Goal: Task Accomplishment & Management: Manage account settings

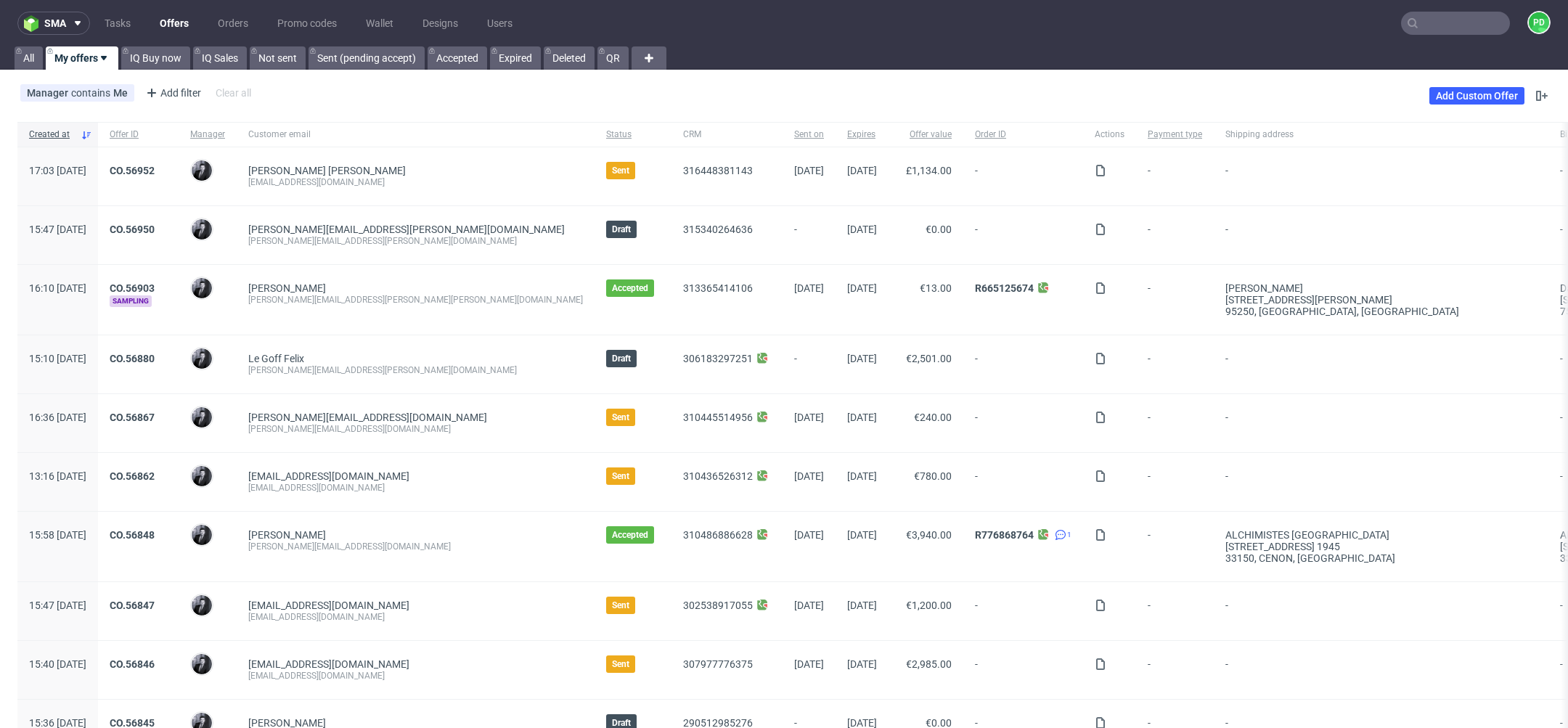
click at [1264, 41] on nav "sma Tasks Offers Orders Promo codes Wallet Designs Users PD" at bounding box center [784, 23] width 1568 height 46
click at [1422, 26] on input "text" at bounding box center [1455, 23] width 109 height 23
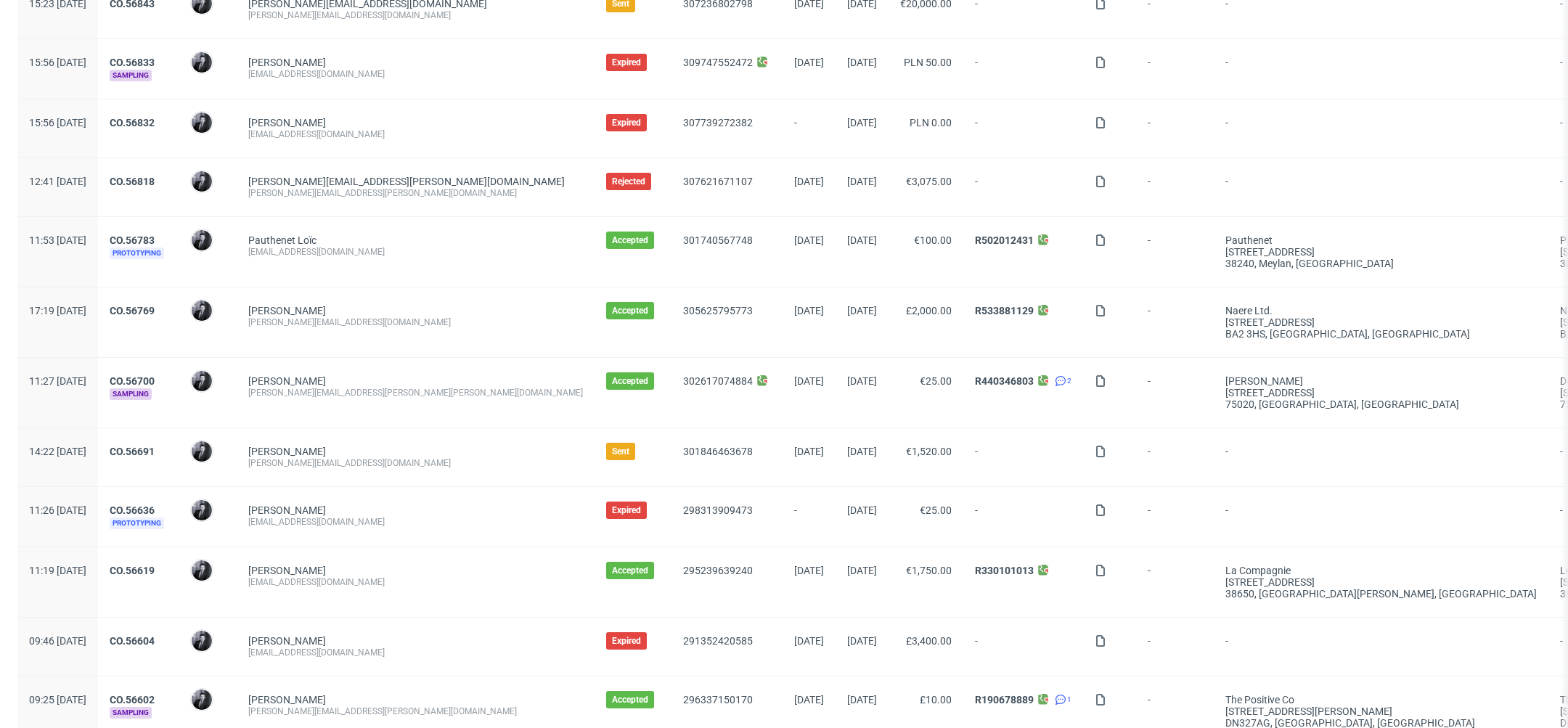
scroll to position [1318, 0]
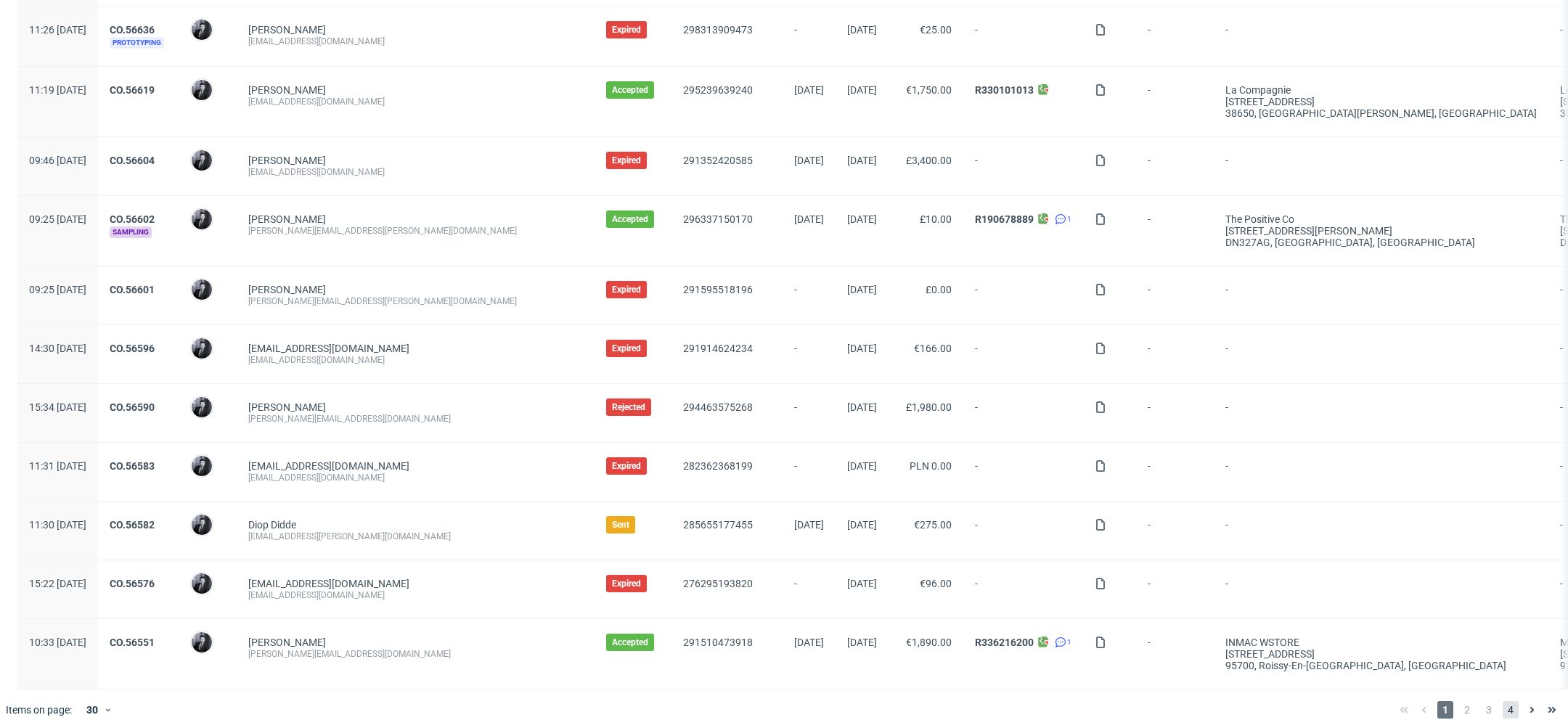
click at [1503, 708] on span "4" at bounding box center [1511, 710] width 16 height 18
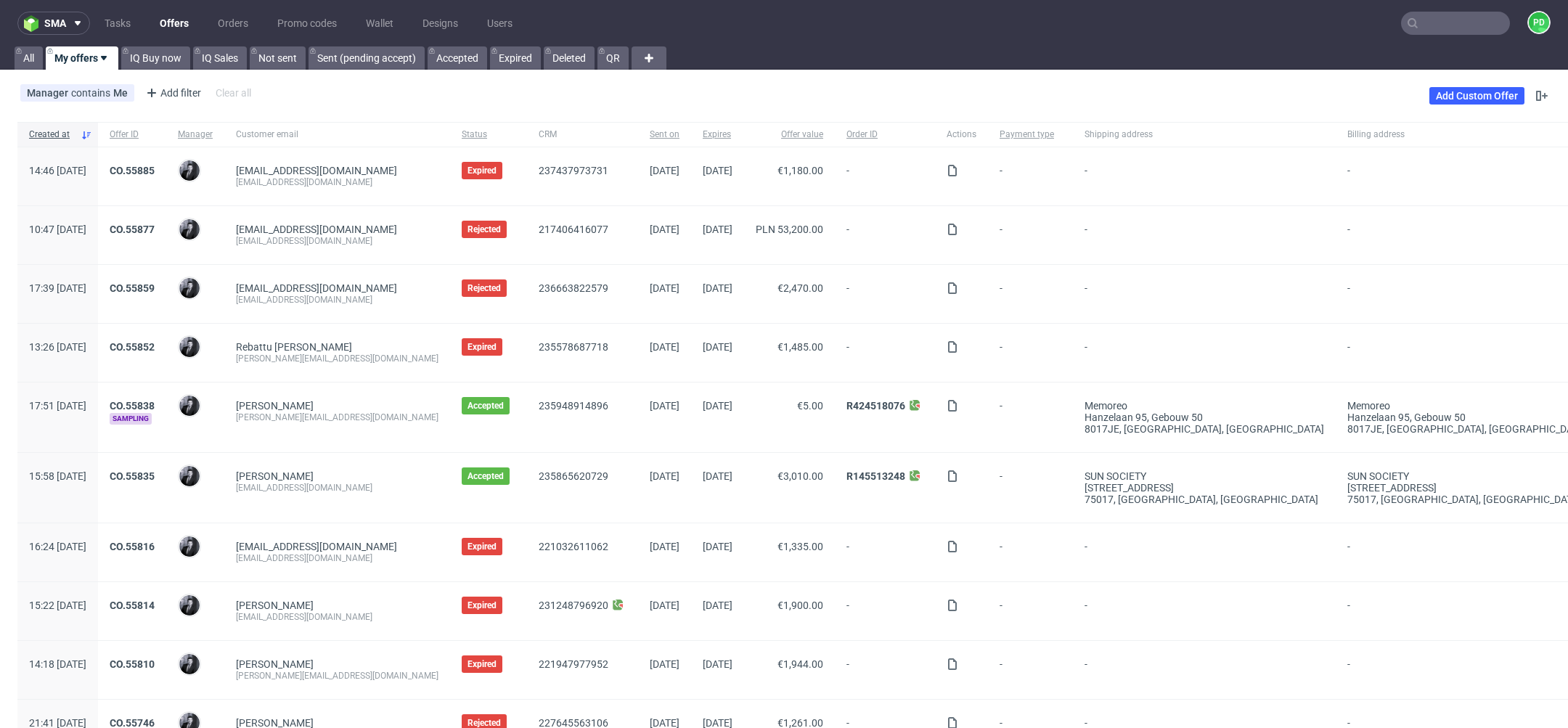
scroll to position [461, 0]
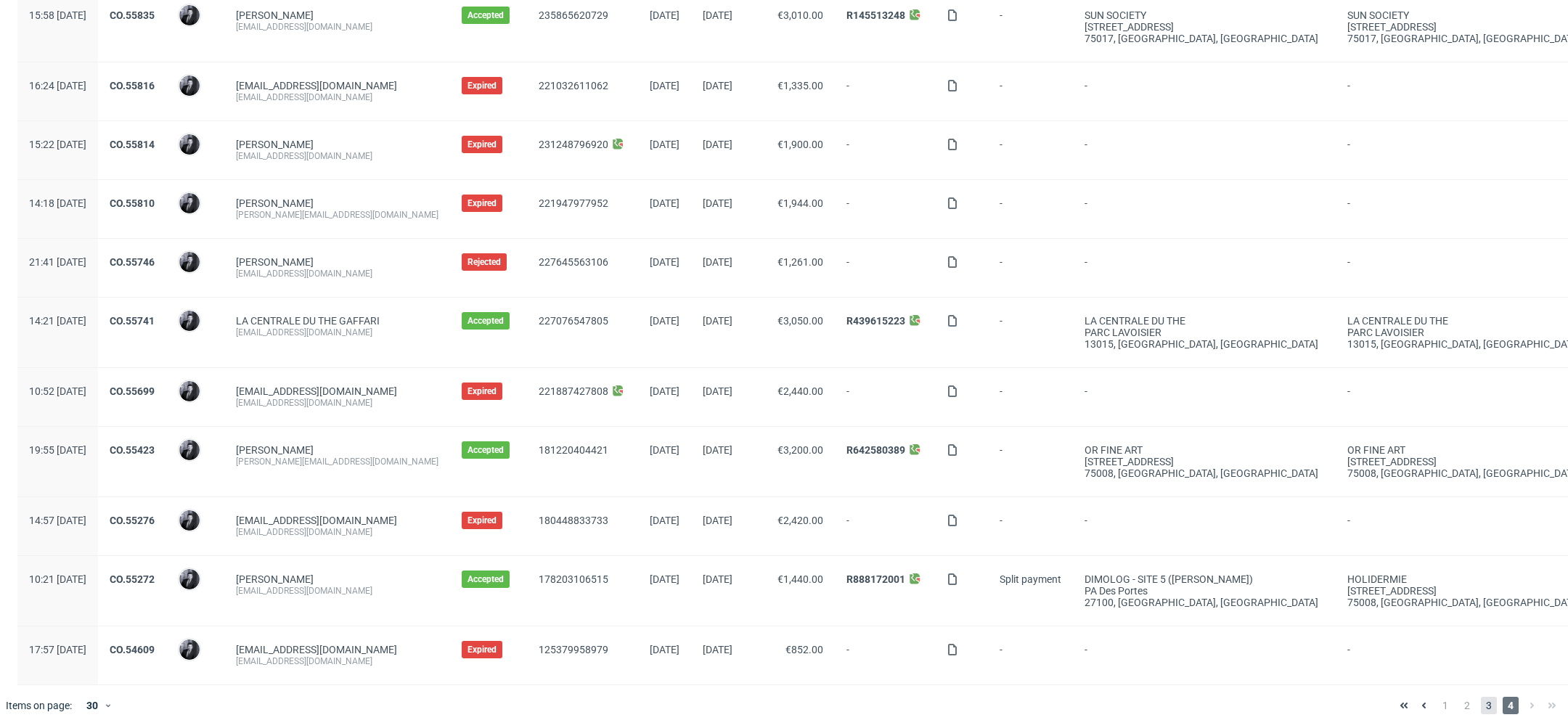
click at [1480, 703] on span "3" at bounding box center [1489, 706] width 16 height 18
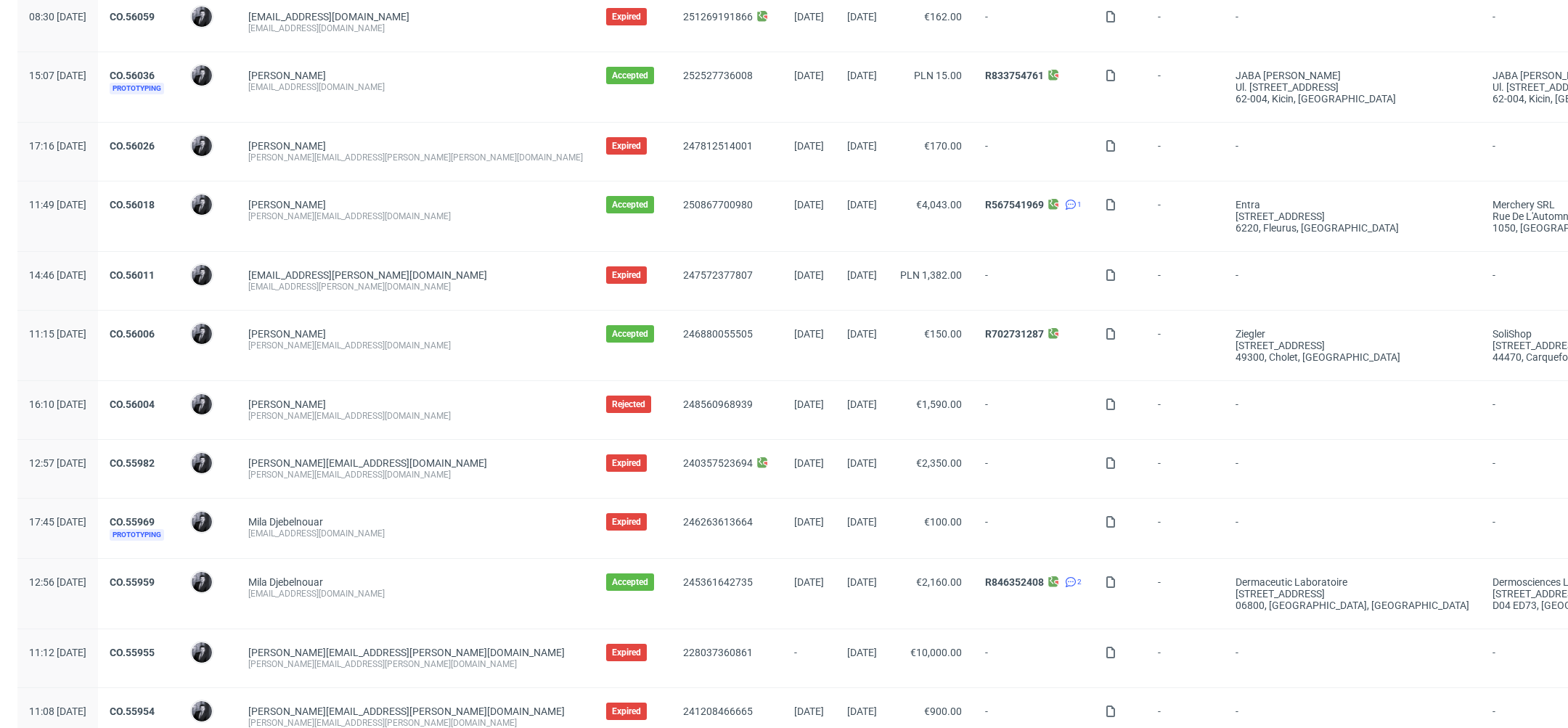
scroll to position [1318, 0]
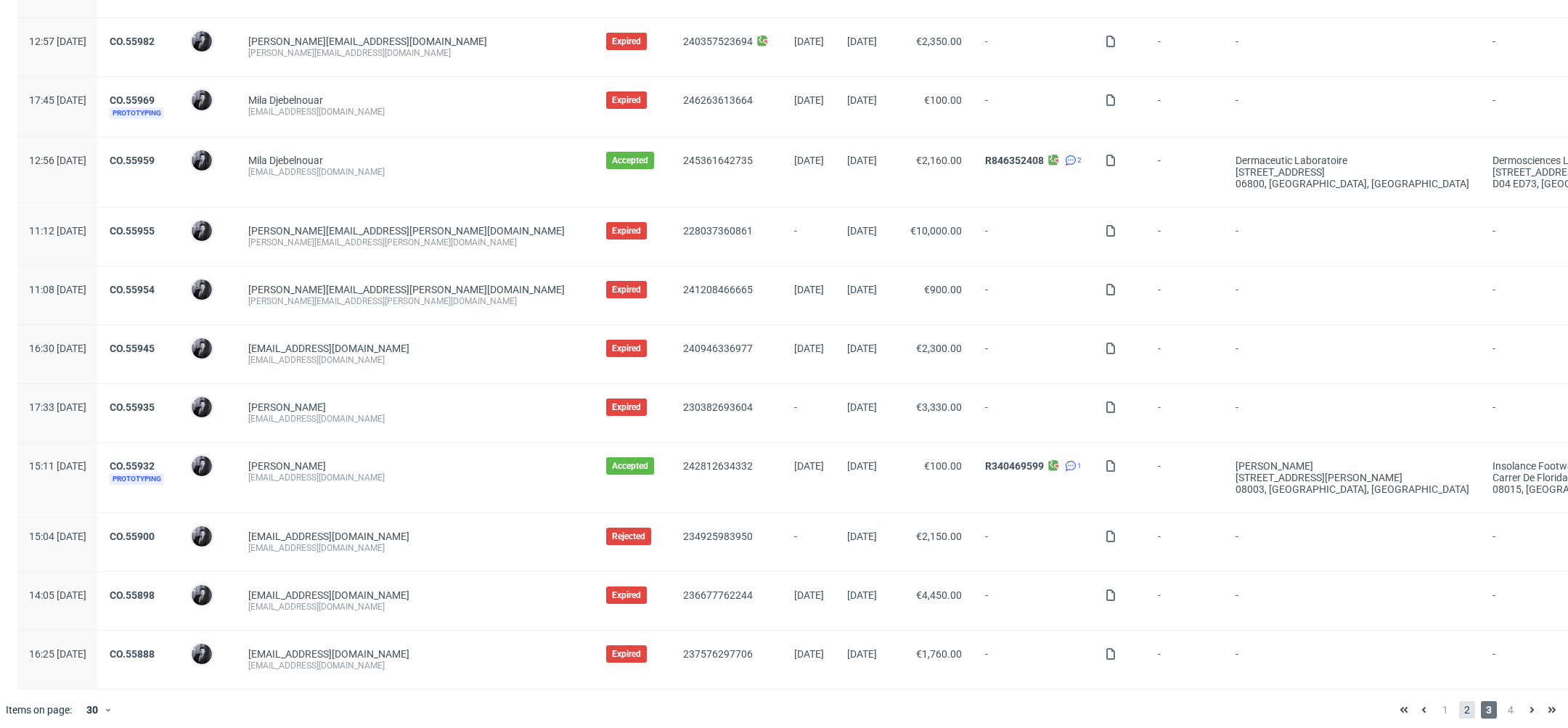
click at [1459, 707] on span "2" at bounding box center [1467, 710] width 16 height 18
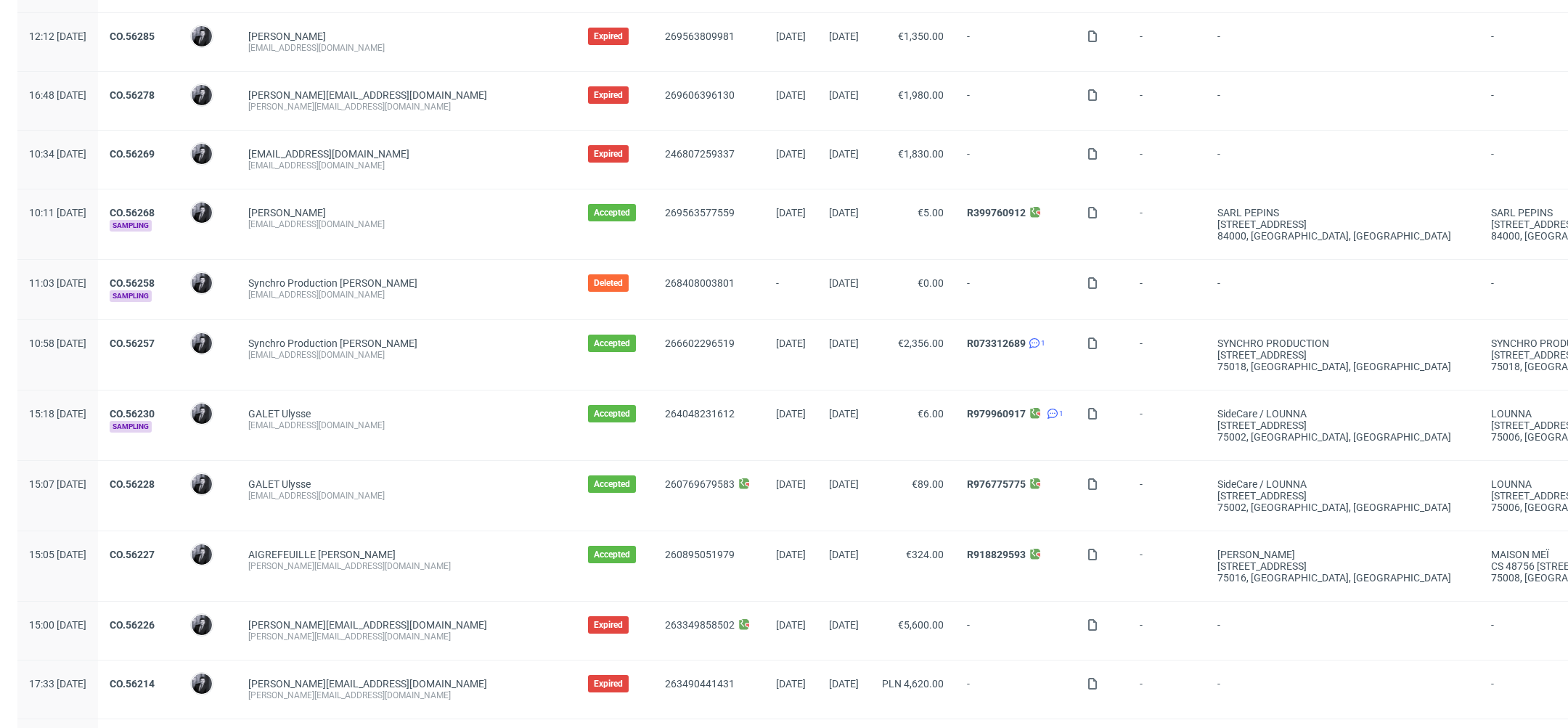
scroll to position [1209, 0]
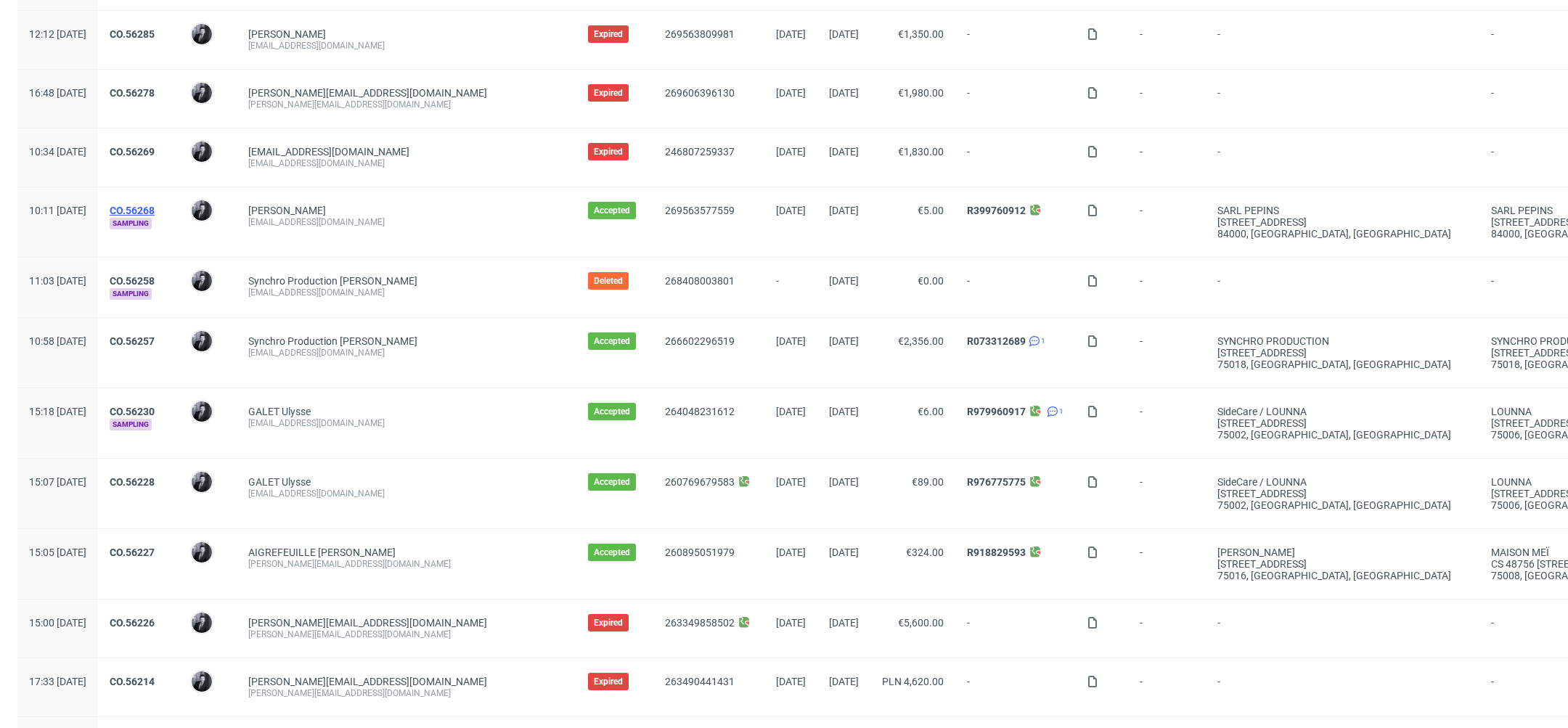
click at [154, 205] on link "CO.56268" at bounding box center [132, 210] width 45 height 12
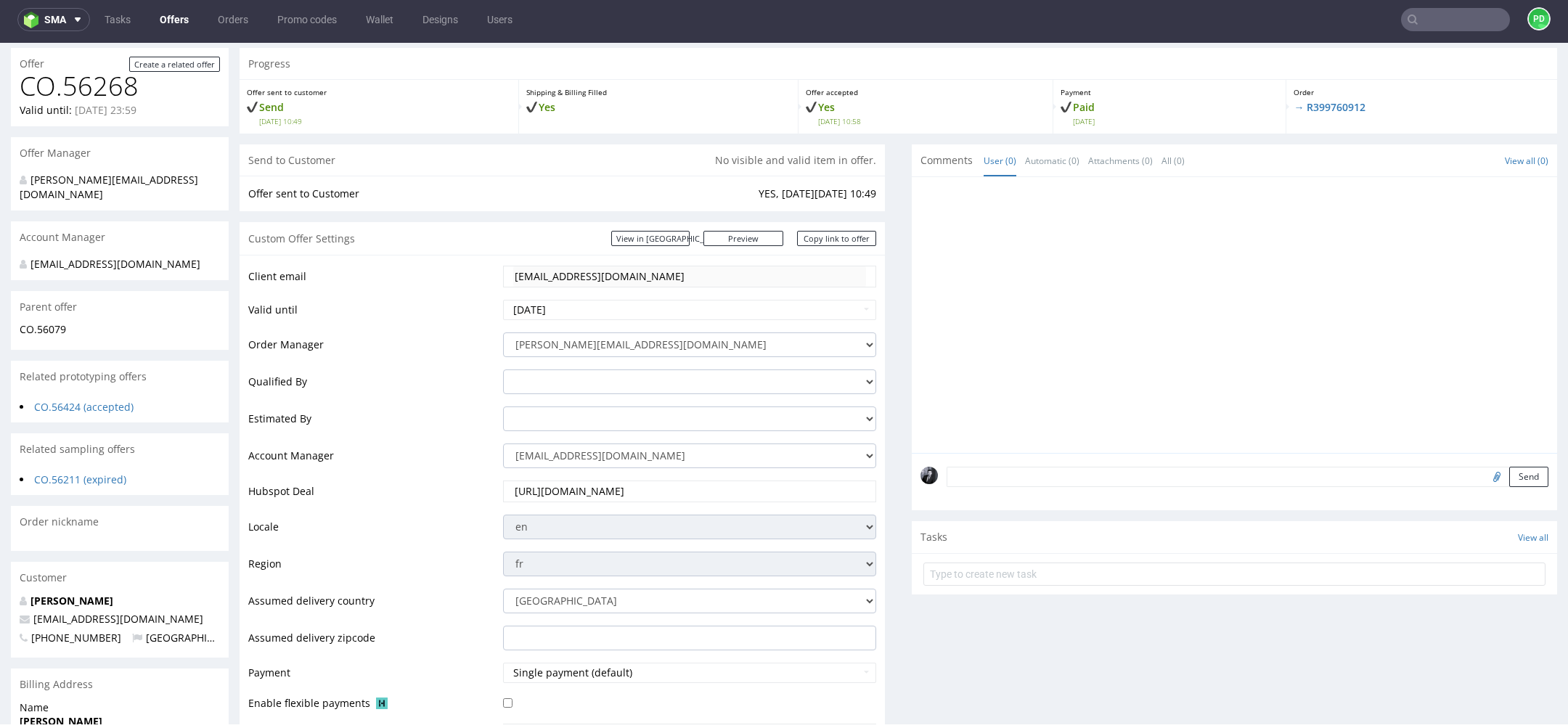
scroll to position [129, 0]
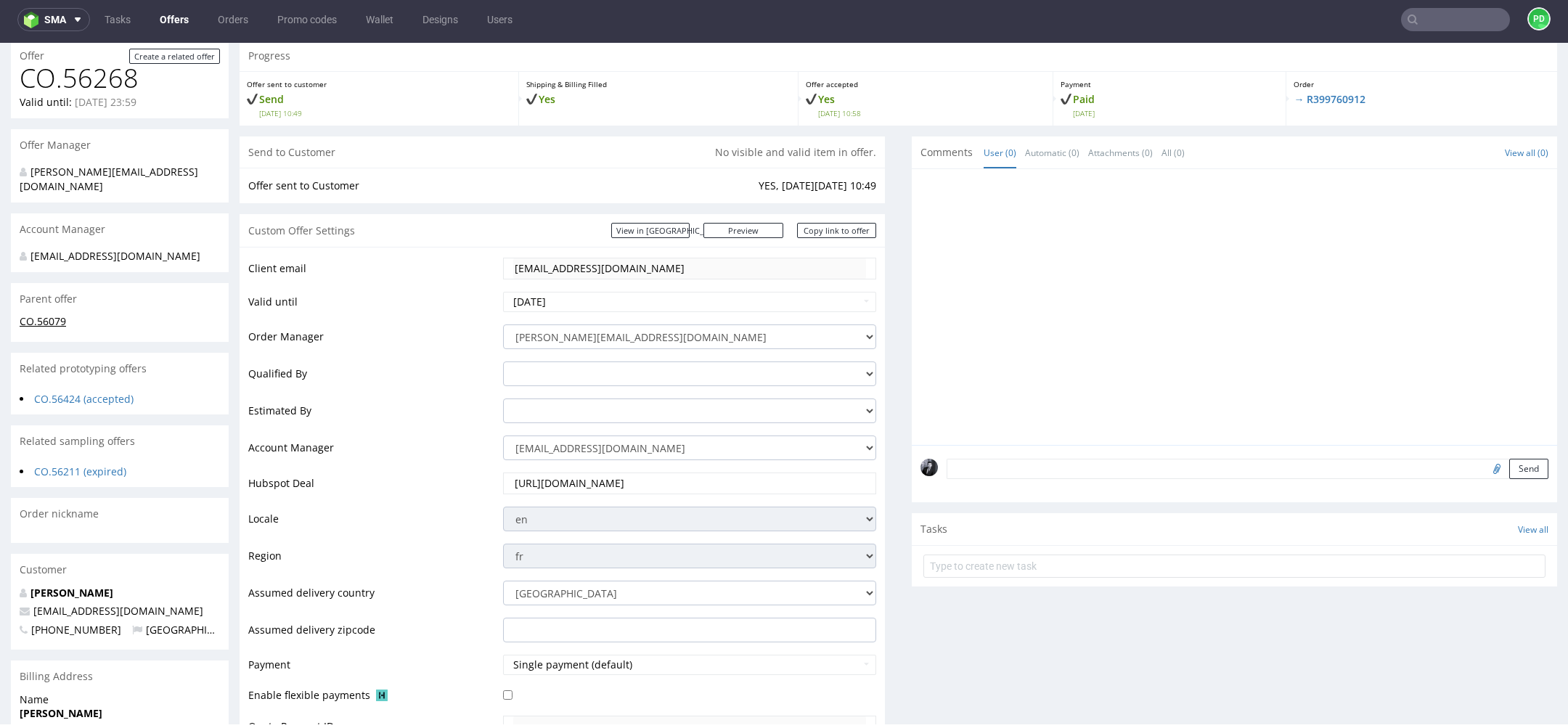
click at [41, 314] on link "CO.56079" at bounding box center [43, 321] width 46 height 13
click at [53, 314] on link "CO.56079" at bounding box center [43, 321] width 46 height 13
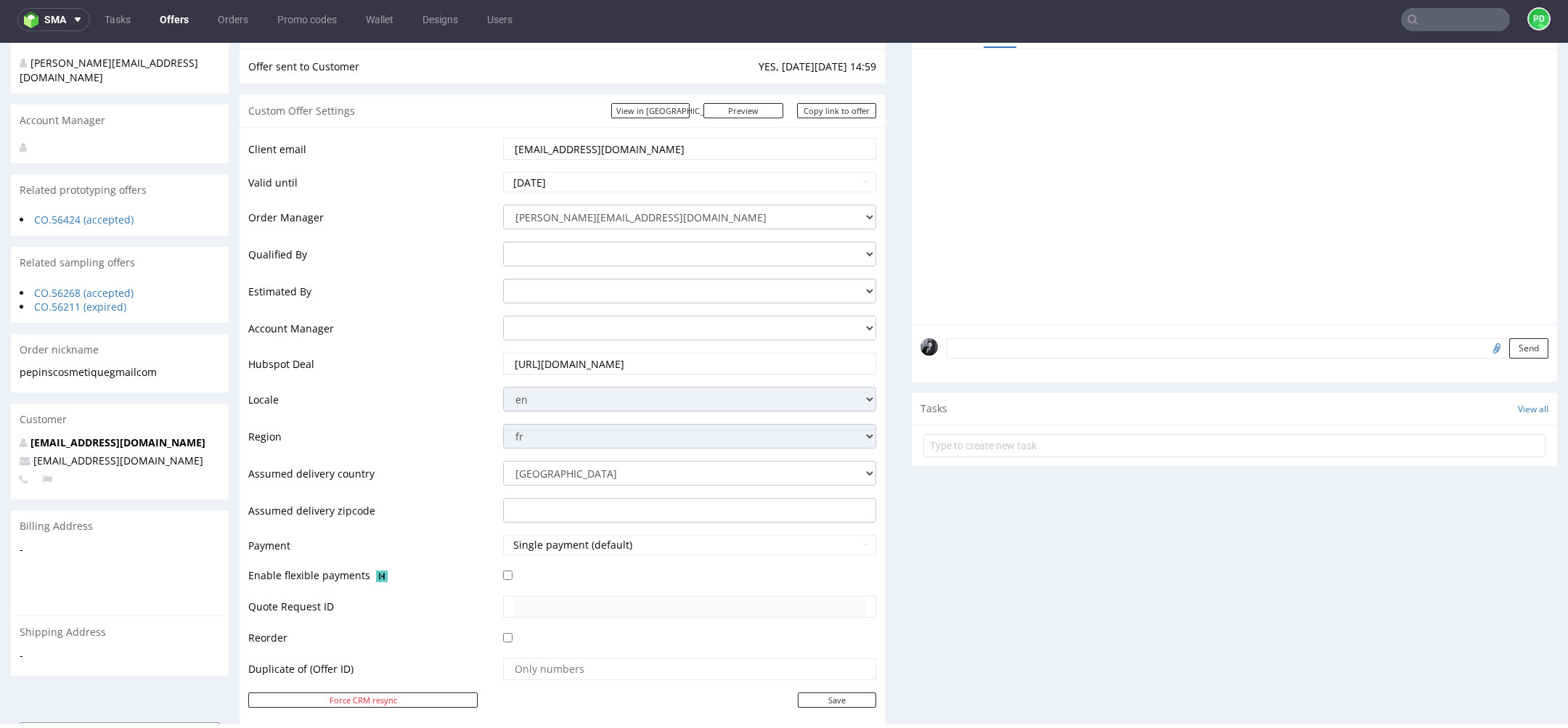
scroll to position [222, 0]
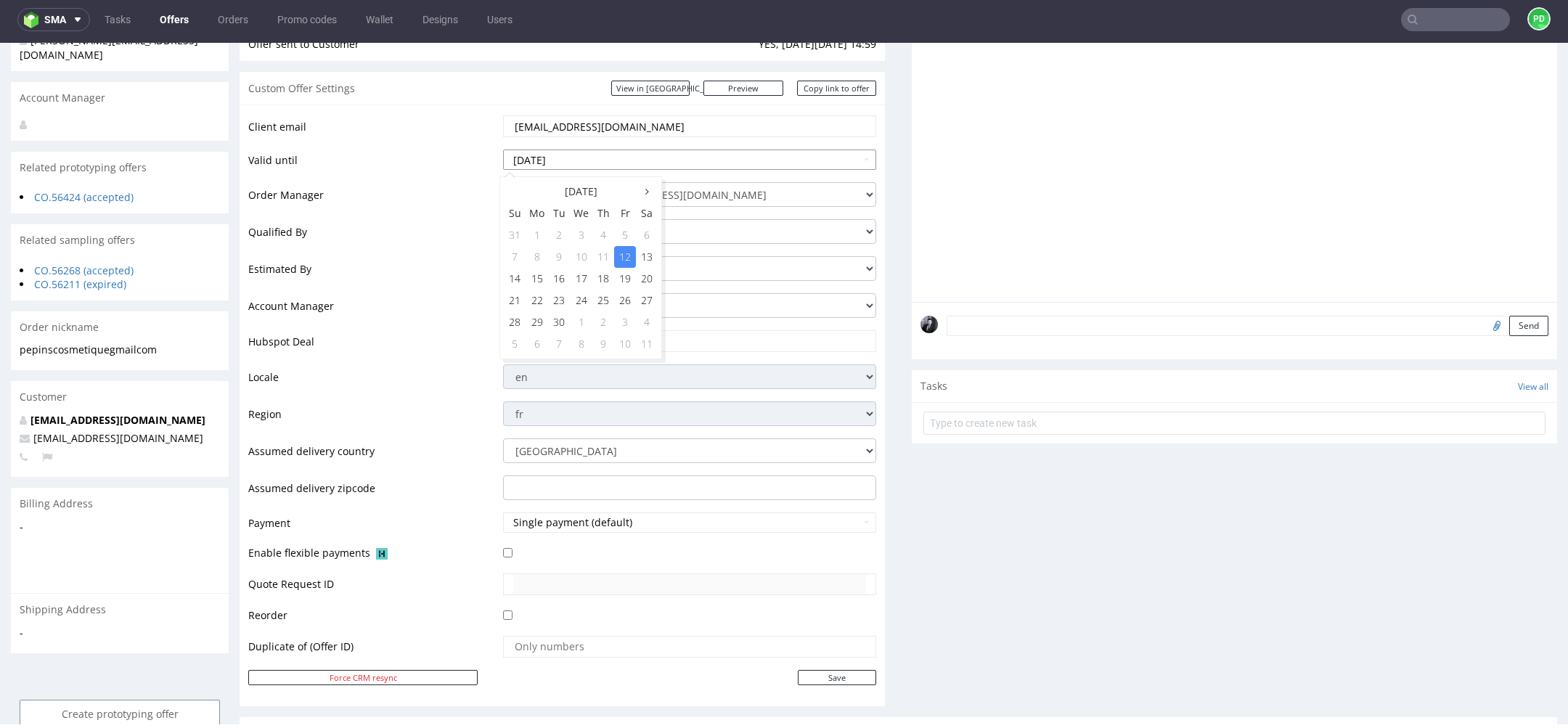
click at [746, 159] on input "2025-09-12" at bounding box center [689, 159] width 373 height 21
click at [625, 322] on td "3" at bounding box center [625, 322] width 21 height 21
type input "[DATE]"
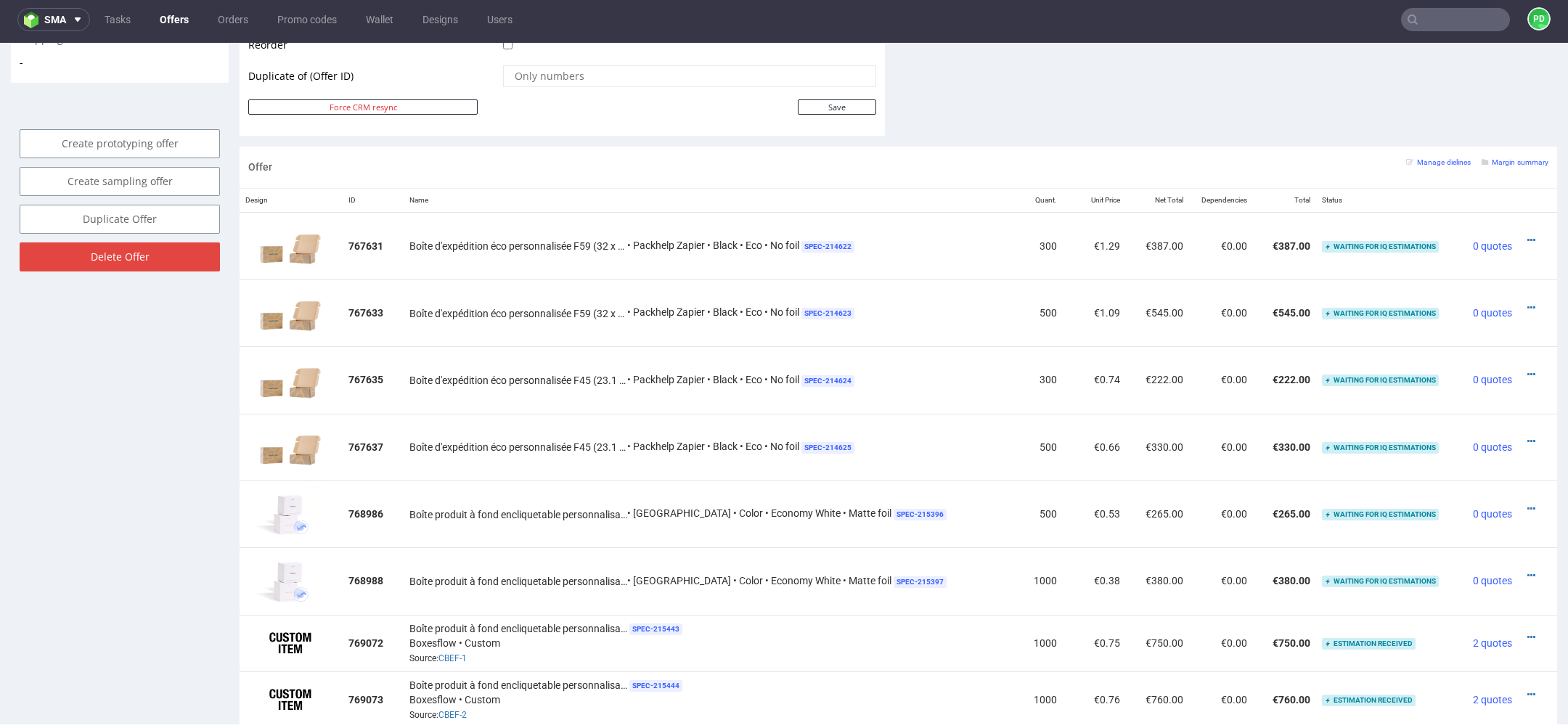
scroll to position [803, 0]
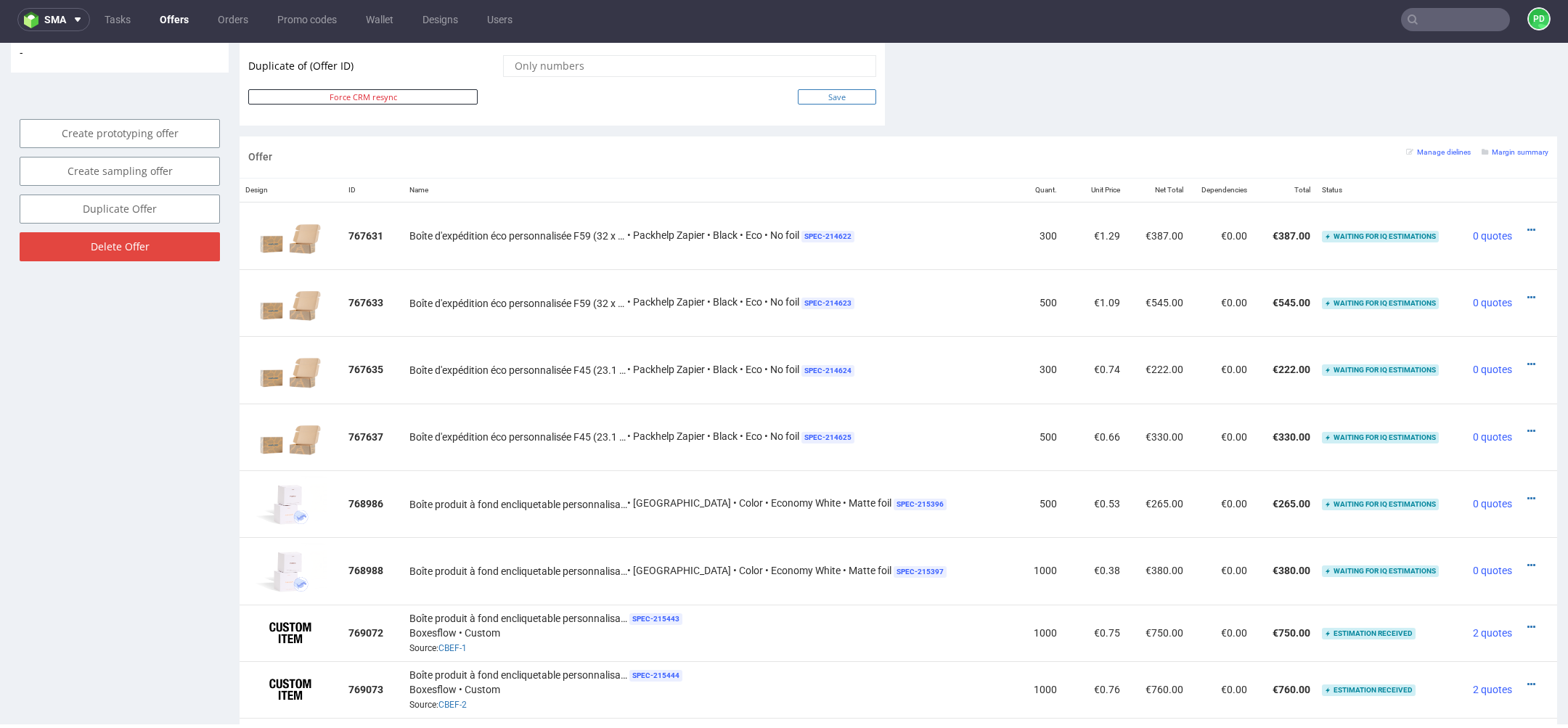
click at [836, 90] on input "Save" at bounding box center [837, 96] width 79 height 15
type input "In progress..."
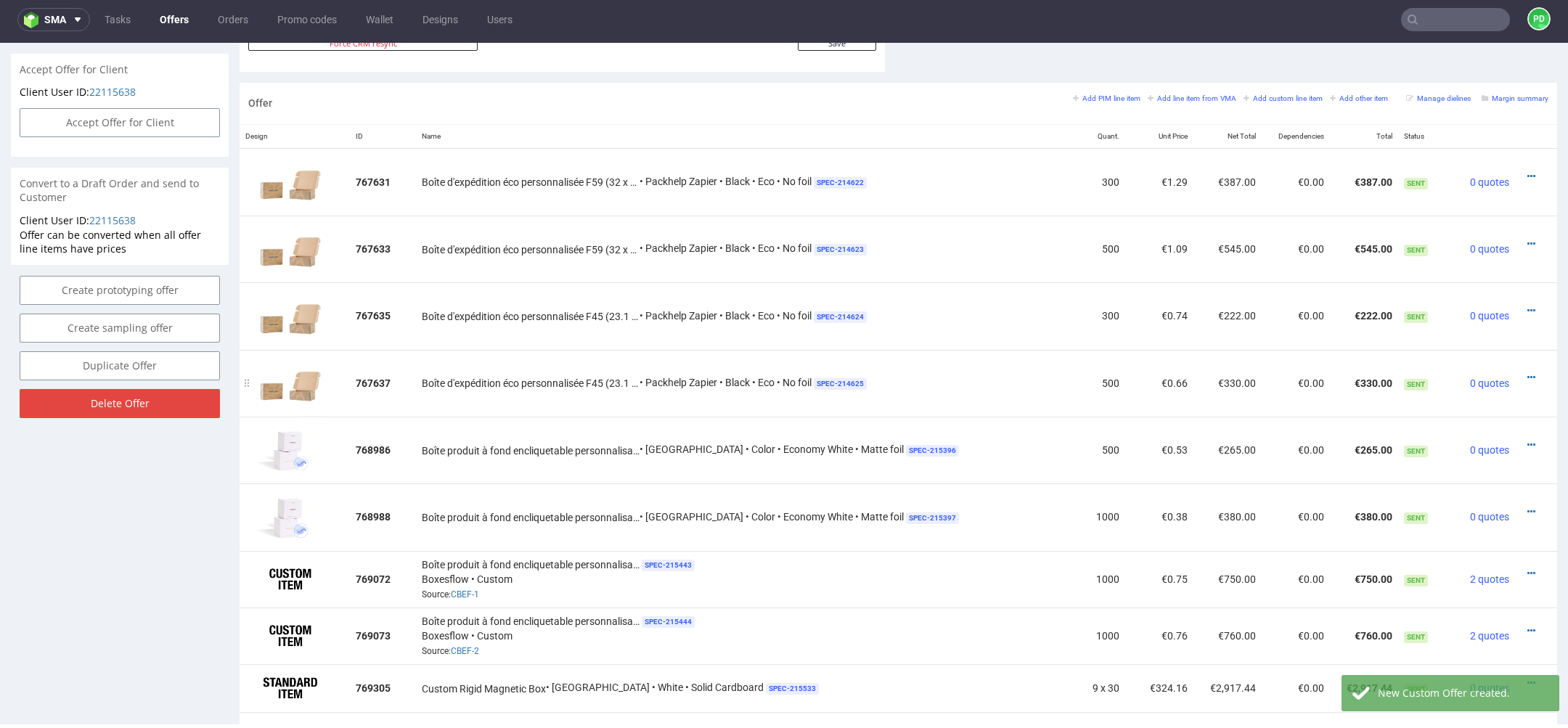
scroll to position [717, 0]
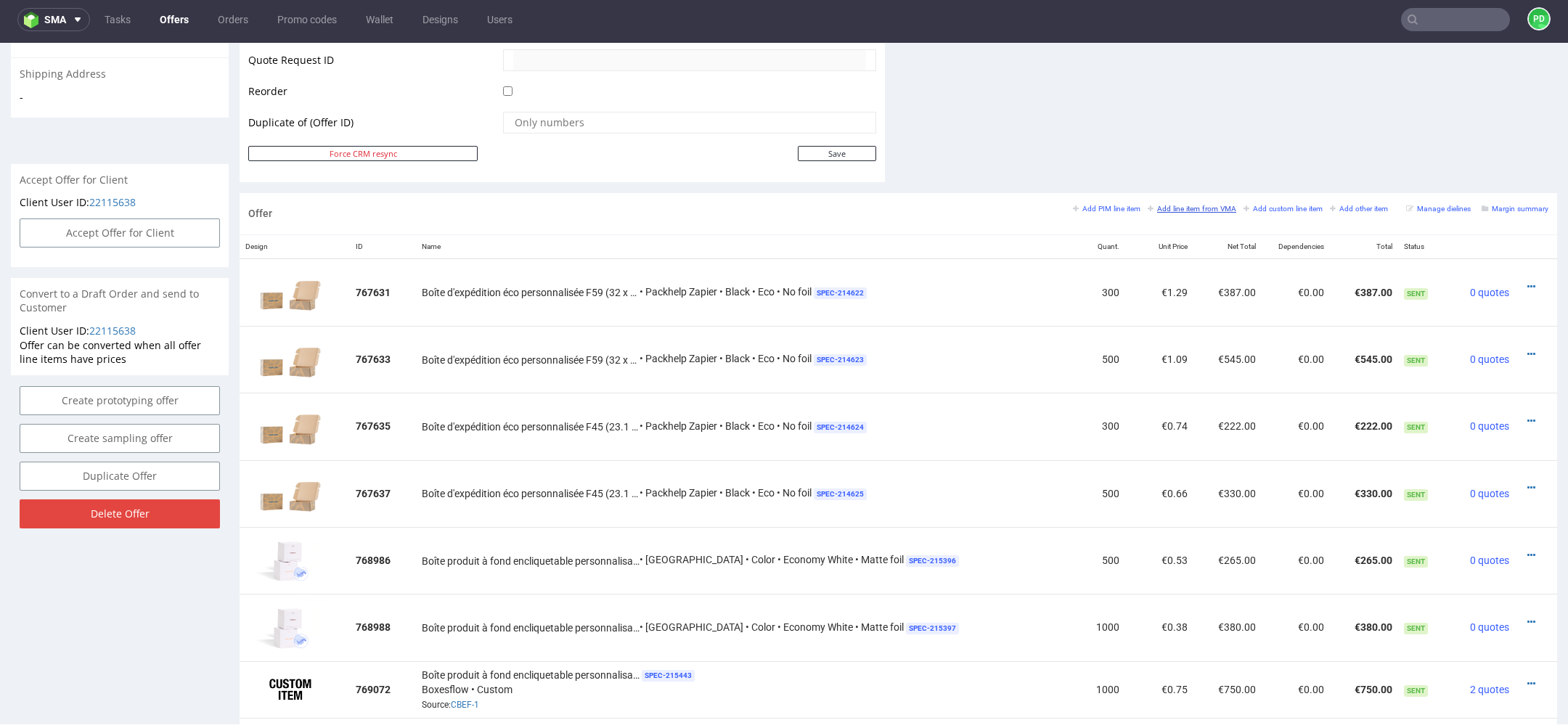
click at [1173, 205] on small "Add line item from VMA" at bounding box center [1191, 208] width 88 height 8
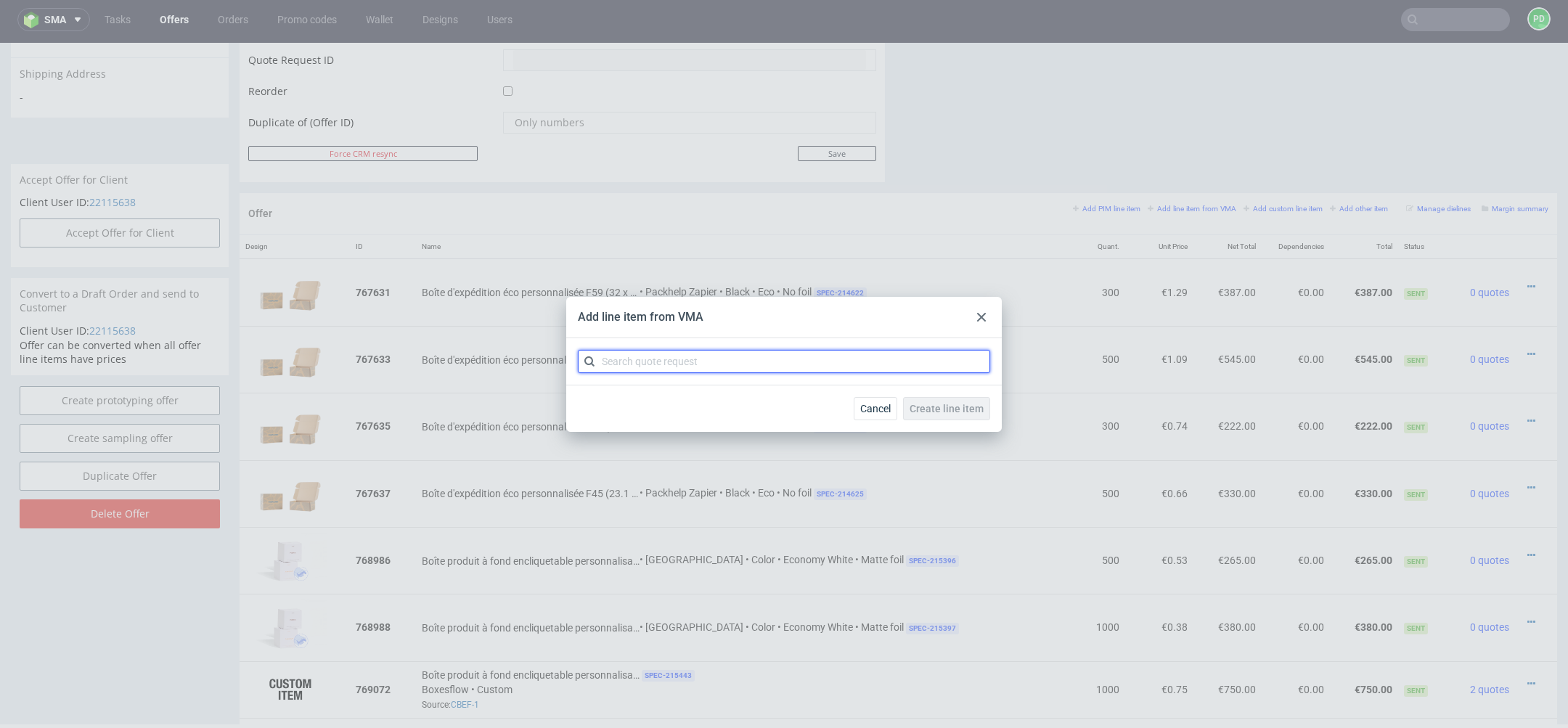
click at [752, 361] on input "text" at bounding box center [784, 362] width 413 height 23
type input "CBOF"
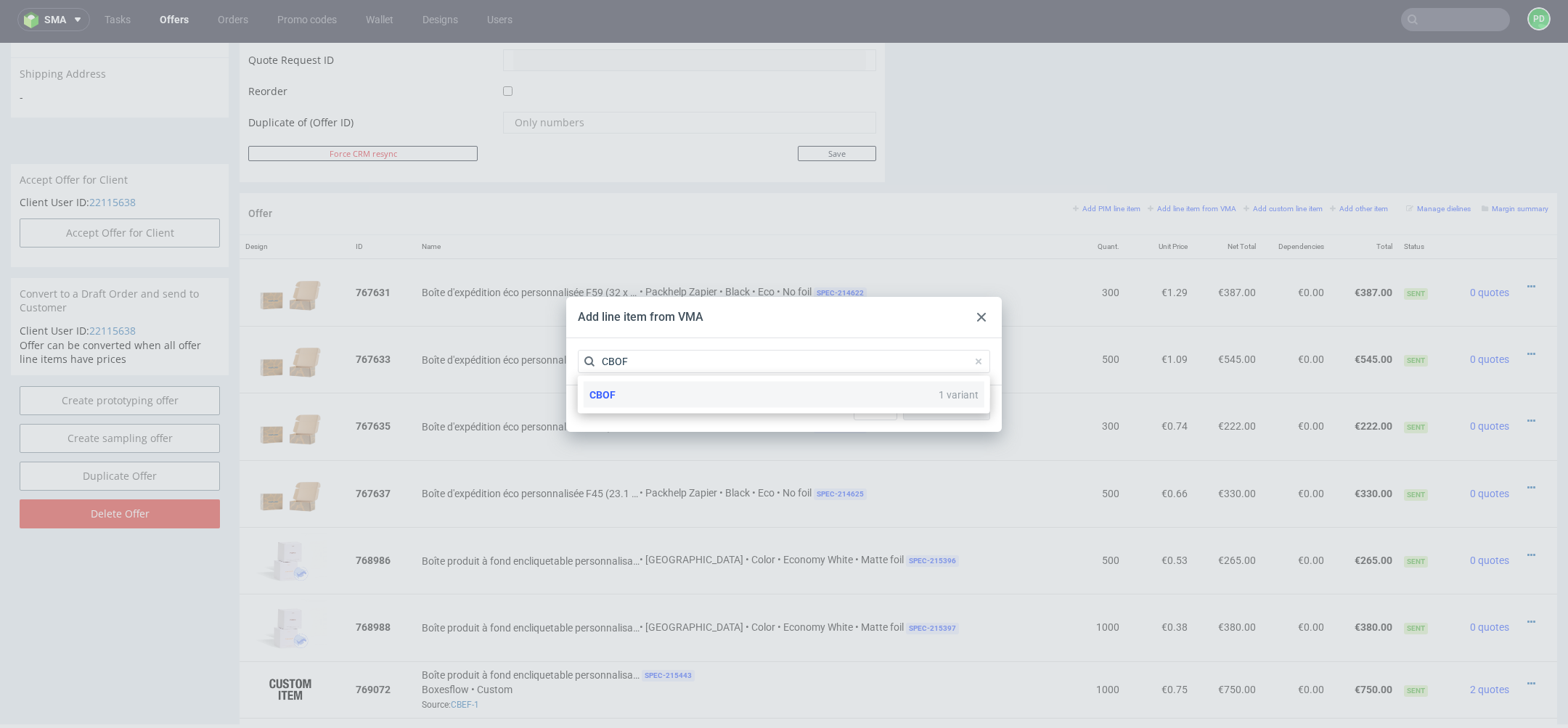
click at [706, 395] on div "CBOF 1 variant" at bounding box center [784, 395] width 401 height 26
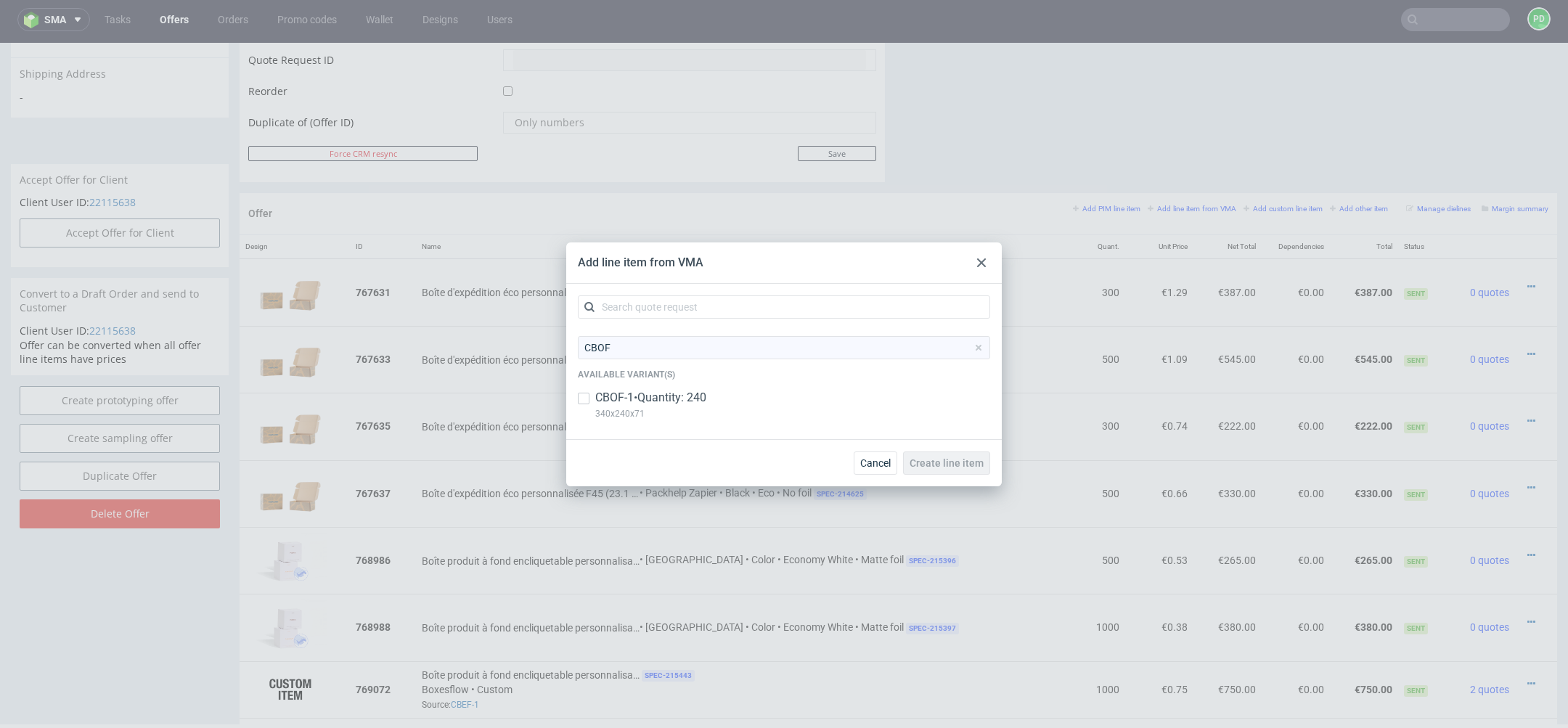
click at [662, 397] on p "CBOF-1 • Quantity: 240" at bounding box center [651, 398] width 111 height 16
checkbox input "true"
click at [945, 467] on span "Create line item" at bounding box center [947, 463] width 74 height 10
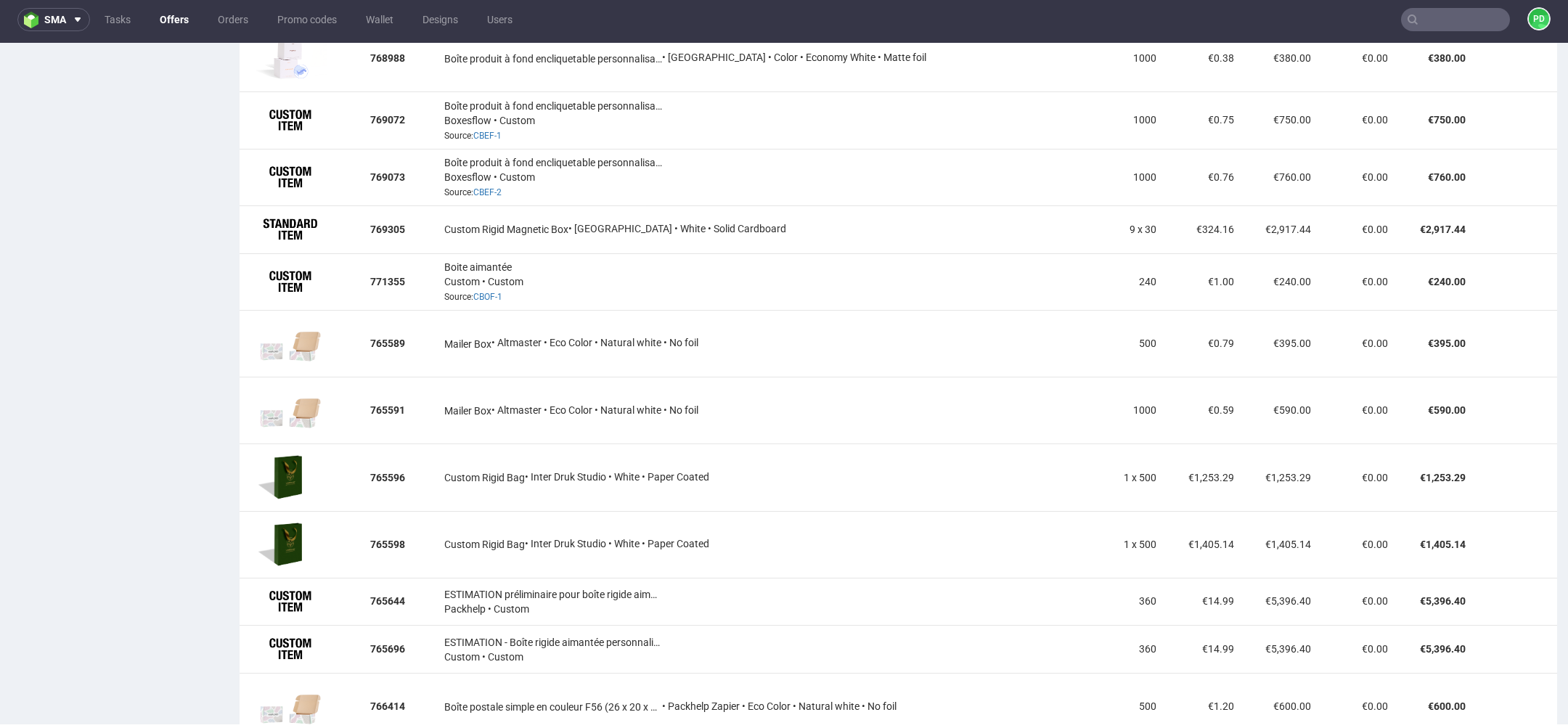
scroll to position [1310, 0]
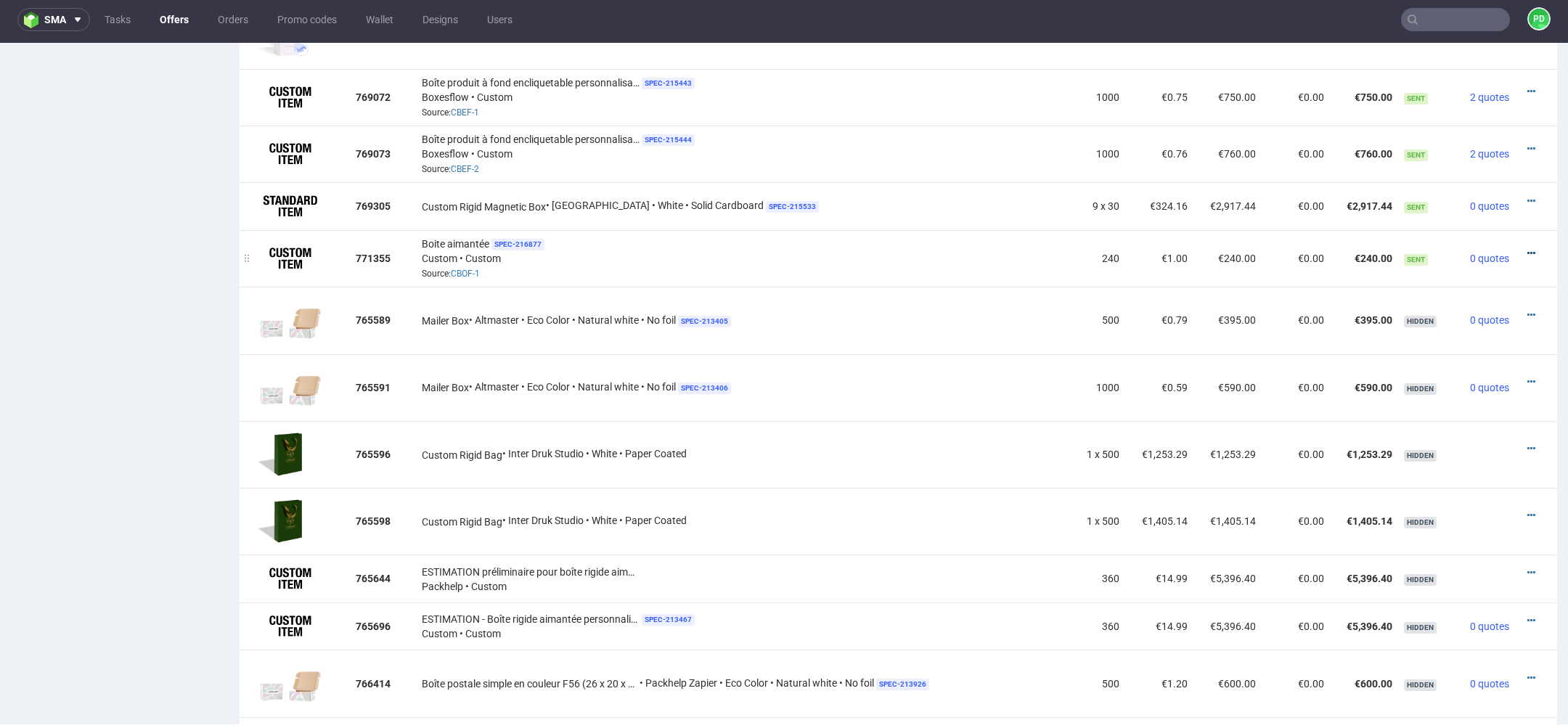
click at [1527, 248] on icon at bounding box center [1530, 253] width 8 height 10
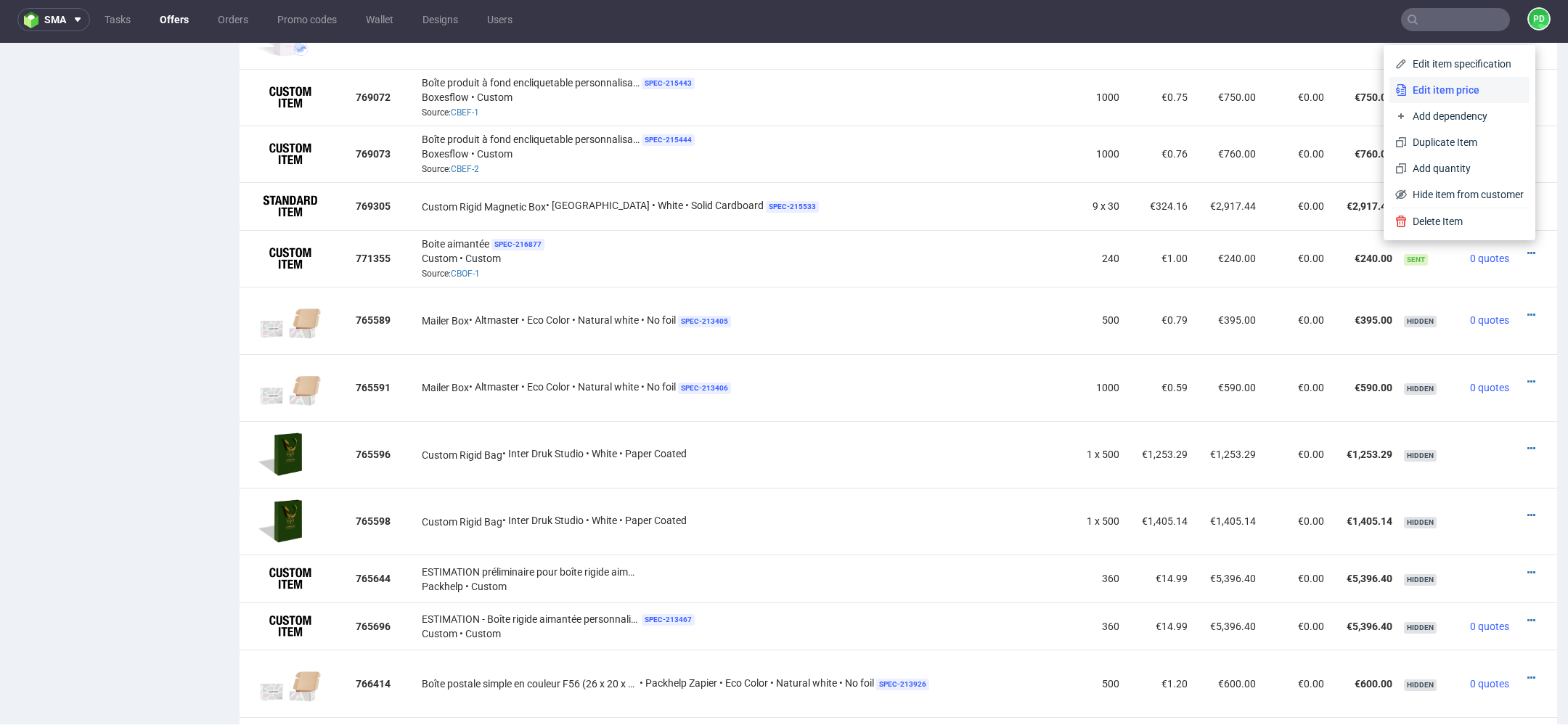
click at [1454, 96] on span "Edit item price" at bounding box center [1464, 90] width 117 height 14
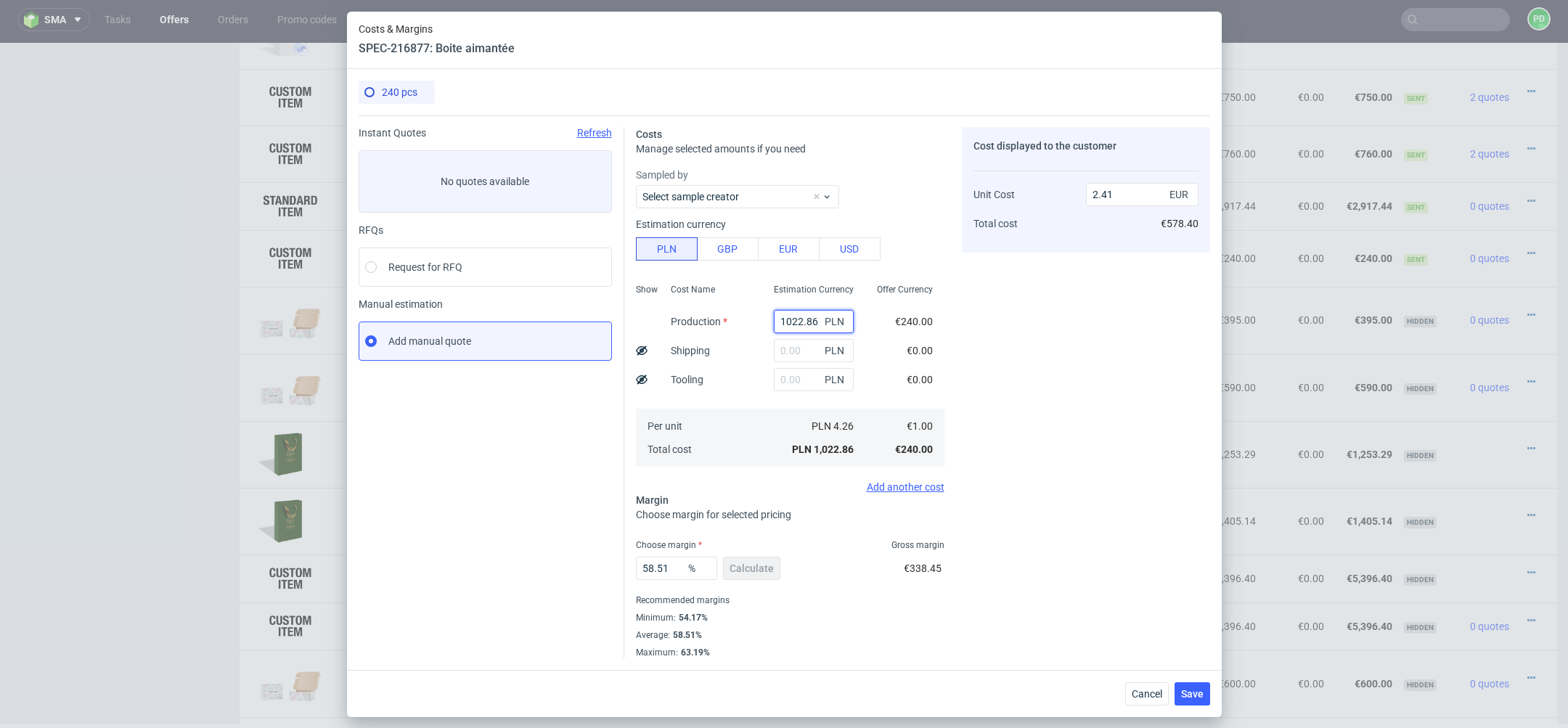
drag, startPoint x: 819, startPoint y: 319, endPoint x: 719, endPoint y: 319, distance: 100.0
click at [719, 319] on div "Show Cost Name Production Shipping Tooling Per unit Total cost Estimation Curre…" at bounding box center [789, 373] width 308 height 192
type input "0"
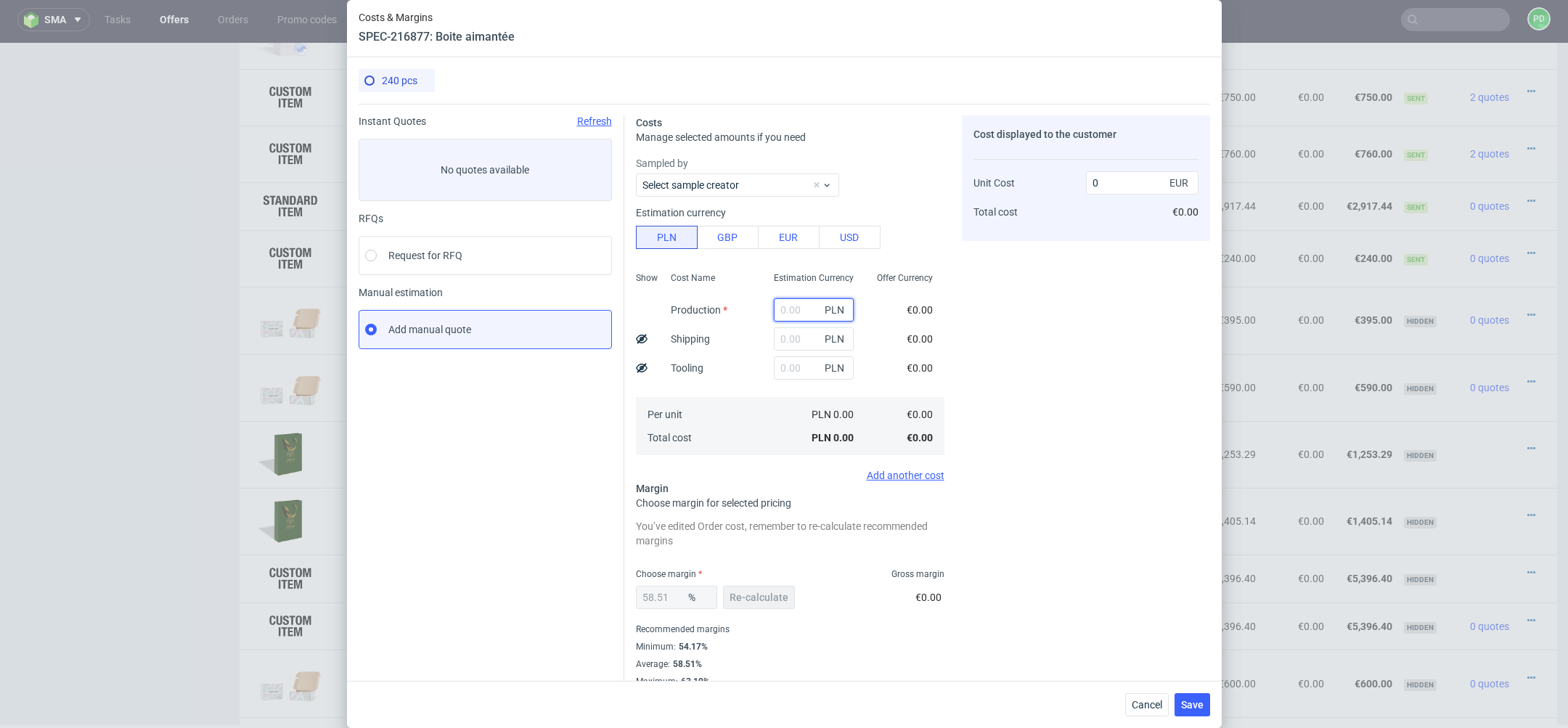
type input "9"
type input "0.02"
type input "9000"
type input "21.21"
type input "9000"
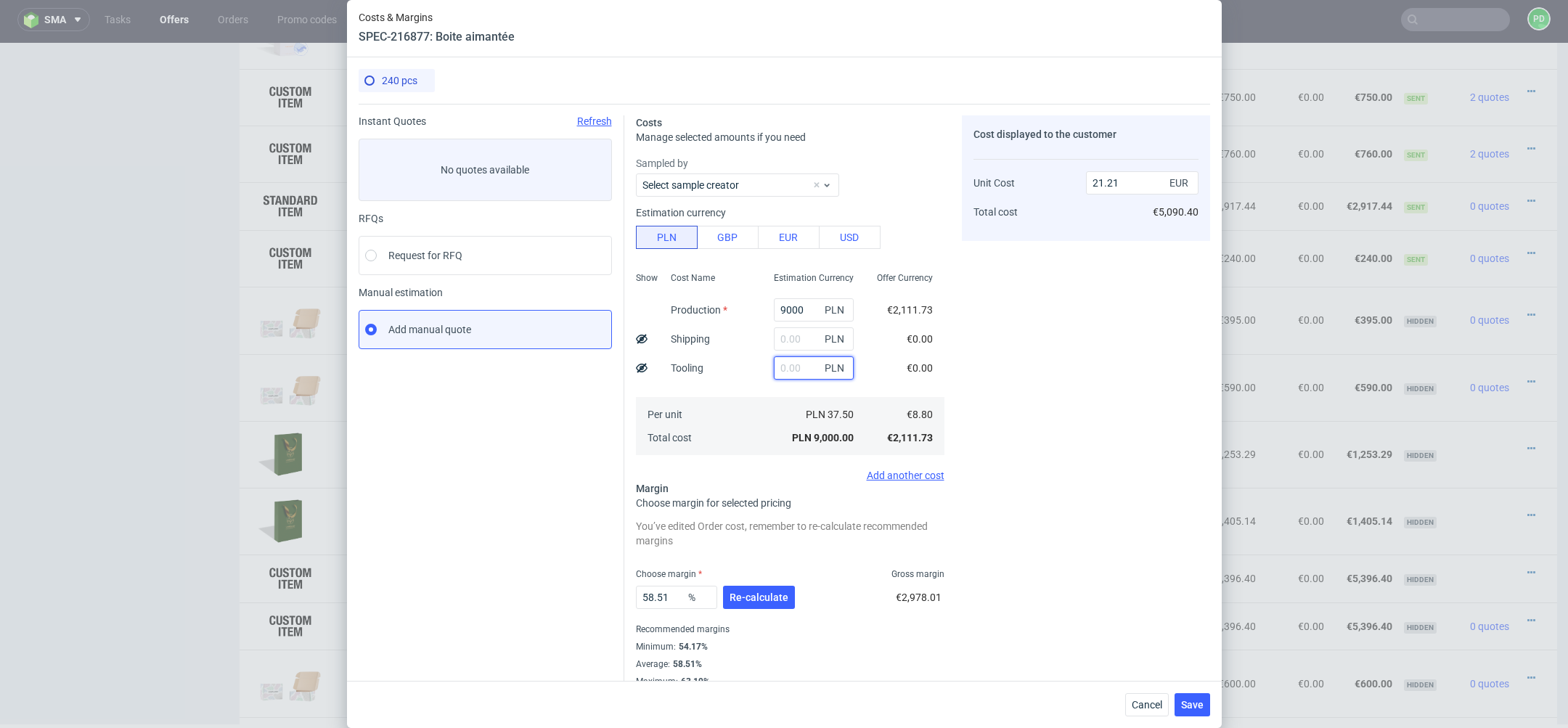
click at [791, 372] on input "text" at bounding box center [813, 368] width 79 height 23
type input "1800"
type input "25.45"
type input "1800"
click at [797, 340] on input "text" at bounding box center [813, 339] width 79 height 23
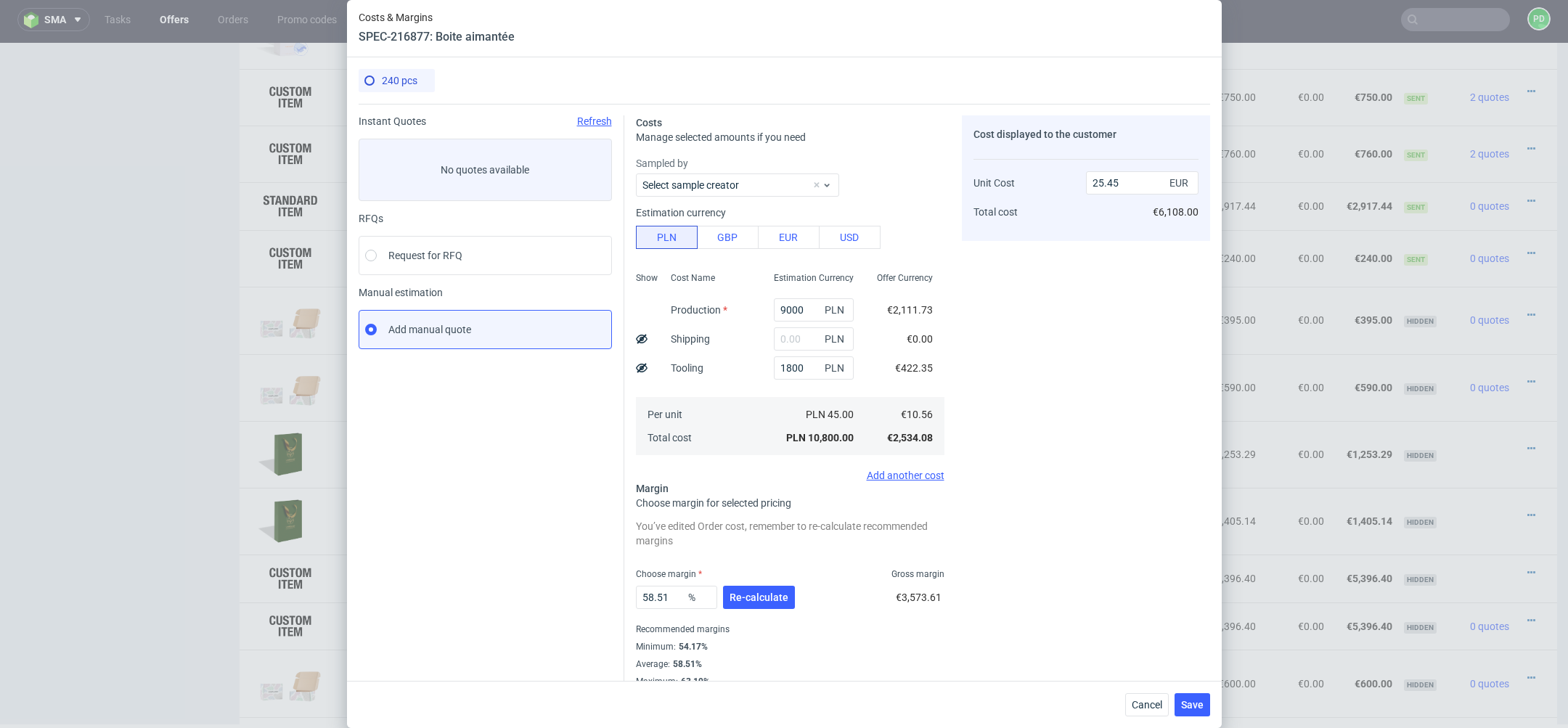
click at [755, 394] on div "Cost Name Production Shipping Tooling Per unit Total cost" at bounding box center [710, 362] width 103 height 192
click at [766, 595] on span "Re-calculate" at bounding box center [759, 597] width 59 height 10
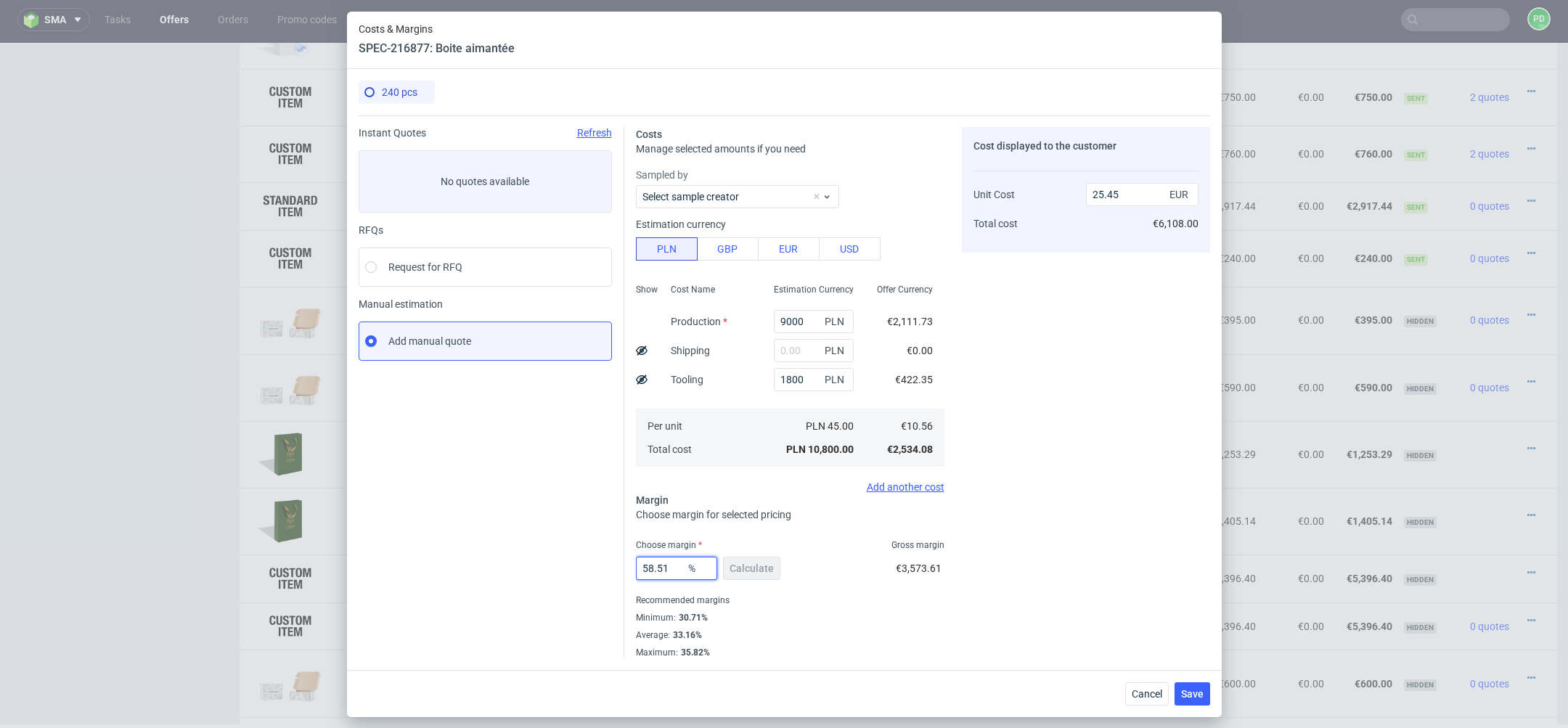
drag, startPoint x: 671, startPoint y: 568, endPoint x: 603, endPoint y: 568, distance: 68.0
click at [604, 568] on div "Instant Quotes Refresh No quotes available RFQs Request for RFQ Manual estimati…" at bounding box center [785, 387] width 852 height 543
type input "20"
type input "13.2"
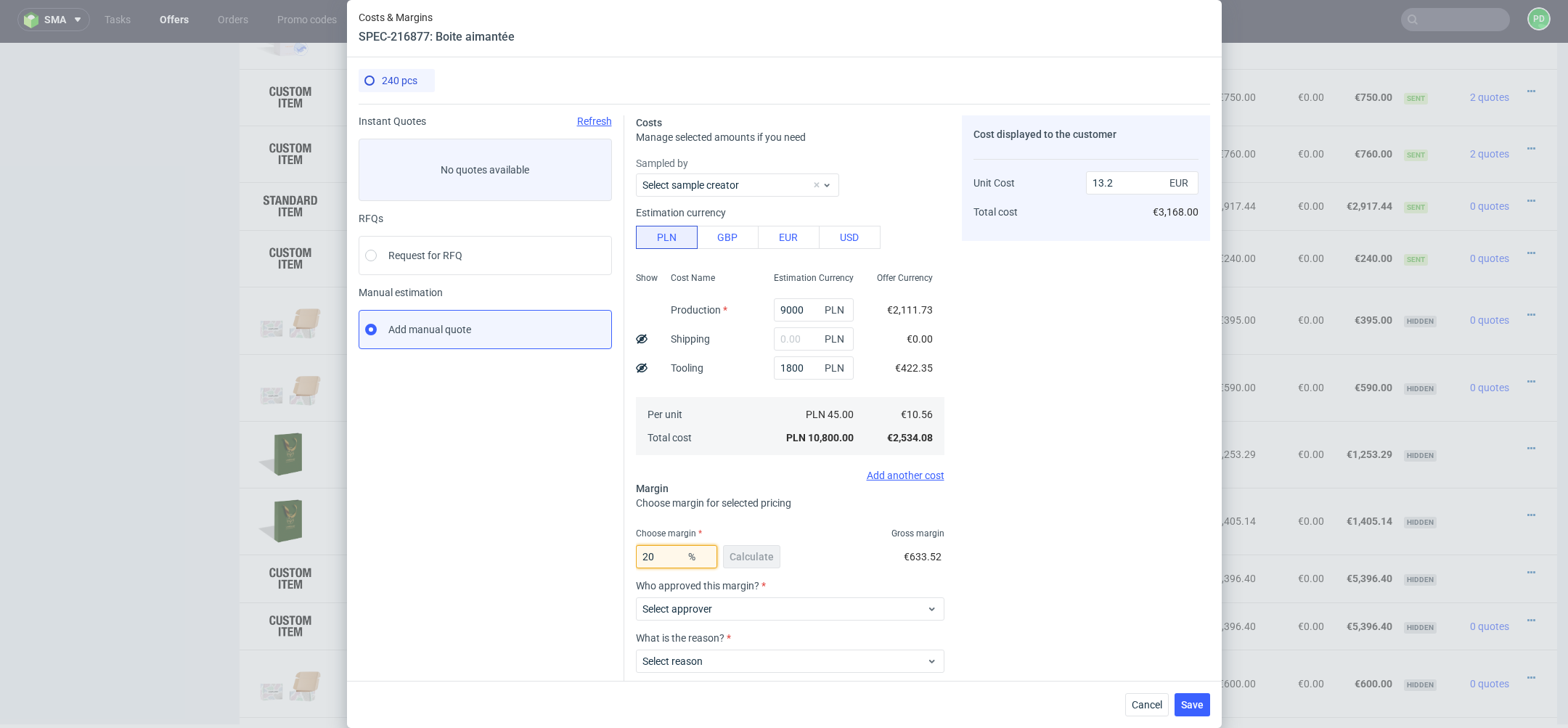
type input "20"
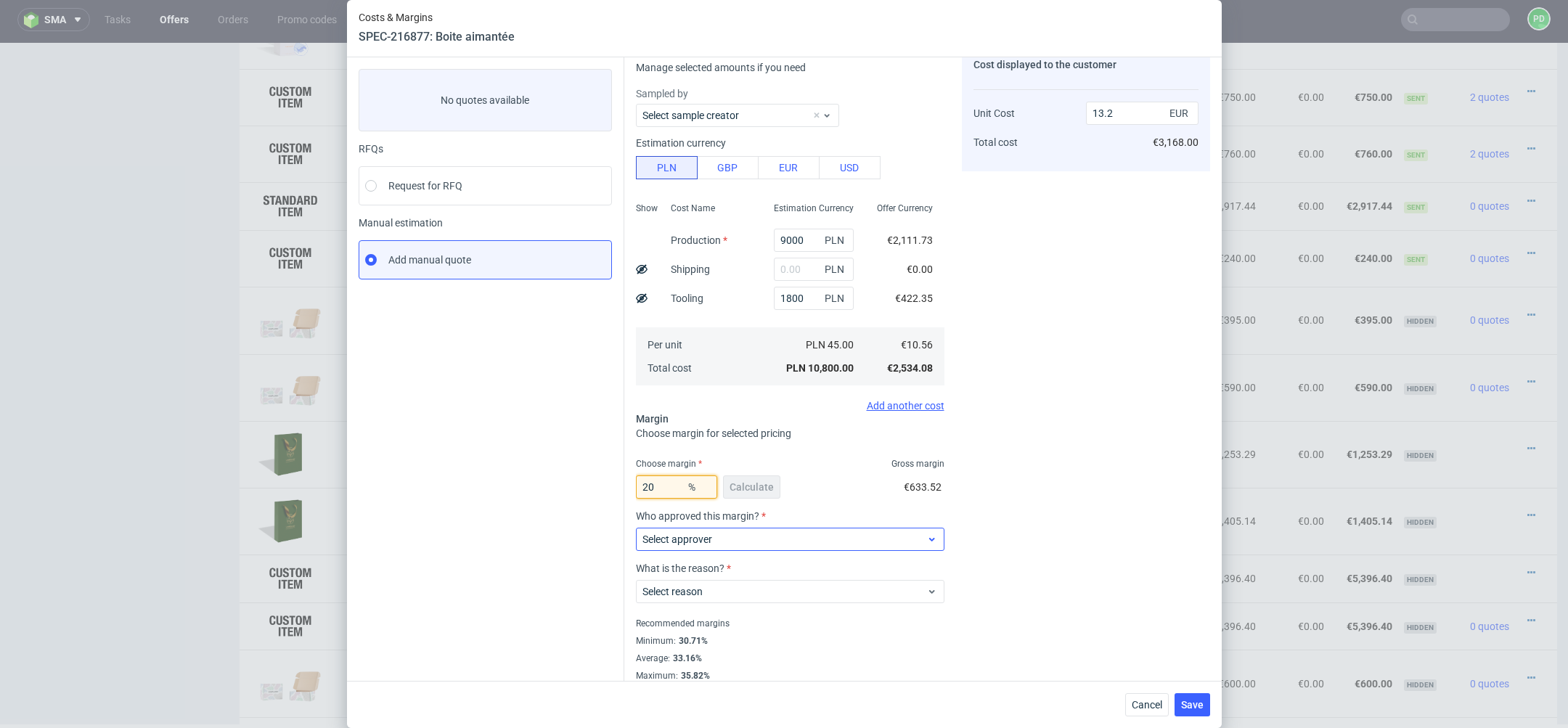
scroll to position [80, 0]
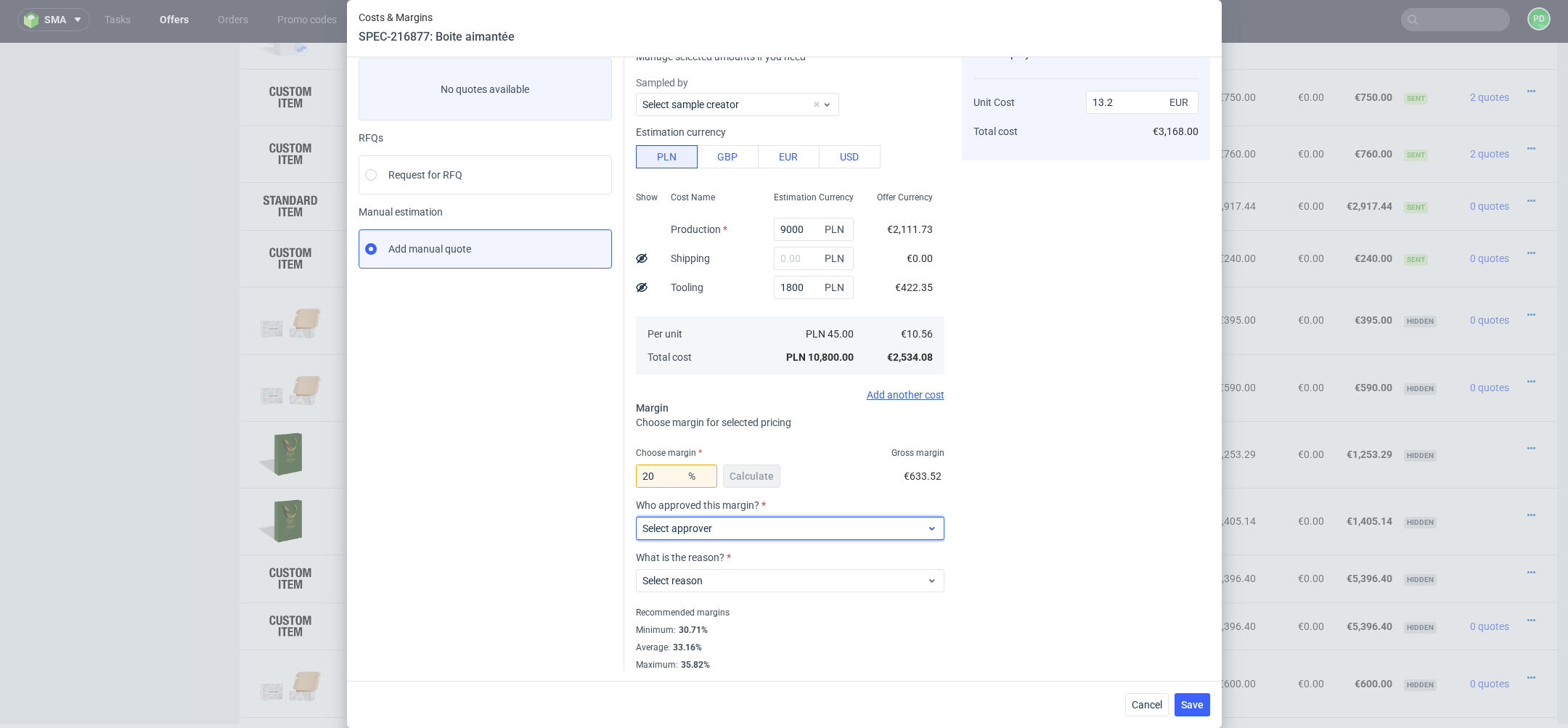
click at [838, 529] on span "Select approver" at bounding box center [784, 529] width 285 height 14
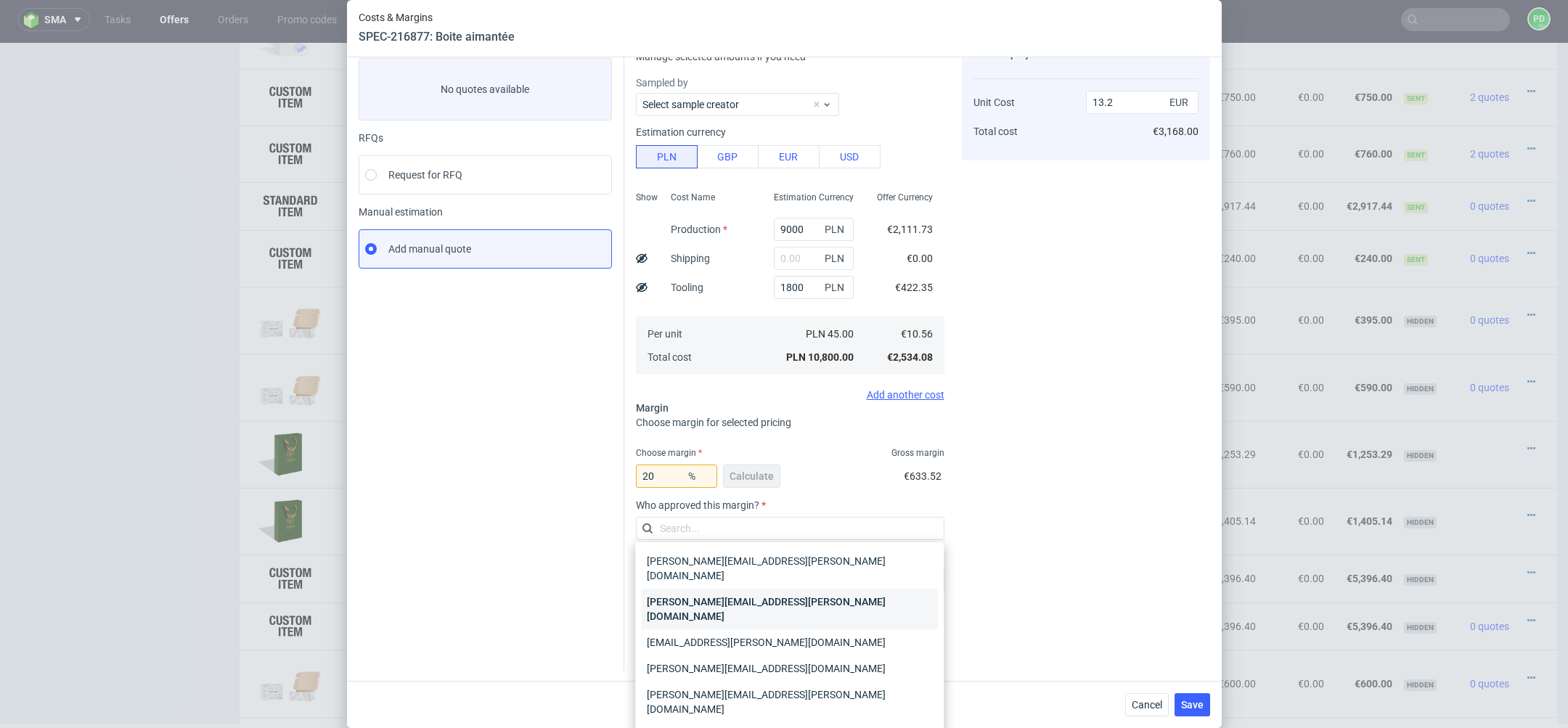
click at [813, 589] on div "[PERSON_NAME][EMAIL_ADDRESS][PERSON_NAME][DOMAIN_NAME]" at bounding box center [789, 609] width 296 height 41
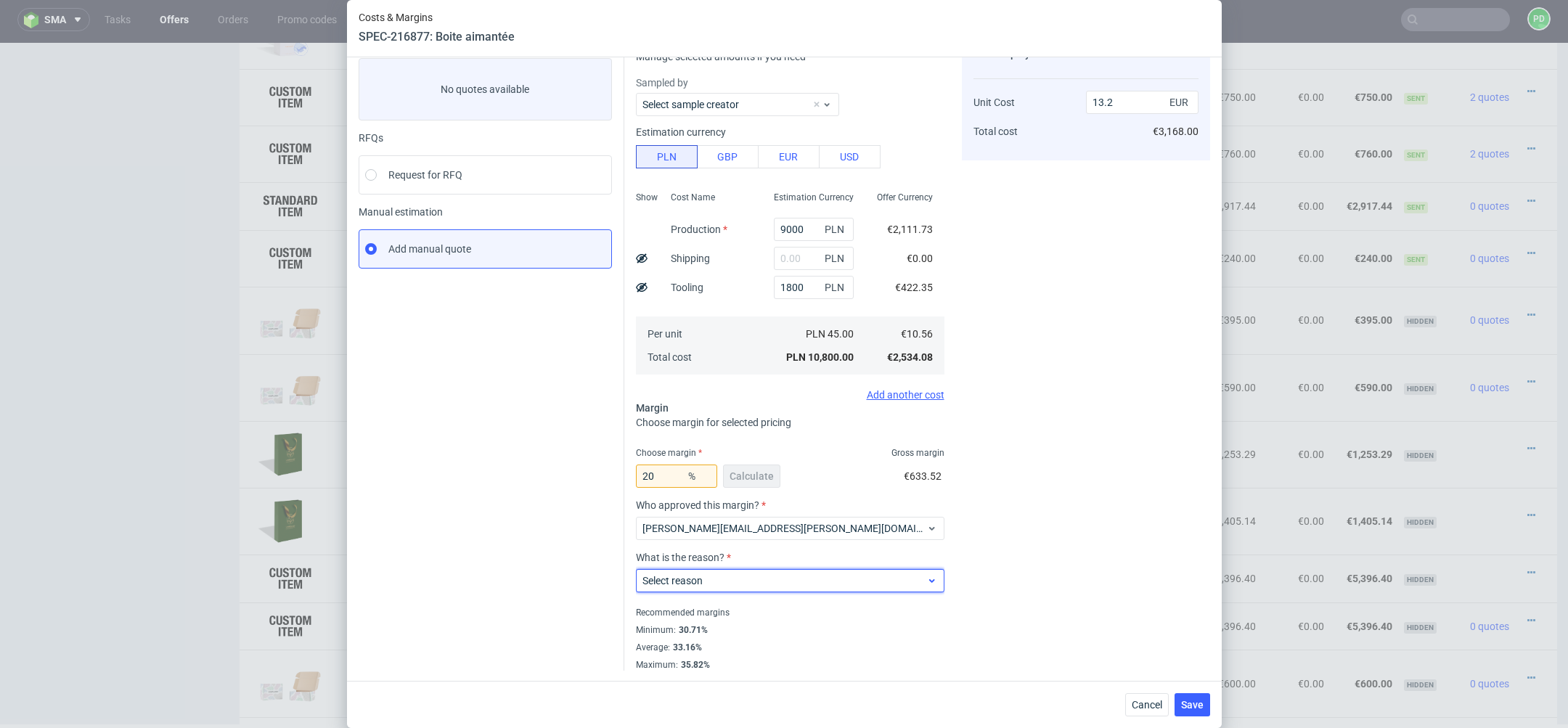
click at [801, 582] on span "Select reason" at bounding box center [784, 581] width 285 height 14
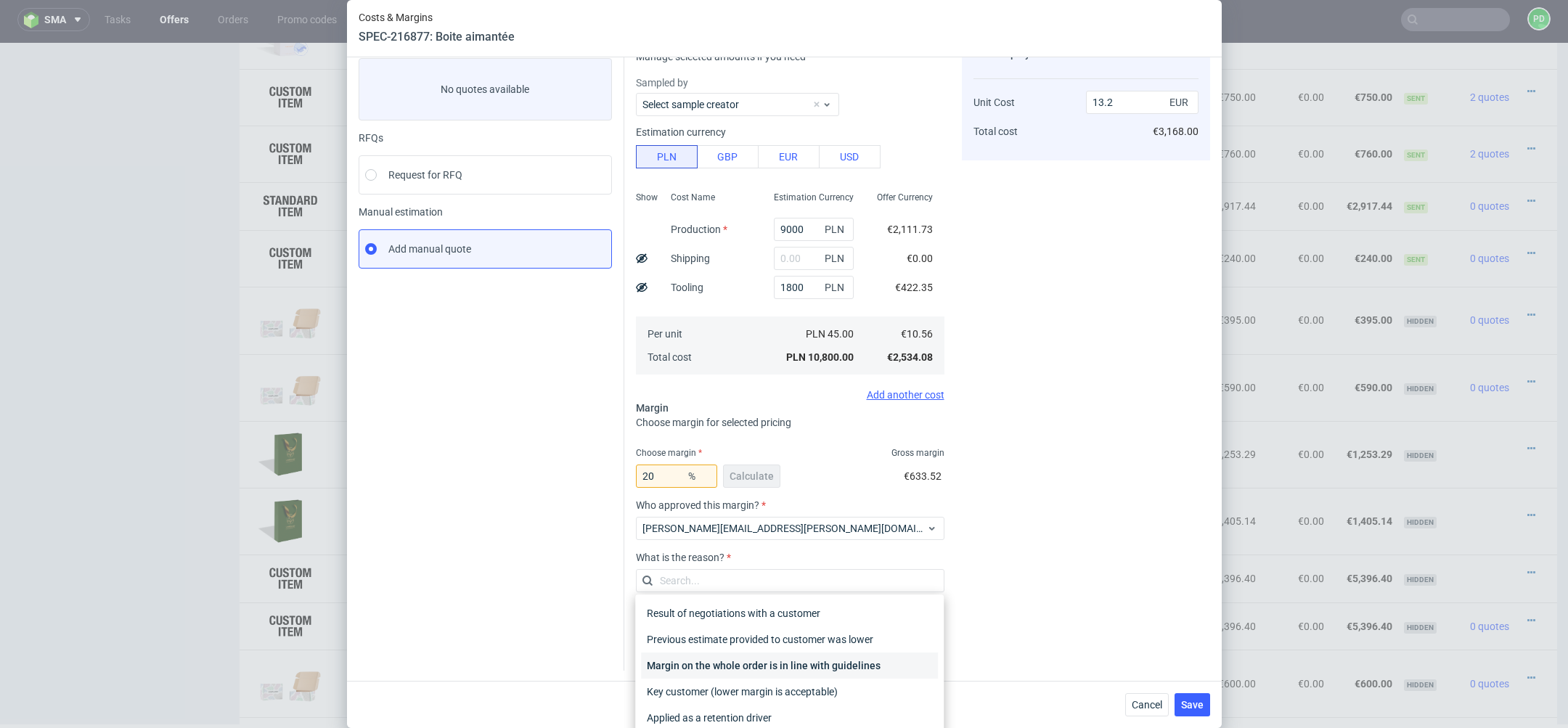
click at [801, 665] on div "Margin on the whole order is in line with guidelines" at bounding box center [789, 665] width 296 height 26
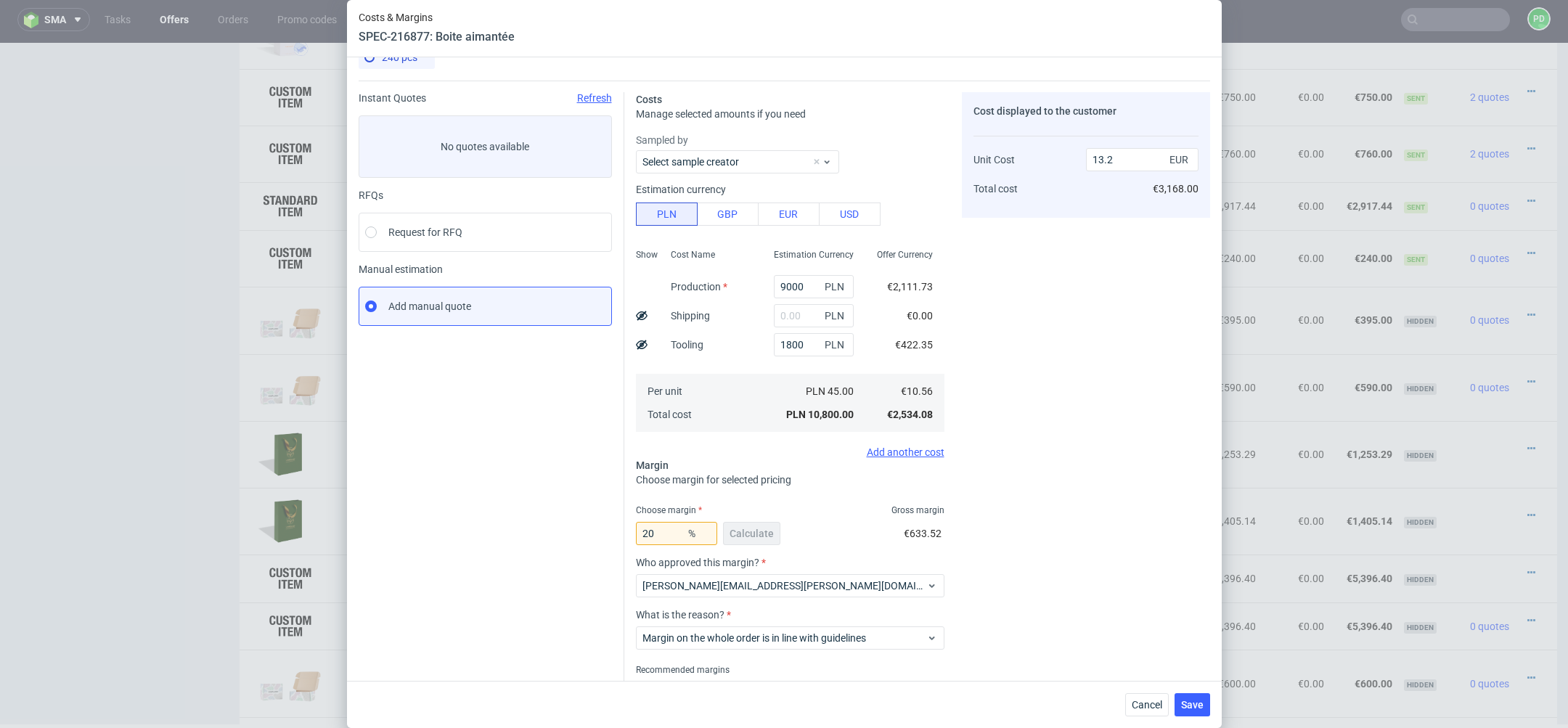
scroll to position [0, 0]
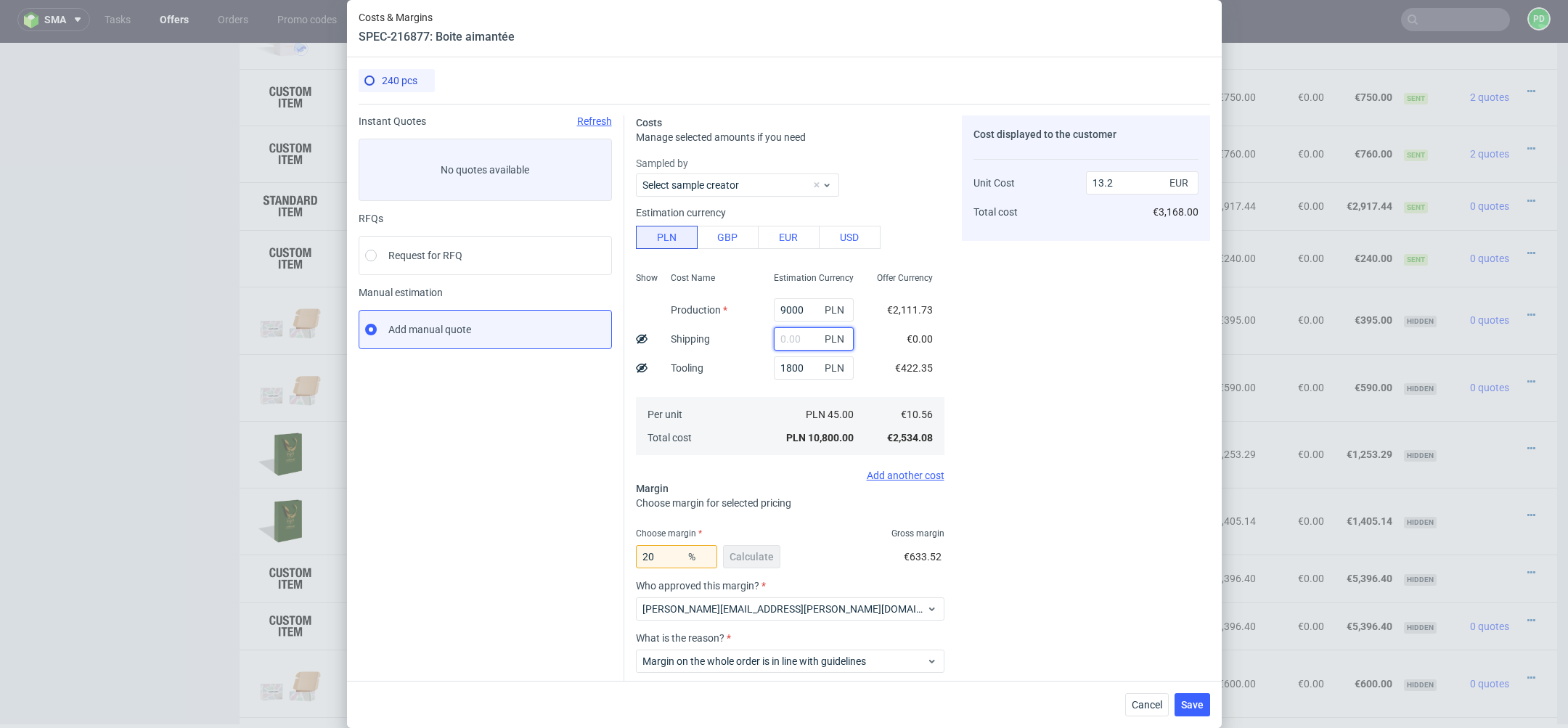
click at [802, 345] on input "text" at bounding box center [813, 339] width 79 height 23
click at [915, 196] on div "Sampled by Select sample creator" at bounding box center [789, 177] width 308 height 41
click at [789, 341] on input "text" at bounding box center [813, 339] width 79 height 23
type input "12"
type input "13.21"
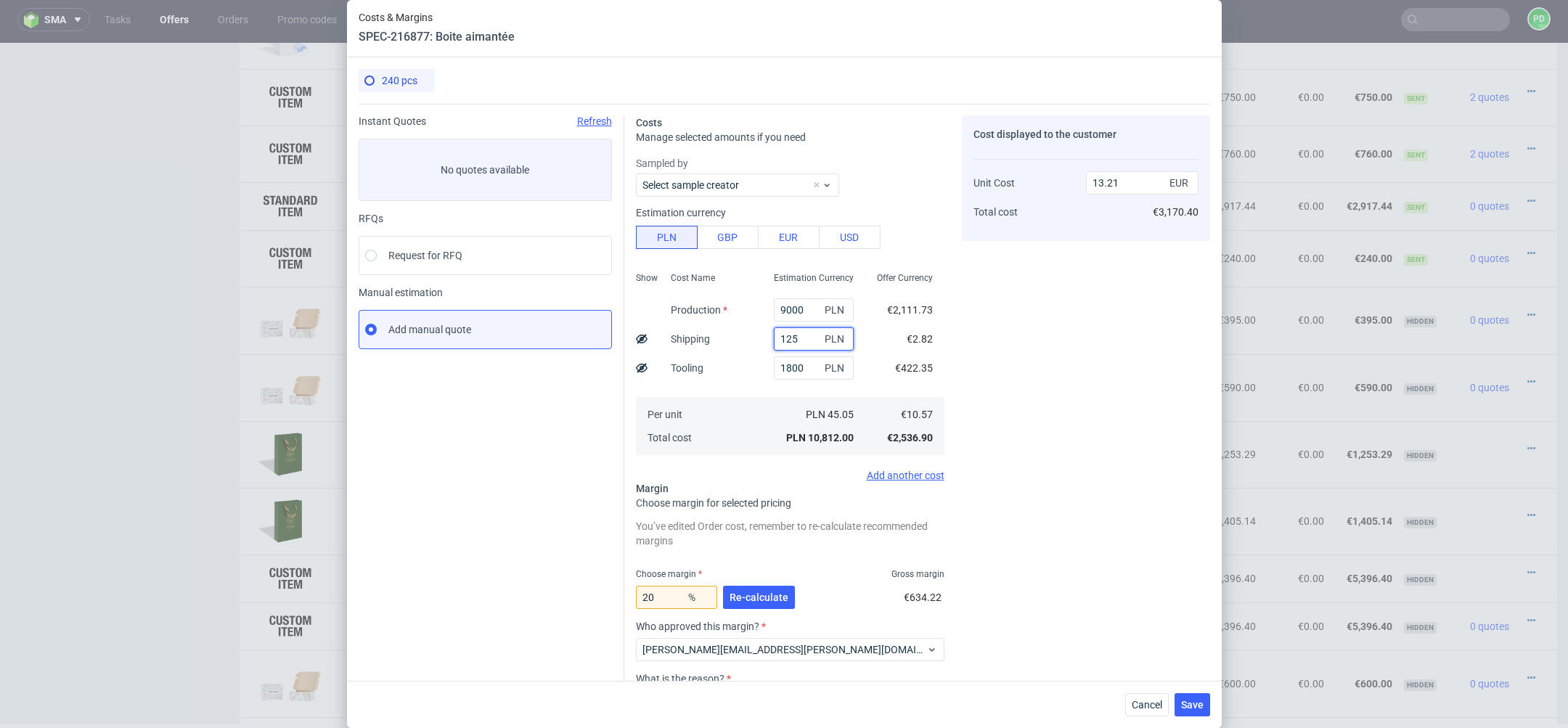
type input "1250"
type input "14.72"
type input "1"
type input "13.2"
type input "800"
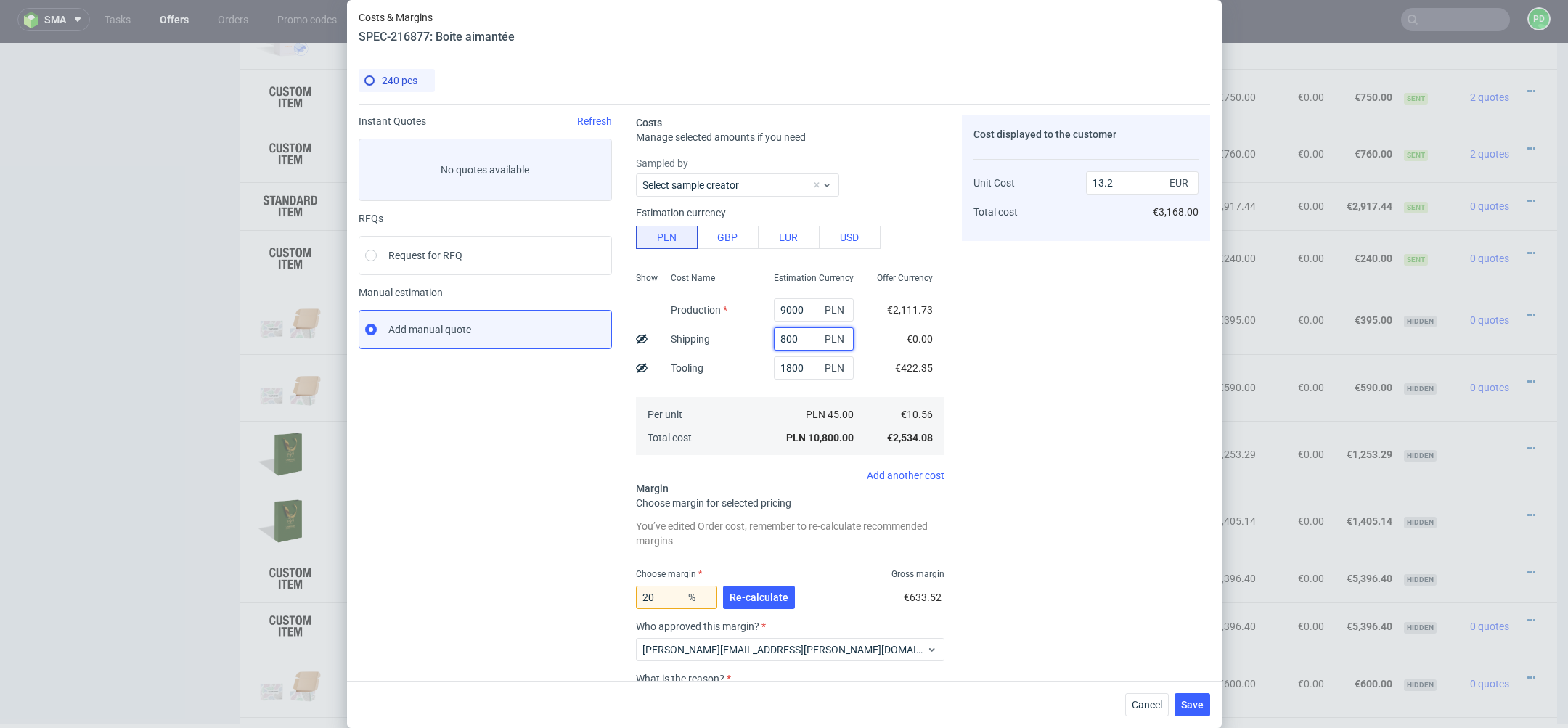
type input "14.17"
type input "800"
click at [985, 434] on div "Cost displayed to the customer Unit Cost Total cost 14.17 EUR €3,400.80" at bounding box center [1086, 454] width 248 height 677
click at [751, 596] on span "Re-calculate" at bounding box center [759, 597] width 59 height 10
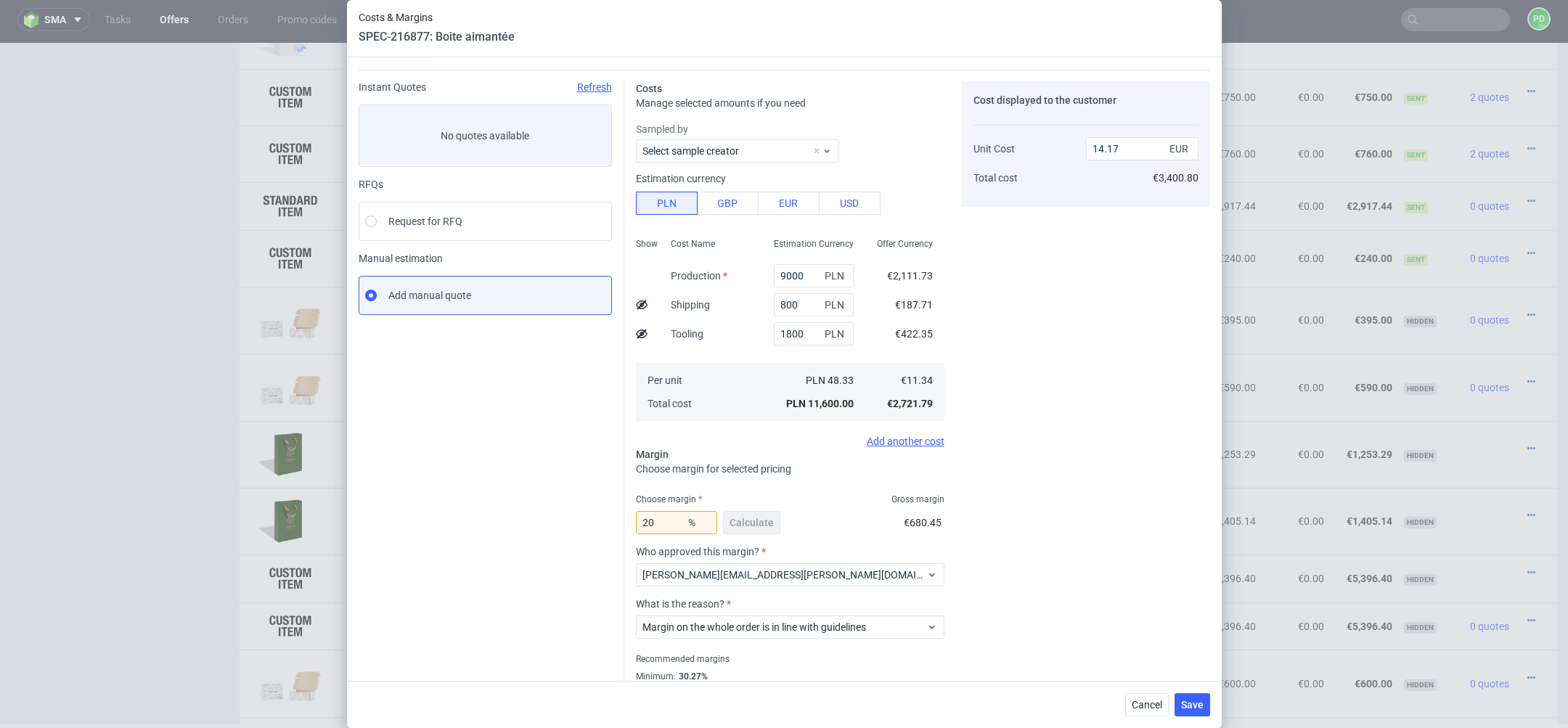
scroll to position [29, 0]
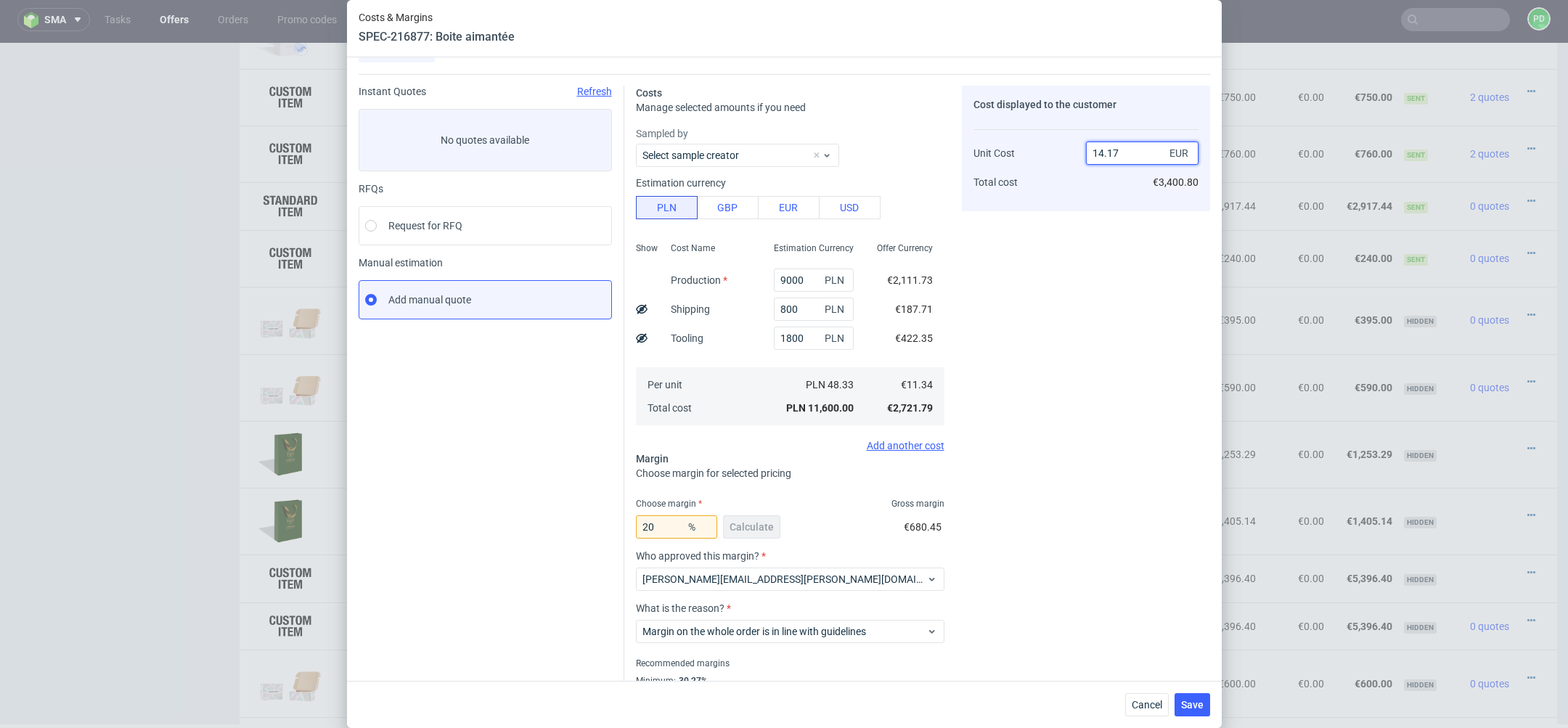
click at [1142, 148] on input "14.17" at bounding box center [1142, 154] width 113 height 23
type input "14"
type input "19.000000000000004"
type input "14"
click at [1053, 421] on div "Cost displayed to the customer Unit Cost Total cost 14 EUR €3,360.00" at bounding box center [1086, 404] width 248 height 636
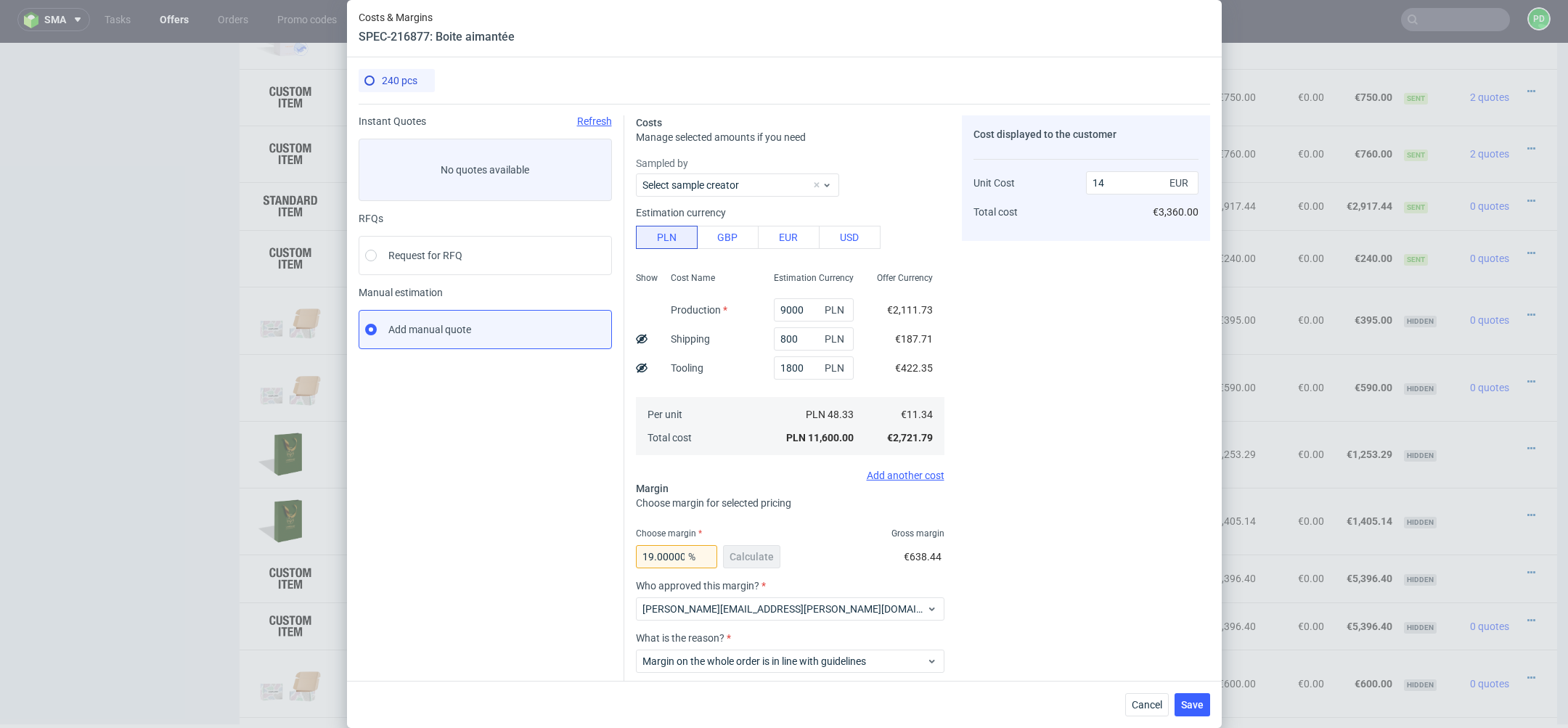
scroll to position [80, 0]
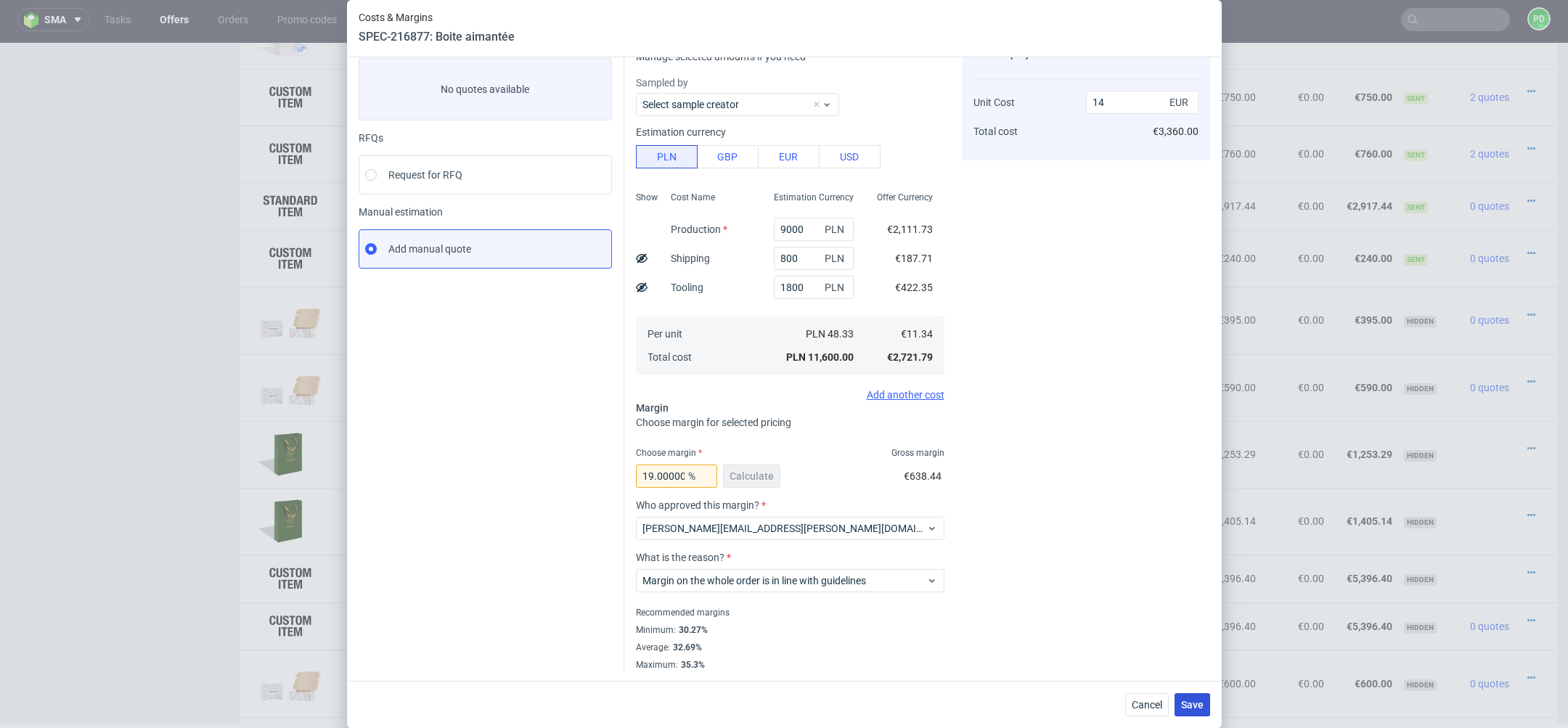
click at [1189, 701] on span "Save" at bounding box center [1192, 705] width 22 height 10
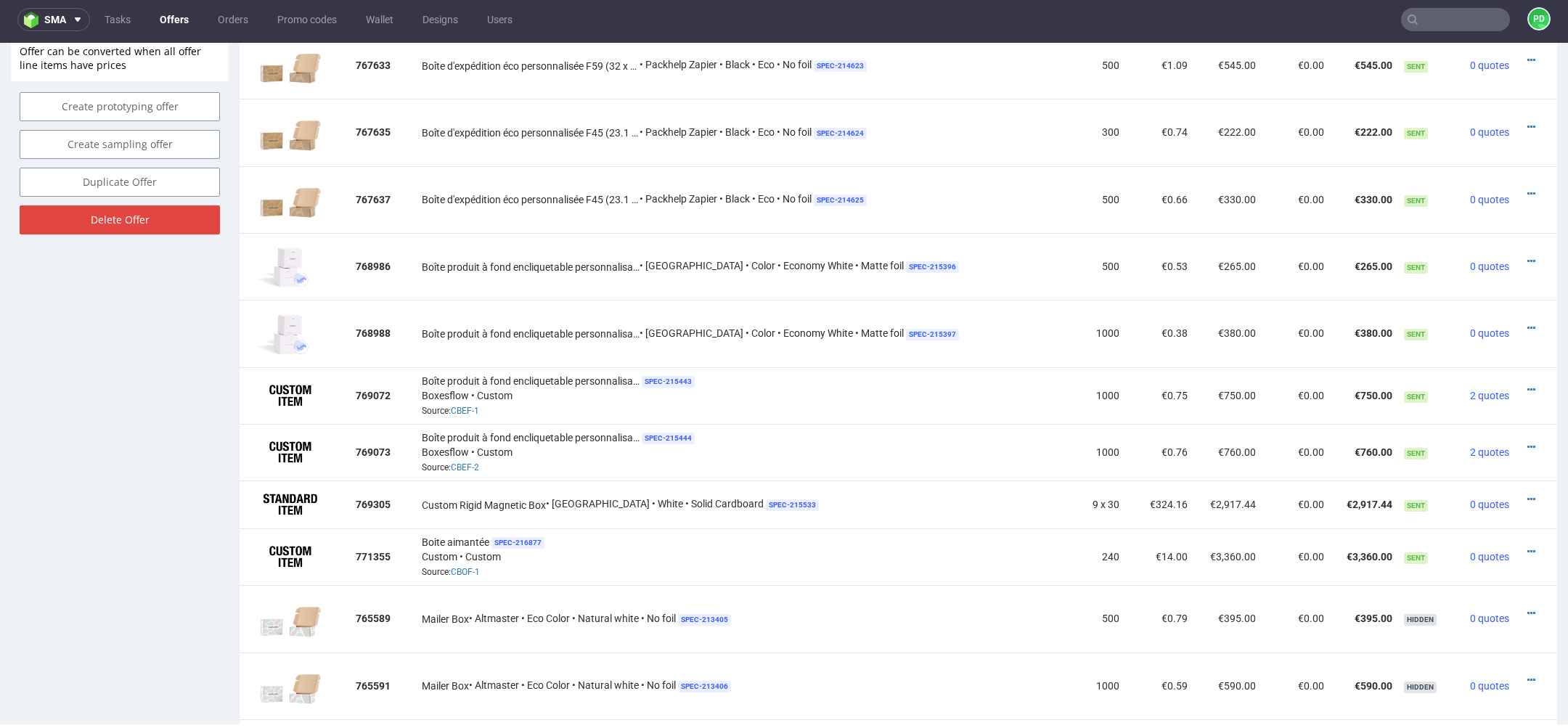
scroll to position [1164, 0]
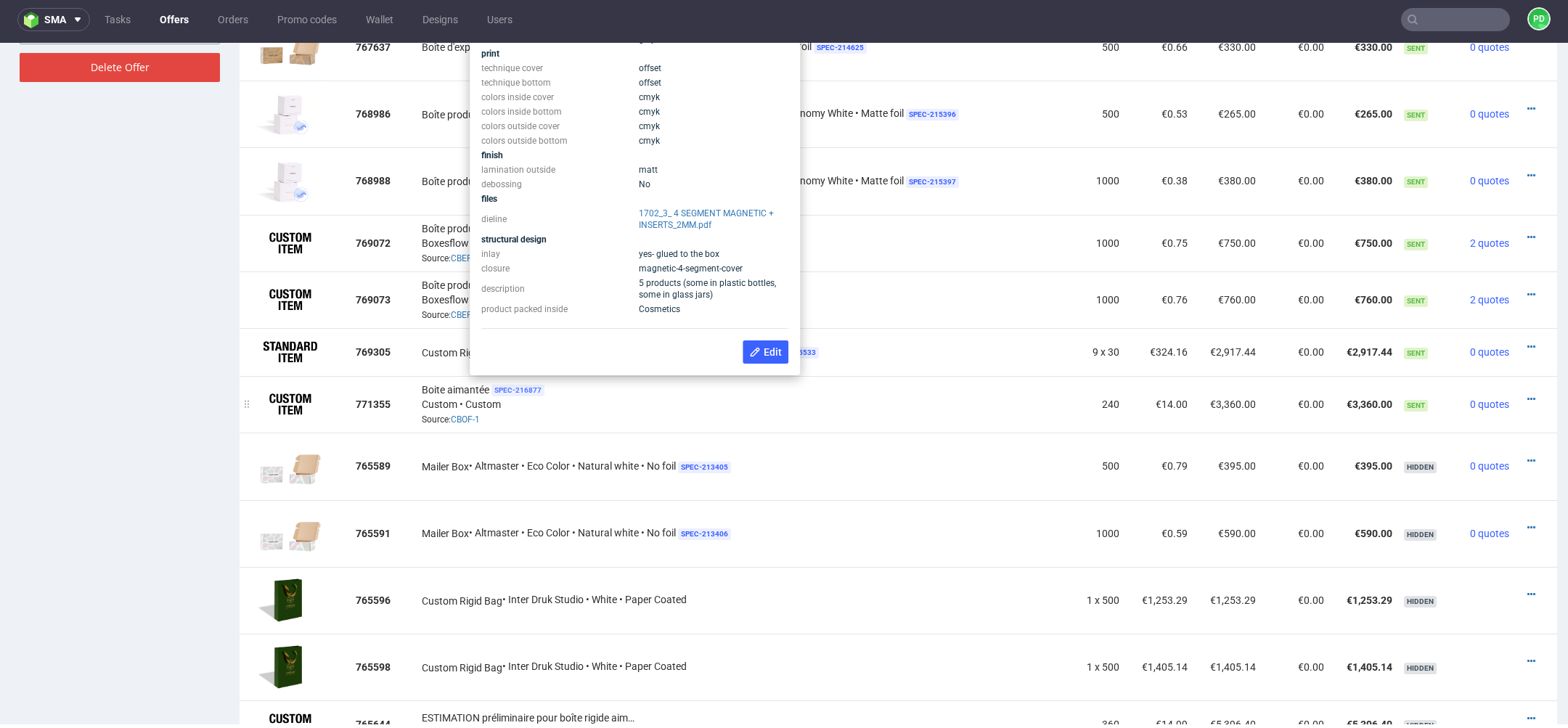
click at [538, 386] on span "SPEC- 216877" at bounding box center [517, 390] width 53 height 12
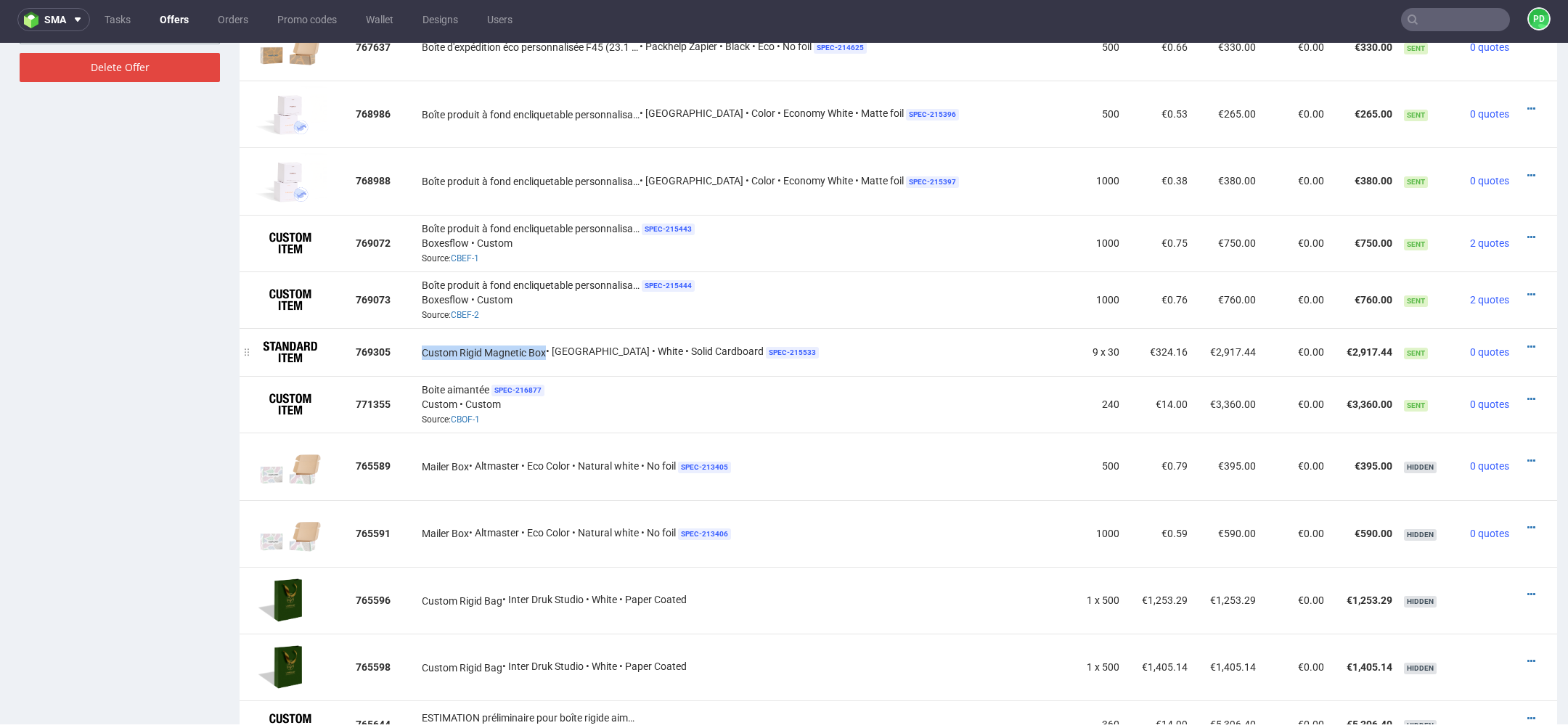
drag, startPoint x: 425, startPoint y: 347, endPoint x: 548, endPoint y: 347, distance: 123.0
click at [548, 347] on div "Custom Rigid Magnetic Box • EGDK • White • Solid Cardboard SPEC- 215533" at bounding box center [744, 351] width 646 height 15
copy span "Custom Rigid Magnetic Box"
click at [1527, 394] on icon at bounding box center [1530, 398] width 8 height 10
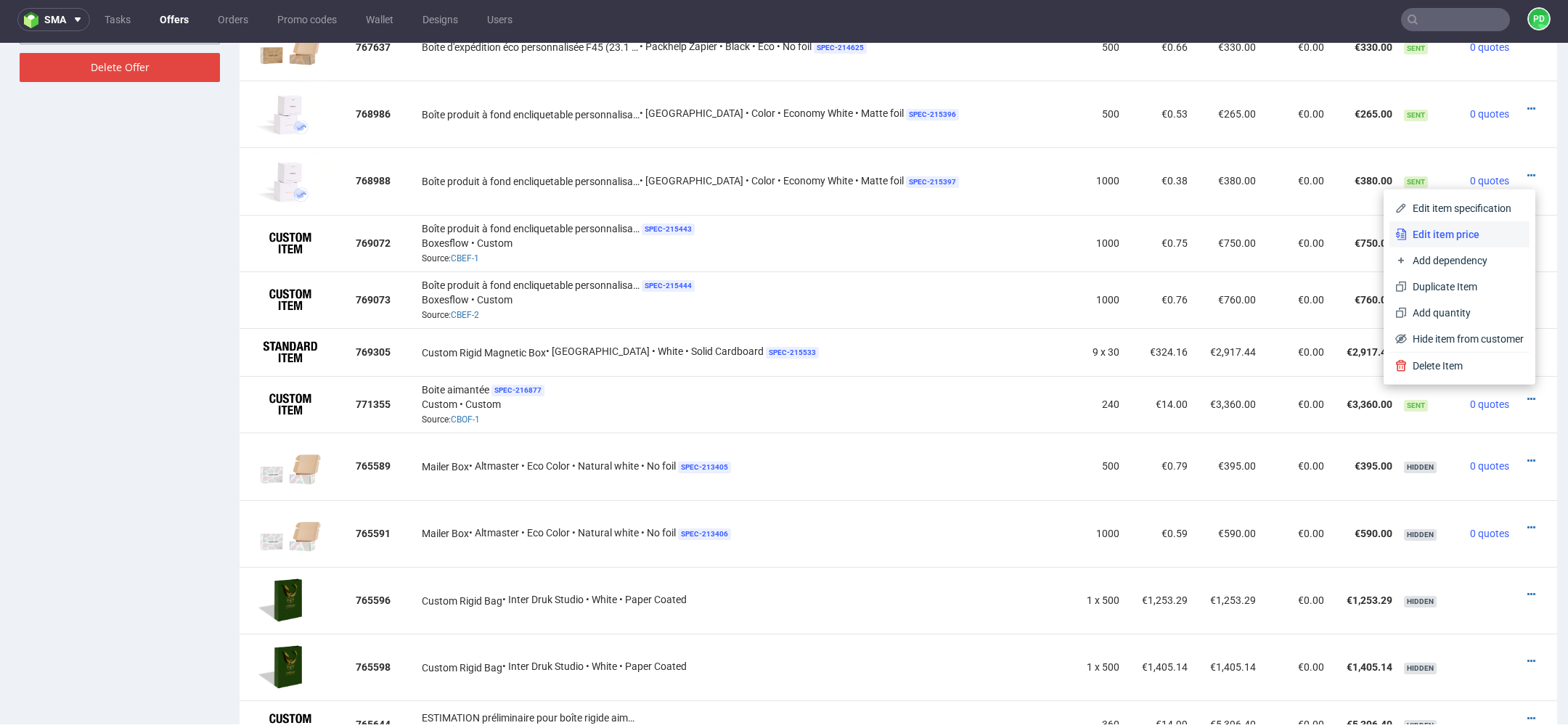
click at [1464, 235] on span "Edit item price" at bounding box center [1464, 234] width 117 height 14
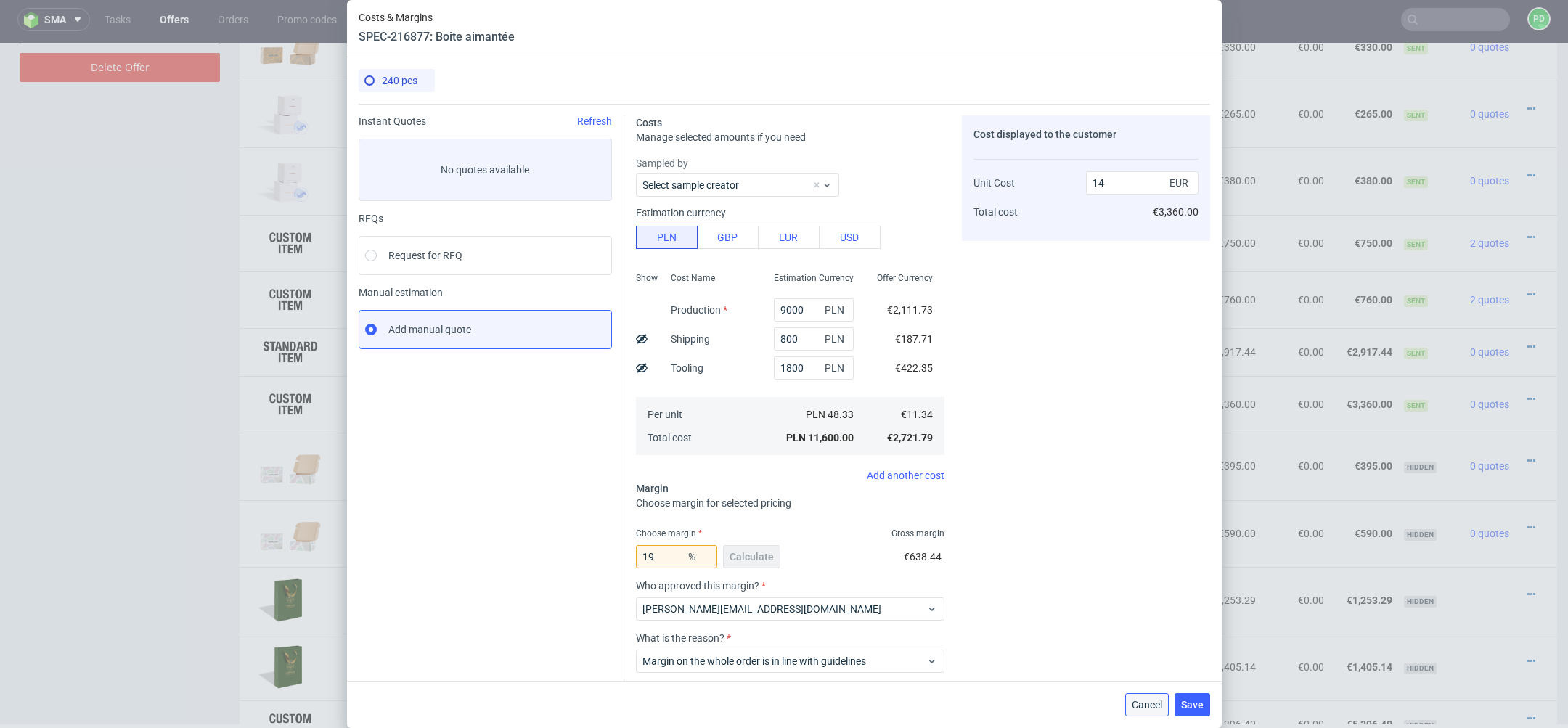
click at [1136, 712] on button "Cancel" at bounding box center [1147, 705] width 44 height 23
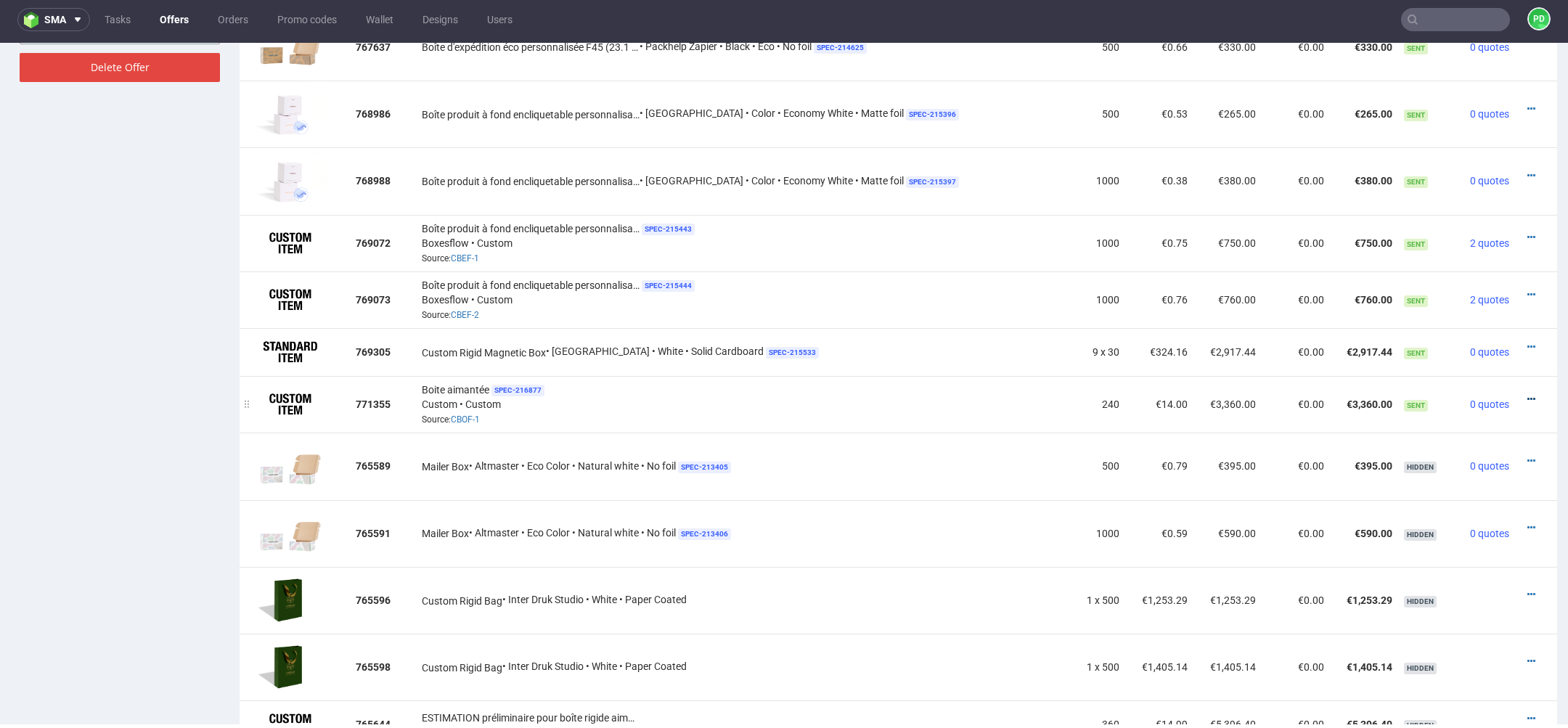
click at [1527, 394] on icon at bounding box center [1530, 398] width 8 height 10
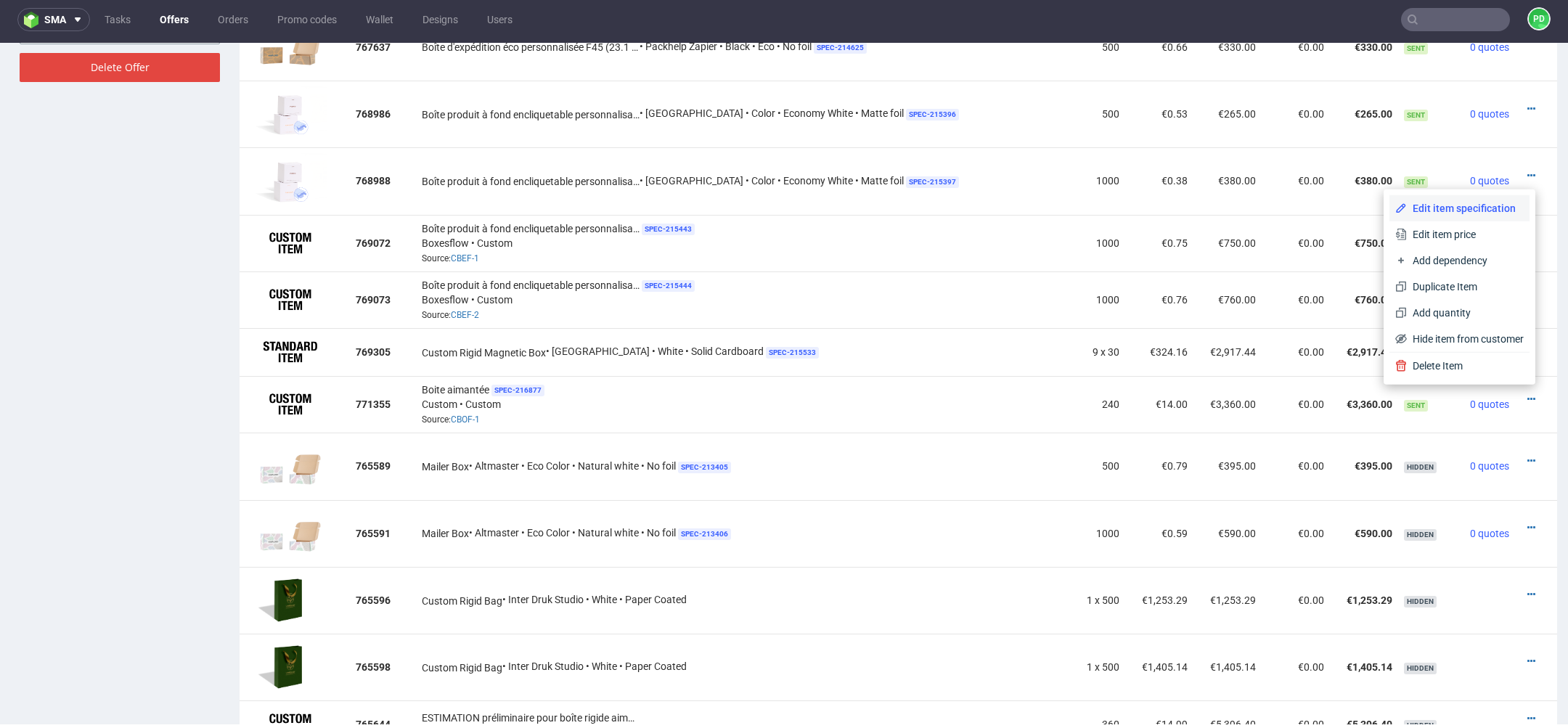
click at [1425, 214] on span "Edit item specification" at bounding box center [1464, 208] width 117 height 14
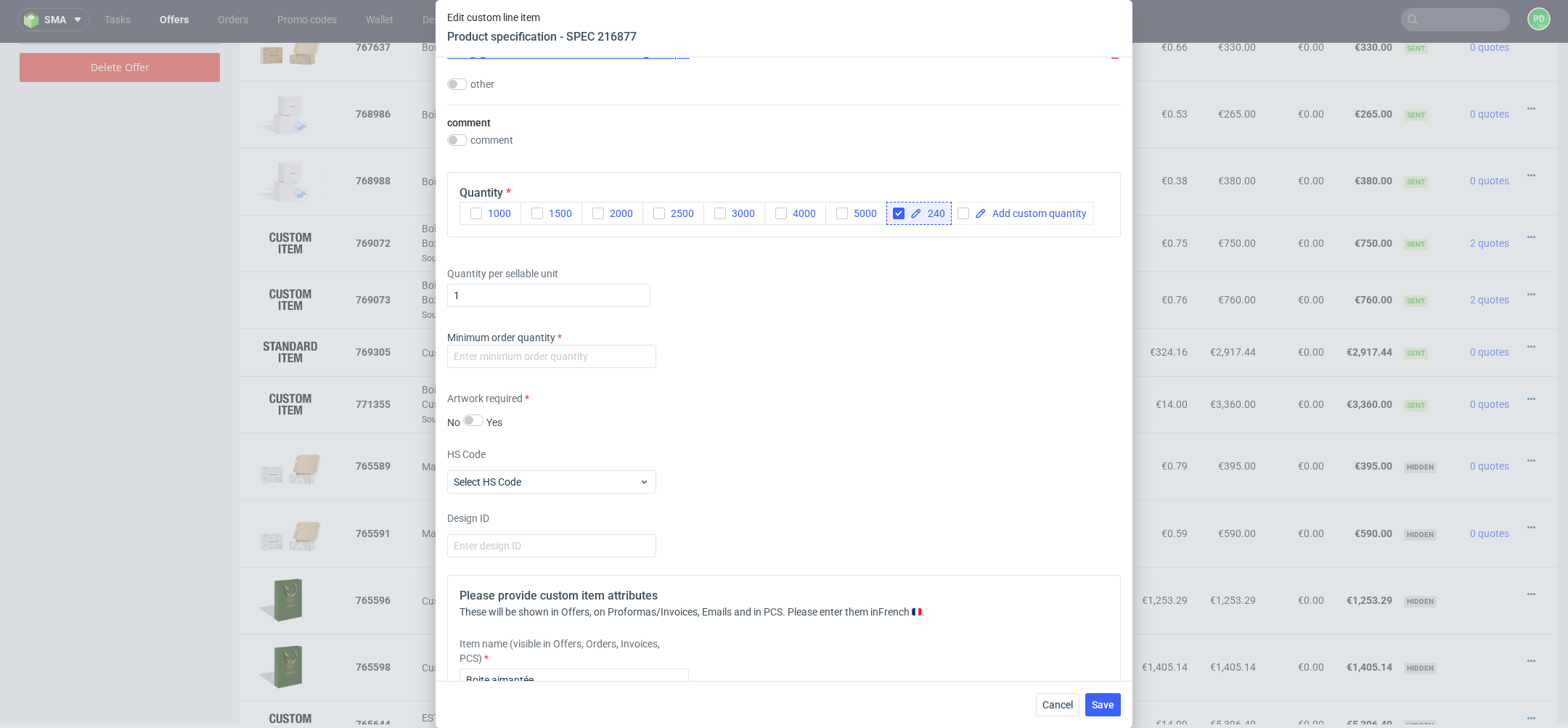
scroll to position [2398, 0]
click at [609, 360] on input "number" at bounding box center [552, 357] width 209 height 23
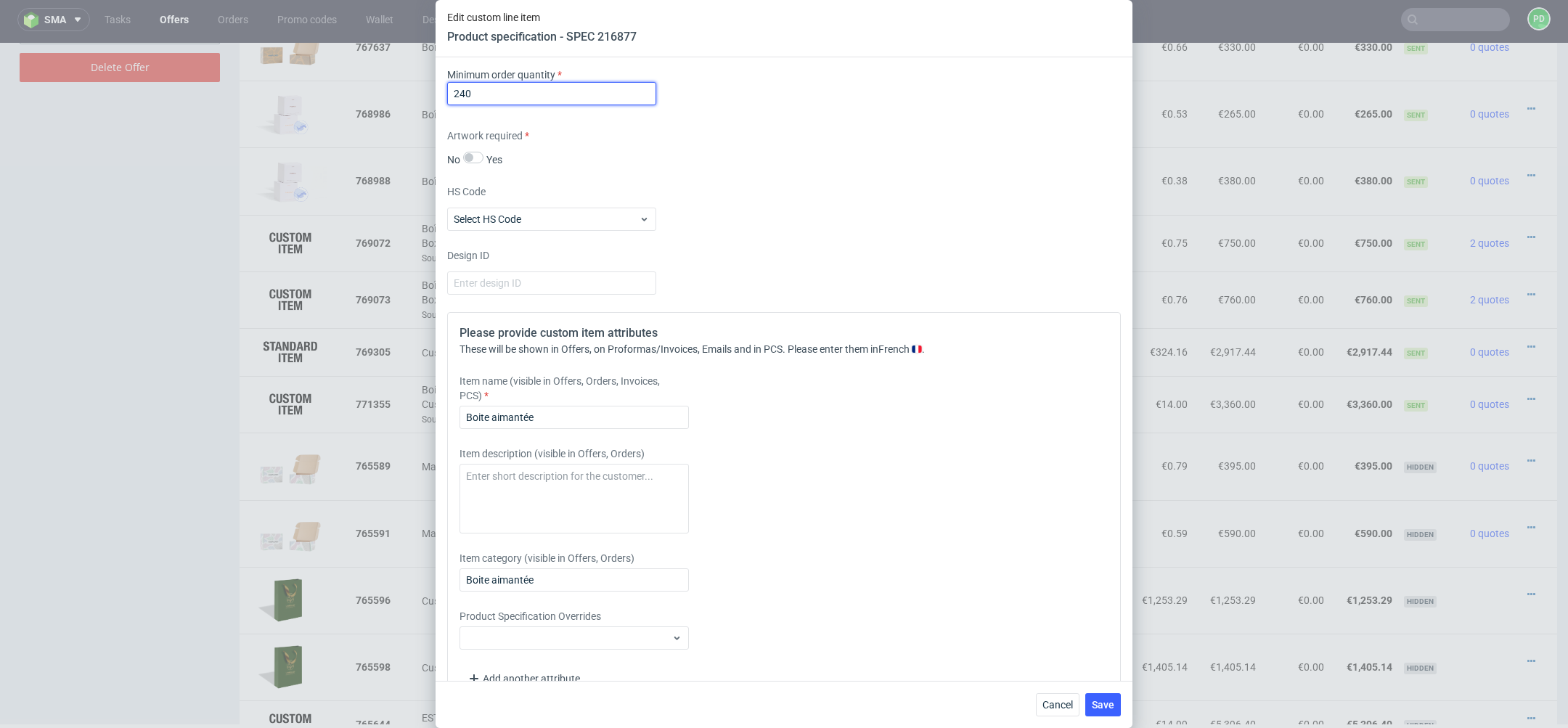
scroll to position [2692, 0]
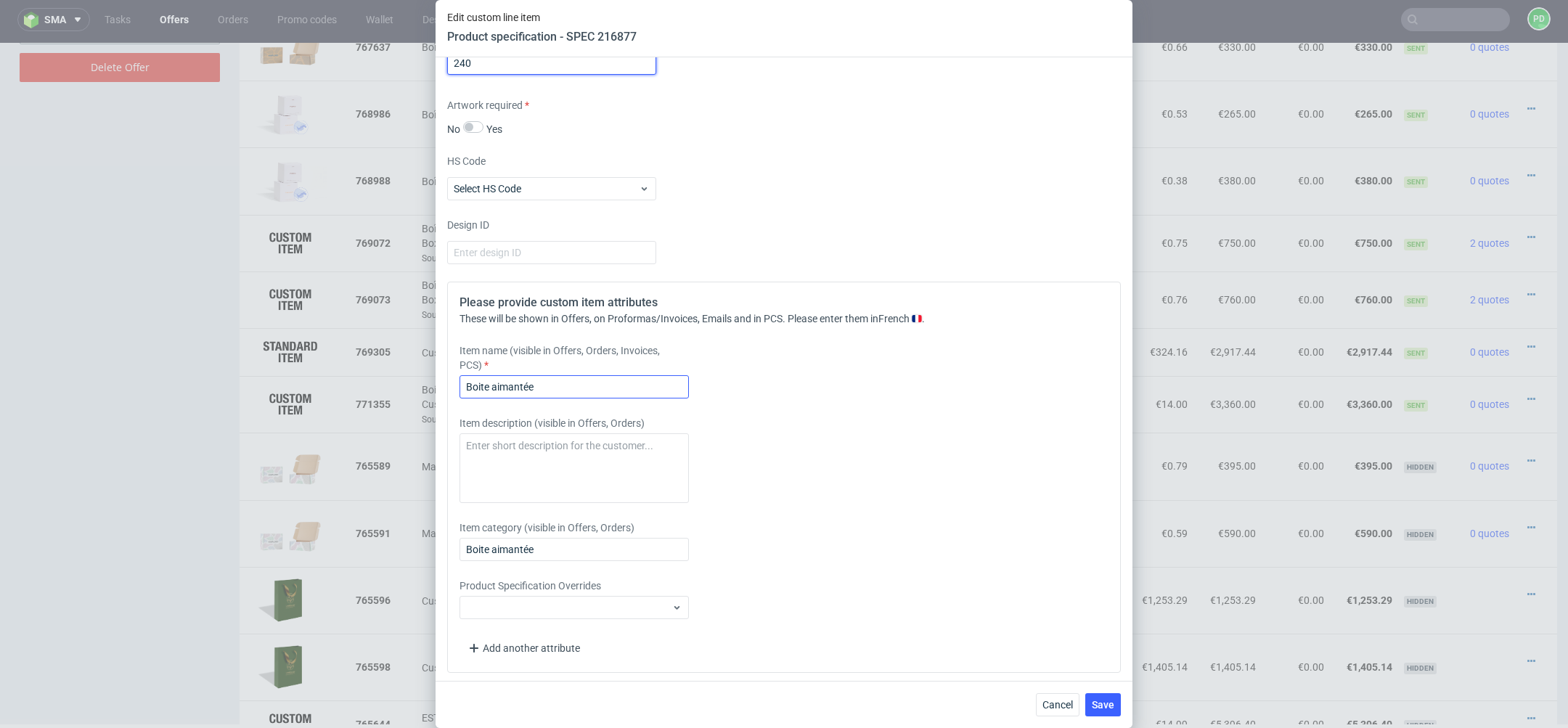
type input "240"
drag, startPoint x: 588, startPoint y: 389, endPoint x: 363, endPoint y: 385, distance: 225.0
click at [364, 388] on div "Edit custom line item Product specification - SPEC 216877 Supplier Polipak Tech…" at bounding box center [784, 364] width 1568 height 728
paste input "Custom Rigid Magnetic Box"
type input "Custom Rigid Magnetic Box"
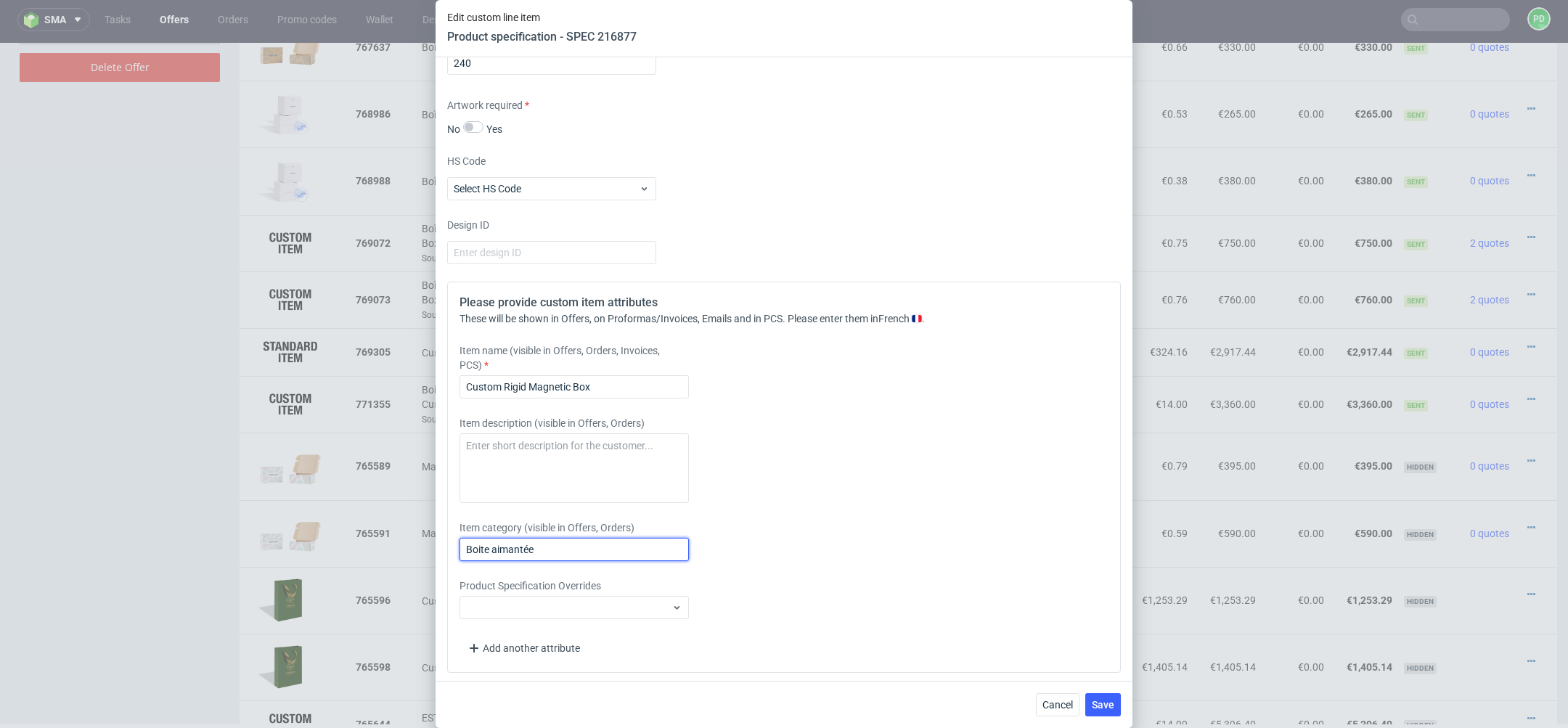
drag, startPoint x: 556, startPoint y: 546, endPoint x: 327, endPoint y: 540, distance: 229.1
click at [327, 540] on div "Edit custom line item Product specification - SPEC 216877 Supplier Polipak Tech…" at bounding box center [784, 364] width 1568 height 728
paste input "Custom Rigid Magnetic Box"
type input "Custom Rigid Magnetic Box"
click at [1101, 700] on span "Save" at bounding box center [1103, 705] width 22 height 10
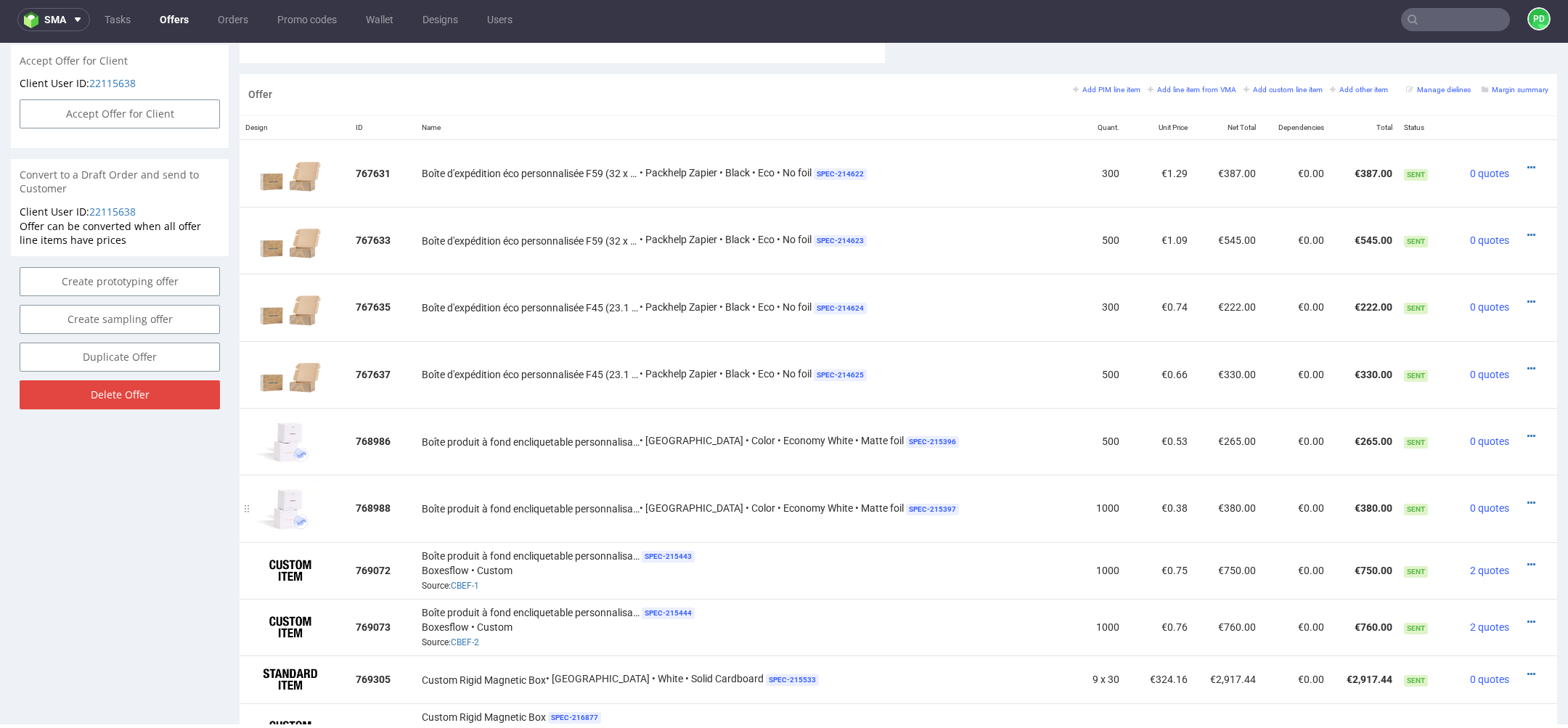
scroll to position [813, 0]
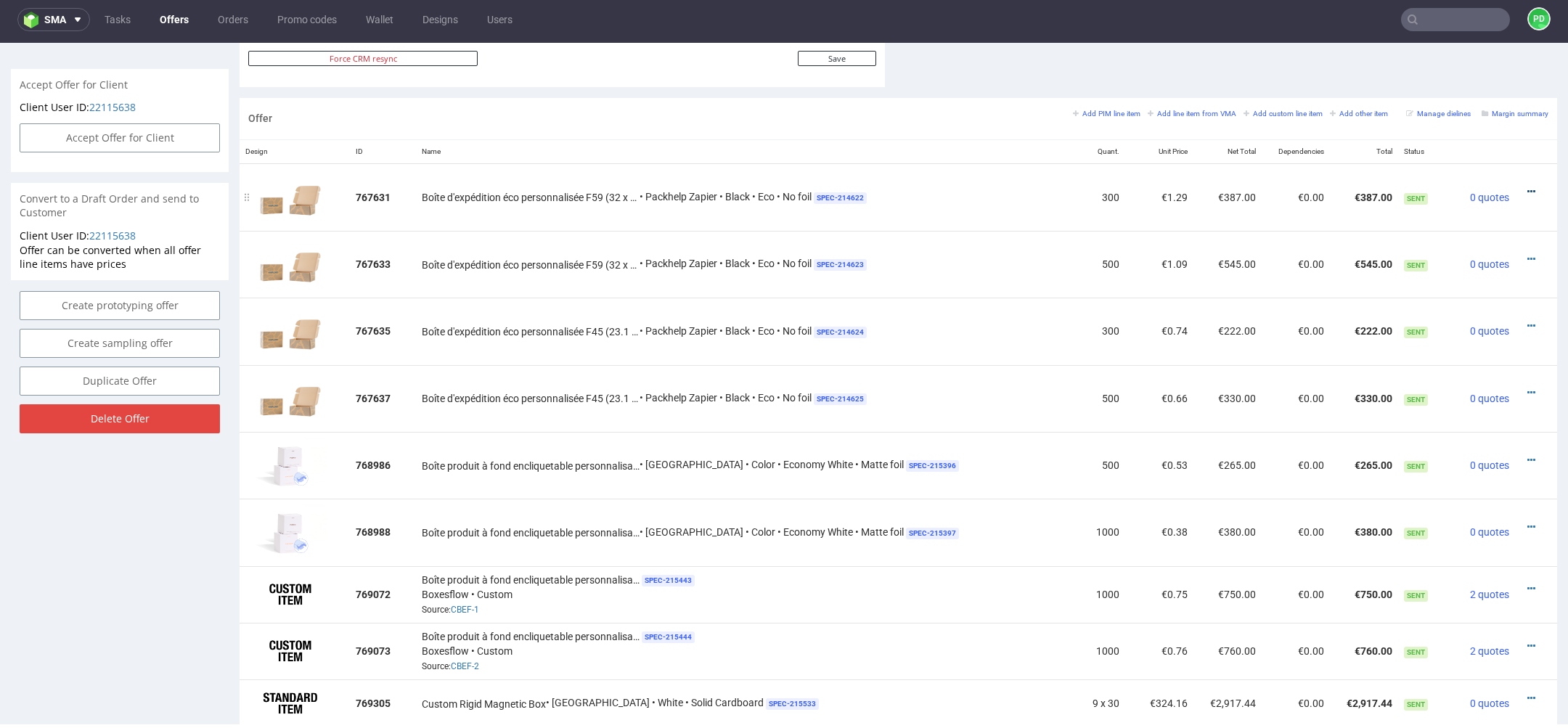
click at [1527, 191] on icon at bounding box center [1530, 191] width 8 height 10
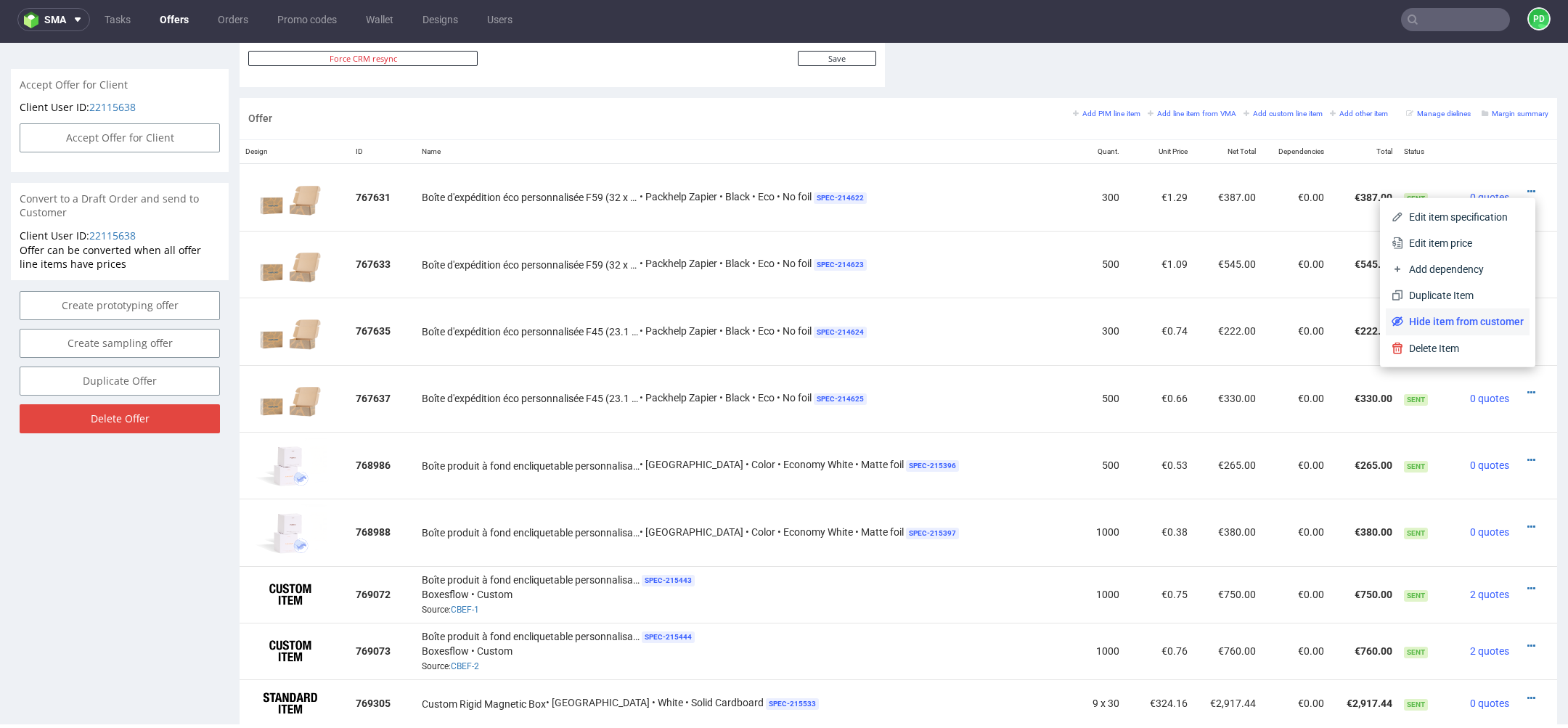
click at [1472, 321] on span "Hide item from customer" at bounding box center [1463, 322] width 121 height 14
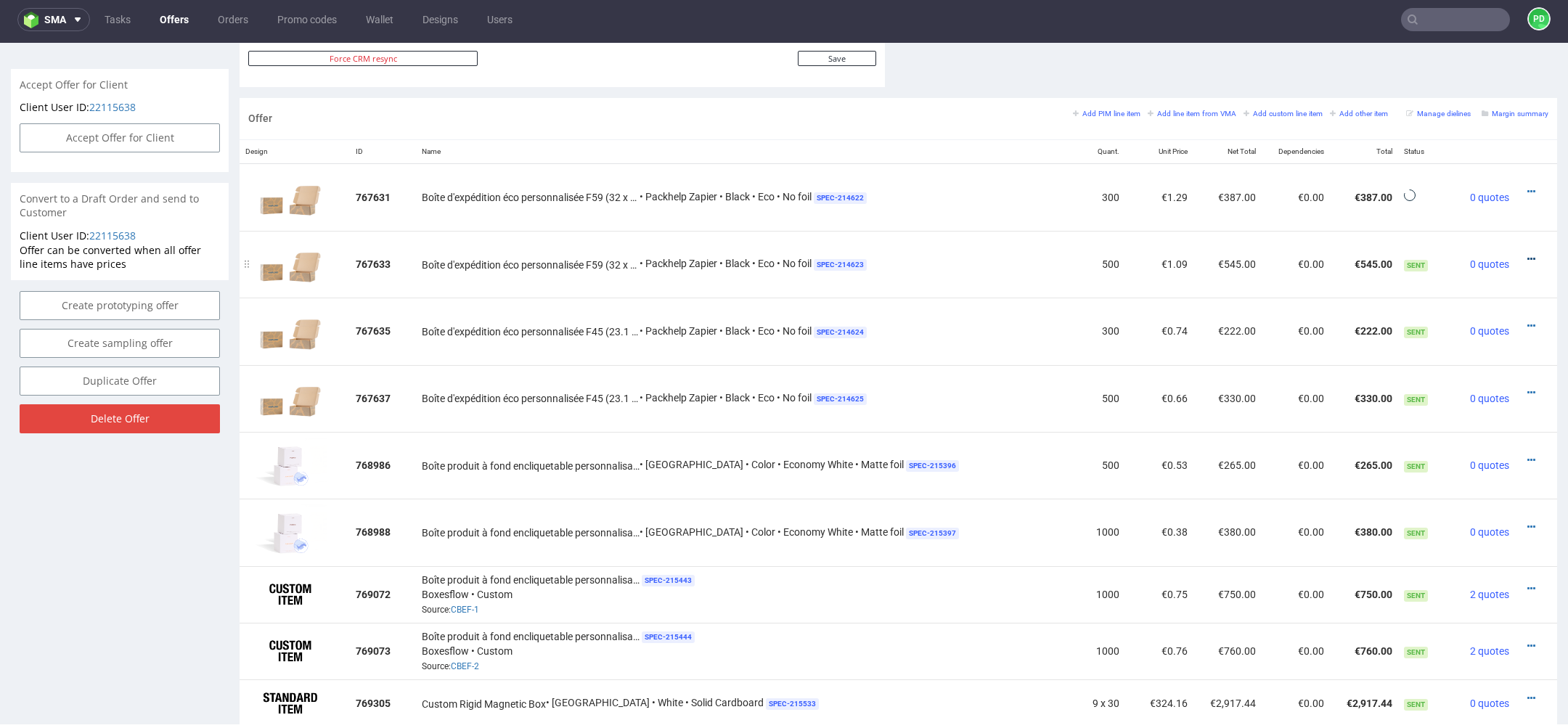
click at [1527, 258] on icon at bounding box center [1530, 259] width 8 height 10
click at [1479, 205] on span "Hide item from customer" at bounding box center [1463, 201] width 121 height 14
click at [1527, 324] on icon at bounding box center [1530, 325] width 8 height 10
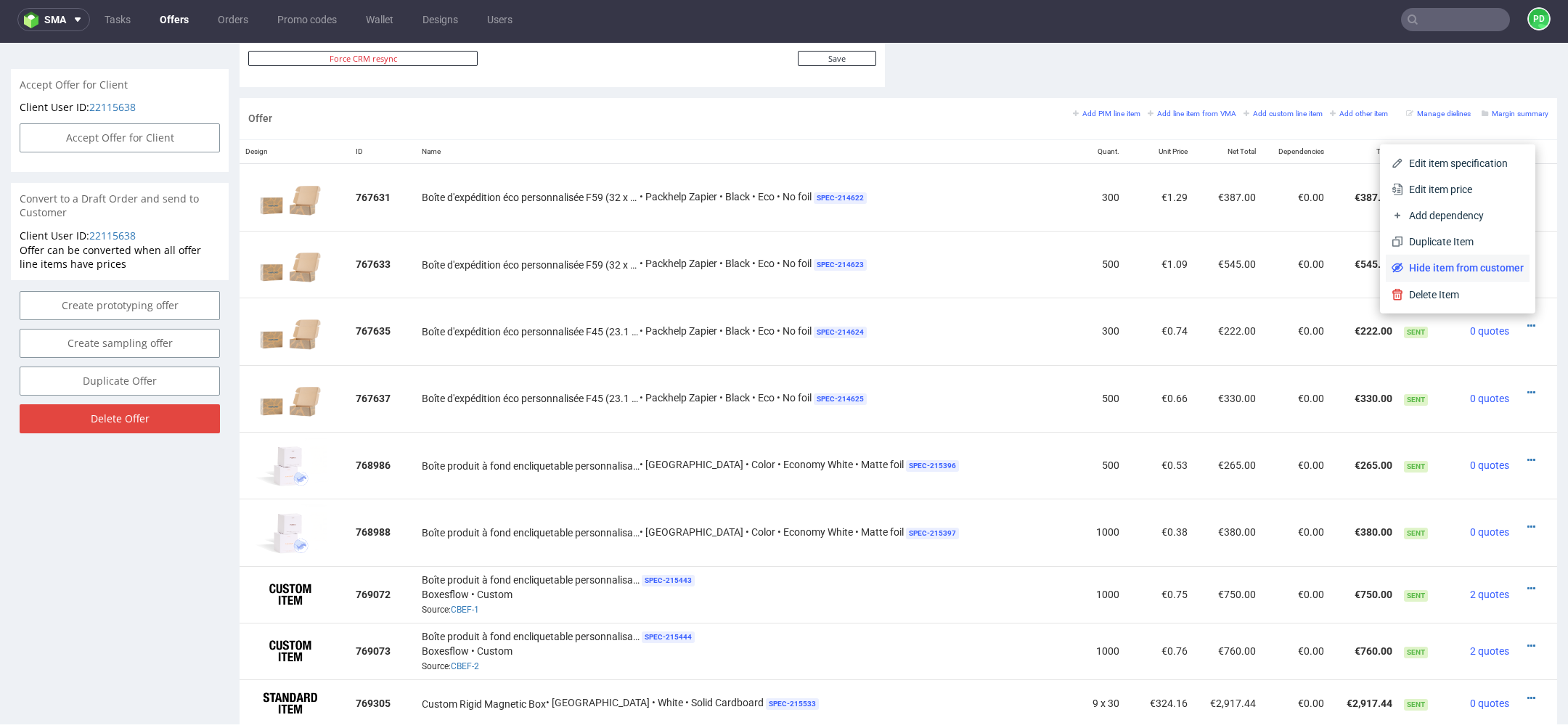
click at [1503, 271] on span "Hide item from customer" at bounding box center [1463, 268] width 121 height 14
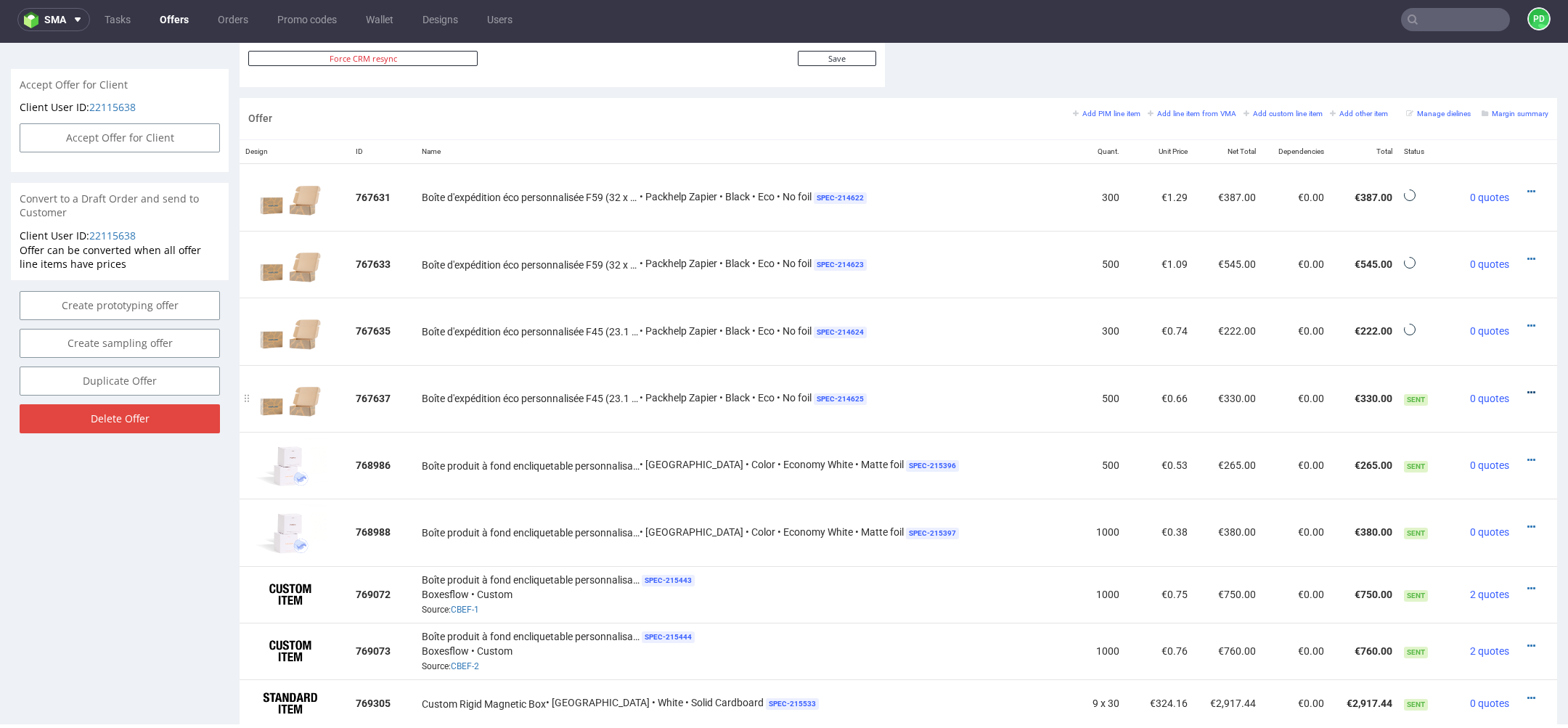
click at [1527, 388] on icon at bounding box center [1530, 392] width 8 height 10
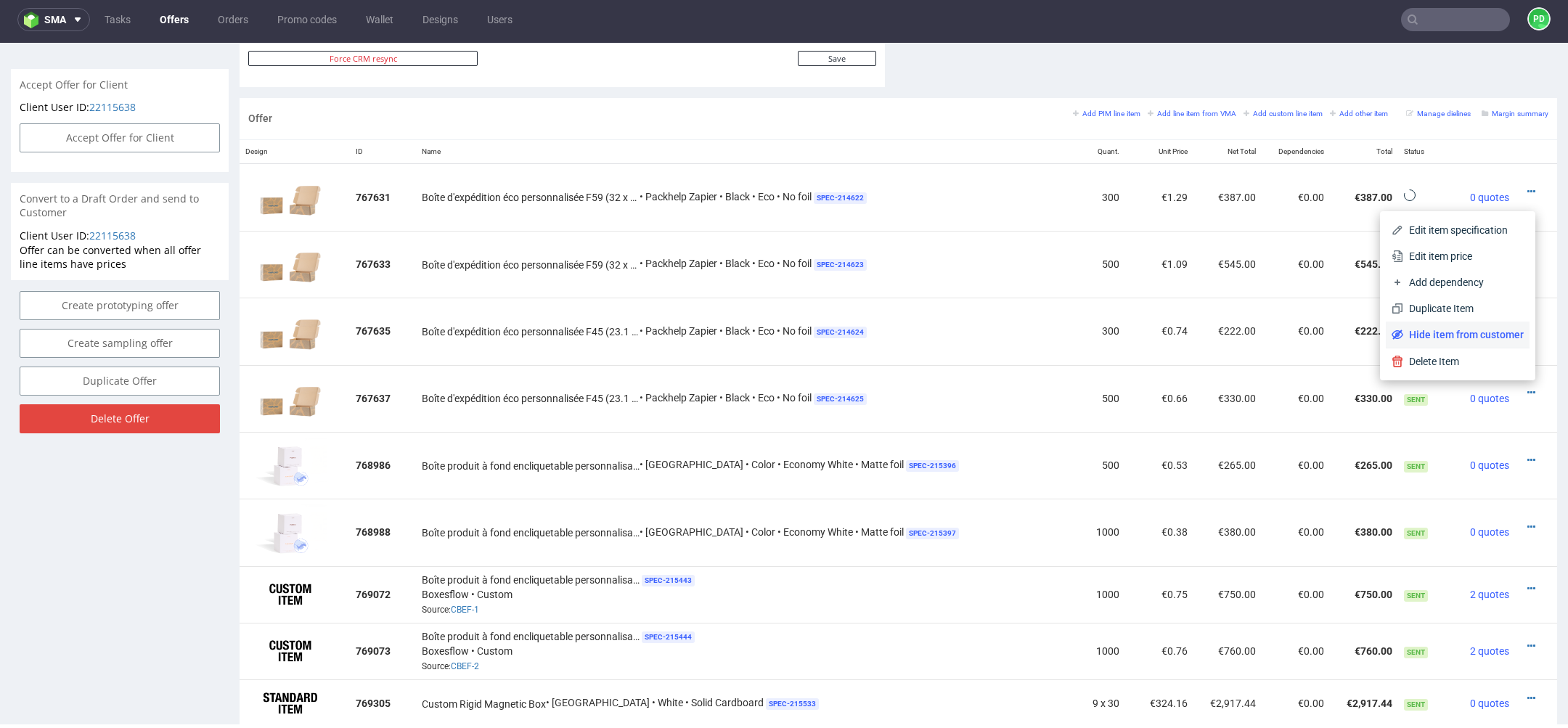
click at [1503, 342] on span "Hide item from customer" at bounding box center [1463, 335] width 121 height 14
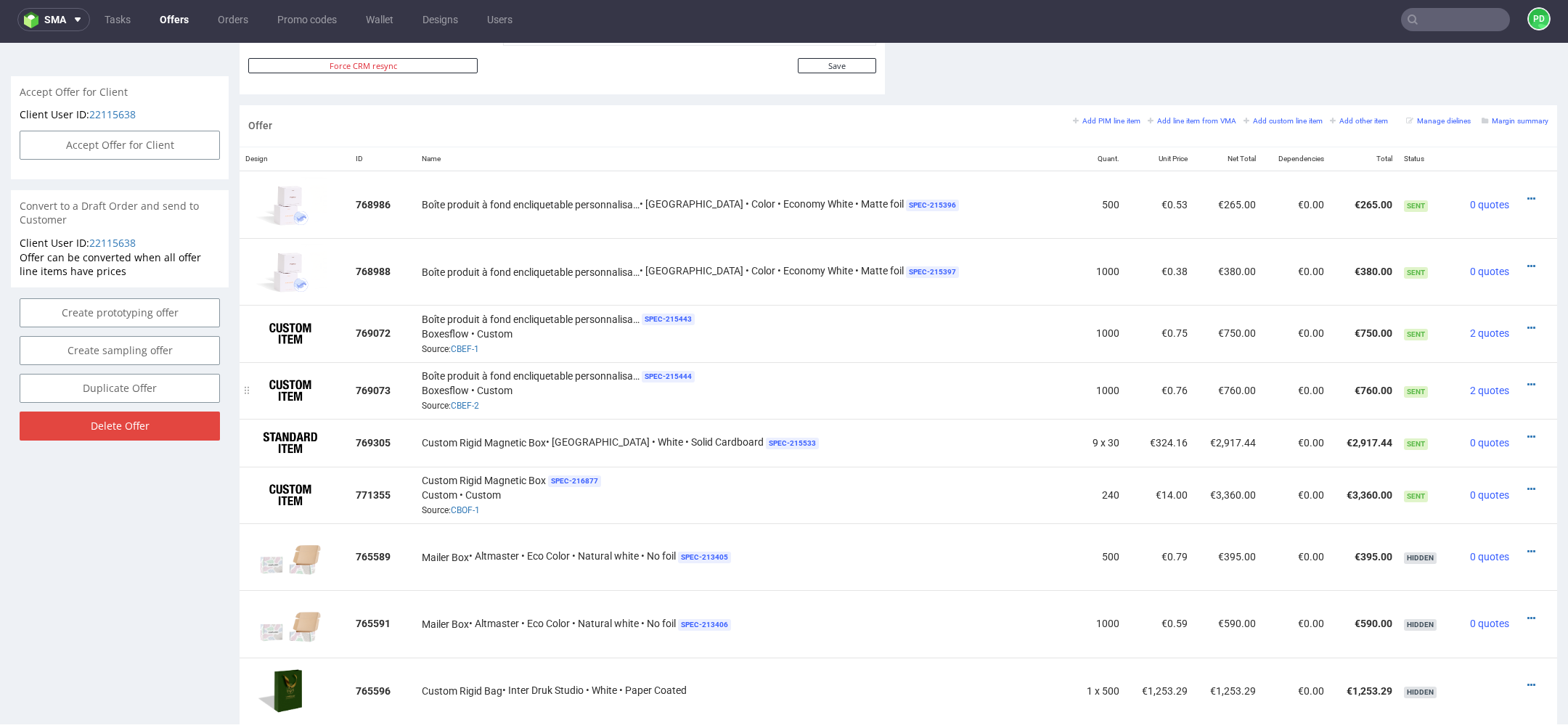
scroll to position [804, 0]
click at [1527, 196] on icon at bounding box center [1530, 200] width 8 height 10
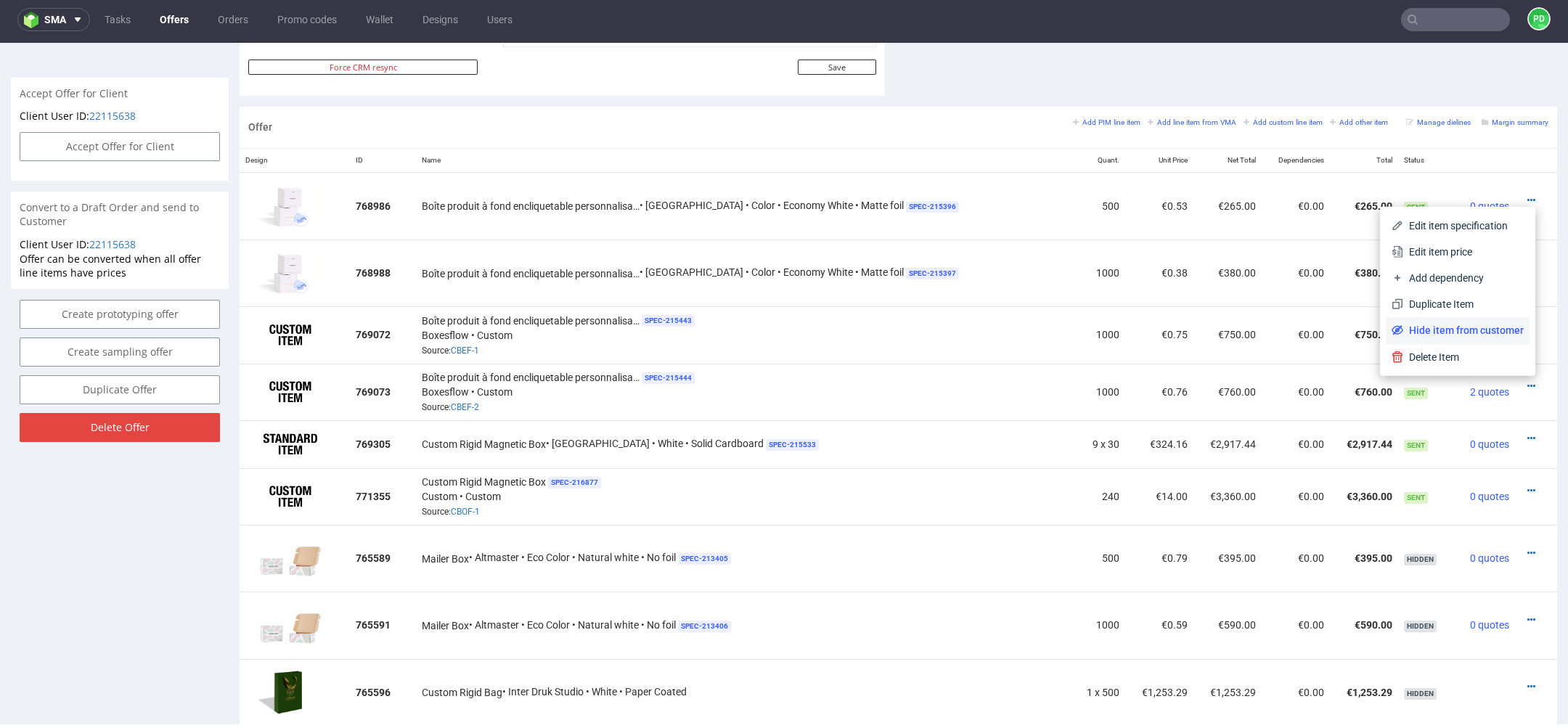
click at [1472, 334] on span "Hide item from customer" at bounding box center [1463, 331] width 121 height 14
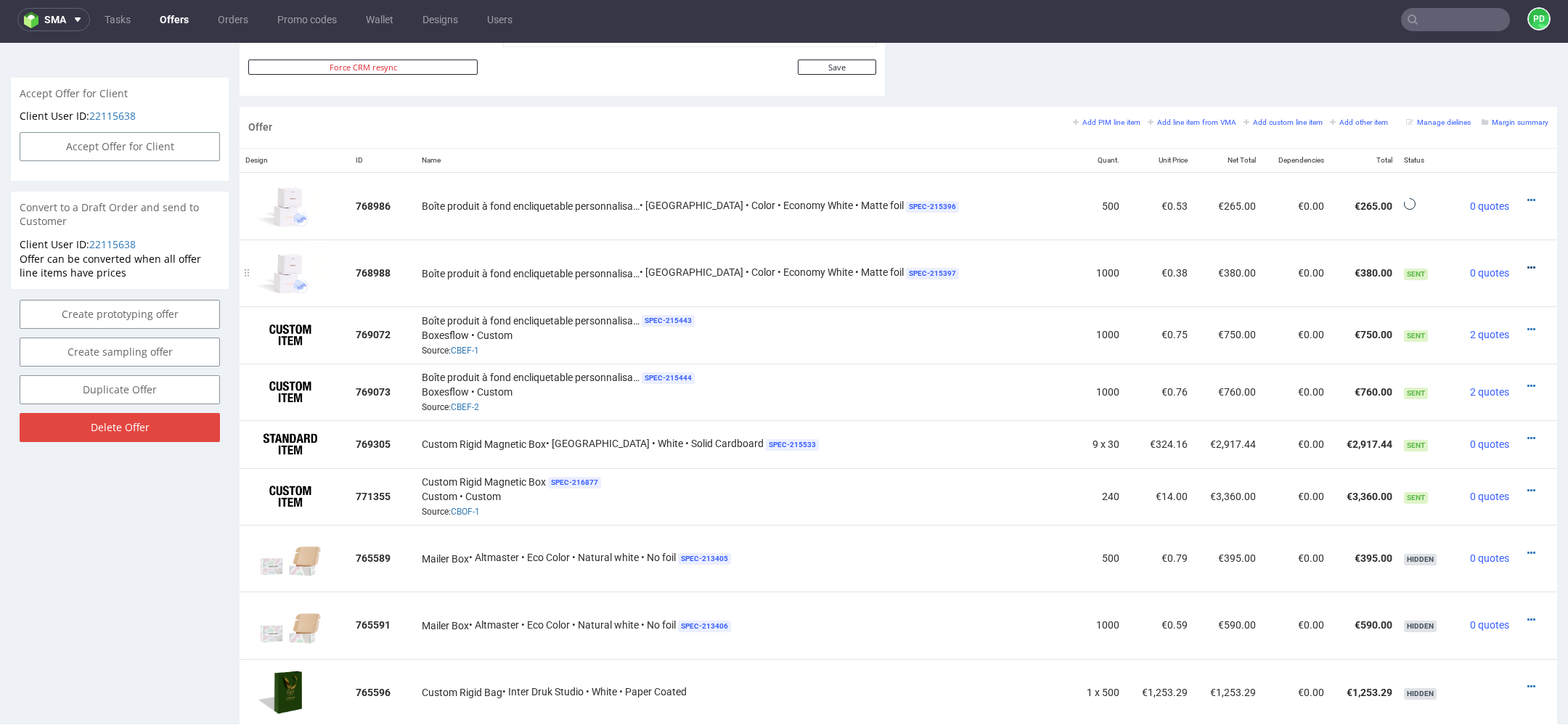
click at [1527, 264] on icon at bounding box center [1530, 267] width 8 height 10
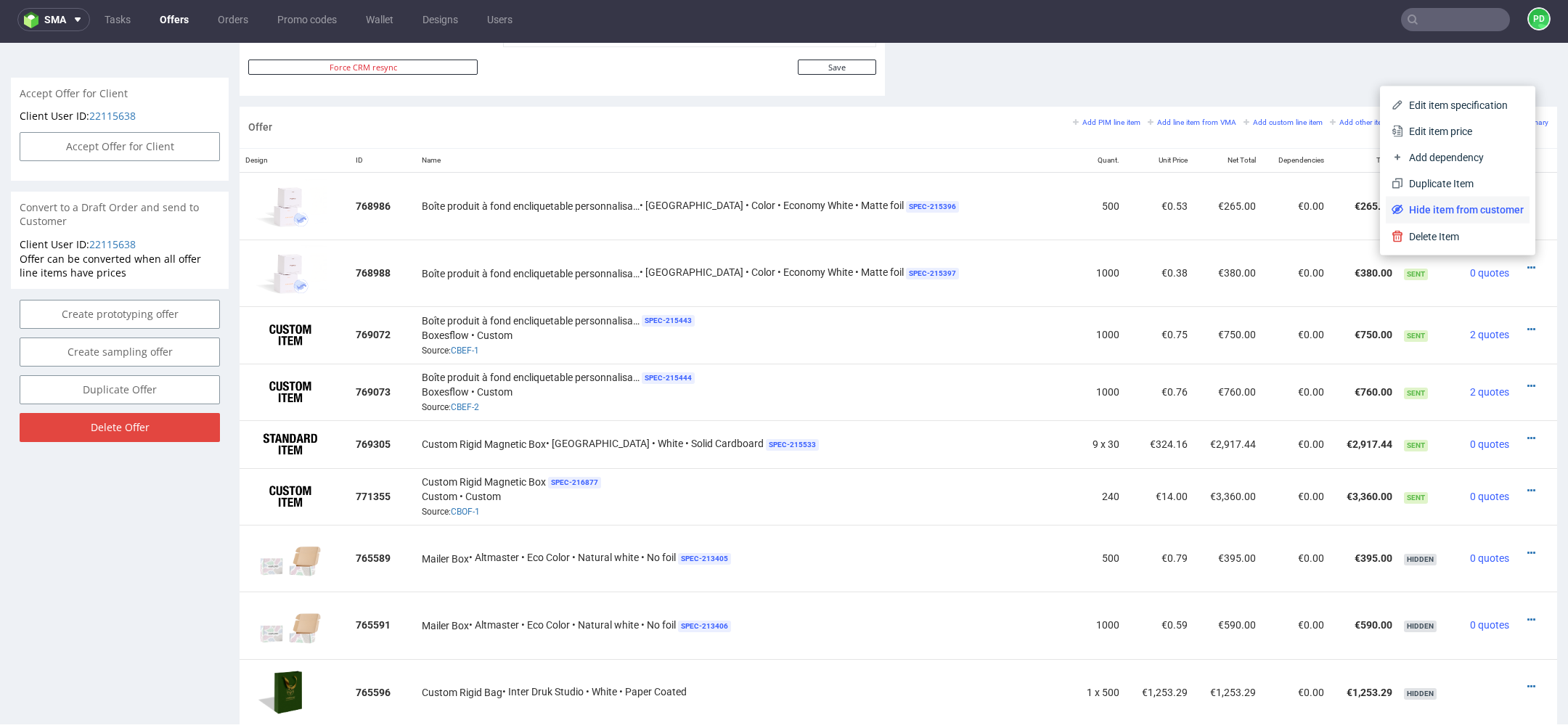
click at [1468, 208] on span "Hide item from customer" at bounding box center [1463, 210] width 121 height 14
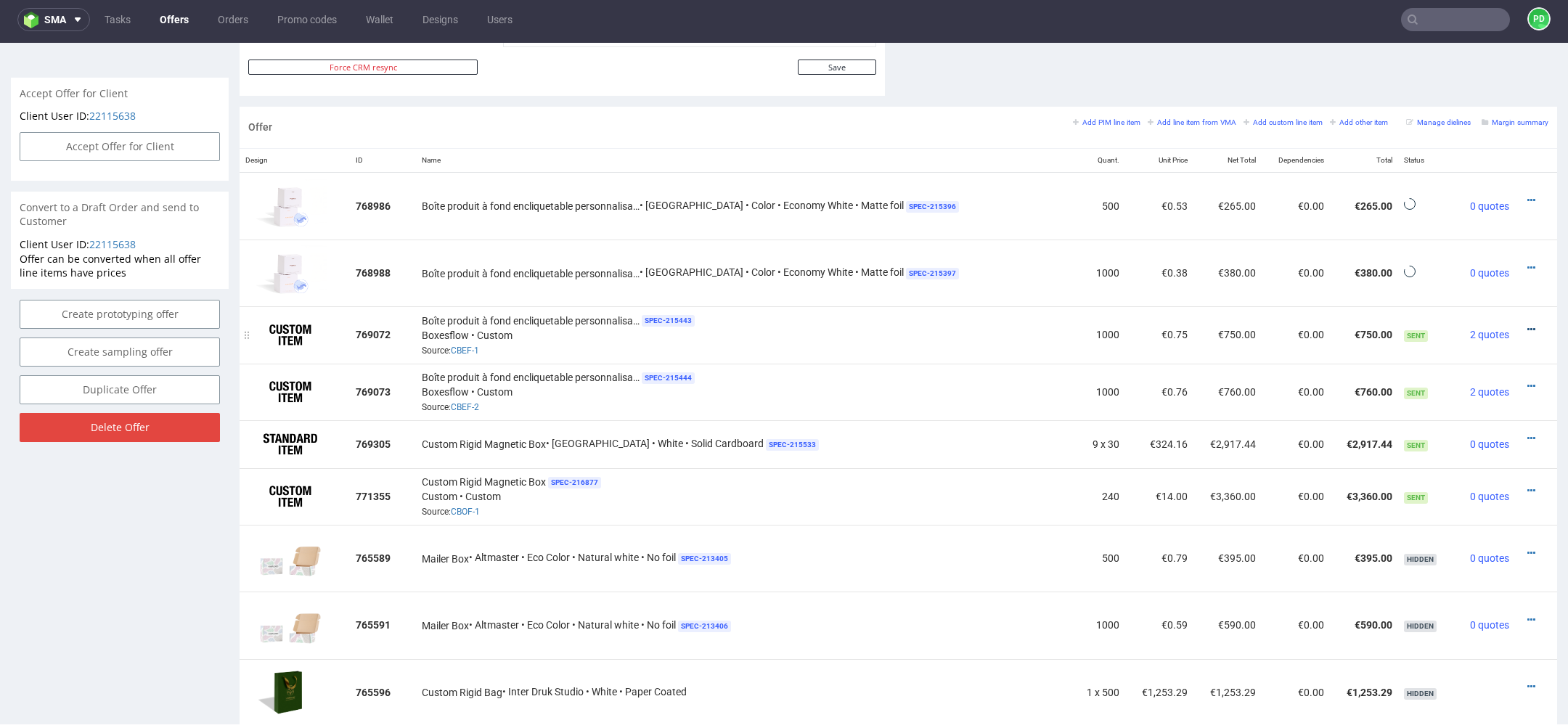
click at [1527, 324] on icon at bounding box center [1530, 329] width 8 height 10
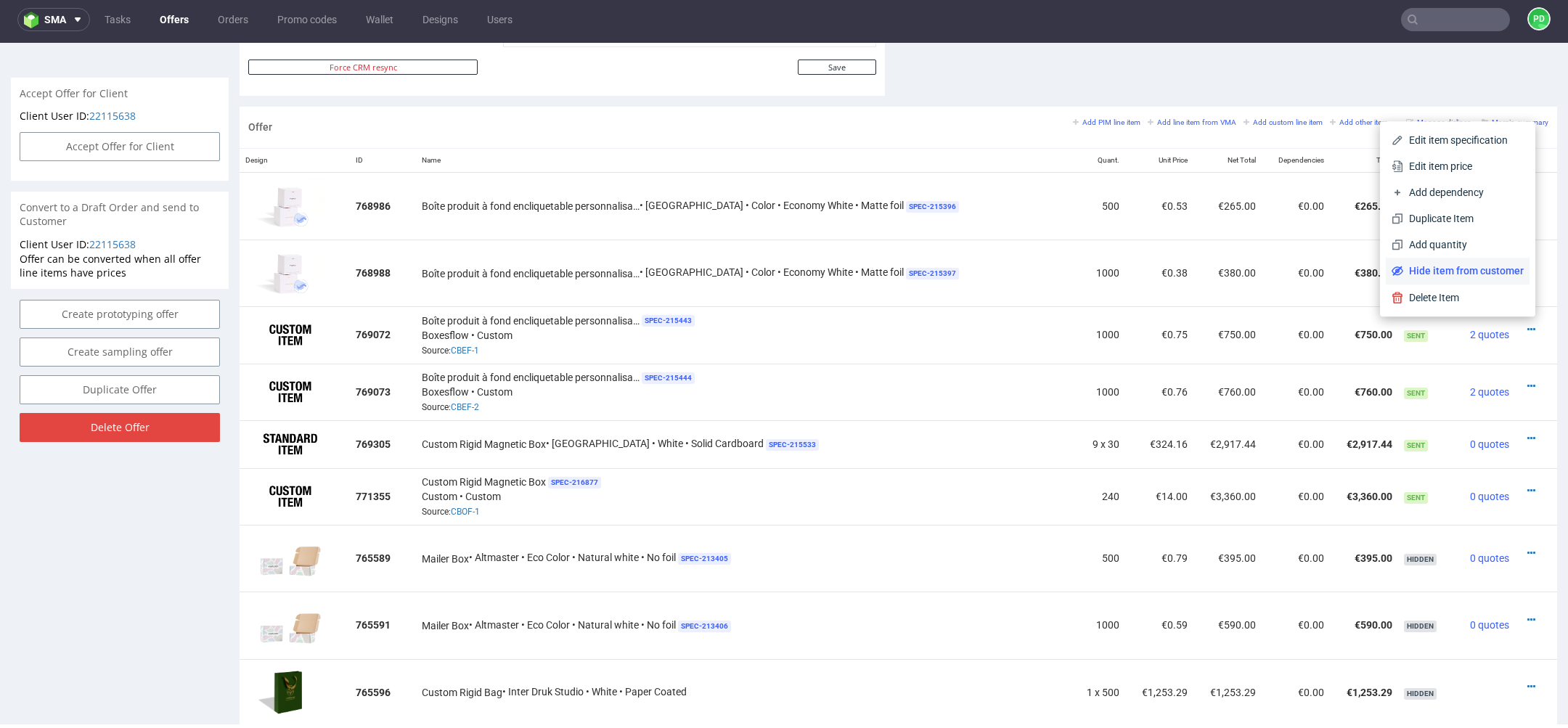
click at [1491, 273] on span "Hide item from customer" at bounding box center [1463, 271] width 121 height 14
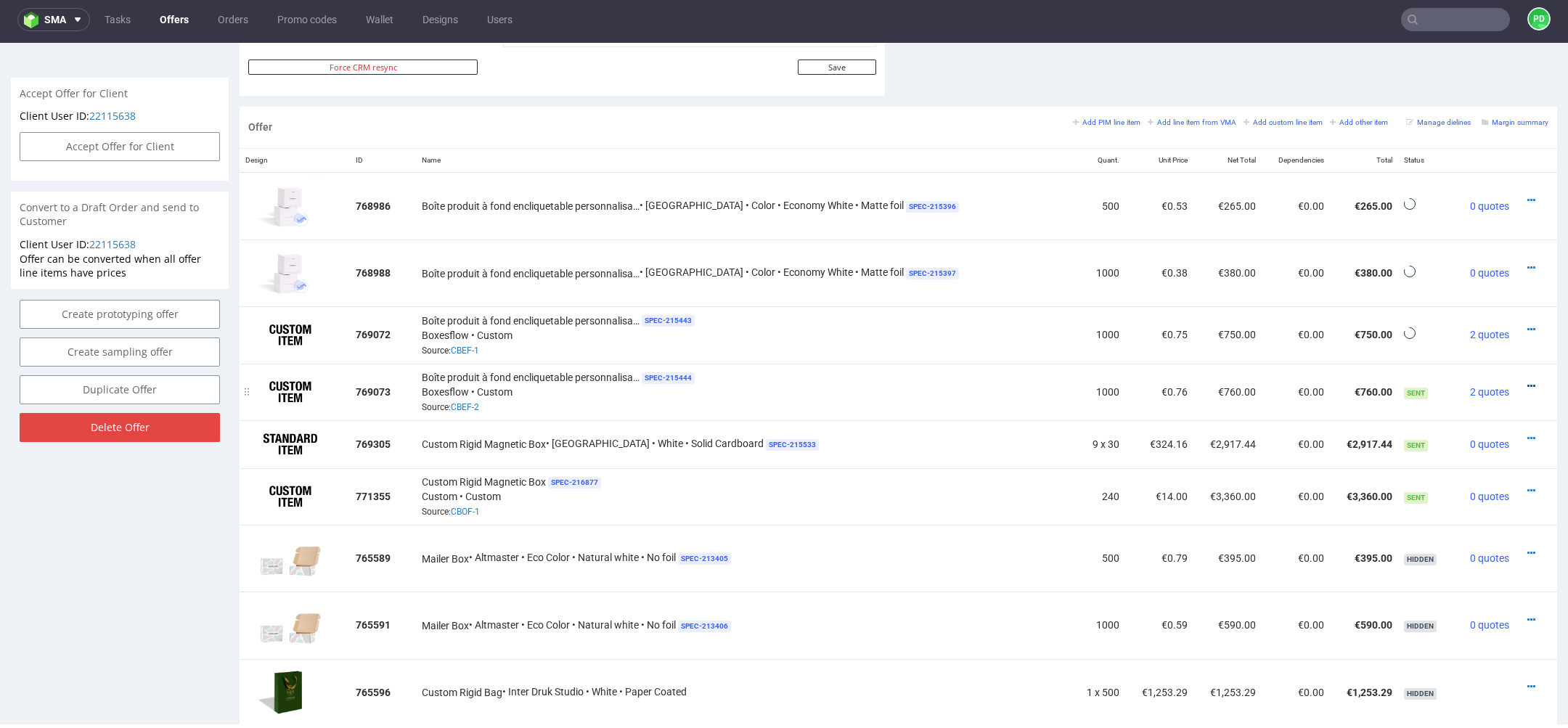
click at [1527, 382] on icon at bounding box center [1530, 386] width 8 height 10
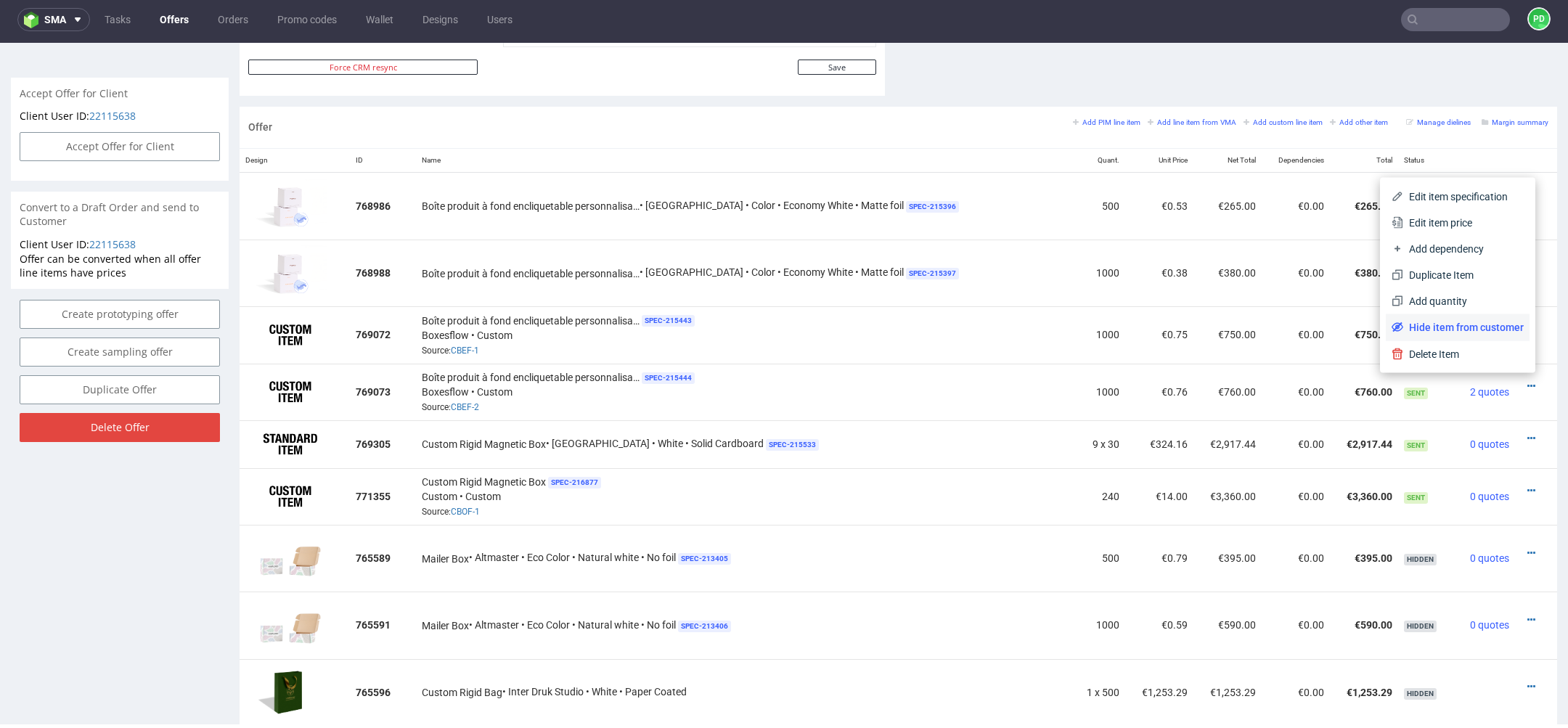
click at [1499, 336] on li "Hide item from customer" at bounding box center [1457, 327] width 144 height 26
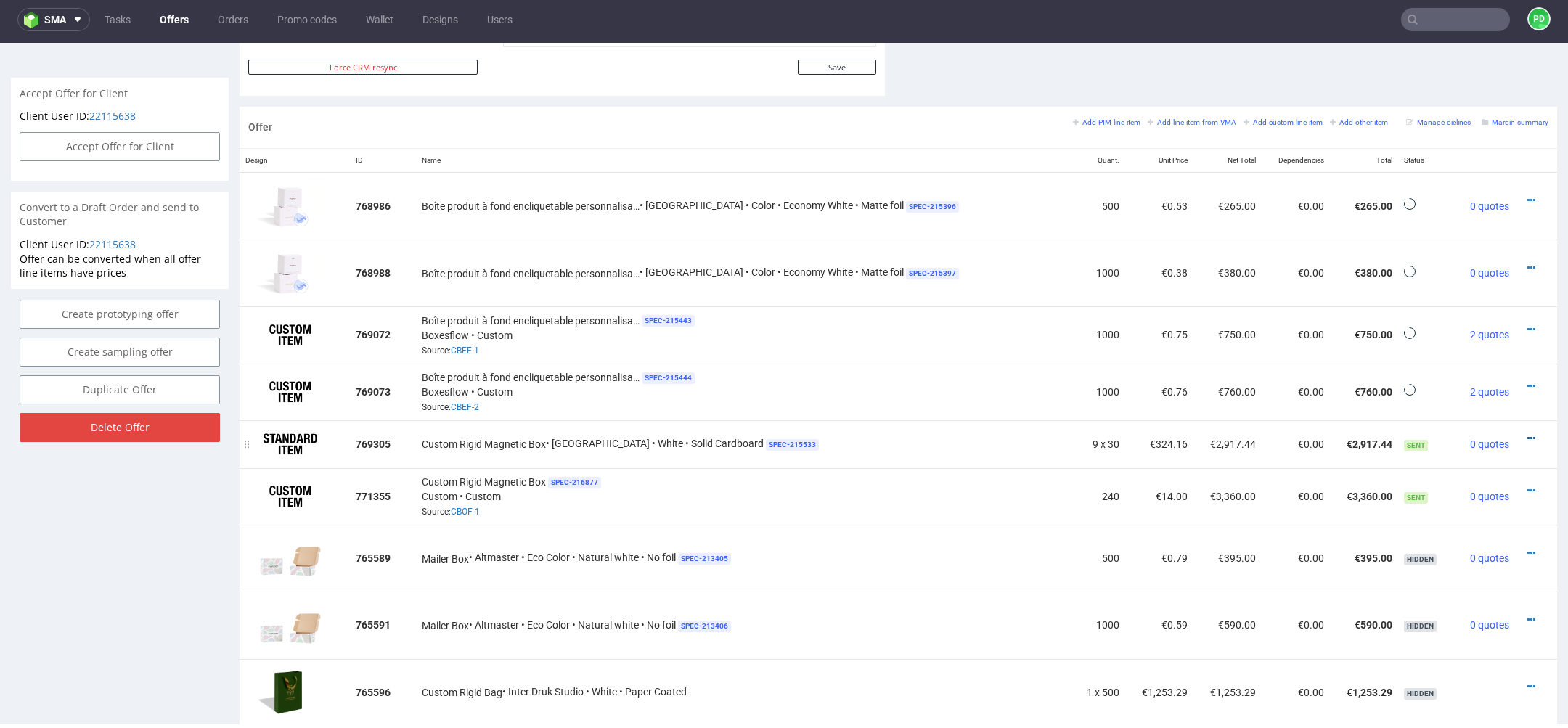
click at [1527, 433] on icon at bounding box center [1530, 438] width 8 height 10
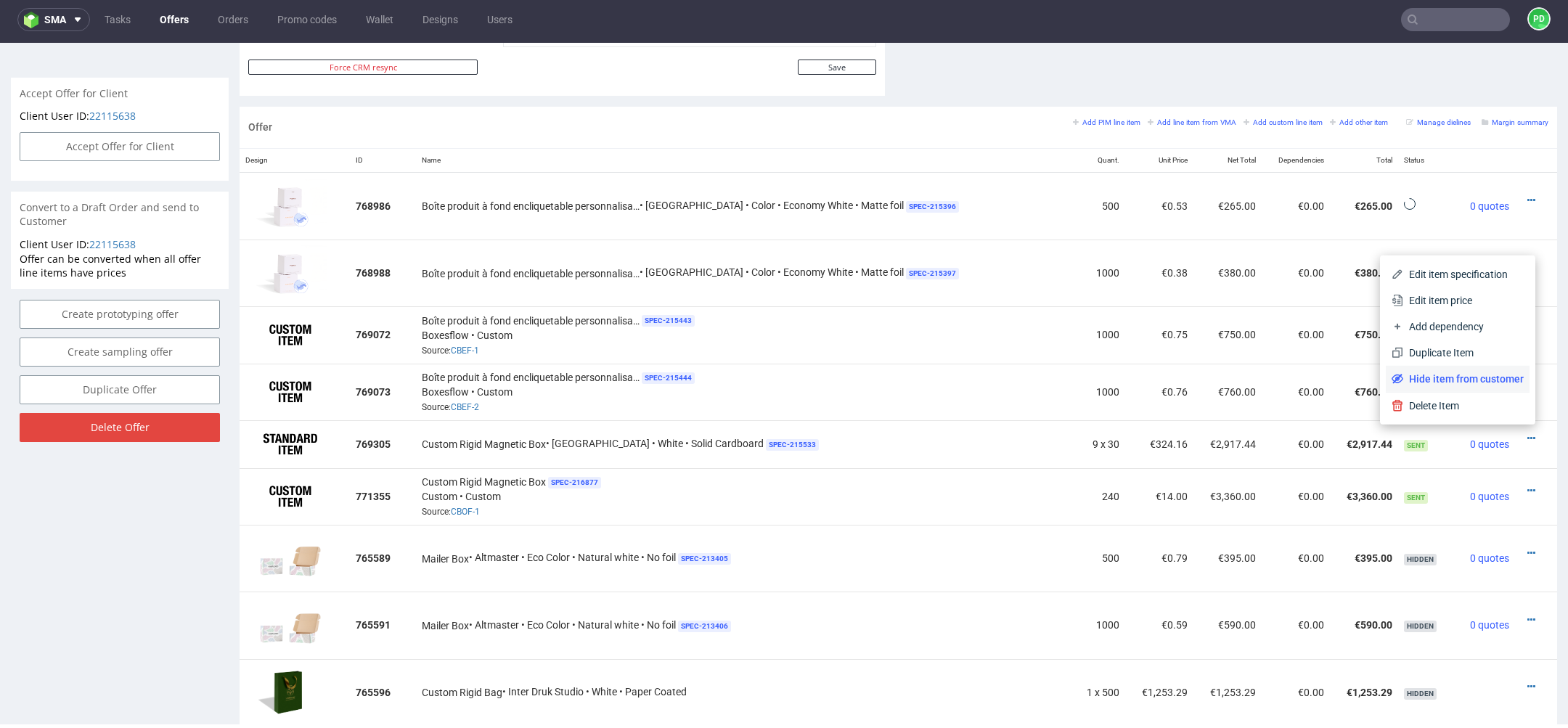
click at [1489, 385] on span "Hide item from customer" at bounding box center [1463, 379] width 121 height 14
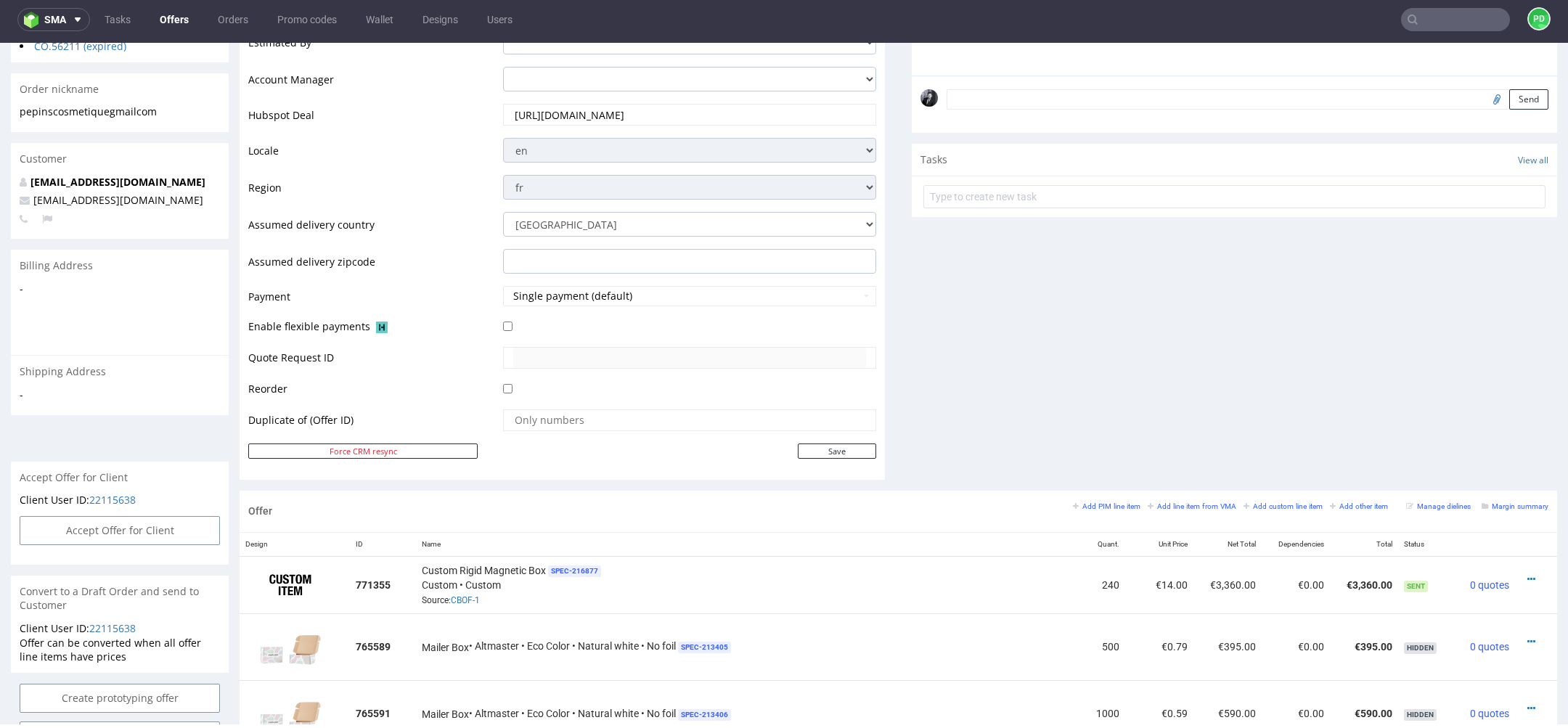
scroll to position [0, 0]
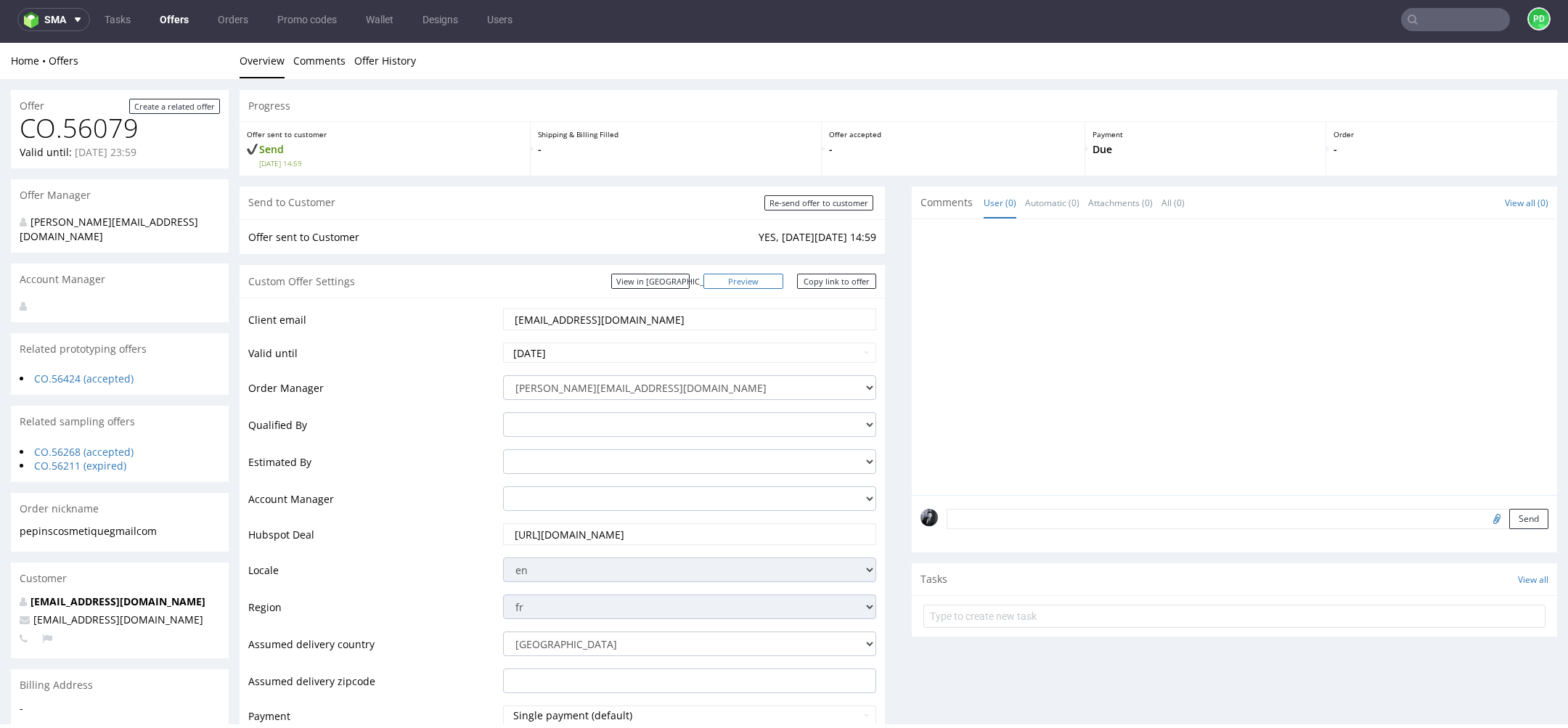
click at [759, 286] on link "Preview" at bounding box center [743, 280] width 79 height 15
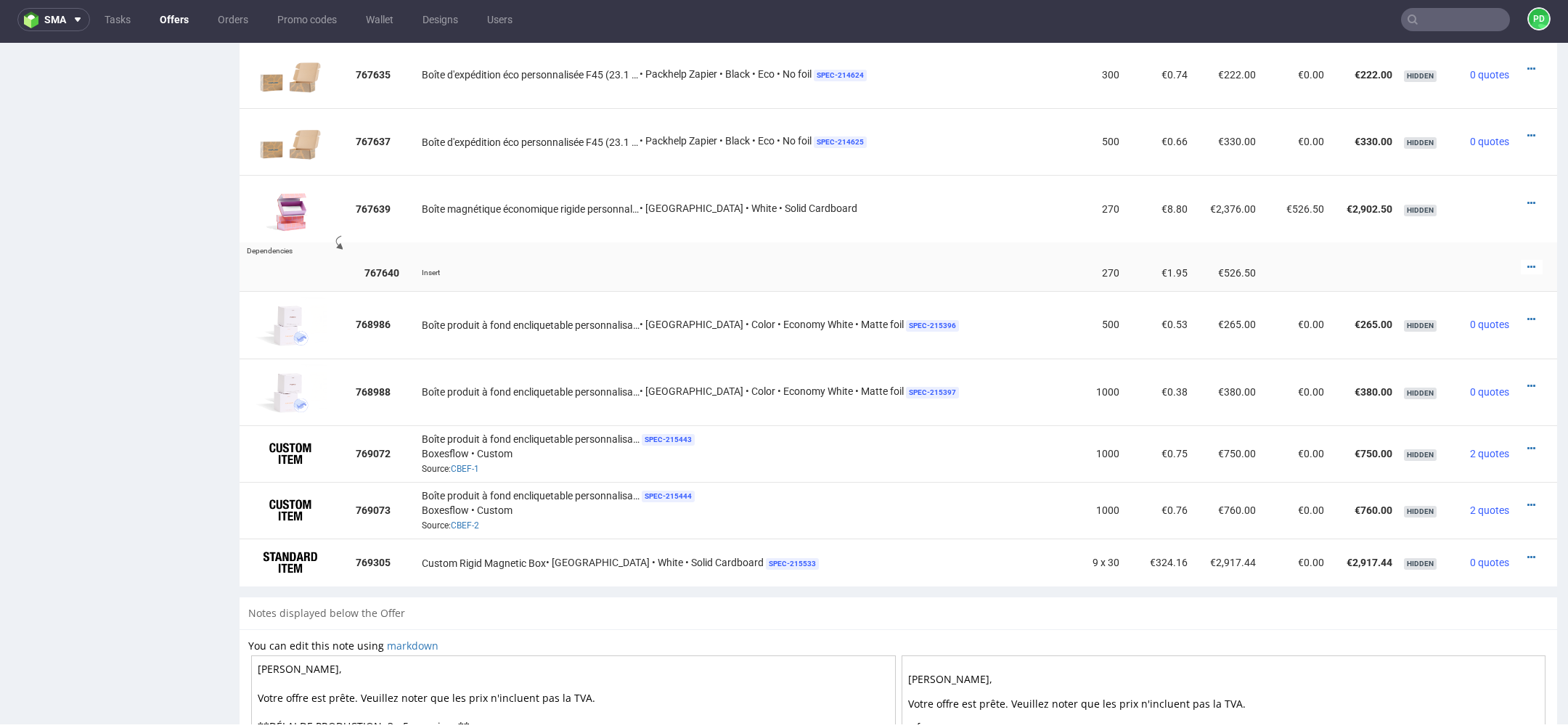
scroll to position [1860, 0]
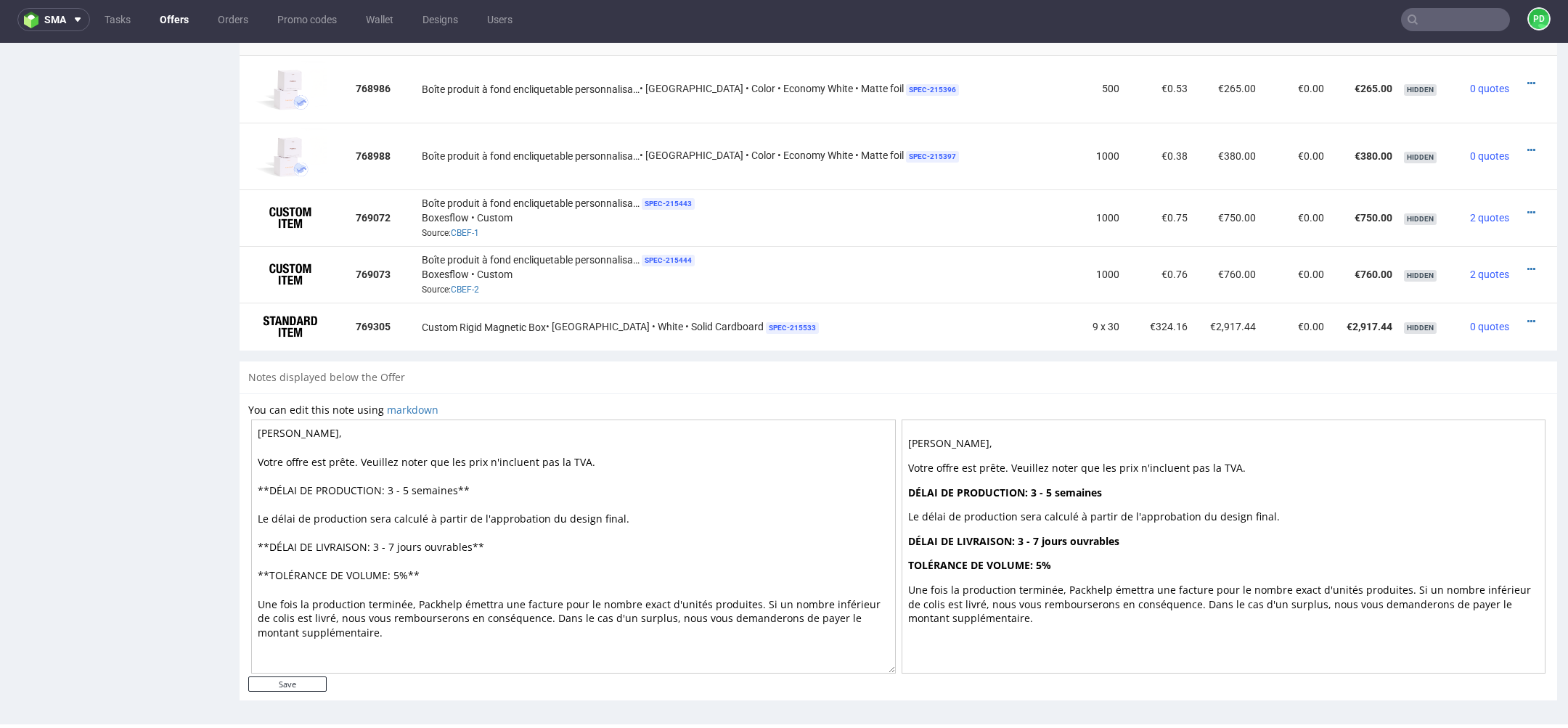
click at [534, 456] on textarea "Cher Dino, Votre offre est prête. Veuillez noter que les prix n'incluent pas la…" at bounding box center [573, 547] width 645 height 255
click at [414, 490] on textarea "Cher Dino, Votre offre est prête. Veuillez noter que les prix n'incluent pas la…" at bounding box center [573, 547] width 645 height 255
type textarea "Cher Dino, Votre offre est prête. Veuillez noter que les prix n'incluent pas la…"
click at [299, 681] on input "Save" at bounding box center [288, 684] width 79 height 15
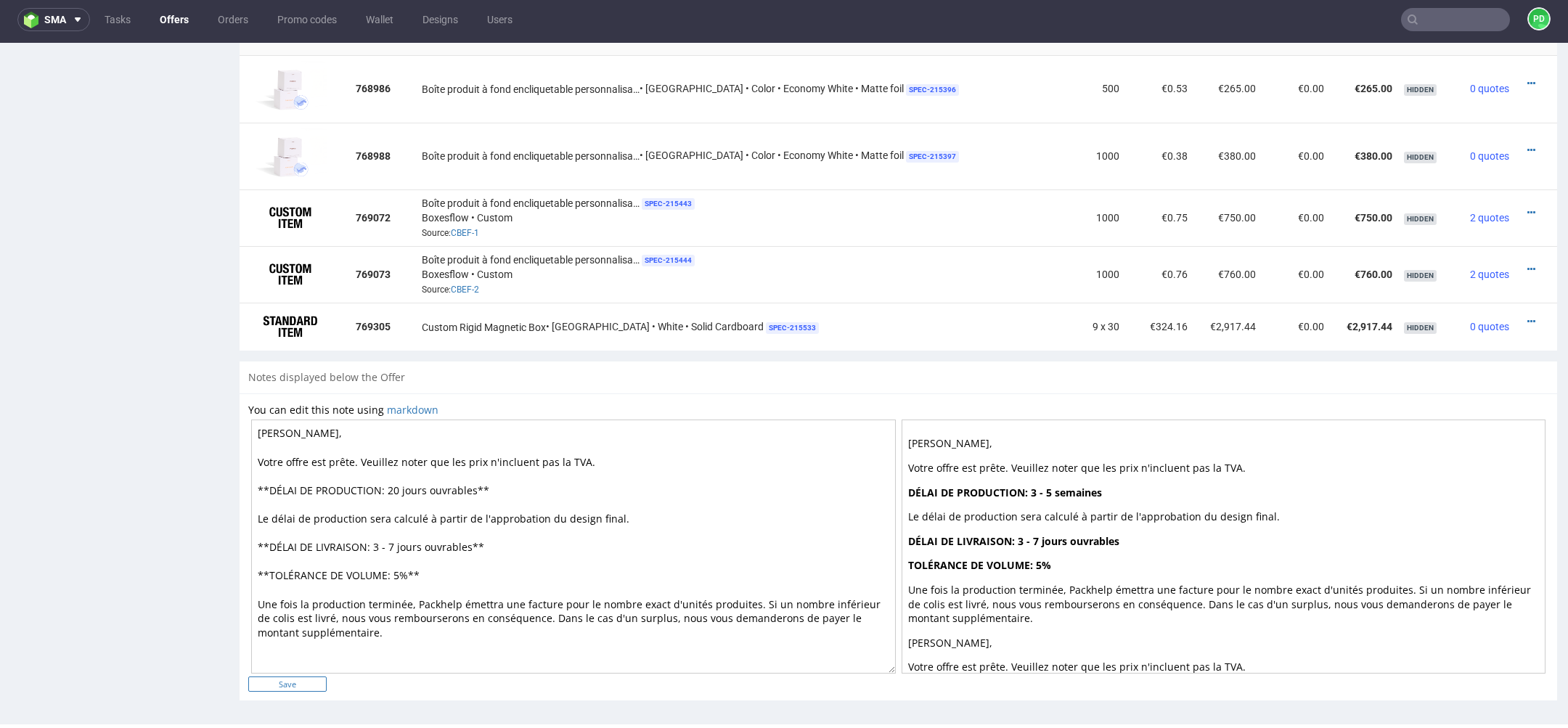
type input "In progress..."
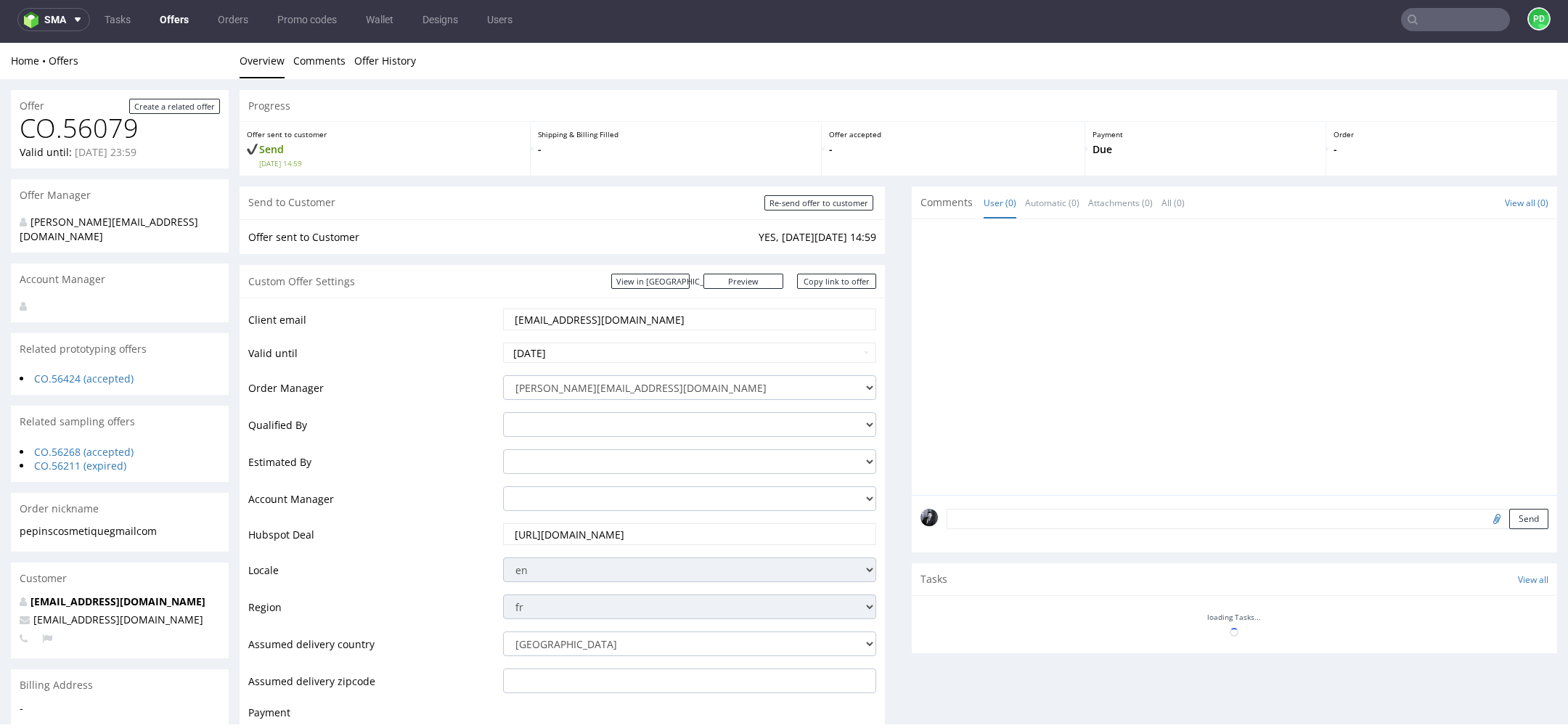
scroll to position [0, 0]
click at [764, 290] on div "Custom Offer Settings View in Hubspot Preview https://packhelp.fr/packhelp-plus…" at bounding box center [562, 281] width 646 height 33
click at [762, 286] on link "Preview" at bounding box center [743, 280] width 79 height 15
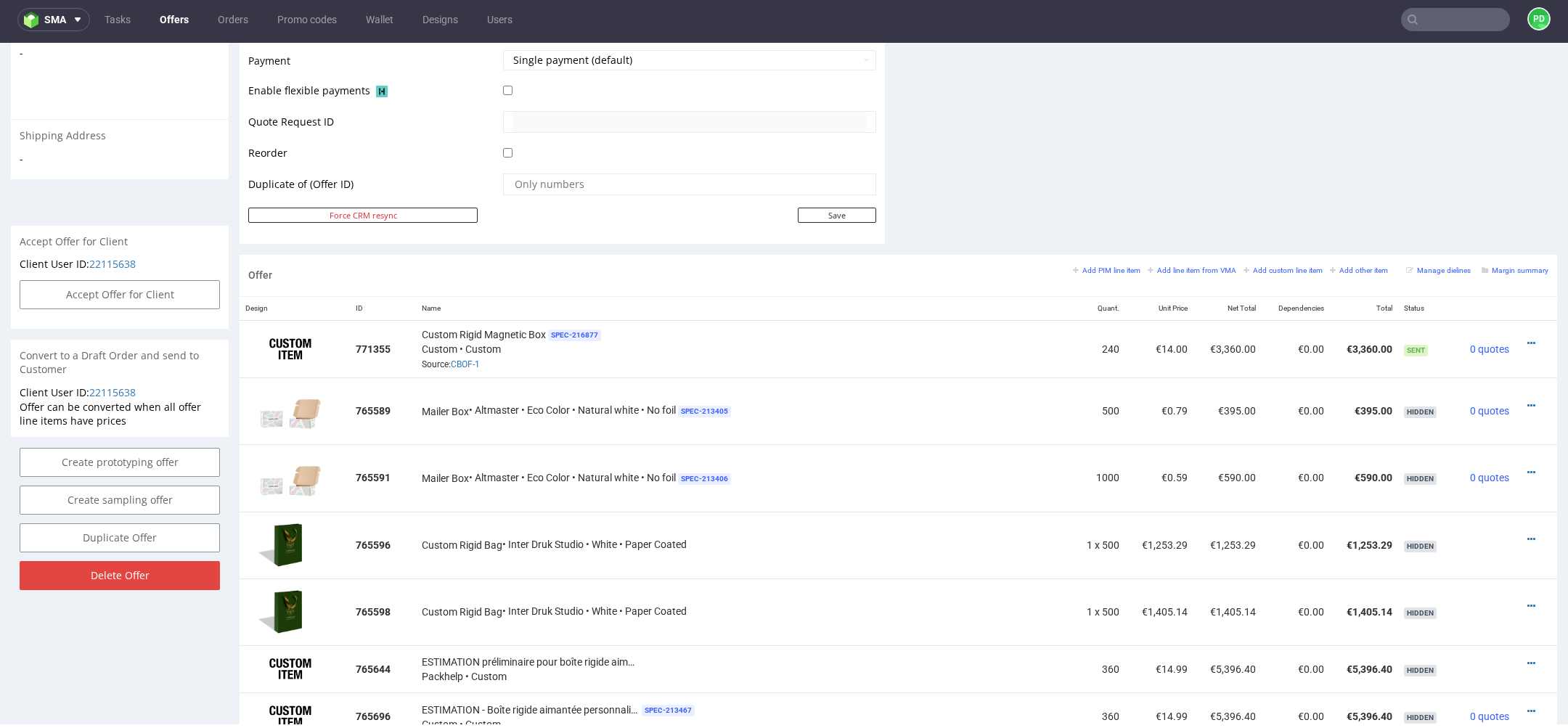
scroll to position [604, 0]
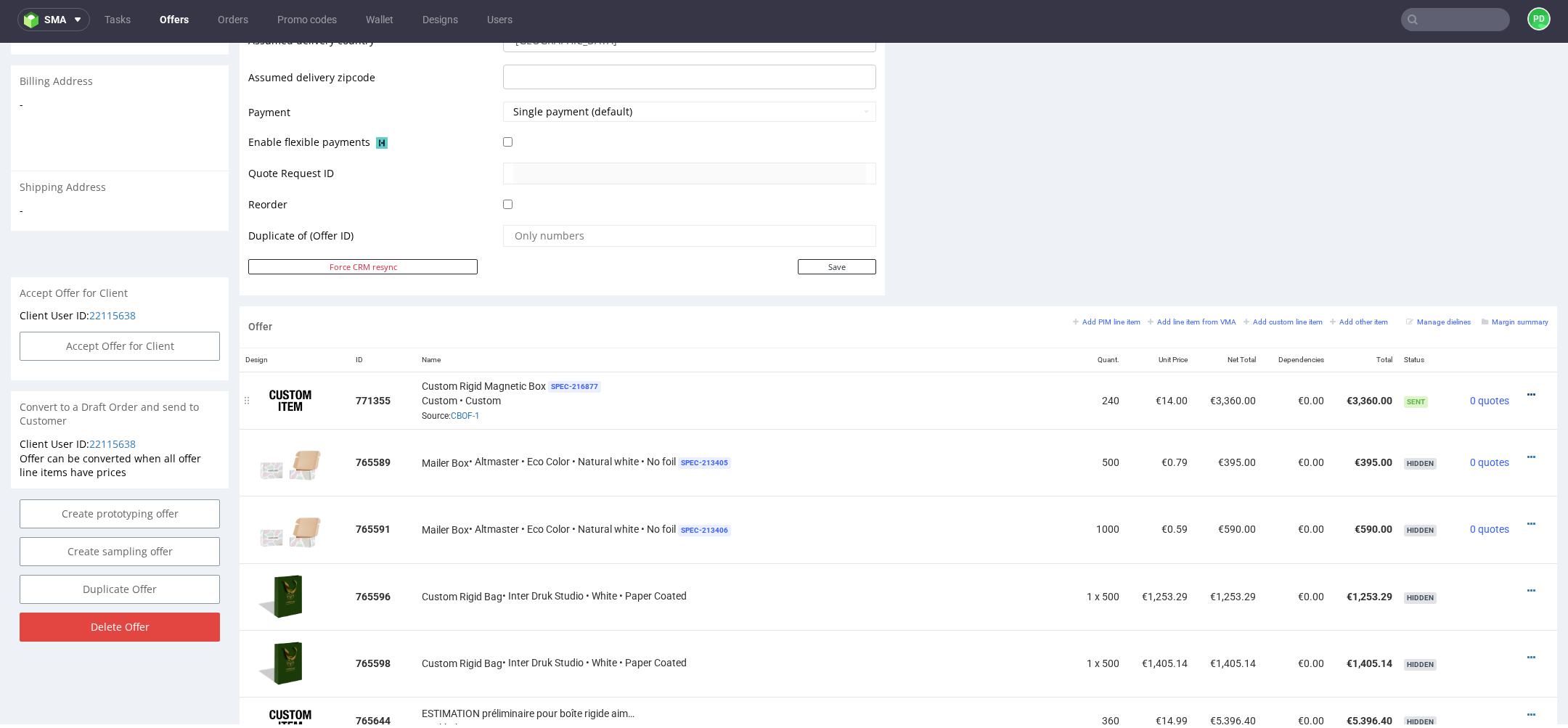
click at [1527, 390] on icon at bounding box center [1530, 395] width 8 height 10
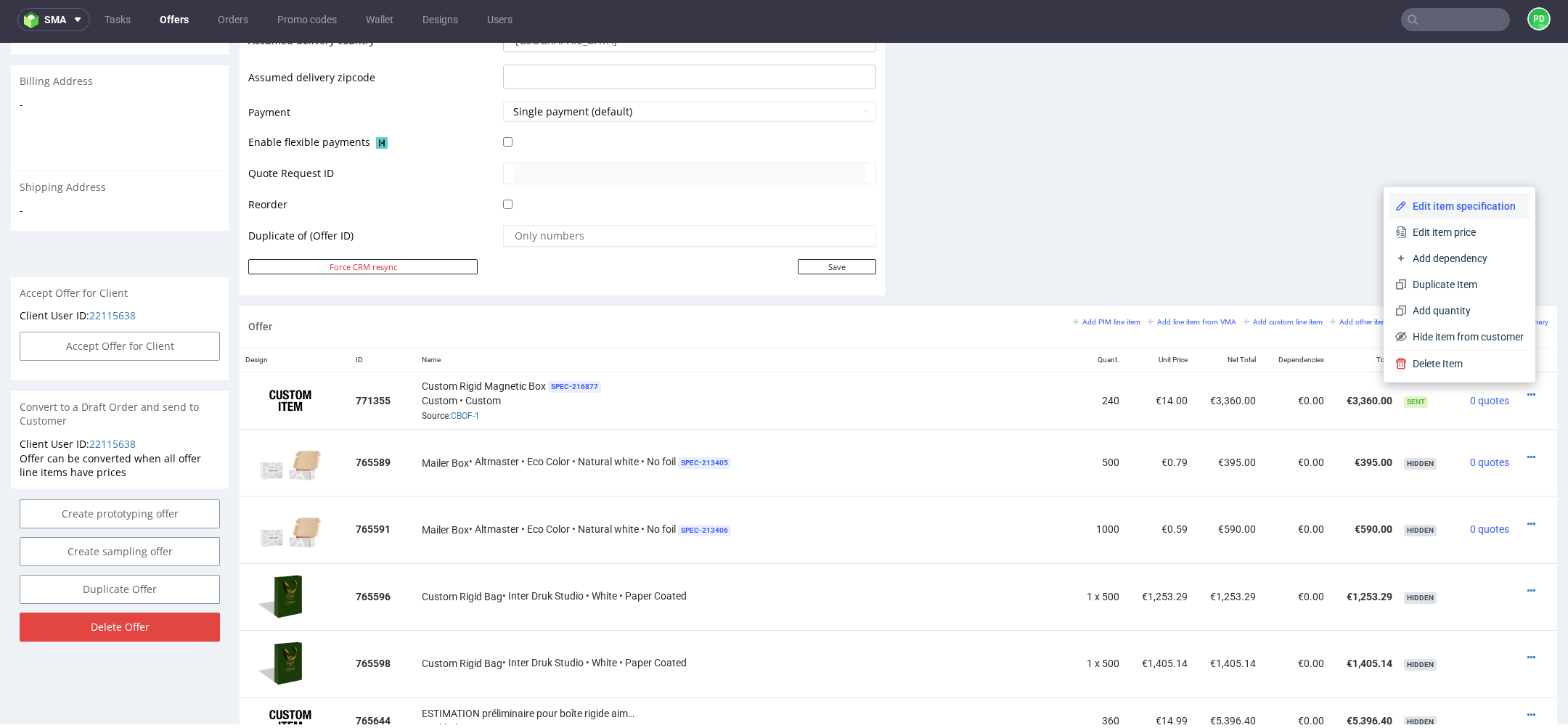
click at [1464, 205] on span "Edit item specification" at bounding box center [1464, 206] width 117 height 14
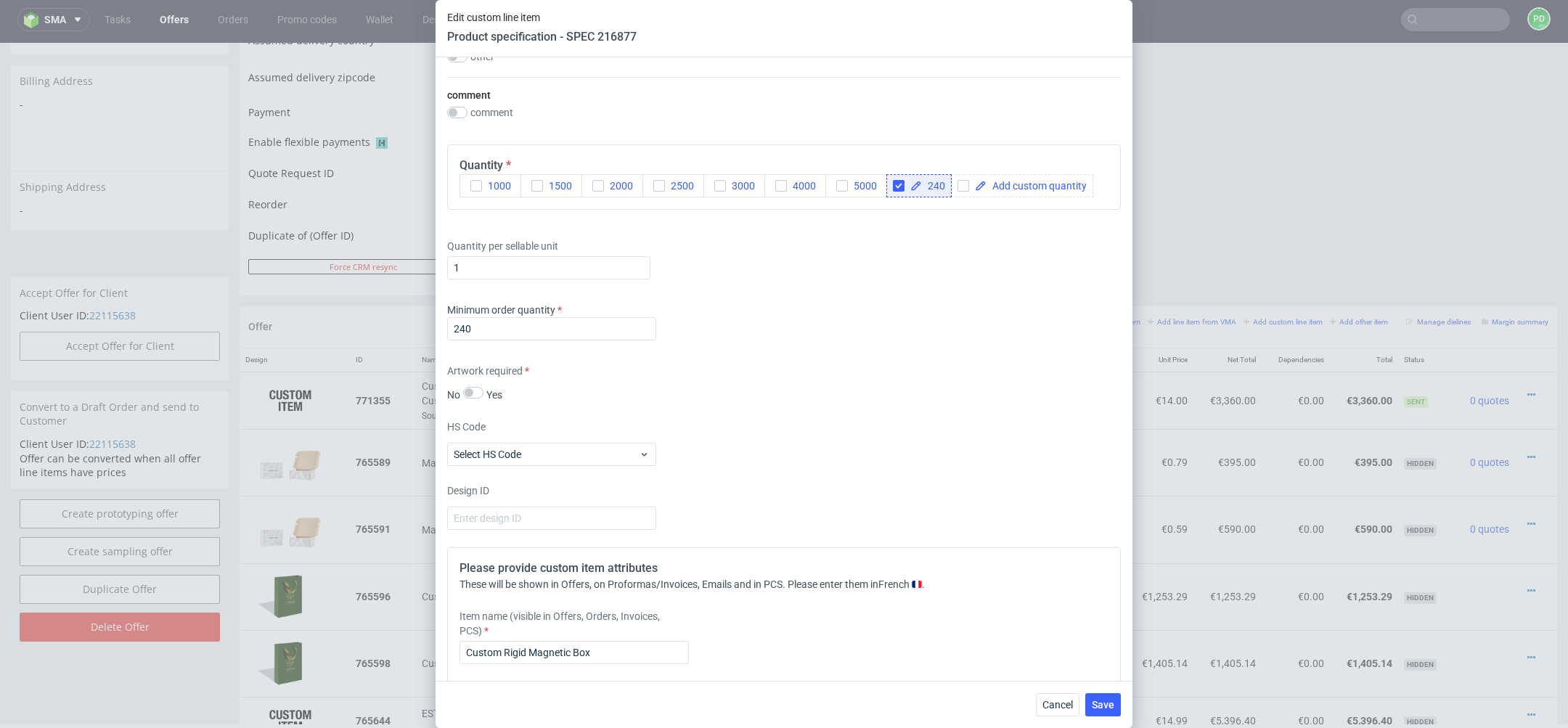
scroll to position [2692, 0]
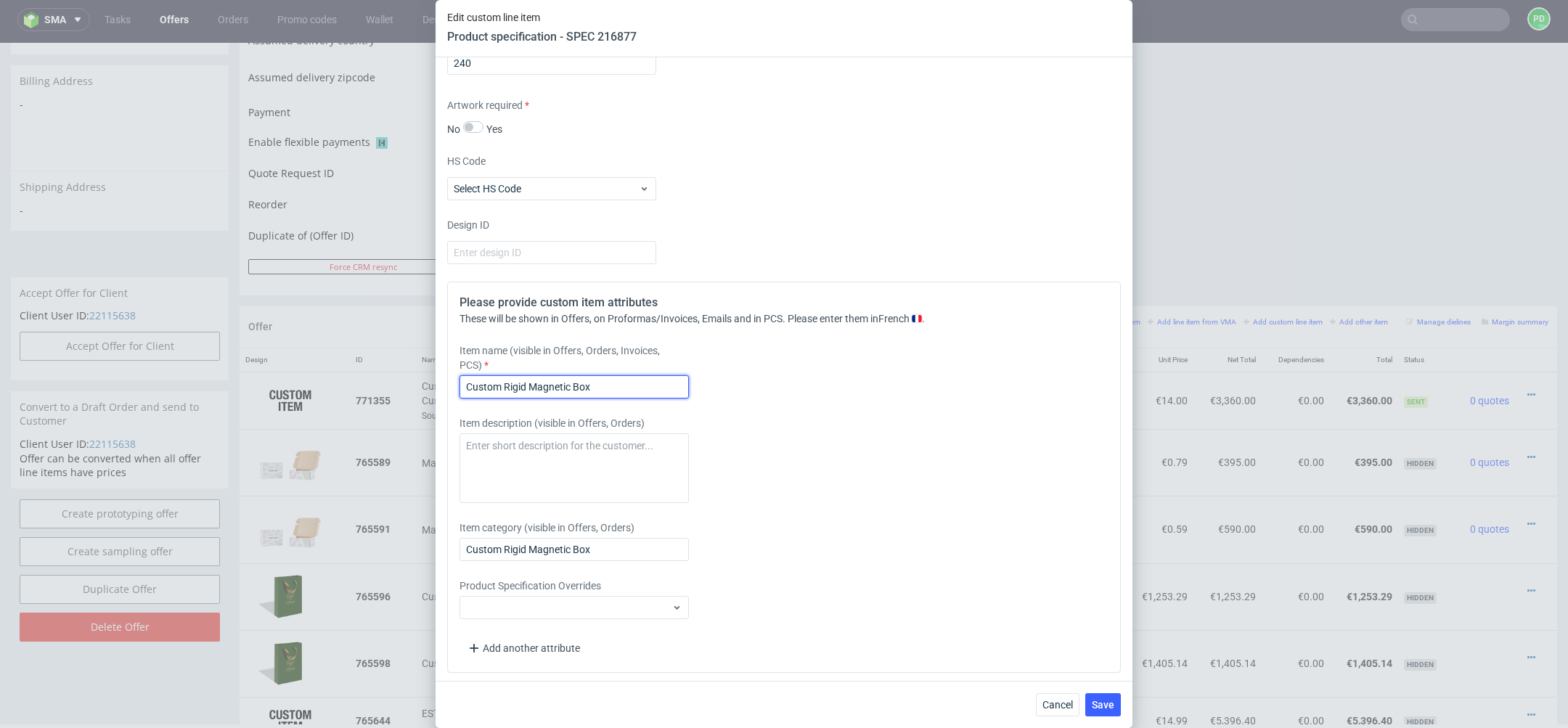
click at [638, 390] on input "Custom Rigid Magnetic Box" at bounding box center [574, 387] width 229 height 23
type input "Custom Rigid Magnetic Box with Custom Inlay"
click at [621, 555] on input "Custom Rigid Magnetic Box" at bounding box center [574, 549] width 229 height 23
type input "Custom Rigid Magnetic Box with Custom Inlay"
click at [1107, 704] on span "Save" at bounding box center [1103, 705] width 22 height 10
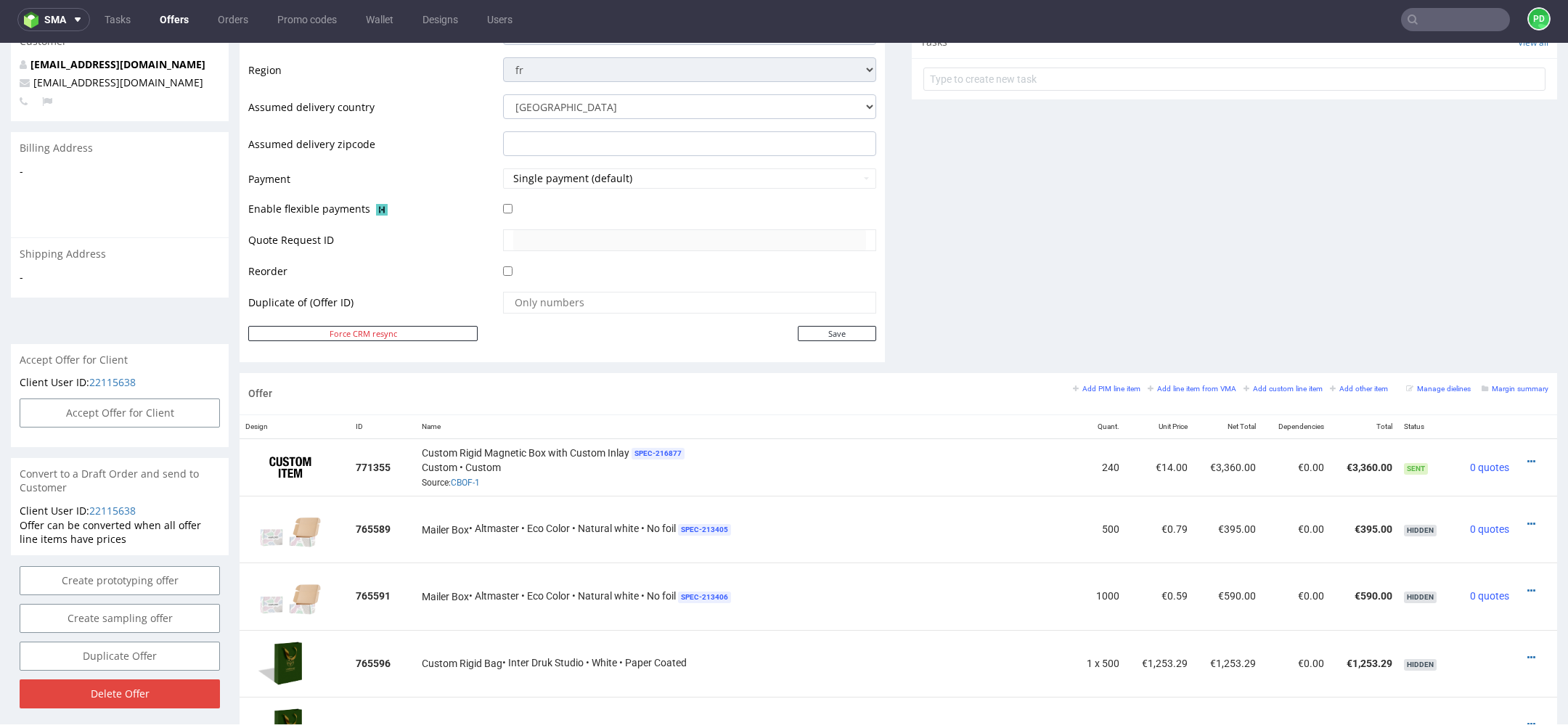
scroll to position [0, 0]
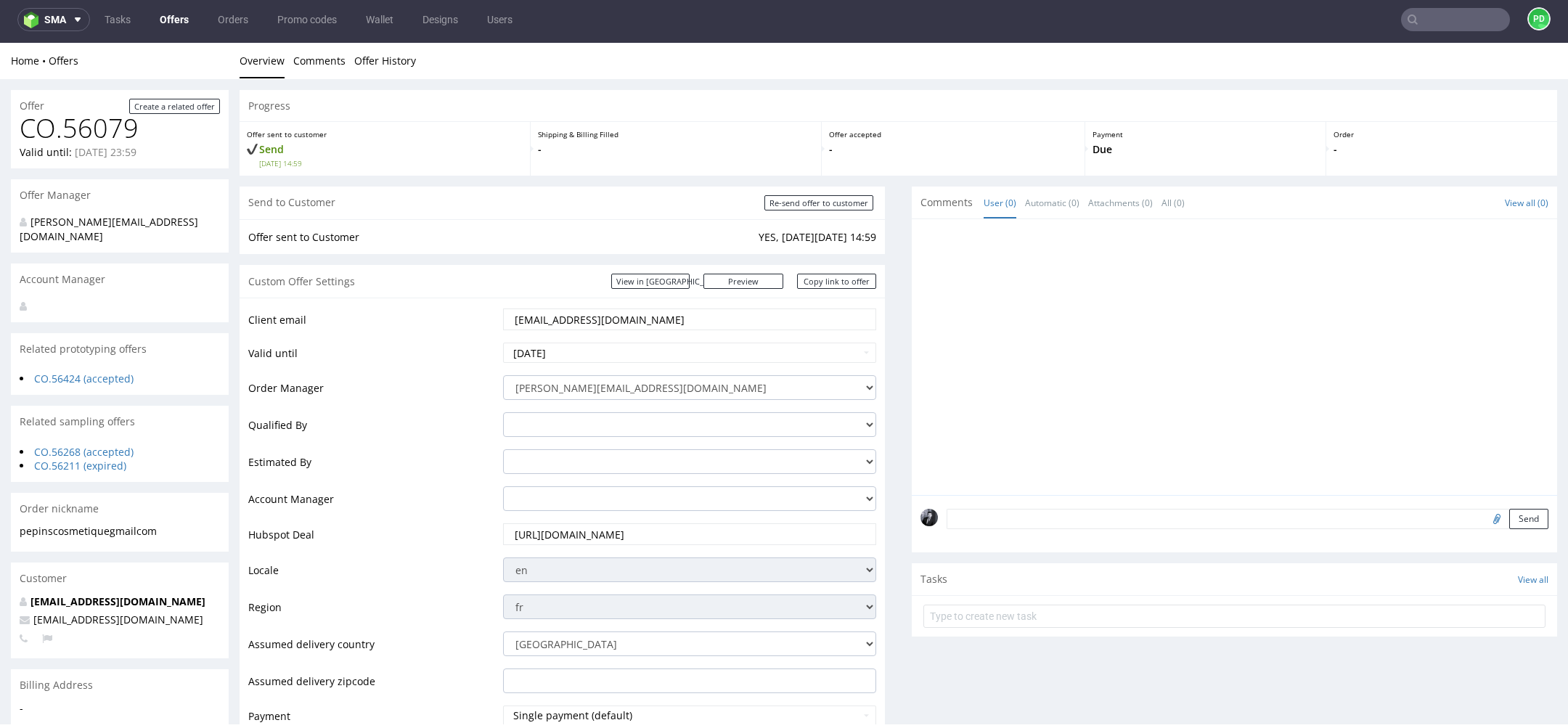
click at [783, 331] on td "pepinscosmetique@gmail.com" at bounding box center [688, 324] width 377 height 34
click at [850, 282] on link "Copy link to offer" at bounding box center [837, 280] width 79 height 15
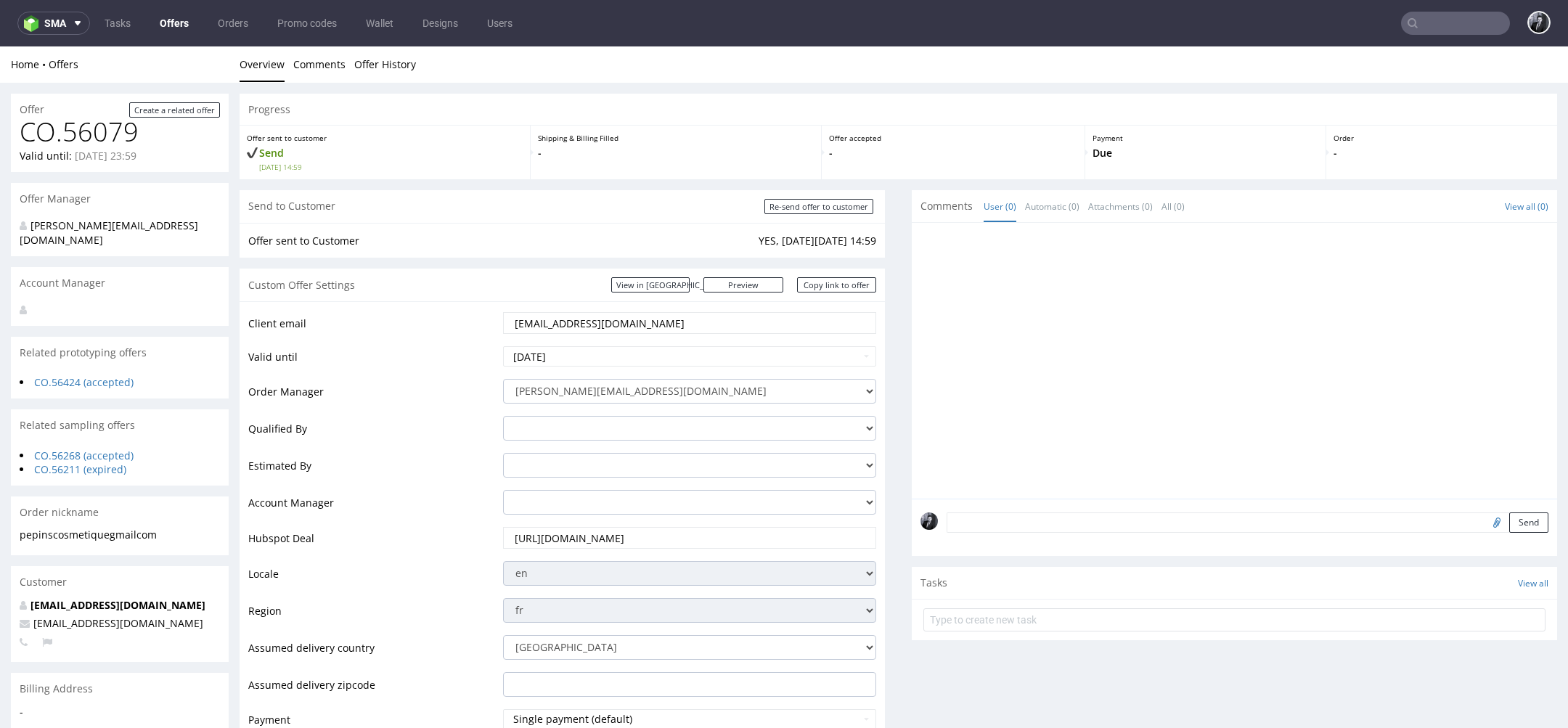
click at [174, 17] on link "Offers" at bounding box center [174, 23] width 46 height 23
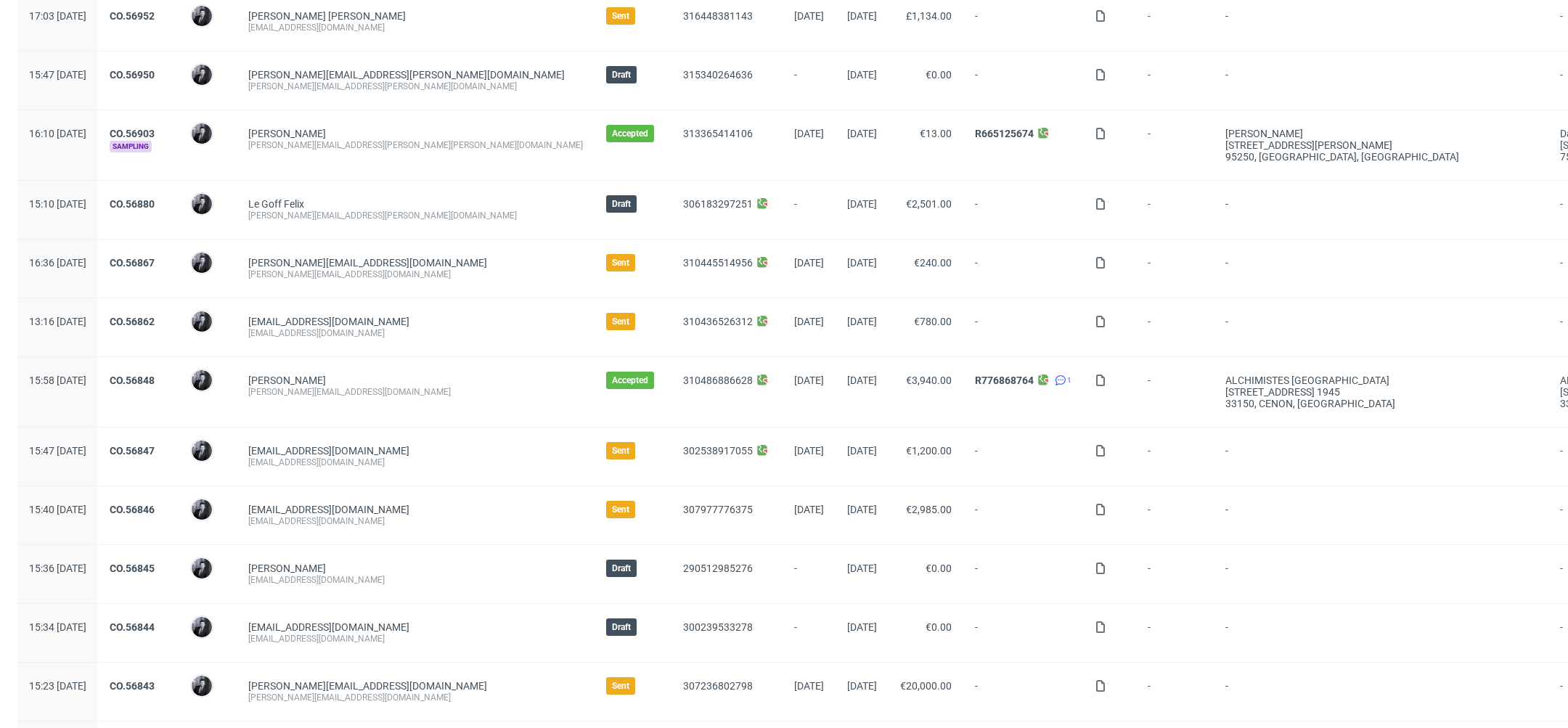
scroll to position [21, 0]
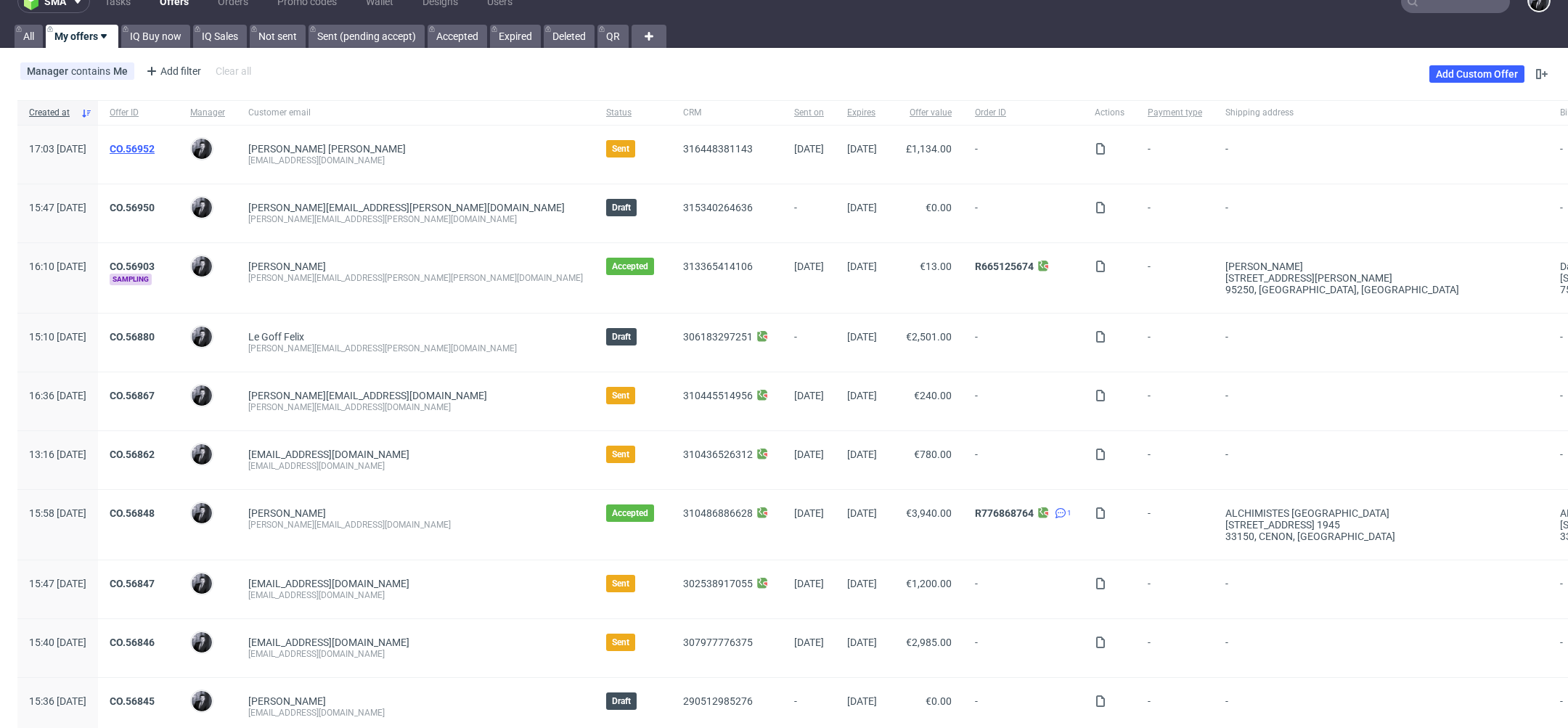
click at [154, 152] on link "CO.56952" at bounding box center [132, 148] width 45 height 12
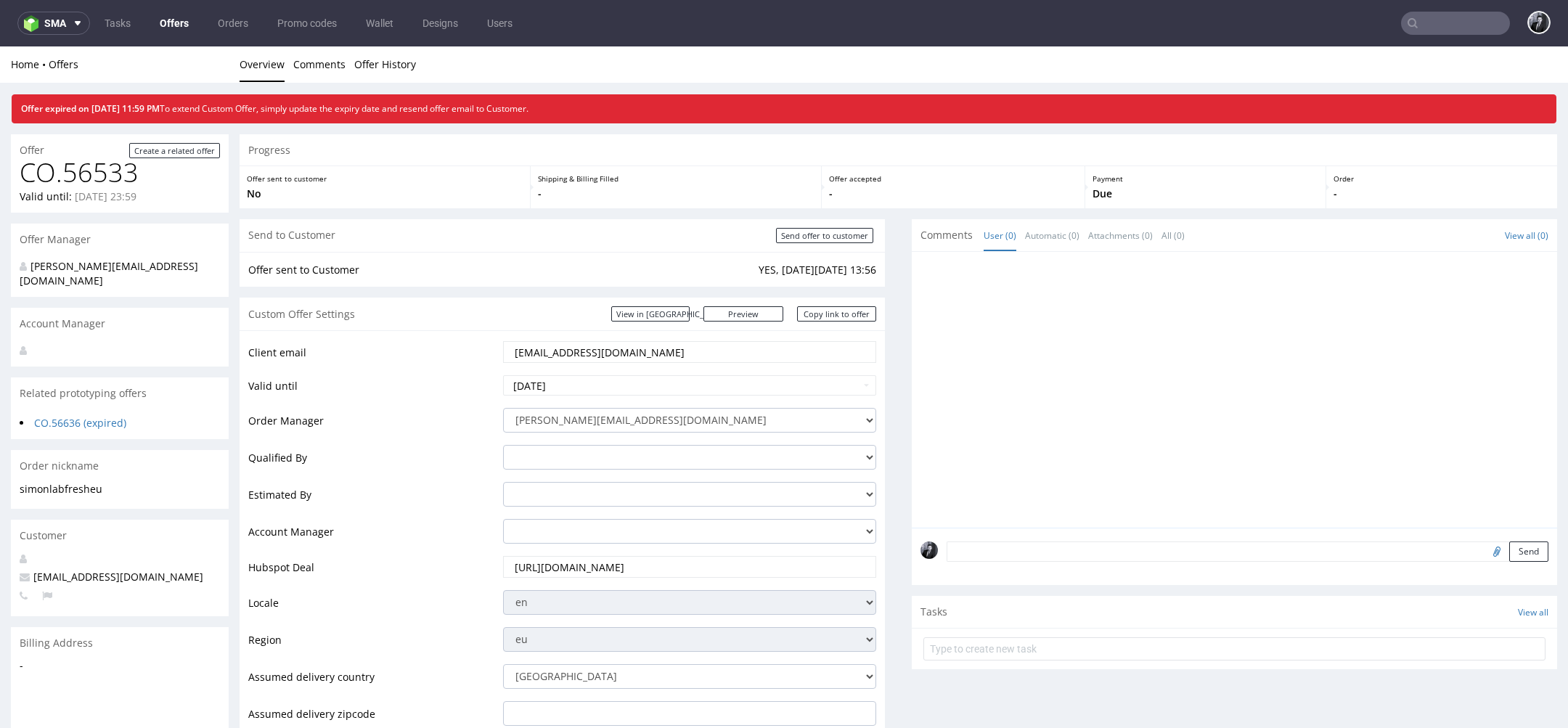
scroll to position [3, 0]
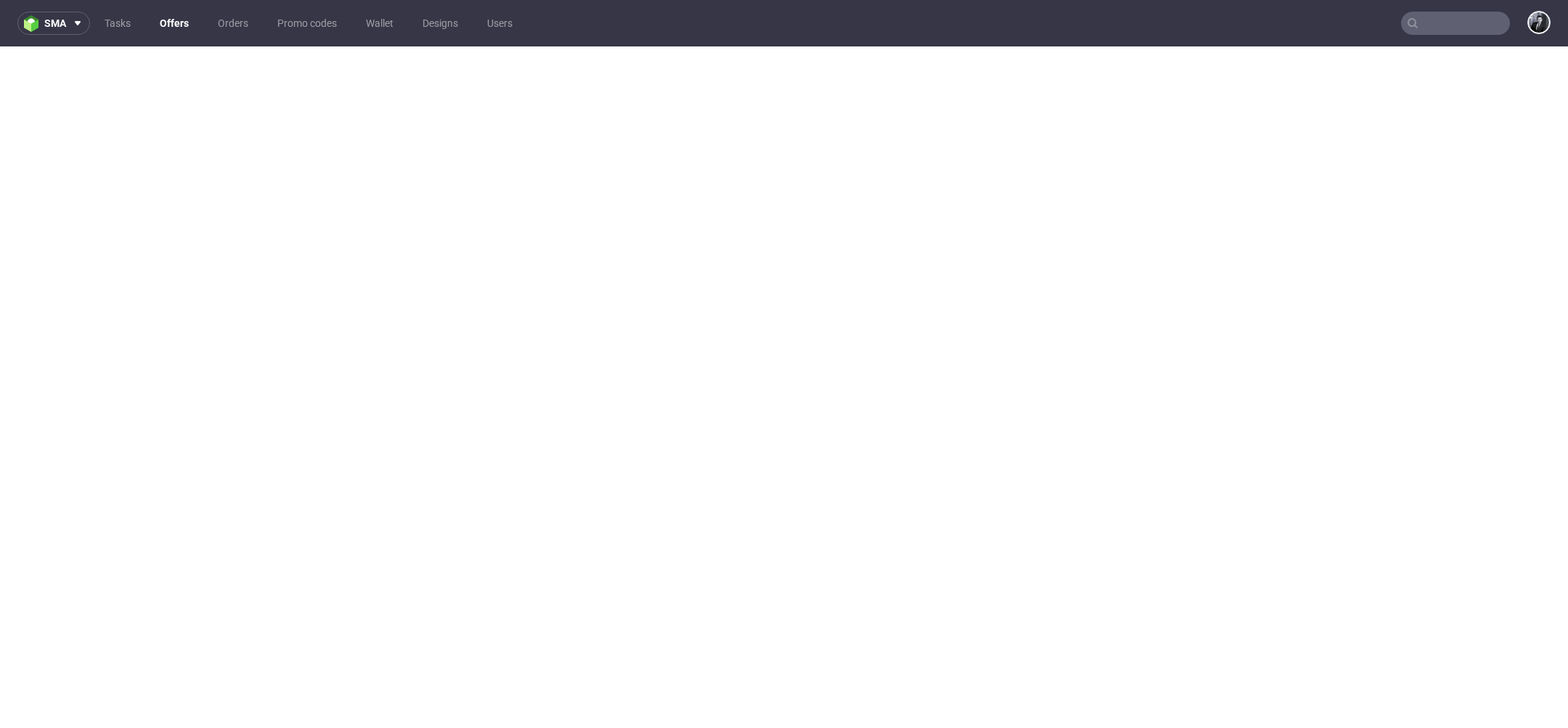
click at [178, 16] on link "Offers" at bounding box center [174, 23] width 46 height 23
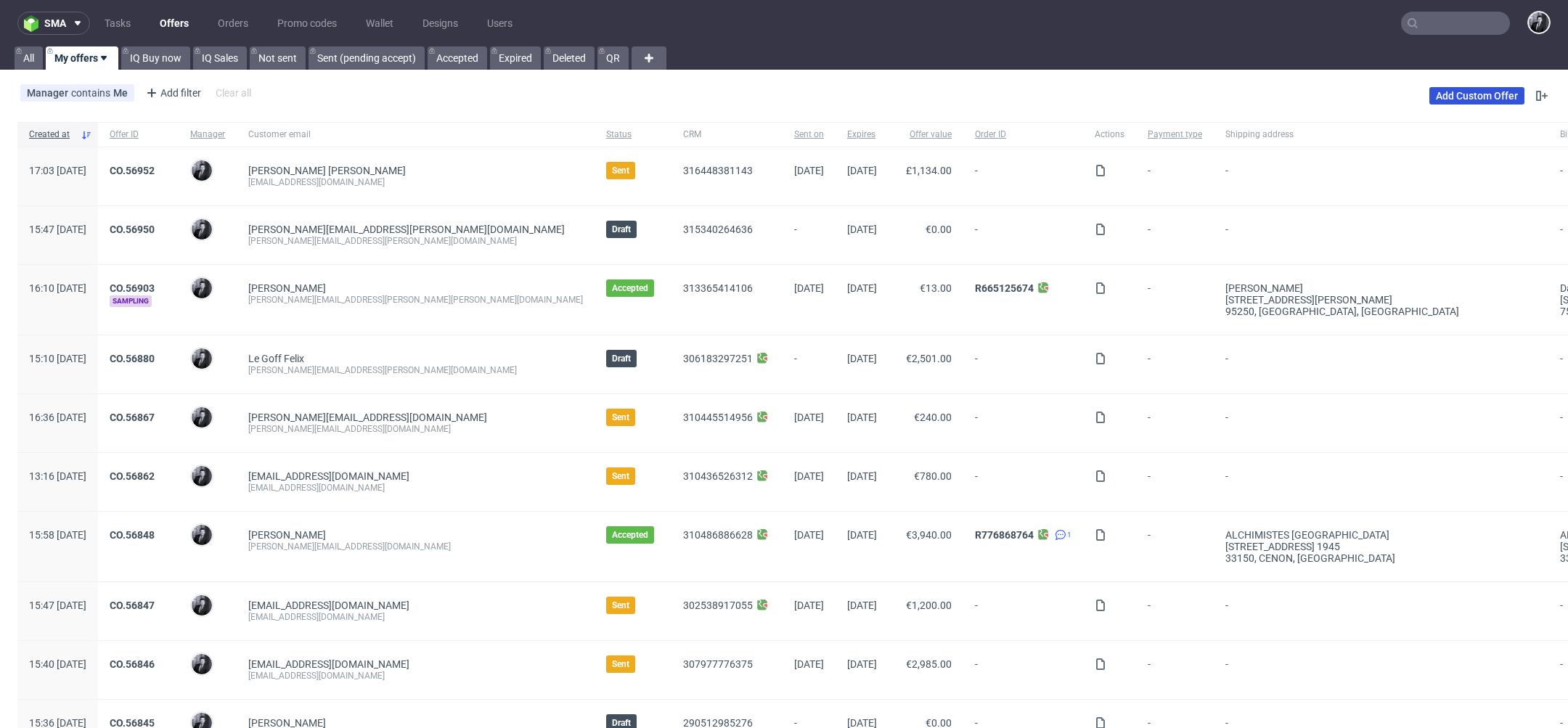
click at [1452, 96] on link "Add Custom Offer" at bounding box center [1477, 96] width 95 height 18
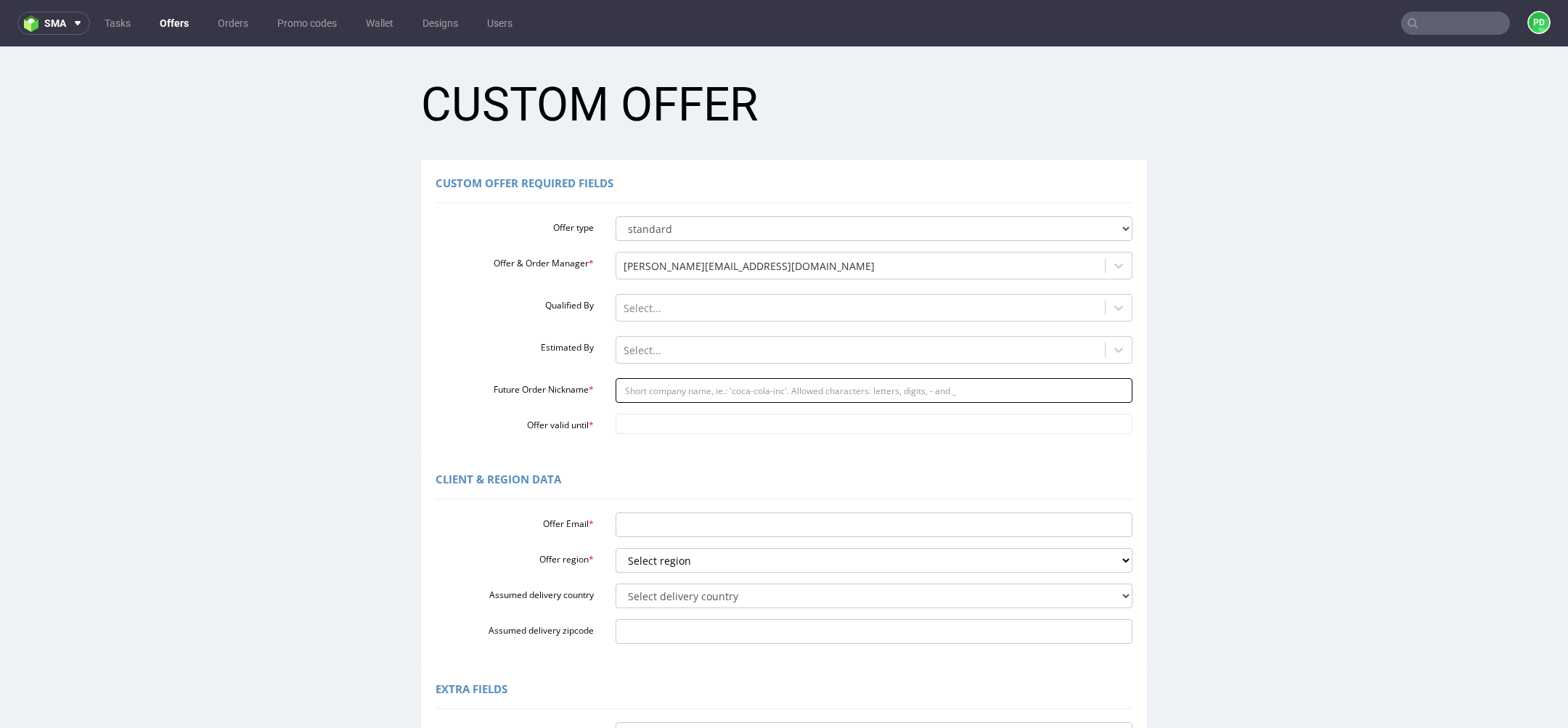
click at [704, 389] on input "Future Order Nickname *" at bounding box center [874, 391] width 518 height 25
paste input "margotfluidmarketfr"
type input "margotfluidmarketfr"
click at [701, 522] on input "Offer Email *" at bounding box center [874, 525] width 518 height 25
paste input "margot@fluidmarket.fr"
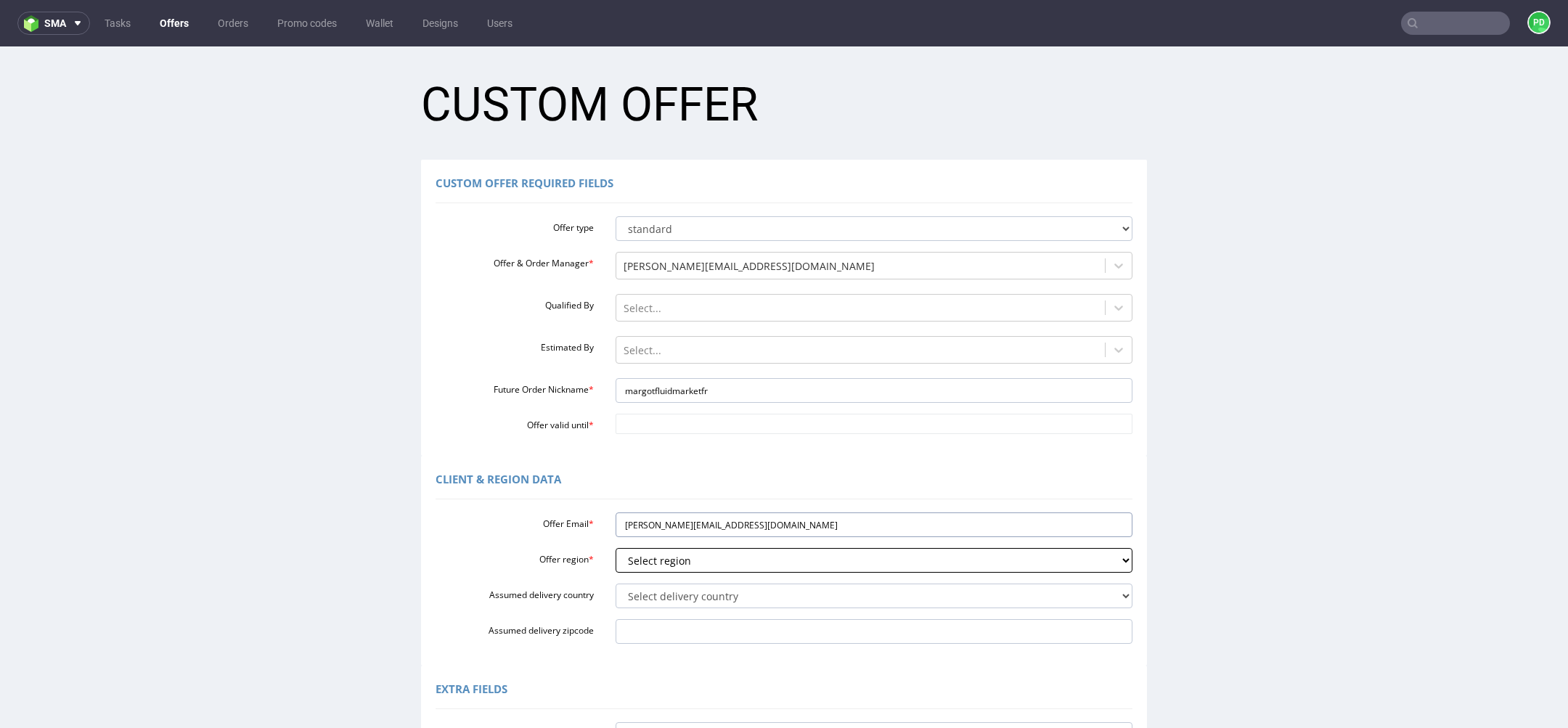
type input "margot@fluidmarket.fr"
click at [722, 557] on select "Select region eu gb de pl fr it es" at bounding box center [874, 561] width 518 height 25
select select "fr"
click at [615, 548] on select "Select region eu gb de pl fr it es" at bounding box center [874, 561] width 518 height 25
click at [736, 604] on select "Select delivery country Andorra Afghanistan Anguilla Albania Armenia Antarctica…" at bounding box center [874, 597] width 518 height 25
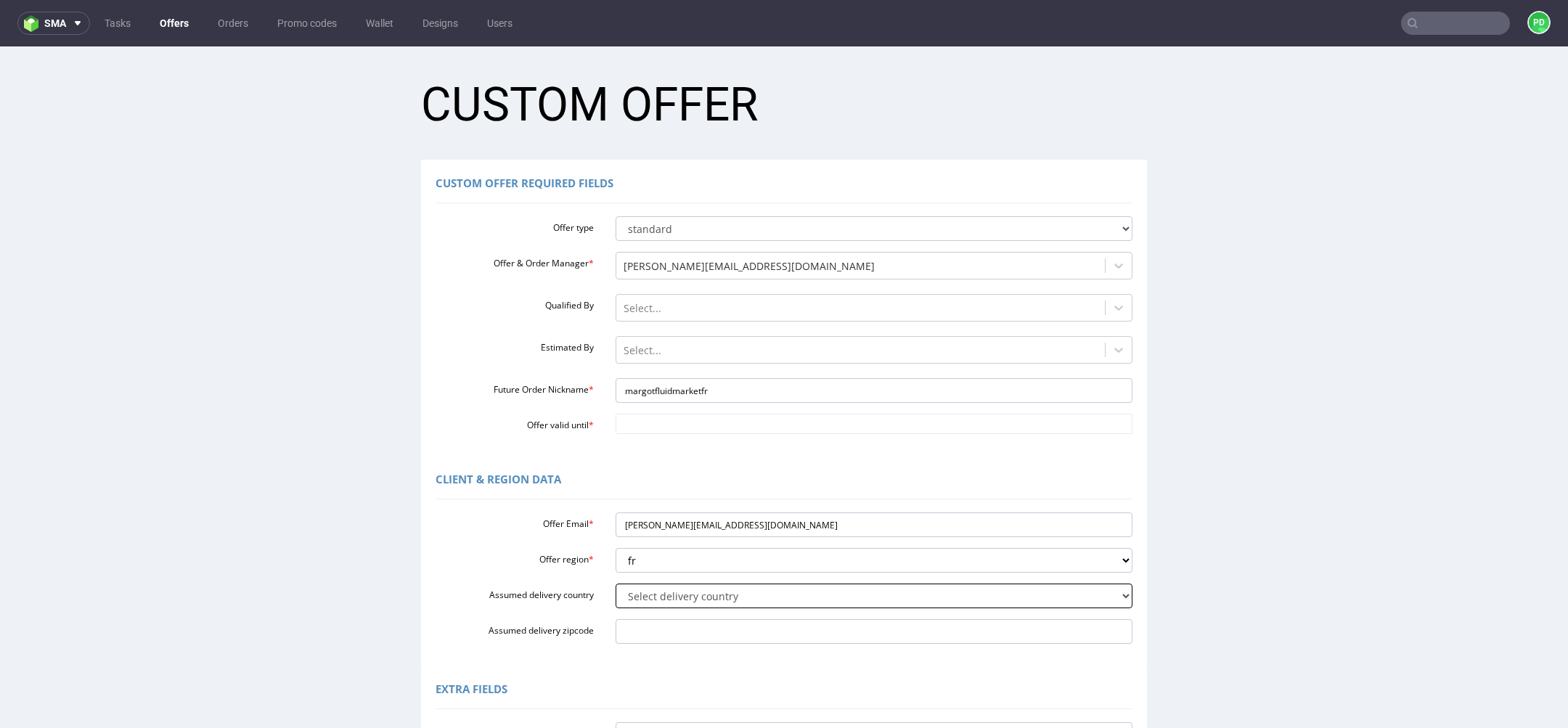
select select "75"
click at [615, 584] on select "Select delivery country Andorra Afghanistan Anguilla Albania Armenia Antarctica…" at bounding box center [874, 597] width 518 height 25
click at [667, 430] on input "Offer valid until *" at bounding box center [874, 423] width 518 height 21
click at [734, 389] on td "3" at bounding box center [731, 381] width 21 height 21
type input "[DATE]"
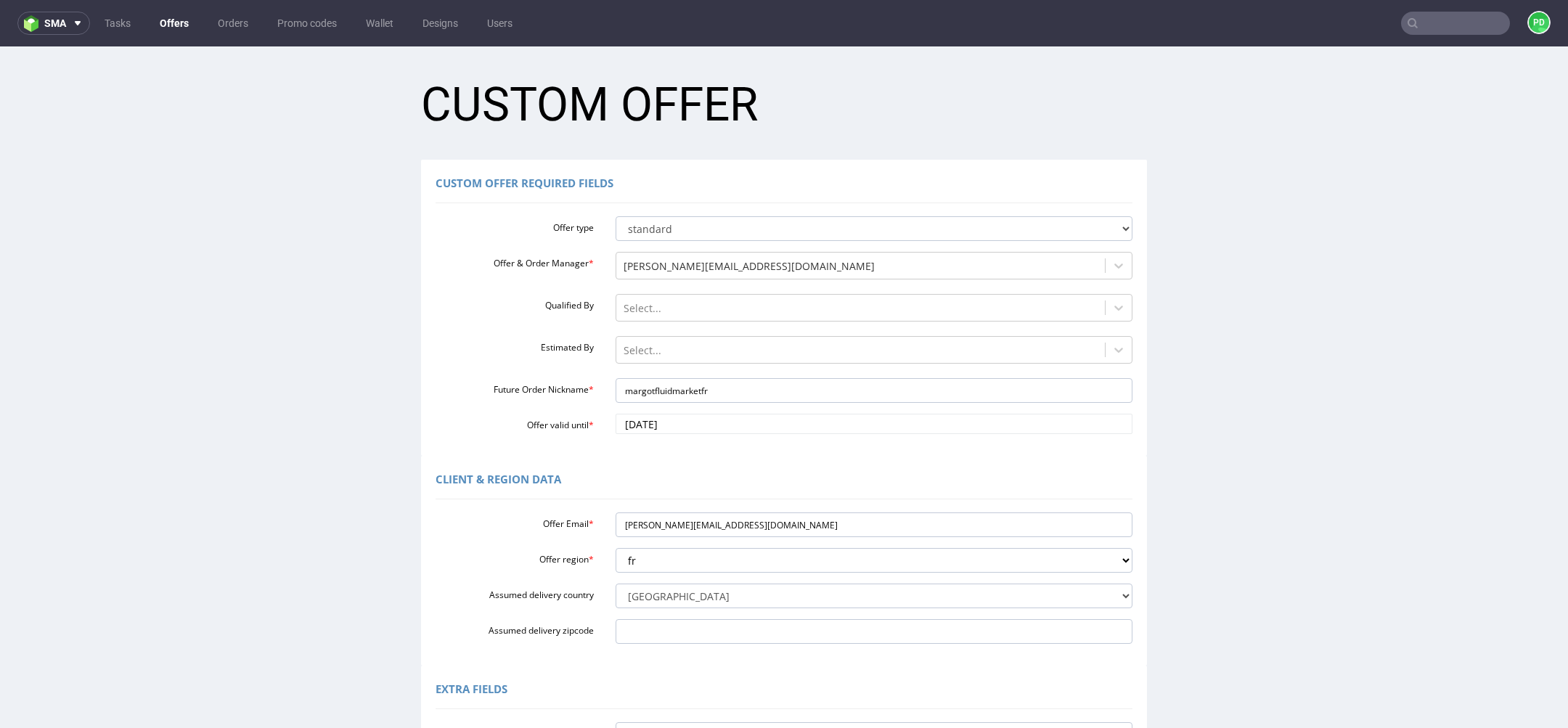
click at [537, 475] on span "Client & Region data" at bounding box center [498, 479] width 126 height 14
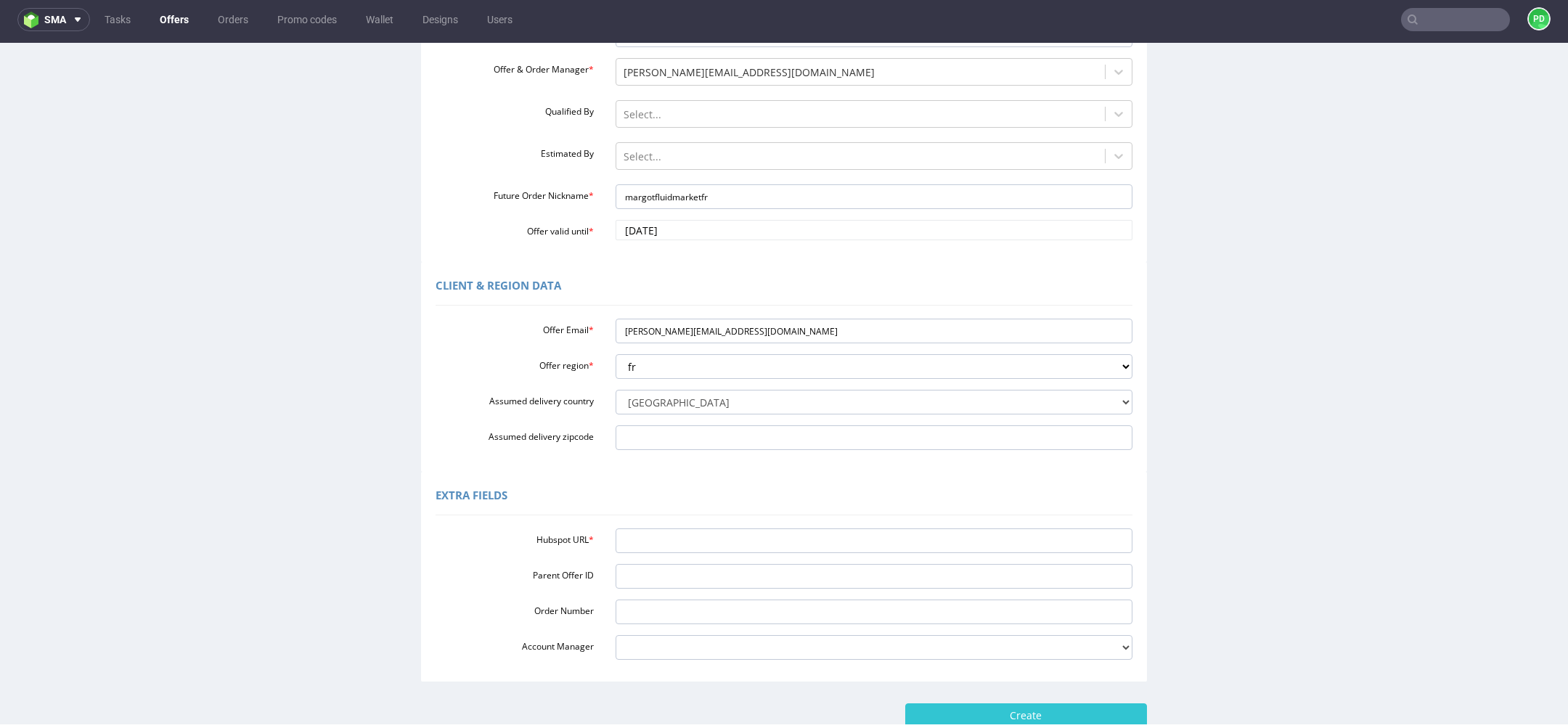
scroll to position [169, 0]
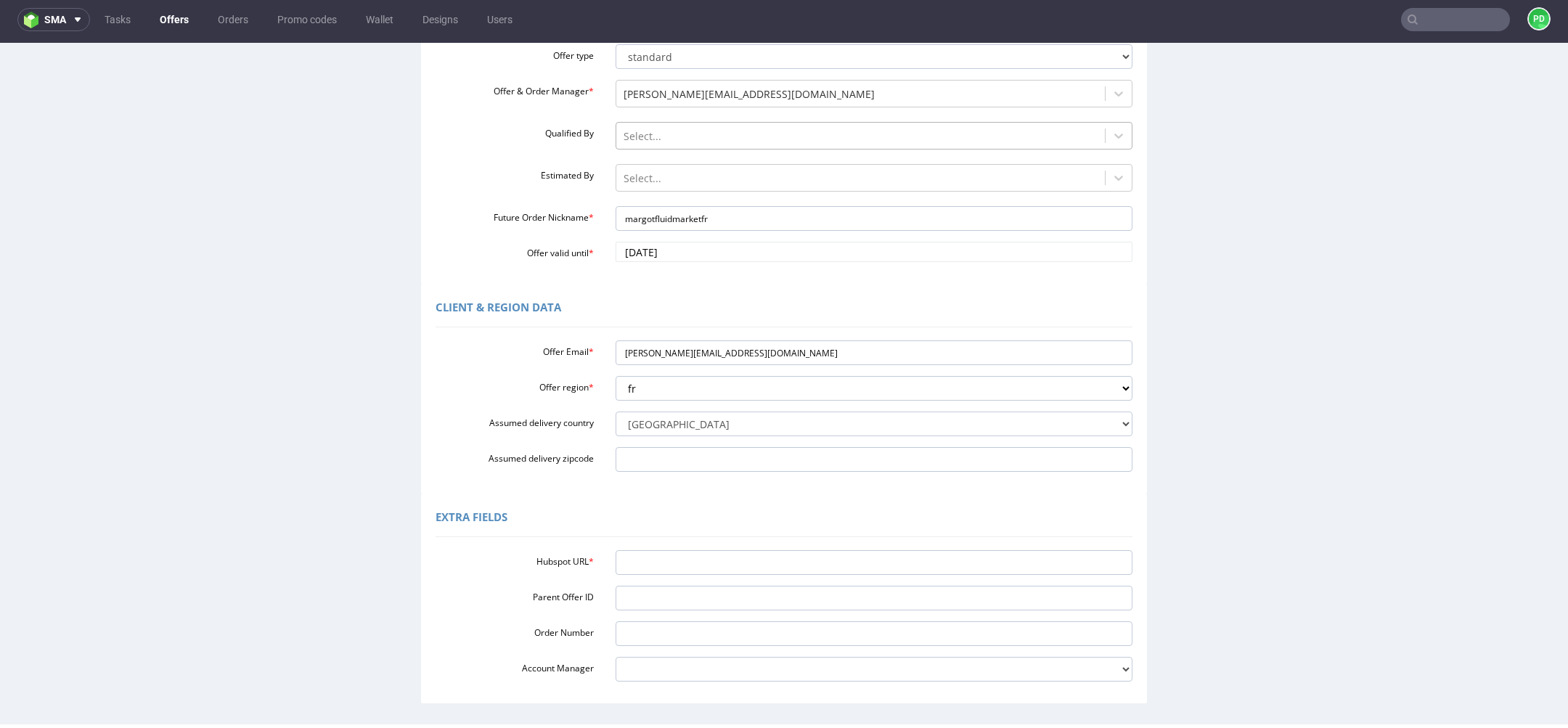
click at [689, 138] on div at bounding box center [861, 137] width 475 height 18
click at [503, 166] on label "Estimated By" at bounding box center [515, 174] width 180 height 18
click at [654, 168] on div "Select..." at bounding box center [861, 179] width 489 height 23
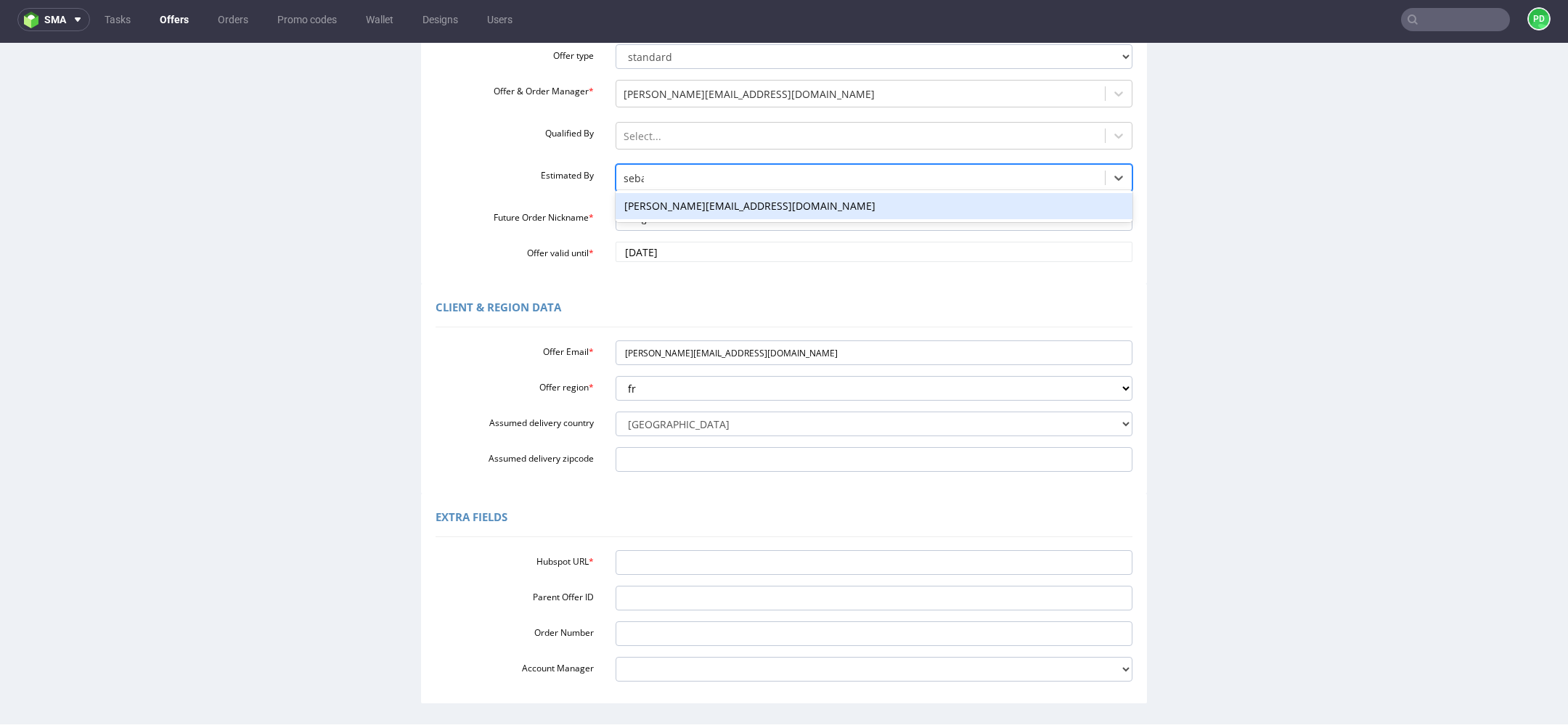
type input "sebas"
click at [708, 198] on div "[PERSON_NAME][EMAIL_ADDRESS][DOMAIN_NAME]" at bounding box center [874, 205] width 518 height 26
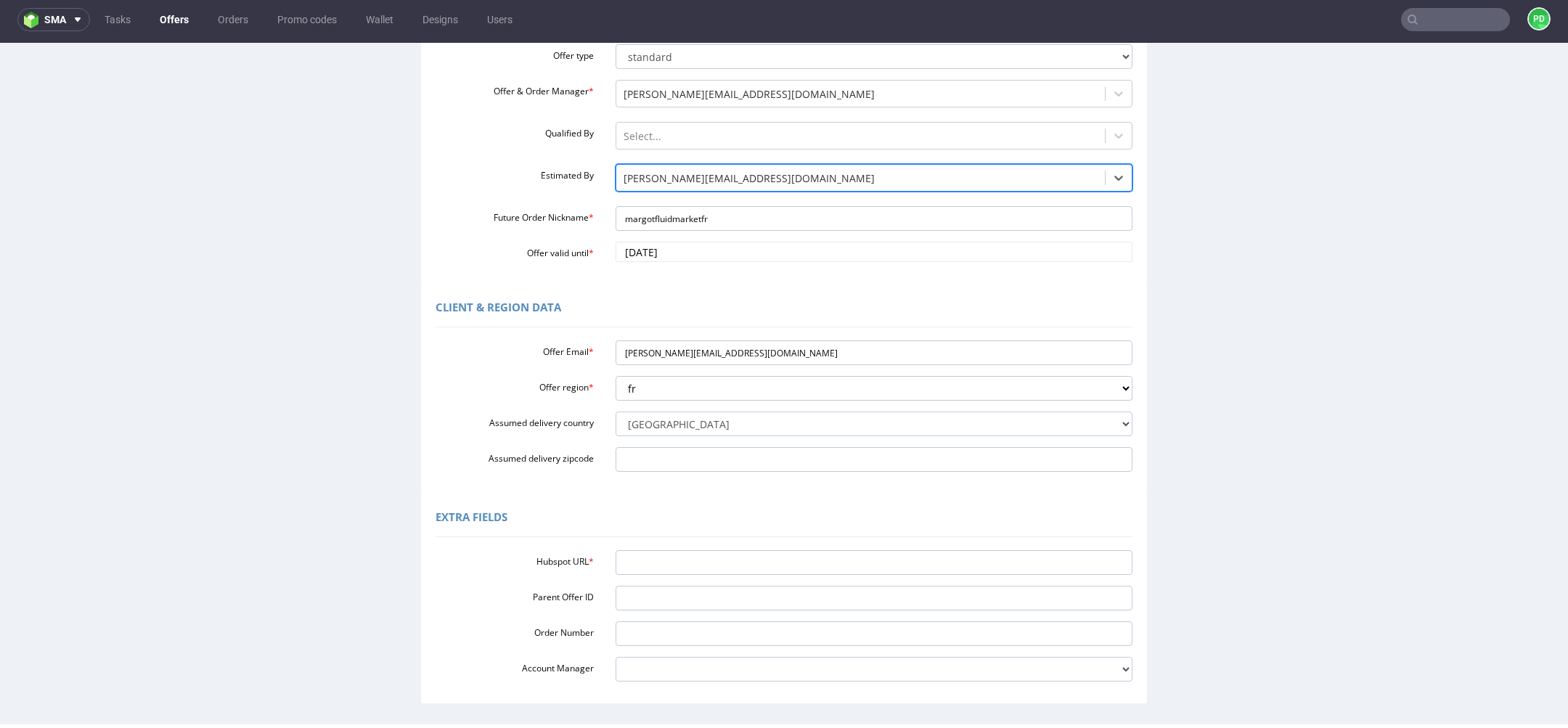
click at [531, 194] on div "Estimated By option sebastian.markut@packhelp.com, selected. sebastian.markut@p…" at bounding box center [784, 180] width 719 height 31
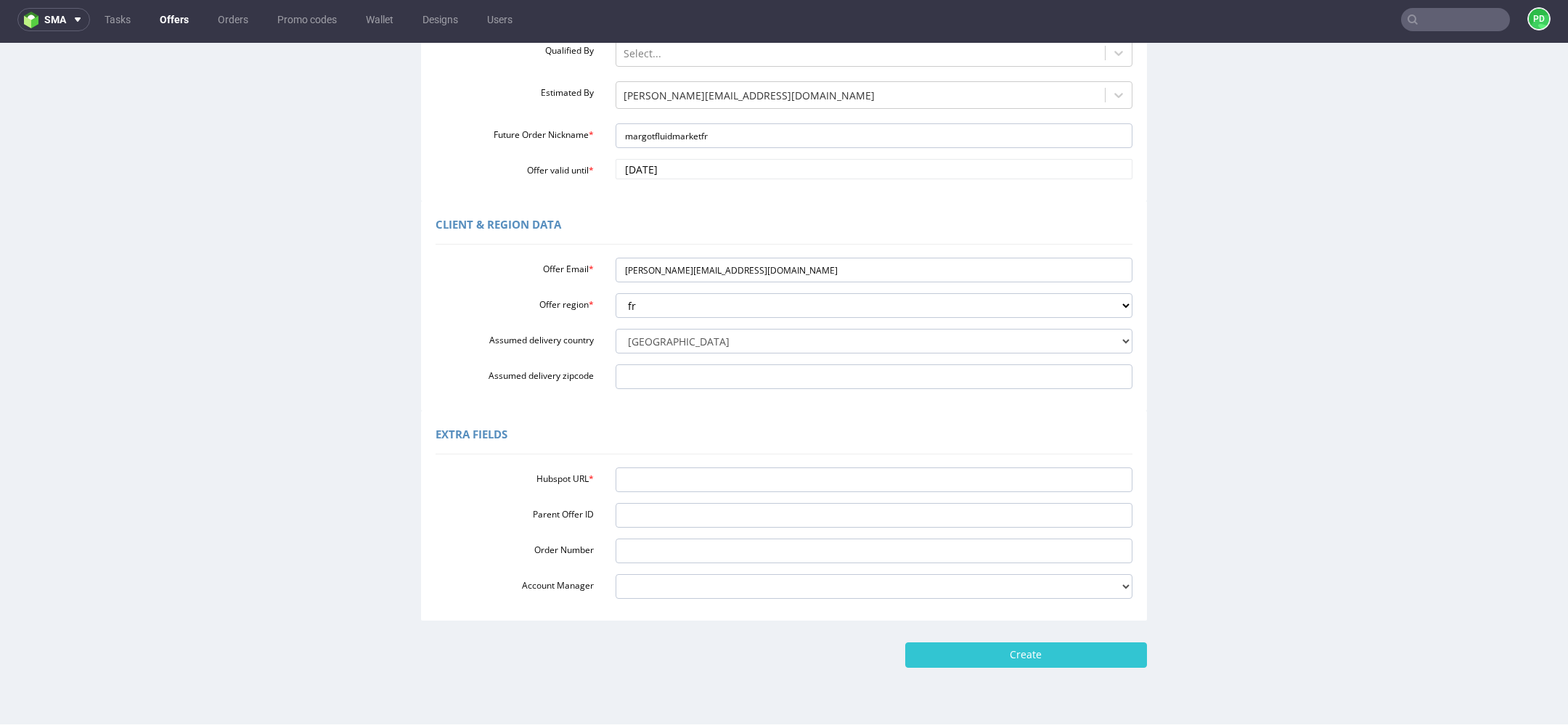
scroll to position [266, 0]
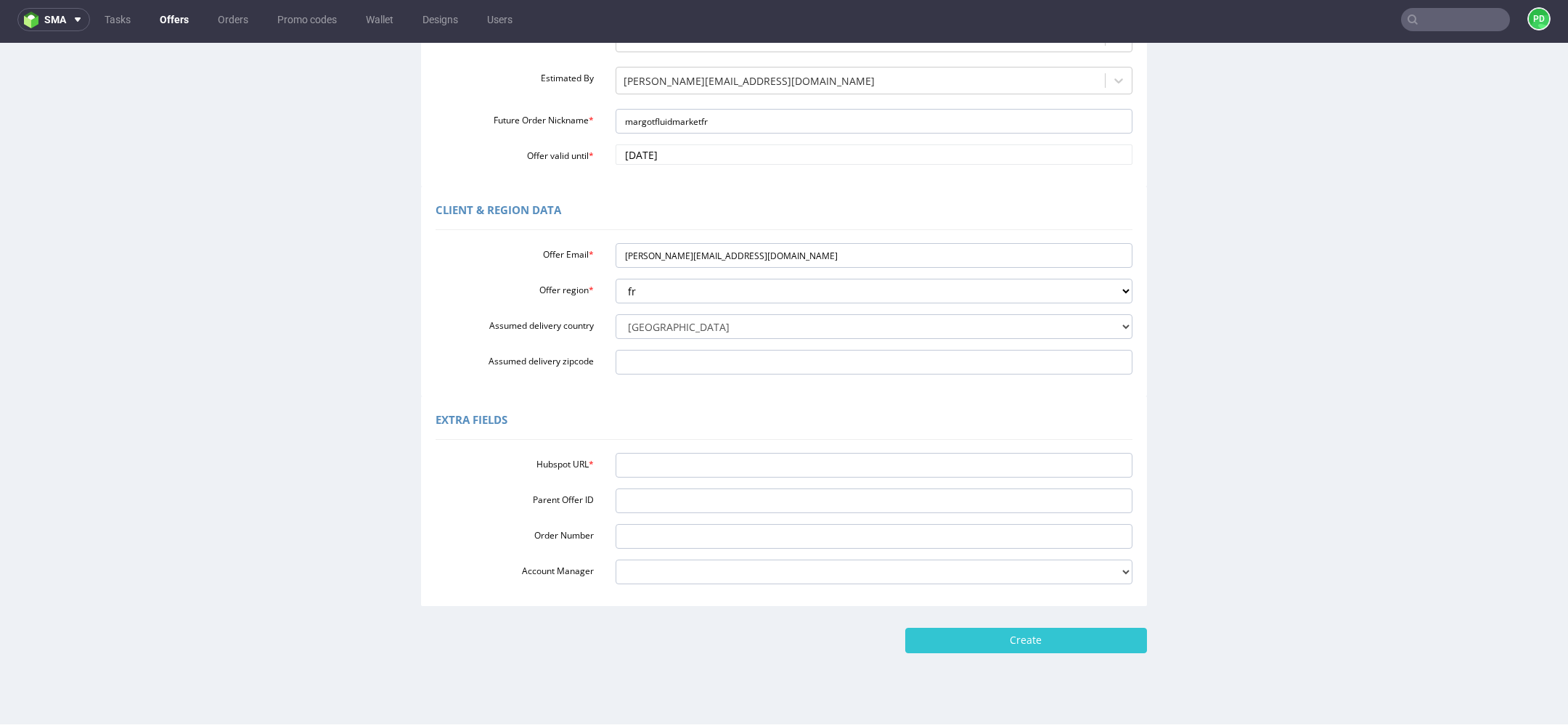
click at [732, 450] on div "Hubspot URL * Parent Offer ID Order Number Account Manager adrian.margula@packh…" at bounding box center [784, 516] width 696 height 138
click at [732, 456] on input "Hubspot URL *" at bounding box center [874, 465] width 518 height 25
paste input "https://app-eu1.hubspot.com/contacts/25600958/record/0-3/313403845869/"
type input "https://app-eu1.hubspot.com/contacts/25600958/record/0-3/313403845869/"
click at [1038, 648] on input "Create" at bounding box center [1026, 640] width 242 height 25
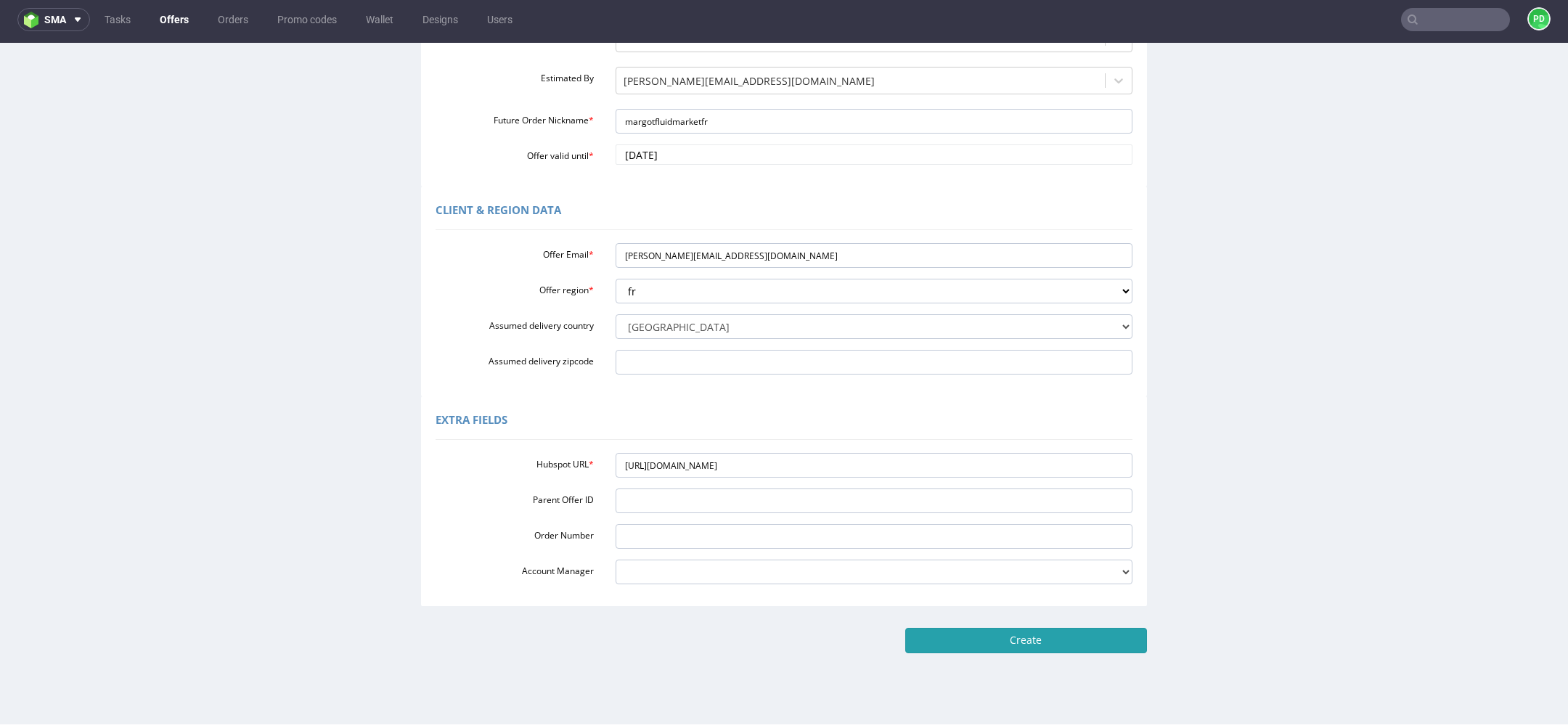
type input "Please wait..."
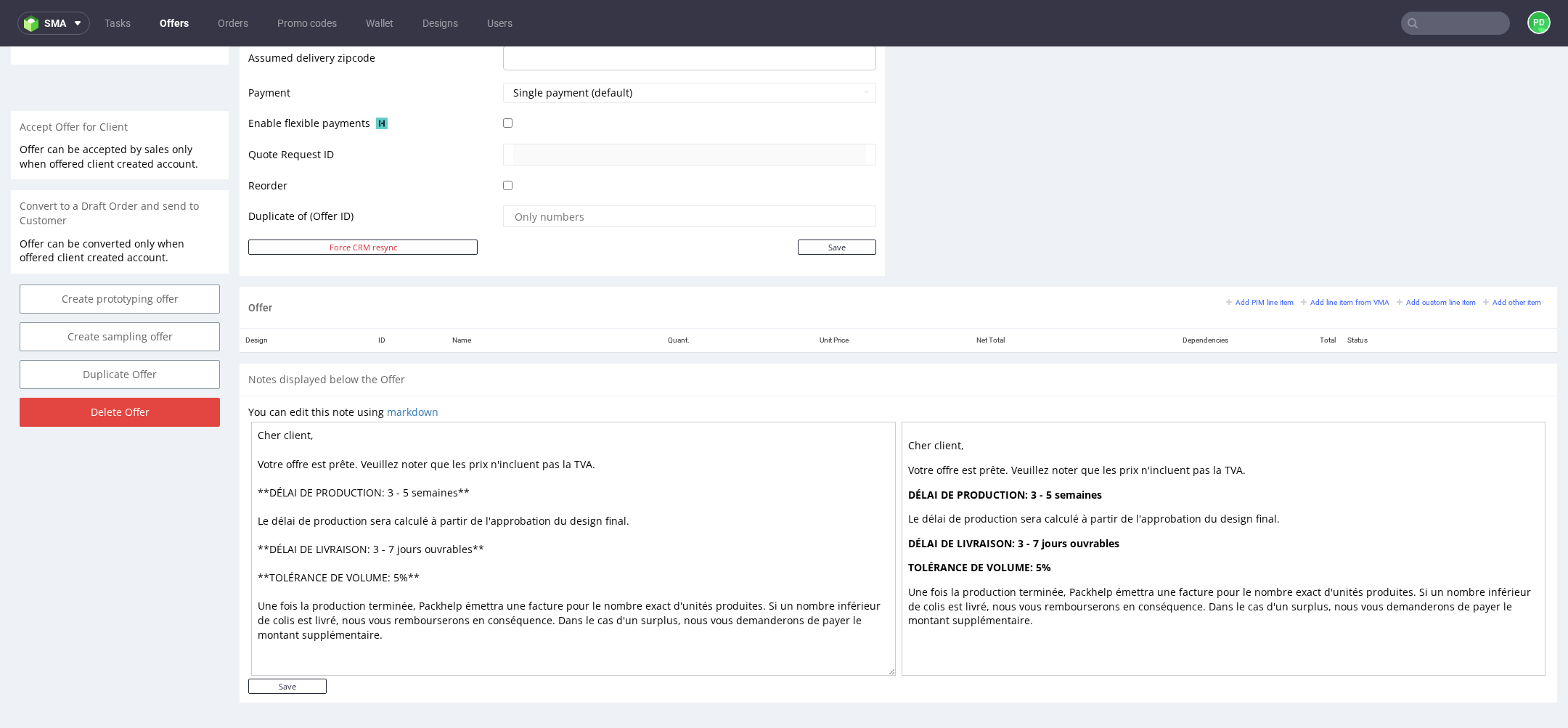
scroll to position [4, 0]
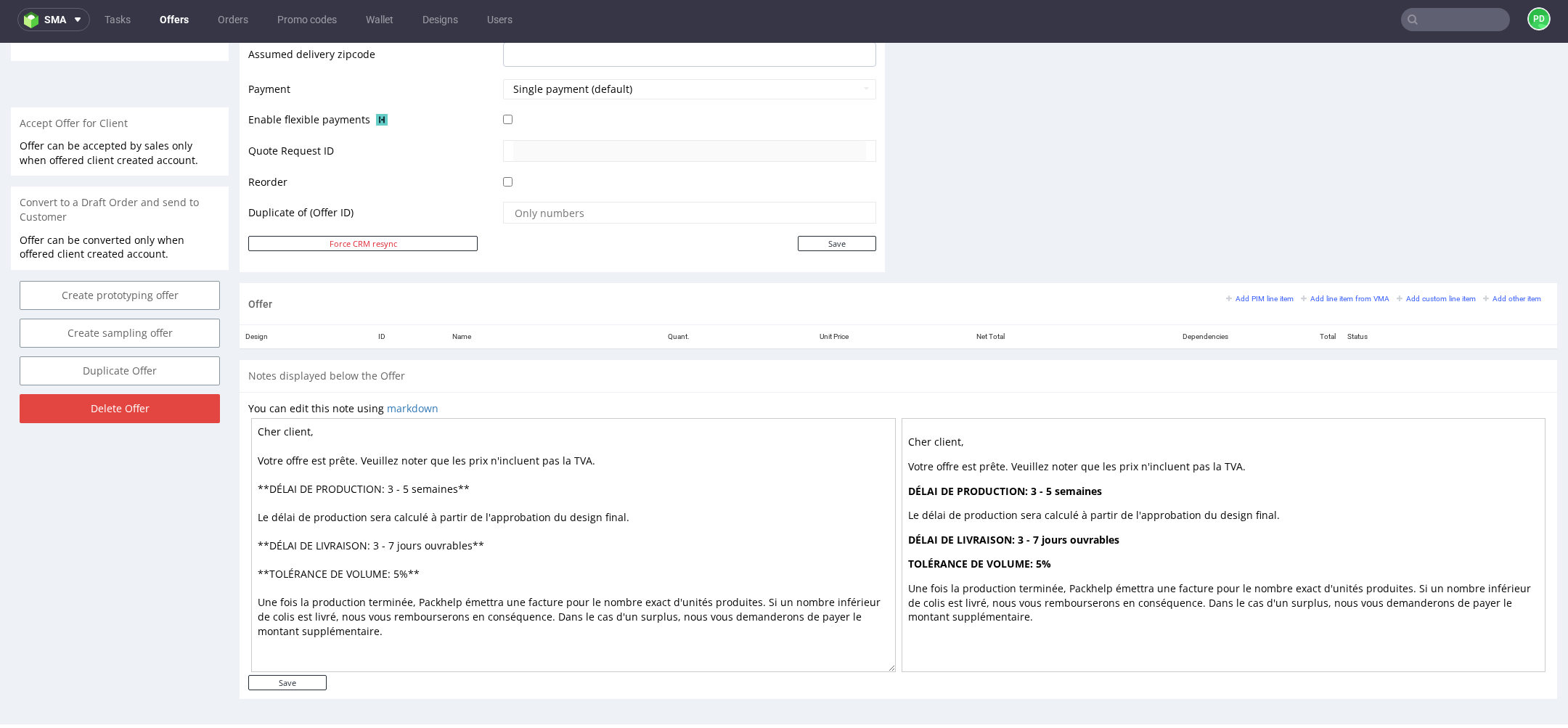
click at [313, 436] on textarea "Cher client, Votre offre est prête. Veuillez noter que les prix n'incluent pas …" at bounding box center [573, 545] width 645 height 255
drag, startPoint x: 313, startPoint y: 434, endPoint x: 265, endPoint y: 434, distance: 48.0
click at [265, 434] on textarea "Cher client, Votre offre est prête. Veuillez noter que les prix n'incluent pas …" at bounding box center [573, 545] width 645 height 255
click at [409, 490] on textarea "Chère Margot, Votre offre est prête. Veuillez noter que les prix n'incluent pas…" at bounding box center [573, 545] width 645 height 255
click at [455, 491] on textarea "Chère Margot, Votre offre est prête. Veuillez noter que les prix n'incluent pas…" at bounding box center [573, 545] width 645 height 255
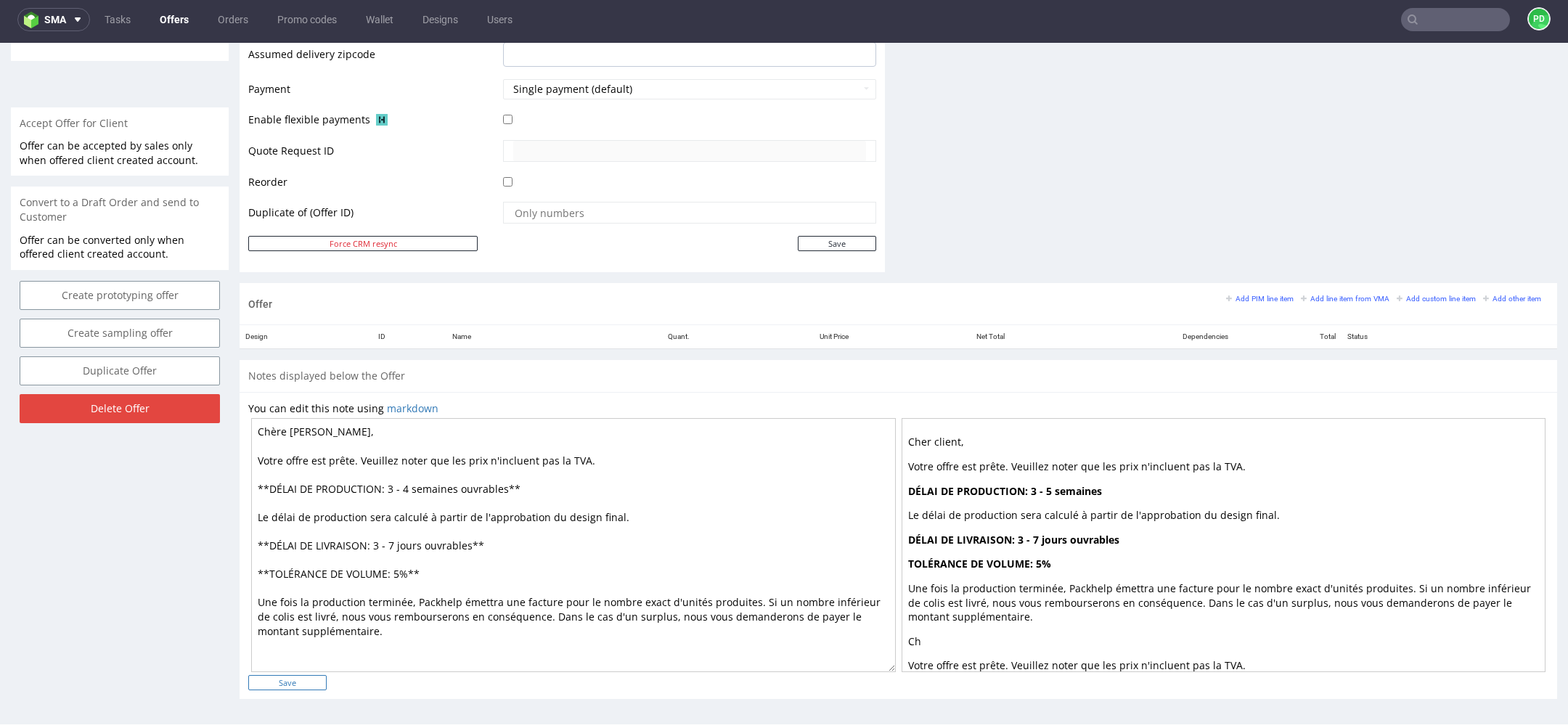
type textarea "Chère Margot, Votre offre est prête. Veuillez noter que les prix n'incluent pas…"
click at [303, 679] on input "Save" at bounding box center [288, 682] width 79 height 15
type input "In progress..."
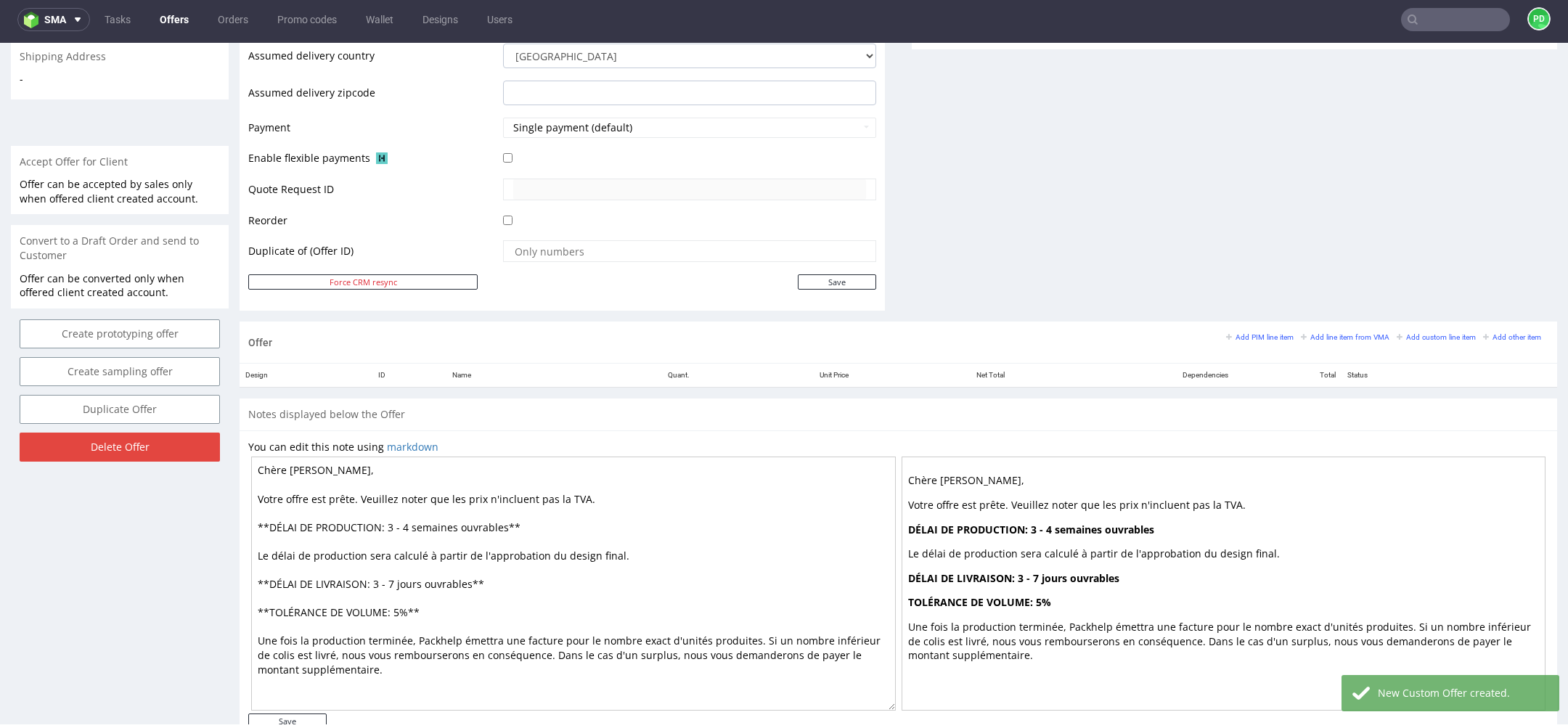
scroll to position [629, 0]
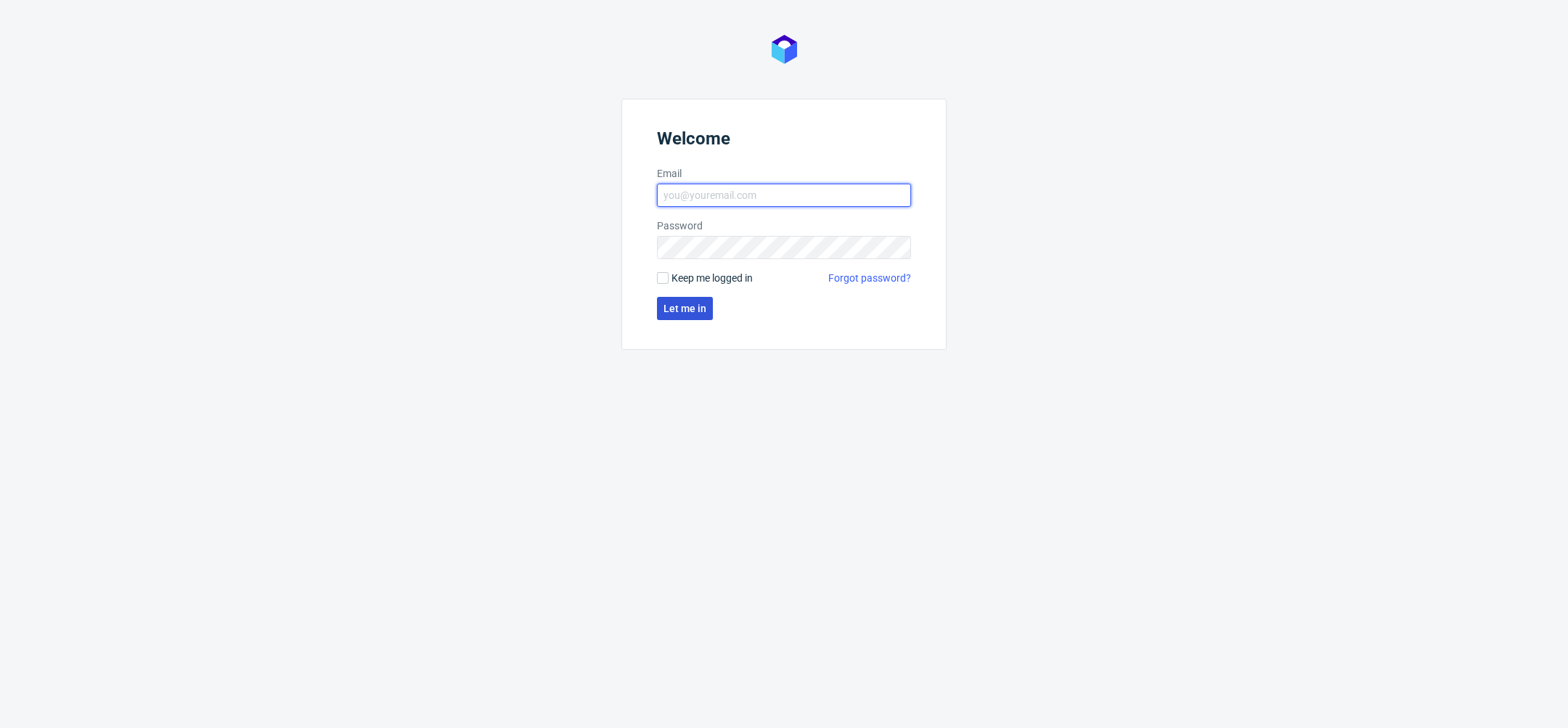
type input "[PERSON_NAME][EMAIL_ADDRESS][DOMAIN_NAME]"
click at [695, 313] on span "Let me in" at bounding box center [685, 308] width 43 height 10
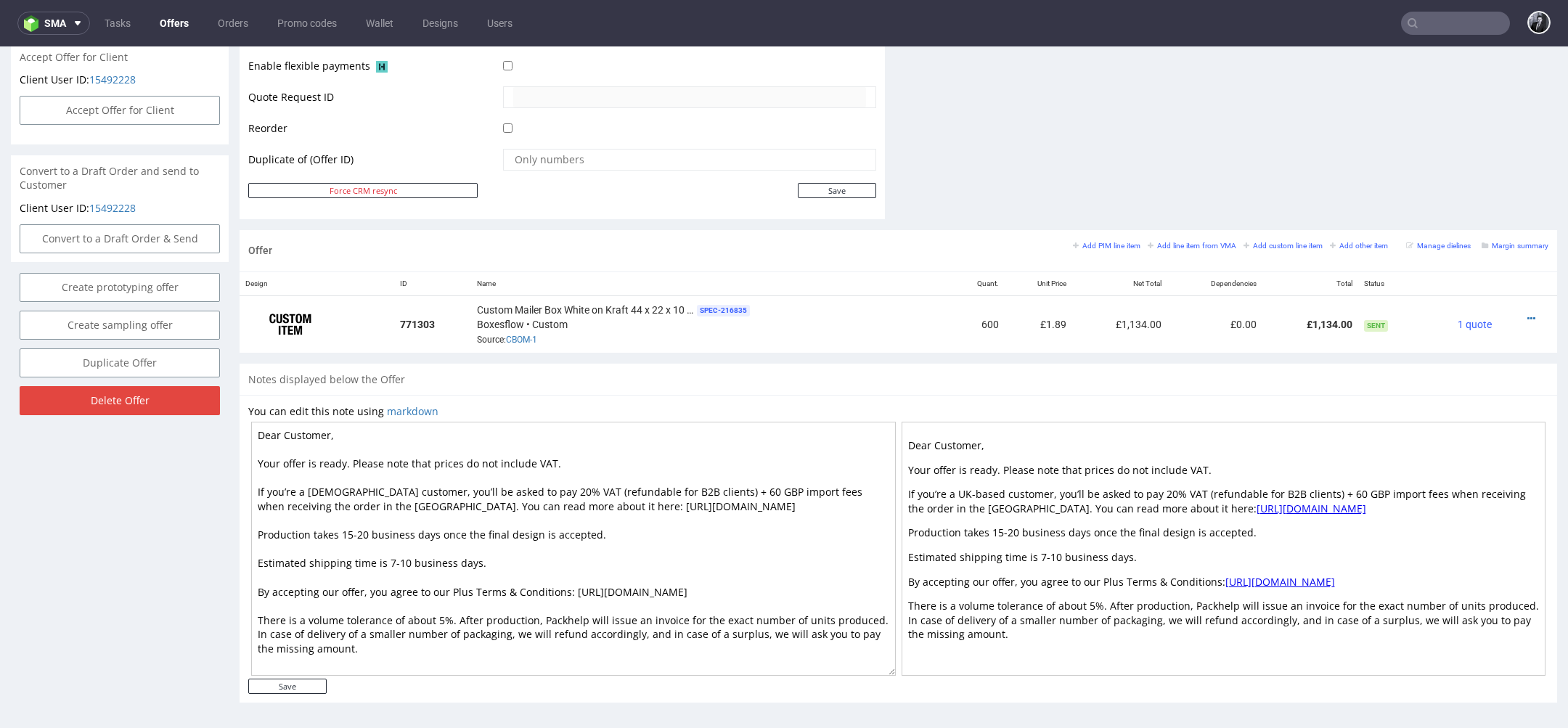
scroll to position [4, 0]
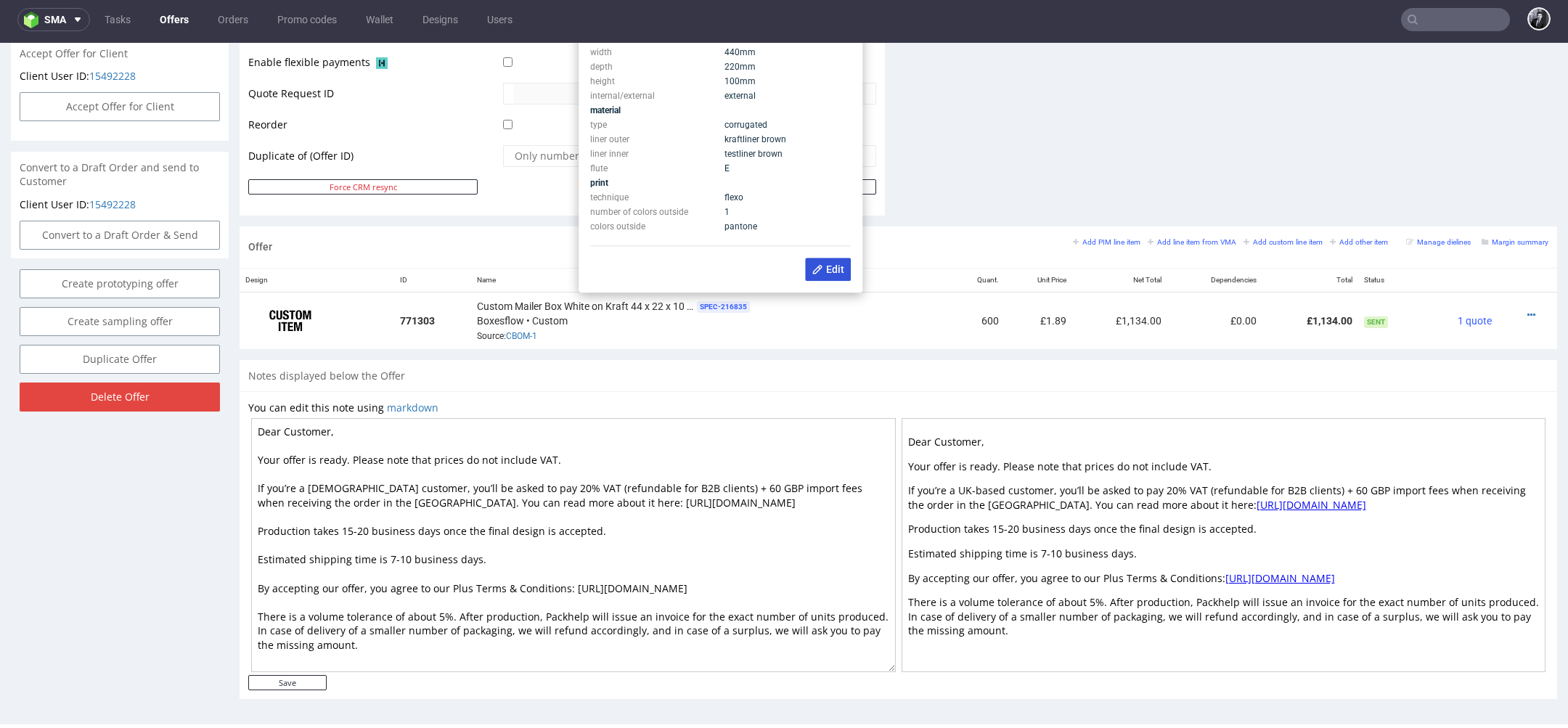
click at [821, 270] on use at bounding box center [817, 270] width 10 height 10
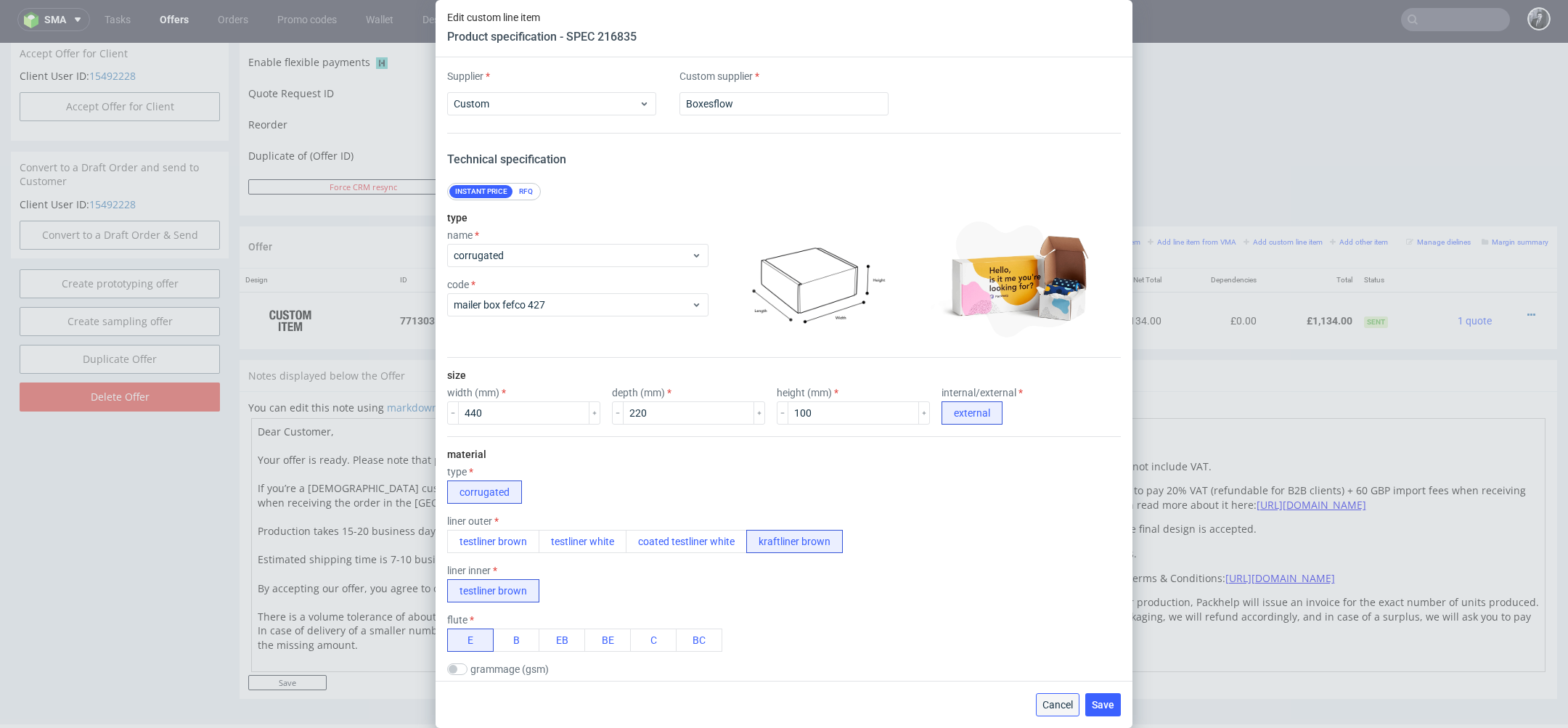
click at [1047, 706] on span "Cancel" at bounding box center [1057, 705] width 30 height 10
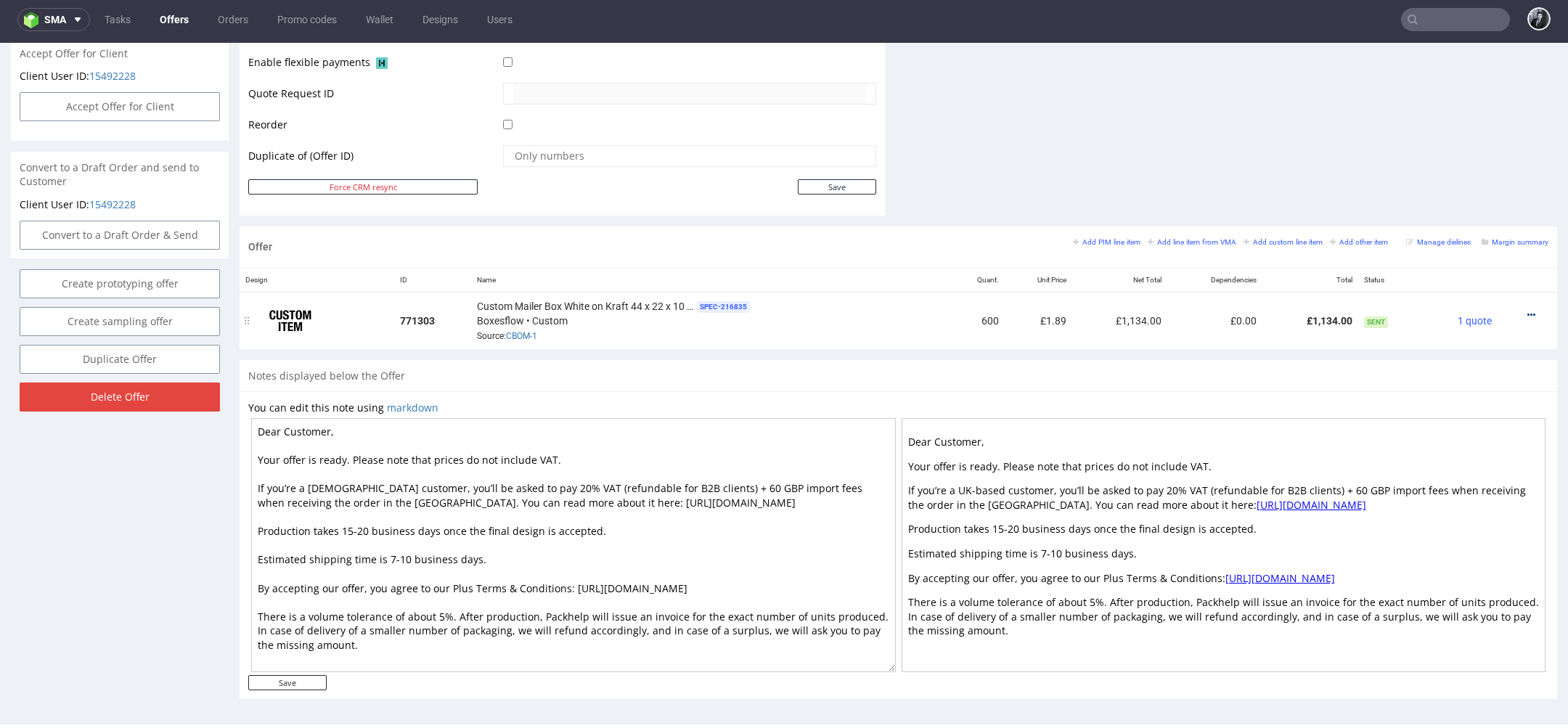
click at [1527, 311] on icon at bounding box center [1530, 314] width 8 height 10
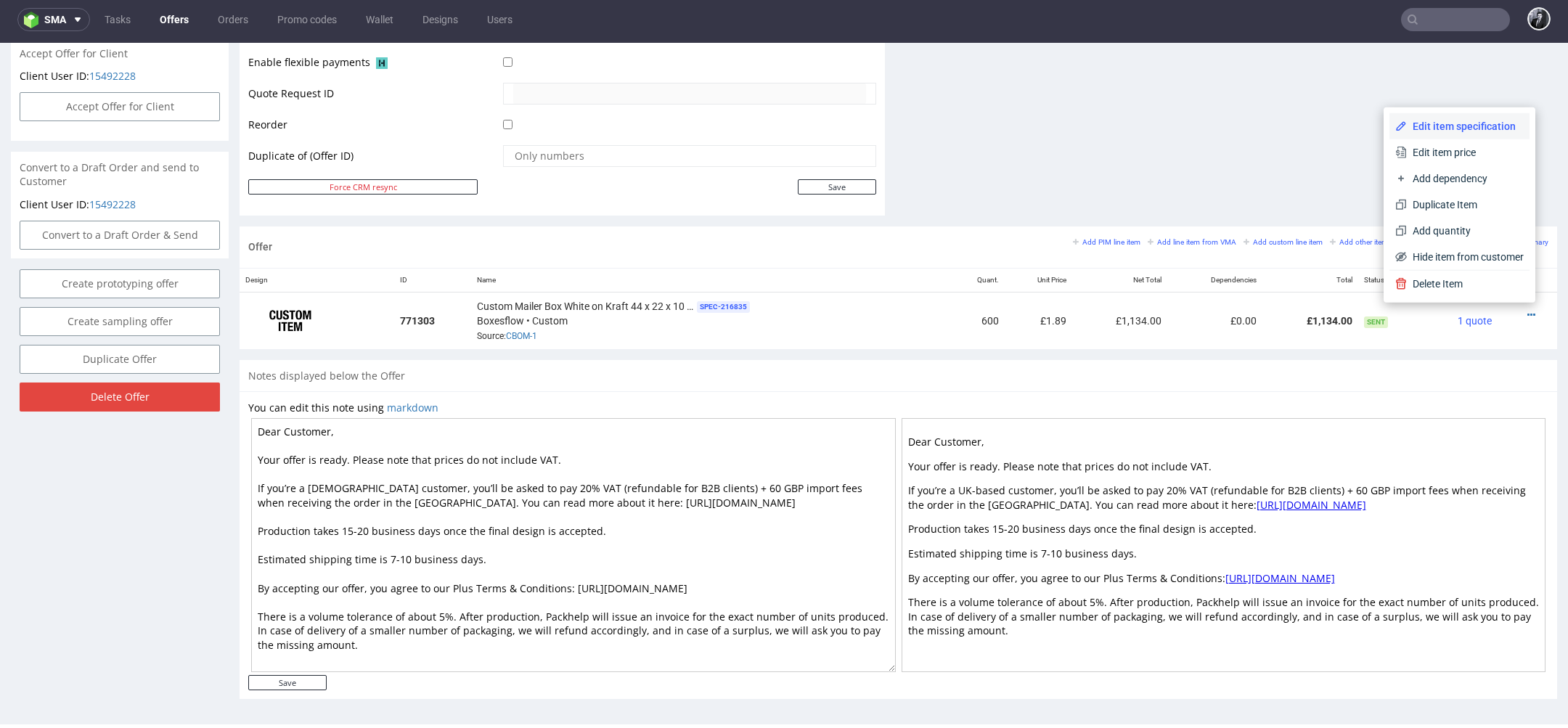
click at [1448, 122] on span "Edit item specification" at bounding box center [1464, 126] width 117 height 14
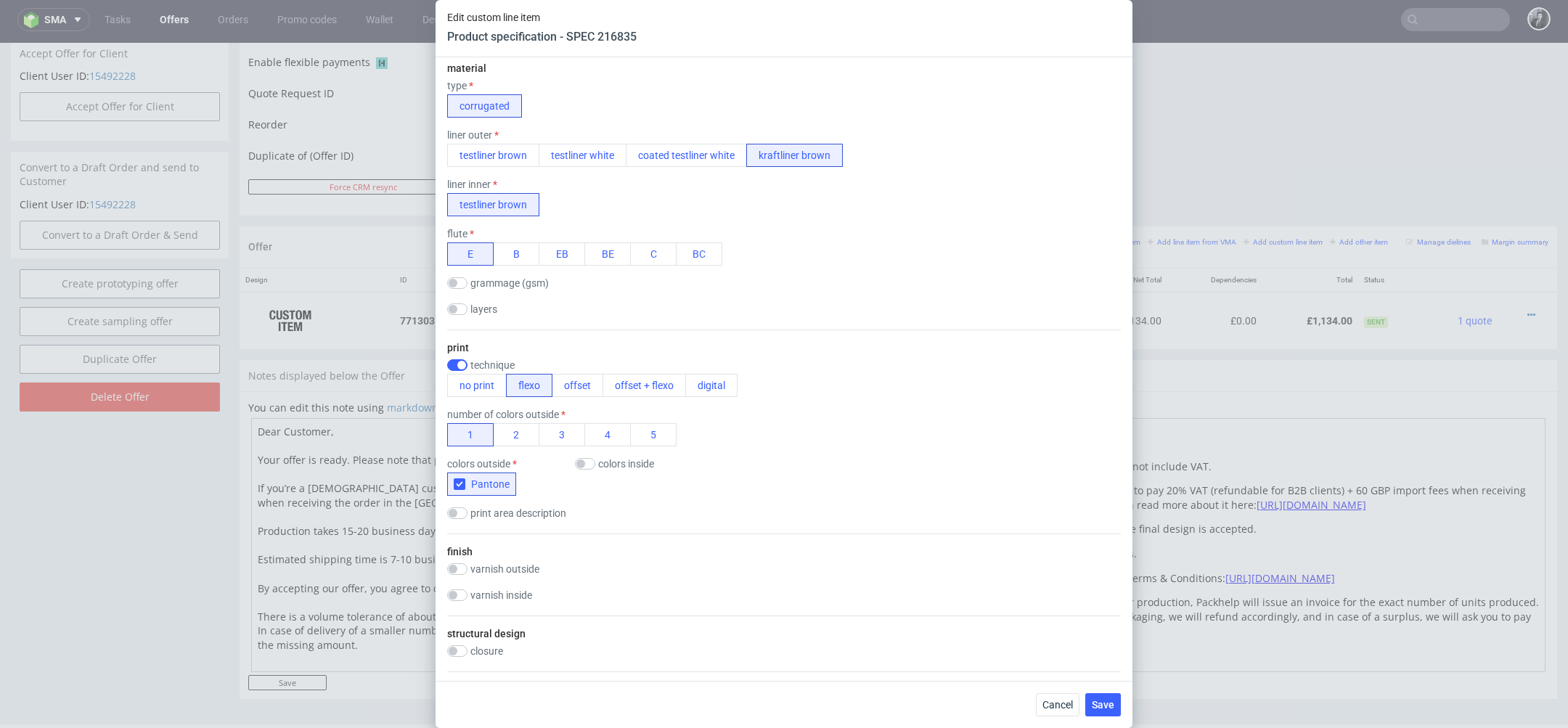
scroll to position [388, 0]
click at [1051, 710] on span "Cancel" at bounding box center [1057, 705] width 30 height 10
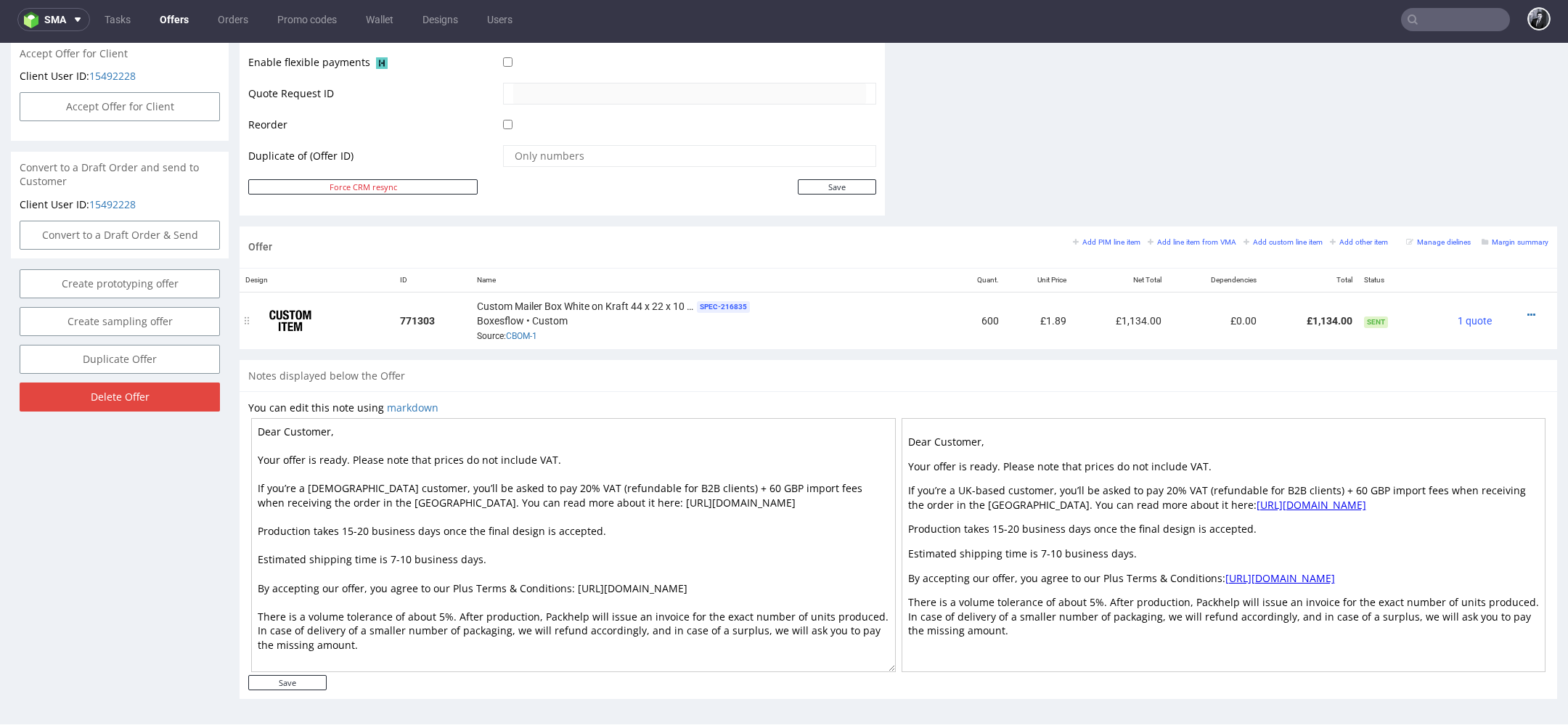
click at [1519, 313] on div at bounding box center [1522, 315] width 39 height 14
click at [1527, 313] on icon at bounding box center [1530, 314] width 8 height 10
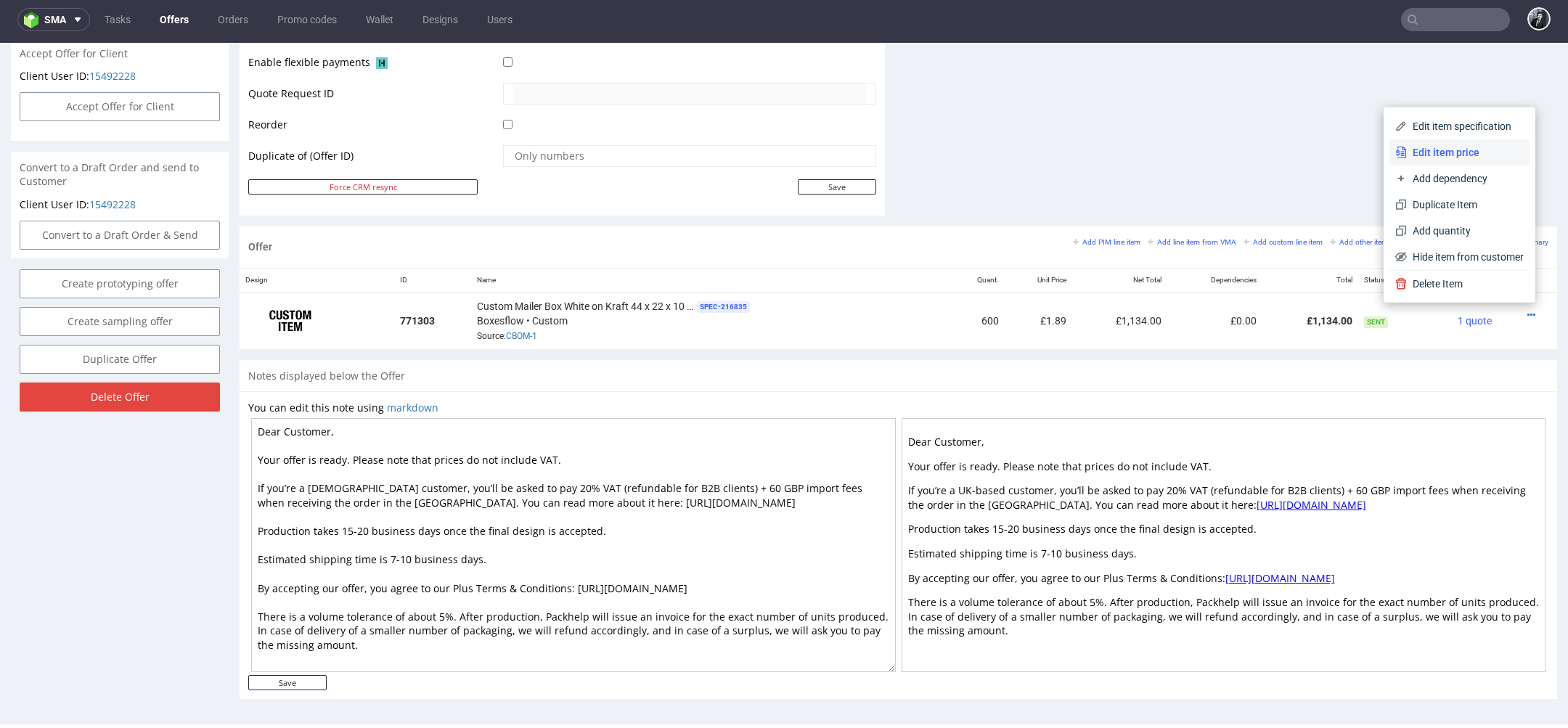
click at [1453, 154] on span "Edit item price" at bounding box center [1464, 153] width 117 height 14
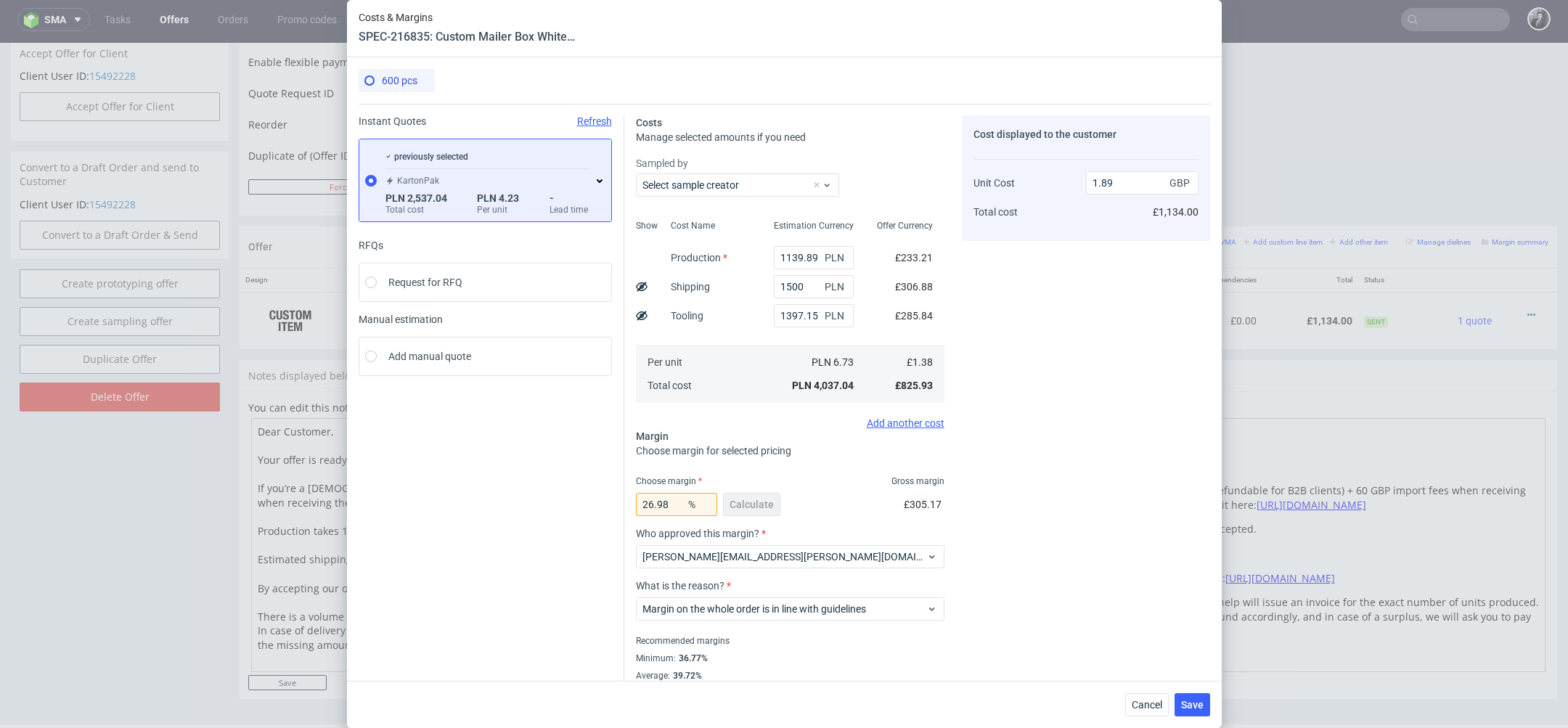
scroll to position [29, 0]
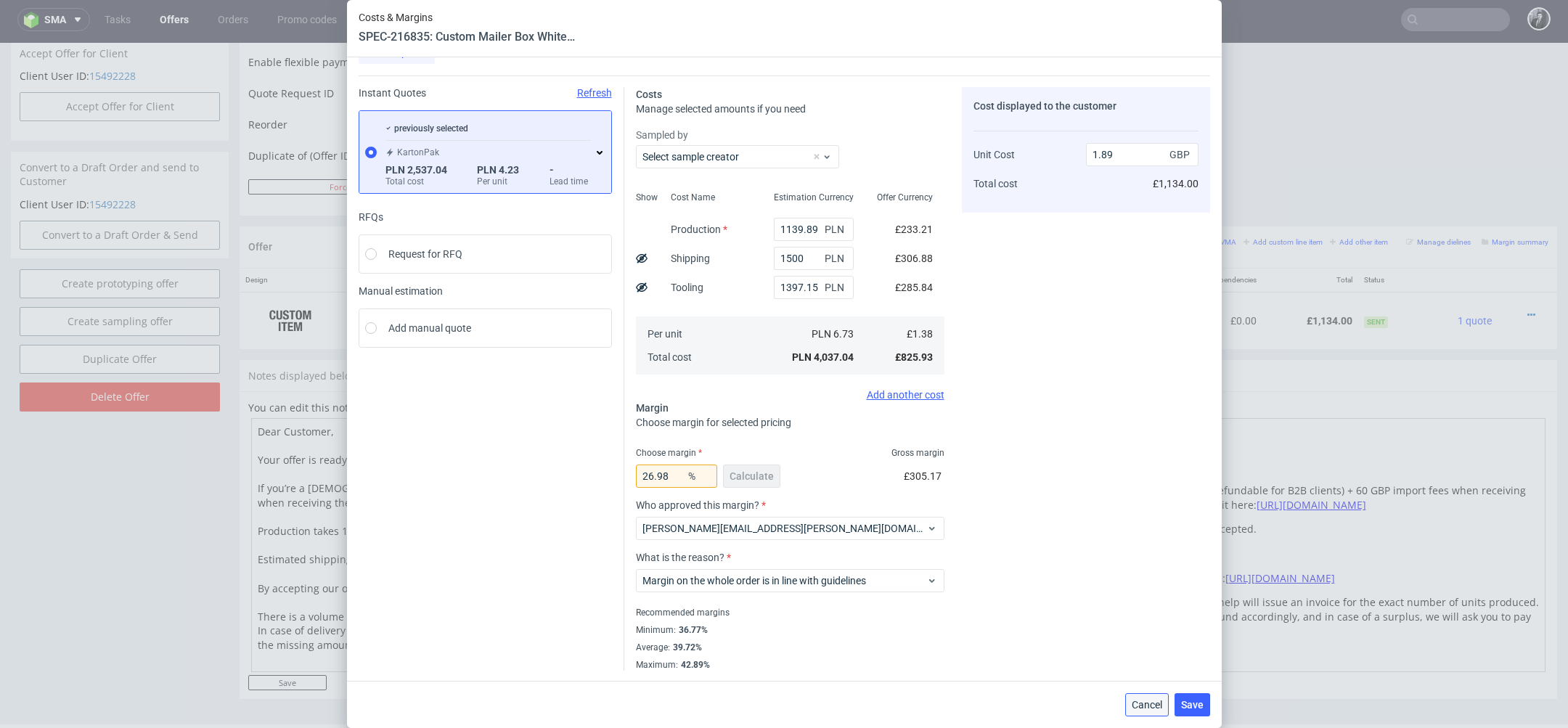
click at [1140, 704] on span "Cancel" at bounding box center [1147, 705] width 30 height 10
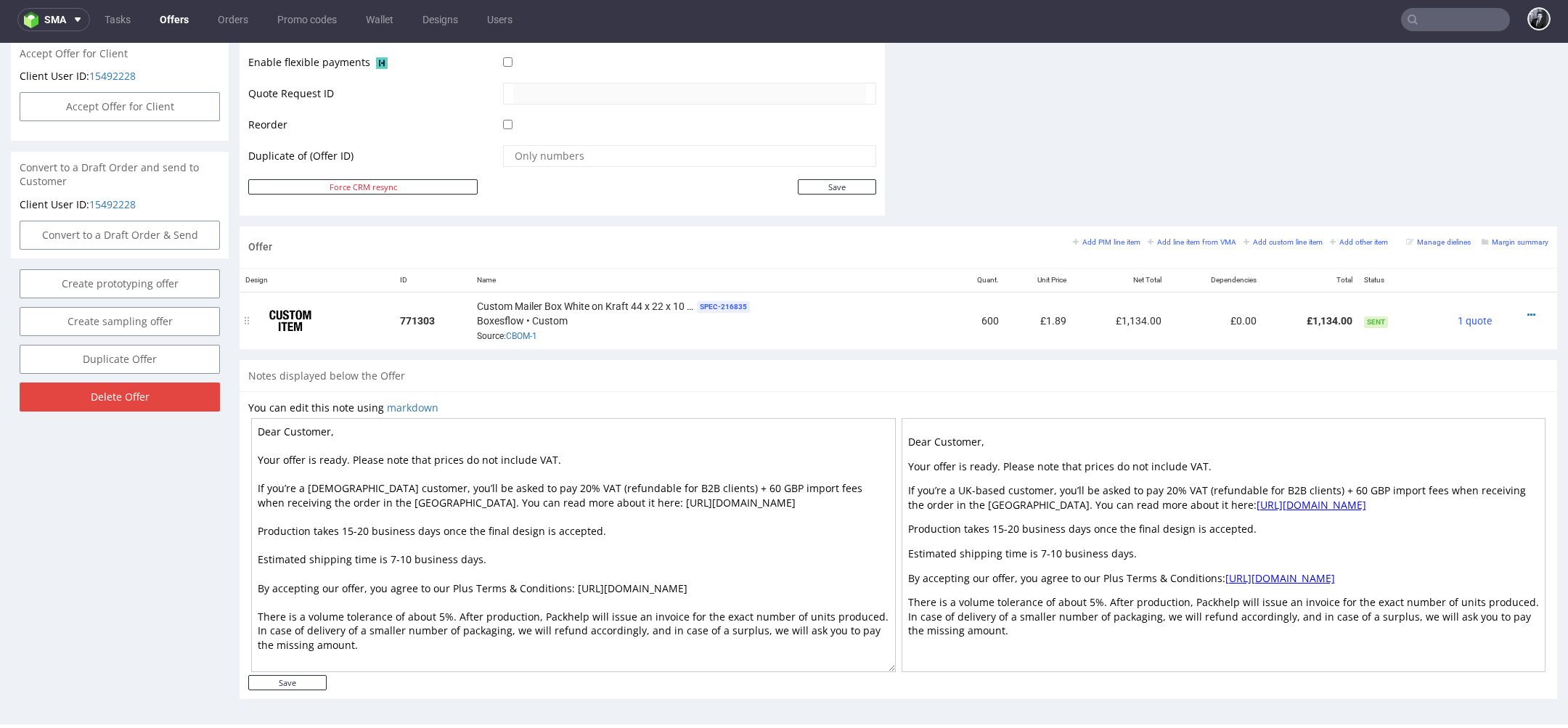
click at [1521, 311] on div at bounding box center [1522, 315] width 39 height 14
click at [1527, 311] on icon at bounding box center [1530, 314] width 8 height 10
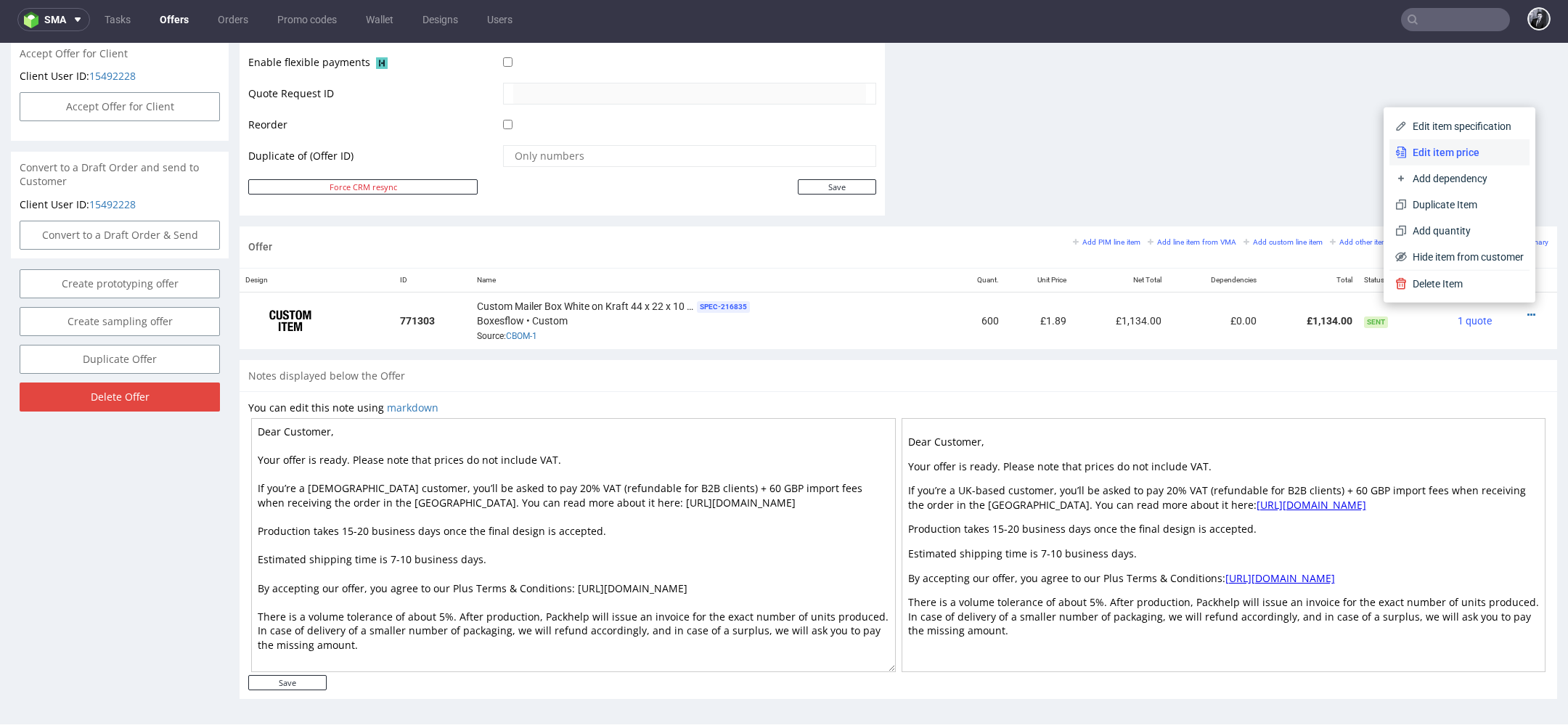
click at [1450, 158] on span "Edit item price" at bounding box center [1464, 153] width 117 height 14
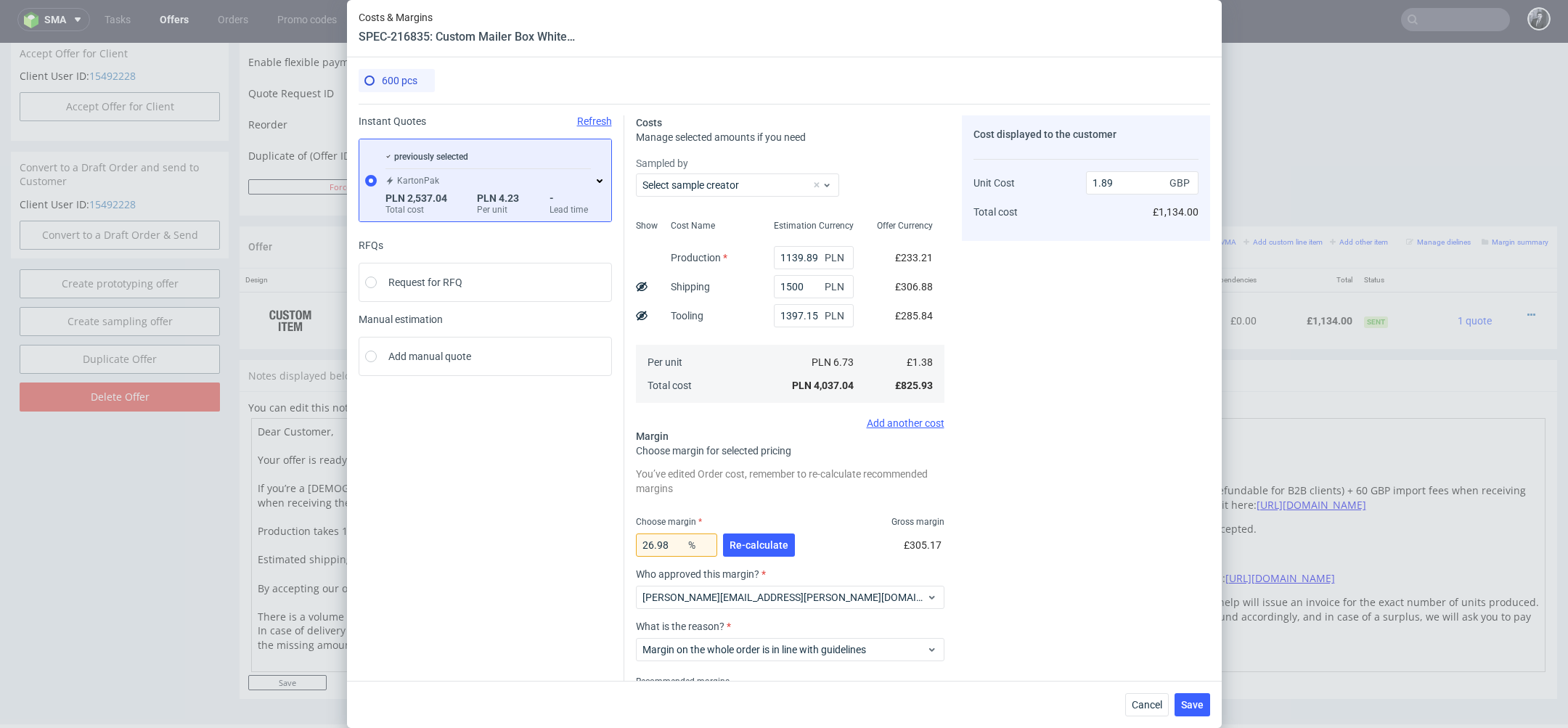
scroll to position [69, 0]
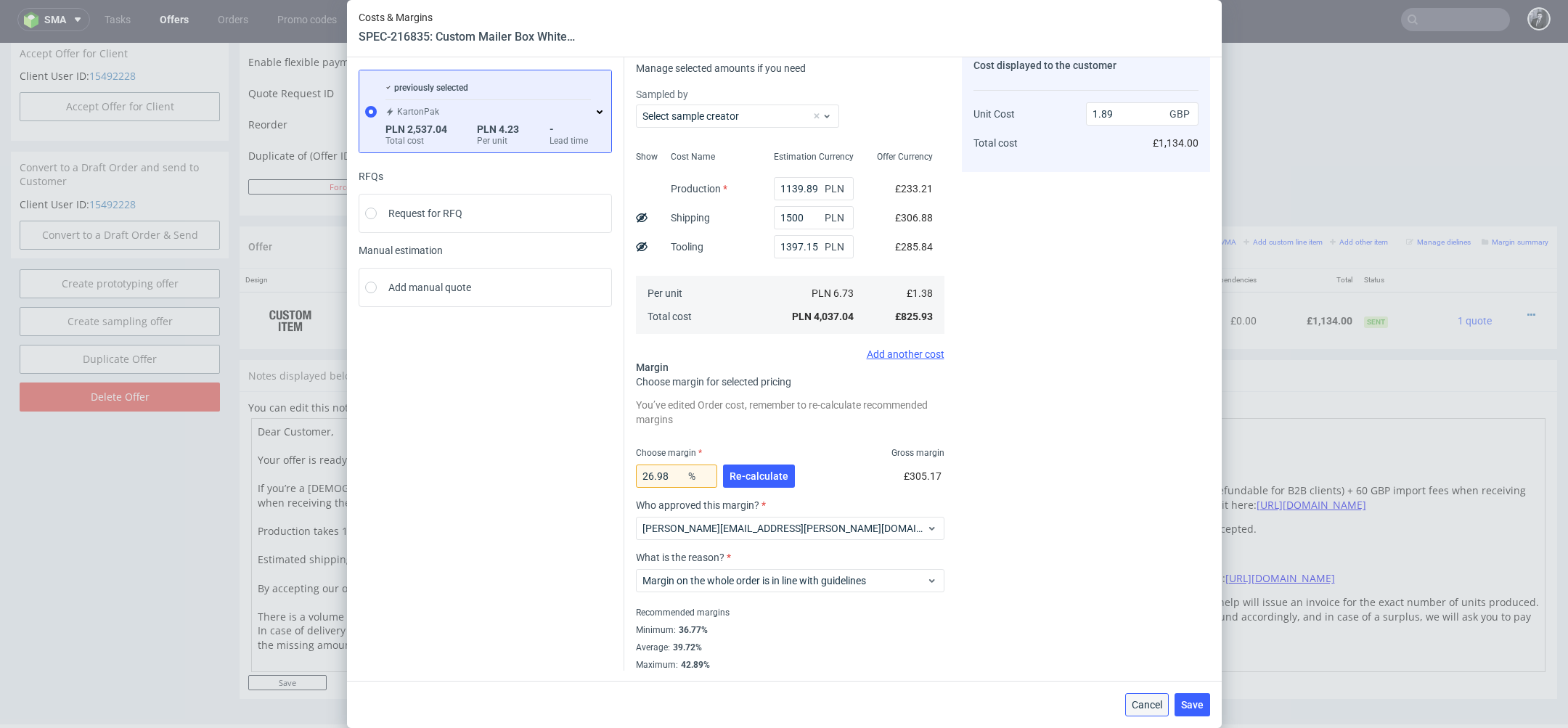
click at [1145, 710] on span "Cancel" at bounding box center [1147, 705] width 30 height 10
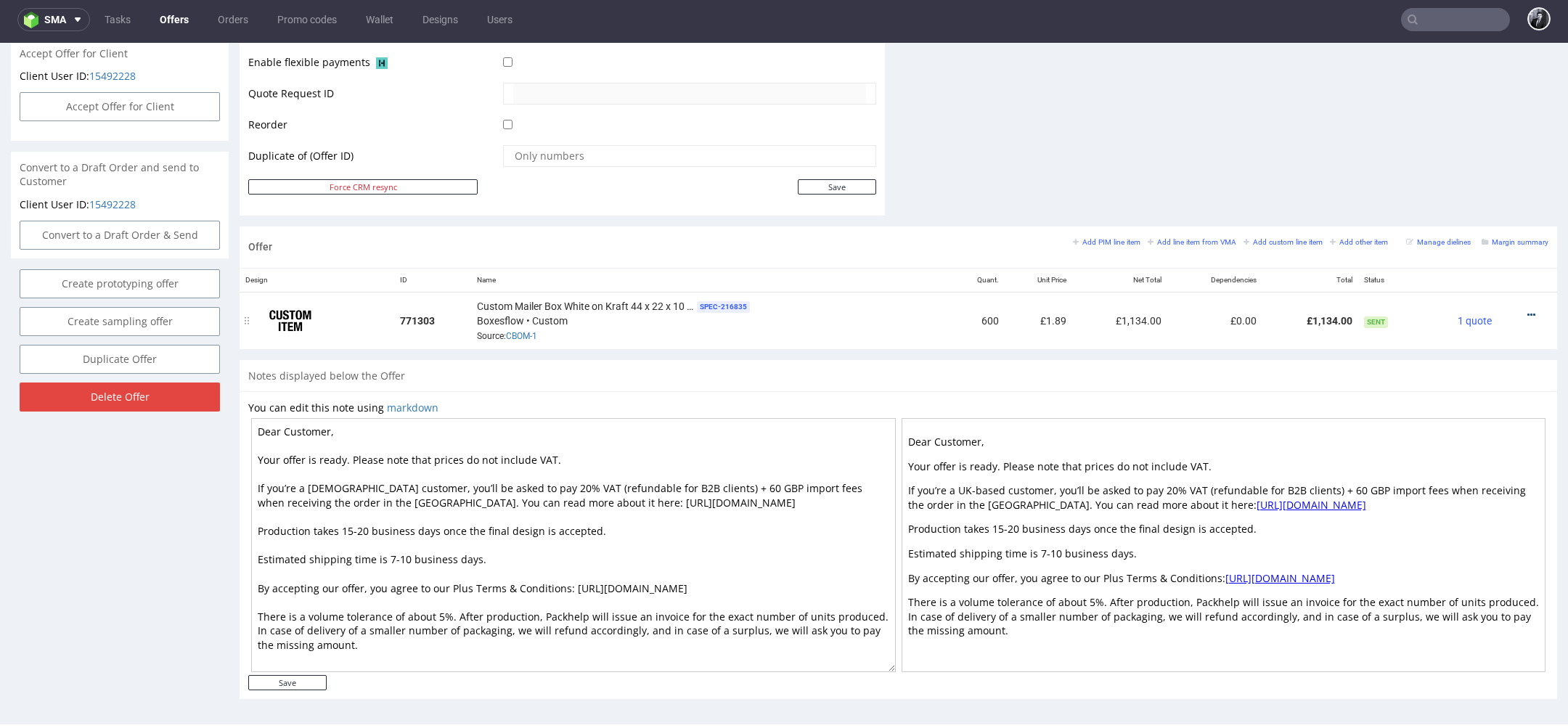
click at [1527, 311] on icon at bounding box center [1530, 314] width 8 height 10
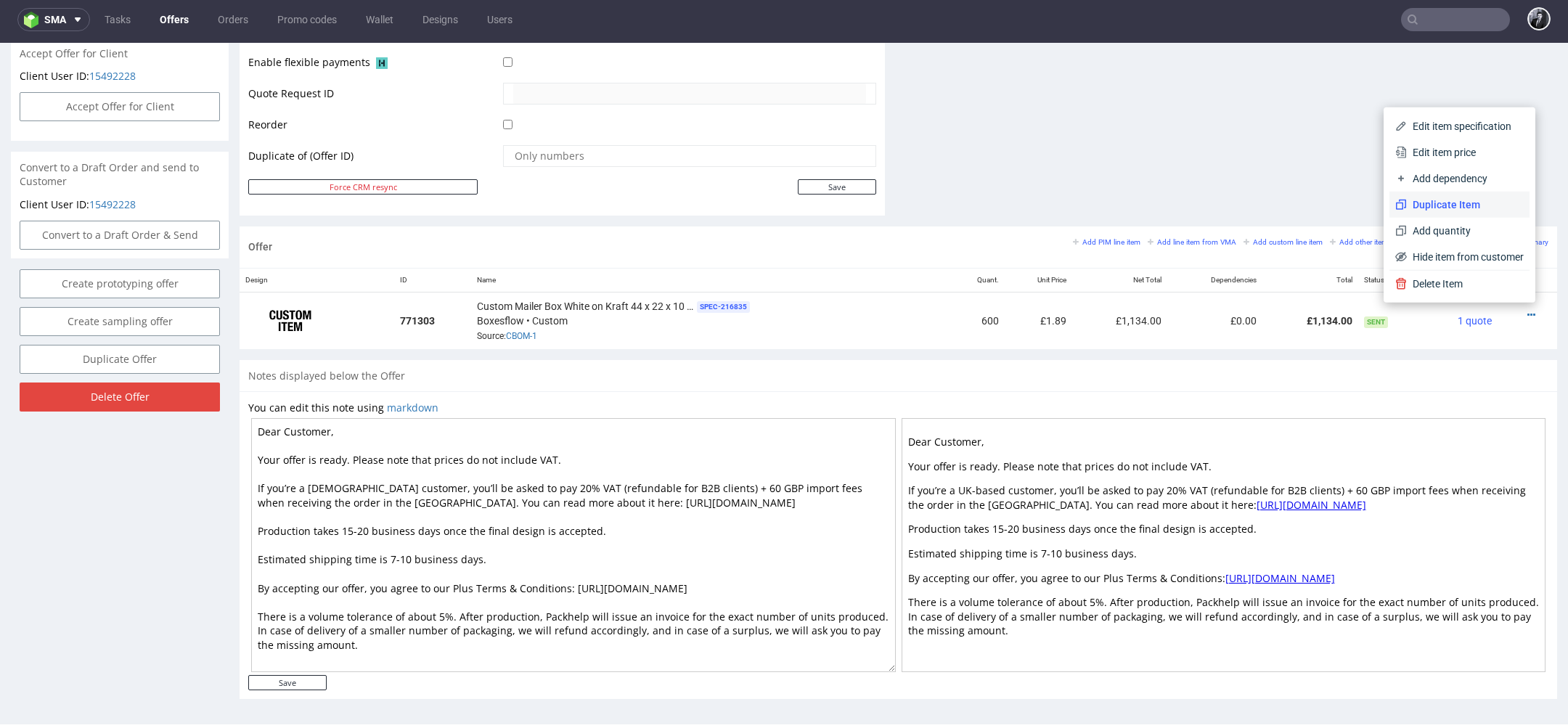
click at [1471, 208] on span "Duplicate Item" at bounding box center [1464, 205] width 117 height 14
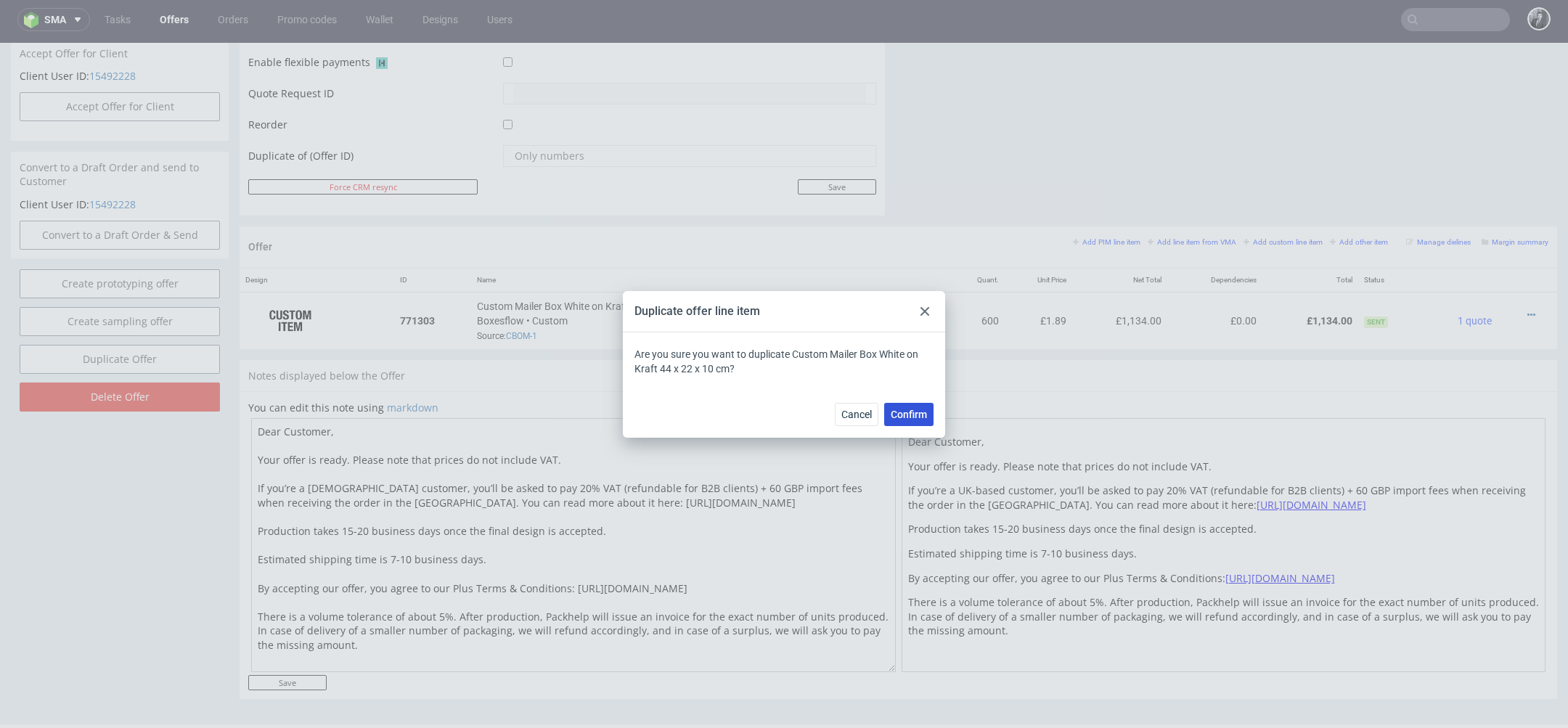
click at [923, 409] on span "Confirm" at bounding box center [908, 414] width 37 height 10
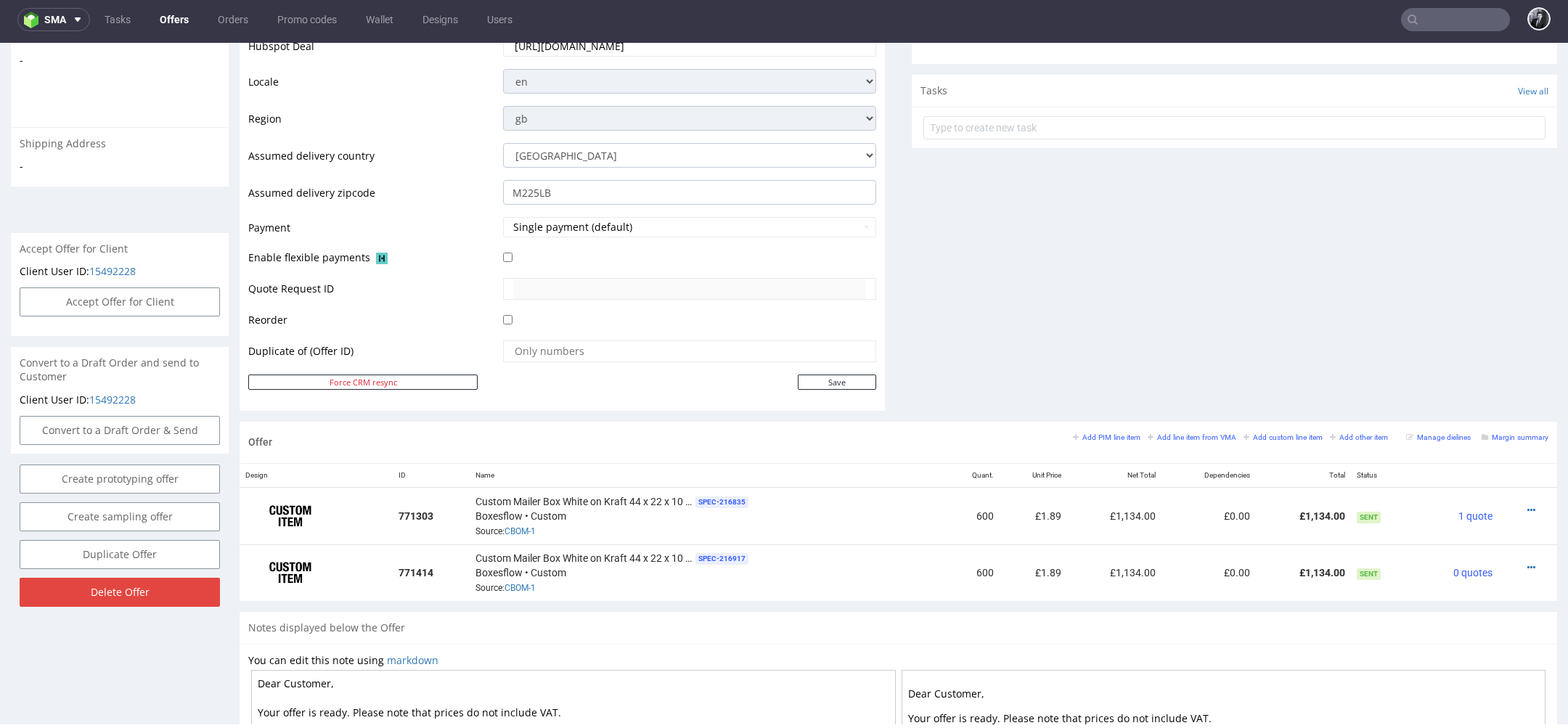
scroll to position [740, 0]
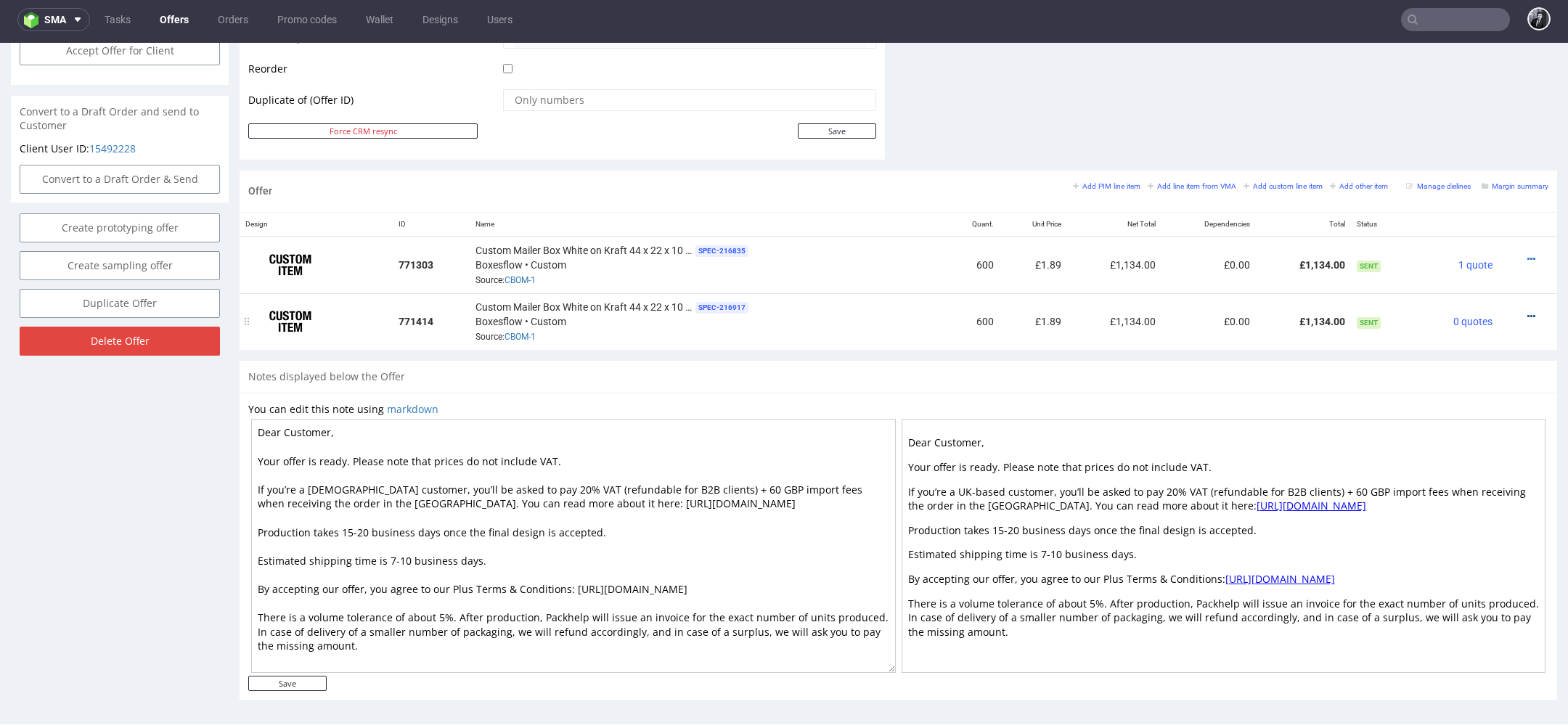
click at [1527, 312] on icon at bounding box center [1530, 316] width 8 height 10
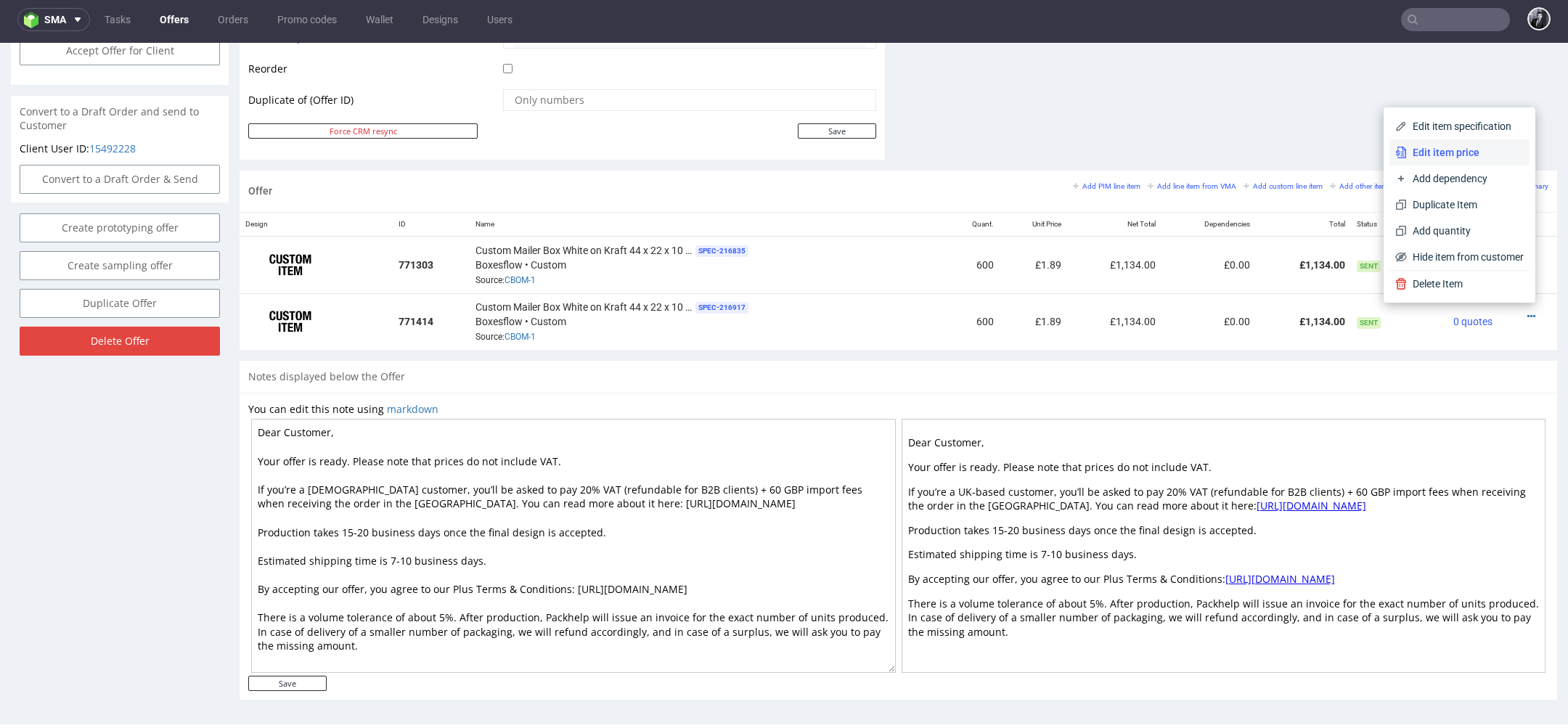
click at [1461, 163] on li "Edit item price" at bounding box center [1459, 152] width 140 height 26
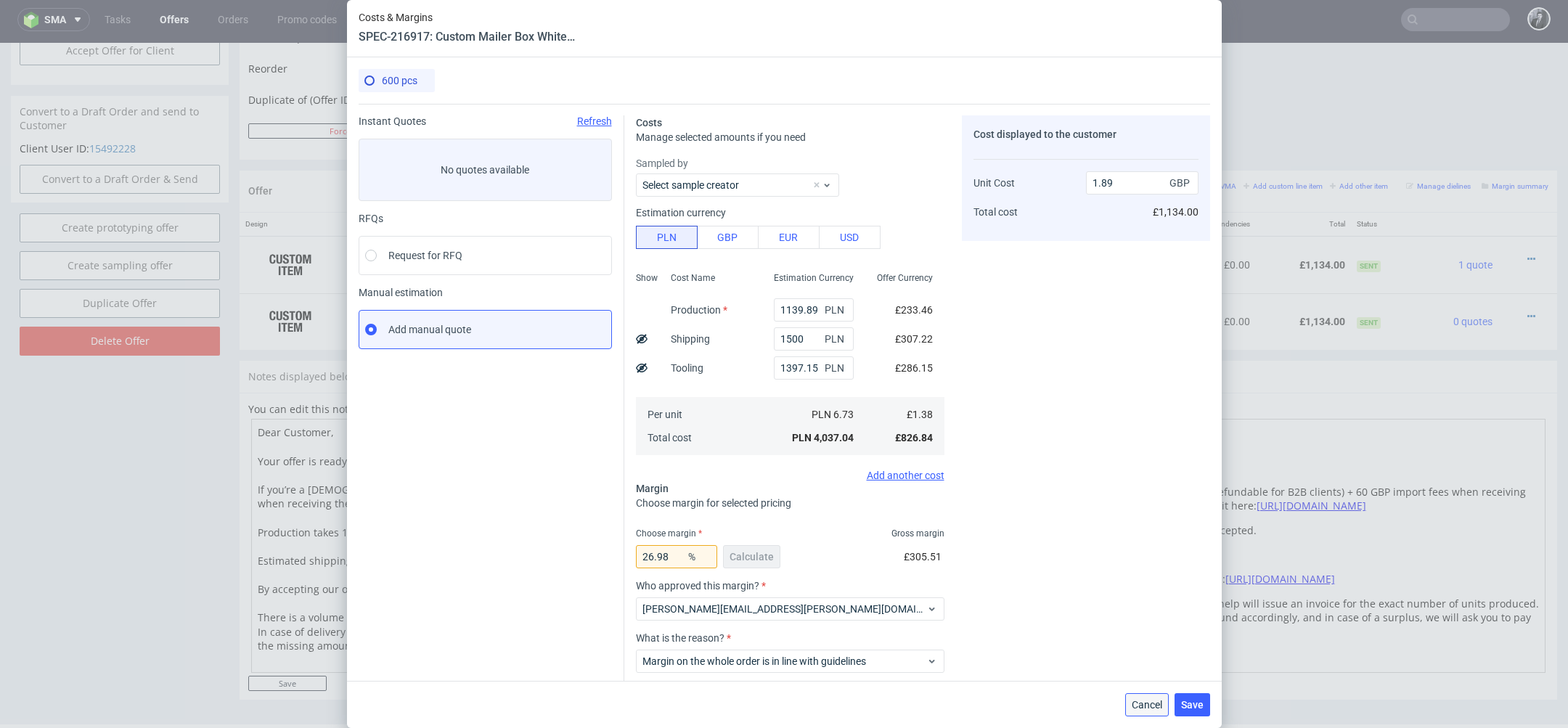
click at [1154, 708] on span "Cancel" at bounding box center [1147, 705] width 30 height 10
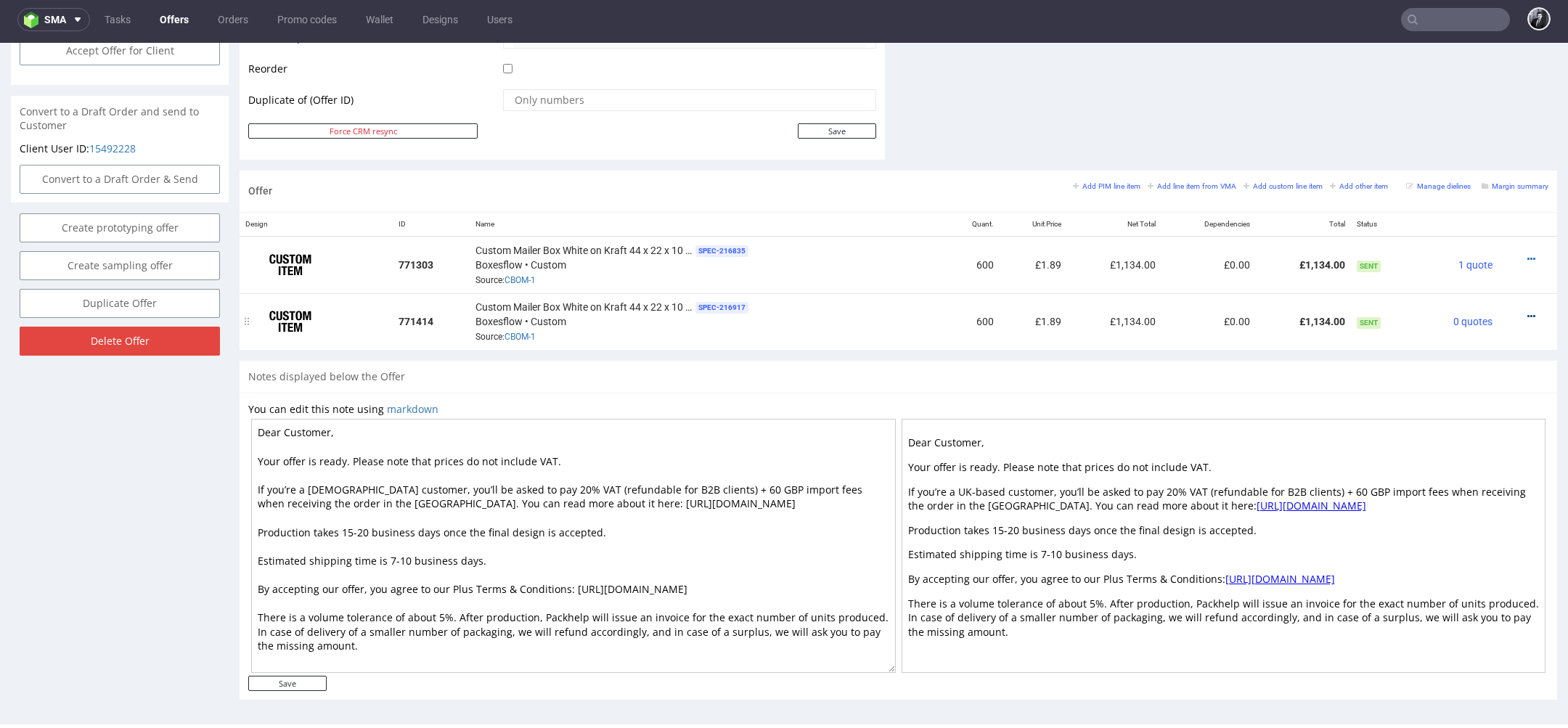
click at [1527, 313] on icon at bounding box center [1530, 316] width 8 height 10
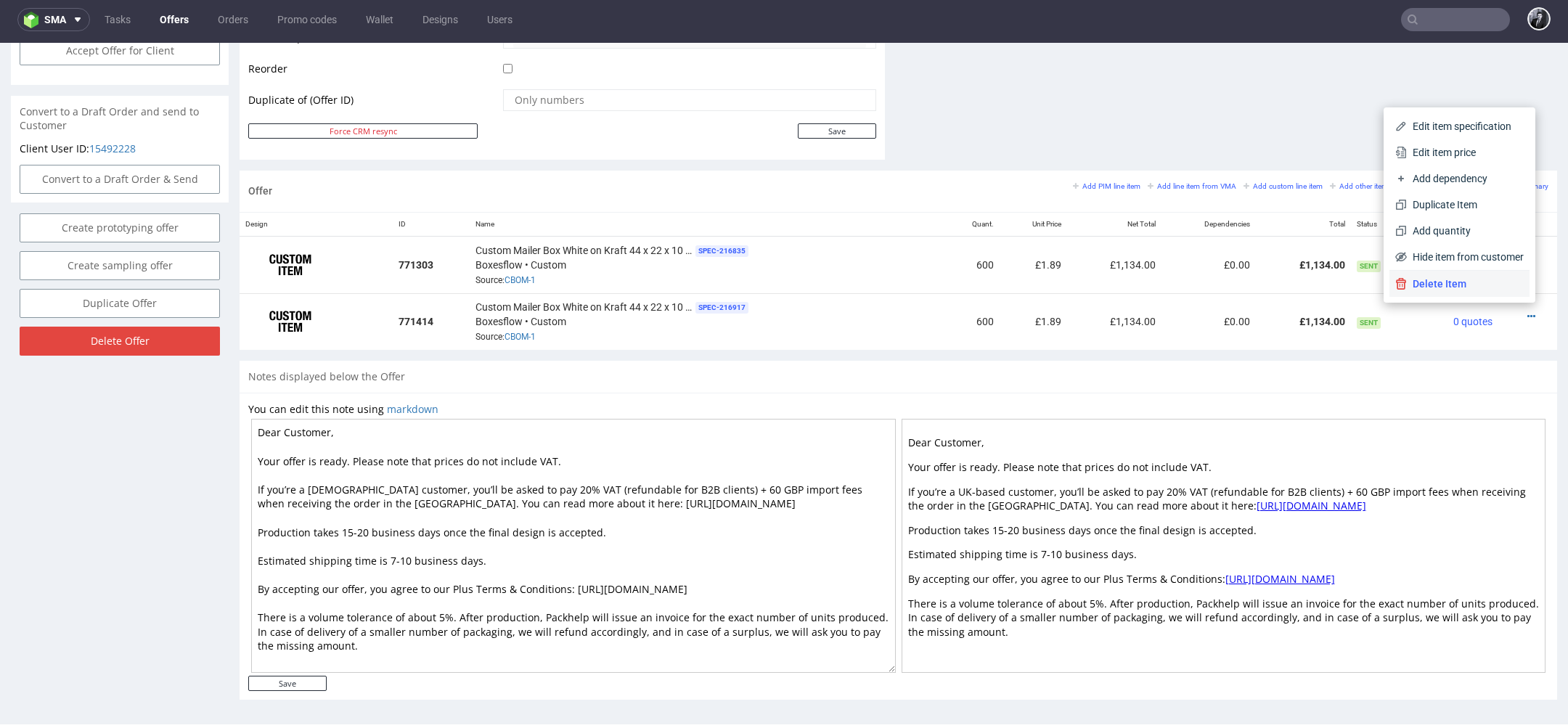
click at [1477, 286] on span "Delete Item" at bounding box center [1464, 284] width 117 height 14
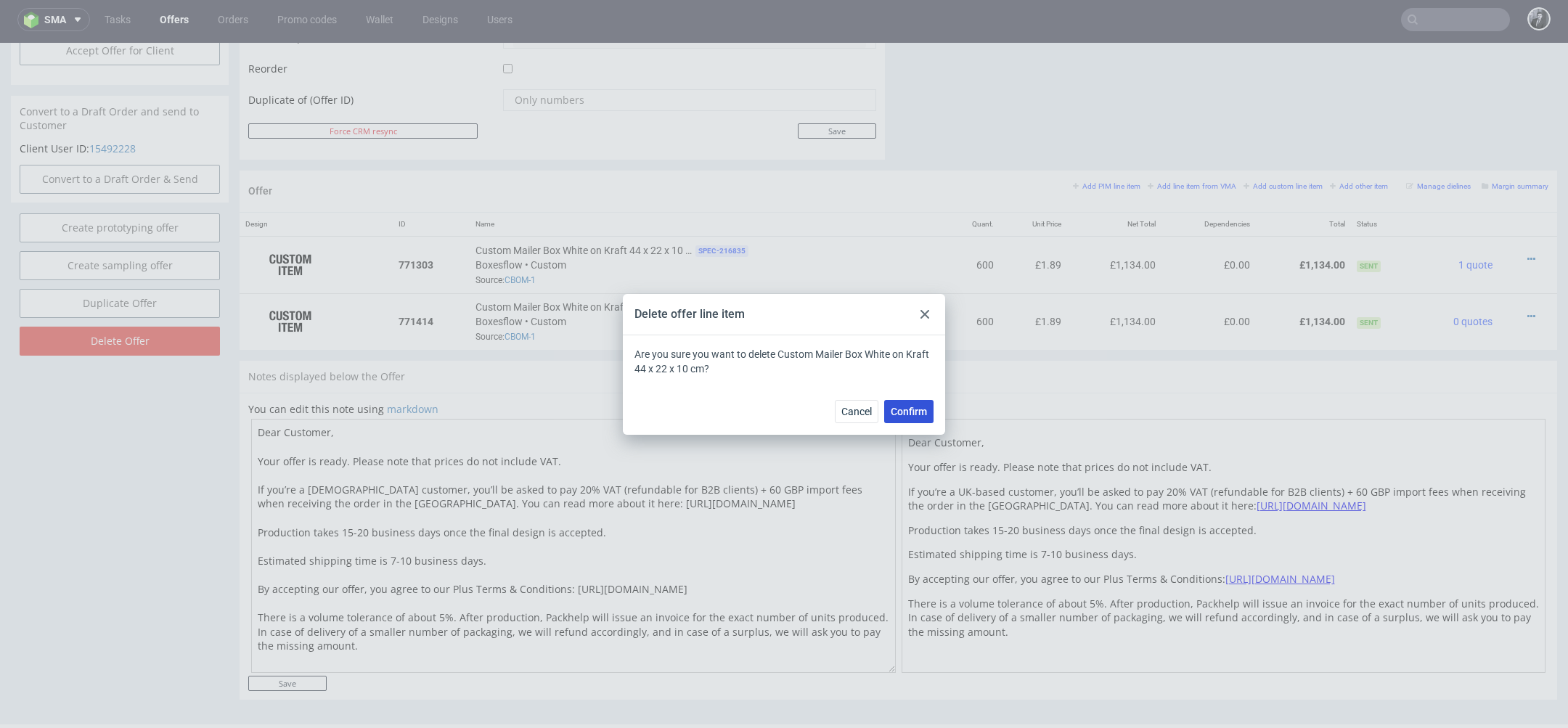
click at [908, 409] on span "Confirm" at bounding box center [908, 411] width 37 height 10
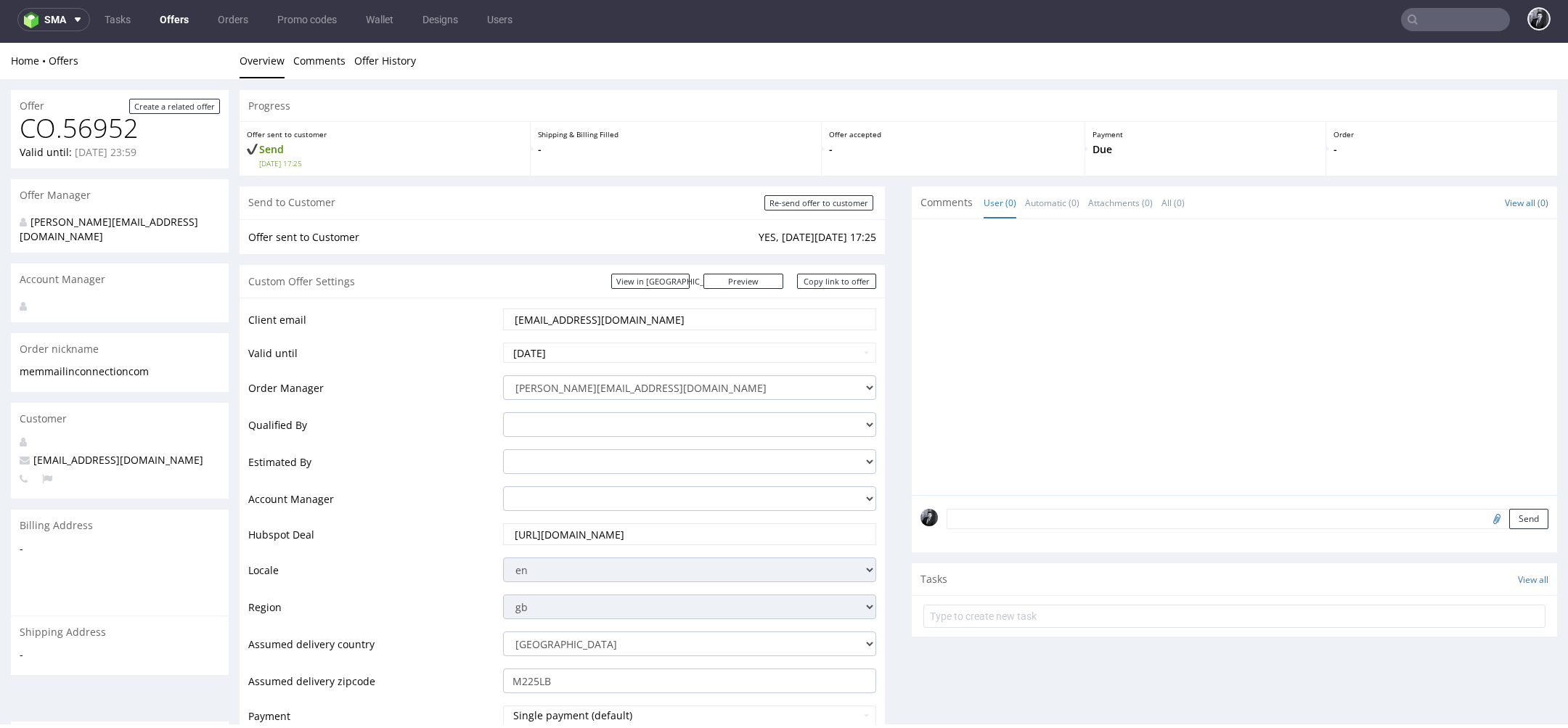
scroll to position [0, 0]
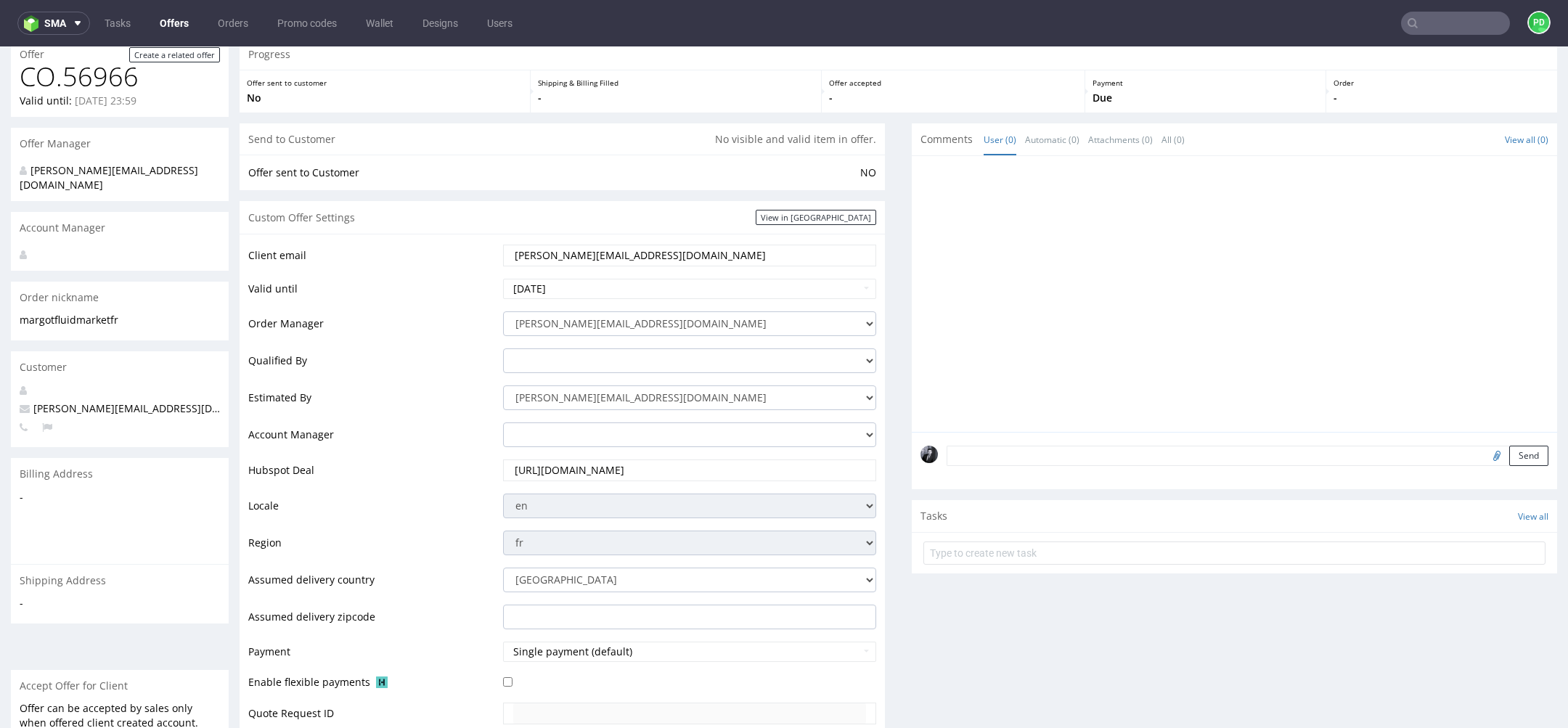
scroll to position [4, 0]
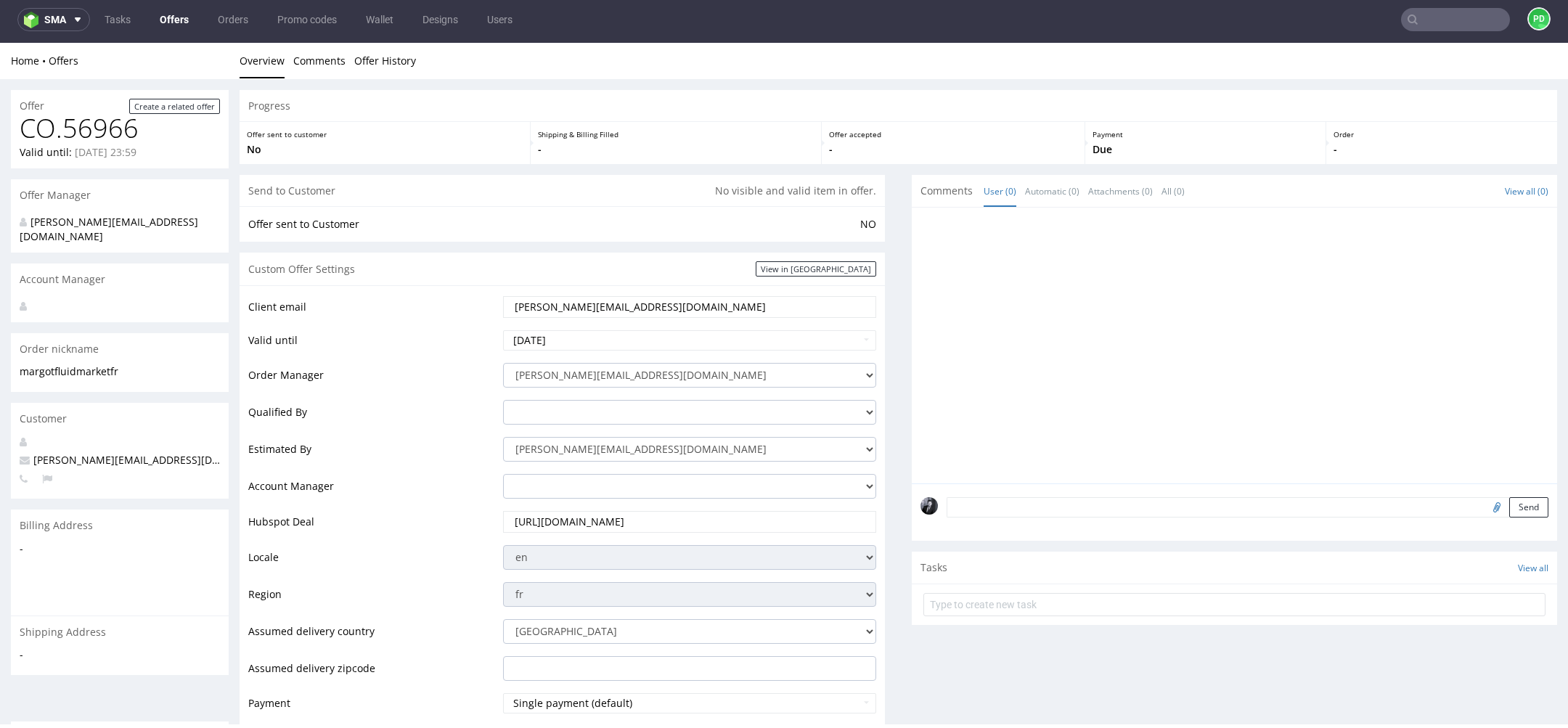
click at [174, 14] on link "Offers" at bounding box center [174, 20] width 46 height 23
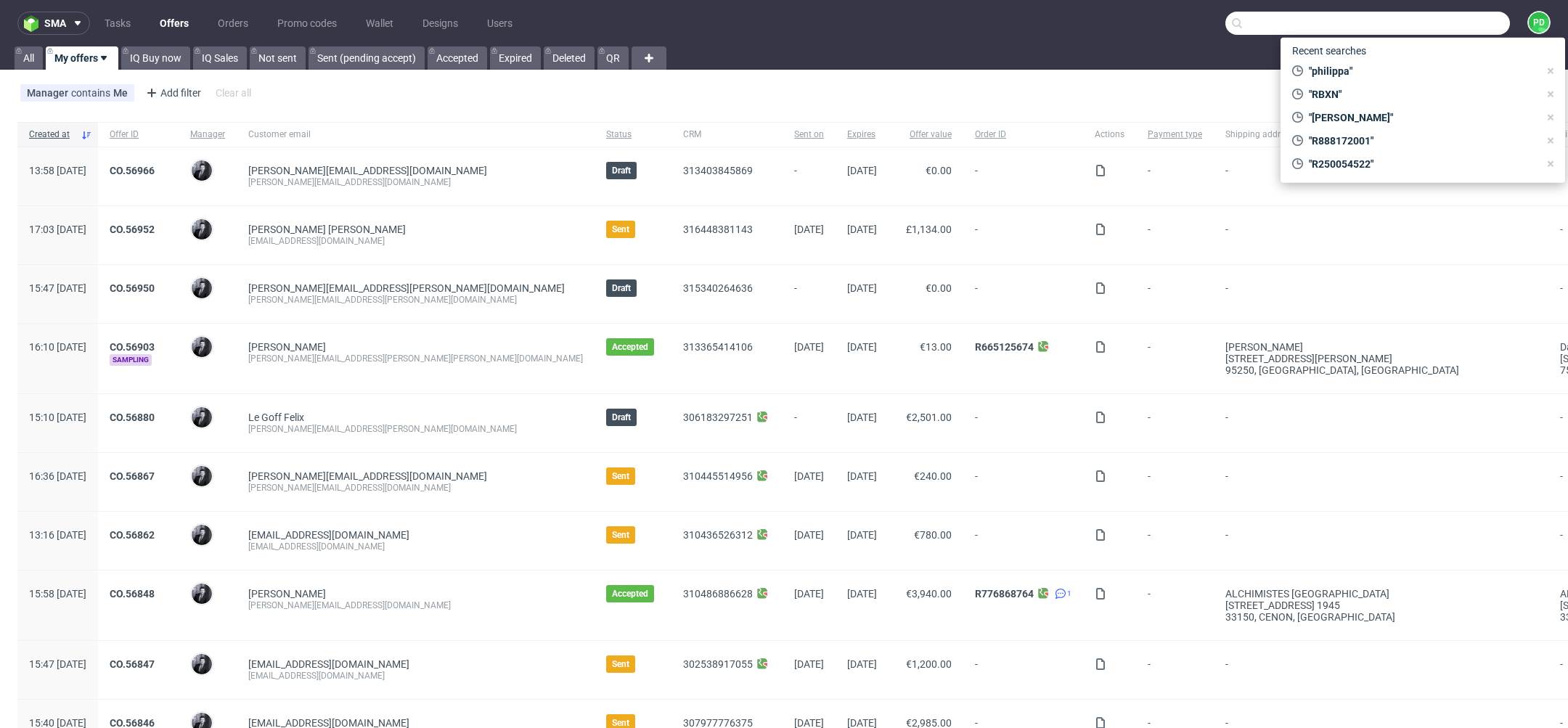
click at [1443, 28] on input "text" at bounding box center [1367, 23] width 285 height 23
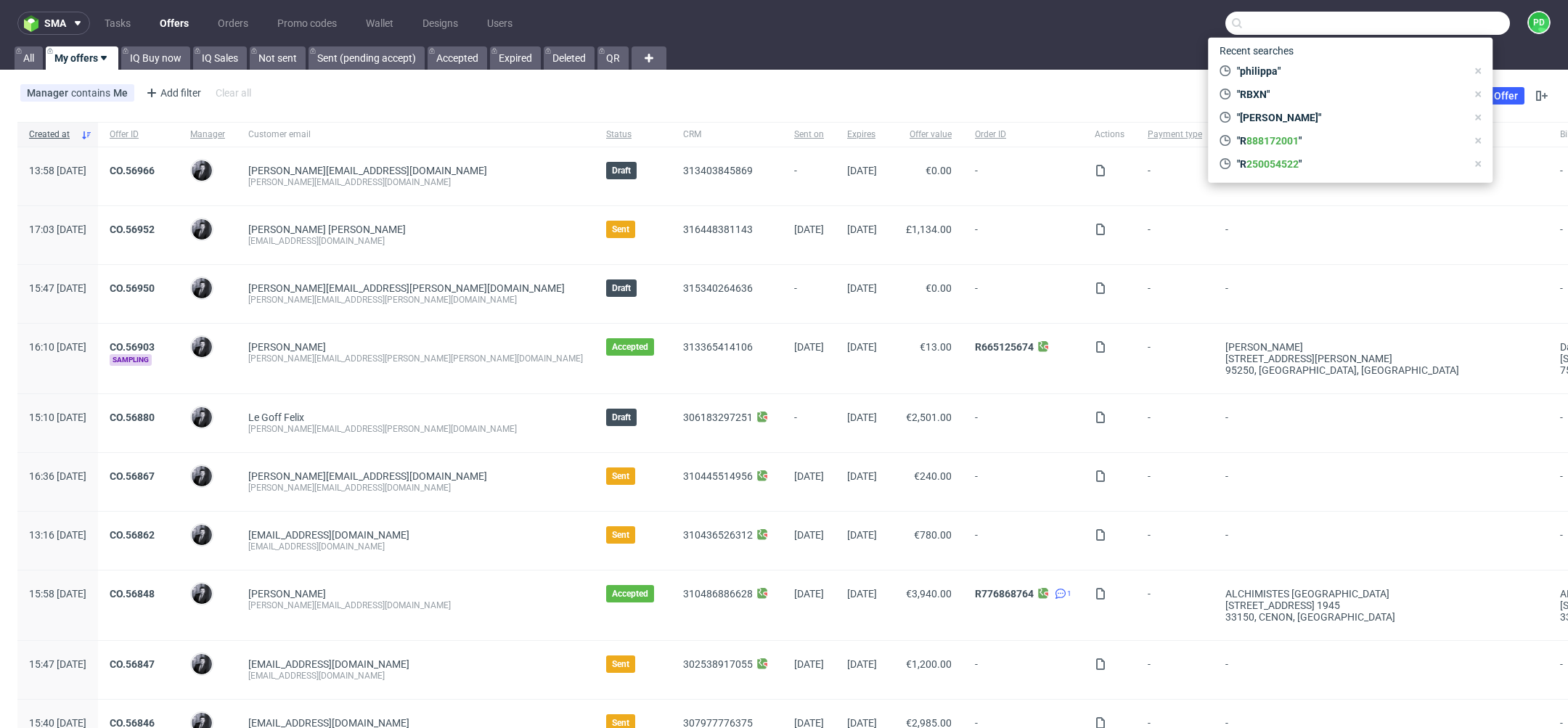
click at [528, 106] on div "Manager contains Me Add filter Hide filters Clear all Add Custom Offer" at bounding box center [784, 96] width 1568 height 41
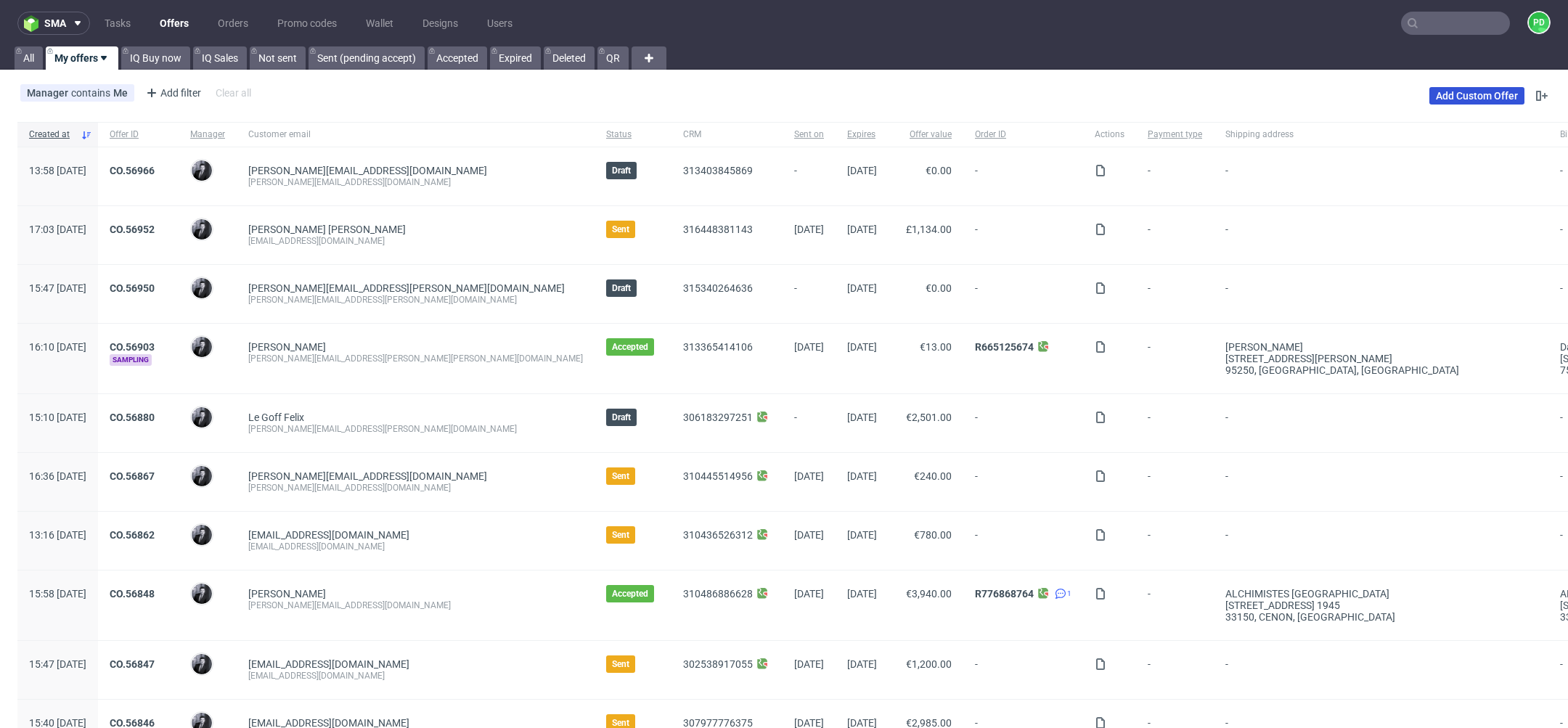
click at [1477, 93] on link "Add Custom Offer" at bounding box center [1477, 96] width 95 height 18
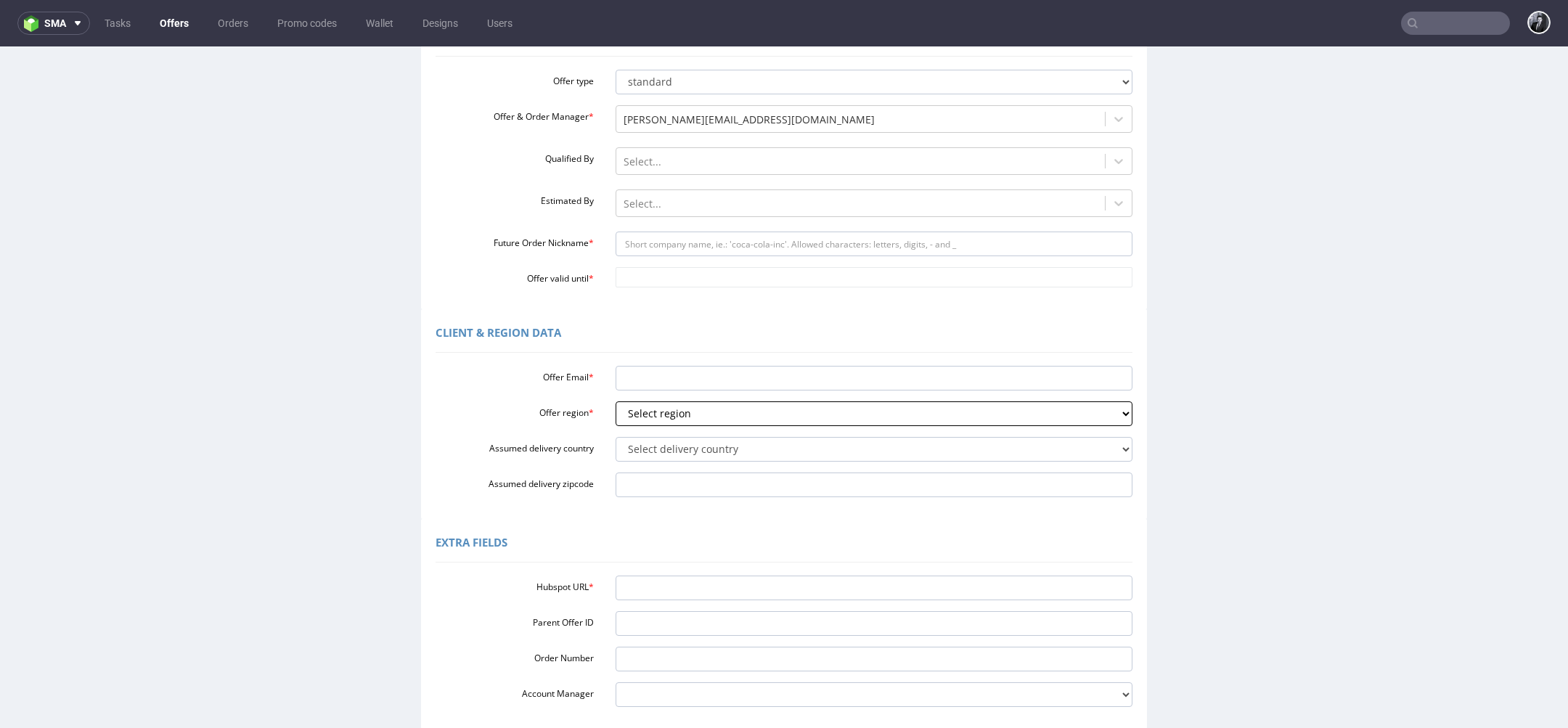
scroll to position [175, 0]
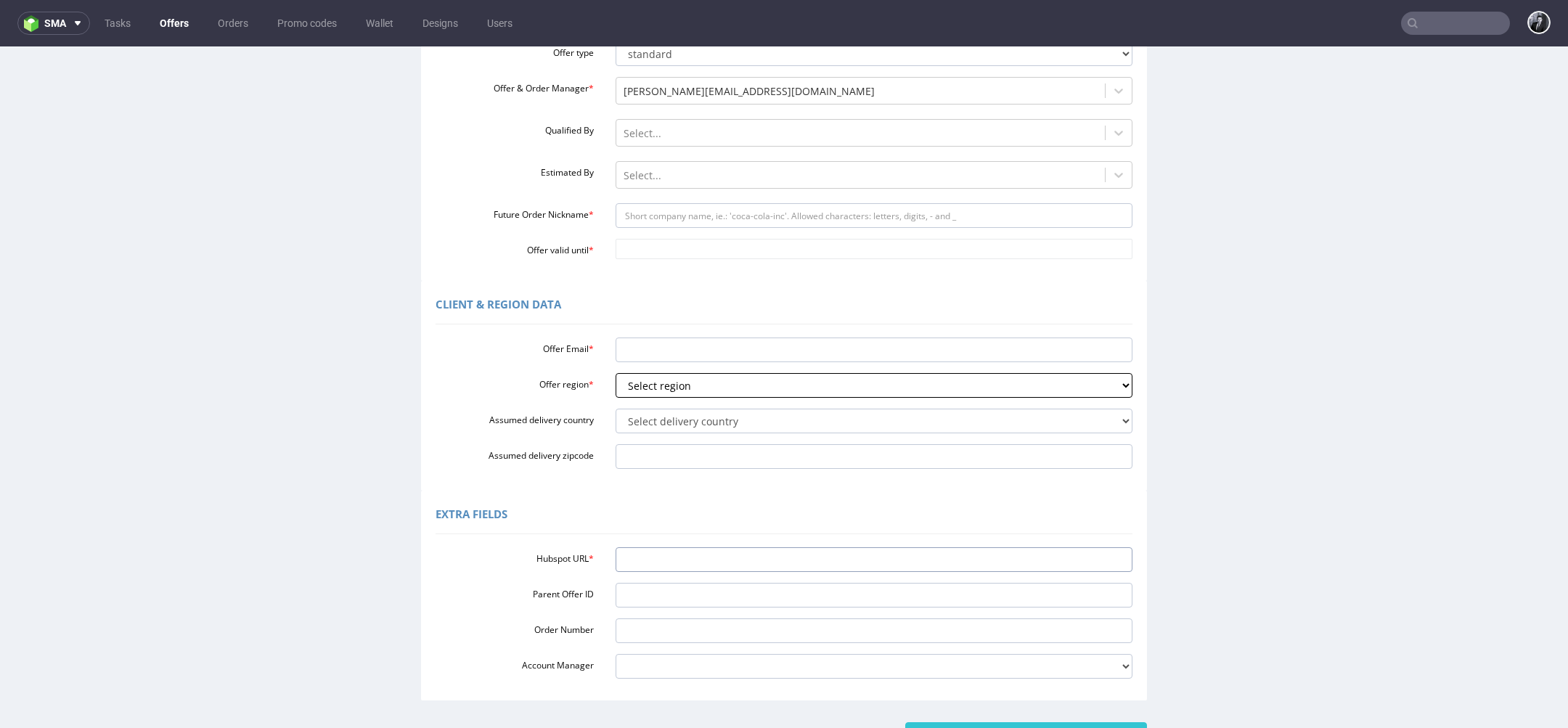
click at [691, 564] on input "Hubspot URL *" at bounding box center [874, 560] width 518 height 25
paste input "[URL][DOMAIN_NAME]"
type input "[URL][DOMAIN_NAME]"
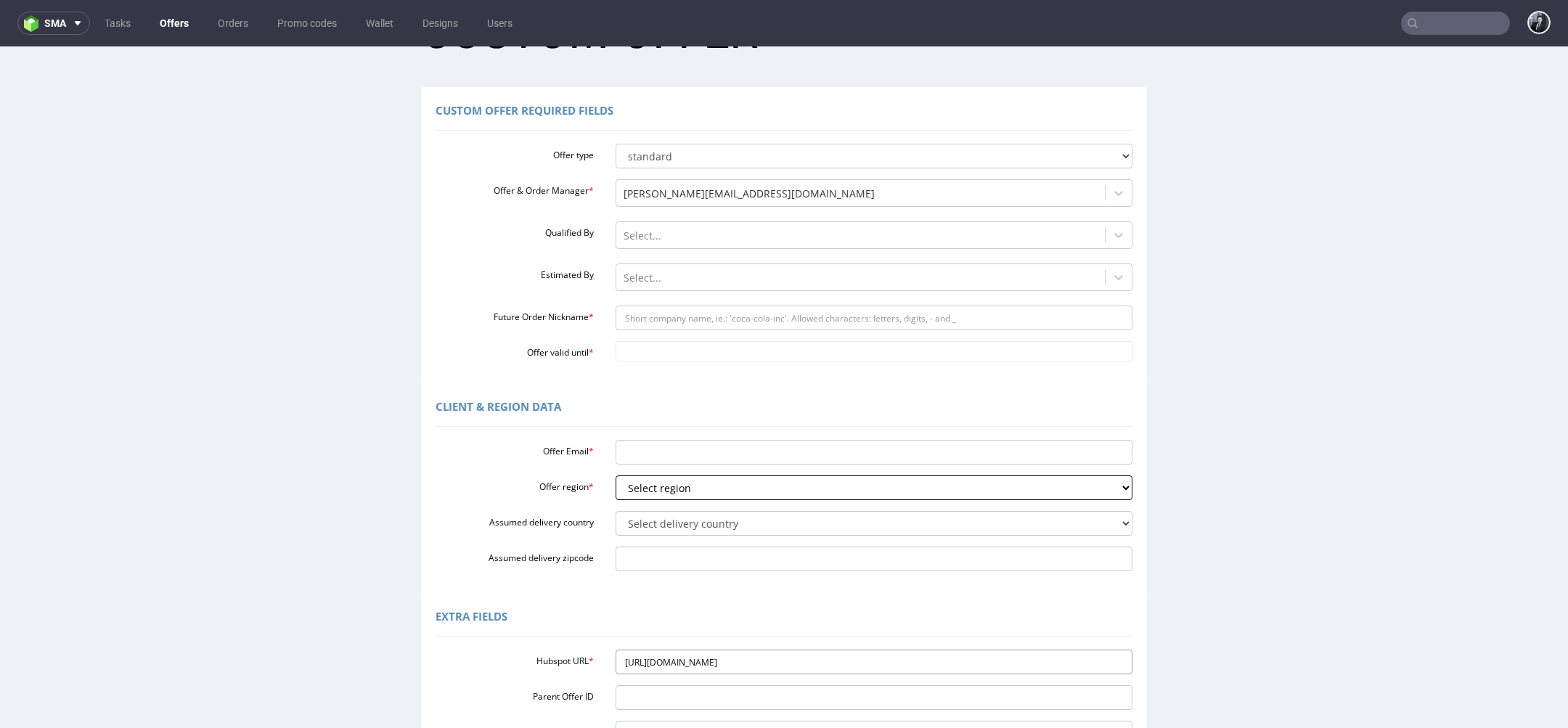
scroll to position [71, 0]
click at [704, 312] on input "Future Order Nickname *" at bounding box center [874, 319] width 518 height 25
paste input "felixlegoffcandeurco"
type input "felixlegoffcandeurco"
click at [694, 444] on input "Offer Email *" at bounding box center [874, 453] width 518 height 25
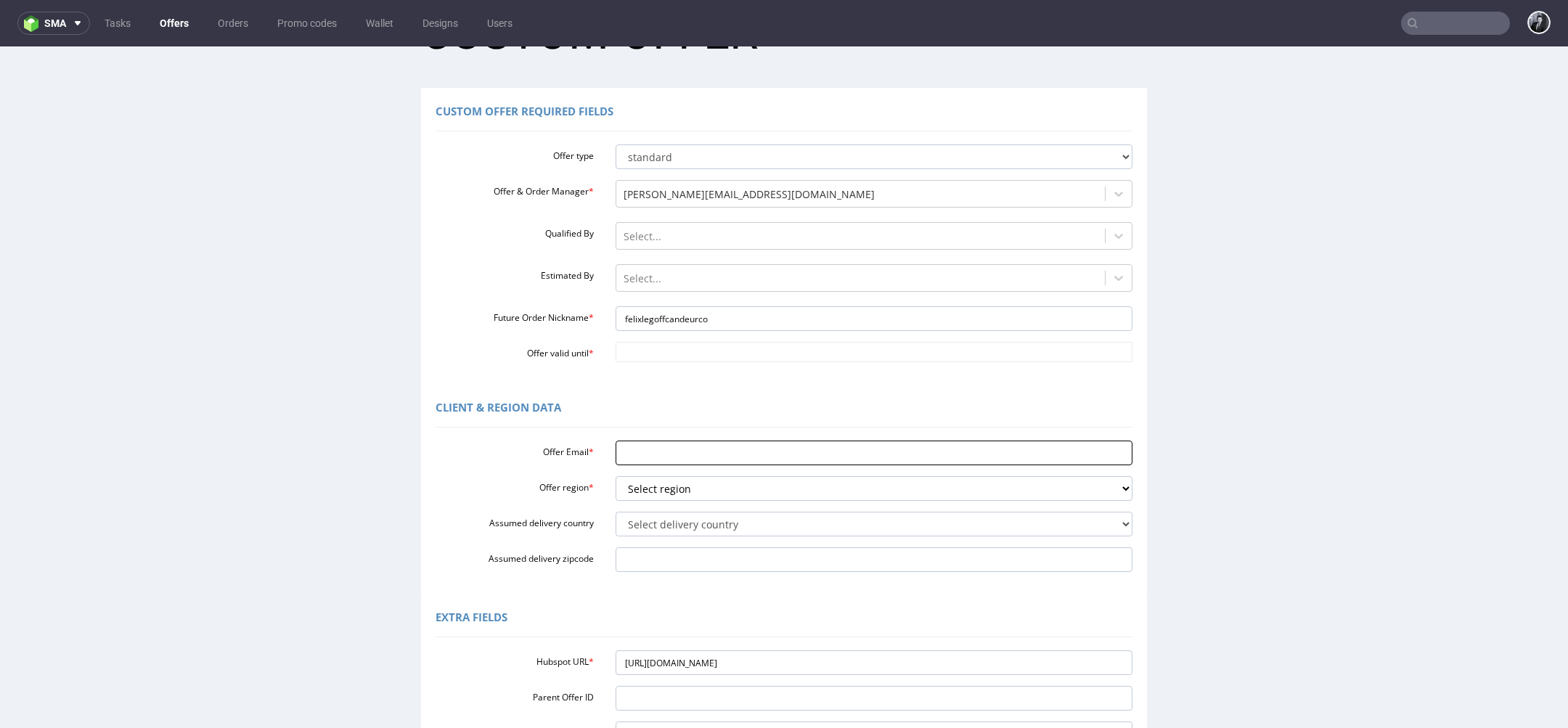
paste input "[PERSON_NAME][EMAIL_ADDRESS][PERSON_NAME][DOMAIN_NAME]"
type input "[PERSON_NAME][EMAIL_ADDRESS][PERSON_NAME][DOMAIN_NAME]"
click at [716, 487] on select "Select region eu gb de pl fr it es" at bounding box center [874, 489] width 518 height 25
select select "fr"
click at [615, 476] on select "Select region eu gb de pl fr it es" at bounding box center [874, 489] width 518 height 25
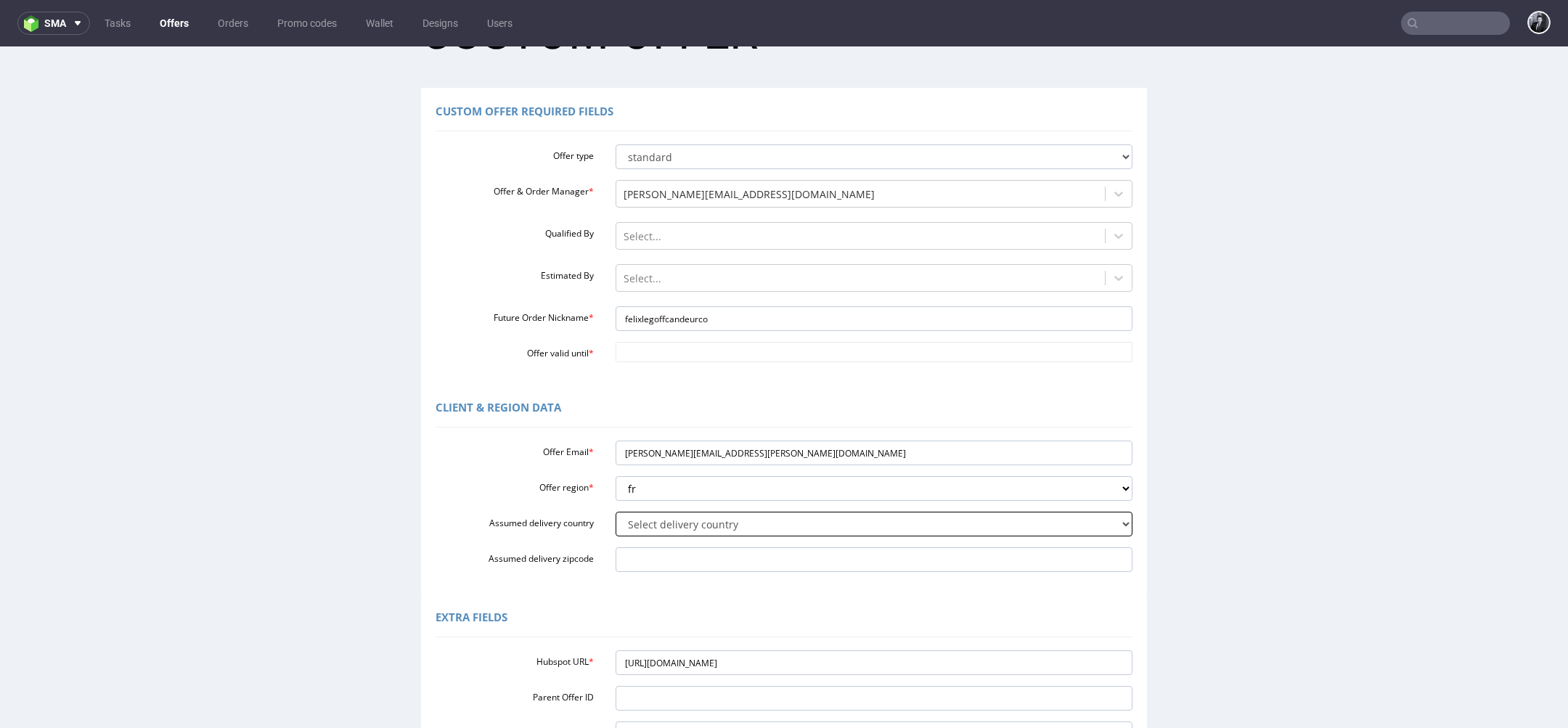
click at [683, 525] on select "Select delivery country Andorra Afghanistan Anguilla Albania Armenia Antarctica…" at bounding box center [874, 524] width 518 height 25
select select "75"
click at [615, 512] on select "Select delivery country Andorra Afghanistan Anguilla Albania Armenia Antarctica…" at bounding box center [874, 524] width 518 height 25
click at [685, 557] on input "Assumed delivery zipcode" at bounding box center [874, 560] width 518 height 25
paste input "93500"
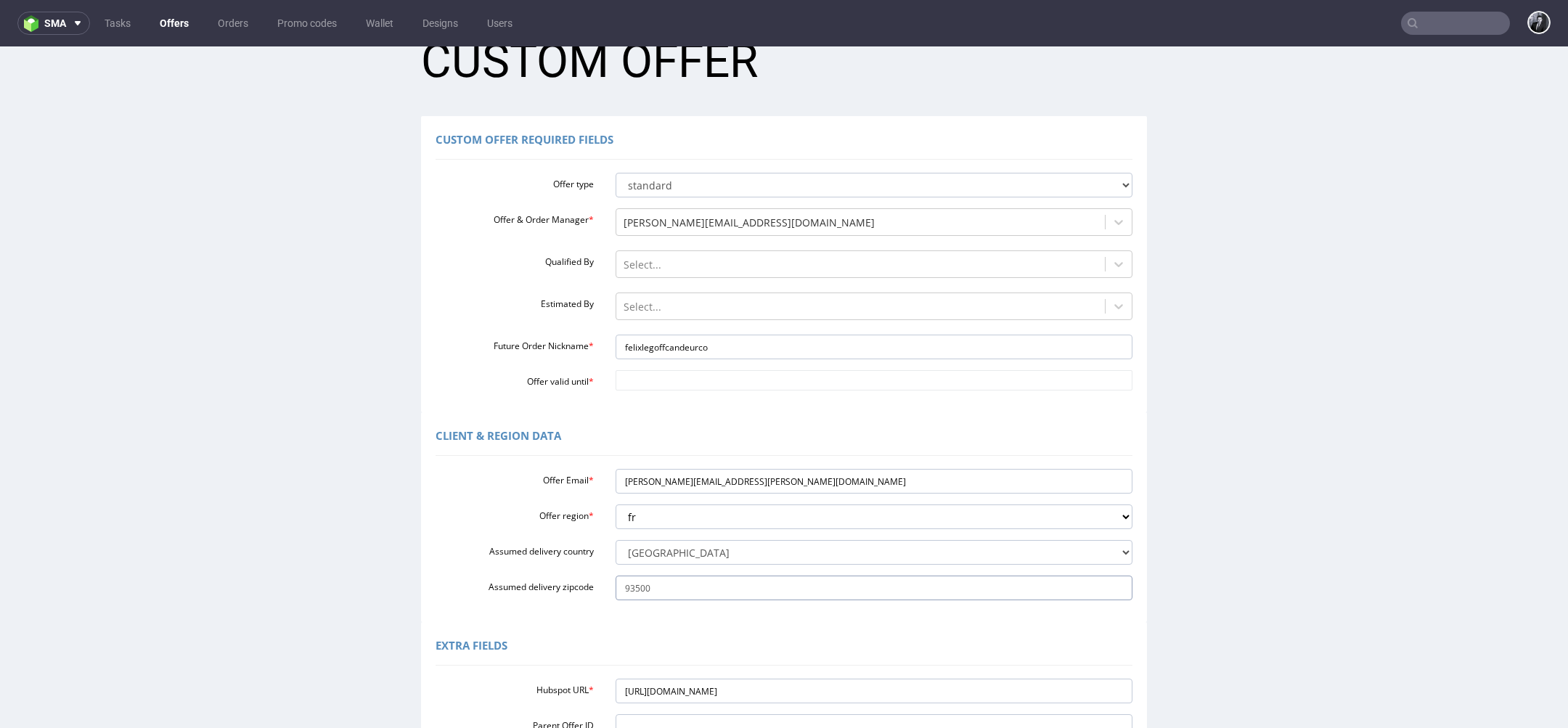
scroll to position [41, 0]
type input "93500"
click at [671, 307] on div at bounding box center [861, 310] width 475 height 18
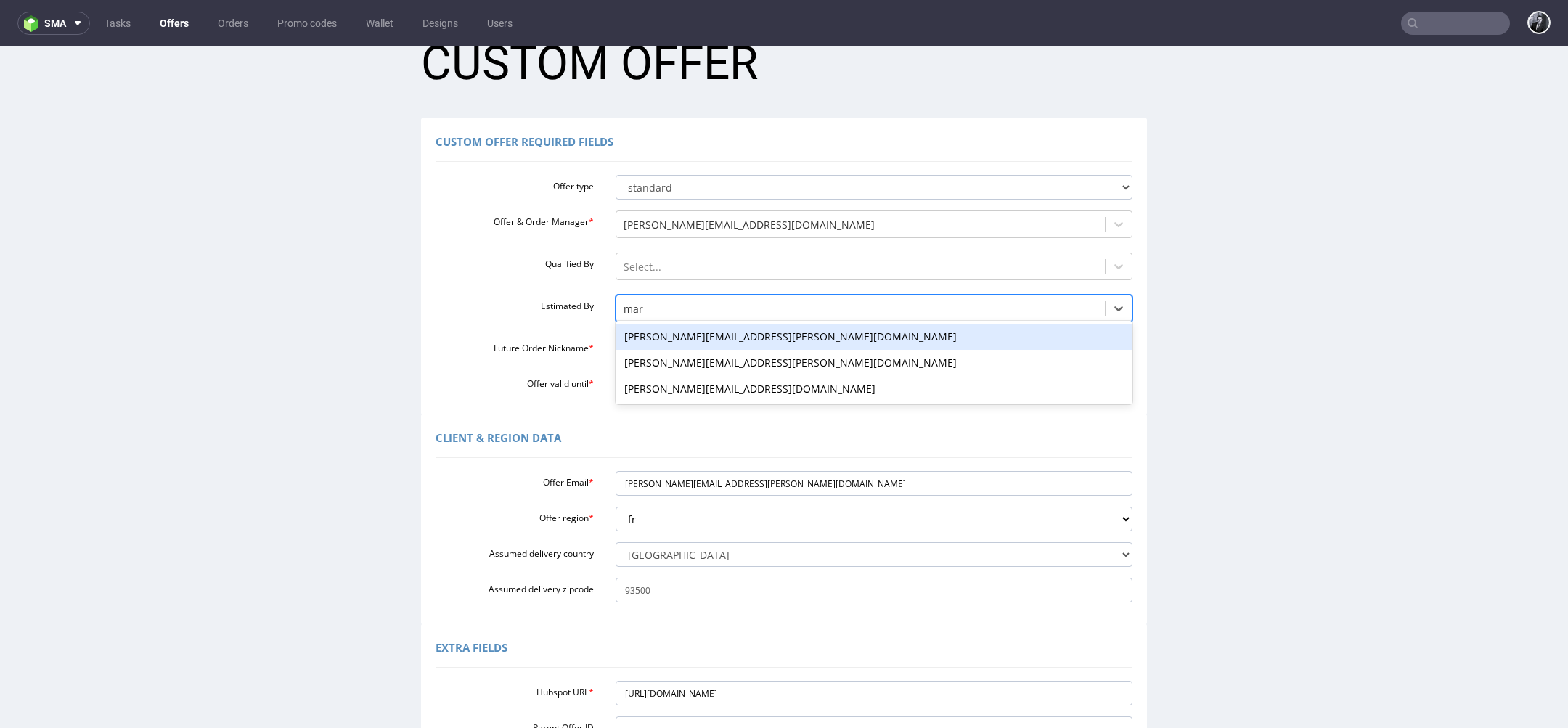
type input "mark"
click at [770, 338] on div "[PERSON_NAME][EMAIL_ADDRESS][DOMAIN_NAME]" at bounding box center [874, 337] width 518 height 26
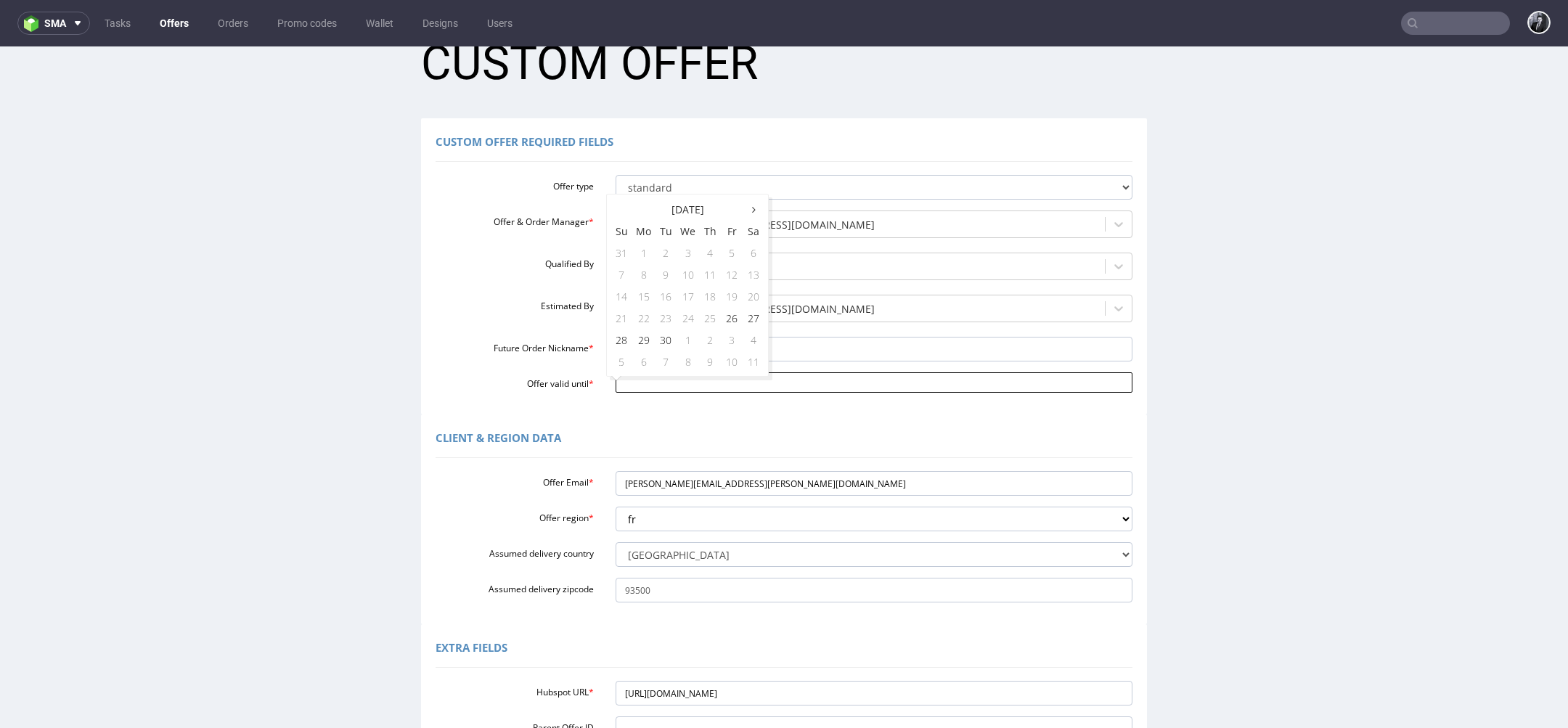
click at [735, 392] on input "Offer valid until *" at bounding box center [874, 382] width 518 height 21
click at [738, 343] on td "3" at bounding box center [731, 339] width 21 height 21
type input "2025-10-03"
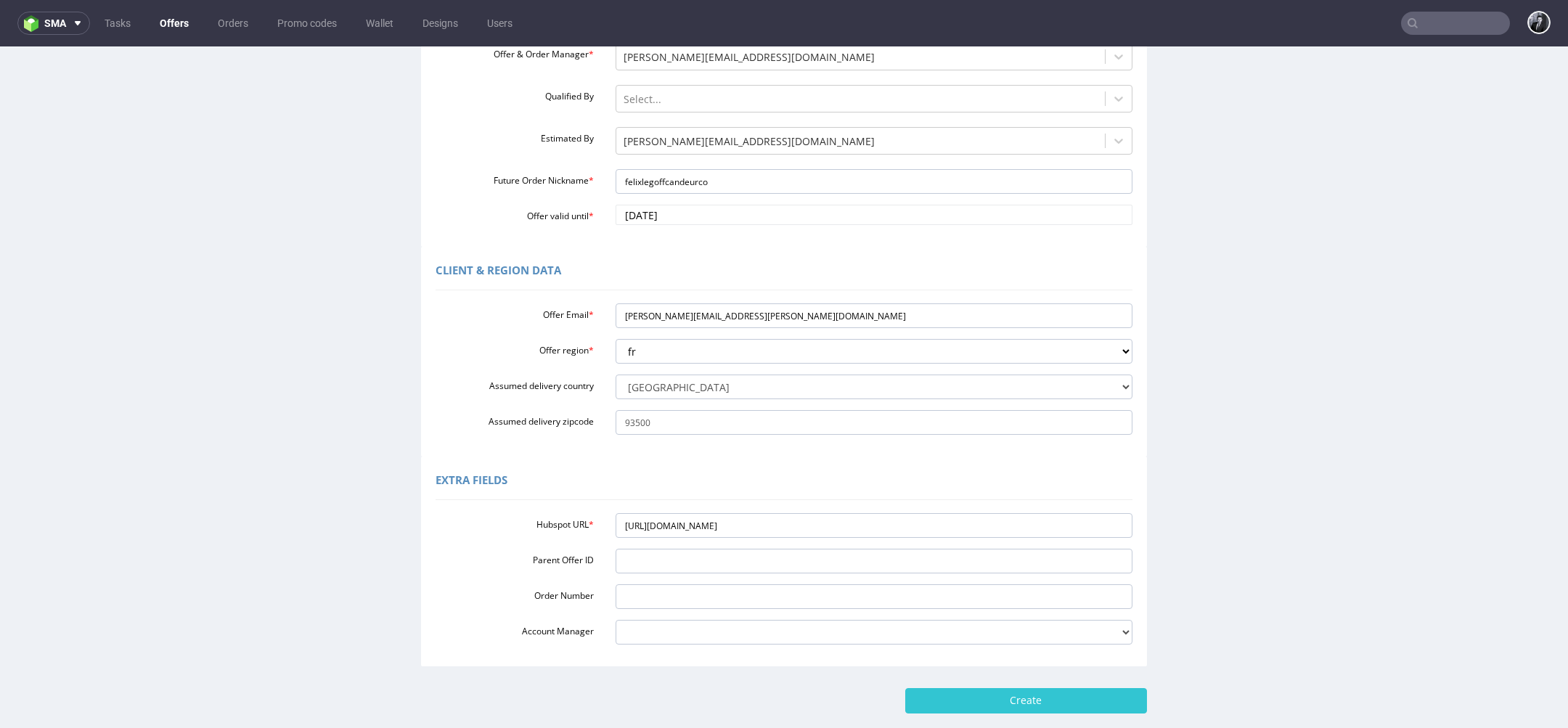
scroll to position [288, 0]
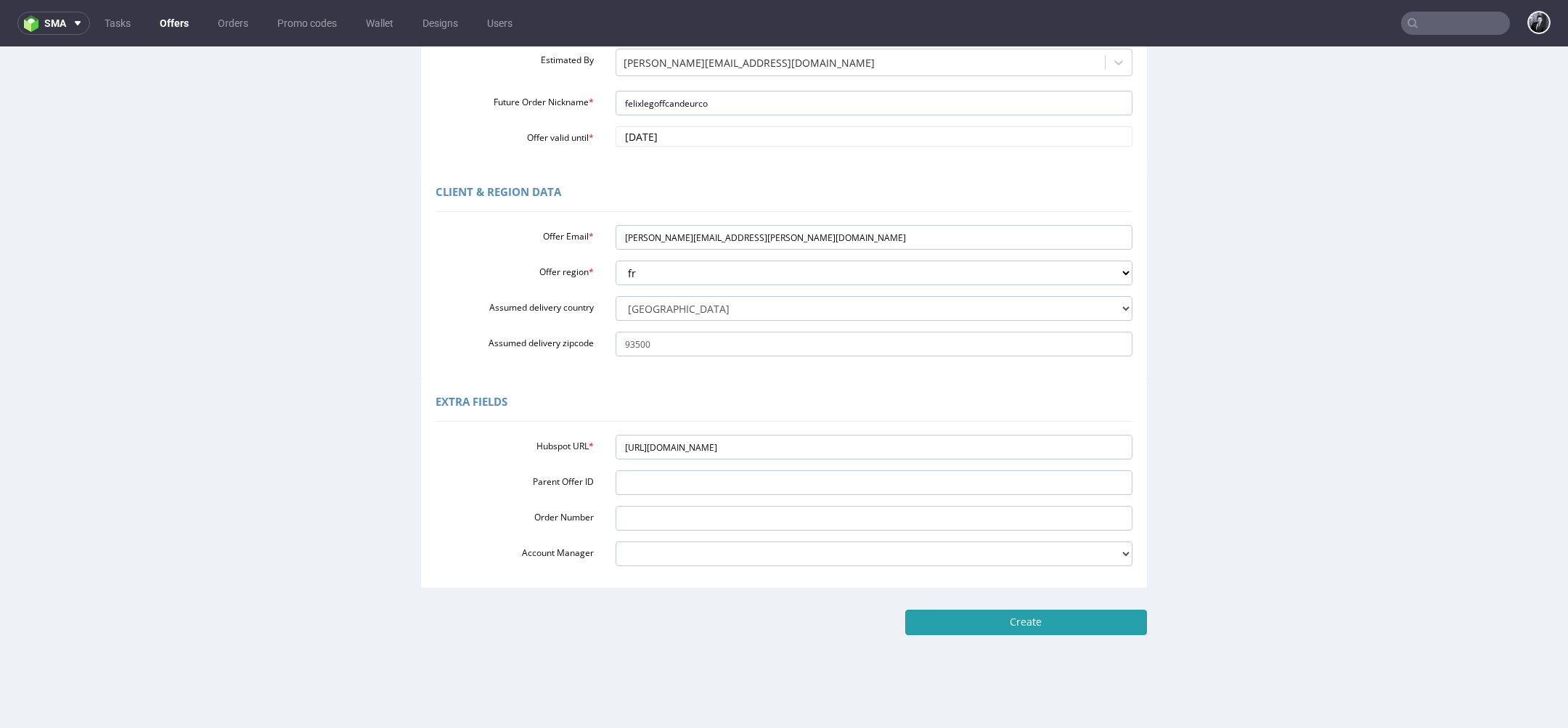
click at [1008, 632] on input "Create" at bounding box center [1026, 623] width 242 height 25
type input "Please wait..."
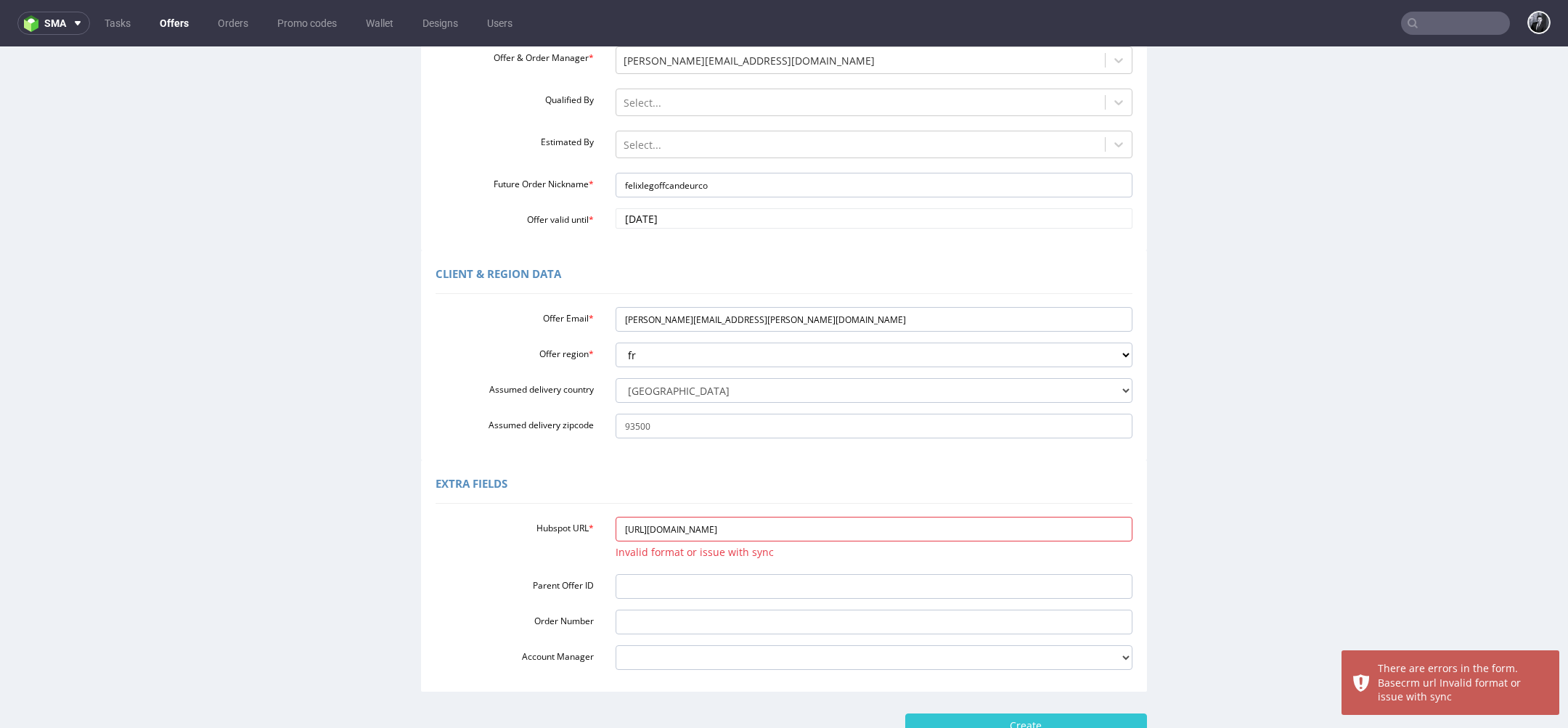
scroll to position [212, 0]
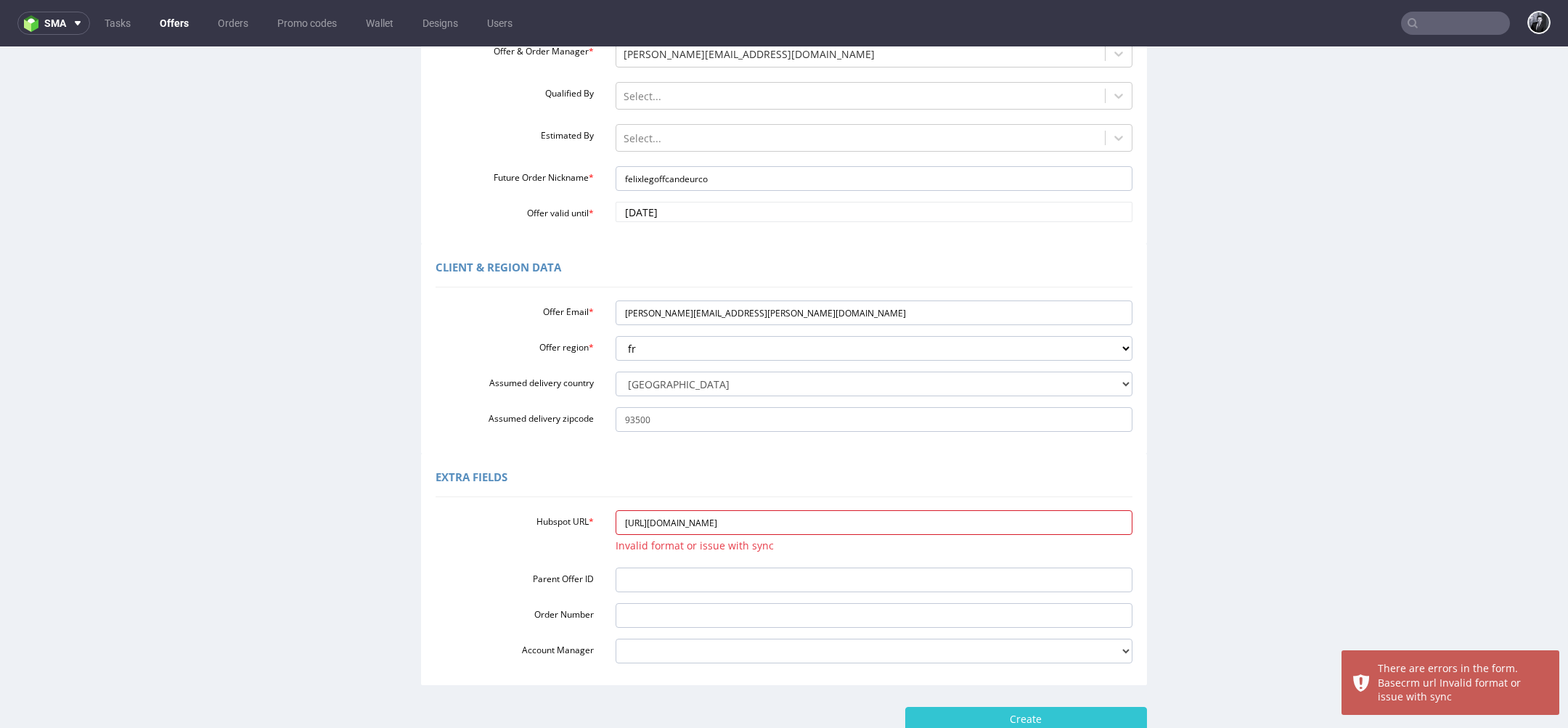
drag, startPoint x: 980, startPoint y: 518, endPoint x: 517, endPoint y: 504, distance: 463.2
click at [518, 505] on div "Hubspot URL * https://app-eu1.hubspot.com/contacts/25600958/record/0-3/30618329…" at bounding box center [784, 584] width 696 height 159
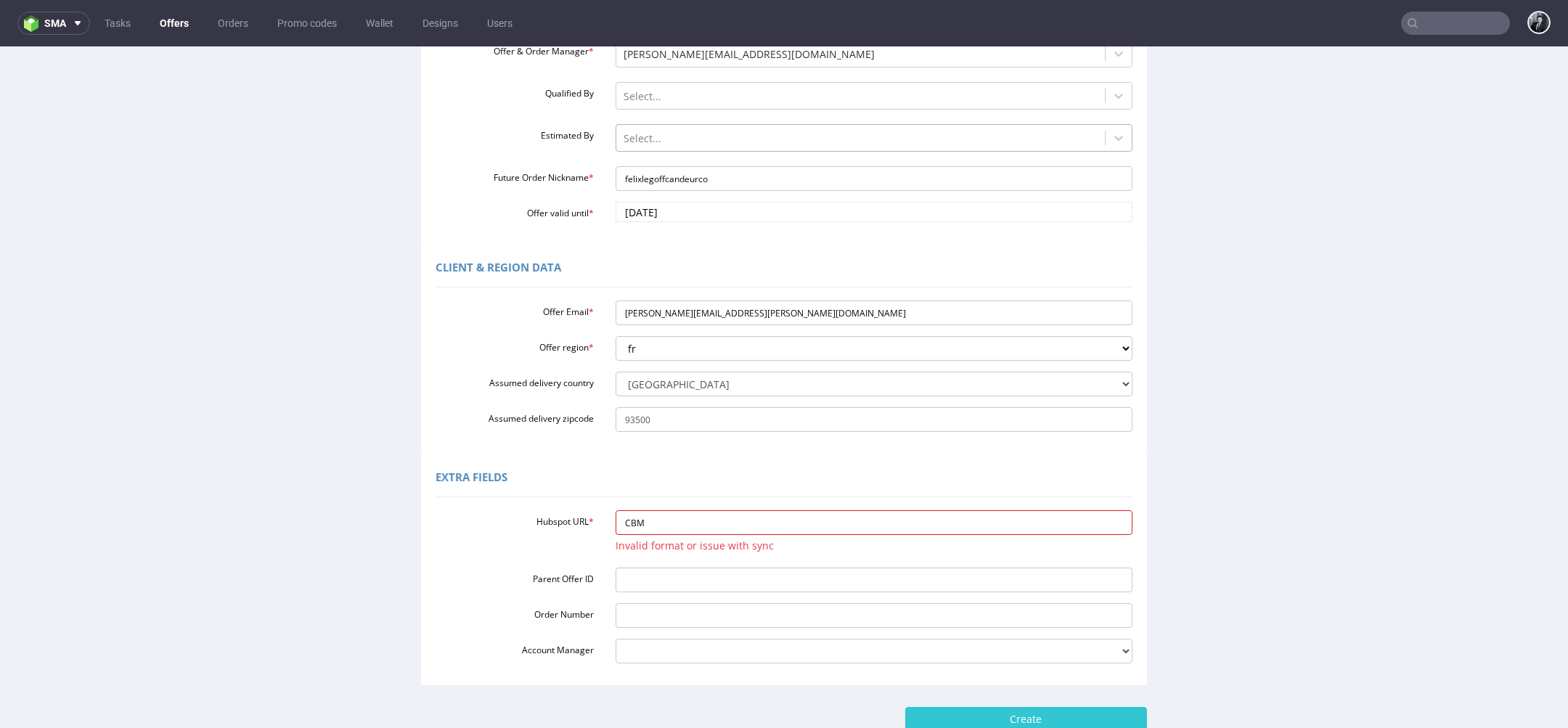
type input "CBMS"
drag, startPoint x: 686, startPoint y: 516, endPoint x: 619, endPoint y: 277, distance: 248.2
click at [619, 305] on div "Custom Offer Required Fields Offer type Select offer type standard prototyping …" at bounding box center [784, 316] width 1561 height 738
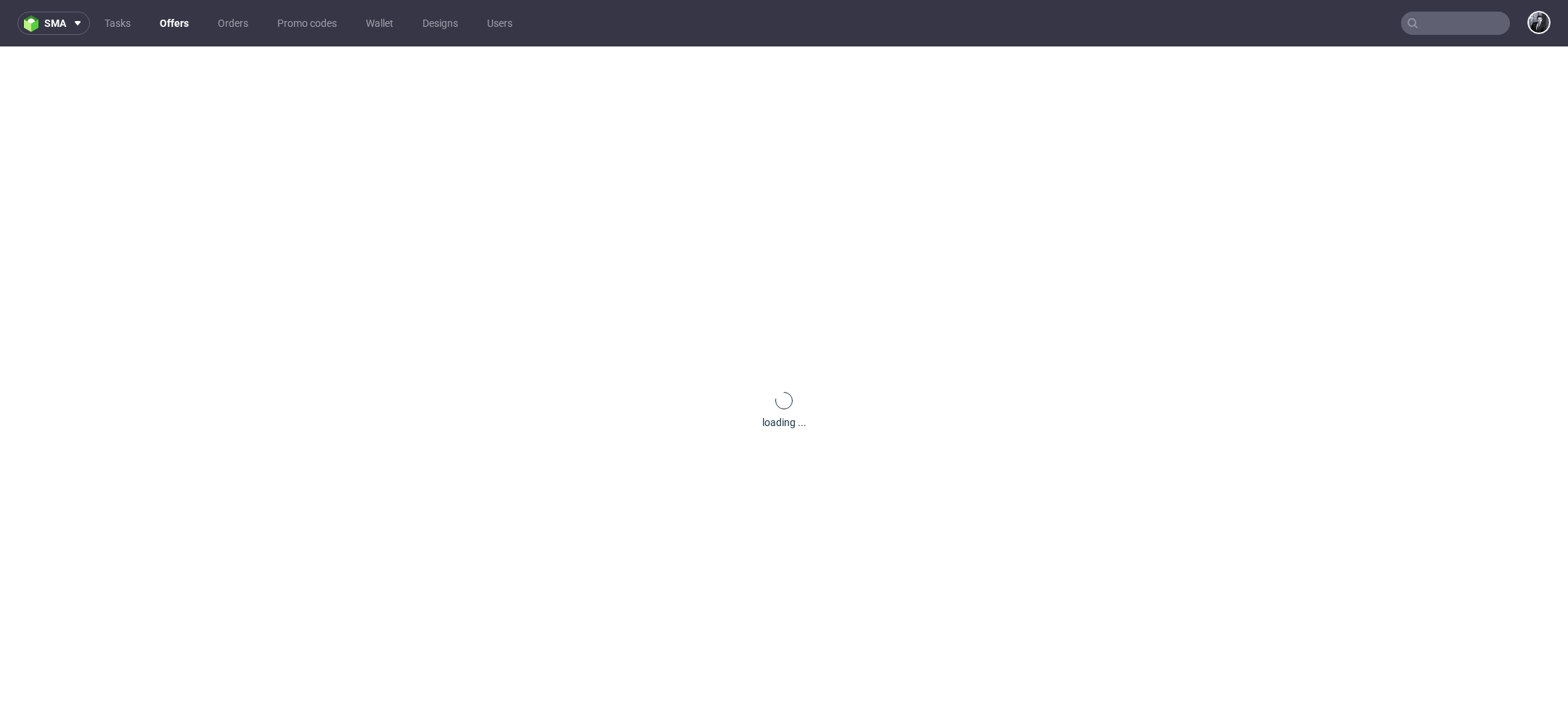
click at [169, 25] on link "Offers" at bounding box center [174, 23] width 46 height 23
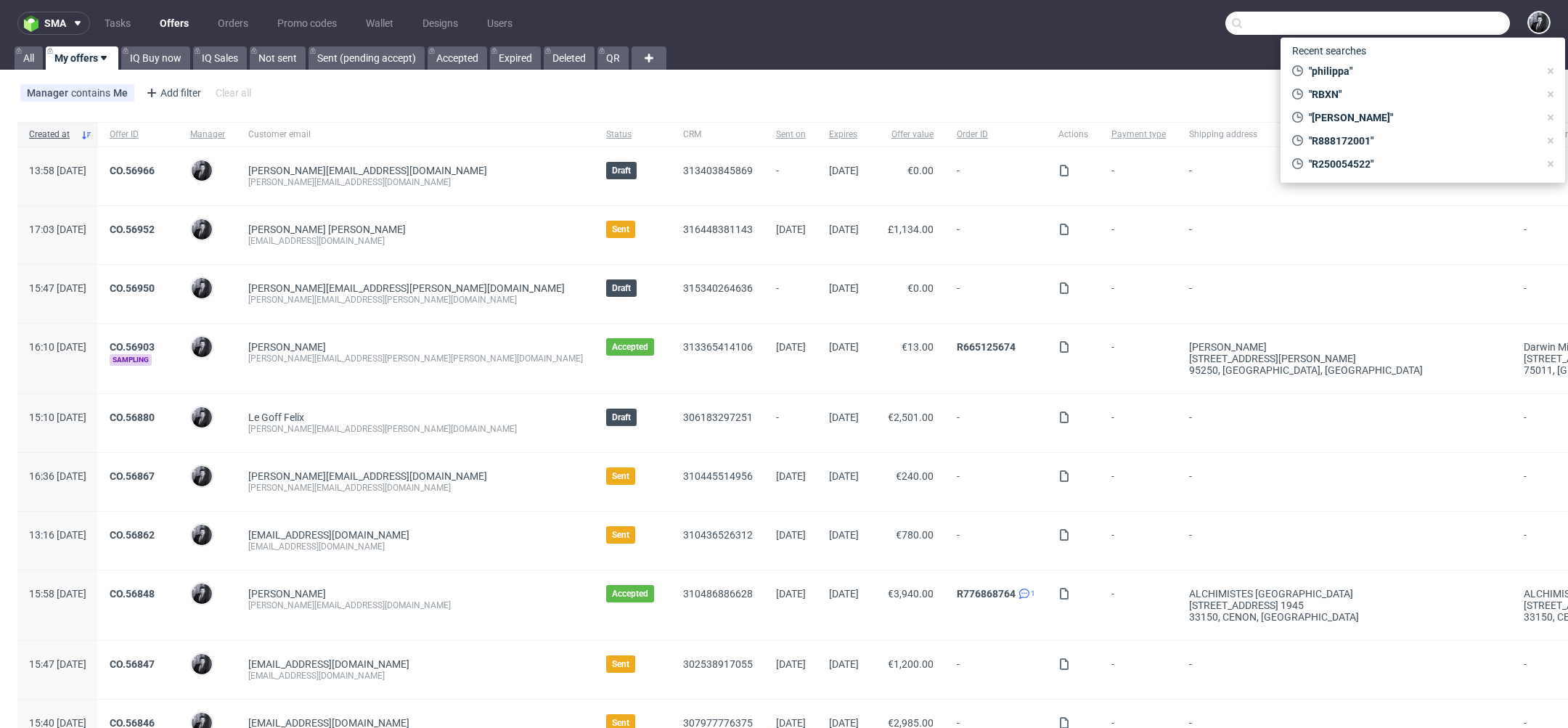
click at [1411, 22] on input "text" at bounding box center [1367, 23] width 285 height 23
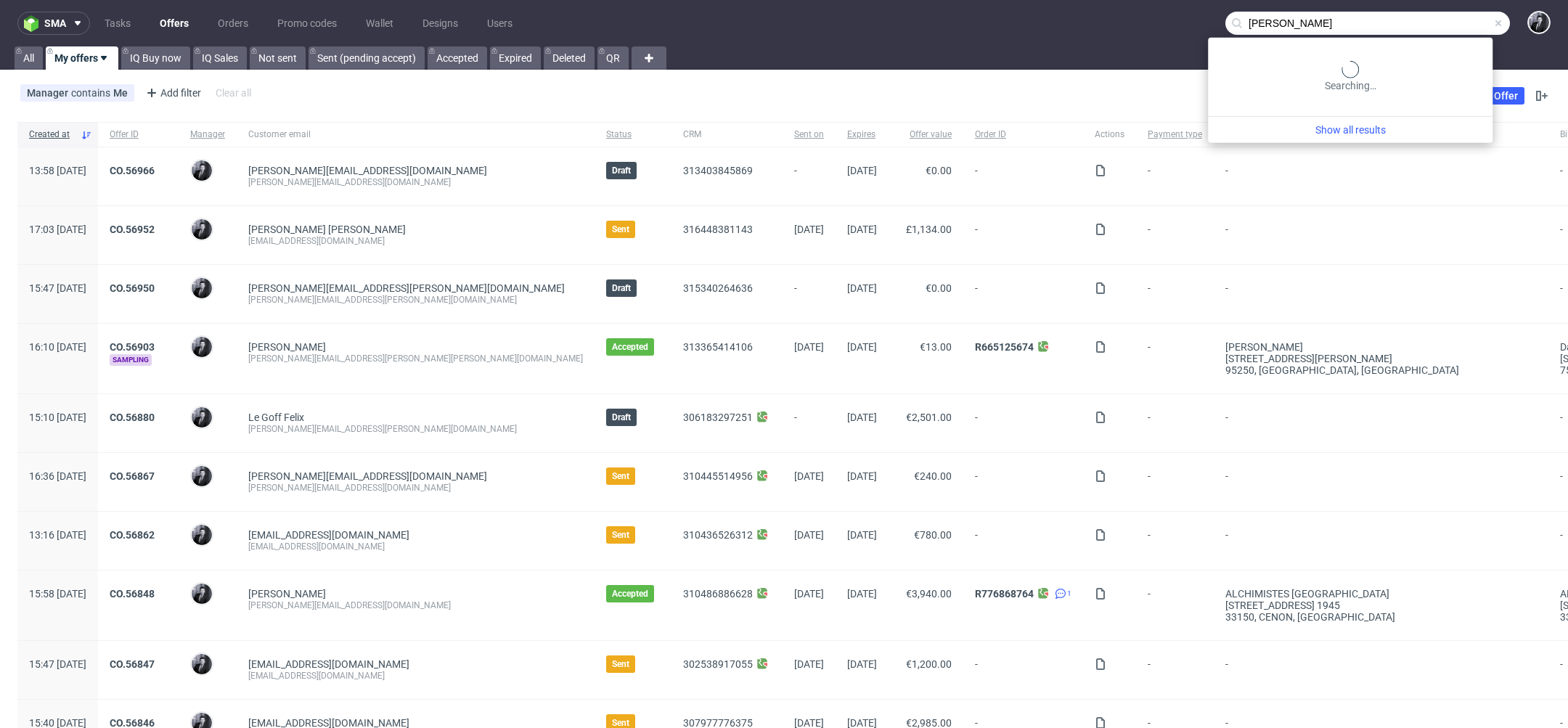
type input "le goff"
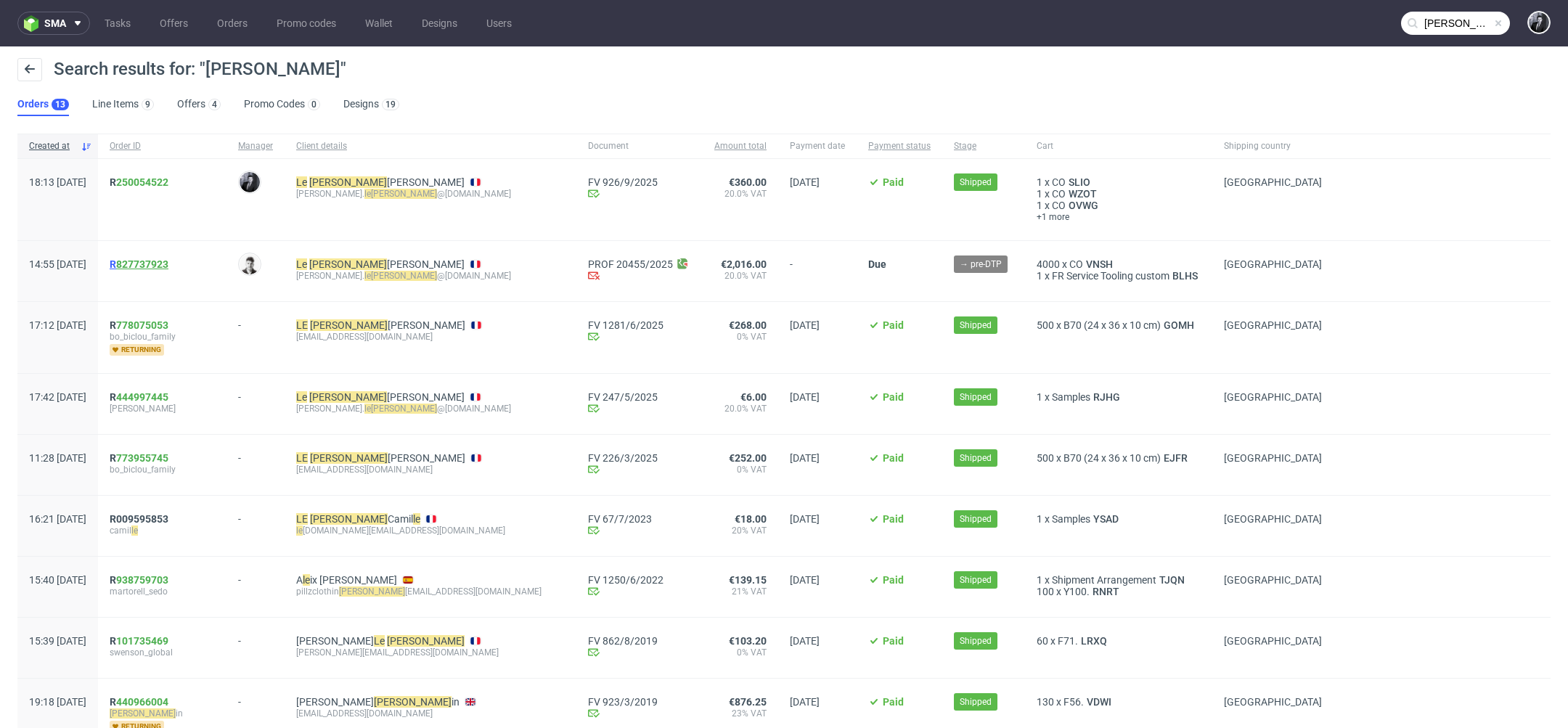
click at [169, 264] on link "827737923" at bounding box center [142, 264] width 53 height 12
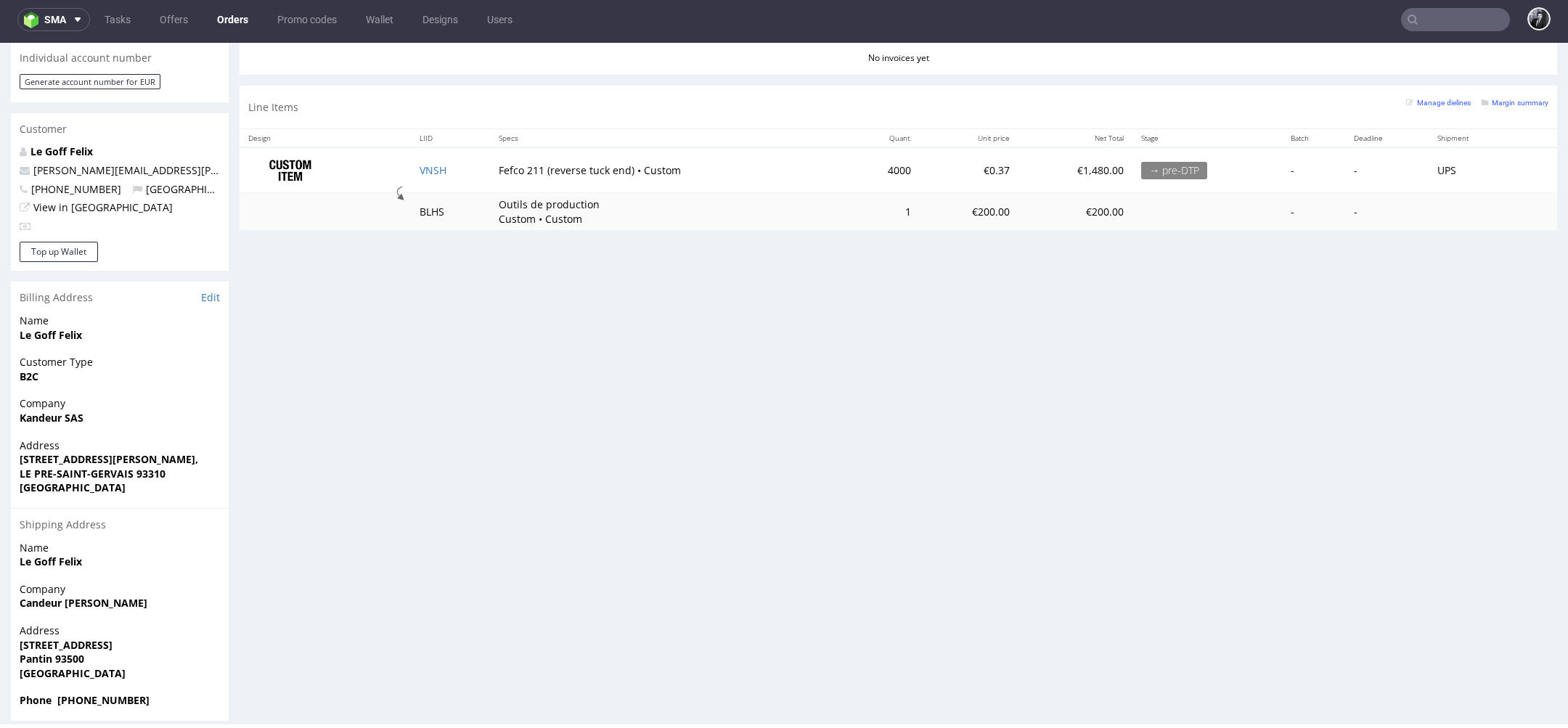
scroll to position [3, 0]
drag, startPoint x: 93, startPoint y: 650, endPoint x: 56, endPoint y: 649, distance: 37.0
click at [56, 653] on span "Pantin 93500" at bounding box center [120, 660] width 200 height 14
copy strong "93500"
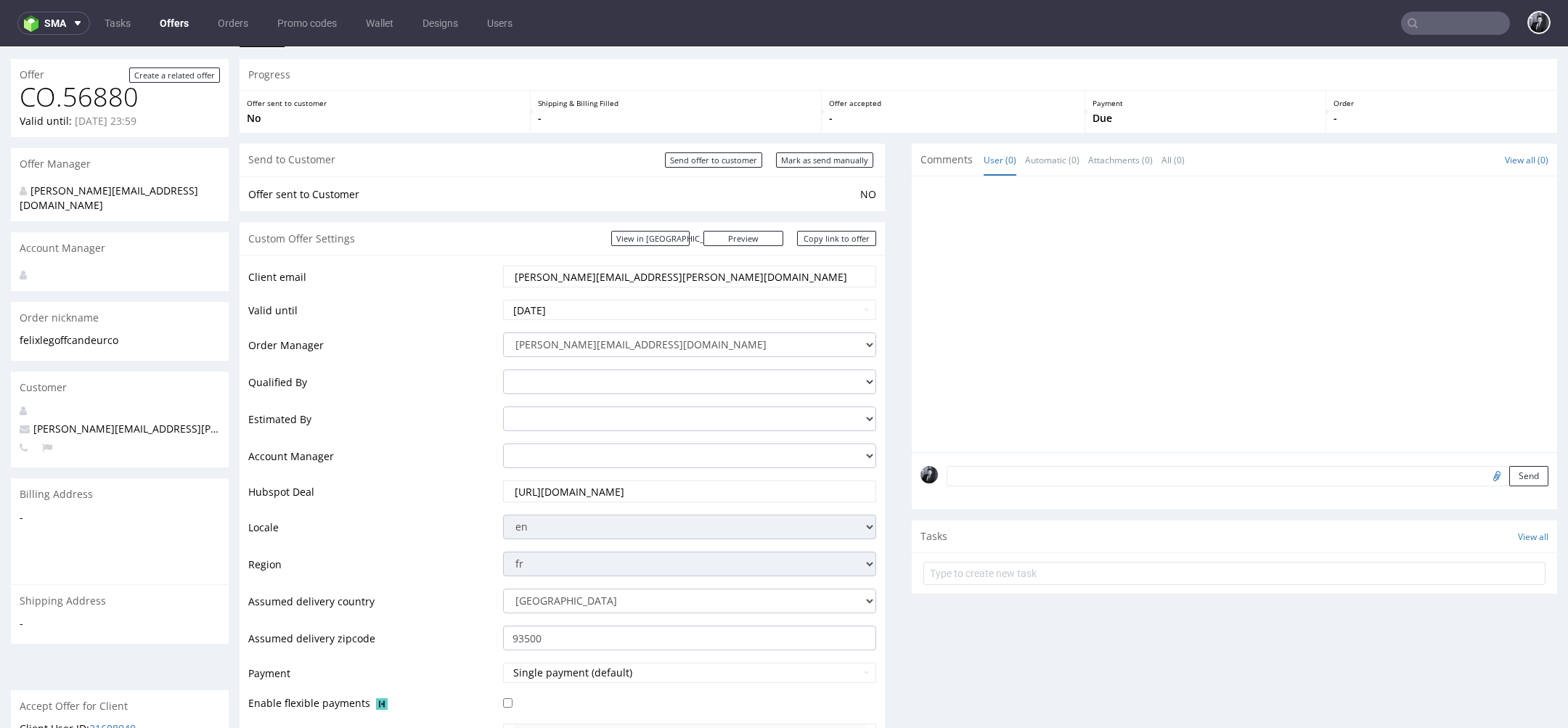
scroll to position [25, 0]
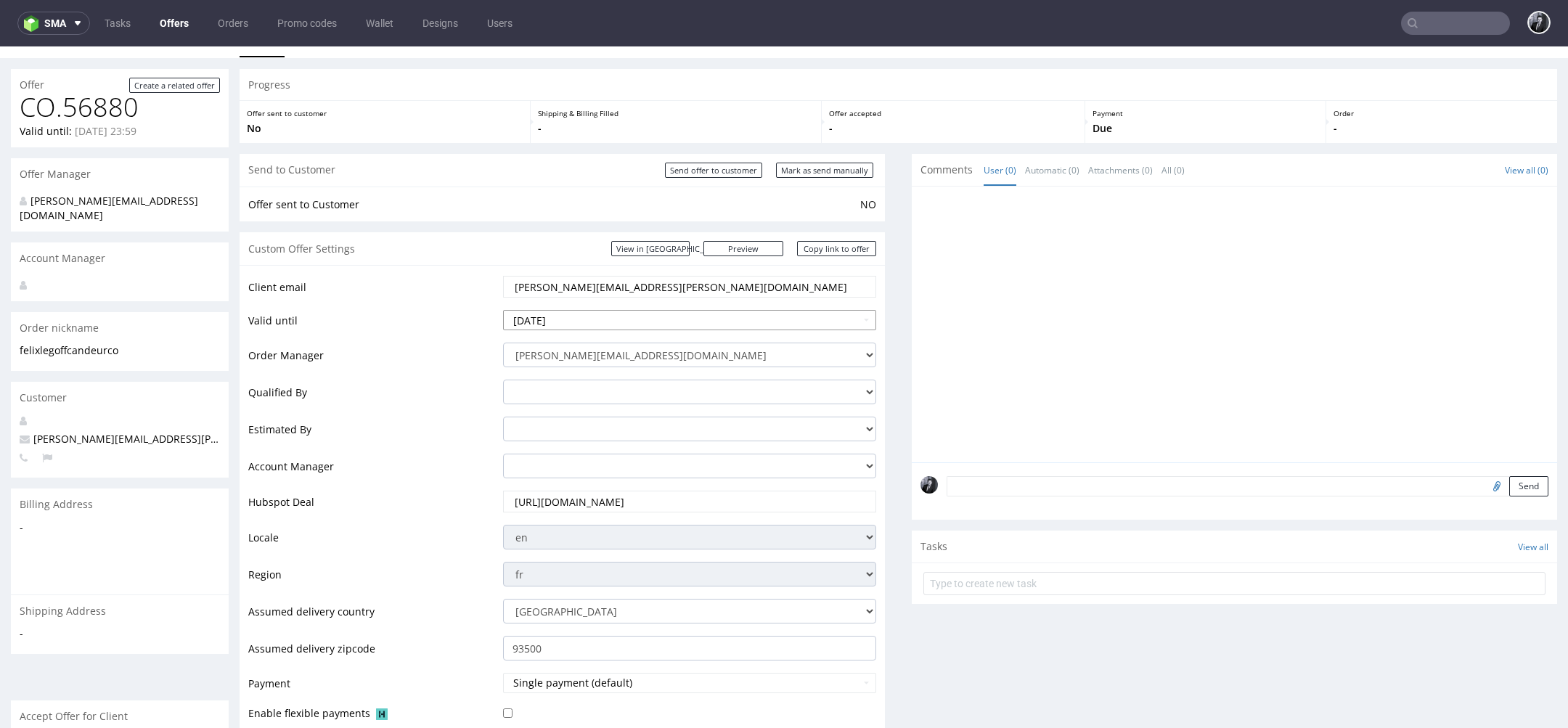
click at [652, 323] on input "[DATE]" at bounding box center [689, 320] width 373 height 21
click at [646, 136] on th at bounding box center [646, 146] width 21 height 21
click at [626, 236] on td "17" at bounding box center [625, 234] width 21 height 21
type input "[DATE]"
click at [447, 337] on td "Valid until" at bounding box center [373, 324] width 251 height 33
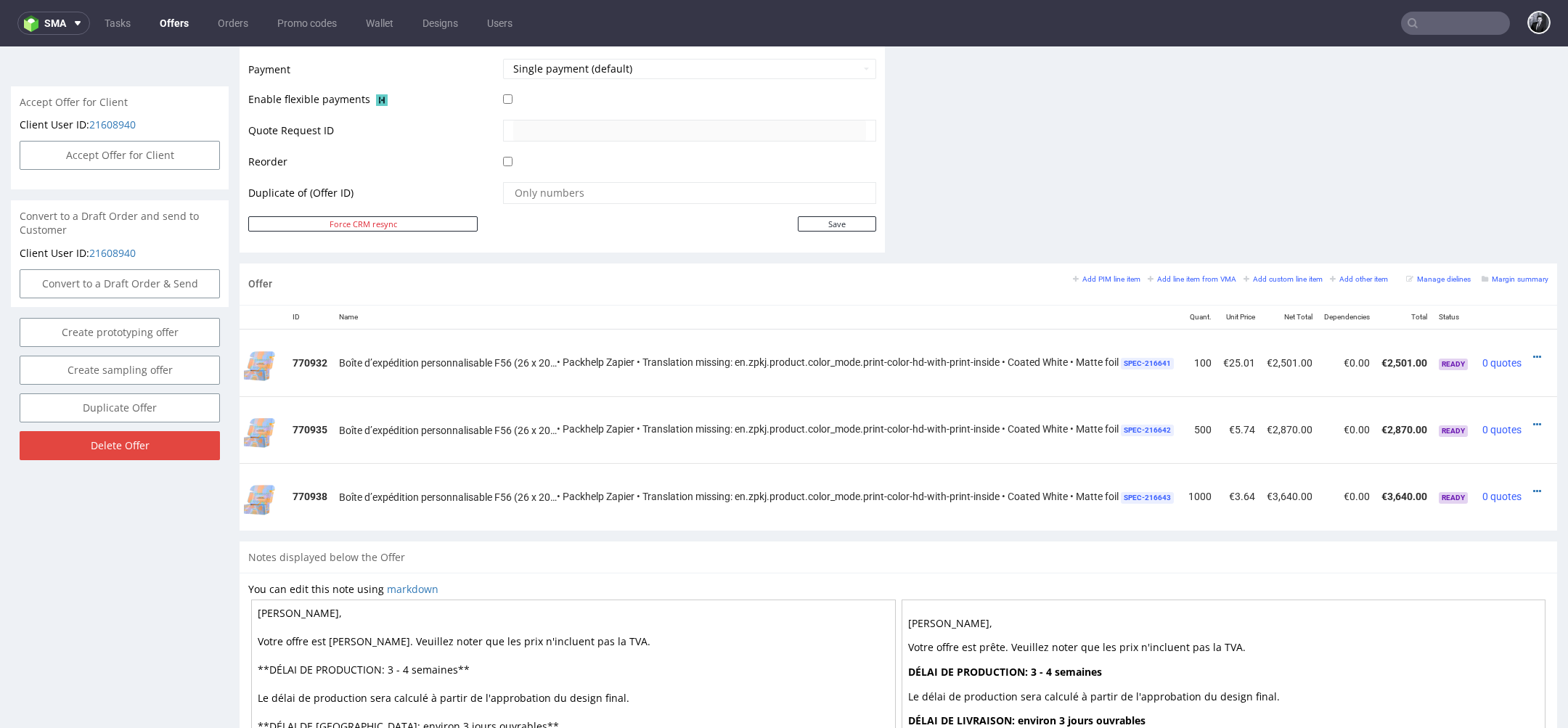
scroll to position [0, 71]
click at [1180, 277] on small "Add line item from VMA" at bounding box center [1191, 279] width 88 height 8
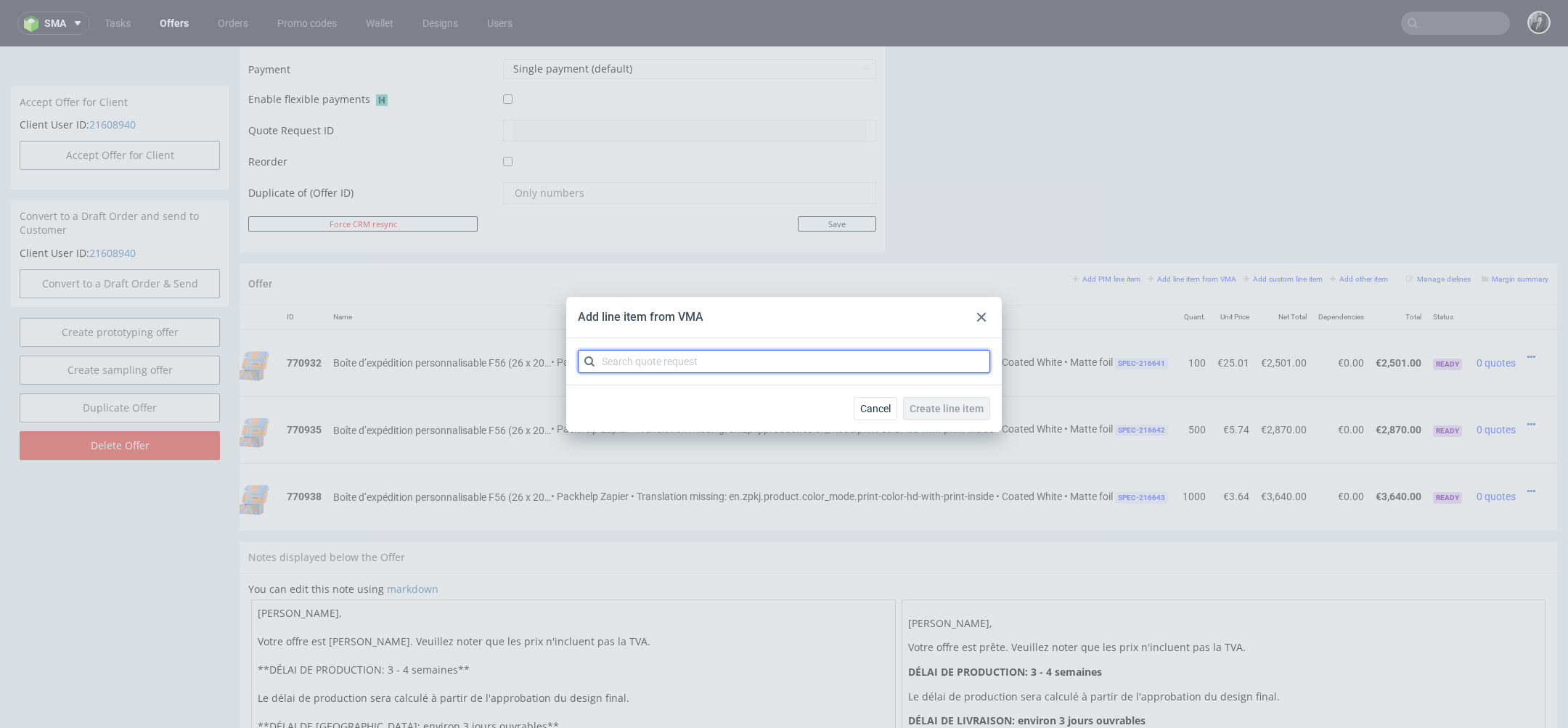
click at [887, 371] on input "text" at bounding box center [784, 362] width 413 height 23
type input "CBMS"
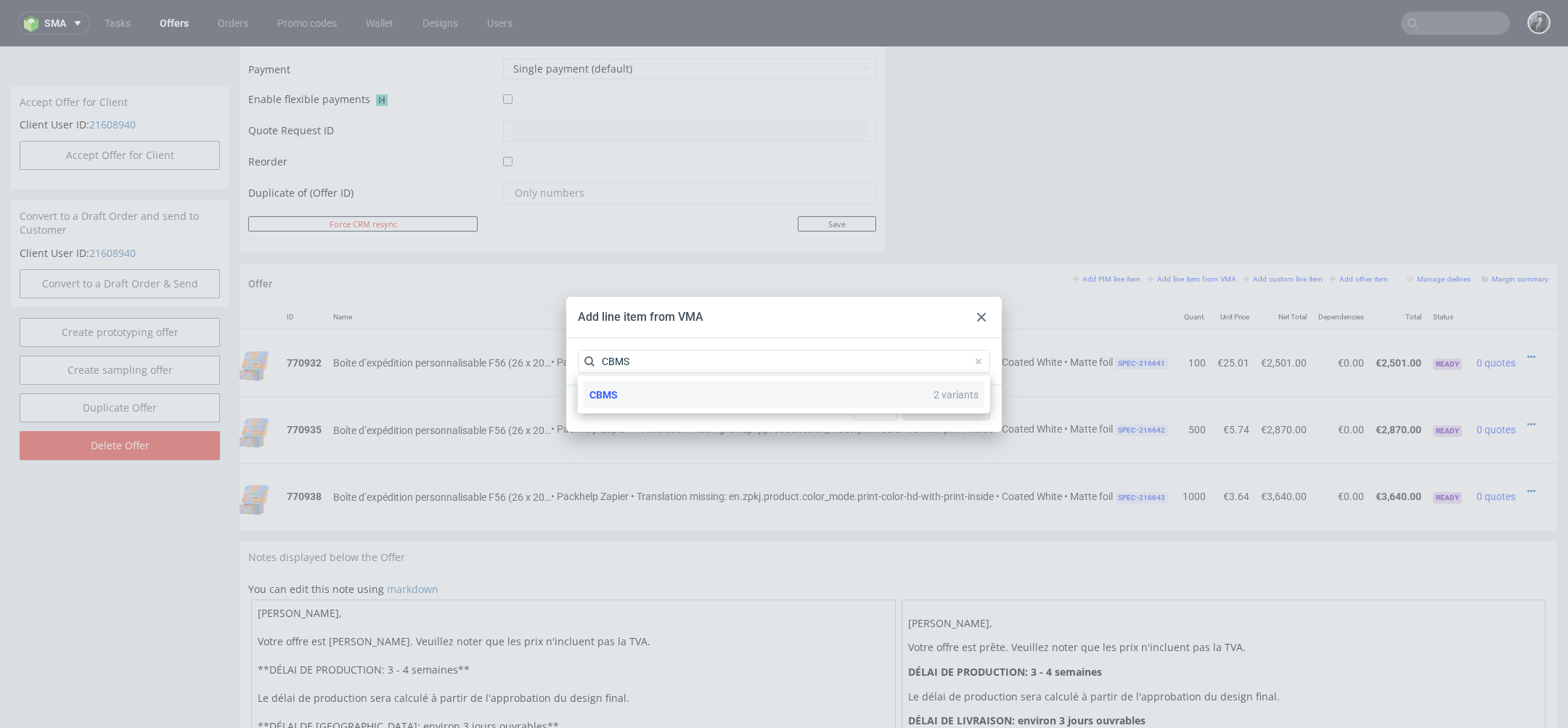
click at [692, 399] on div "CBMS 2 variants" at bounding box center [784, 395] width 401 height 26
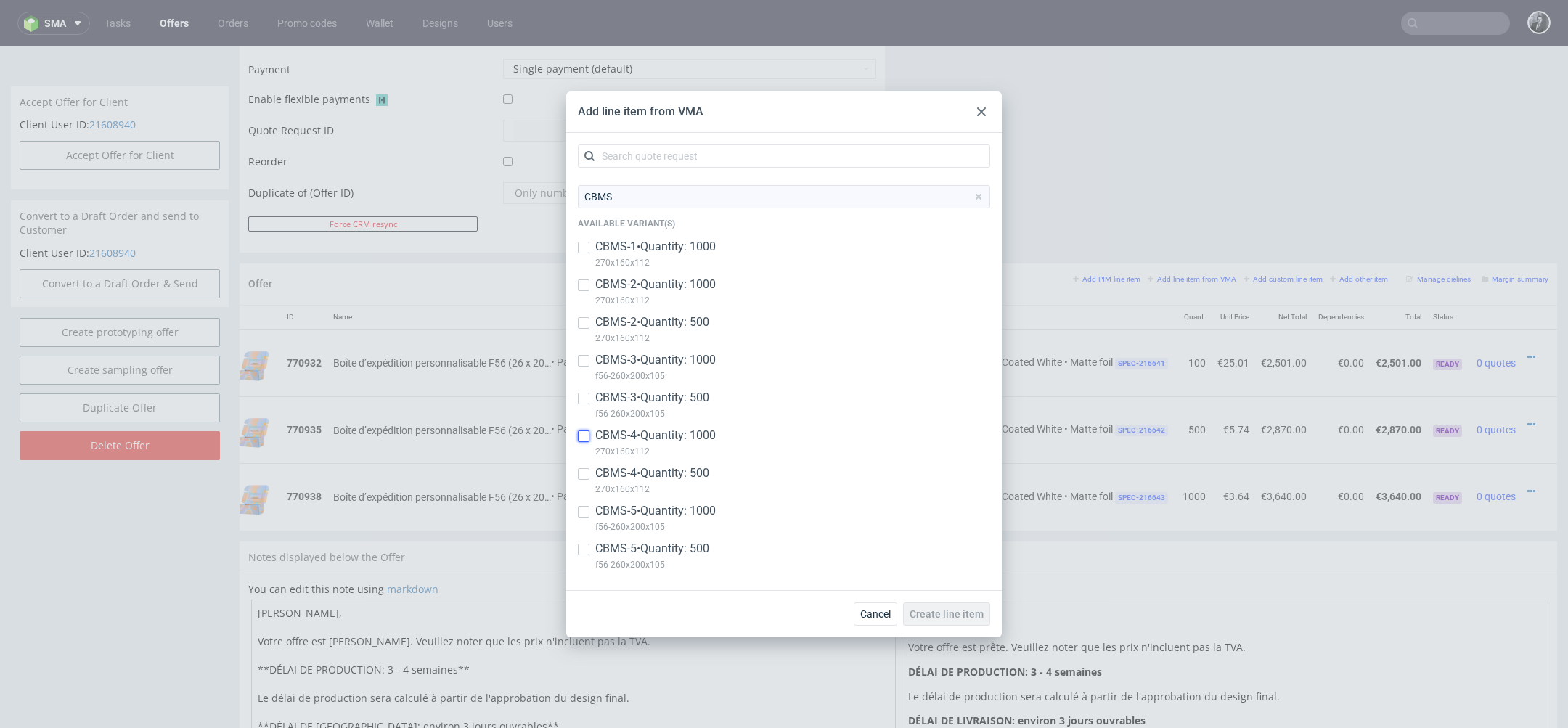
click at [581, 440] on input "checkbox" at bounding box center [583, 436] width 12 height 12
checkbox input "true"
click at [581, 472] on input "checkbox" at bounding box center [583, 473] width 12 height 12
checkbox input "true"
click at [581, 512] on input "checkbox" at bounding box center [583, 512] width 12 height 12
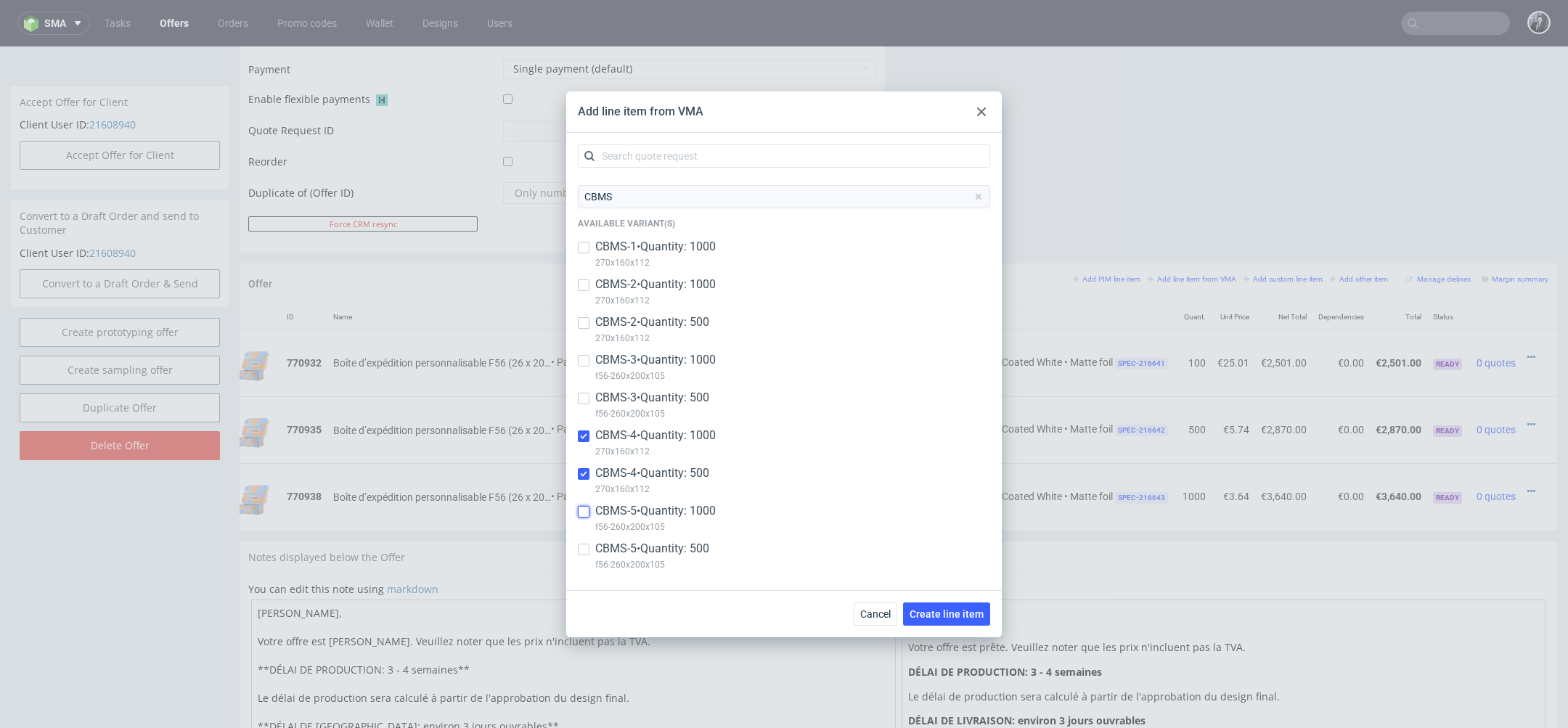
checkbox input "true"
click at [581, 545] on input "checkbox" at bounding box center [583, 549] width 12 height 12
checkbox input "true"
click at [951, 620] on button "Create line item" at bounding box center [947, 615] width 88 height 23
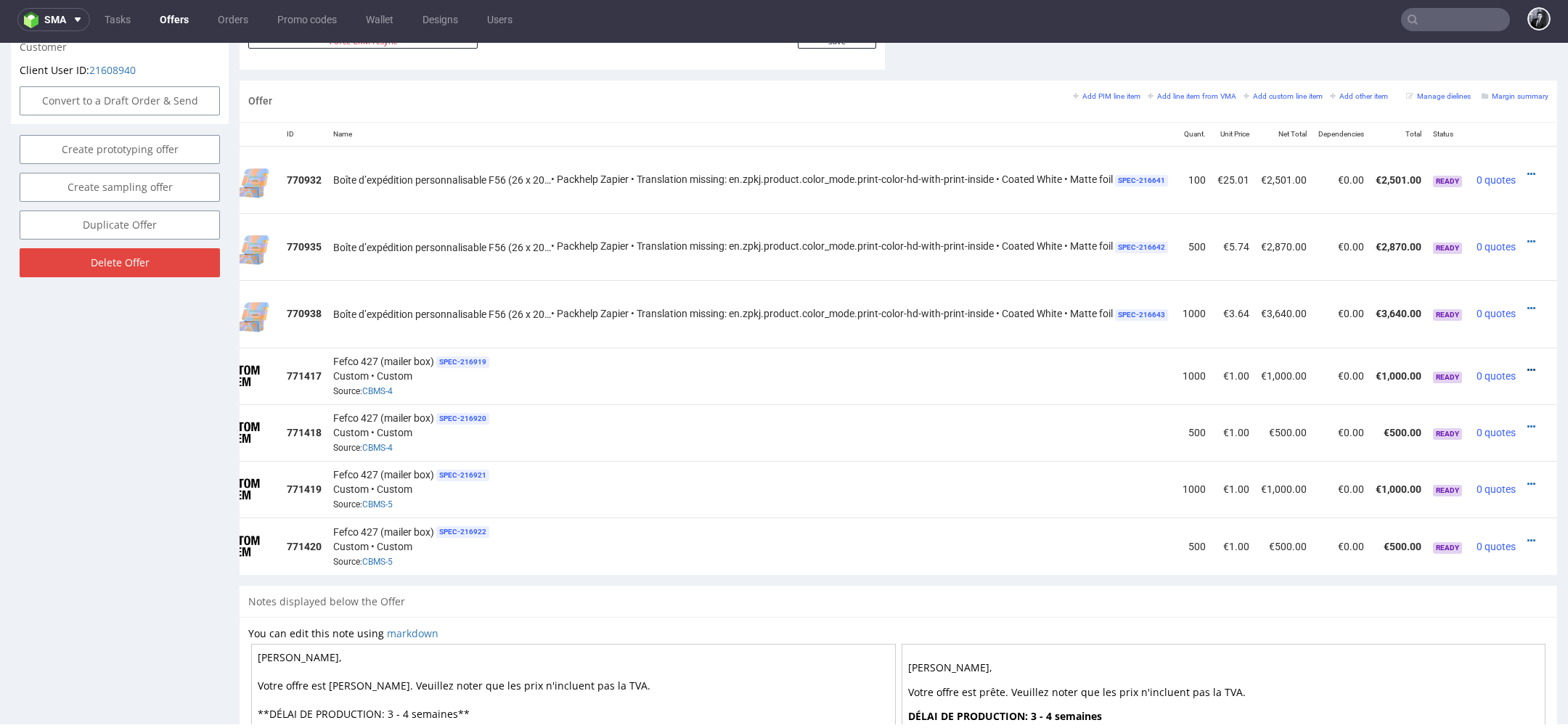
click at [1527, 370] on icon at bounding box center [1530, 370] width 8 height 10
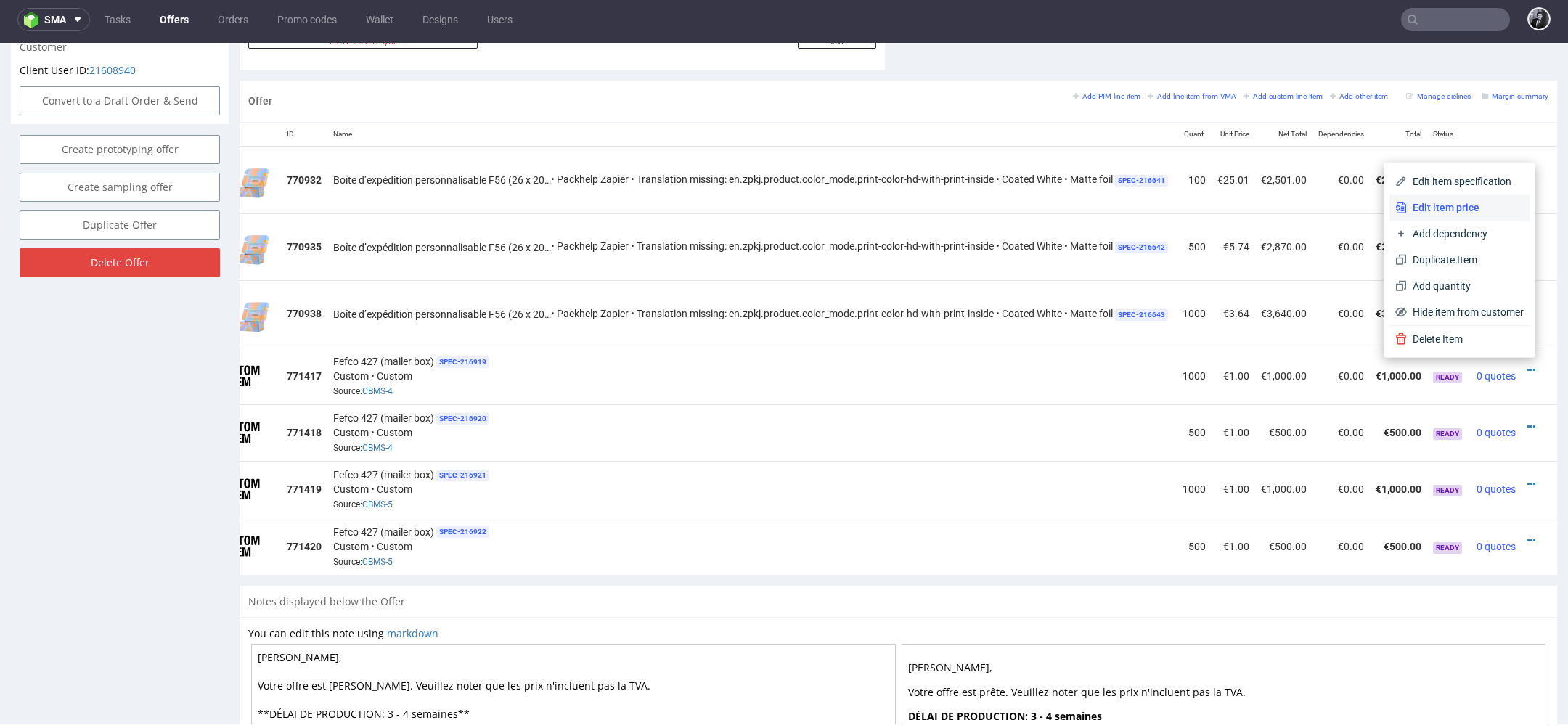
click at [1447, 201] on span "Edit item price" at bounding box center [1464, 207] width 117 height 14
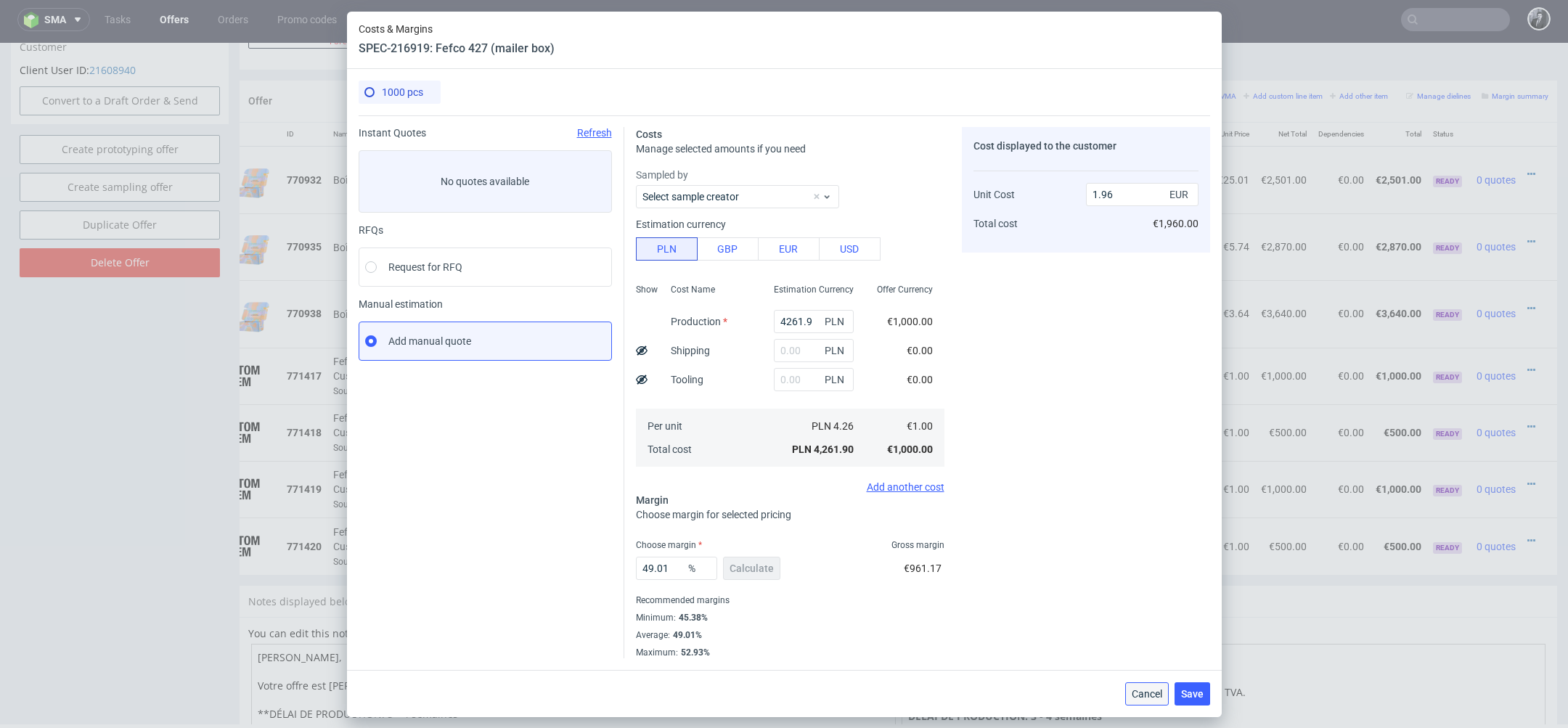
click at [1149, 693] on span "Cancel" at bounding box center [1147, 693] width 30 height 10
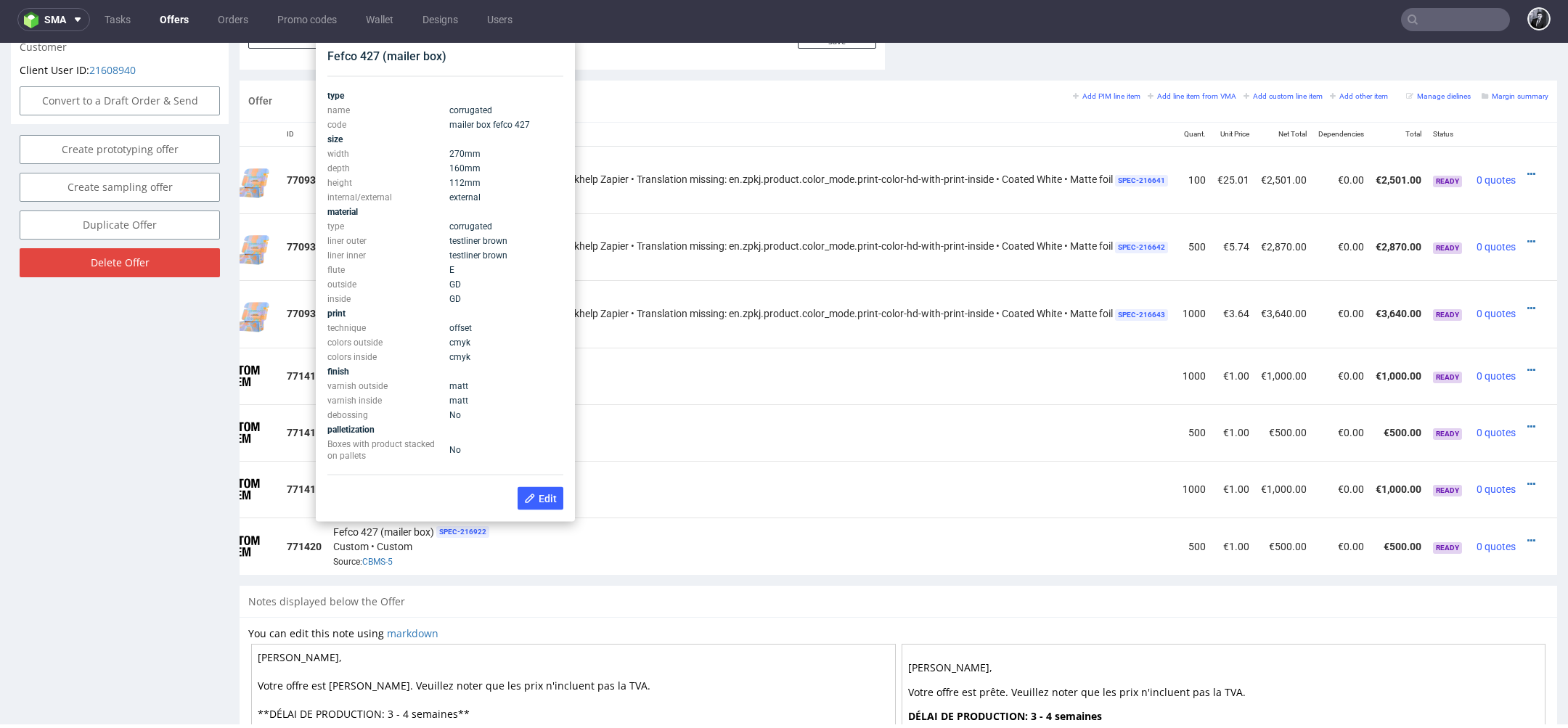
scroll to position [732, 0]
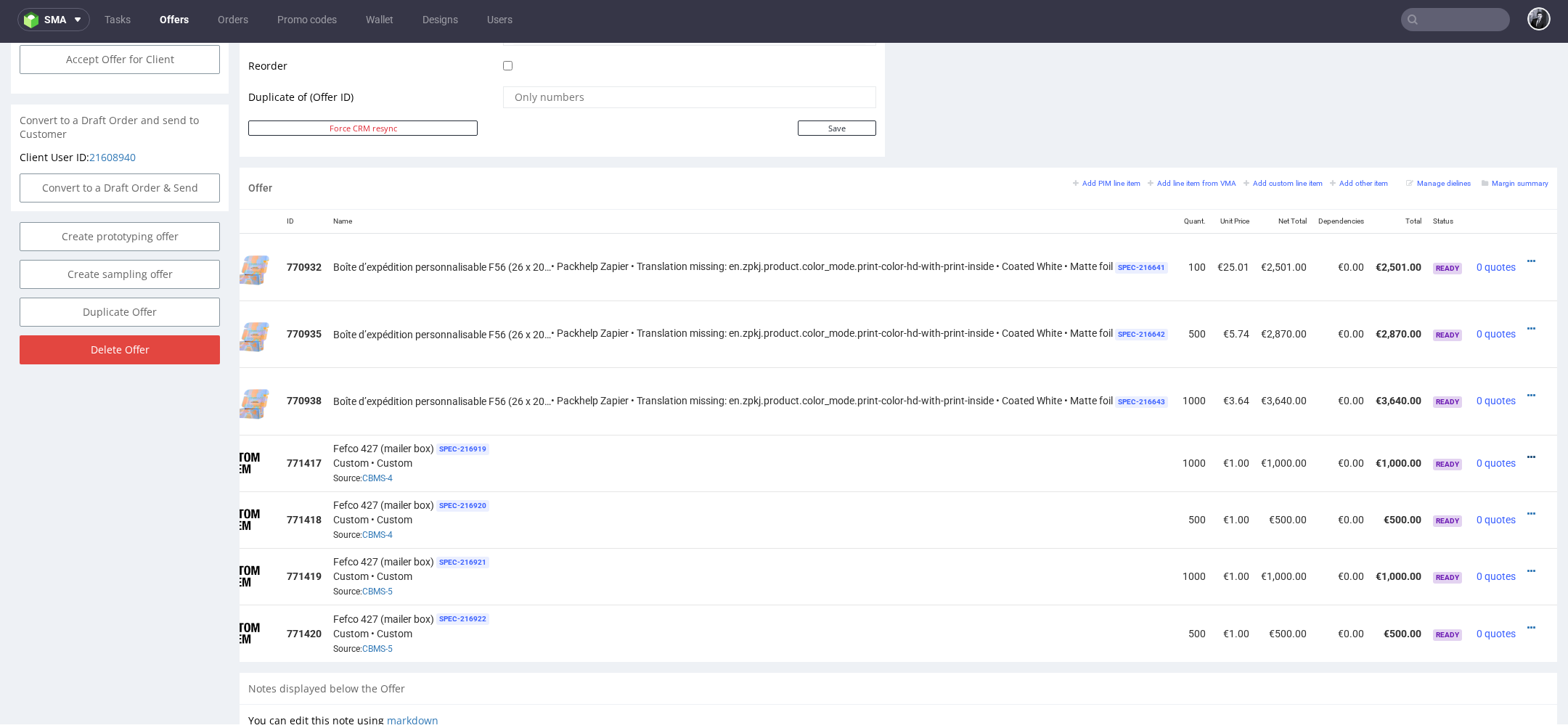
click at [1527, 456] on icon at bounding box center [1530, 456] width 8 height 10
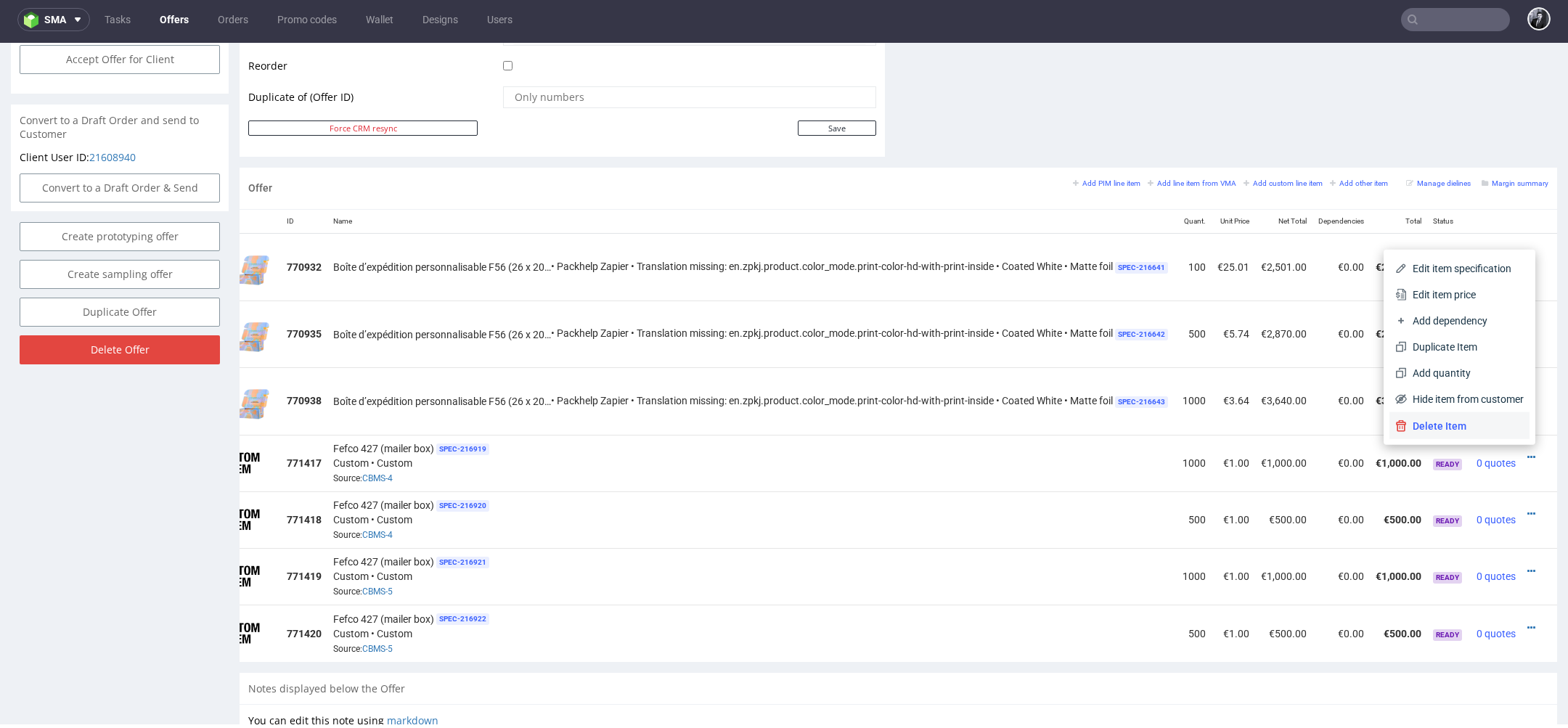
click at [1493, 437] on li "Delete Item" at bounding box center [1459, 426] width 140 height 26
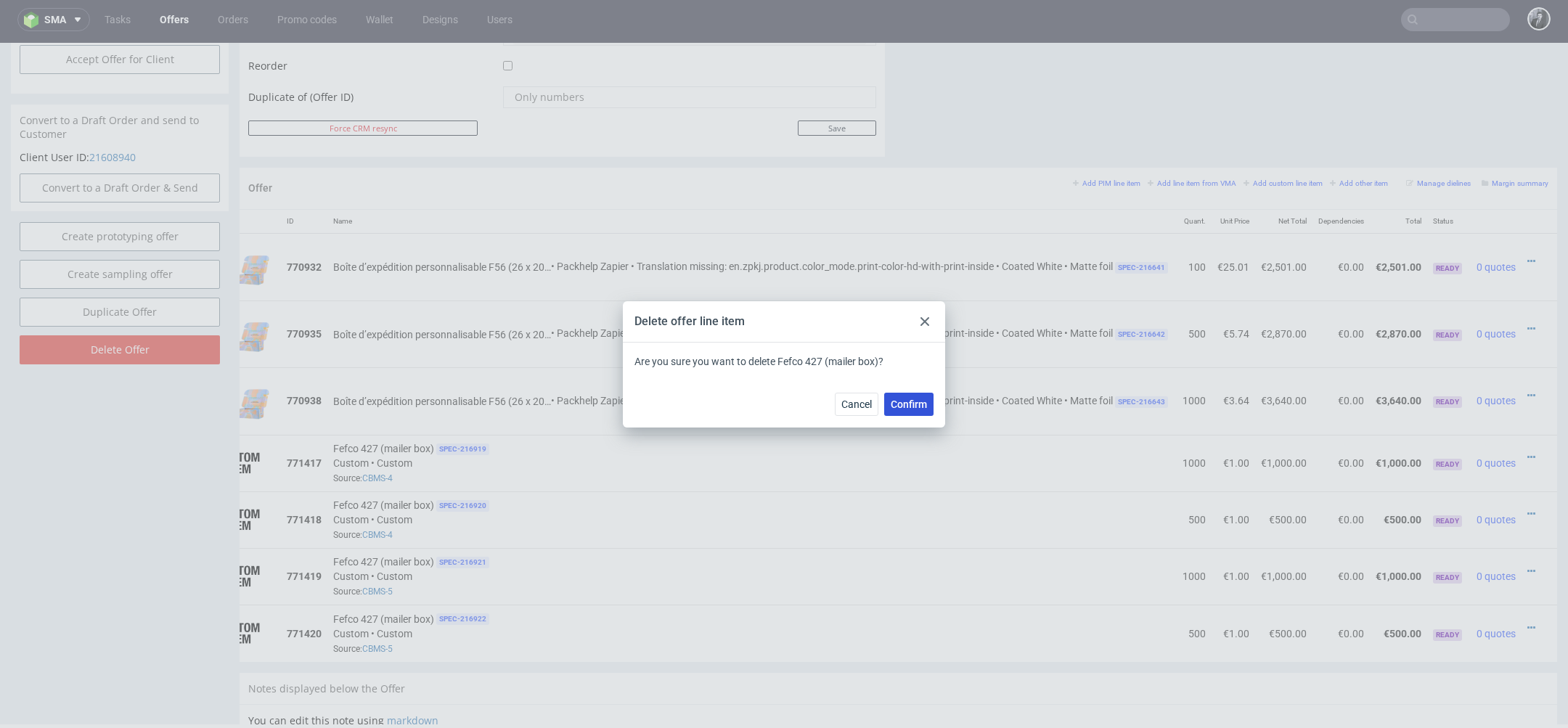
click at [914, 406] on span "Confirm" at bounding box center [908, 404] width 37 height 10
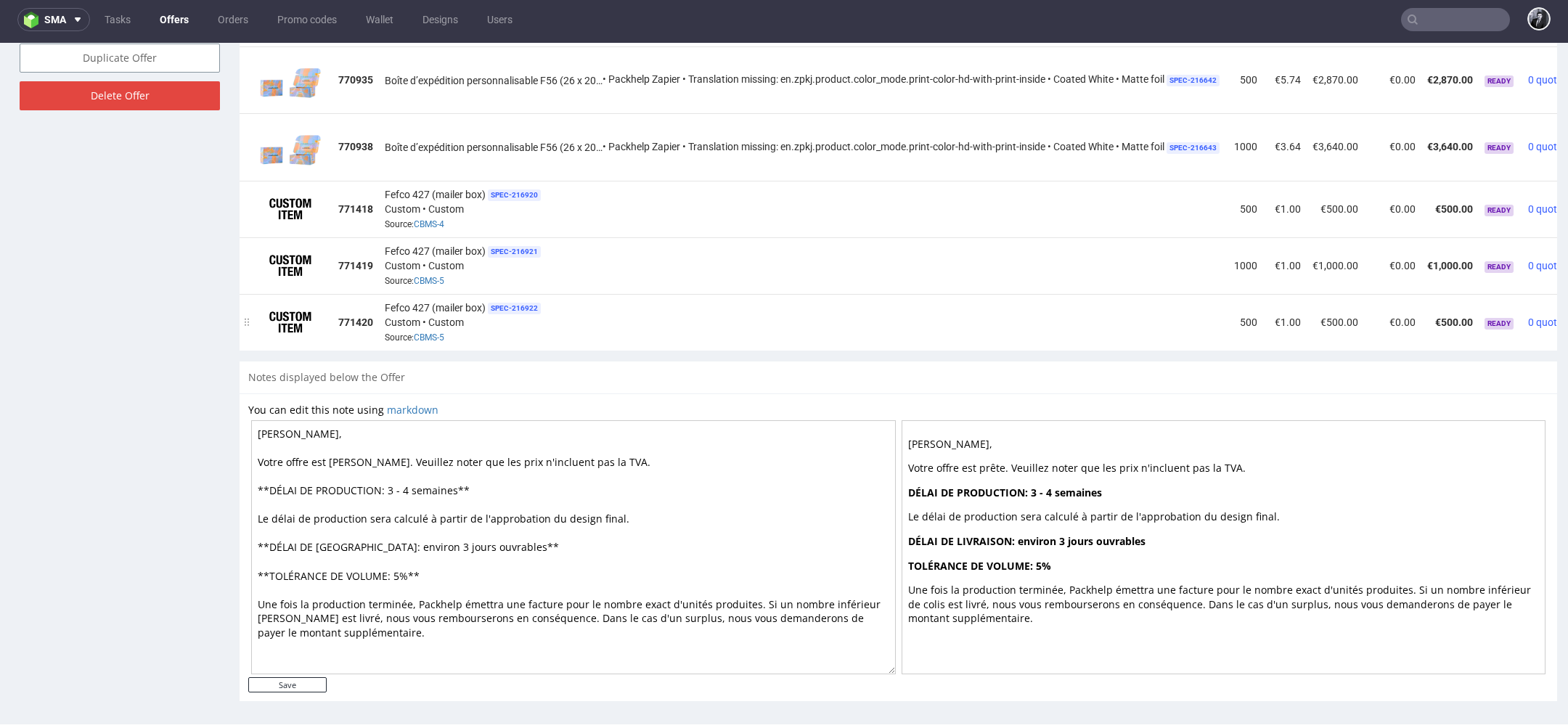
scroll to position [0, 71]
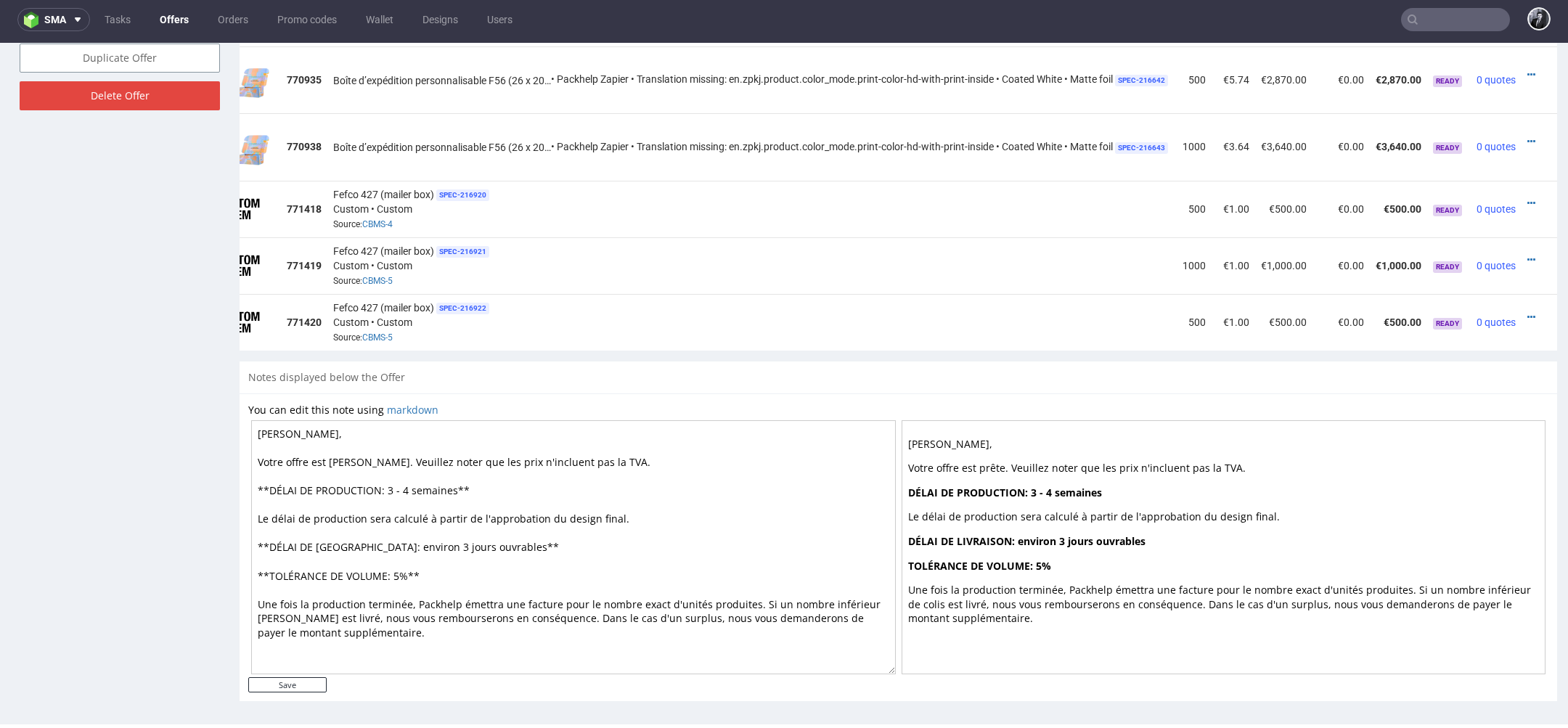
click at [1527, 311] on div at bounding box center [1534, 317] width 15 height 14
click at [1527, 313] on icon at bounding box center [1530, 317] width 8 height 10
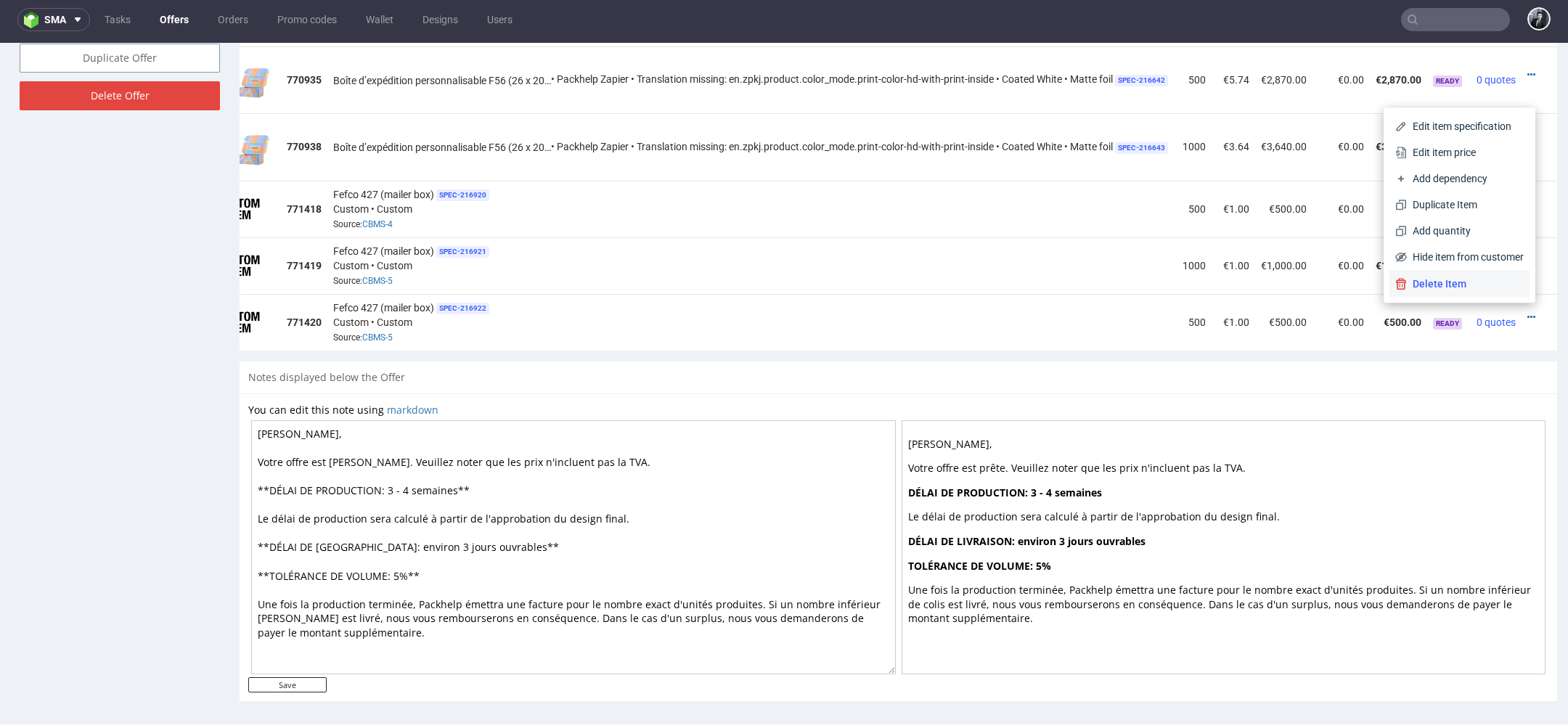
click at [1449, 291] on li "Delete Item" at bounding box center [1459, 283] width 140 height 26
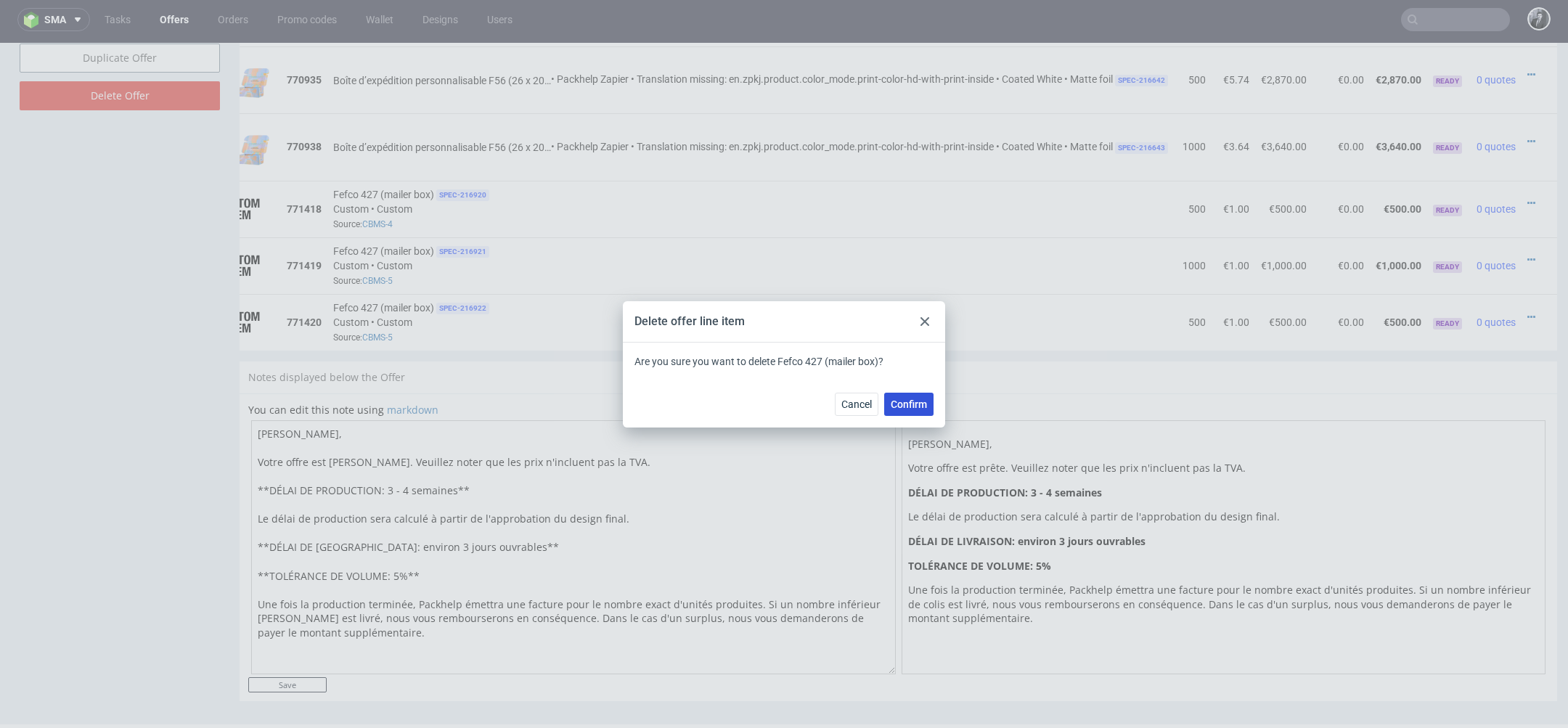
click at [923, 399] on span "Confirm" at bounding box center [908, 404] width 37 height 10
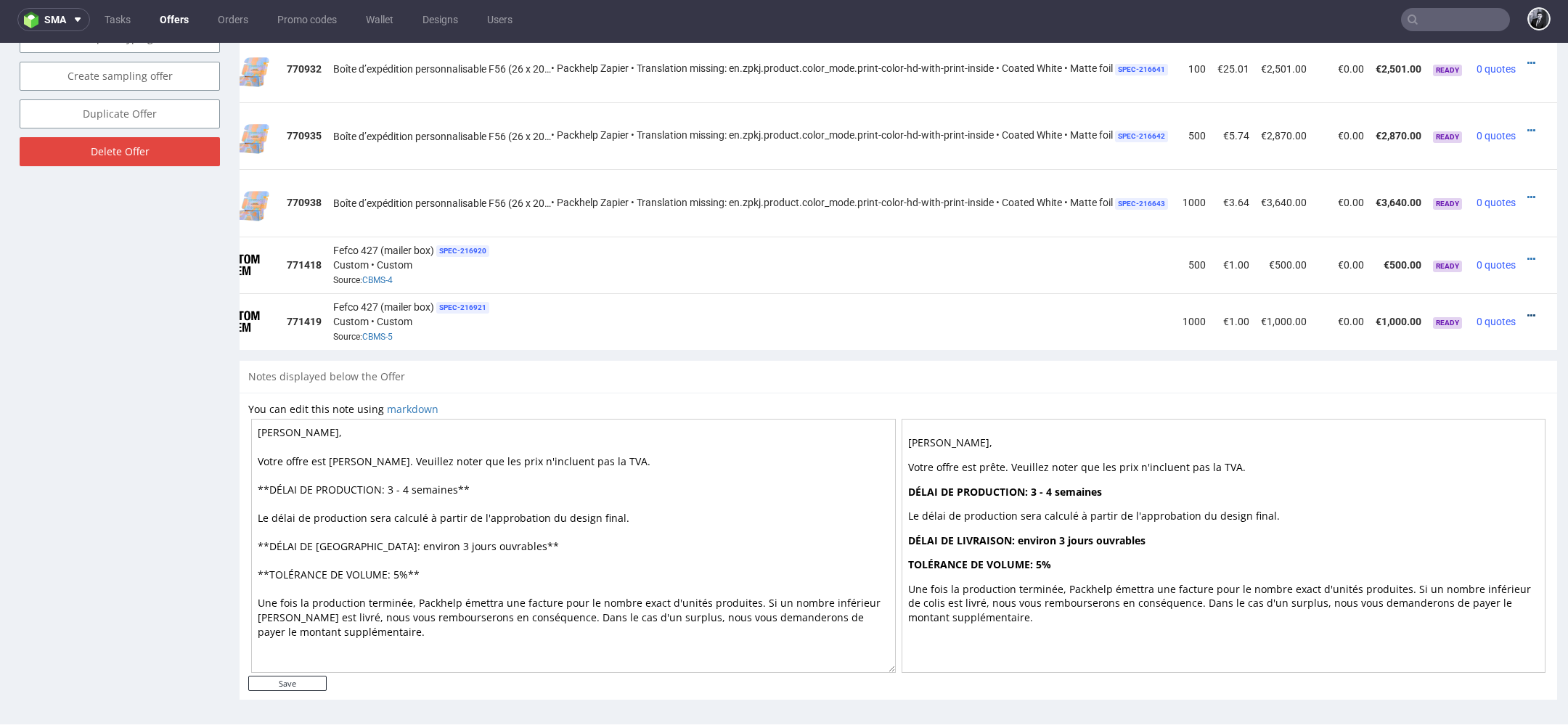
click at [1527, 311] on icon at bounding box center [1530, 315] width 8 height 10
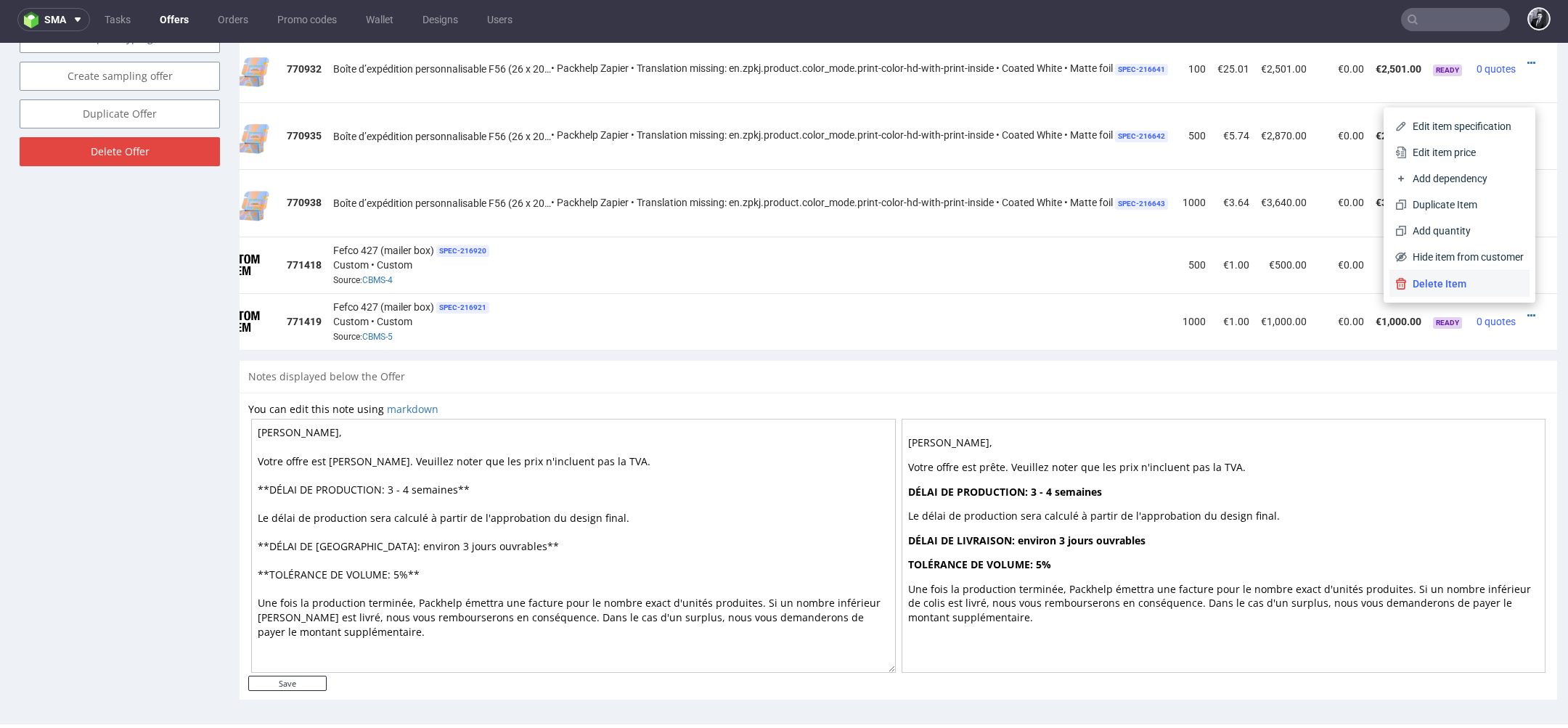
click at [1444, 280] on span "Delete Item" at bounding box center [1464, 284] width 117 height 14
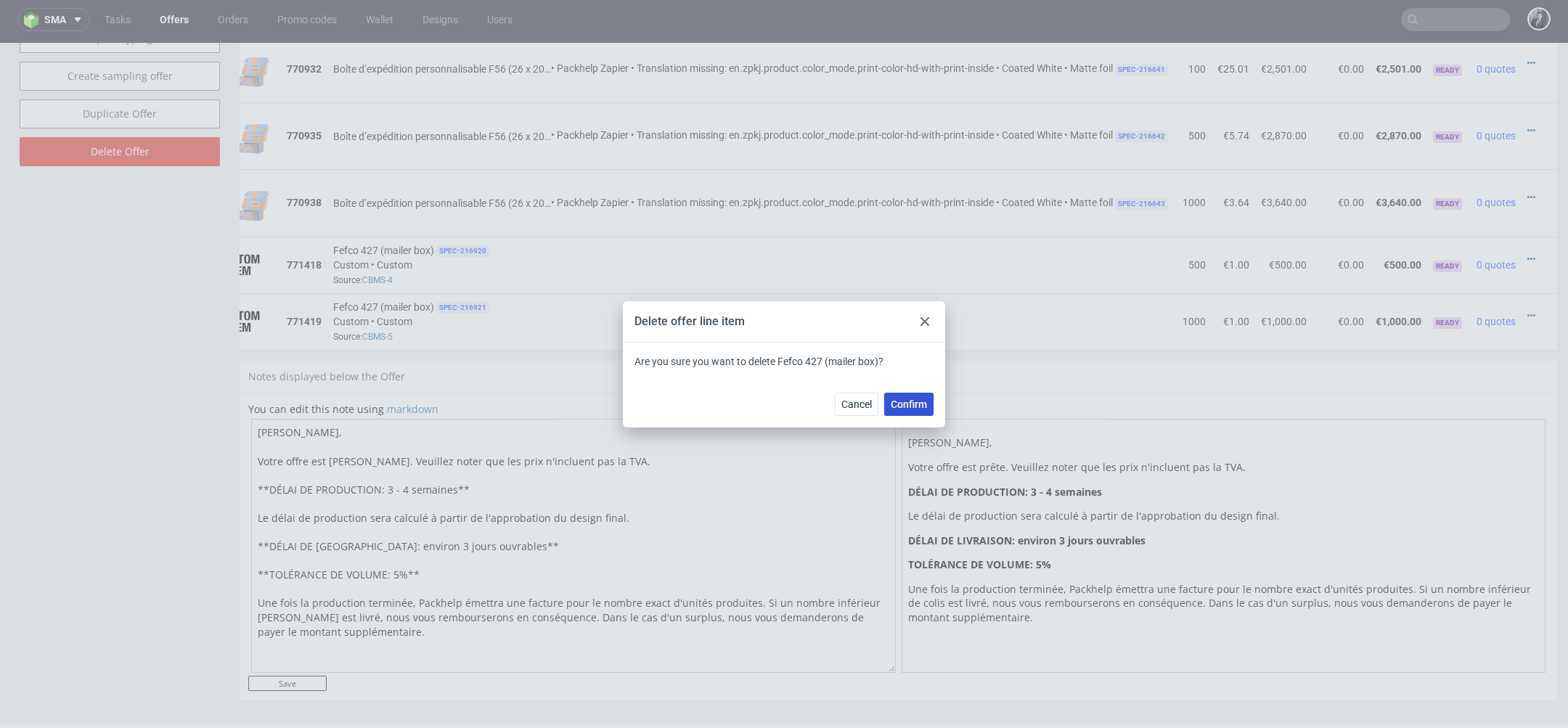
click at [919, 397] on button "Confirm" at bounding box center [908, 405] width 49 height 23
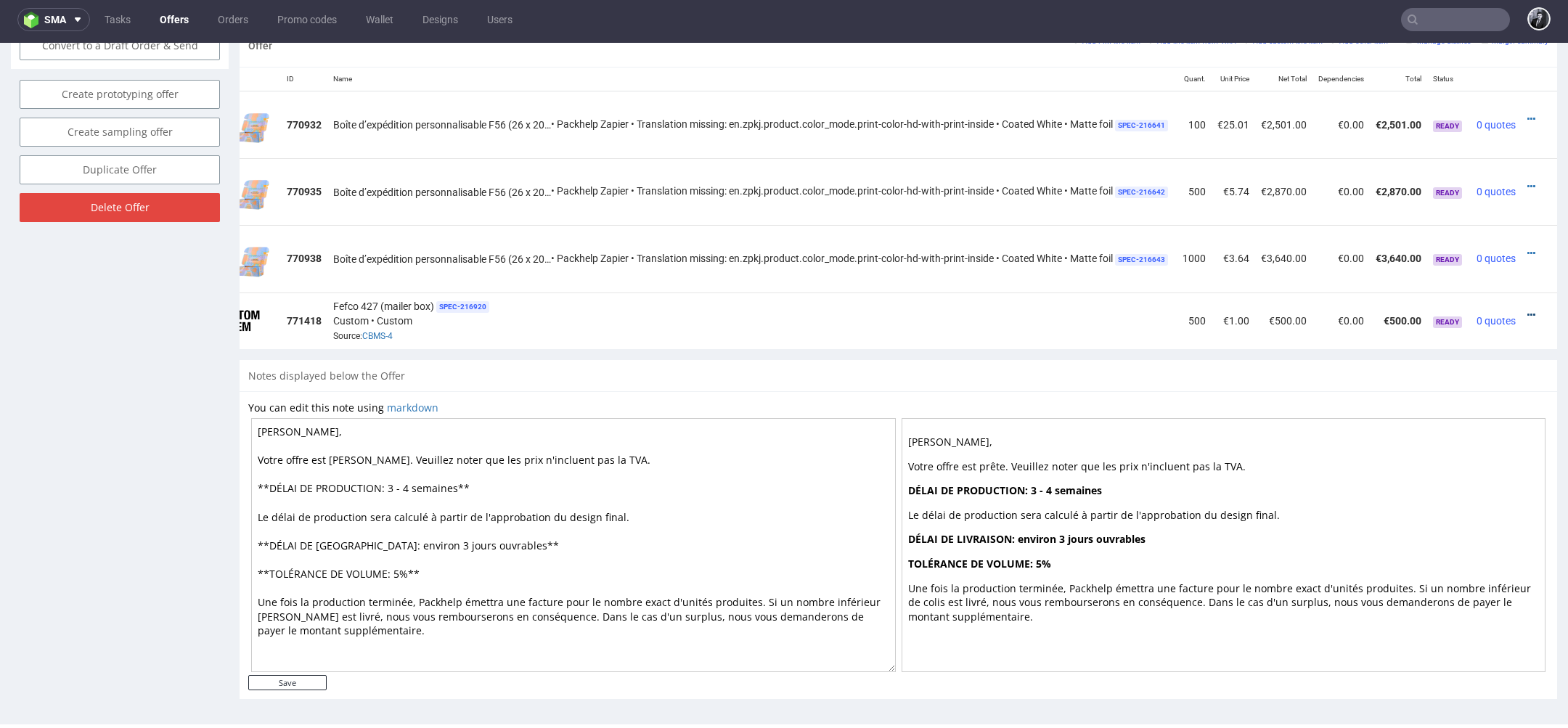
click at [1527, 313] on icon at bounding box center [1530, 314] width 8 height 10
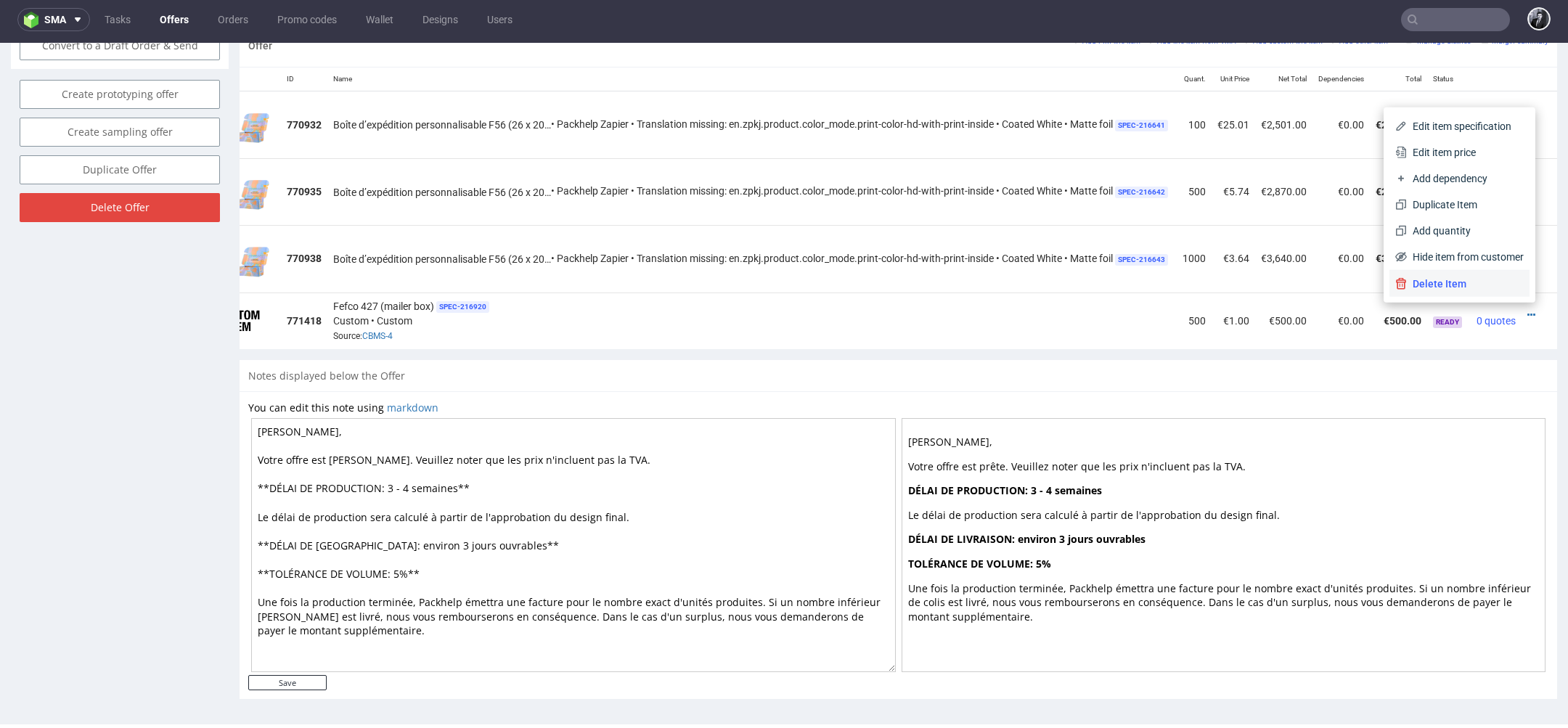
click at [1470, 286] on span "Delete Item" at bounding box center [1464, 284] width 117 height 14
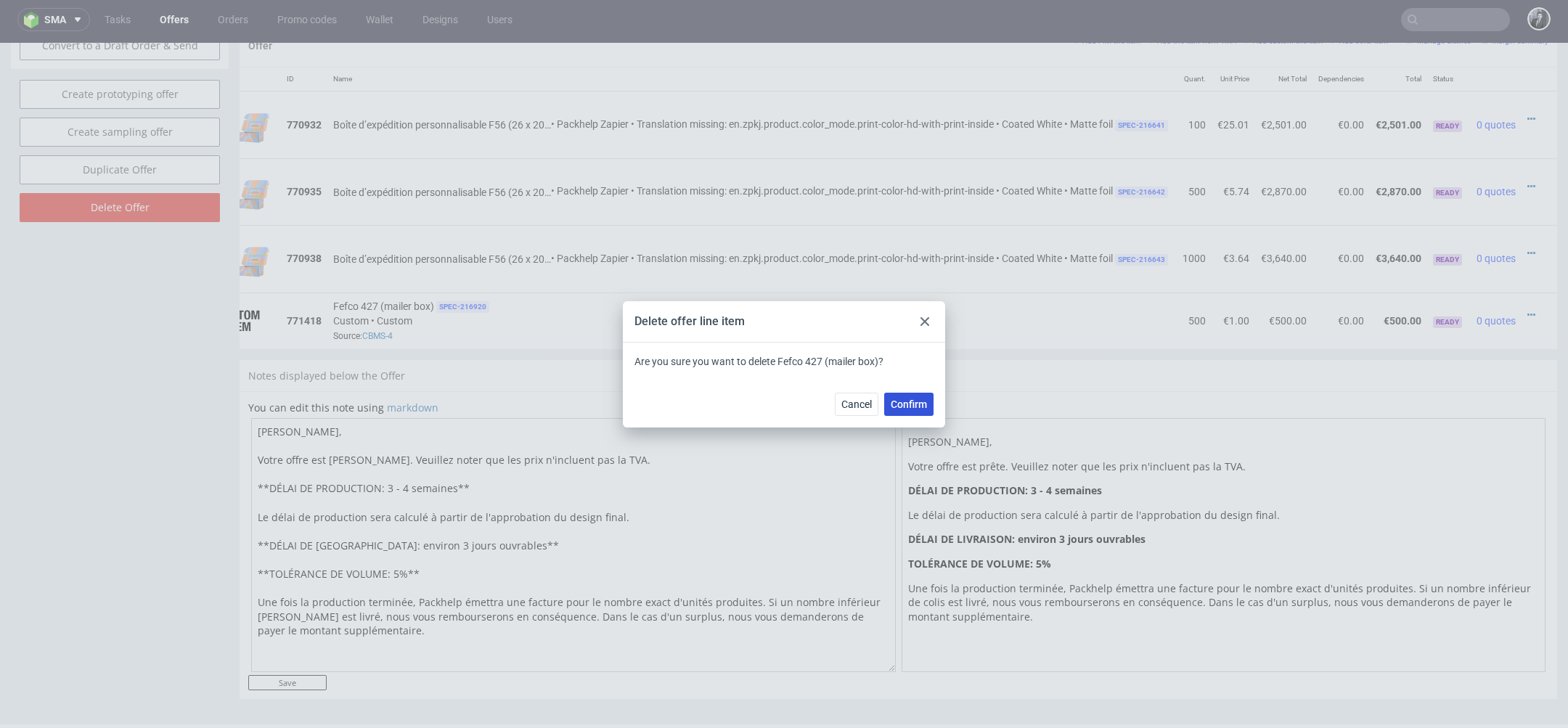
click at [905, 407] on span "Confirm" at bounding box center [908, 404] width 37 height 10
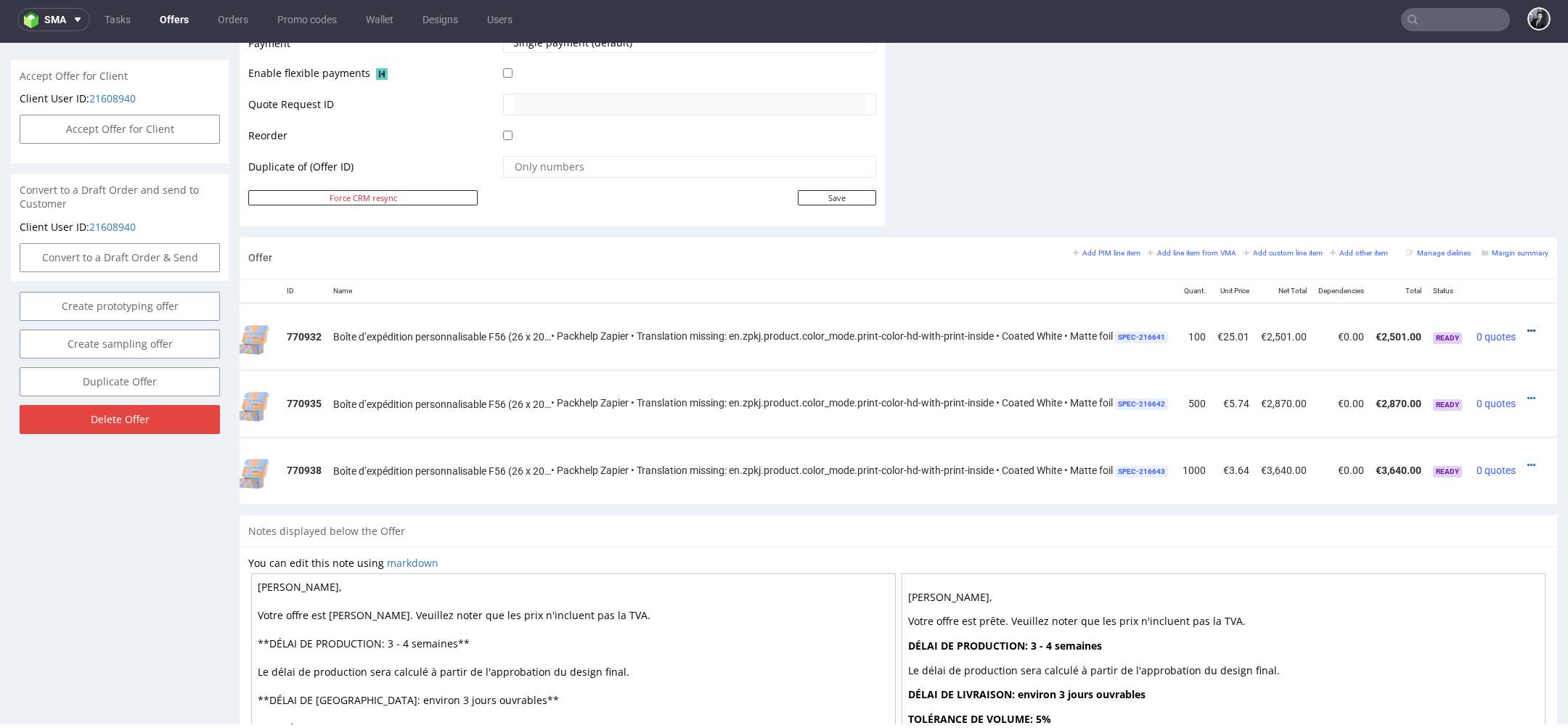
click at [1527, 327] on icon at bounding box center [1530, 331] width 8 height 10
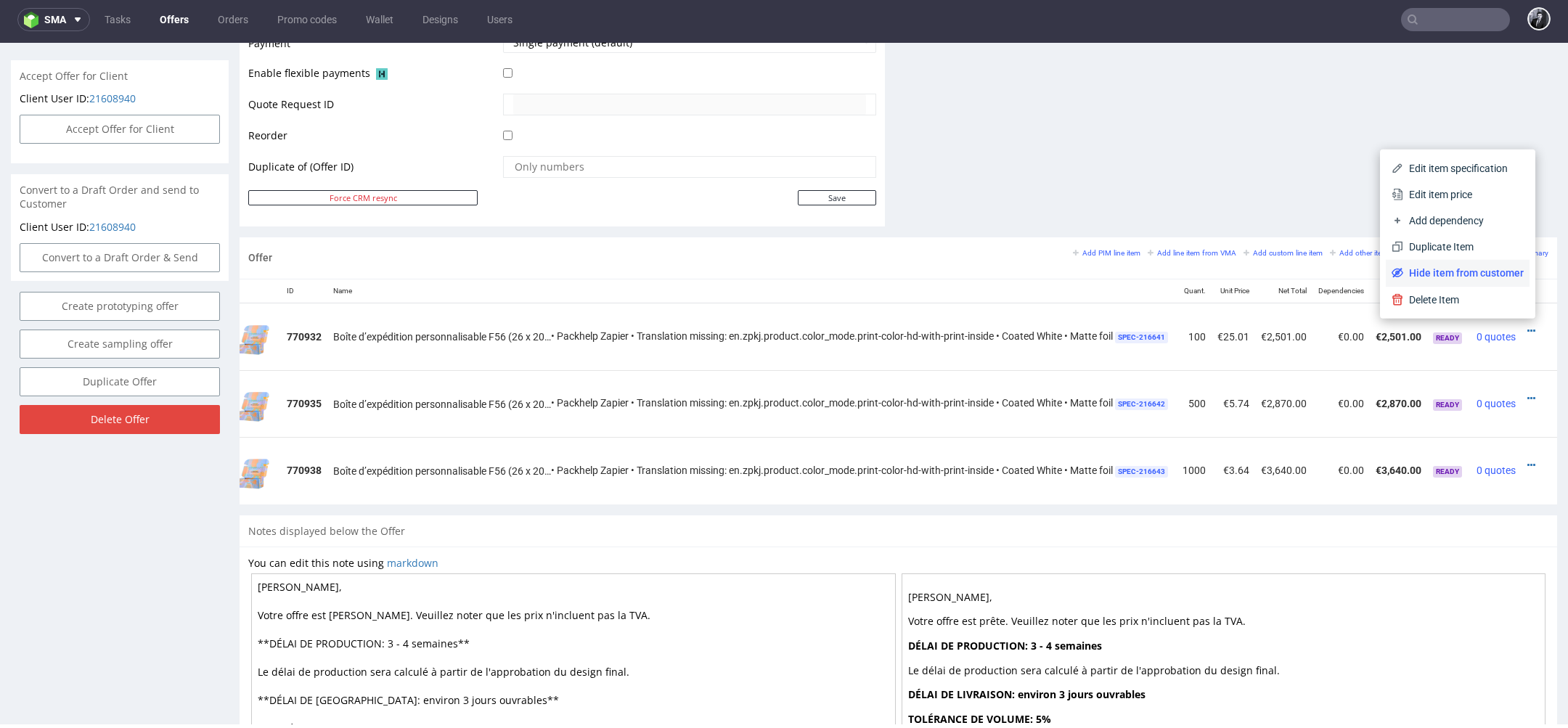
click at [1463, 276] on span "Hide item from customer" at bounding box center [1463, 273] width 121 height 14
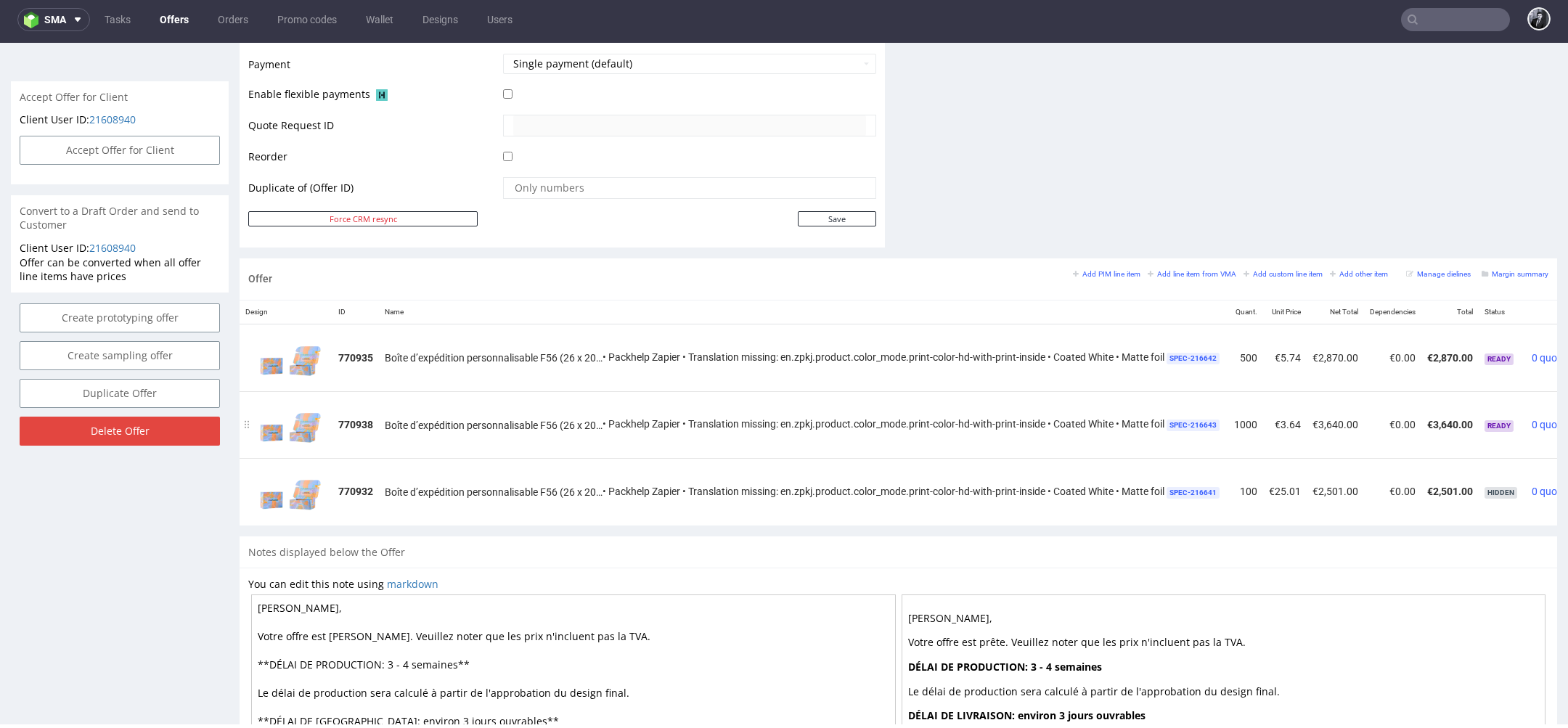
scroll to position [0, 74]
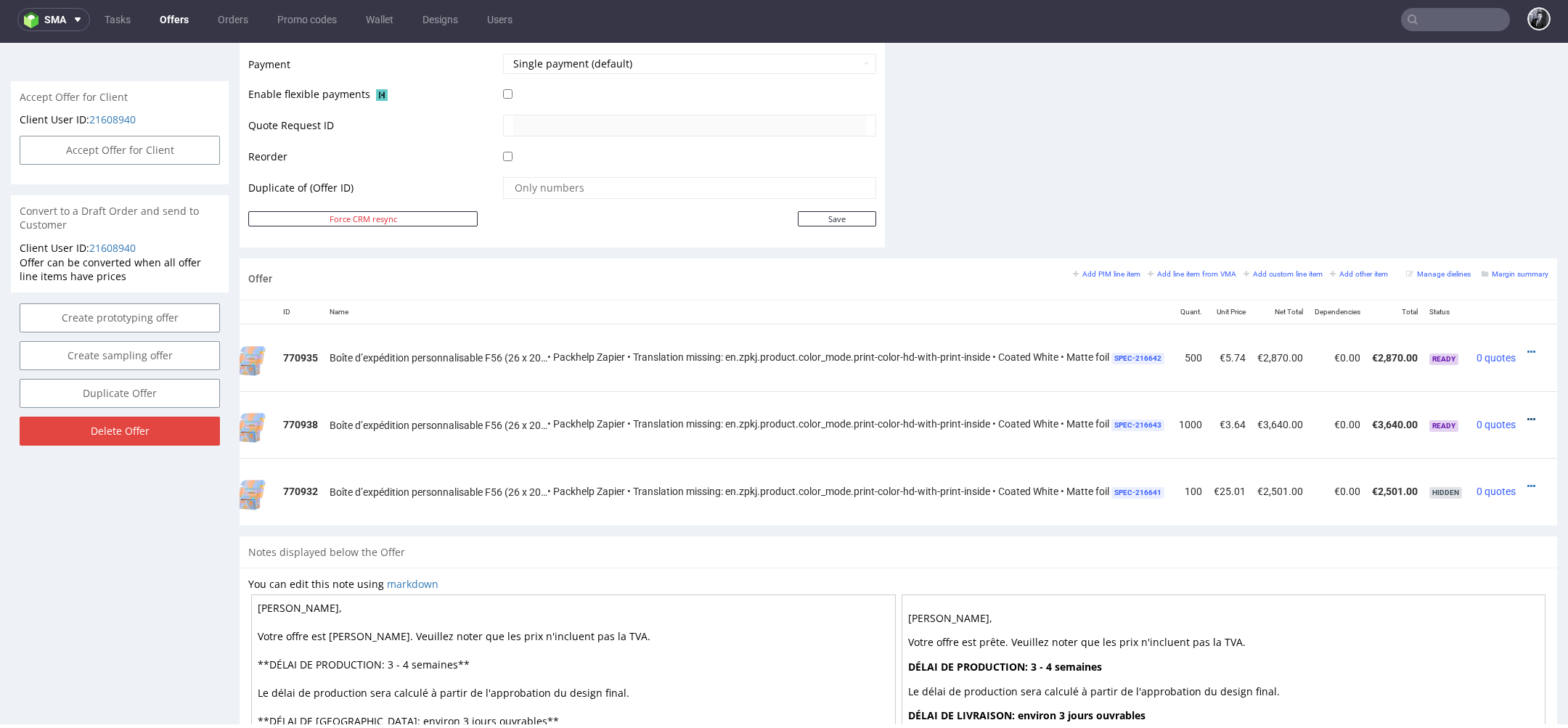
click at [1527, 414] on icon at bounding box center [1530, 419] width 8 height 10
click at [1461, 355] on span "Hide item from customer" at bounding box center [1463, 361] width 121 height 14
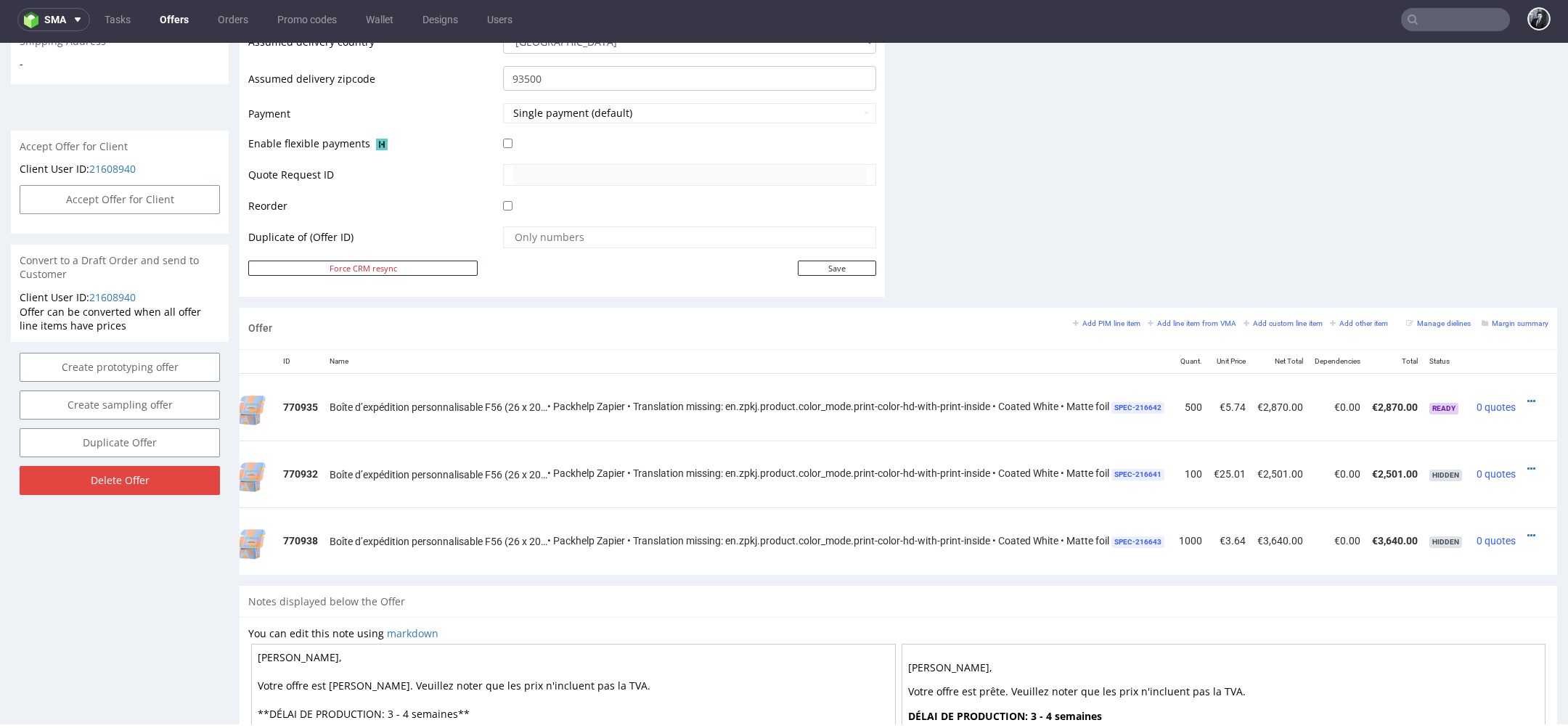
click at [1527, 398] on div at bounding box center [1534, 401] width 15 height 14
click at [1527, 397] on icon at bounding box center [1530, 401] width 8 height 10
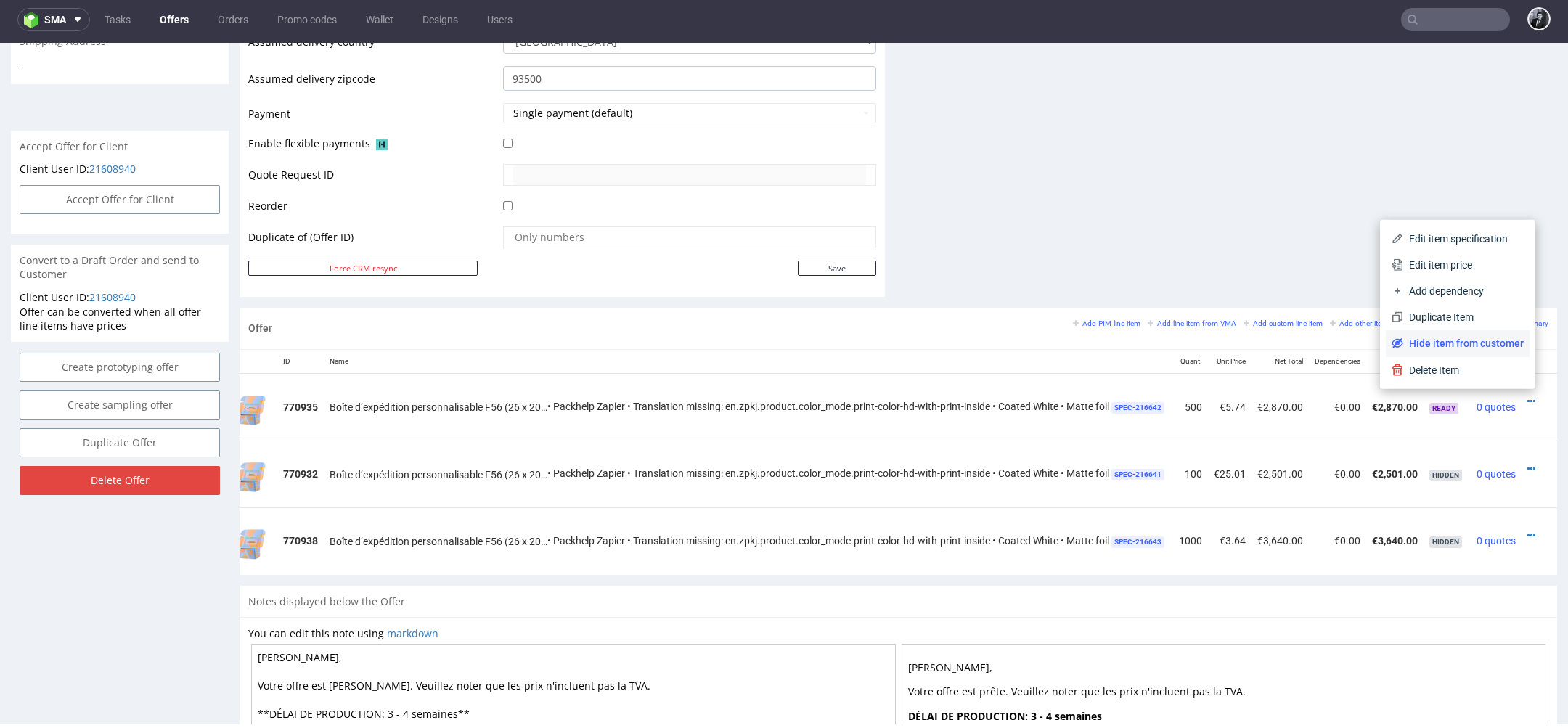
click at [1485, 345] on span "Hide item from customer" at bounding box center [1463, 343] width 121 height 14
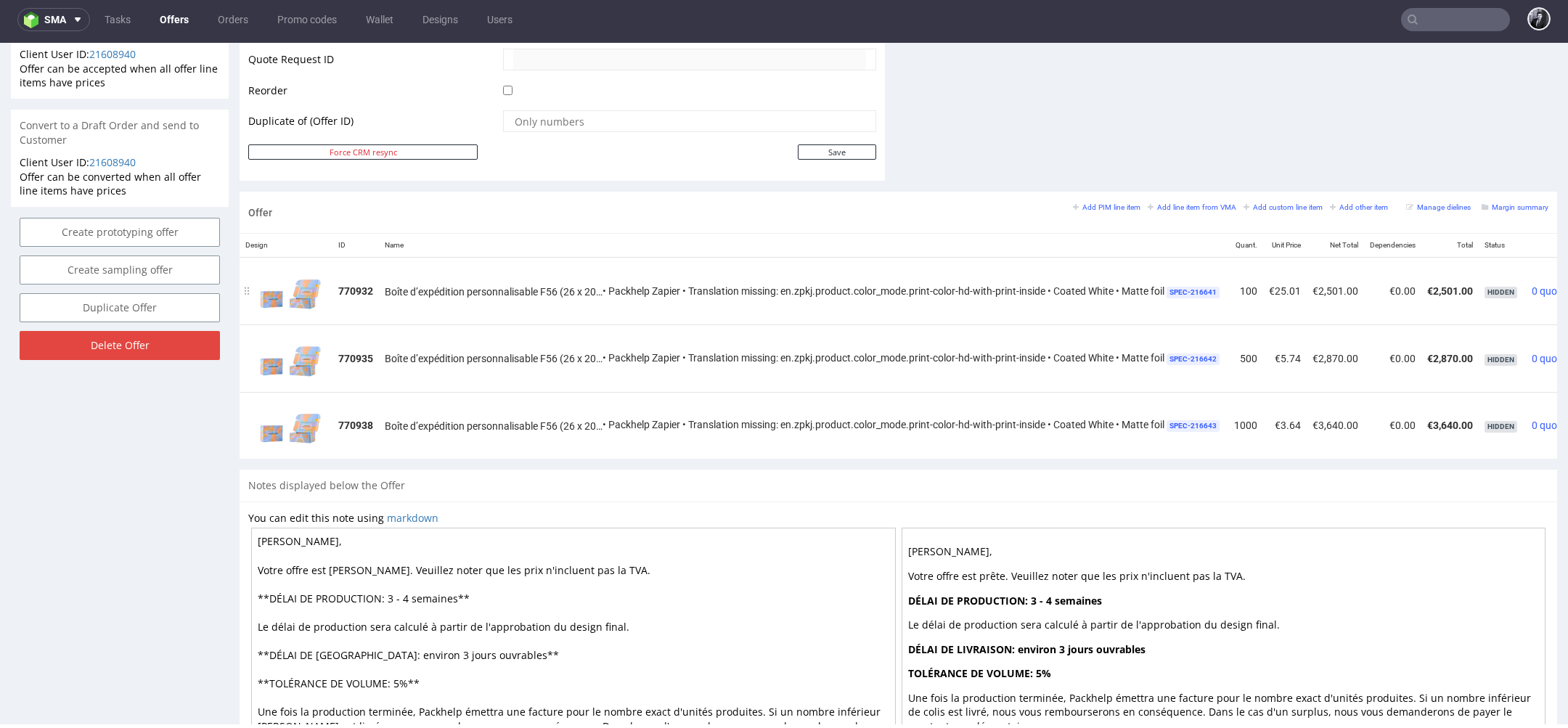
scroll to position [545, 0]
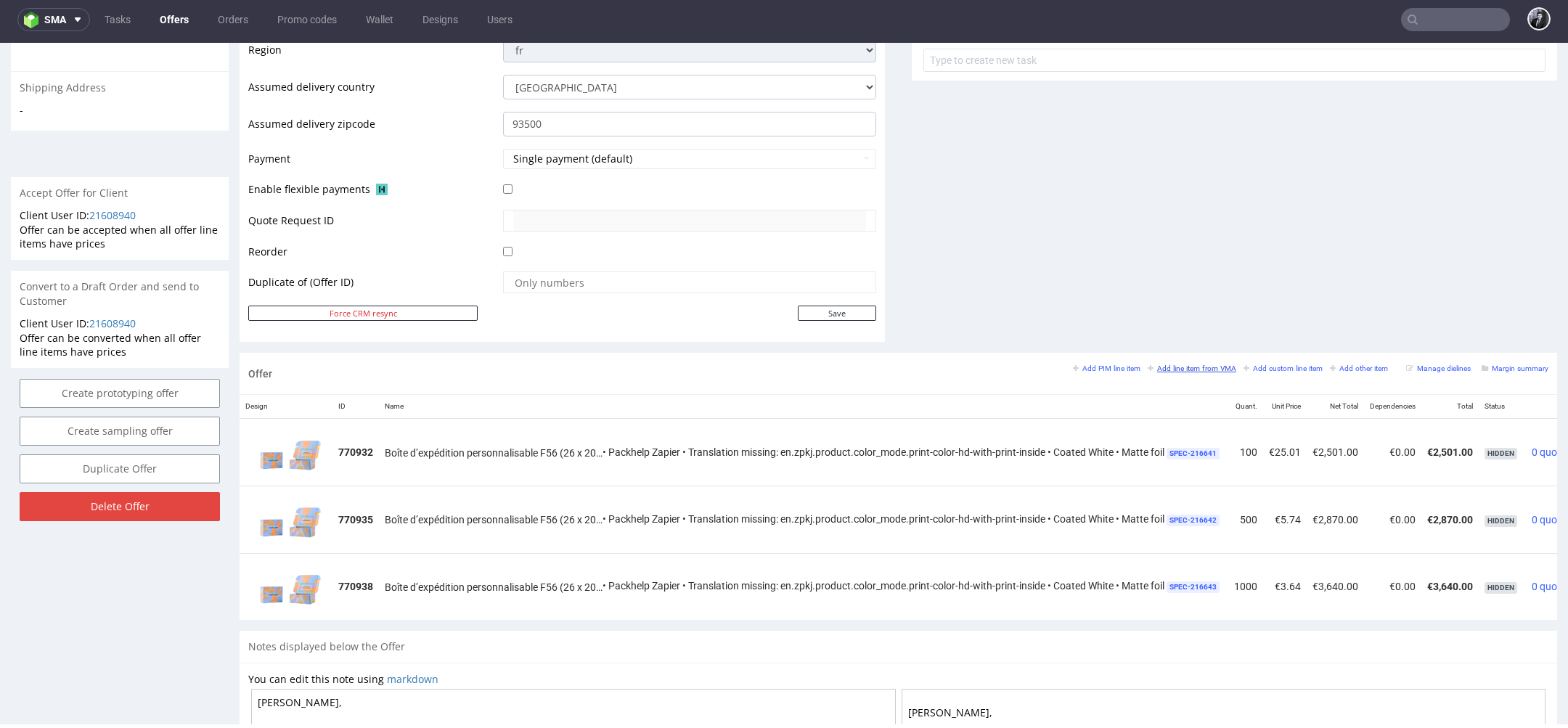
click at [1197, 364] on small "Add line item from VMA" at bounding box center [1191, 368] width 88 height 8
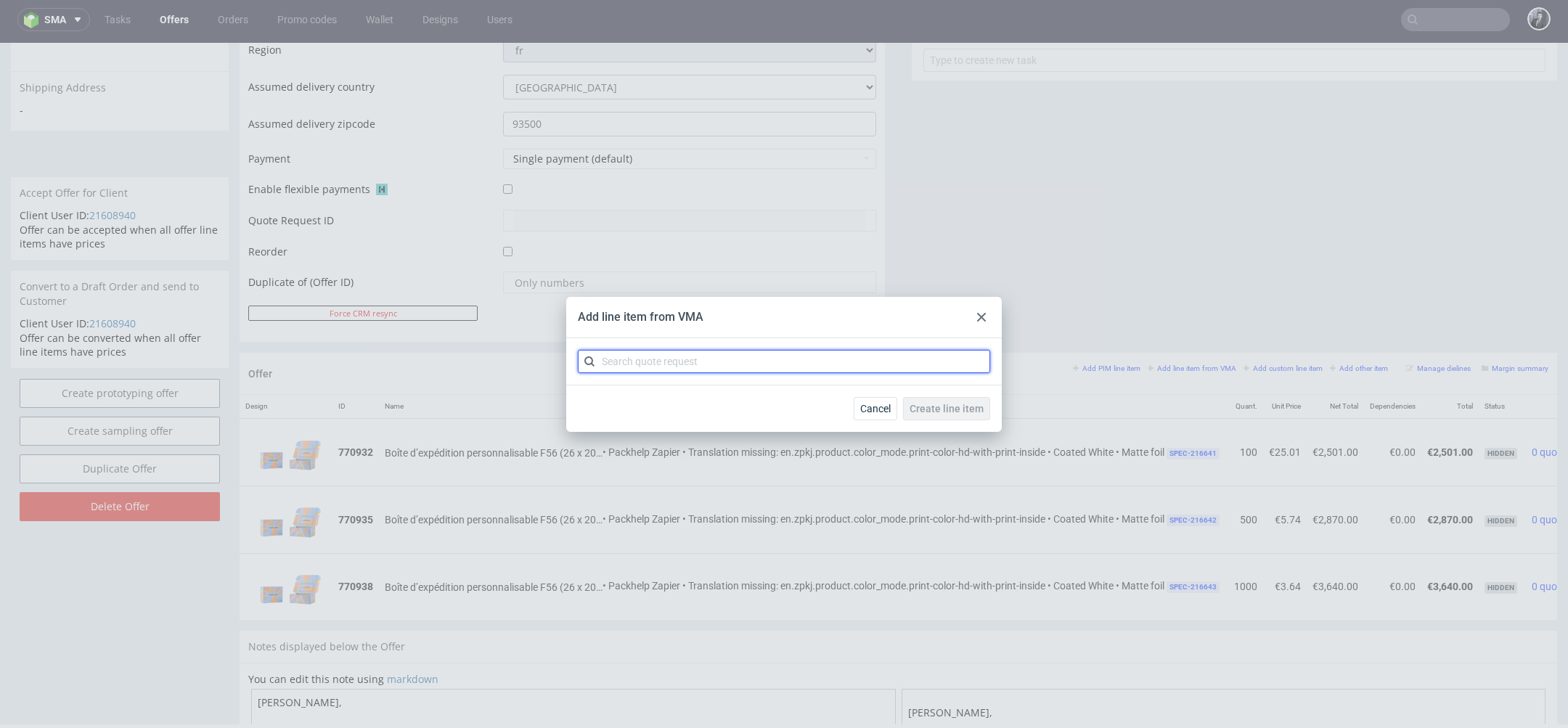
click at [926, 362] on input "text" at bounding box center [784, 362] width 413 height 23
type input "CBMS"
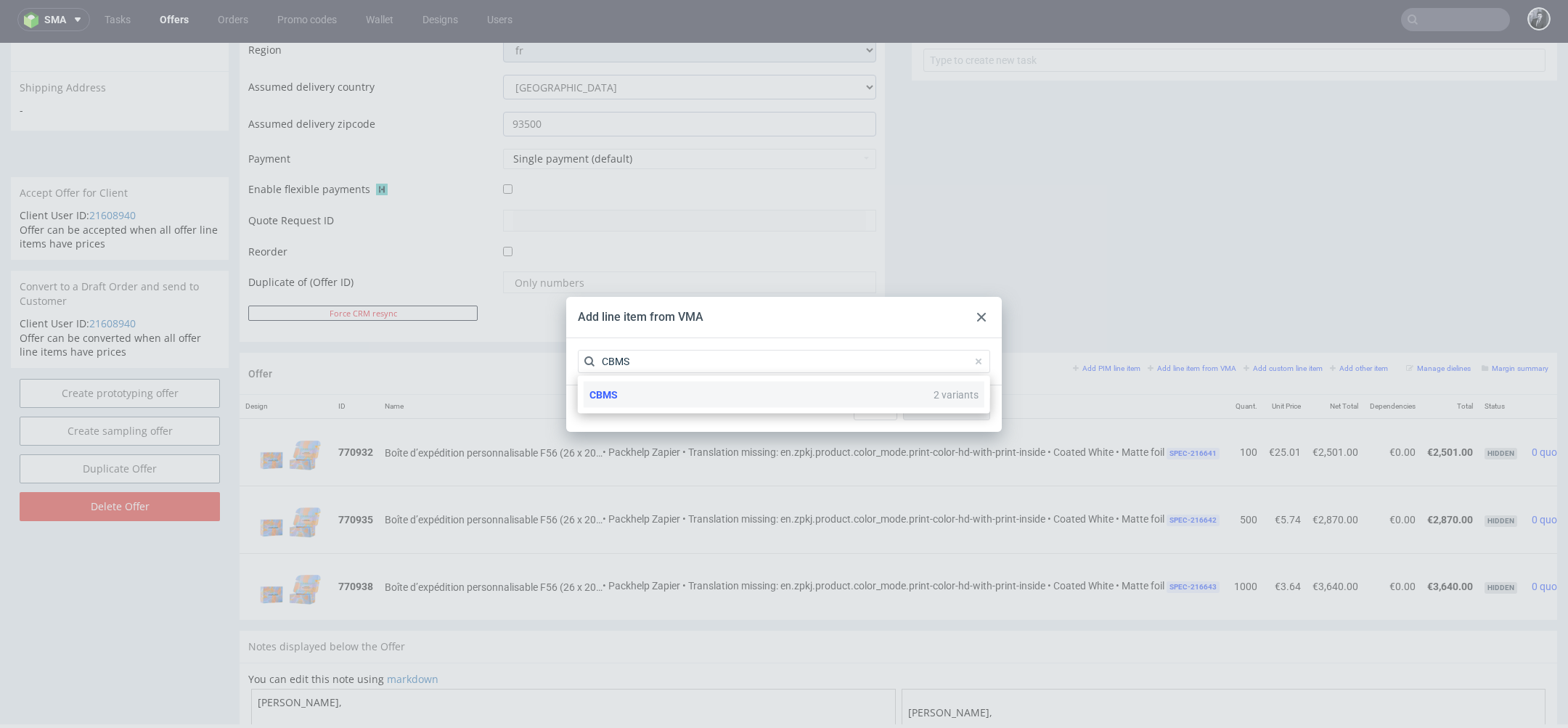
click at [713, 403] on div "CBMS 2 variants" at bounding box center [784, 395] width 401 height 26
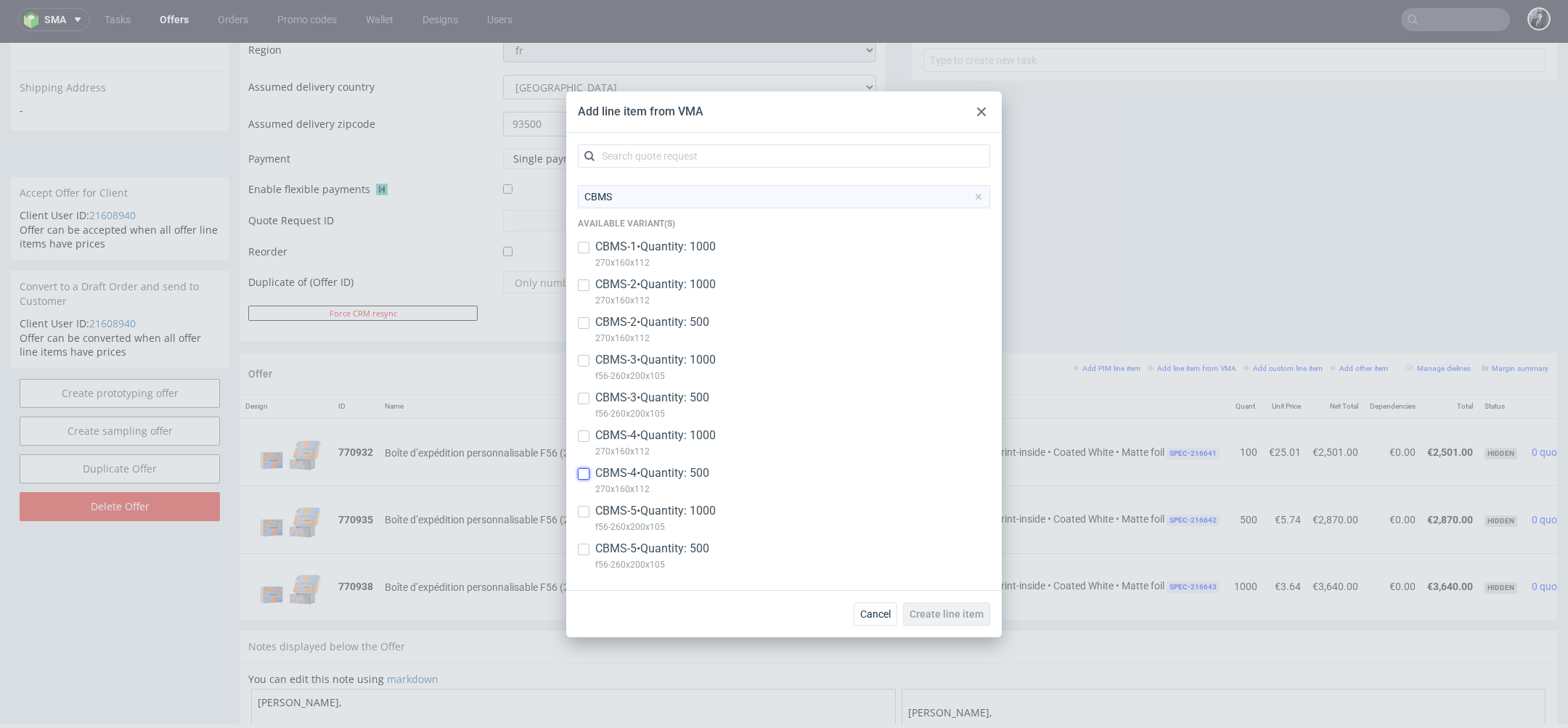
click at [584, 476] on input "checkbox" at bounding box center [583, 473] width 12 height 12
checkbox input "true"
click at [583, 444] on div at bounding box center [583, 437] width 12 height 18
checkbox input "true"
click at [950, 615] on span "Create line item" at bounding box center [947, 614] width 74 height 10
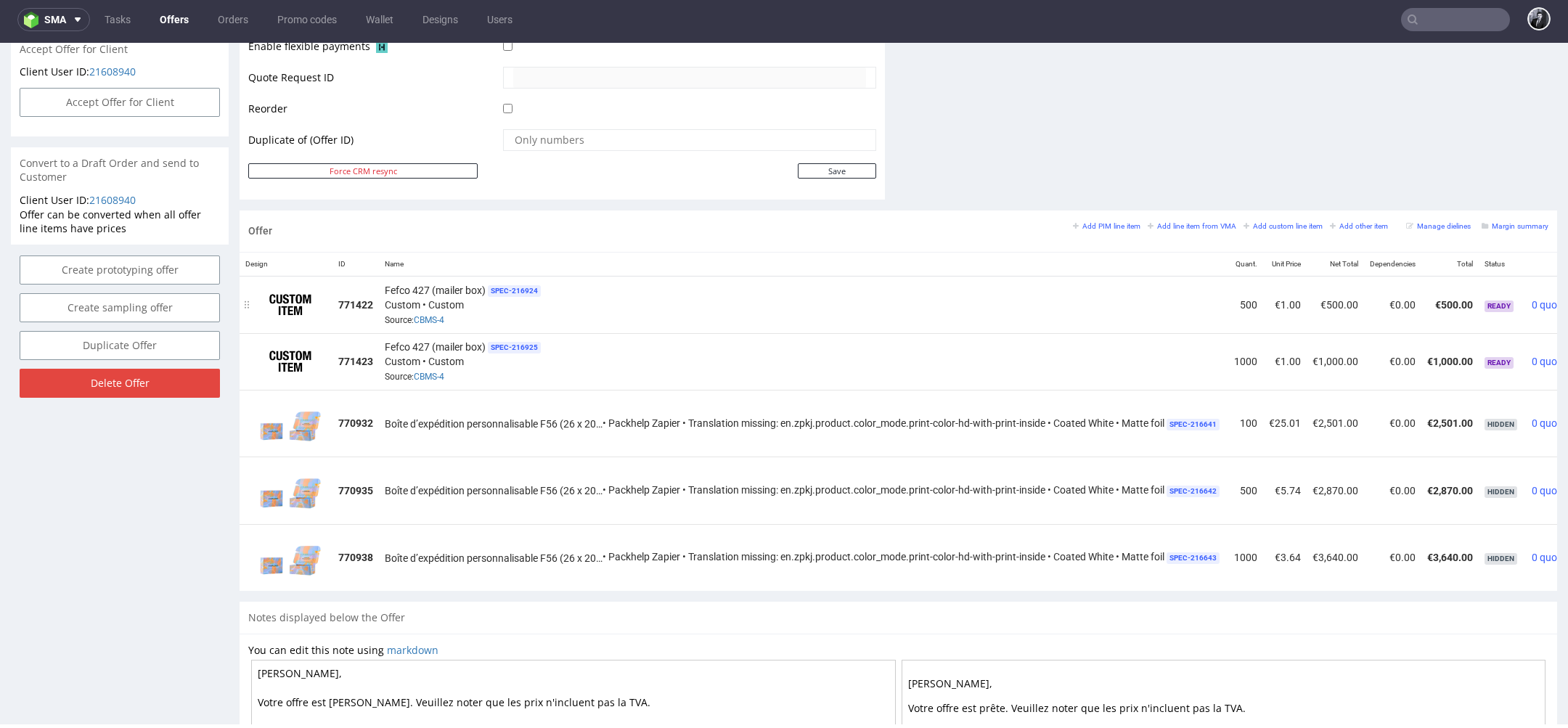
scroll to position [0, 74]
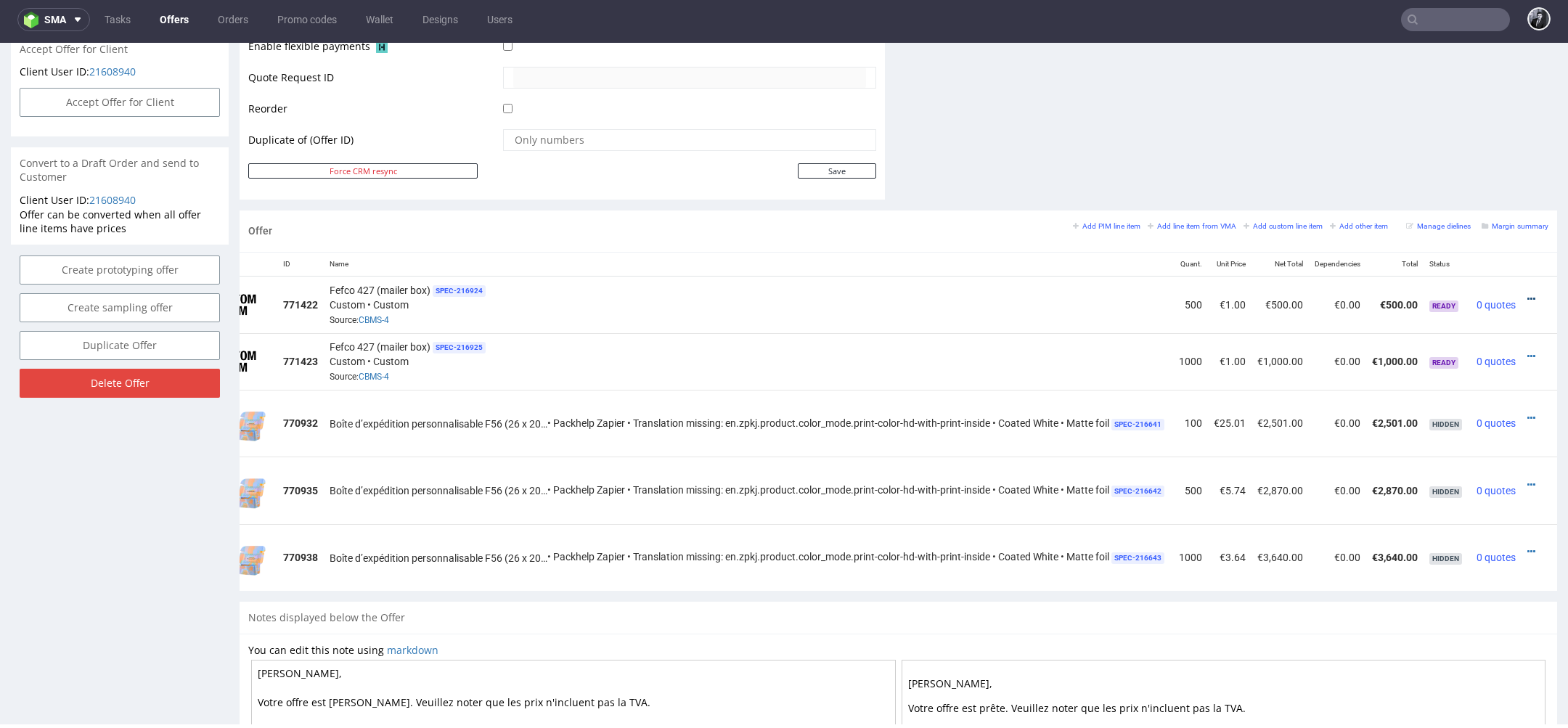
click at [1527, 294] on icon at bounding box center [1530, 298] width 8 height 10
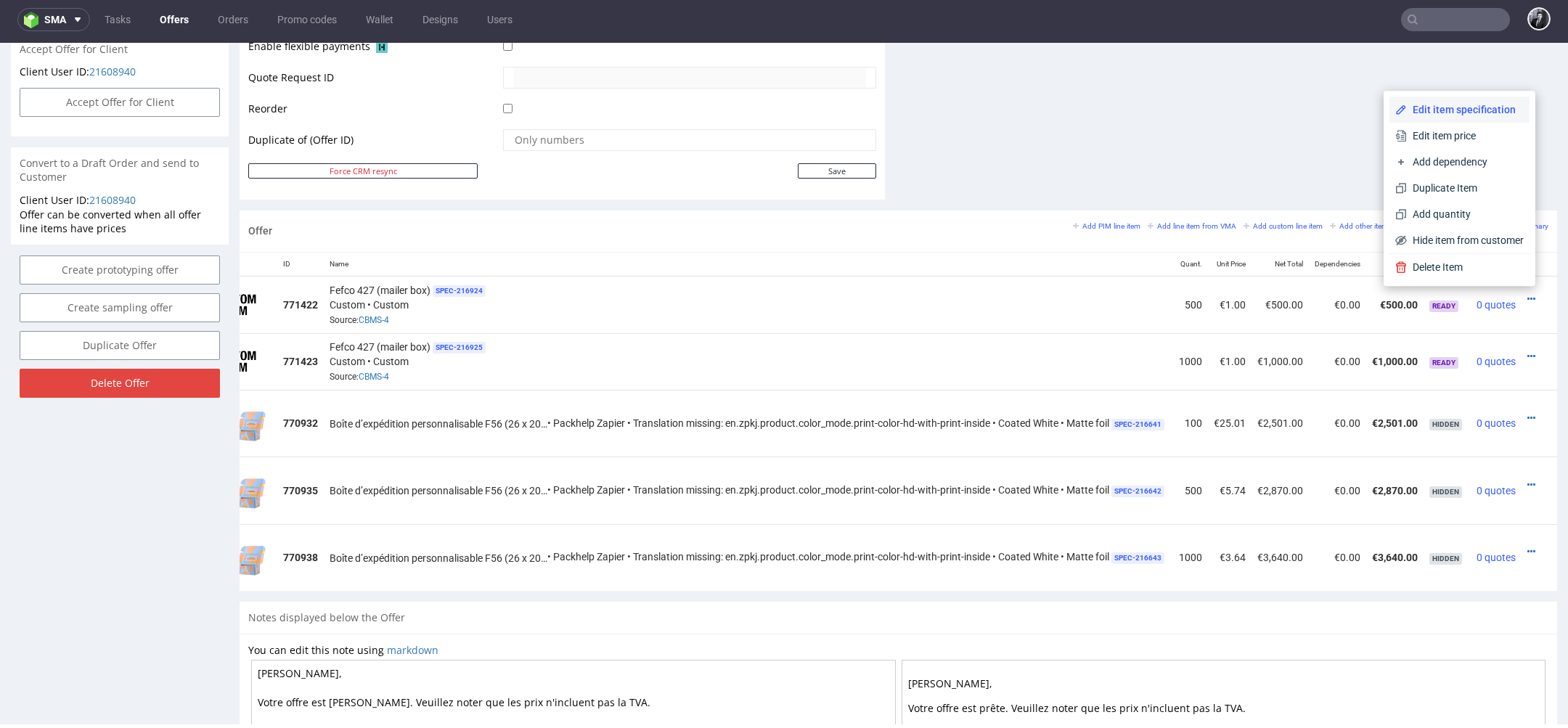
click at [1447, 112] on span "Edit item specification" at bounding box center [1464, 110] width 117 height 14
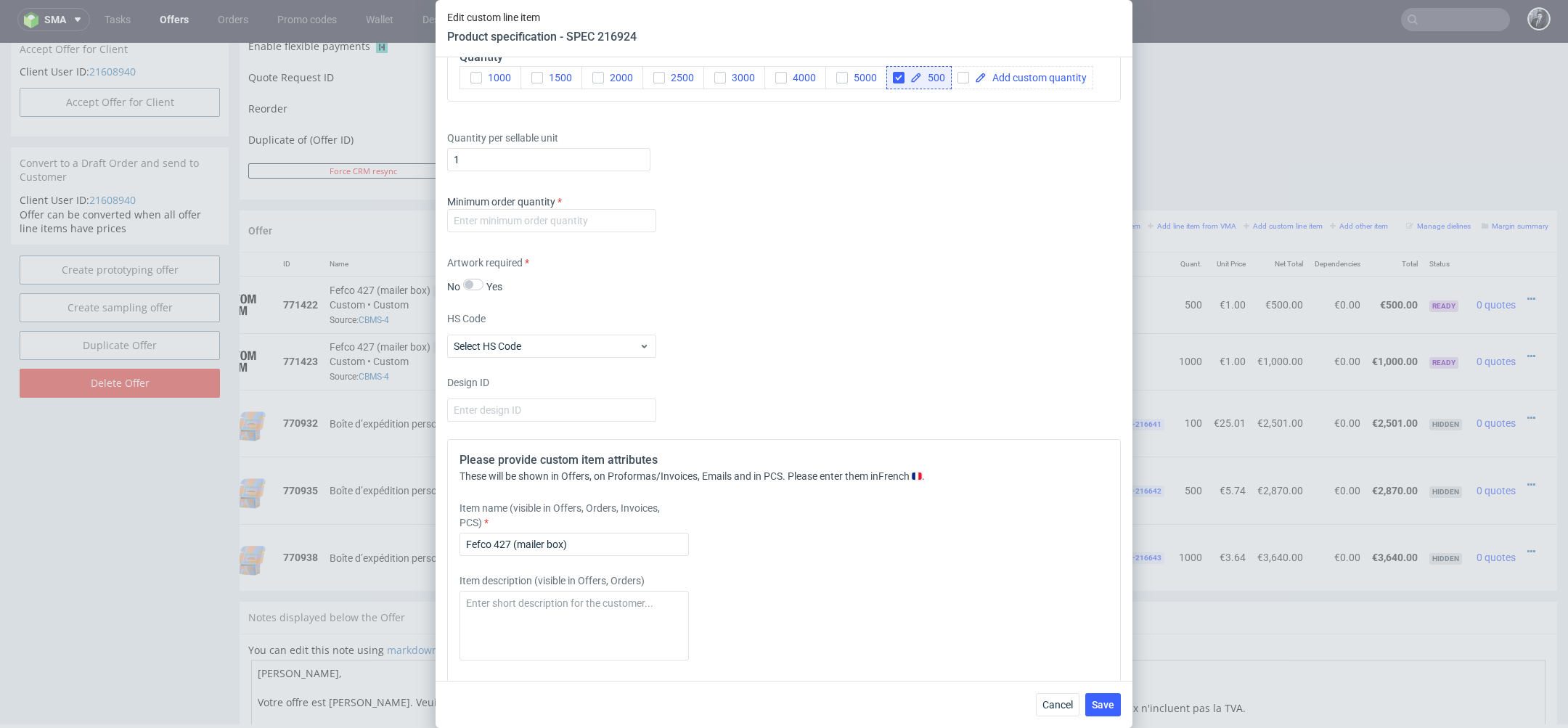
scroll to position [2042, 0]
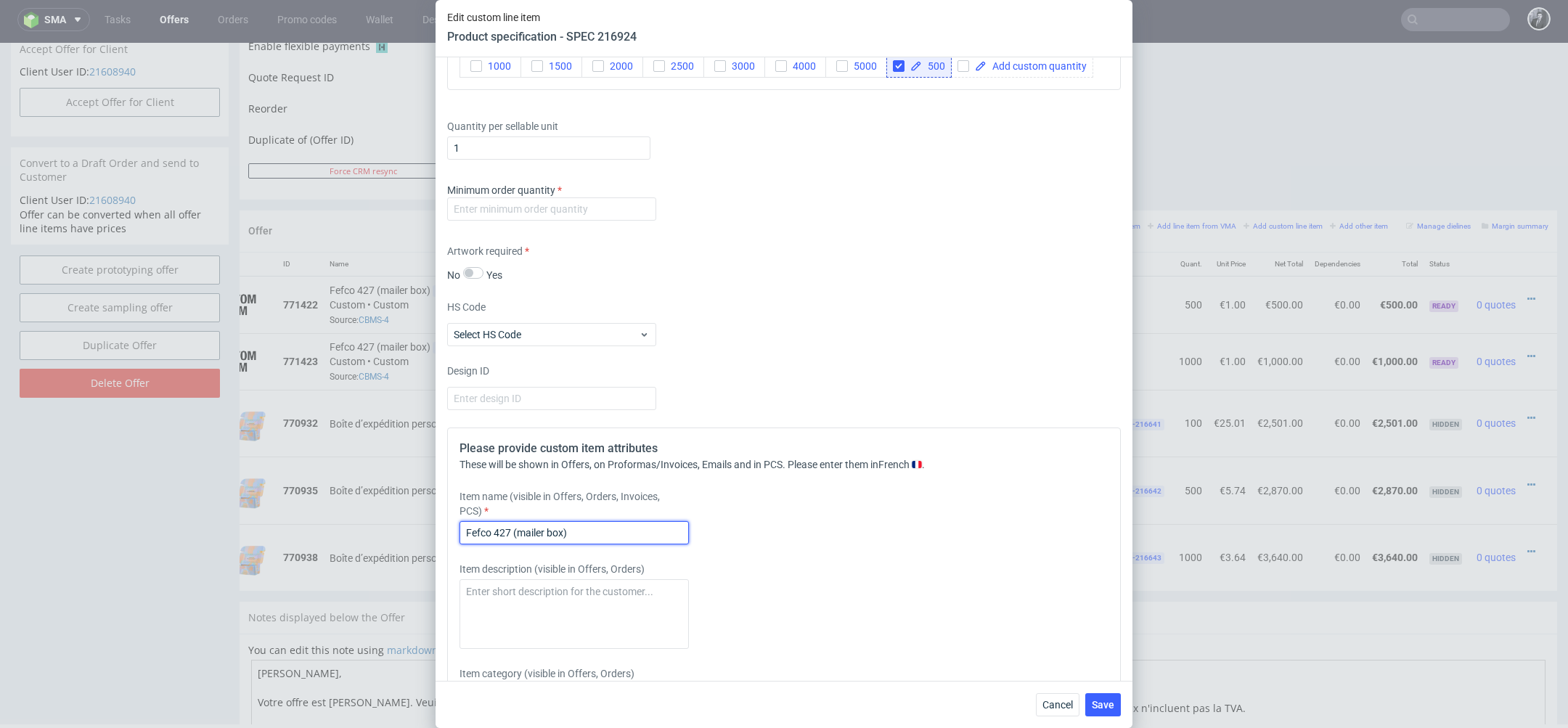
drag, startPoint x: 627, startPoint y: 526, endPoint x: 353, endPoint y: 523, distance: 274.0
click at [354, 523] on div "Edit custom line item Product specification - SPEC 216924 Supplier Marex Techni…" at bounding box center [784, 364] width 1568 height 728
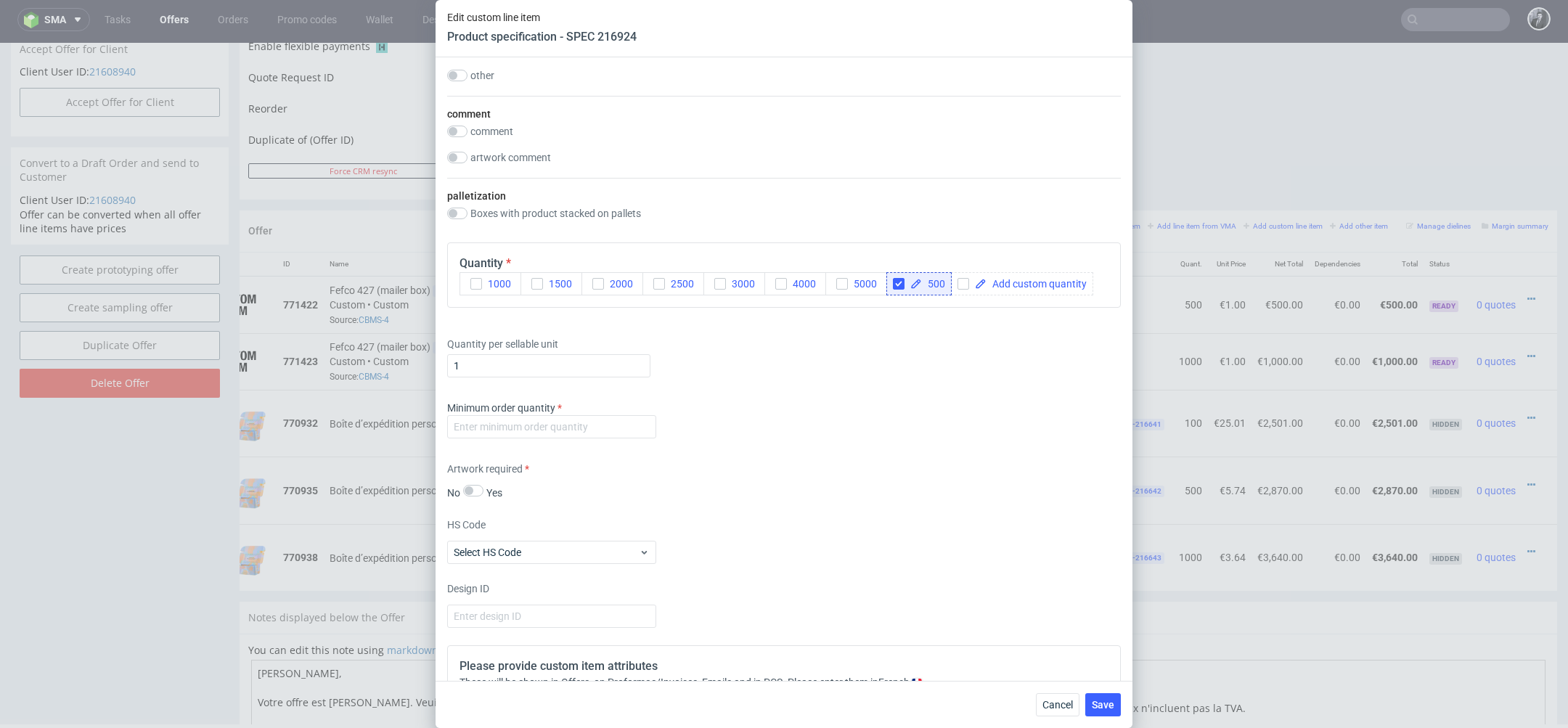
scroll to position [2188, 0]
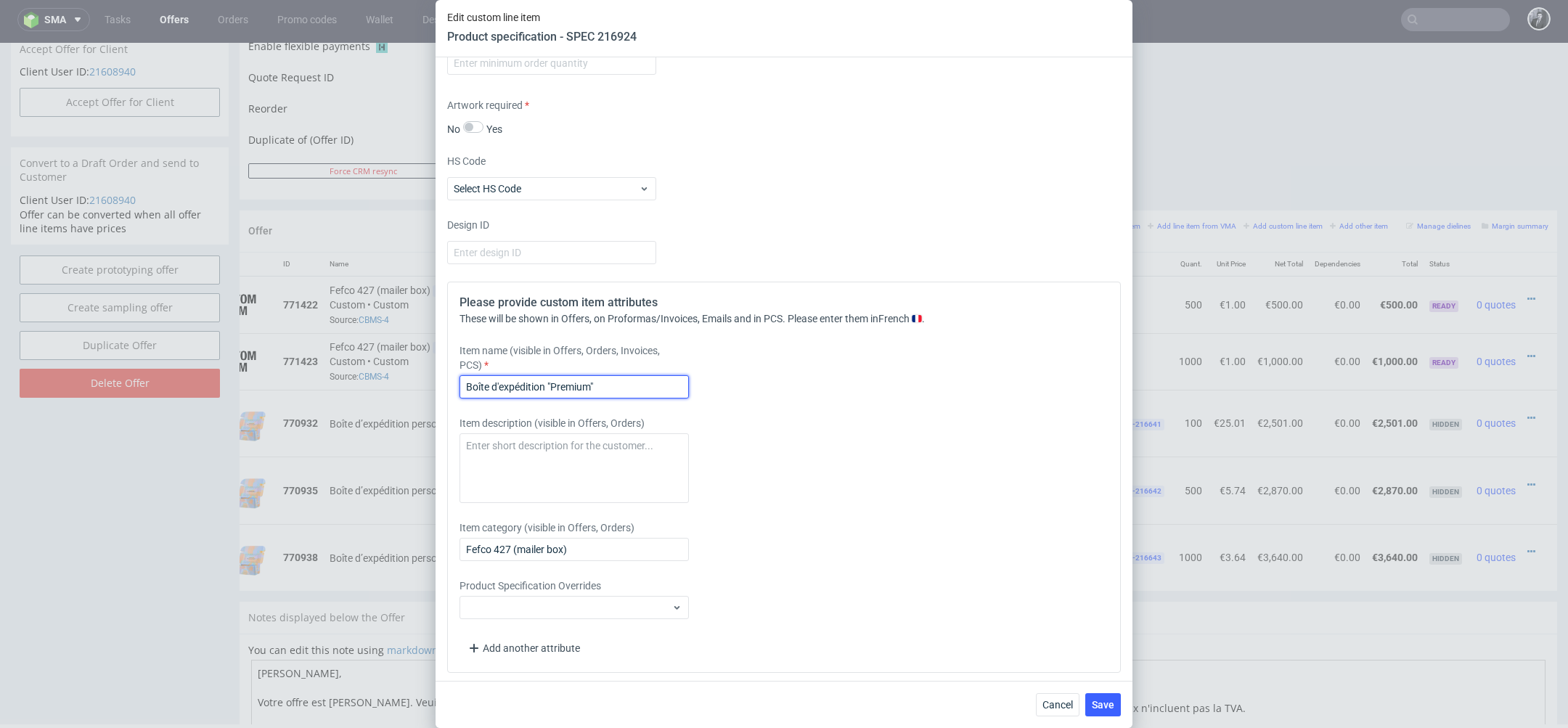
click at [548, 386] on input "Boîte d'expédition "Premium"" at bounding box center [574, 387] width 229 height 23
click at [621, 388] on input "Boîte d'expédition "Premium"" at bounding box center [574, 387] width 229 height 23
drag, startPoint x: 682, startPoint y: 382, endPoint x: 349, endPoint y: 368, distance: 333.3
click at [349, 368] on div "Edit custom line item Product specification - SPEC 216924 Supplier Marex Techni…" at bounding box center [784, 364] width 1568 height 728
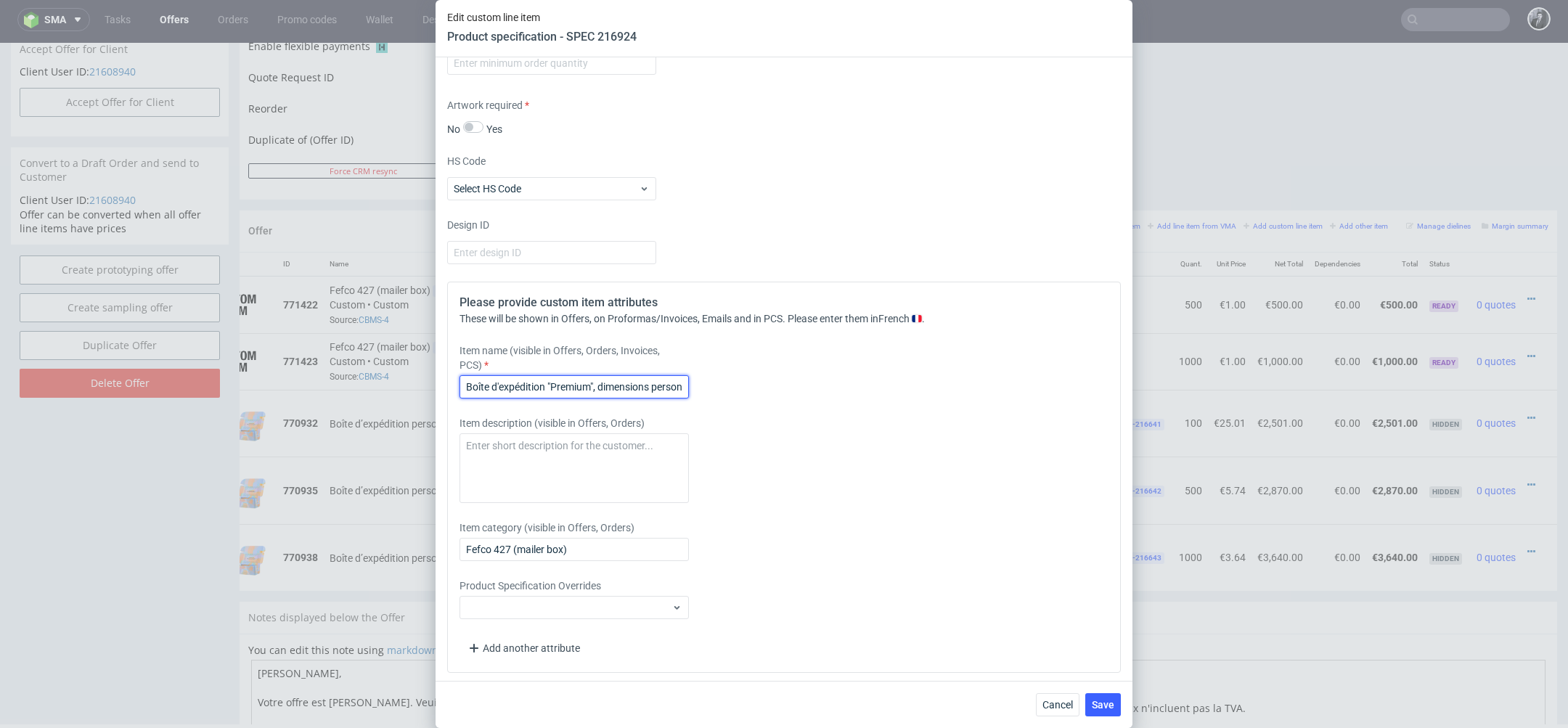
scroll to position [2036, 0]
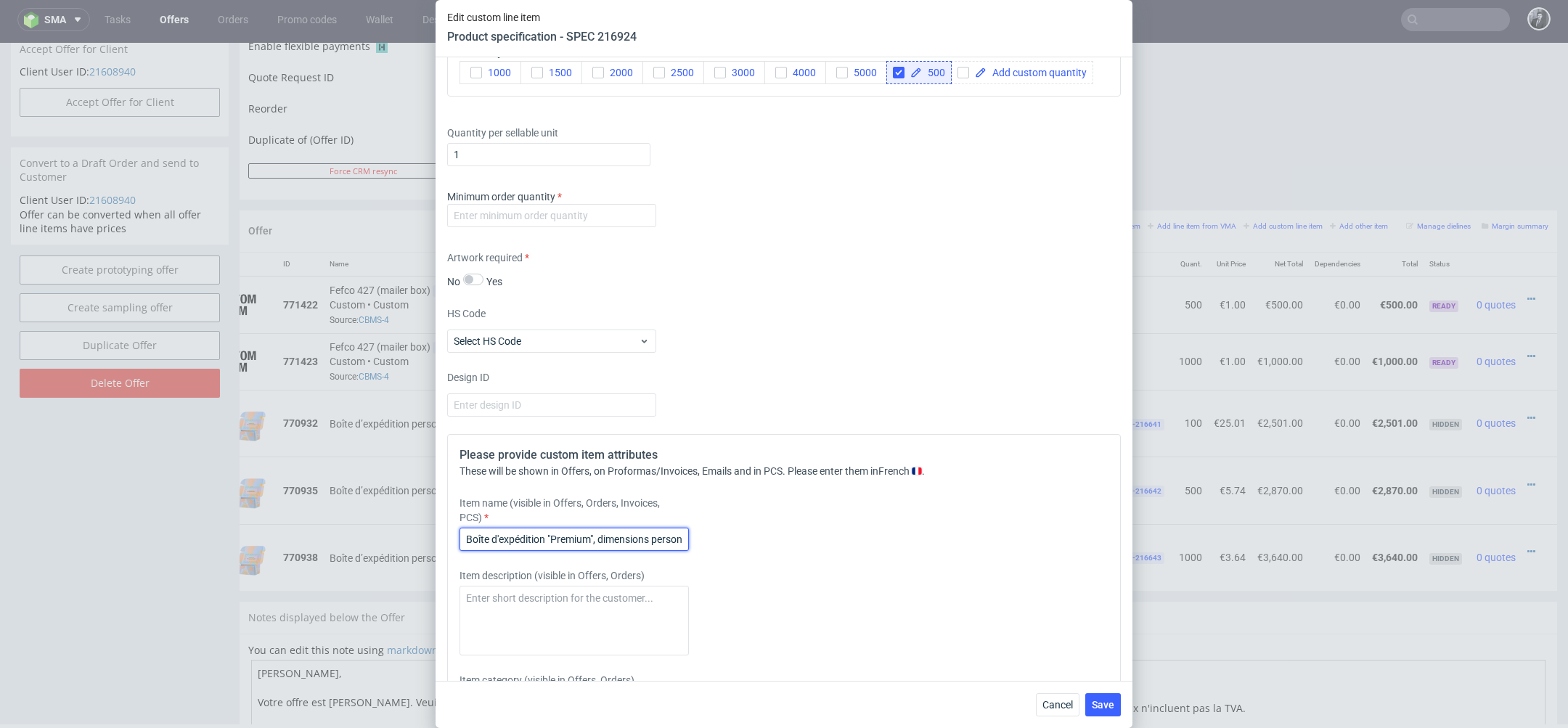
type input "Boîte d'expédition "Premium", dimensions personnalisées"
click at [680, 529] on input "Boîte d'expédition "Premium", dimensions personnalisées" at bounding box center [574, 540] width 229 height 23
click at [618, 209] on input "number" at bounding box center [552, 215] width 209 height 23
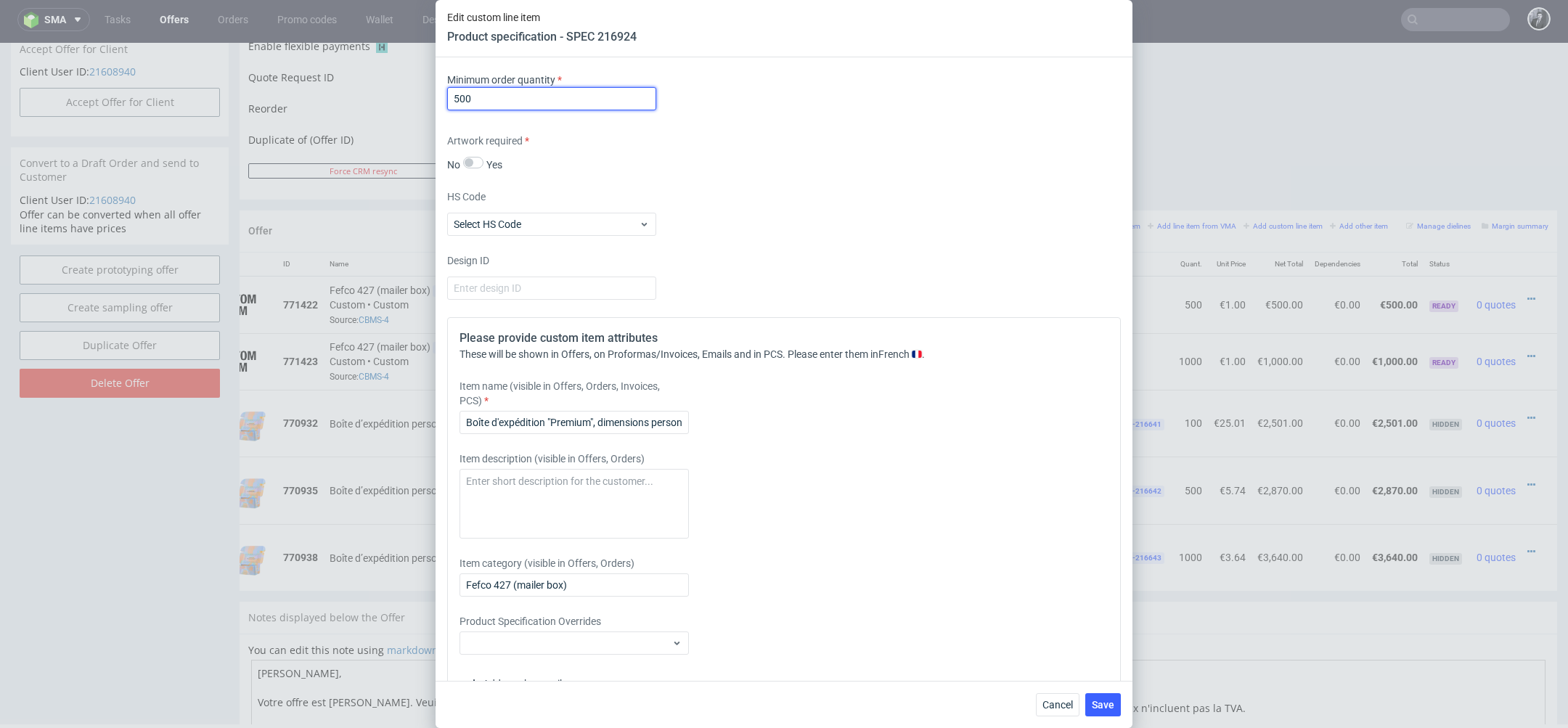
scroll to position [2188, 0]
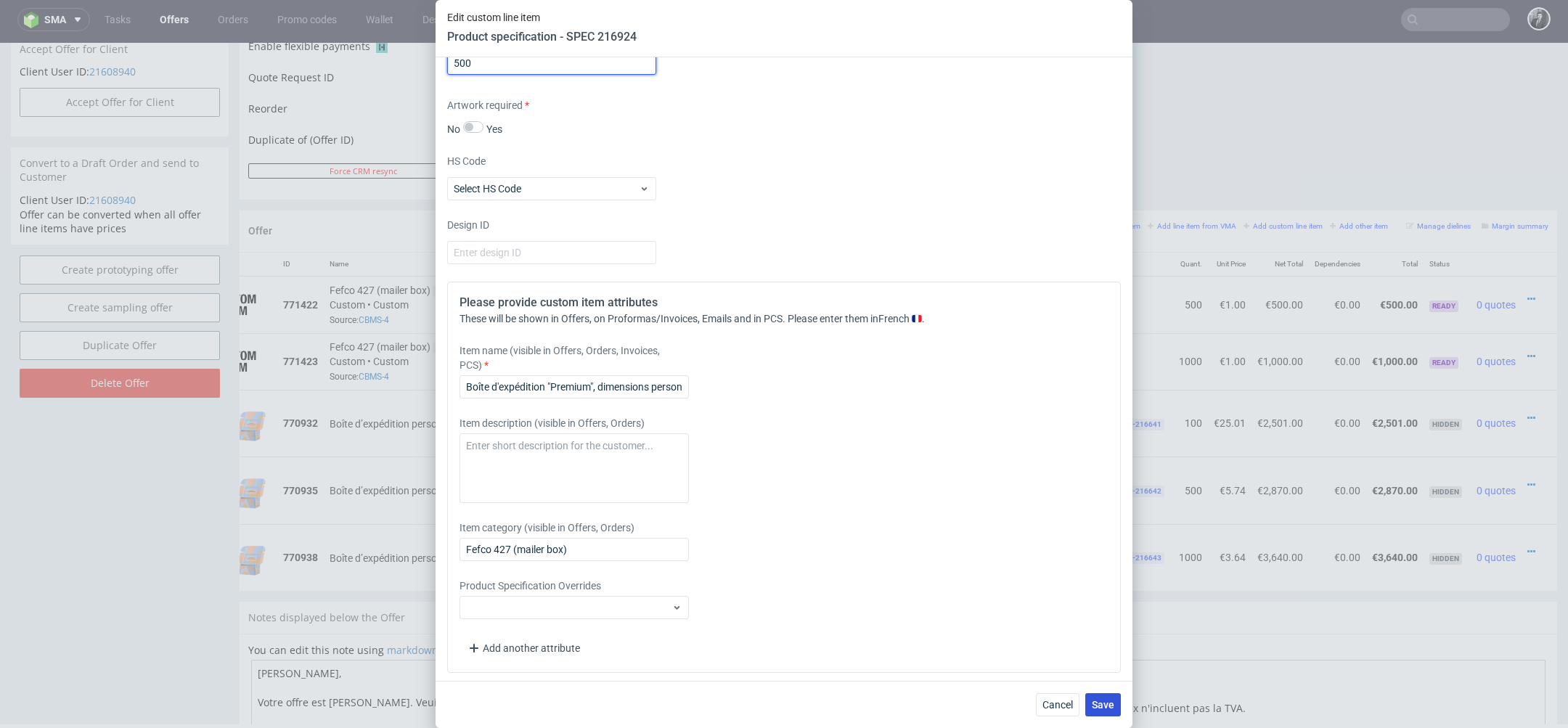
type input "500"
click at [1099, 697] on button "Save" at bounding box center [1103, 705] width 36 height 23
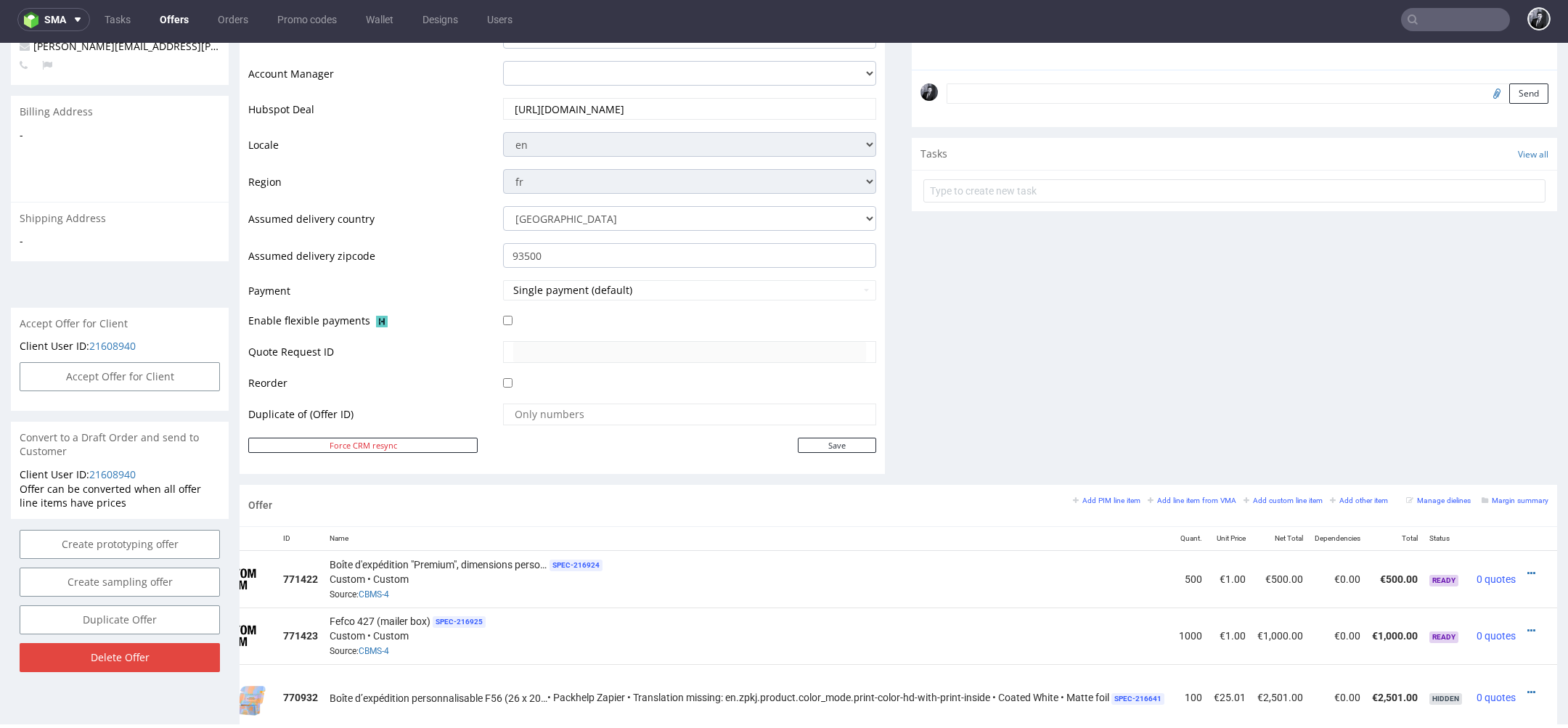
scroll to position [0, 74]
click at [1527, 627] on icon at bounding box center [1530, 631] width 8 height 10
click at [1449, 433] on span "Edit item specification" at bounding box center [1464, 440] width 117 height 14
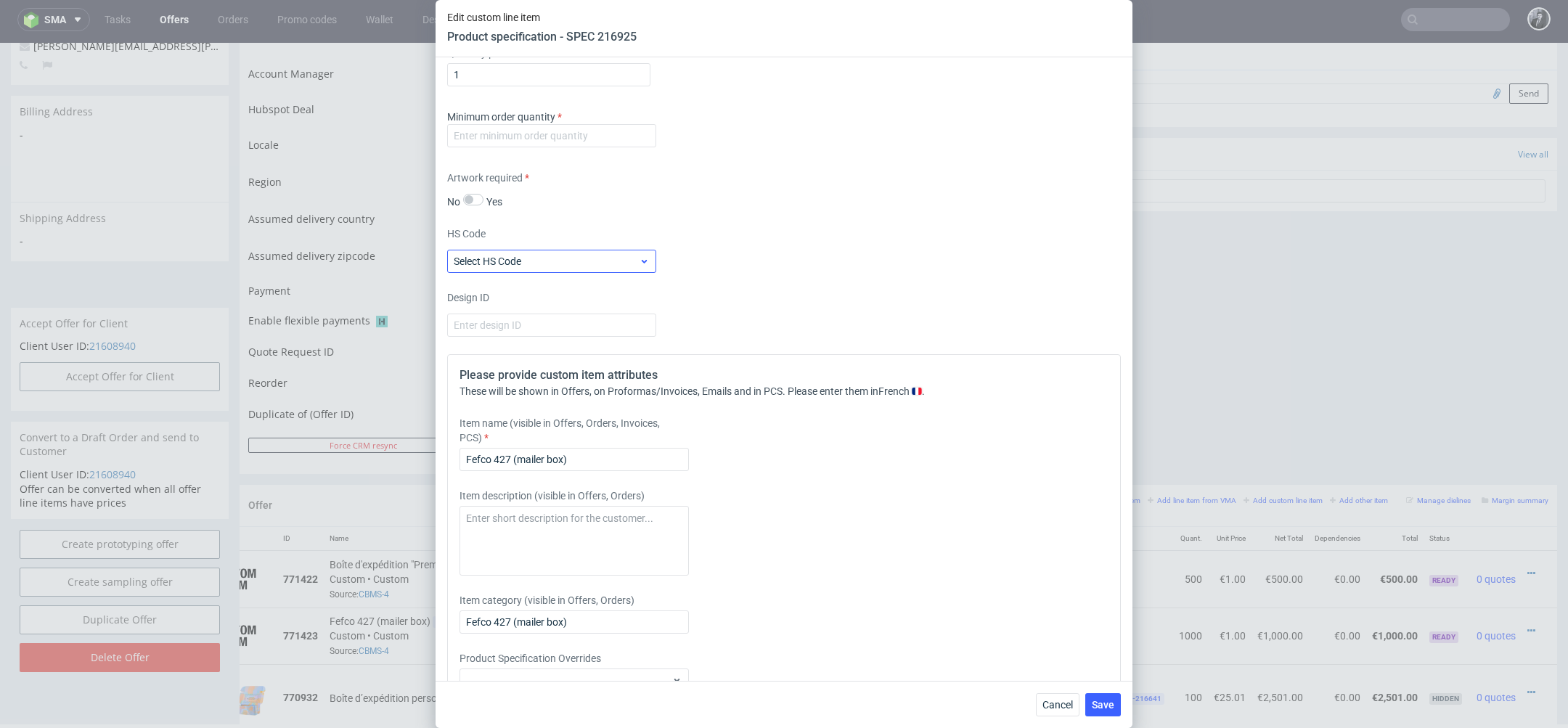
scroll to position [2105, 0]
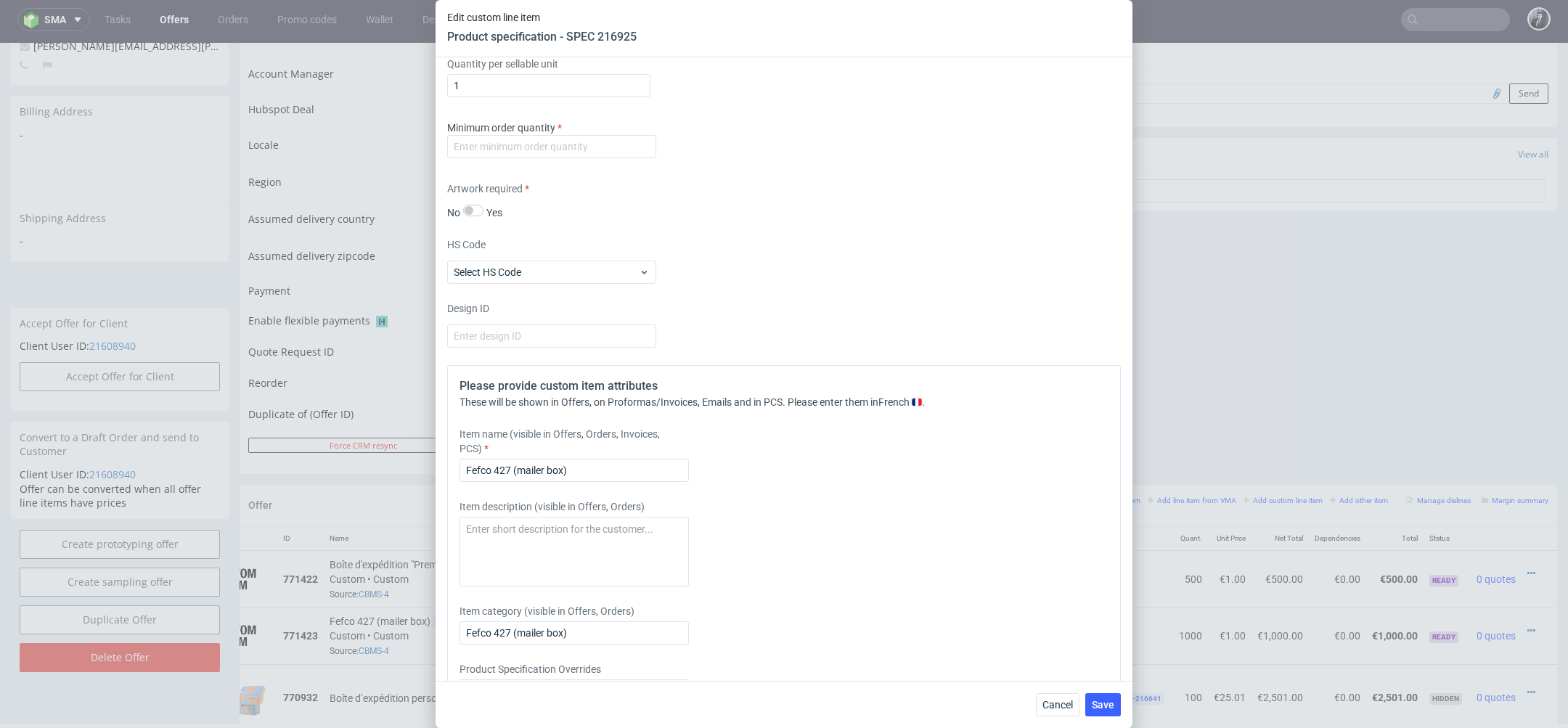
click at [545, 155] on div "Minimum order quantity" at bounding box center [784, 142] width 673 height 44
click at [551, 154] on input "number" at bounding box center [552, 146] width 209 height 23
type input "1000"
drag, startPoint x: 578, startPoint y: 472, endPoint x: 390, endPoint y: 461, distance: 188.3
click at [394, 467] on div "Edit custom line item Product specification - SPEC 216925 Supplier Marex Techni…" at bounding box center [784, 364] width 1568 height 728
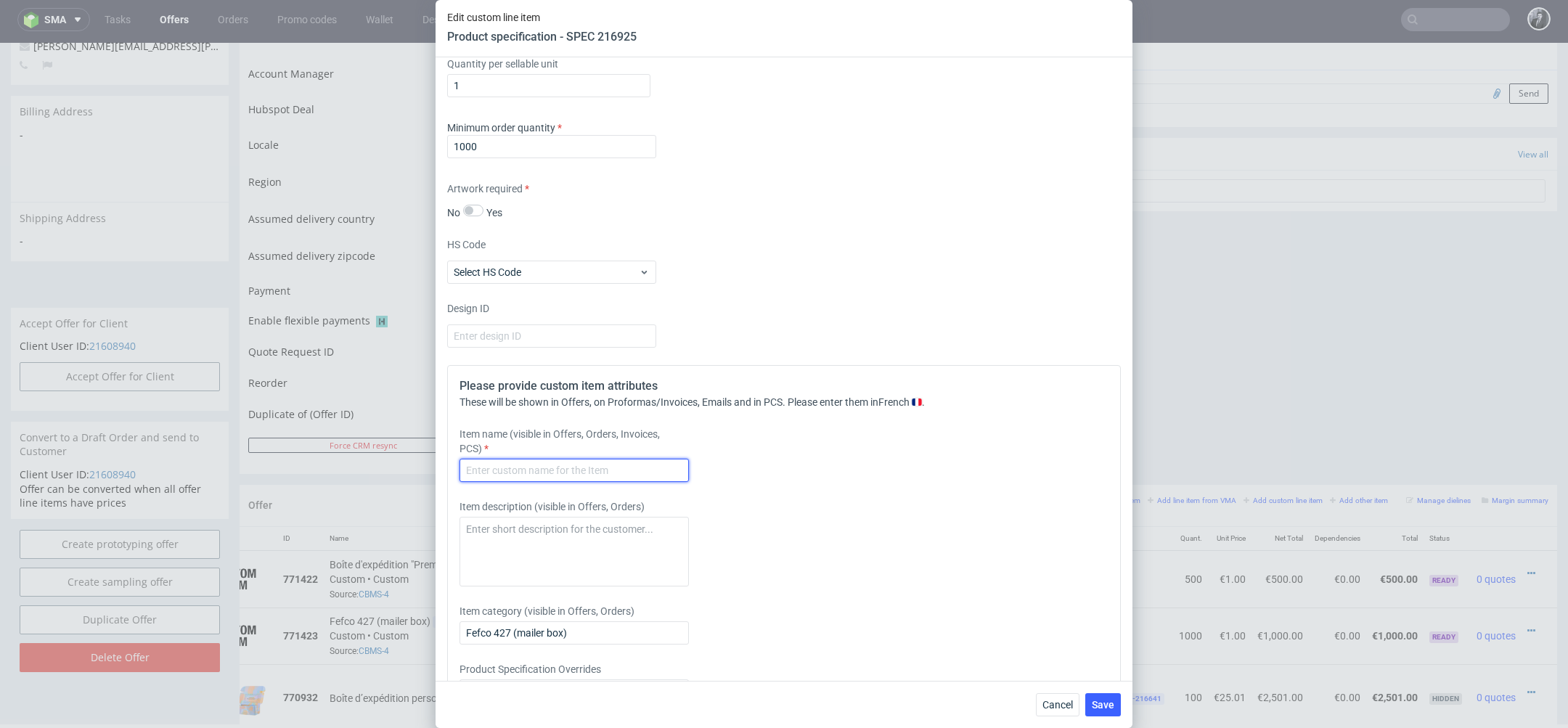
paste input "Boîte d'expédition "Premium", dimensions personnalisées"
type input "Boîte d'expédition "Premium", dimensions personnalisées"
click at [1098, 701] on span "Save" at bounding box center [1103, 705] width 22 height 10
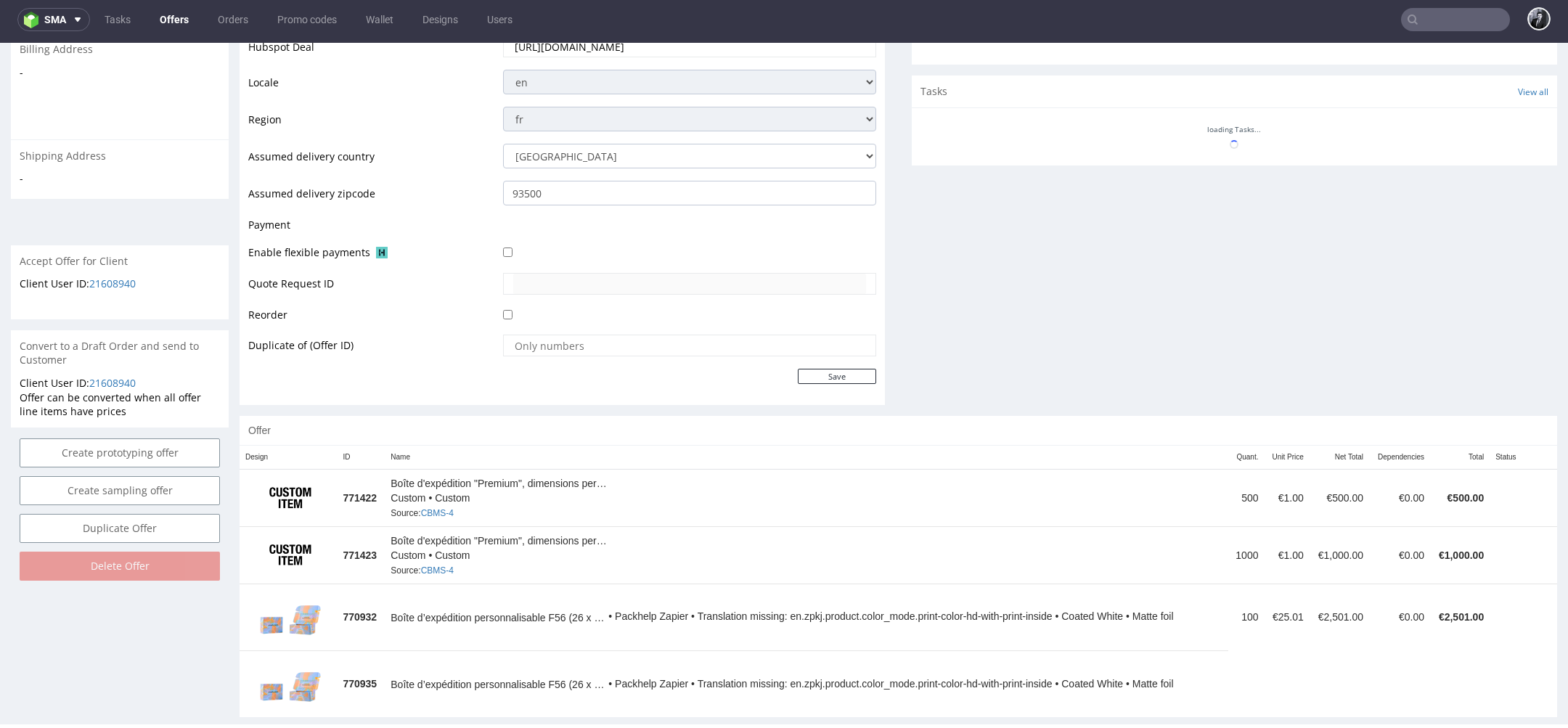
scroll to position [495, 0]
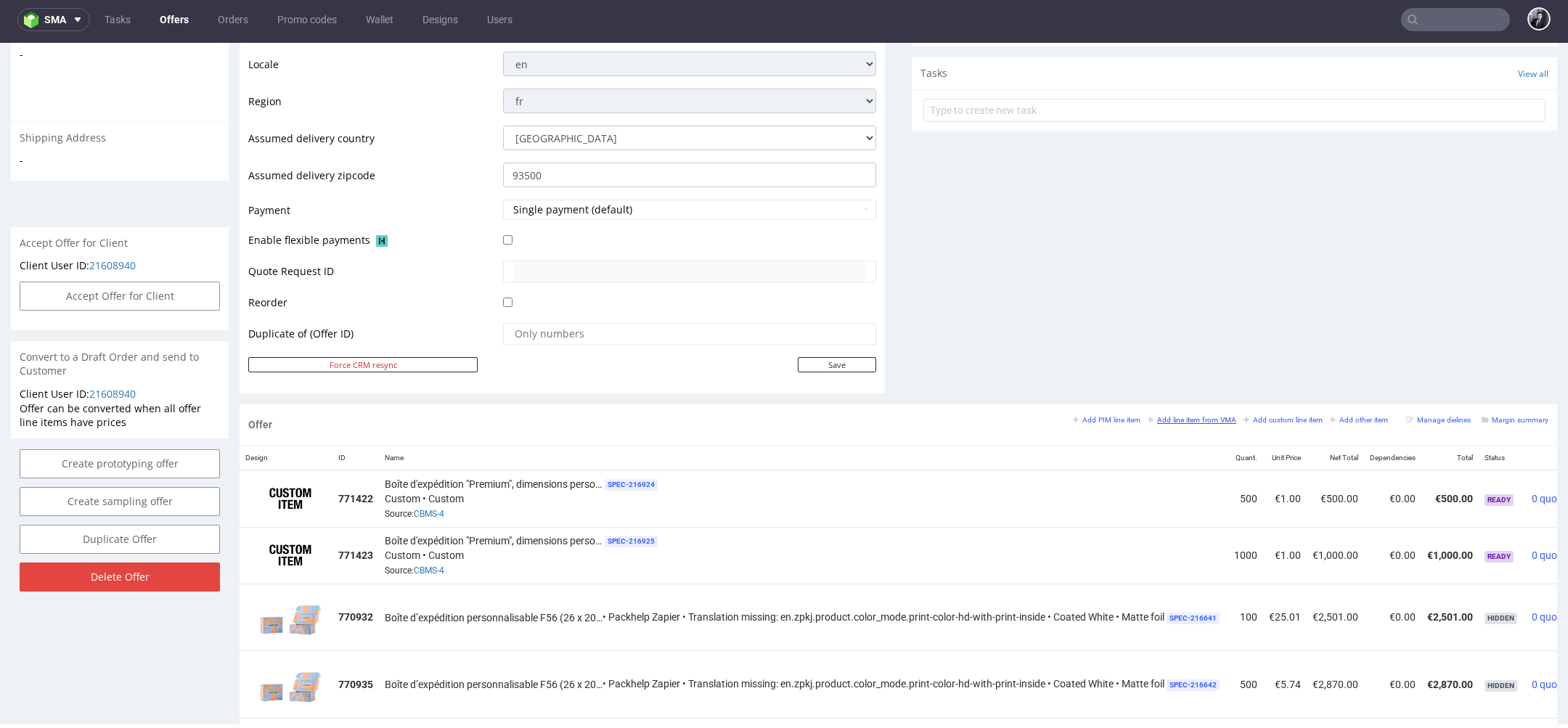
click at [1182, 420] on small "Add line item from VMA" at bounding box center [1191, 420] width 88 height 8
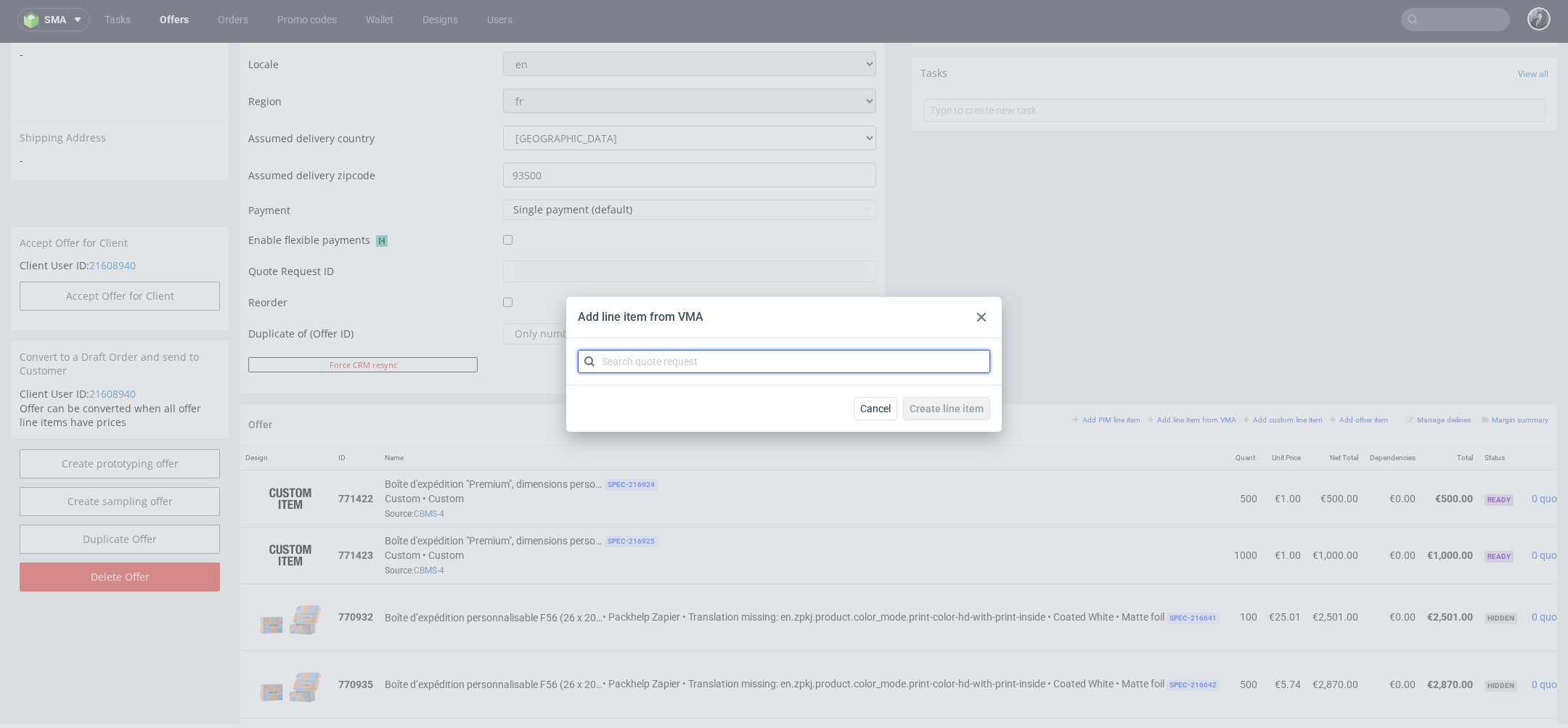
click at [846, 357] on input "text" at bounding box center [784, 362] width 413 height 23
type input "CBMS"
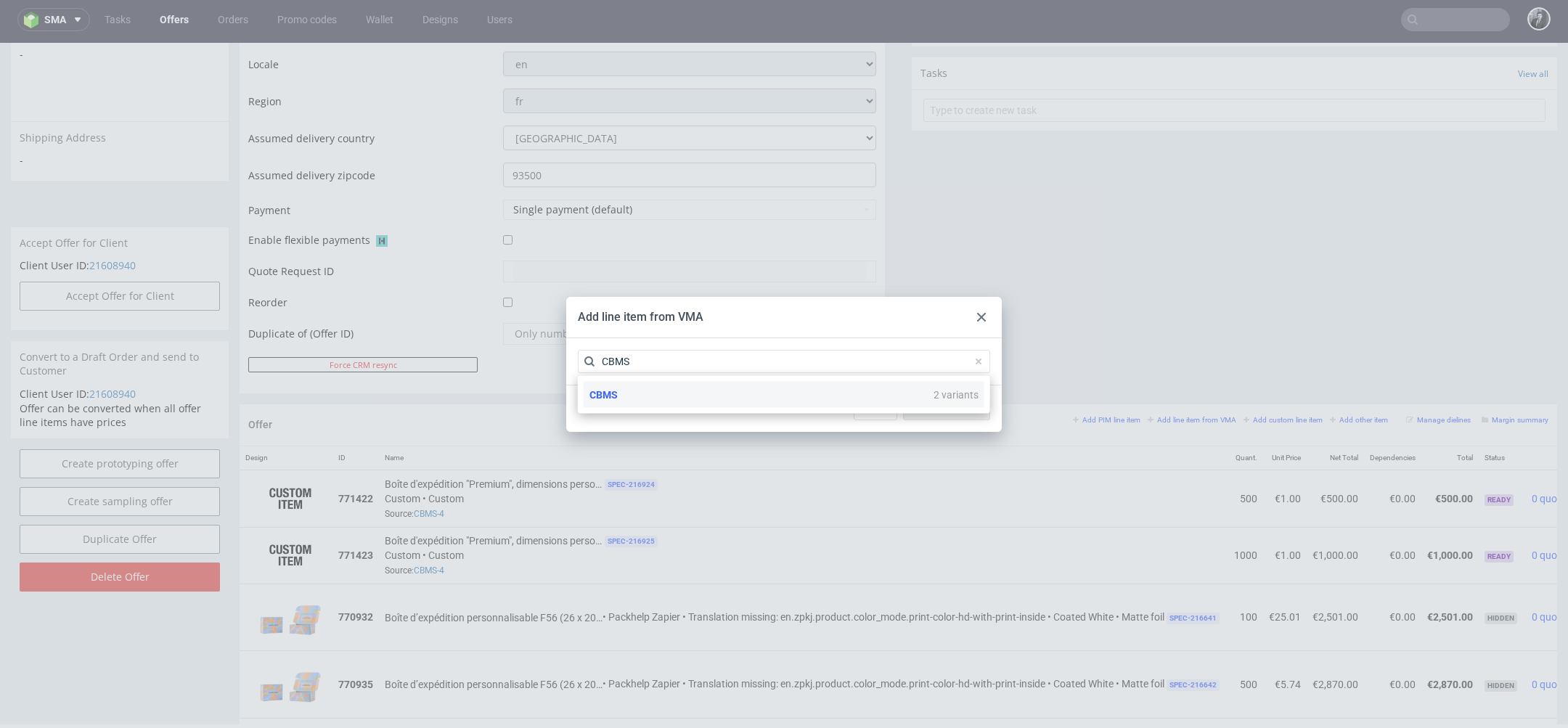
click at [705, 398] on div "CBMS 2 variants" at bounding box center [784, 395] width 401 height 26
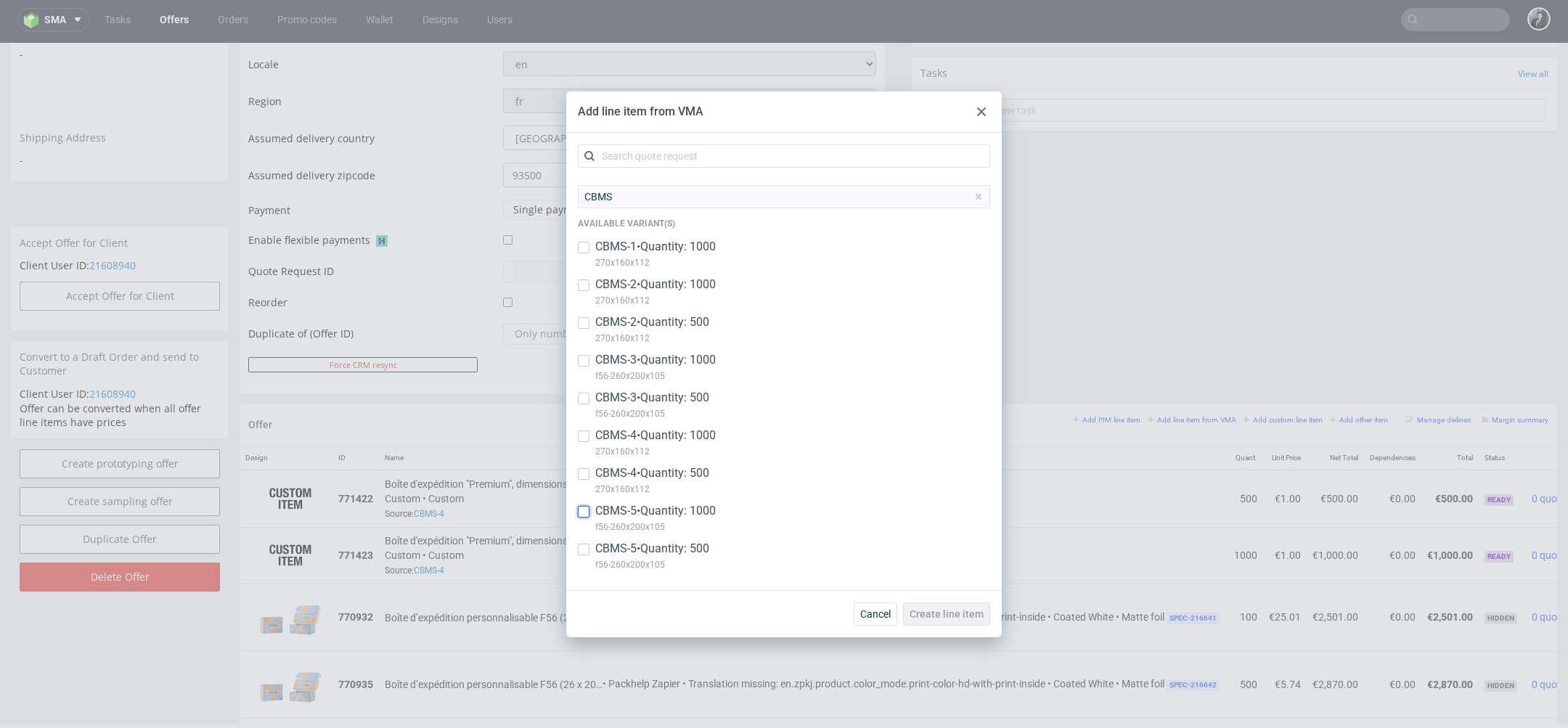
click at [585, 517] on input "checkbox" at bounding box center [583, 512] width 12 height 12
checkbox input "true"
click at [585, 561] on div "CBMS-5 • Quantity: 500 f56-260x200x105" at bounding box center [784, 560] width 413 height 38
checkbox input "true"
click at [959, 613] on span "Create line item" at bounding box center [947, 614] width 74 height 10
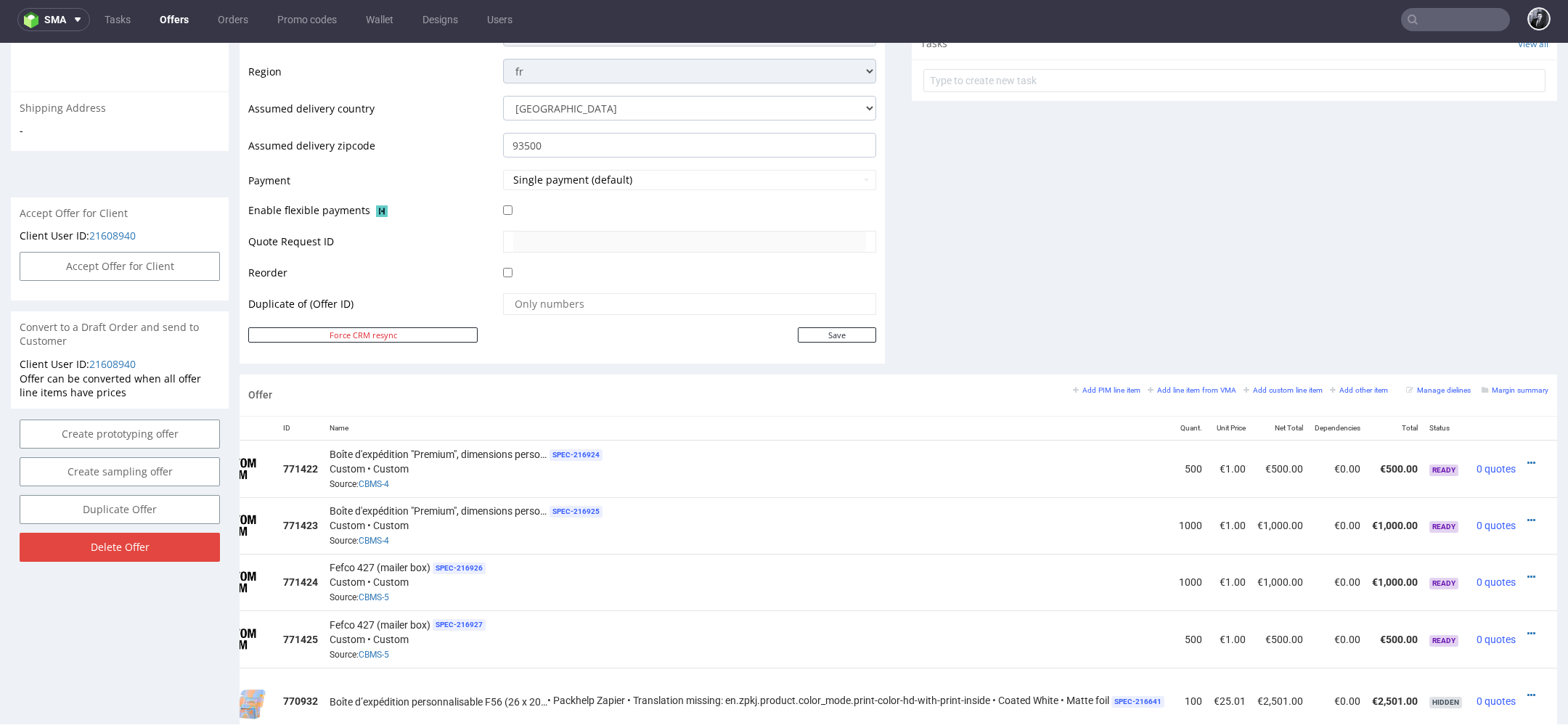
scroll to position [0, 74]
click at [1527, 573] on icon at bounding box center [1530, 577] width 8 height 10
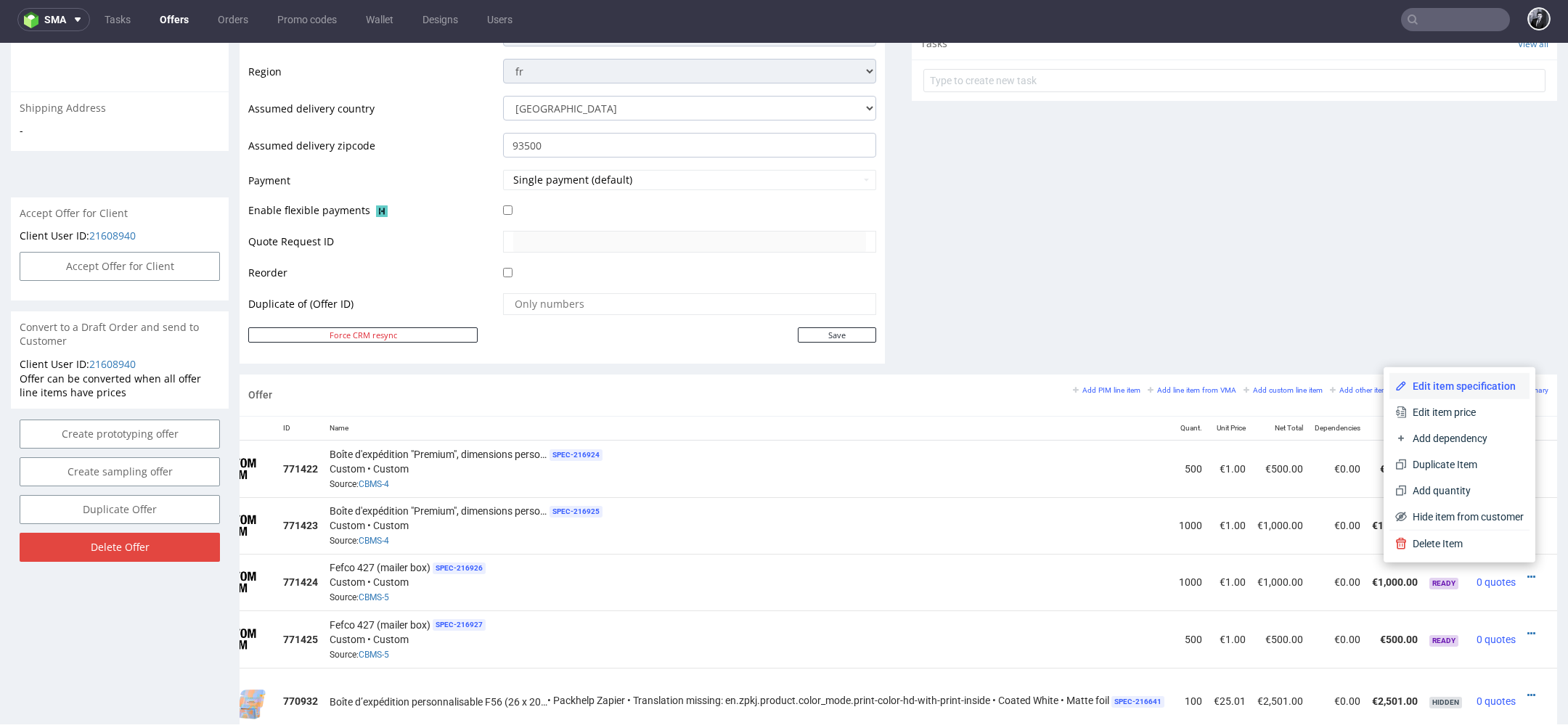
click at [1462, 389] on span "Edit item specification" at bounding box center [1464, 386] width 117 height 14
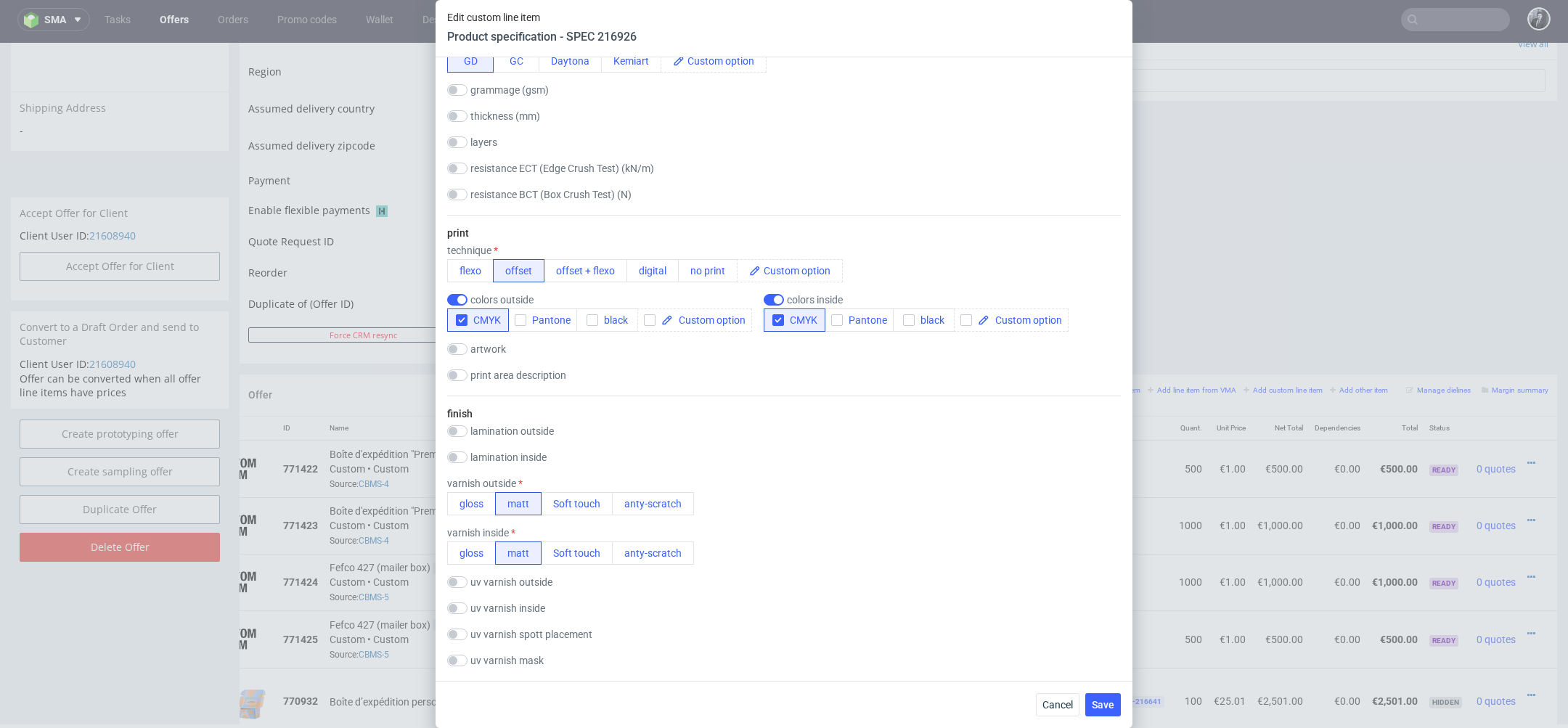
scroll to position [1025, 0]
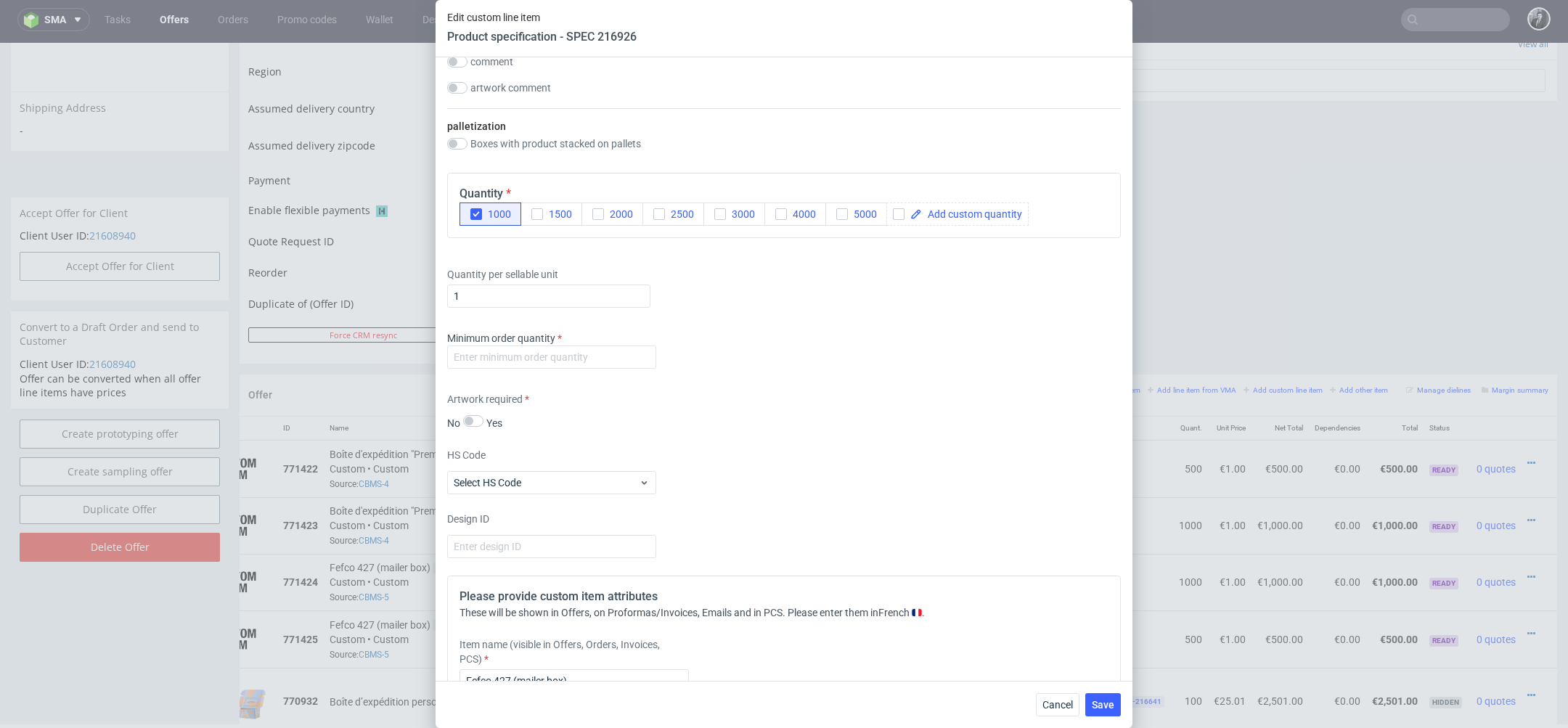
scroll to position [1996, 0]
click at [576, 363] on input "number" at bounding box center [552, 357] width 209 height 23
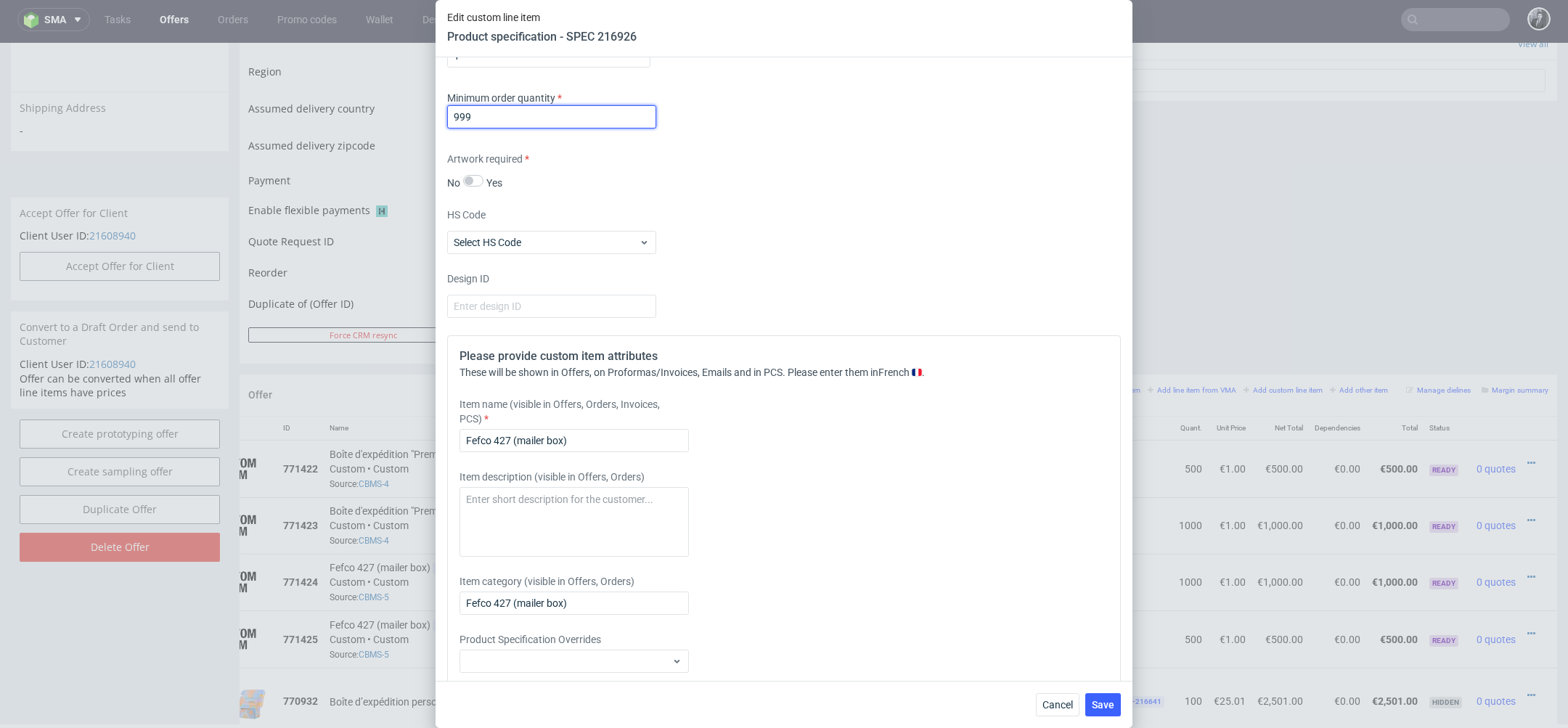
scroll to position [2289, 0]
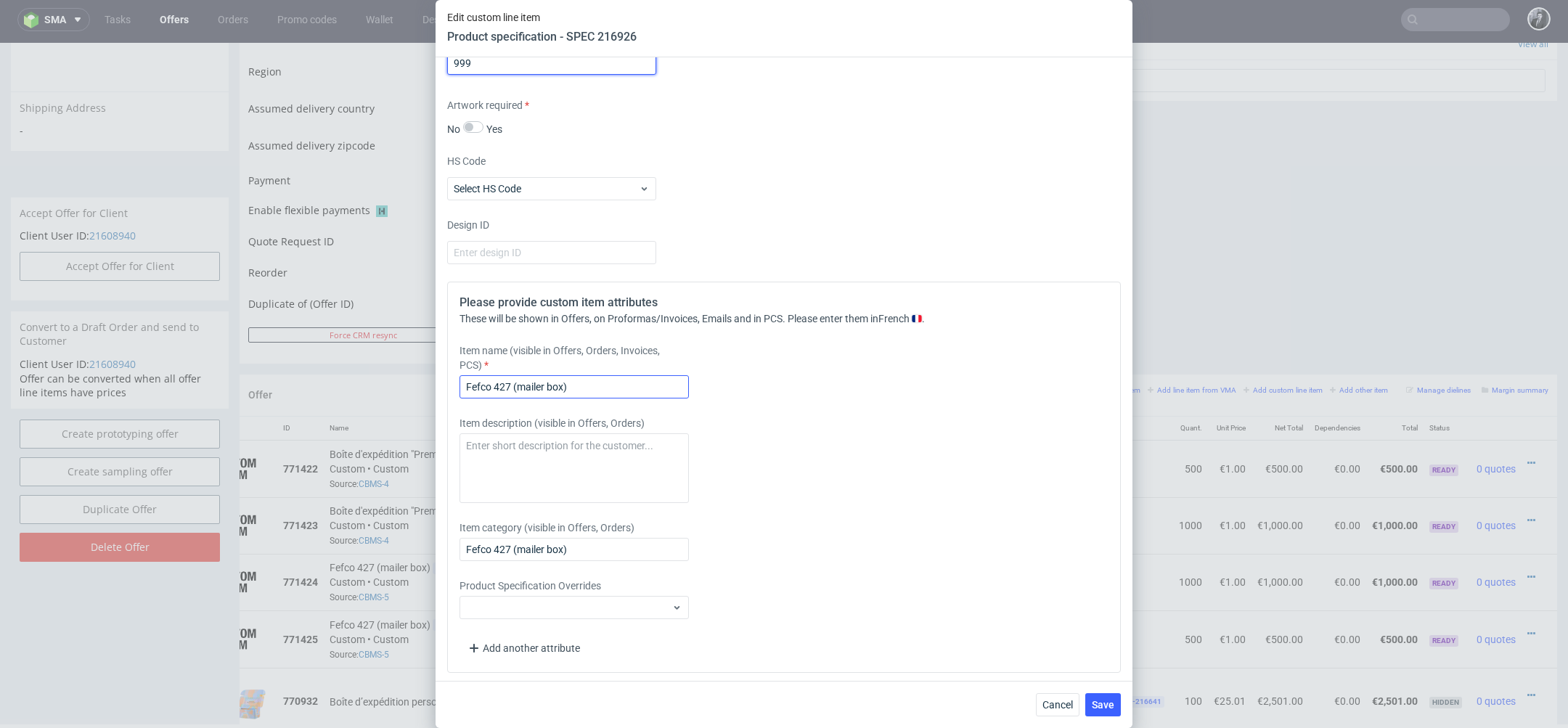
type input "999"
drag, startPoint x: 606, startPoint y: 379, endPoint x: 380, endPoint y: 379, distance: 226.0
click at [382, 379] on div "Edit custom line item Product specification - SPEC 216926 Supplier Marex Techni…" at bounding box center [784, 364] width 1568 height 728
paste input "Boîte d'expédition "Premium", dimensions personnalisées"
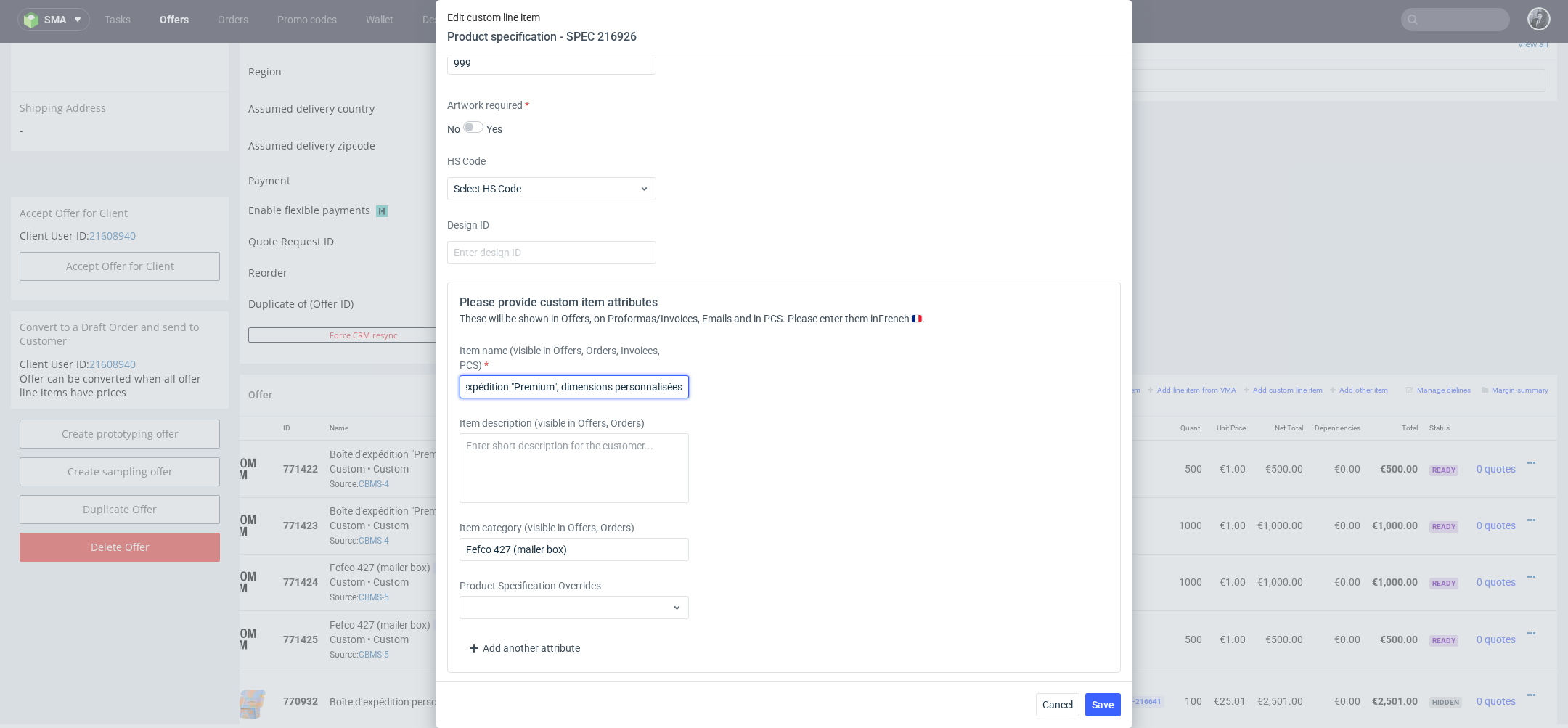
drag, startPoint x: 615, startPoint y: 383, endPoint x: 718, endPoint y: 384, distance: 103.0
click at [718, 384] on div "Item name (visible in Offers, Orders, Invoices, PCS) Boîte d'expédition "Premiu…" at bounding box center [701, 371] width 482 height 55
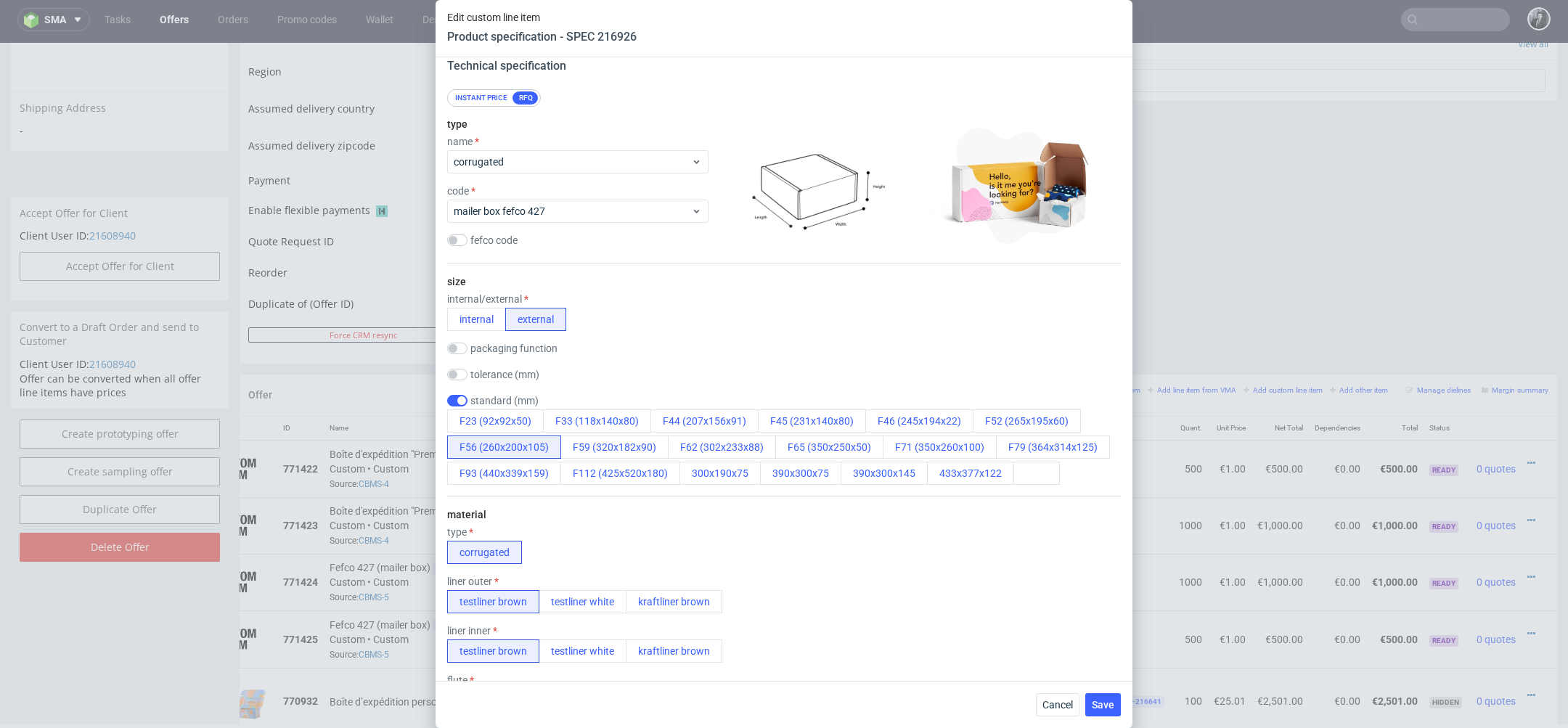
scroll to position [0, 0]
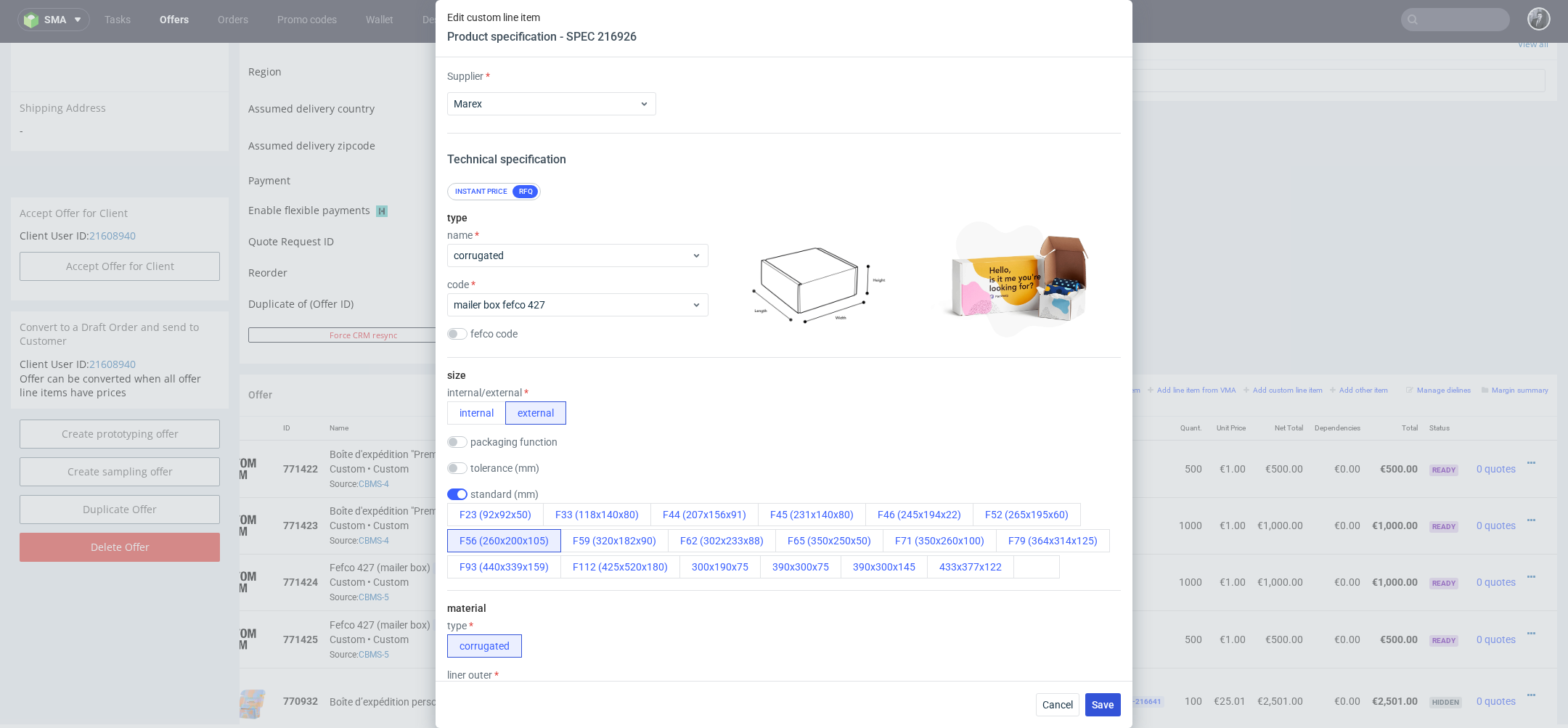
type input "Boîte d'expédition "Premium", dimensions standard"
click at [1107, 703] on span "Save" at bounding box center [1103, 705] width 22 height 10
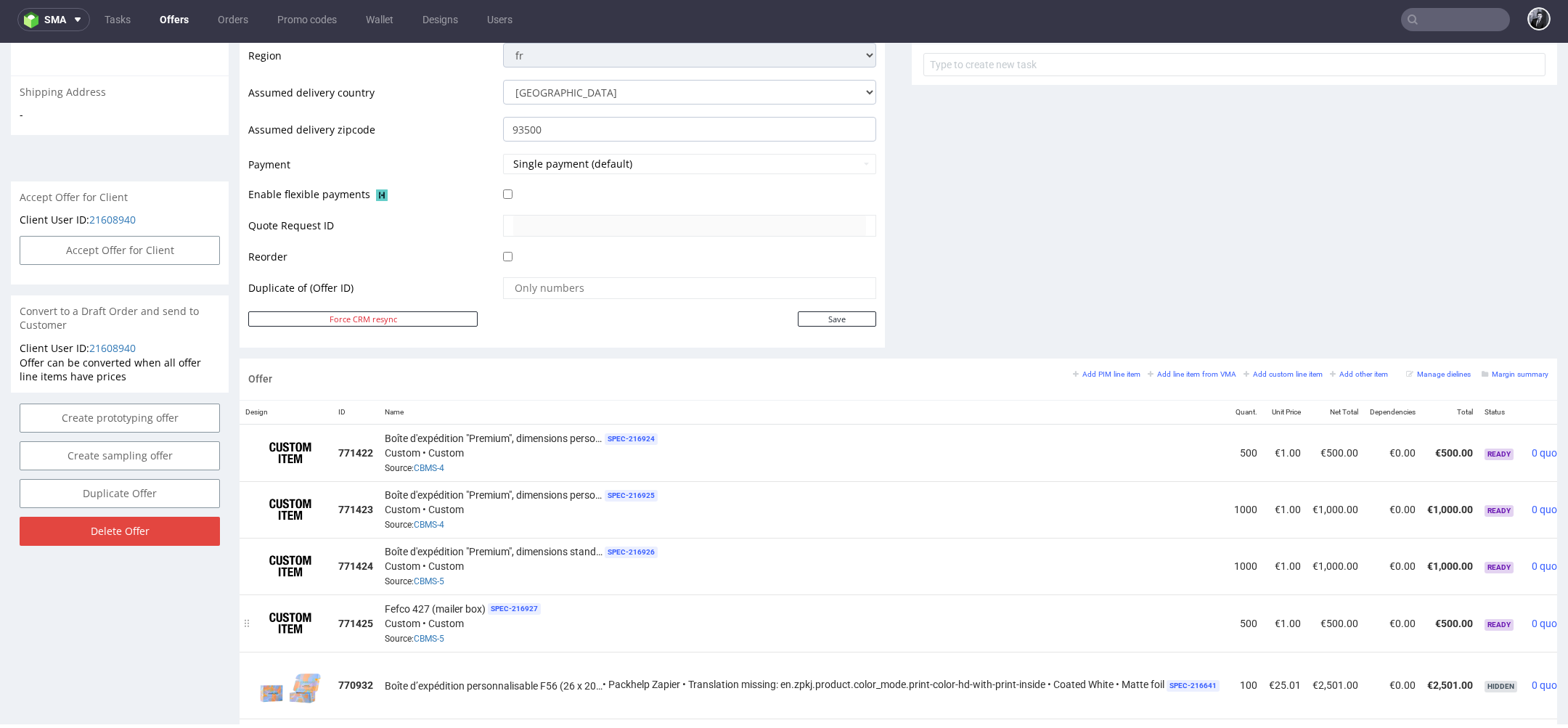
scroll to position [0, 74]
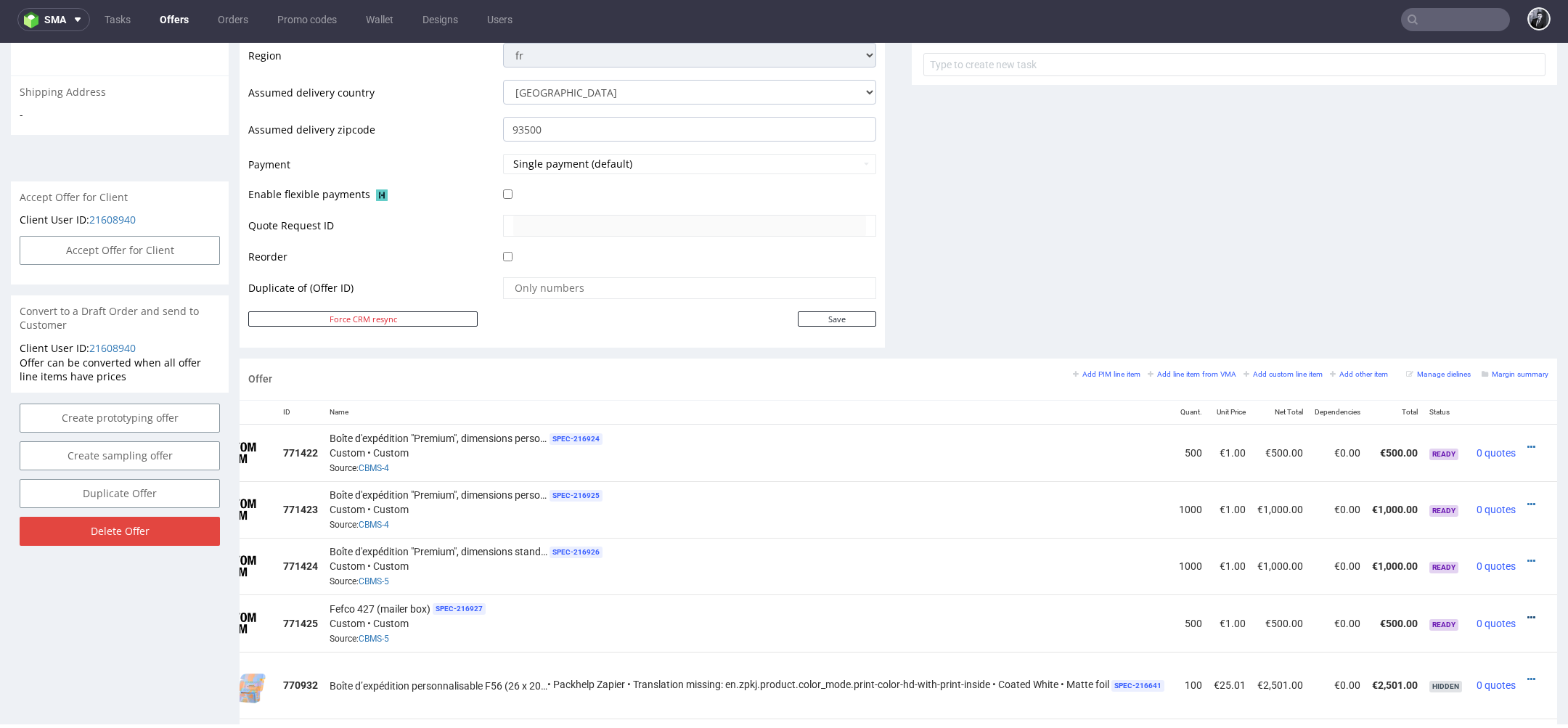
click at [1527, 613] on icon at bounding box center [1530, 617] width 8 height 10
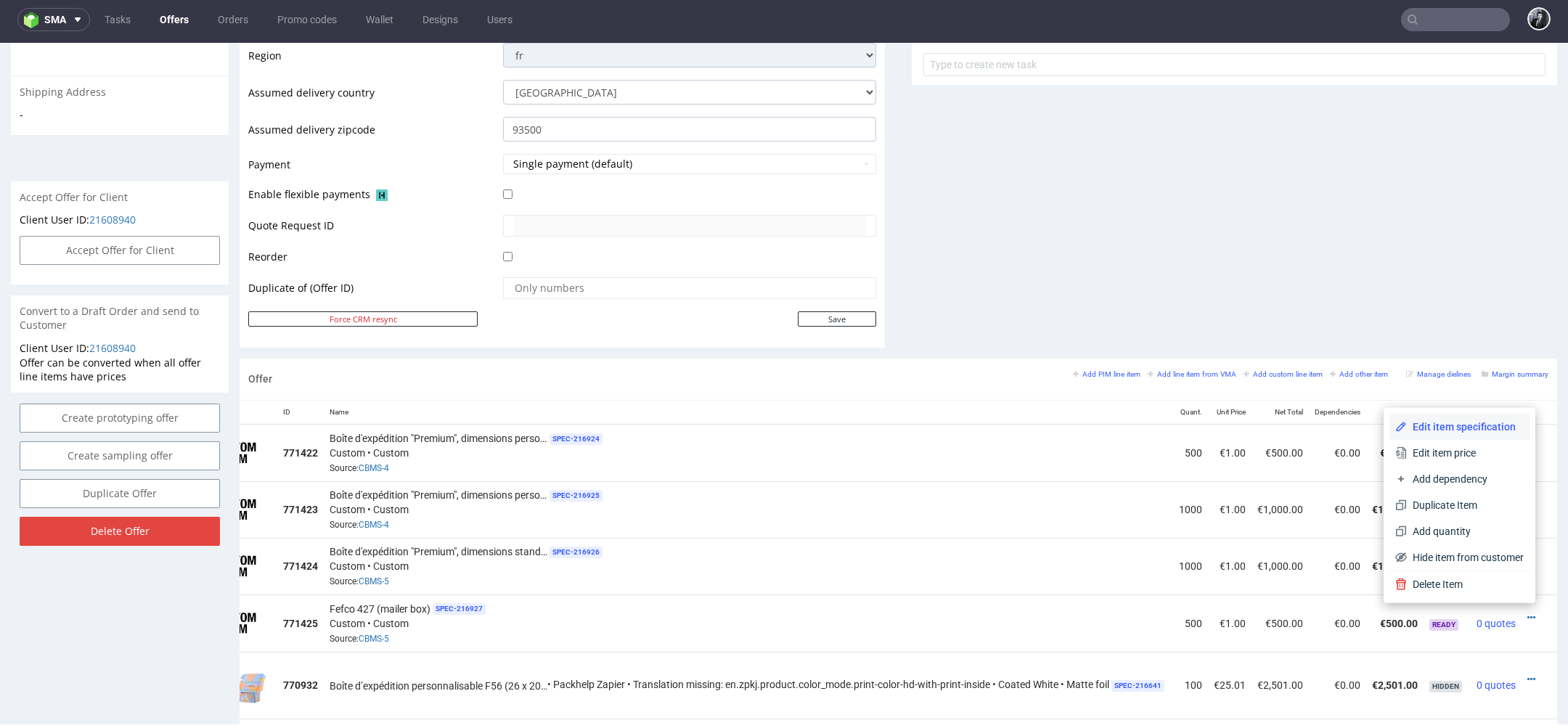
click at [1470, 427] on span "Edit item specification" at bounding box center [1464, 427] width 117 height 14
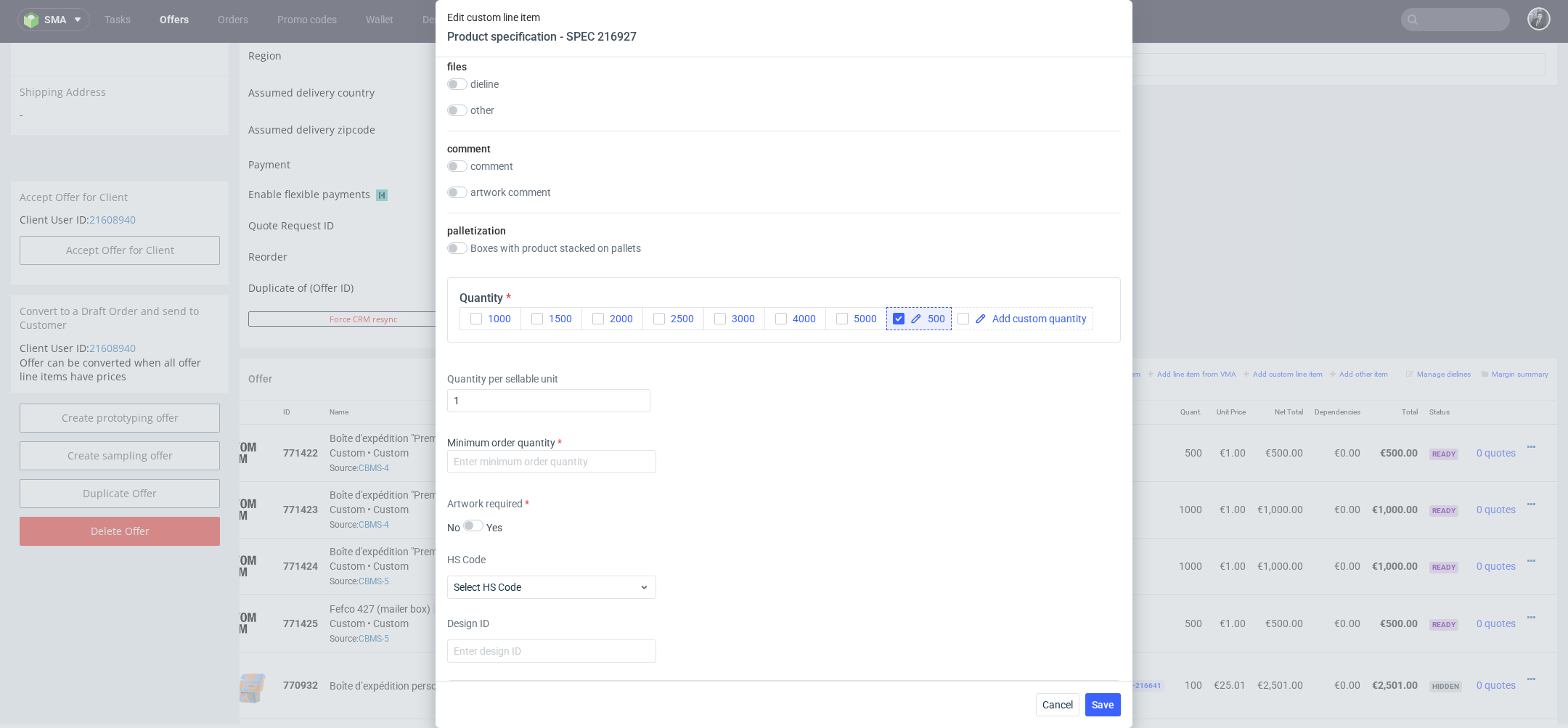
scroll to position [1889, 0]
click at [557, 456] on input "number" at bounding box center [552, 464] width 209 height 23
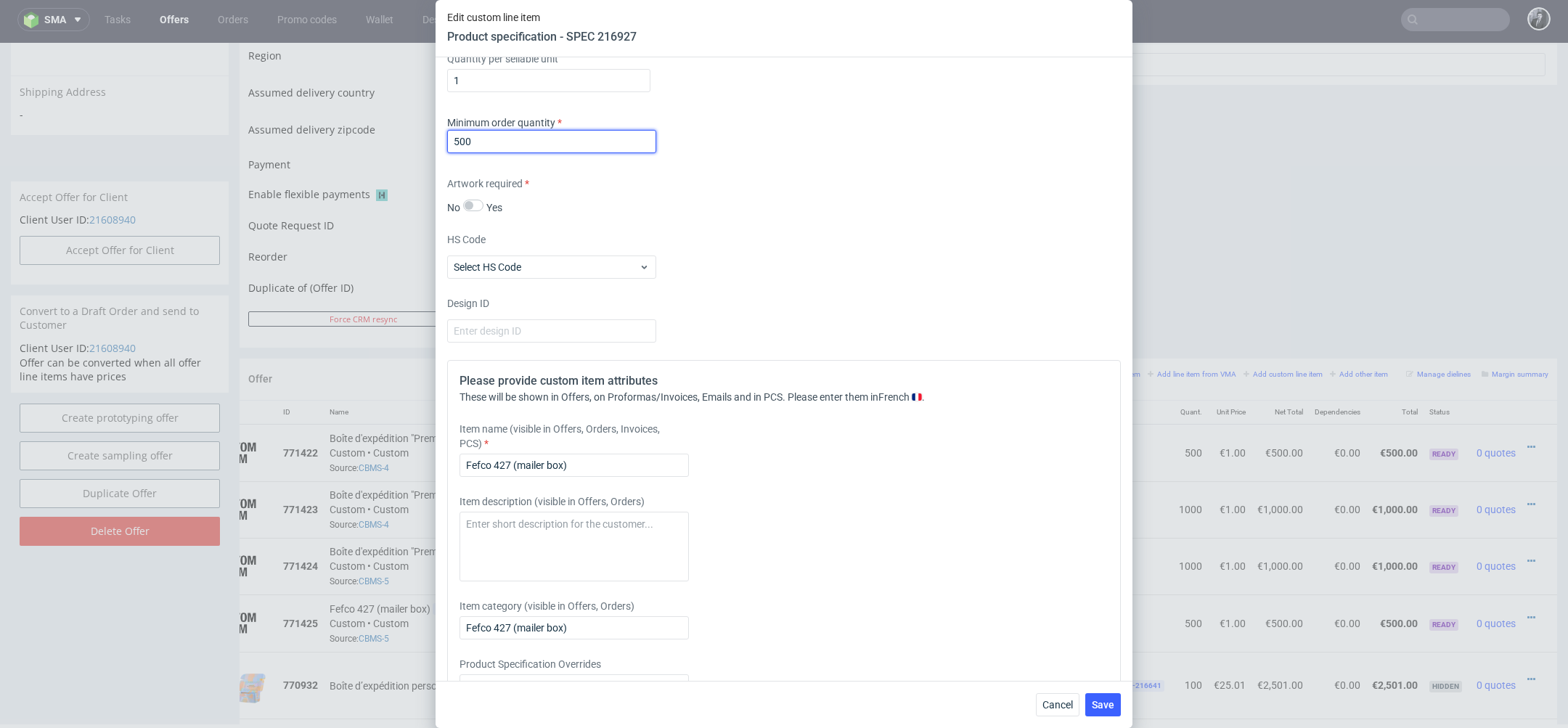
scroll to position [2233, 0]
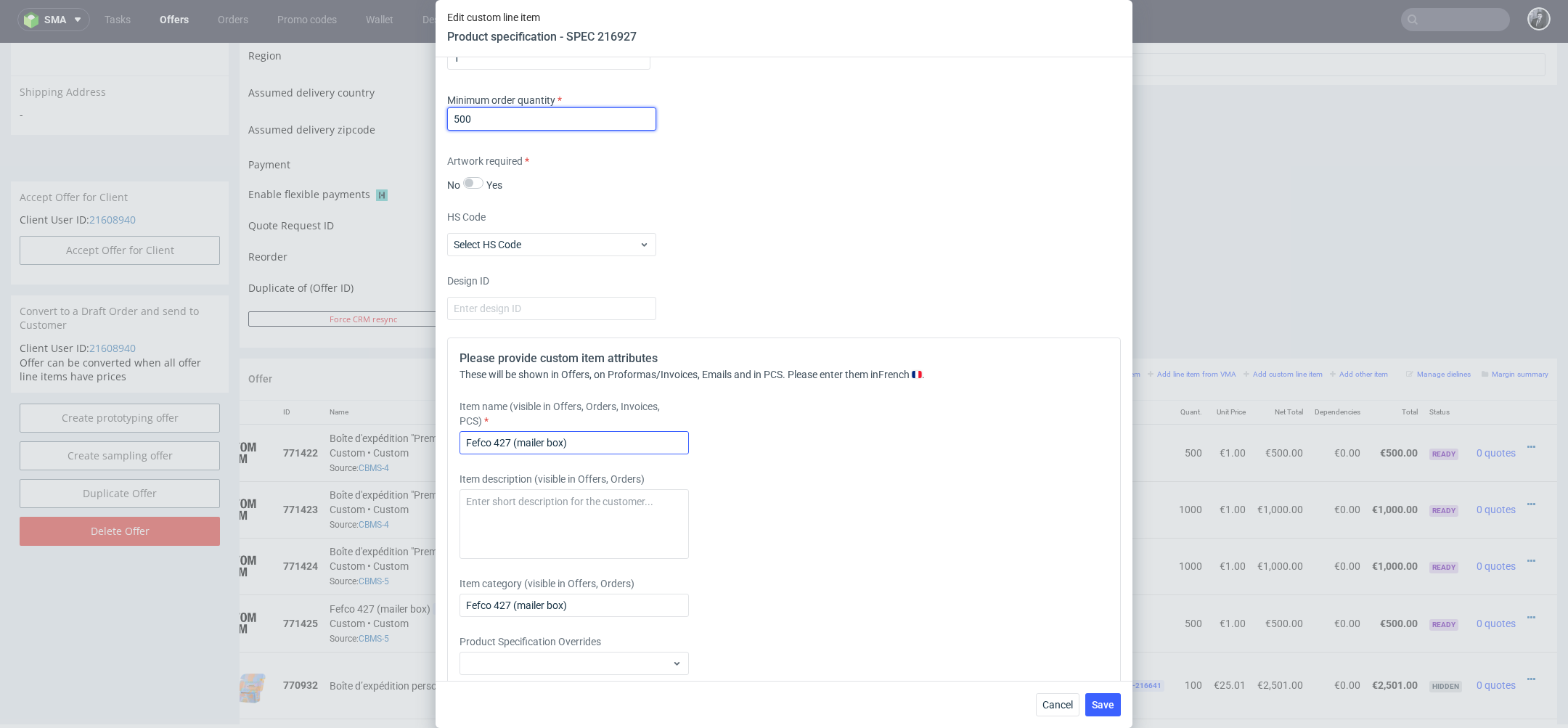
type input "500"
drag, startPoint x: 608, startPoint y: 431, endPoint x: 396, endPoint y: 422, distance: 212.2
click at [397, 422] on div "Edit custom line item Product specification - SPEC 216927 Supplier Marex Techni…" at bounding box center [784, 364] width 1568 height 728
drag, startPoint x: 581, startPoint y: 437, endPoint x: 358, endPoint y: 436, distance: 223.0
click at [358, 436] on div "Edit custom line item Product specification - SPEC 216927 Supplier Marex Techni…" at bounding box center [784, 364] width 1568 height 728
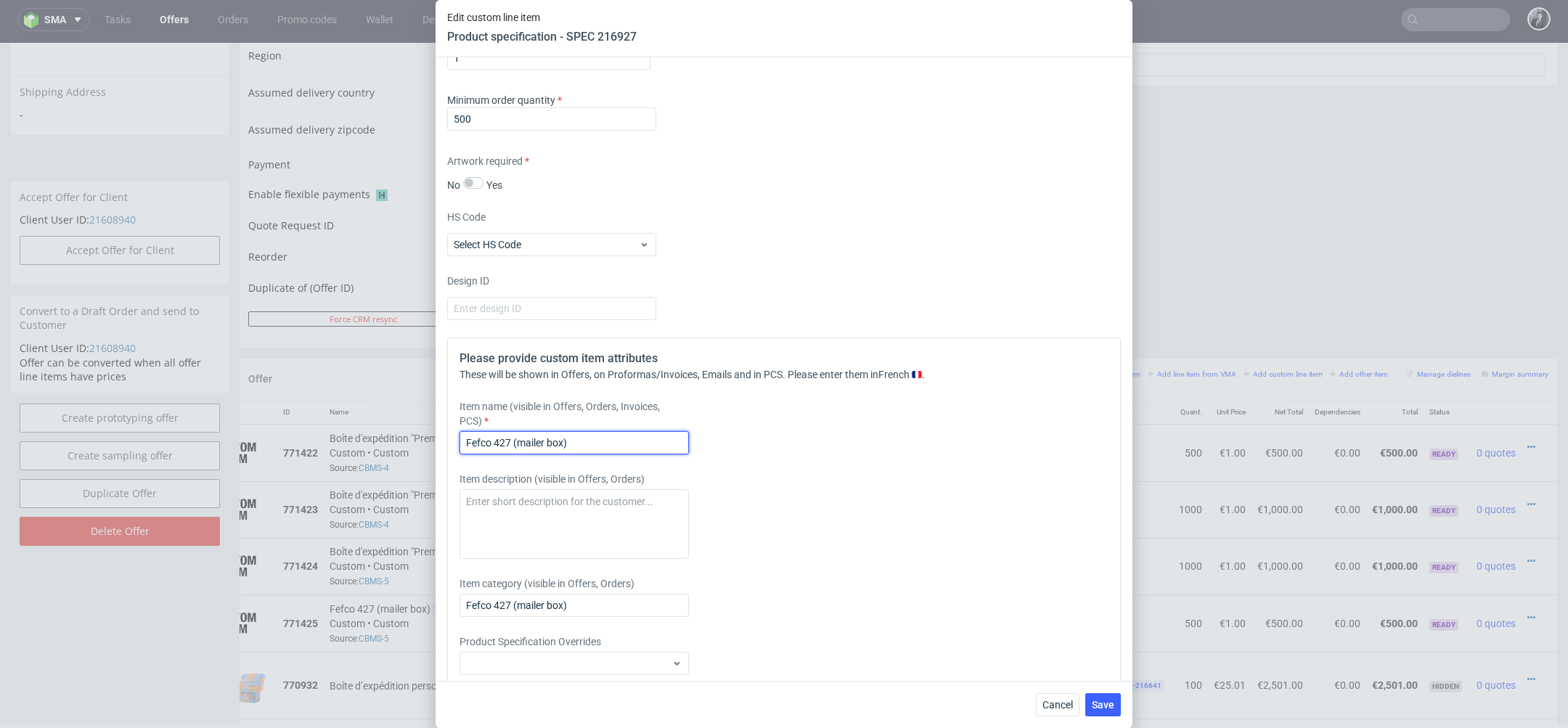
paste input "Boîte d'expédition "Premium", dimensions personnalisées"
drag, startPoint x: 615, startPoint y: 439, endPoint x: 766, endPoint y: 441, distance: 151.0
click at [766, 441] on div "Item name (visible in Offers, Orders, Invoices, PCS) Boîte d'expédition "Premiu…" at bounding box center [701, 427] width 482 height 55
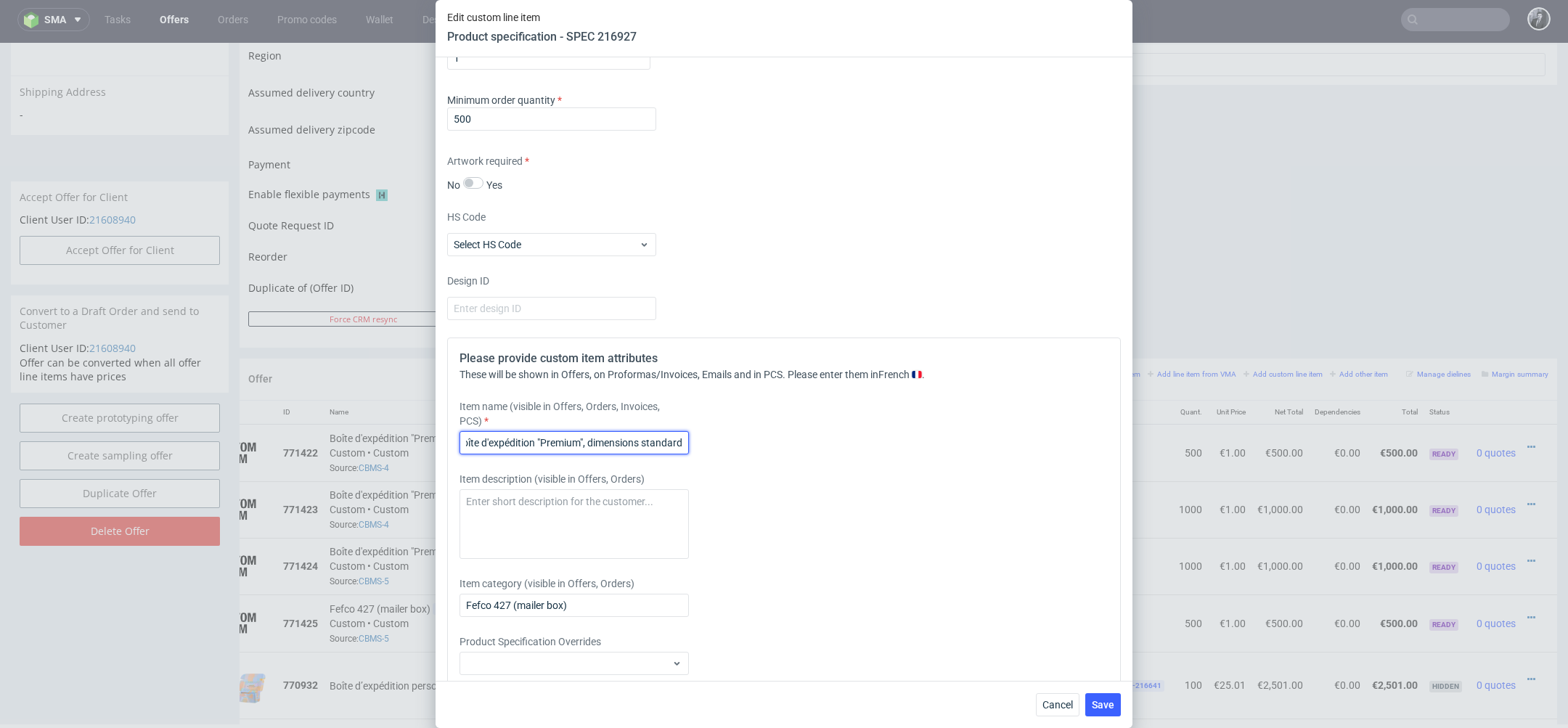
type input "Boîte d'expédition "Premium", dimensions standard"
click at [906, 494] on div "Item description (visible in Offers, Orders)" at bounding box center [701, 515] width 482 height 88
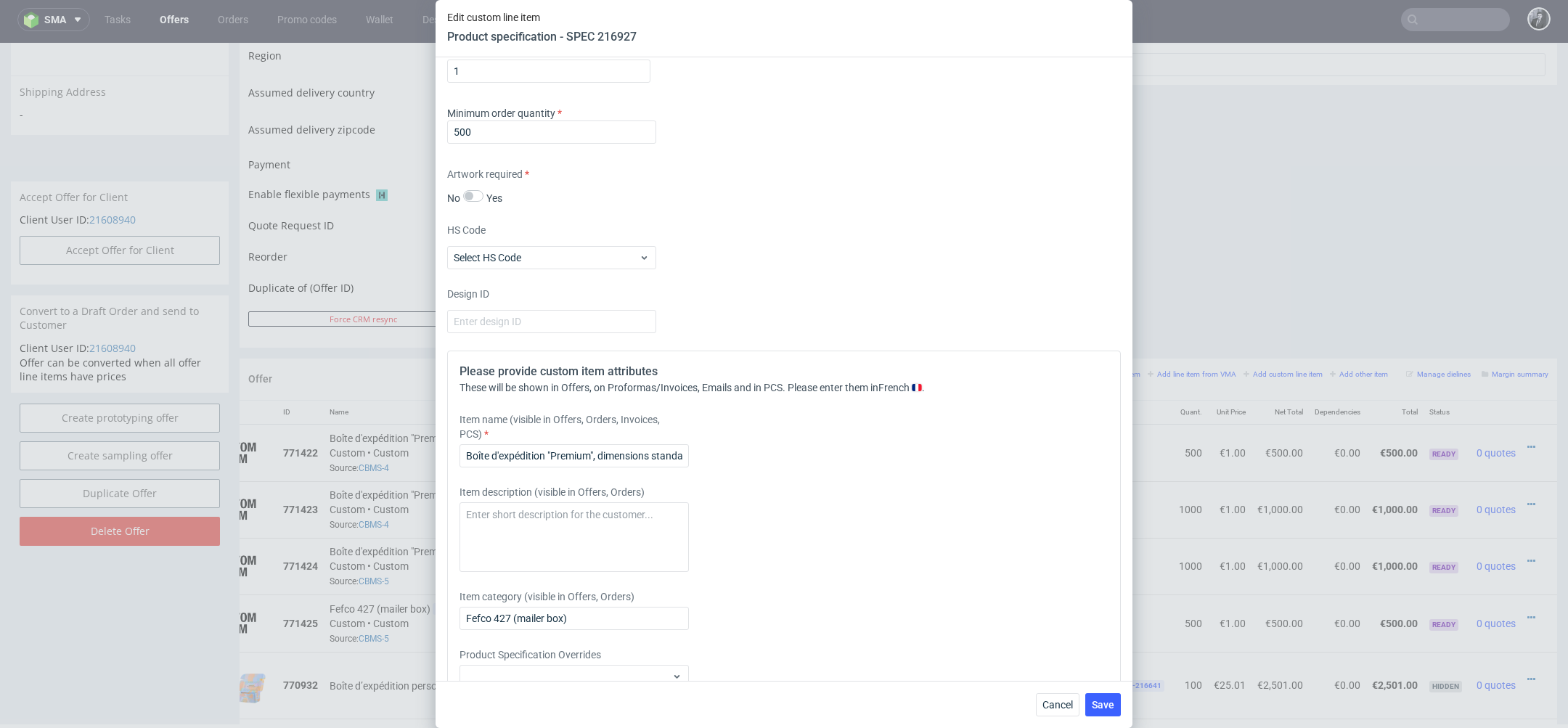
scroll to position [2289, 0]
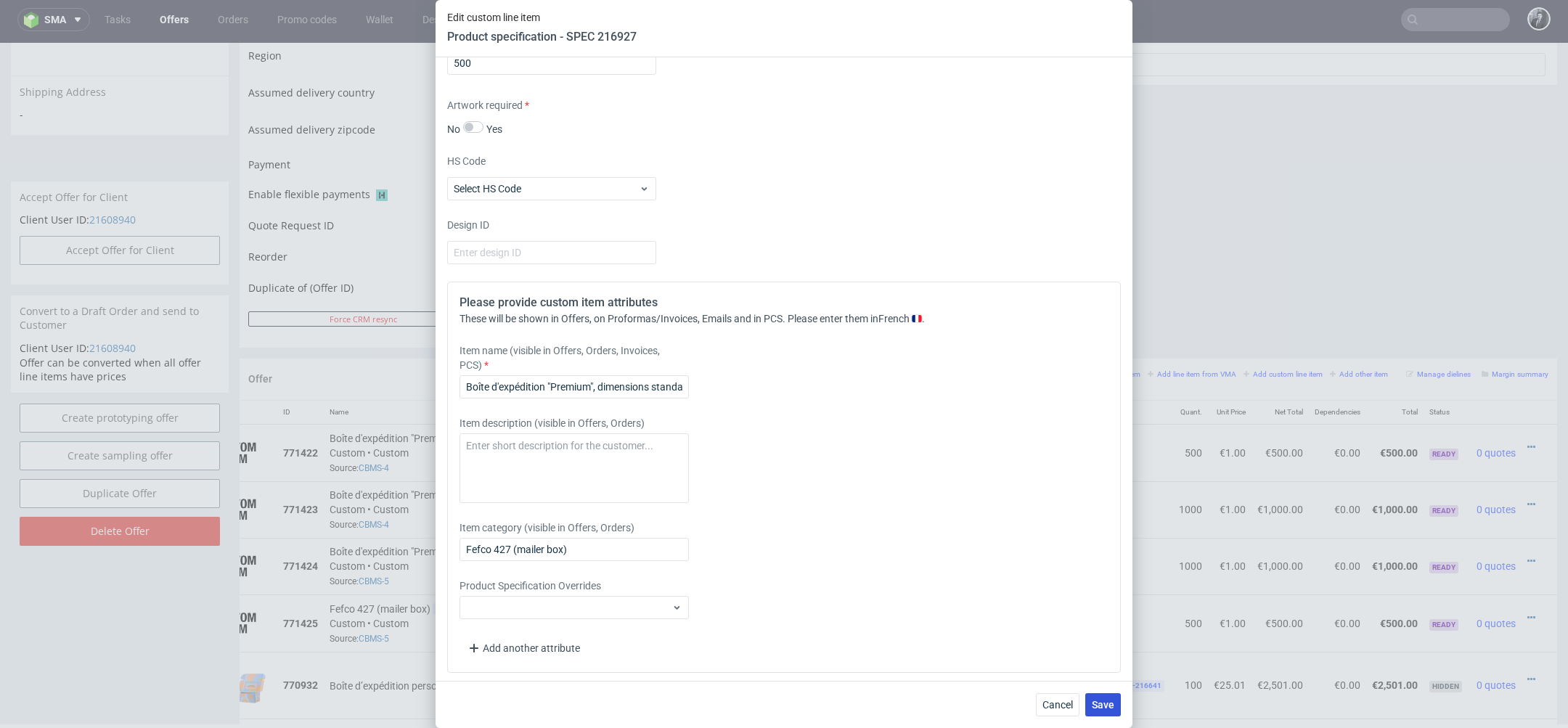
click at [1097, 701] on span "Save" at bounding box center [1103, 705] width 22 height 10
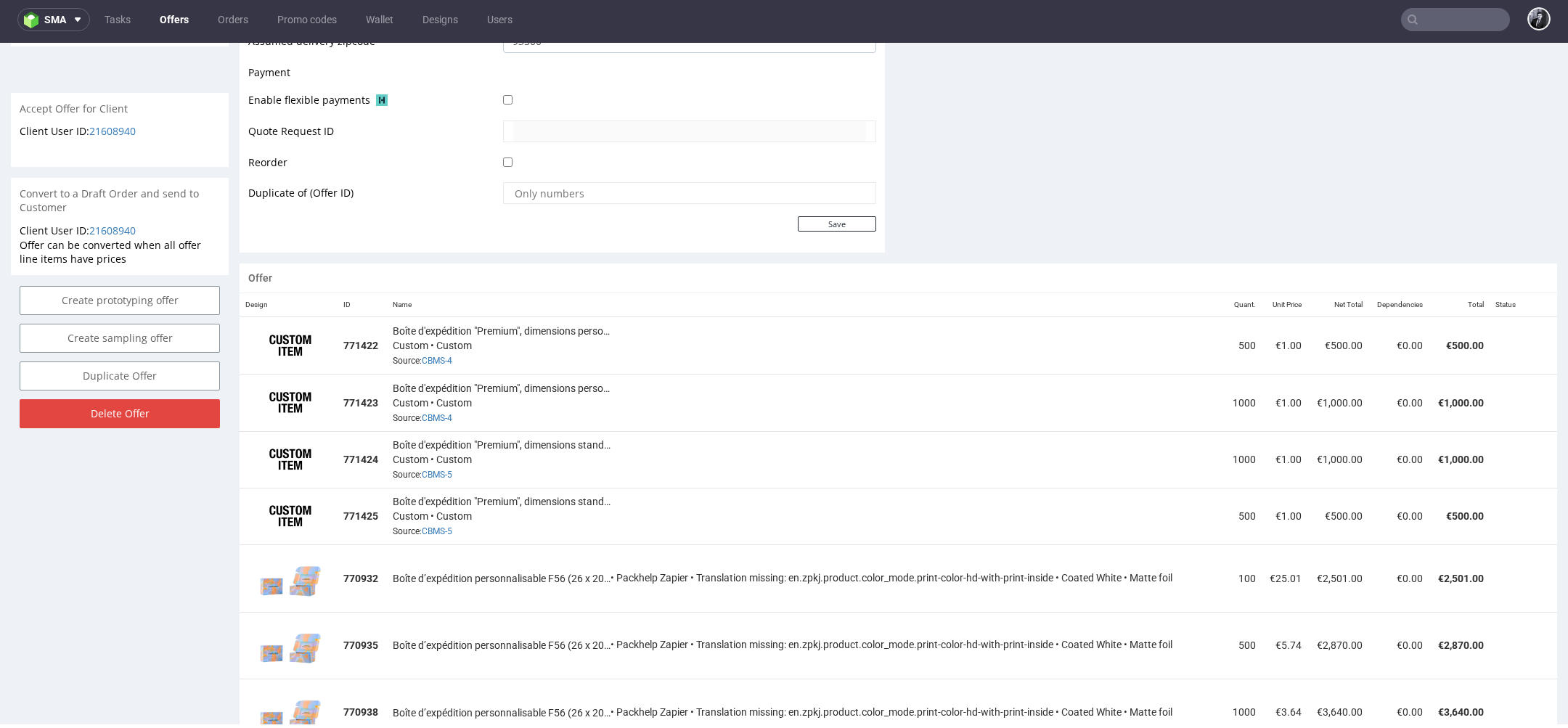
scroll to position [630, 0]
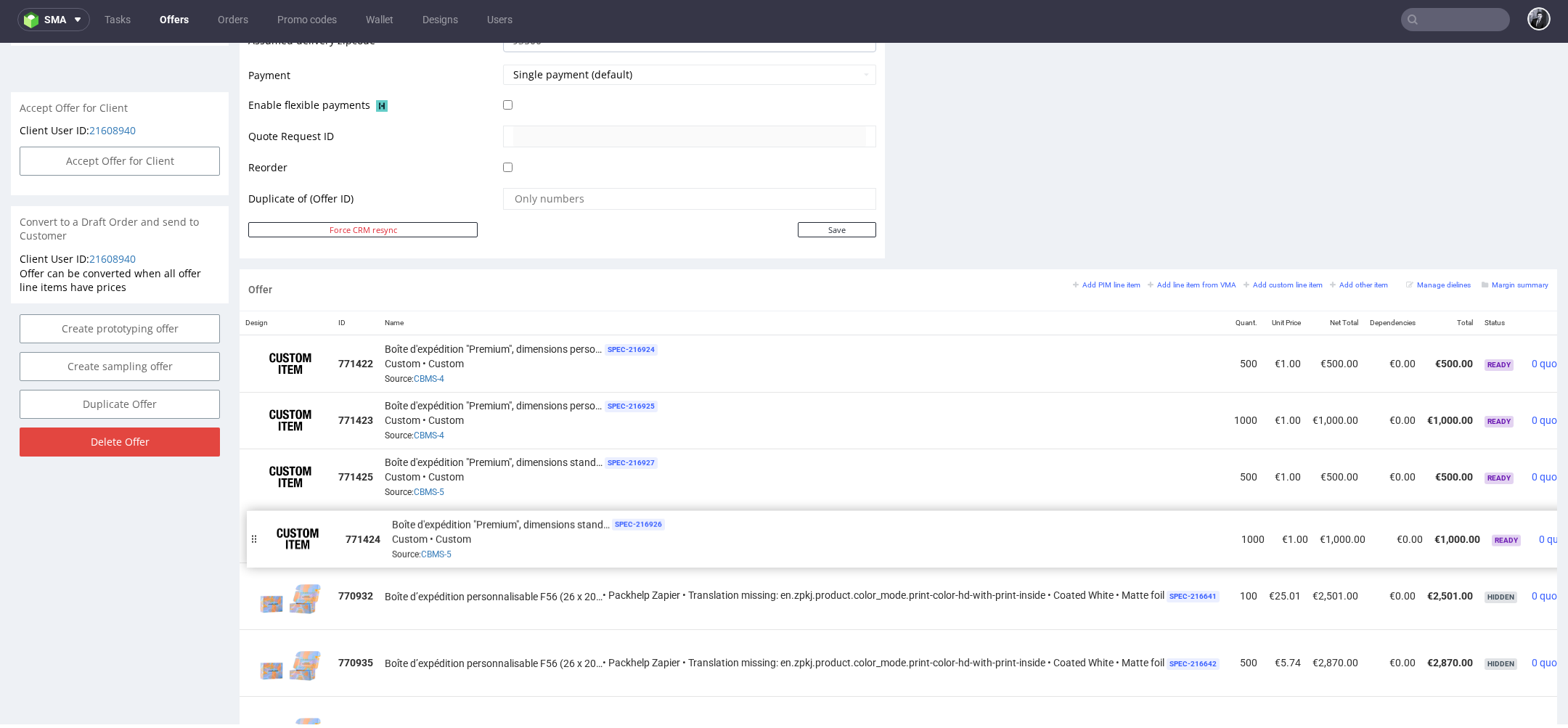
drag, startPoint x: 245, startPoint y: 472, endPoint x: 251, endPoint y: 531, distance: 59.3
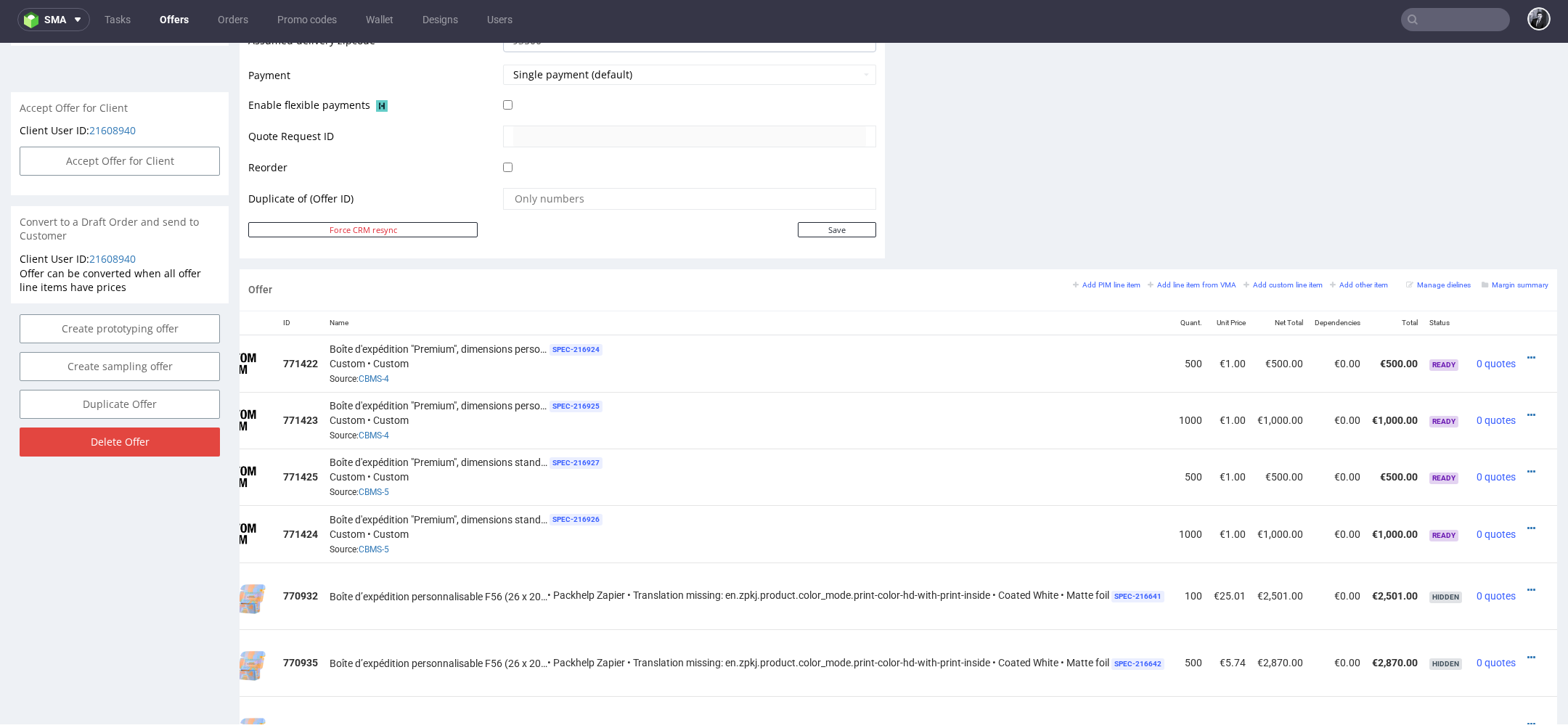
scroll to position [0, 74]
click at [1189, 284] on small "Add line item from VMA" at bounding box center [1191, 285] width 88 height 8
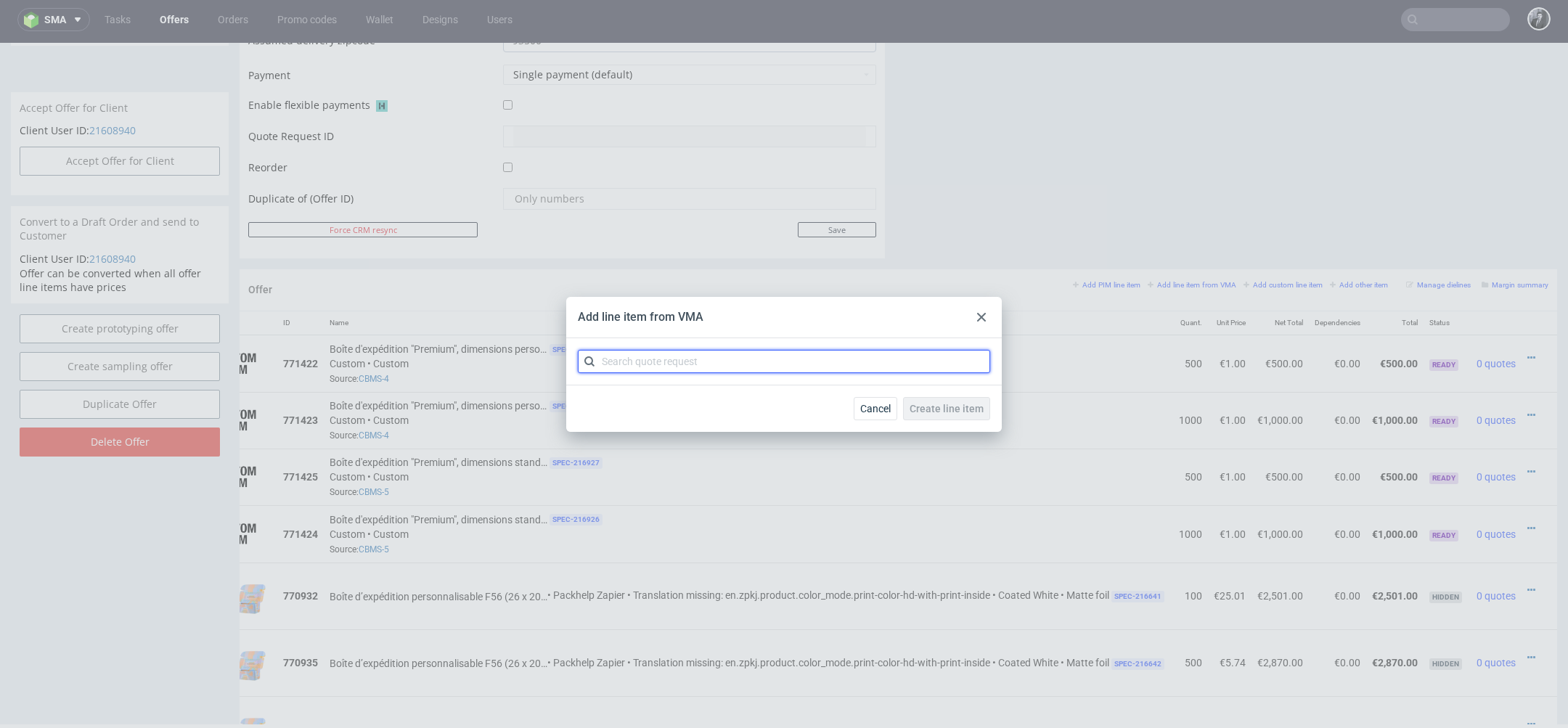
click at [746, 364] on input "text" at bounding box center [784, 362] width 413 height 23
type input "CBMS"
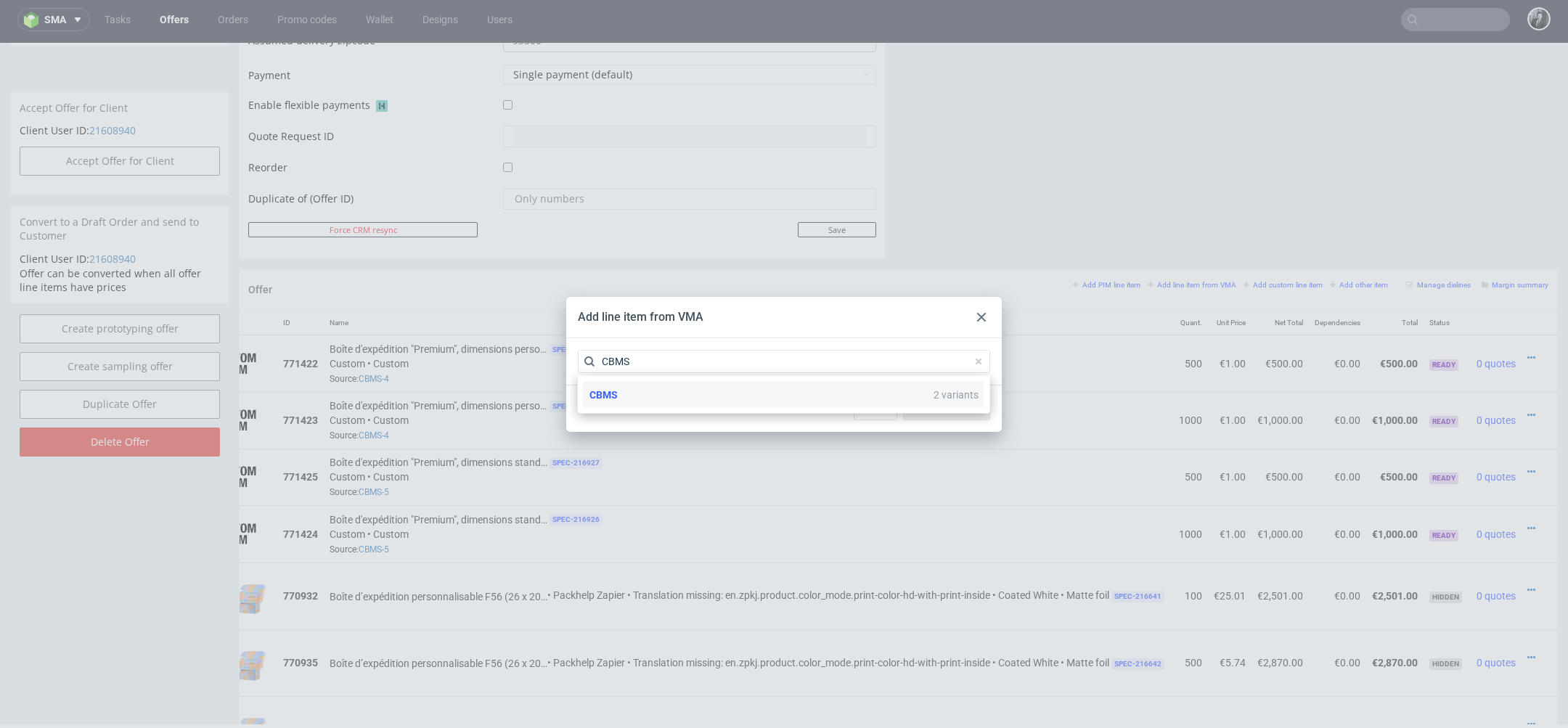
click at [771, 402] on div "CBMS 2 variants" at bounding box center [784, 395] width 401 height 26
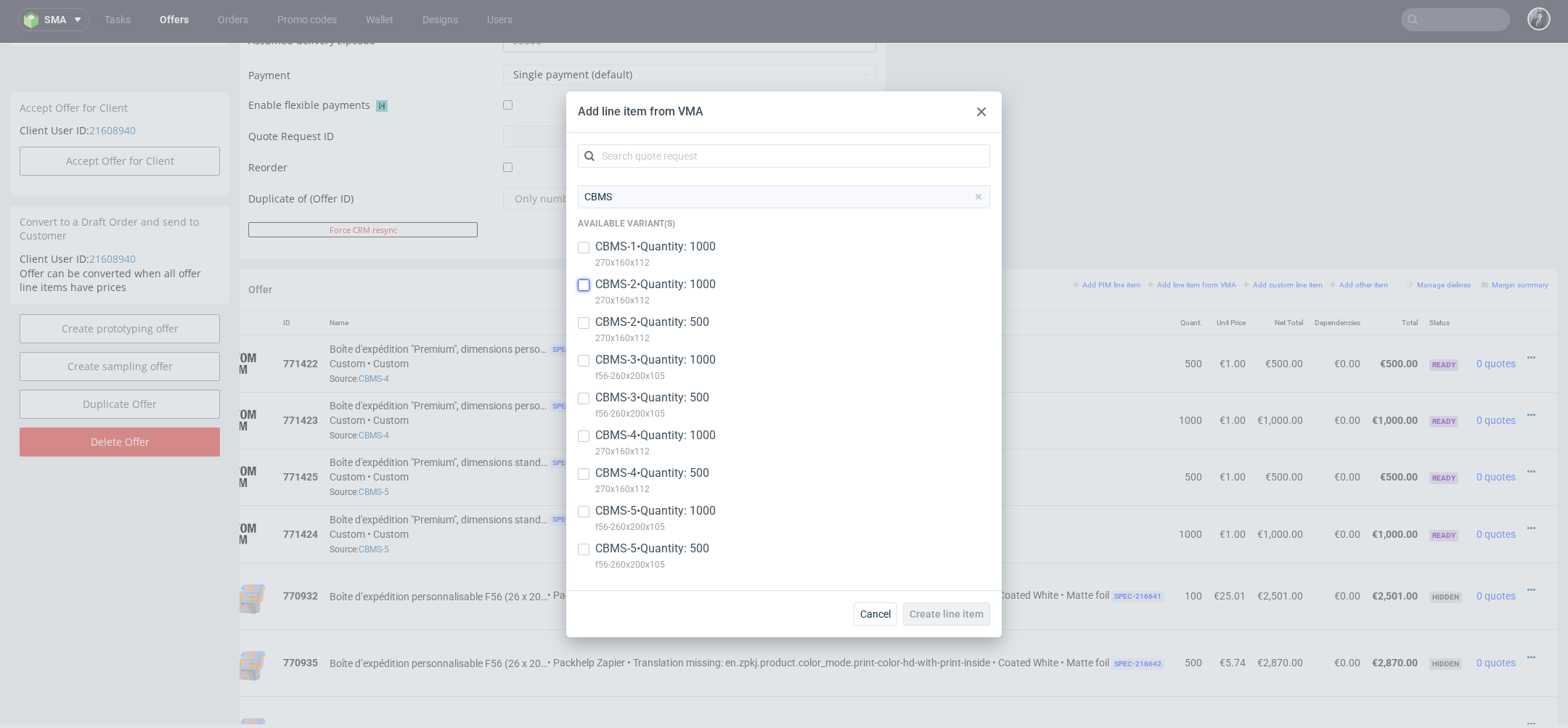
click at [586, 290] on input "checkbox" at bounding box center [583, 285] width 12 height 12
checkbox input "true"
click at [586, 319] on input "checkbox" at bounding box center [583, 322] width 12 height 12
checkbox input "true"
click at [582, 355] on input "checkbox" at bounding box center [583, 360] width 12 height 12
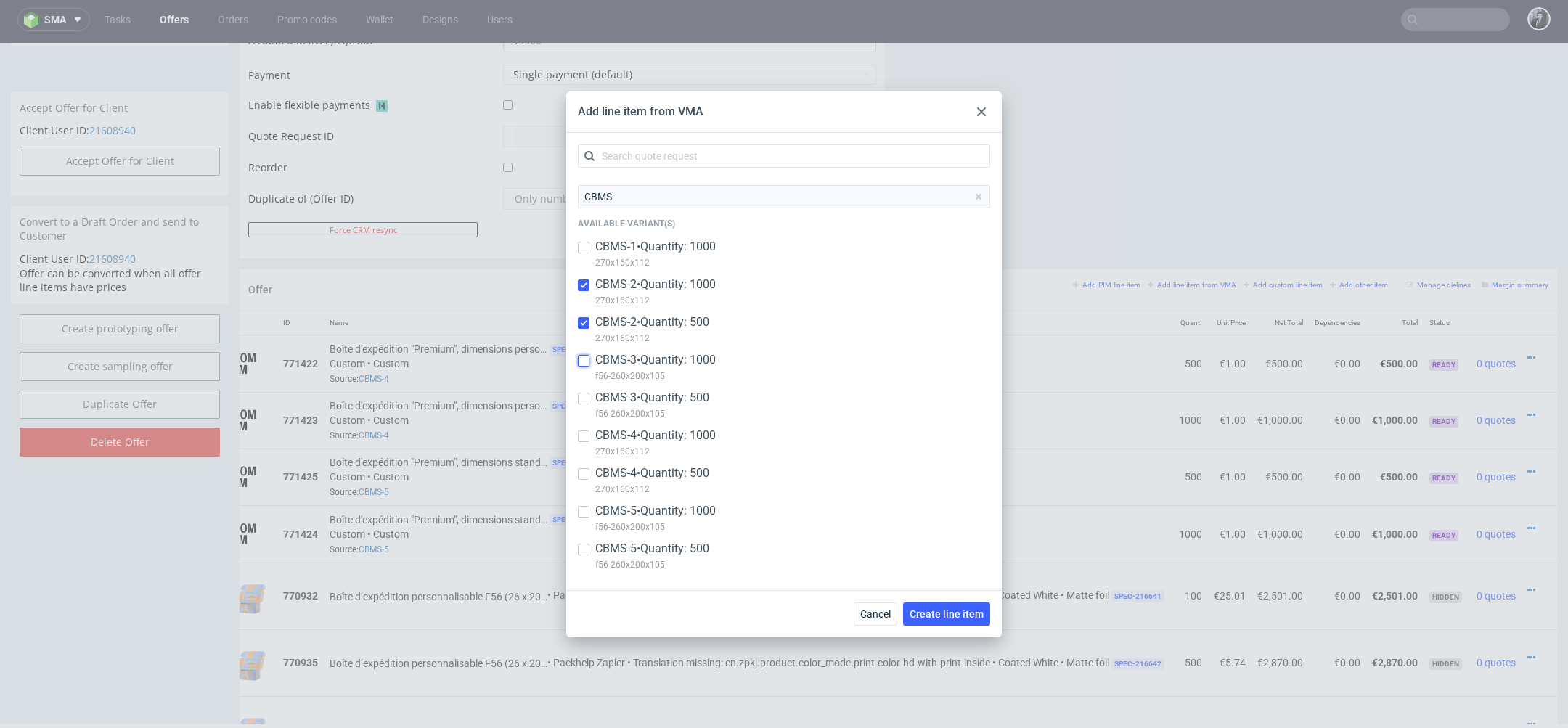
checkbox input "true"
click at [581, 396] on input "checkbox" at bounding box center [583, 398] width 12 height 12
checkbox input "true"
click at [930, 618] on span "Create line item" at bounding box center [947, 614] width 74 height 10
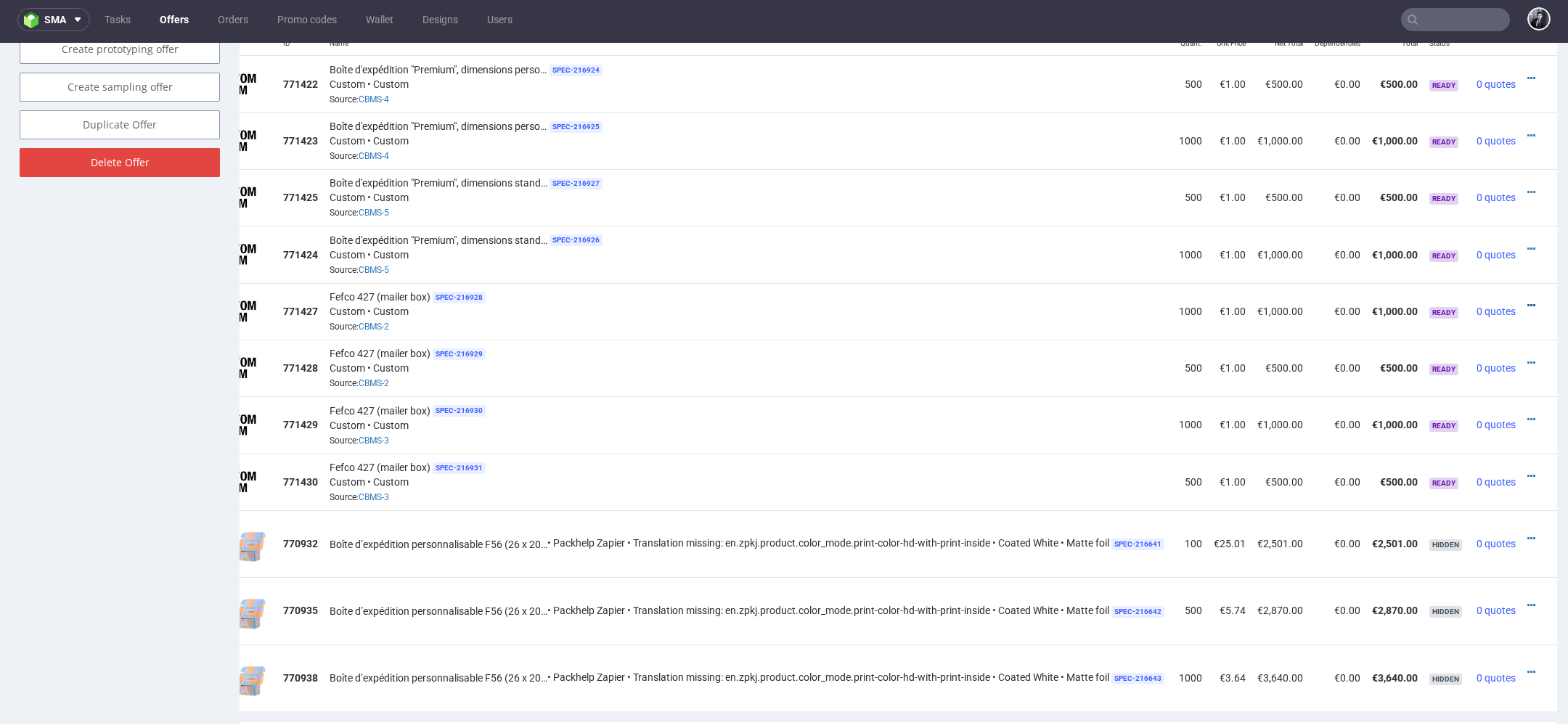
click at [1527, 301] on icon at bounding box center [1530, 305] width 8 height 10
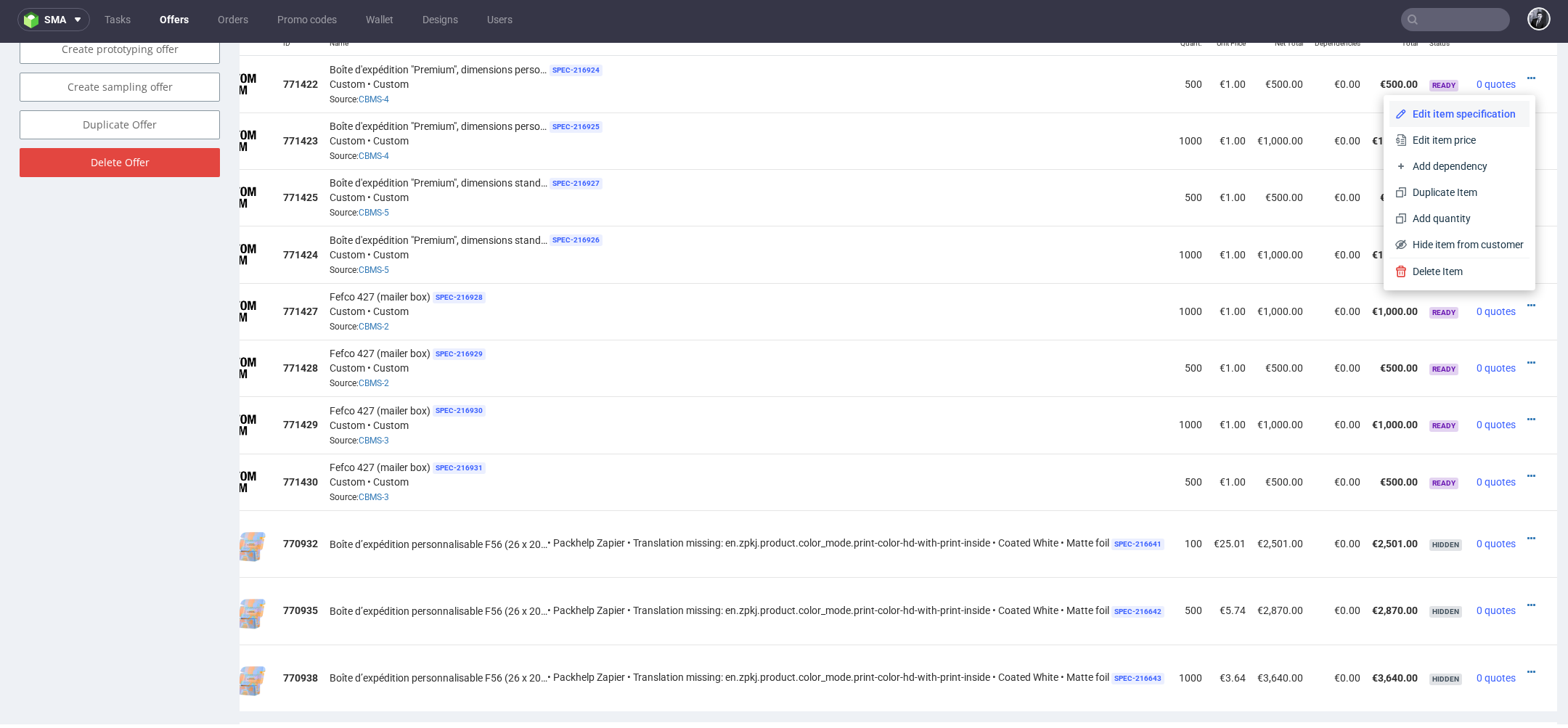
click at [1464, 112] on span "Edit item specification" at bounding box center [1464, 113] width 117 height 14
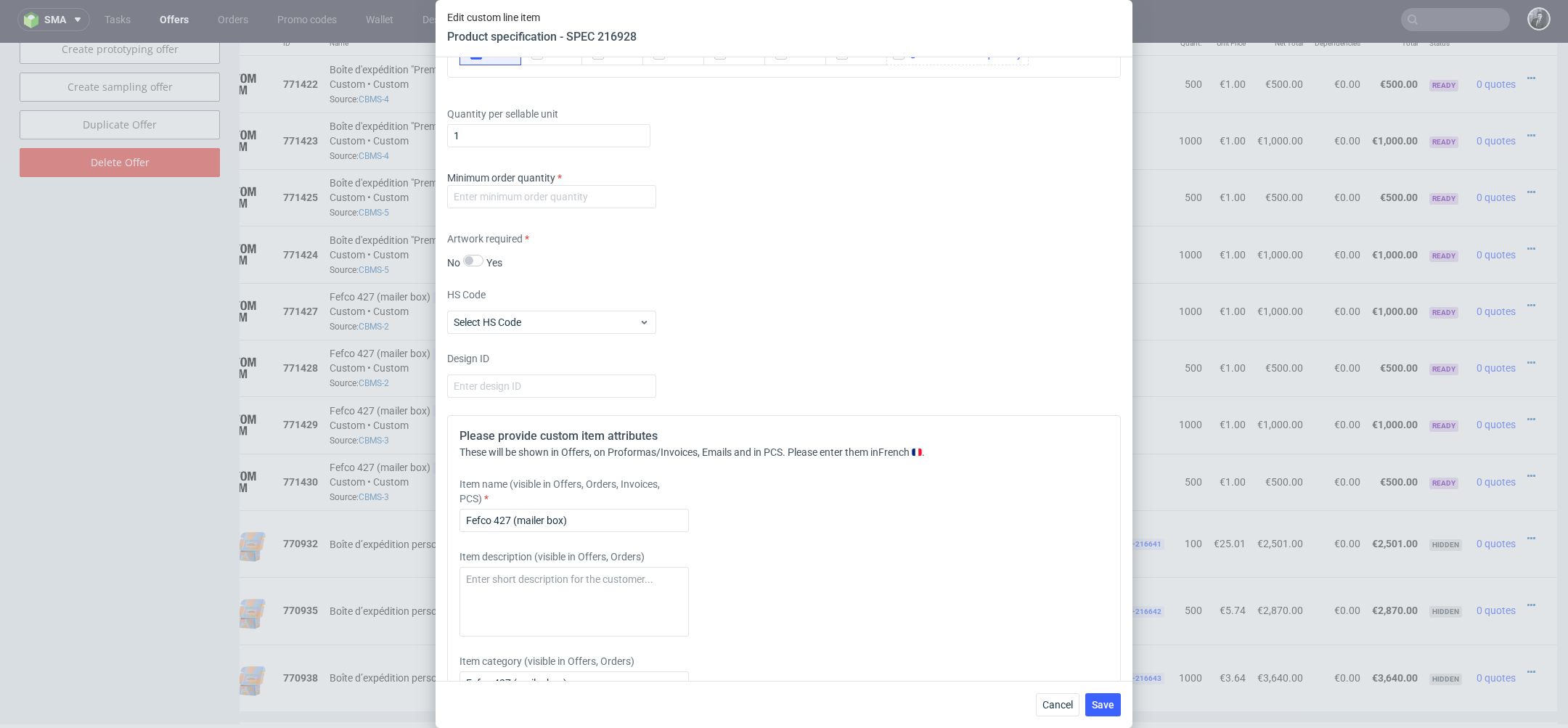
scroll to position [1996, 0]
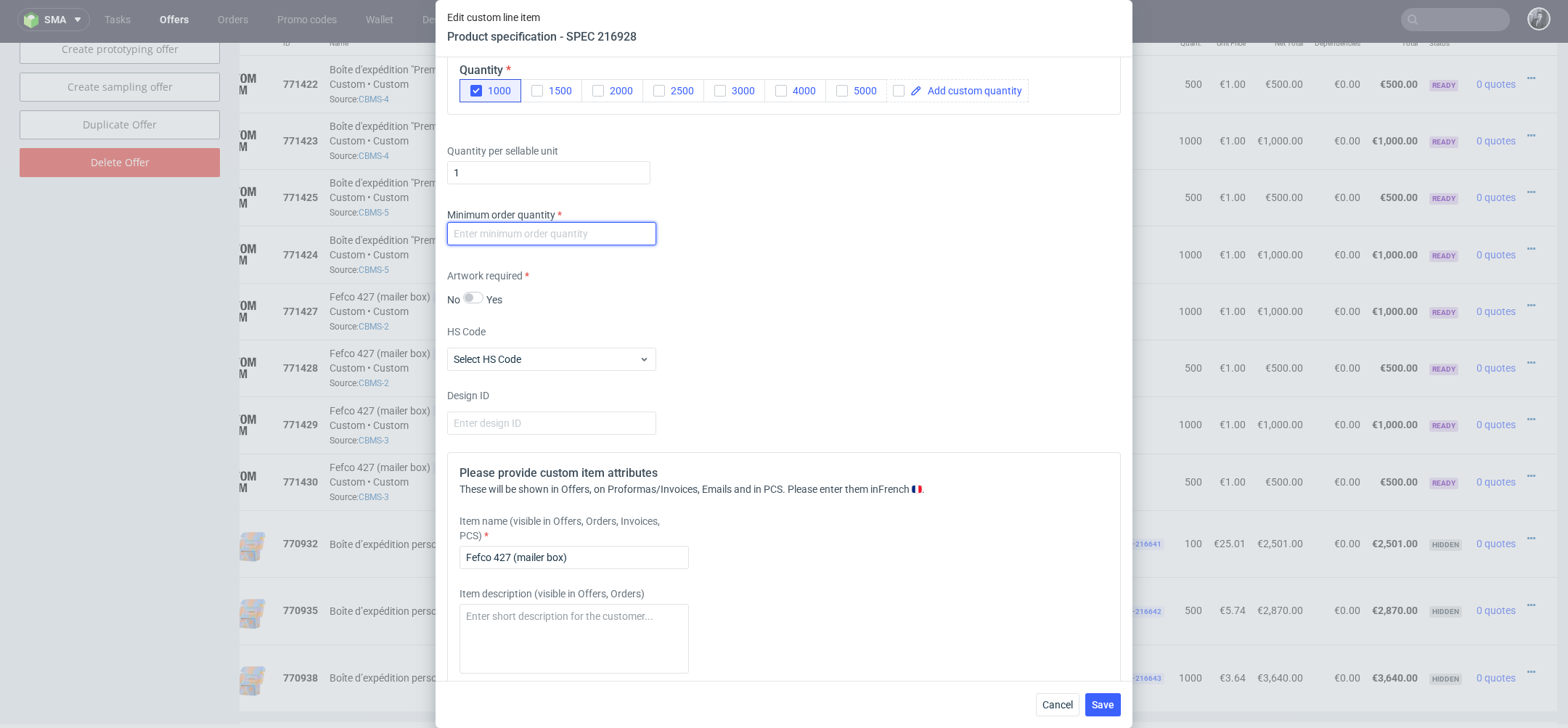
click at [576, 238] on input "number" at bounding box center [552, 234] width 209 height 23
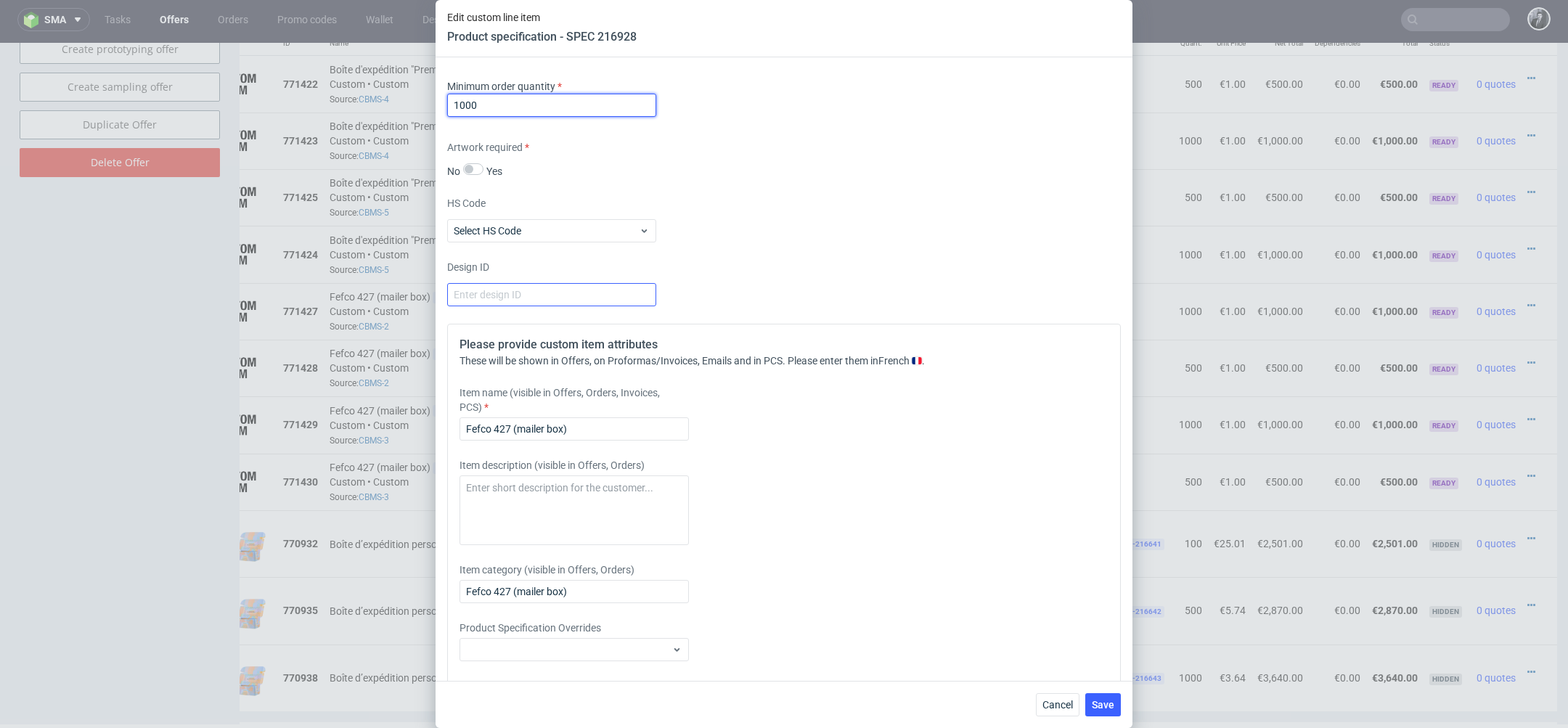
scroll to position [2152, 0]
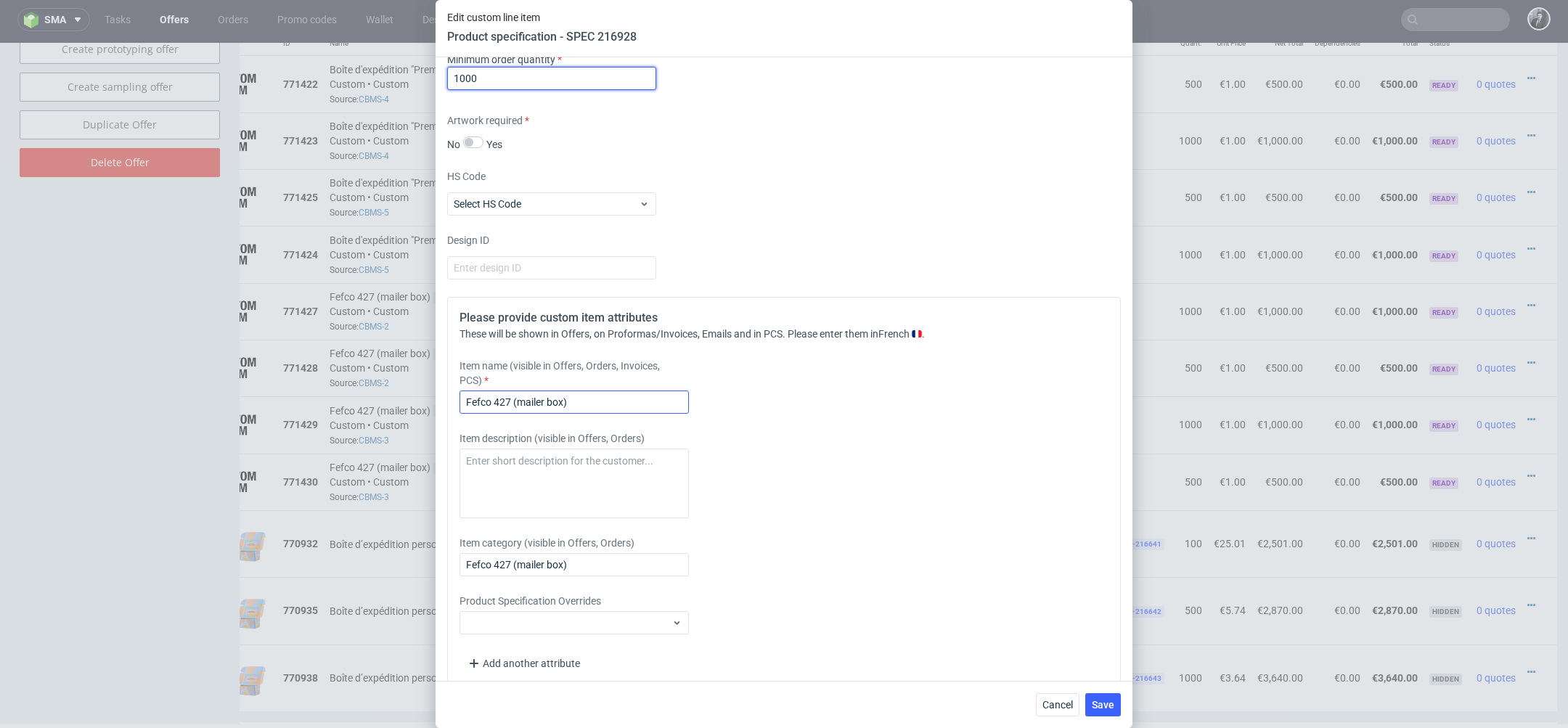
type input "1000"
drag, startPoint x: 599, startPoint y: 394, endPoint x: 345, endPoint y: 391, distance: 254.0
click at [345, 391] on div "Edit custom line item Product specification - SPEC 216928 Supplier Marex Techni…" at bounding box center [784, 364] width 1568 height 728
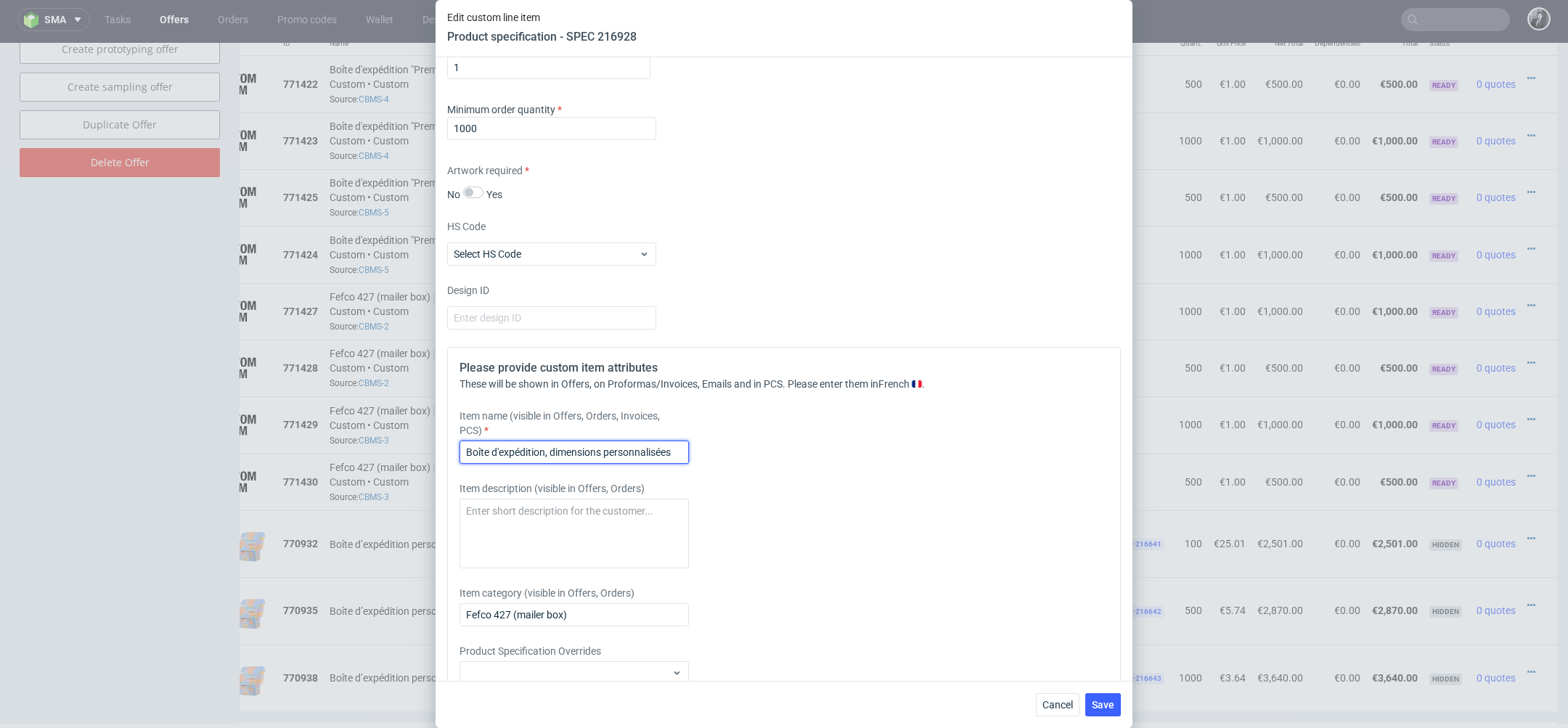
scroll to position [1911, 0]
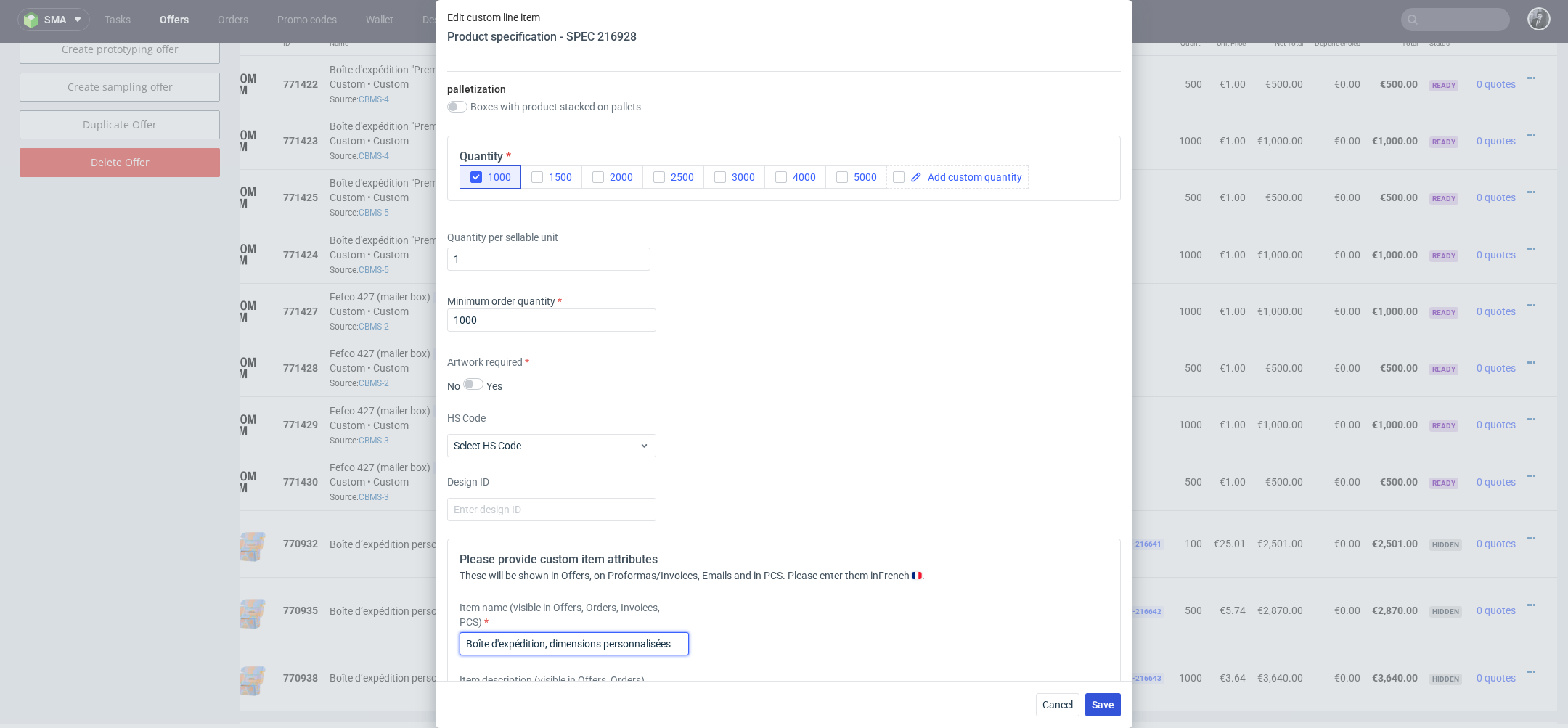
type input "Boîte d'expédition, dimensions personnalisées"
click at [1108, 701] on span "Save" at bounding box center [1103, 705] width 22 height 10
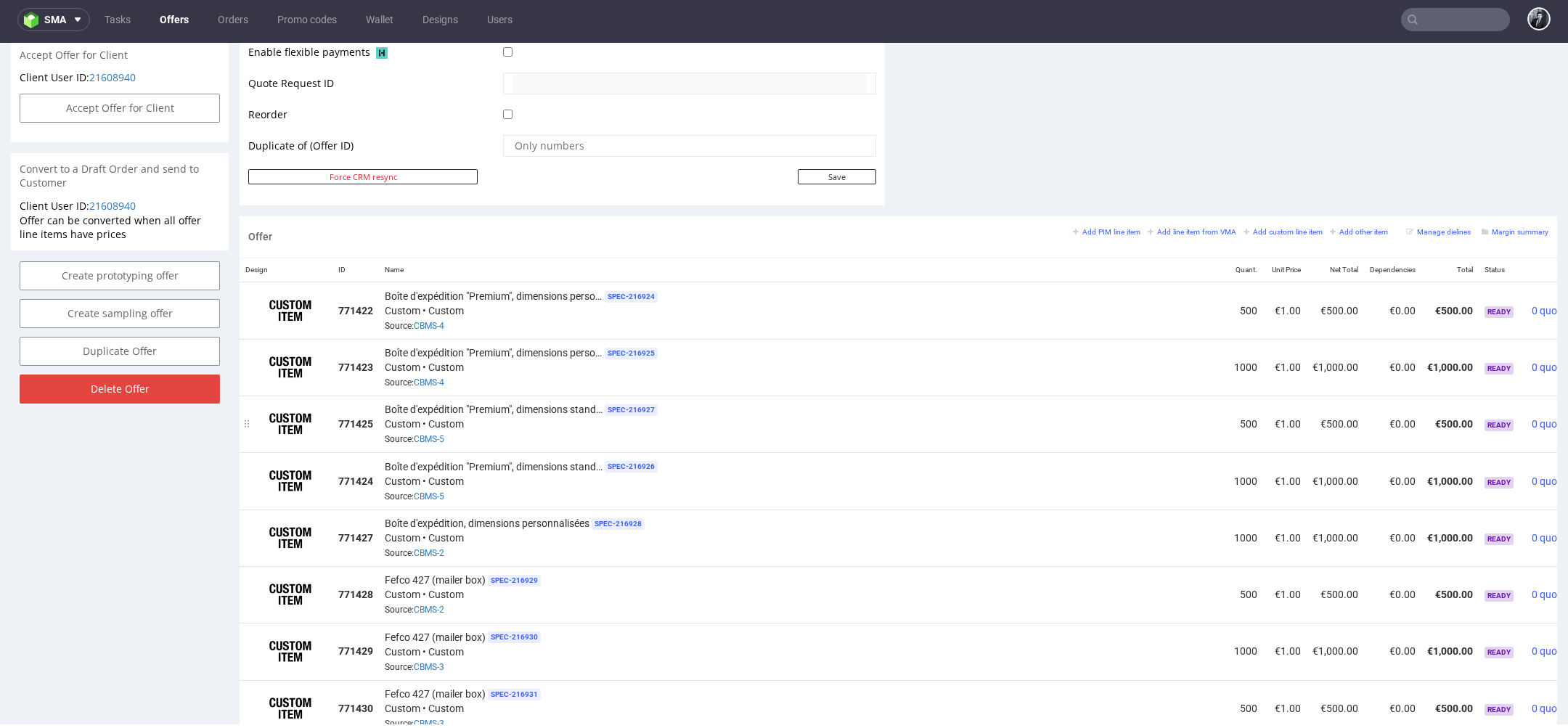
scroll to position [756, 0]
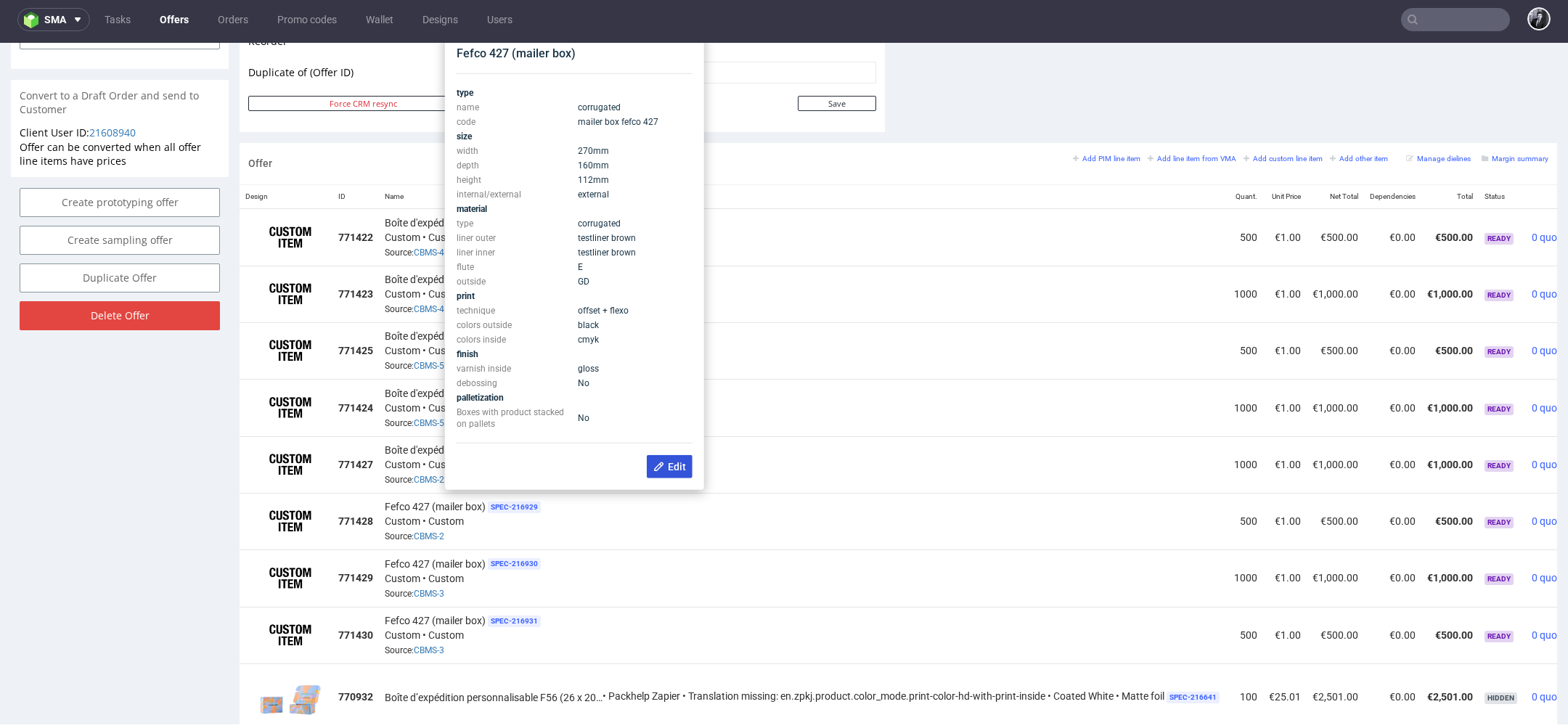
click at [663, 464] on span "Edit" at bounding box center [670, 466] width 33 height 12
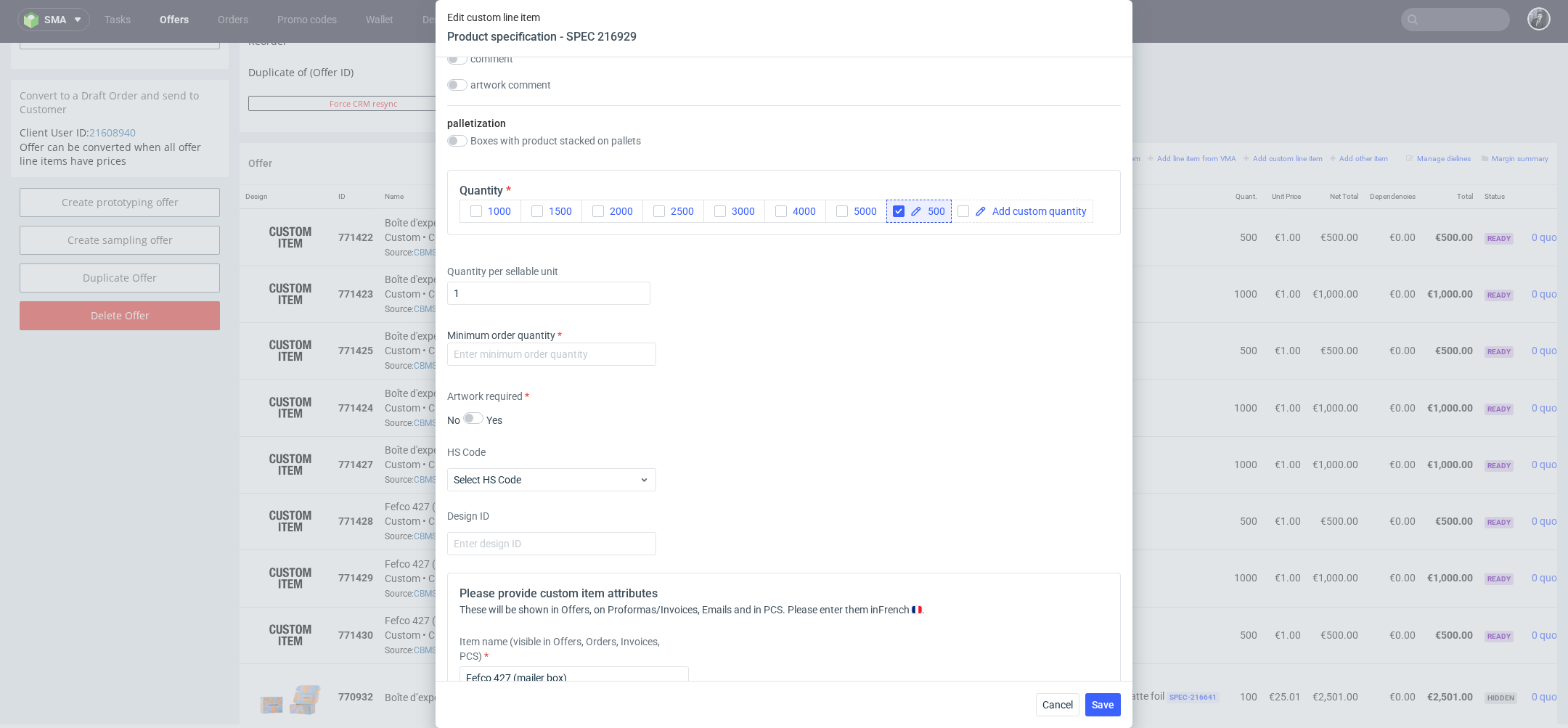
scroll to position [2167, 0]
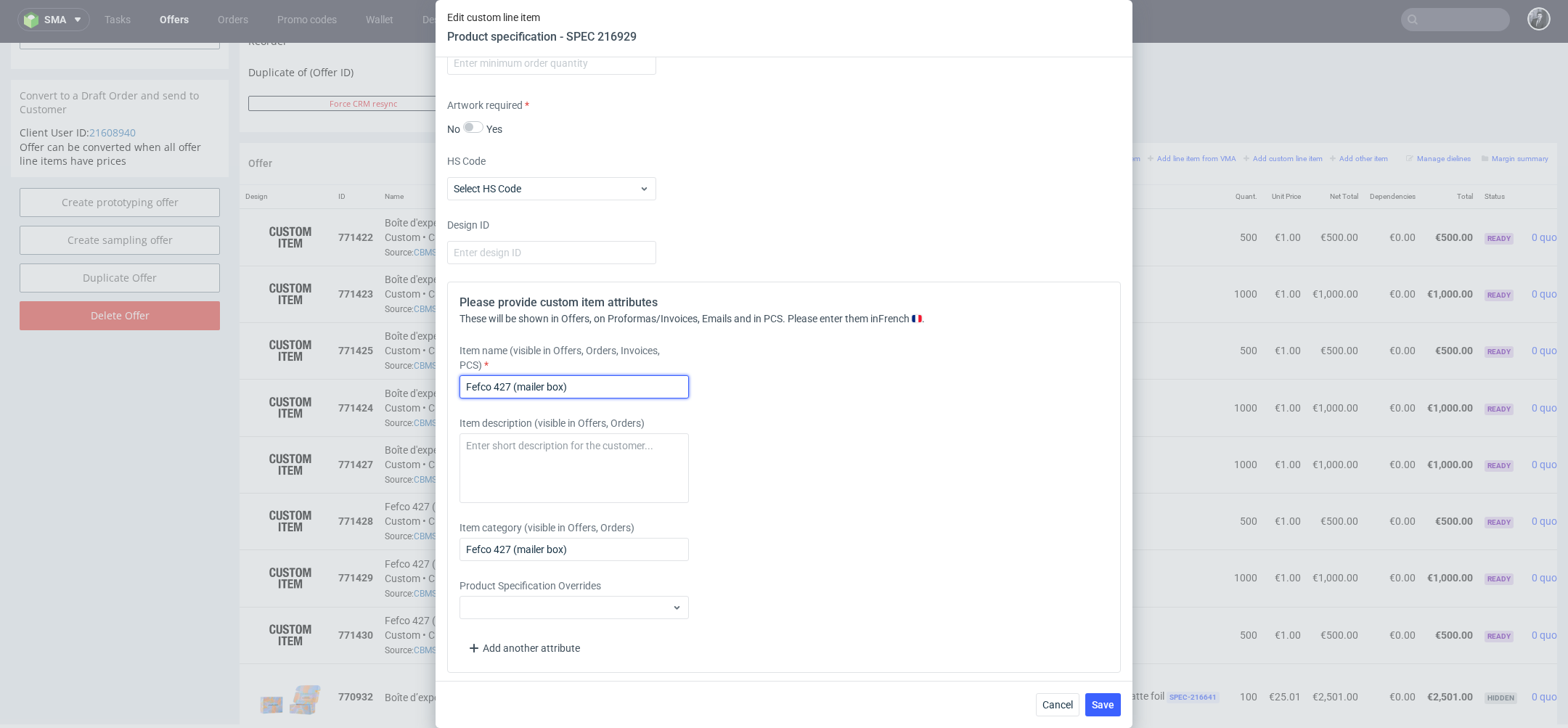
drag, startPoint x: 613, startPoint y: 379, endPoint x: 415, endPoint y: 375, distance: 198.0
click at [416, 377] on div "Edit custom line item Product specification - SPEC 216929 Supplier Marex Techni…" at bounding box center [784, 364] width 1568 height 728
type input "Boîte d'expédition, dimensions personnalisées"
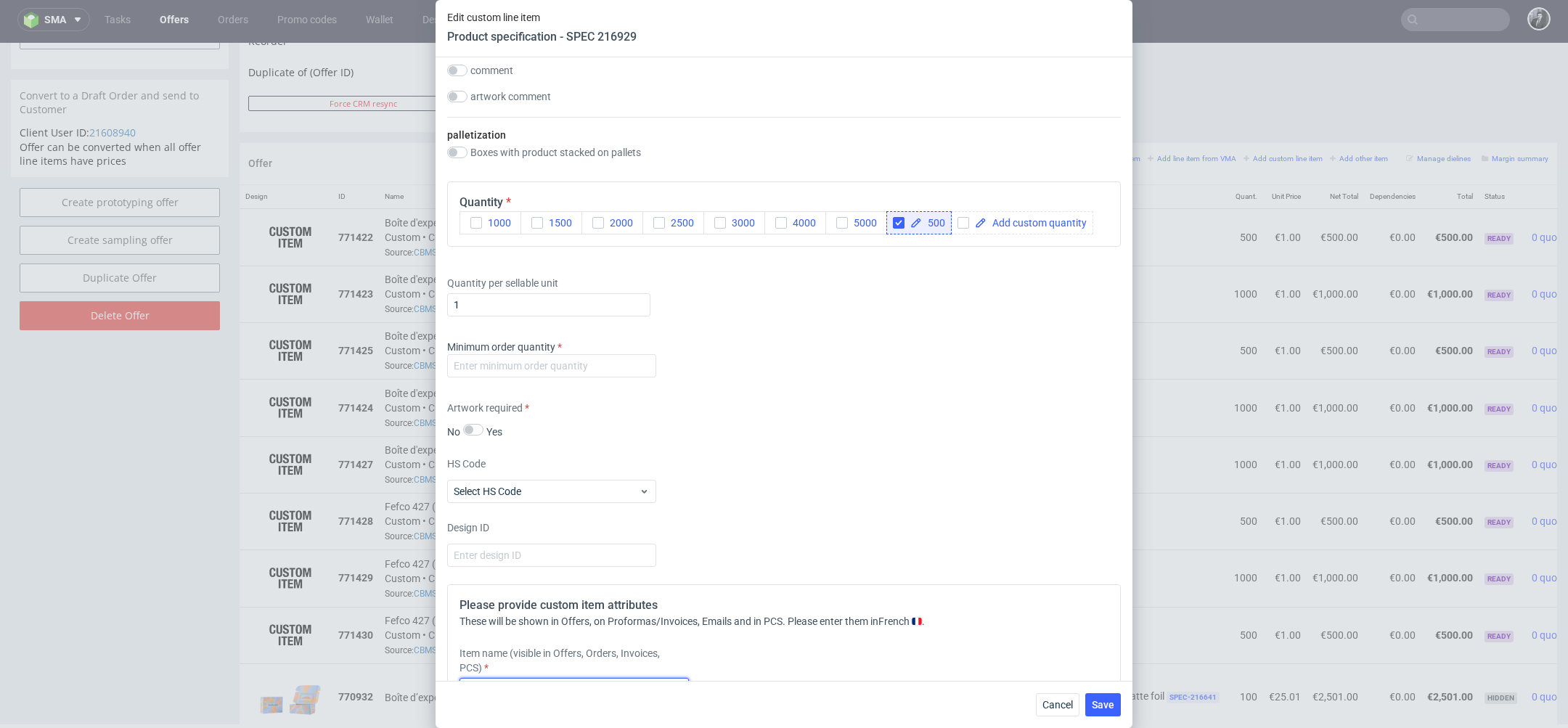
scroll to position [1834, 0]
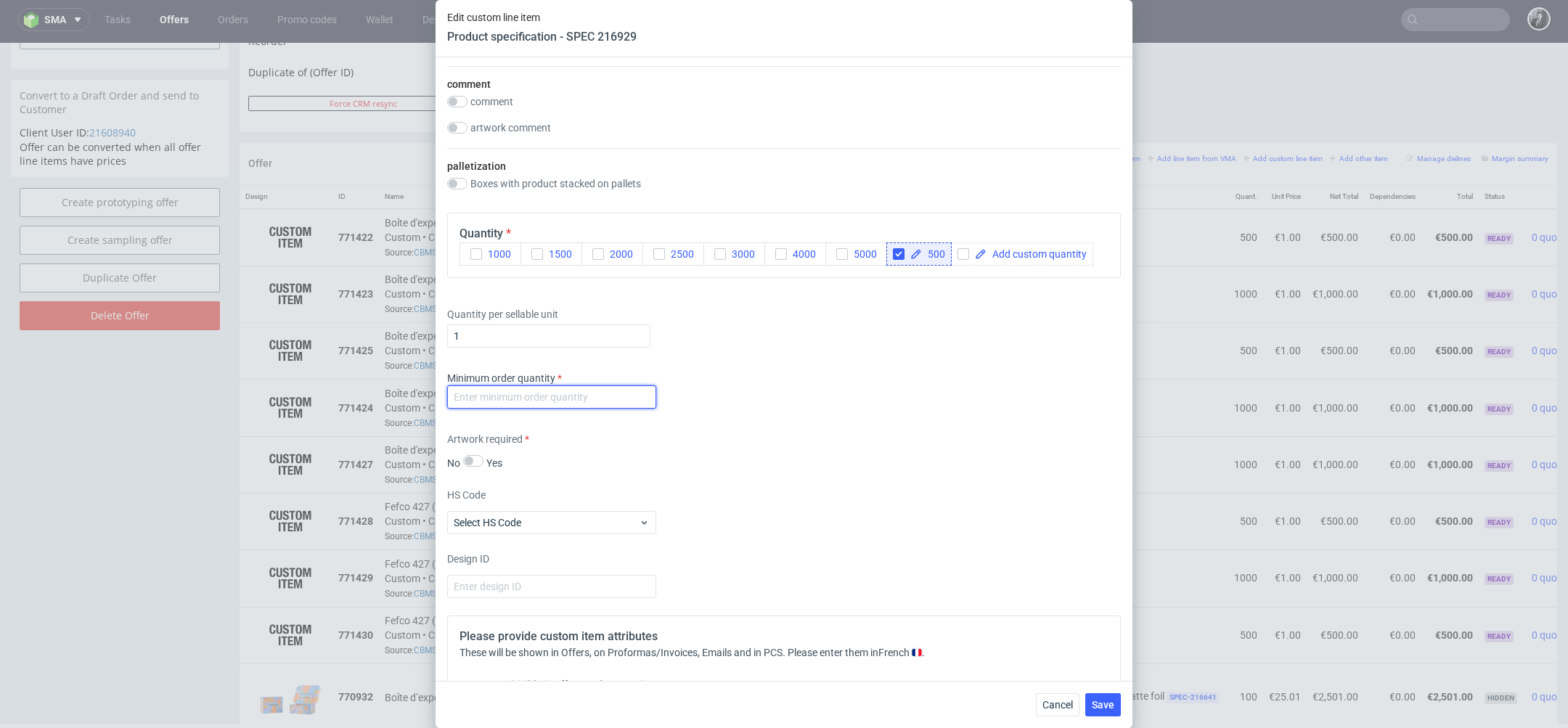
click at [596, 401] on input "number" at bounding box center [552, 397] width 209 height 23
type input "500"
click at [1101, 708] on span "Save" at bounding box center [1103, 705] width 22 height 10
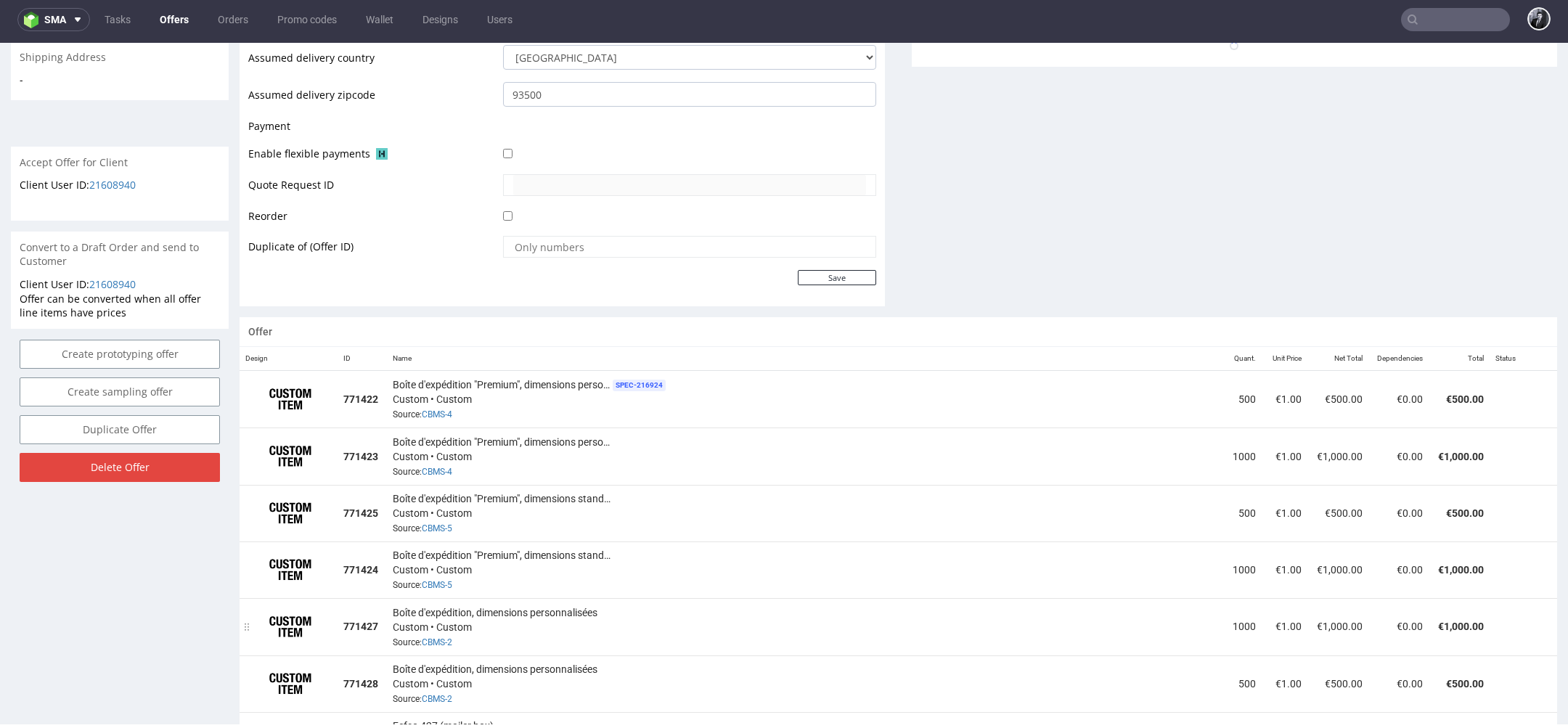
scroll to position [617, 0]
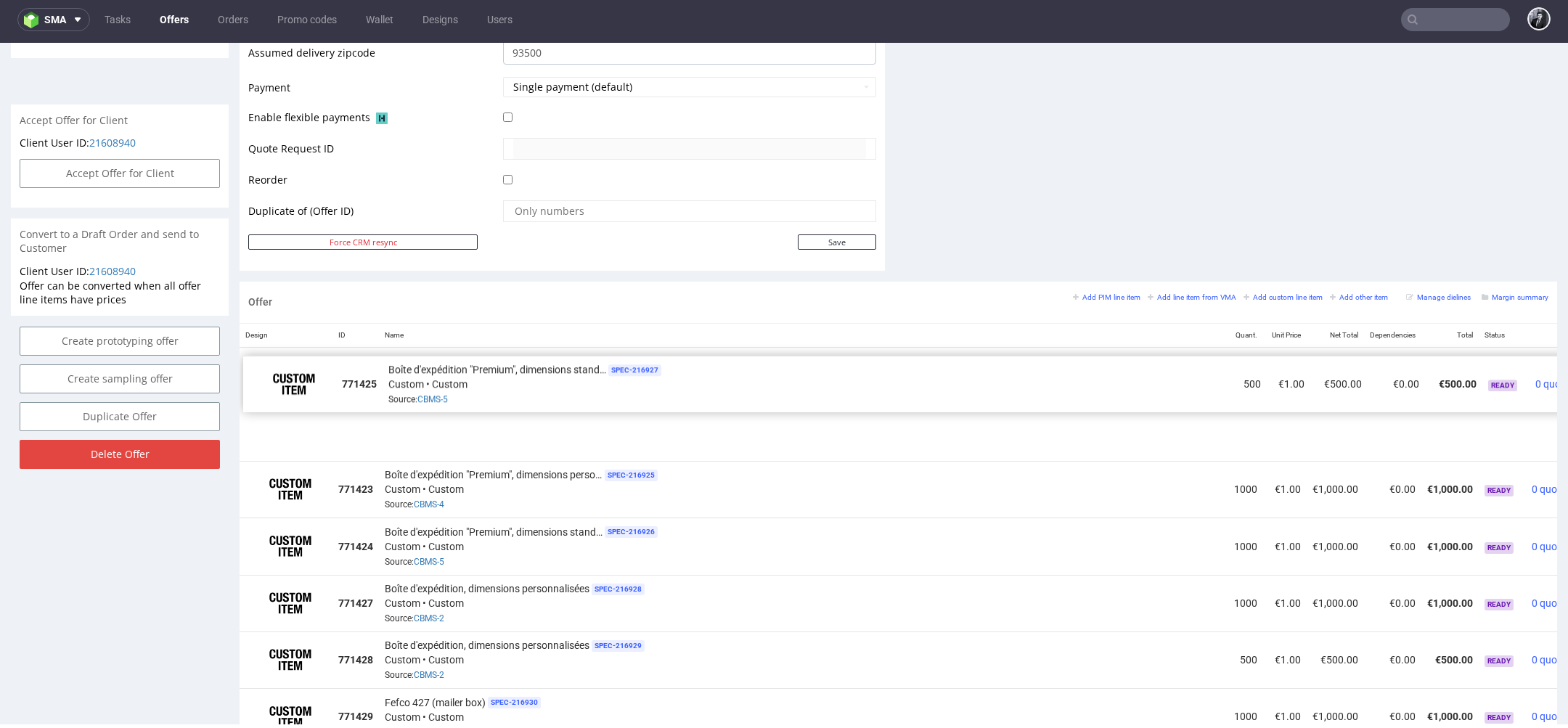
drag, startPoint x: 247, startPoint y: 484, endPoint x: 251, endPoint y: 382, distance: 102.1
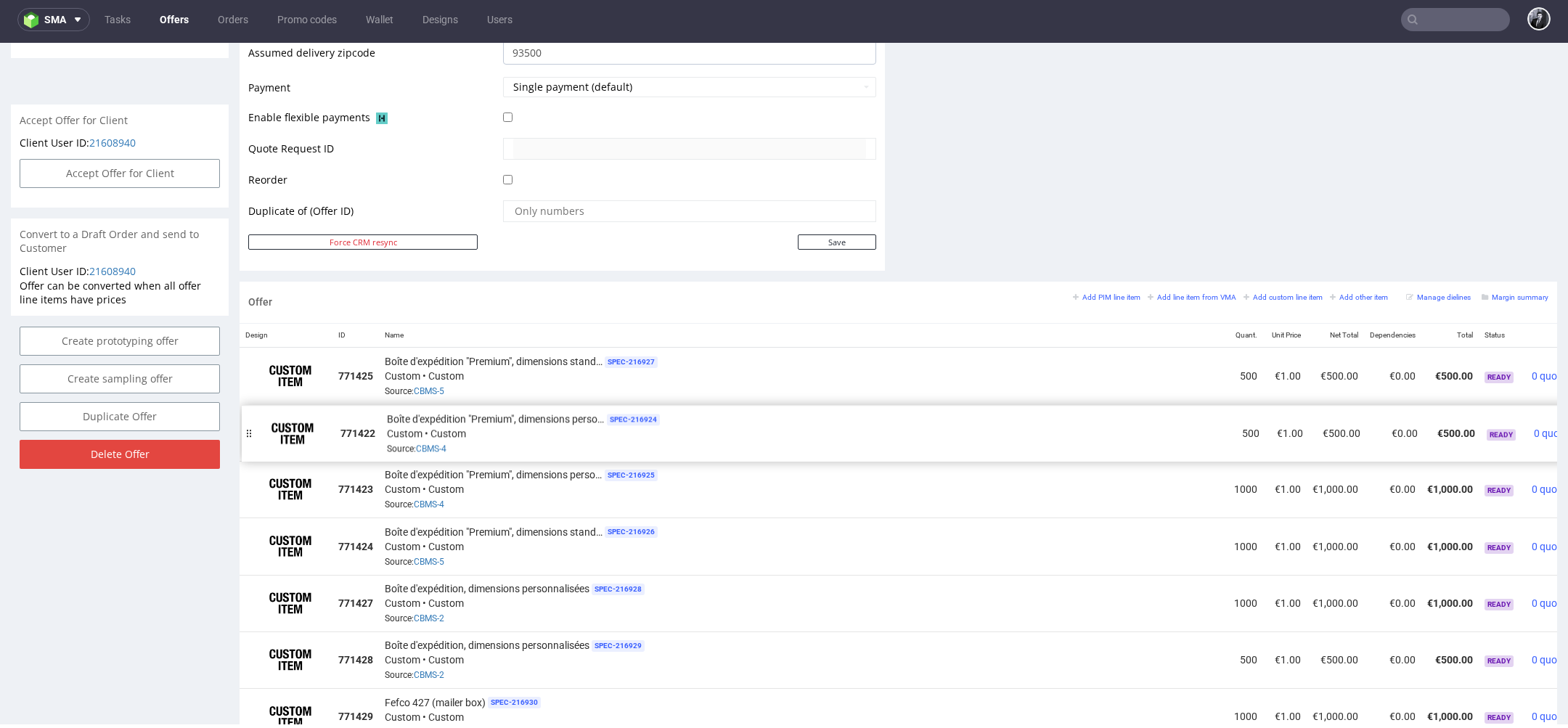
drag, startPoint x: 250, startPoint y: 376, endPoint x: 252, endPoint y: 434, distance: 58.0
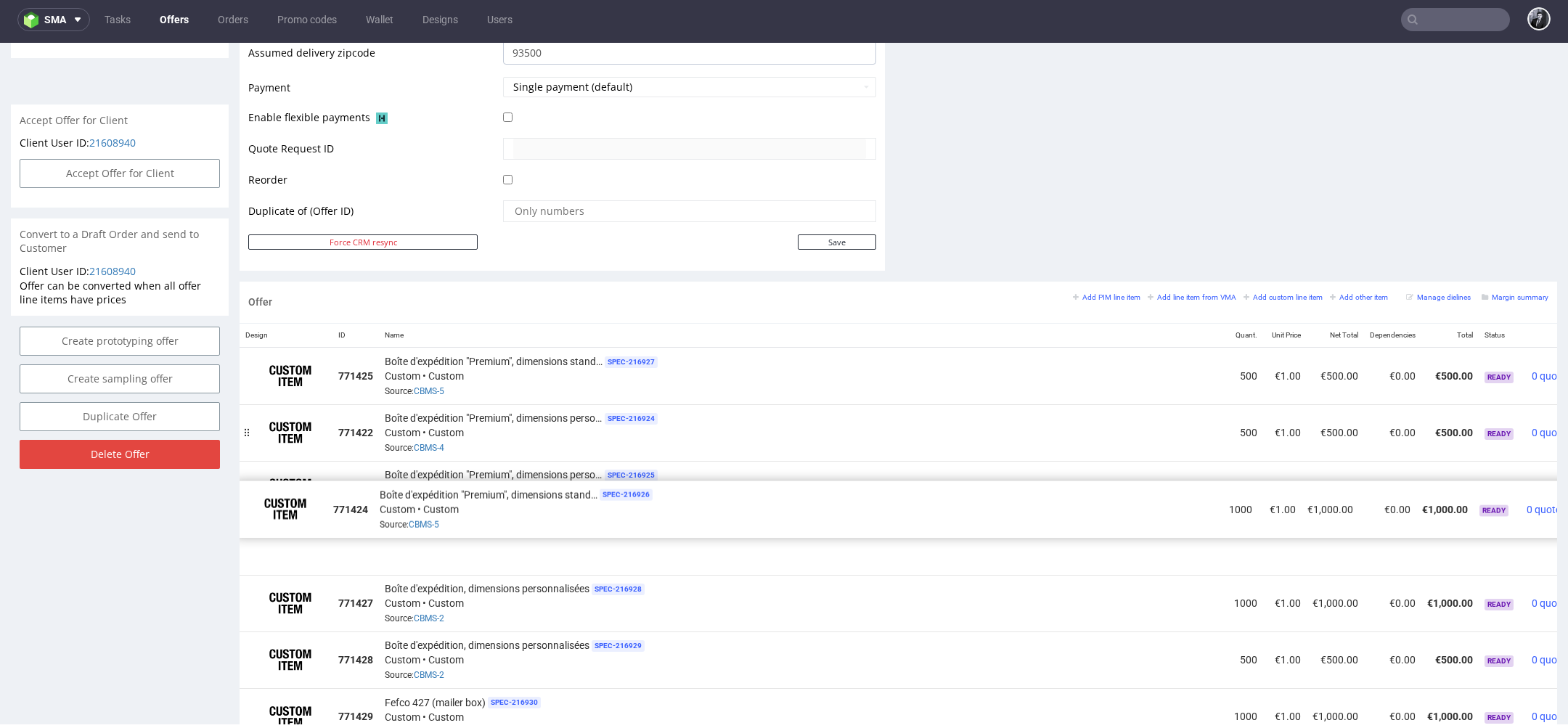
drag, startPoint x: 246, startPoint y: 540, endPoint x: 241, endPoint y: 400, distance: 140.1
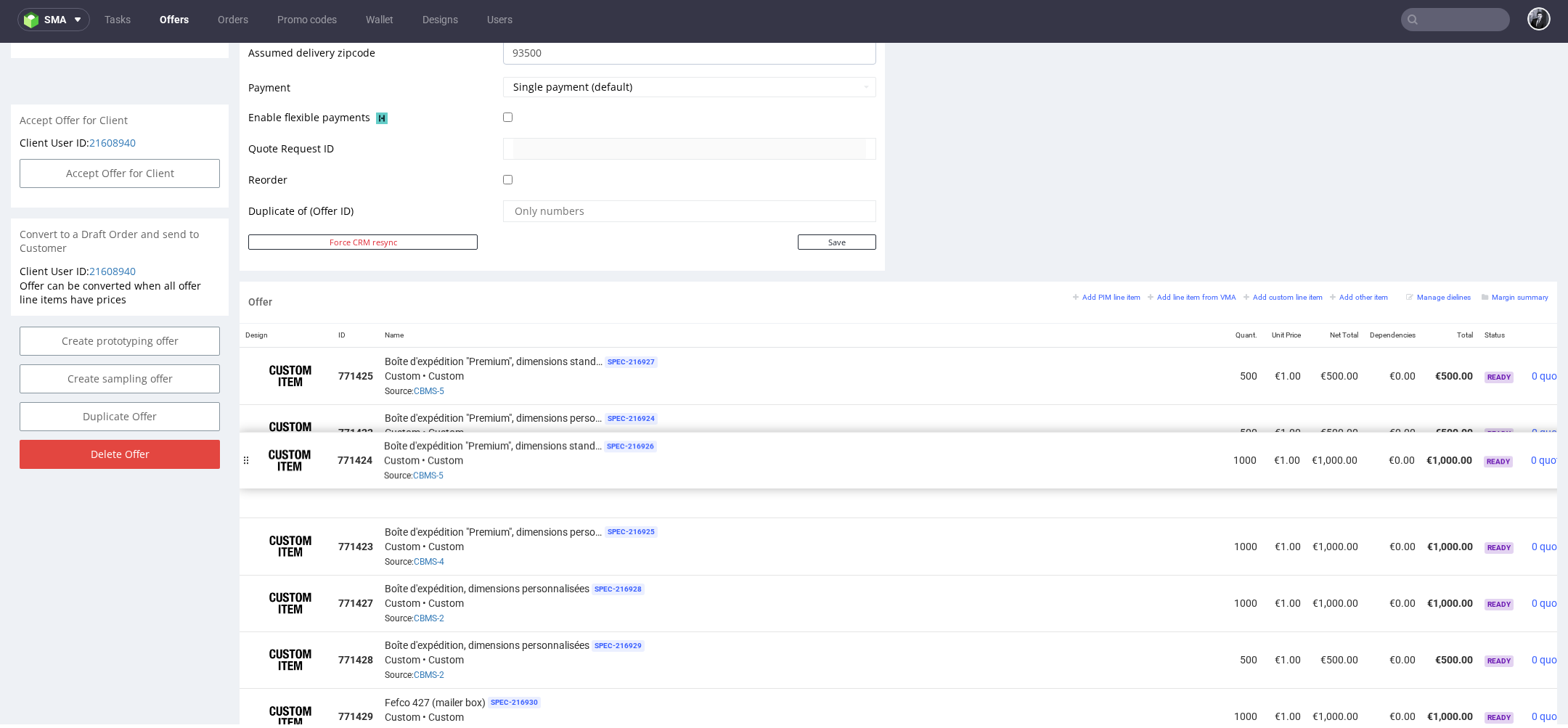
drag, startPoint x: 252, startPoint y: 541, endPoint x: 251, endPoint y: 455, distance: 86.0
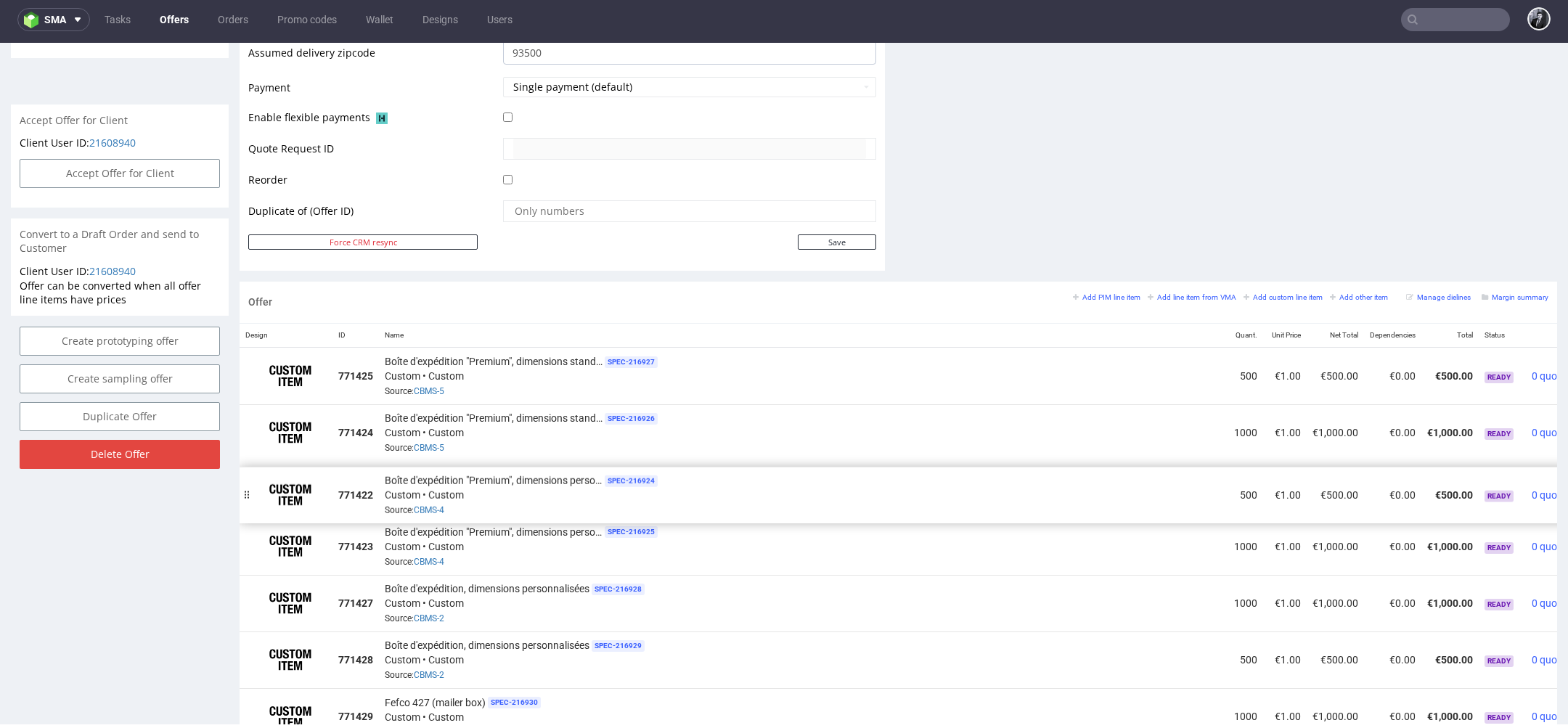
drag, startPoint x: 250, startPoint y: 431, endPoint x: 250, endPoint y: 492, distance: 61.0
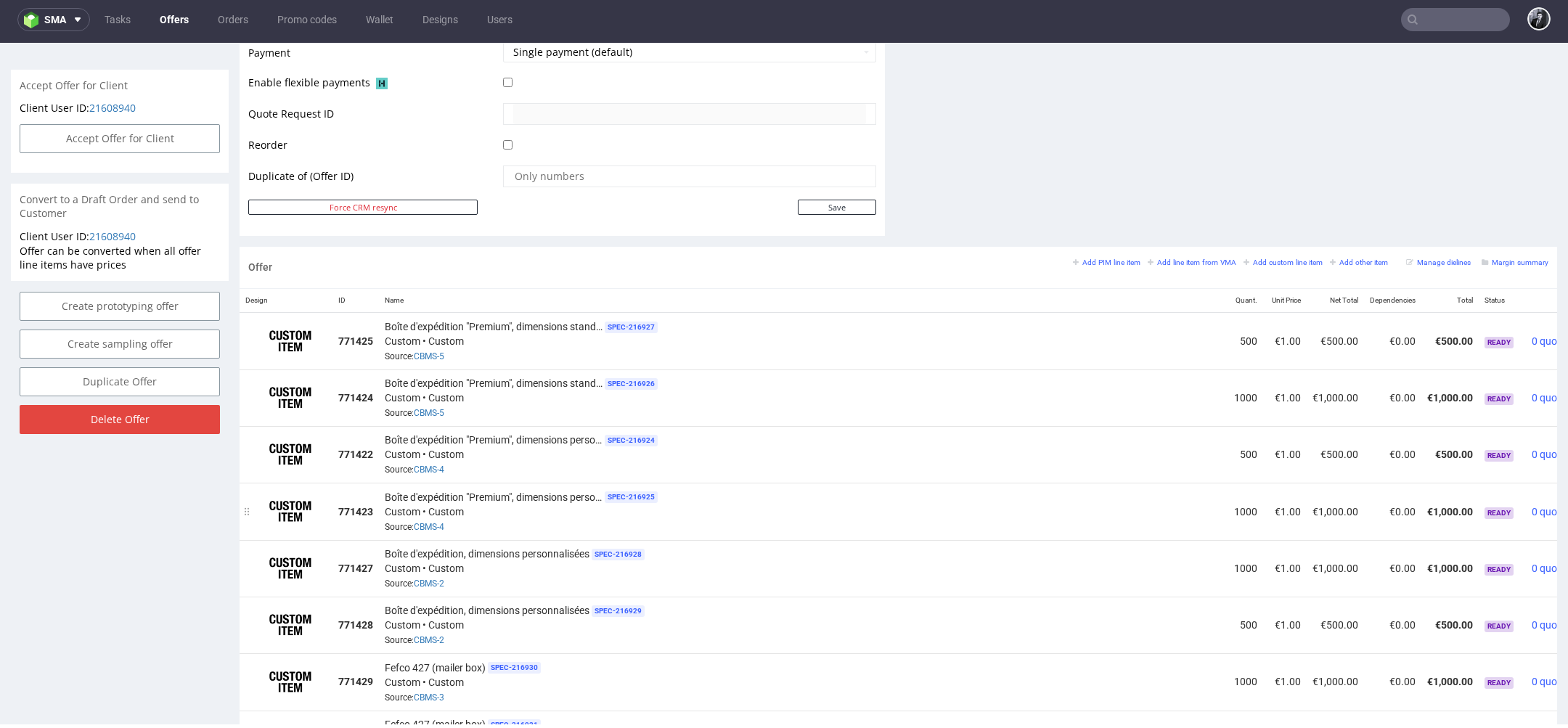
scroll to position [657, 0]
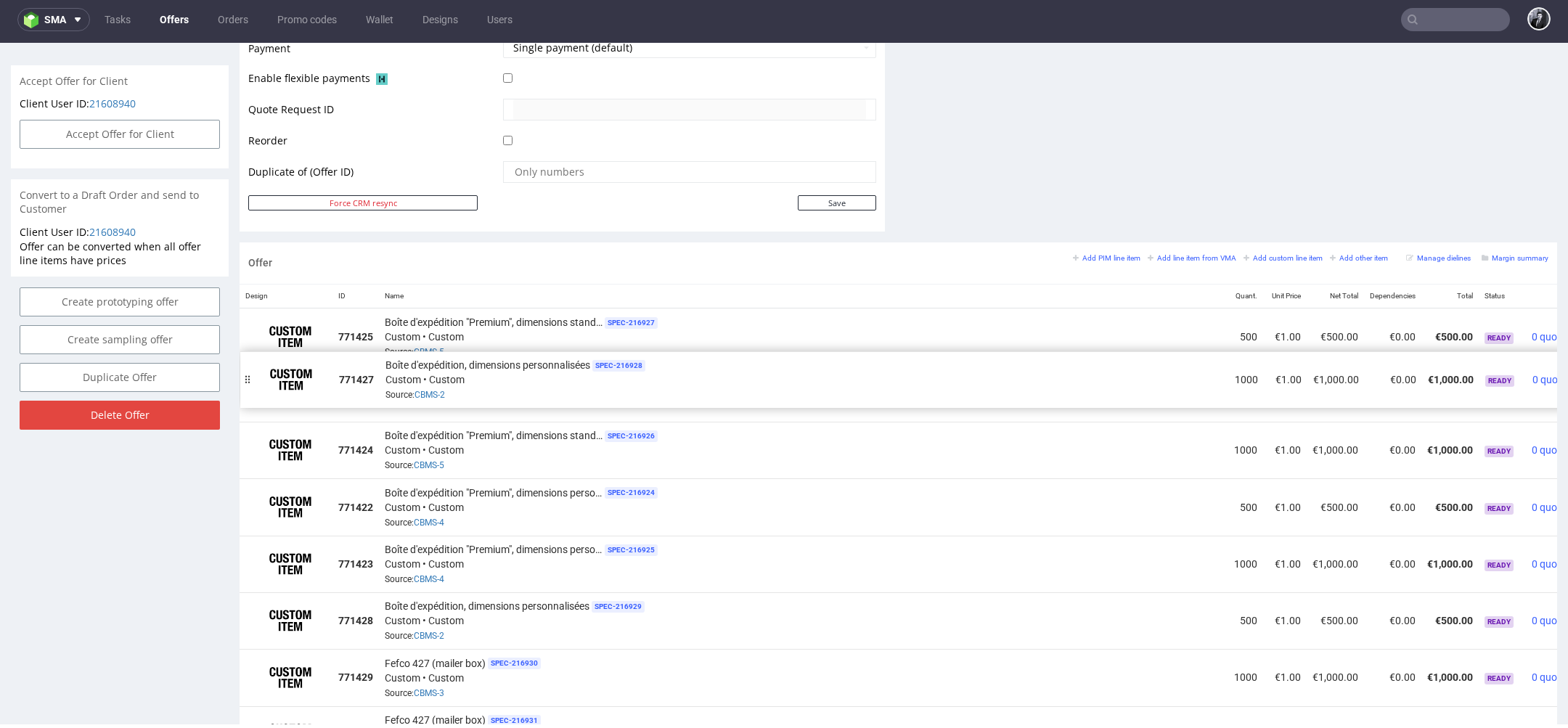
drag, startPoint x: 248, startPoint y: 560, endPoint x: 249, endPoint y: 378, distance: 182.0
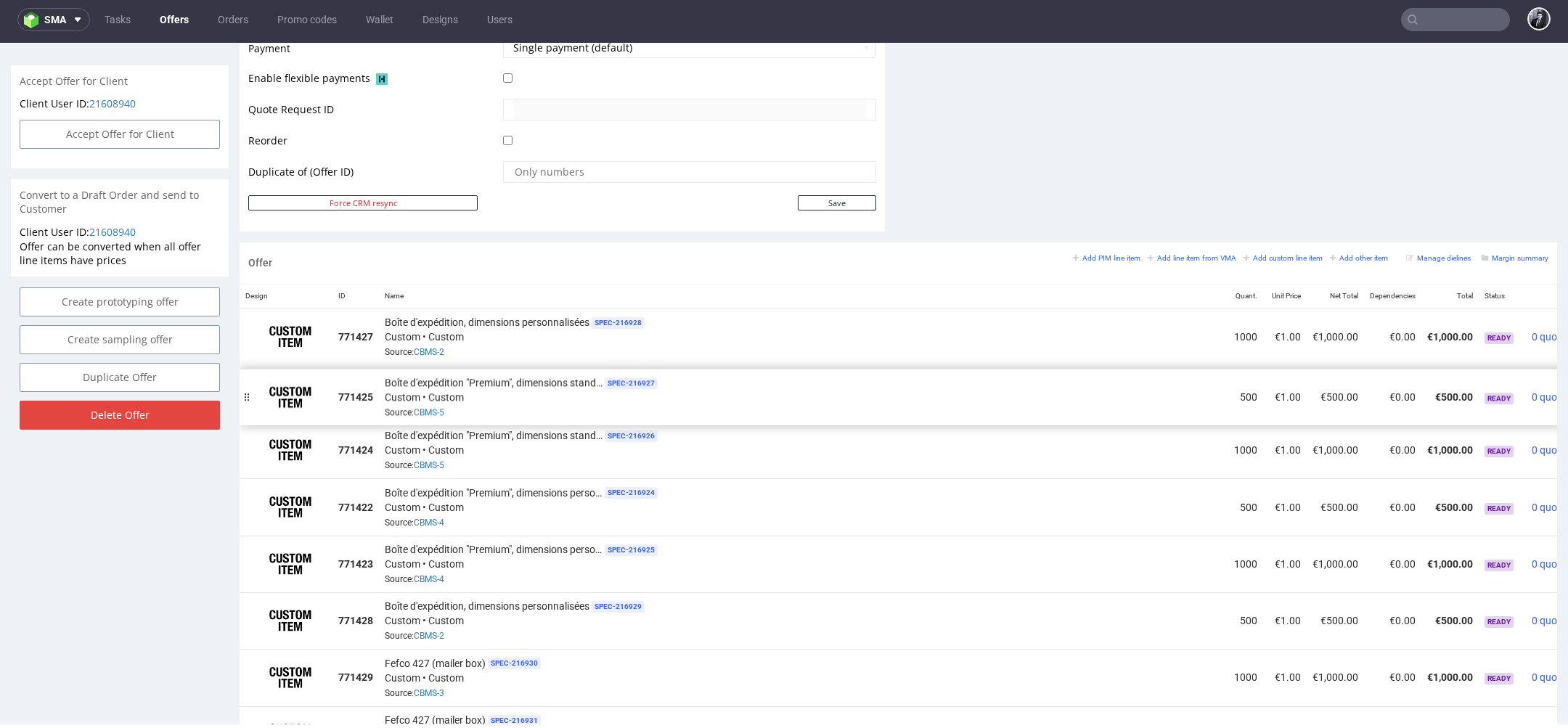
drag, startPoint x: 254, startPoint y: 337, endPoint x: 254, endPoint y: 397, distance: 60.0
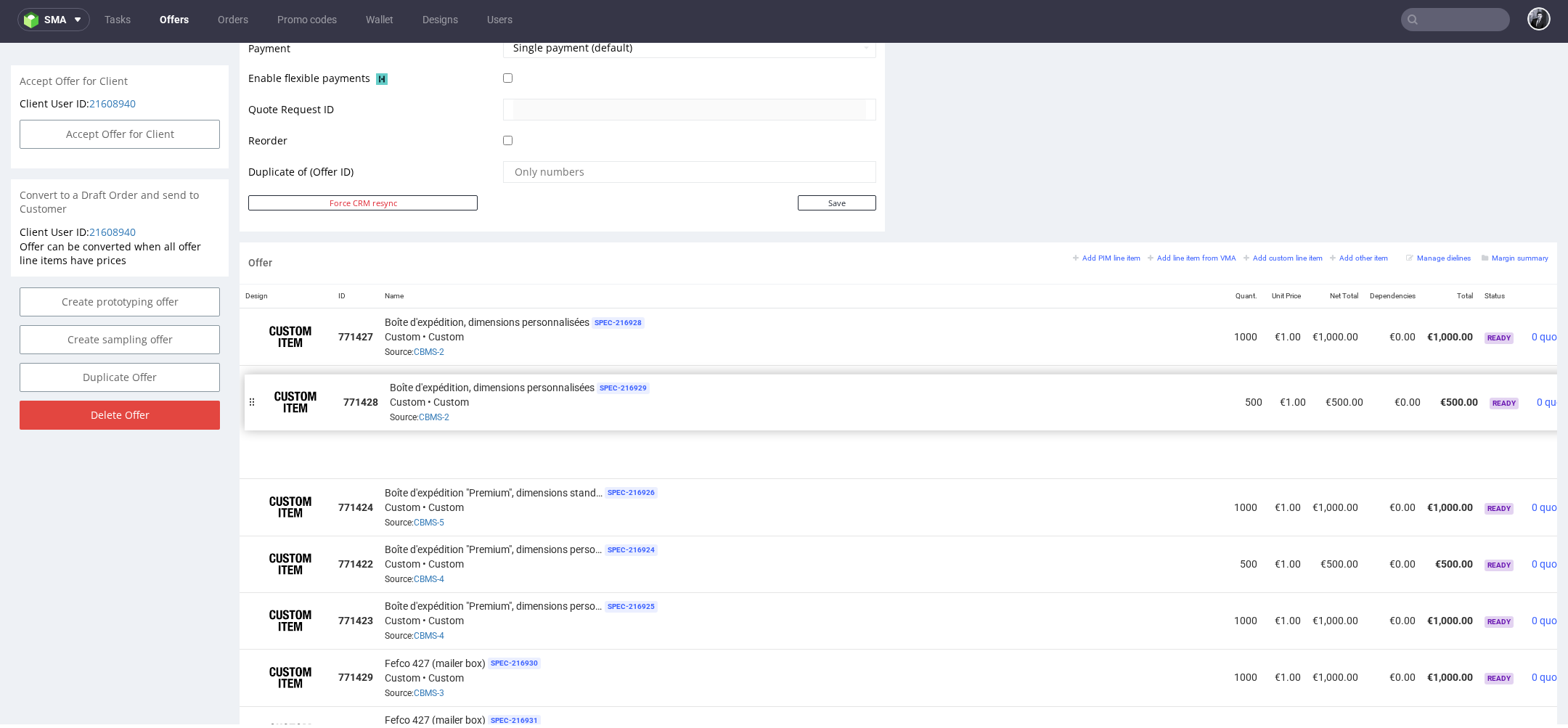
drag, startPoint x: 250, startPoint y: 618, endPoint x: 254, endPoint y: 402, distance: 216.0
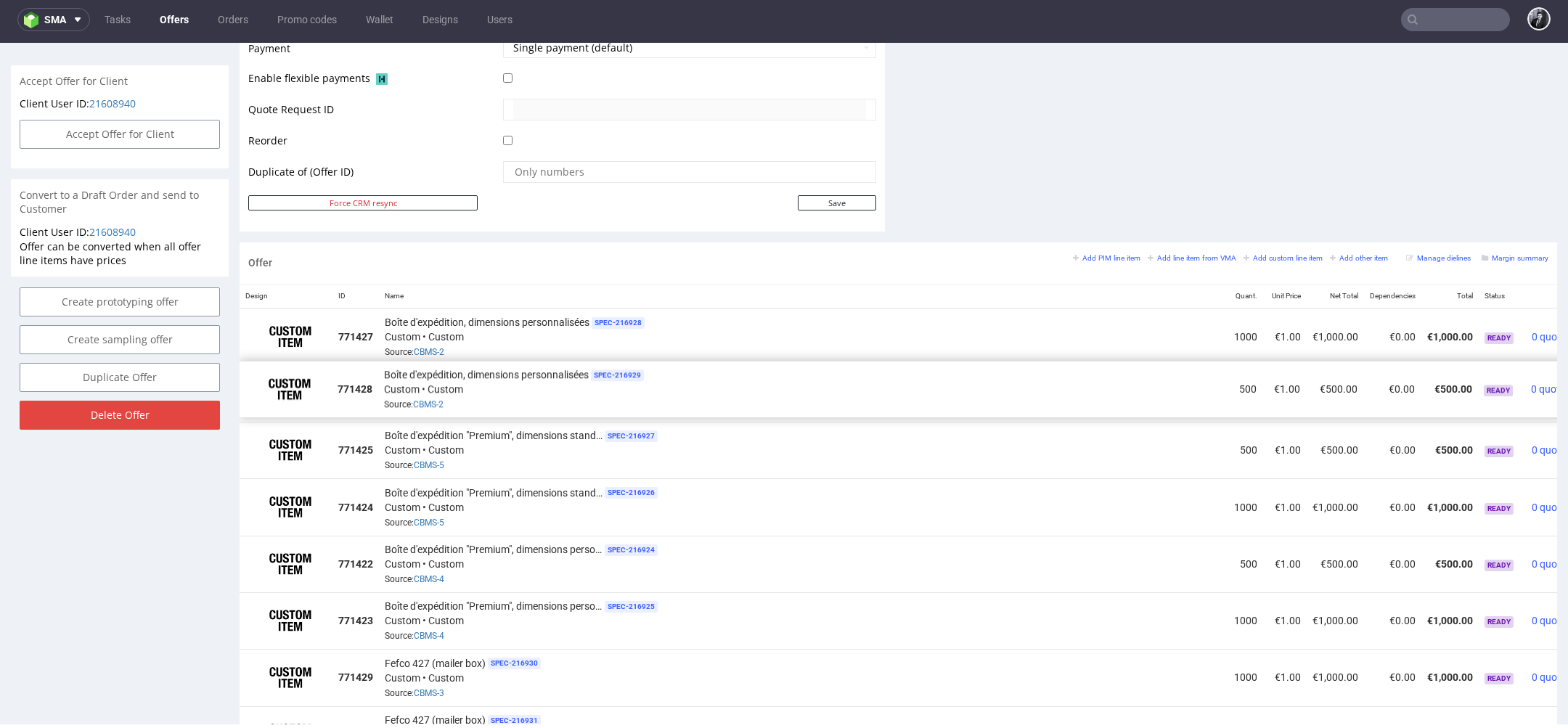
drag, startPoint x: 250, startPoint y: 444, endPoint x: 250, endPoint y: 383, distance: 61.0
drag, startPoint x: 250, startPoint y: 328, endPoint x: 250, endPoint y: 390, distance: 62.0
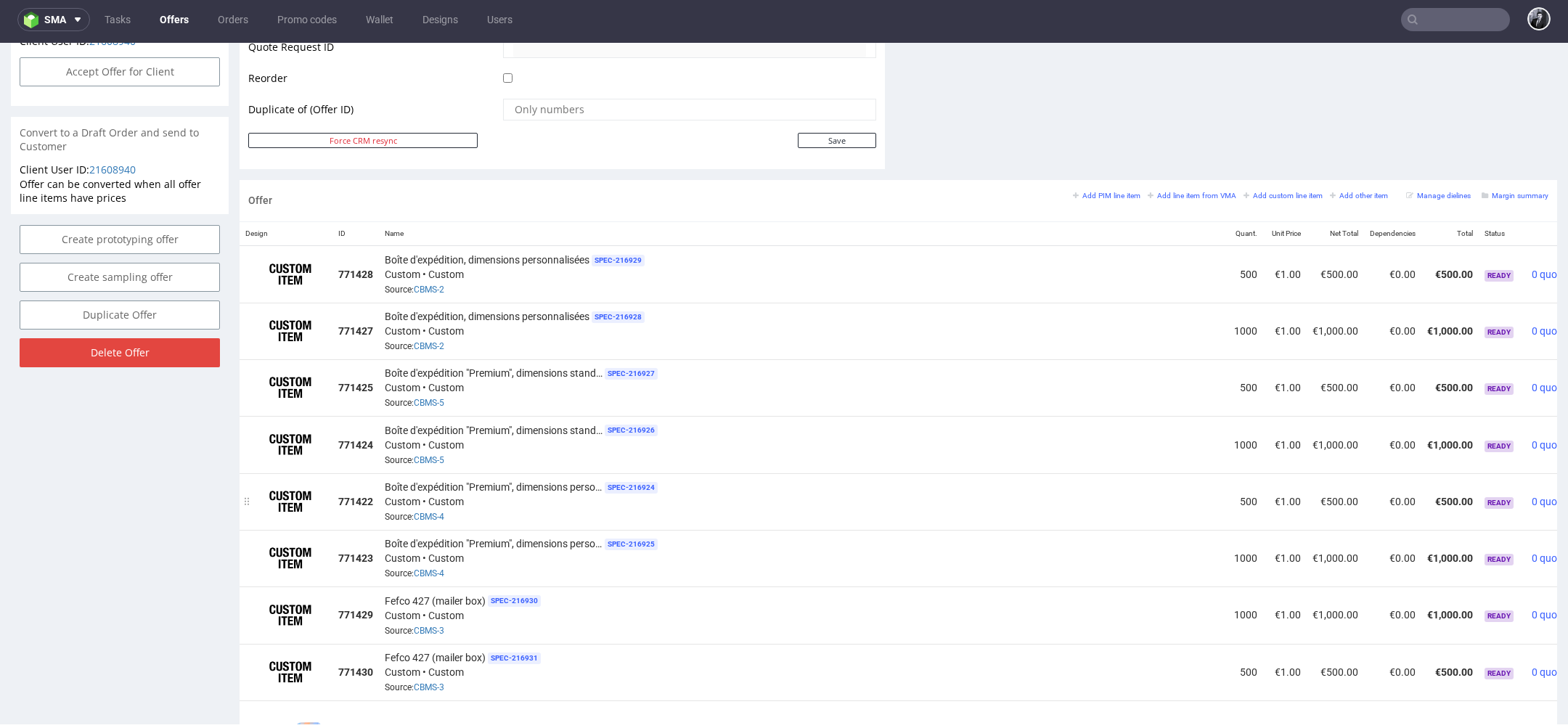
scroll to position [740, 0]
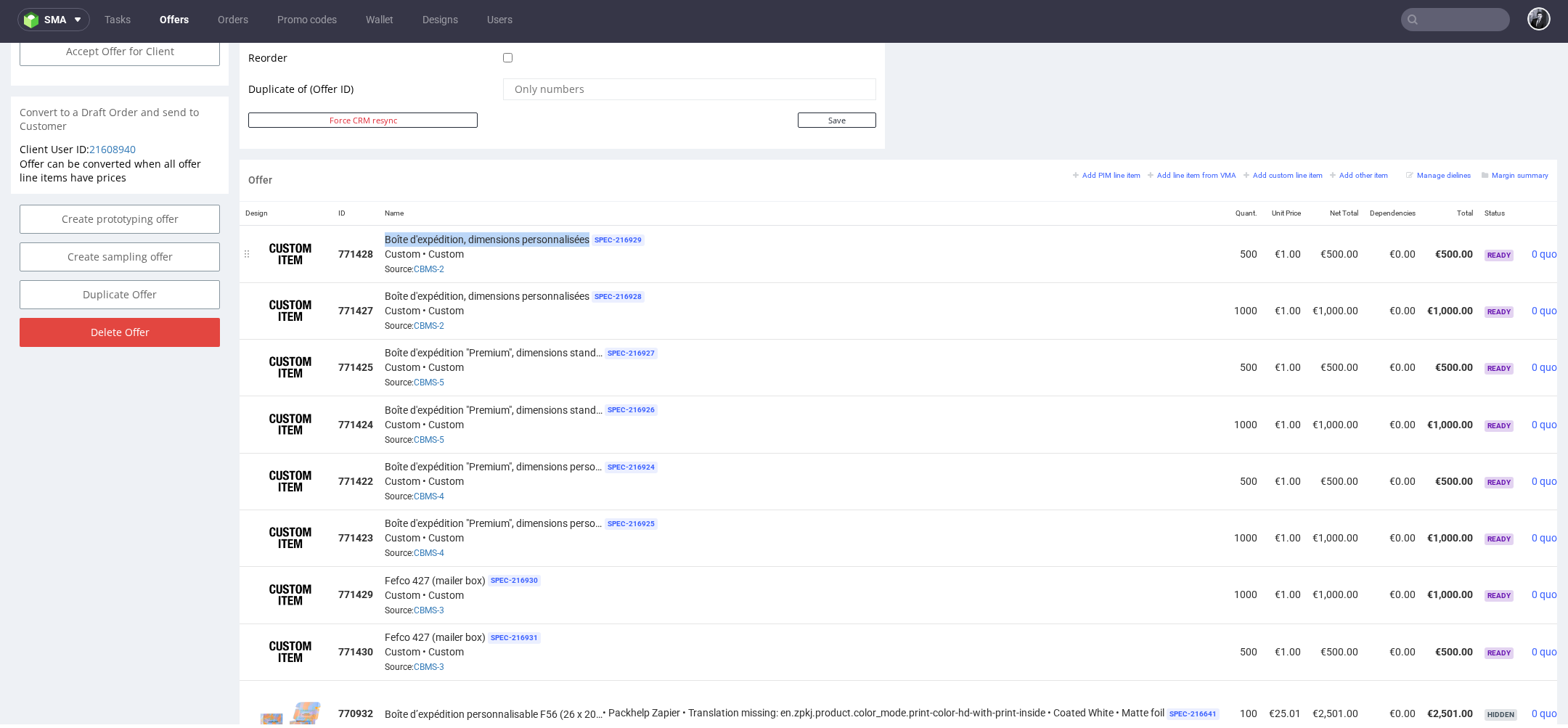
drag, startPoint x: 594, startPoint y: 233, endPoint x: 382, endPoint y: 241, distance: 212.2
click at [382, 240] on td "Boîte d'expédition, dimensions personnalisées SPEC- 216929 Custom • Custom Sour…" at bounding box center [803, 254] width 849 height 57
copy span "Boîte d'expédition, dimensions personnalisées"
click at [524, 575] on span "SPEC- 216930" at bounding box center [513, 581] width 53 height 12
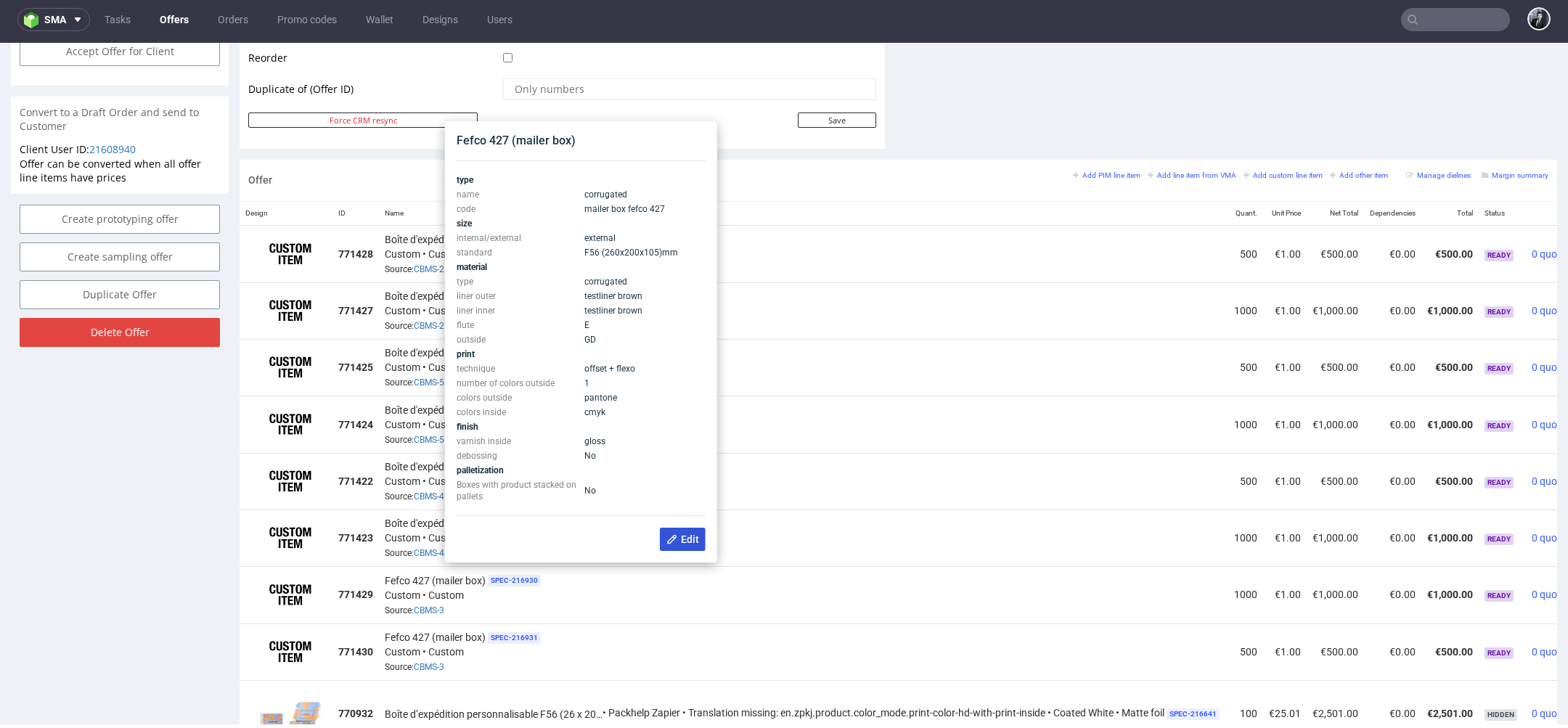
click at [671, 538] on use at bounding box center [671, 540] width 10 height 10
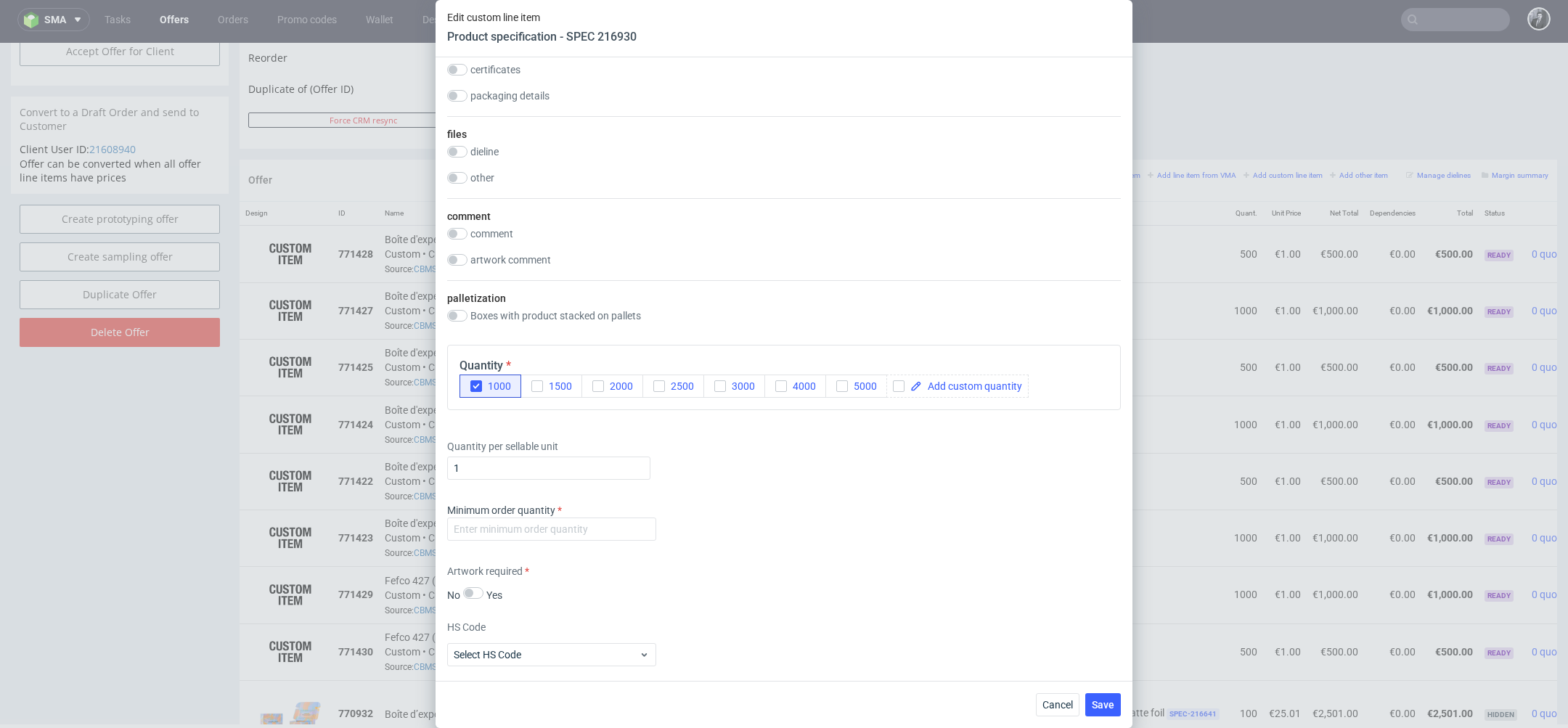
scroll to position [1858, 0]
click at [538, 518] on input "number" at bounding box center [552, 523] width 209 height 23
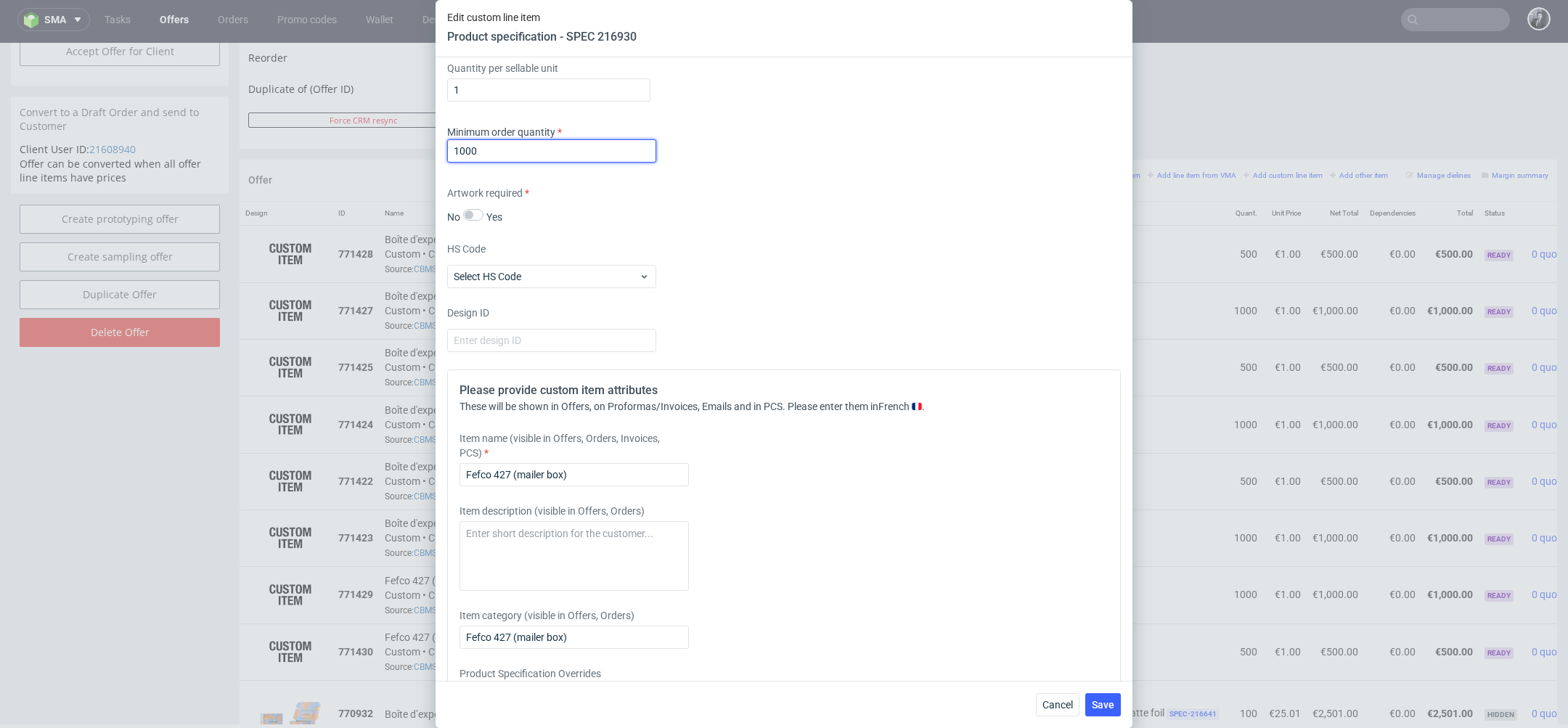
scroll to position [2262, 0]
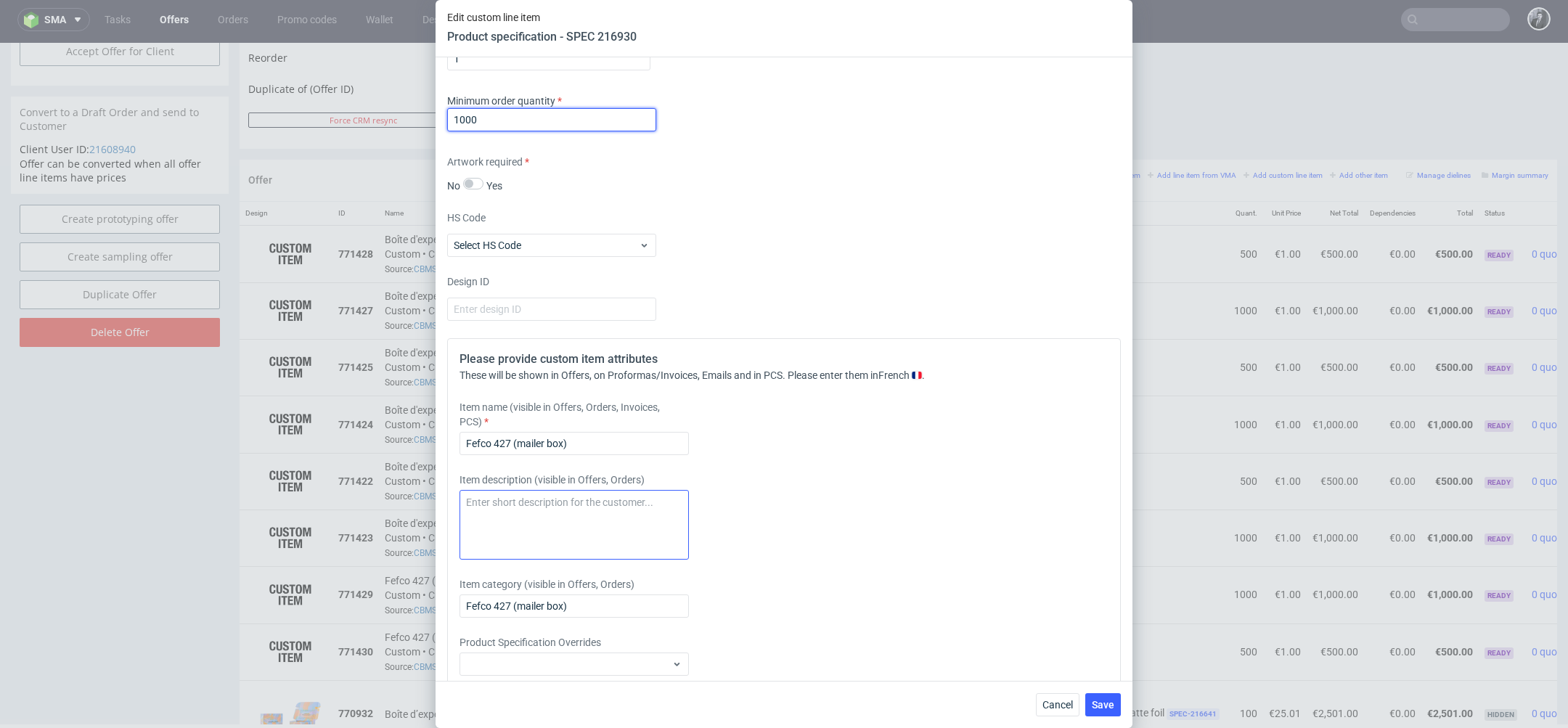
type input "1000"
click at [583, 496] on textarea at bounding box center [574, 525] width 229 height 70
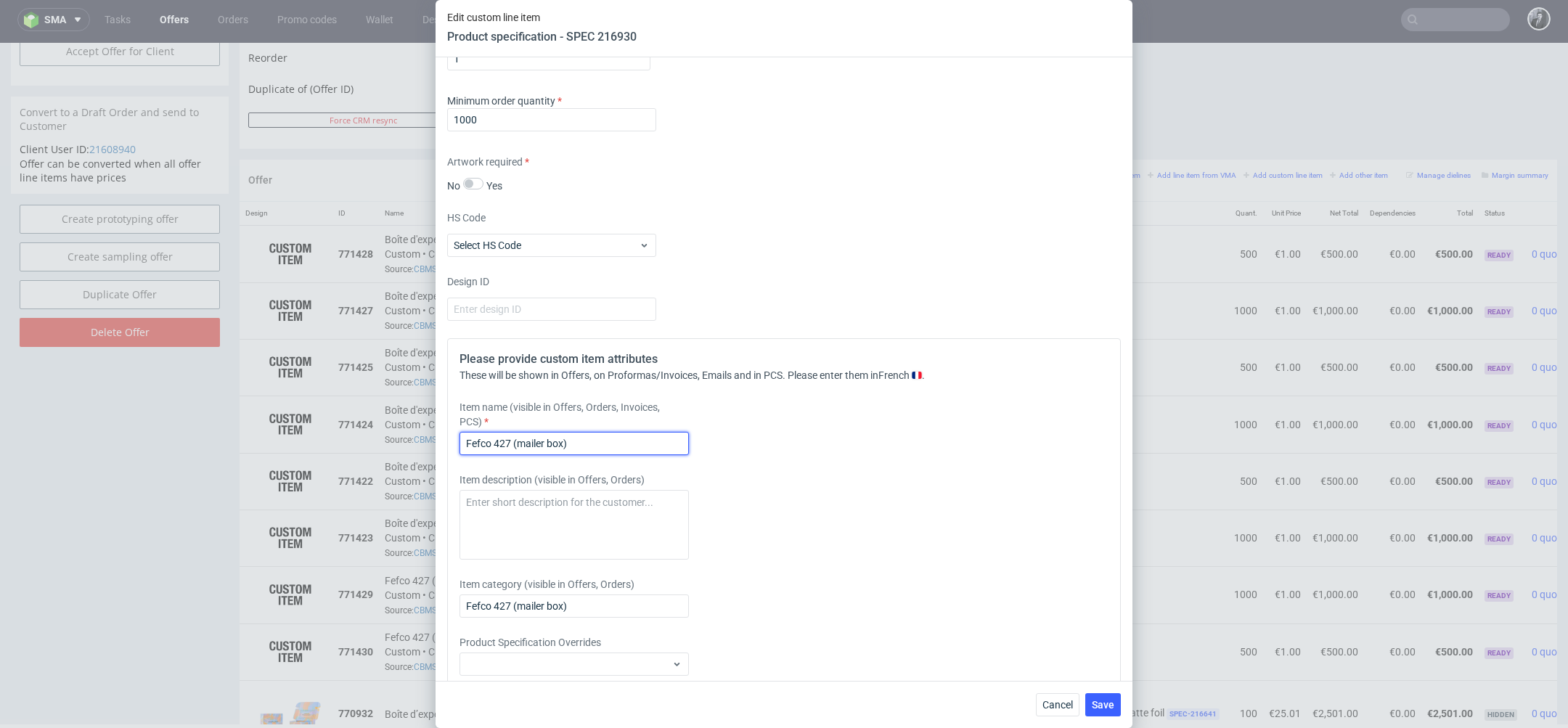
drag, startPoint x: 590, startPoint y: 446, endPoint x: 371, endPoint y: 446, distance: 219.0
click at [371, 446] on div "Edit custom line item Product specification - SPEC 216930 Supplier Marex Techni…" at bounding box center [784, 364] width 1568 height 728
paste input "Boîte d'expédition, dimensions personnalisées"
type input "Boîte d'expédition, dimensions standard"
click at [1101, 710] on span "Save" at bounding box center [1103, 705] width 22 height 10
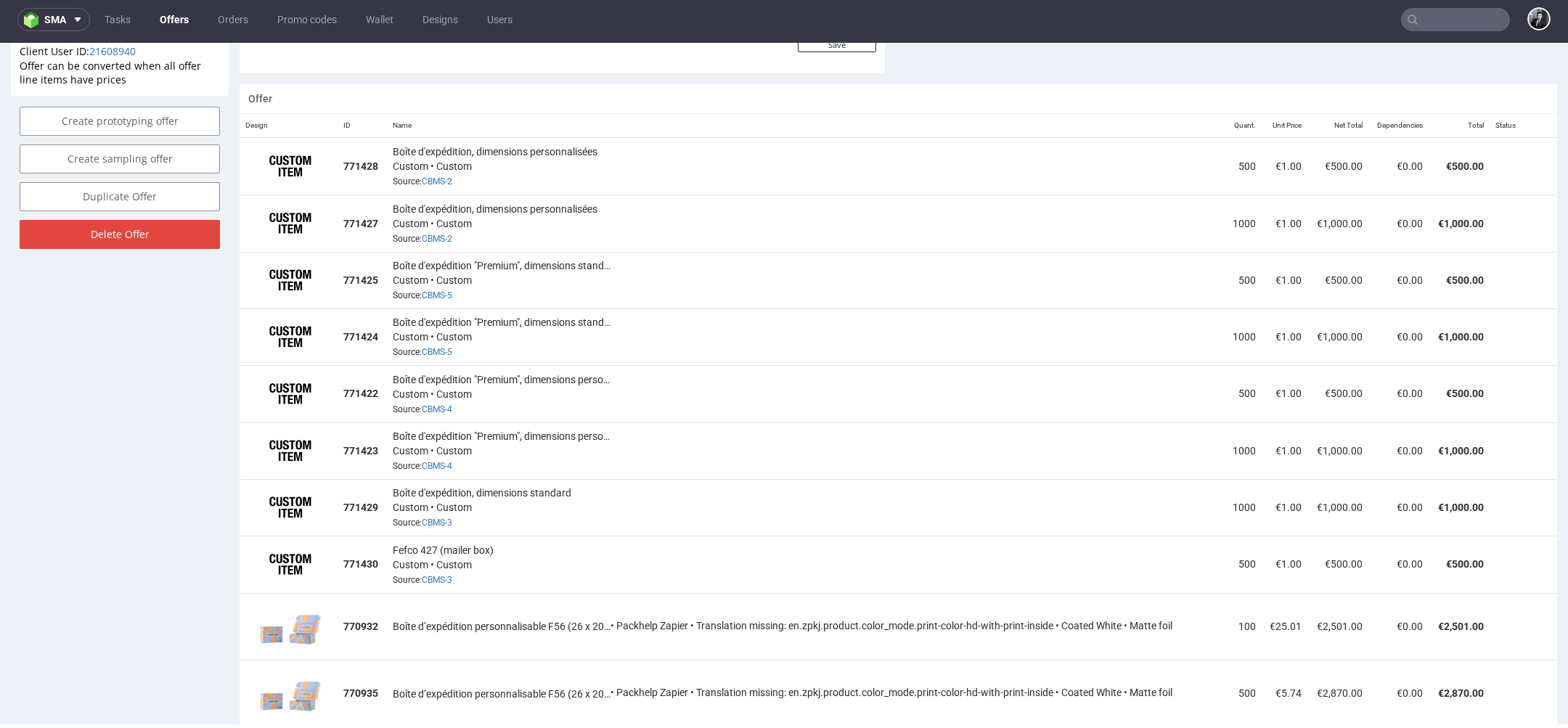
scroll to position [836, 0]
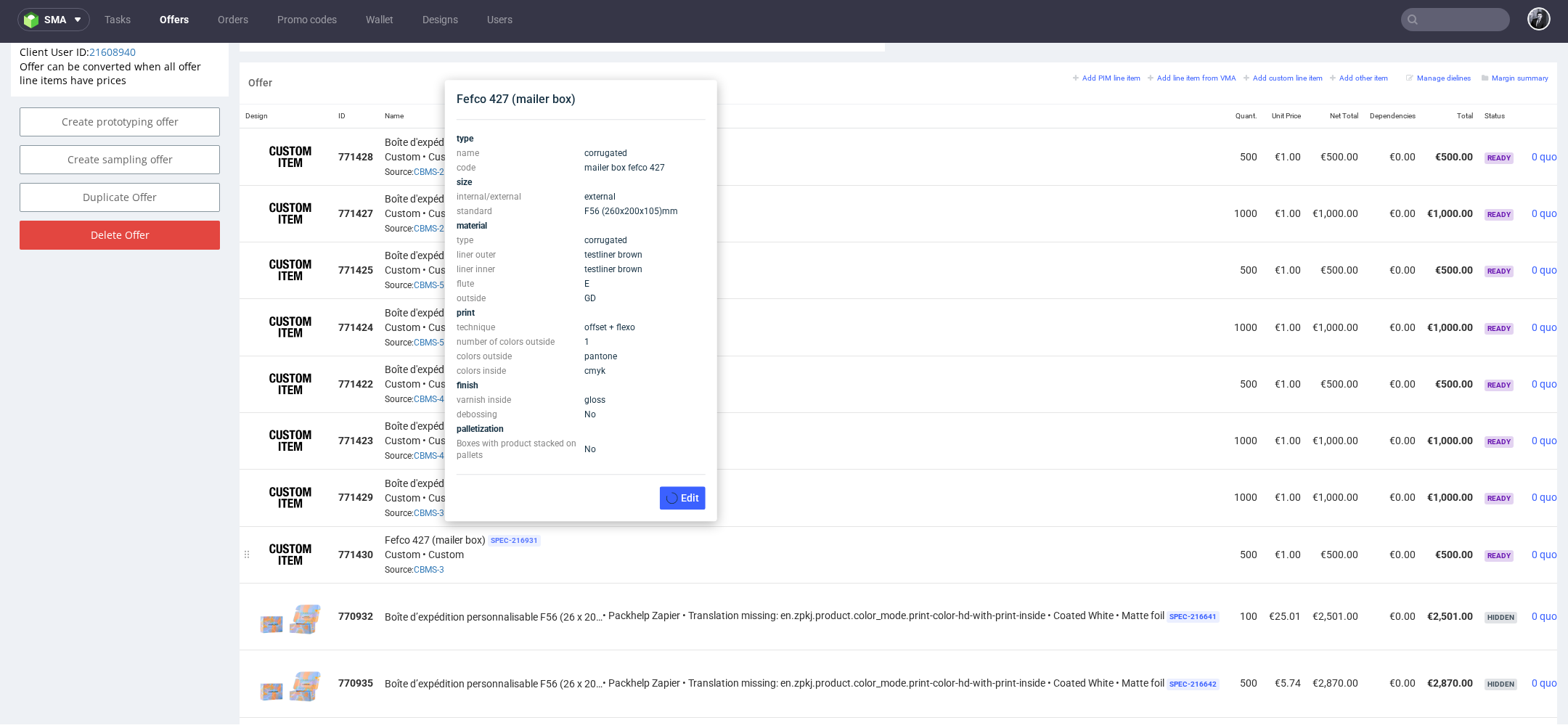
click at [512, 535] on span "SPEC- 216931" at bounding box center [513, 540] width 53 height 12
click at [677, 497] on span "Edit" at bounding box center [682, 498] width 33 height 12
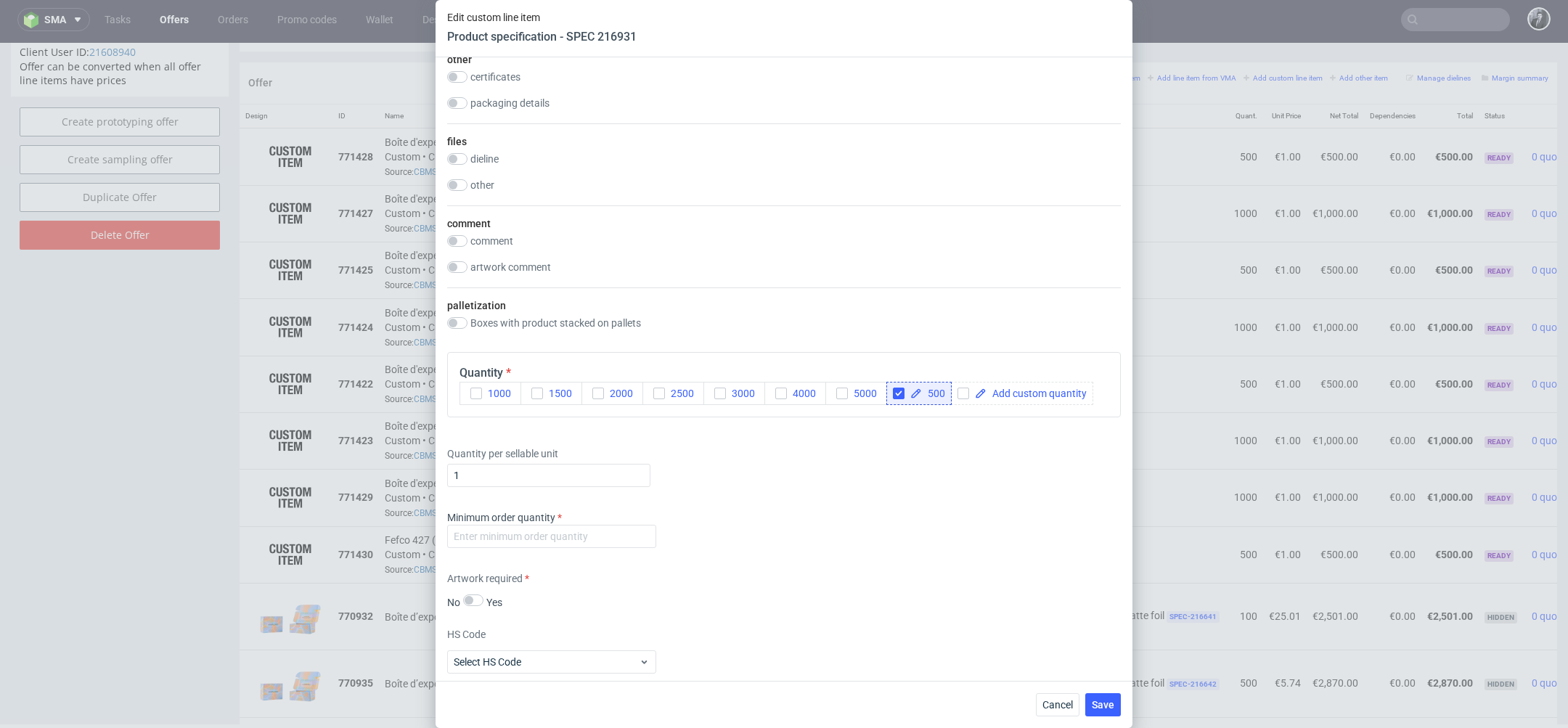
scroll to position [1958, 0]
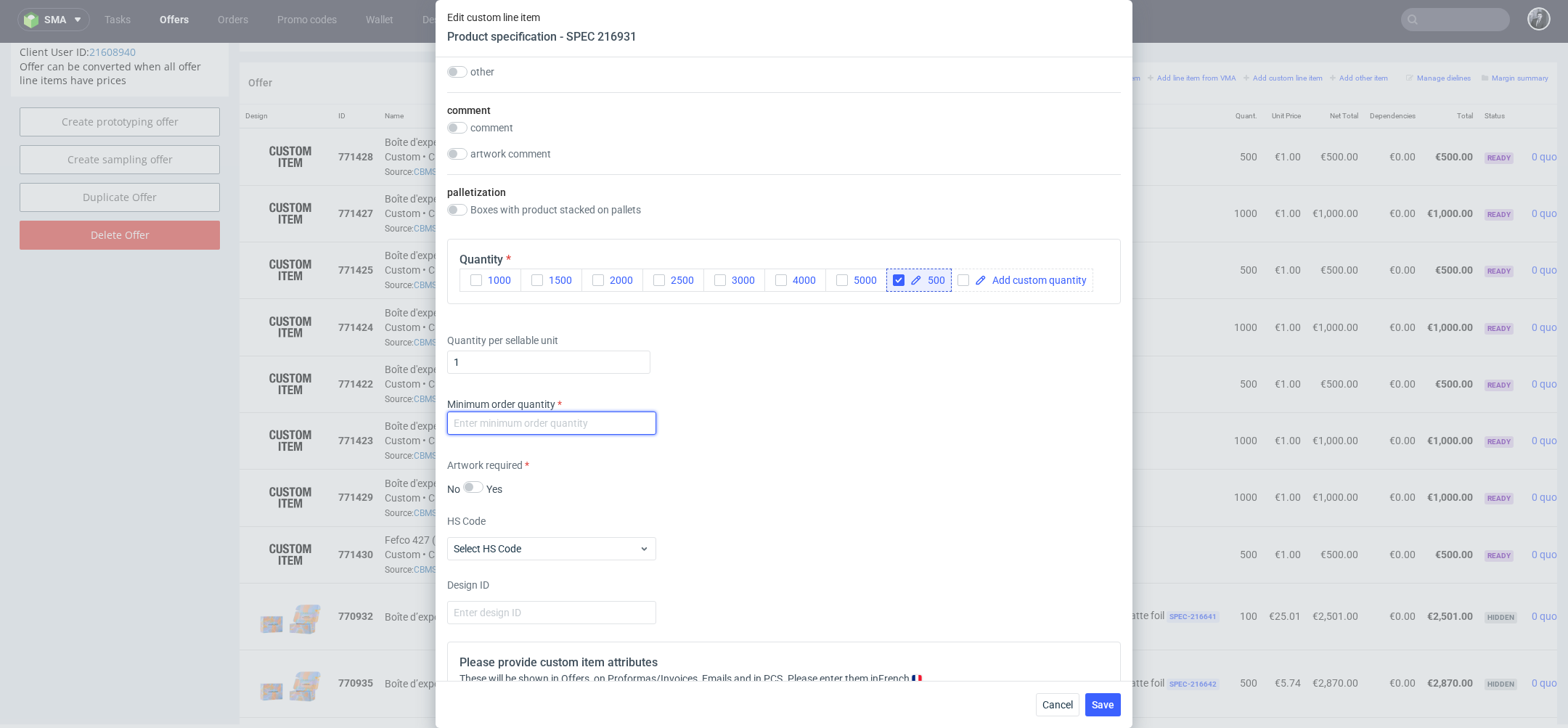
click at [615, 413] on input "number" at bounding box center [552, 423] width 209 height 23
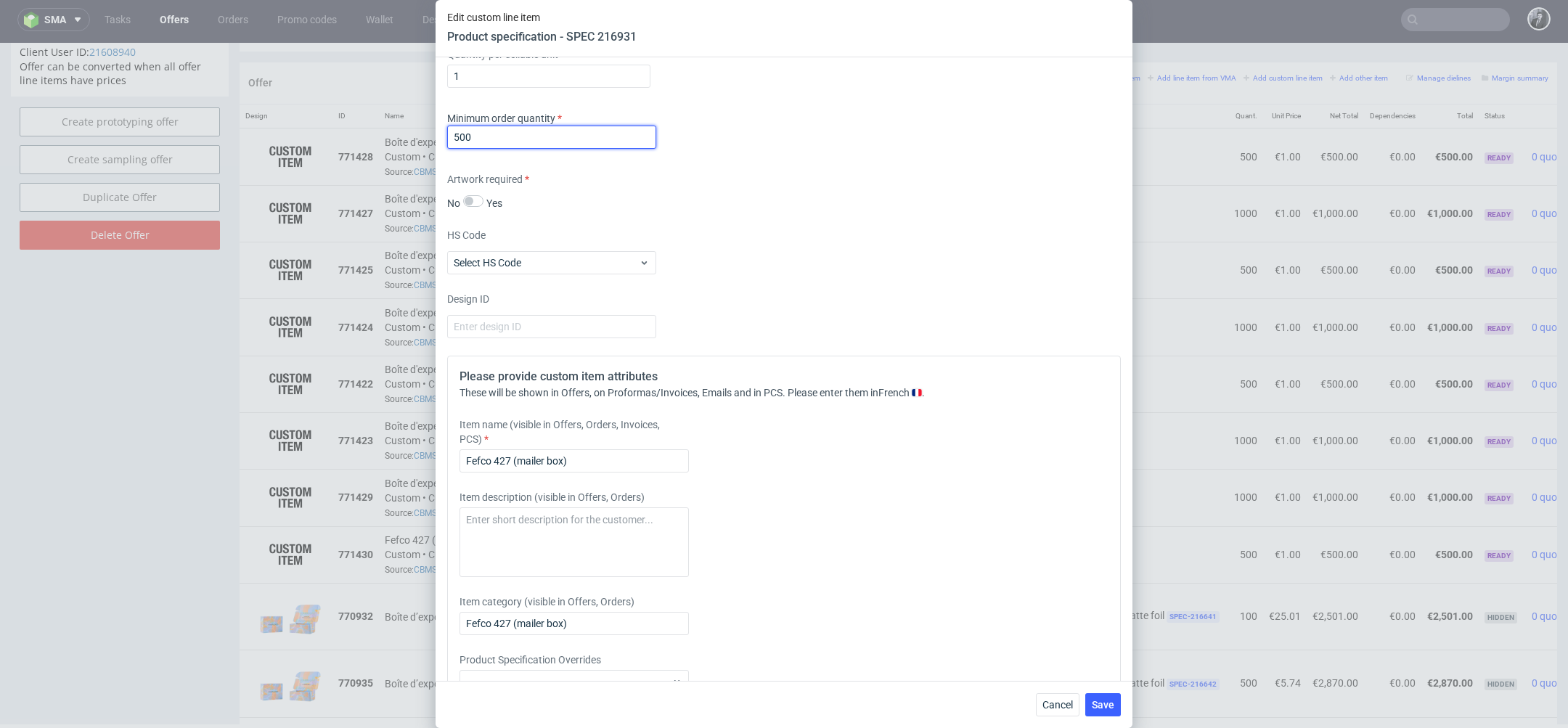
scroll to position [2262, 0]
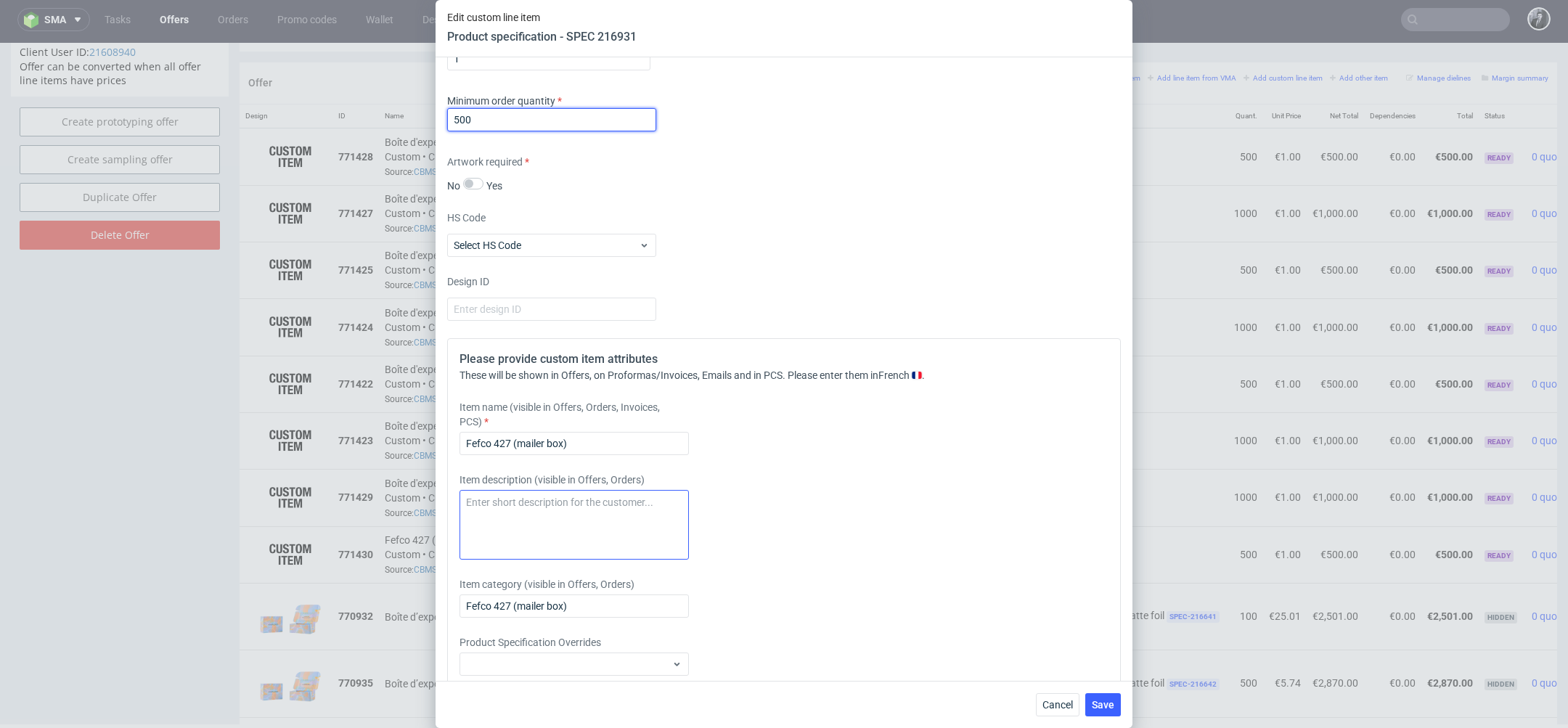
type input "500"
click at [570, 512] on textarea at bounding box center [574, 525] width 229 height 70
paste textarea "Boîte d'expédition, dimensions personnalisées"
drag, startPoint x: 675, startPoint y: 506, endPoint x: 604, endPoint y: 506, distance: 71.0
click at [604, 506] on textarea "Boîte d'expédition, dimensions personnalisées" at bounding box center [574, 525] width 229 height 70
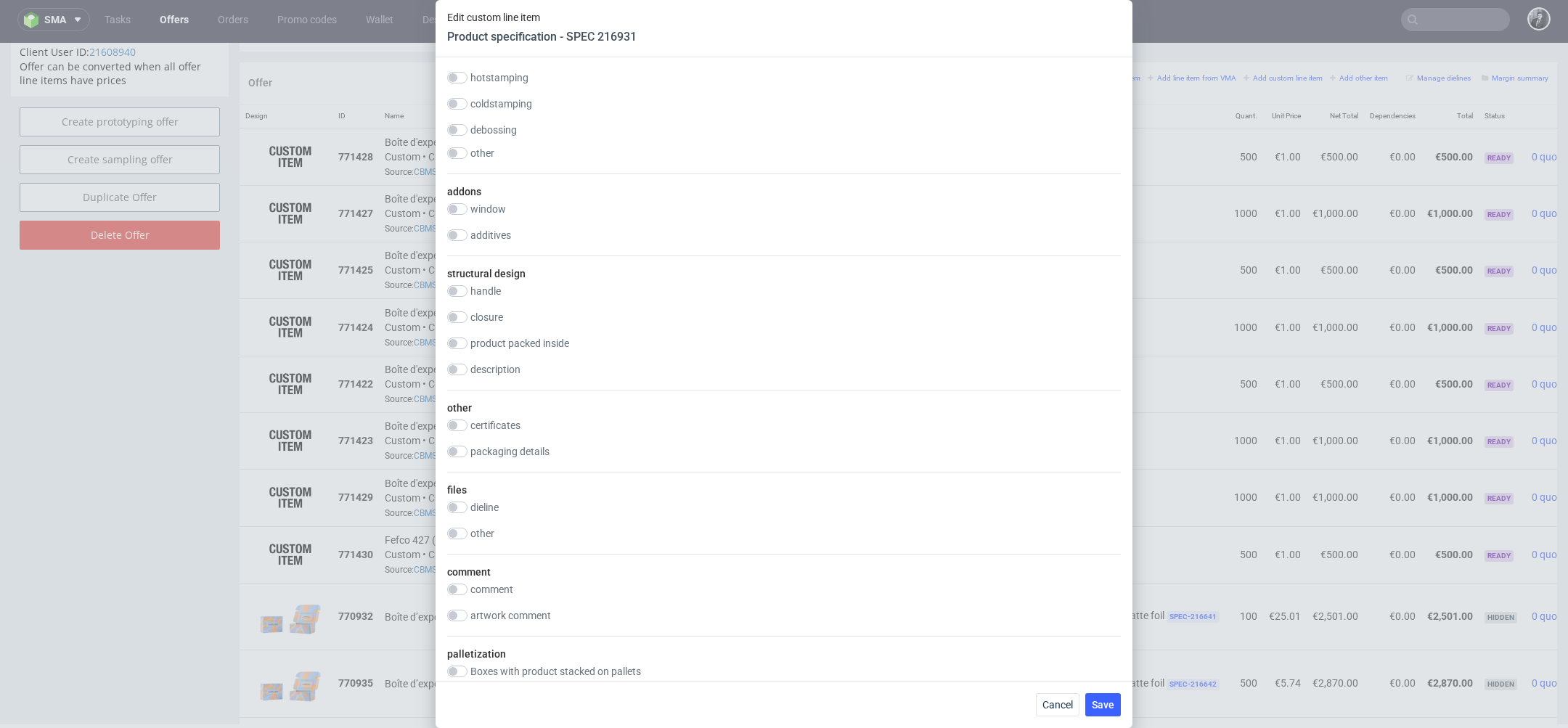
scroll to position [2319, 0]
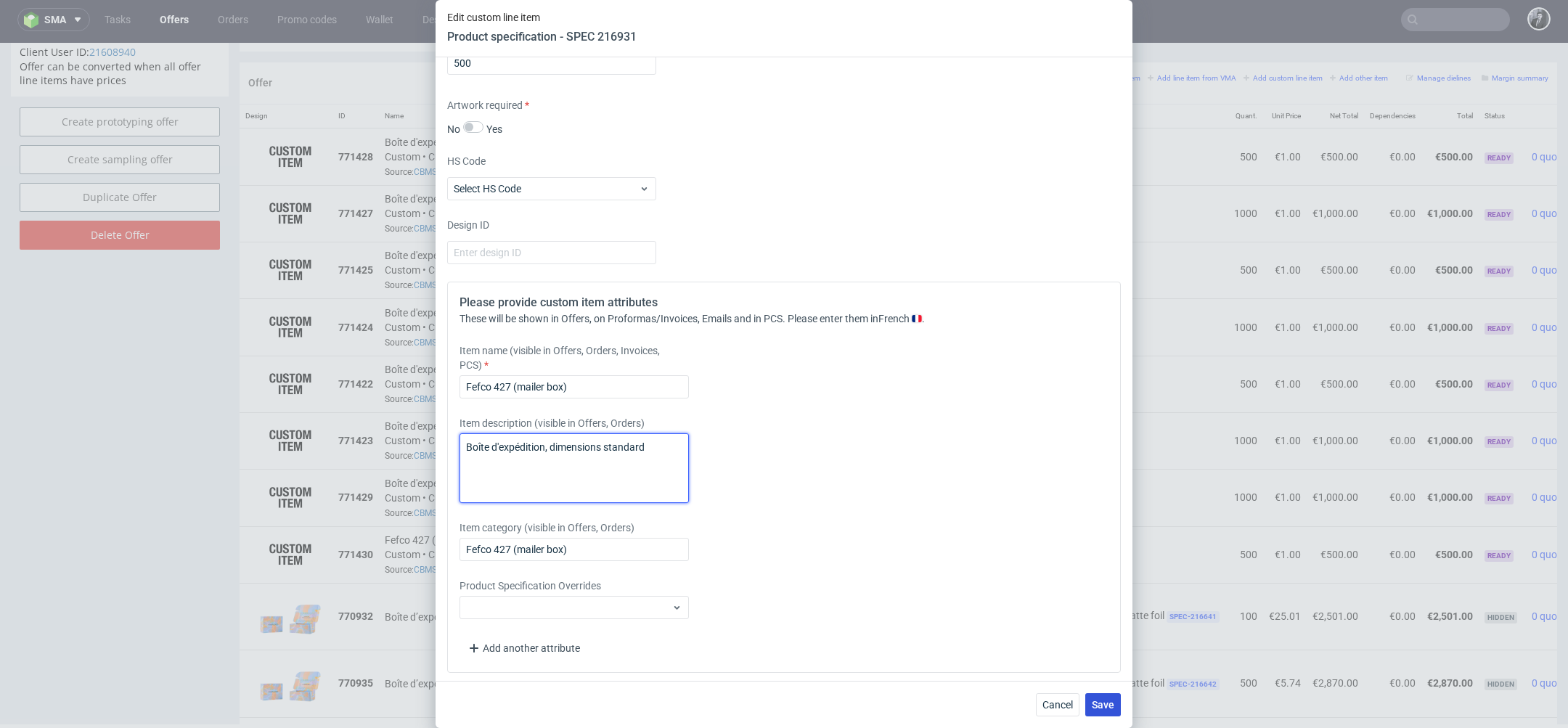
type textarea "Boîte d'expédition, dimensions standard"
click at [1113, 715] on button "Save" at bounding box center [1103, 705] width 36 height 23
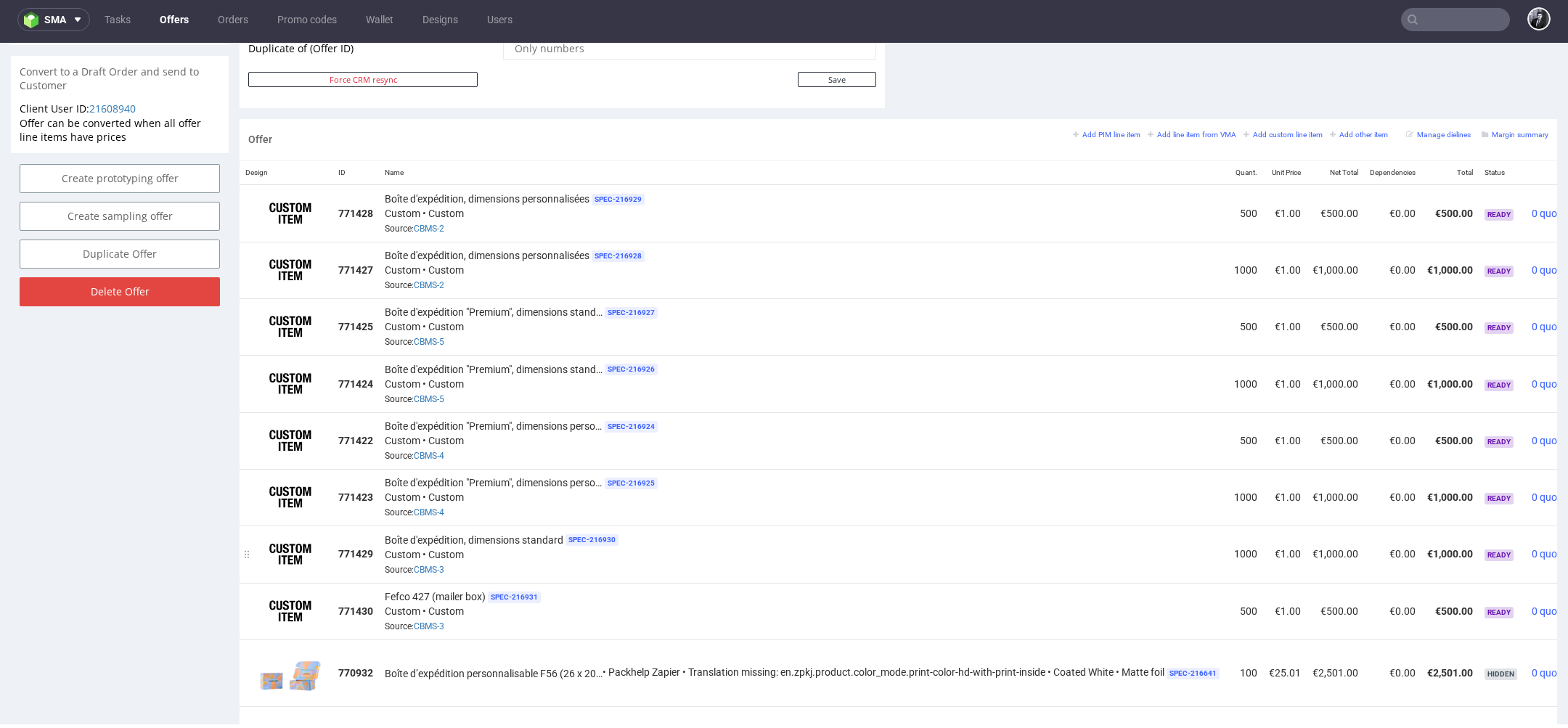
scroll to position [809, 0]
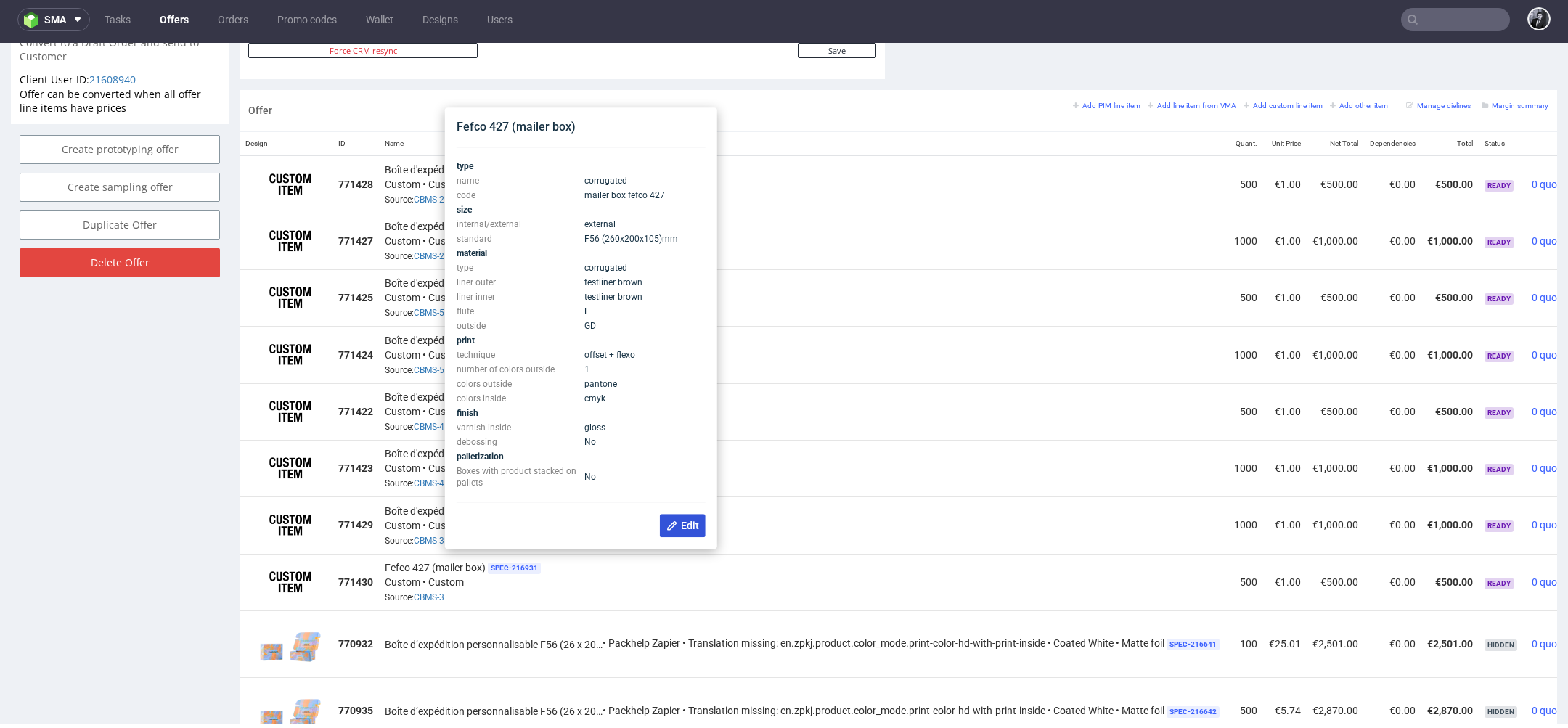
click at [688, 523] on span "Edit" at bounding box center [682, 525] width 33 height 12
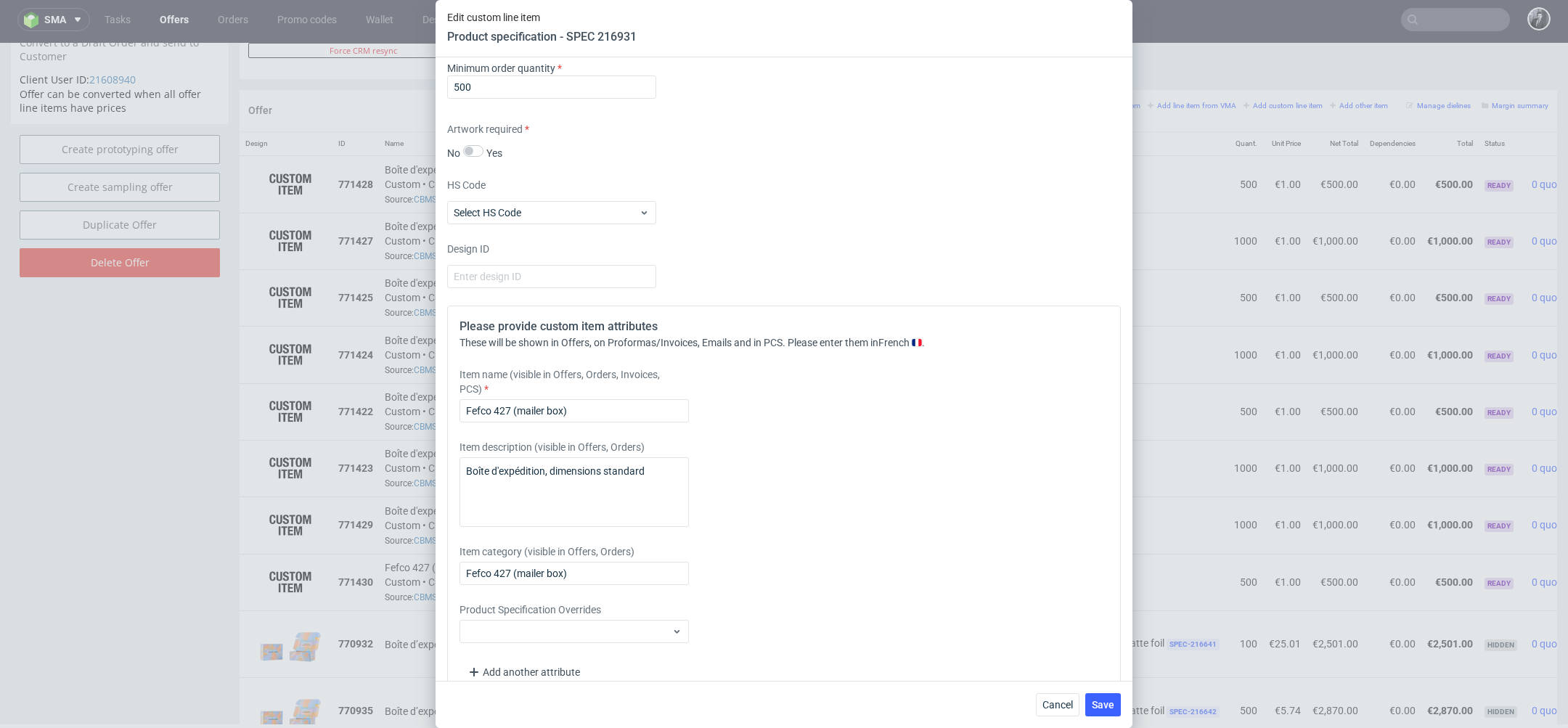
scroll to position [2296, 0]
drag, startPoint x: 620, startPoint y: 407, endPoint x: 438, endPoint y: 406, distance: 182.0
click at [438, 406] on div "Supplier Marex Technical specification Instant price RFQ type name corrugated c…" at bounding box center [784, 369] width 696 height 623
click at [505, 492] on textarea "Boîte d'expédition, dimensions standard" at bounding box center [574, 490] width 229 height 70
drag, startPoint x: 655, startPoint y: 467, endPoint x: 448, endPoint y: 467, distance: 207.0
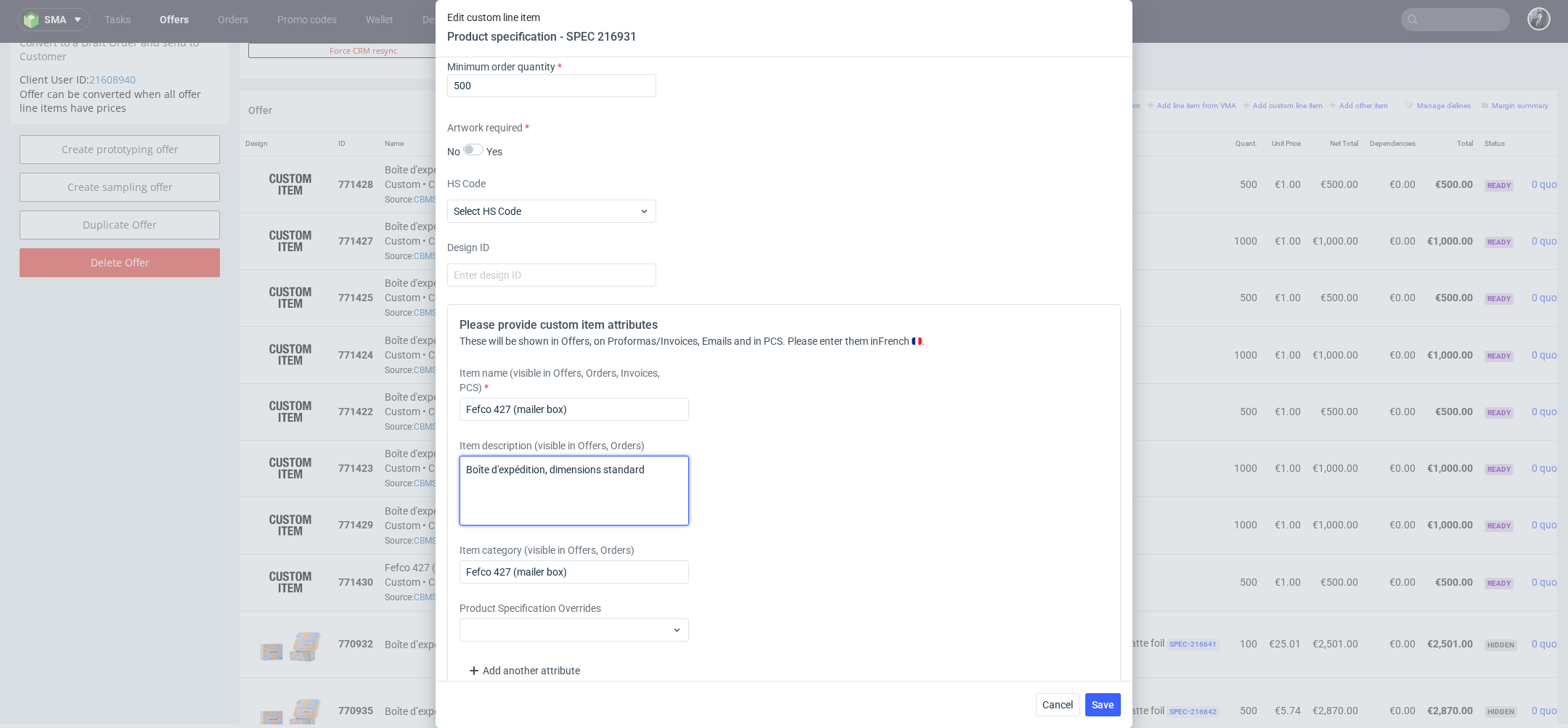
click at [448, 467] on div "Please provide custom item attributes These will be shown in Offers, on Proform…" at bounding box center [784, 500] width 673 height 391
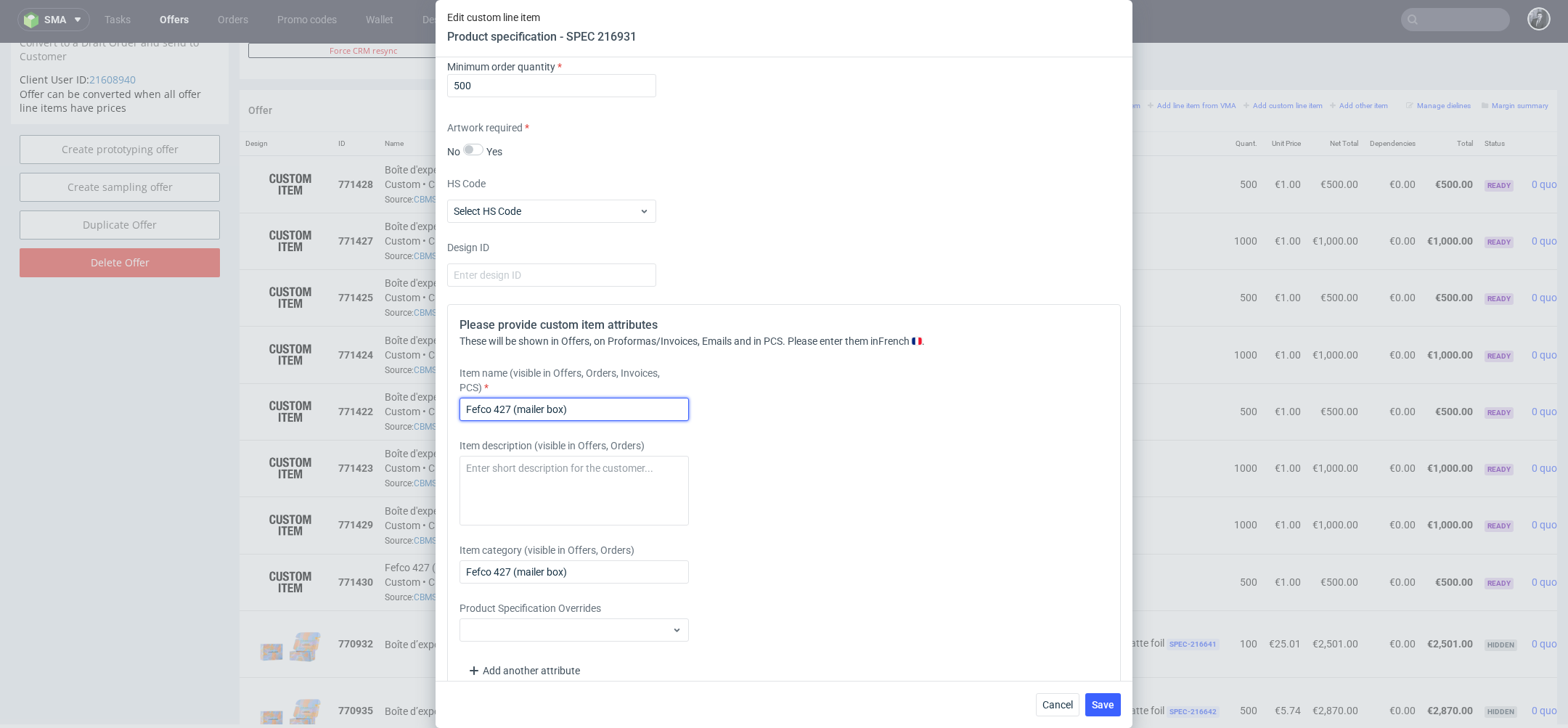
drag, startPoint x: 614, startPoint y: 413, endPoint x: 356, endPoint y: 411, distance: 258.0
click at [360, 413] on div "Edit custom line item Product specification - SPEC 216931 Supplier Marex Techni…" at bounding box center [784, 364] width 1568 height 728
paste input "Boîte d'expédition, dimensions standard"
type input "Boîte d'expédition, dimensions standard"
click at [1112, 705] on span "Save" at bounding box center [1103, 705] width 22 height 10
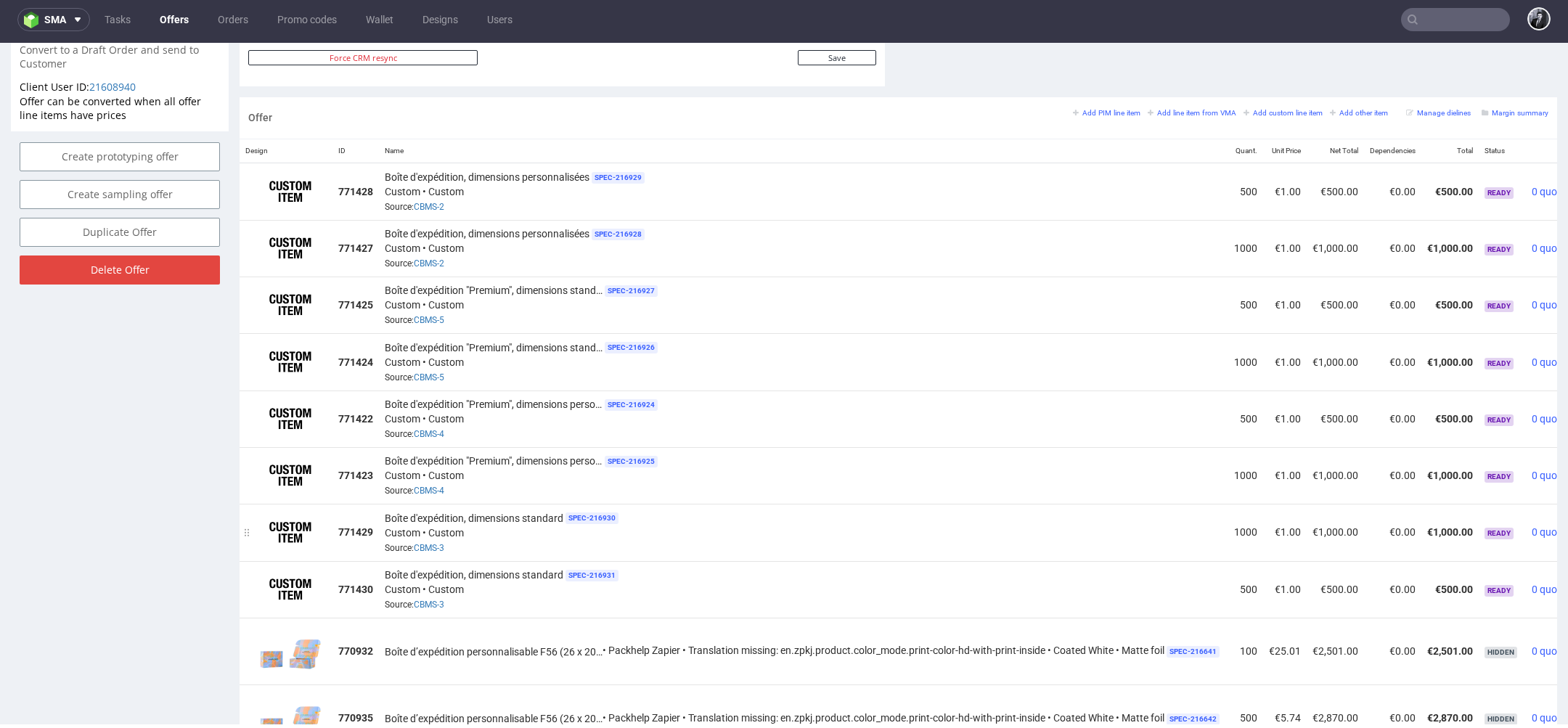
scroll to position [830, 0]
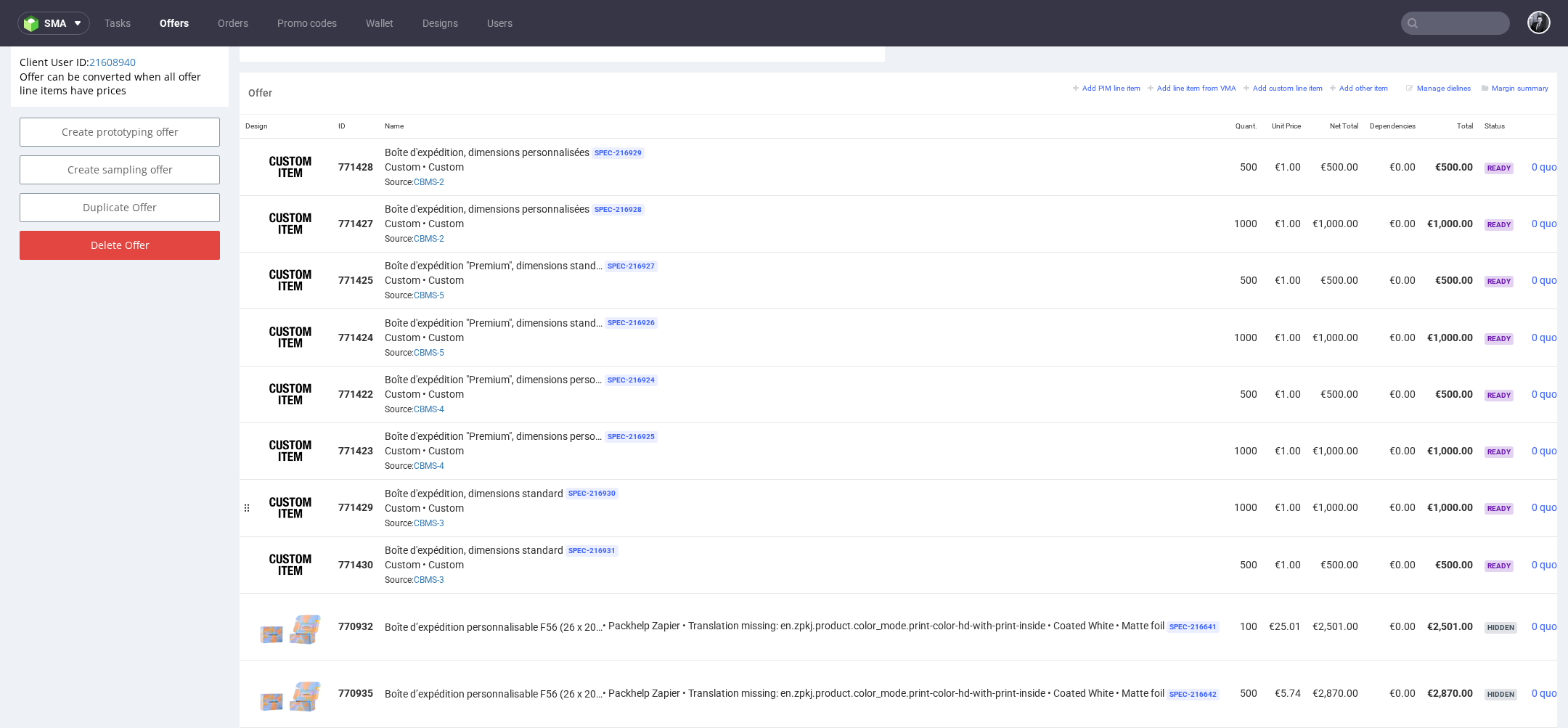
scroll to position [4, 0]
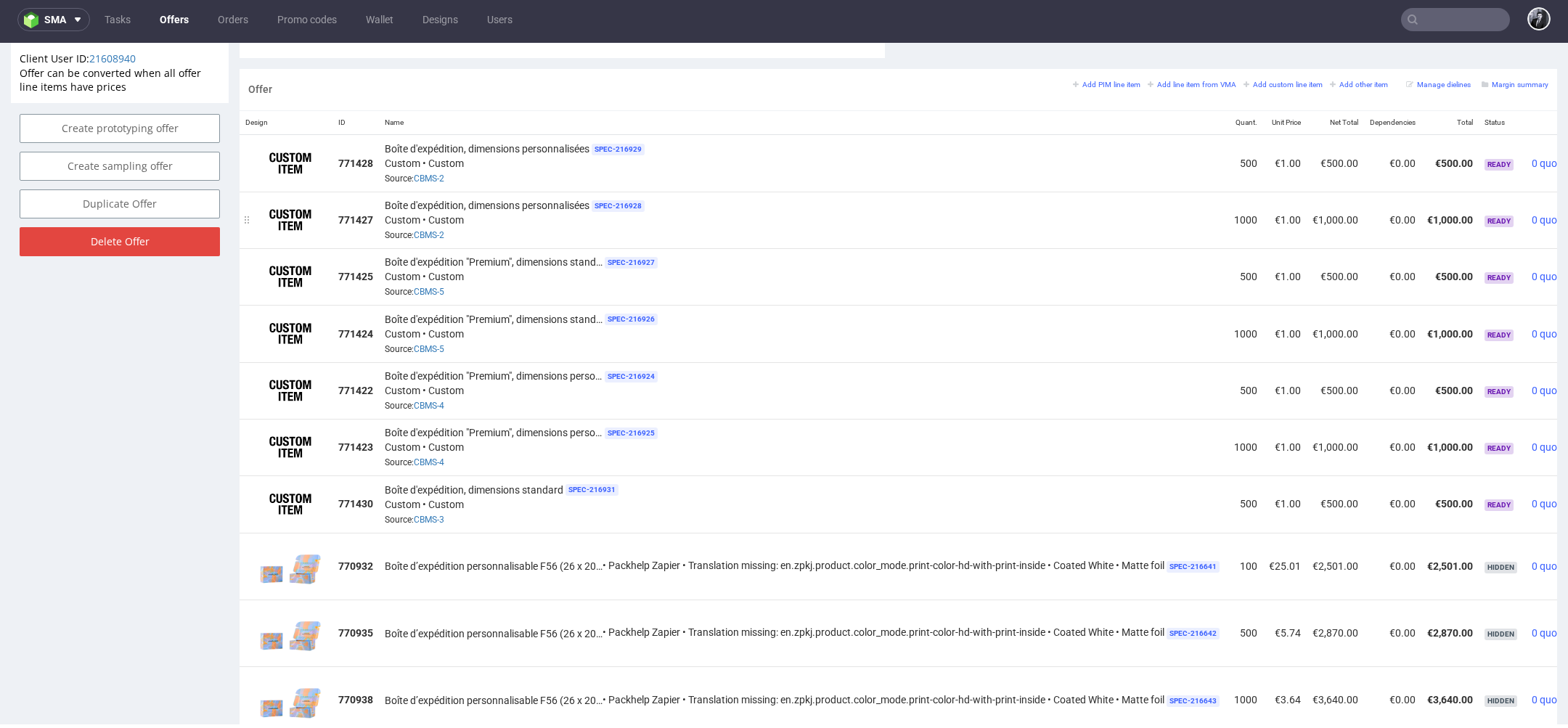
drag, startPoint x: 250, startPoint y: 498, endPoint x: 263, endPoint y: 222, distance: 276.3
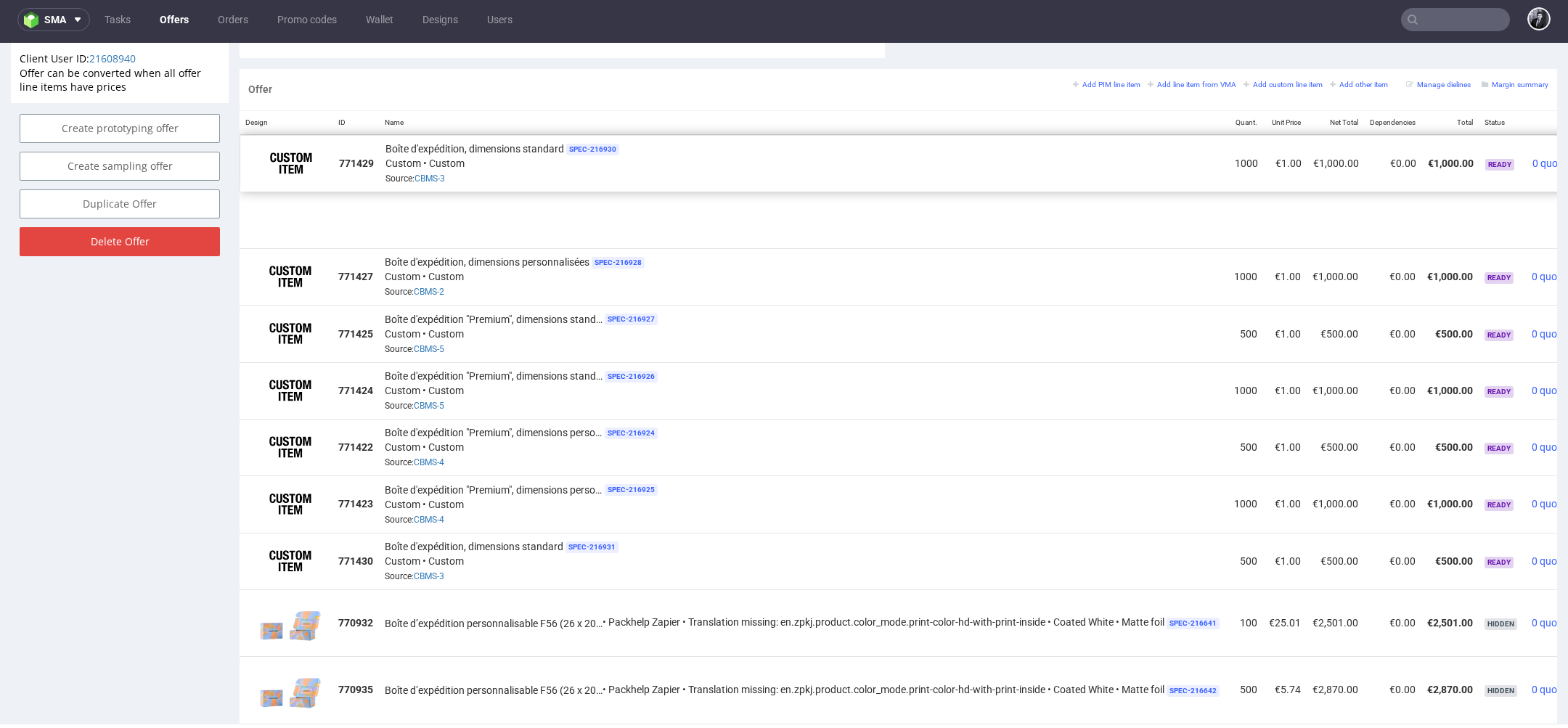
drag, startPoint x: 249, startPoint y: 271, endPoint x: 250, endPoint y: 214, distance: 57.0
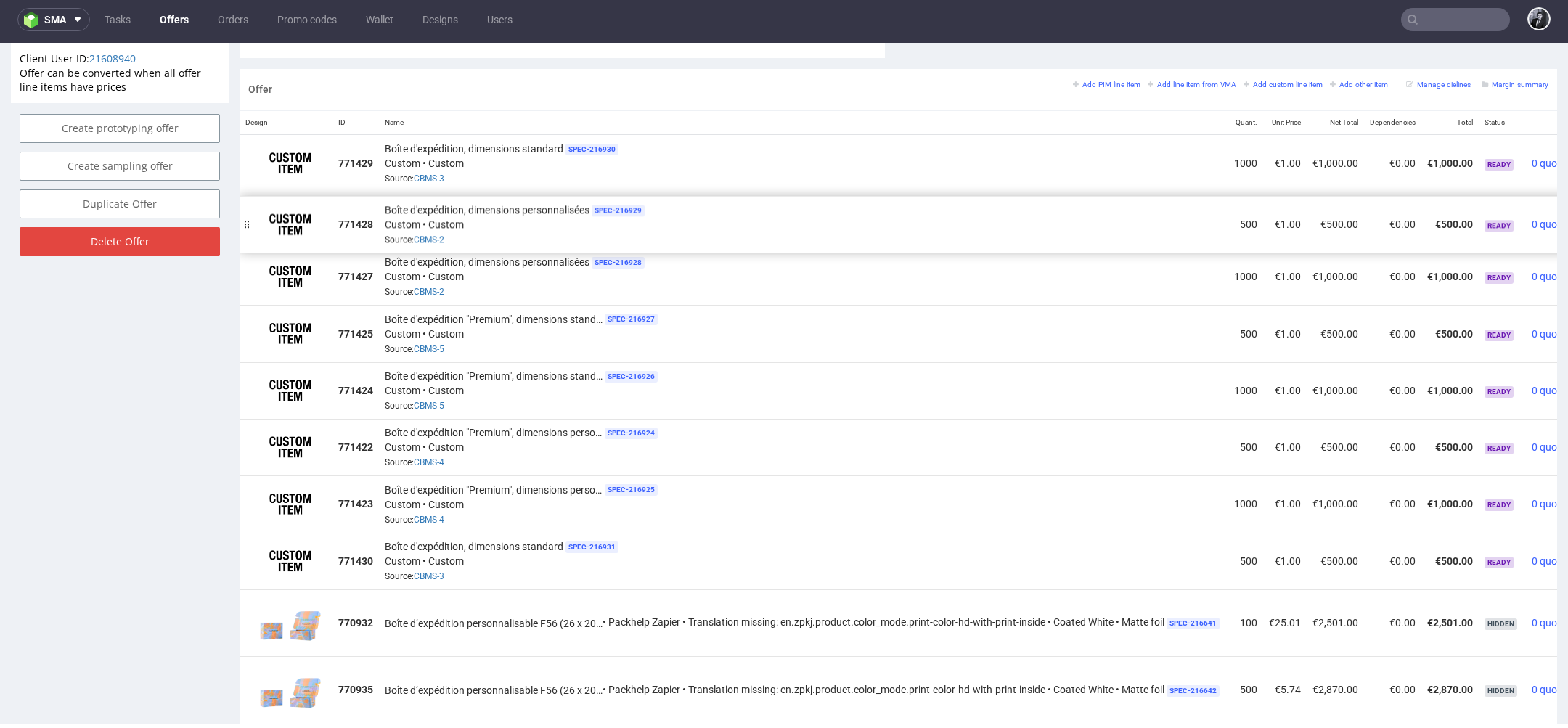
drag, startPoint x: 250, startPoint y: 162, endPoint x: 250, endPoint y: 224, distance: 62.0
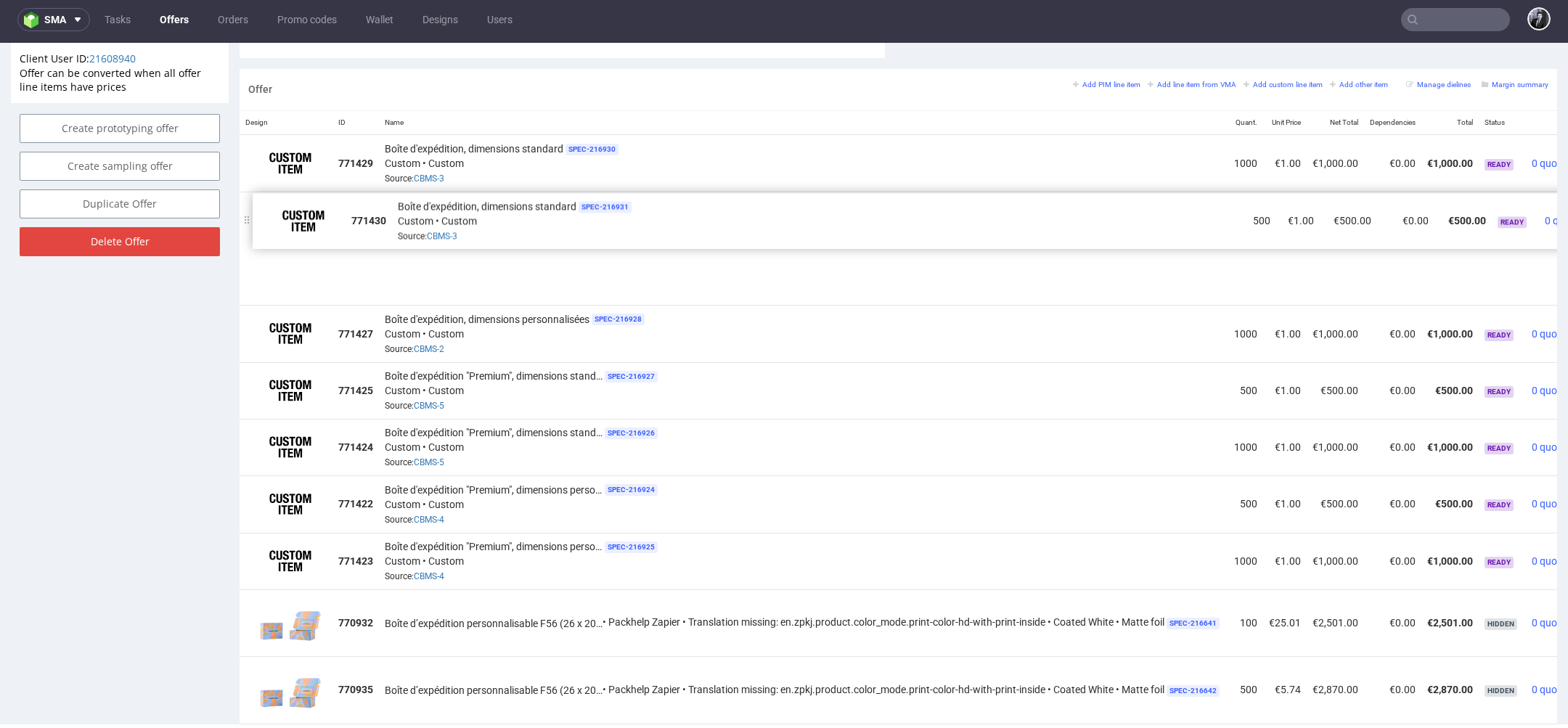
drag, startPoint x: 250, startPoint y: 553, endPoint x: 263, endPoint y: 218, distance: 335.3
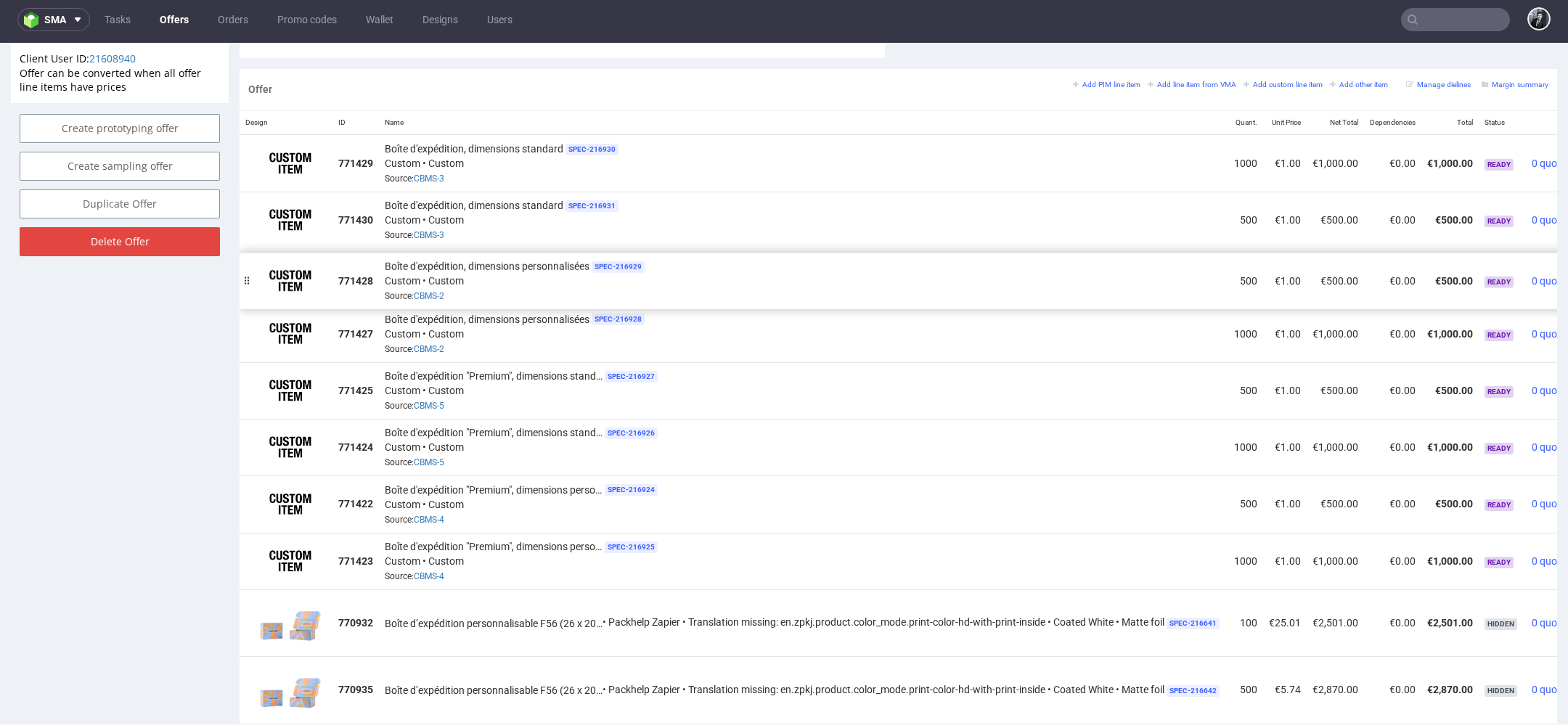
drag, startPoint x: 251, startPoint y: 219, endPoint x: 251, endPoint y: 280, distance: 61.0
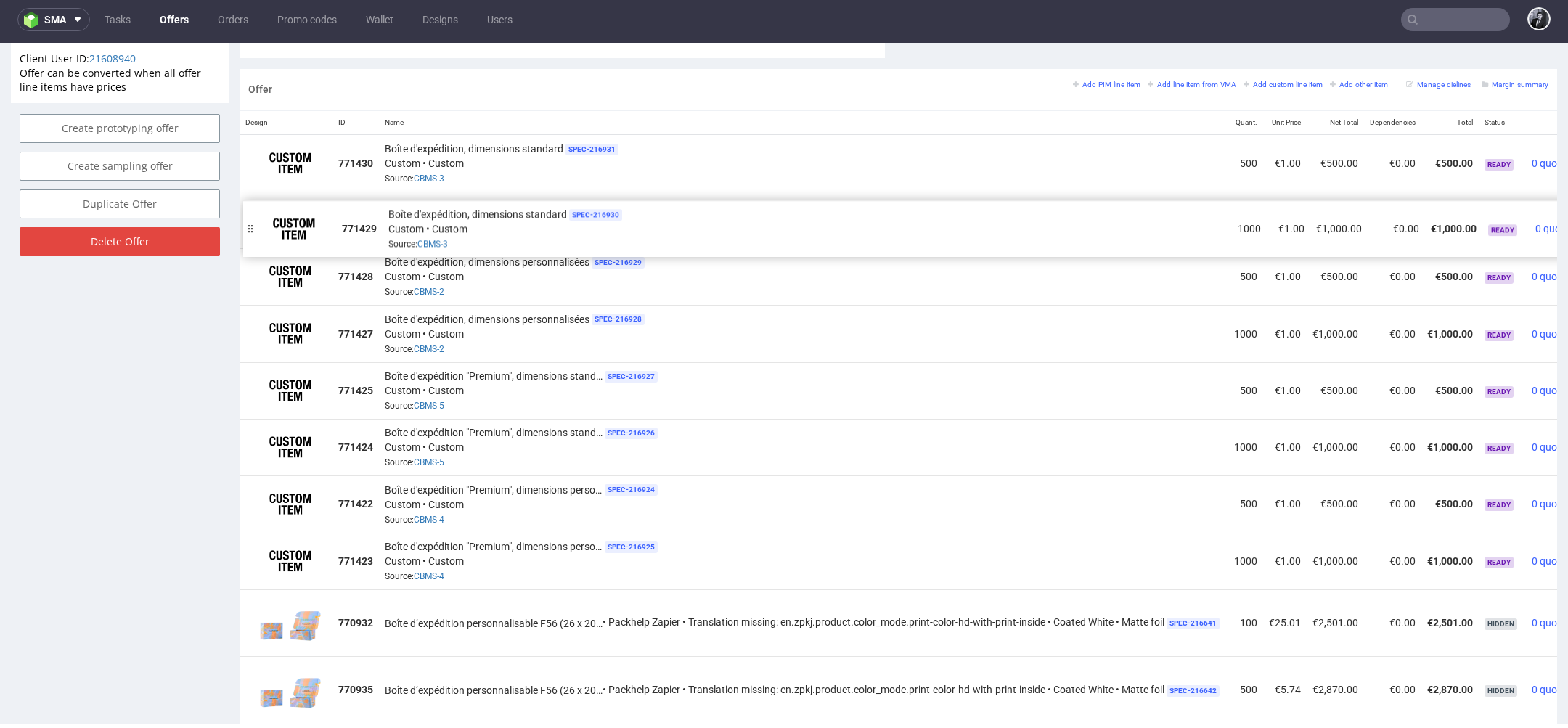
drag, startPoint x: 251, startPoint y: 160, endPoint x: 254, endPoint y: 225, distance: 65.1
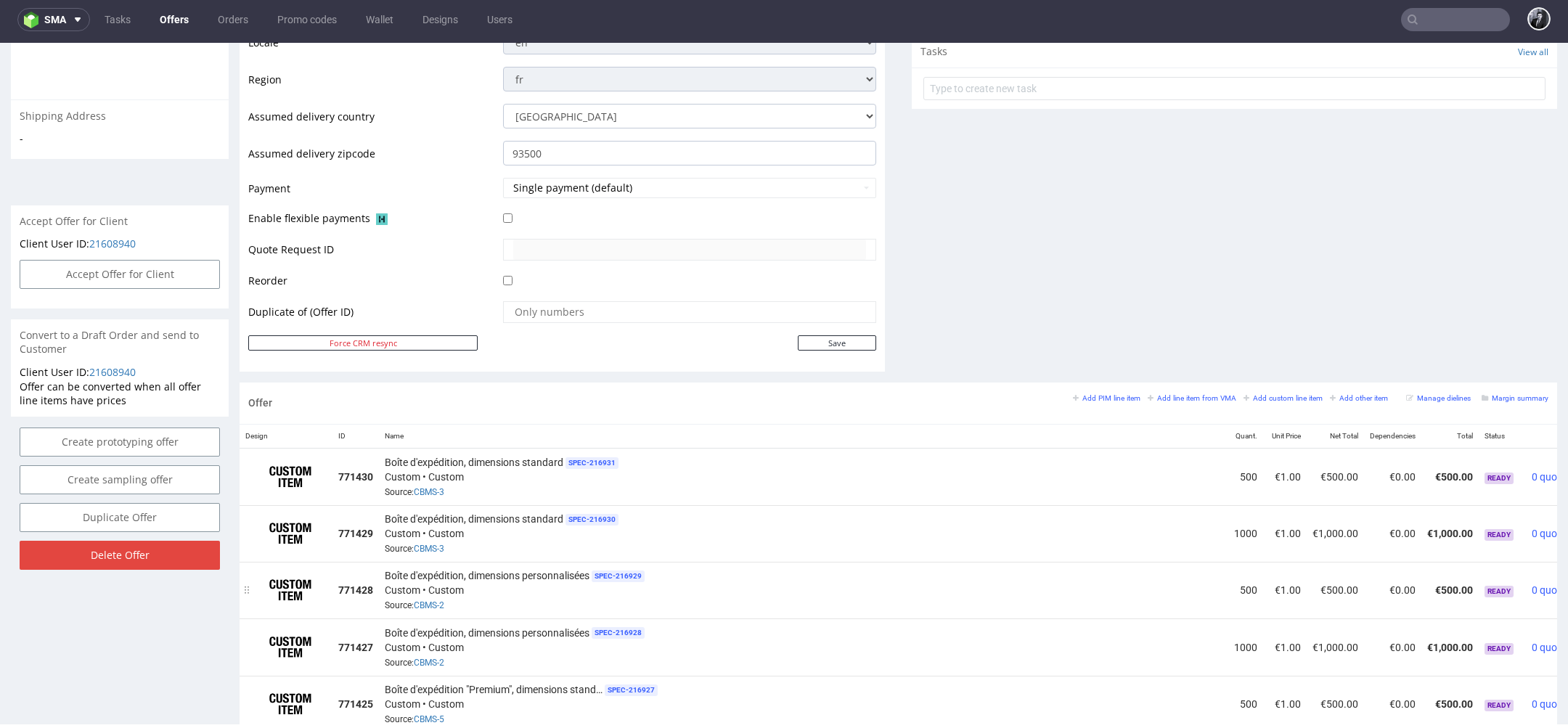
scroll to position [0, 0]
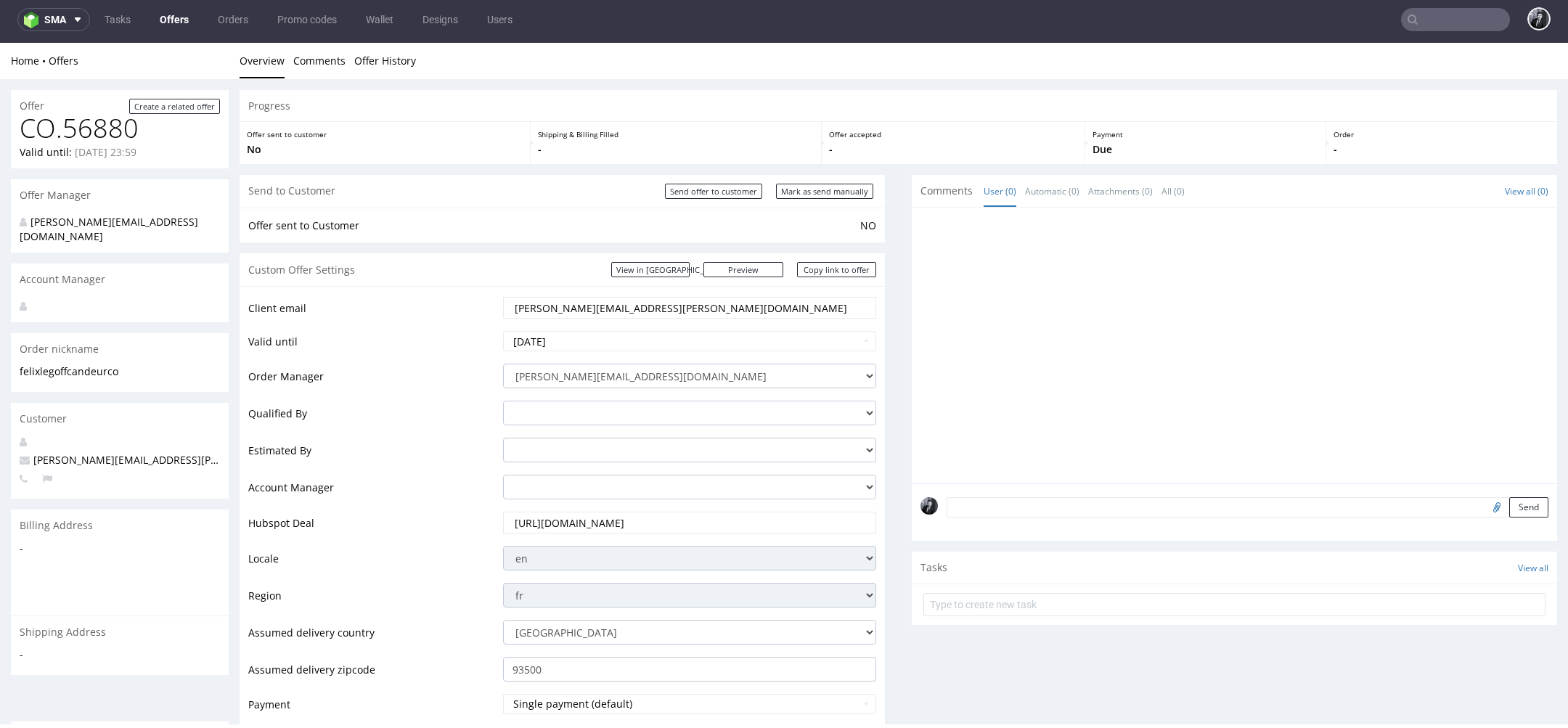
click at [177, 29] on link "Offers" at bounding box center [174, 20] width 46 height 23
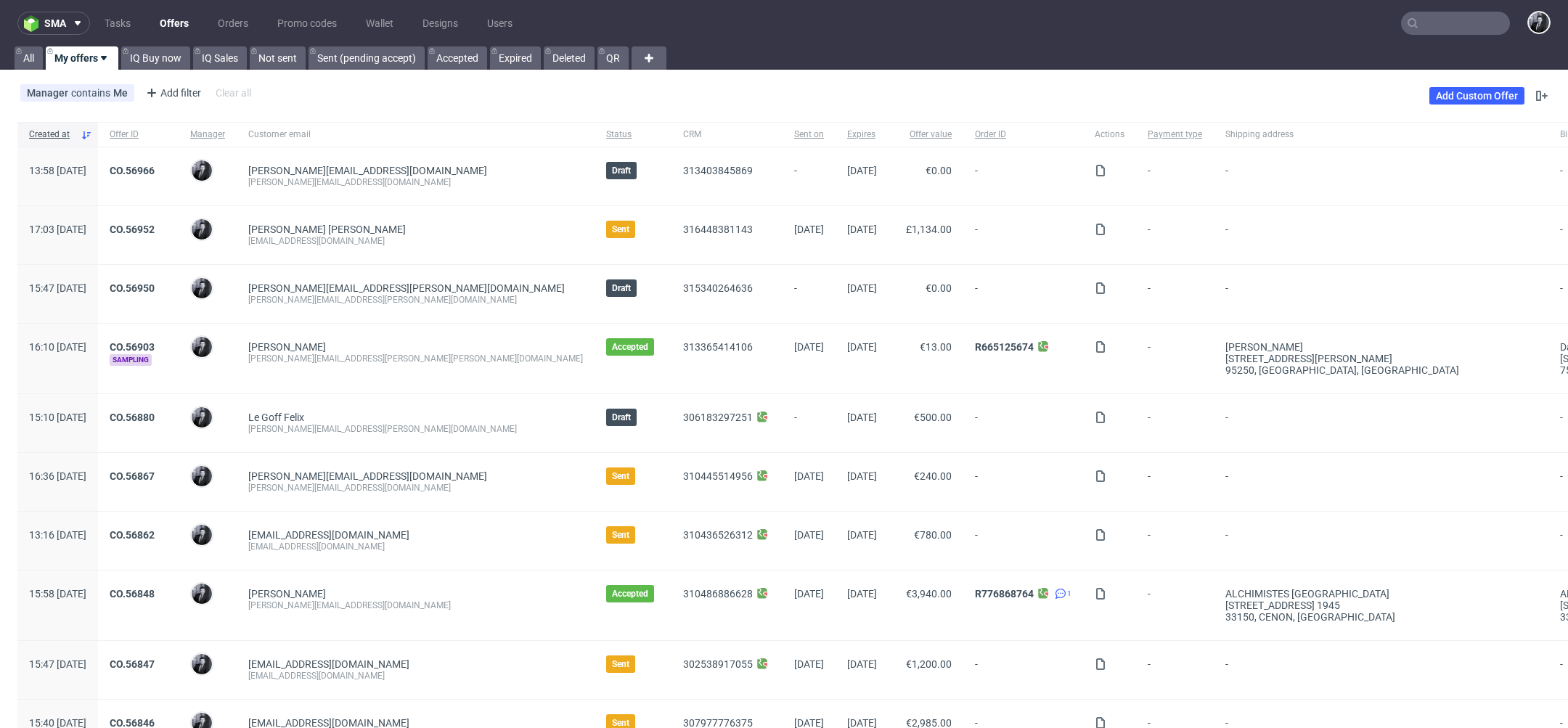
click at [1439, 29] on input "text" at bounding box center [1455, 23] width 109 height 23
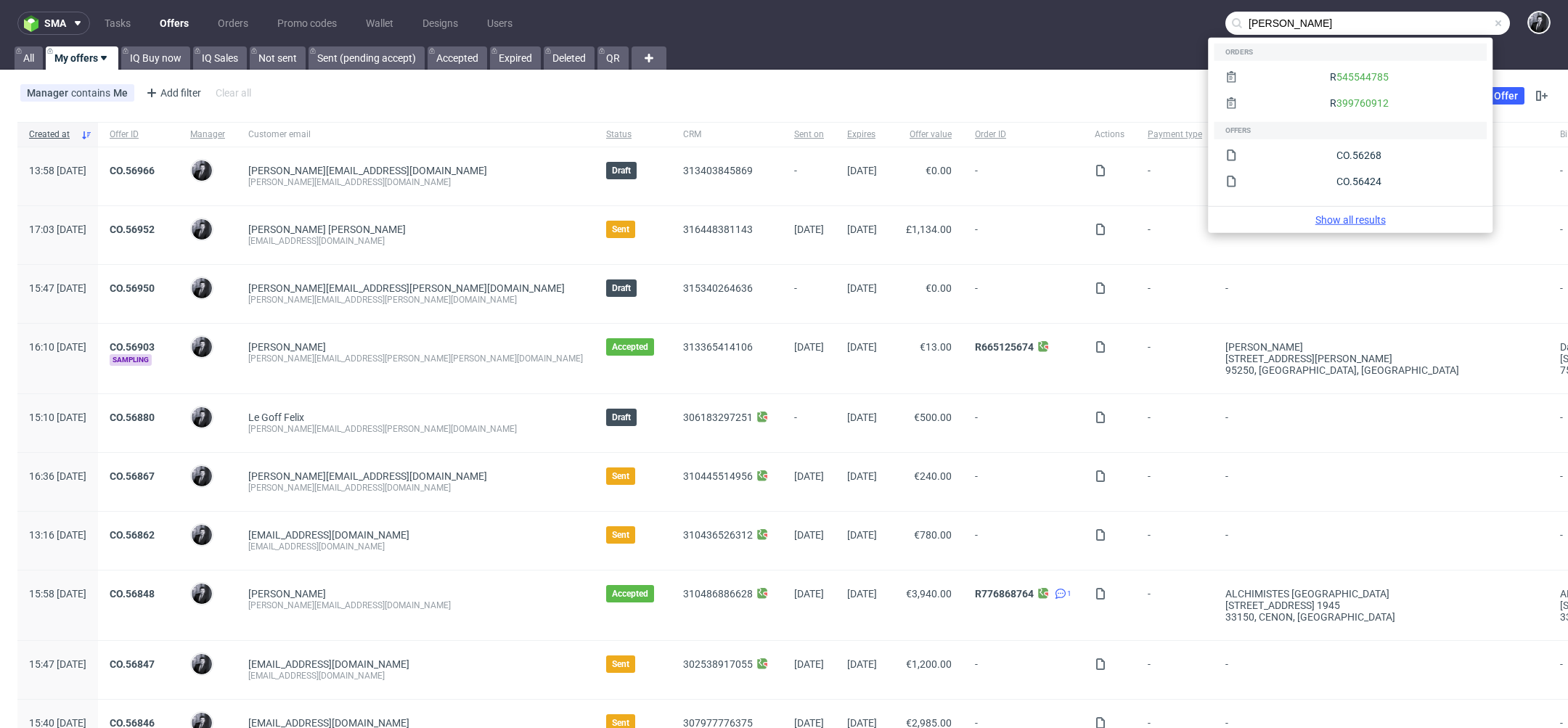
type input "[PERSON_NAME]"
click at [1371, 216] on link "Show all results" at bounding box center [1350, 220] width 273 height 14
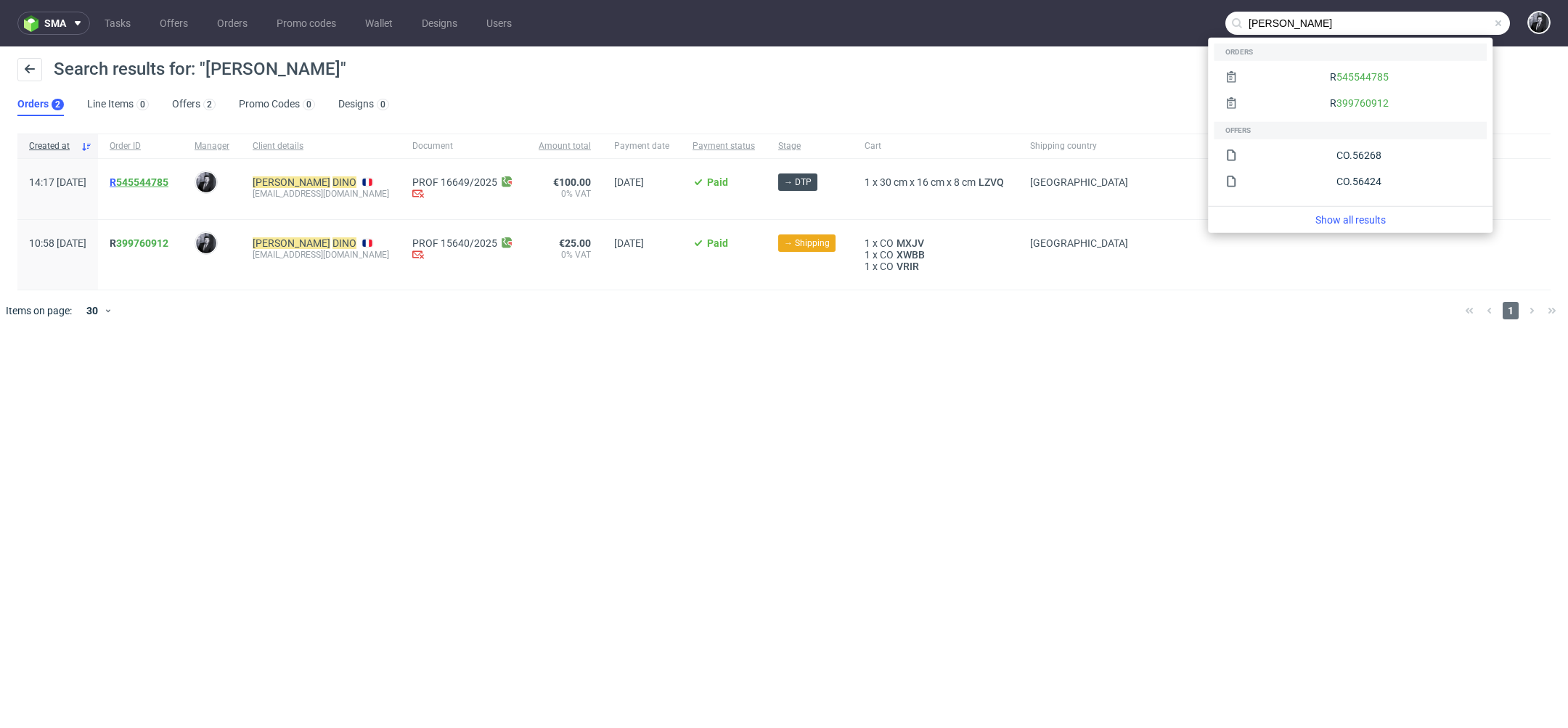
click at [169, 180] on link "545544785" at bounding box center [142, 182] width 53 height 12
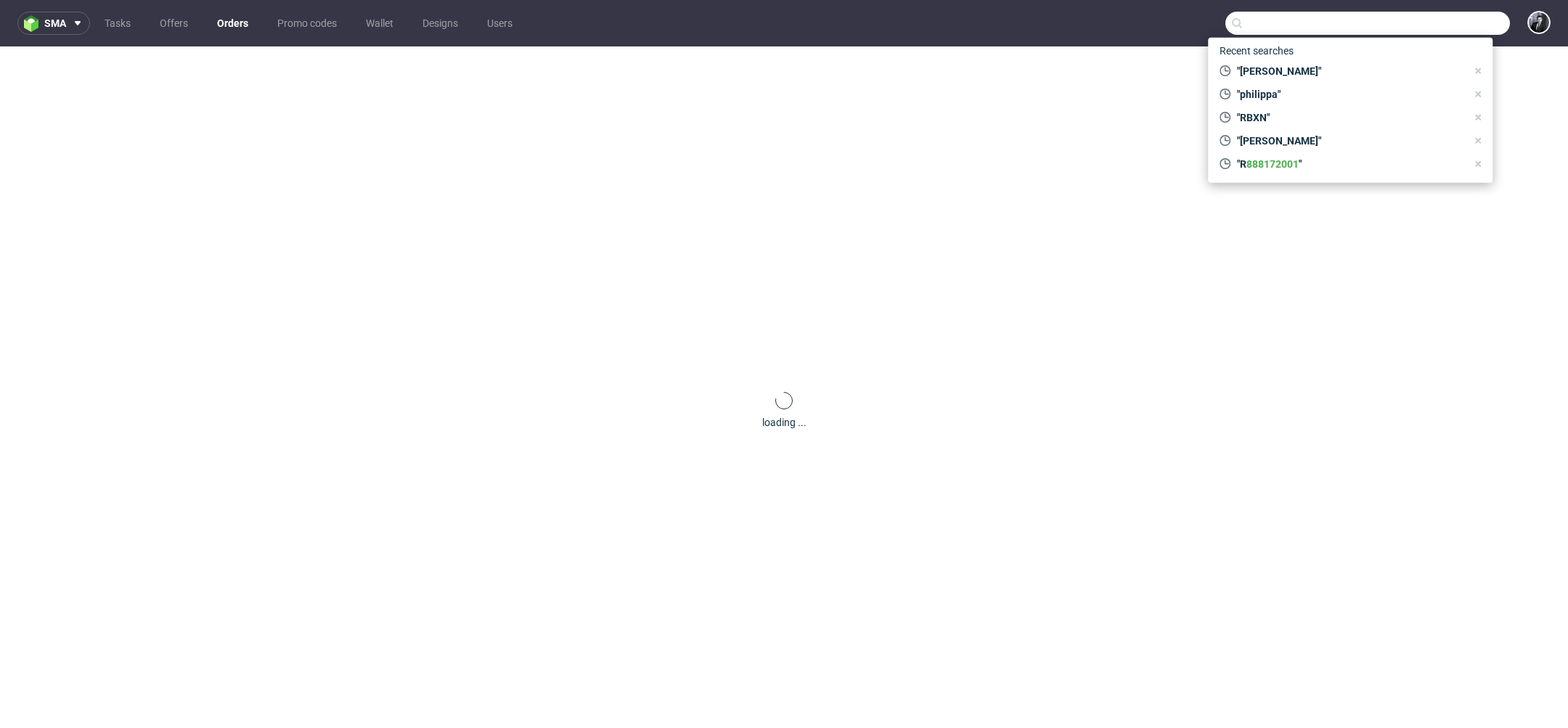
click at [1185, 20] on nav "sma Tasks Offers Orders Promo codes Wallet Designs Users" at bounding box center [784, 23] width 1568 height 46
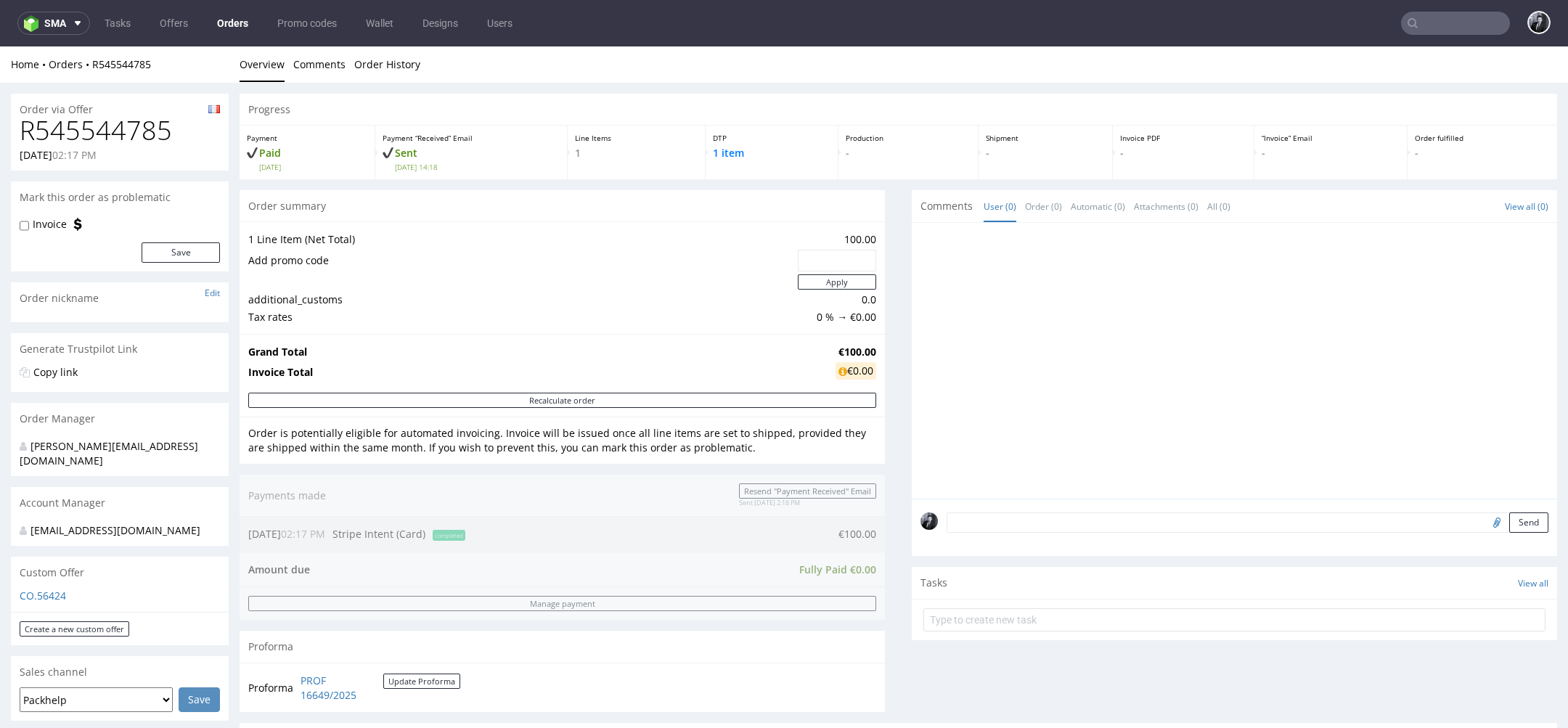
scroll to position [213, 0]
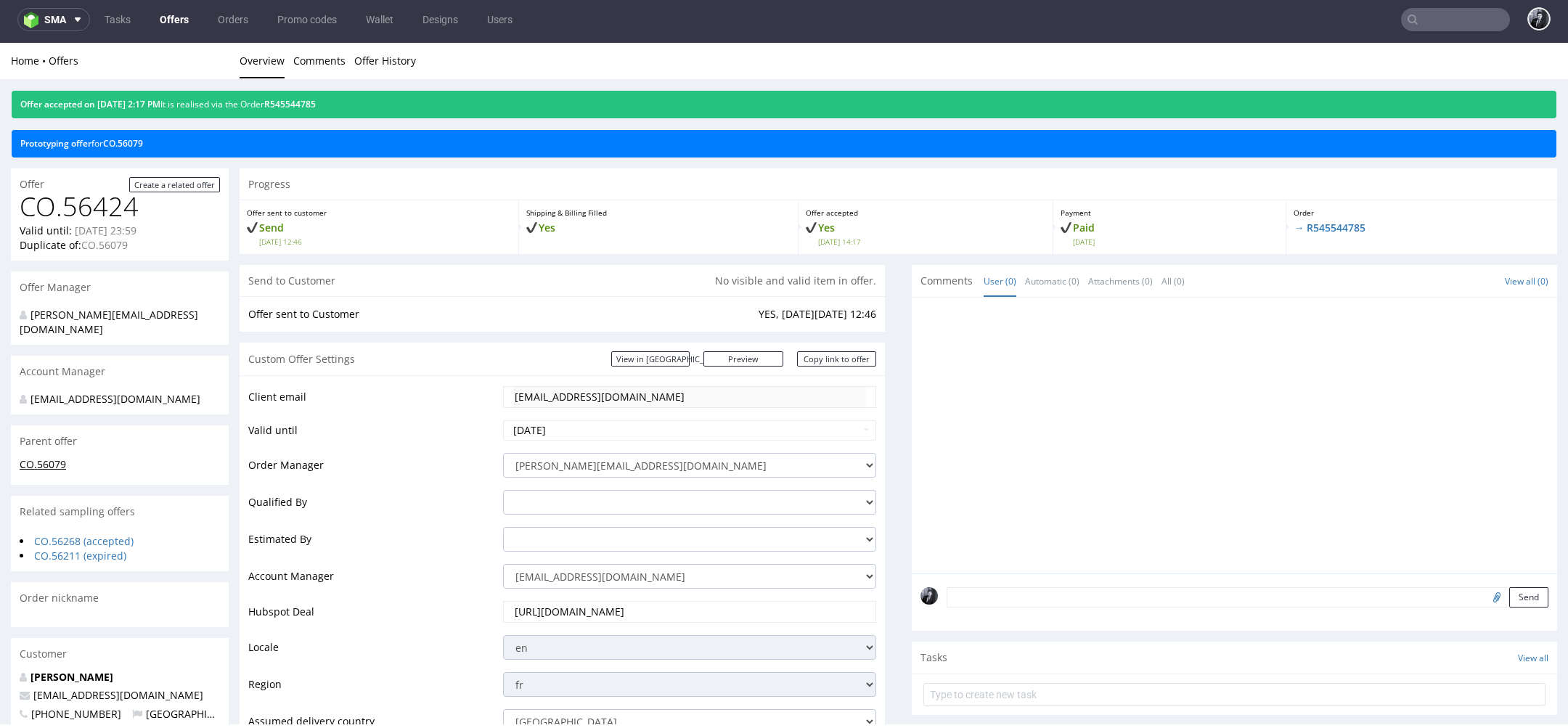
click at [47, 457] on link "CO.56079" at bounding box center [43, 464] width 46 height 13
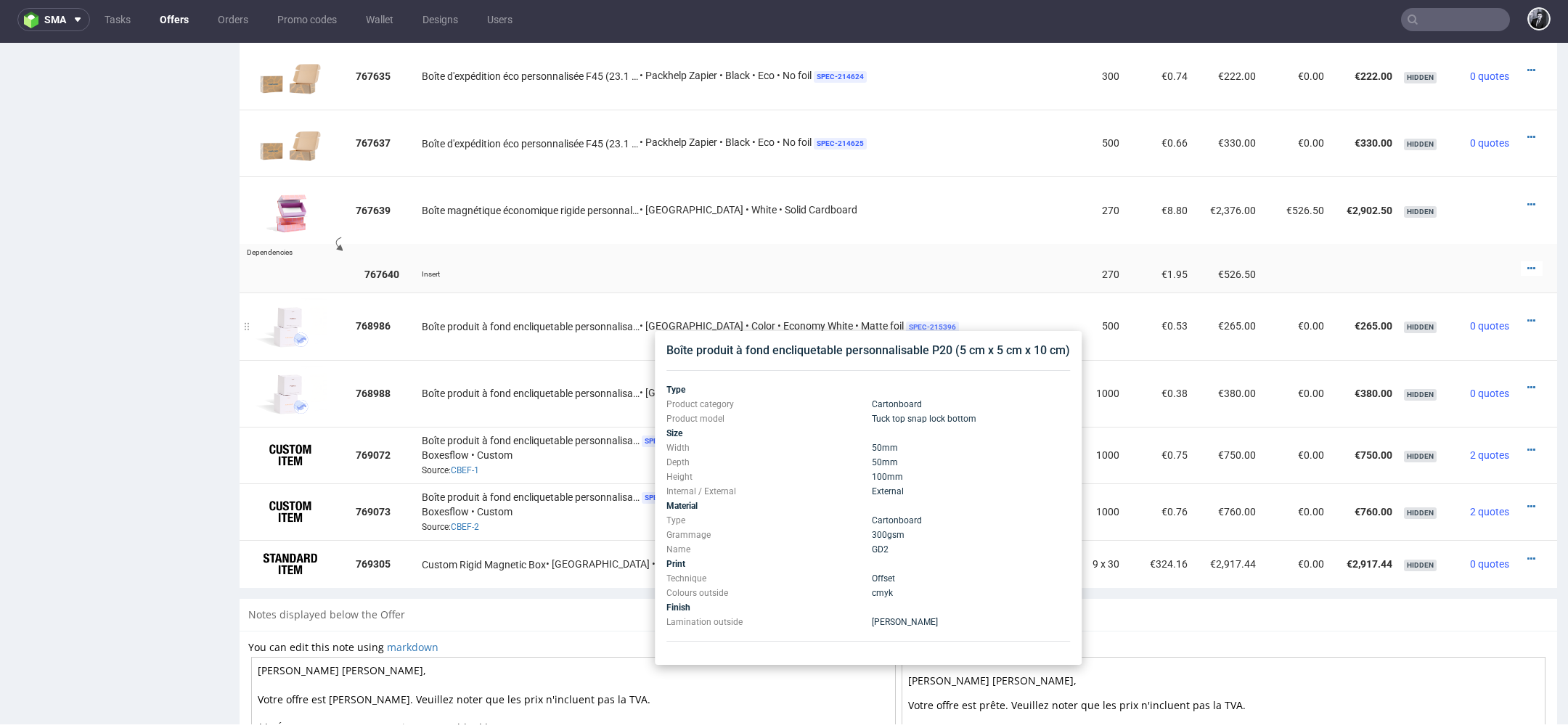
scroll to position [1624, 0]
click at [1011, 301] on td "Boîte produit à fond encliquetable personnalisable P20 (5 cm x 5 cm x 10 cm) • …" at bounding box center [745, 323] width 657 height 67
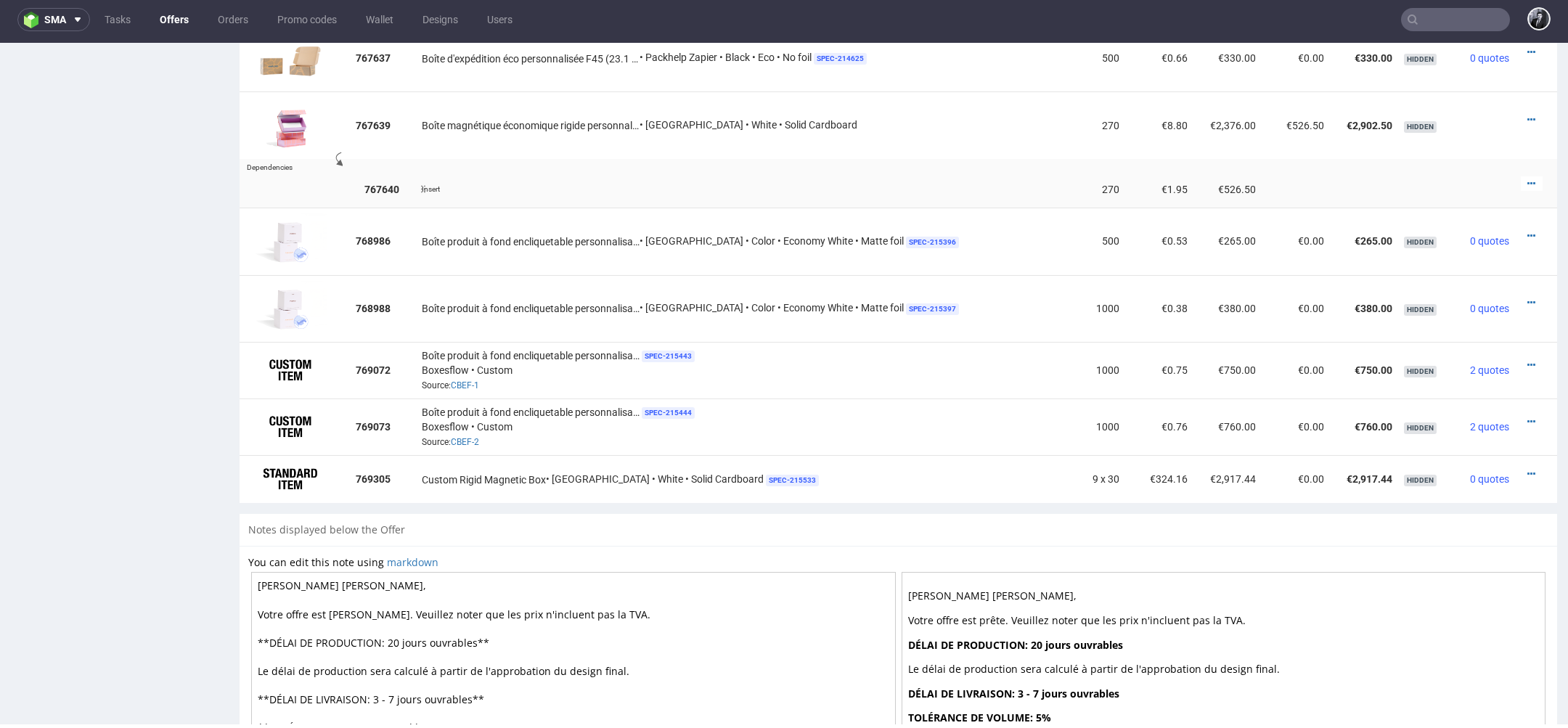
scroll to position [1748, 0]
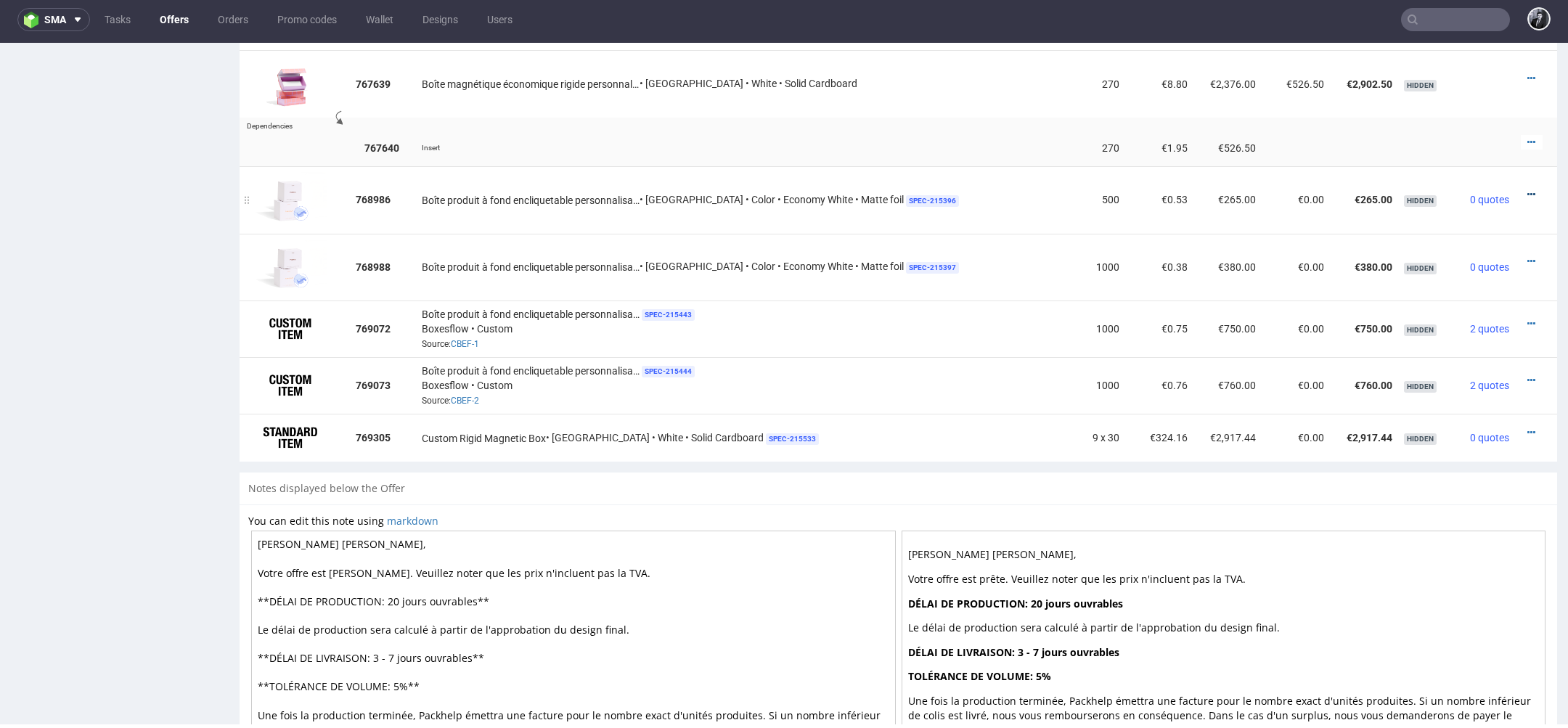
click at [1527, 188] on link at bounding box center [1530, 194] width 8 height 12
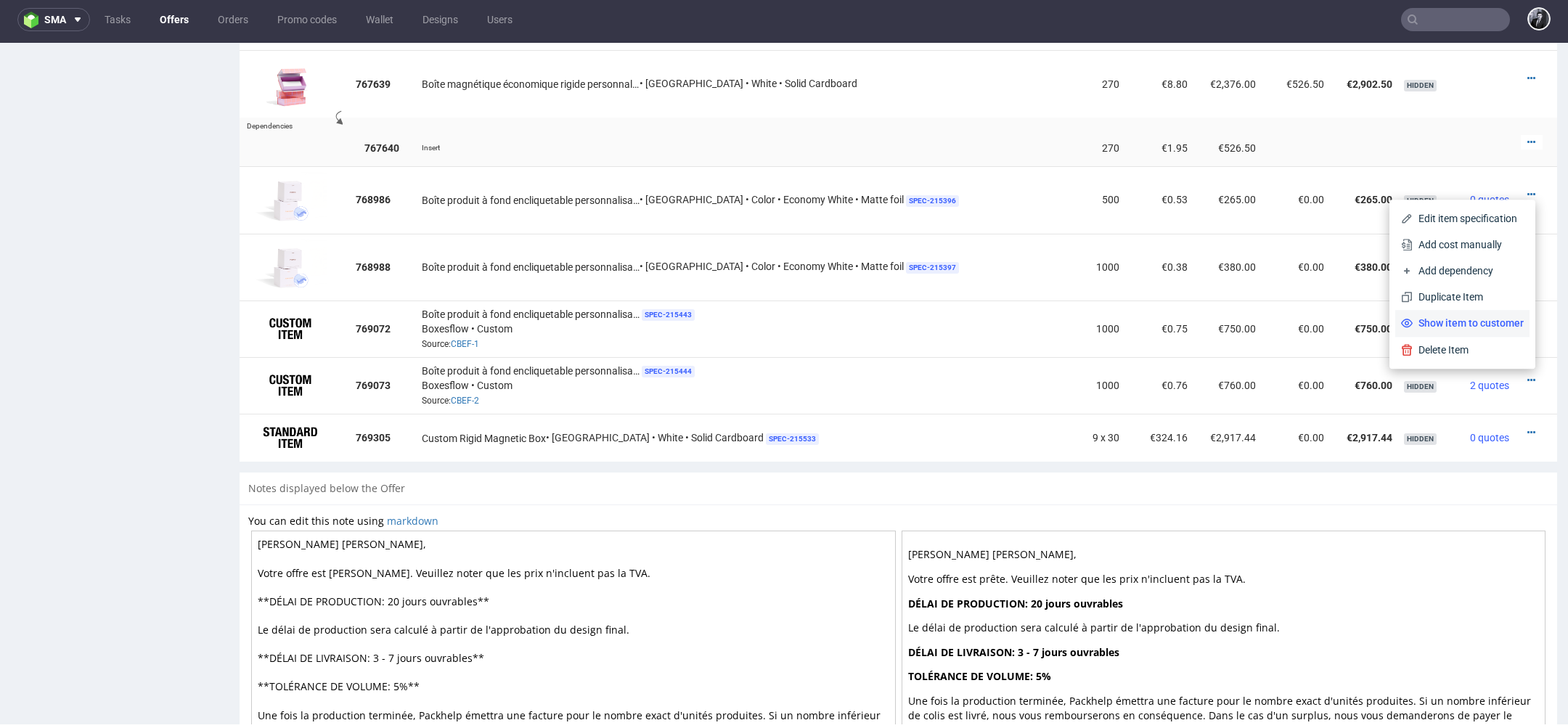
click at [1461, 329] on span "Show item to customer" at bounding box center [1468, 323] width 111 height 14
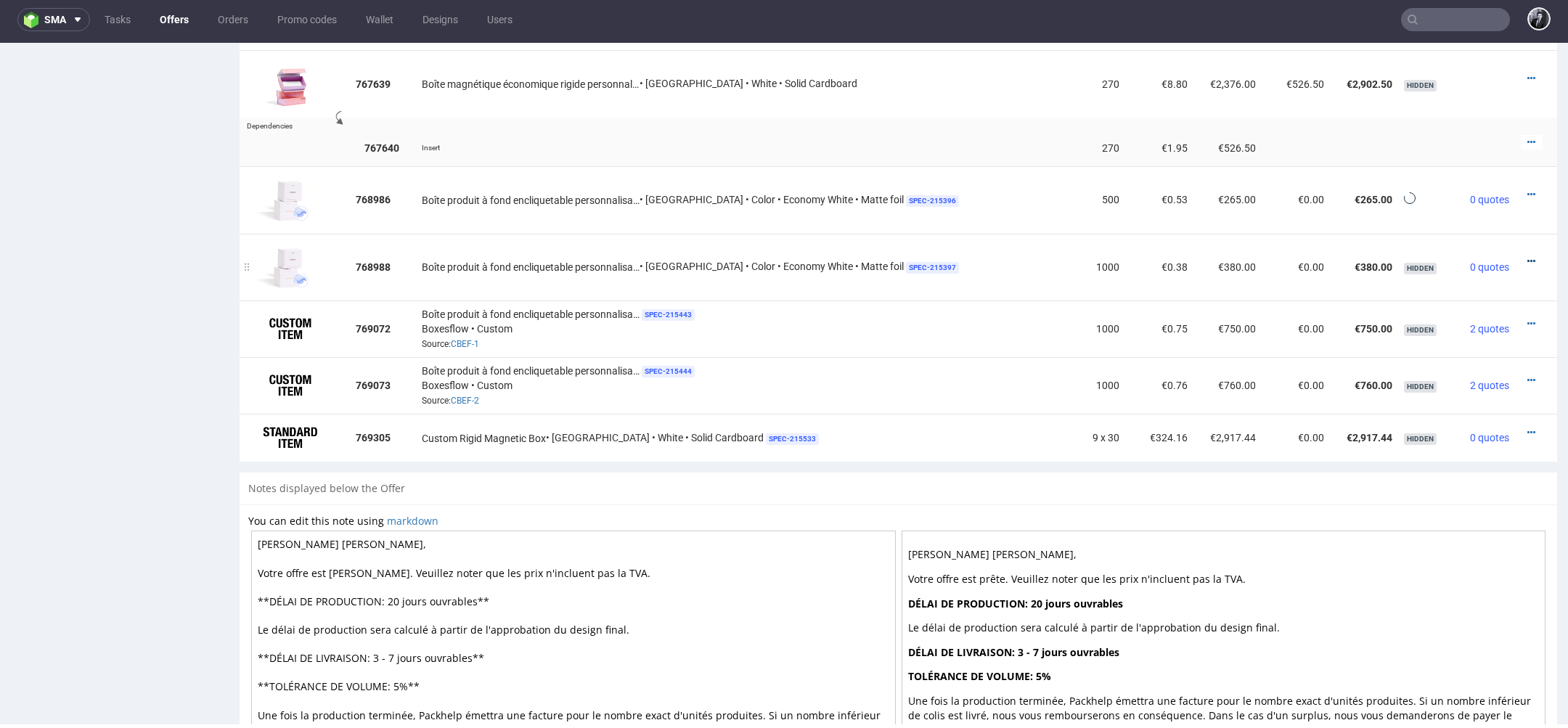
click at [1527, 256] on icon at bounding box center [1530, 261] width 8 height 10
click at [1491, 210] on span "Show item to customer" at bounding box center [1468, 203] width 111 height 14
click at [1521, 318] on div at bounding box center [1531, 323] width 21 height 14
click at [1527, 319] on icon at bounding box center [1530, 323] width 8 height 10
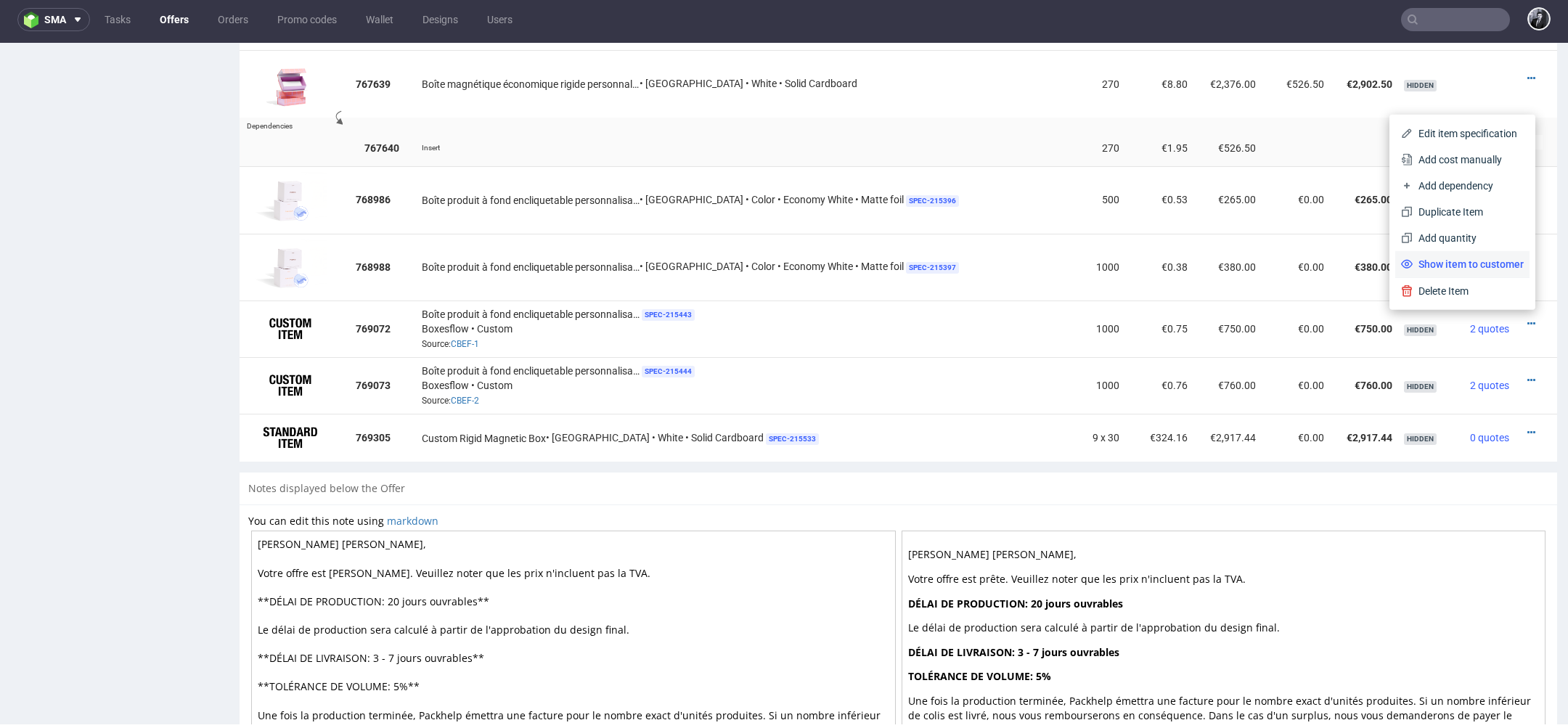
click at [1486, 270] on span "Show item to customer" at bounding box center [1468, 264] width 111 height 14
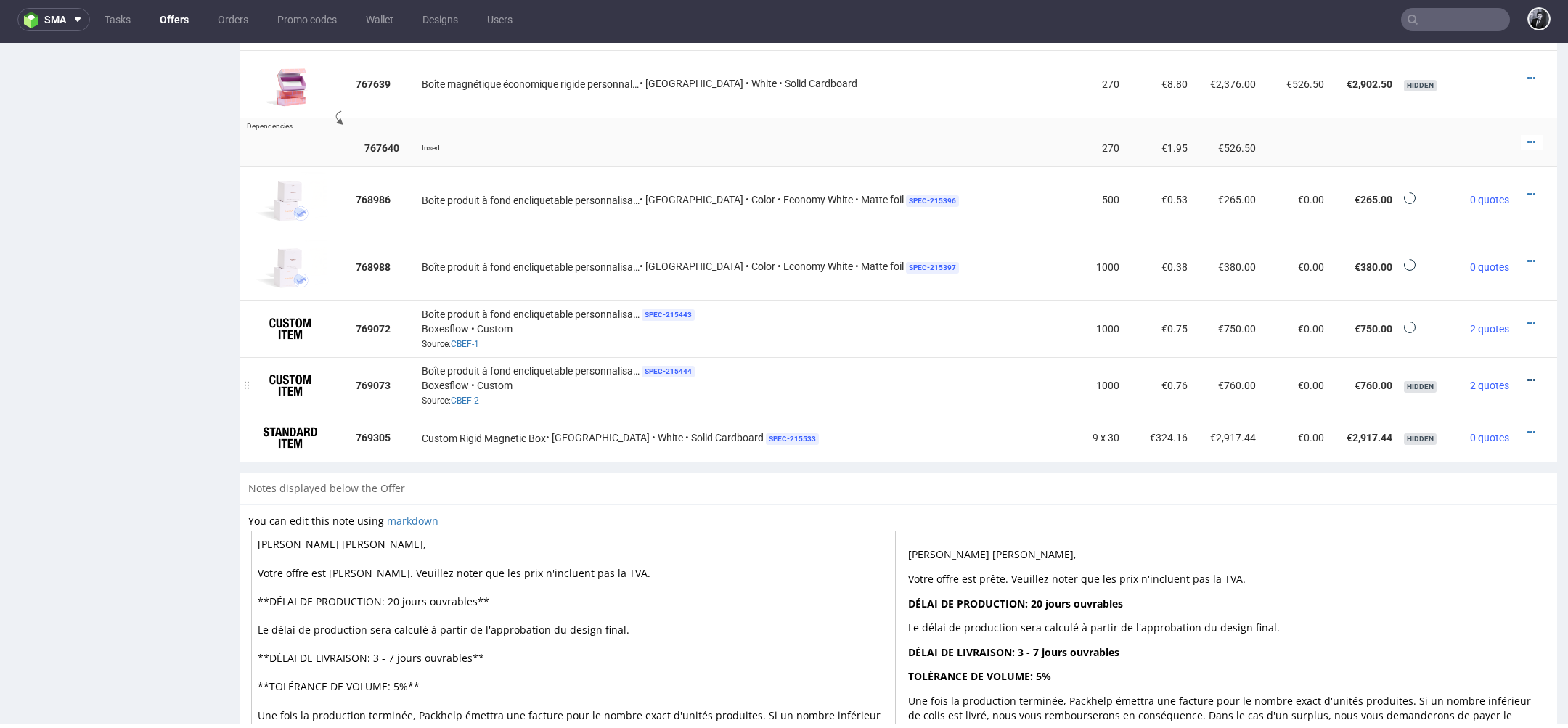
click at [1527, 375] on icon at bounding box center [1530, 380] width 8 height 10
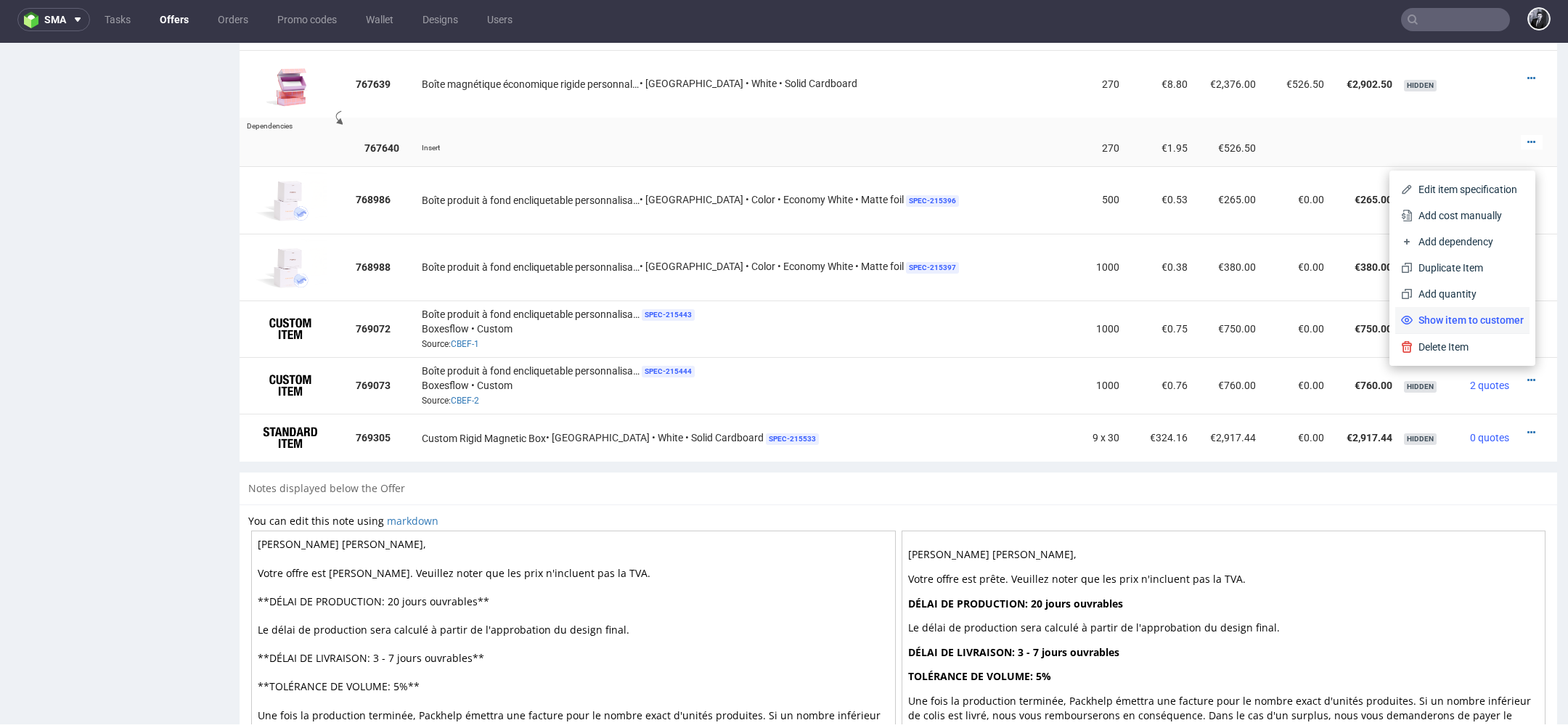
click at [1488, 318] on span "Show item to customer" at bounding box center [1468, 320] width 111 height 14
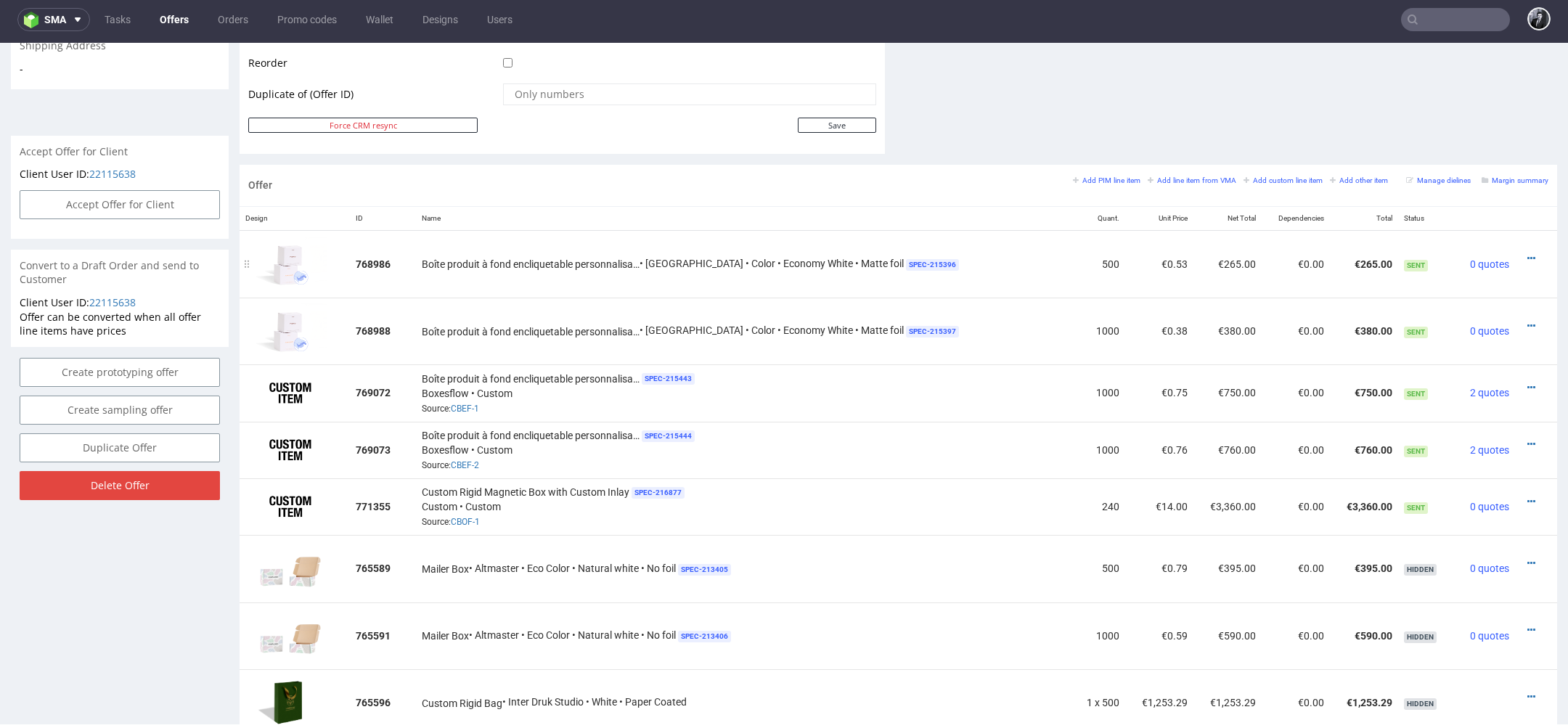
scroll to position [0, 0]
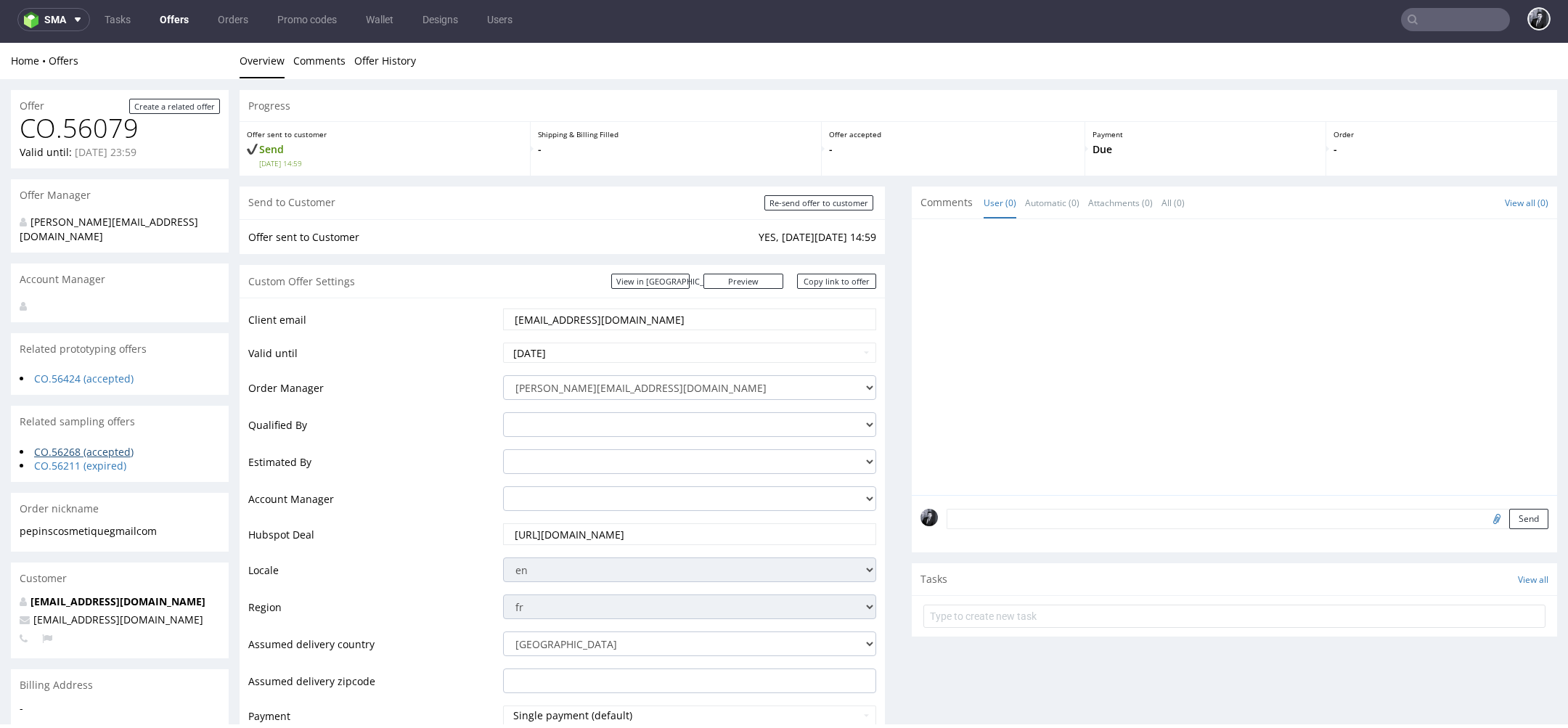
click at [106, 445] on link "CO.56268 (accepted)" at bounding box center [83, 451] width 99 height 13
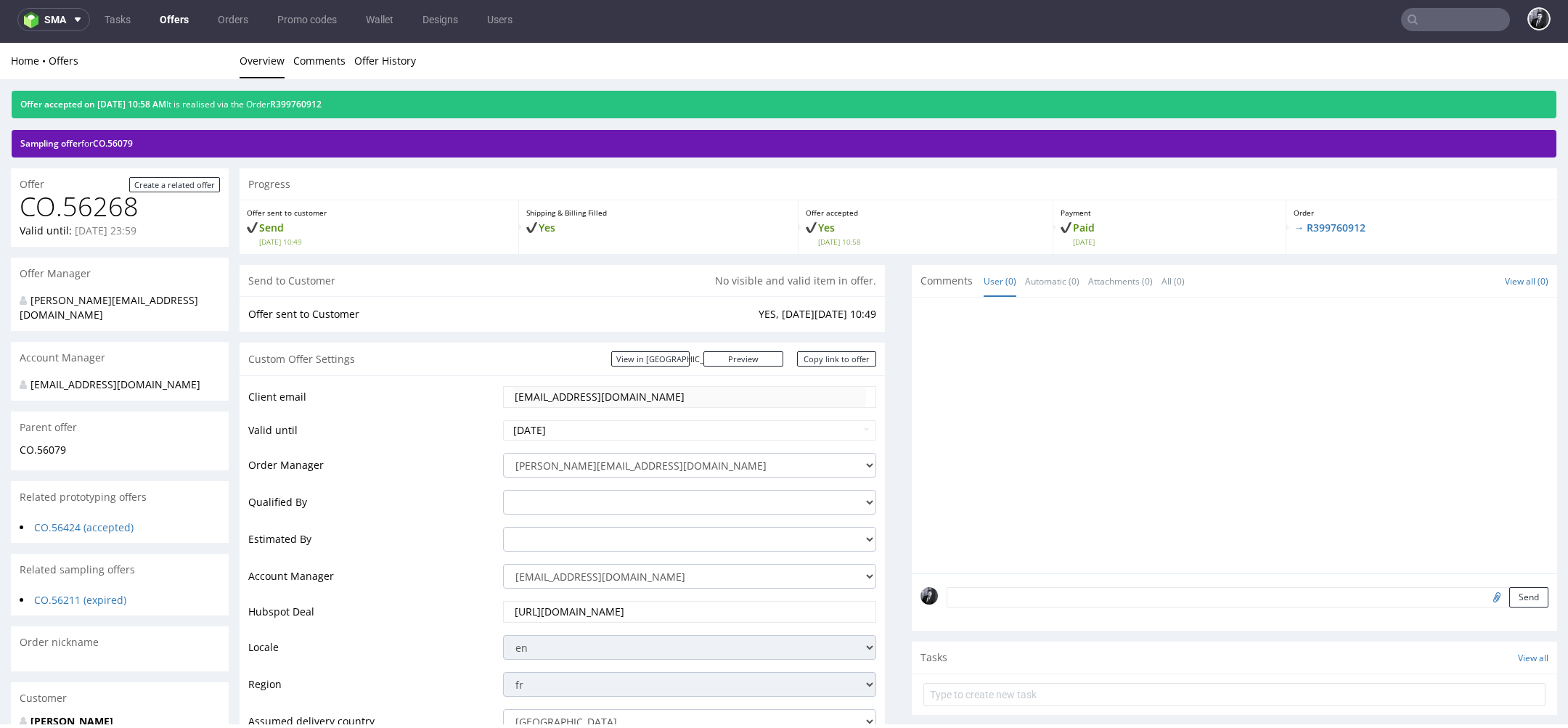
click at [177, 19] on link "Offers" at bounding box center [174, 20] width 46 height 23
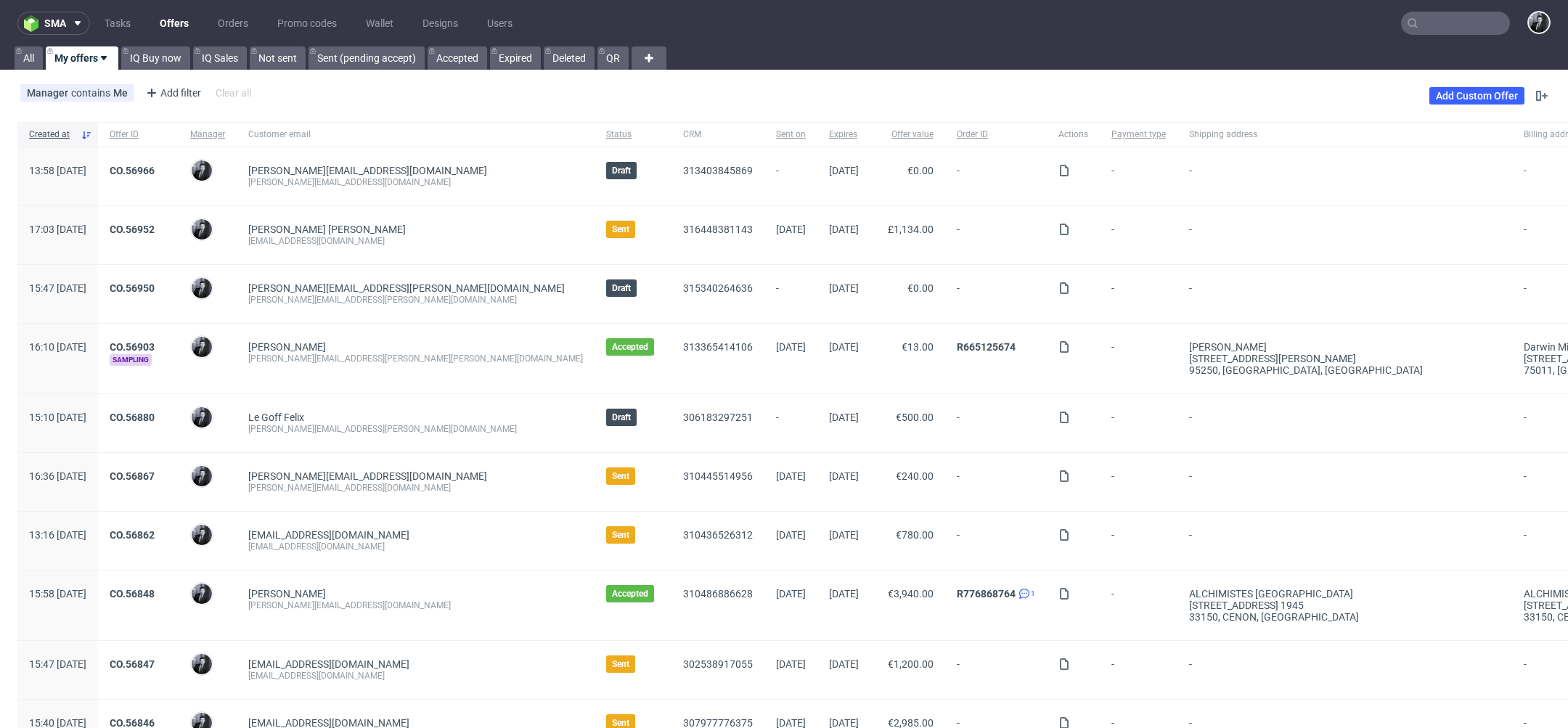
click at [1438, 20] on input "text" at bounding box center [1455, 23] width 109 height 23
type input "x"
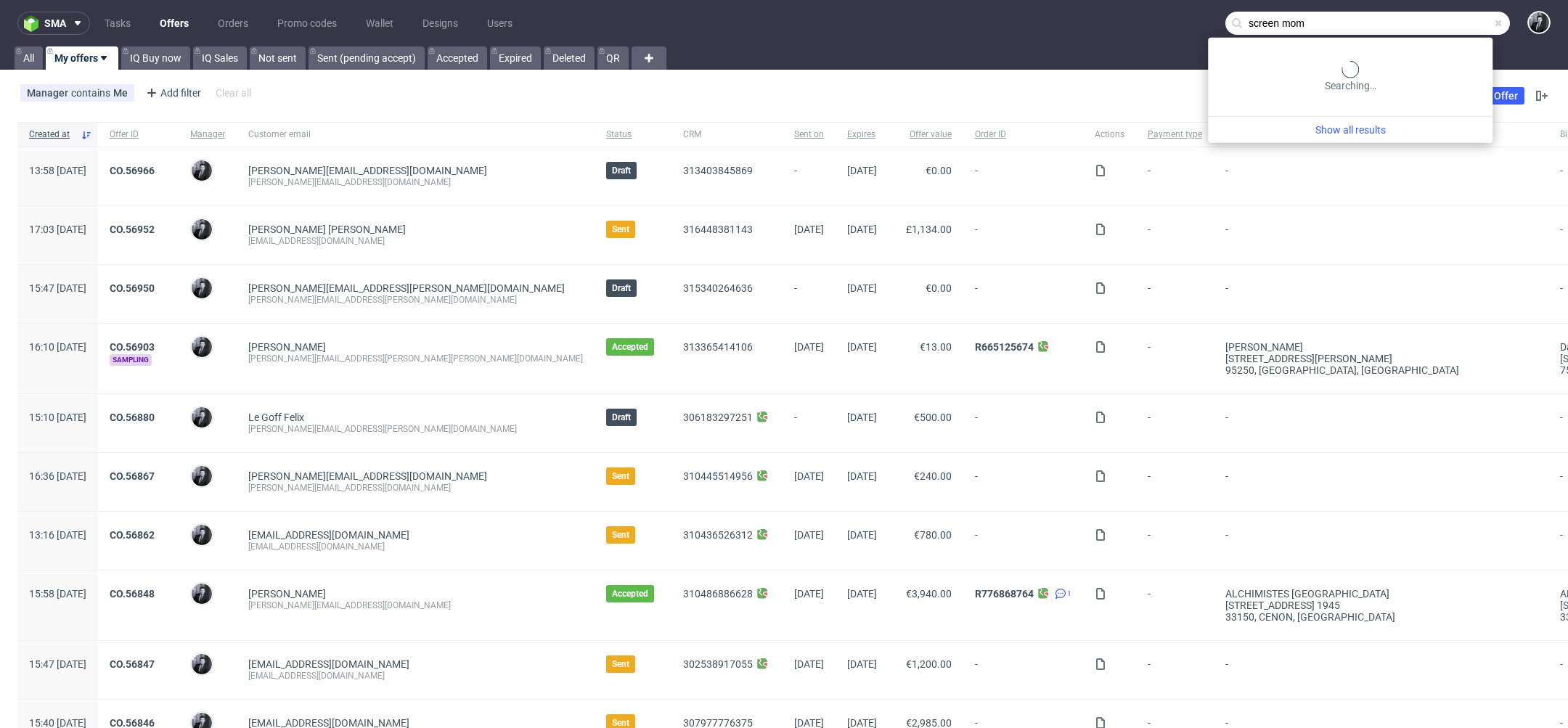
type input "screen mom"
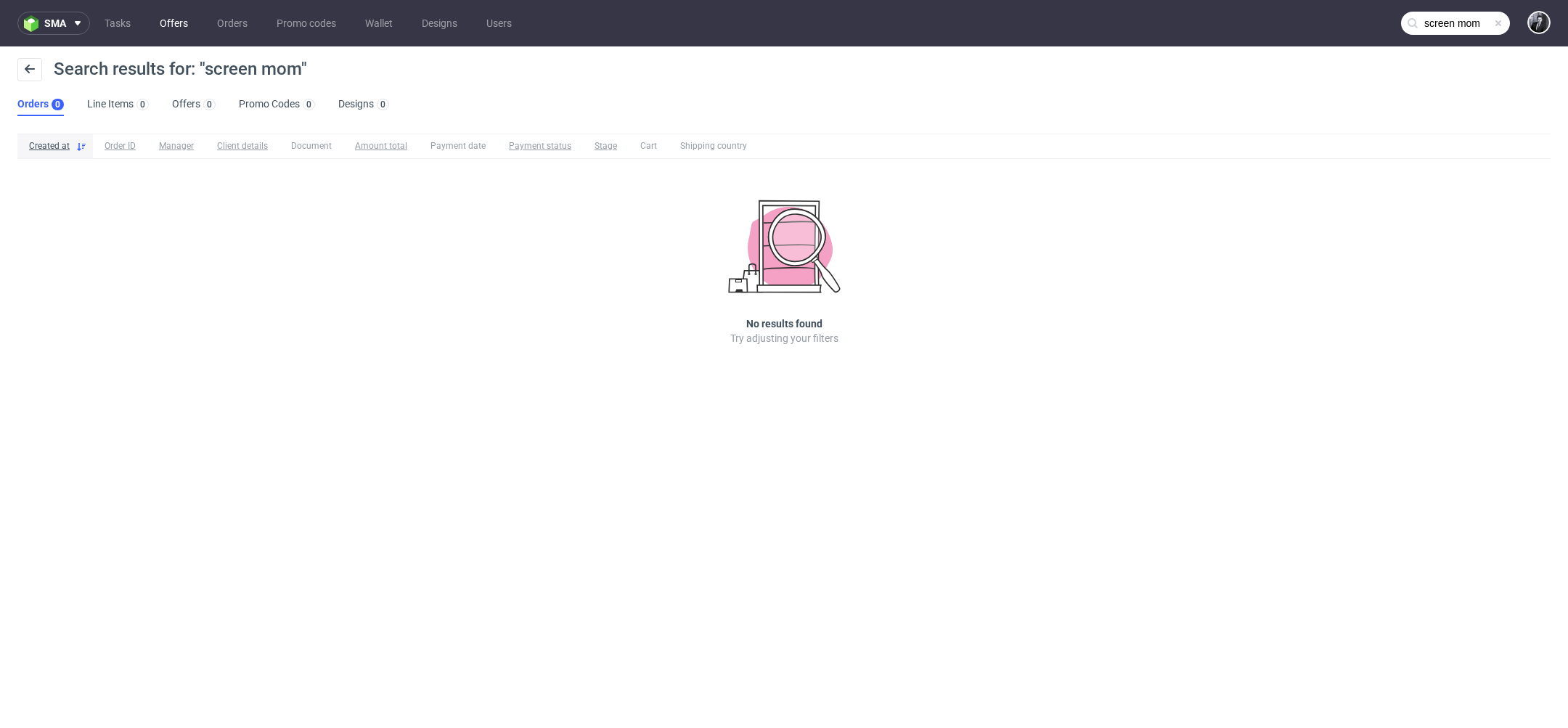
click at [179, 25] on link "Offers" at bounding box center [173, 23] width 46 height 23
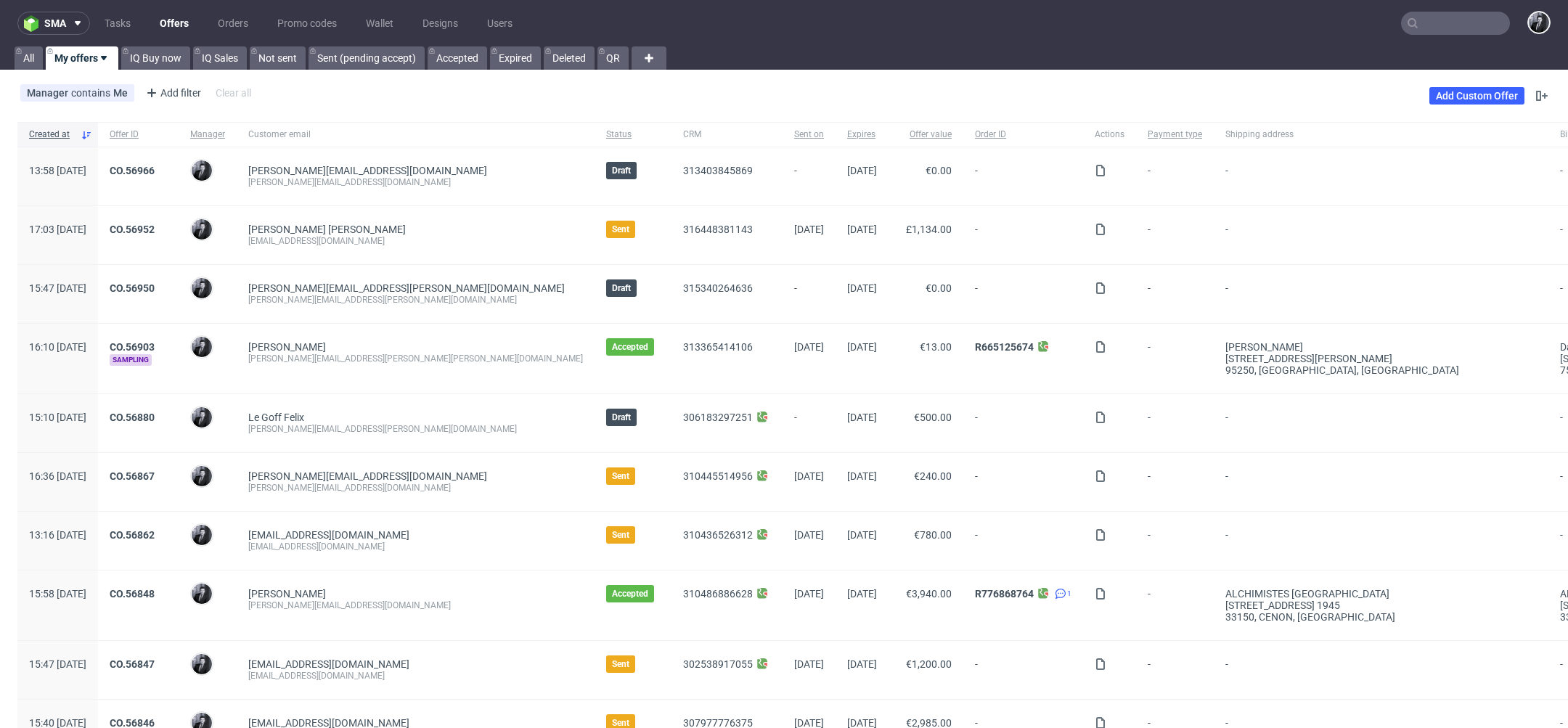
click at [182, 29] on link "Offers" at bounding box center [174, 23] width 46 height 23
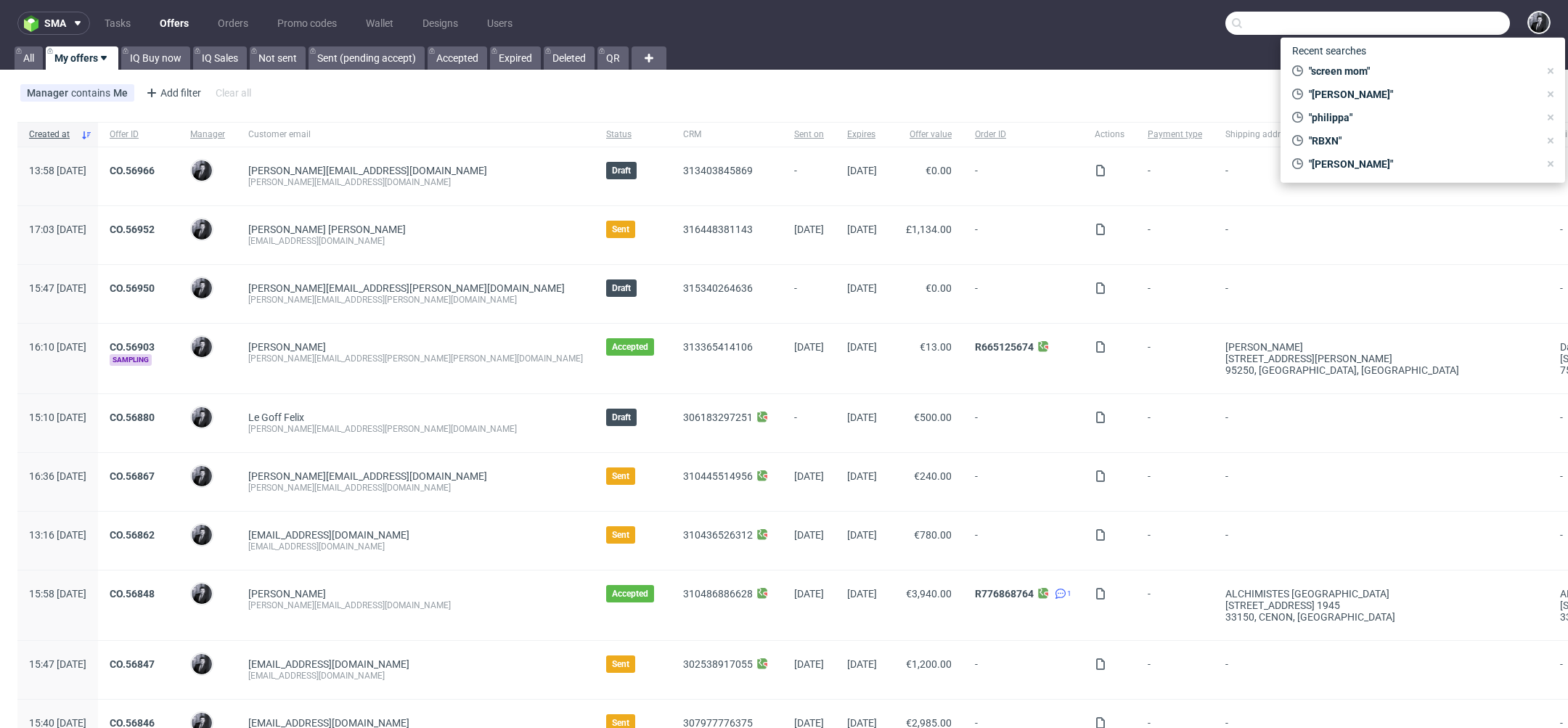
click at [1459, 28] on input "text" at bounding box center [1367, 23] width 285 height 23
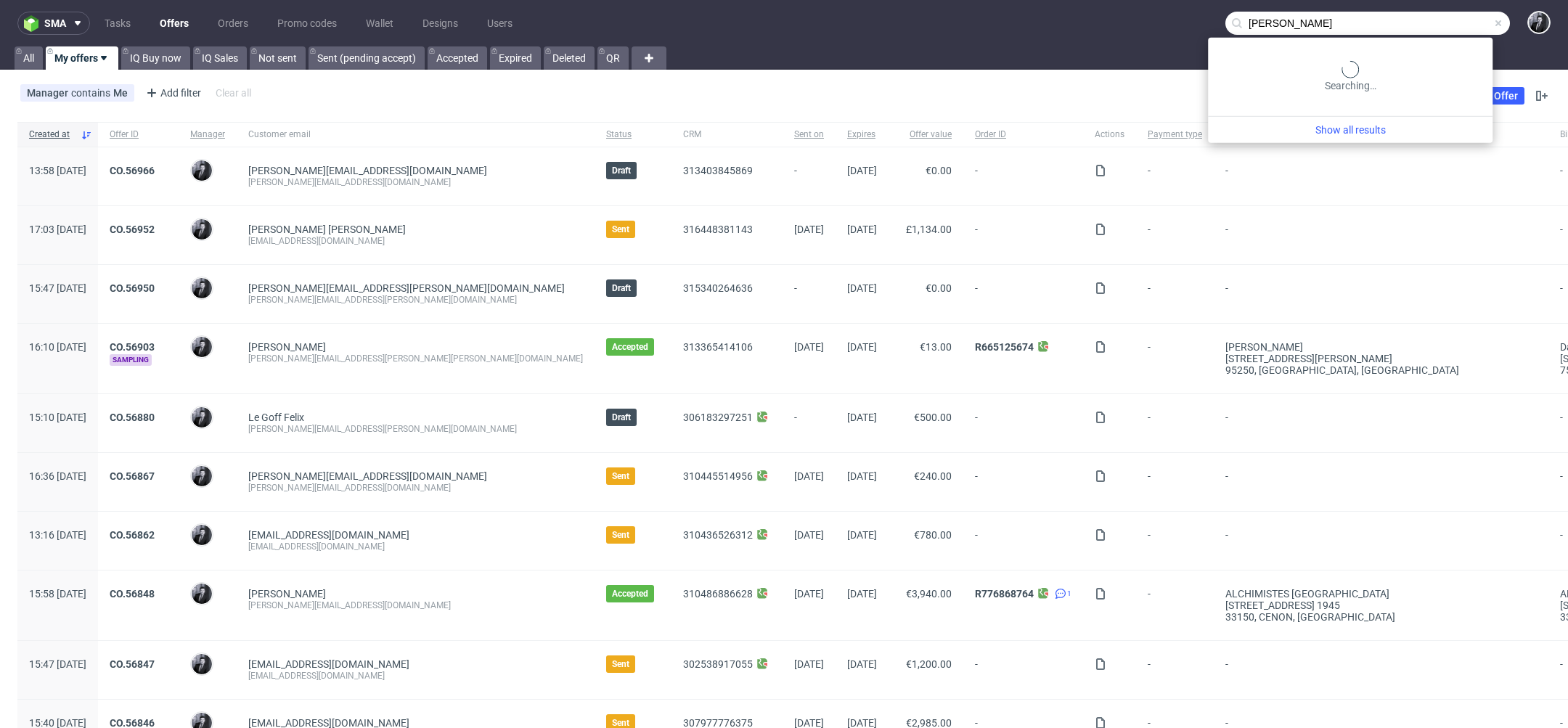
type input "dino dzafic"
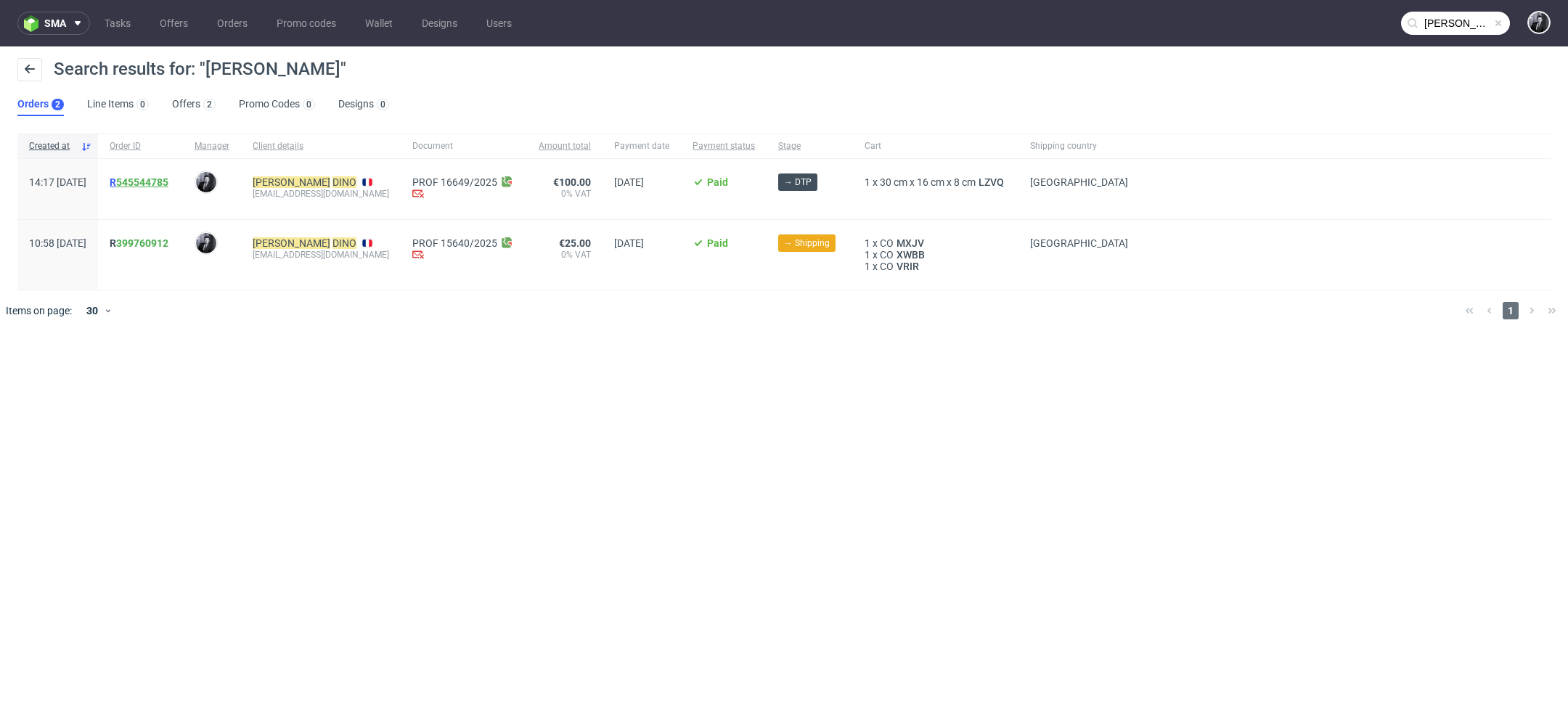
click at [169, 183] on link "545544785" at bounding box center [142, 182] width 53 height 12
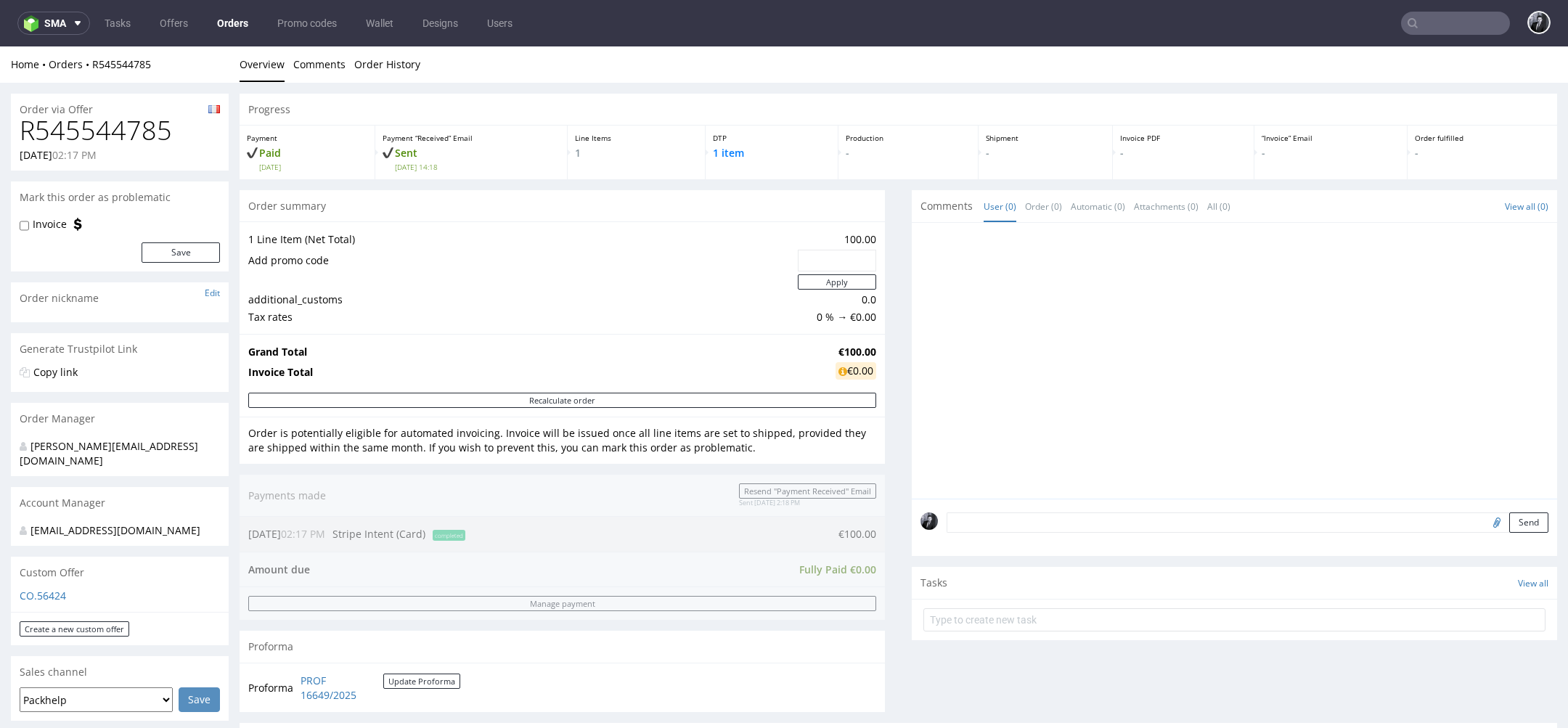
scroll to position [356, 0]
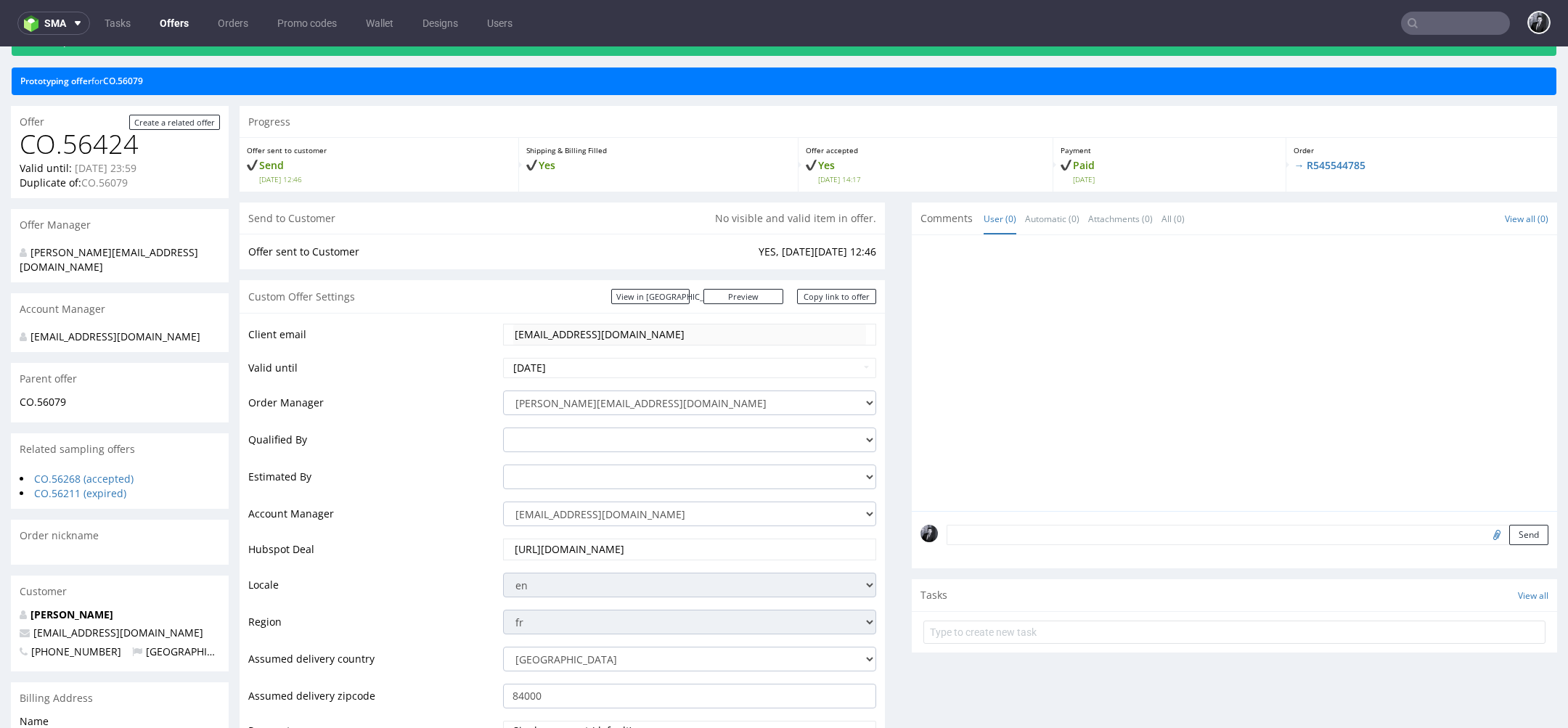
scroll to position [65, 0]
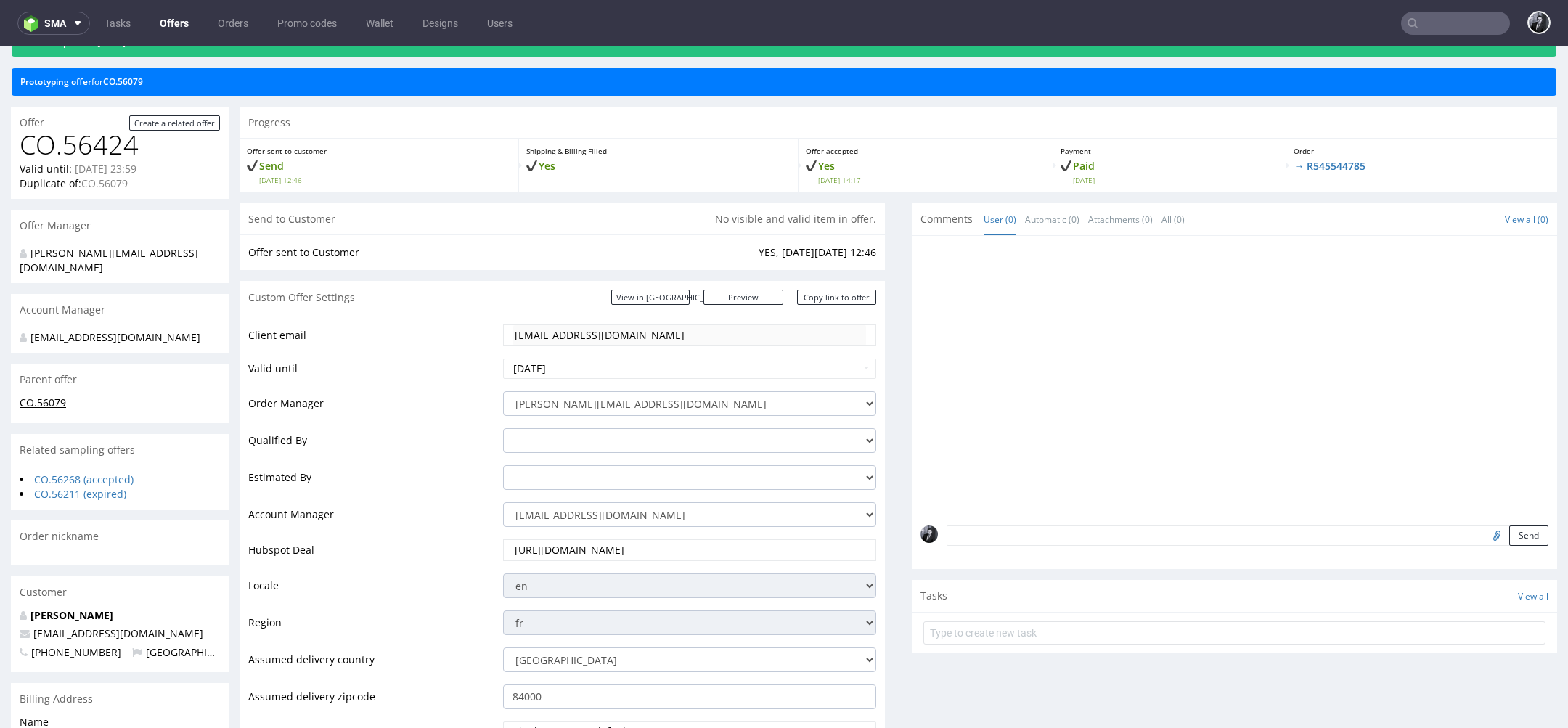
click at [48, 396] on link "CO.56079" at bounding box center [43, 402] width 46 height 13
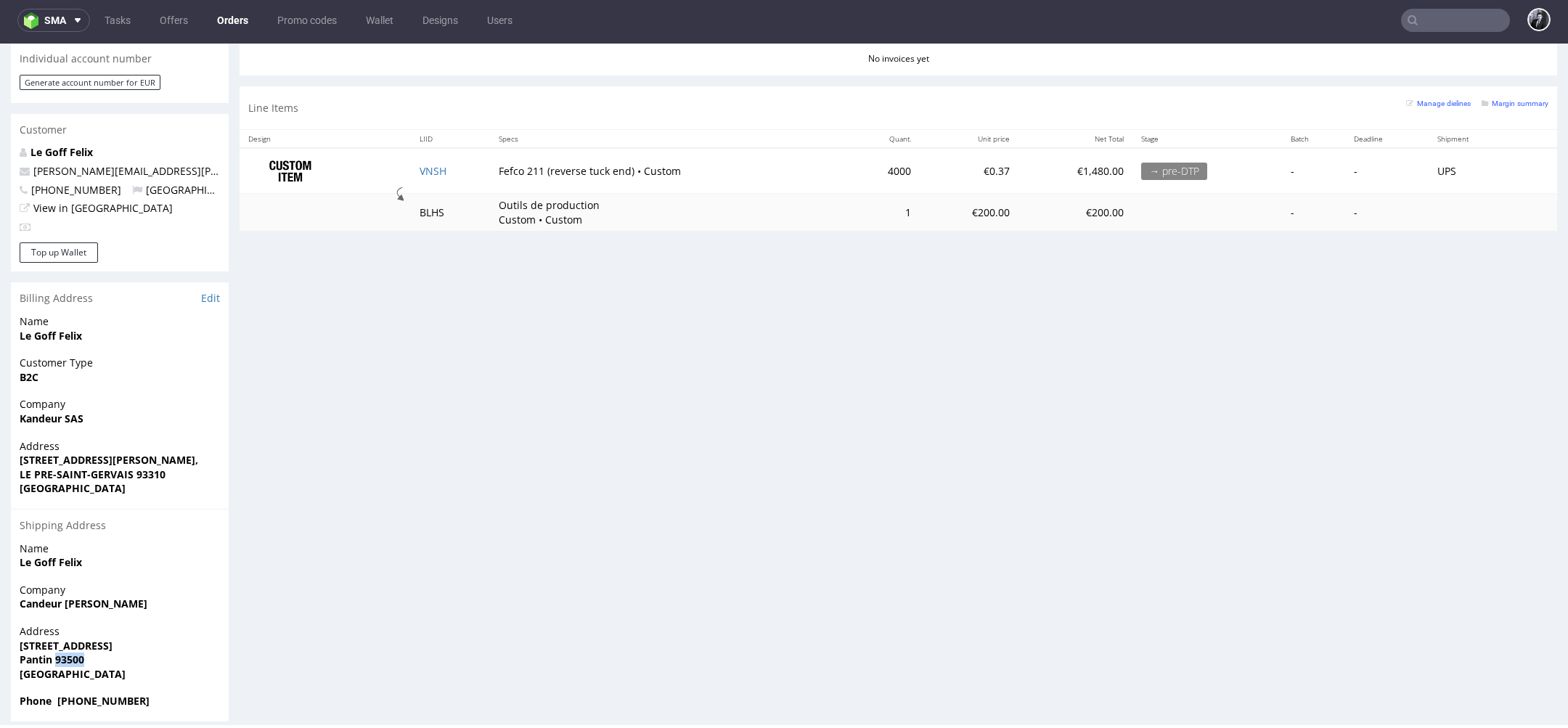
scroll to position [27, 0]
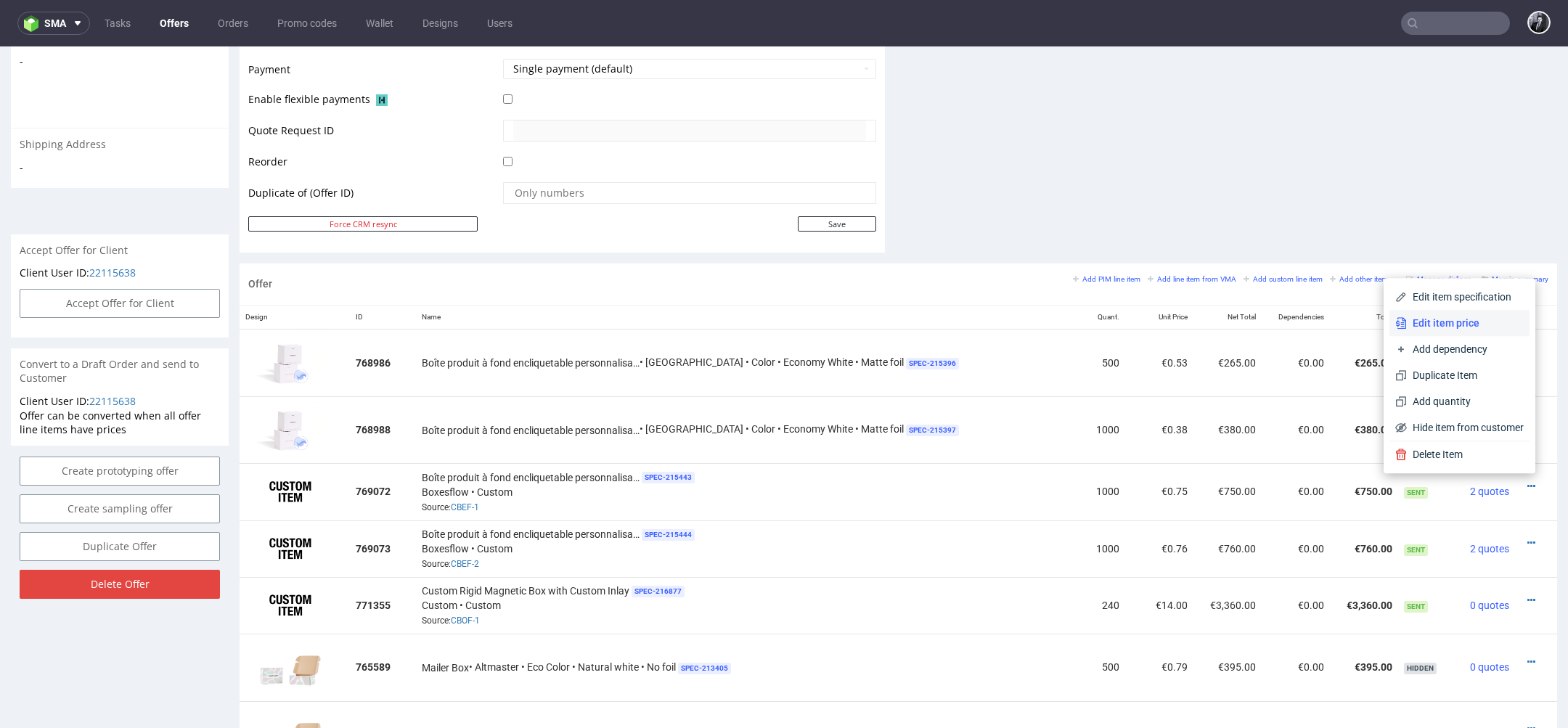
scroll to position [3, 0]
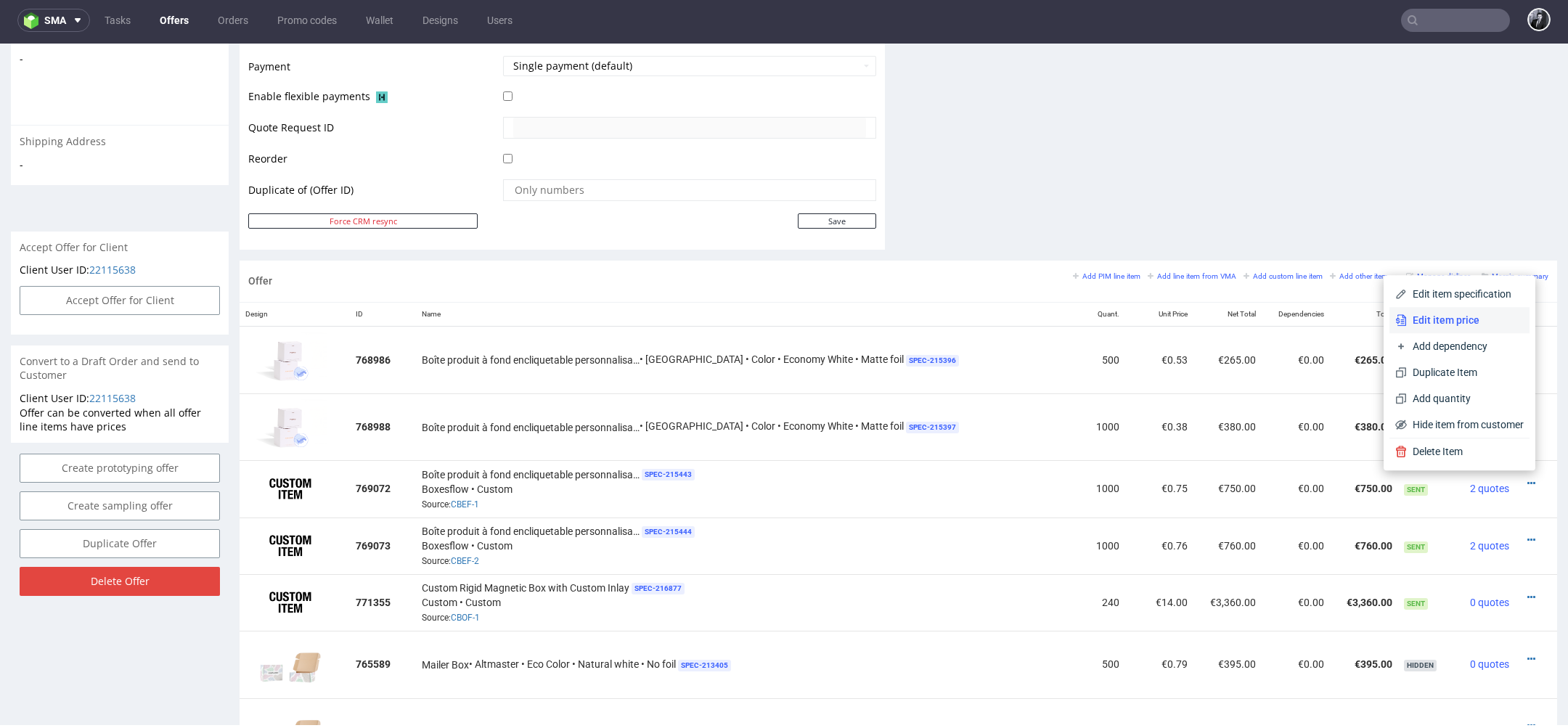
click at [1443, 325] on span "Edit item price" at bounding box center [1464, 320] width 117 height 14
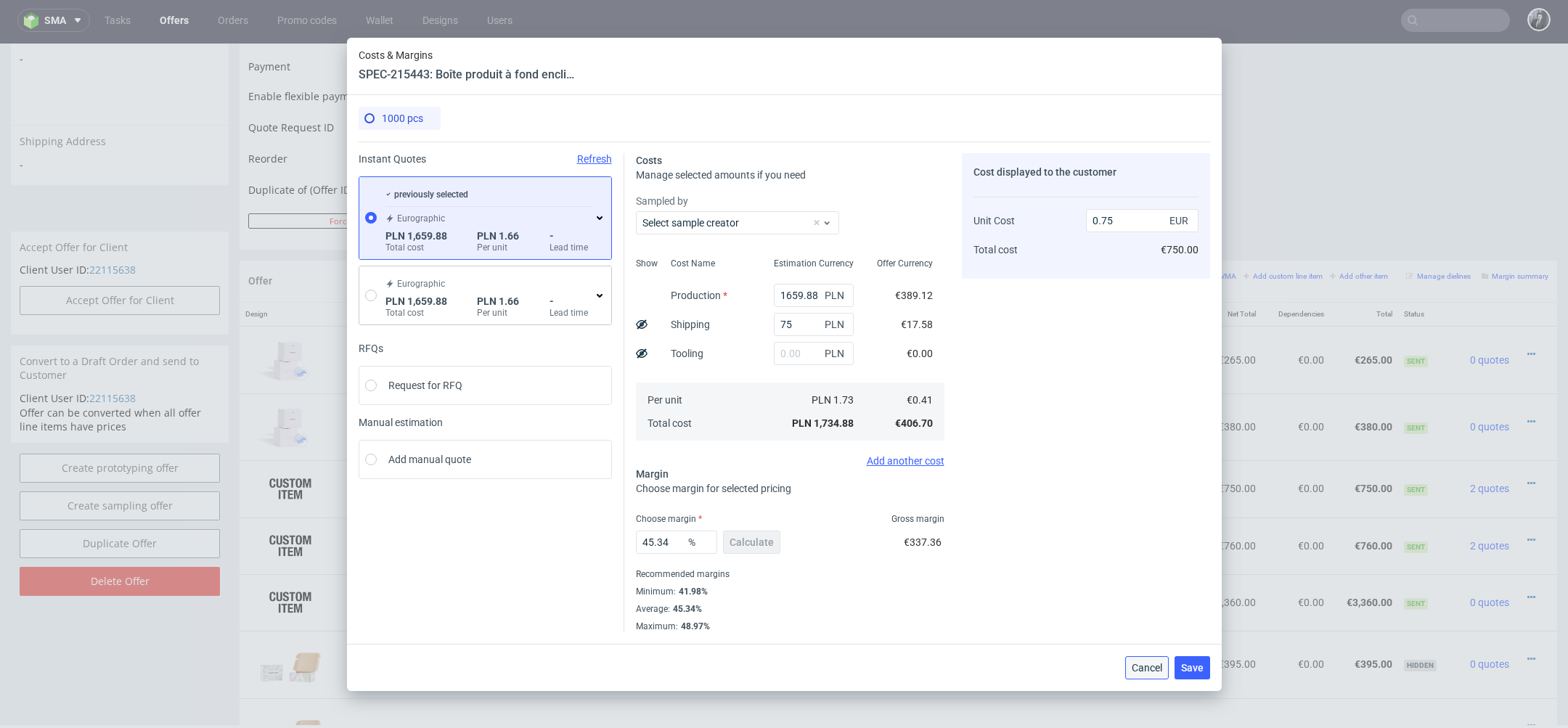
click at [1156, 668] on span "Cancel" at bounding box center [1147, 667] width 30 height 10
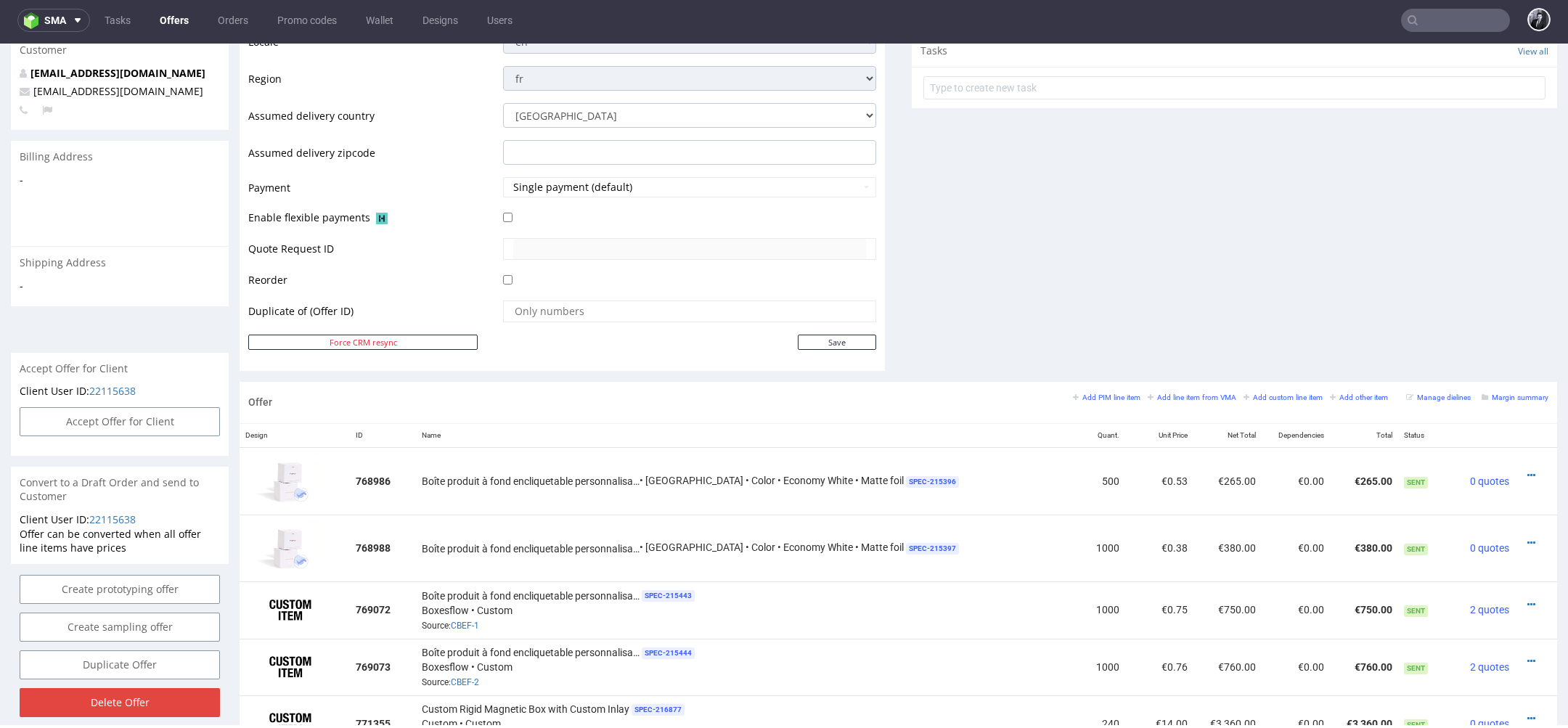
scroll to position [0, 0]
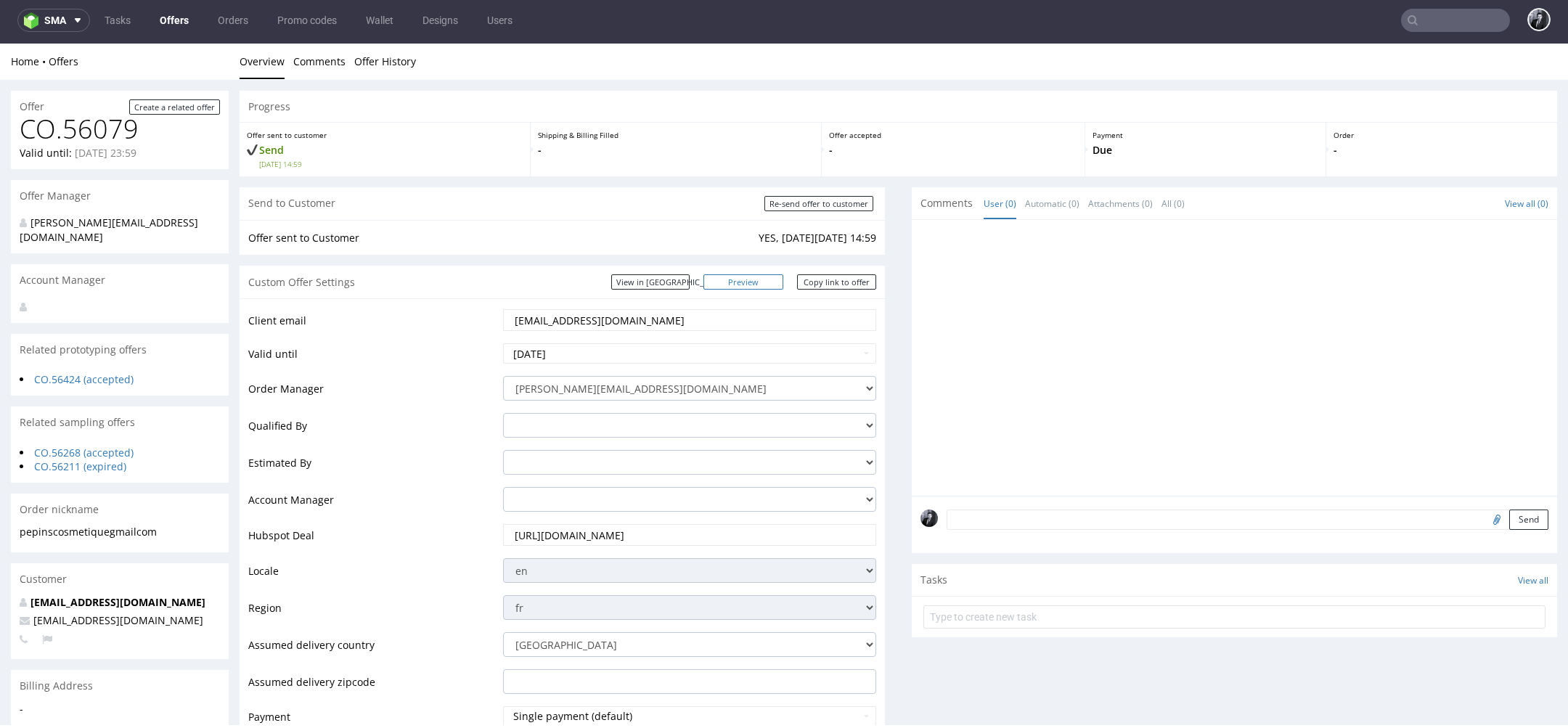
click at [751, 283] on link "Preview" at bounding box center [743, 281] width 79 height 15
click at [186, 19] on link "Offers" at bounding box center [174, 21] width 46 height 23
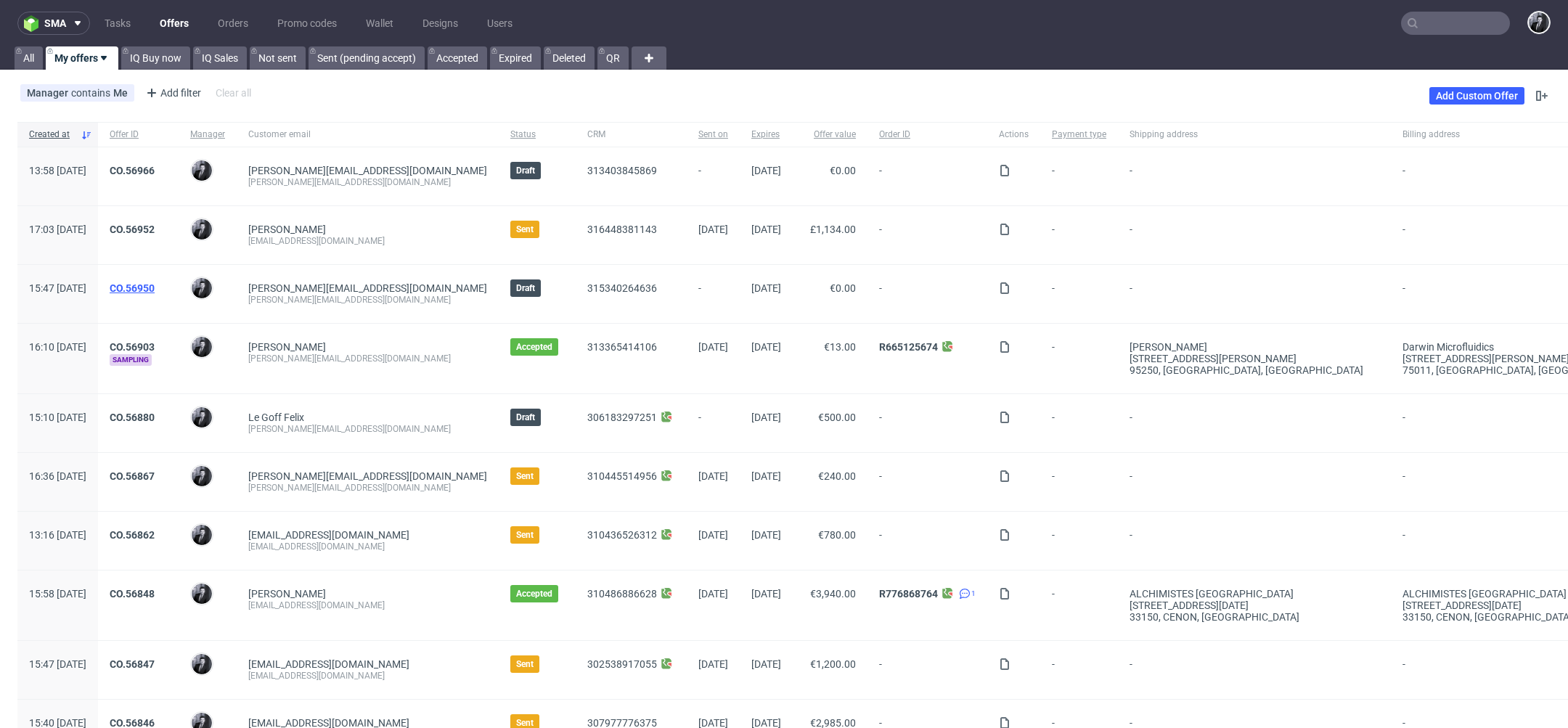
click at [154, 284] on link "CO.56950" at bounding box center [132, 288] width 45 height 12
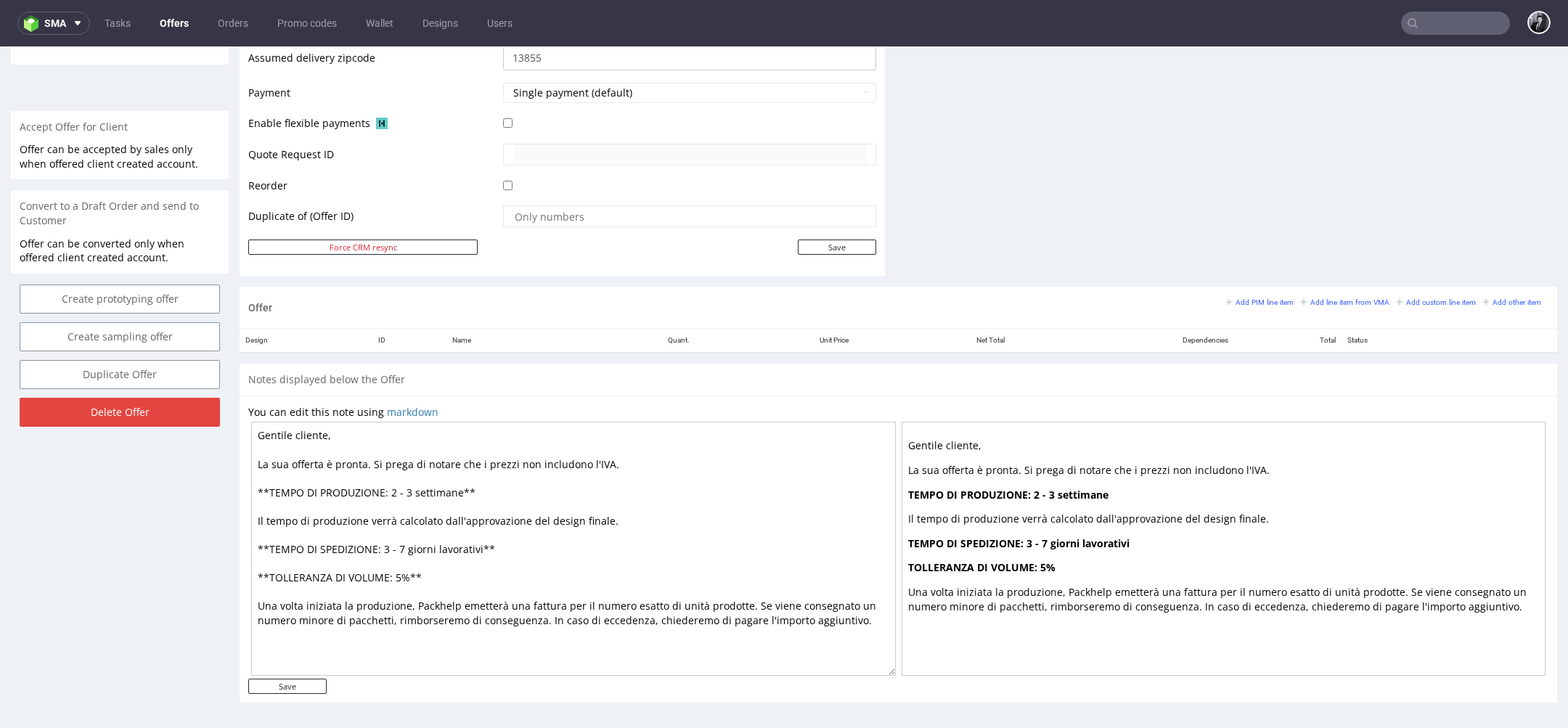
scroll to position [4, 0]
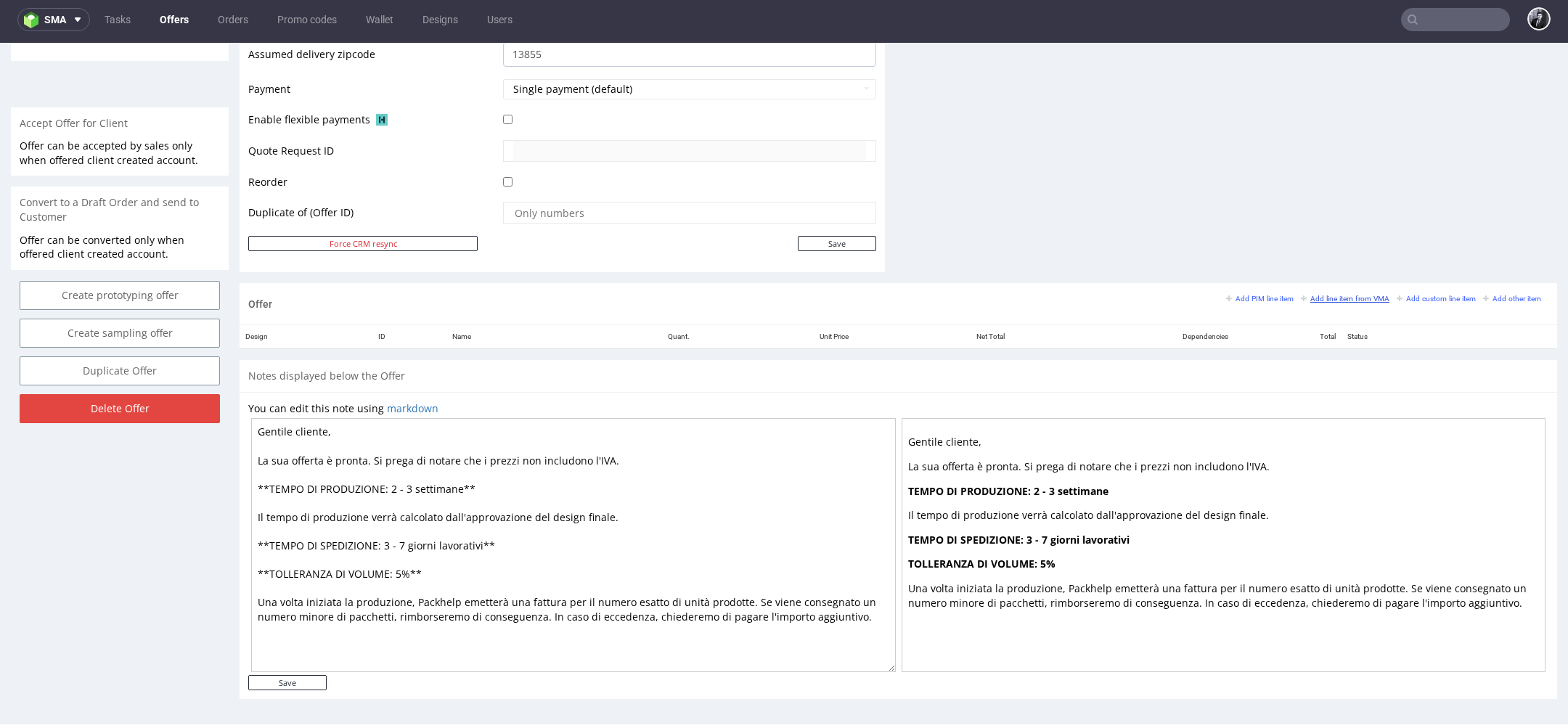
click at [1321, 297] on small "Add line item from VMA" at bounding box center [1345, 298] width 88 height 8
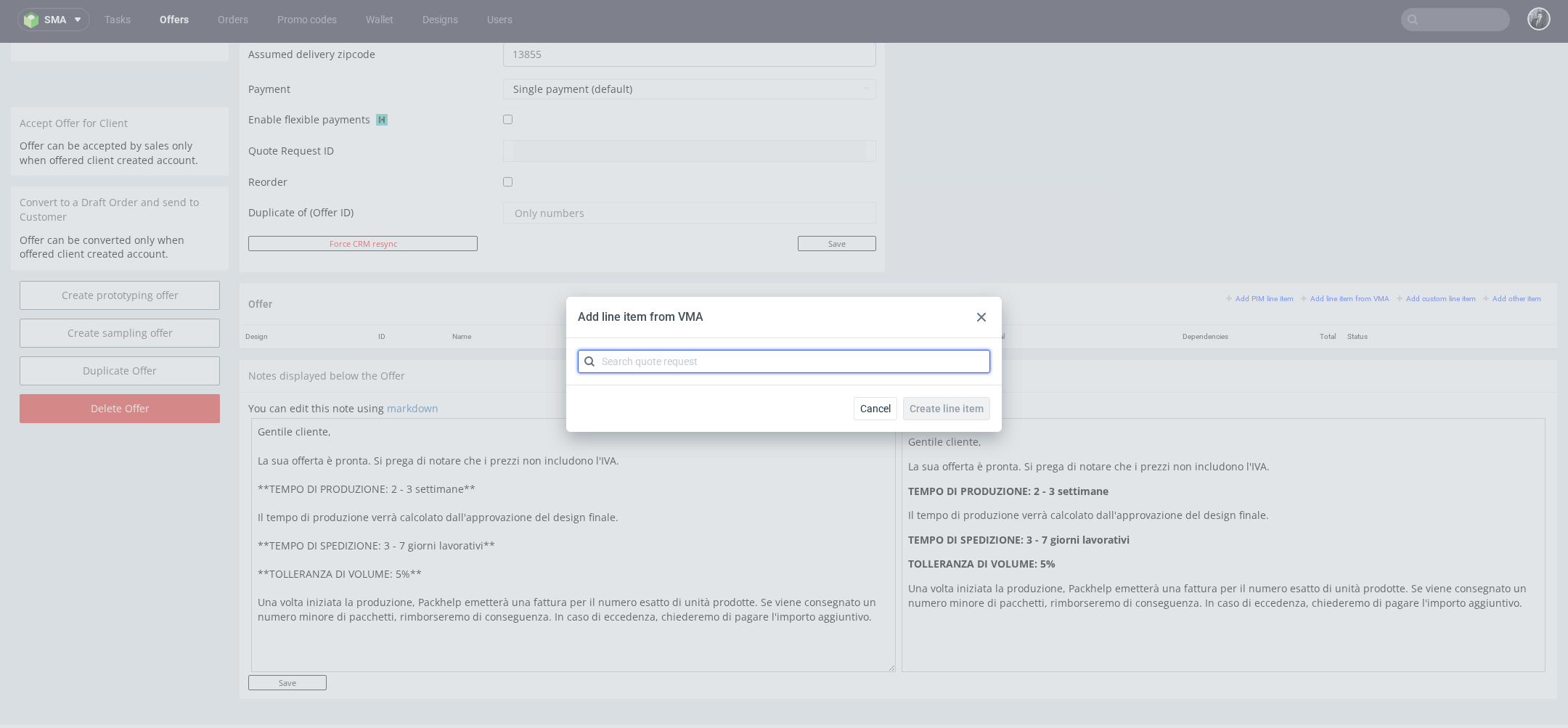
click at [814, 367] on input "text" at bounding box center [784, 362] width 413 height 23
type input "CBOL"
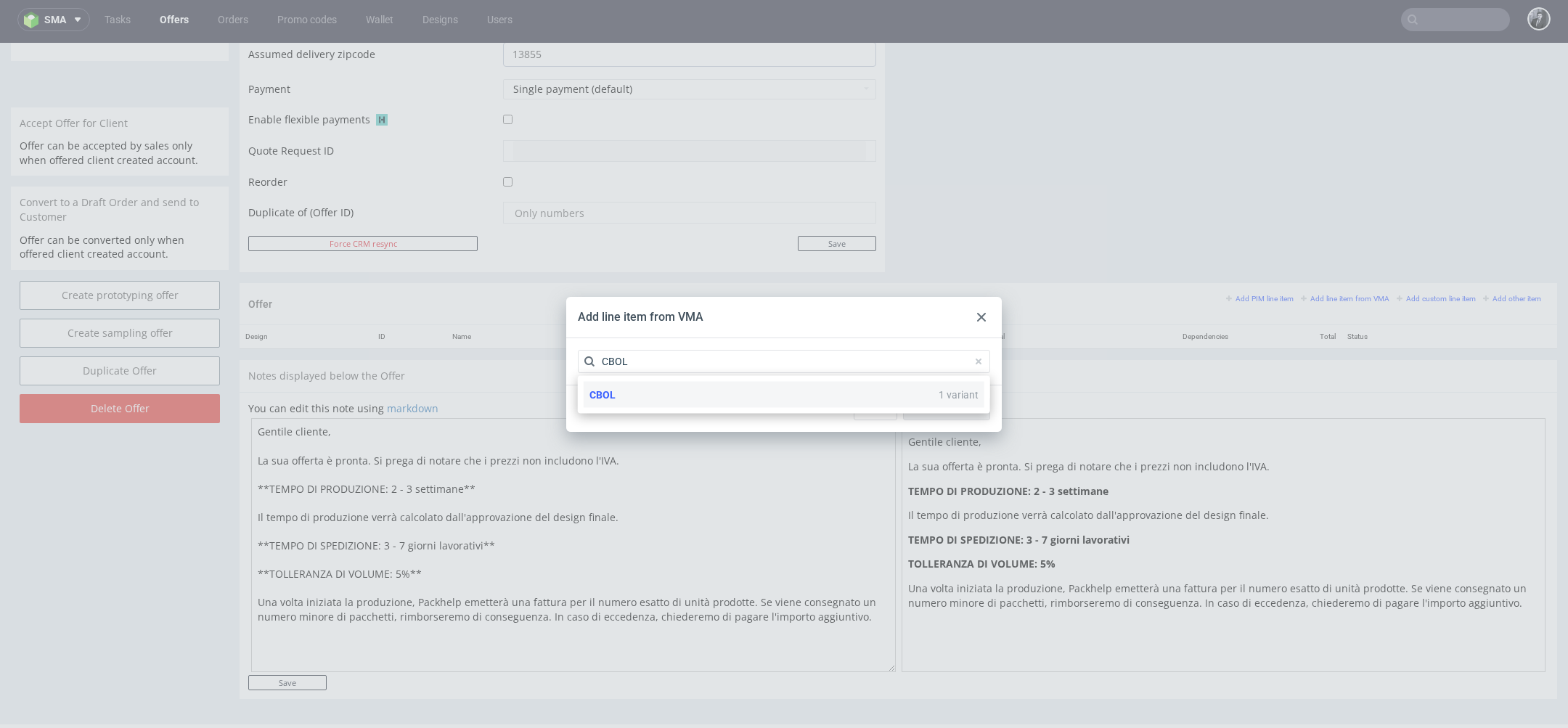
click at [687, 397] on div "CBOL 1 variant" at bounding box center [784, 395] width 401 height 26
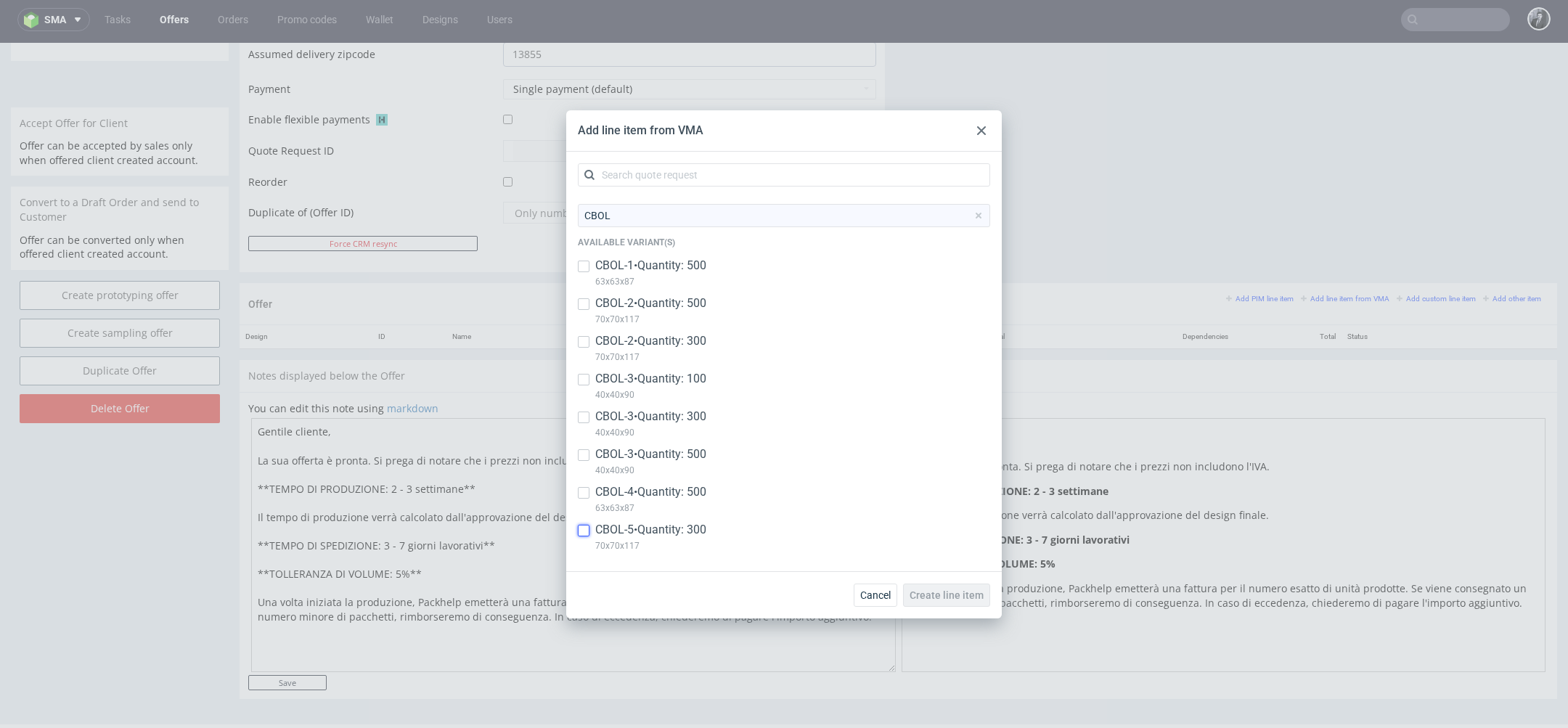
click at [588, 530] on input "checkbox" at bounding box center [583, 531] width 12 height 12
checkbox input "true"
click at [585, 492] on input "checkbox" at bounding box center [583, 492] width 12 height 12
checkbox input "true"
click at [587, 265] on input "checkbox" at bounding box center [583, 266] width 12 height 12
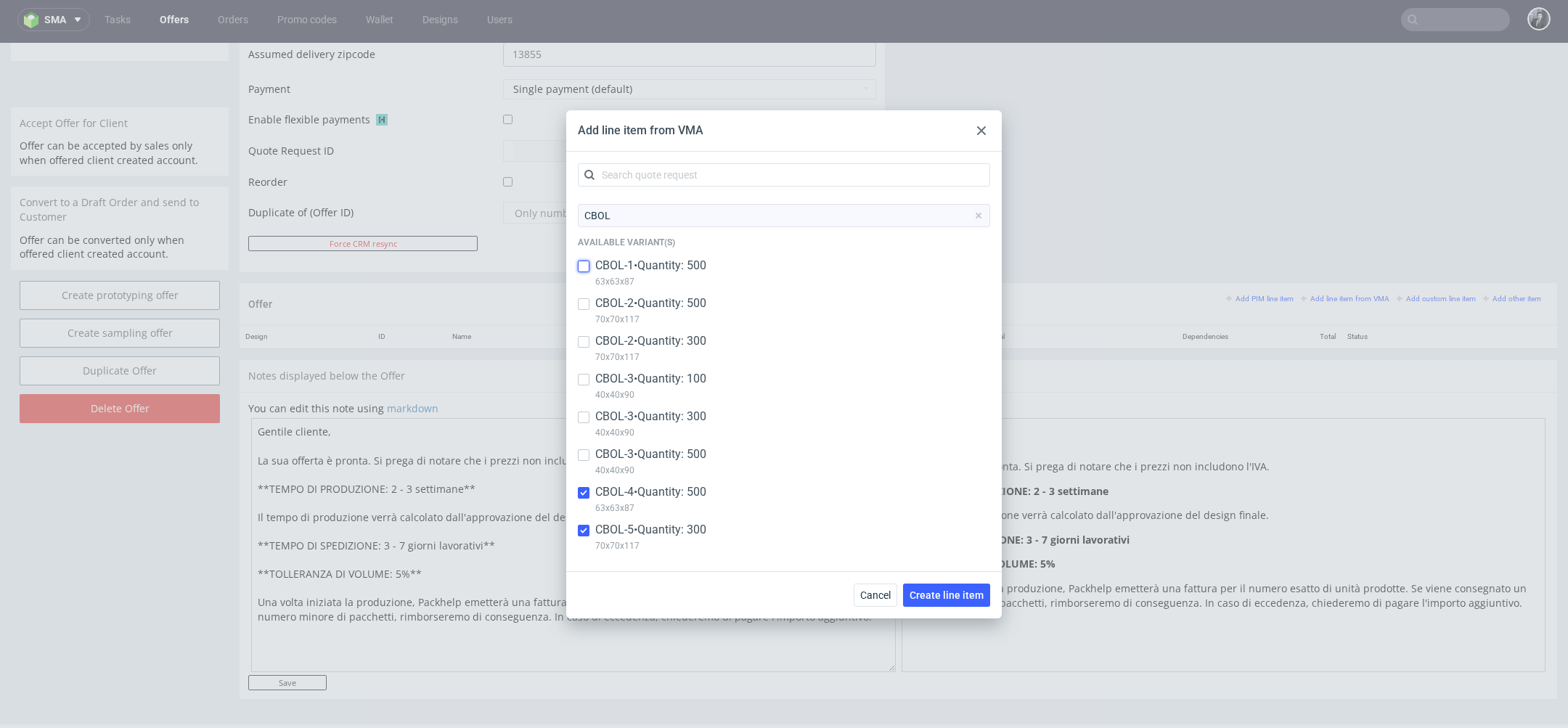
checkbox input "true"
click at [971, 595] on span "Create line item" at bounding box center [947, 595] width 74 height 10
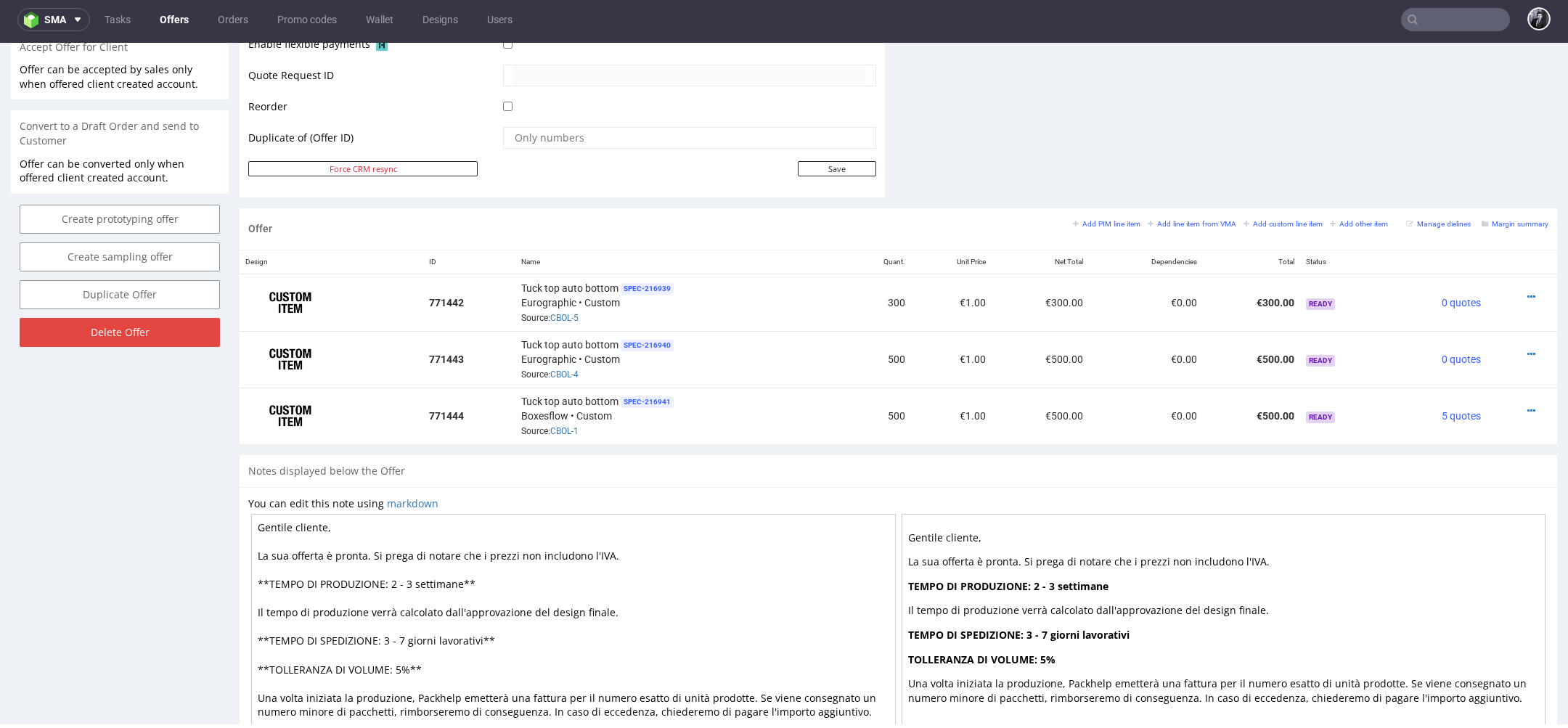
scroll to position [670, 0]
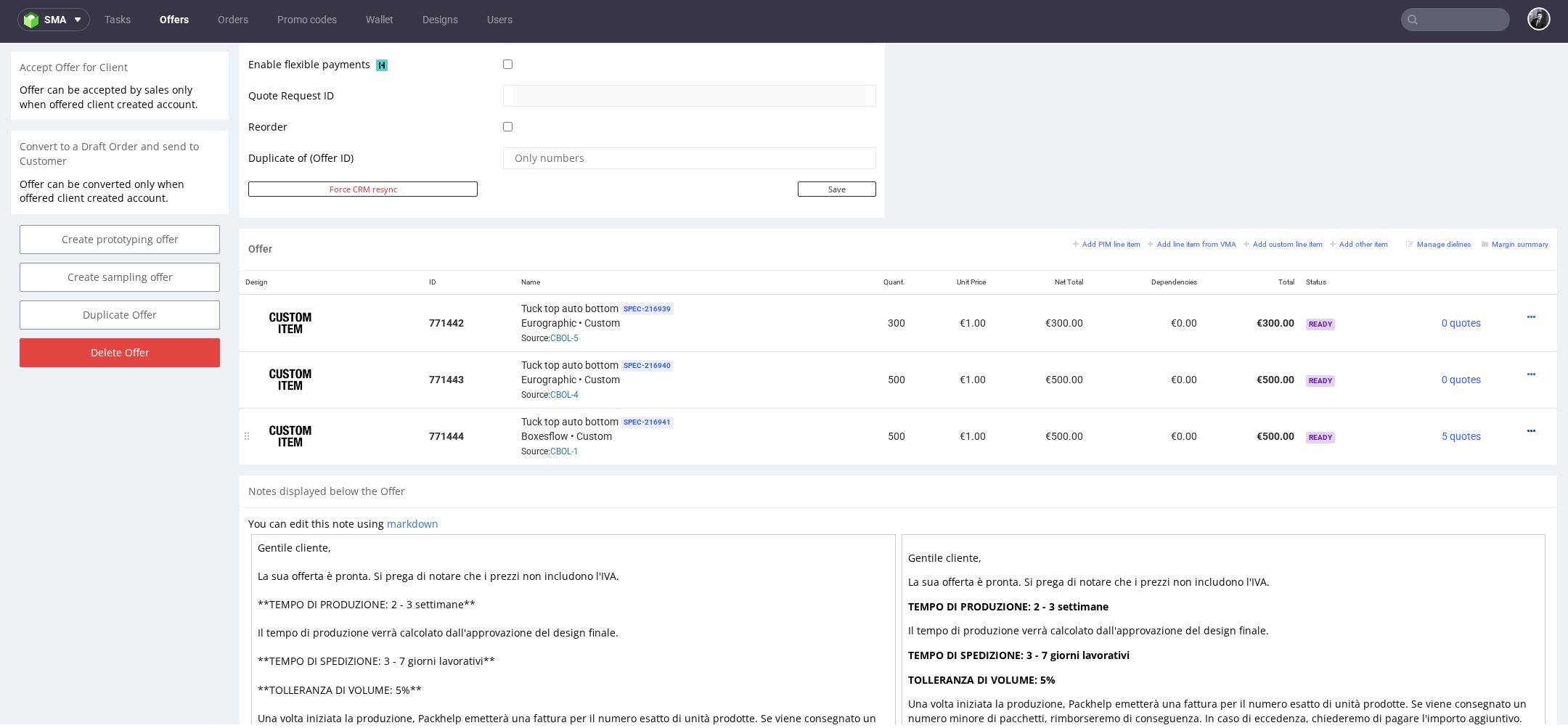
click at [1527, 427] on icon at bounding box center [1530, 431] width 8 height 10
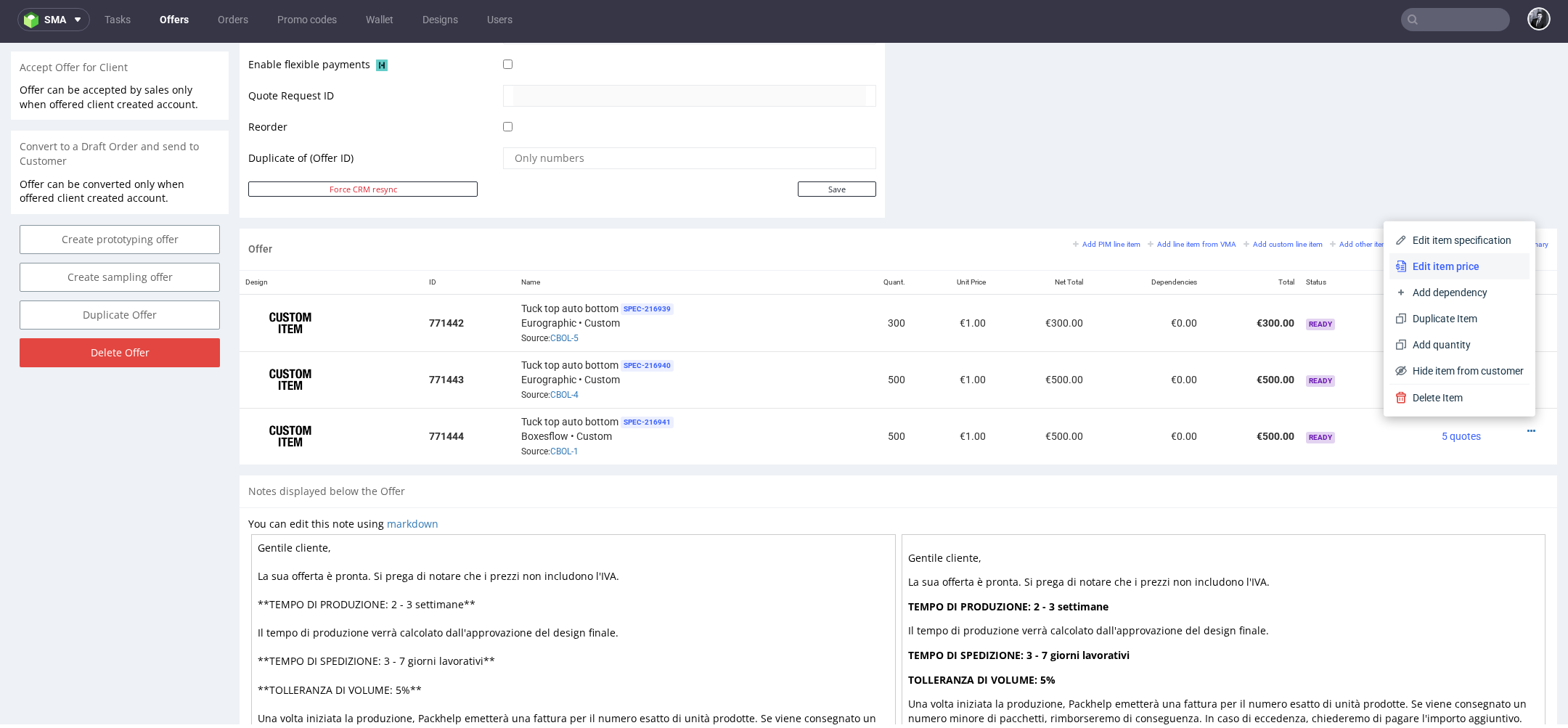
click at [1455, 272] on span "Edit item price" at bounding box center [1464, 266] width 117 height 14
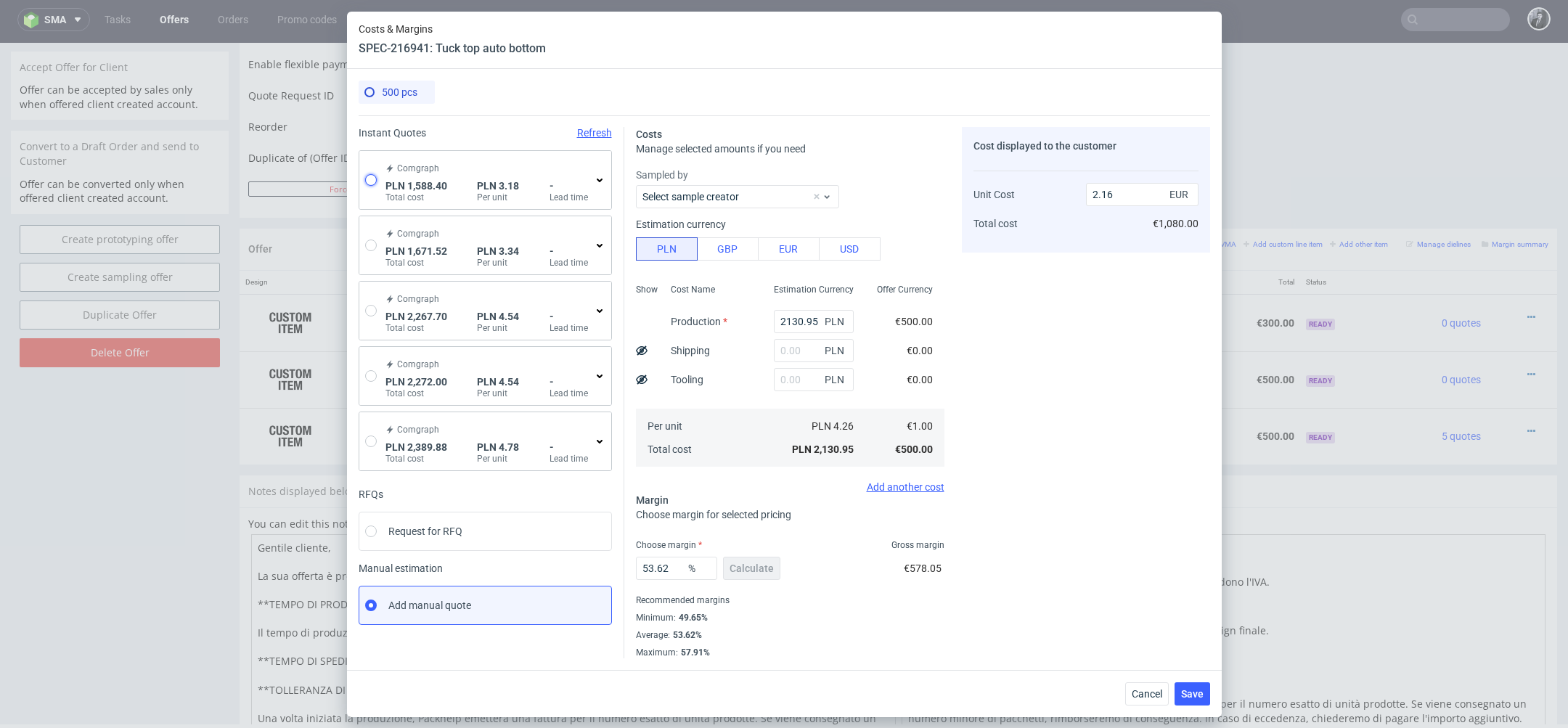
click at [374, 180] on input "radio" at bounding box center [371, 180] width 12 height 12
radio input "true"
radio input "false"
type input "882.4899999999999"
type input "55.1"
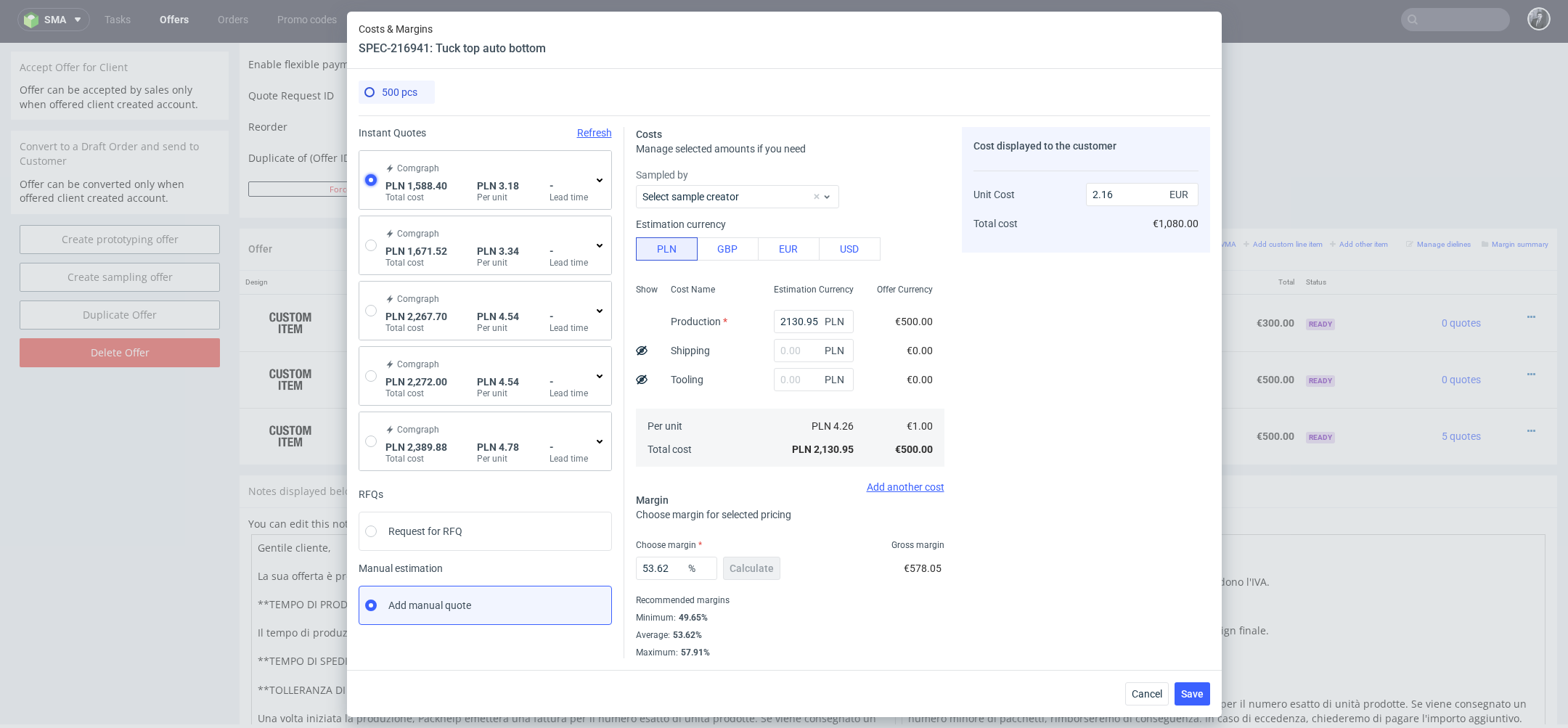
type input "650.81"
type input "0.75"
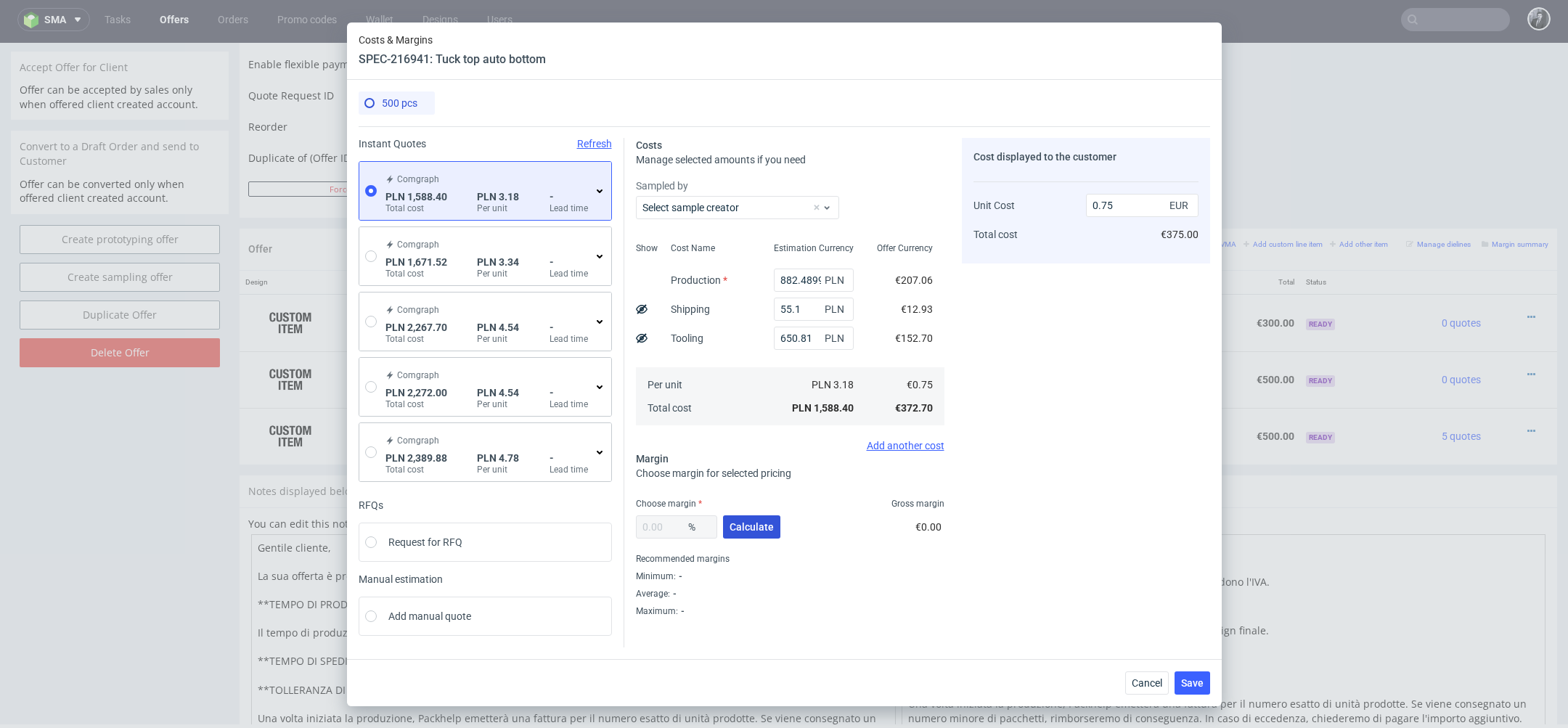
click at [753, 530] on span "Calculate" at bounding box center [752, 526] width 45 height 10
type input "45.93"
click at [1136, 211] on input "1.39" at bounding box center [1142, 205] width 113 height 23
type input "1.20"
type input "37.5"
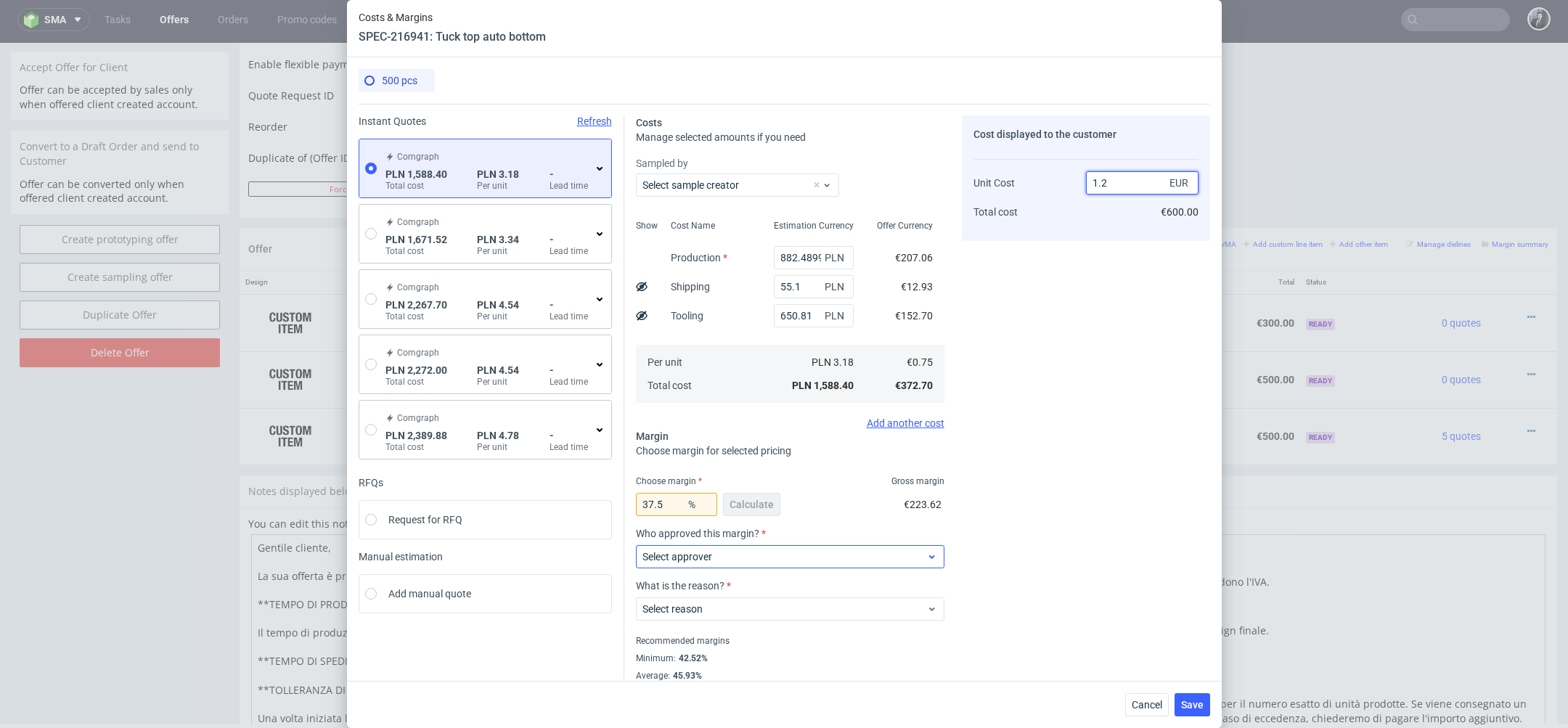
type input "1.2"
click at [853, 560] on span "Select approver" at bounding box center [784, 556] width 285 height 14
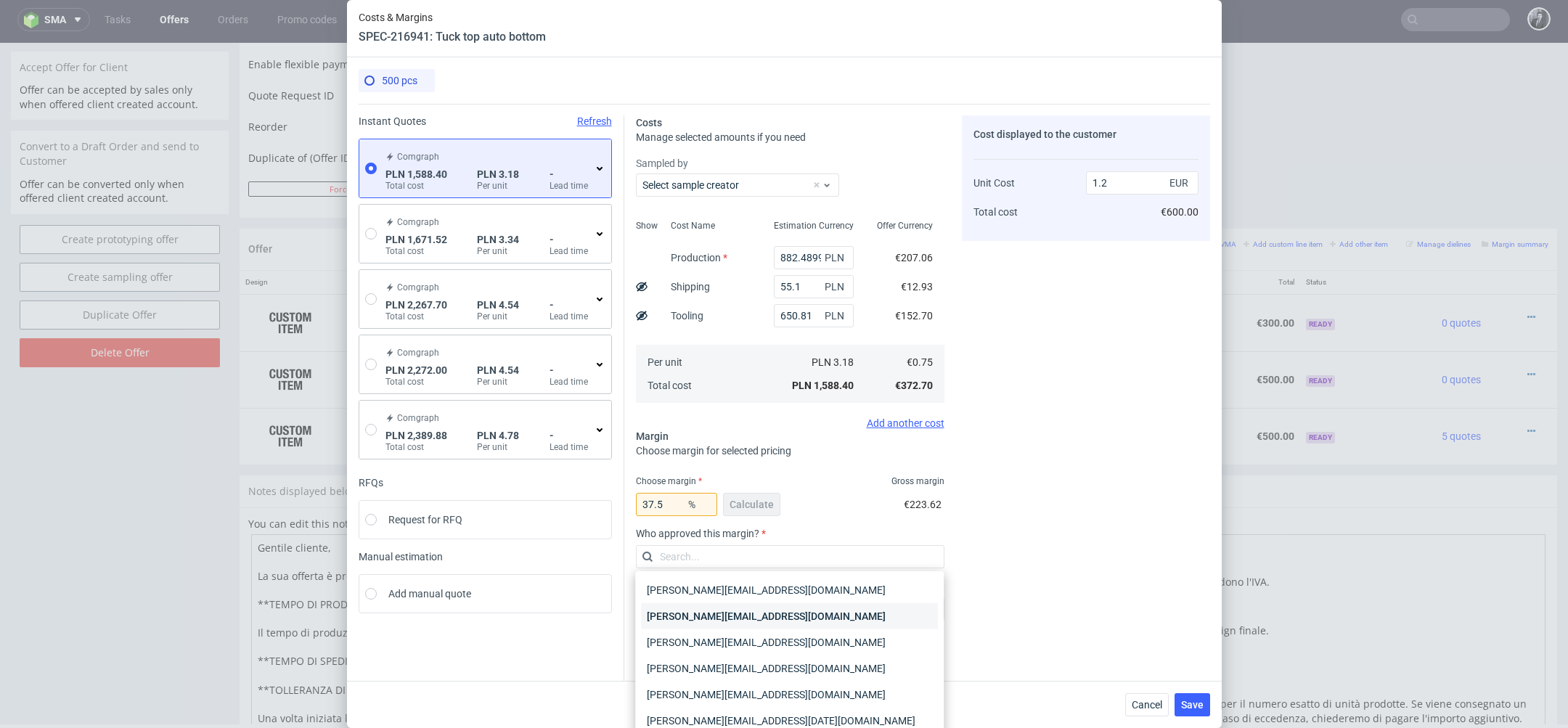
click at [826, 619] on div "[PERSON_NAME][EMAIL_ADDRESS][PERSON_NAME][DOMAIN_NAME]" at bounding box center [789, 616] width 296 height 26
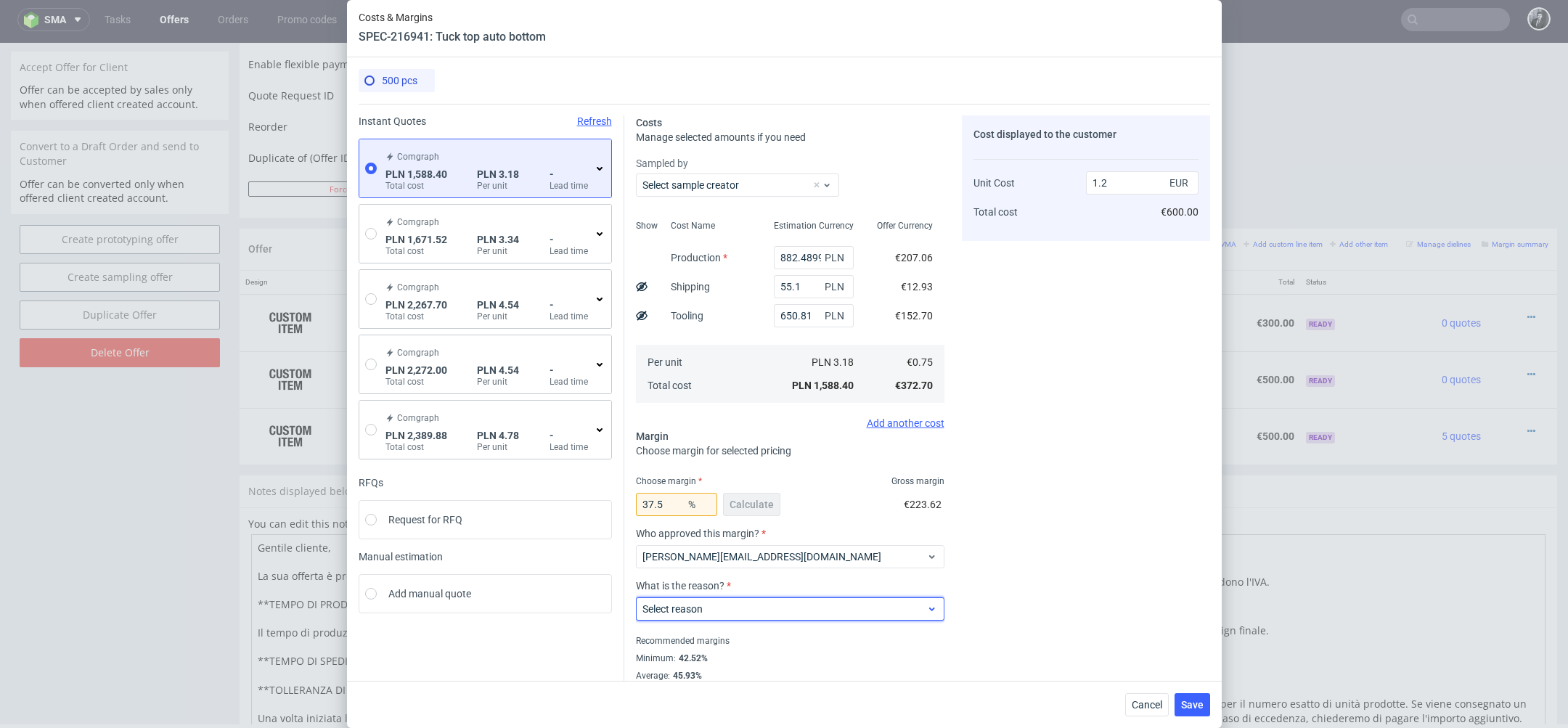
click at [802, 619] on div "Select reason" at bounding box center [789, 609] width 308 height 23
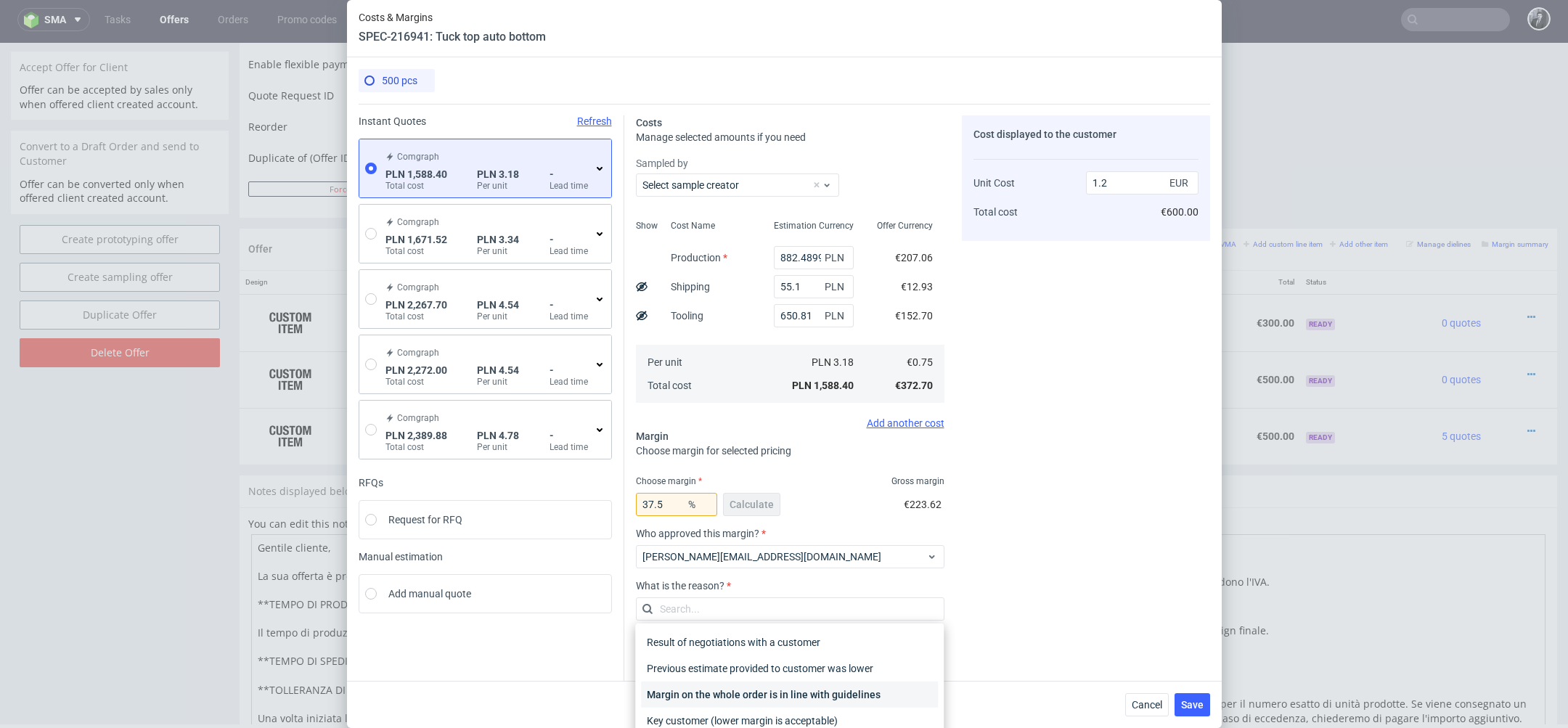
click at [801, 704] on div "Margin on the whole order is in line with guidelines" at bounding box center [789, 694] width 296 height 26
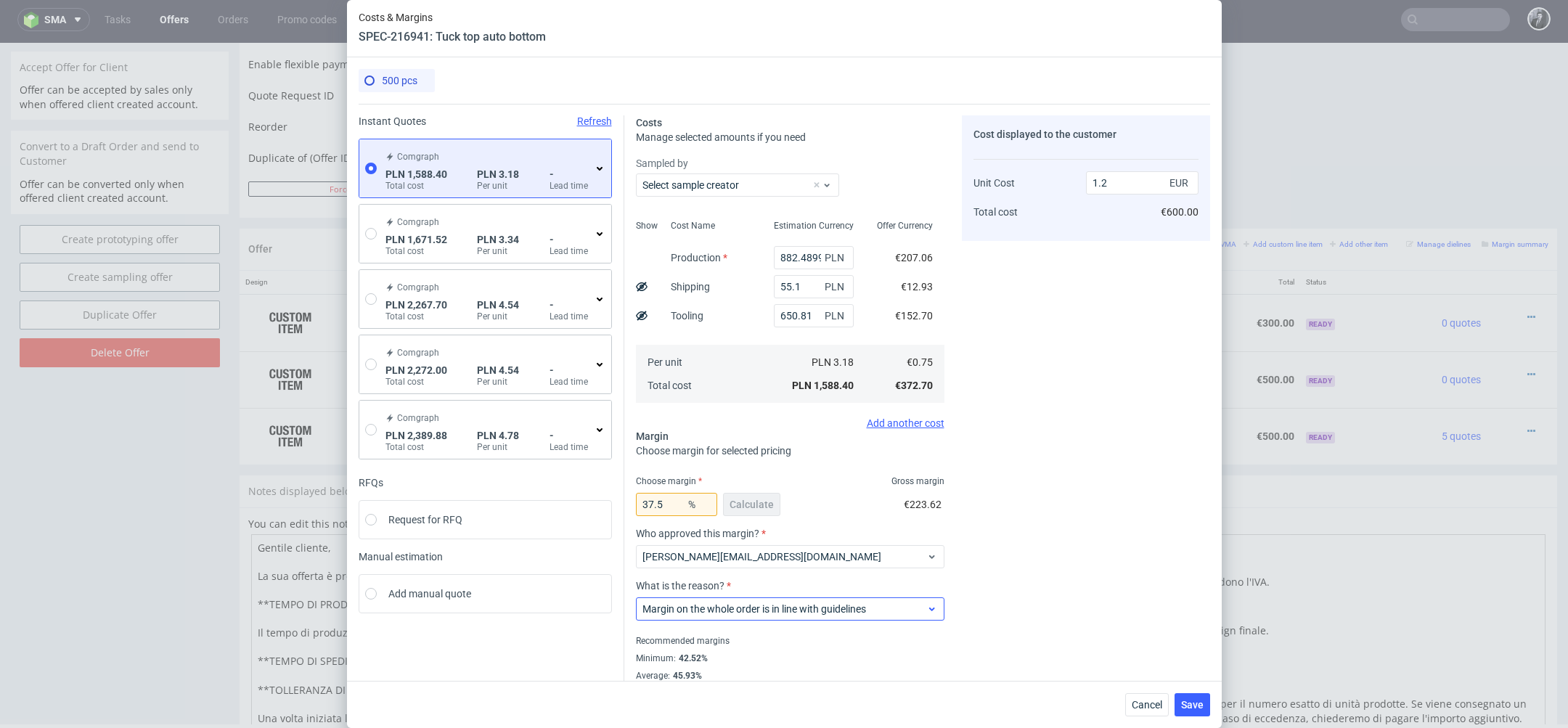
scroll to position [29, 0]
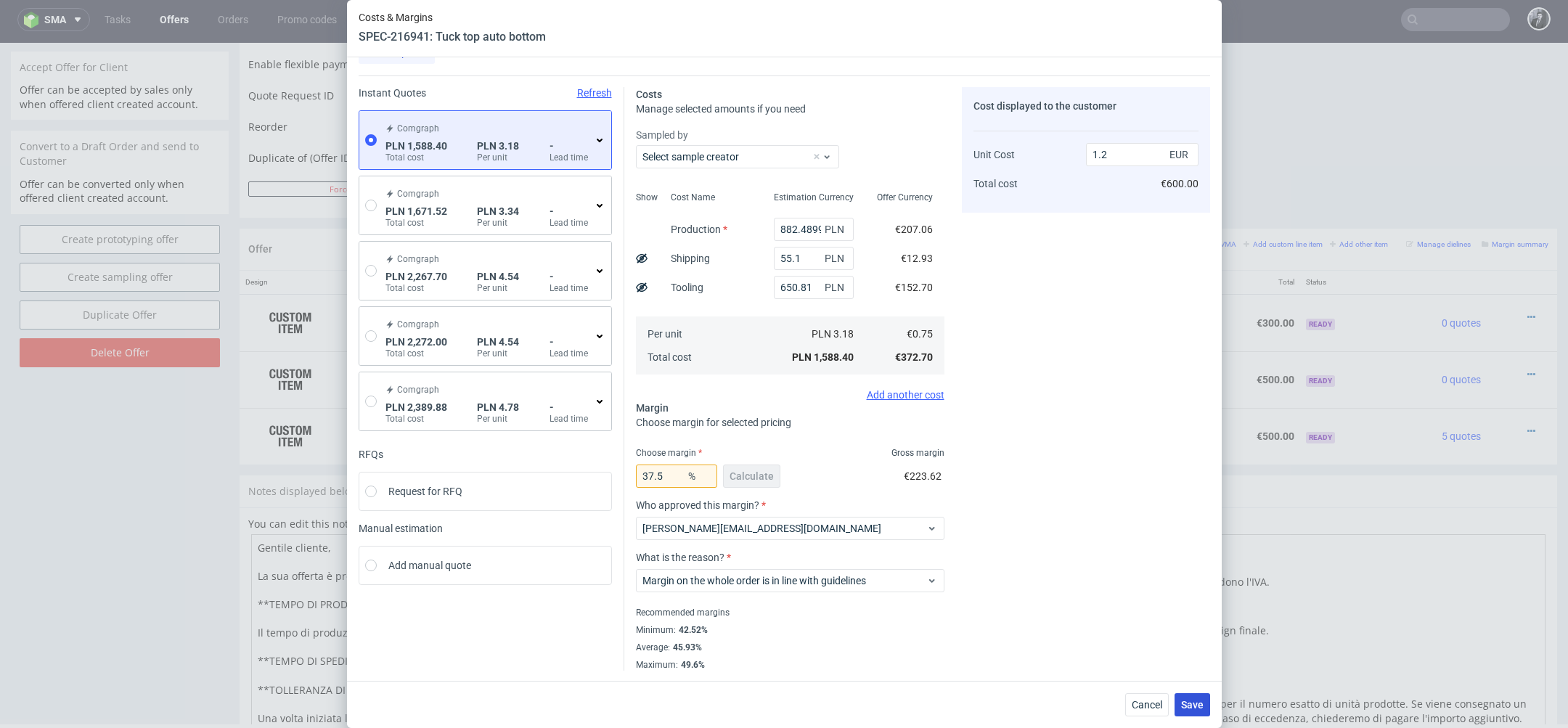
click at [1205, 713] on button "Save" at bounding box center [1192, 705] width 36 height 23
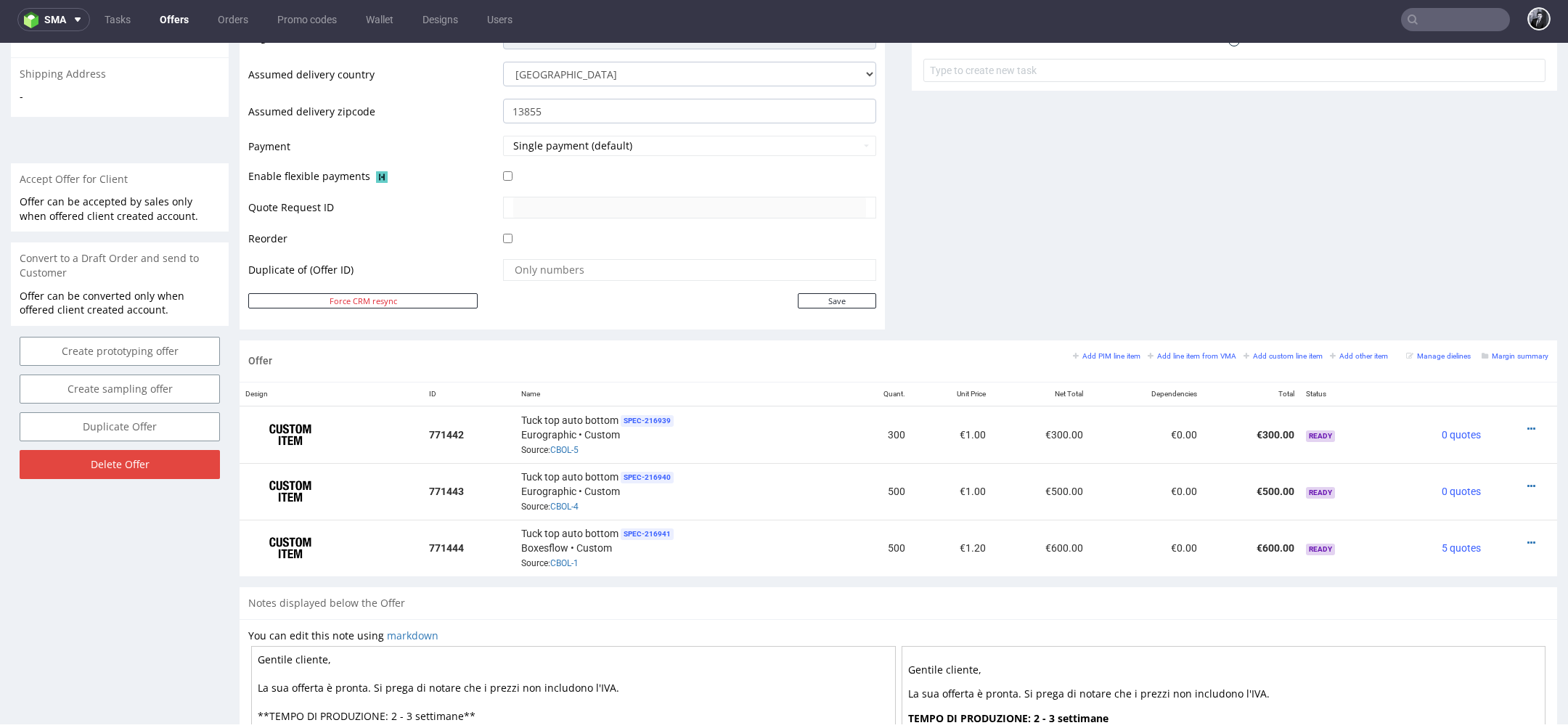
scroll to position [784, 0]
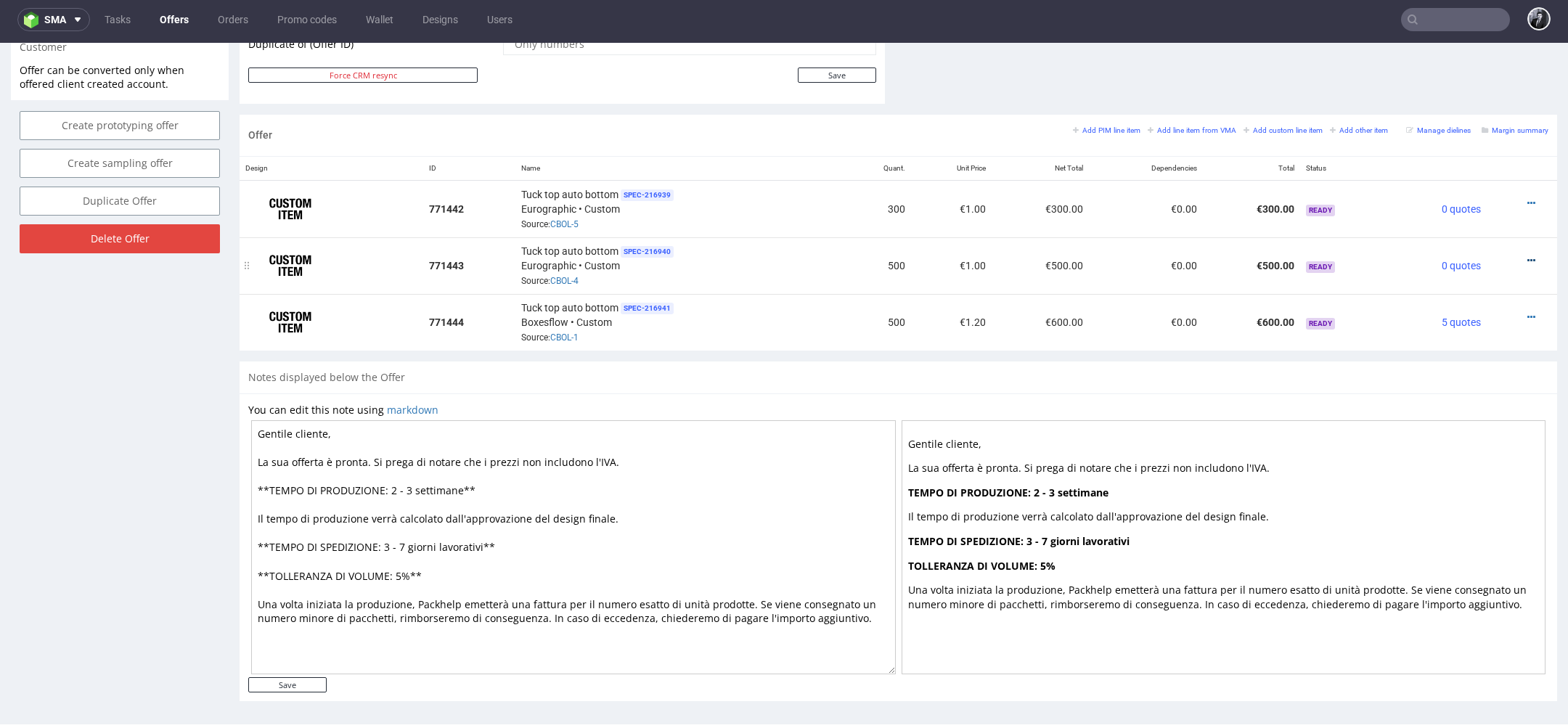
click at [1527, 255] on icon at bounding box center [1530, 260] width 8 height 10
click at [1466, 100] on span "Edit item price" at bounding box center [1464, 96] width 117 height 14
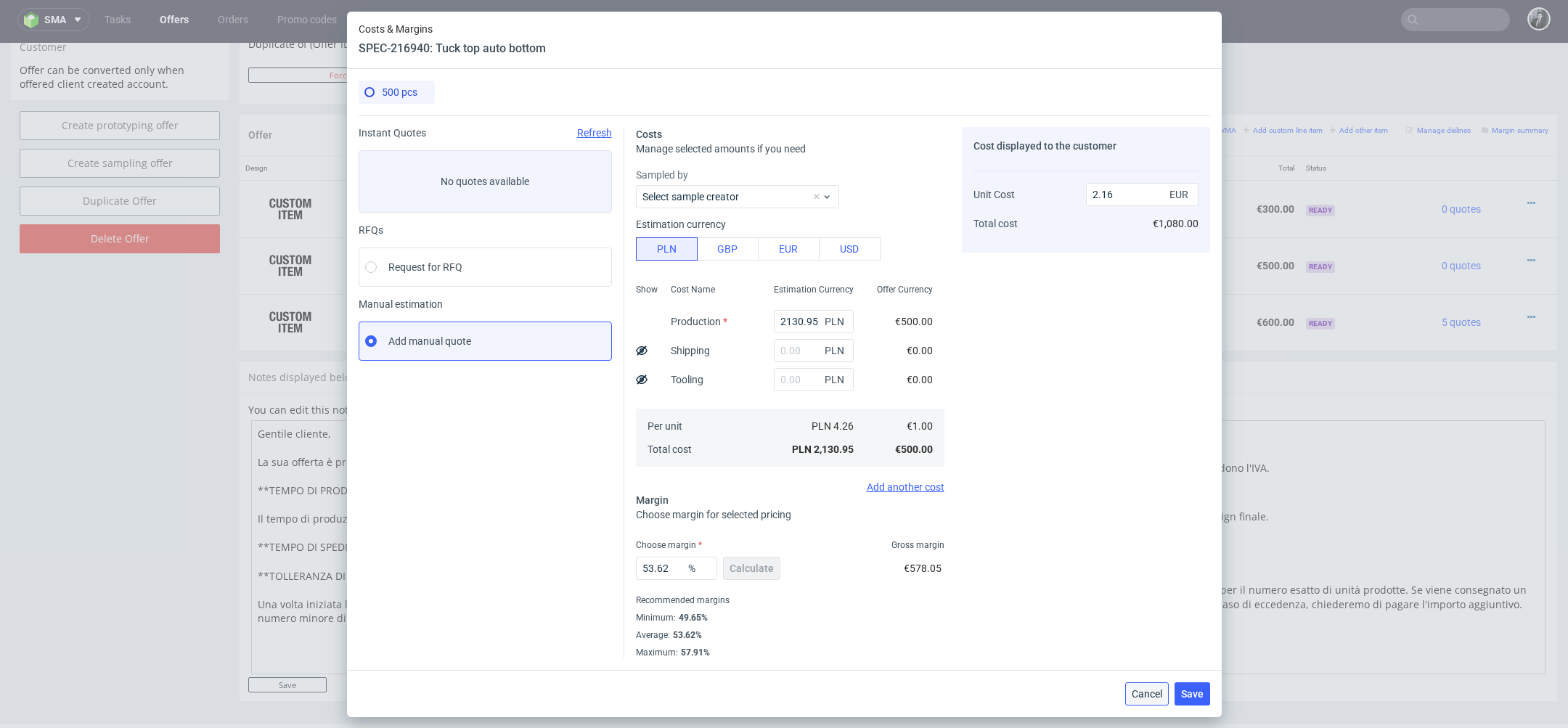
click at [1158, 696] on span "Cancel" at bounding box center [1147, 693] width 30 height 10
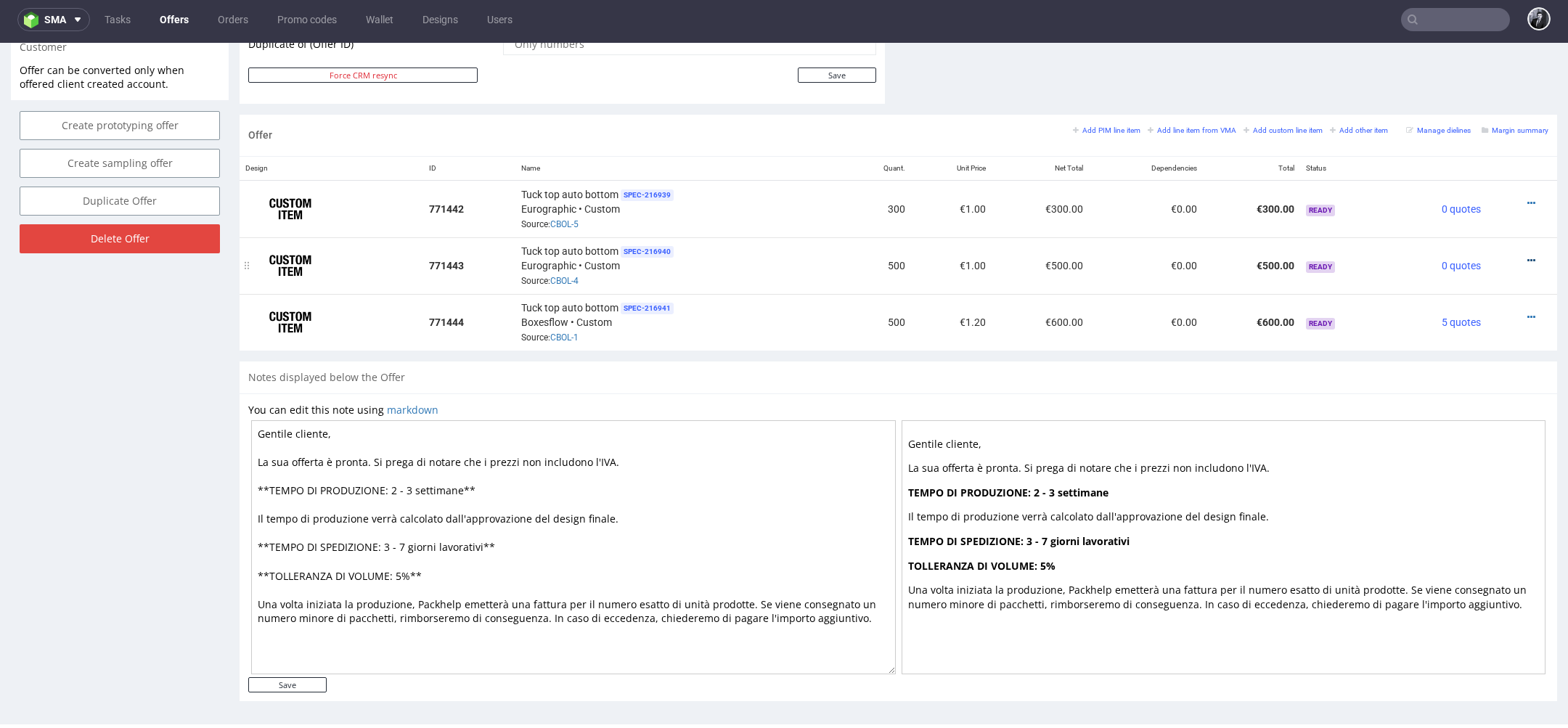
click at [1527, 257] on icon at bounding box center [1530, 260] width 8 height 10
click at [1422, 104] on li "Edit item price" at bounding box center [1459, 96] width 140 height 26
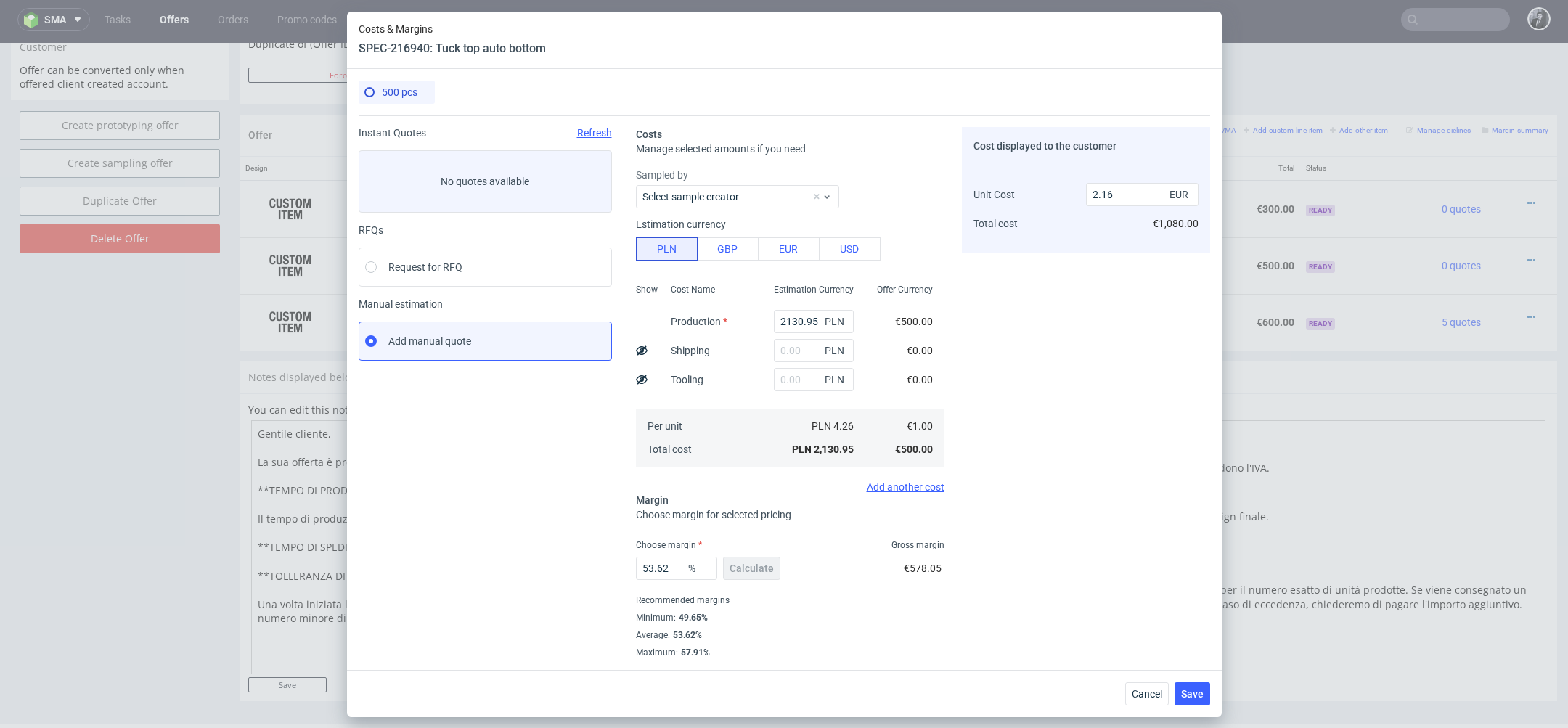
click at [822, 324] on span "PLN" at bounding box center [836, 322] width 29 height 21
drag, startPoint x: 817, startPoint y: 322, endPoint x: 740, endPoint y: 321, distance: 77.0
click at [740, 321] on div "Show Cost Name Production Shipping Tooling Per unit Total cost Estimation Curre…" at bounding box center [789, 373] width 308 height 192
type input "1480"
type input "1.5"
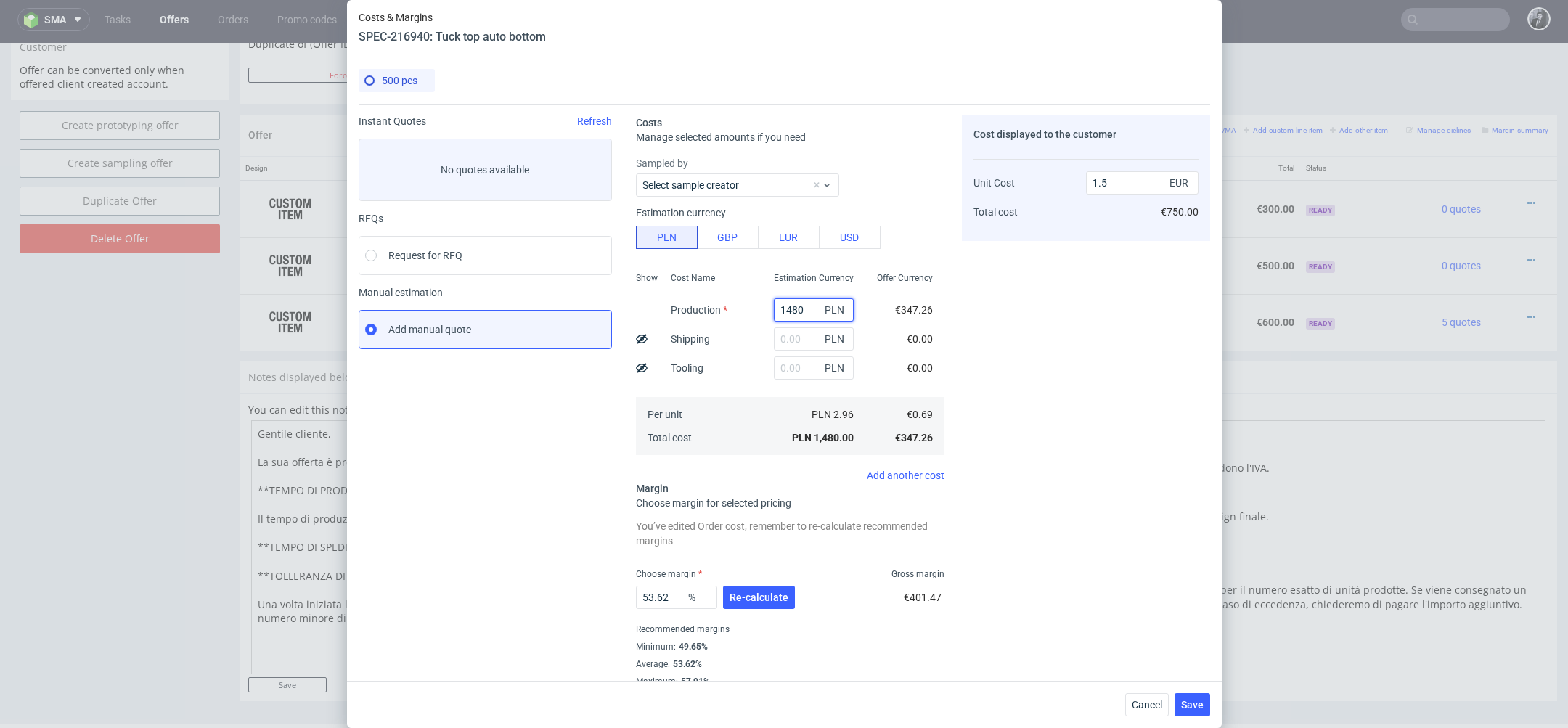
type input "1480"
click at [1004, 374] on div "Cost displayed to the customer Unit Cost Total cost 1.5 EUR €750.00" at bounding box center [1086, 401] width 248 height 573
click at [799, 336] on input "text" at bounding box center [813, 339] width 79 height 23
click at [760, 338] on div "Cost Name Production Shipping Tooling Per unit Total cost" at bounding box center [710, 362] width 103 height 192
click at [794, 345] on input "text" at bounding box center [813, 339] width 79 height 23
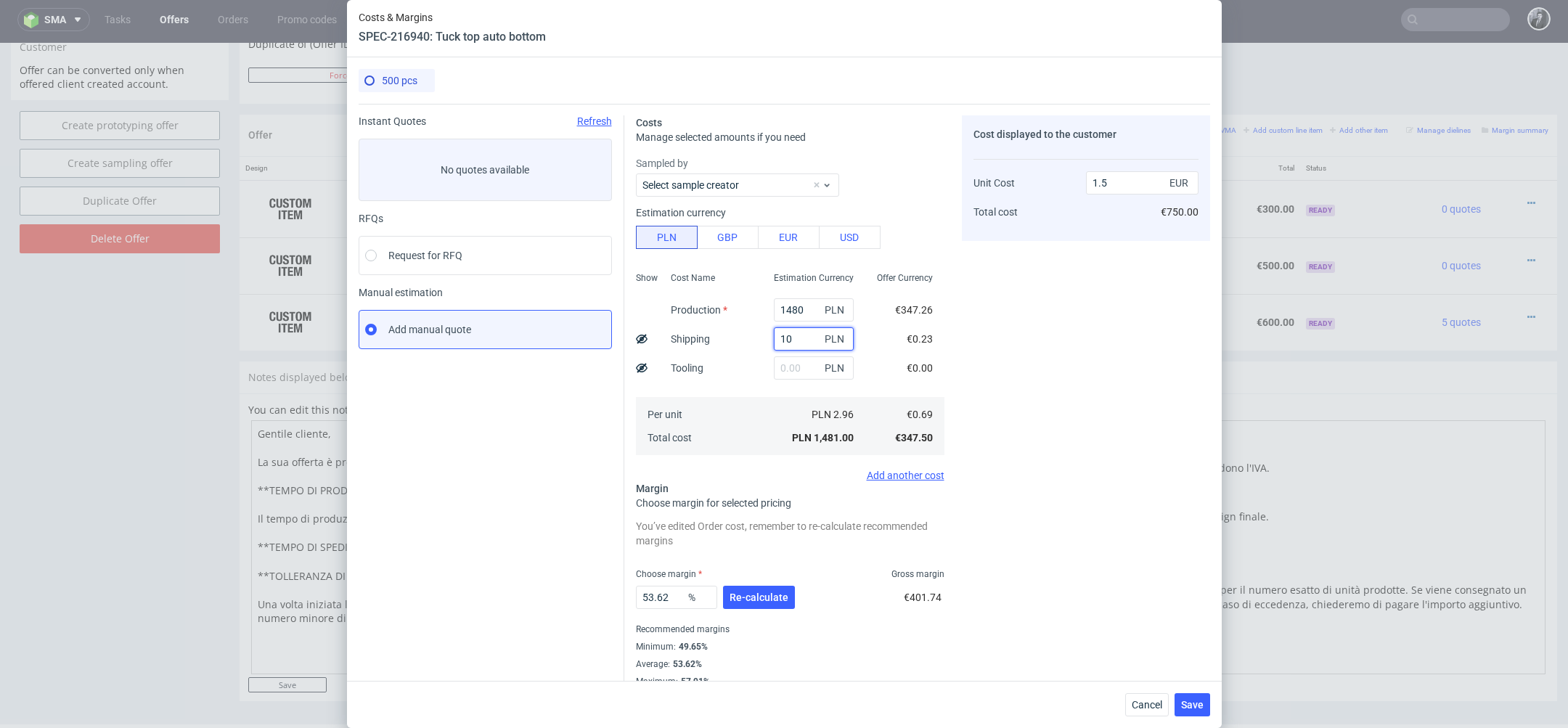
type input "100"
type input "1.6"
type input "100"
click at [1121, 604] on div "Cost displayed to the customer Unit Cost Total cost 1.6 EUR €800.00" at bounding box center [1086, 401] width 248 height 573
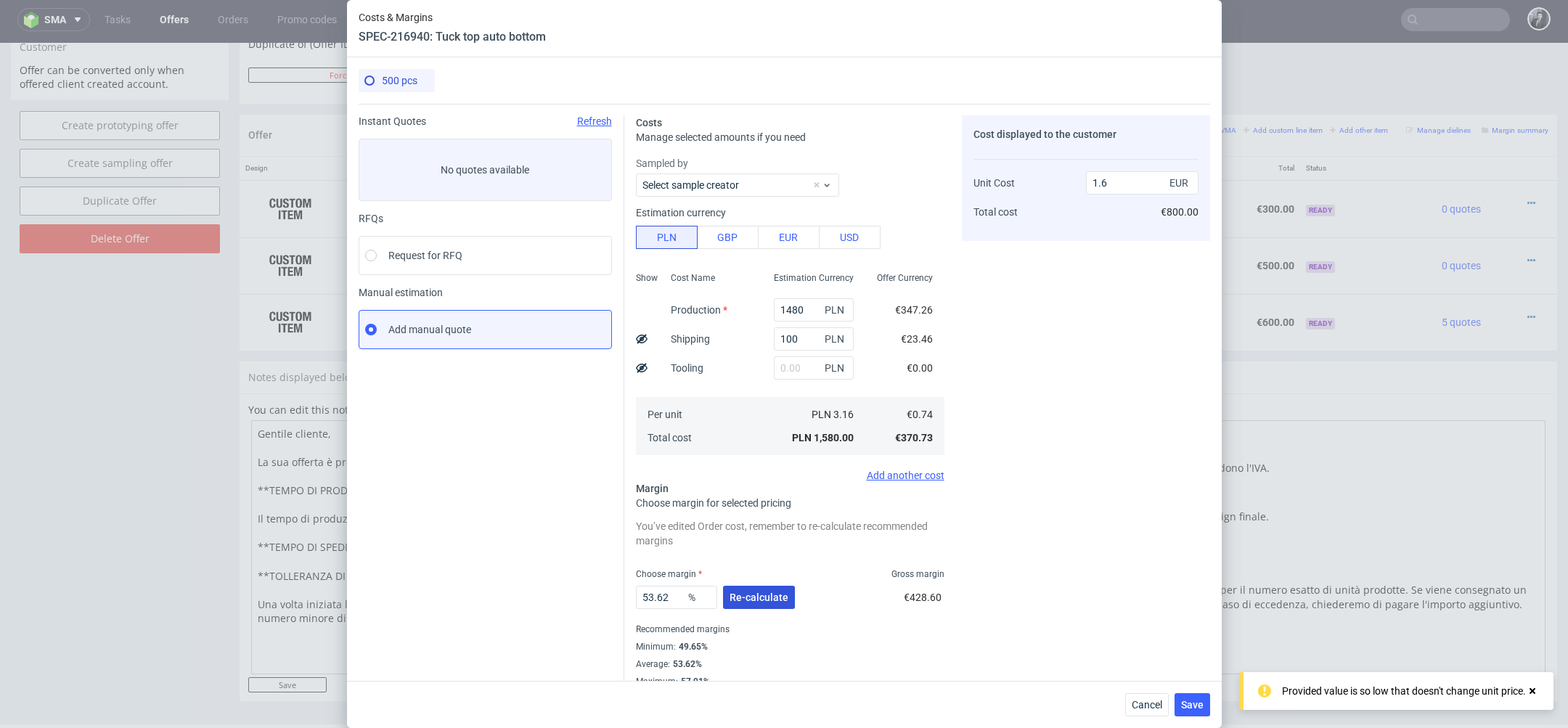
click at [766, 600] on span "Re-calculate" at bounding box center [759, 597] width 59 height 10
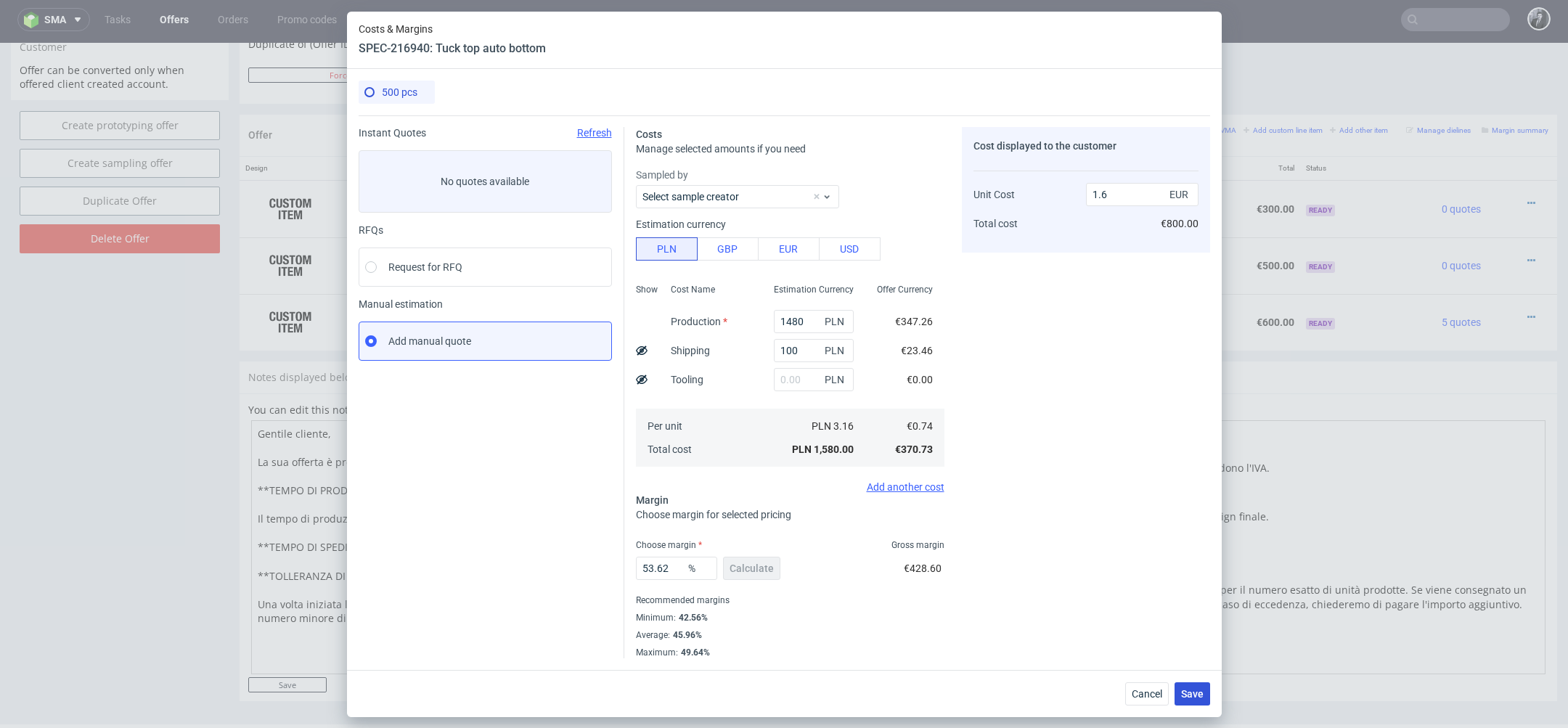
click at [1198, 692] on span "Save" at bounding box center [1192, 693] width 22 height 10
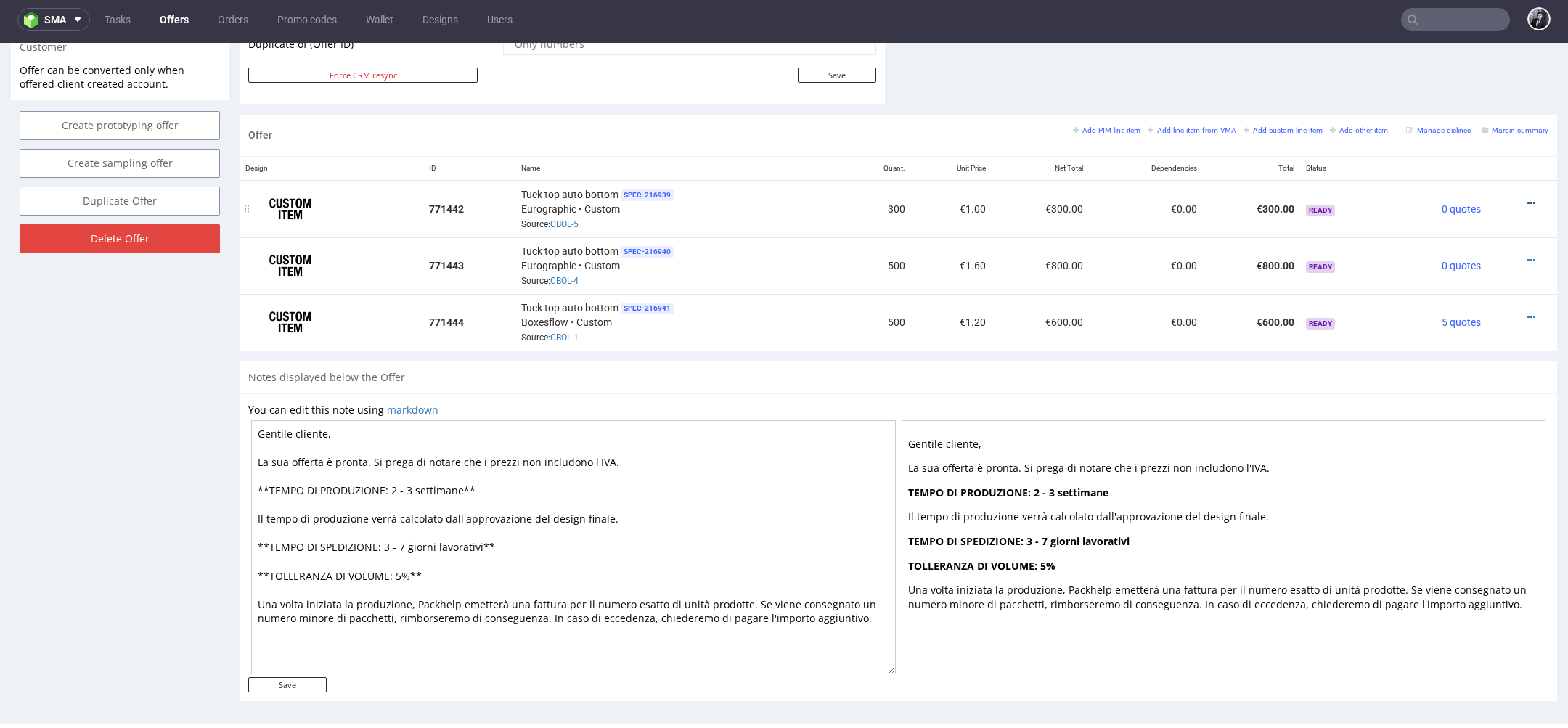
click at [1527, 200] on icon at bounding box center [1530, 203] width 8 height 10
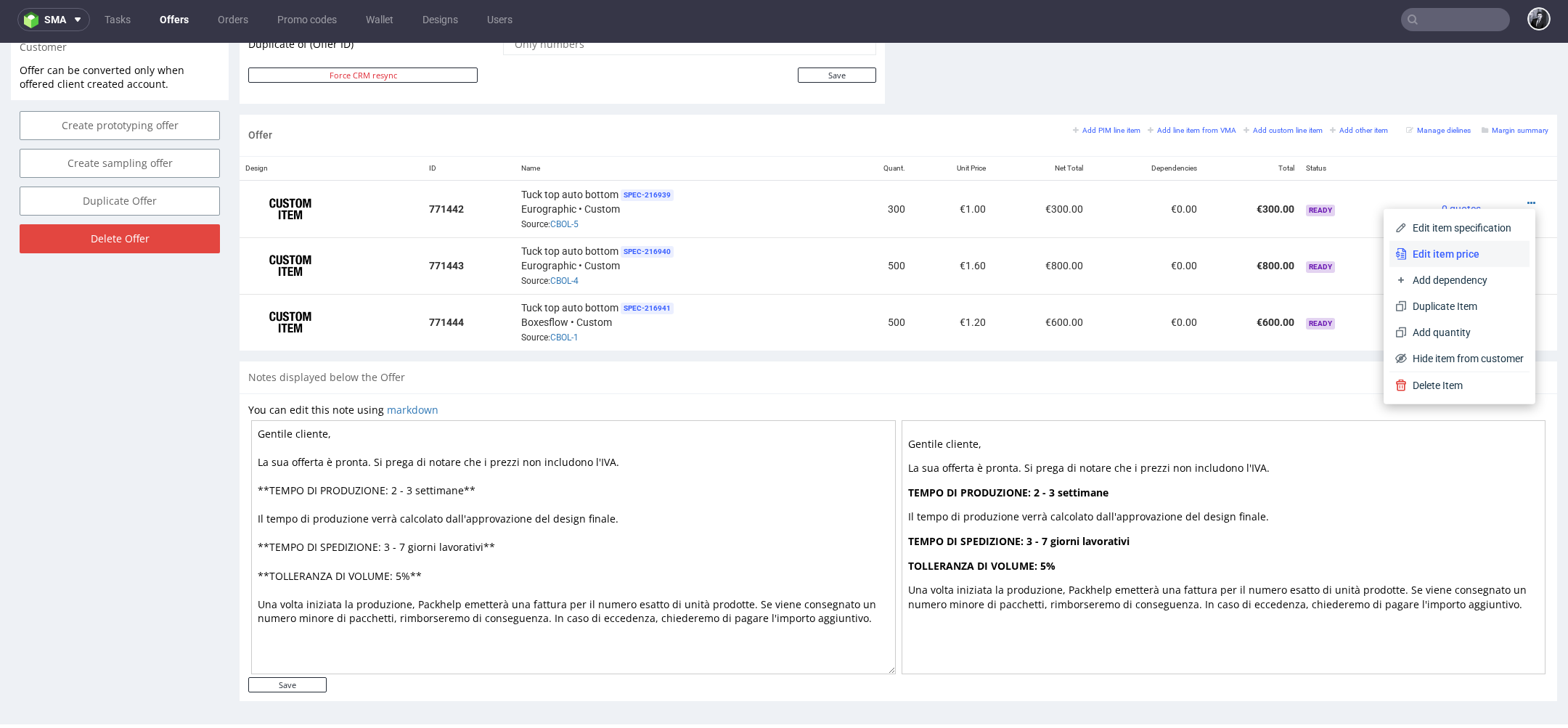
click at [1461, 262] on li "Edit item price" at bounding box center [1459, 254] width 140 height 26
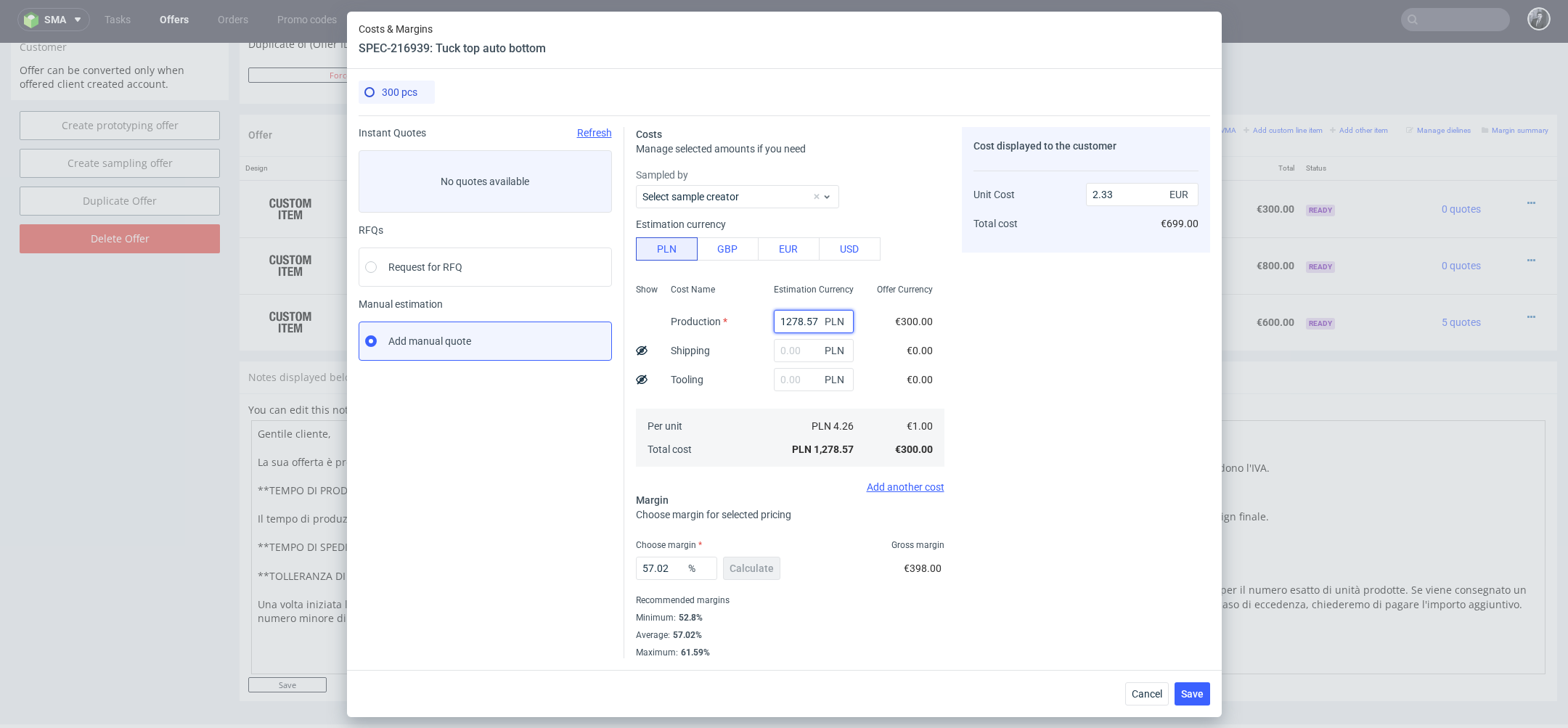
drag, startPoint x: 816, startPoint y: 317, endPoint x: 743, endPoint y: 316, distance: 73.0
click at [743, 316] on div "Show Cost Name Production Shipping Tooling Per unit Total cost Estimation Curre…" at bounding box center [789, 373] width 308 height 192
type input "0"
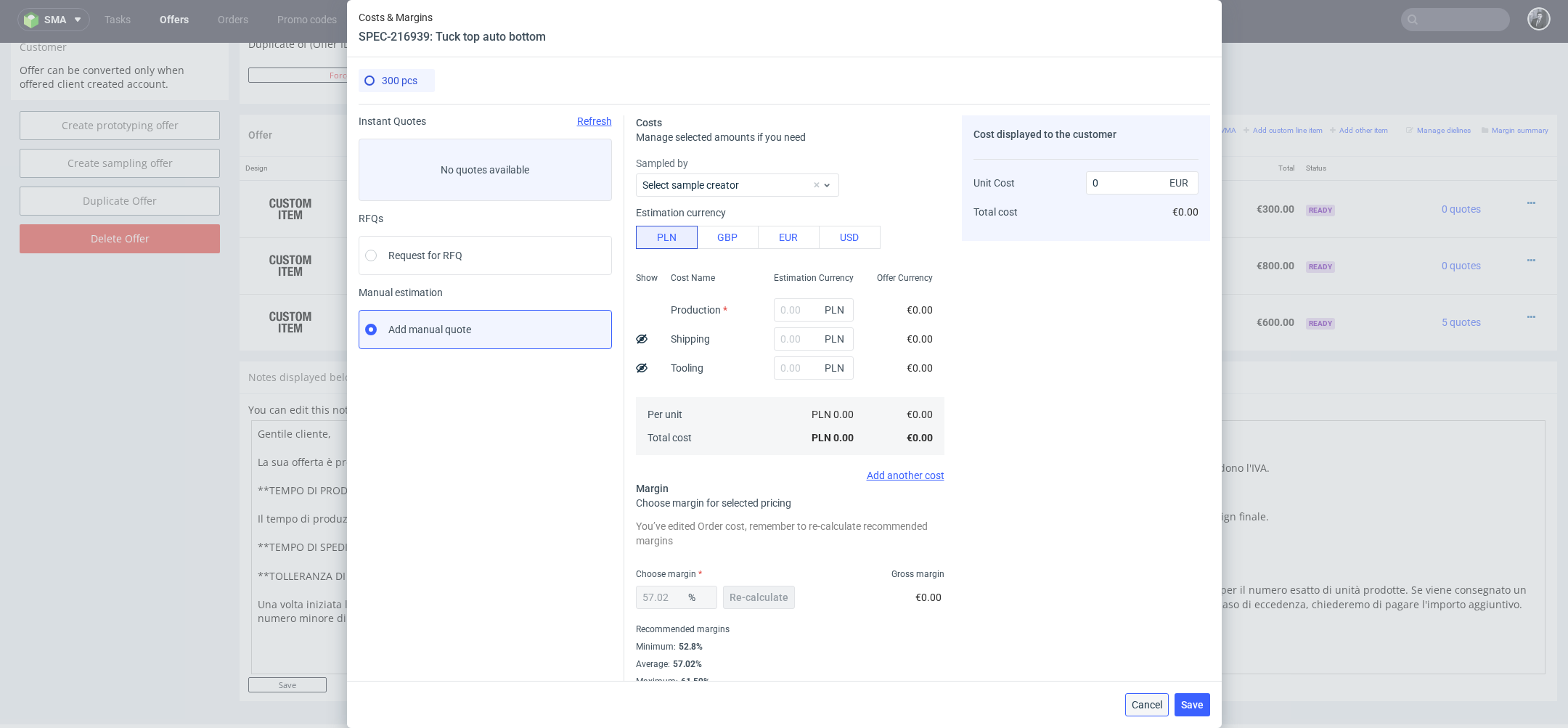
click at [1162, 702] on span "Cancel" at bounding box center [1147, 705] width 30 height 10
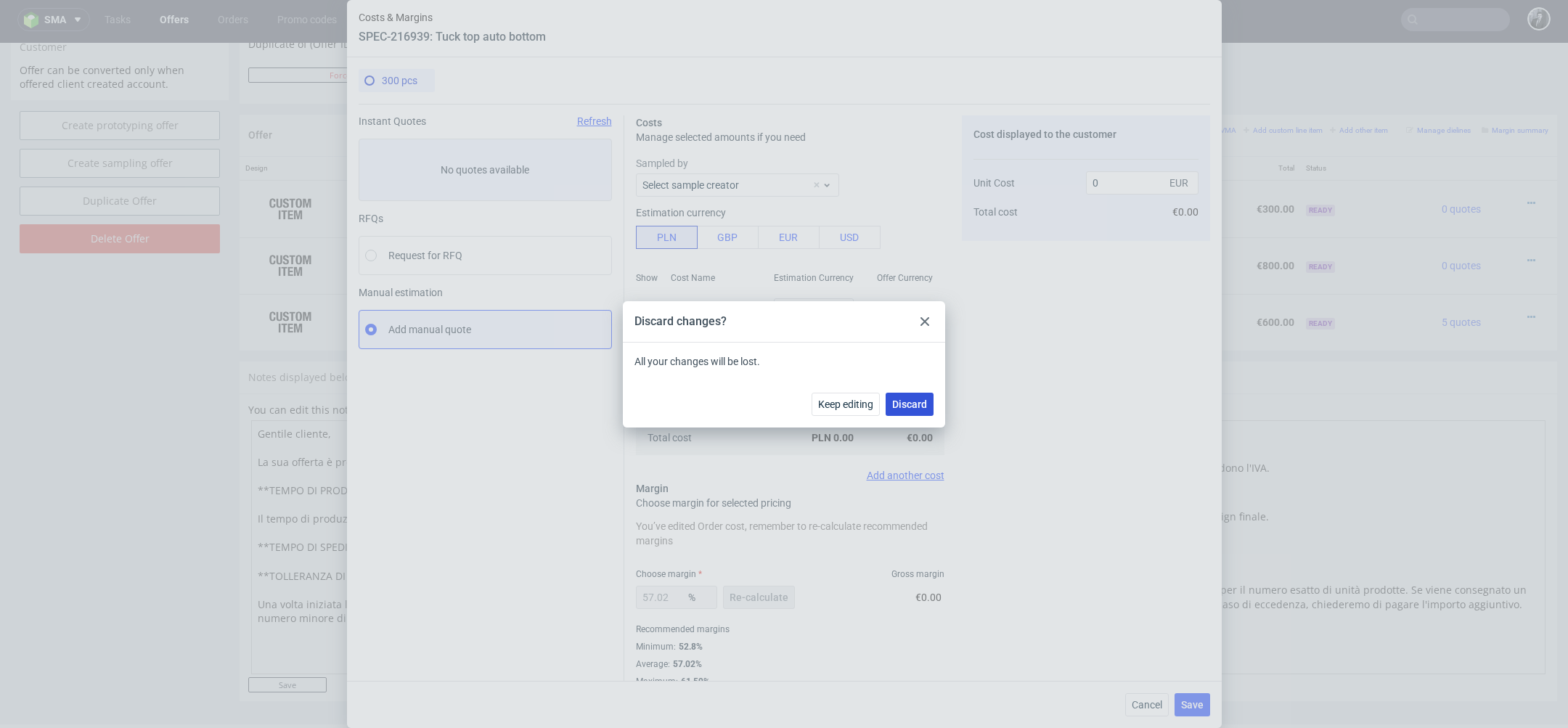
click at [921, 401] on span "Discard" at bounding box center [909, 404] width 35 height 10
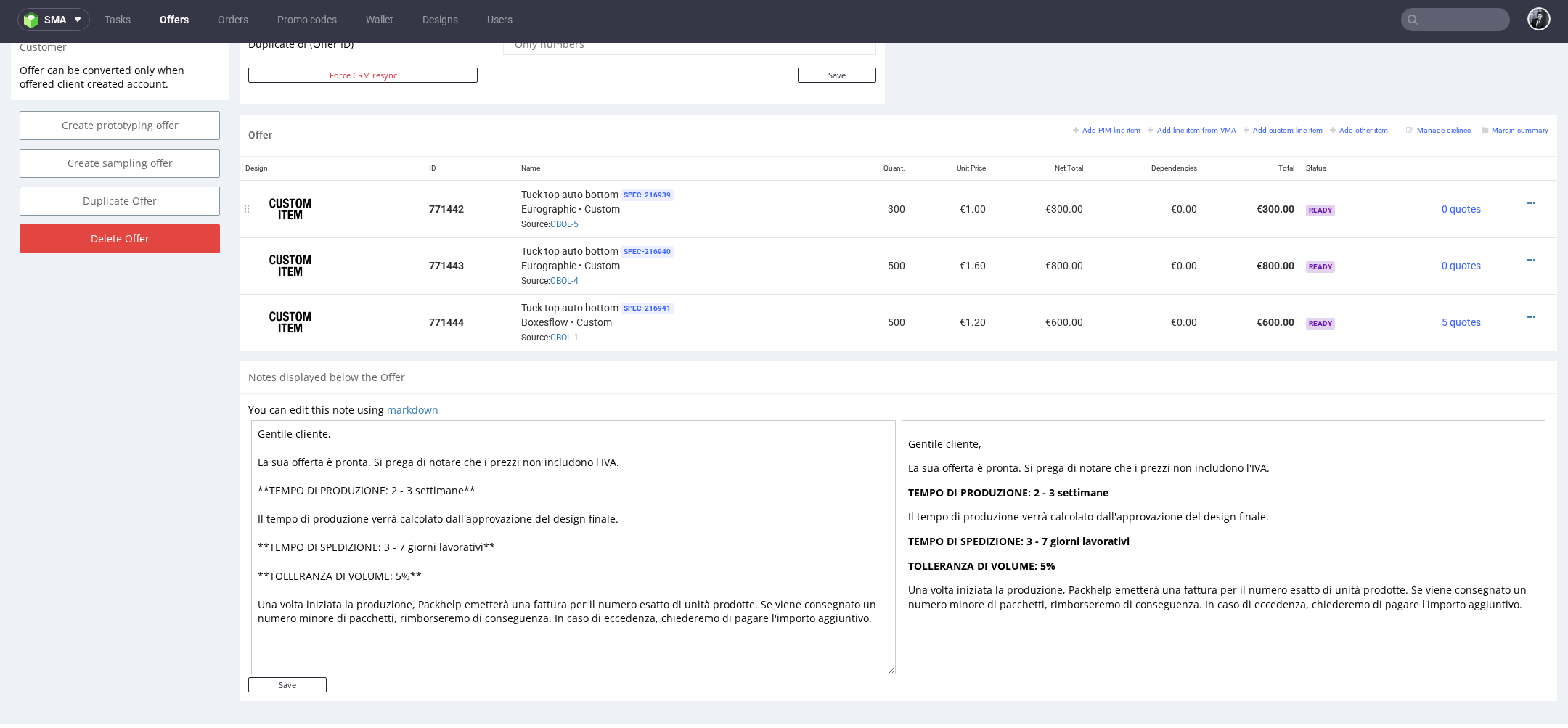
click at [1514, 196] on div at bounding box center [1517, 203] width 50 height 14
click at [1527, 198] on icon at bounding box center [1530, 203] width 8 height 10
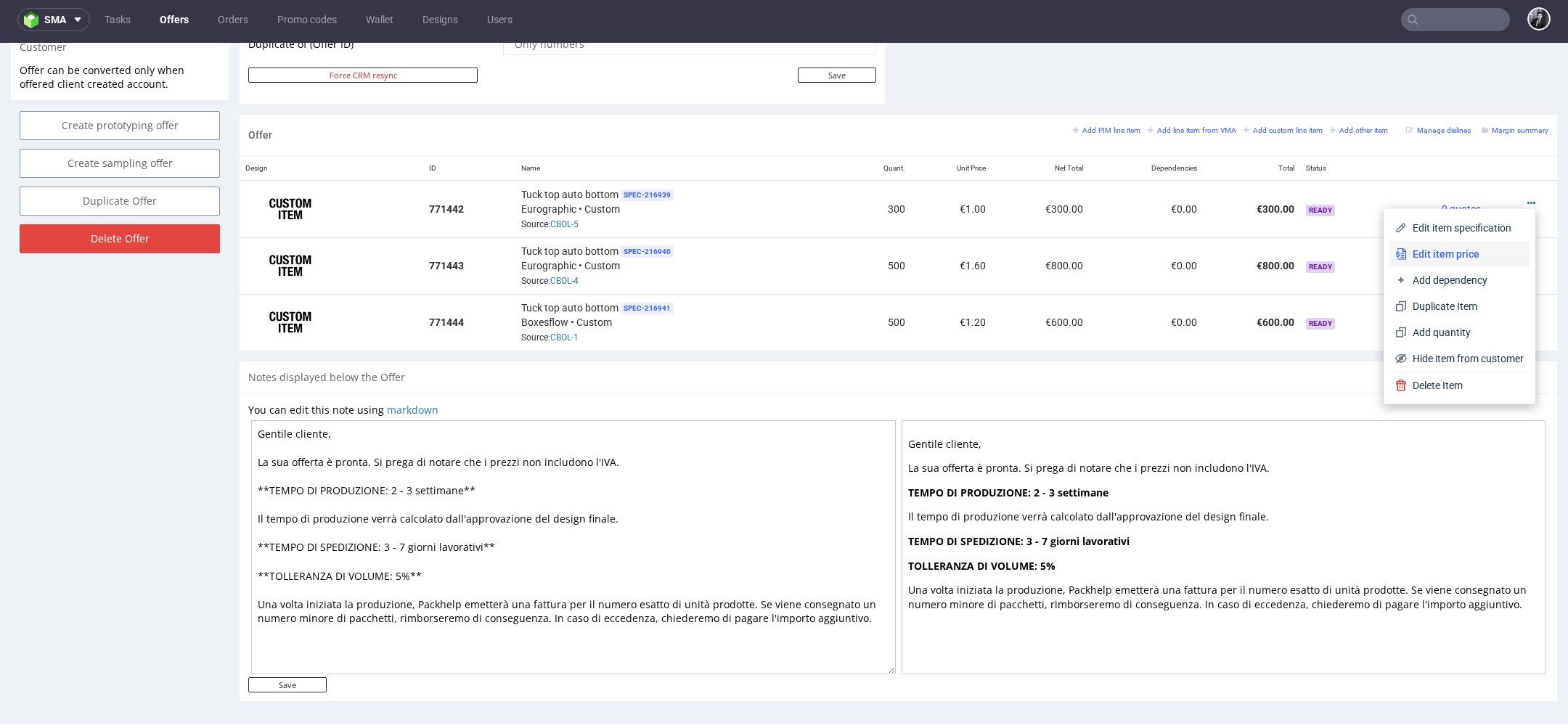
click at [1477, 256] on span "Edit item price" at bounding box center [1464, 254] width 117 height 14
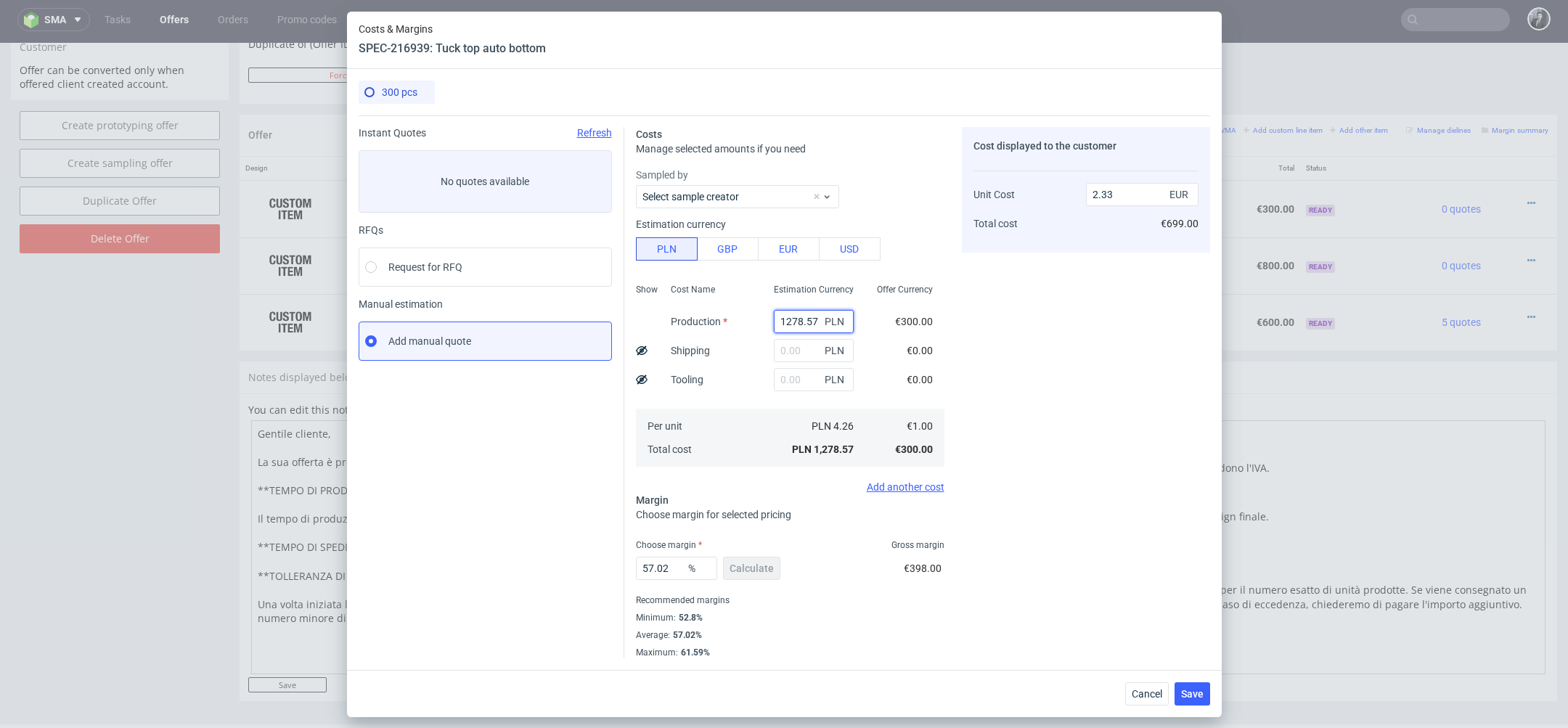
drag, startPoint x: 816, startPoint y: 324, endPoint x: 743, endPoint y: 322, distance: 73.0
click at [743, 322] on div "Show Cost Name Production Shipping Tooling Per unit Total cost Estimation Curre…" at bounding box center [789, 373] width 308 height 192
type input "15"
type input "0"
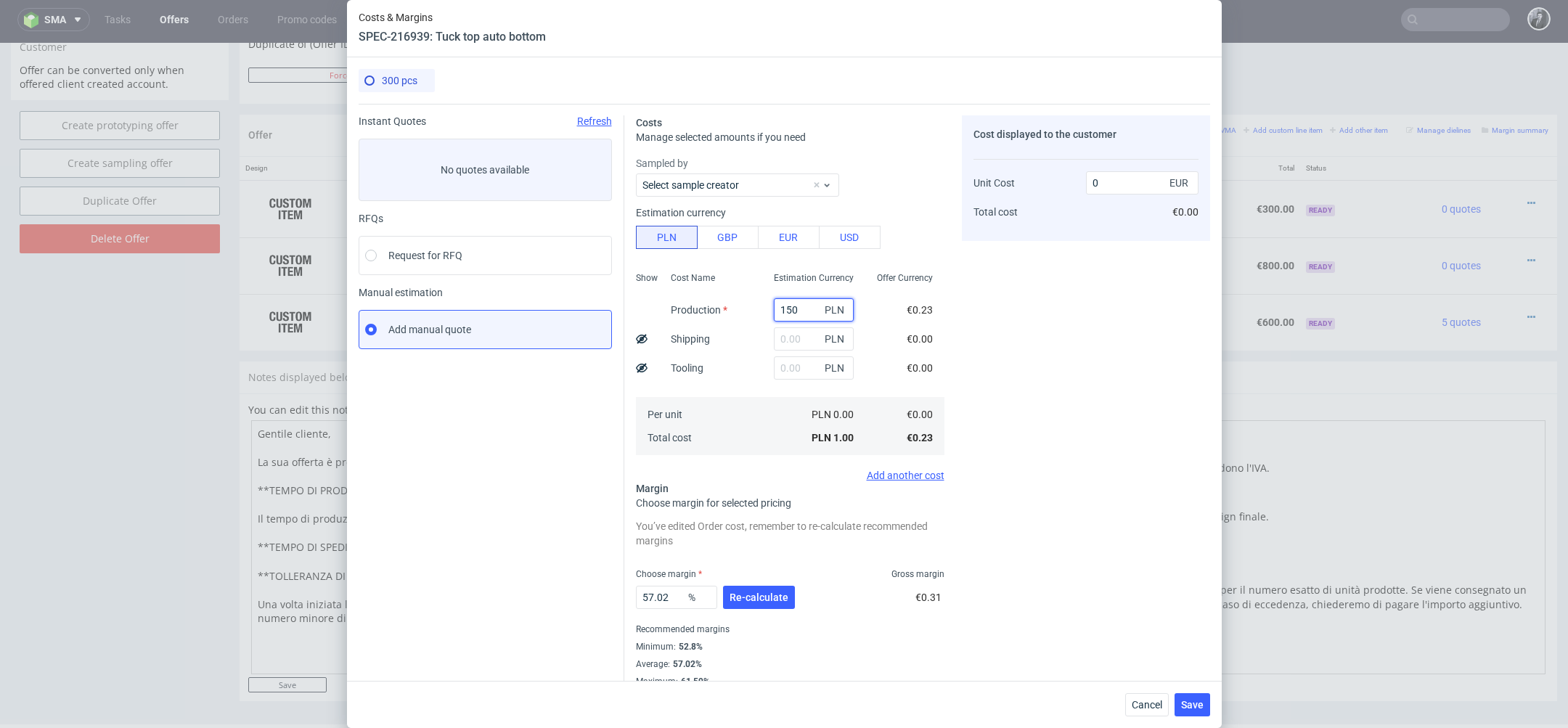
type input "1500"
type input "2.73"
type input "1500"
click at [787, 347] on input "text" at bounding box center [813, 339] width 79 height 23
type input "100"
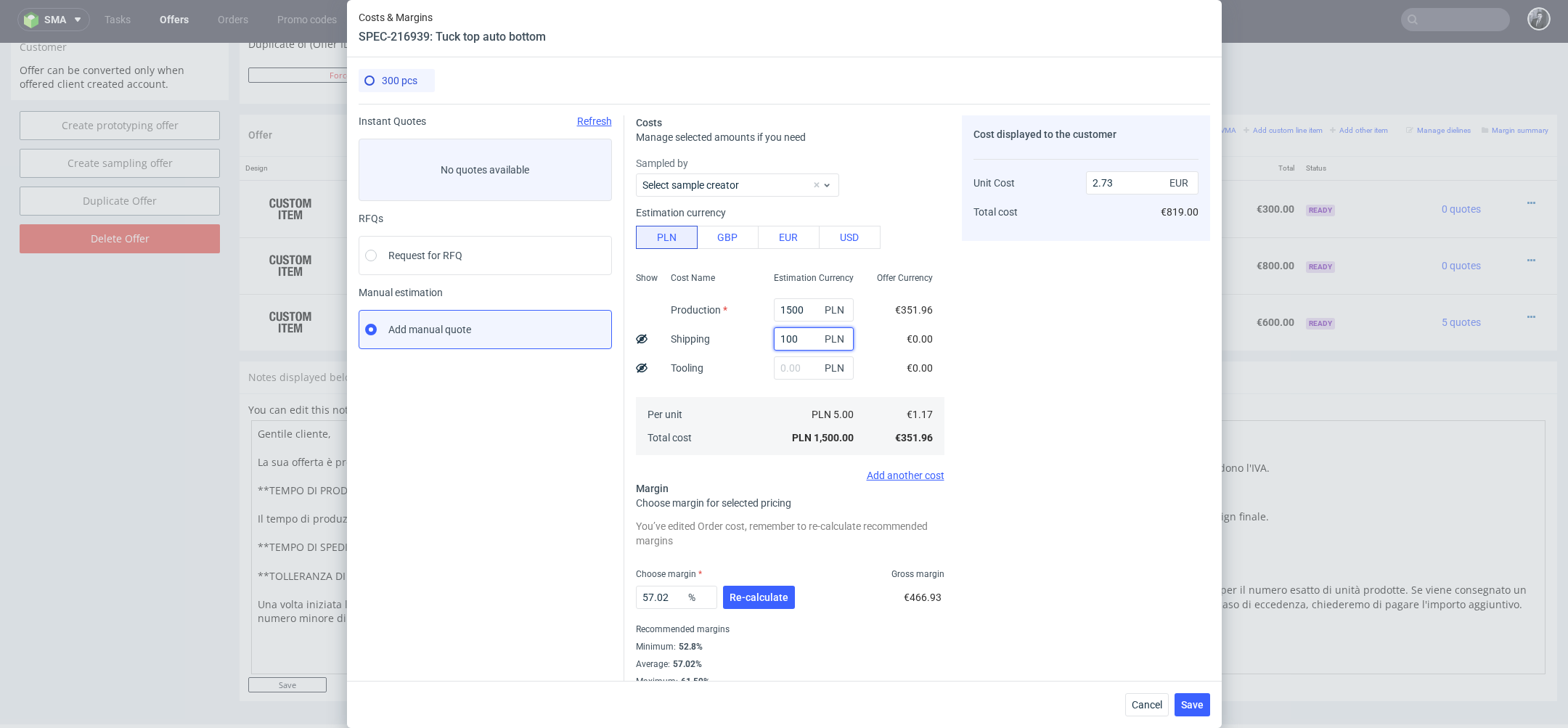
type input "2.91"
type input "100"
click at [979, 347] on div "Cost displayed to the customer Unit Cost Total cost 2.91 EUR €873.00" at bounding box center [1086, 401] width 248 height 573
click at [755, 590] on button "Re-calculate" at bounding box center [759, 598] width 71 height 23
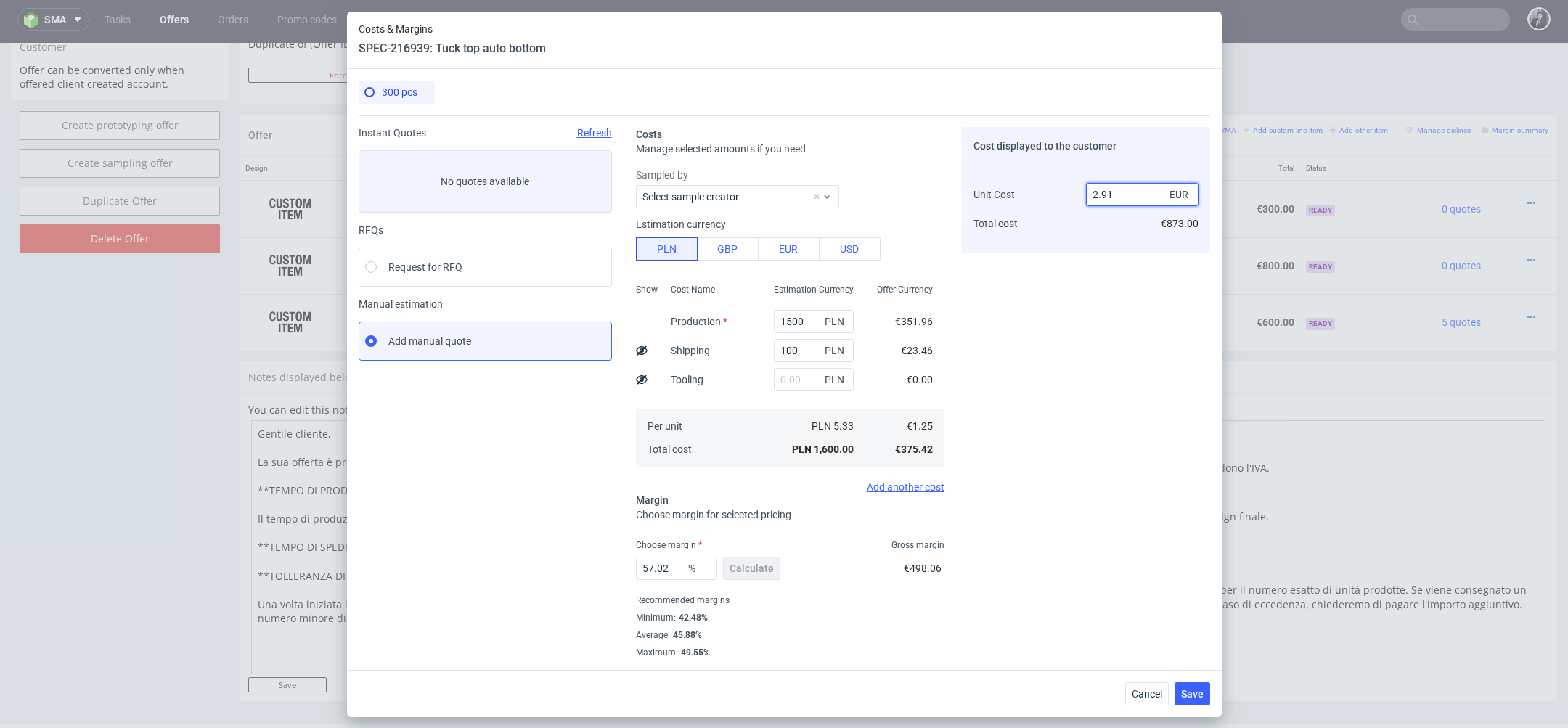
drag, startPoint x: 1130, startPoint y: 197, endPoint x: 1066, endPoint y: 196, distance: 64.0
click at [1066, 196] on div "Unit Cost Total cost 2.91 EUR €873.00" at bounding box center [1086, 203] width 225 height 76
type input "2"
type input "37.5"
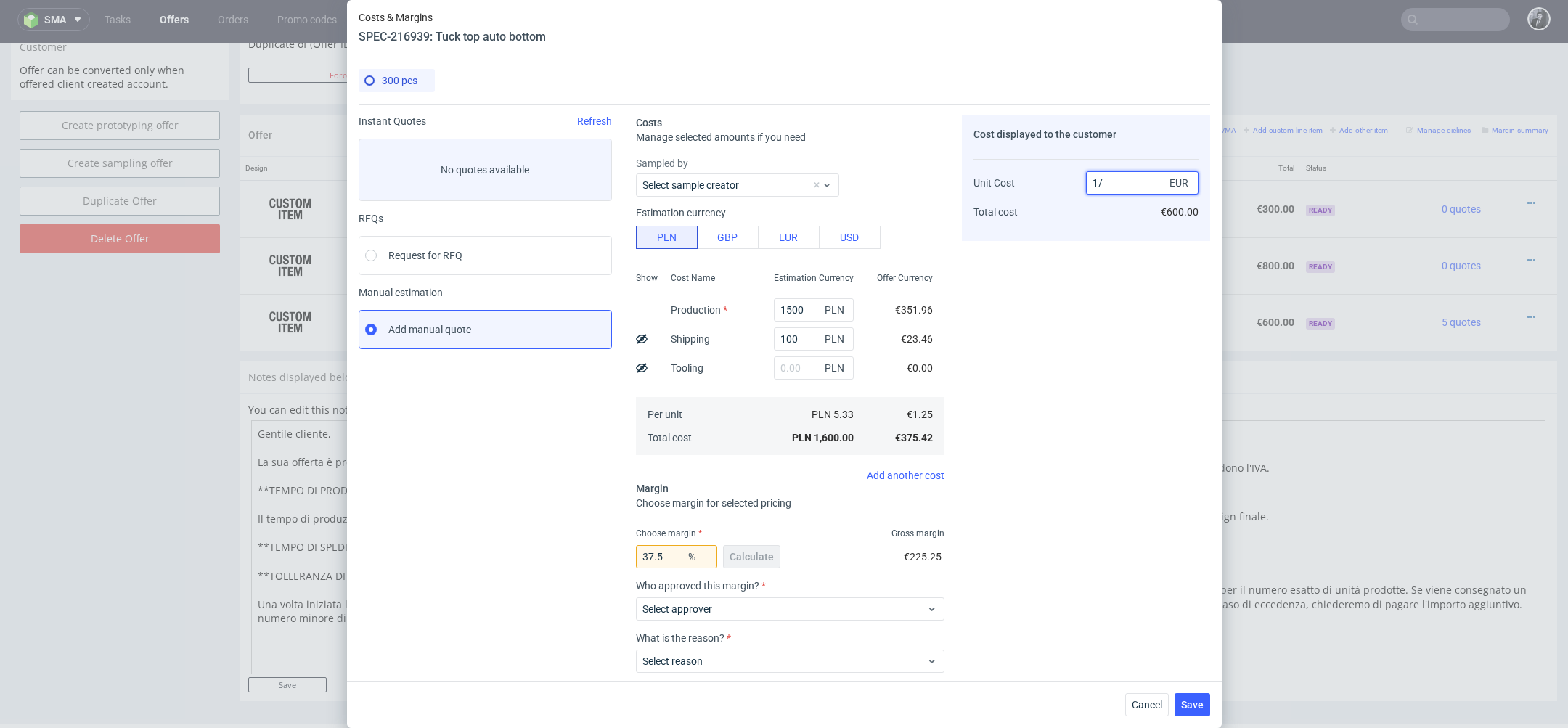
type input "1.25"
type input "NaN"
type input "1"
type input "-25"
type input "1.89"
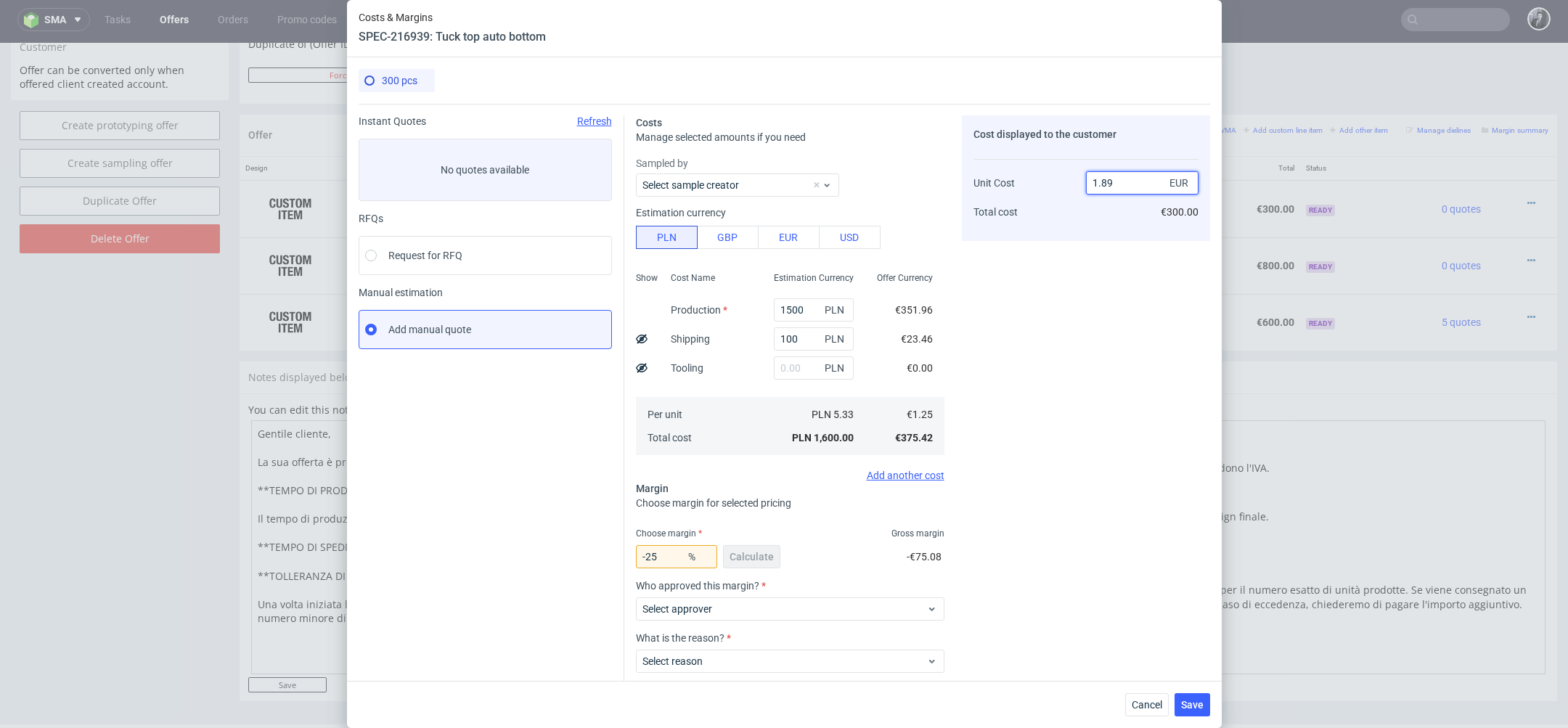
type input "33.86243386243386"
type input "1.80"
type input "30.555555555555557"
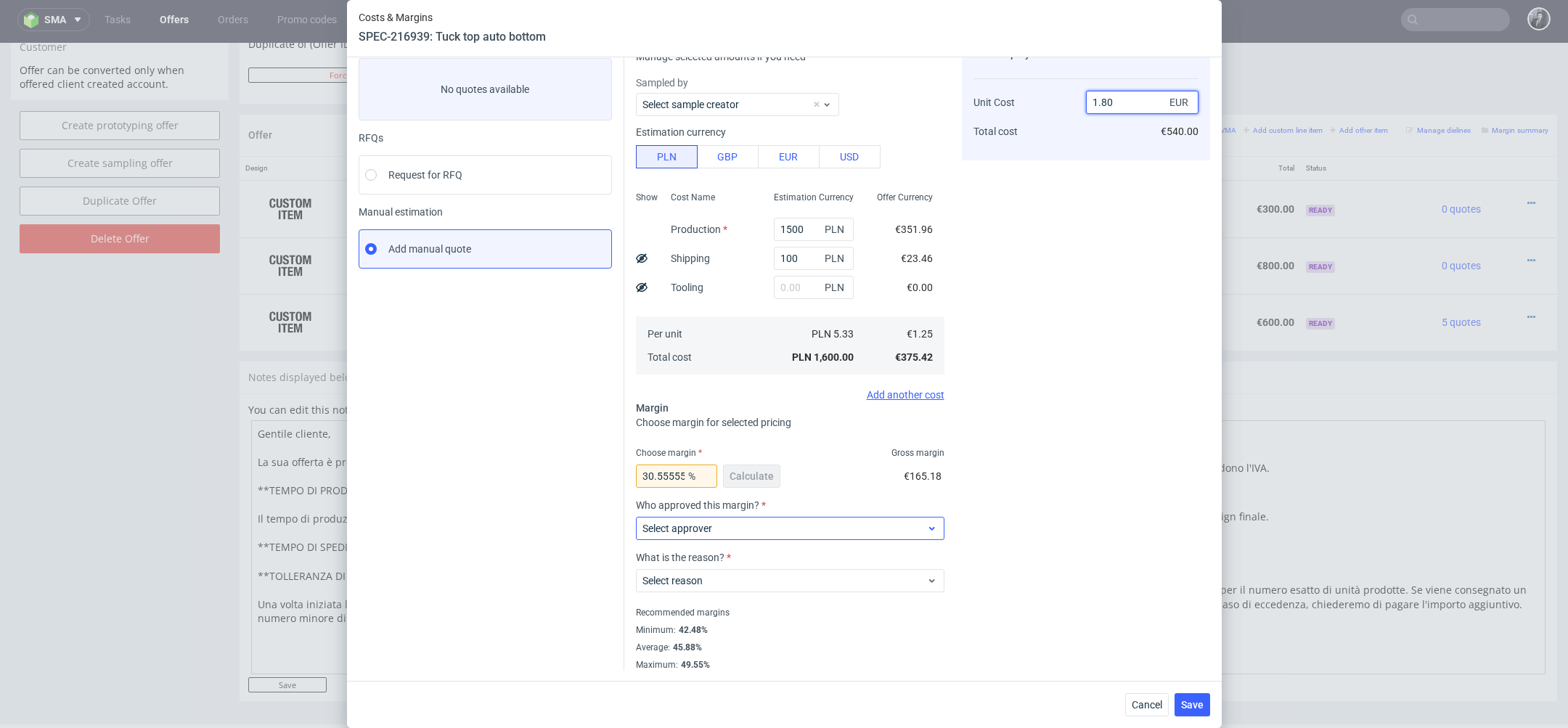
type input "1.80"
click at [929, 520] on div "Select approver" at bounding box center [789, 529] width 308 height 23
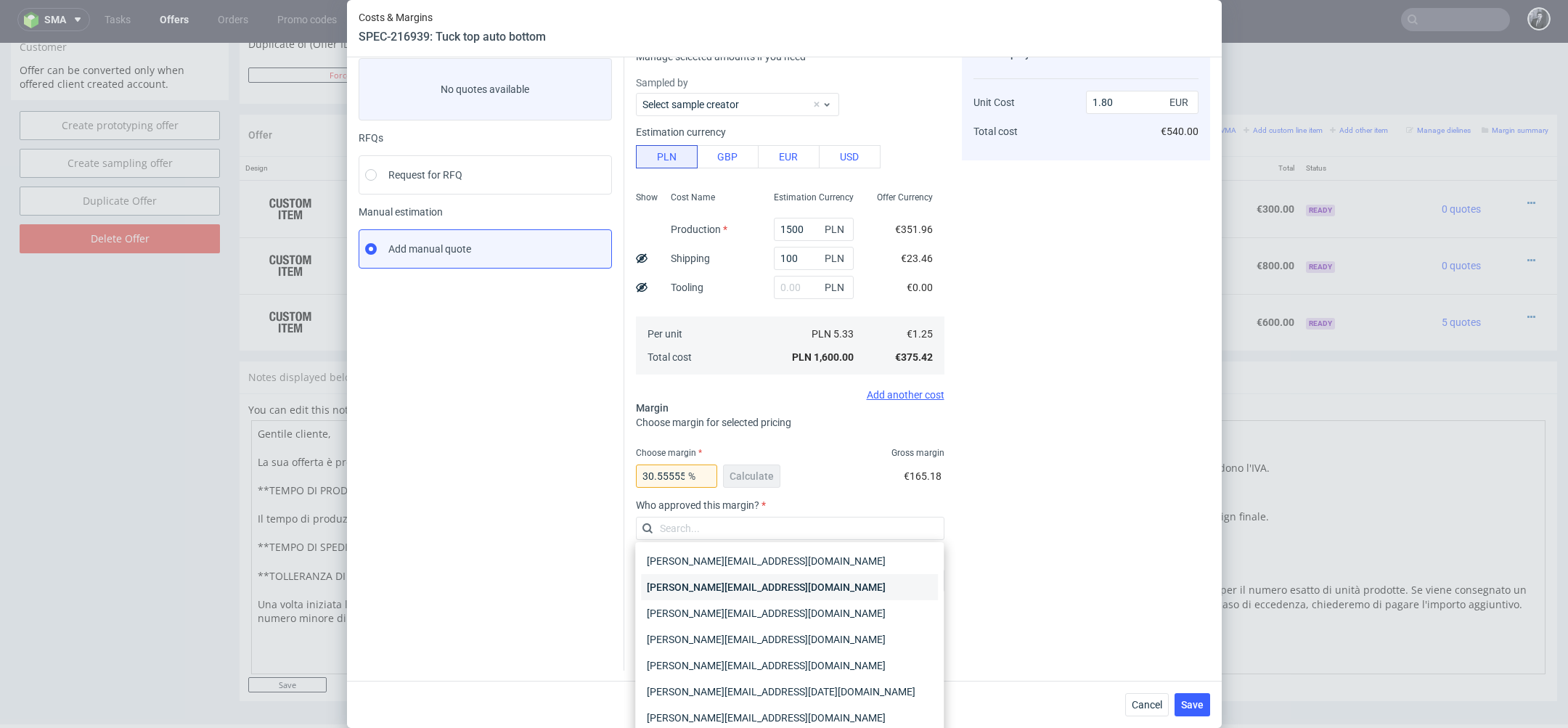
click at [871, 592] on div "[PERSON_NAME][EMAIL_ADDRESS][PERSON_NAME][DOMAIN_NAME]" at bounding box center [789, 587] width 296 height 26
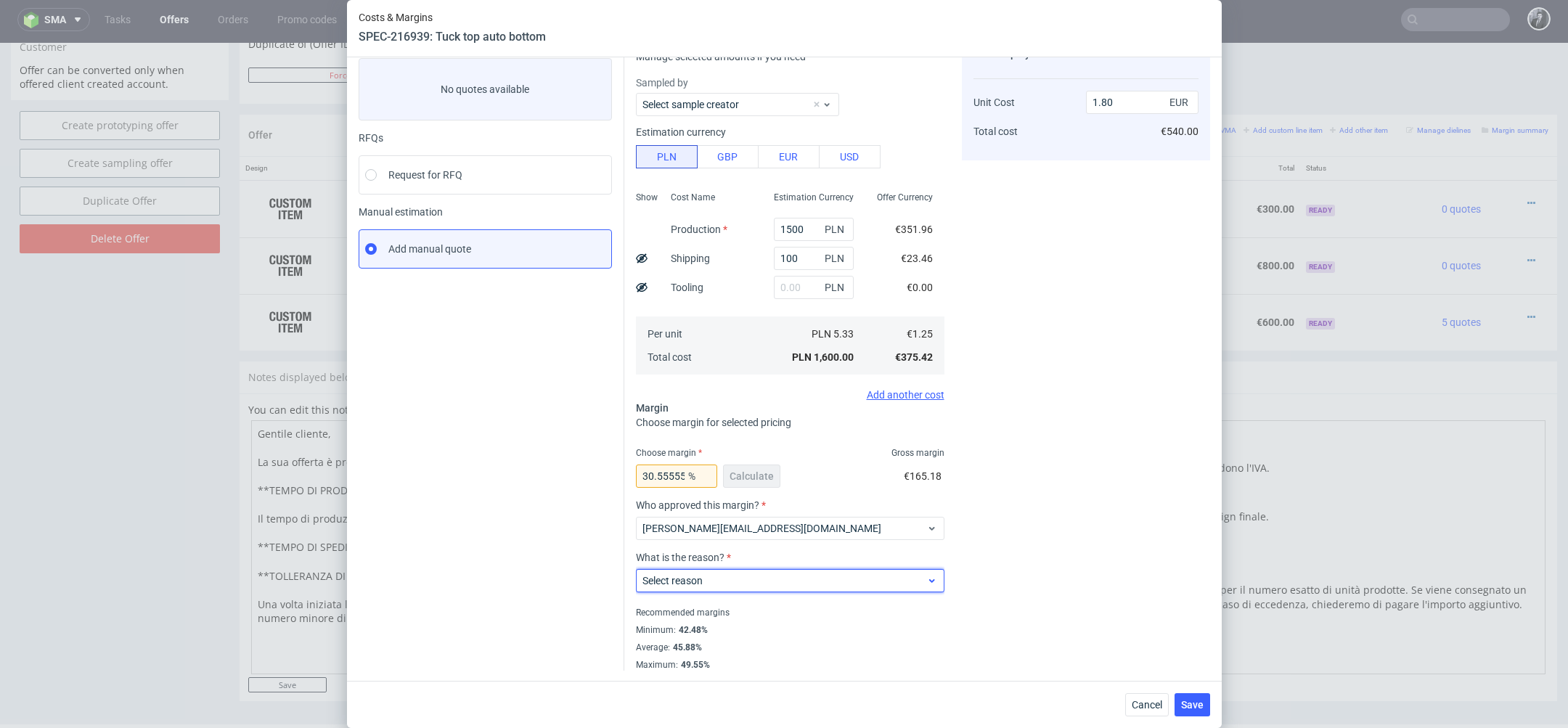
click at [826, 585] on span "Select reason" at bounding box center [784, 581] width 285 height 14
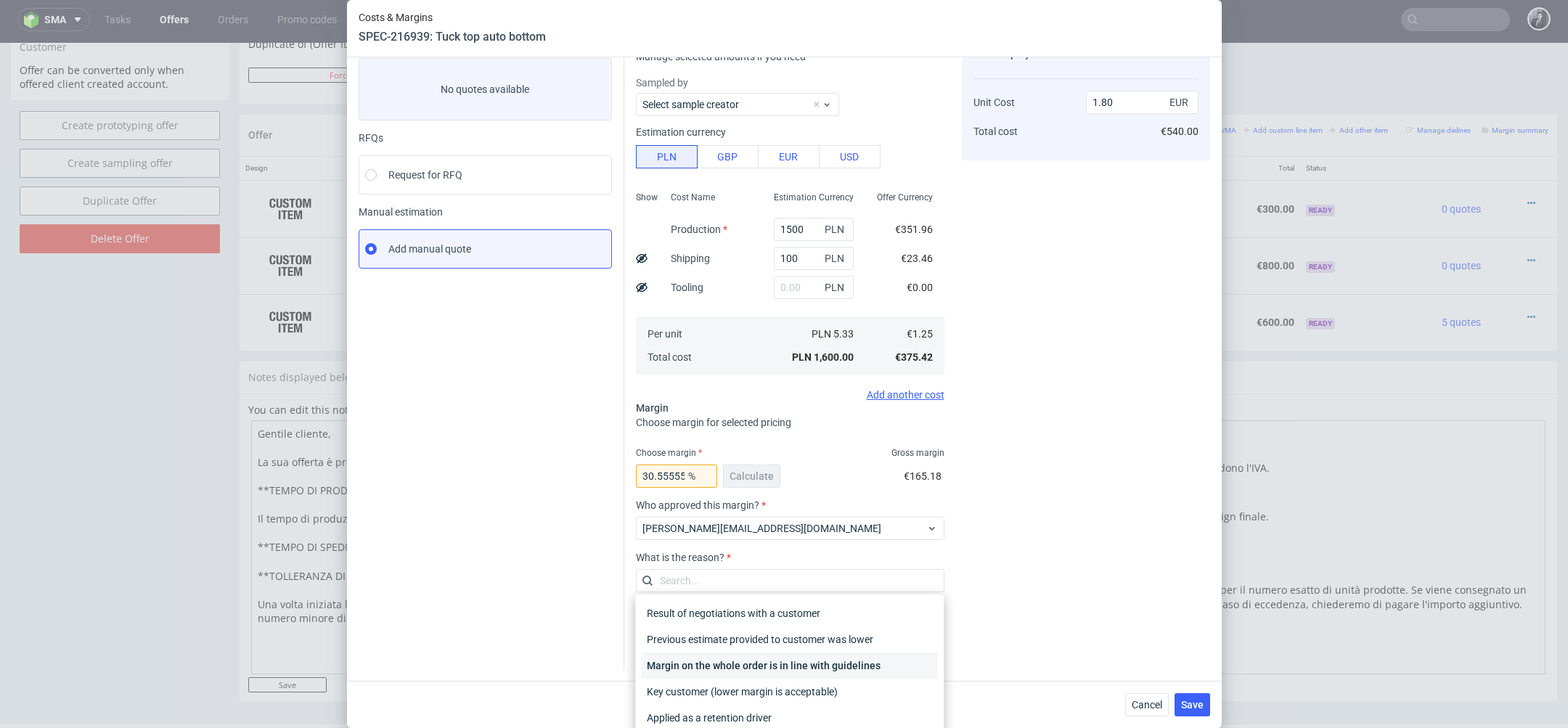
click at [822, 667] on div "Margin on the whole order is in line with guidelines" at bounding box center [789, 665] width 296 height 26
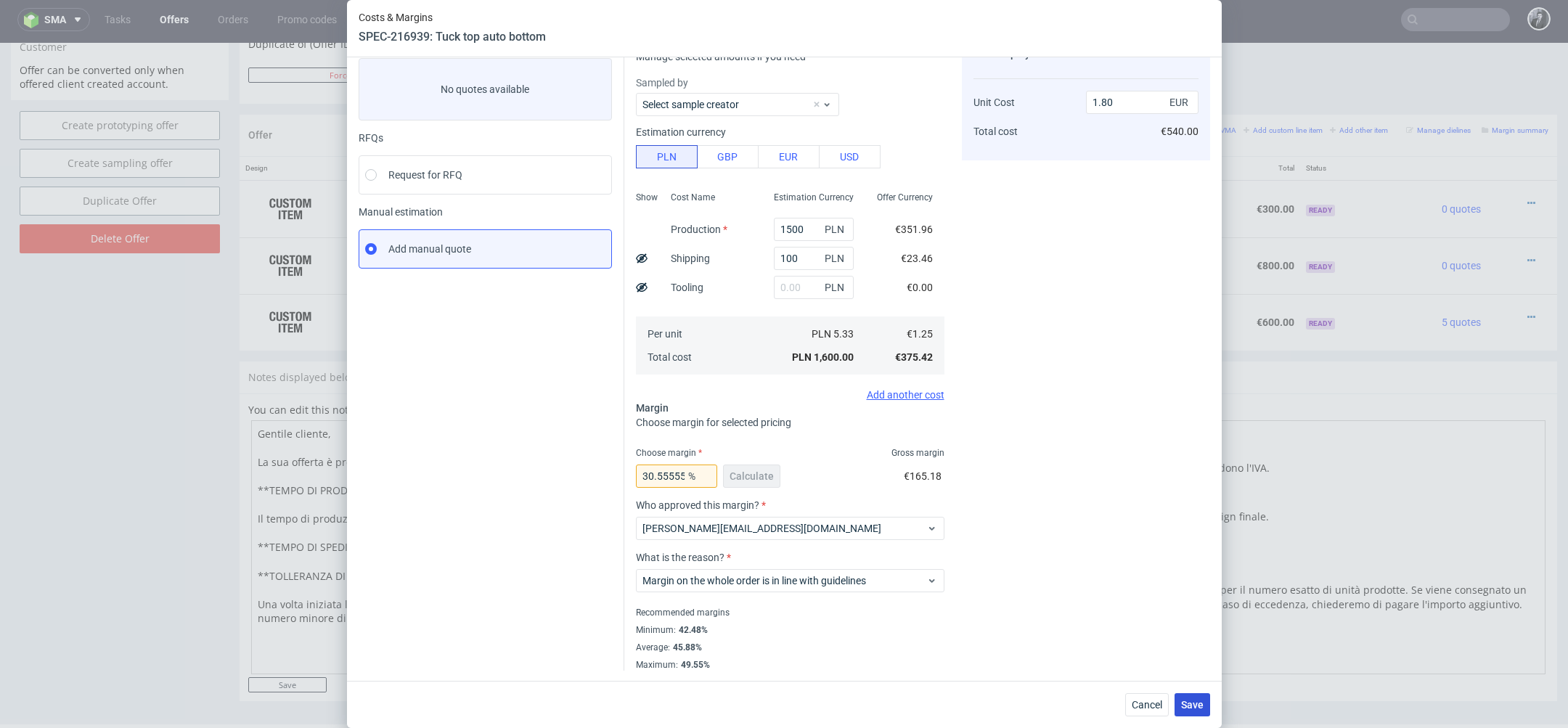
click at [1201, 706] on span "Save" at bounding box center [1192, 705] width 22 height 10
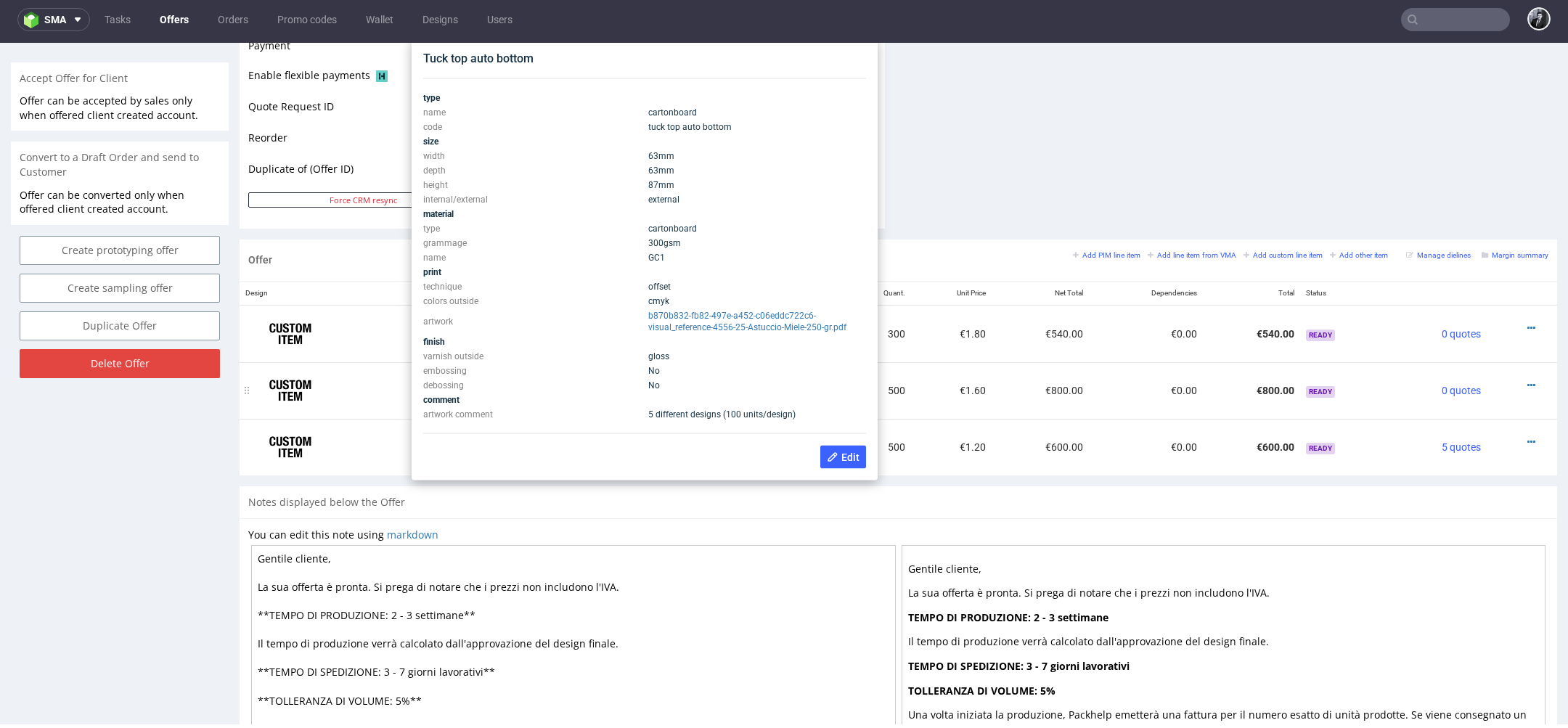
scroll to position [635, 0]
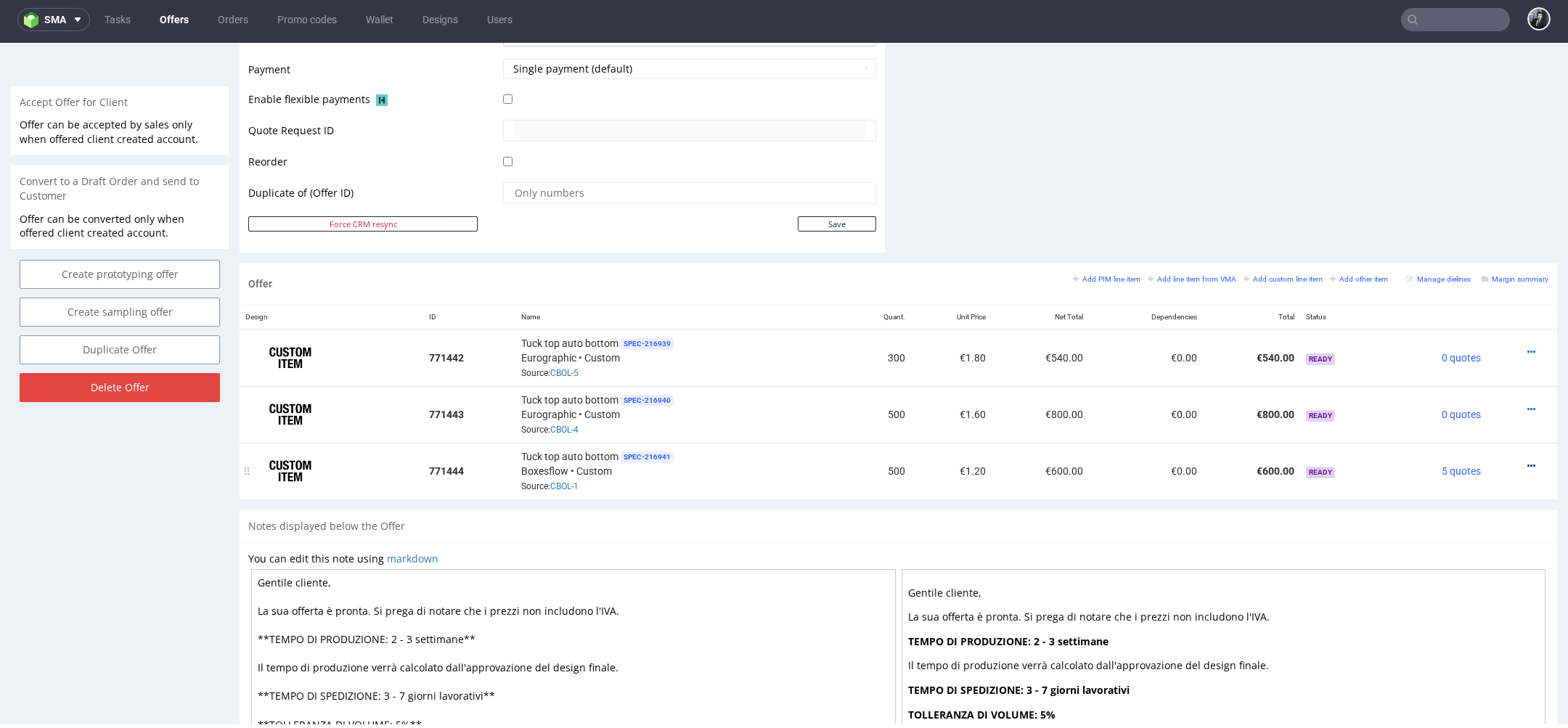
click at [1527, 461] on icon at bounding box center [1530, 465] width 8 height 10
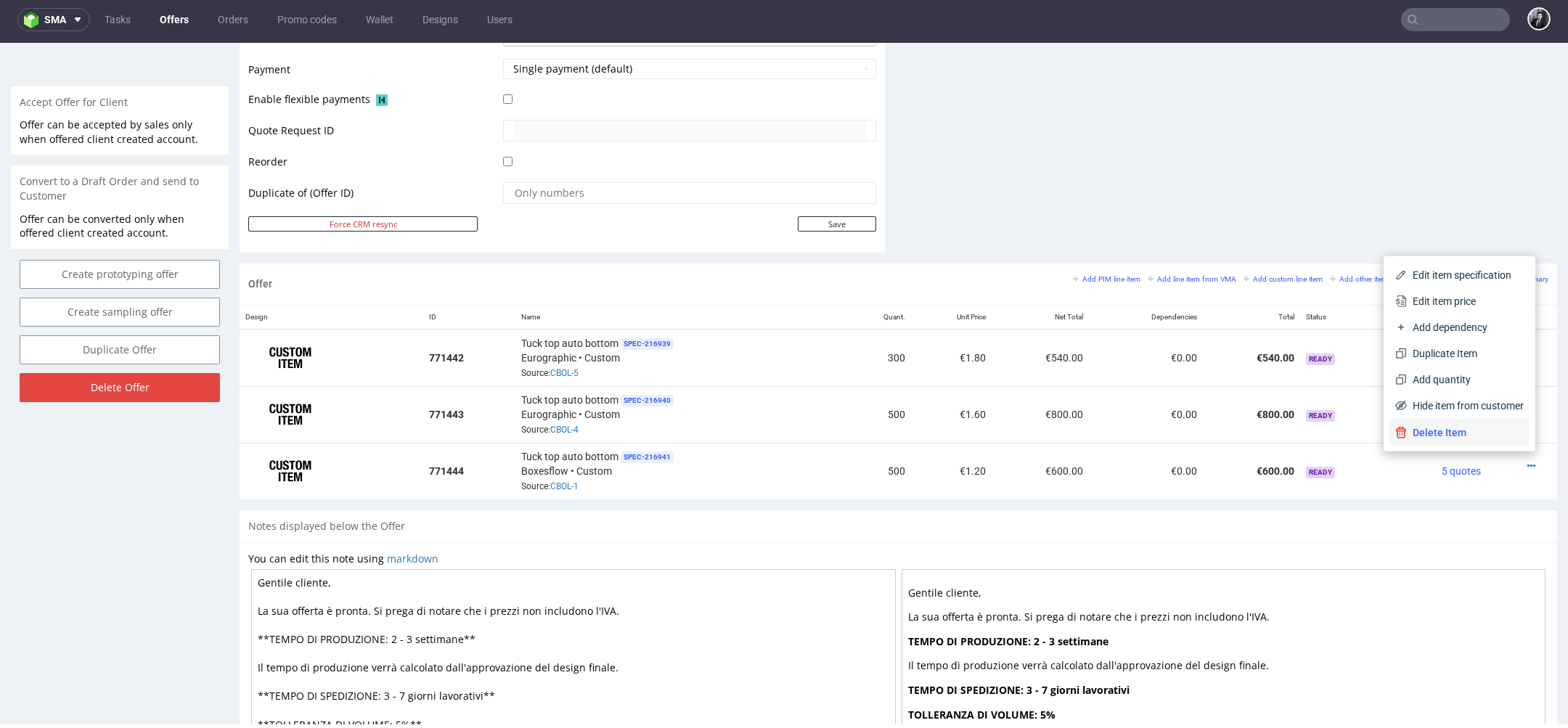
click at [1479, 425] on span "Delete Item" at bounding box center [1464, 432] width 117 height 14
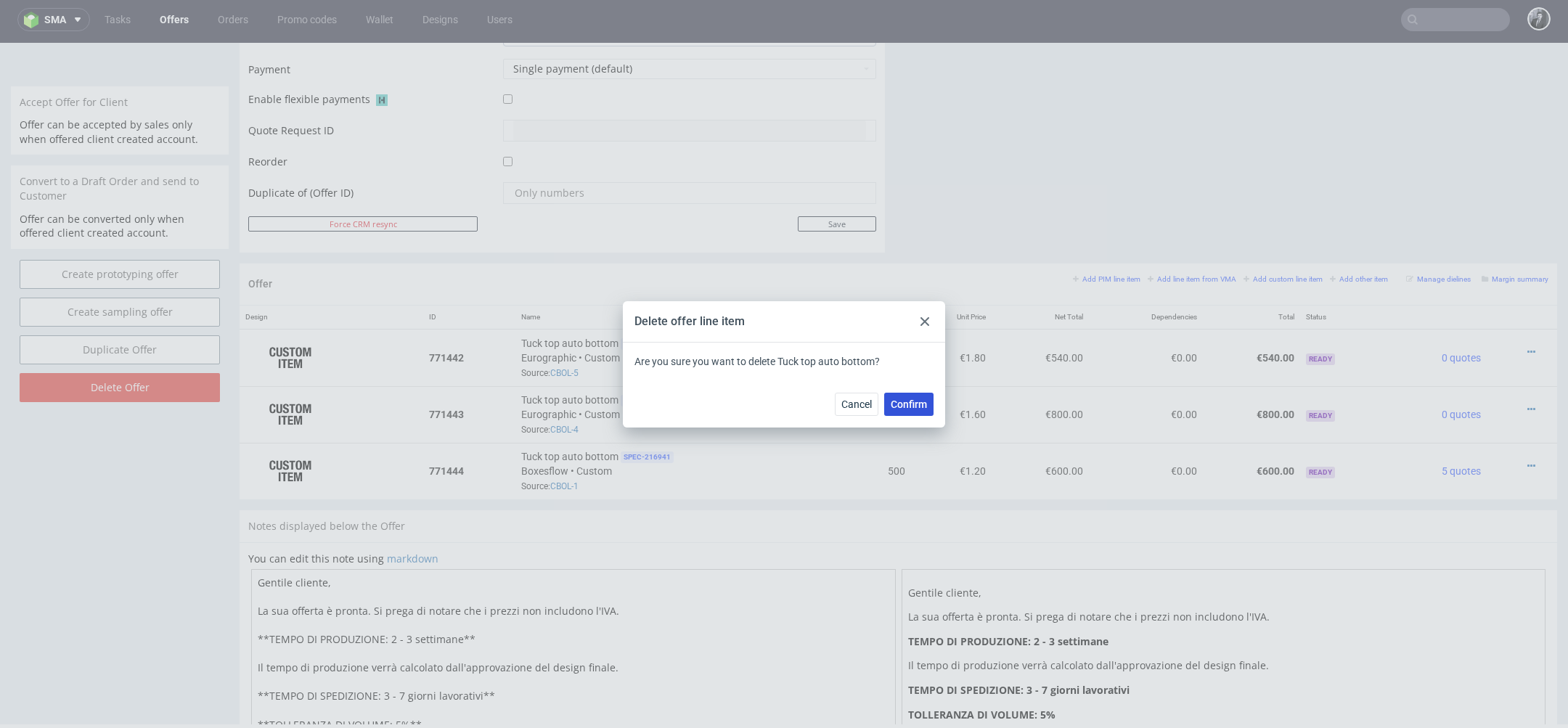
click at [916, 395] on button "Confirm" at bounding box center [908, 405] width 49 height 23
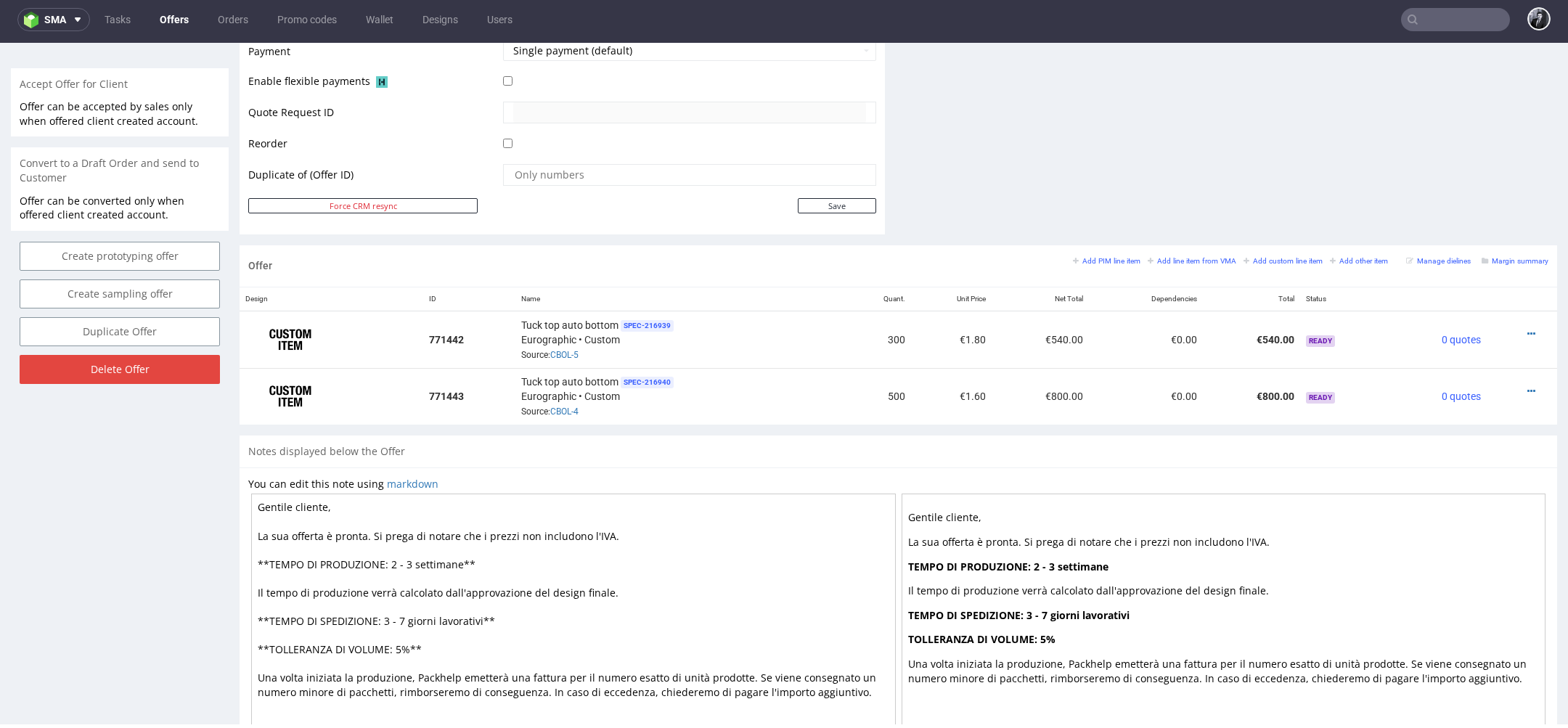
scroll to position [641, 0]
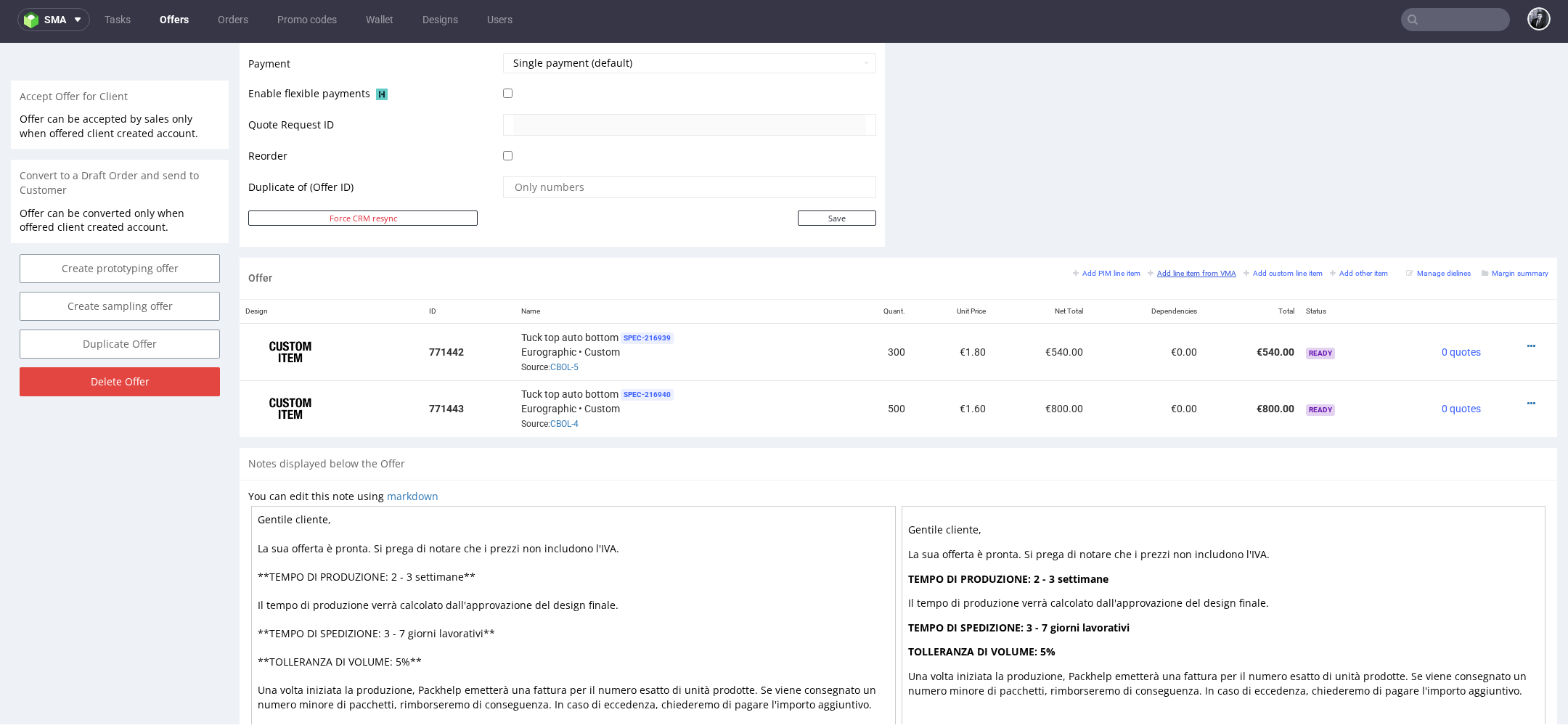
click at [1201, 273] on small "Add line item from VMA" at bounding box center [1191, 273] width 88 height 8
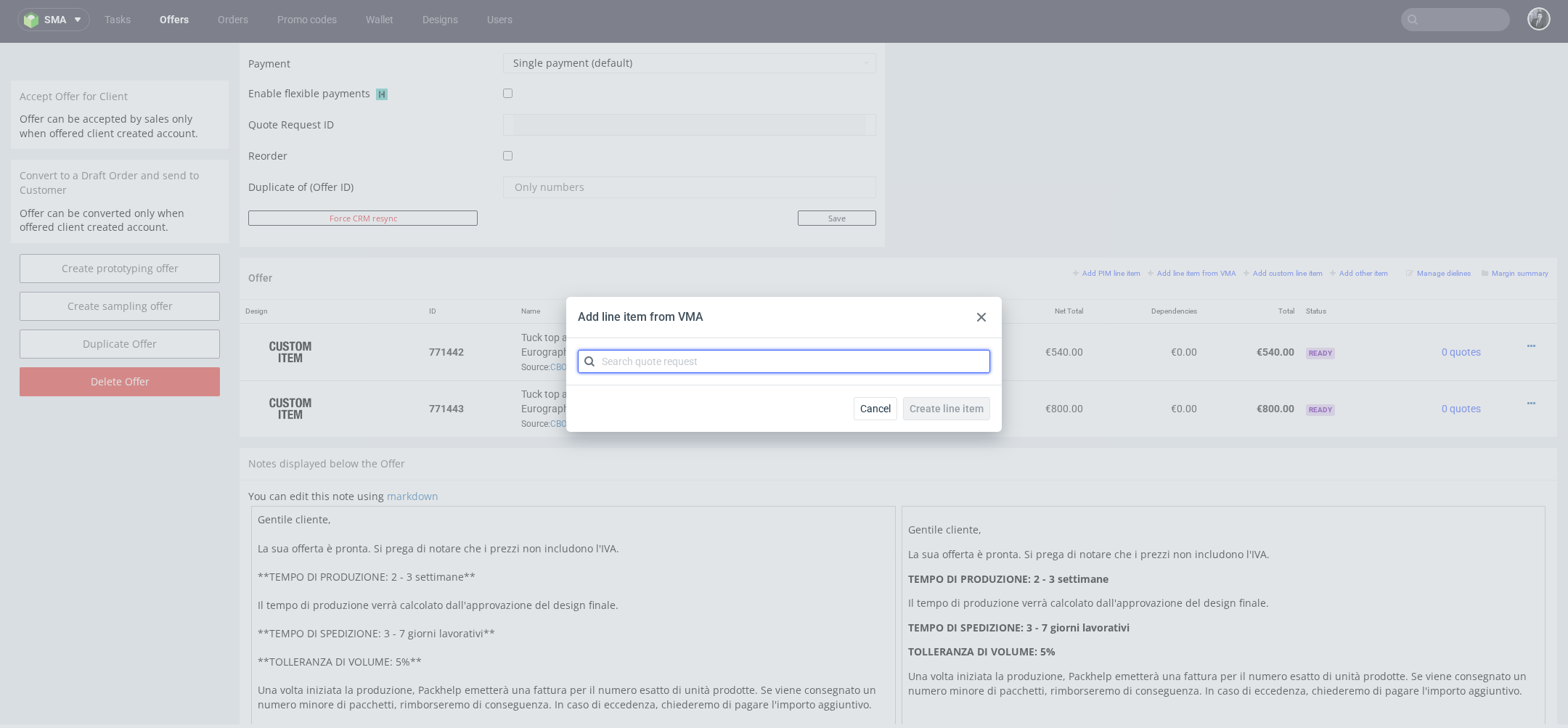
click at [931, 354] on input "text" at bounding box center [784, 362] width 413 height 23
type input "CBOL"
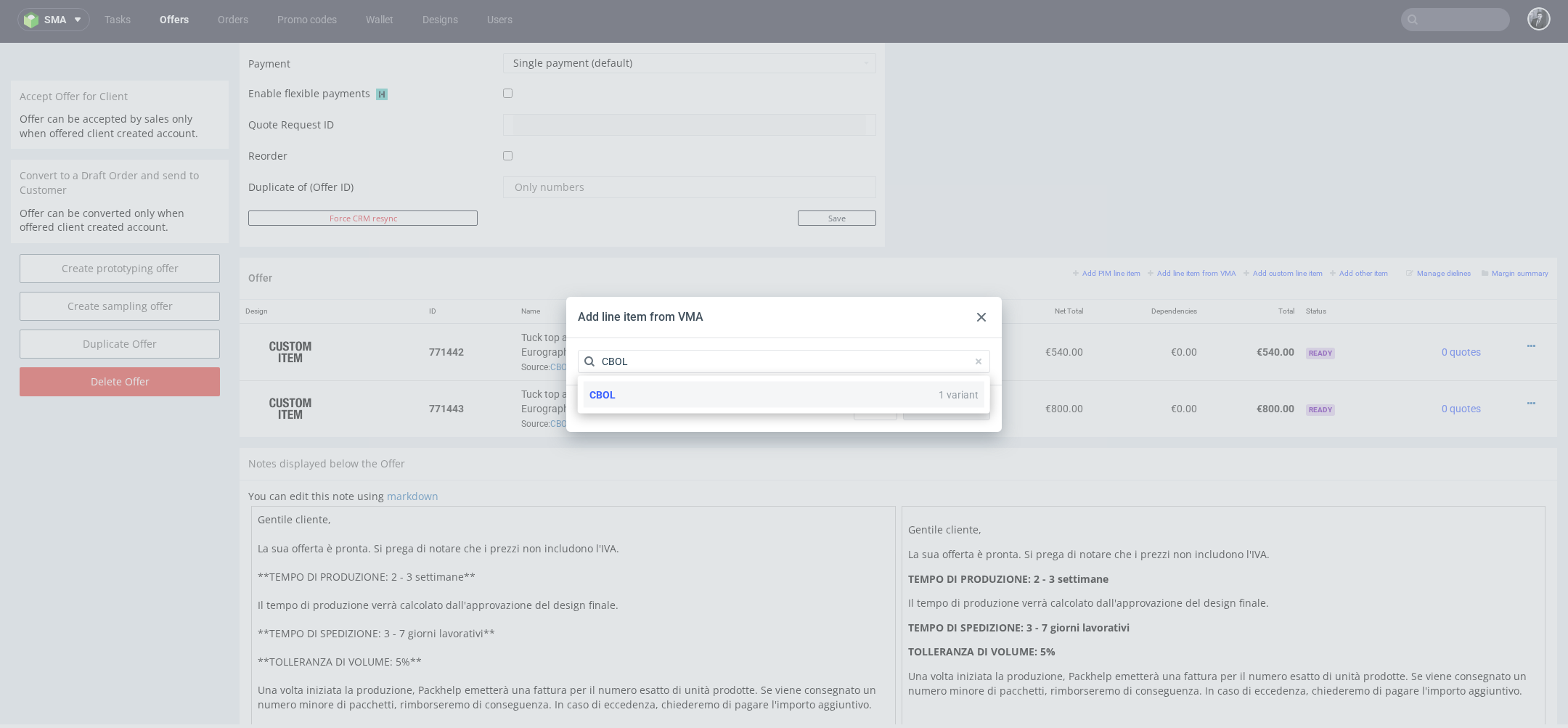
click at [738, 389] on div "CBOL 1 variant" at bounding box center [784, 395] width 401 height 26
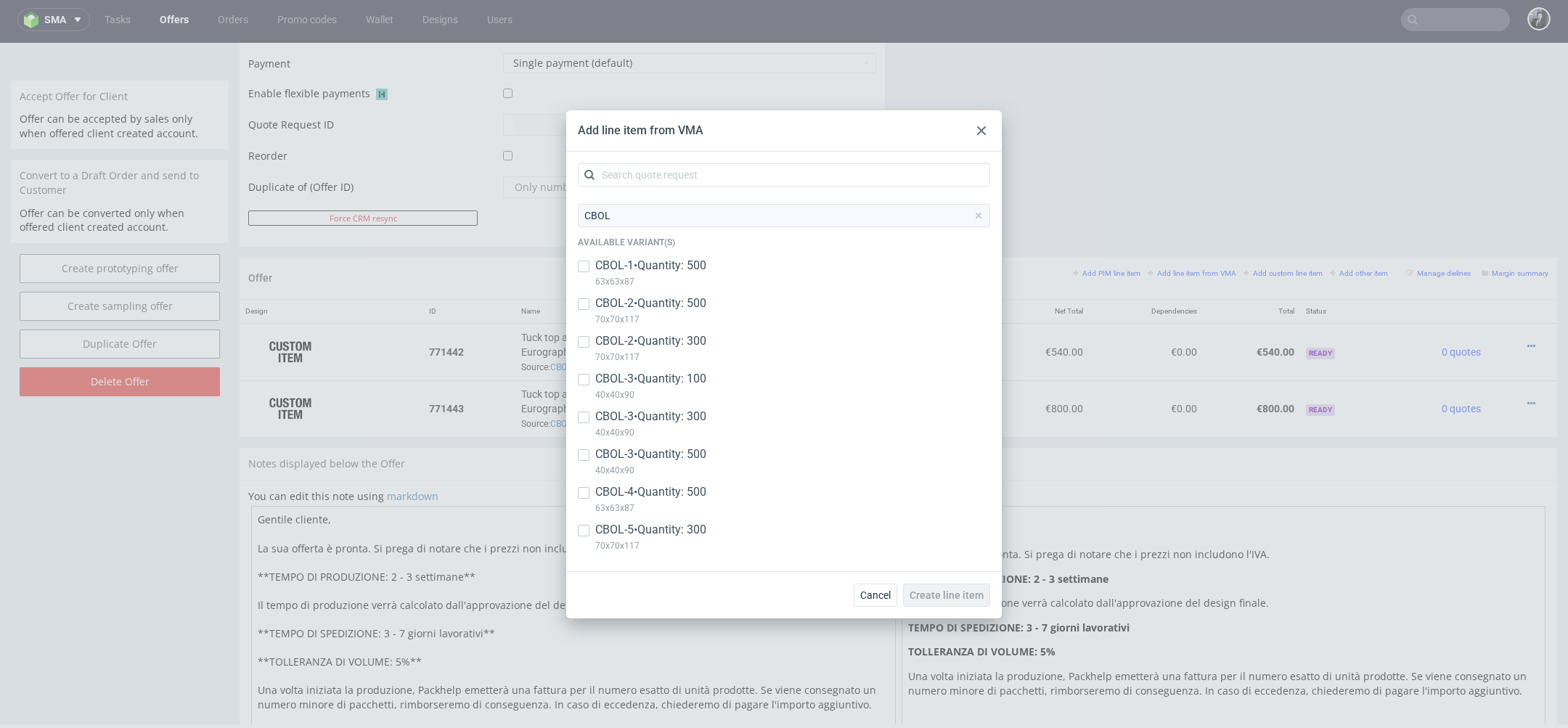
click at [590, 381] on div "CBOL-3 • Quantity: 100 40x40x90" at bounding box center [784, 389] width 413 height 38
checkbox input "true"
click at [968, 602] on button "Create line item" at bounding box center [947, 596] width 88 height 23
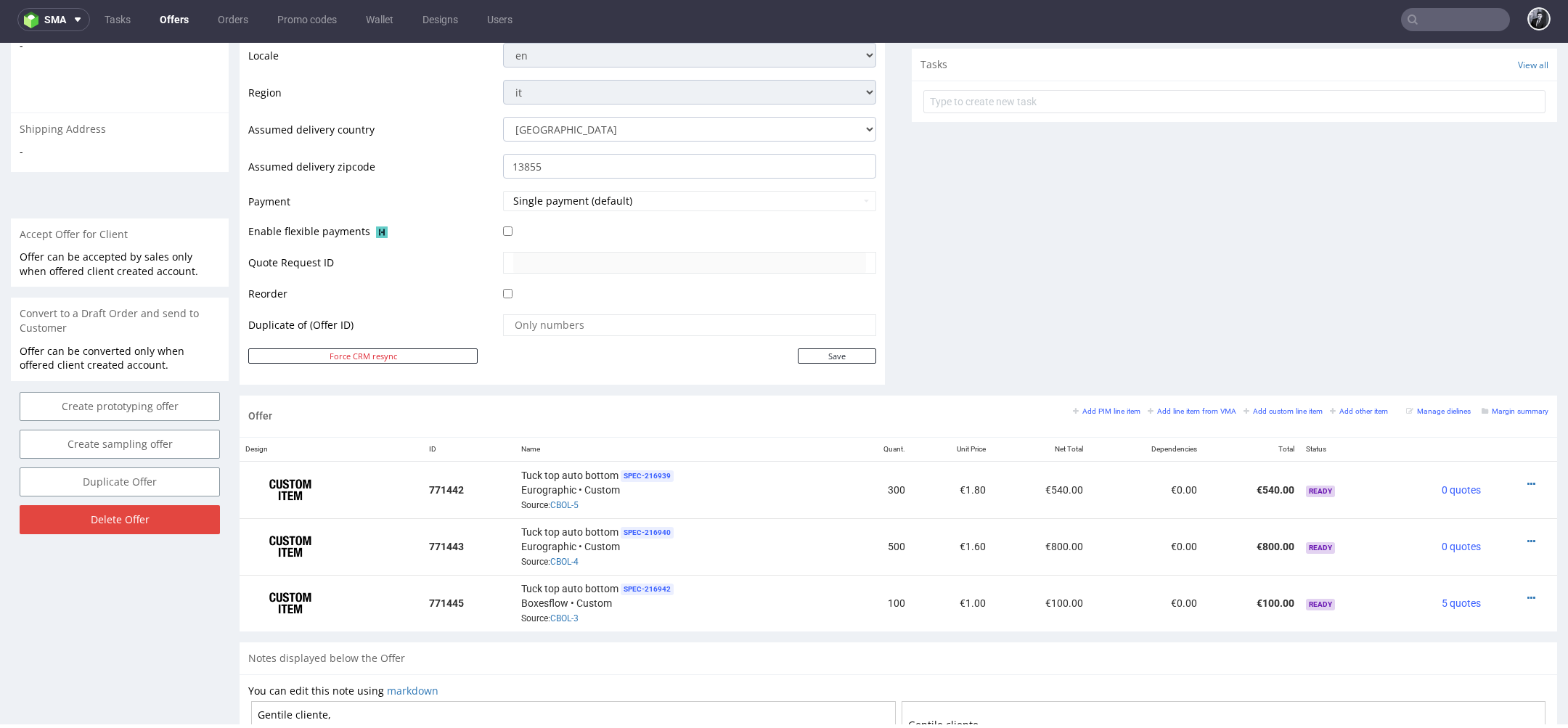
scroll to position [553, 0]
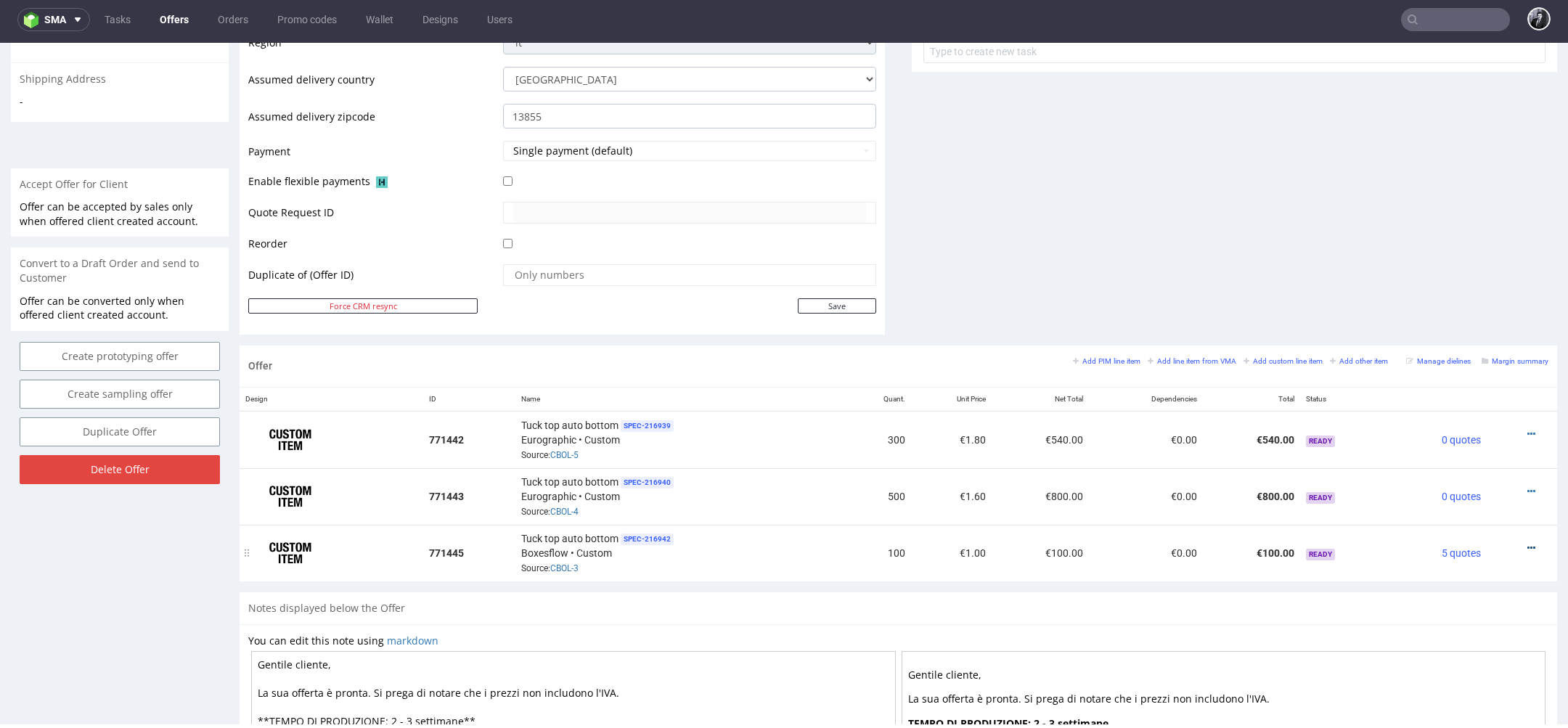
click at [1527, 545] on icon at bounding box center [1530, 548] width 8 height 10
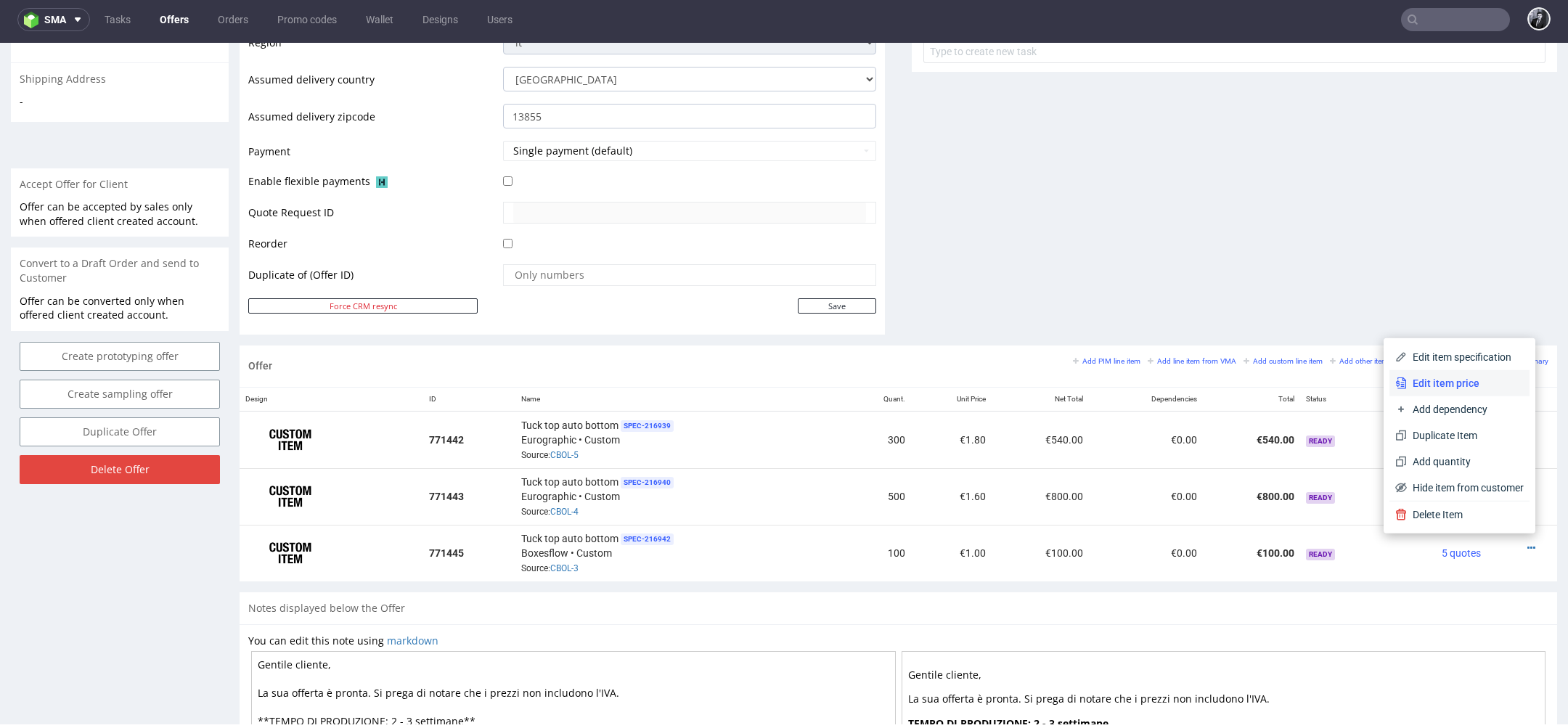
click at [1460, 394] on li "Edit item price" at bounding box center [1459, 383] width 140 height 26
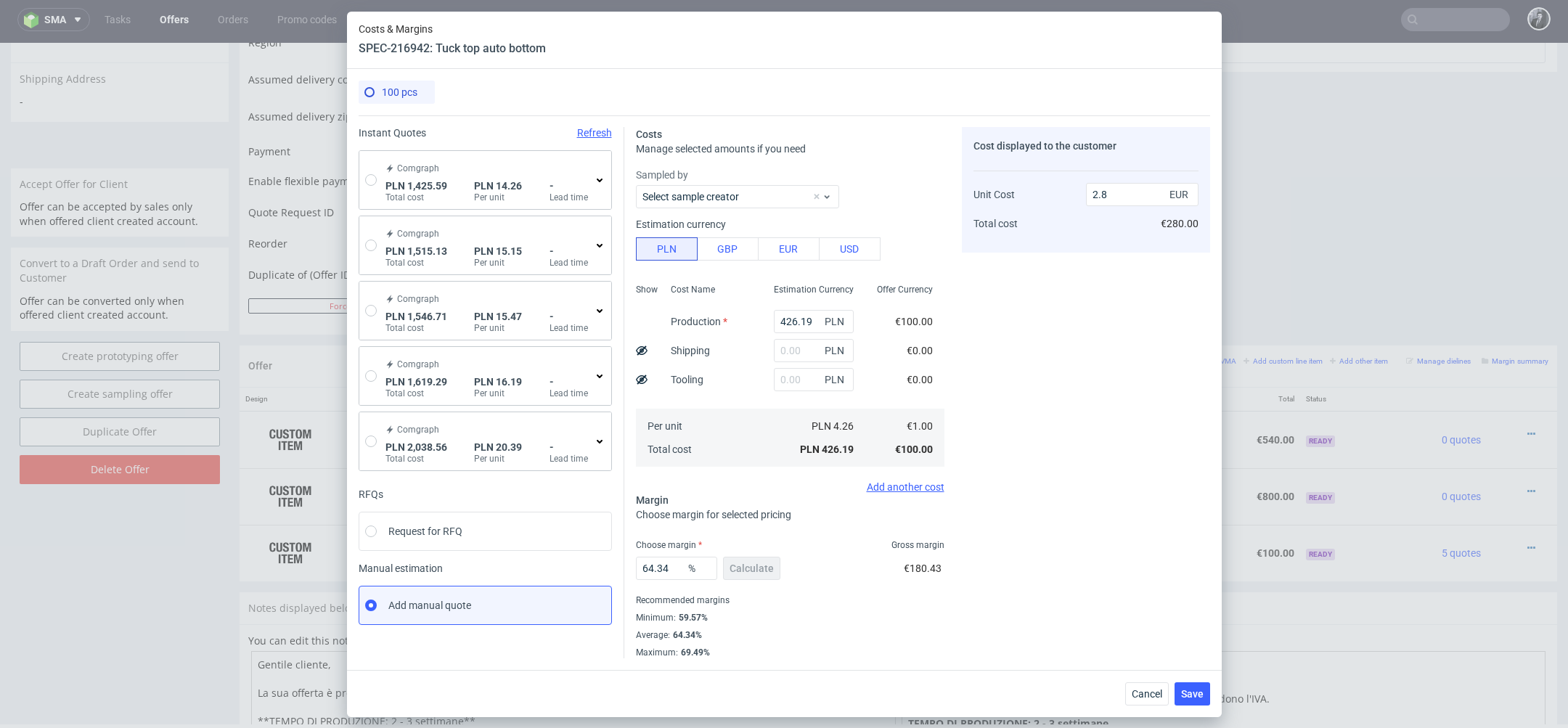
click at [599, 185] on icon at bounding box center [599, 180] width 12 height 12
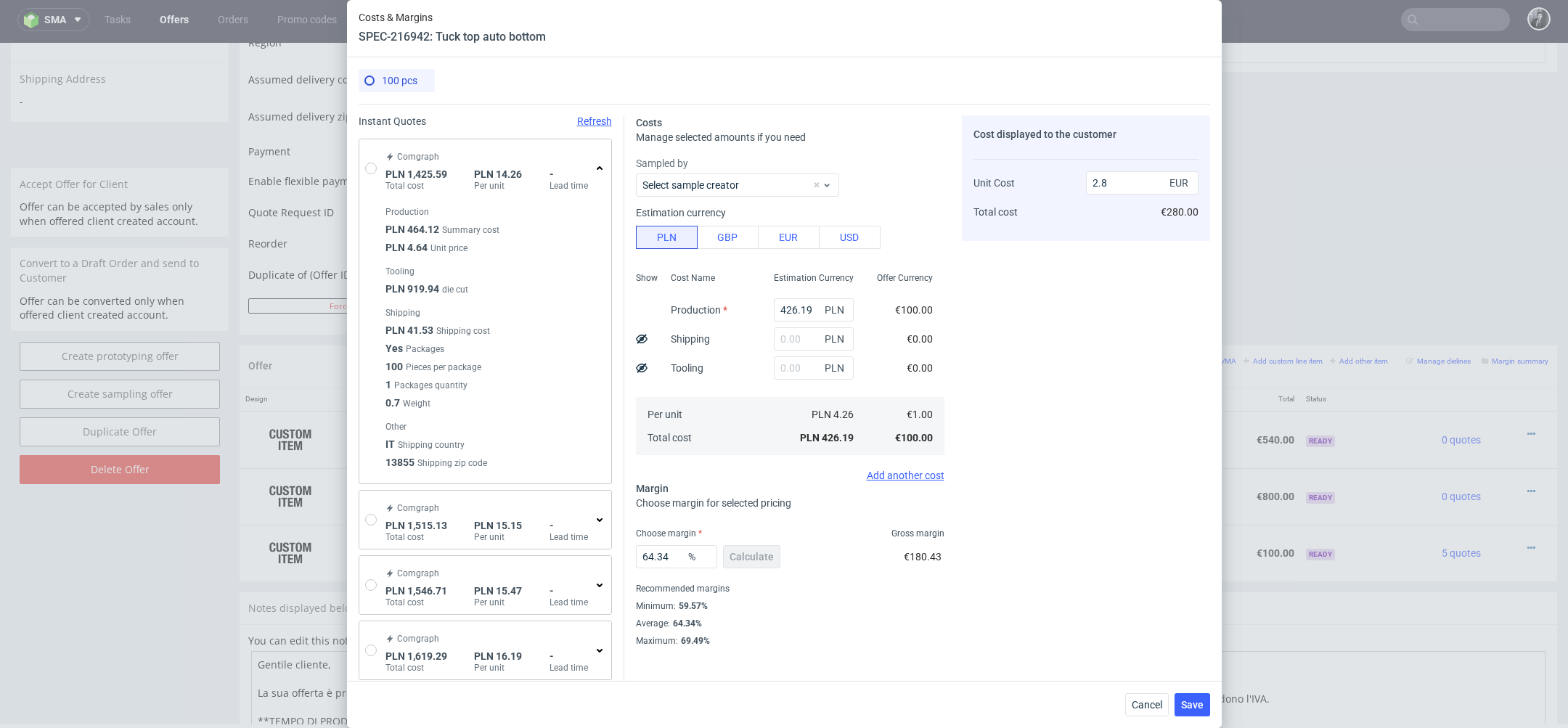
click at [602, 172] on icon at bounding box center [599, 168] width 12 height 12
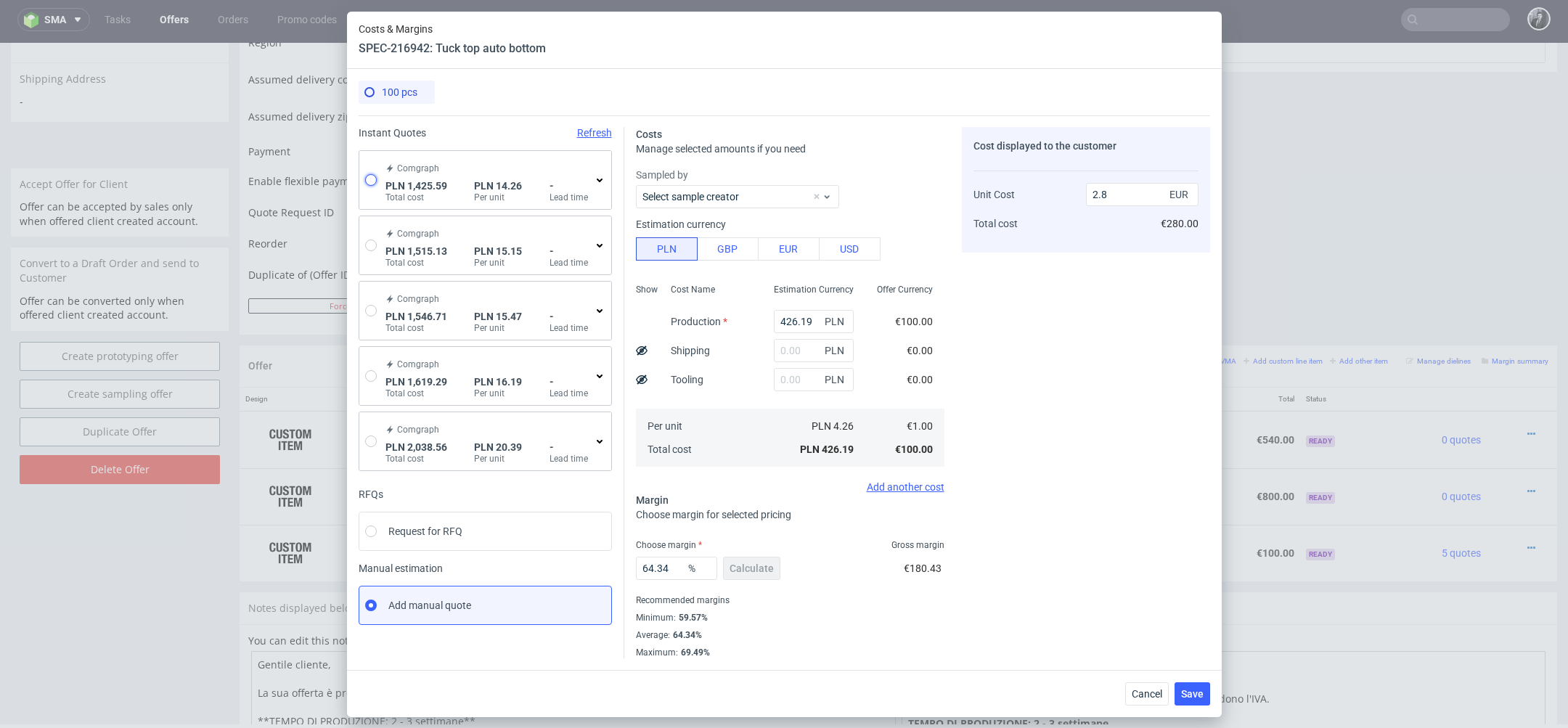
click at [371, 179] on input "radio" at bounding box center [371, 180] width 12 height 12
radio input "true"
radio input "false"
type input "464.1199999999999"
type input "41.53"
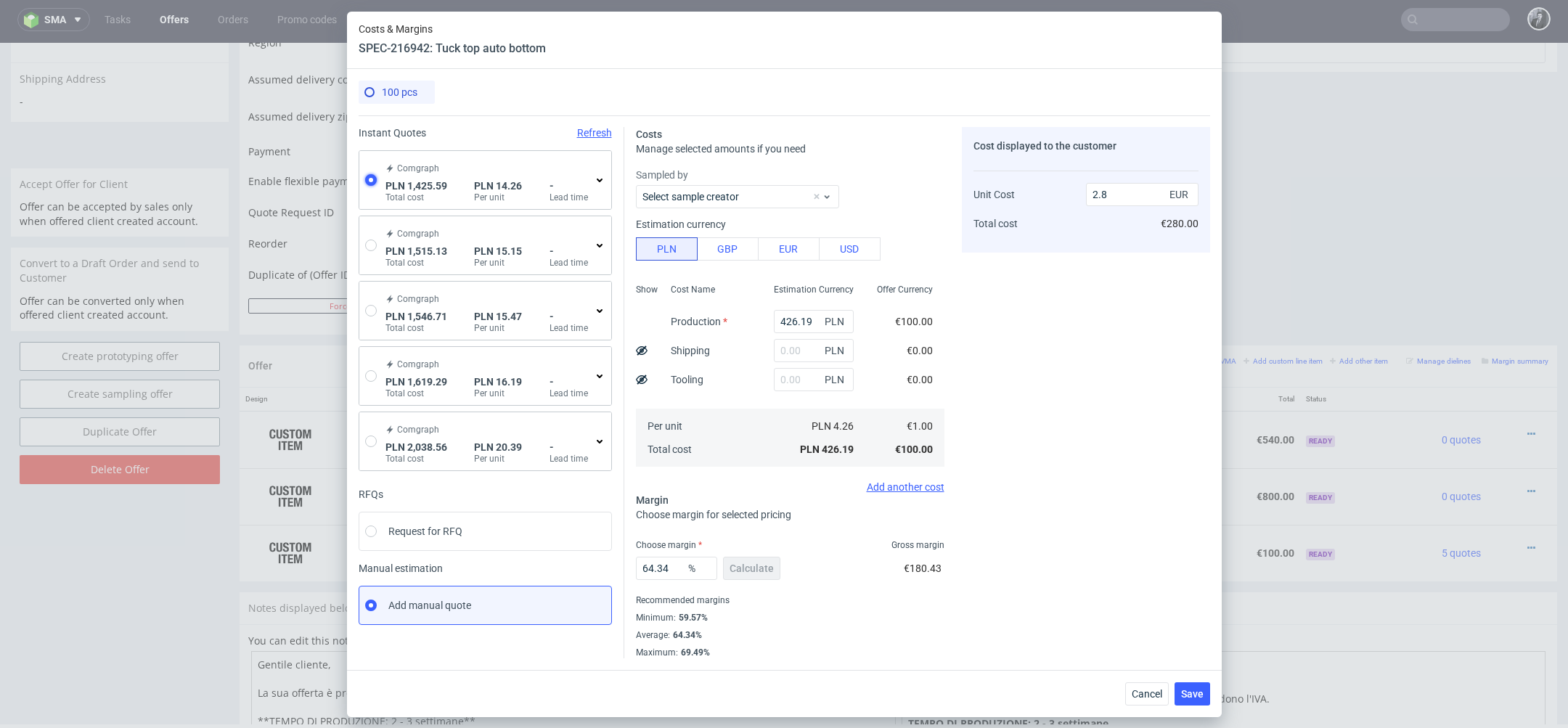
type input "919.94"
type input "3.35"
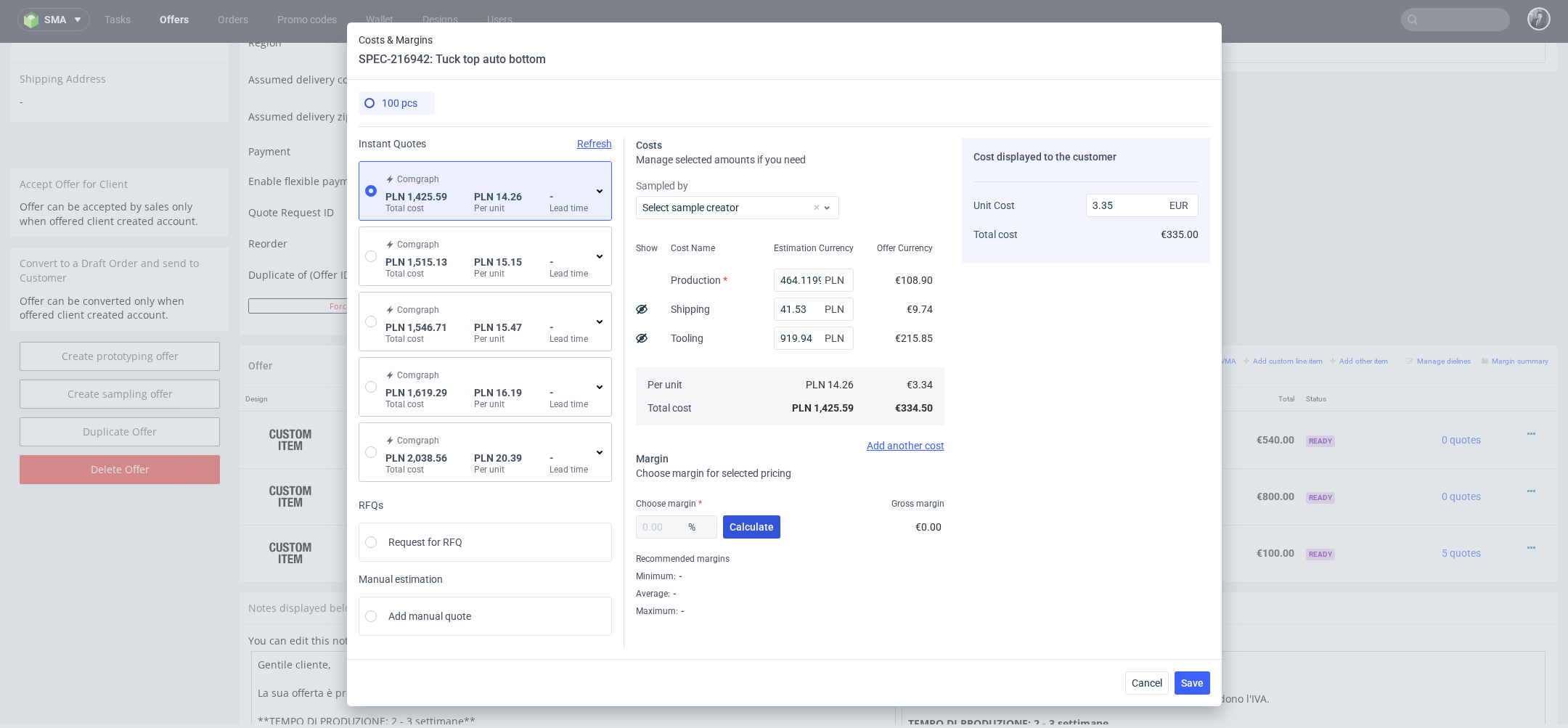
click at [751, 532] on span "Calculate" at bounding box center [752, 526] width 45 height 10
type input "46.65"
type input "6.27"
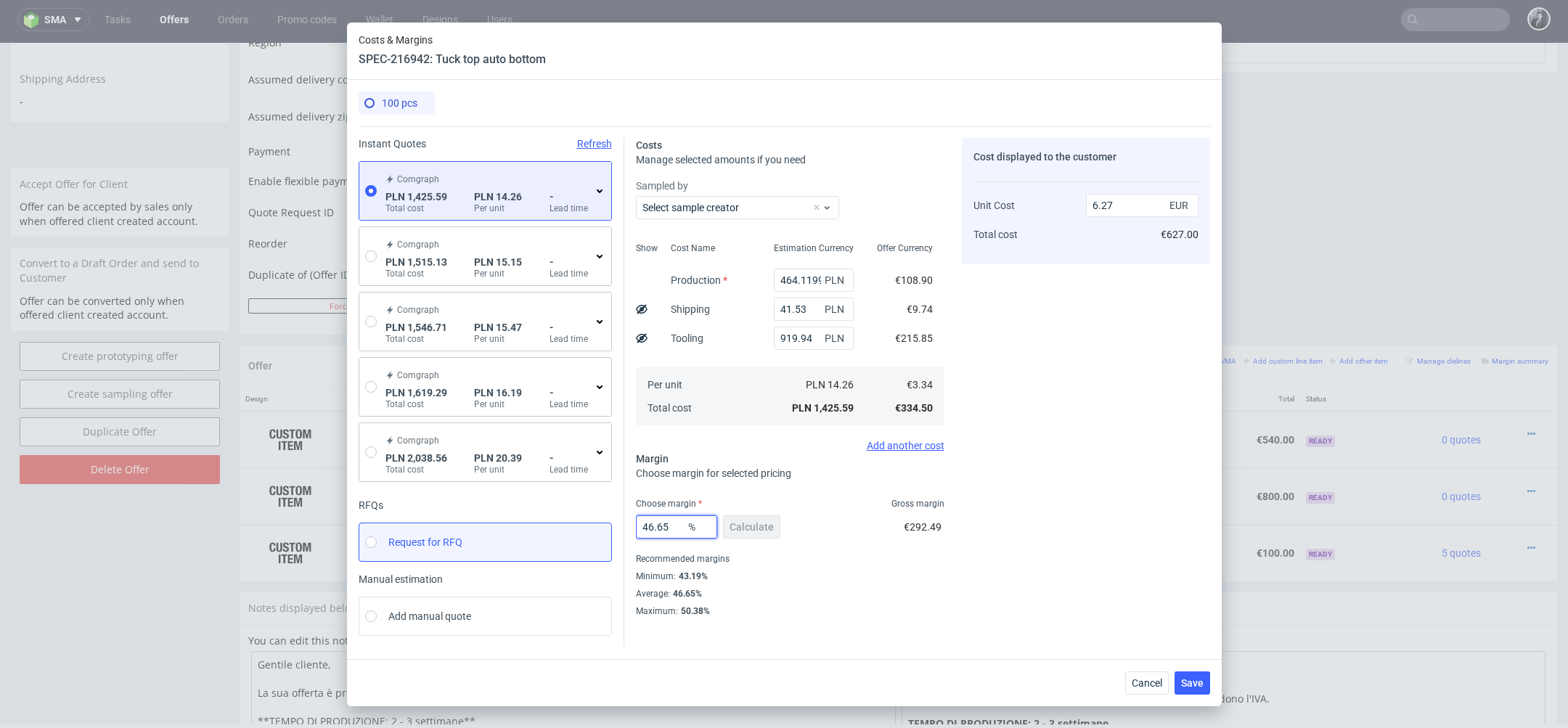
drag, startPoint x: 673, startPoint y: 529, endPoint x: 609, endPoint y: 530, distance: 64.0
click at [609, 529] on div "Instant Quotes Refresh Comgraph PLN 1,425.59 Total cost PLN 14.26 Per unit - Le…" at bounding box center [785, 387] width 852 height 522
type input "25"
type input "3.42"
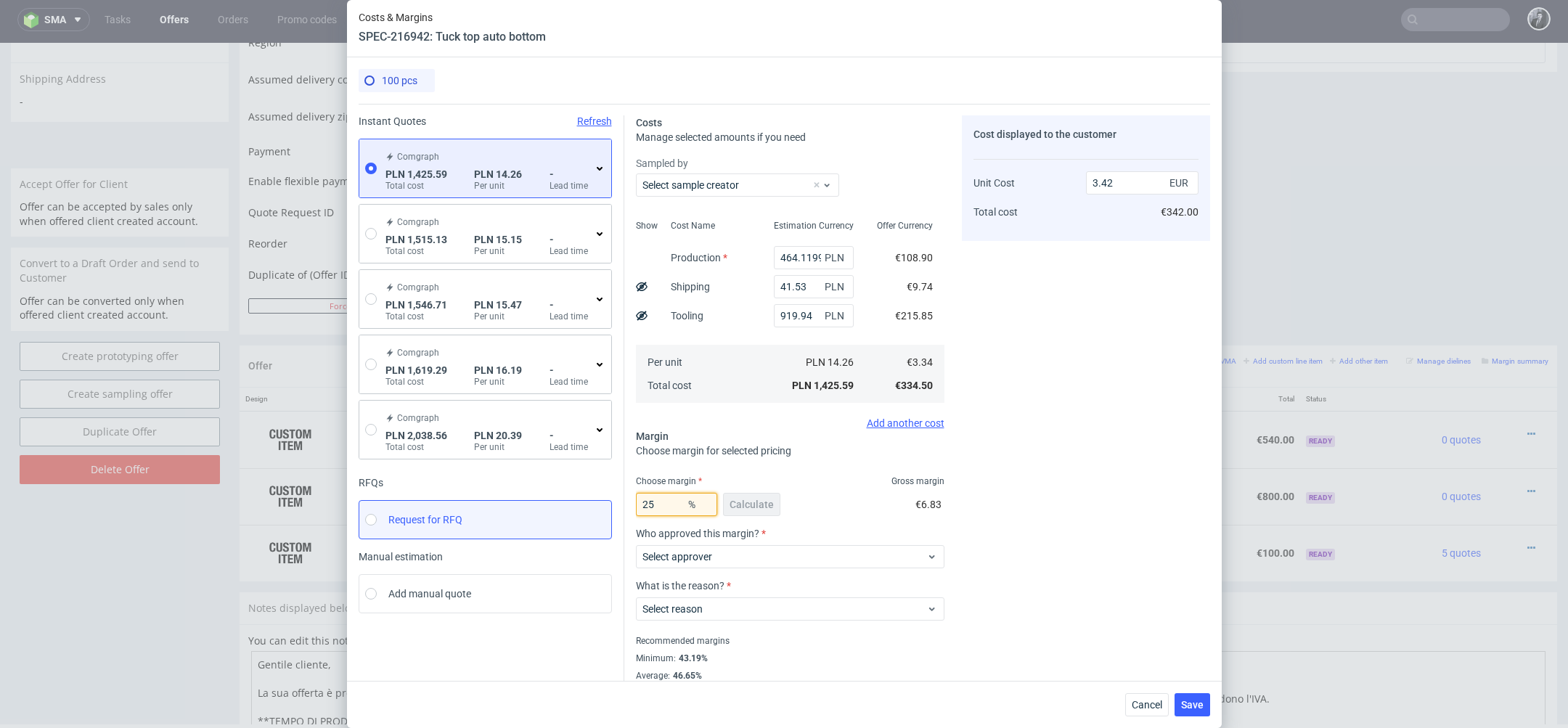
type input "25"
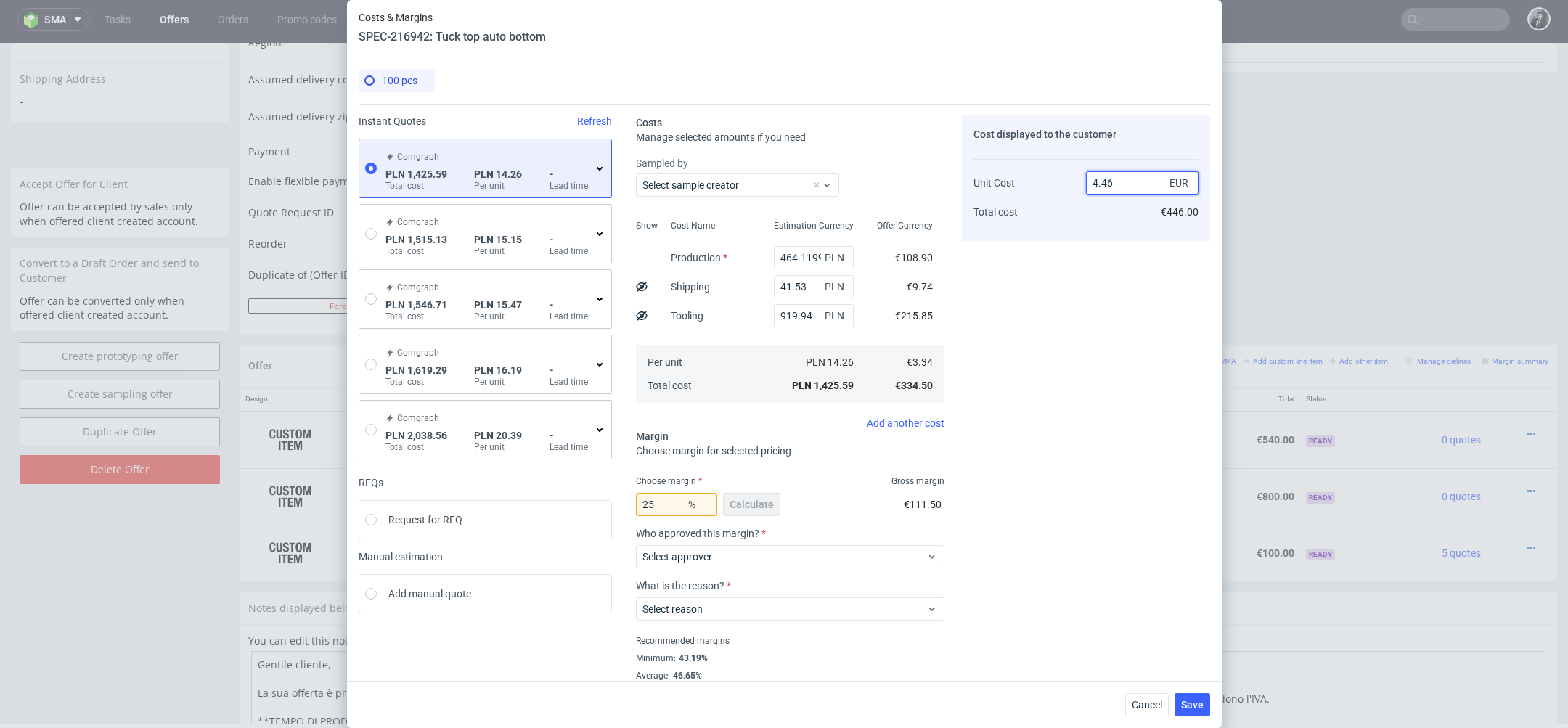
click at [1138, 180] on input "4.46" at bounding box center [1142, 183] width 113 height 23
type input "4.40"
type input "24.0909090909091"
type input "4.15"
type input "19.51807228915664"
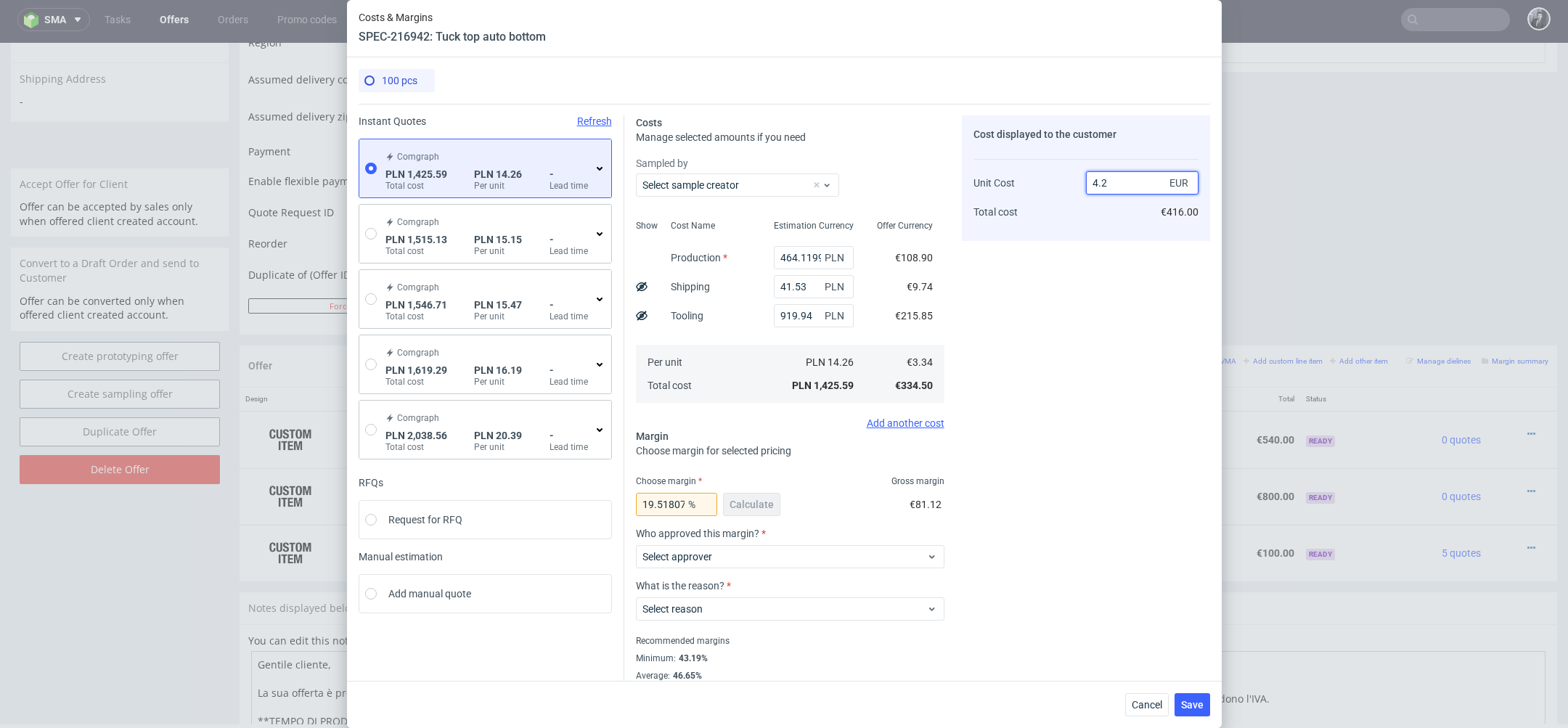
type input "4.20"
type input "20.476190476190474"
type input "4.2"
click at [1158, 350] on div "Cost displayed to the customer Unit Cost Total cost 4.2 EUR €421.00" at bounding box center [1086, 407] width 248 height 584
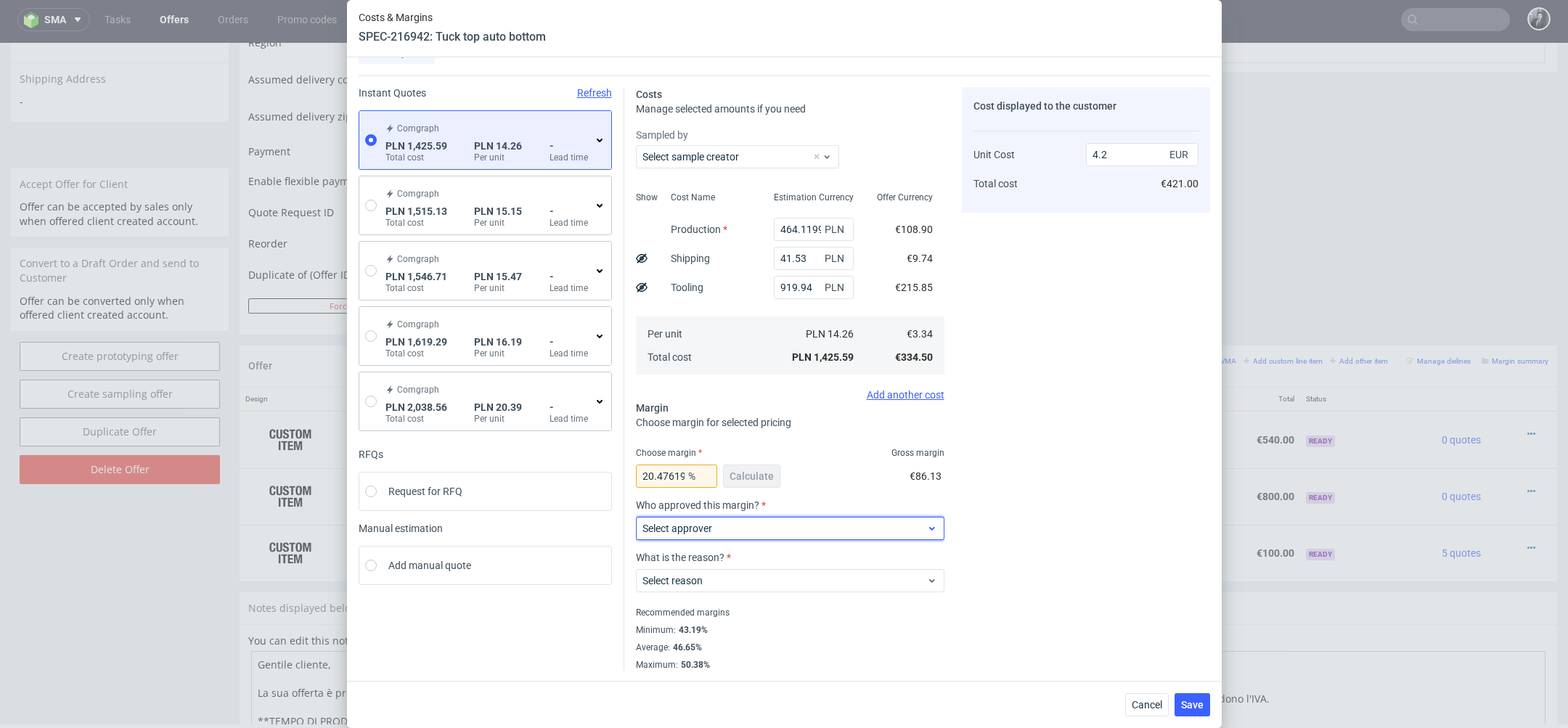
click at [792, 531] on span "Select approver" at bounding box center [784, 529] width 285 height 14
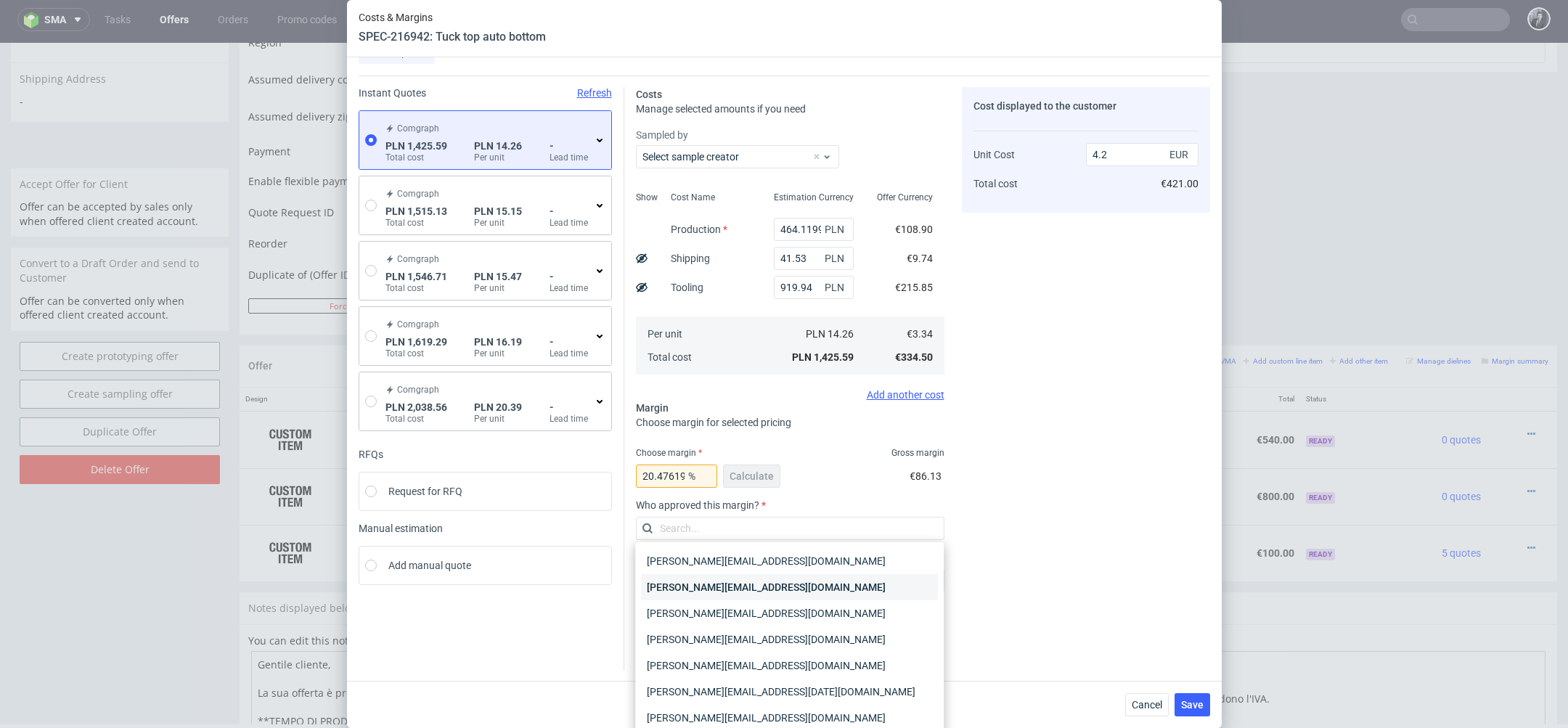
click at [781, 598] on div "[PERSON_NAME][EMAIL_ADDRESS][PERSON_NAME][DOMAIN_NAME]" at bounding box center [789, 587] width 296 height 26
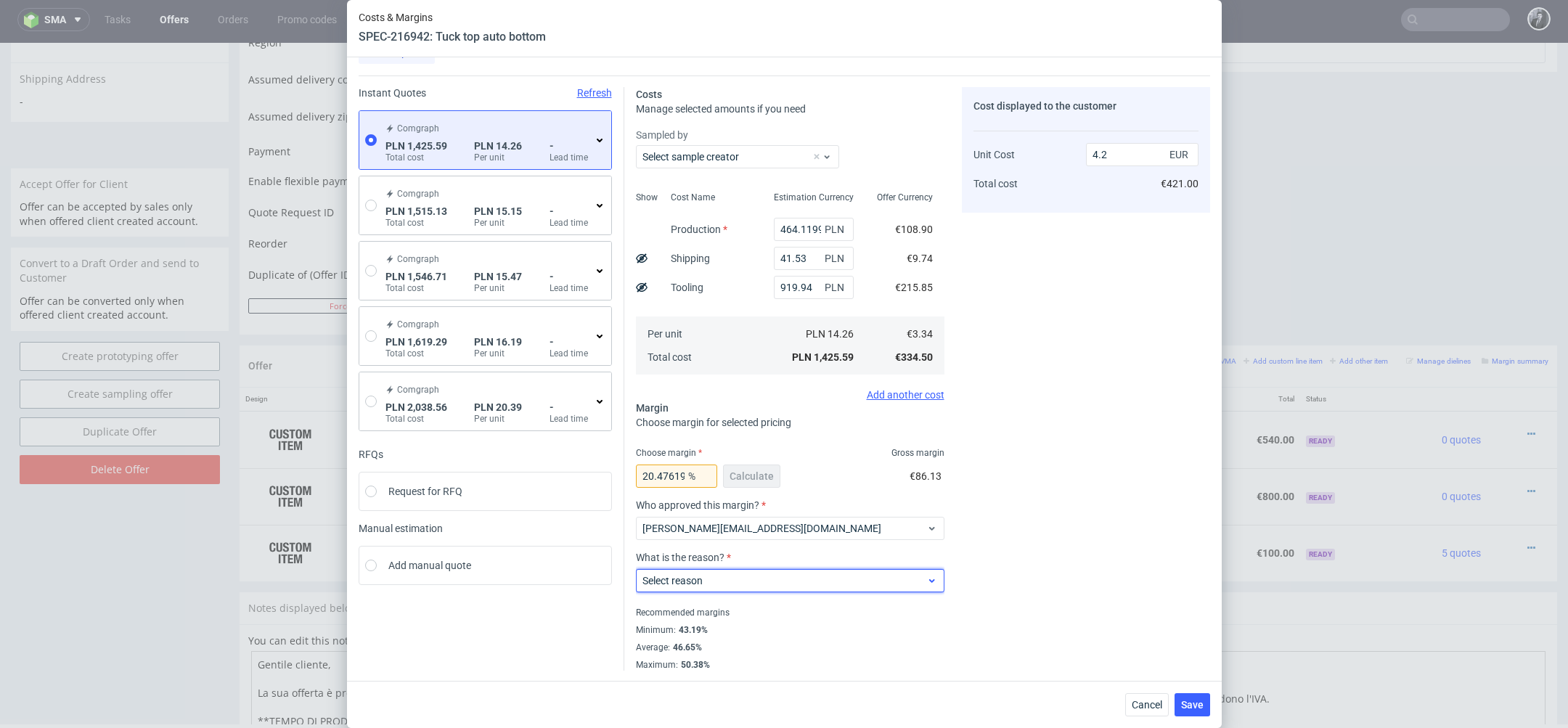
click at [793, 587] on span "Select reason" at bounding box center [784, 581] width 285 height 14
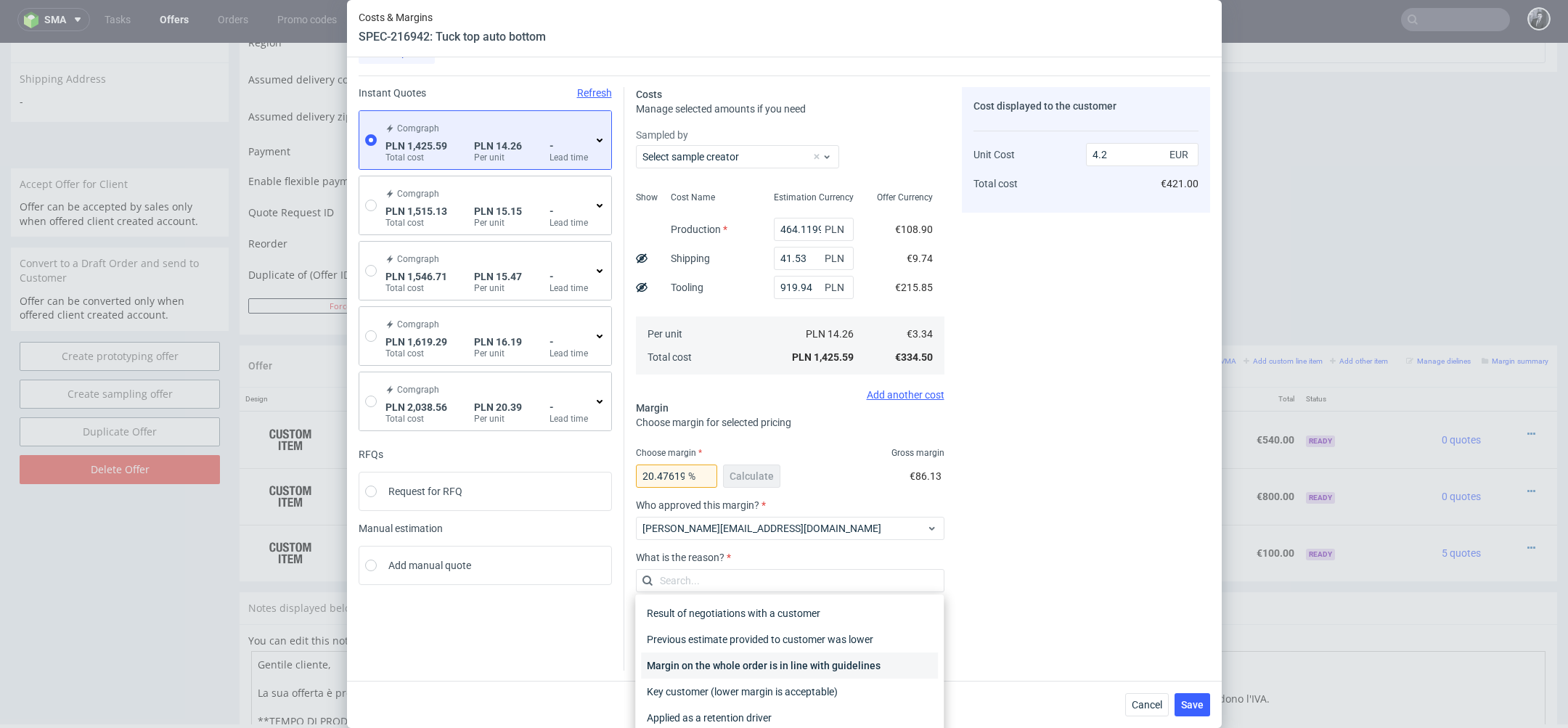
click at [779, 670] on div "Margin on the whole order is in line with guidelines" at bounding box center [789, 665] width 296 height 26
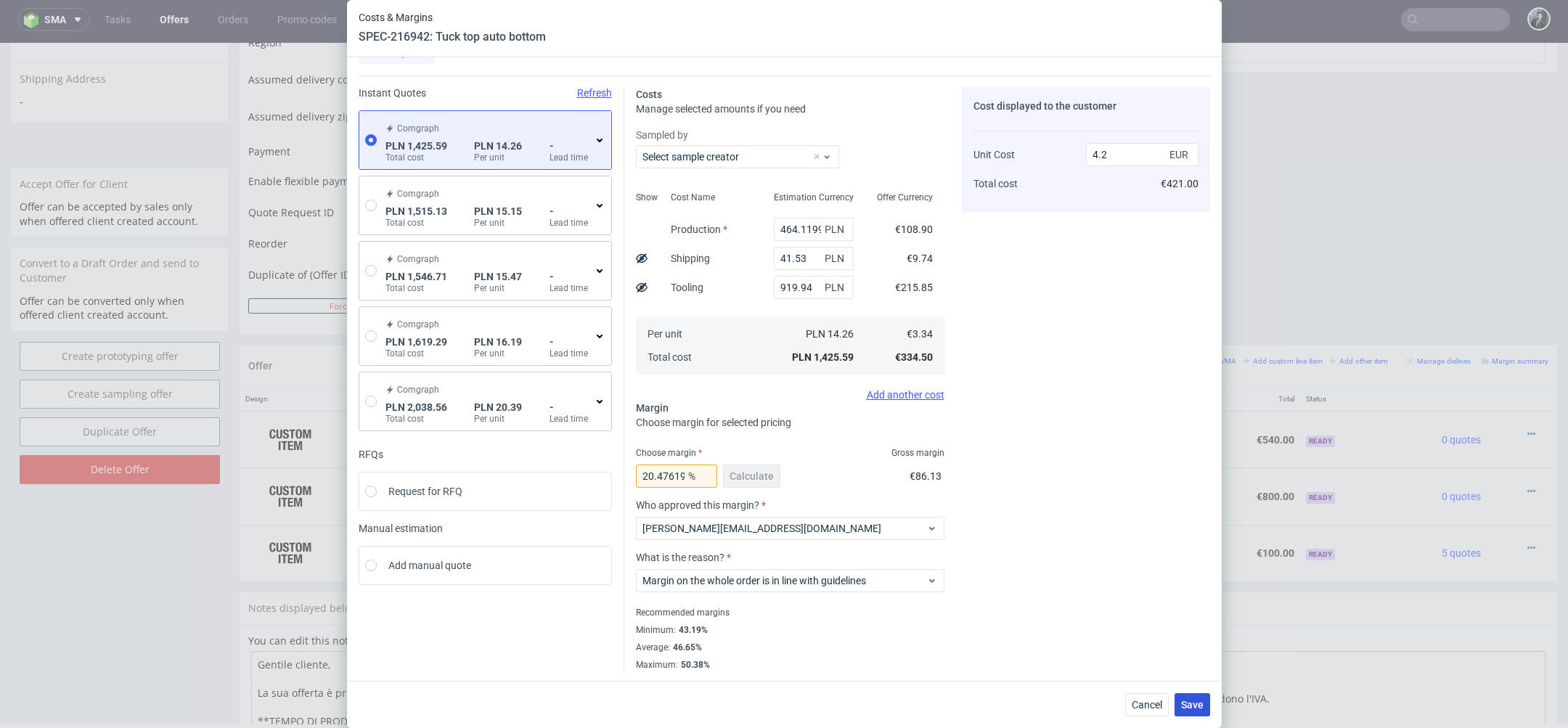
click at [1185, 709] on span "Save" at bounding box center [1192, 705] width 22 height 10
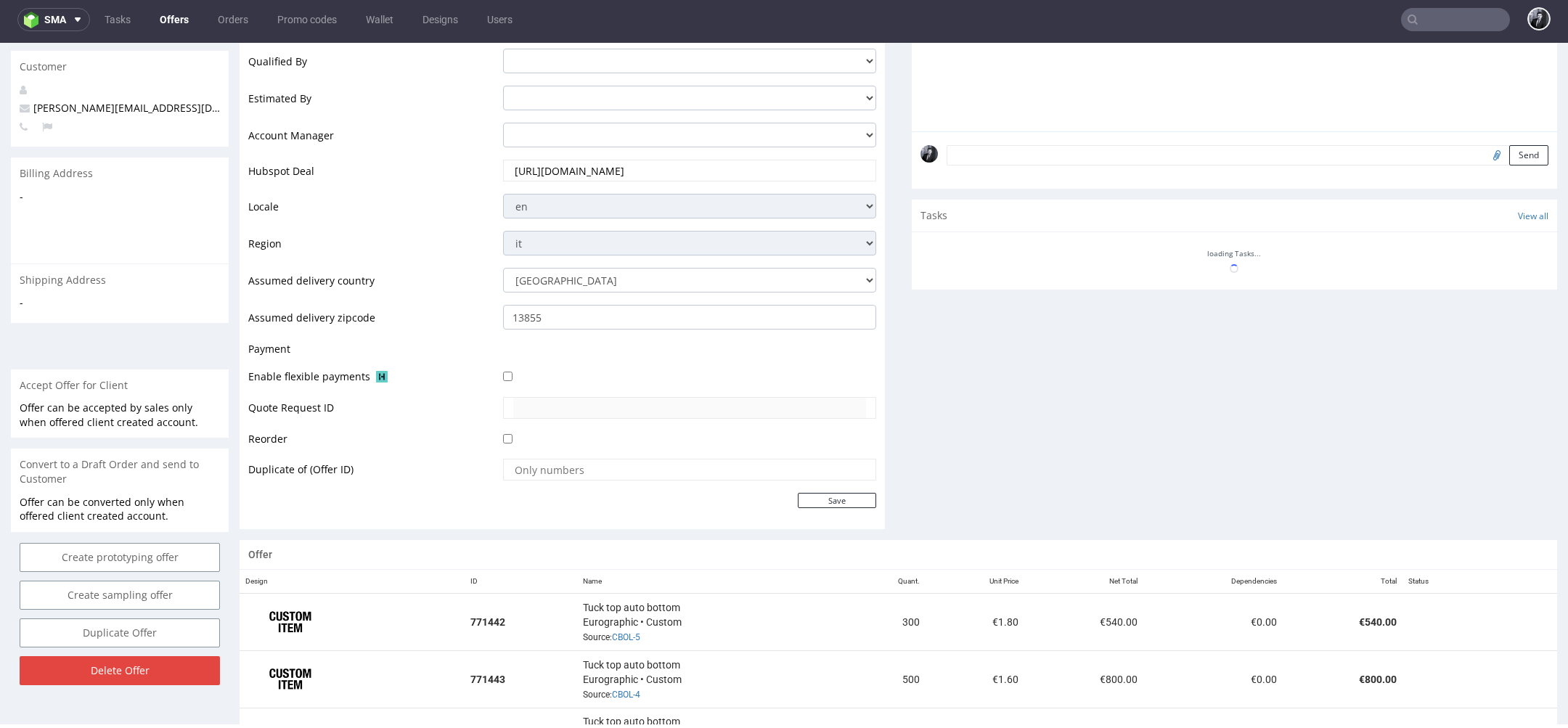
scroll to position [465, 0]
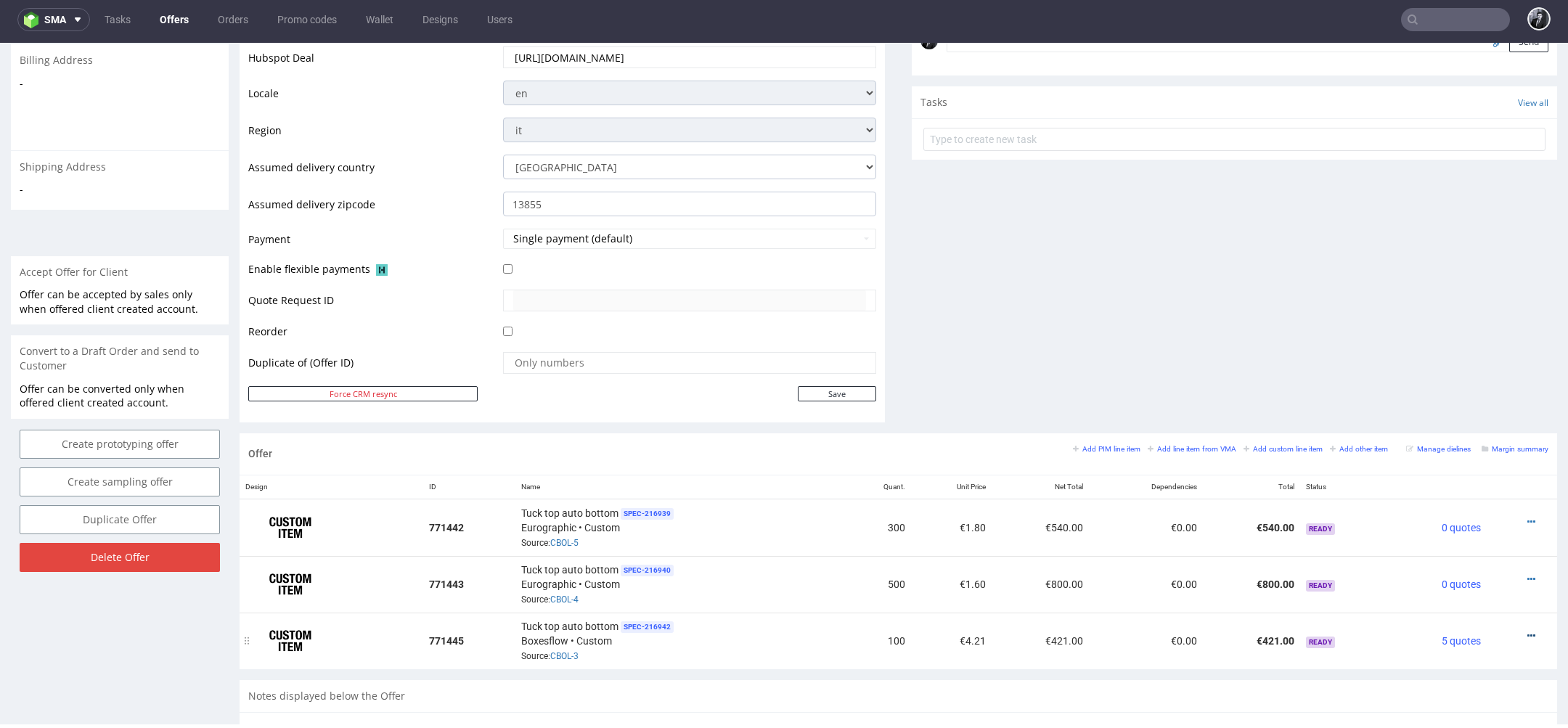
click at [1527, 633] on icon at bounding box center [1530, 635] width 8 height 10
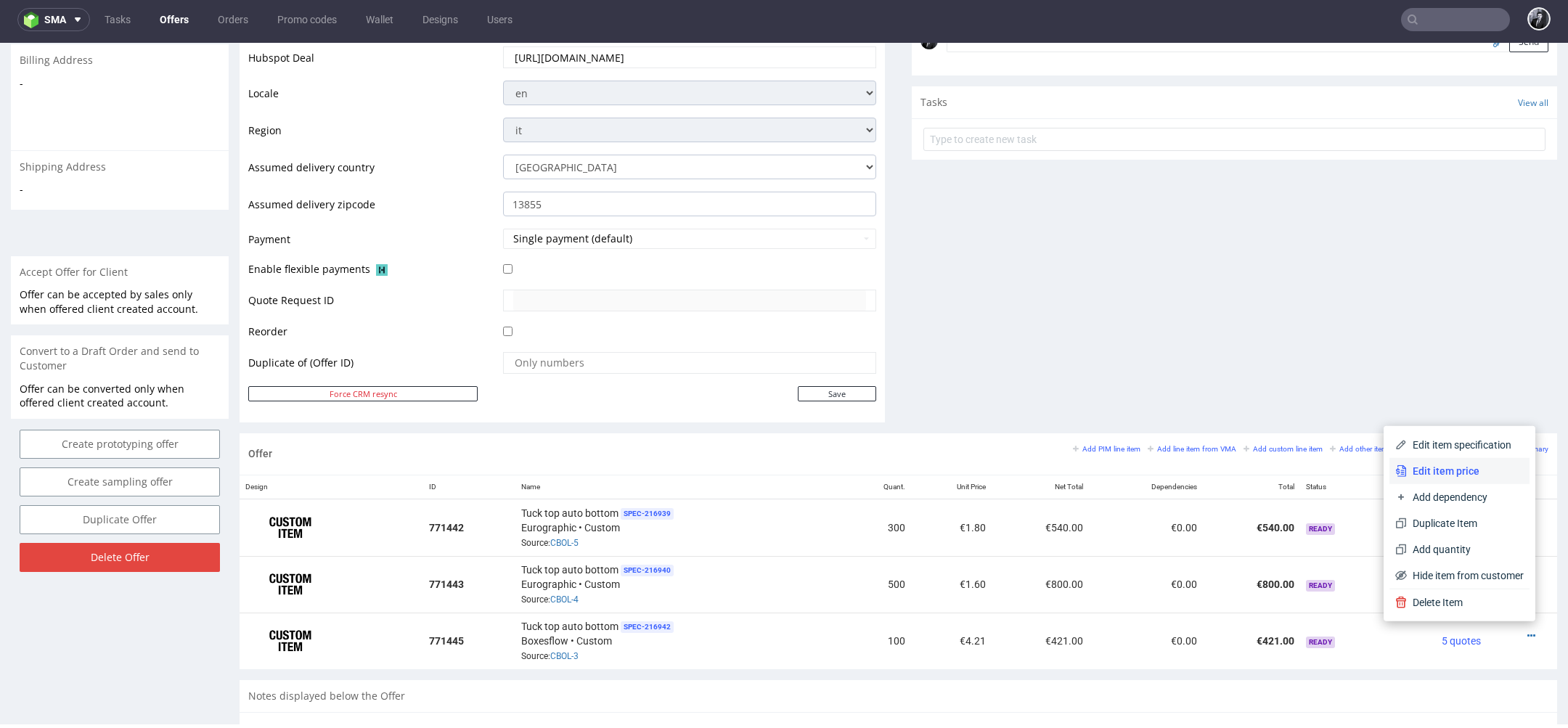
click at [1472, 473] on span "Edit item price" at bounding box center [1464, 471] width 117 height 14
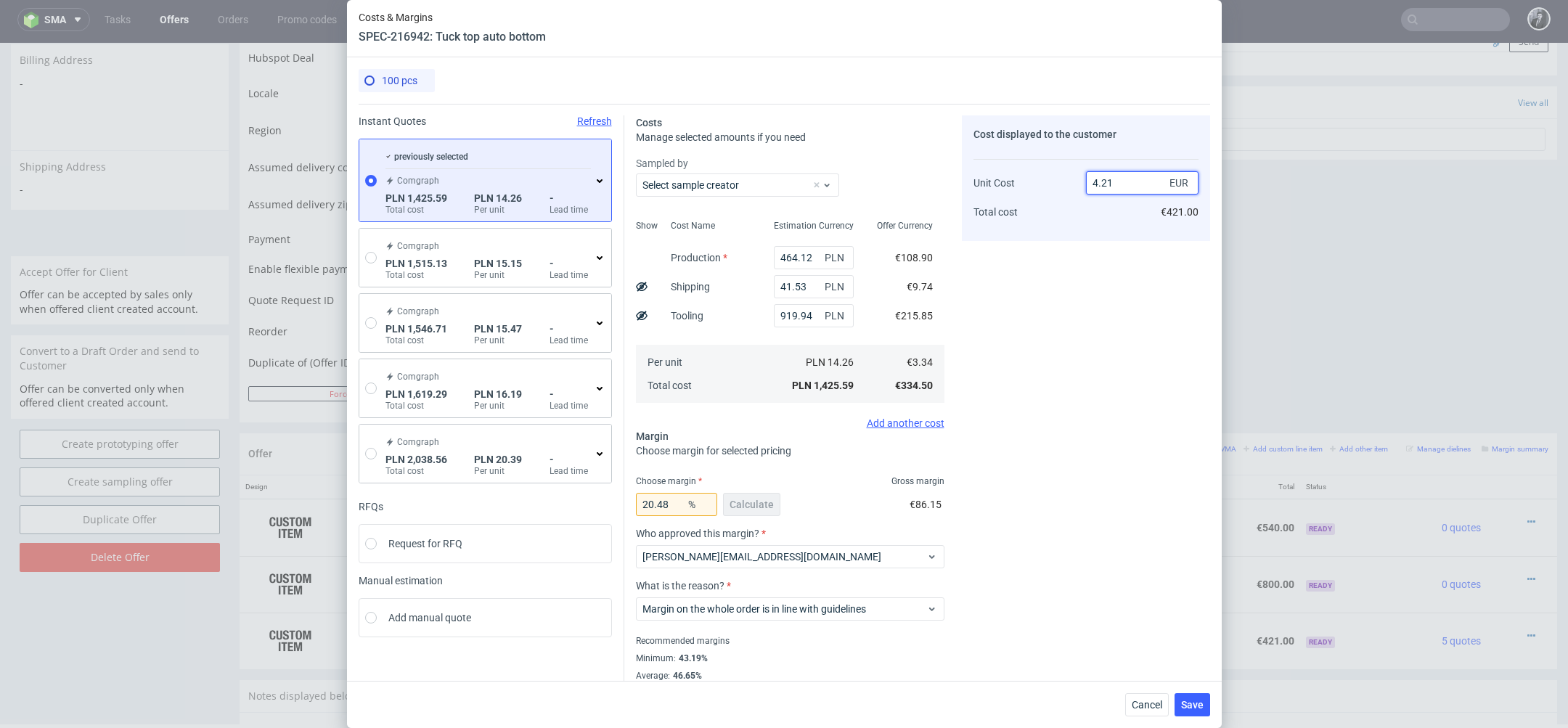
click at [1130, 182] on input "4.21" at bounding box center [1142, 183] width 113 height 23
type input "4.2"
type input "20.476190476190474"
type input "4.19"
type input "20.28639618138426"
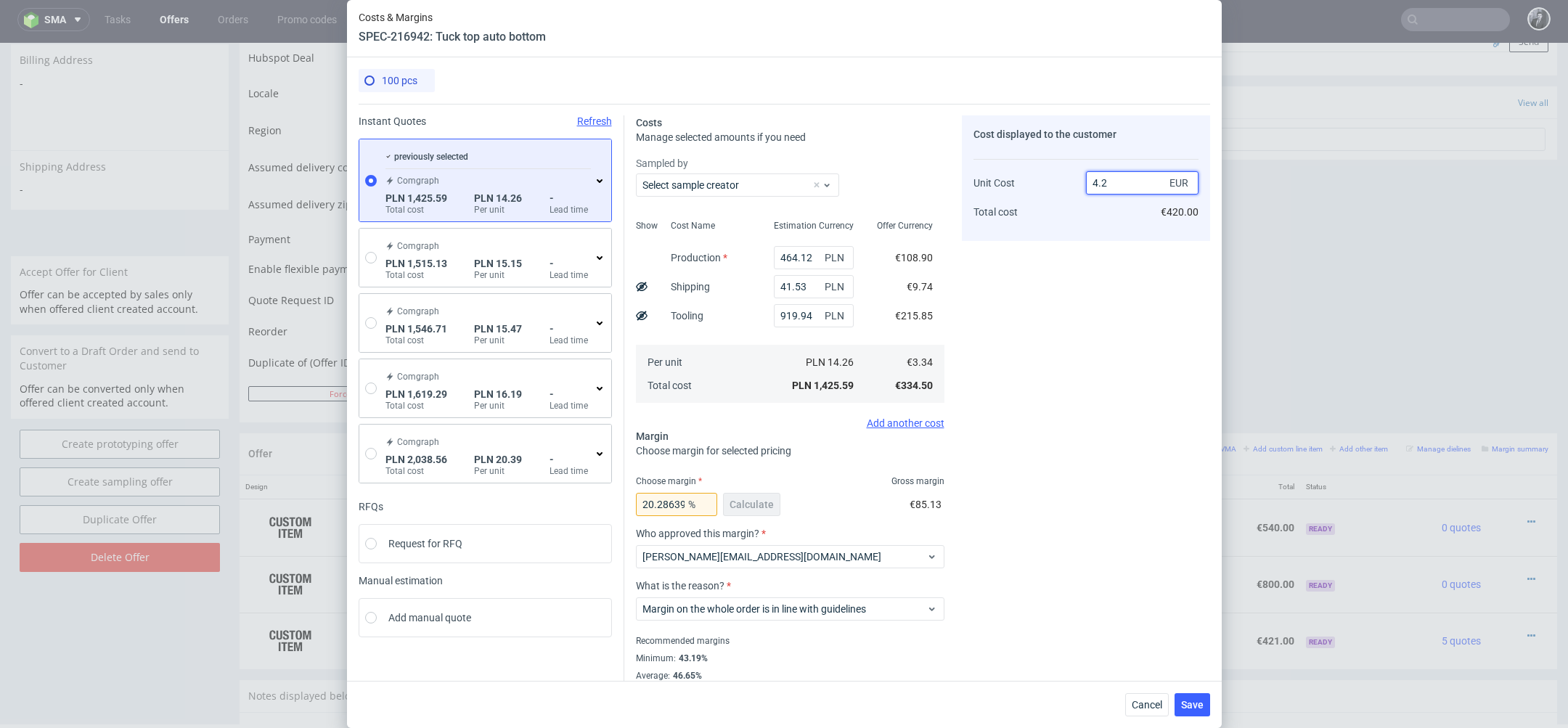
type input "4.2"
click at [1155, 405] on div "Cost displayed to the customer Unit Cost Total cost 4.2 EUR €420.00" at bounding box center [1086, 407] width 248 height 584
click at [1185, 698] on button "Save" at bounding box center [1192, 705] width 36 height 23
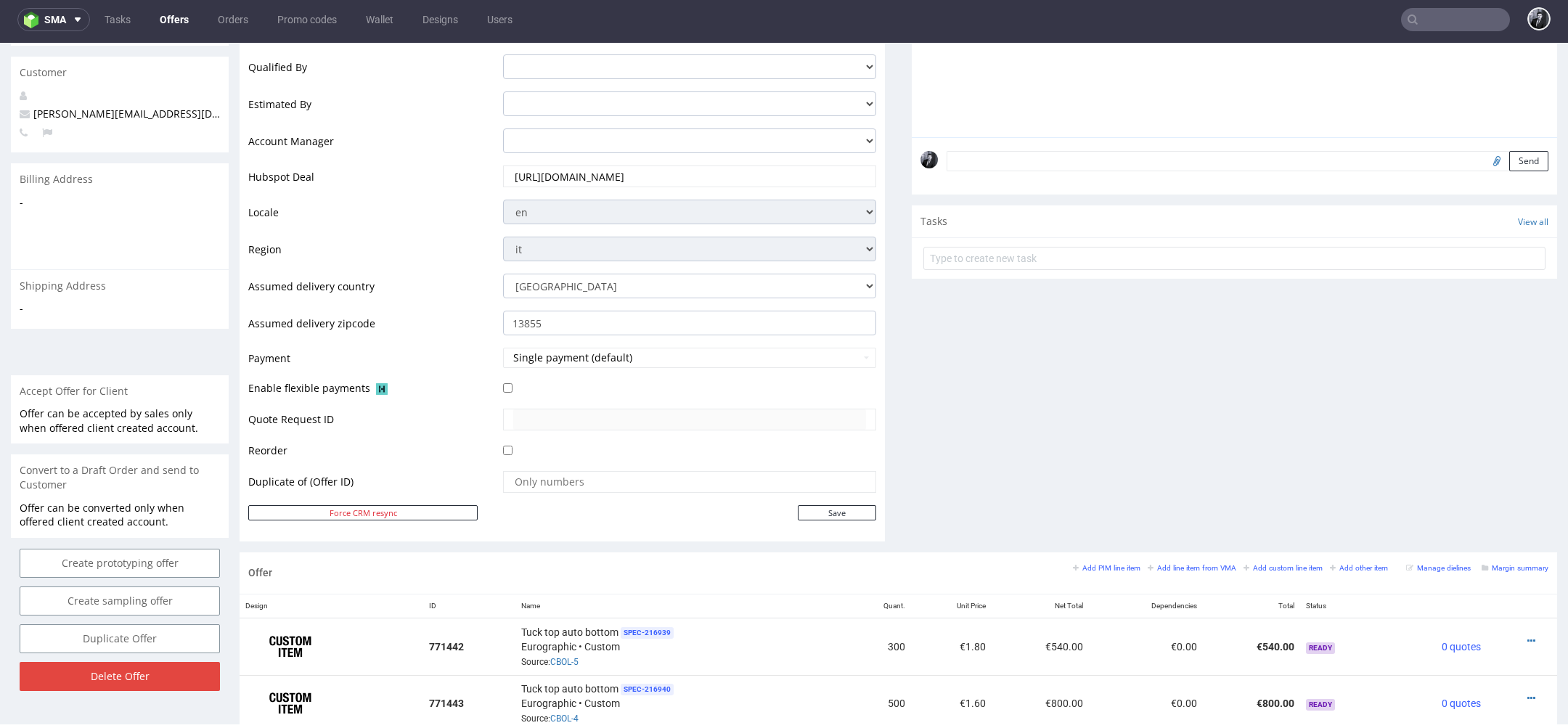
scroll to position [0, 0]
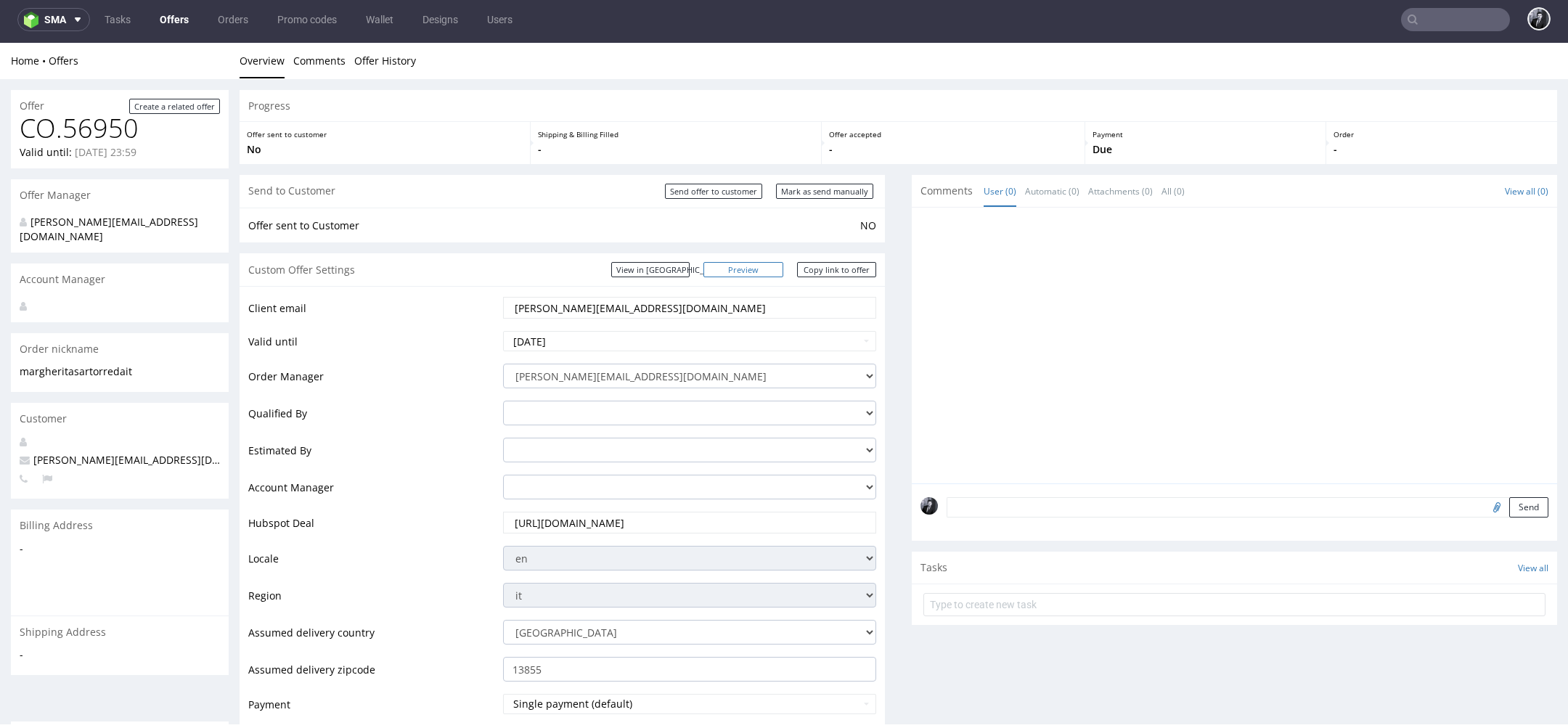
click at [764, 271] on link "Preview" at bounding box center [743, 269] width 79 height 15
click at [841, 273] on link "Copy link to offer" at bounding box center [837, 269] width 79 height 15
click at [691, 339] on input "2025-09-26" at bounding box center [689, 341] width 373 height 21
click at [628, 293] on td "3" at bounding box center [625, 298] width 21 height 21
type input "2025-10-03"
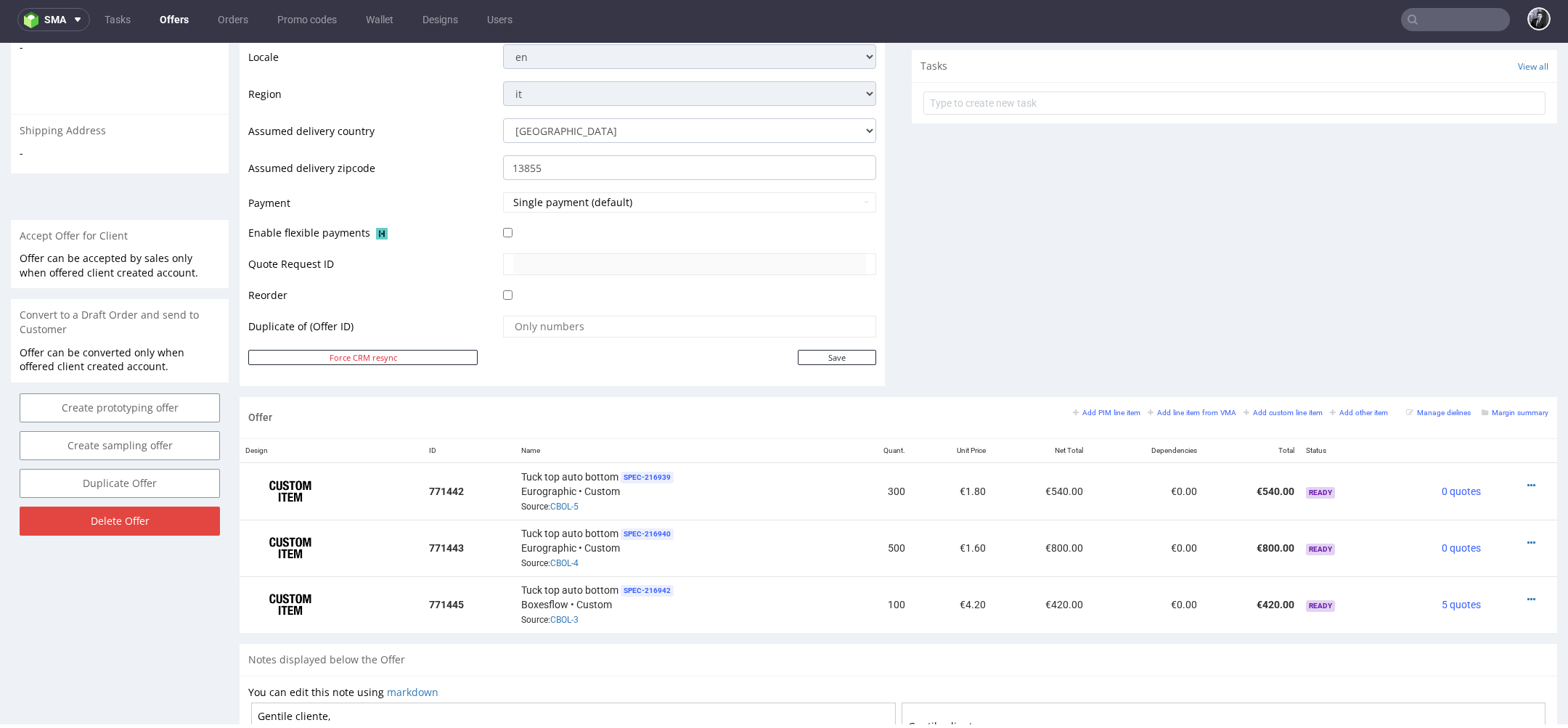
scroll to position [560, 0]
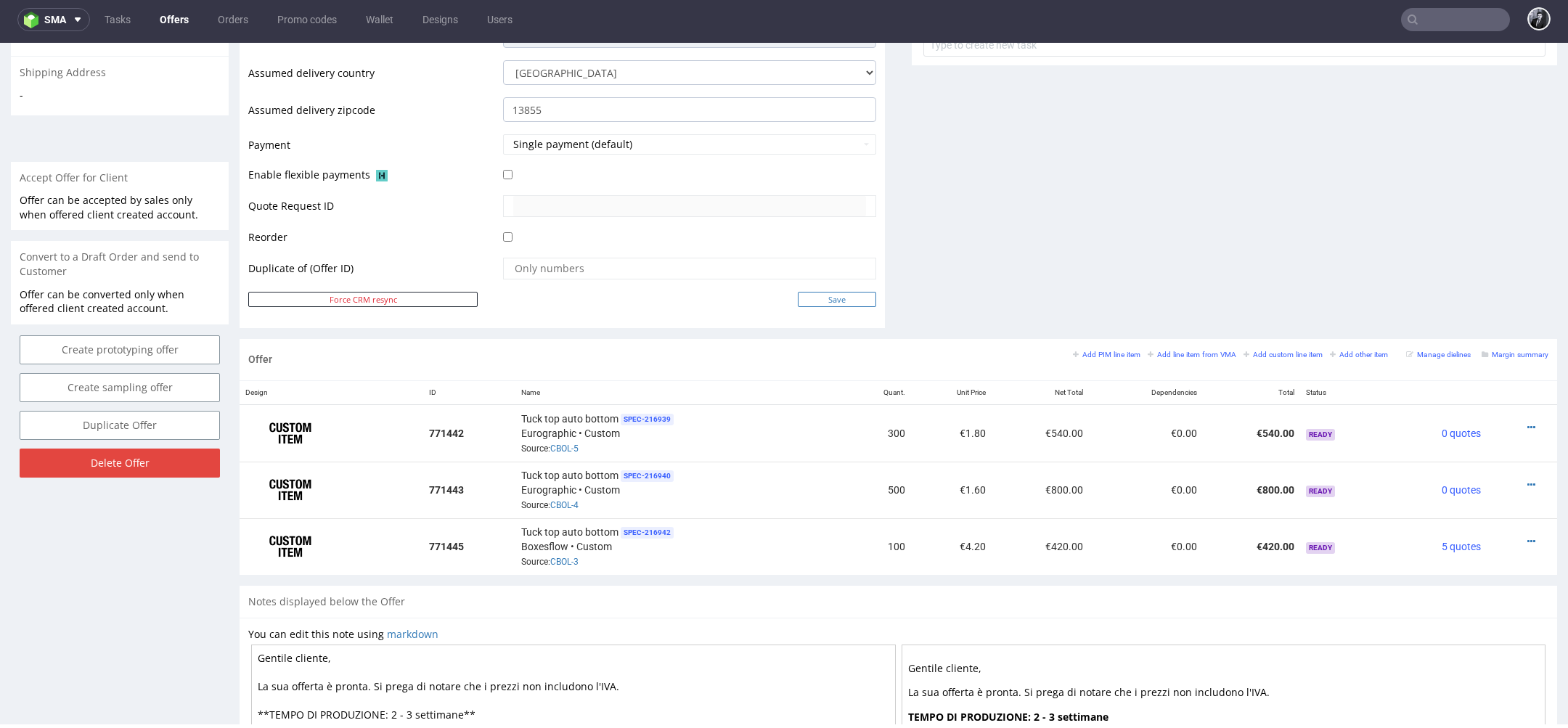
click at [834, 293] on input "Save" at bounding box center [837, 299] width 79 height 15
type input "In progress..."
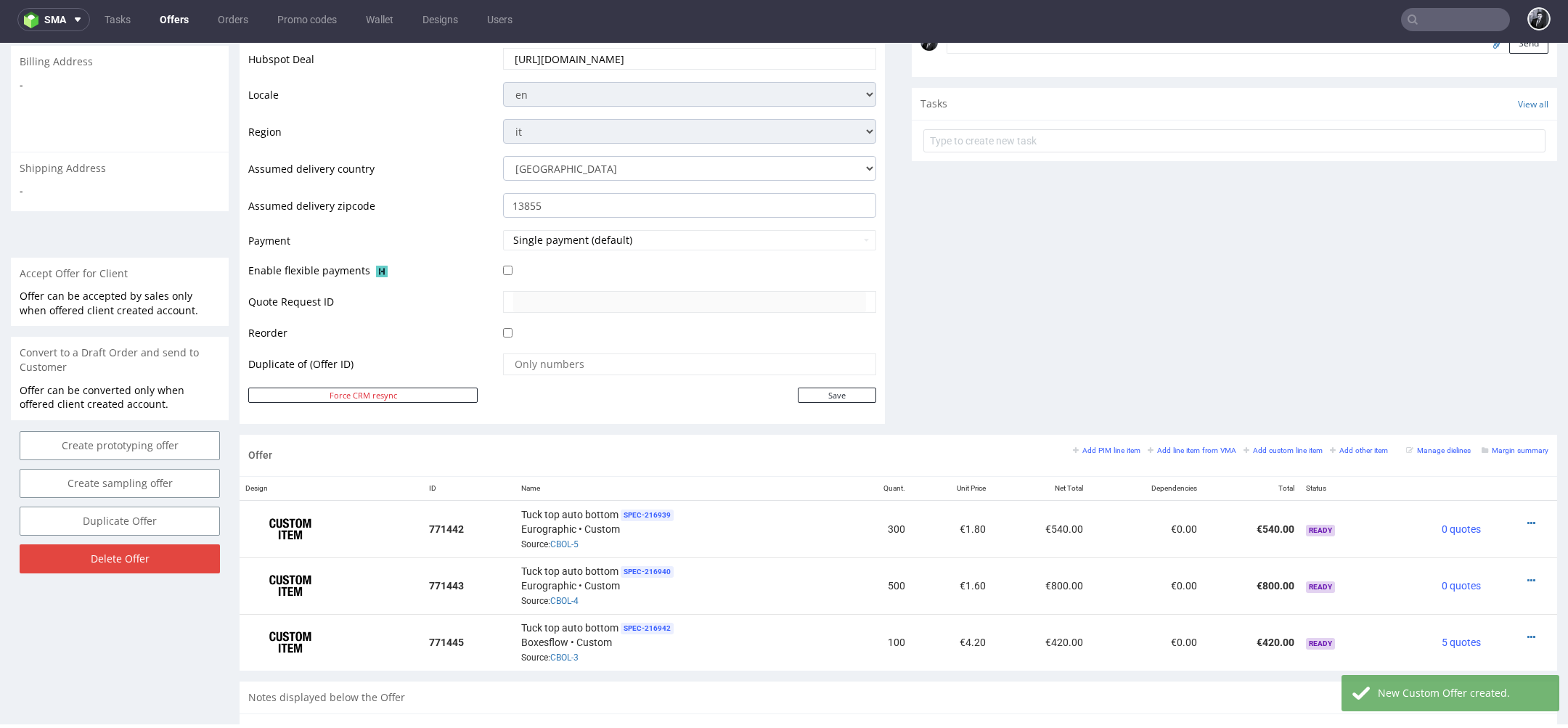
scroll to position [466, 0]
click at [1518, 517] on div at bounding box center [1517, 522] width 50 height 14
click at [1527, 517] on icon at bounding box center [1530, 521] width 8 height 10
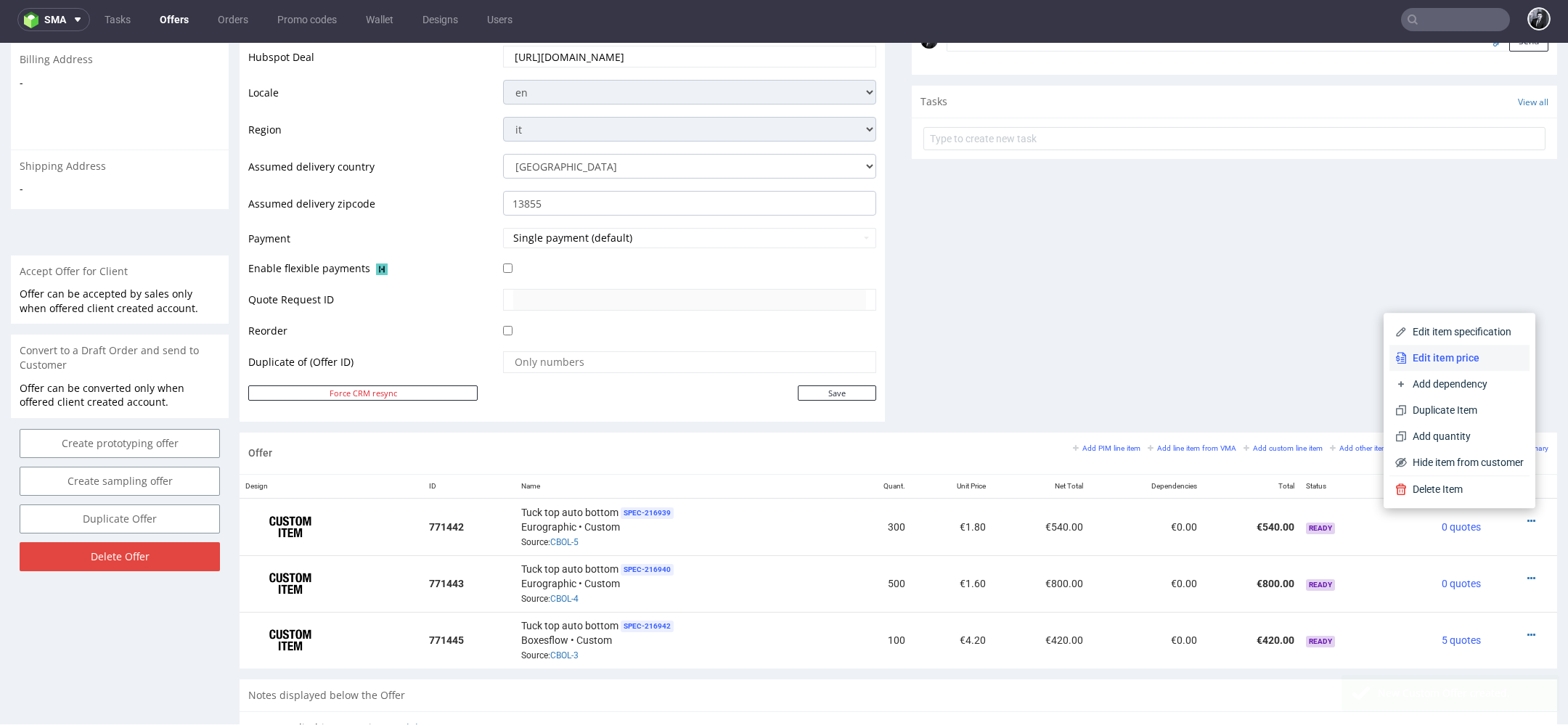
click at [1452, 359] on span "Edit item price" at bounding box center [1464, 358] width 117 height 14
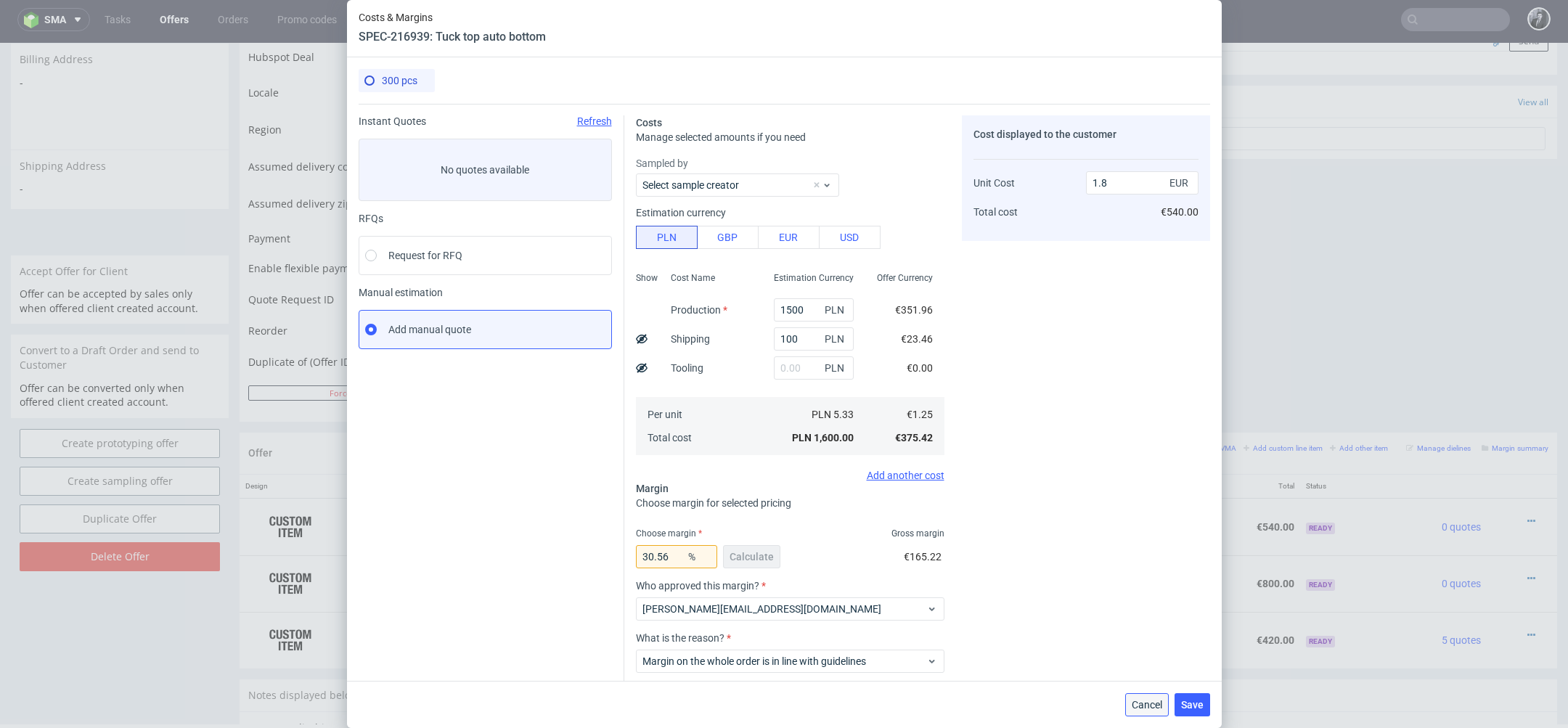
click at [1155, 710] on span "Cancel" at bounding box center [1147, 705] width 30 height 10
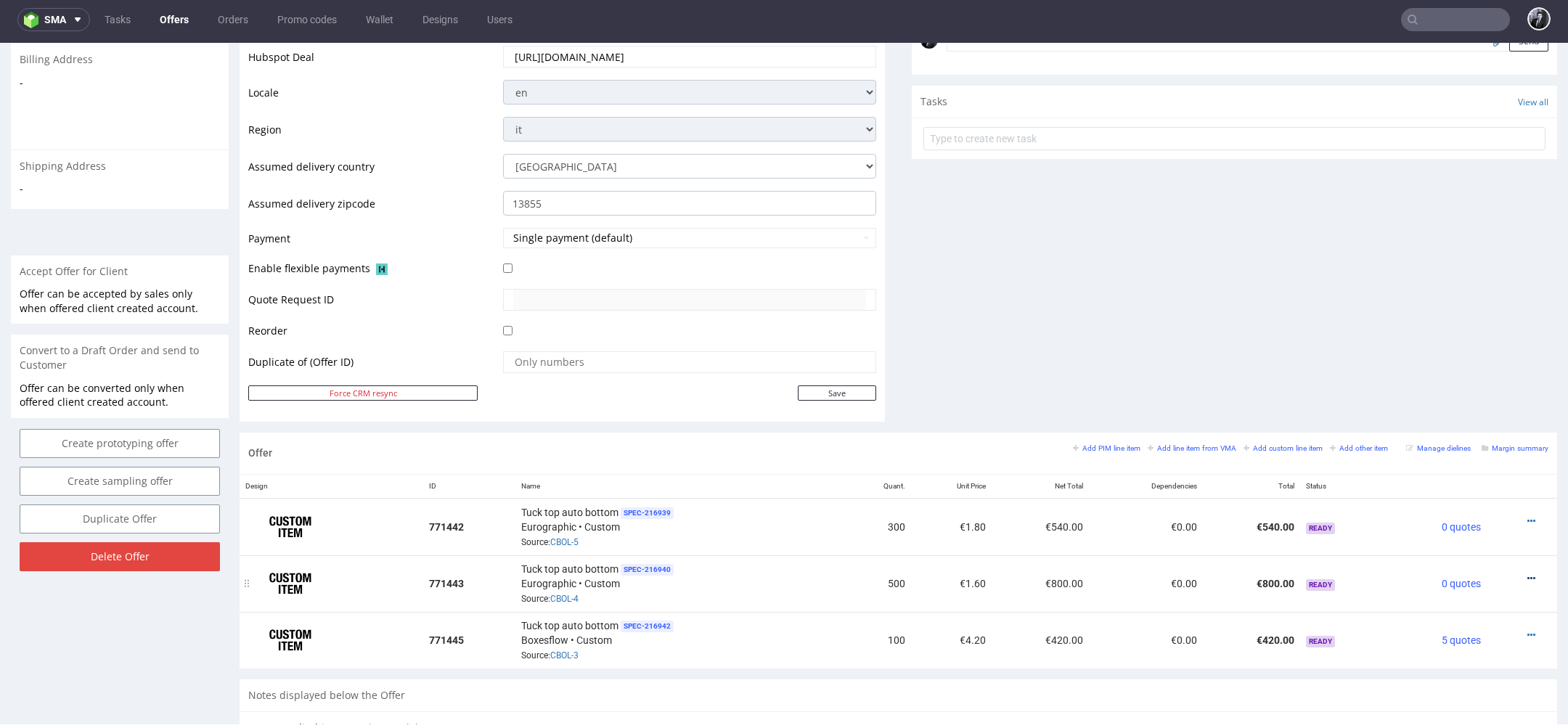
click at [1527, 573] on icon at bounding box center [1530, 578] width 8 height 10
click at [1455, 405] on li "Edit item price" at bounding box center [1459, 414] width 140 height 26
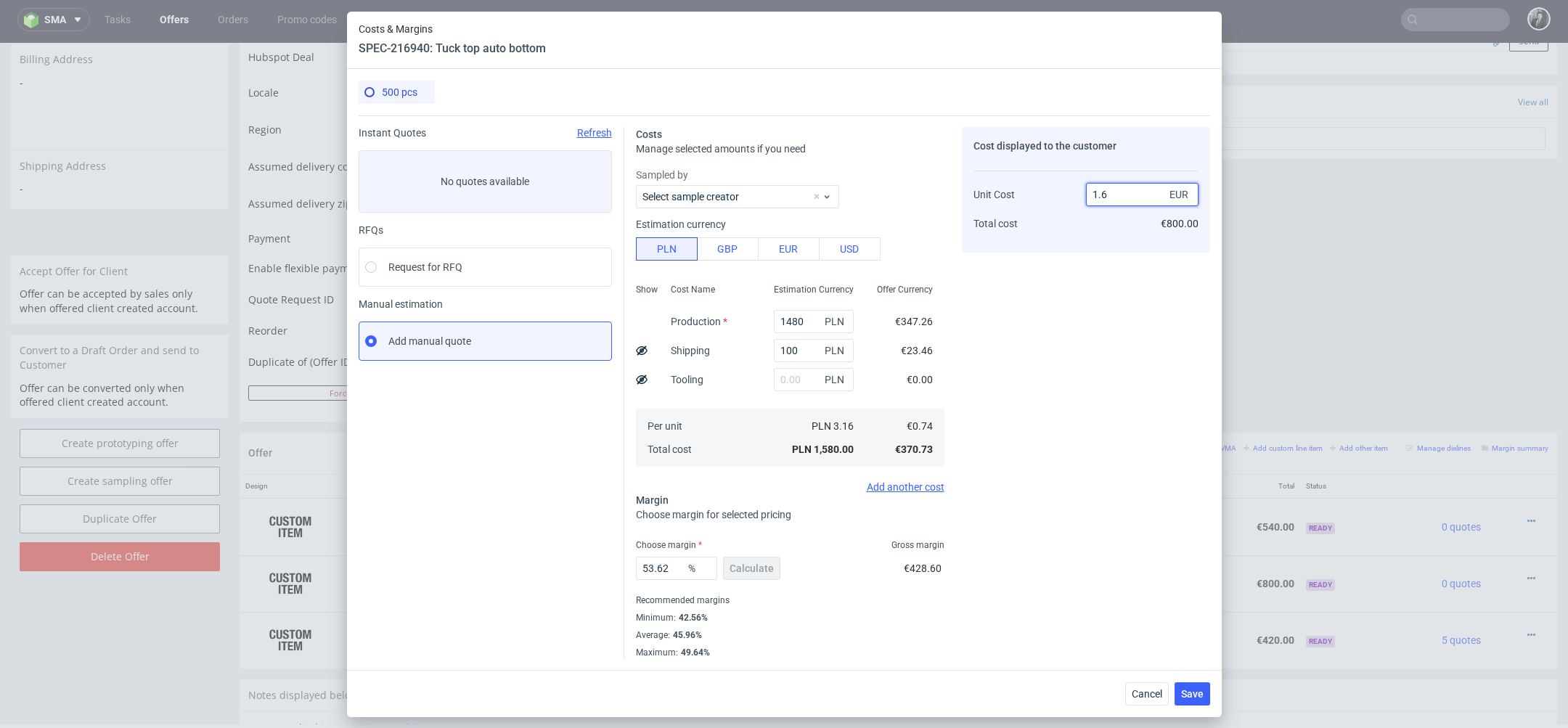
click at [1120, 200] on input "1.6" at bounding box center [1142, 195] width 113 height 23
click at [1278, 180] on div "Costs & Margins SPEC-216940: Tuck top auto bottom 500 pcs Instant Quotes Refres…" at bounding box center [784, 364] width 1568 height 728
click at [1191, 695] on span "Save" at bounding box center [1192, 693] width 22 height 10
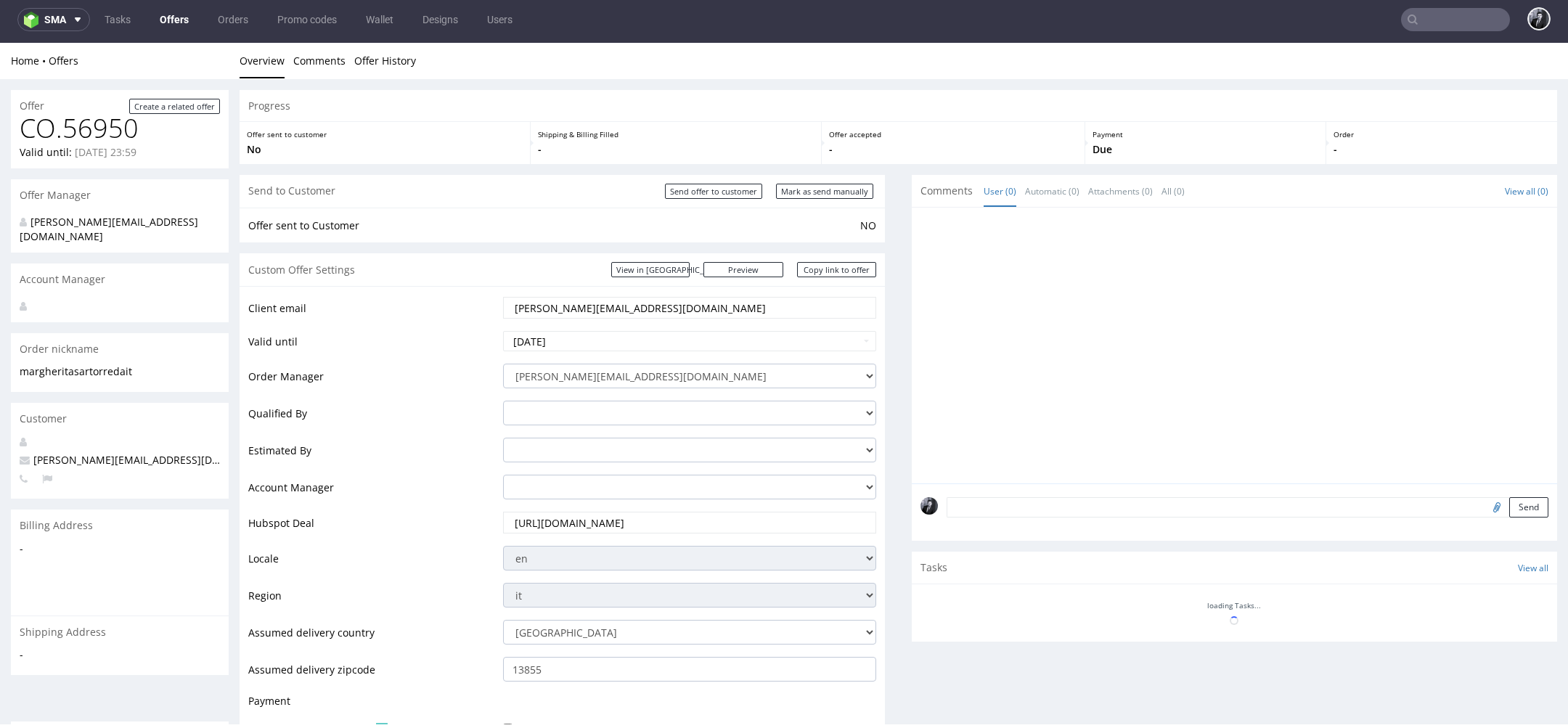
scroll to position [0, 0]
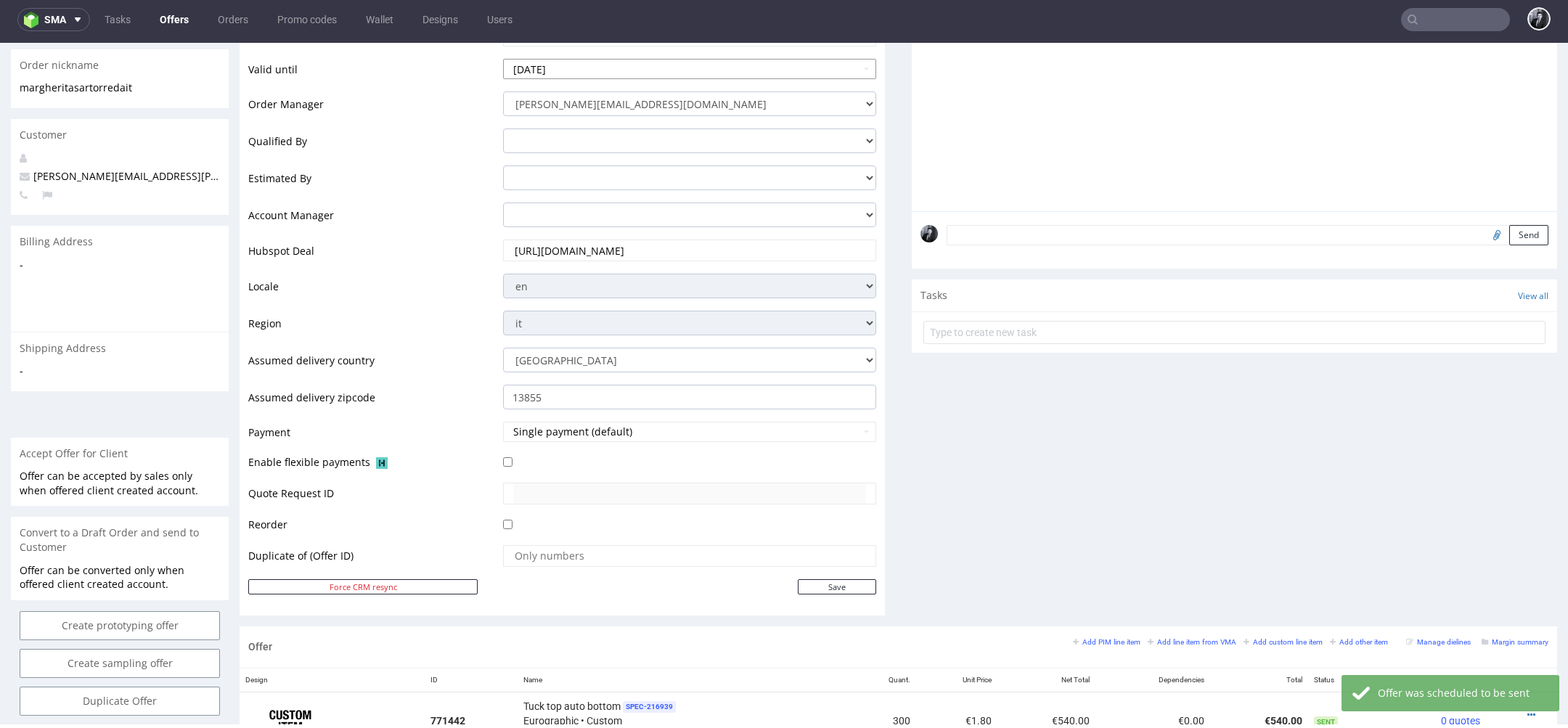
scroll to position [186, 0]
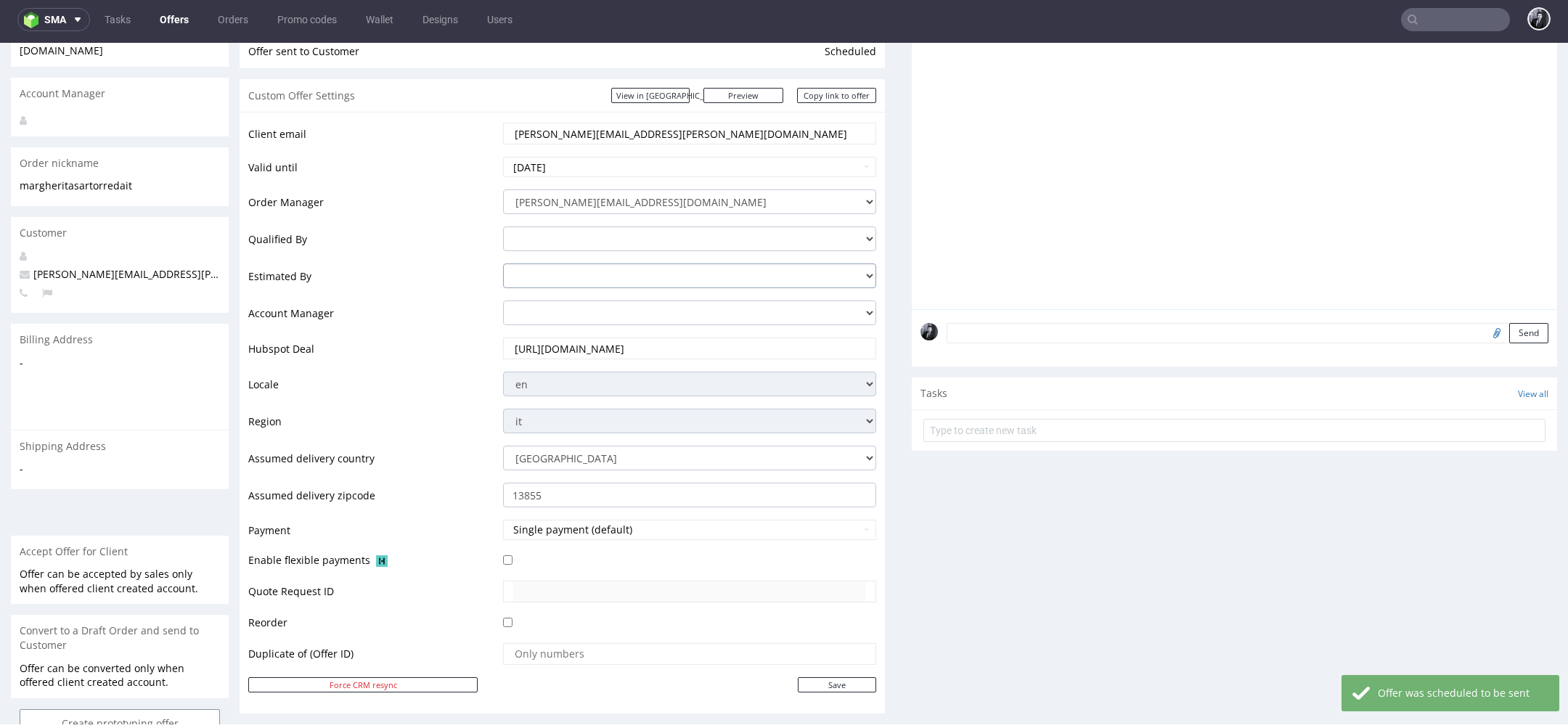
click at [607, 279] on select "adam.fabirkiewicz@packhelp.com antonina.plotek@packhelp.com daniel.kaminski@pac…" at bounding box center [689, 276] width 373 height 25
select select "15410290"
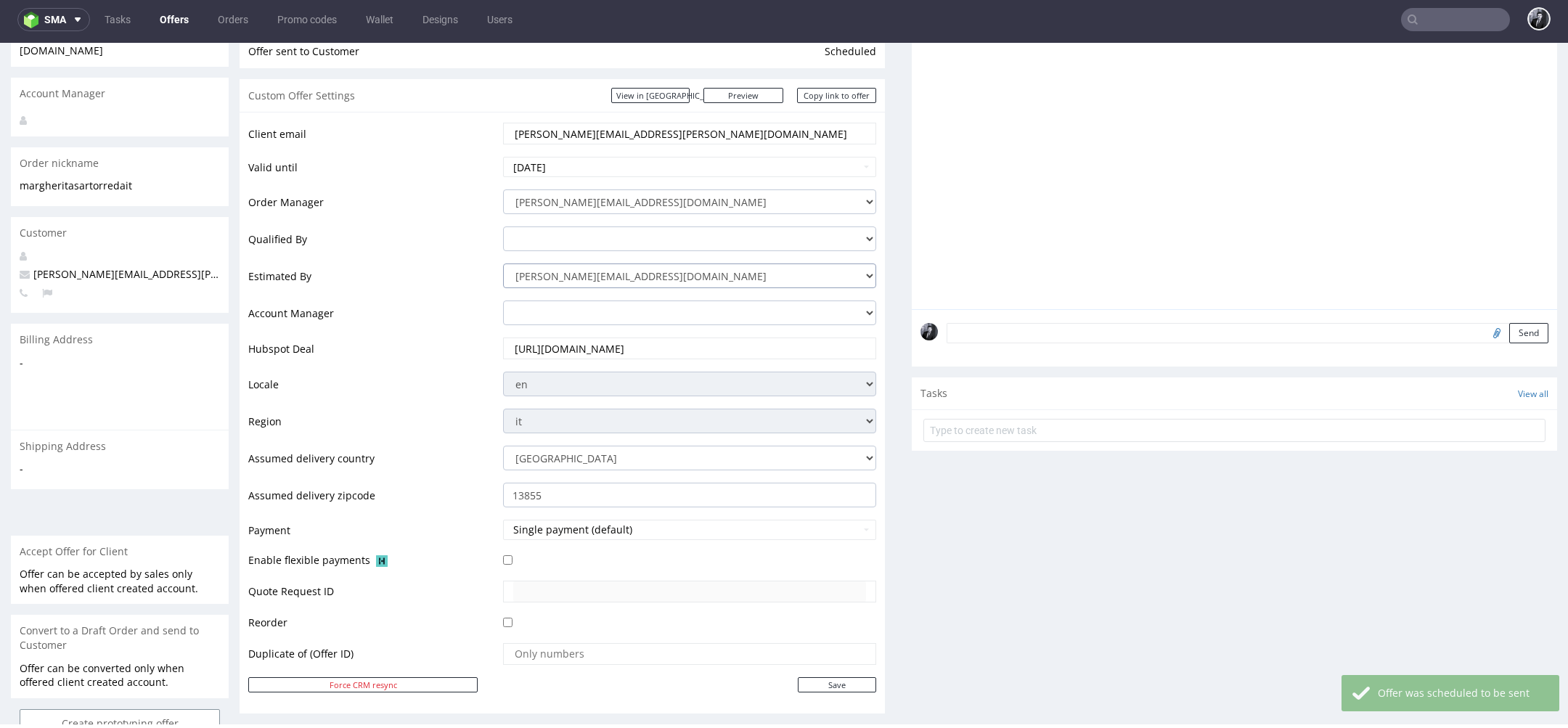
click at [503, 264] on select "adam.fabirkiewicz@packhelp.com antonina.plotek@packhelp.com daniel.kaminski@pac…" at bounding box center [689, 276] width 373 height 25
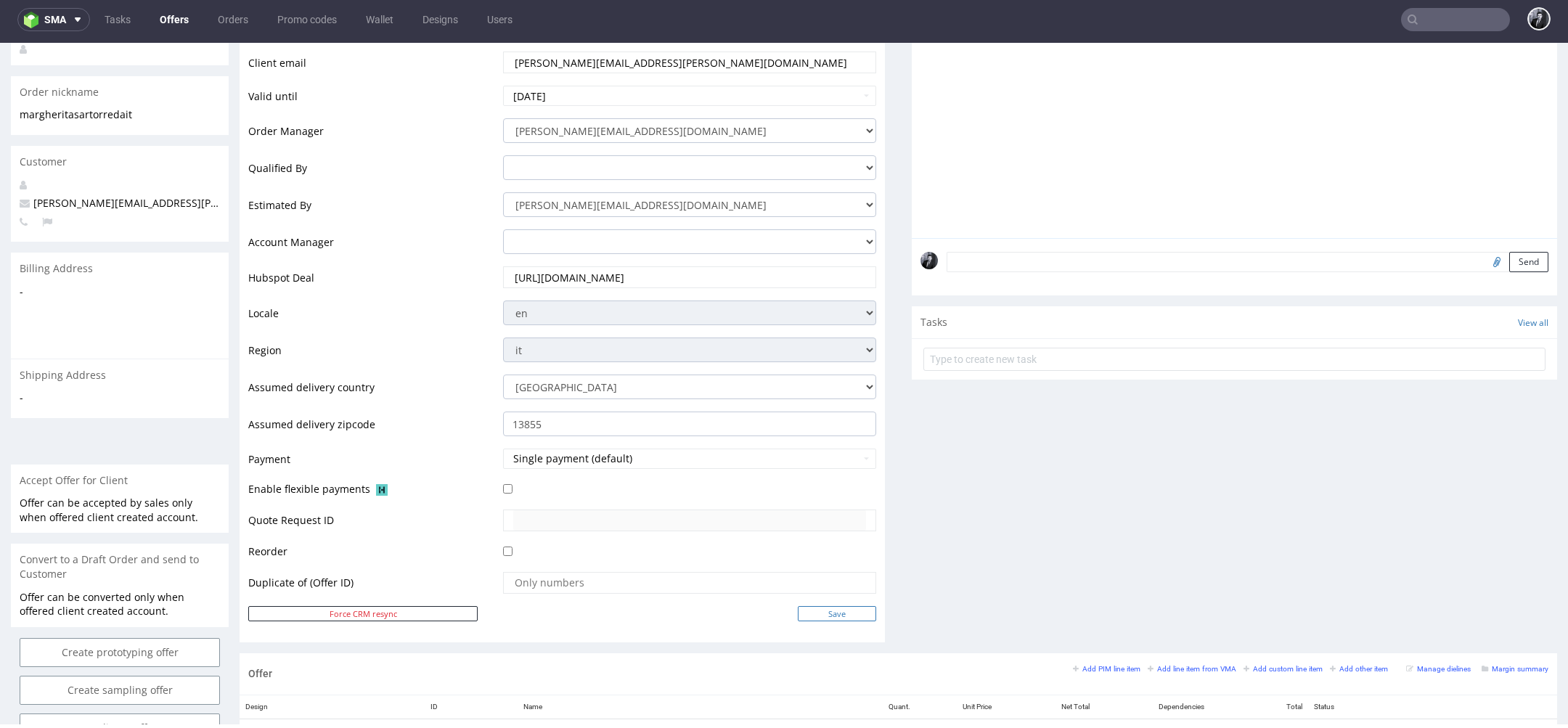
click at [845, 609] on input "Save" at bounding box center [837, 614] width 79 height 15
type input "In progress..."
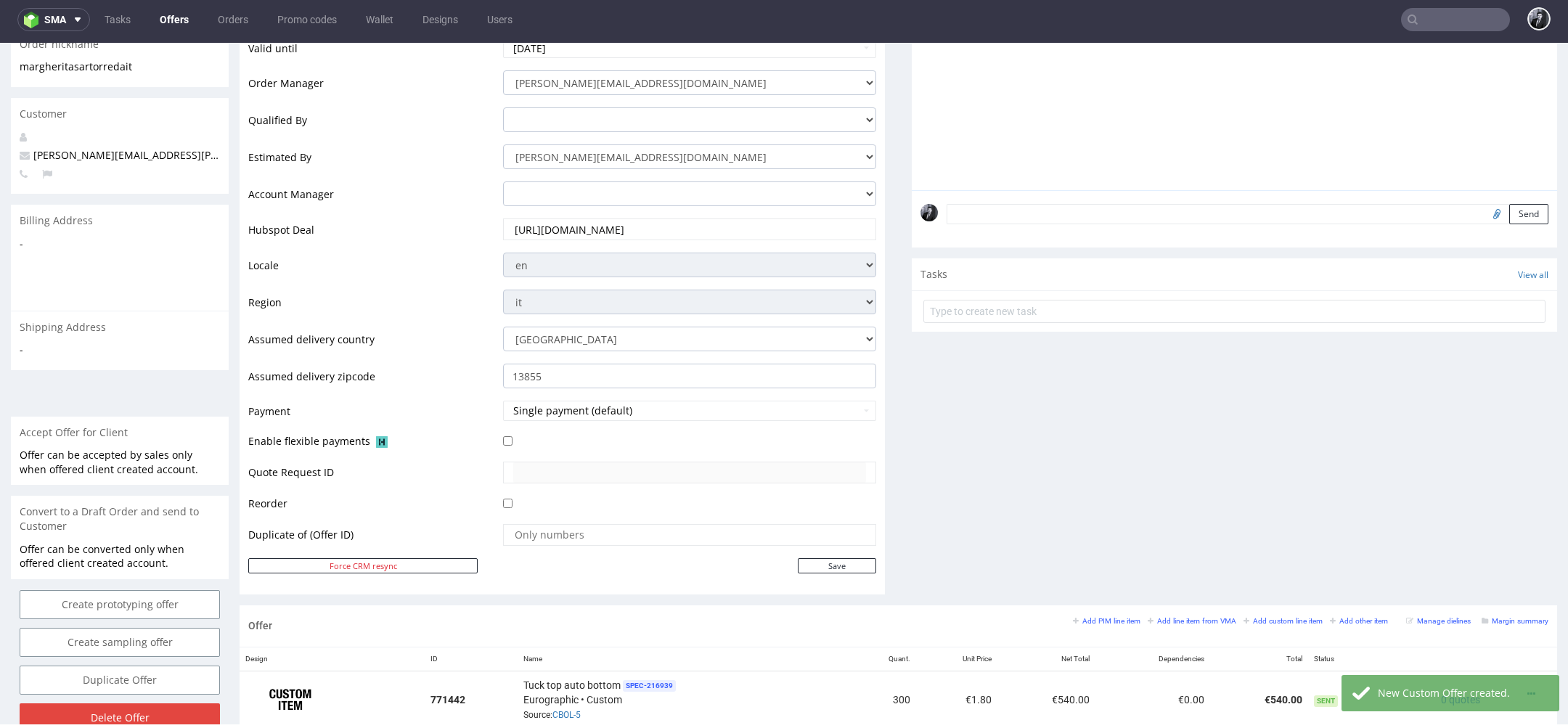
scroll to position [0, 0]
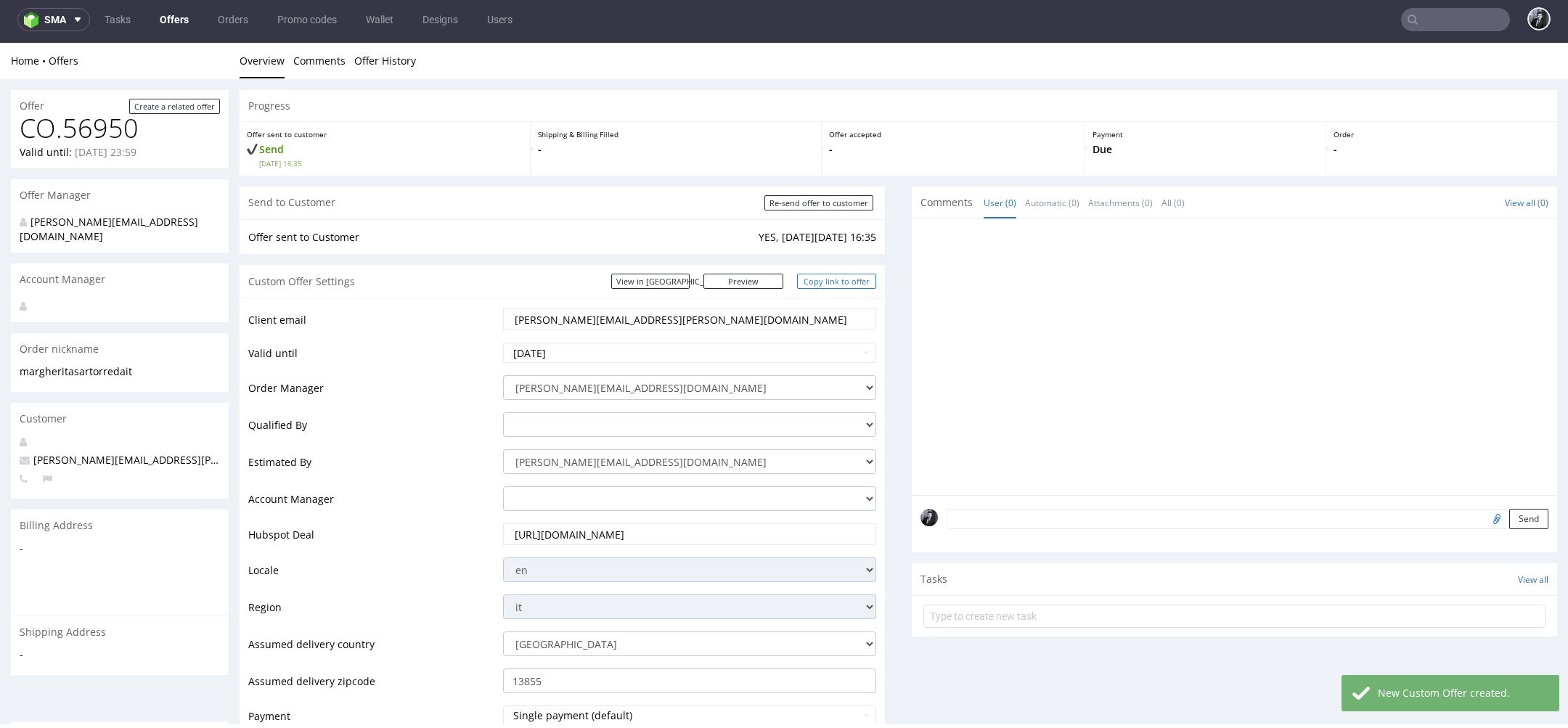
click at [813, 281] on link "Copy link to offer" at bounding box center [837, 280] width 79 height 15
click at [819, 281] on link "Copy link to offer" at bounding box center [837, 280] width 79 height 15
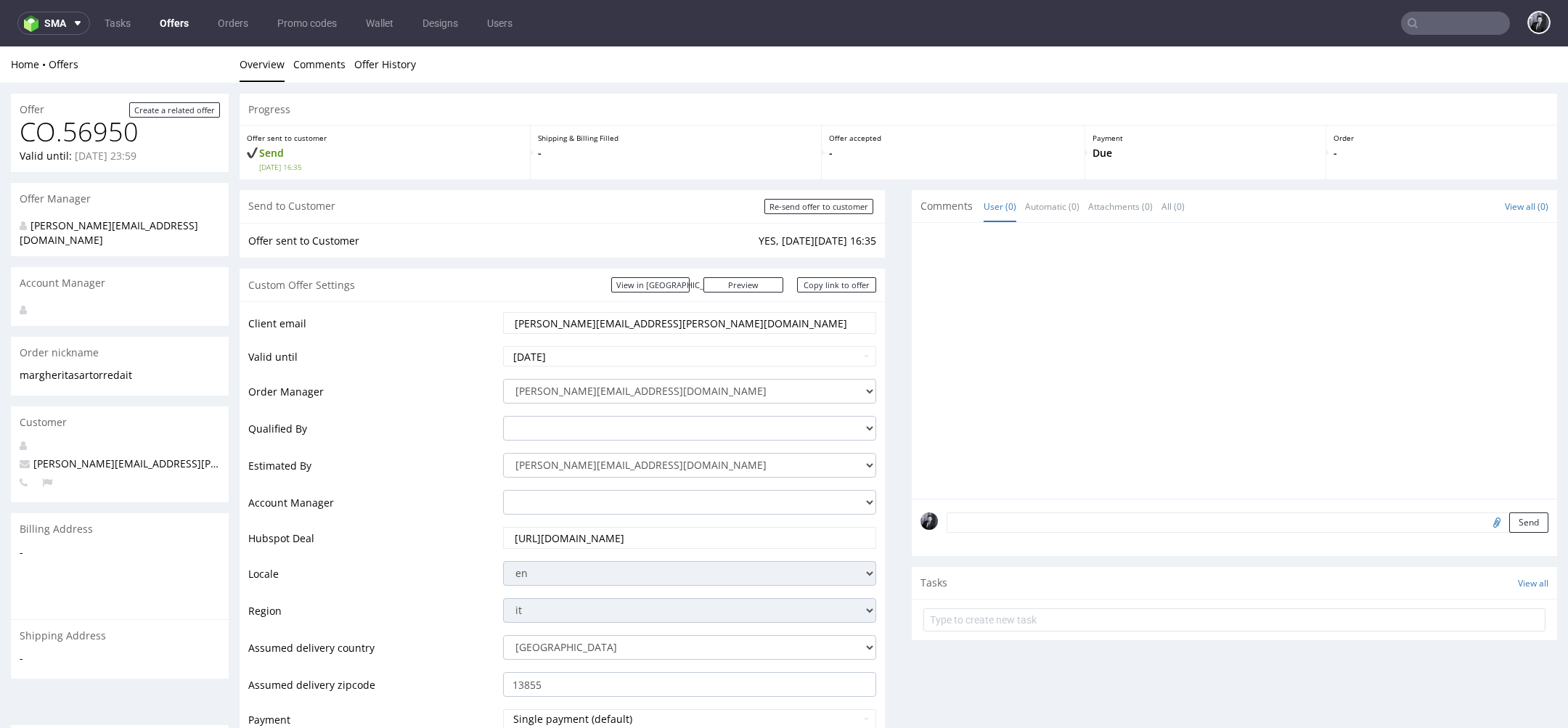
click at [161, 9] on nav "sma Tasks Offers Orders Promo codes Wallet Designs Users" at bounding box center [784, 23] width 1568 height 46
click at [171, 28] on link "Offers" at bounding box center [174, 23] width 46 height 23
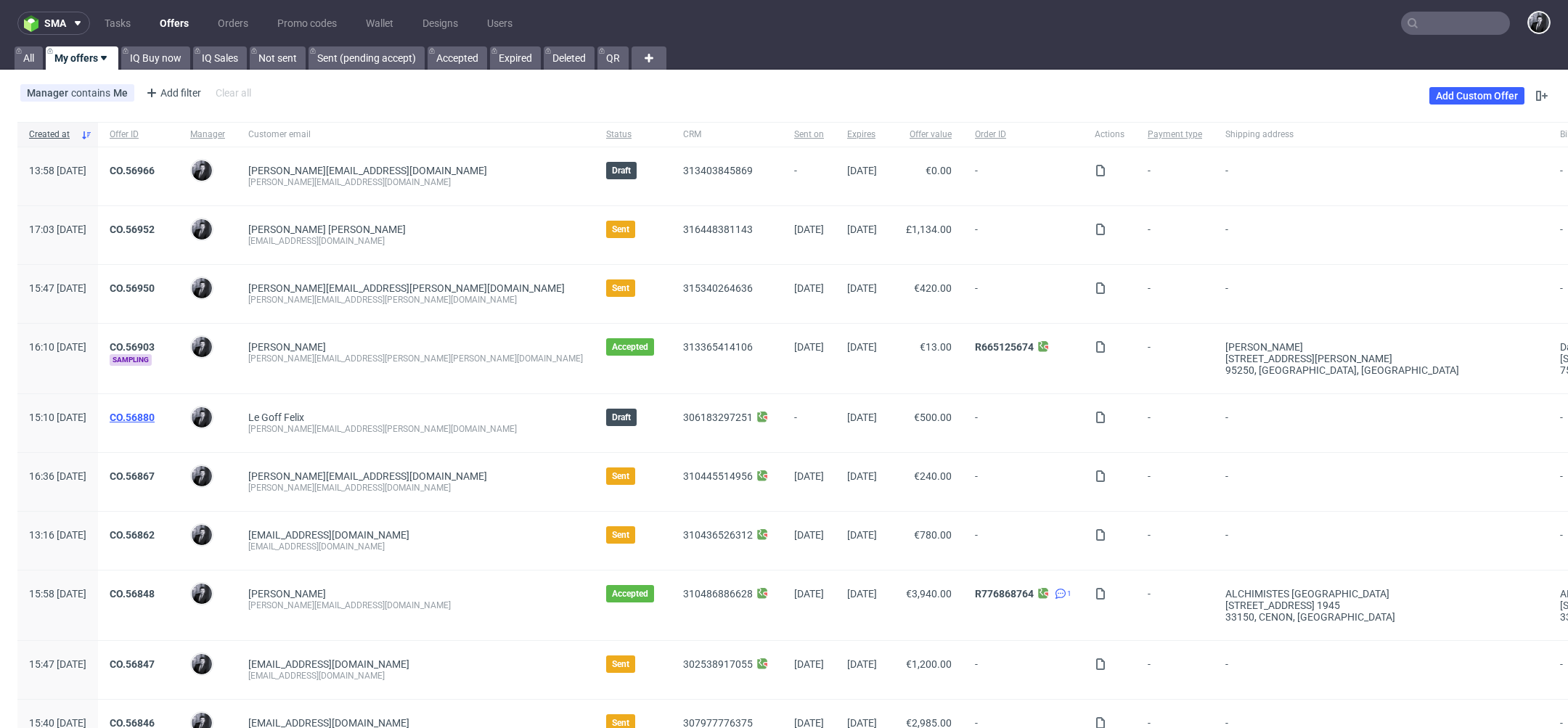
scroll to position [96, 0]
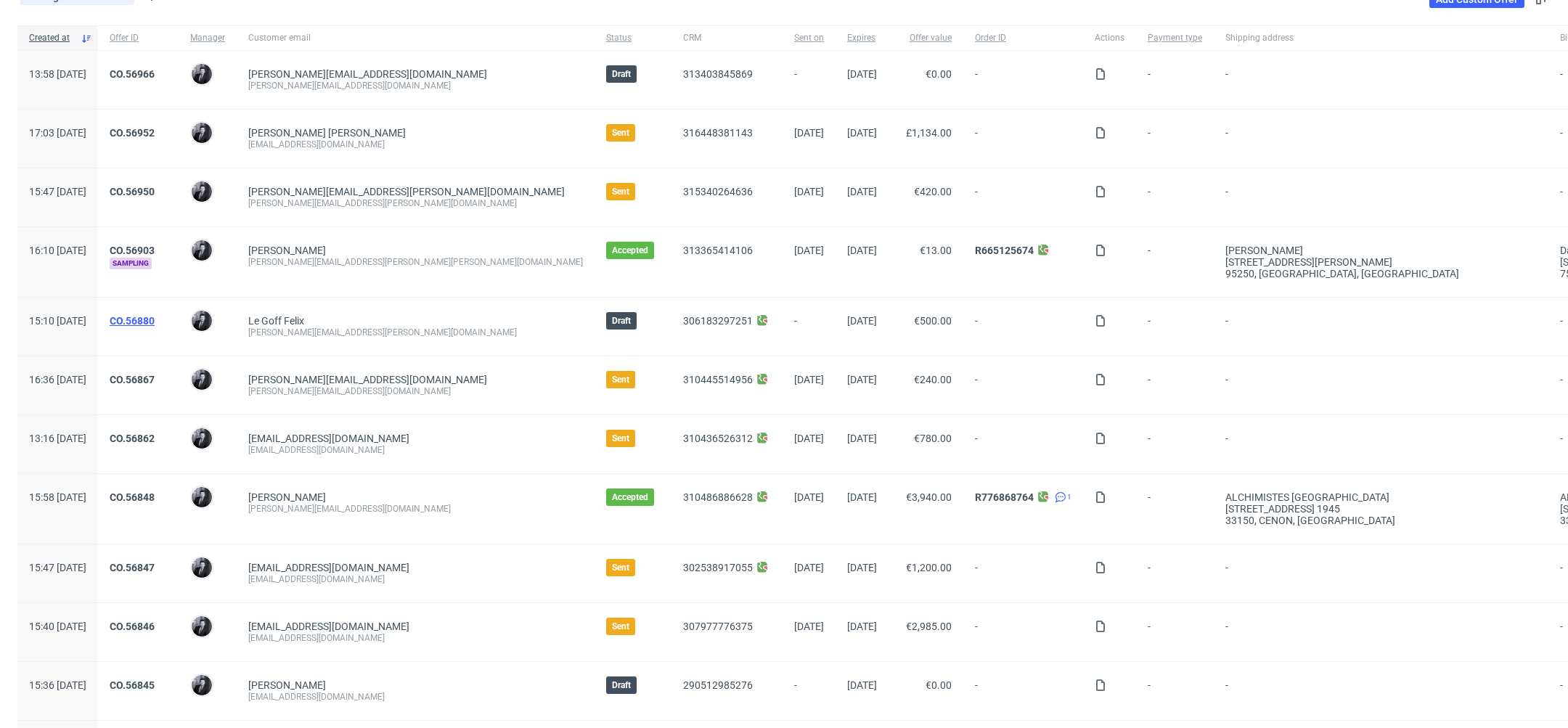
click at [154, 316] on link "CO.56880" at bounding box center [132, 321] width 45 height 12
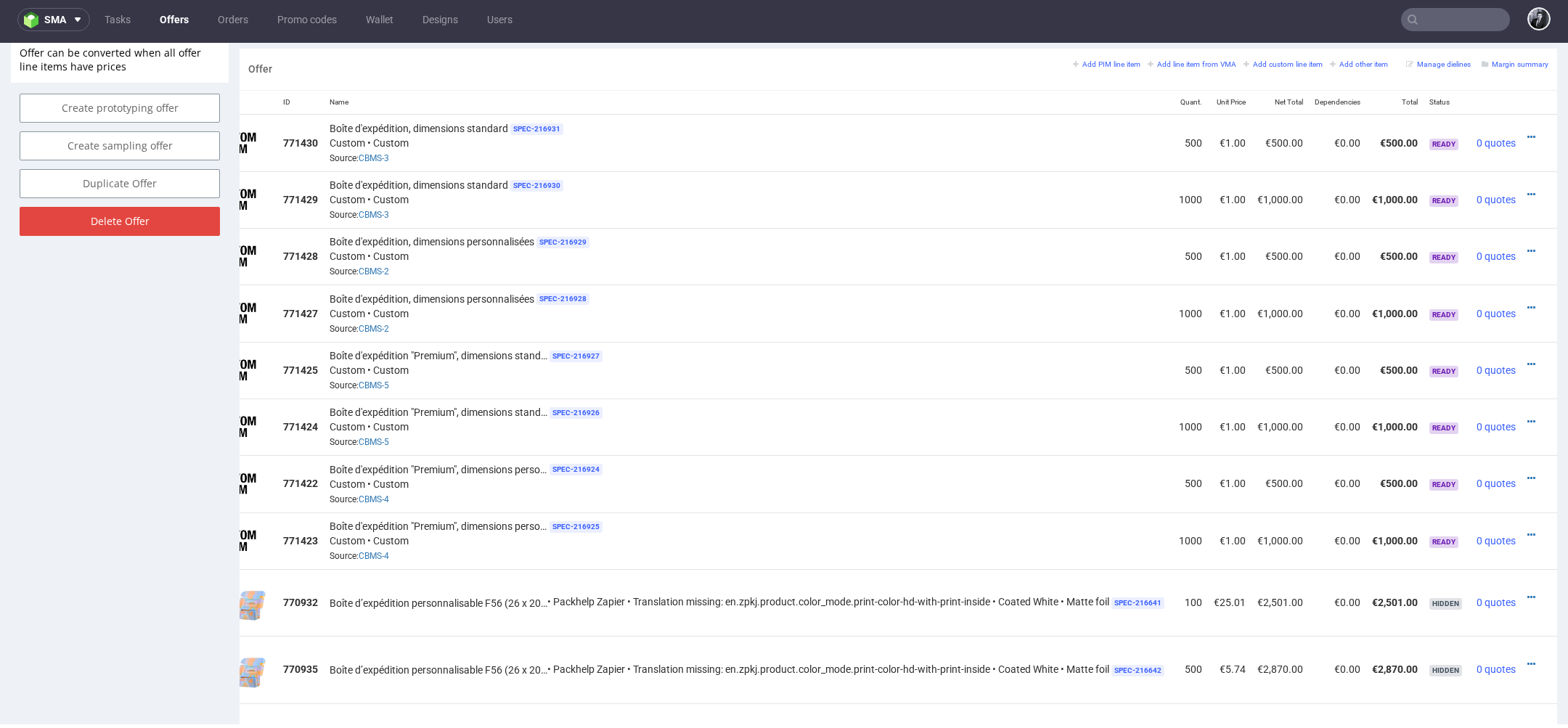
scroll to position [0, 74]
click at [1527, 132] on icon at bounding box center [1530, 137] width 8 height 10
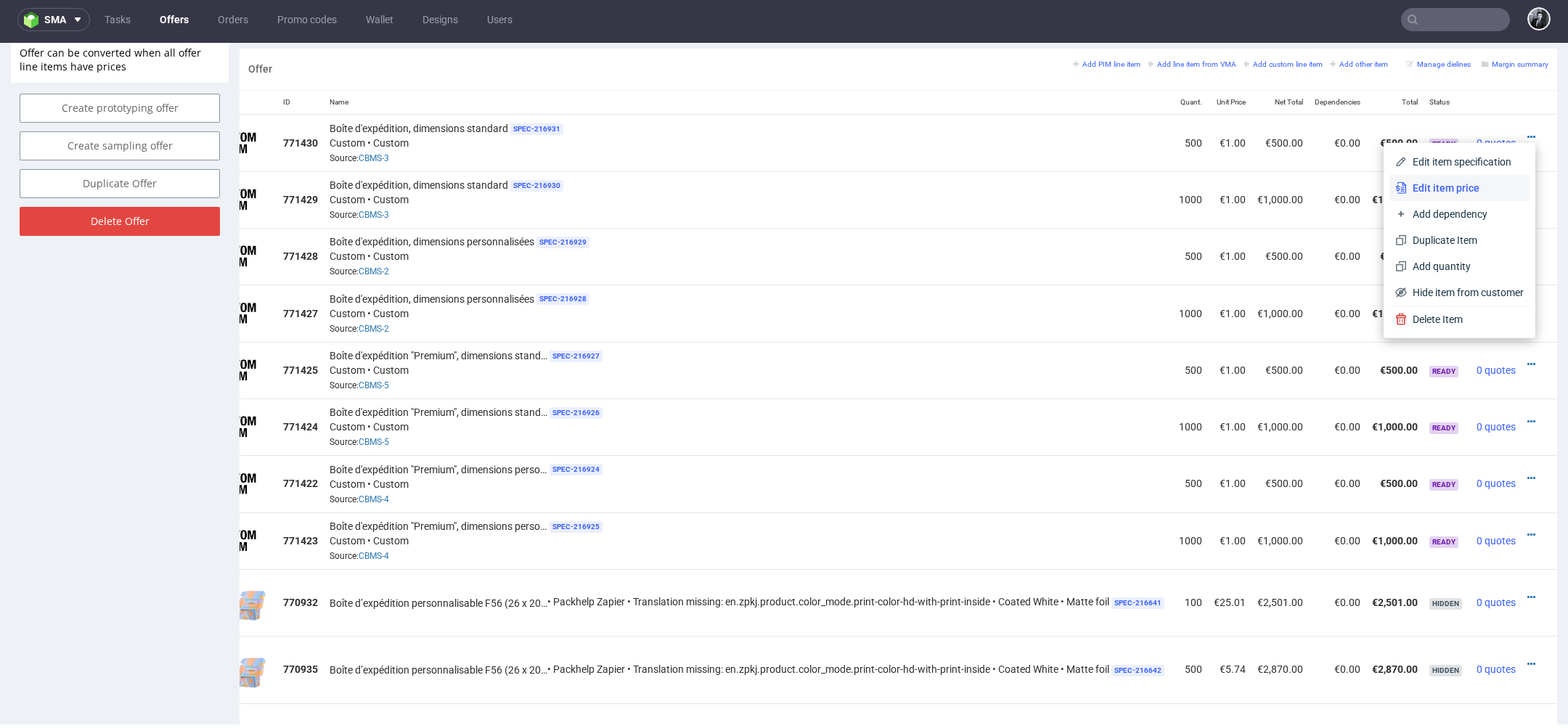
click at [1472, 190] on span "Edit item price" at bounding box center [1464, 188] width 117 height 14
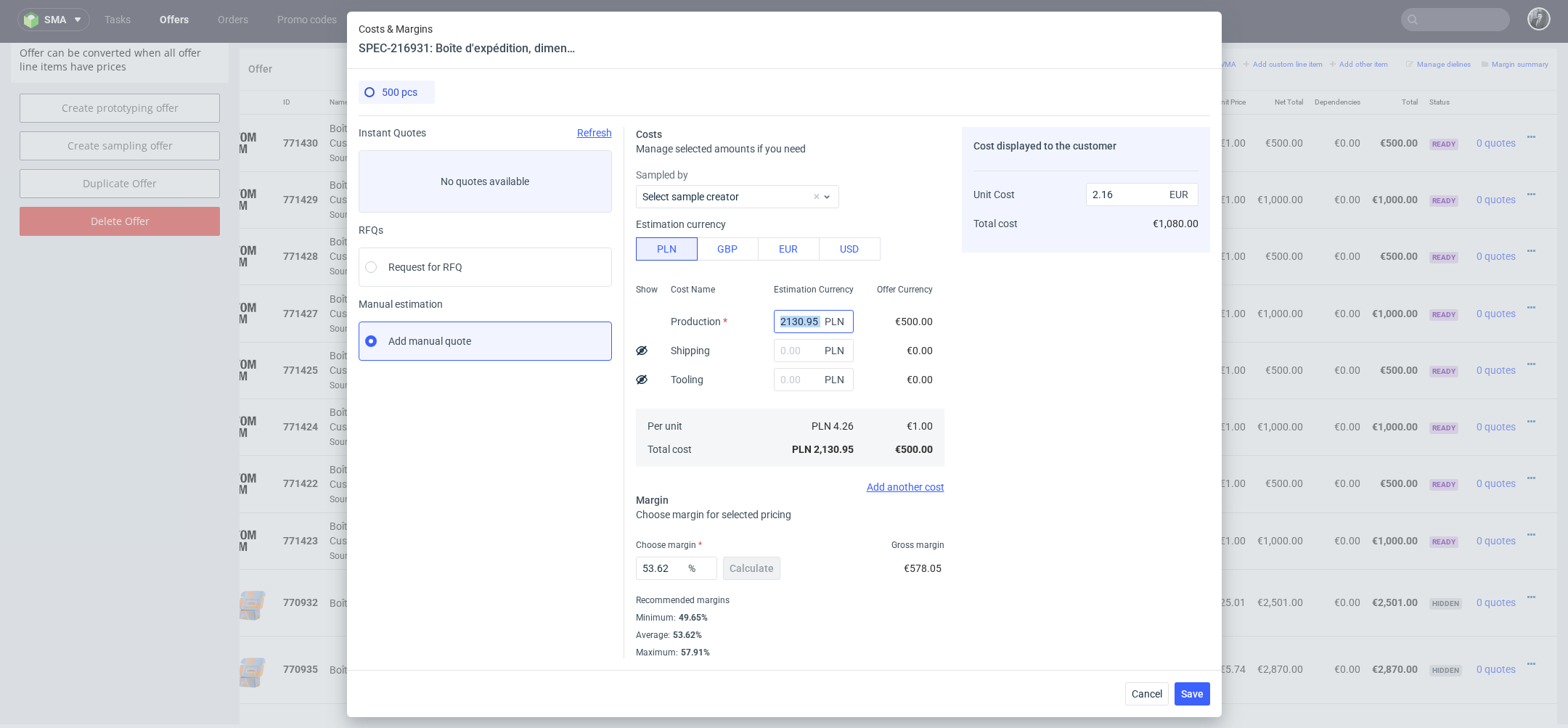
drag, startPoint x: 822, startPoint y: 320, endPoint x: 793, endPoint y: 320, distance: 29.0
click at [793, 320] on div "2130.95 PLN" at bounding box center [813, 322] width 79 height 23
drag, startPoint x: 778, startPoint y: 322, endPoint x: 938, endPoint y: 322, distance: 160.0
click at [938, 322] on div "Show Cost Name Production Shipping Tooling Per unit Total cost Estimation Curre…" at bounding box center [789, 373] width 308 height 192
type input "4515"
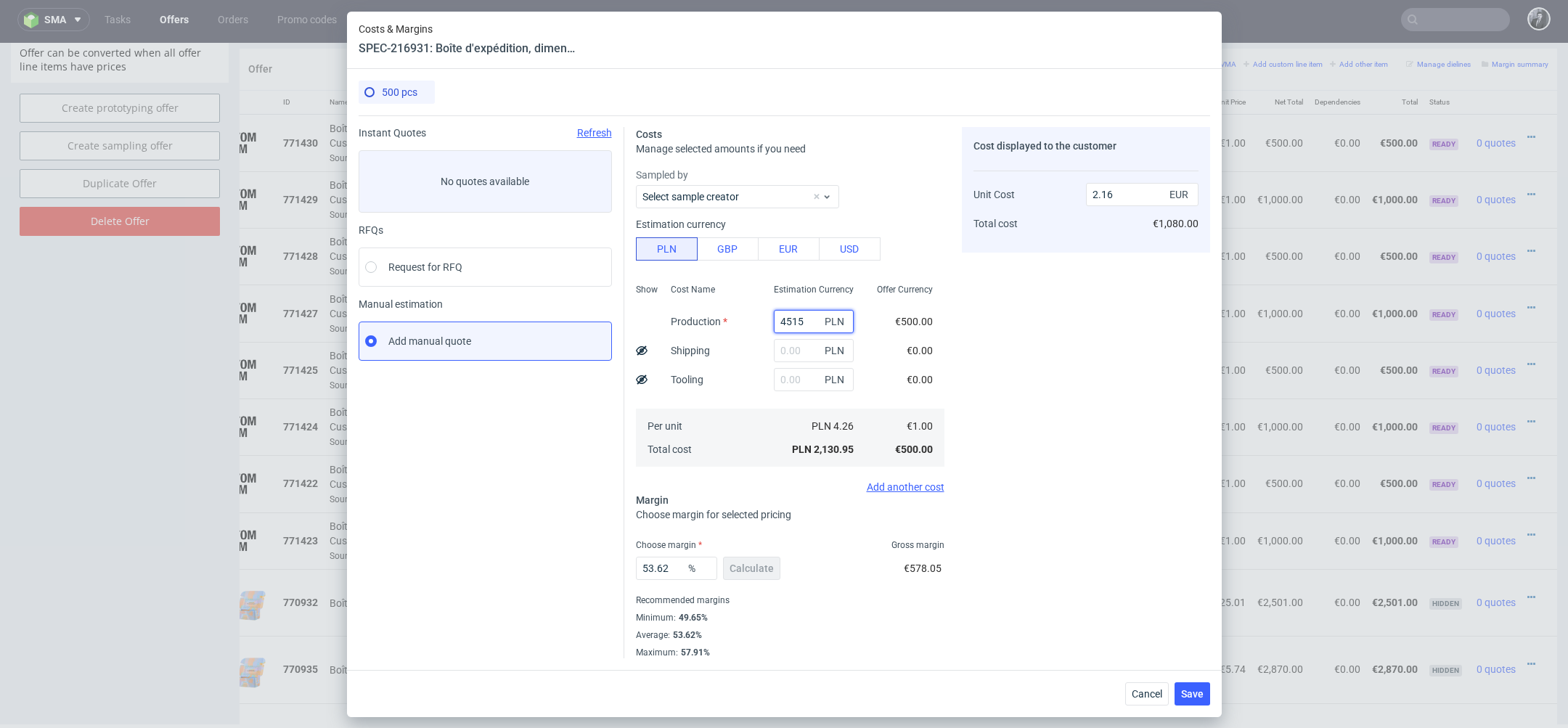
type input "4.57"
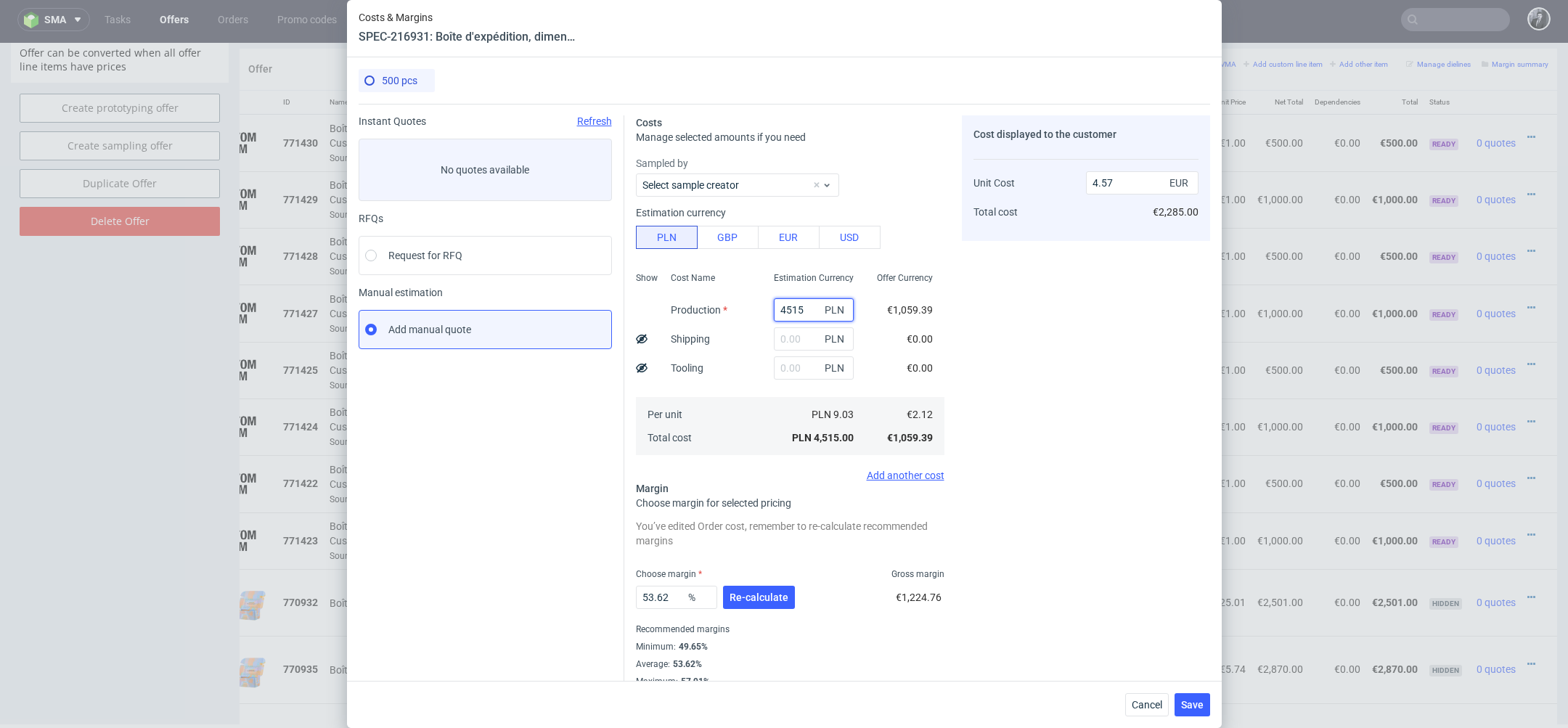
type input "4515"
click at [802, 346] on input "text" at bounding box center [813, 339] width 79 height 23
type input "800"
type input "5.38"
type input "800"
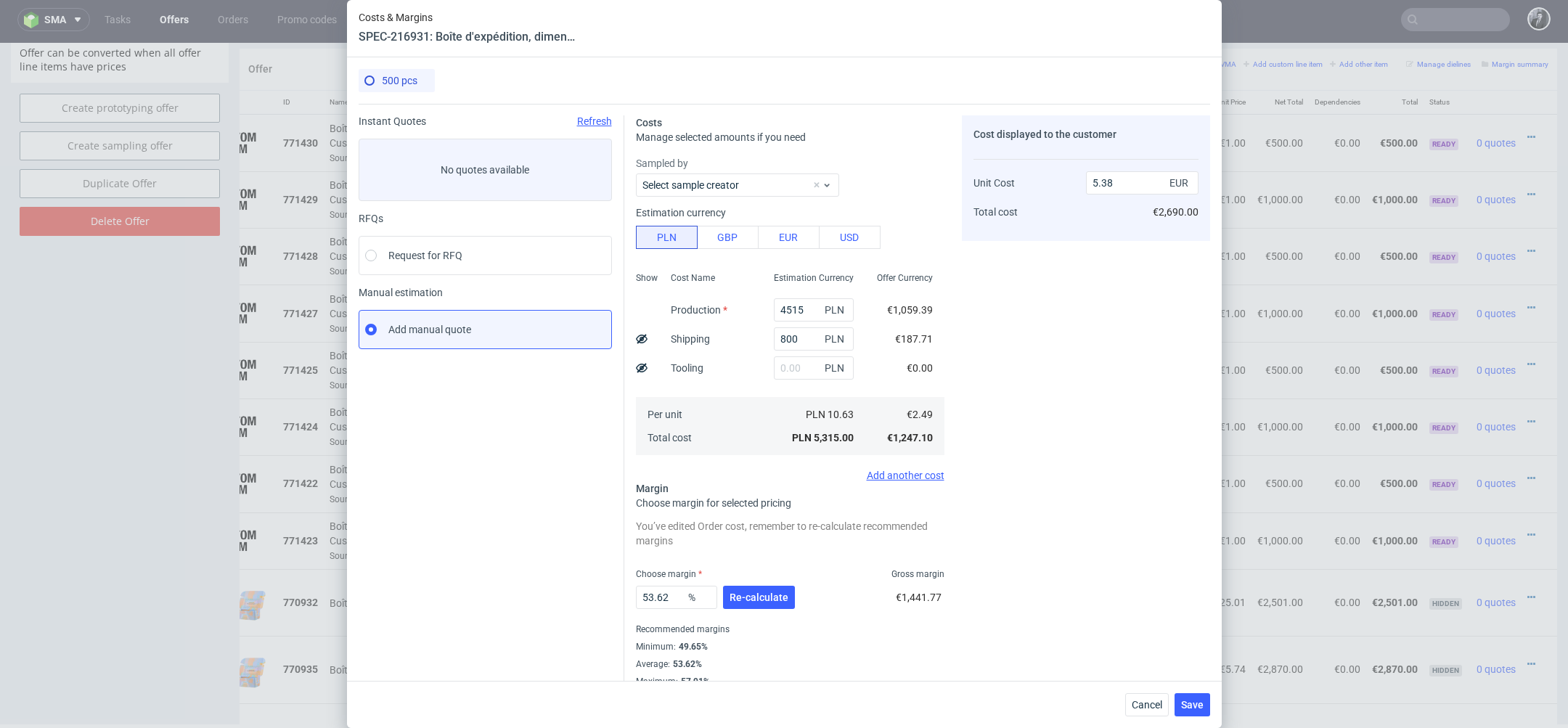
click at [871, 381] on div "Offer Currency €1,059.39 €187.71 €0.00 €2.49 €1,247.10" at bounding box center [905, 362] width 79 height 192
click at [774, 592] on span "Re-calculate" at bounding box center [759, 597] width 59 height 10
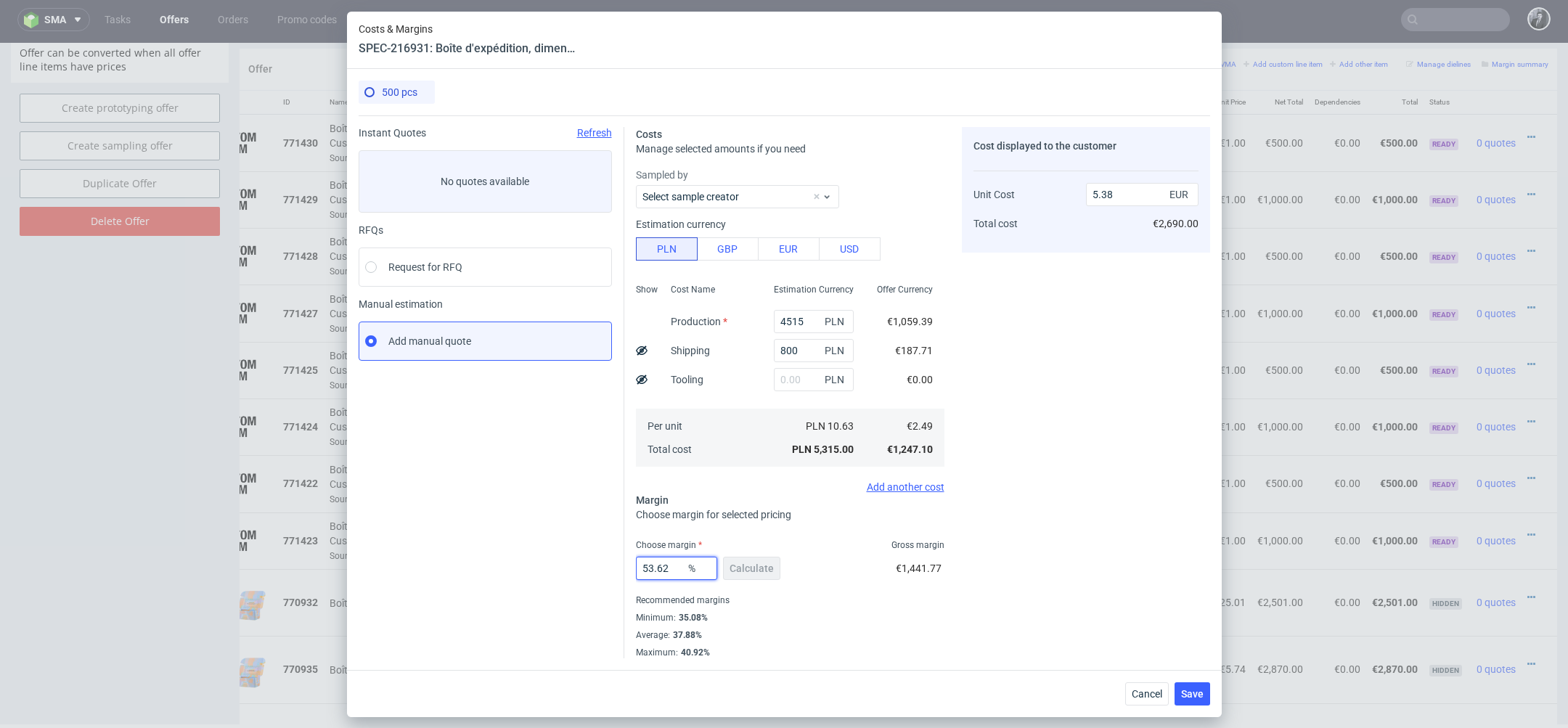
drag, startPoint x: 677, startPoint y: 576, endPoint x: 580, endPoint y: 572, distance: 97.1
click at [580, 572] on div "Instant Quotes Refresh No quotes available RFQs Request for RFQ Manual estimati…" at bounding box center [785, 387] width 852 height 543
type input "35"
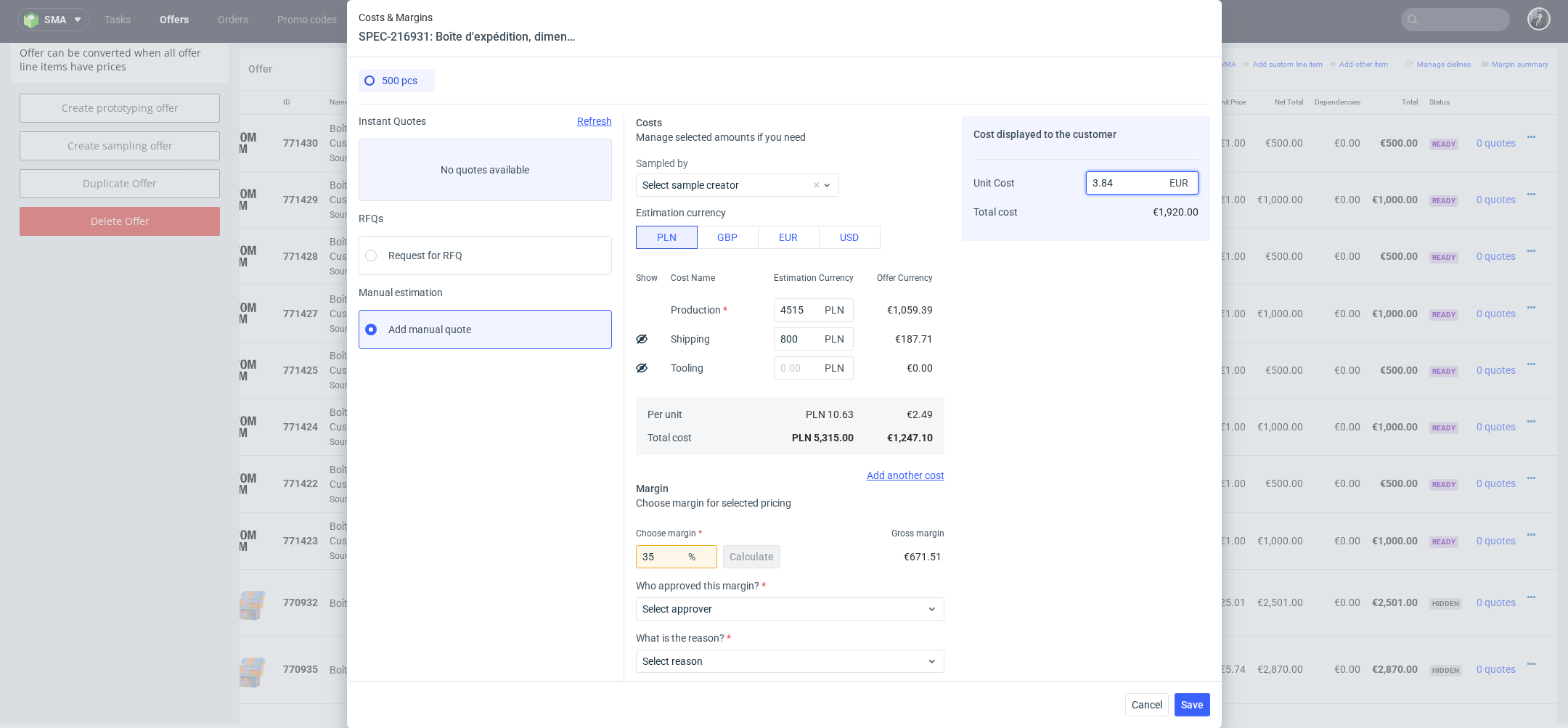
click at [1136, 185] on input "3.84" at bounding box center [1142, 183] width 113 height 23
type input "3.81"
type input "34.473684210526315"
type input "3.80"
click at [862, 604] on span "Select approver" at bounding box center [784, 609] width 285 height 14
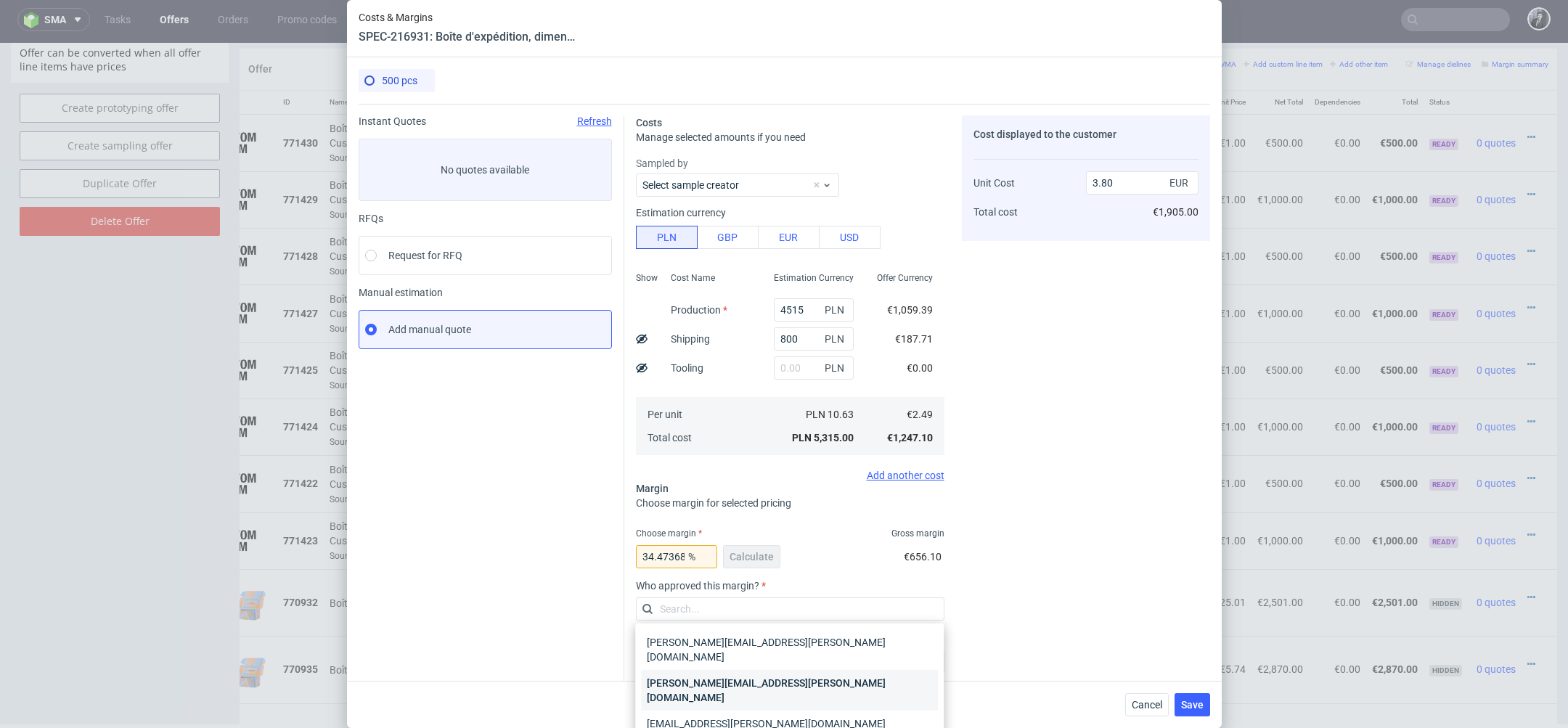
click at [830, 674] on div "[PERSON_NAME][EMAIL_ADDRESS][PERSON_NAME][DOMAIN_NAME]" at bounding box center [789, 690] width 296 height 41
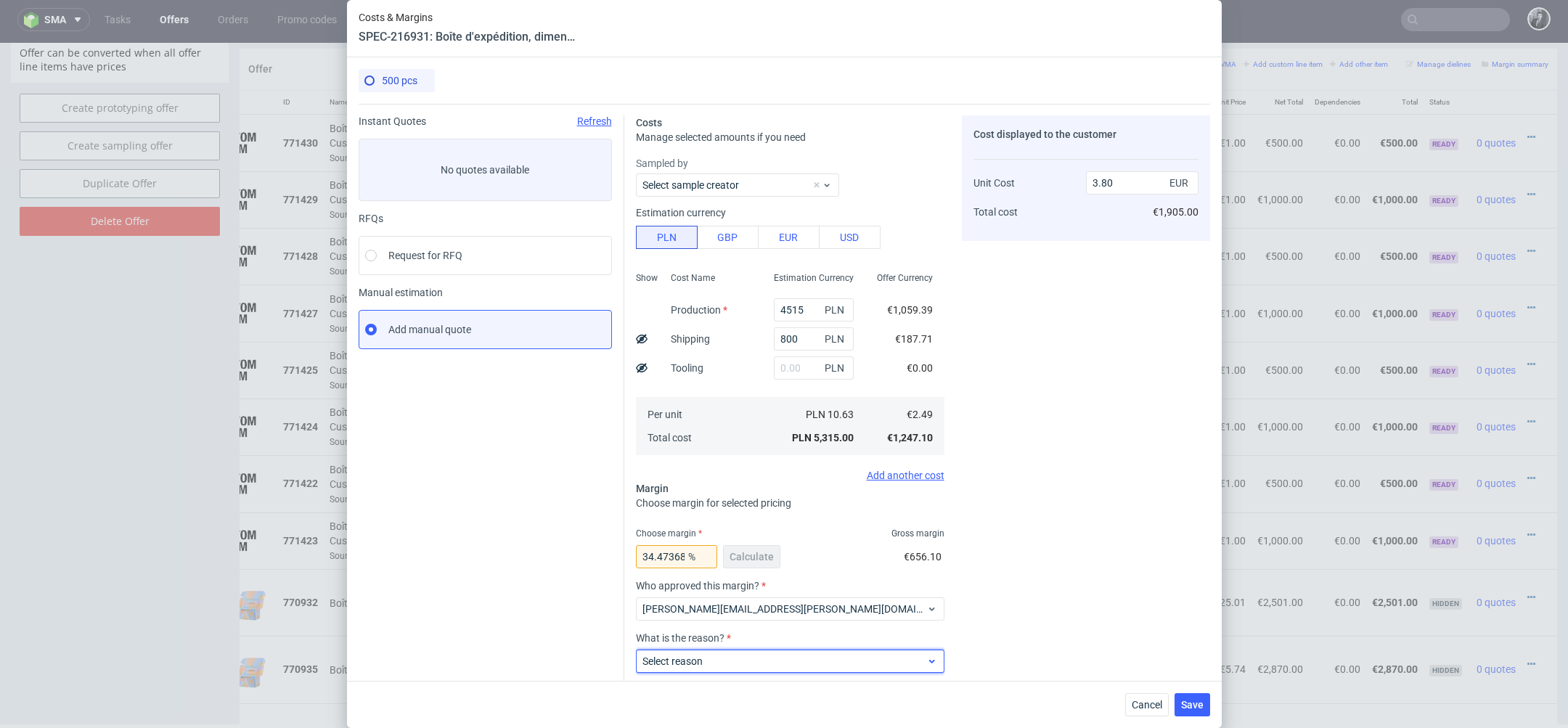
click at [826, 669] on div "Select reason" at bounding box center [789, 662] width 308 height 23
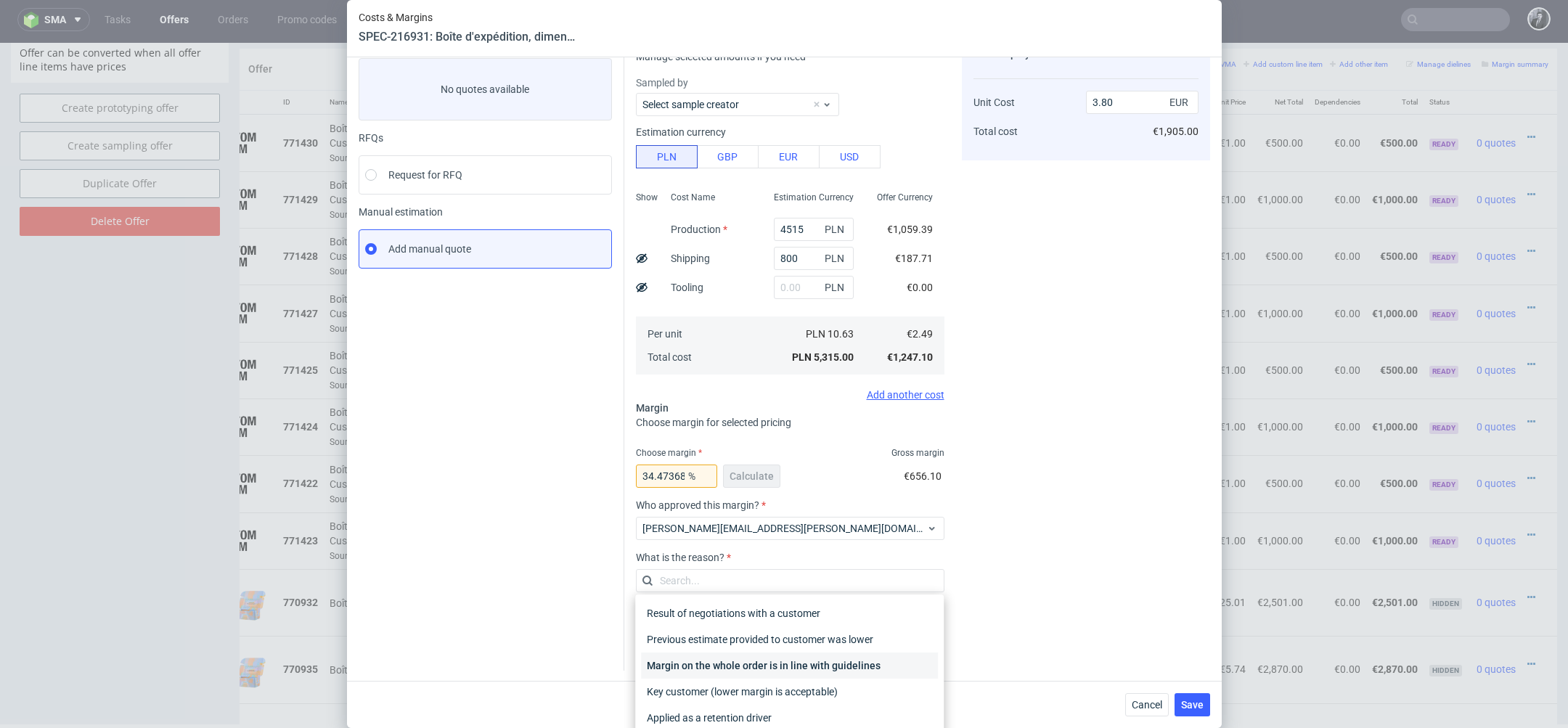
click at [910, 657] on div "Margin on the whole order is in line with guidelines" at bounding box center [789, 665] width 296 height 26
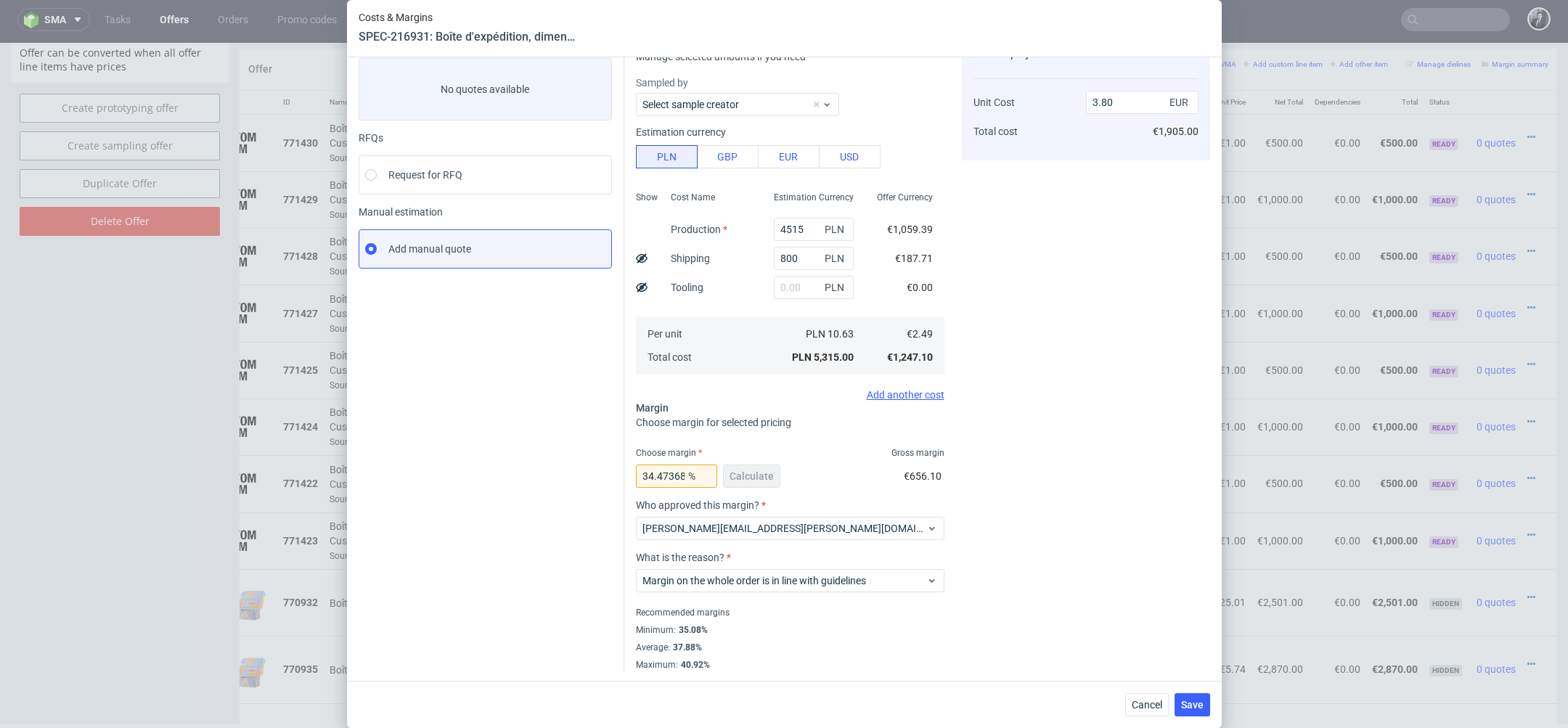
scroll to position [0, 0]
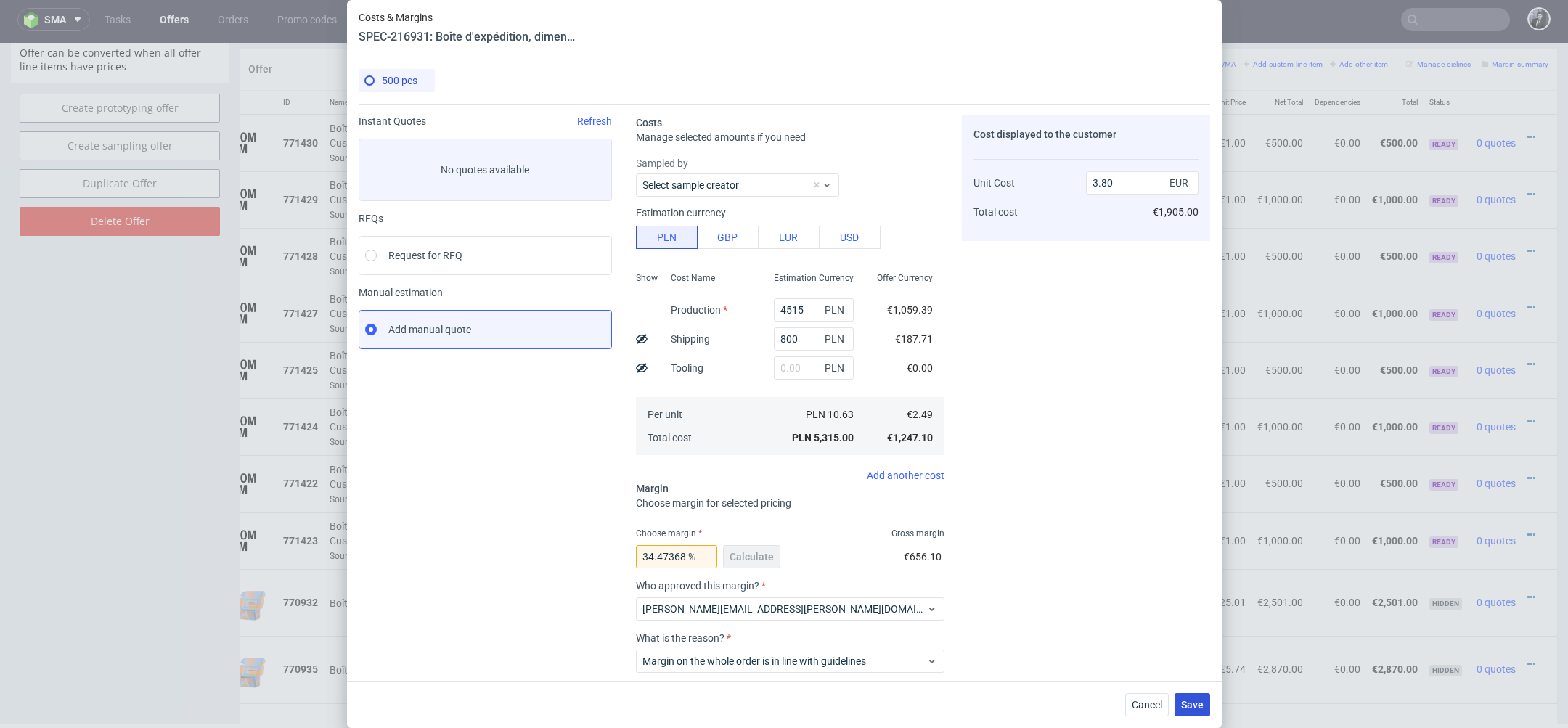
click at [1189, 704] on span "Save" at bounding box center [1192, 705] width 22 height 10
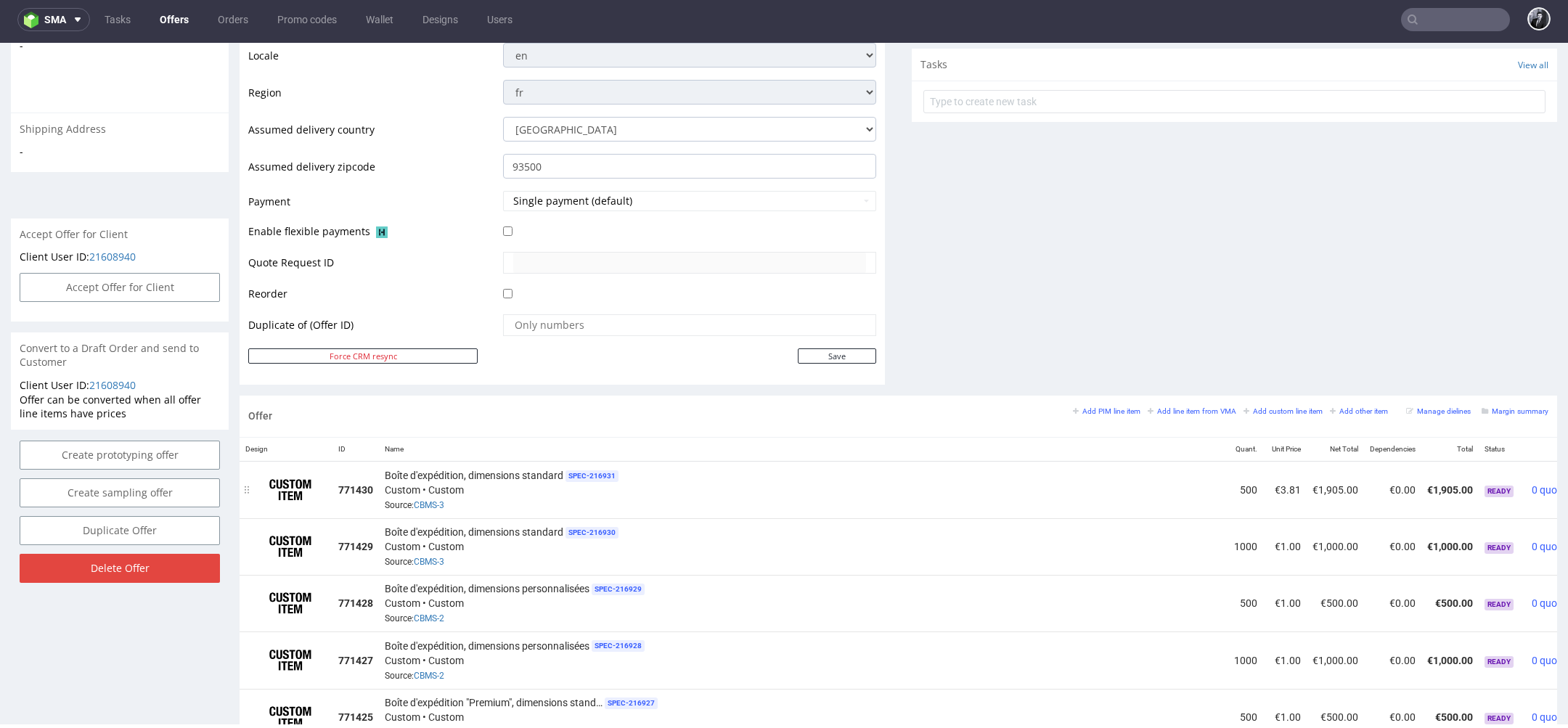
scroll to position [0, 74]
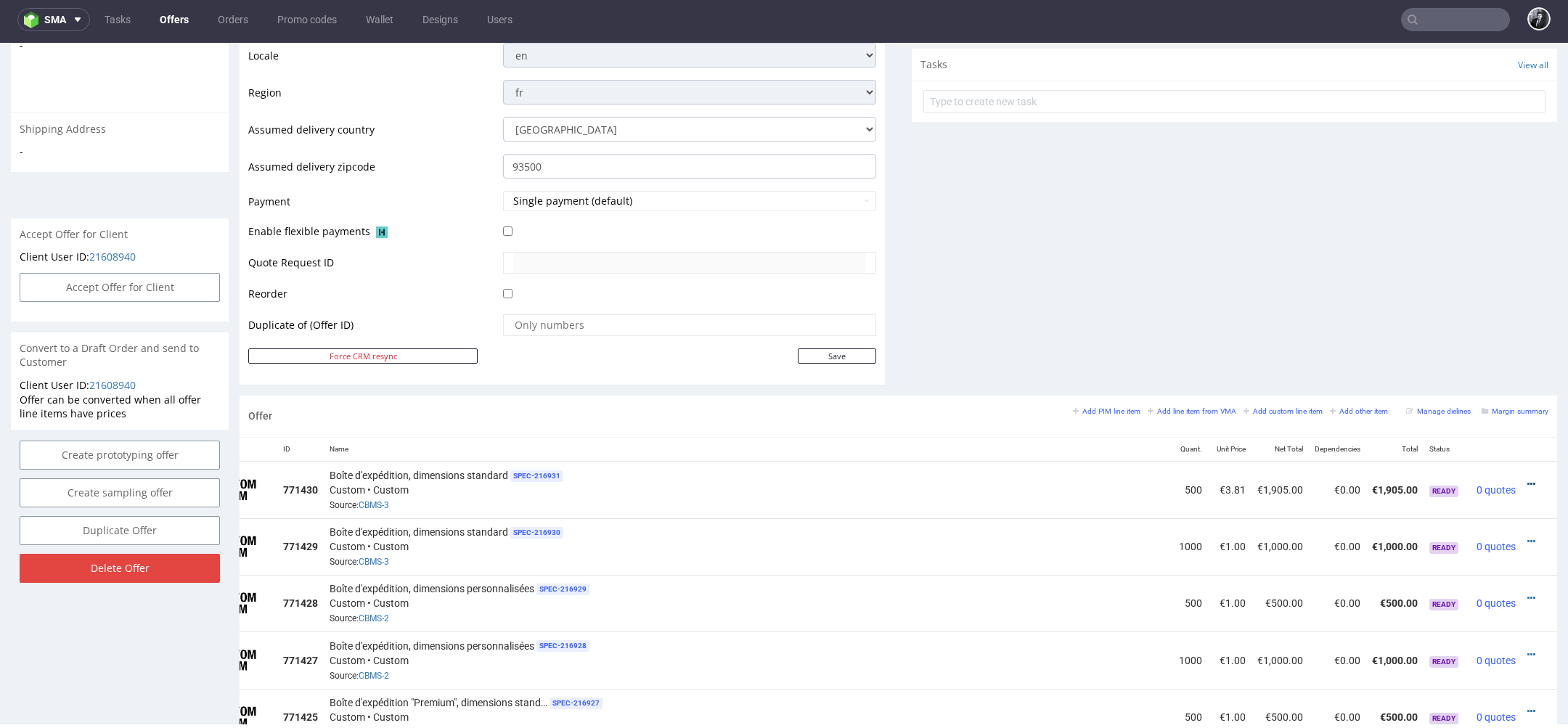
click at [1527, 482] on icon at bounding box center [1530, 484] width 8 height 10
click at [1455, 328] on span "Edit item price" at bounding box center [1464, 321] width 117 height 14
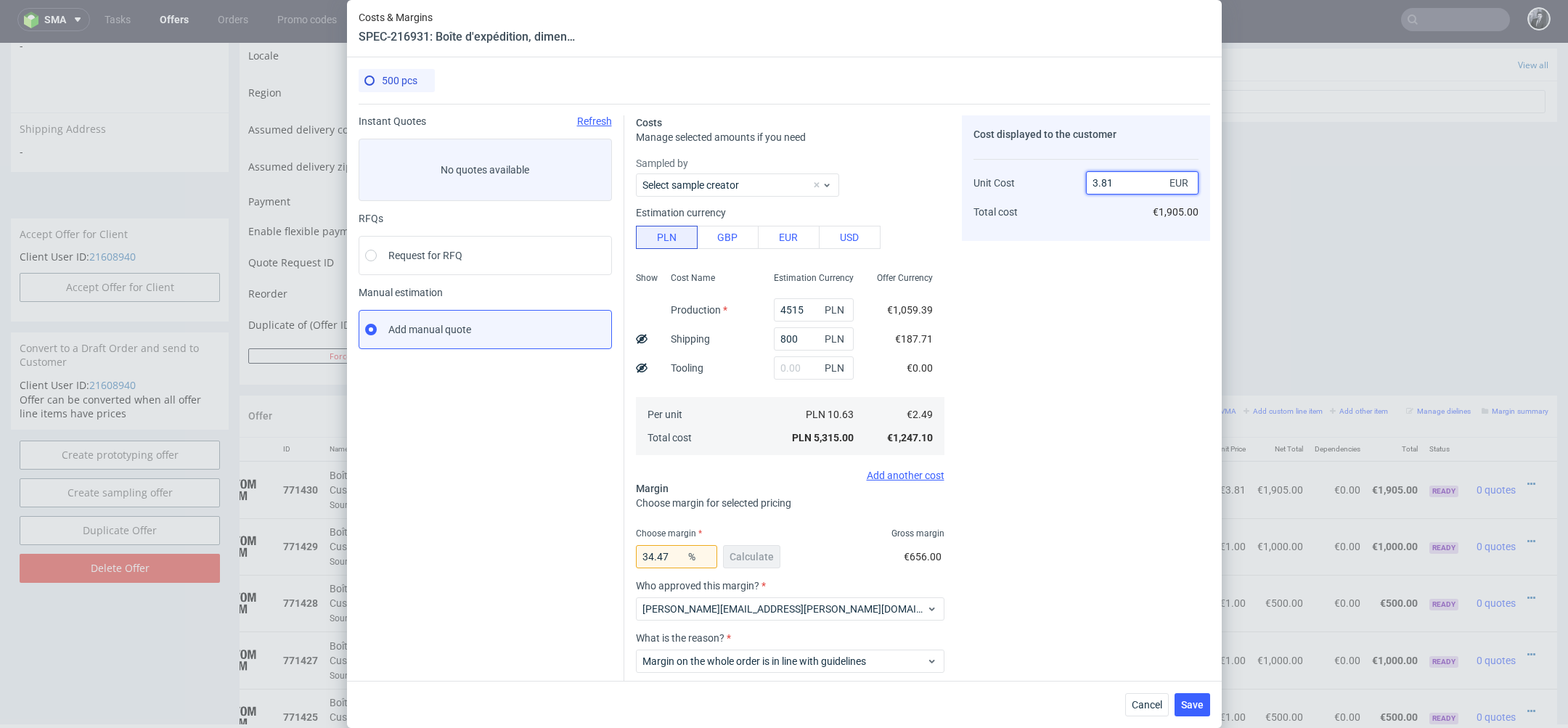
click at [1134, 192] on input "3.81" at bounding box center [1142, 183] width 113 height 23
type input "3.8"
type input "34.473684210526315"
type input "3.81"
type input "34.645669291338585"
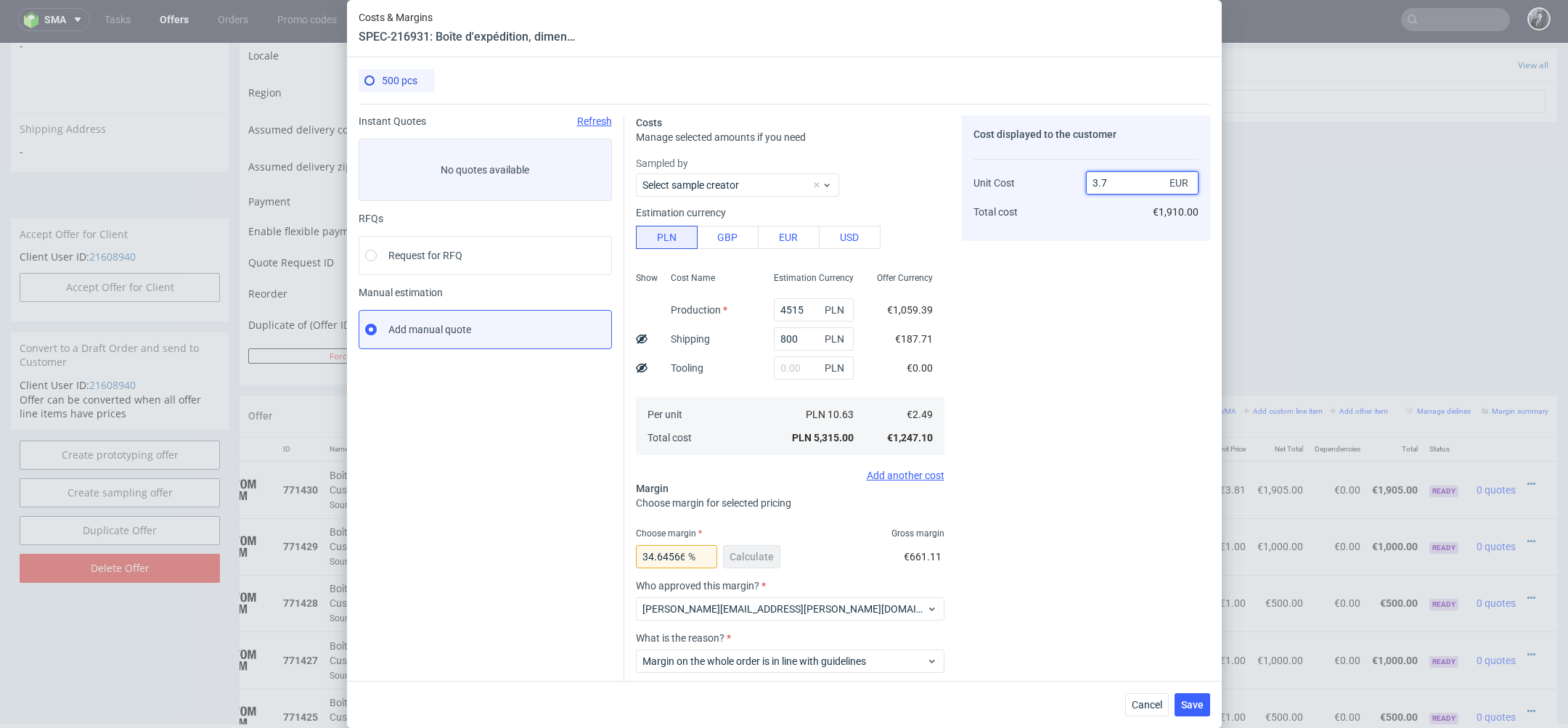
type input "3.79"
type input "34.300791556728235"
type input "3.8"
click at [1196, 701] on span "Save" at bounding box center [1192, 705] width 22 height 10
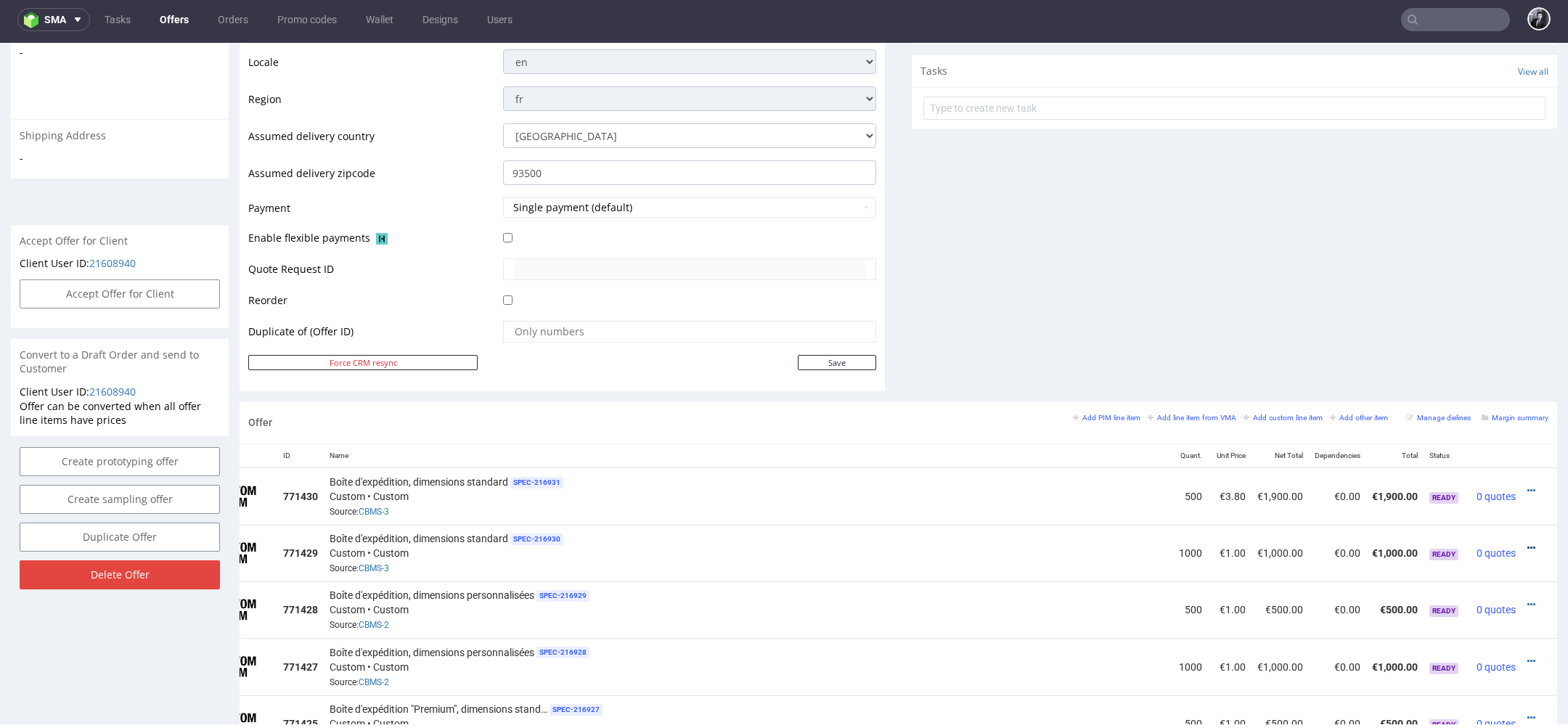
click at [1527, 543] on icon at bounding box center [1530, 548] width 8 height 10
click at [1464, 393] on li "Edit item price" at bounding box center [1459, 383] width 140 height 26
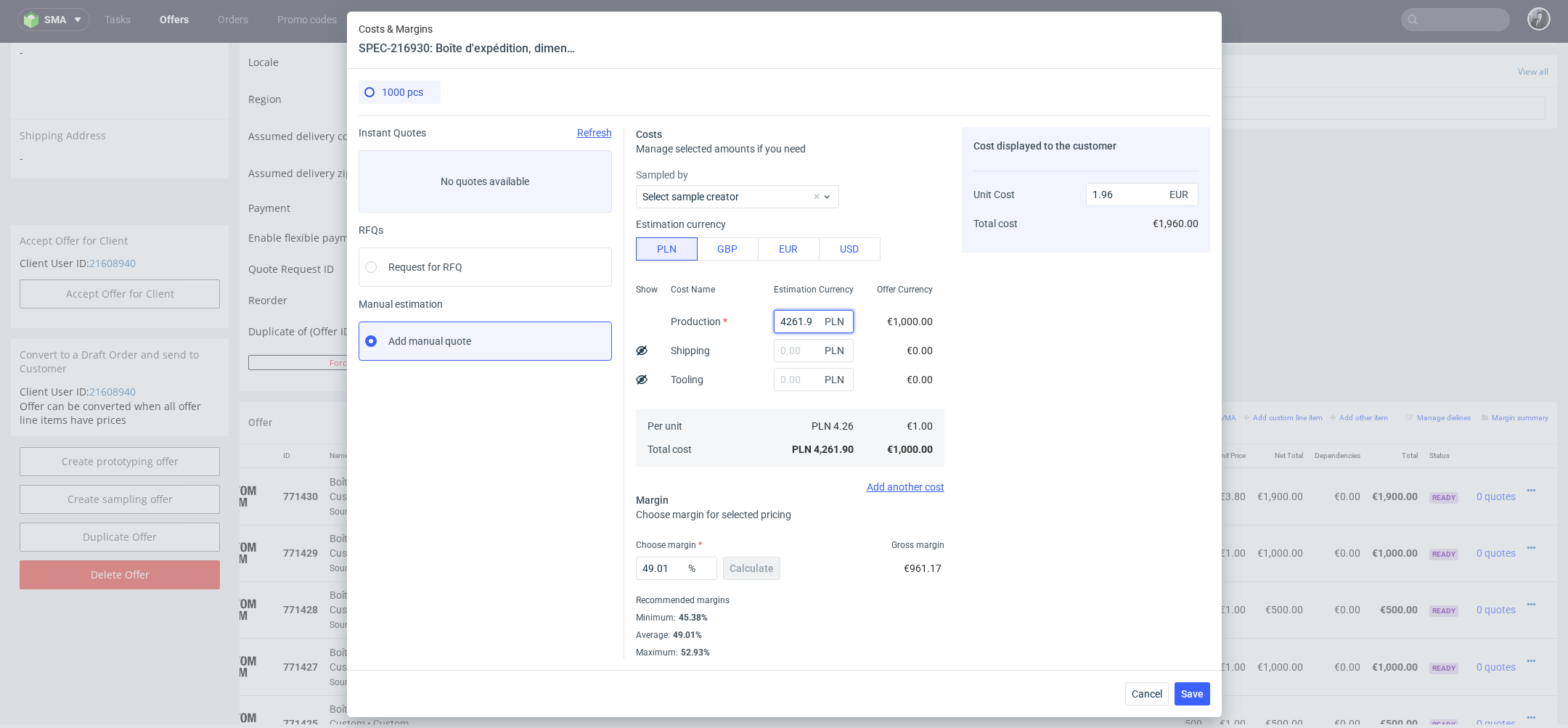
drag, startPoint x: 813, startPoint y: 321, endPoint x: 688, endPoint y: 315, distance: 125.1
click at [688, 316] on div "Show Cost Name Production Shipping Tooling Per unit Total cost Estimation Curre…" at bounding box center [789, 373] width 308 height 192
type input "615"
type input "0.03"
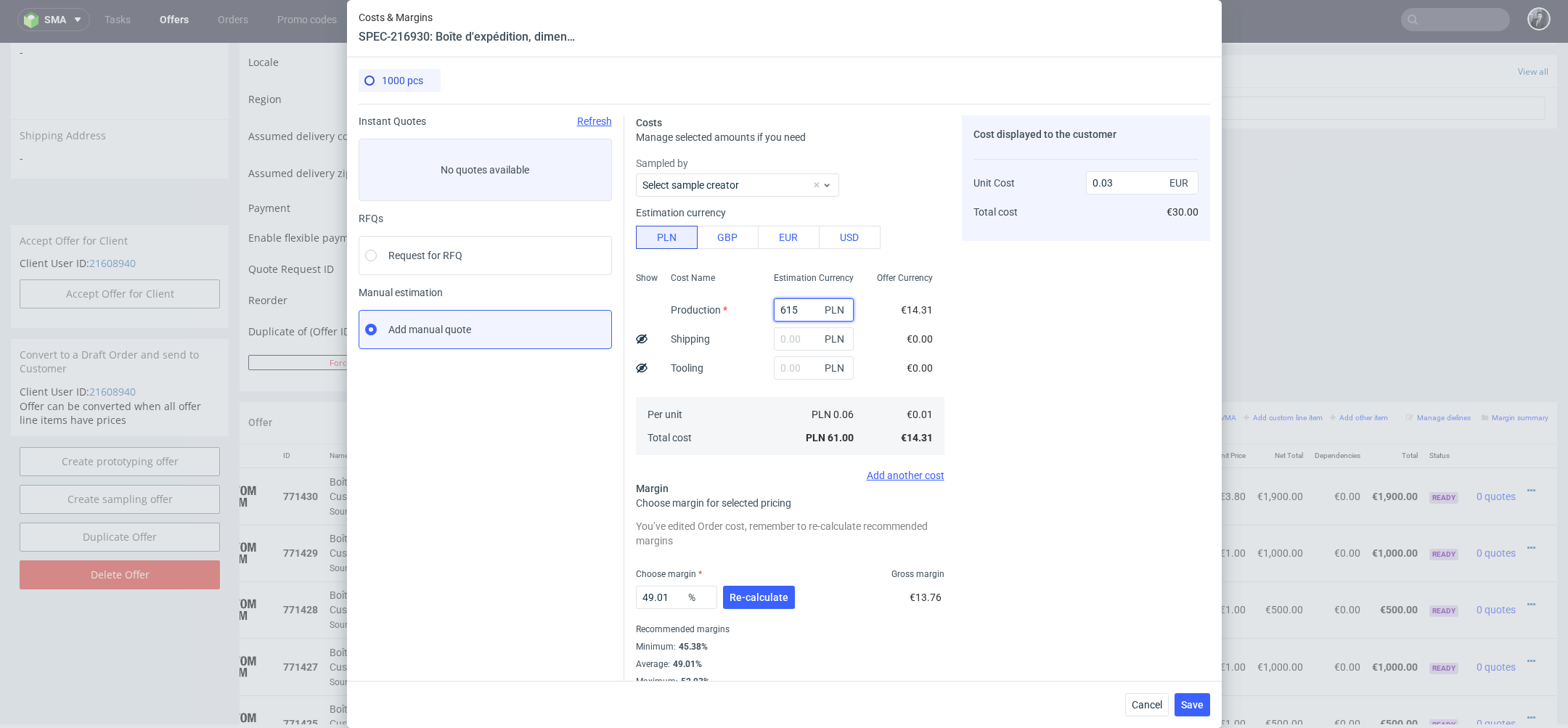
type input "6150"
type input "2.83"
type input "6150"
click at [1018, 455] on div "Cost displayed to the customer Unit Cost Total cost 2.83 EUR €2,830.00" at bounding box center [1086, 401] width 248 height 573
click at [755, 595] on span "Re-calculate" at bounding box center [759, 597] width 59 height 10
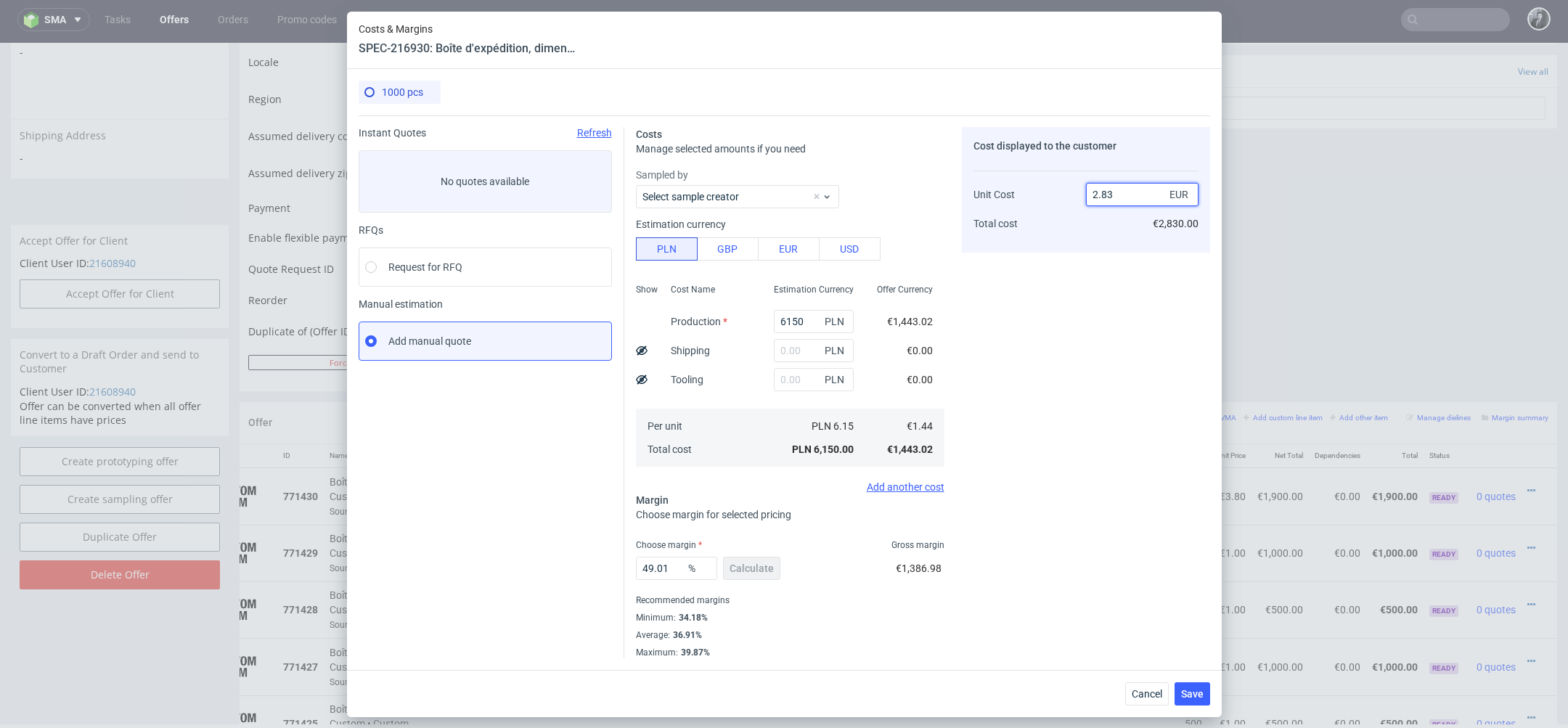
click at [1123, 192] on input "2.83" at bounding box center [1142, 195] width 113 height 23
type input "2.90"
type input "50.3448275862069"
type input "2.9à"
type input "NaN"
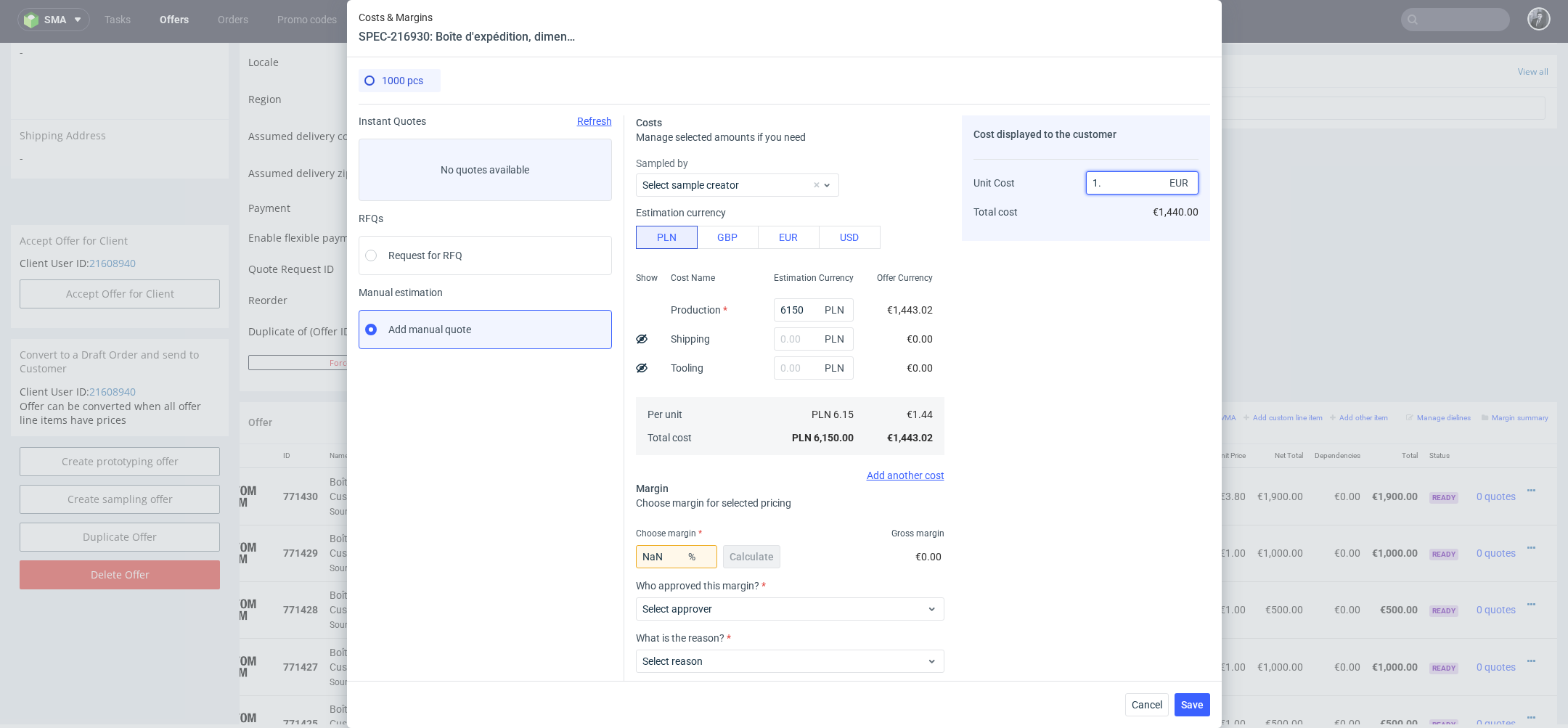
type input "1"
type input "-Infinity"
type input "2.91"
type input "50.3448275862069"
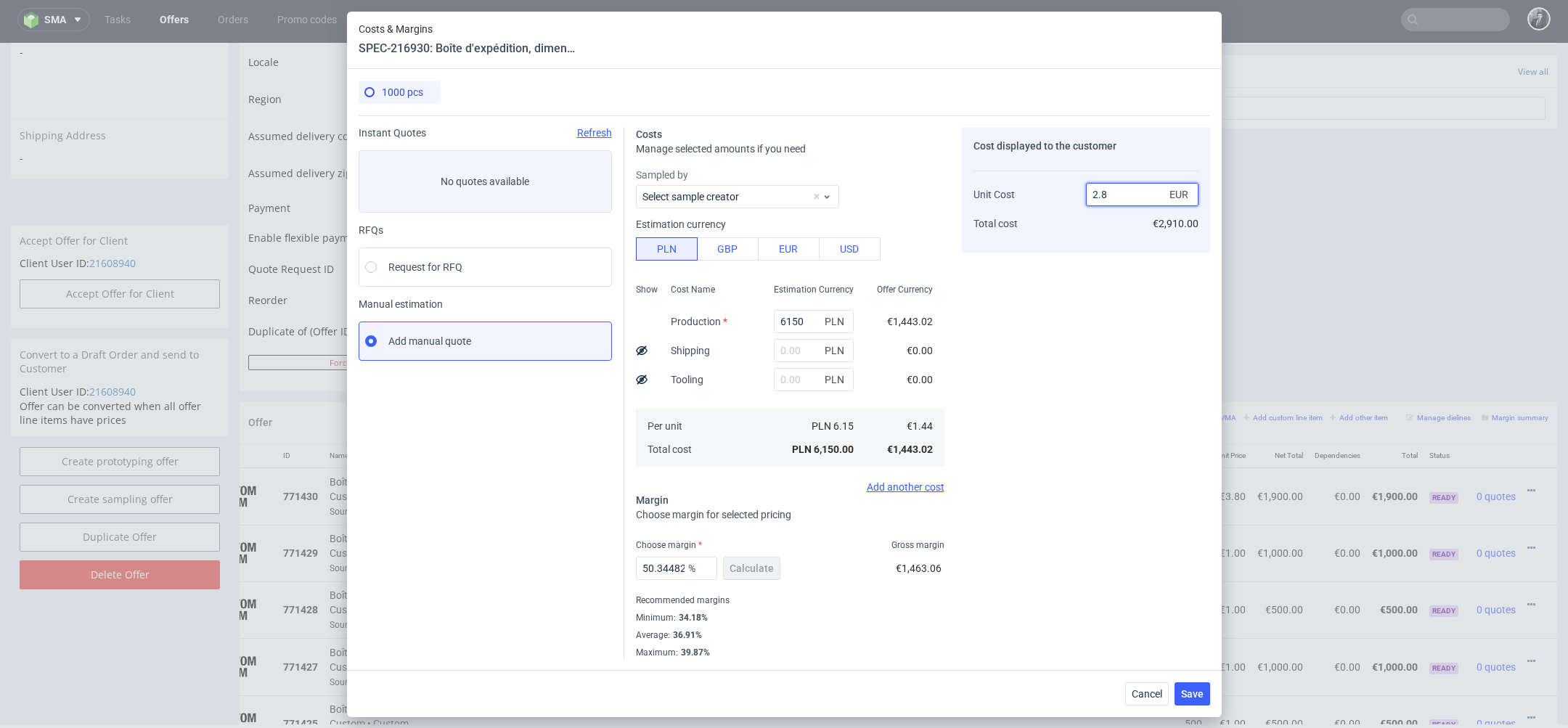
type input "2.89"
type input "50.17301038062284"
type input "2.9"
click at [1128, 359] on div "Cost displayed to the customer Unit Cost Total cost 2.9 EUR €2,900.00" at bounding box center [1086, 392] width 248 height 531
click at [1194, 695] on span "Save" at bounding box center [1192, 693] width 22 height 10
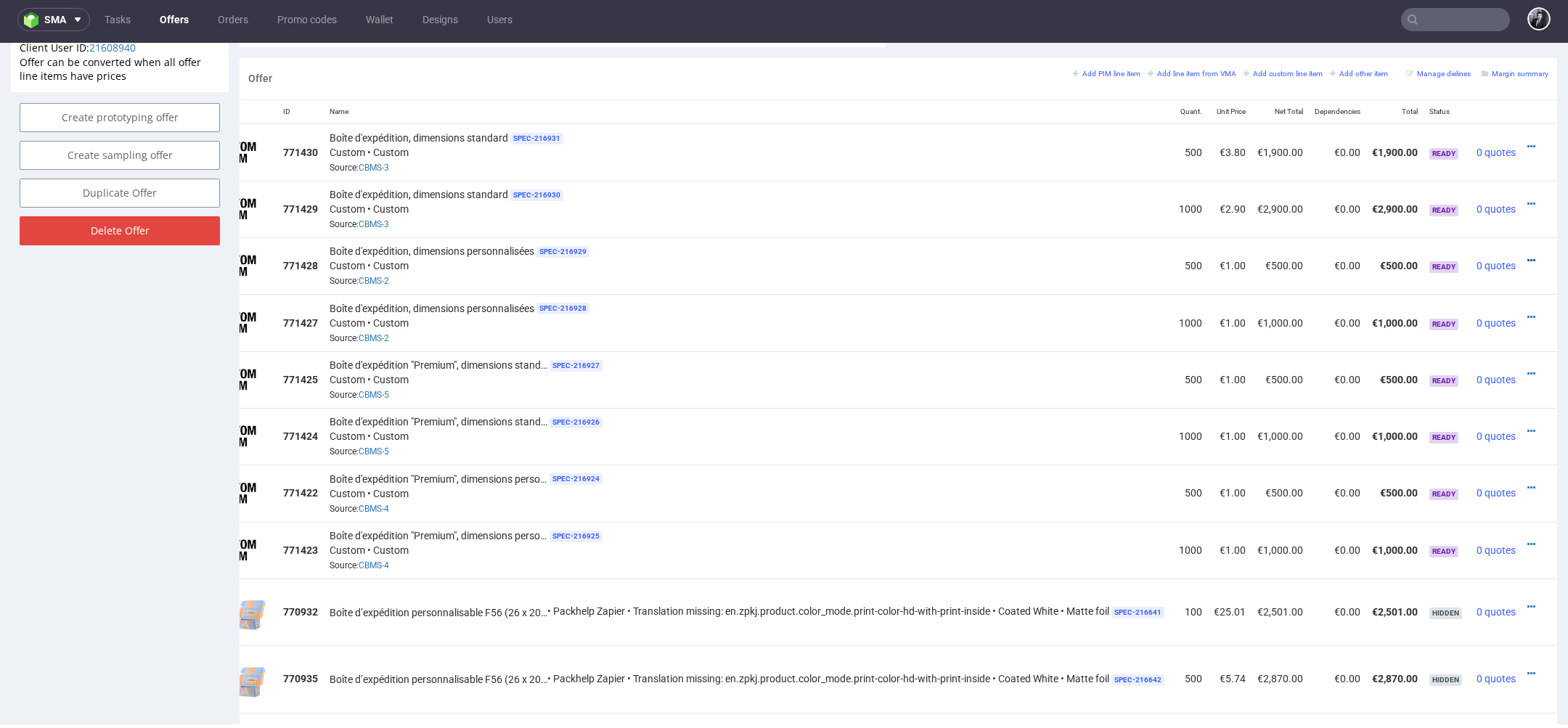
click at [1527, 255] on icon at bounding box center [1530, 260] width 8 height 10
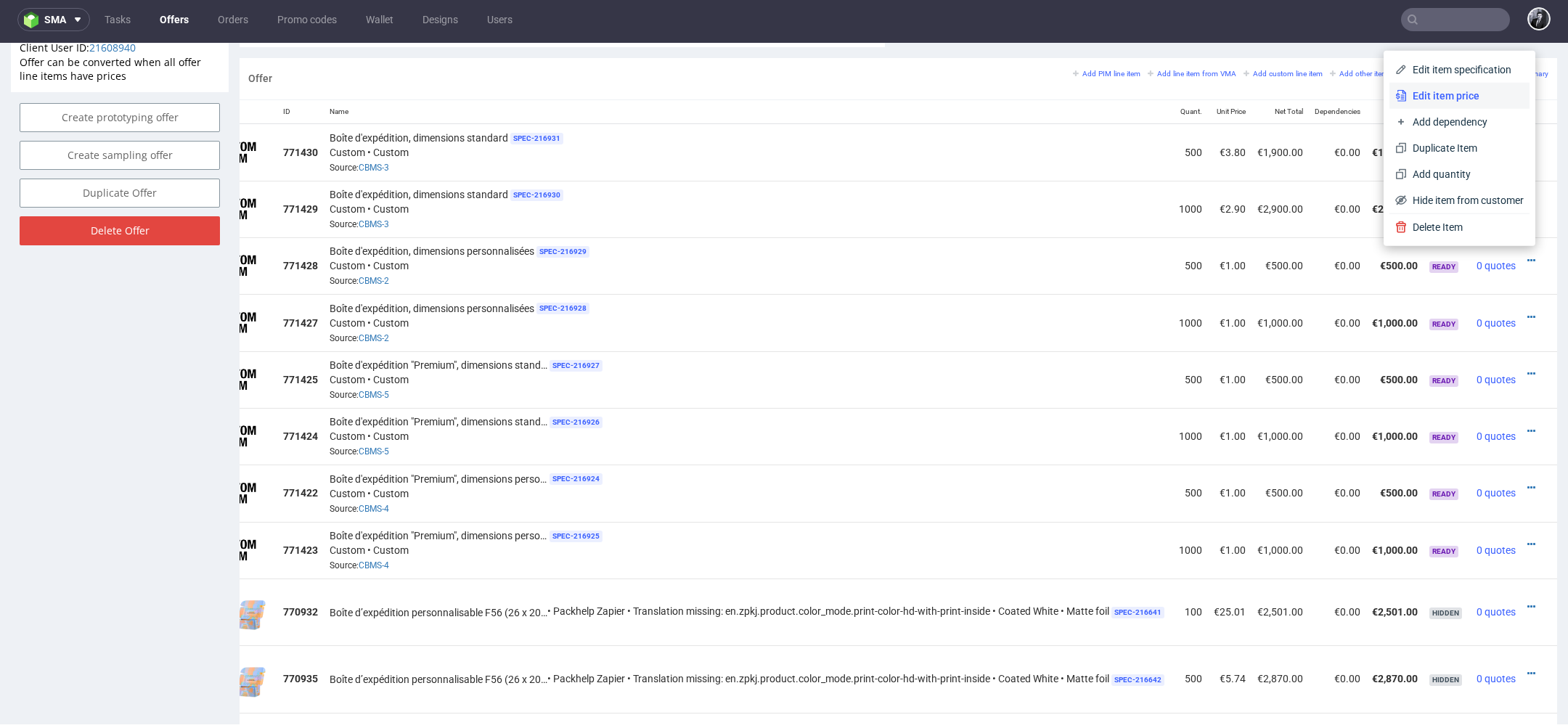
click at [1470, 96] on span "Edit item price" at bounding box center [1464, 96] width 117 height 14
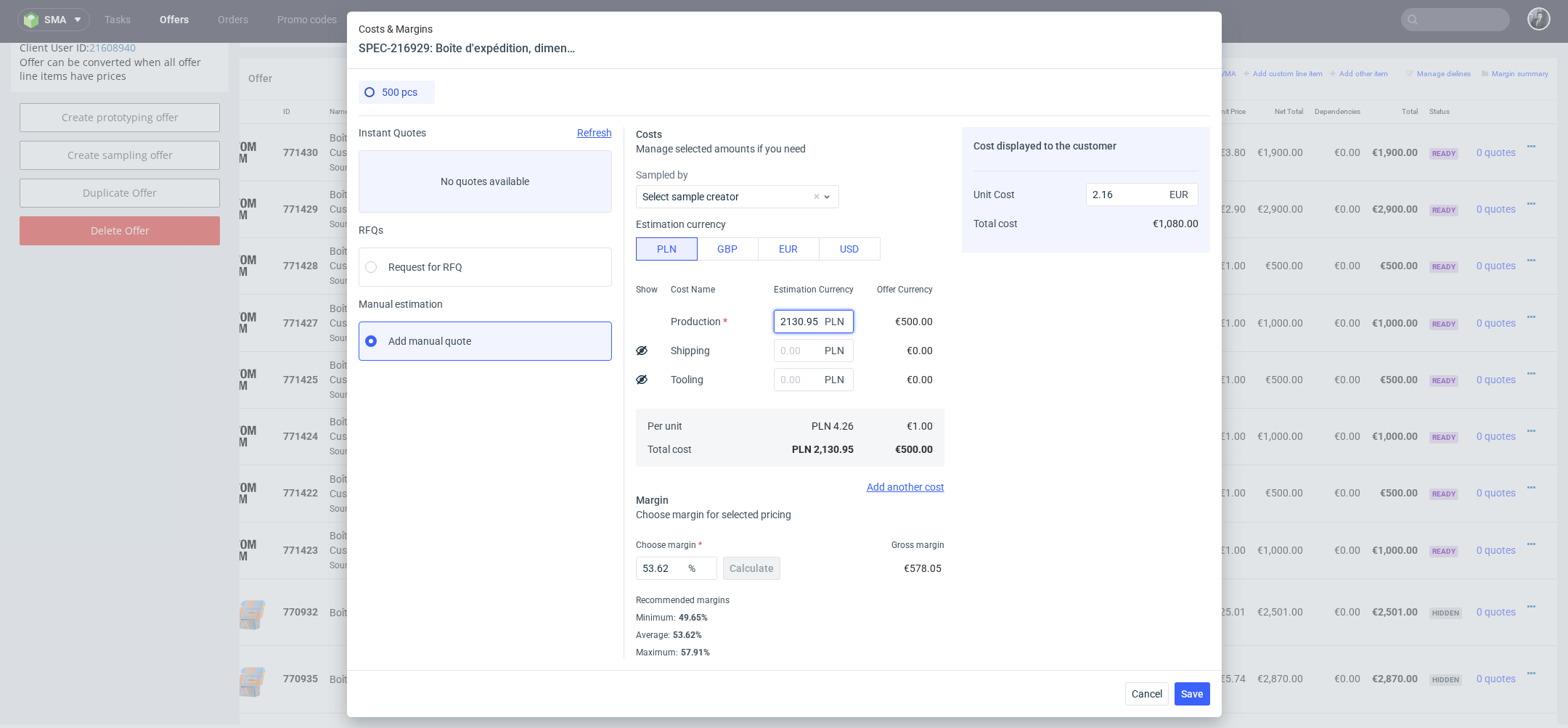
drag, startPoint x: 818, startPoint y: 326, endPoint x: 726, endPoint y: 319, distance: 92.3
click at [727, 319] on div "Show Cost Name Production Shipping Tooling Per unit Total cost Estimation Curre…" at bounding box center [789, 373] width 308 height 192
paste input "5470"
type input "5470"
type input "5.53"
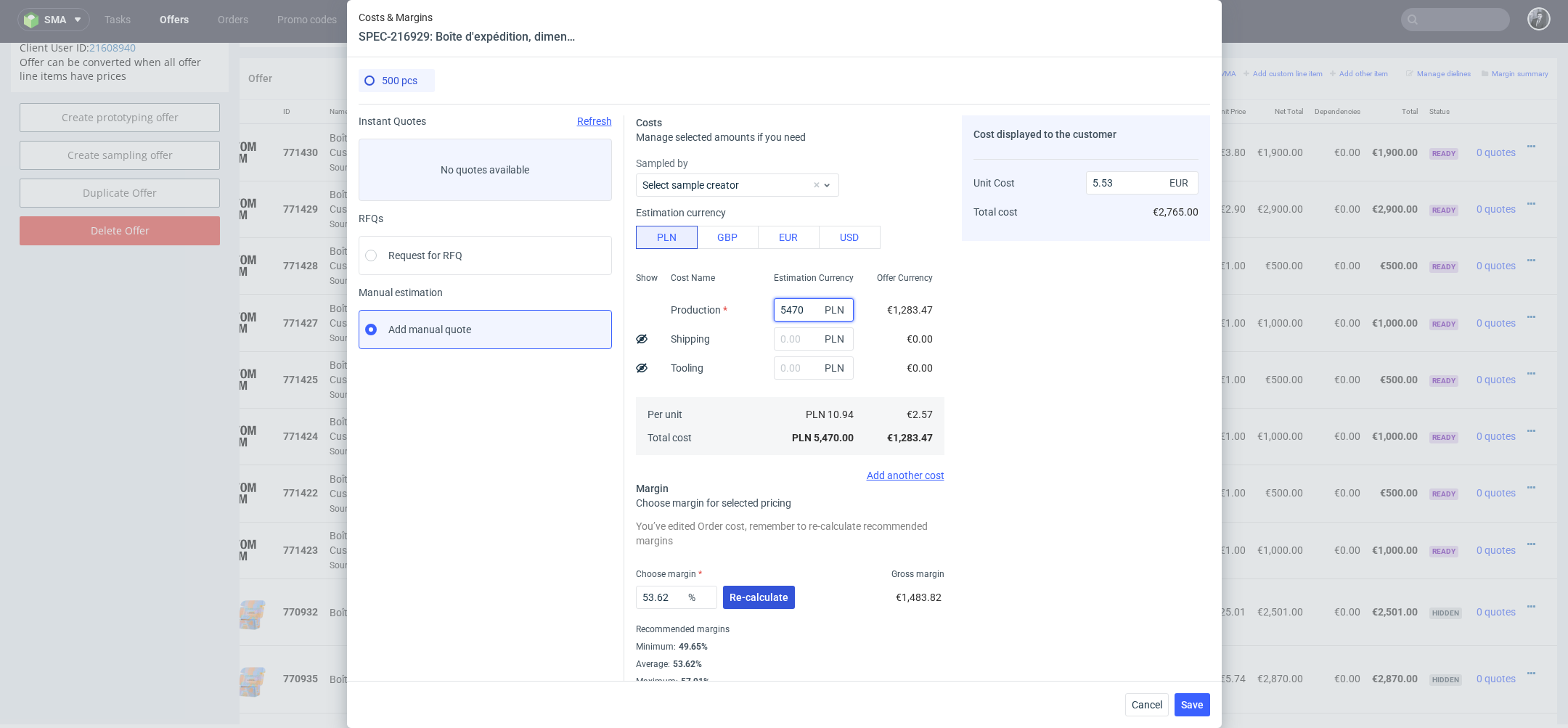
type input "5470"
click at [755, 598] on span "Re-calculate" at bounding box center [759, 597] width 59 height 10
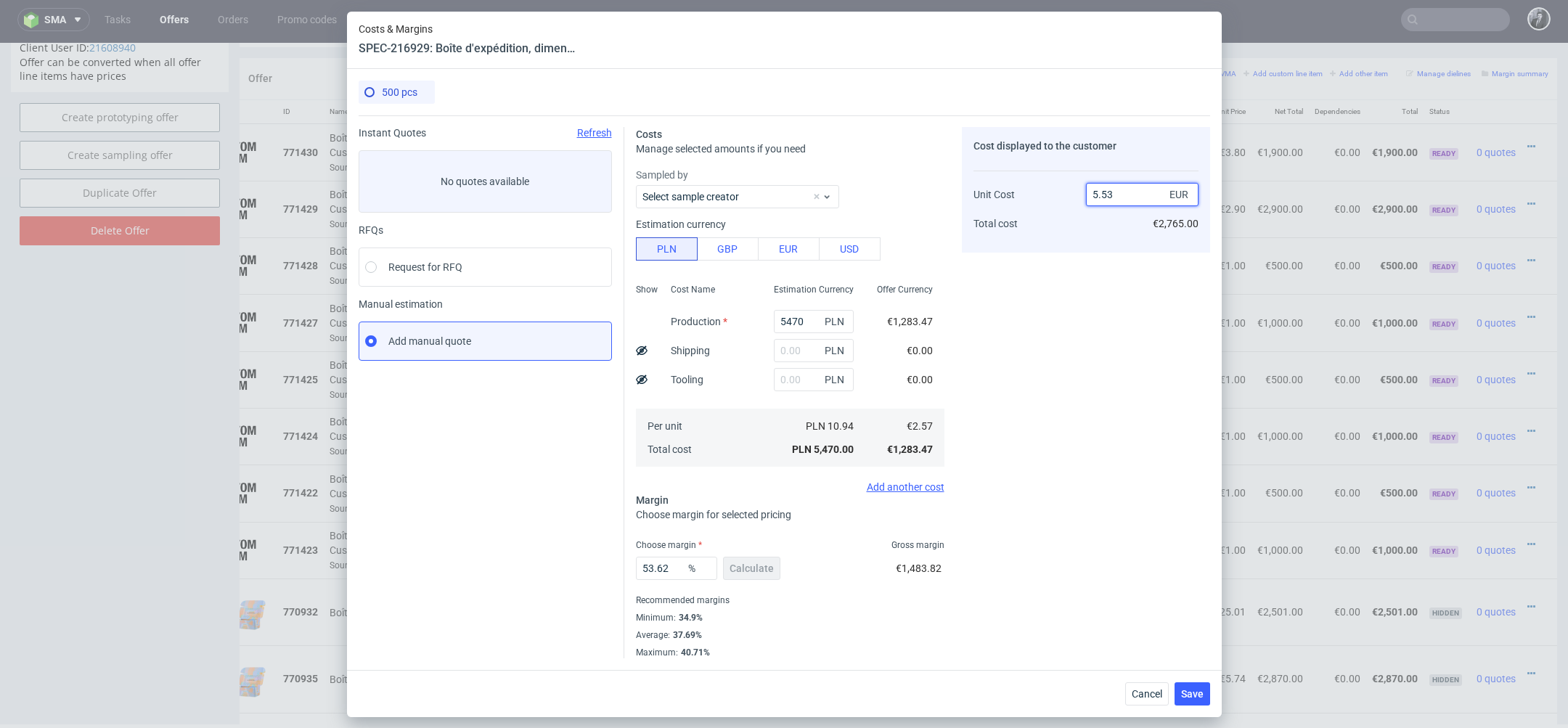
click at [1124, 196] on input "5.53" at bounding box center [1142, 195] width 113 height 23
type input "5.5"
type input "53.27272727272727"
type input "5.30"
type input "51.509433962264154"
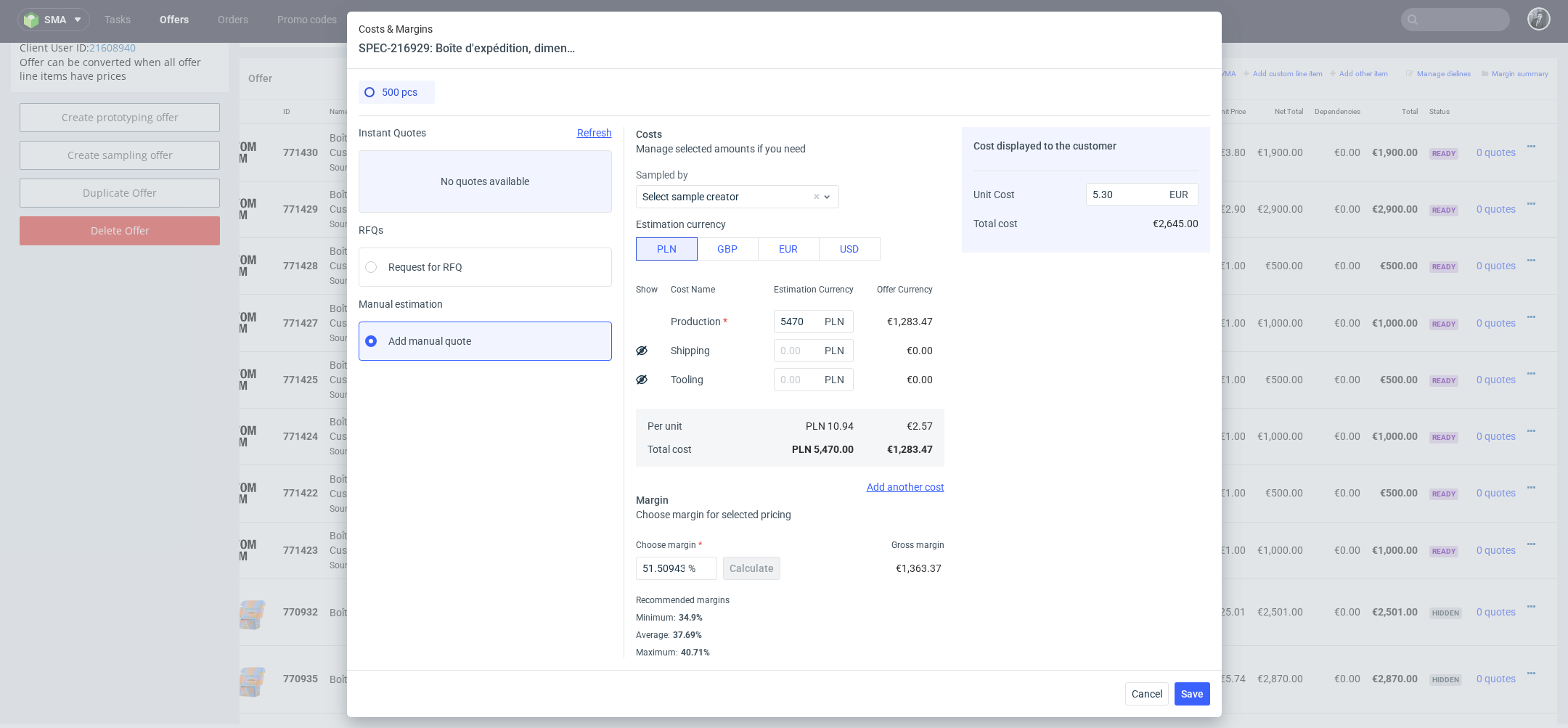
click at [1061, 364] on div "Cost displayed to the customer Unit Cost Total cost 5.30 EUR €2,645.00" at bounding box center [1086, 392] width 248 height 531
click at [1146, 203] on input "5.30" at bounding box center [1142, 195] width 113 height 23
type input "5.29"
type input "51.417769376181475"
type input "5.31"
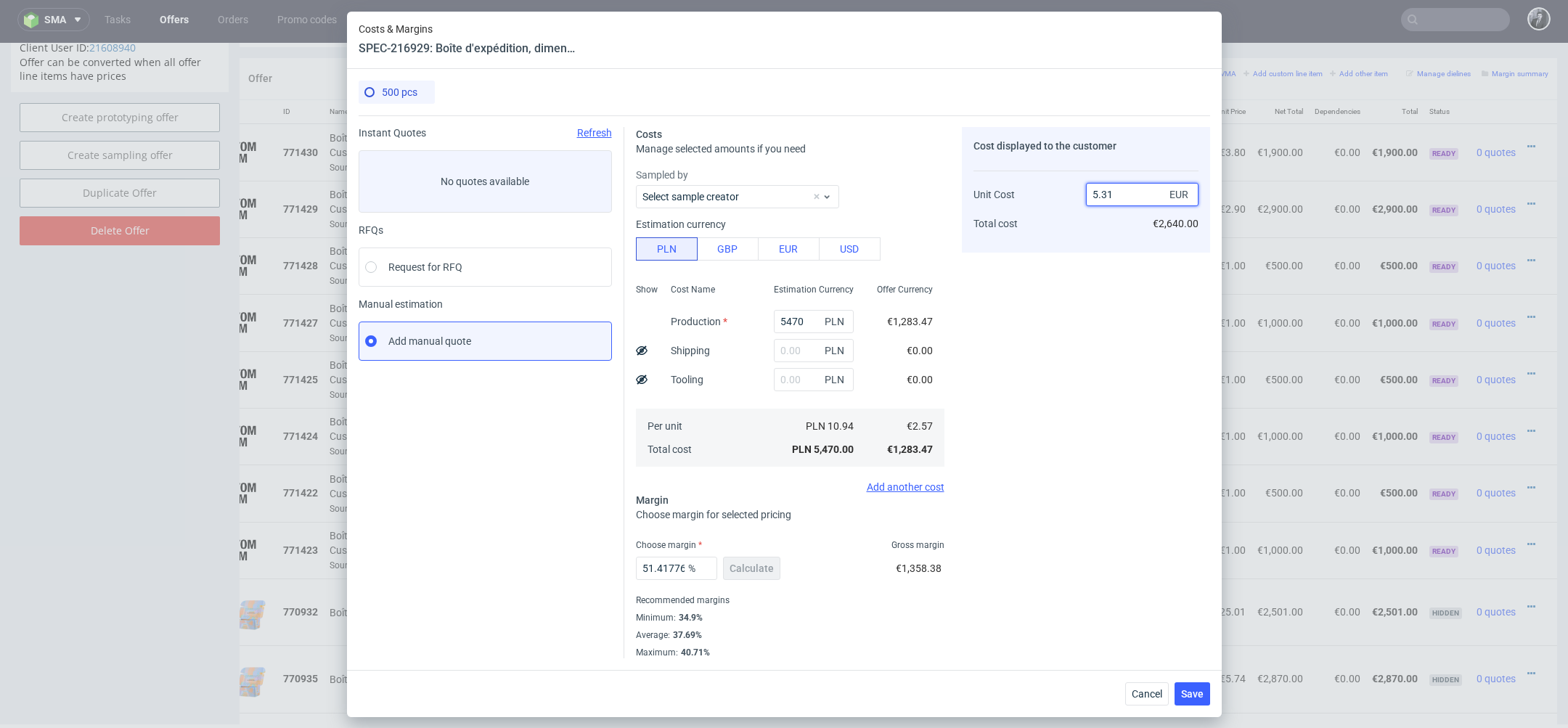
type input "51.60075329566855"
type input "5.3"
click at [1105, 390] on div "Cost displayed to the customer Unit Cost Total cost 5.3 EUR €2,650.00" at bounding box center [1086, 392] width 248 height 531
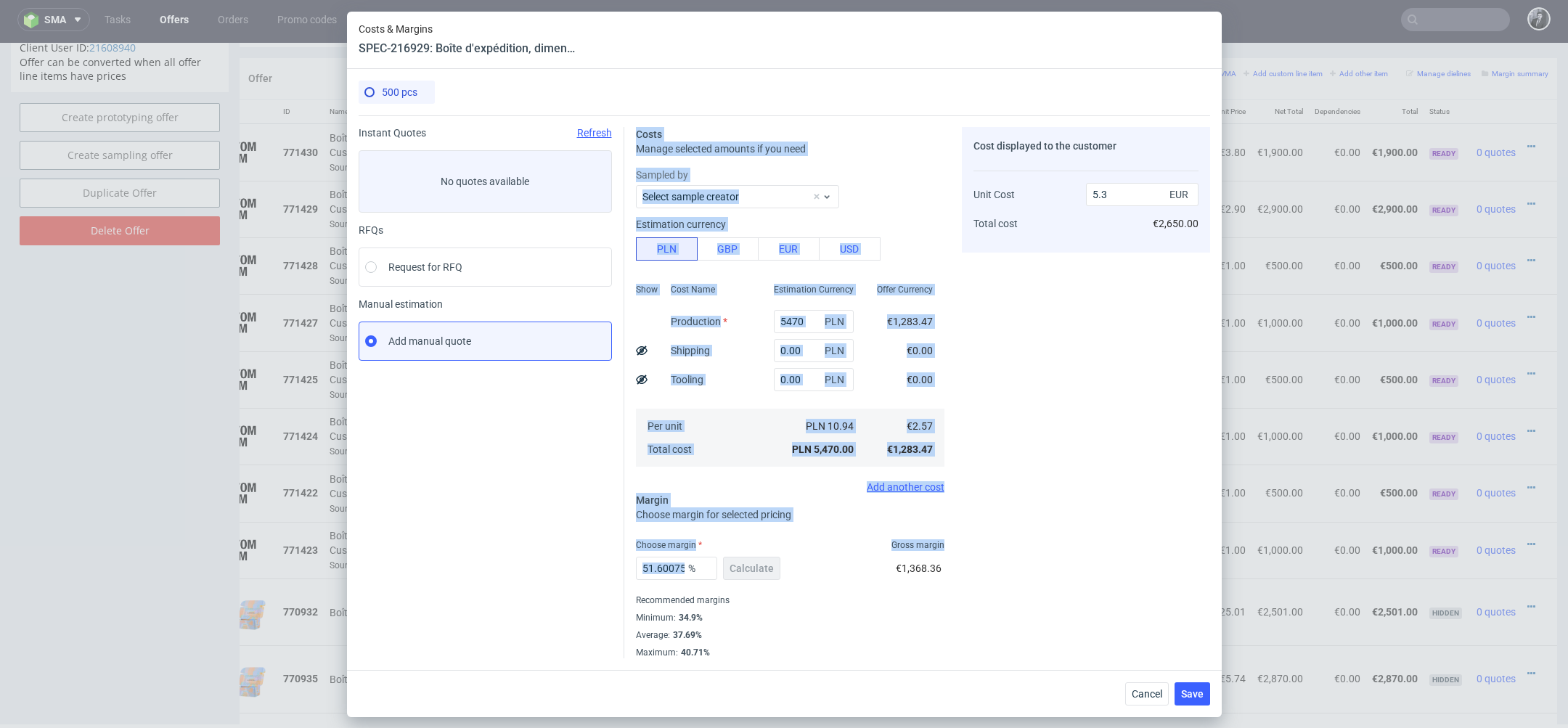
drag, startPoint x: 688, startPoint y: 569, endPoint x: 607, endPoint y: 568, distance: 81.0
click at [607, 568] on div "Instant Quotes Refresh No quotes available RFQs Request for RFQ Manual estimati…" at bounding box center [785, 387] width 852 height 543
click at [666, 578] on input "51.60075329566855" at bounding box center [676, 568] width 81 height 23
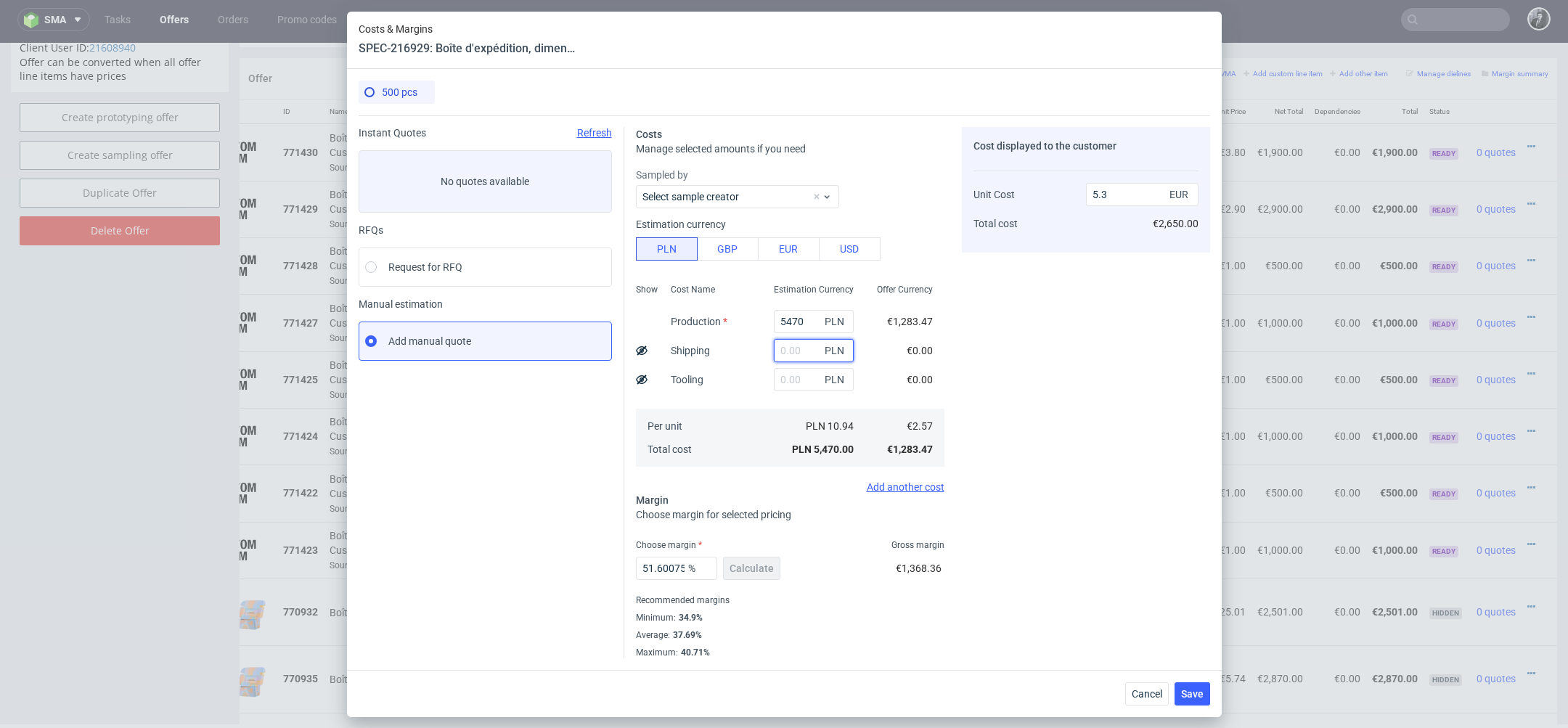
click at [812, 347] on input "text" at bounding box center [813, 351] width 79 height 23
type input "800"
type input "6.08"
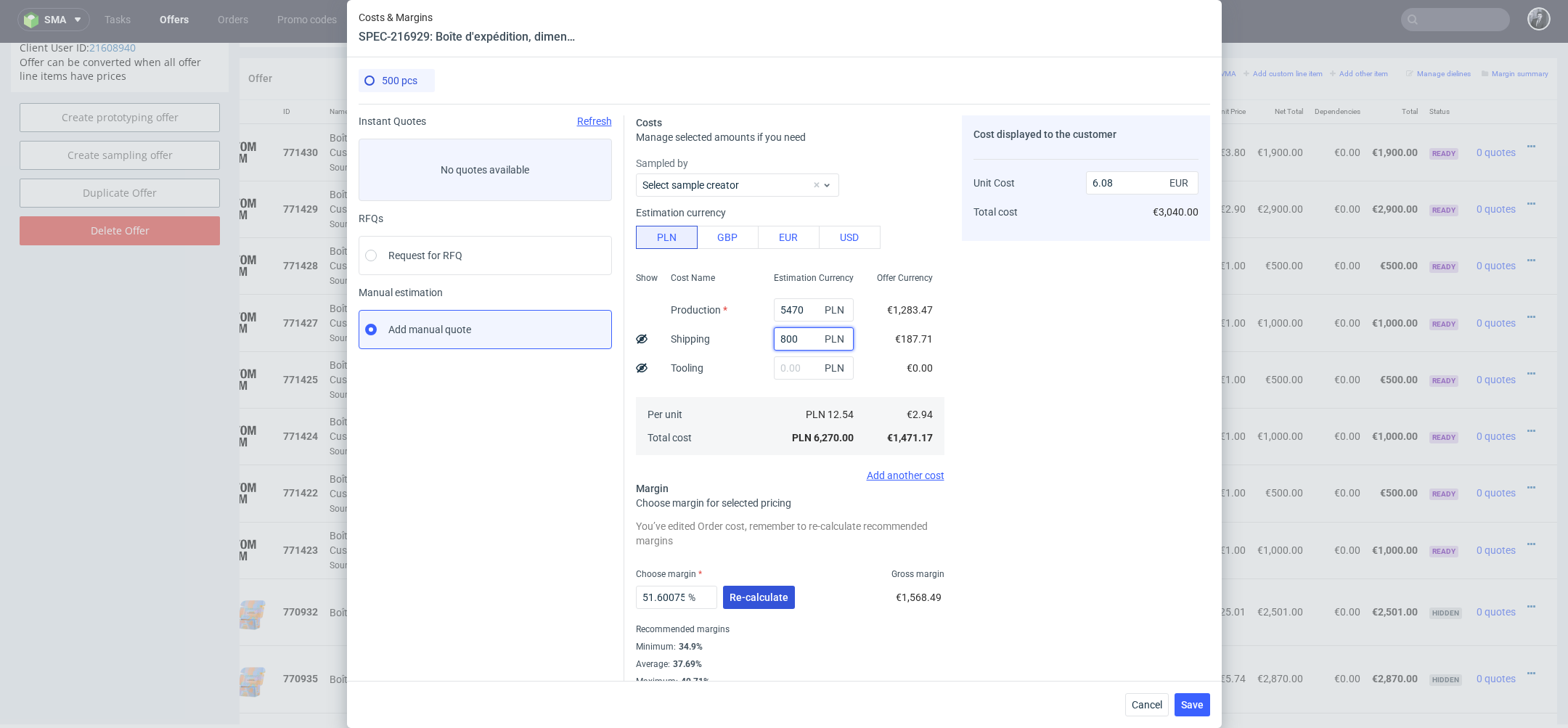
type input "800"
click at [763, 604] on button "Re-calculate" at bounding box center [759, 598] width 71 height 23
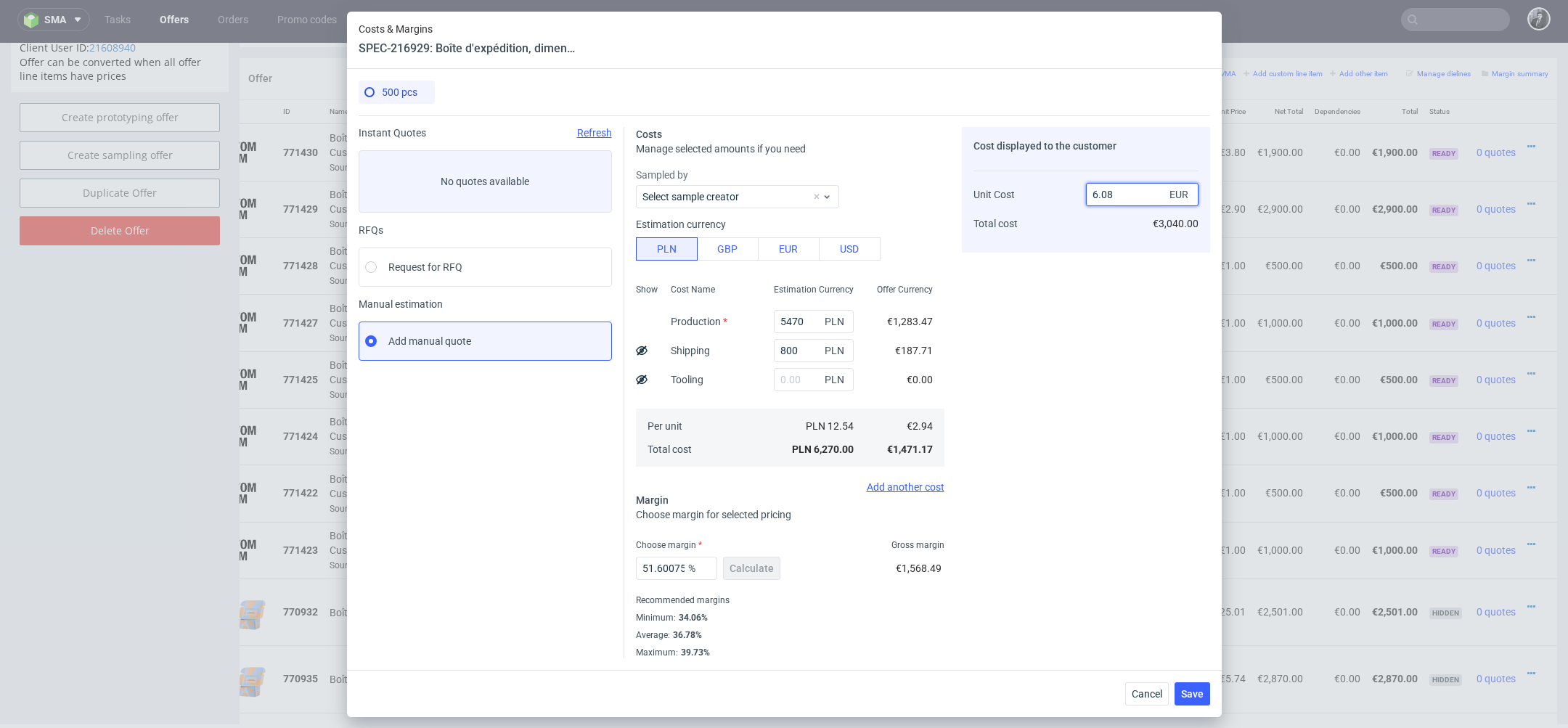
drag, startPoint x: 1142, startPoint y: 200, endPoint x: 1047, endPoint y: 196, distance: 95.1
click at [1047, 196] on div "Unit Cost Total cost 6.08 EUR €3,040.00" at bounding box center [1086, 203] width 225 height 76
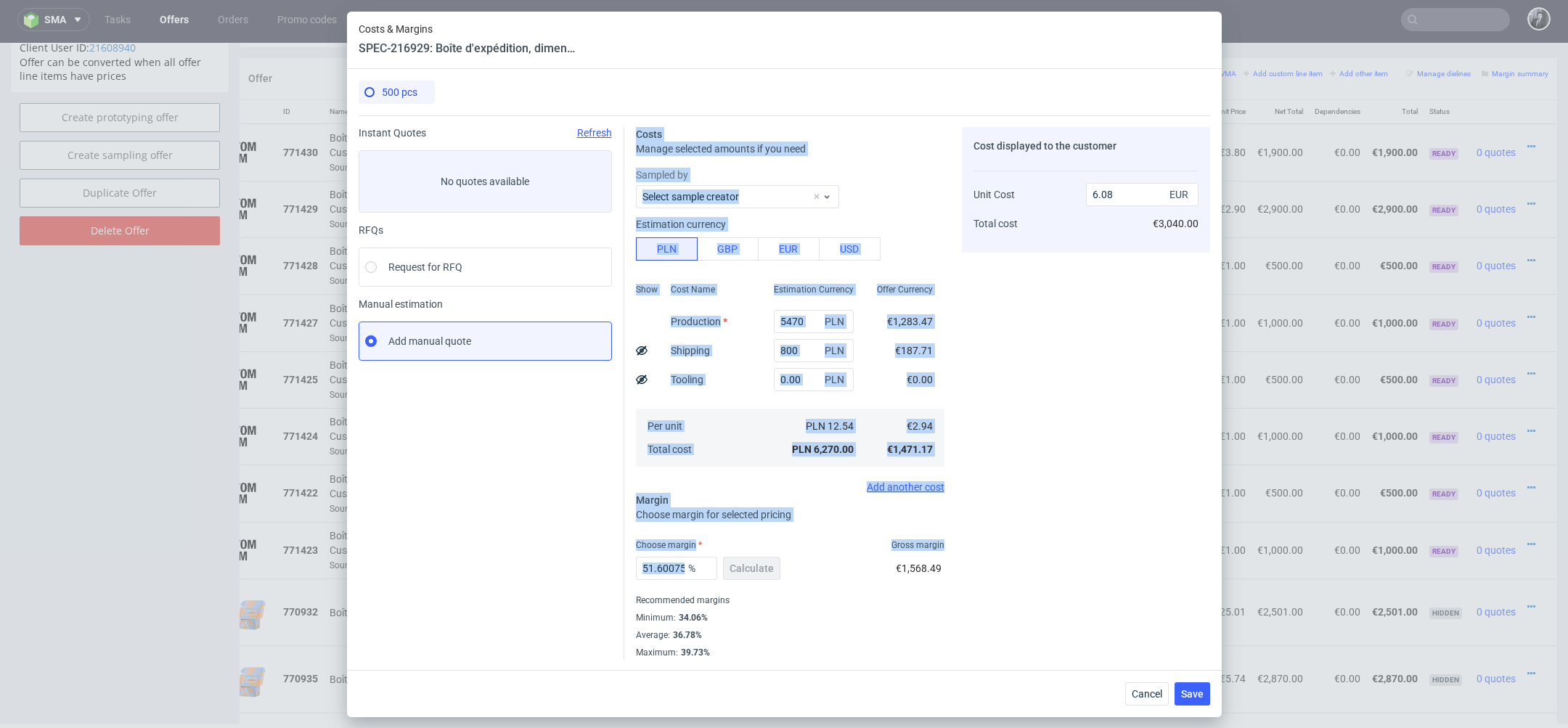
drag, startPoint x: 690, startPoint y: 568, endPoint x: 585, endPoint y: 568, distance: 105.0
click at [585, 568] on div "Instant Quotes Refresh No quotes available RFQs Request for RFQ Manual estimati…" at bounding box center [785, 387] width 852 height 543
click at [594, 568] on div "Instant Quotes Refresh No quotes available RFQs Request for RFQ Manual estimati…" at bounding box center [492, 392] width 266 height 531
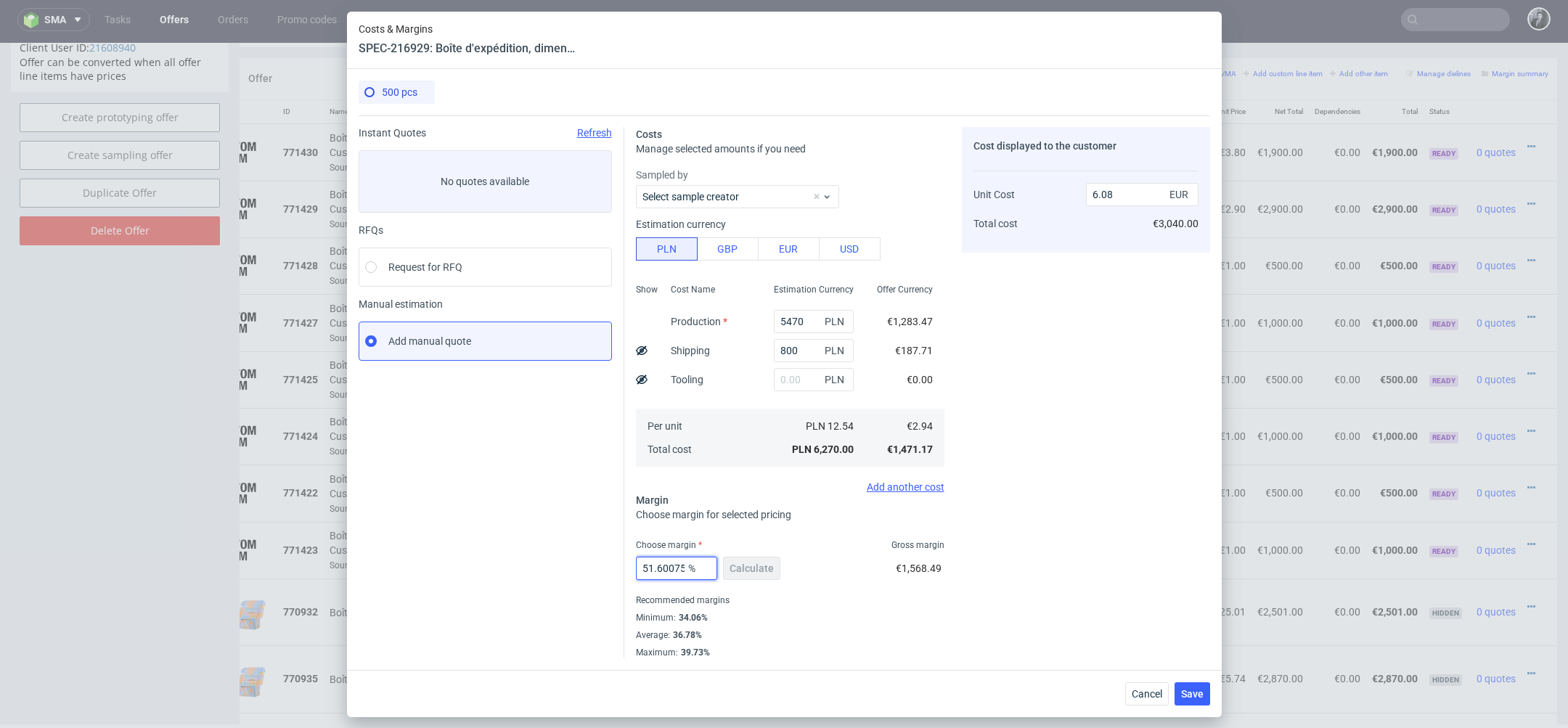
drag, startPoint x: 683, startPoint y: 569, endPoint x: 610, endPoint y: 568, distance: 73.0
click at [610, 568] on div "Instant Quotes Refresh No quotes available RFQs Request for RFQ Manual estimati…" at bounding box center [785, 387] width 852 height 543
type input "30329566855"
type input "0"
type input "3"
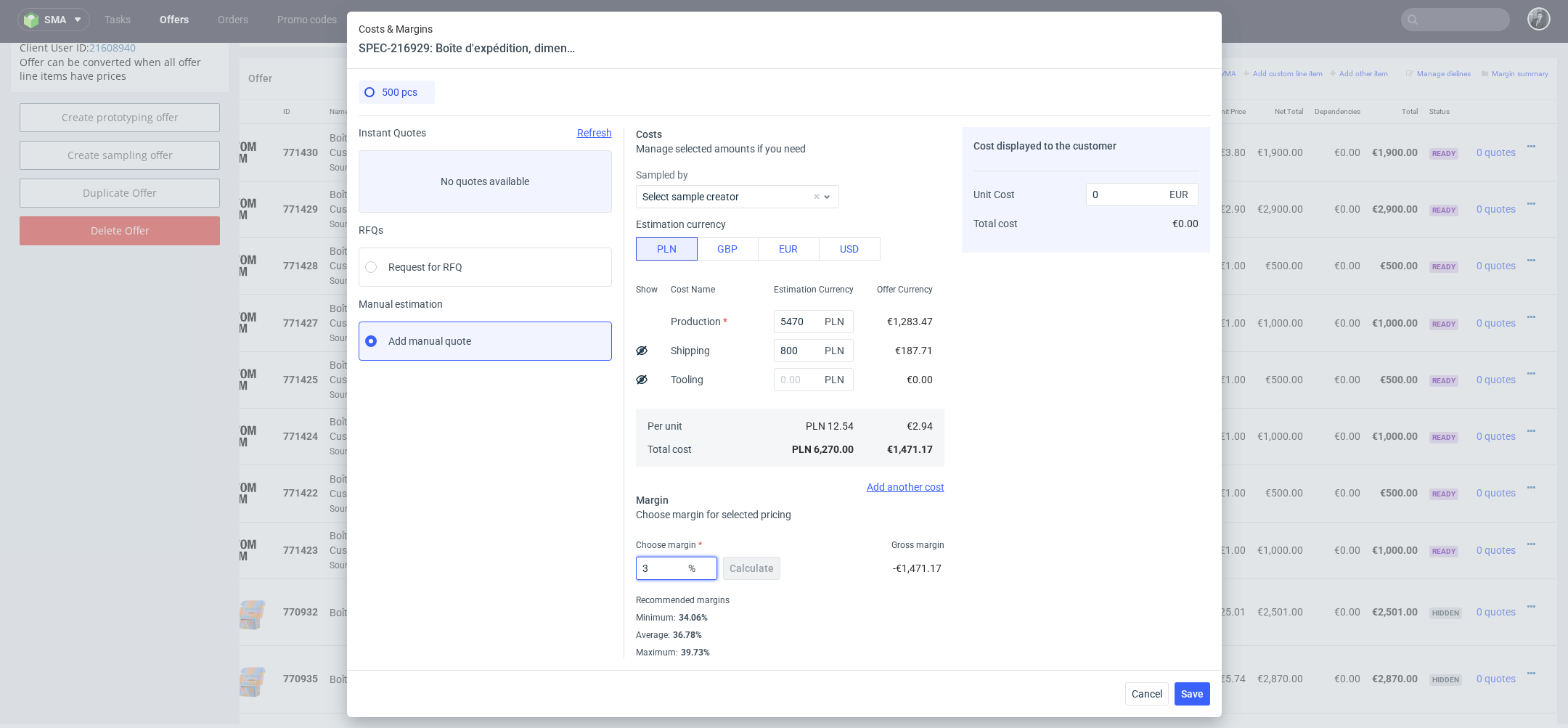
type input "3.04"
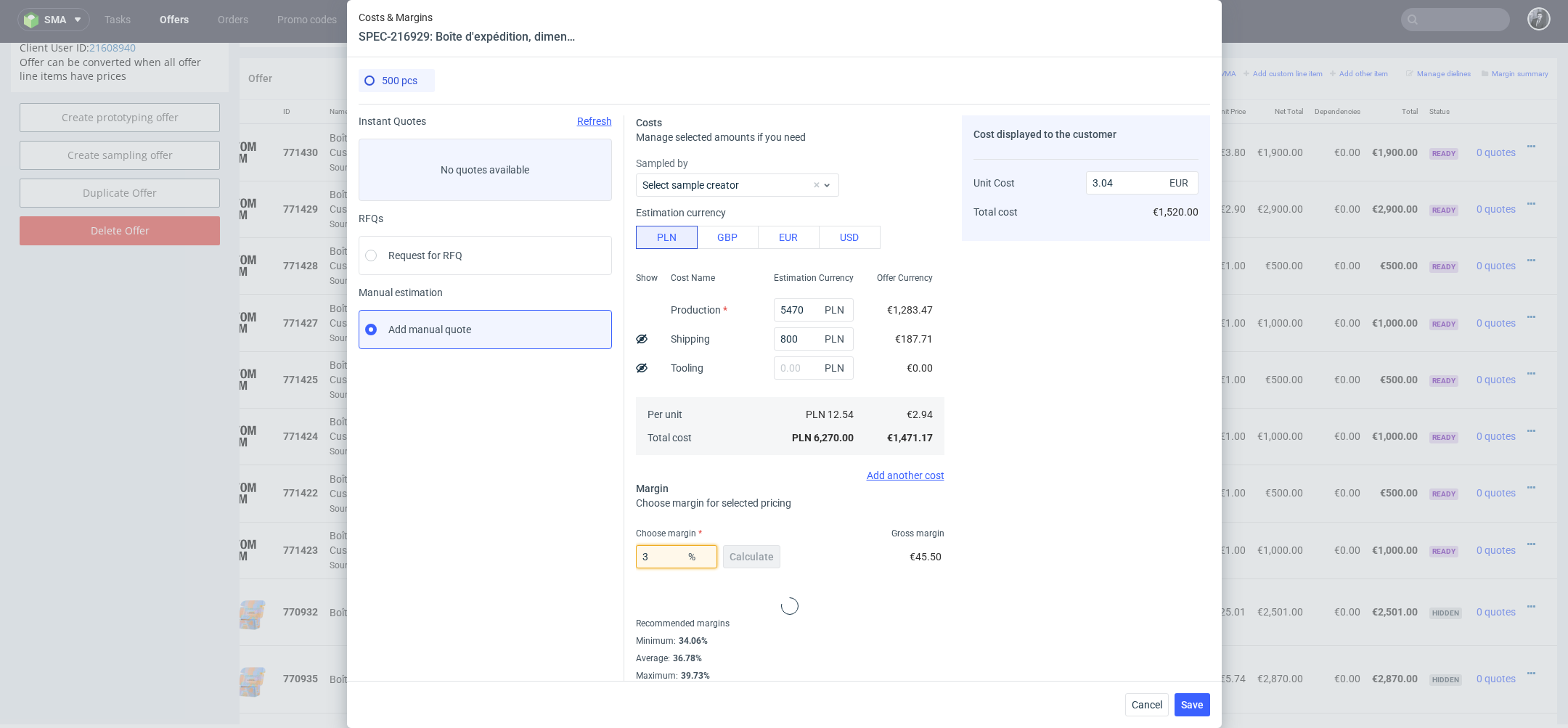
type input "30"
type input "4.21"
type input "30"
click at [1138, 197] on div "4.21 EUR €2,105.00" at bounding box center [1142, 191] width 113 height 76
click at [1139, 188] on input "4.21" at bounding box center [1142, 183] width 113 height 23
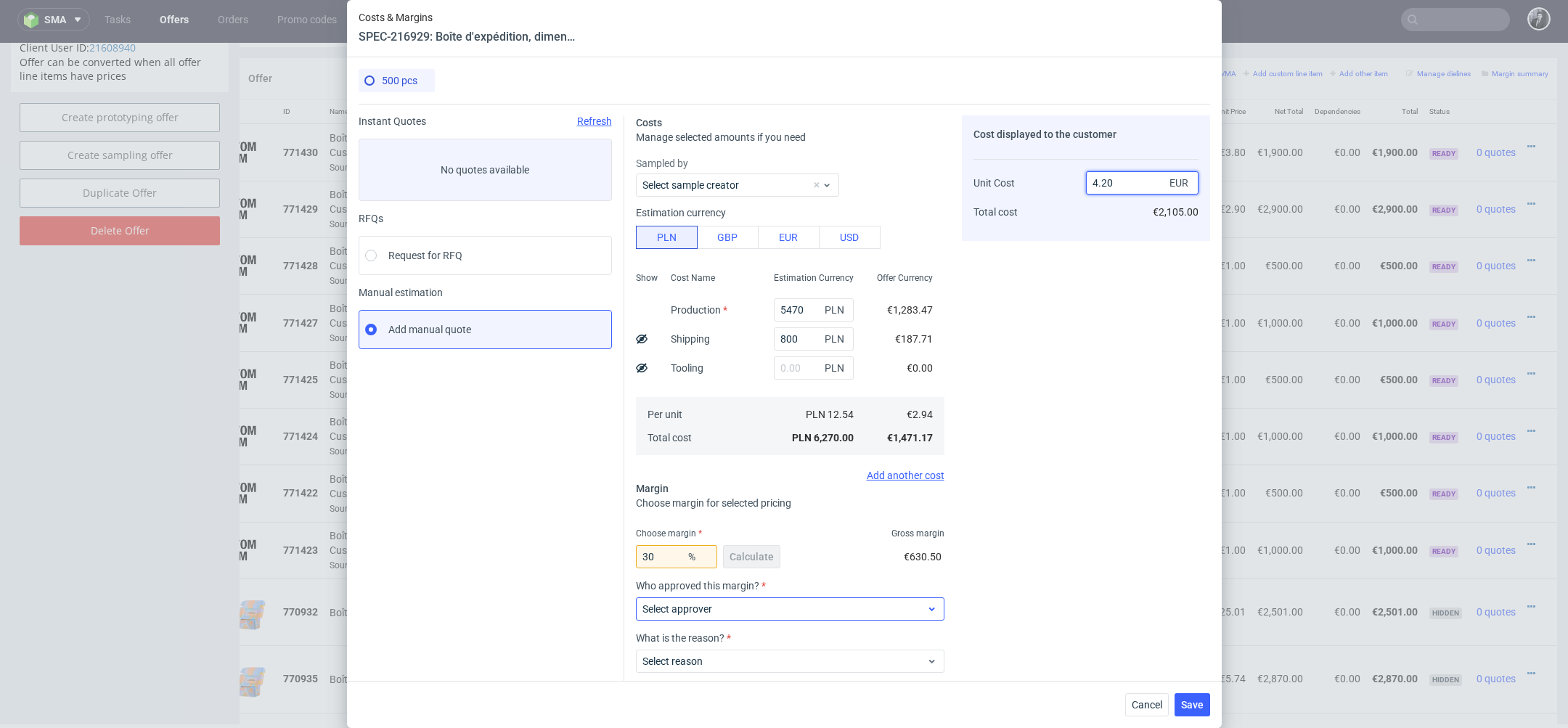
type input "4.20"
click at [831, 605] on span "Select approver" at bounding box center [784, 609] width 285 height 14
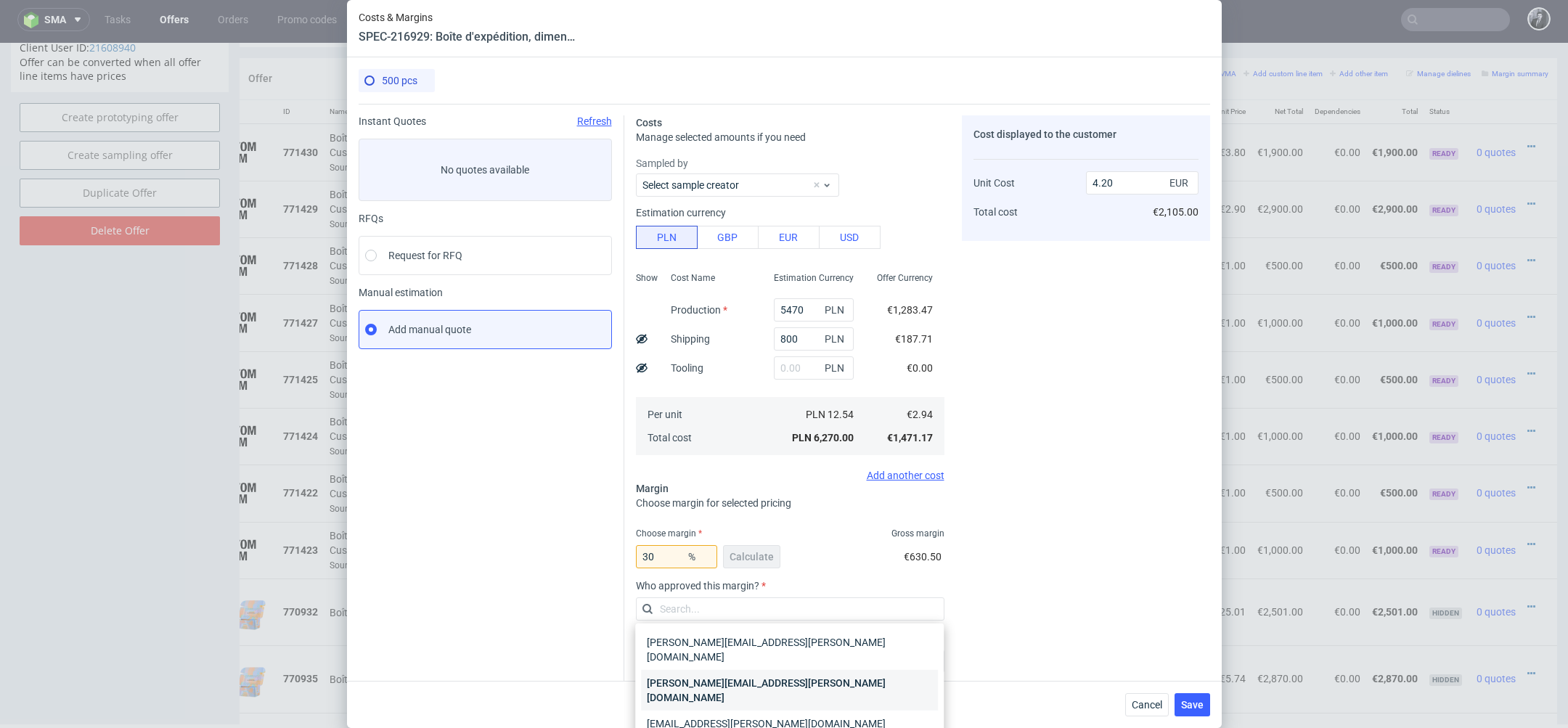
click at [817, 674] on div "[PERSON_NAME][EMAIL_ADDRESS][PERSON_NAME][DOMAIN_NAME]" at bounding box center [789, 690] width 296 height 41
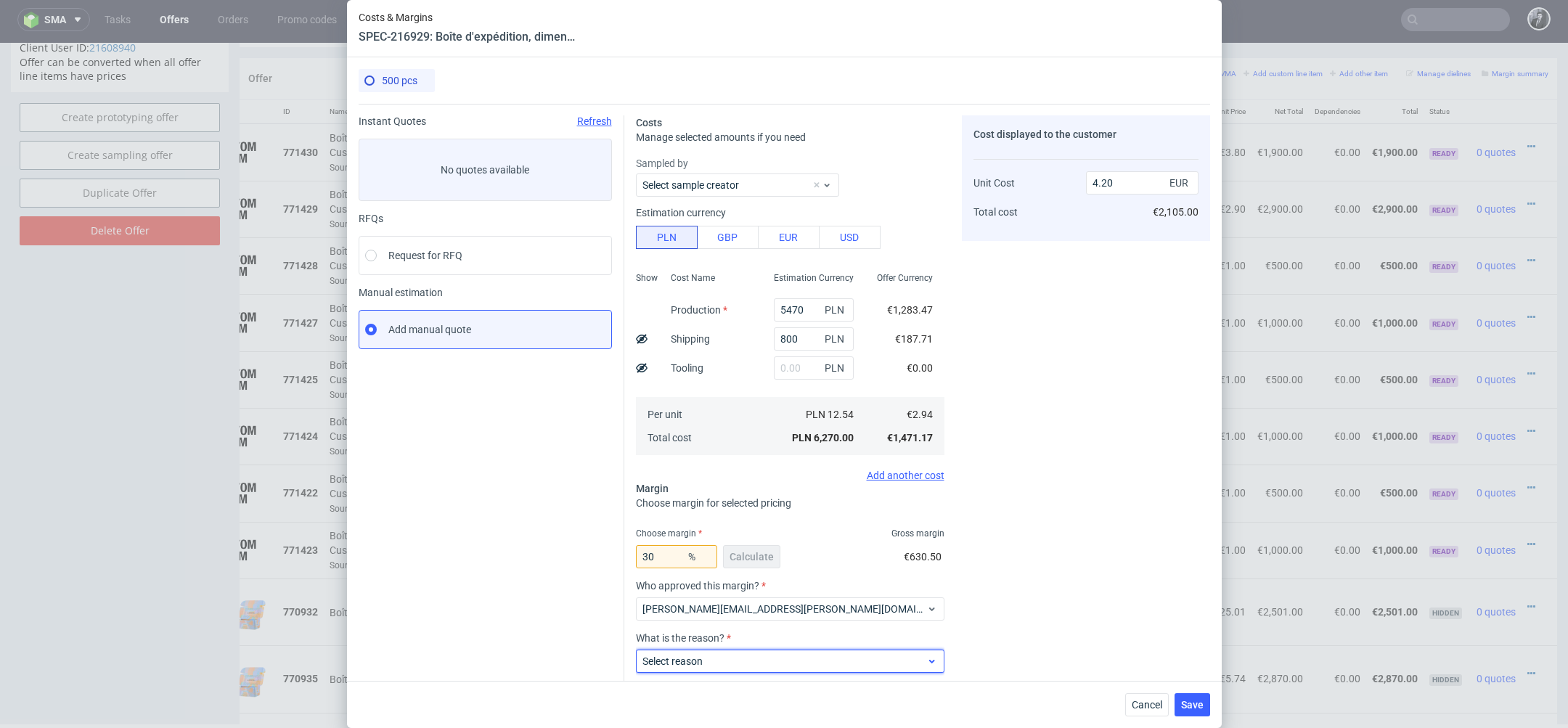
click at [811, 663] on span "Select reason" at bounding box center [784, 661] width 285 height 14
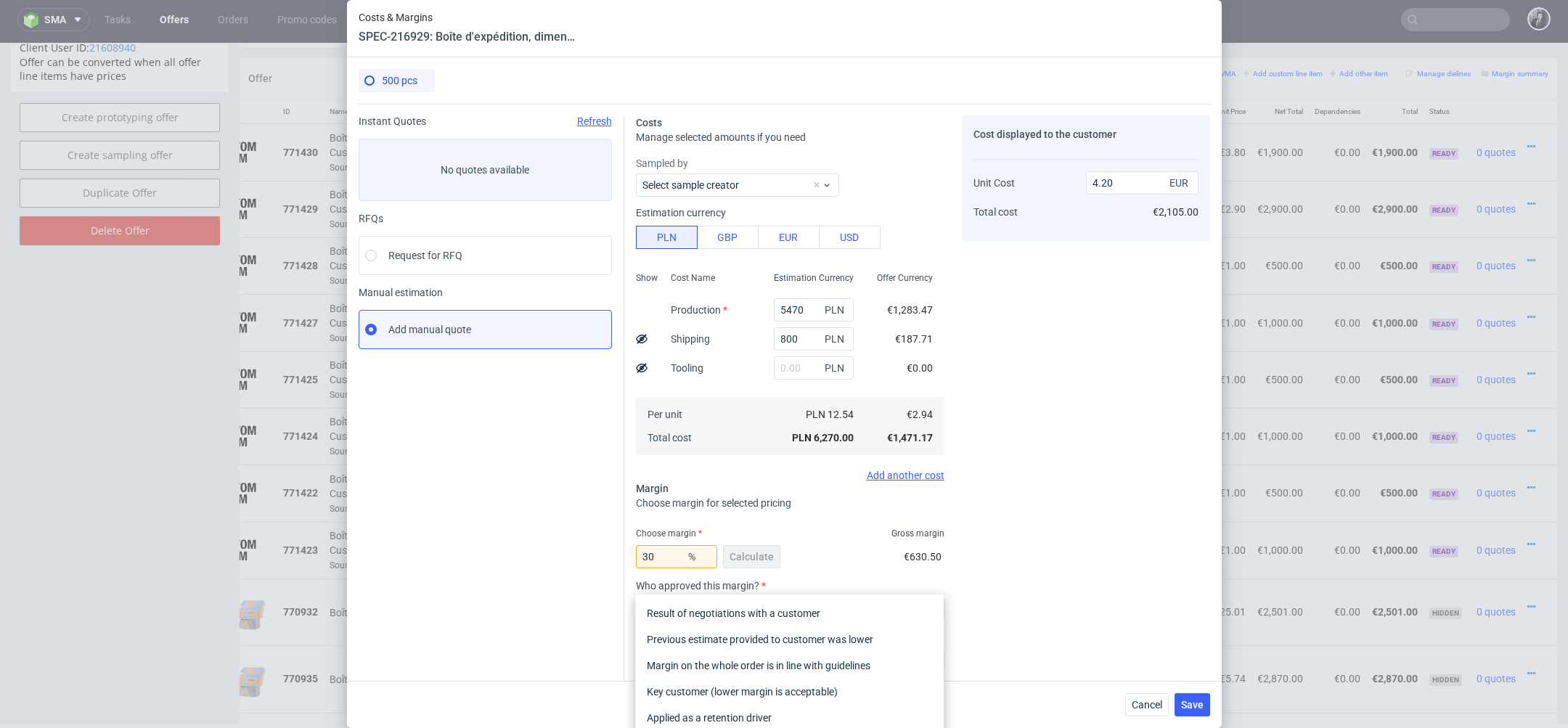
scroll to position [80, 0]
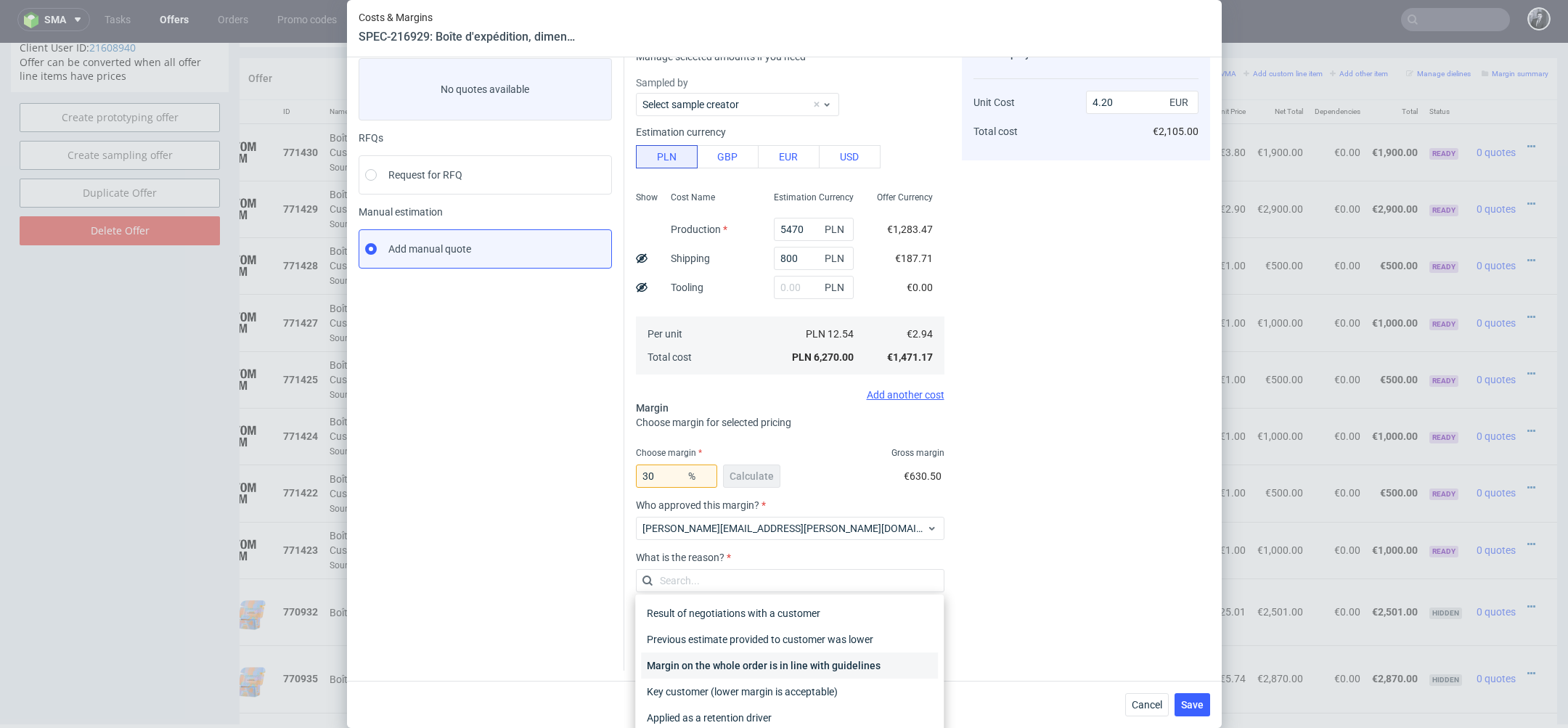
click at [875, 671] on div "Margin on the whole order is in line with guidelines" at bounding box center [789, 665] width 296 height 26
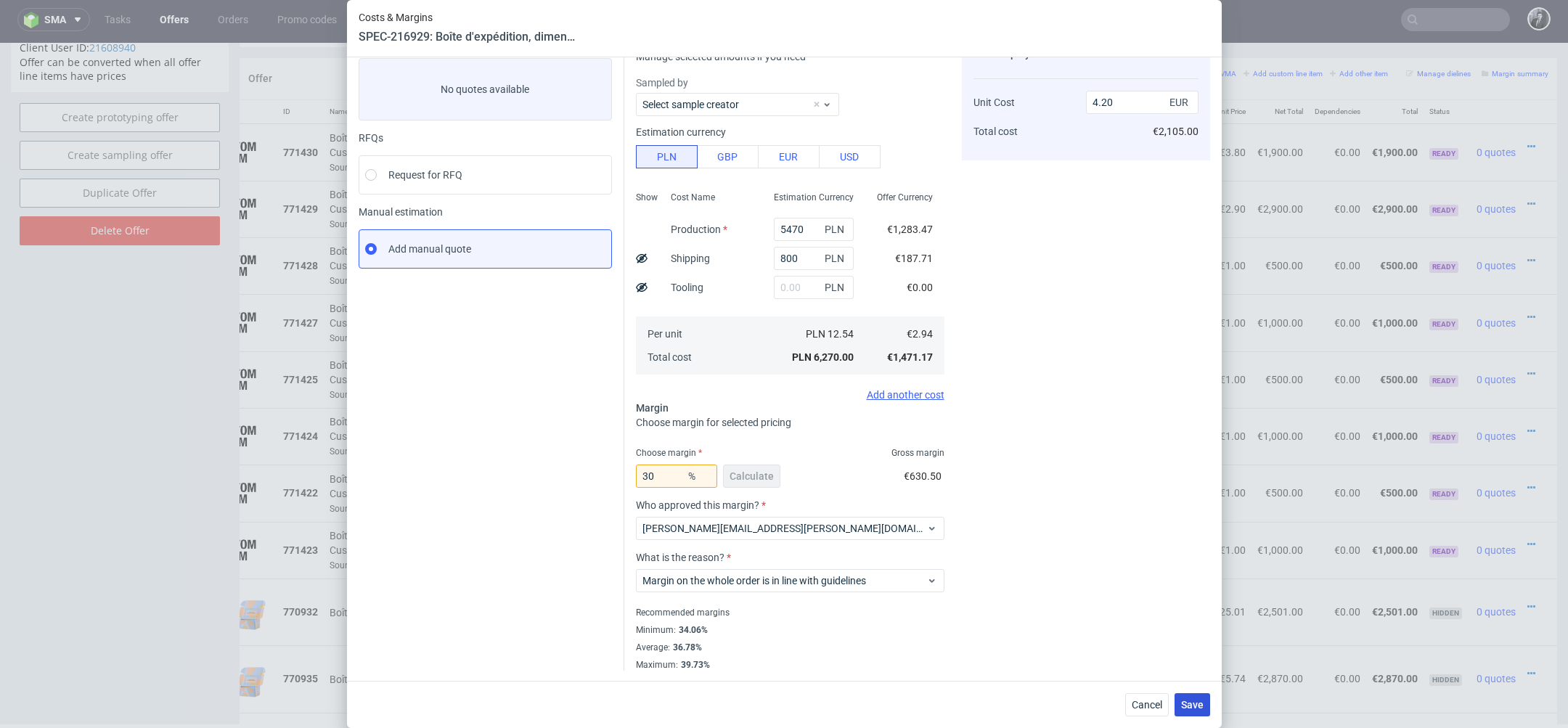
click at [1197, 710] on span "Save" at bounding box center [1192, 705] width 22 height 10
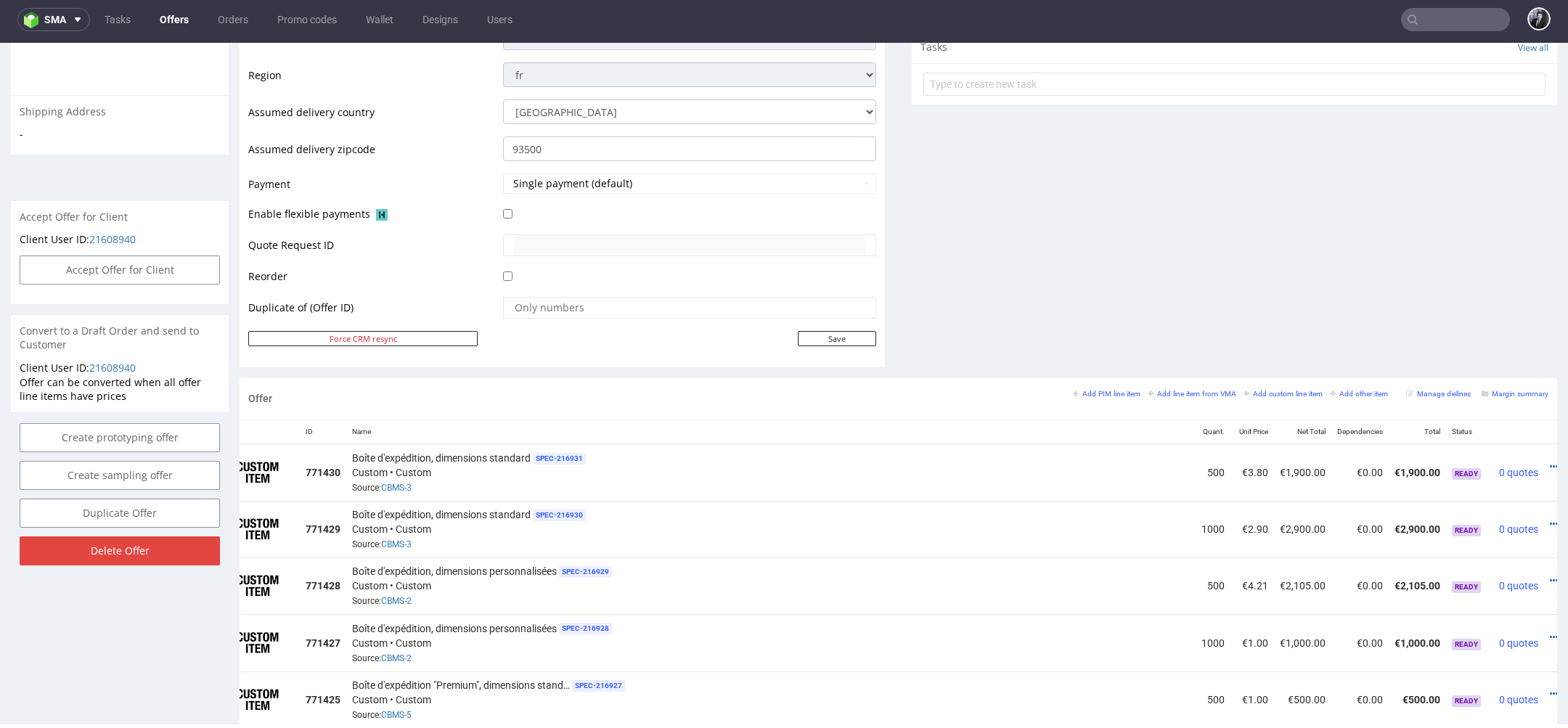
scroll to position [0, 74]
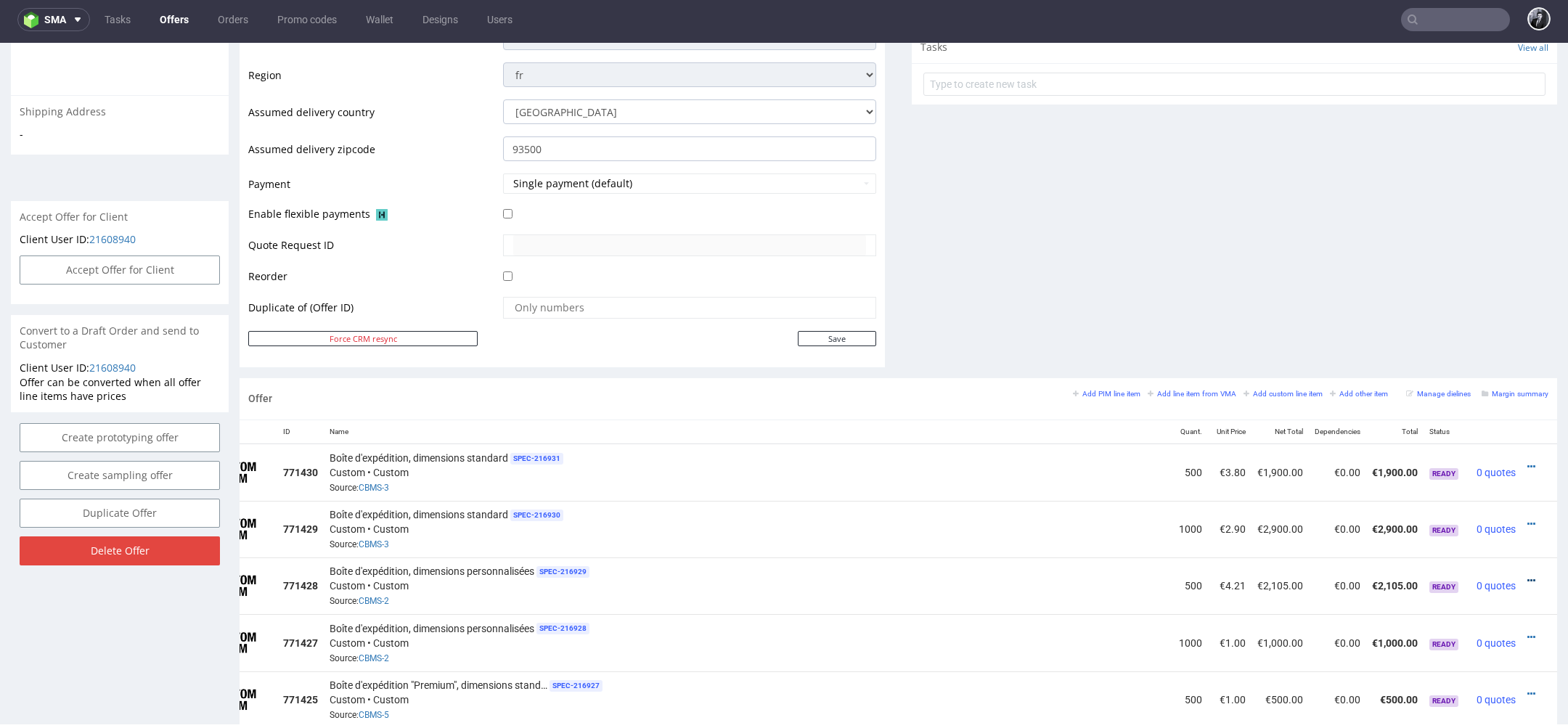
click at [1527, 577] on icon at bounding box center [1530, 581] width 8 height 10
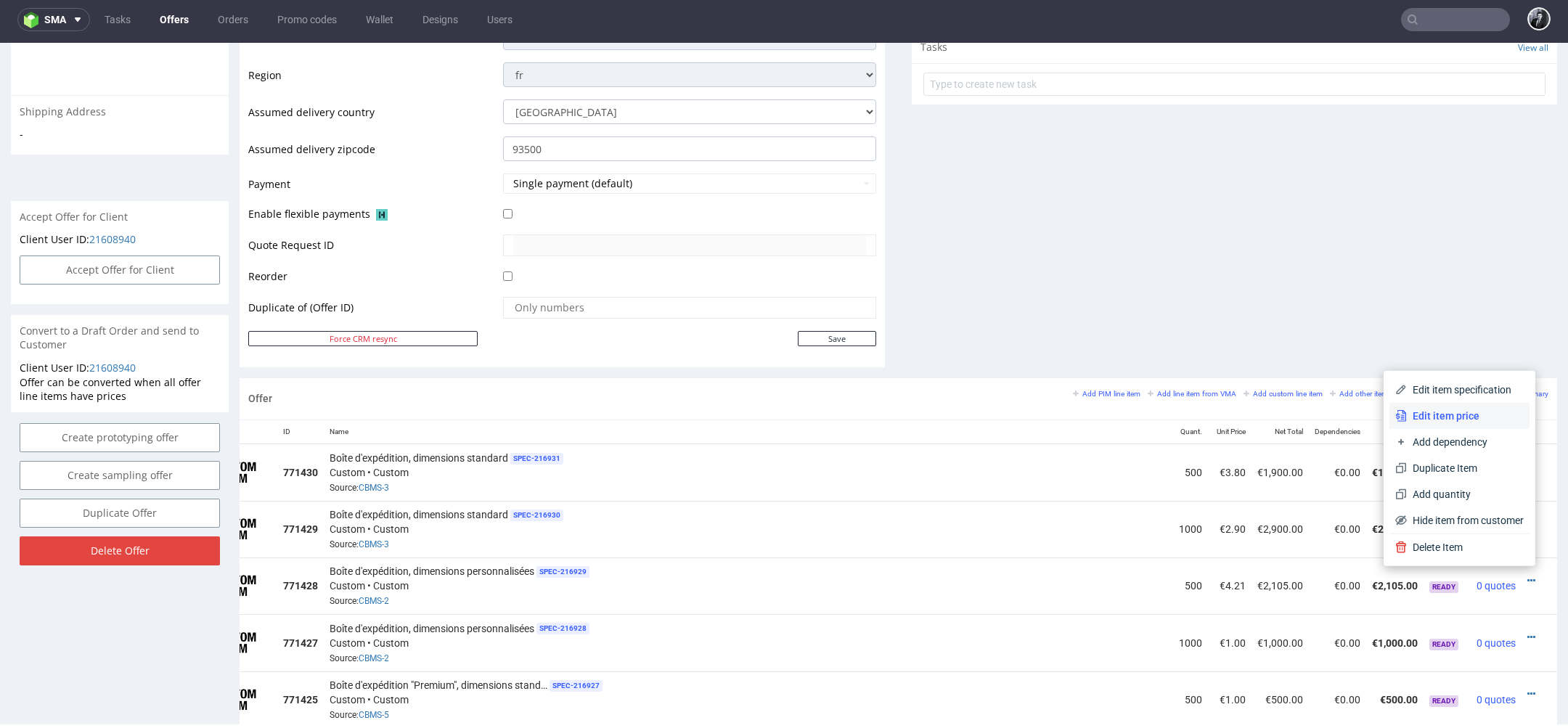
click at [1477, 423] on span "Edit item price" at bounding box center [1464, 416] width 117 height 14
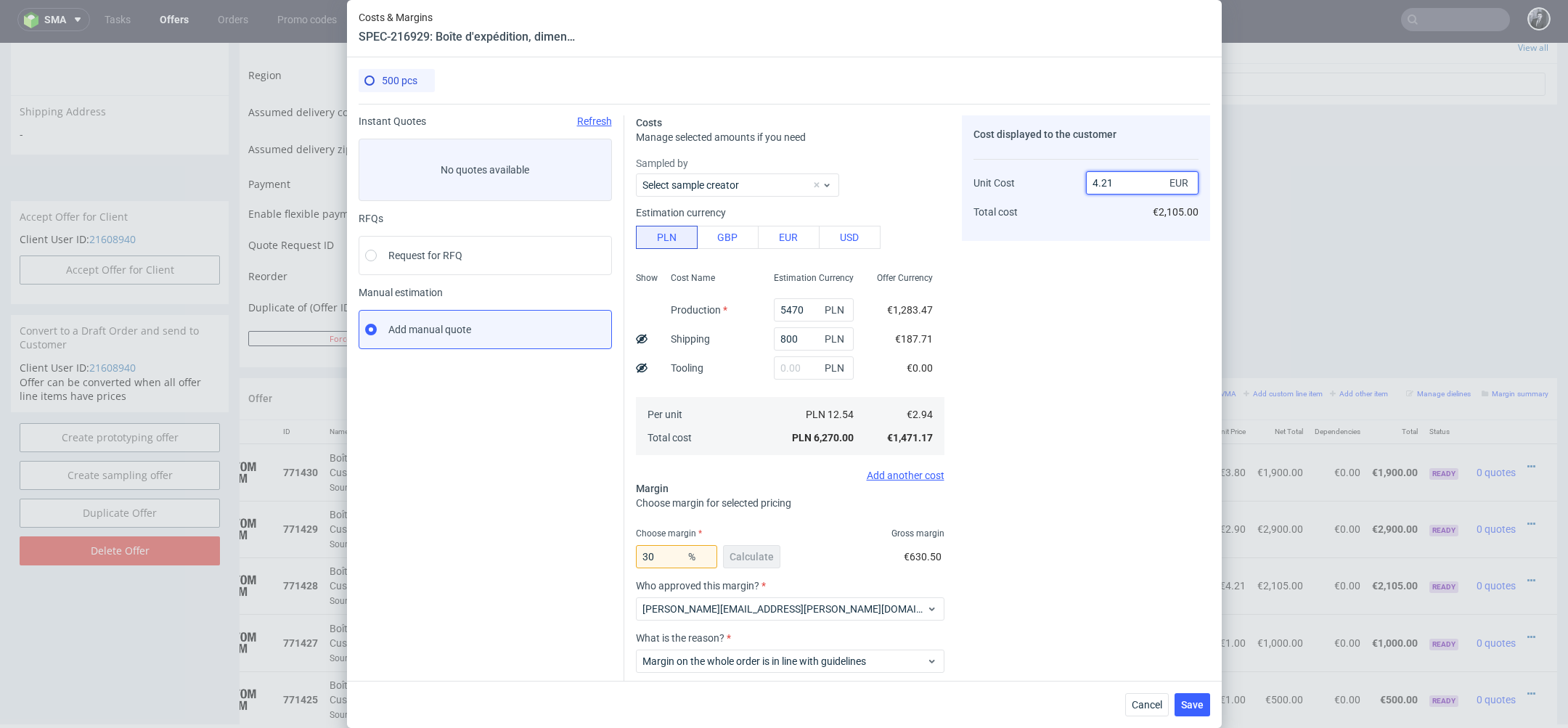
click at [1145, 184] on input "4.21" at bounding box center [1142, 183] width 113 height 23
type input "4.2°"
type input "NaN"
type input "2.01"
type input "-47"
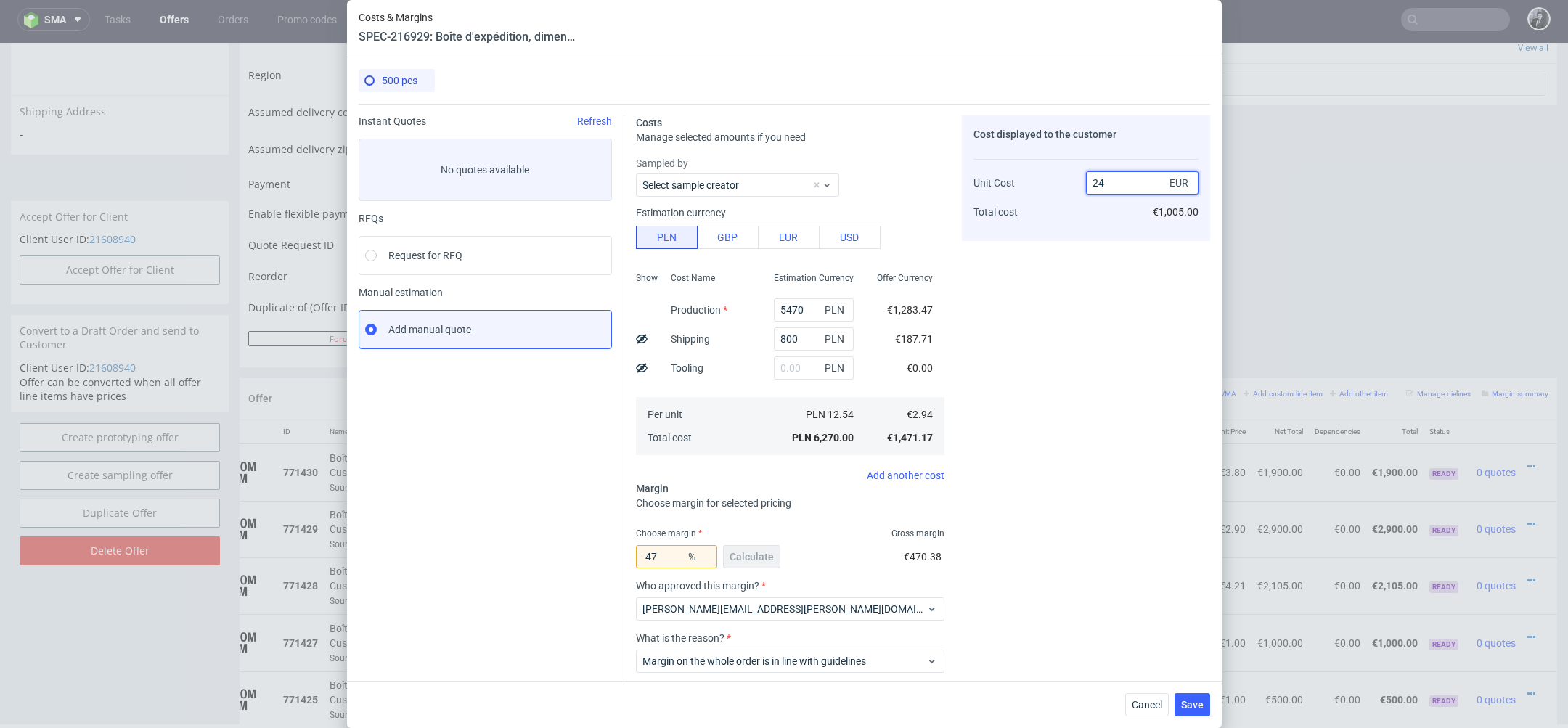
type input "2"
type input "4.1"
type input "28.292682926829265"
type input "4.1"
type input "28.623452294246178"
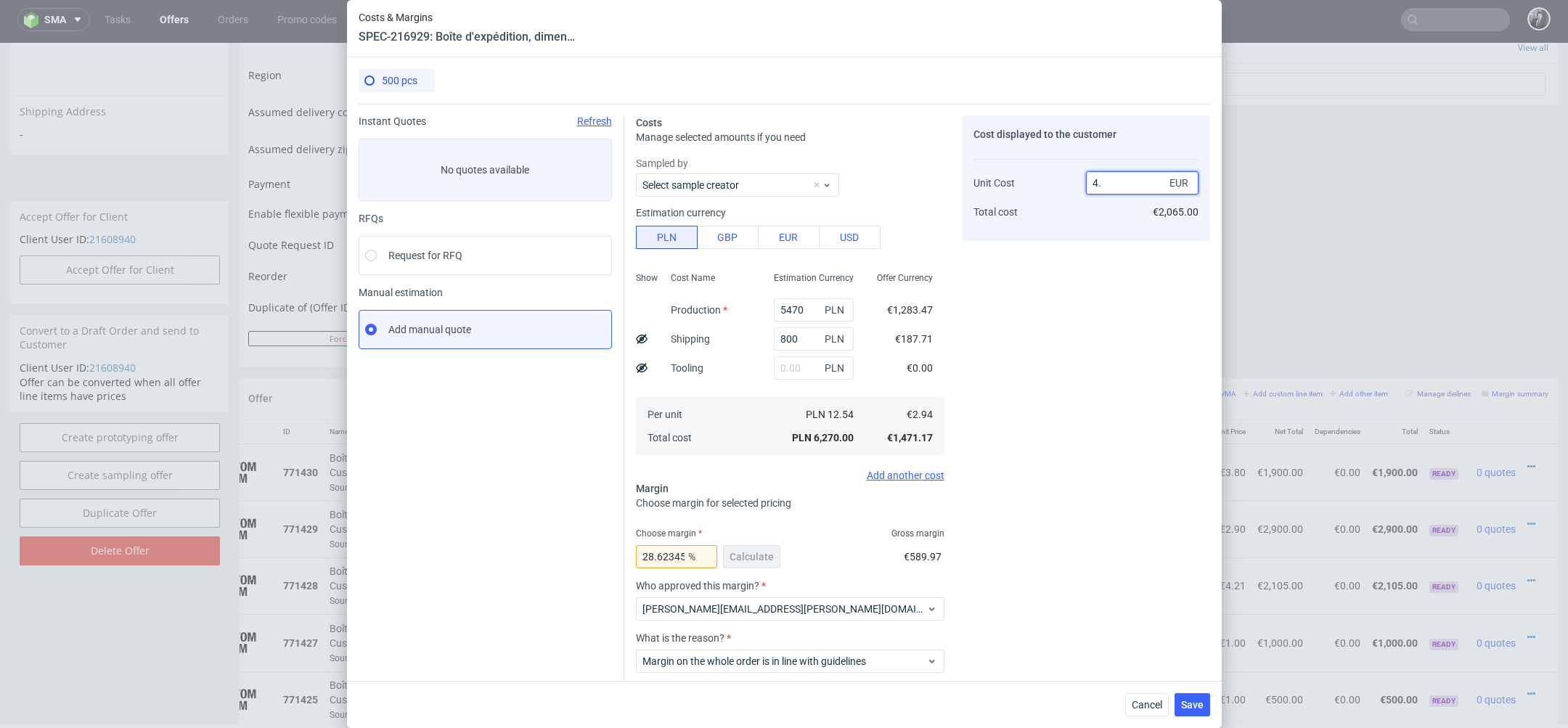
type input "4.9"
type input "40"
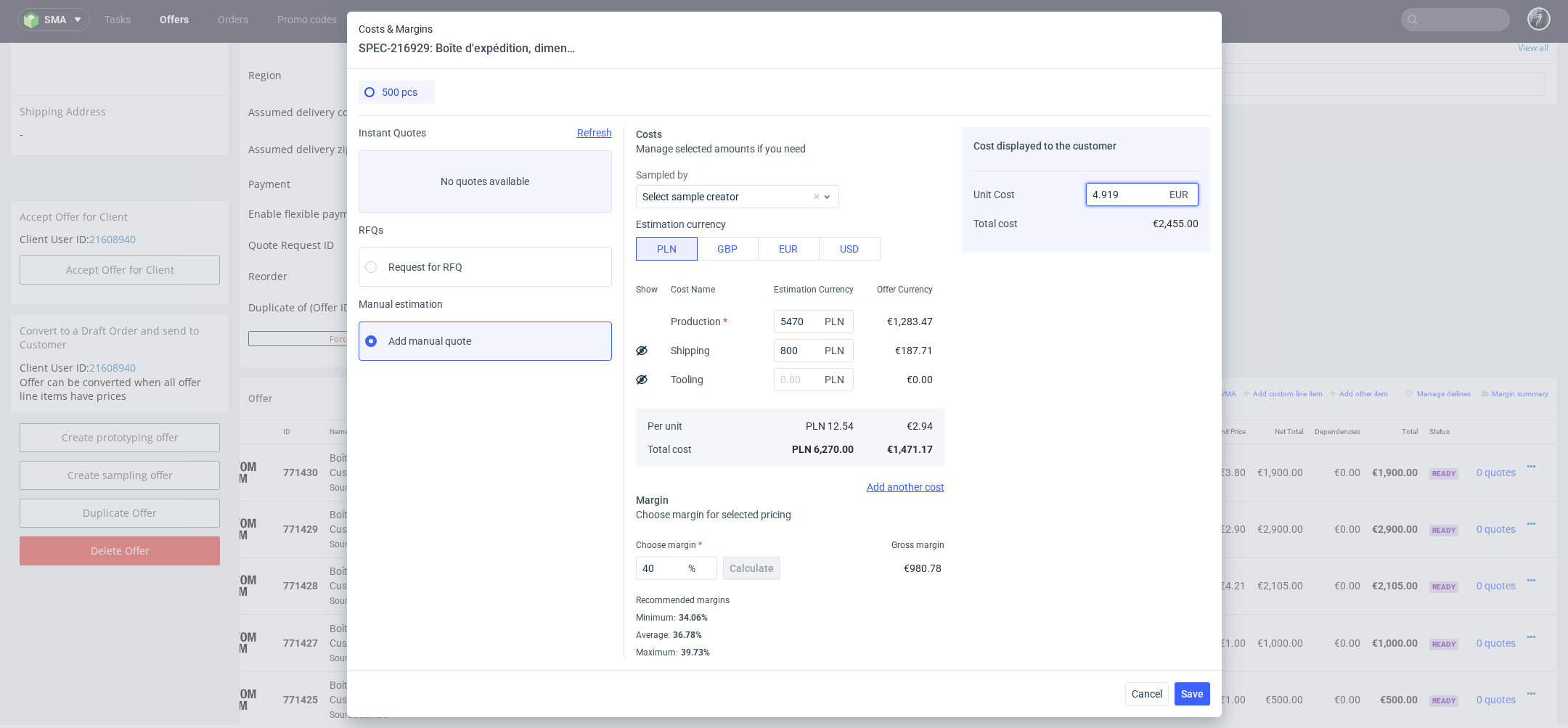
type input "4.9"
type input "40.23175442163041"
type input "4.2"
type input "29.832935560859188"
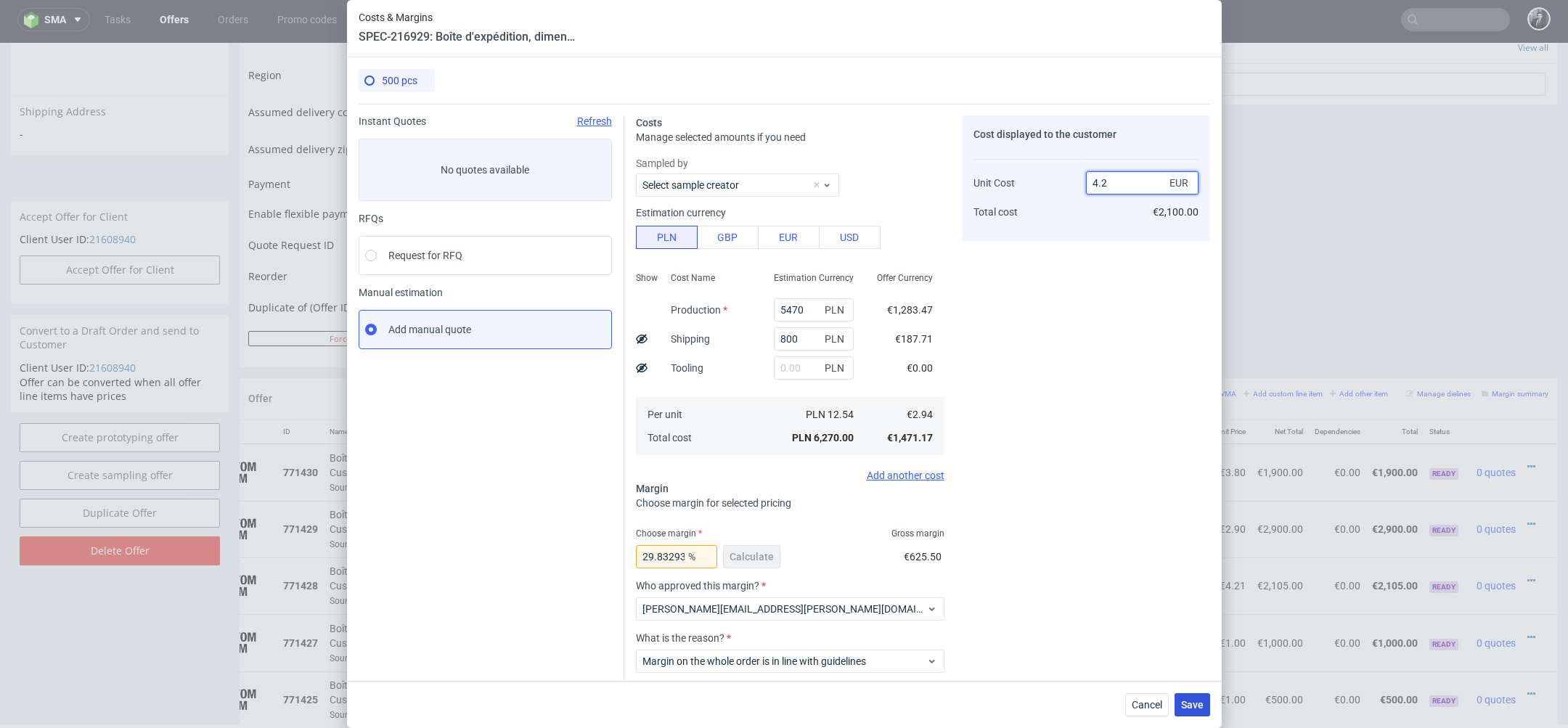
type input "4.2"
click at [1185, 698] on button "Save" at bounding box center [1192, 705] width 36 height 23
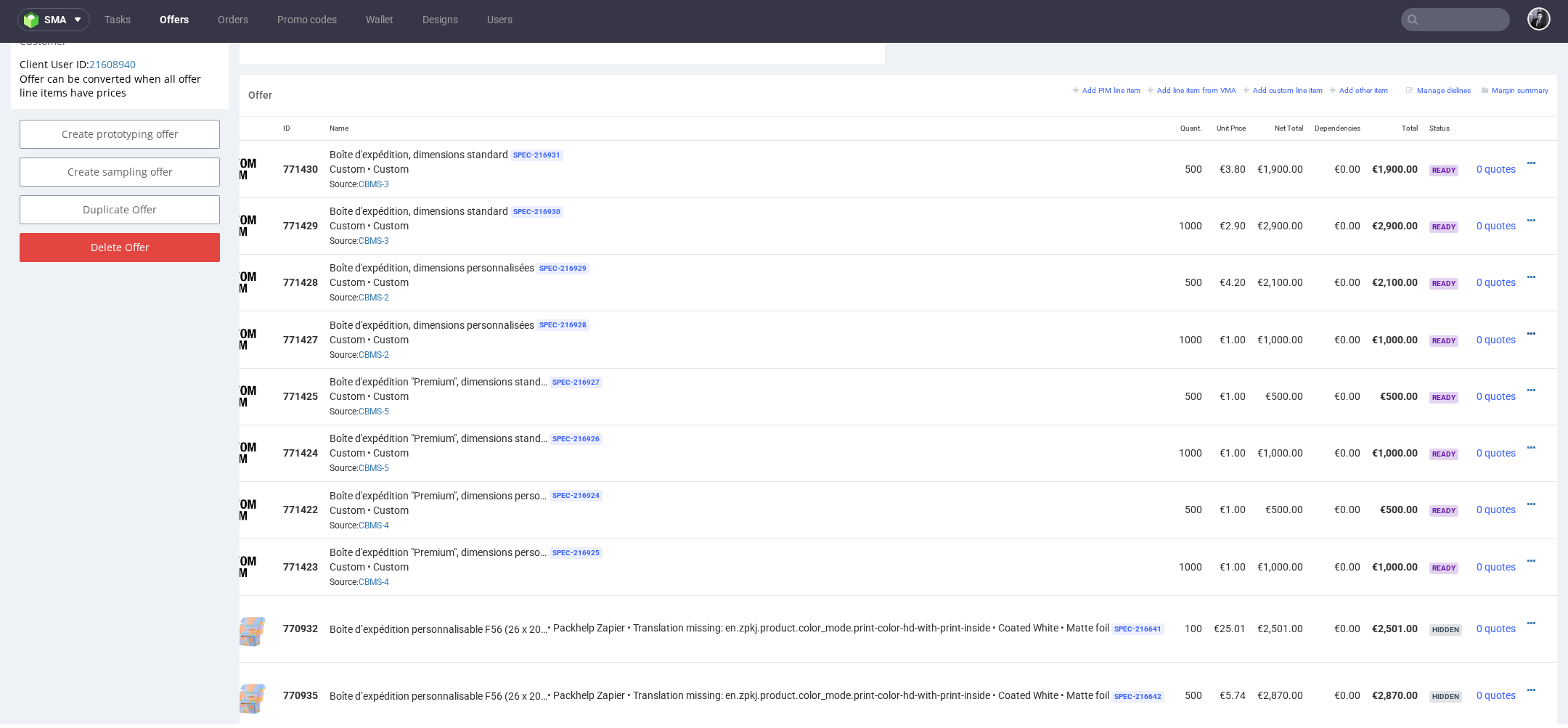
click at [1527, 329] on icon at bounding box center [1530, 333] width 8 height 10
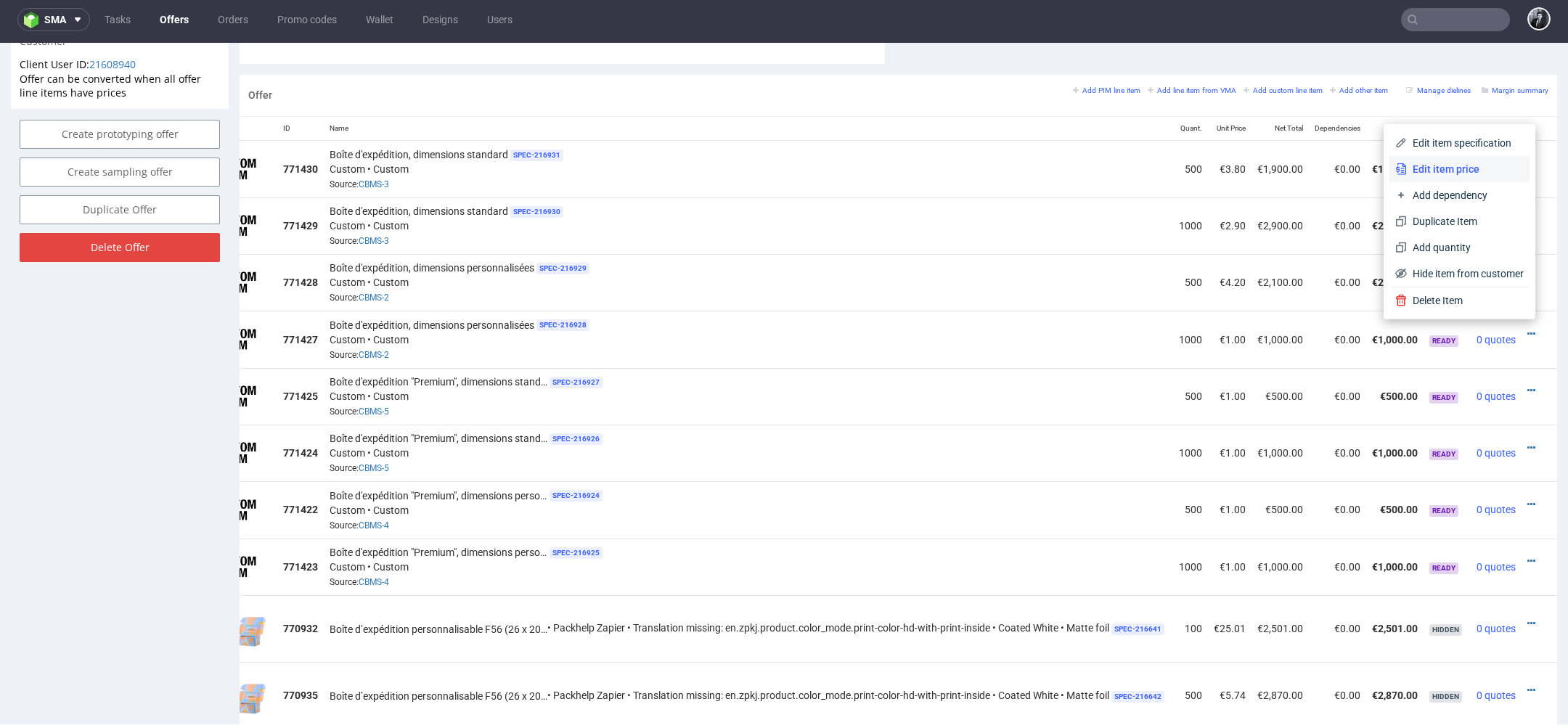
click at [1448, 171] on span "Edit item price" at bounding box center [1464, 169] width 117 height 14
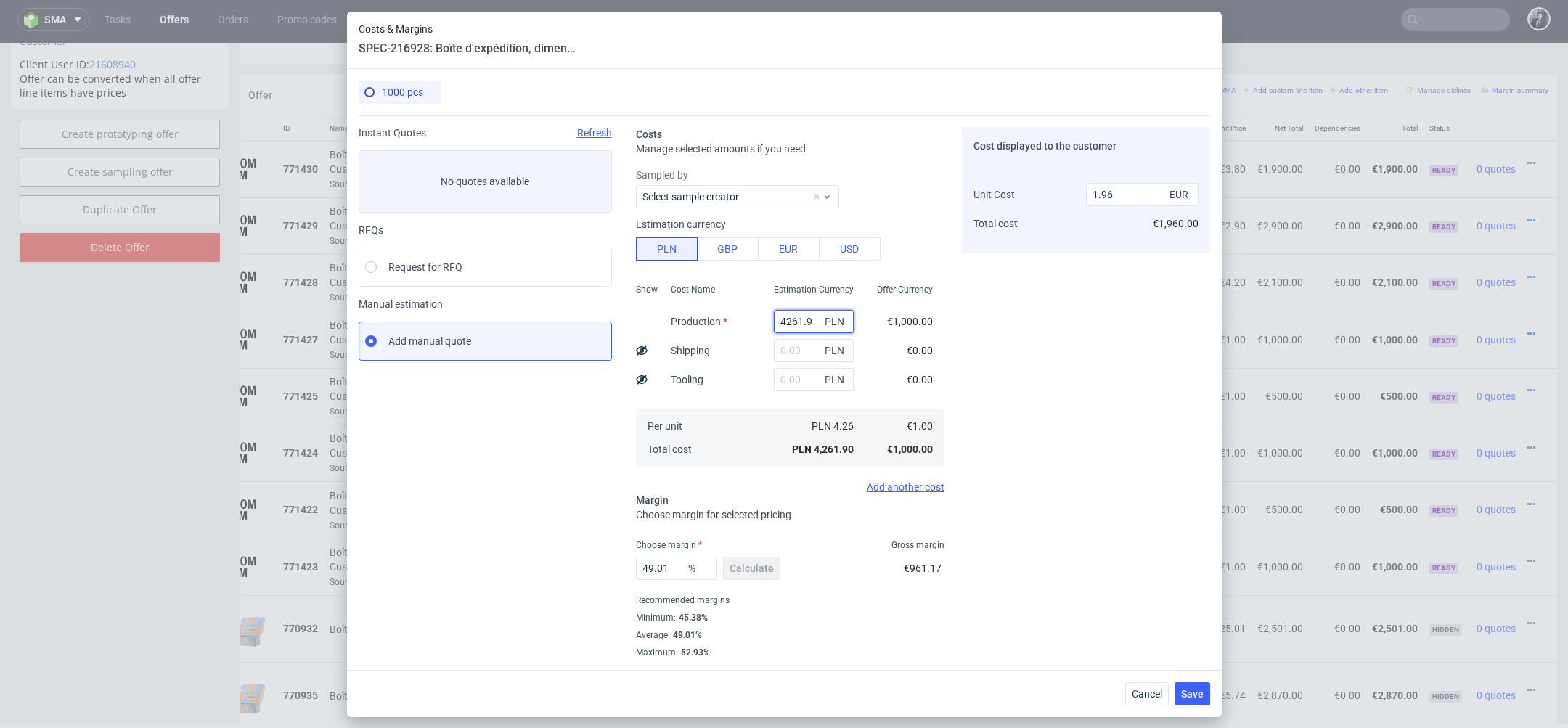
click at [809, 320] on input "4261.9" at bounding box center [813, 322] width 79 height 23
type input "4"
paste input "7060.00"
type input "7060"
type input "3.25"
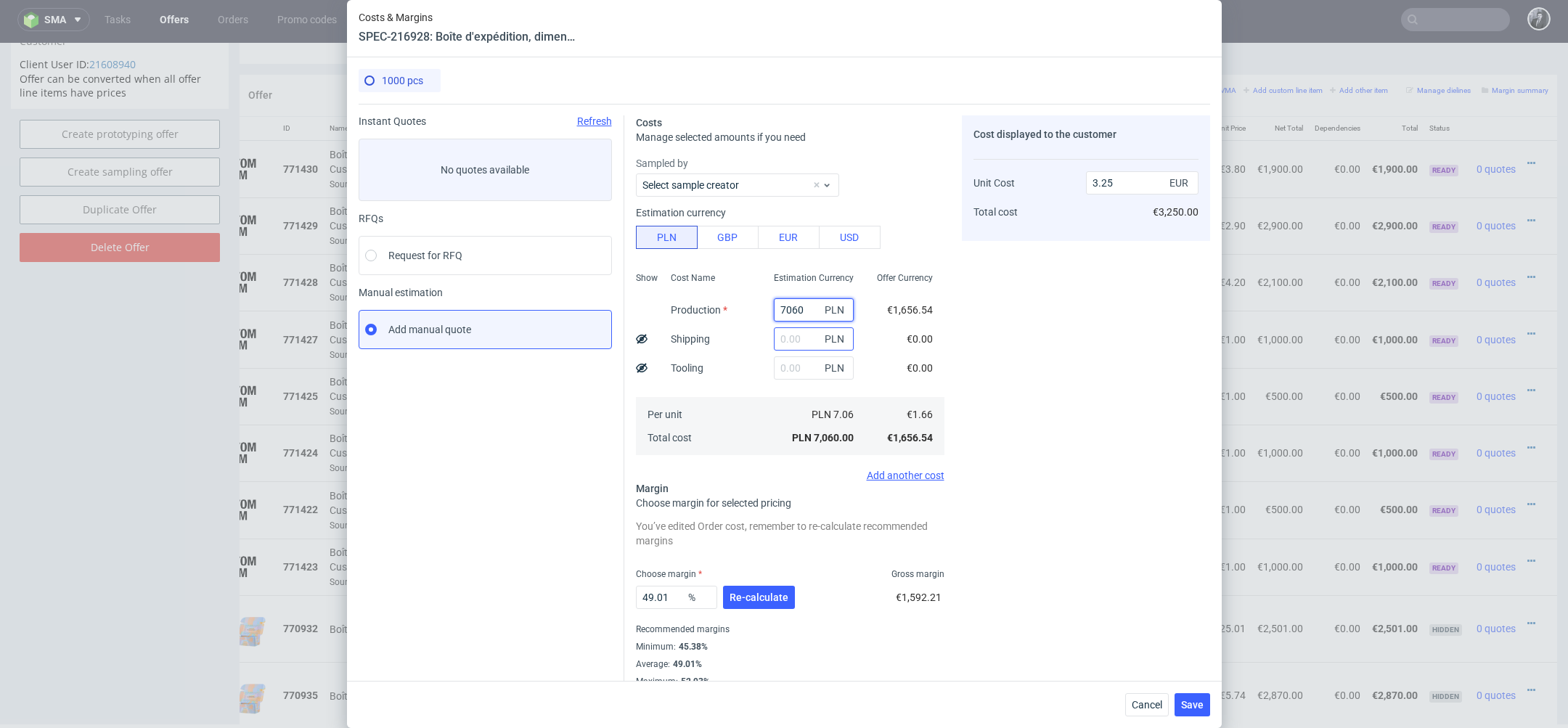
type input "7060"
click at [808, 343] on input "text" at bounding box center [813, 339] width 79 height 23
type input "9"
type input "800"
type input "3.62"
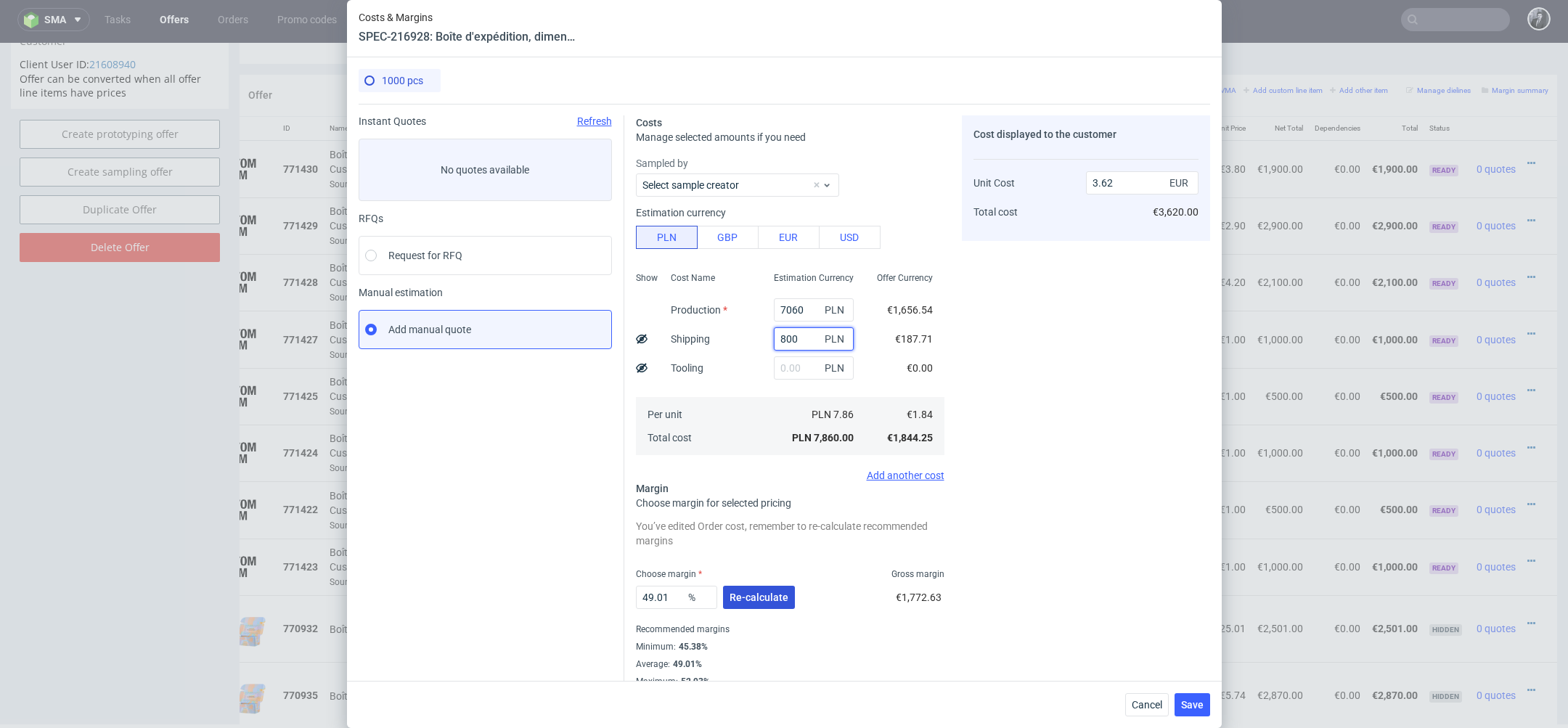
type input "800"
click at [760, 603] on span "Re-calculate" at bounding box center [759, 597] width 59 height 10
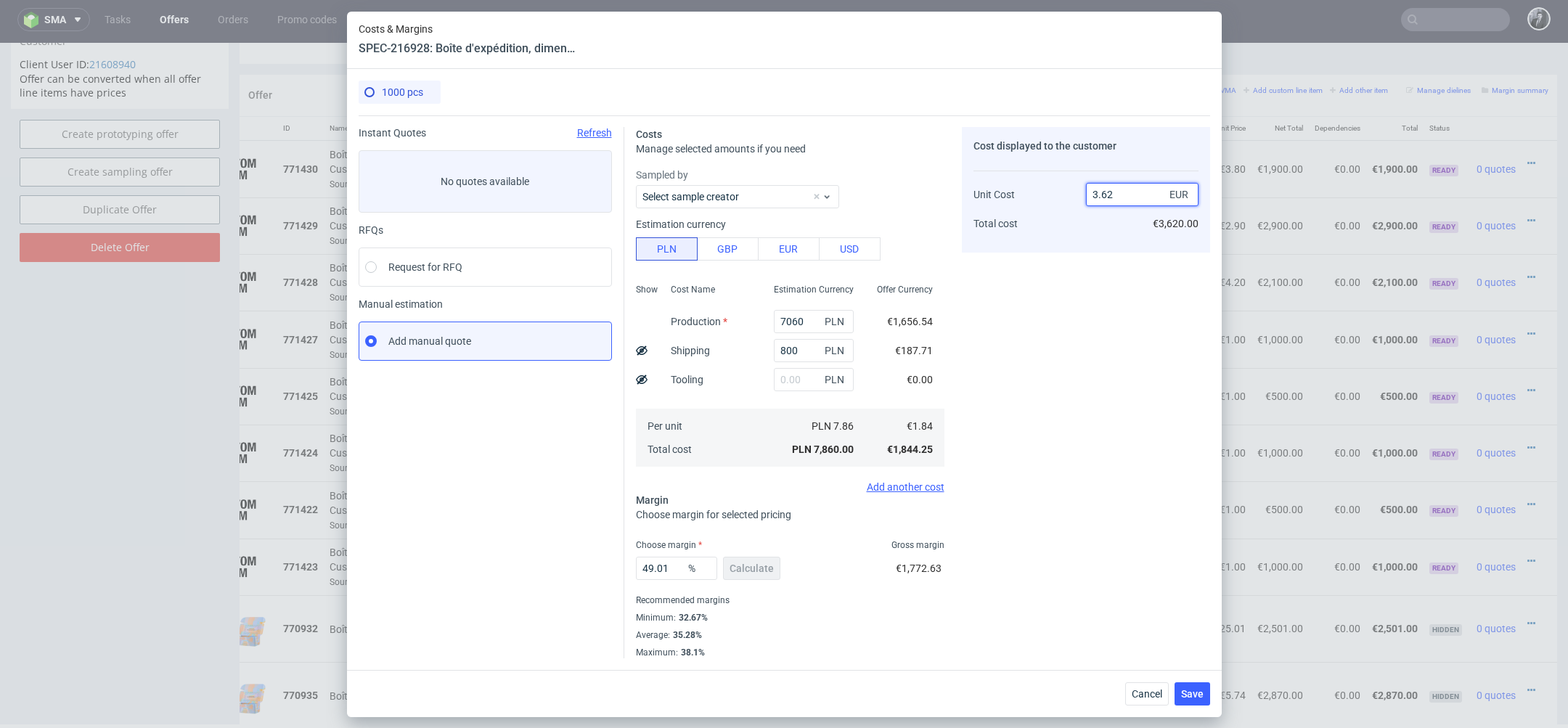
click at [1139, 197] on input "3.62" at bounding box center [1142, 195] width 113 height 23
type input "3.60"
type input "48.888888888888886"
type input "3.30"
type input "44.24242424242424"
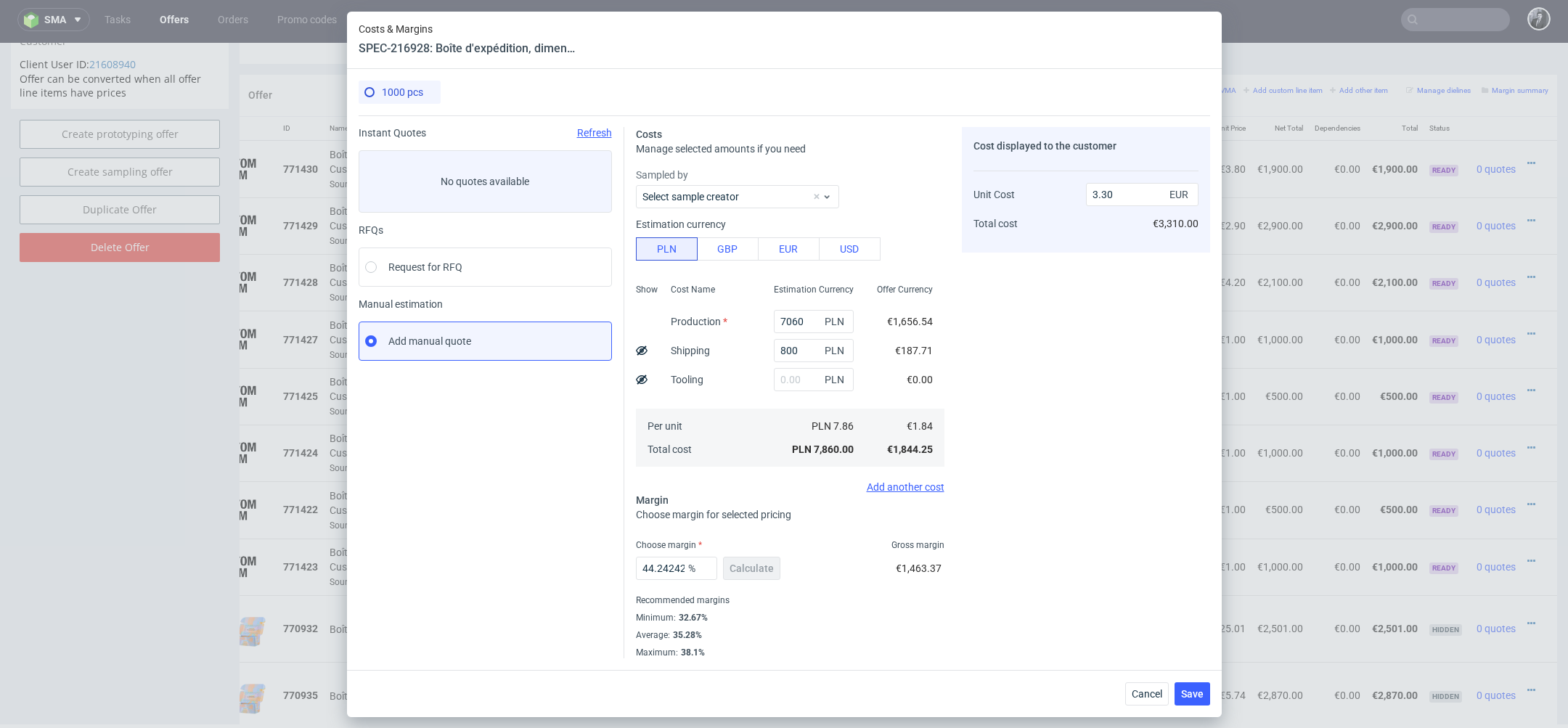
click at [1094, 419] on div "Cost displayed to the customer Unit Cost Total cost 3.30 EUR €3,310.00" at bounding box center [1086, 392] width 248 height 531
click at [1122, 189] on input "3.30" at bounding box center [1142, 195] width 113 height 23
type input "3.29"
type input "44.07294832826747"
type input "3.3"
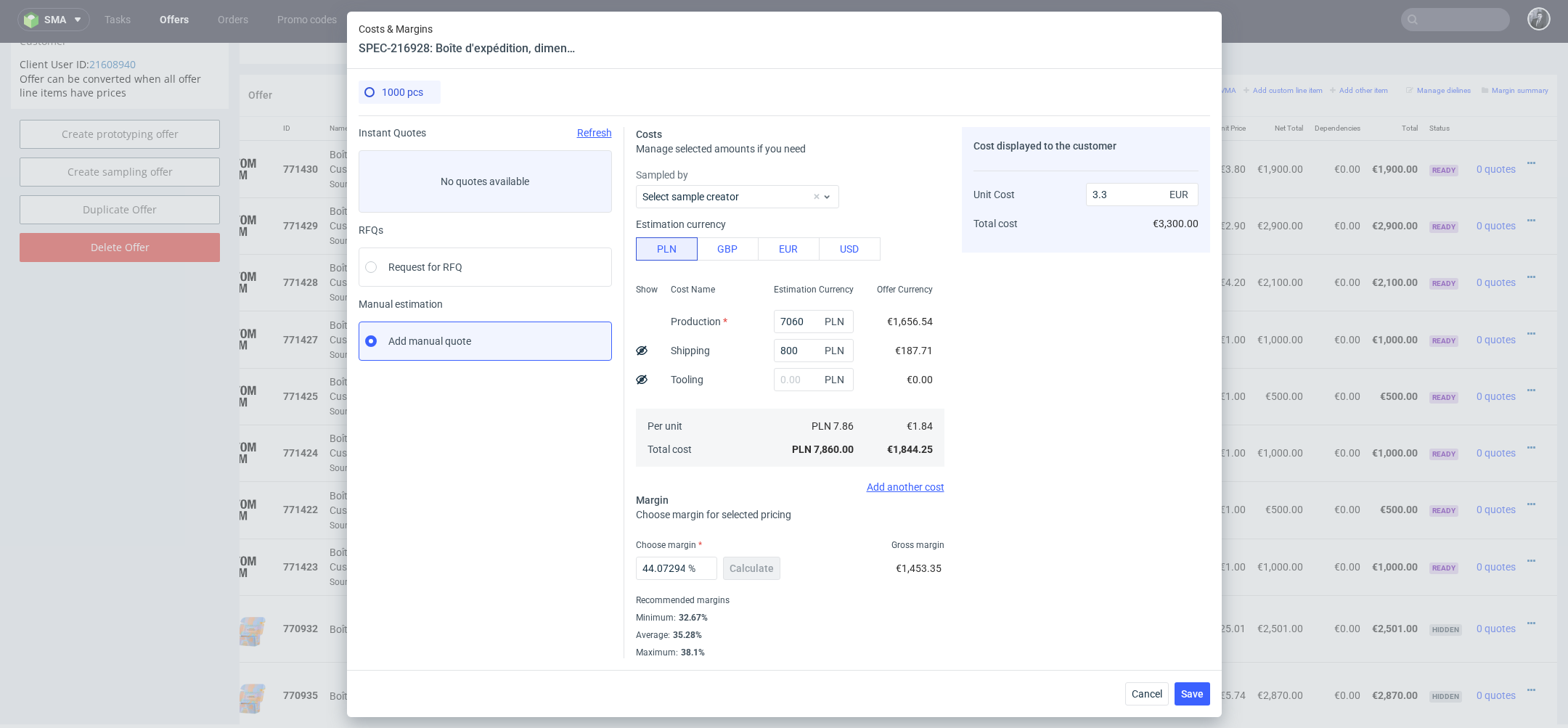
click at [1134, 335] on div "Cost displayed to the customer Unit Cost Total cost 3.3 EUR €3,300.00" at bounding box center [1086, 392] width 248 height 531
click at [1193, 689] on span "Save" at bounding box center [1192, 693] width 22 height 10
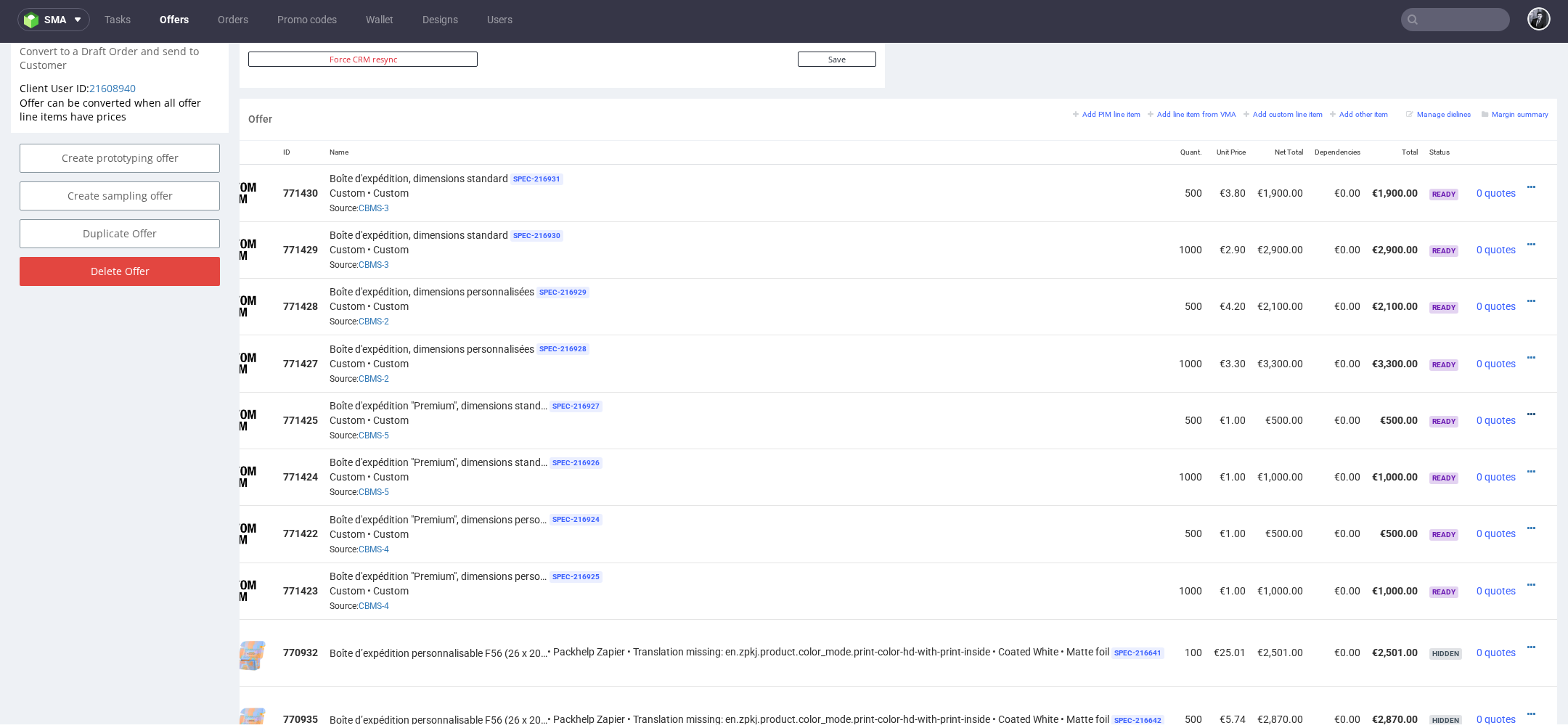
click at [1527, 410] on icon at bounding box center [1530, 414] width 8 height 10
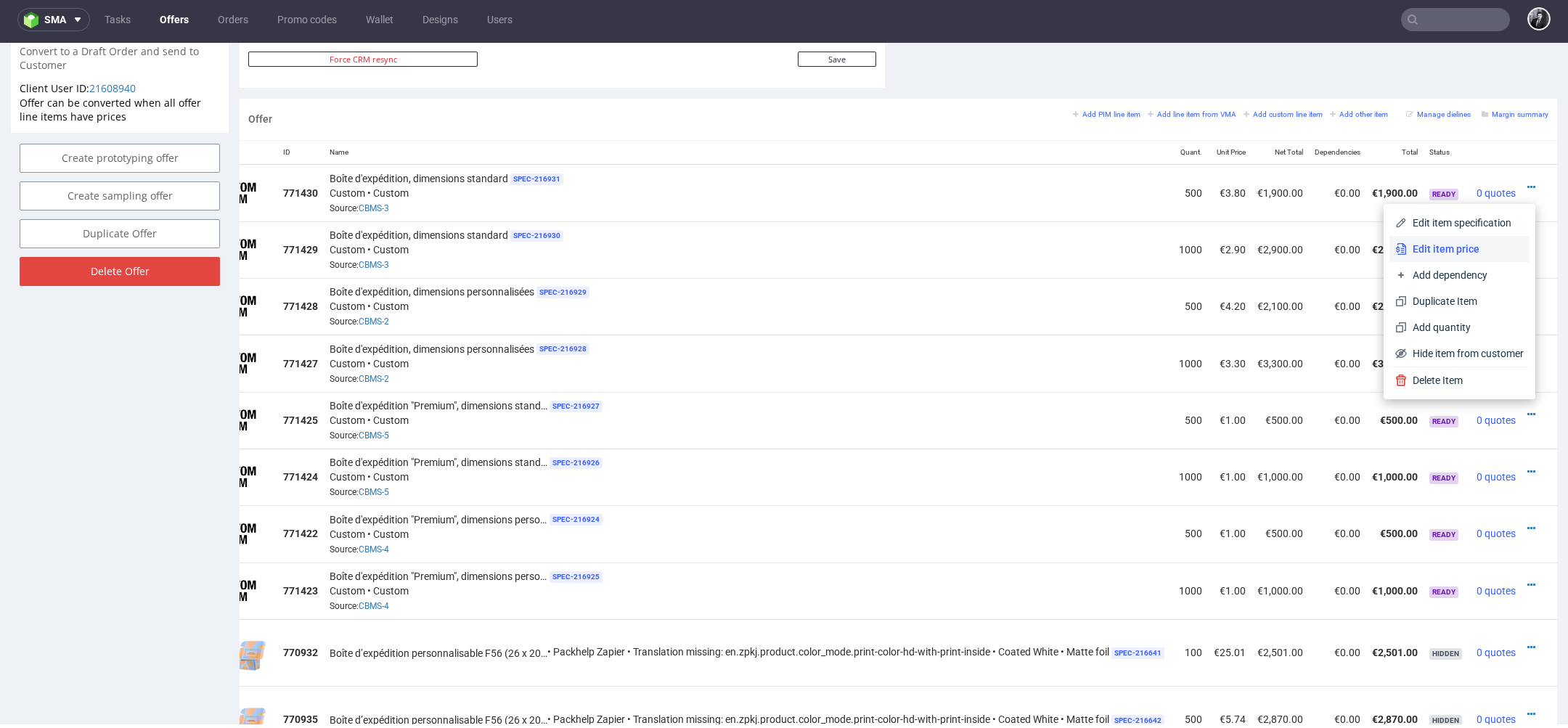
click at [1465, 254] on span "Edit item price" at bounding box center [1464, 249] width 117 height 14
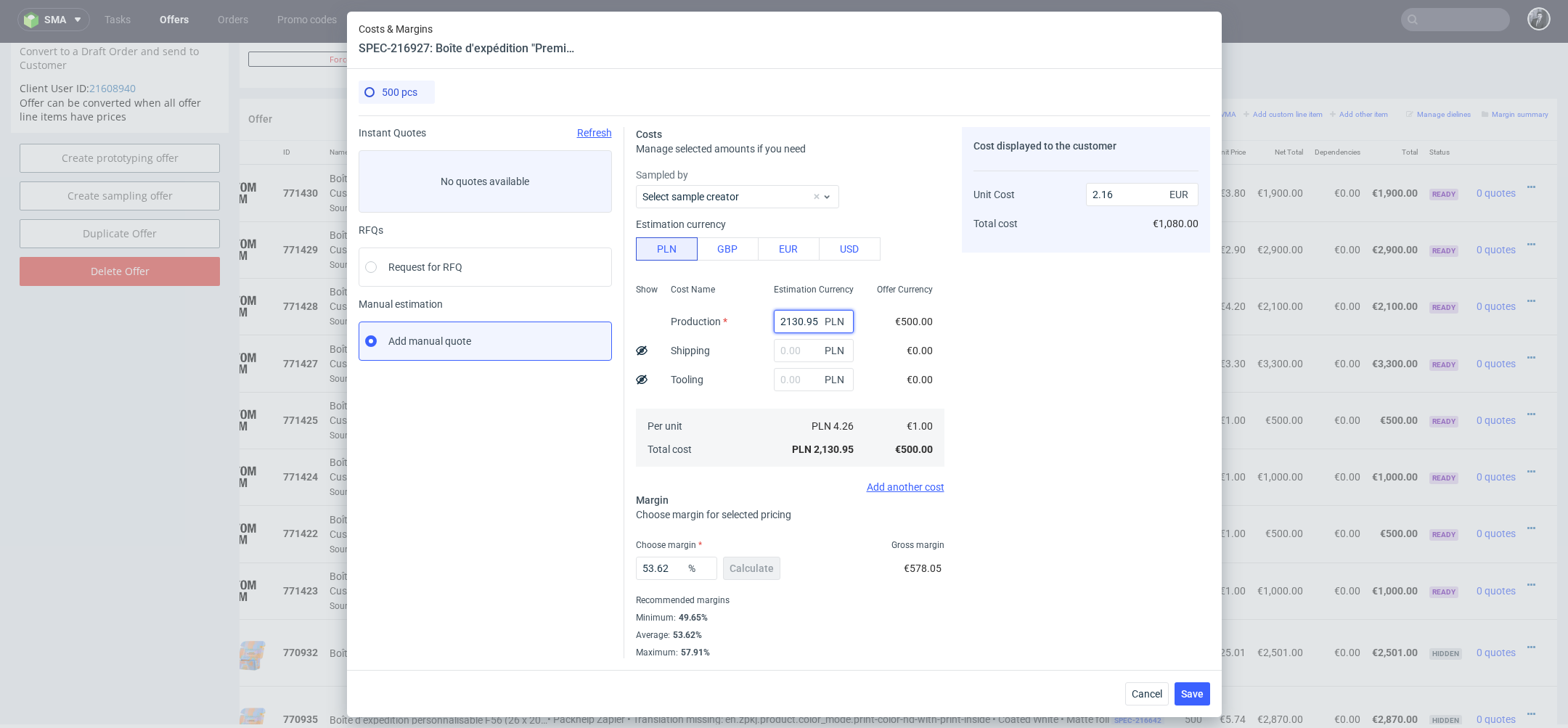
drag, startPoint x: 817, startPoint y: 320, endPoint x: 736, endPoint y: 320, distance: 81.0
click at [737, 320] on div "Show Cost Name Production Shipping Tooling Per unit Total cost Estimation Curre…" at bounding box center [789, 373] width 308 height 192
paste input "4920"
type input "4920"
type input "4.98"
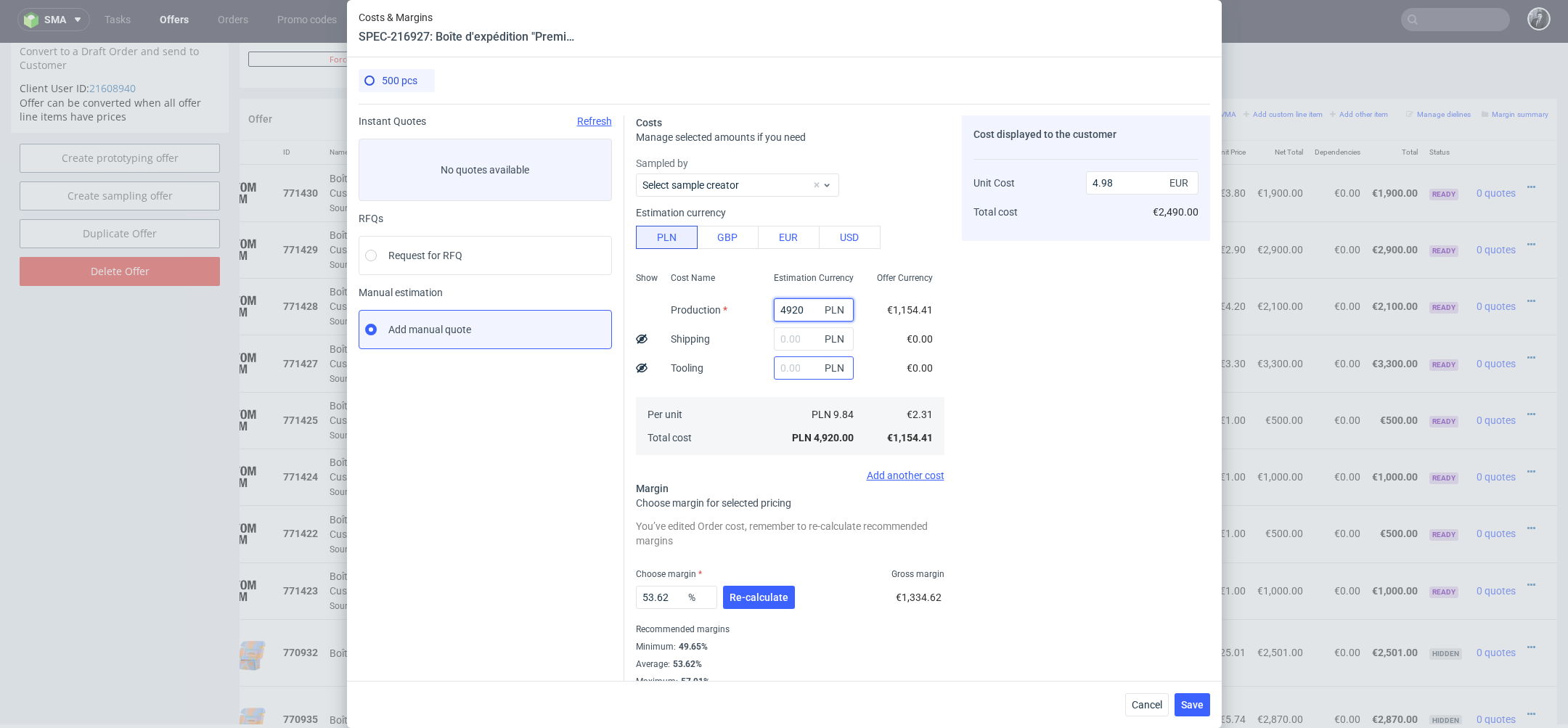
type input "4920"
click at [789, 356] on div "PLN" at bounding box center [813, 368] width 103 height 29
click at [813, 342] on input "text" at bounding box center [813, 339] width 79 height 23
type input "800"
click at [766, 592] on span "Re-calculate" at bounding box center [759, 597] width 59 height 10
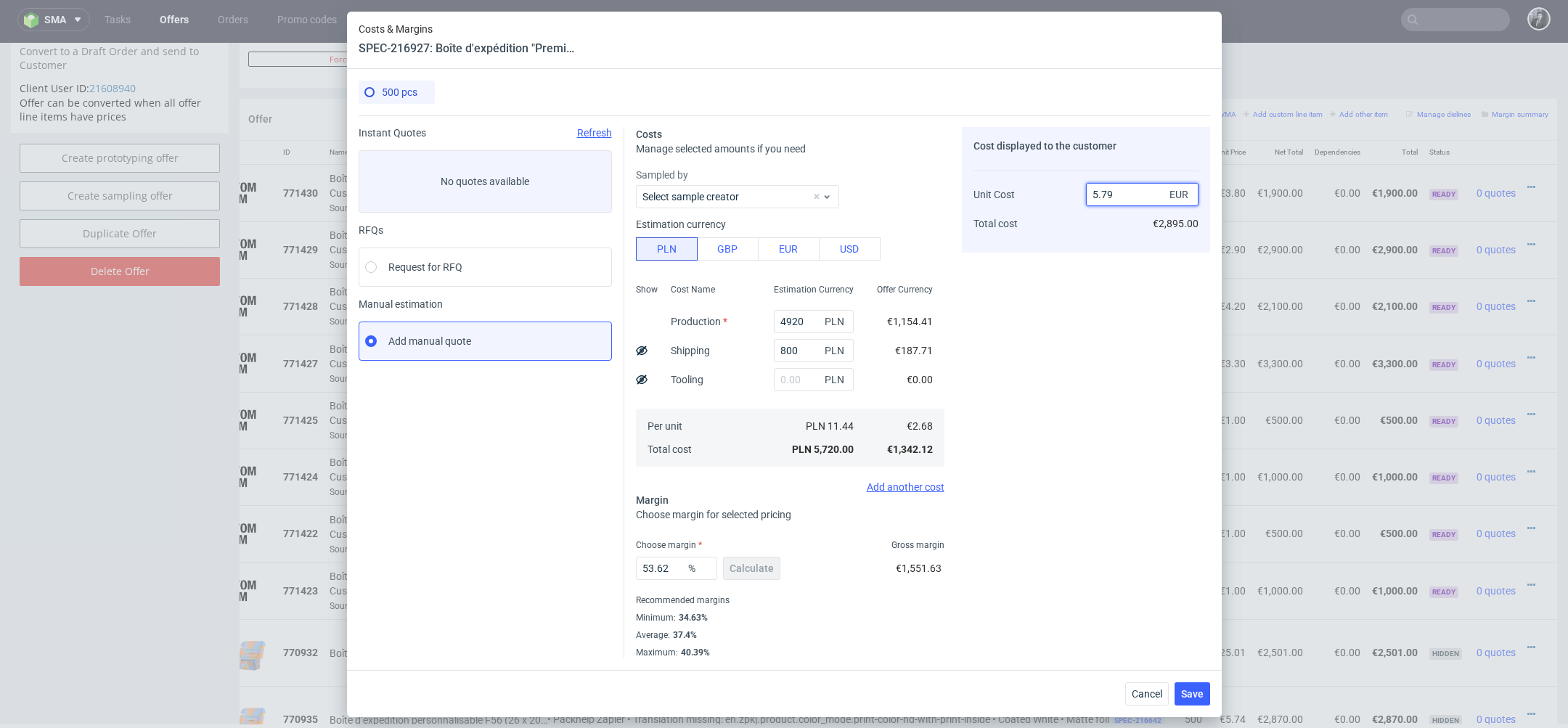
click at [1116, 193] on input "5.79" at bounding box center [1142, 195] width 113 height 23
type input "5.40"
type input "50.37037037037037"
type input "5.20"
type input "48.46153846153846"
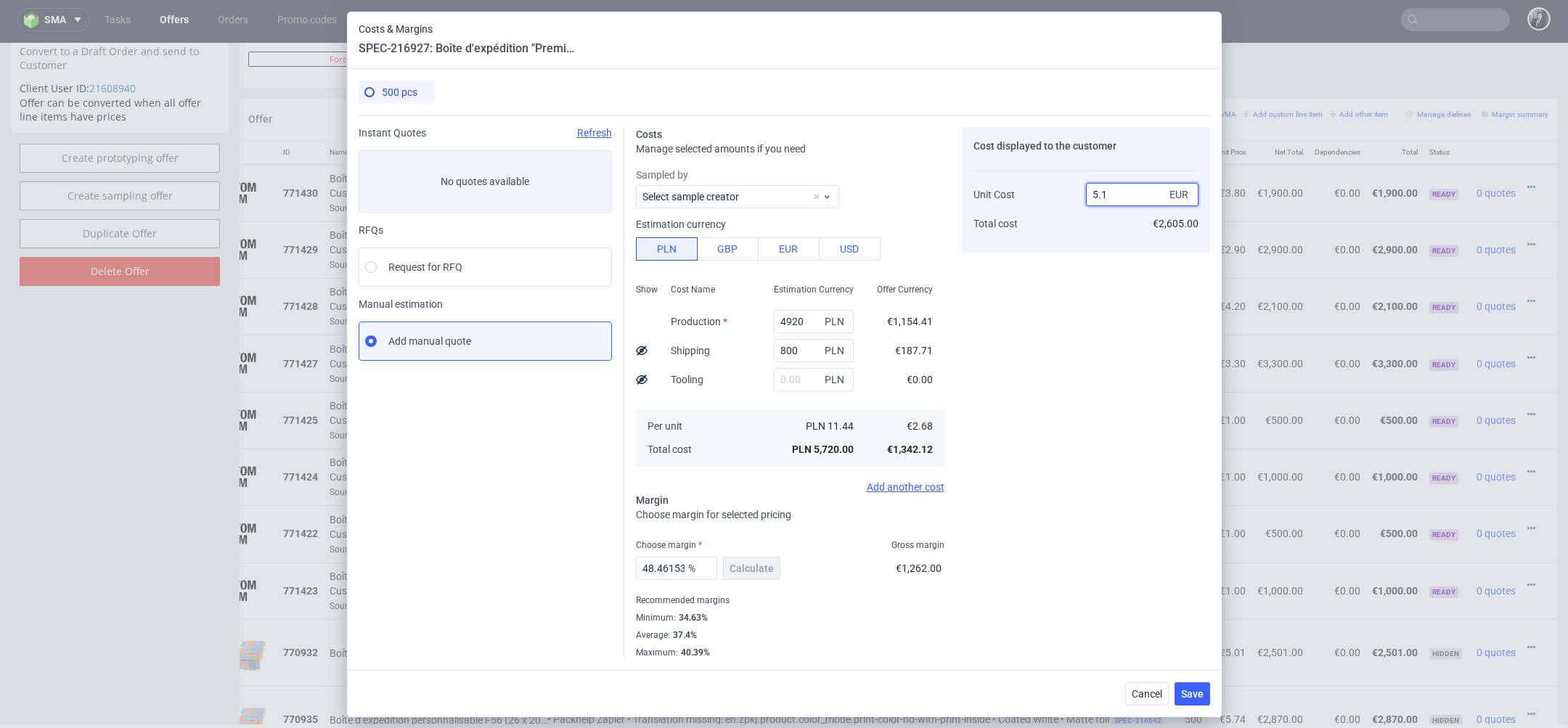
type input "5.11"
type input "47.45098039215686"
type input "5.110"
type input "47.55381604696673"
type input "5.10"
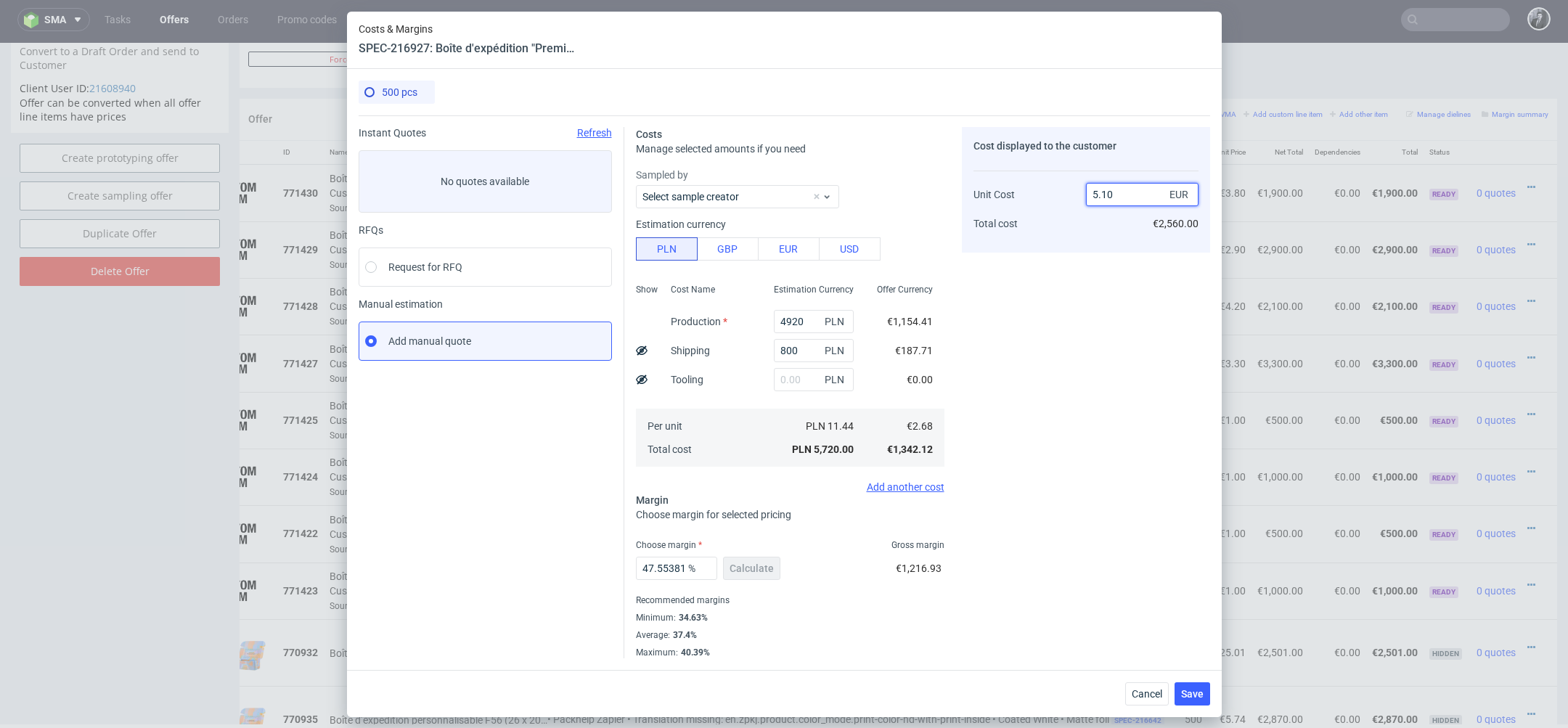
type input "47.45098039215686"
type input "5.01"
type input "46.400000000000006"
click at [1102, 361] on div "Cost displayed to the customer Unit Cost Total cost 5.0 EUR €2,505.00" at bounding box center [1086, 392] width 248 height 531
click at [1135, 196] on input "5.0" at bounding box center [1142, 195] width 113 height 23
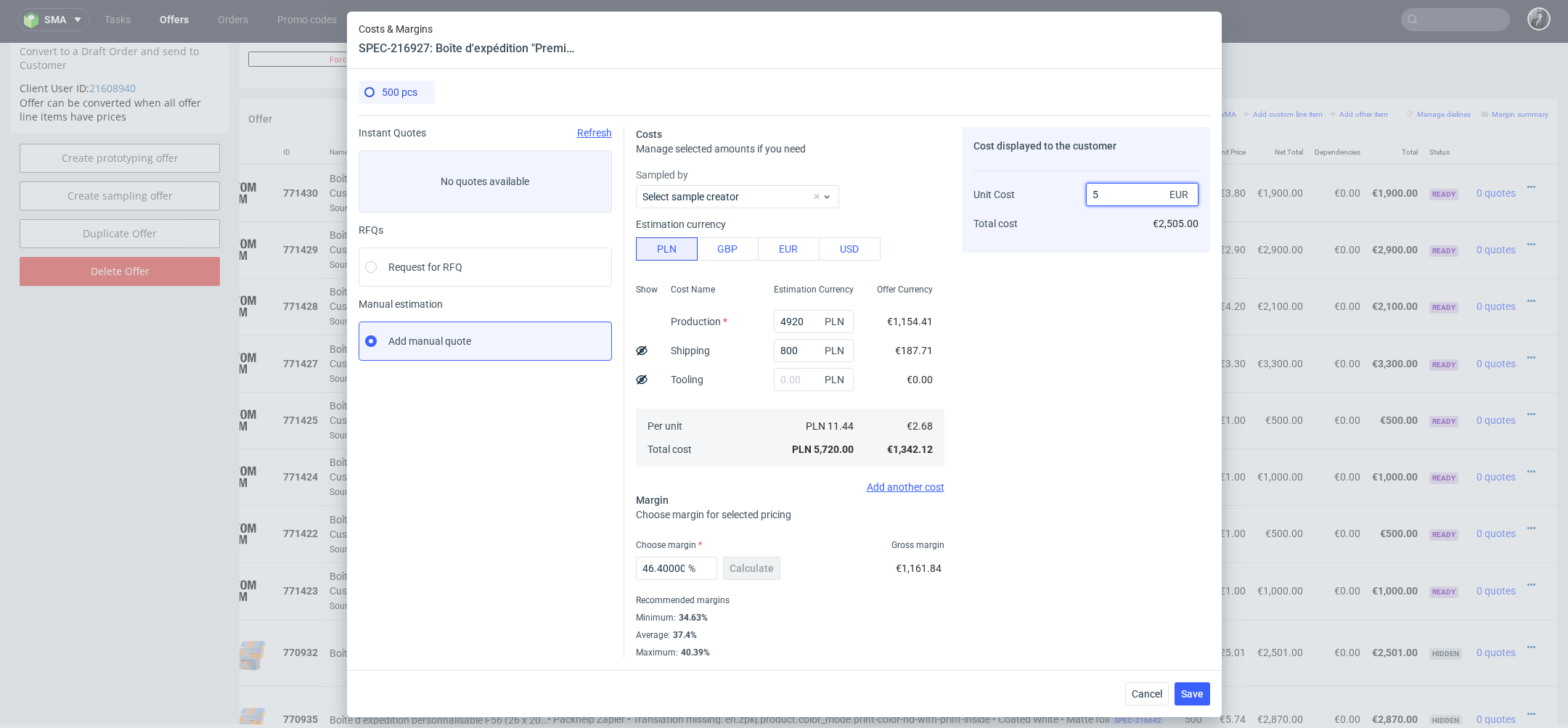
type input "5"
click at [1009, 379] on div "Cost displayed to the customer Unit Cost Total cost 5 EUR €2,505.00" at bounding box center [1086, 392] width 248 height 531
click at [1114, 197] on input "5" at bounding box center [1142, 195] width 113 height 23
type input "4/"
type input "NaN"
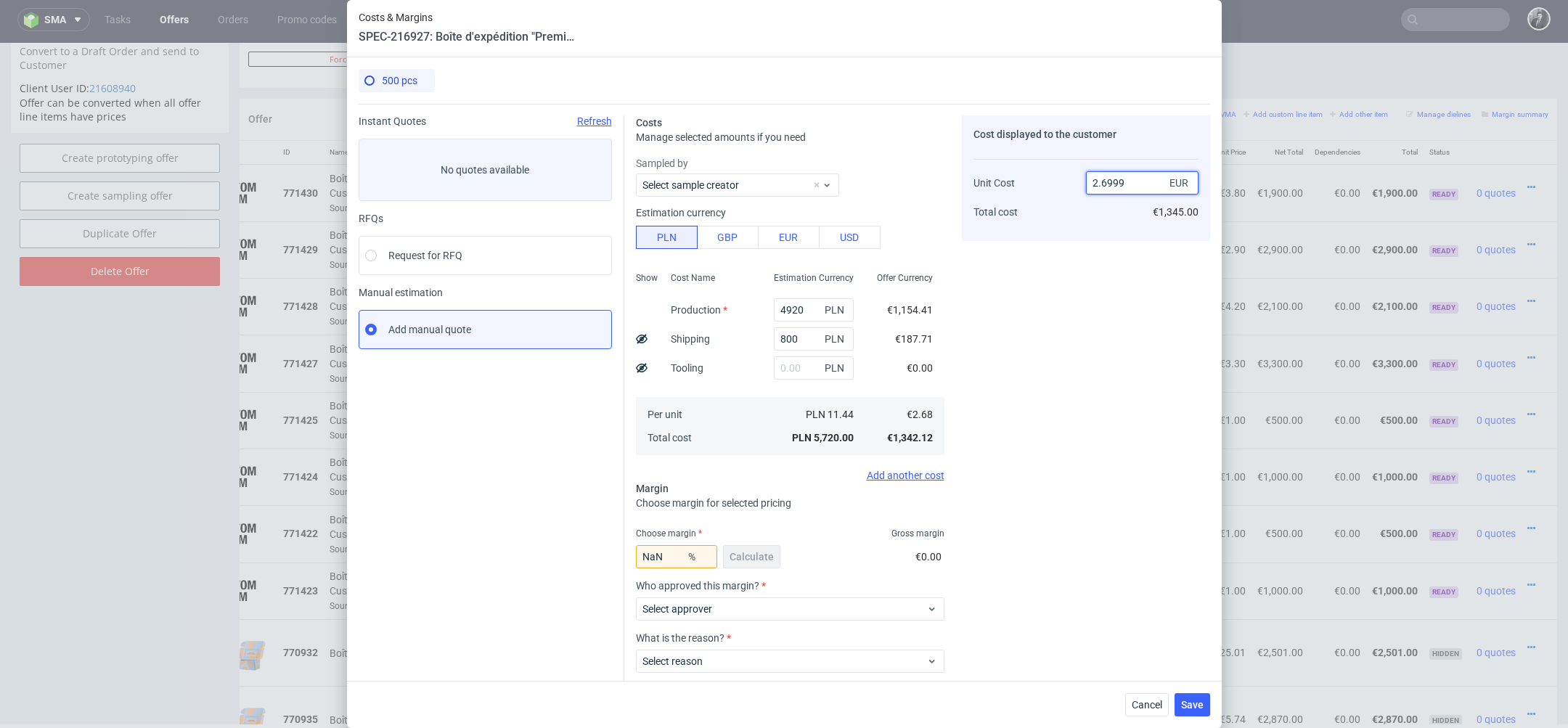
type input "2.71"
type input "0.7370643357161409"
type input "2"
type input "4.99"
type input "46.292585170340686"
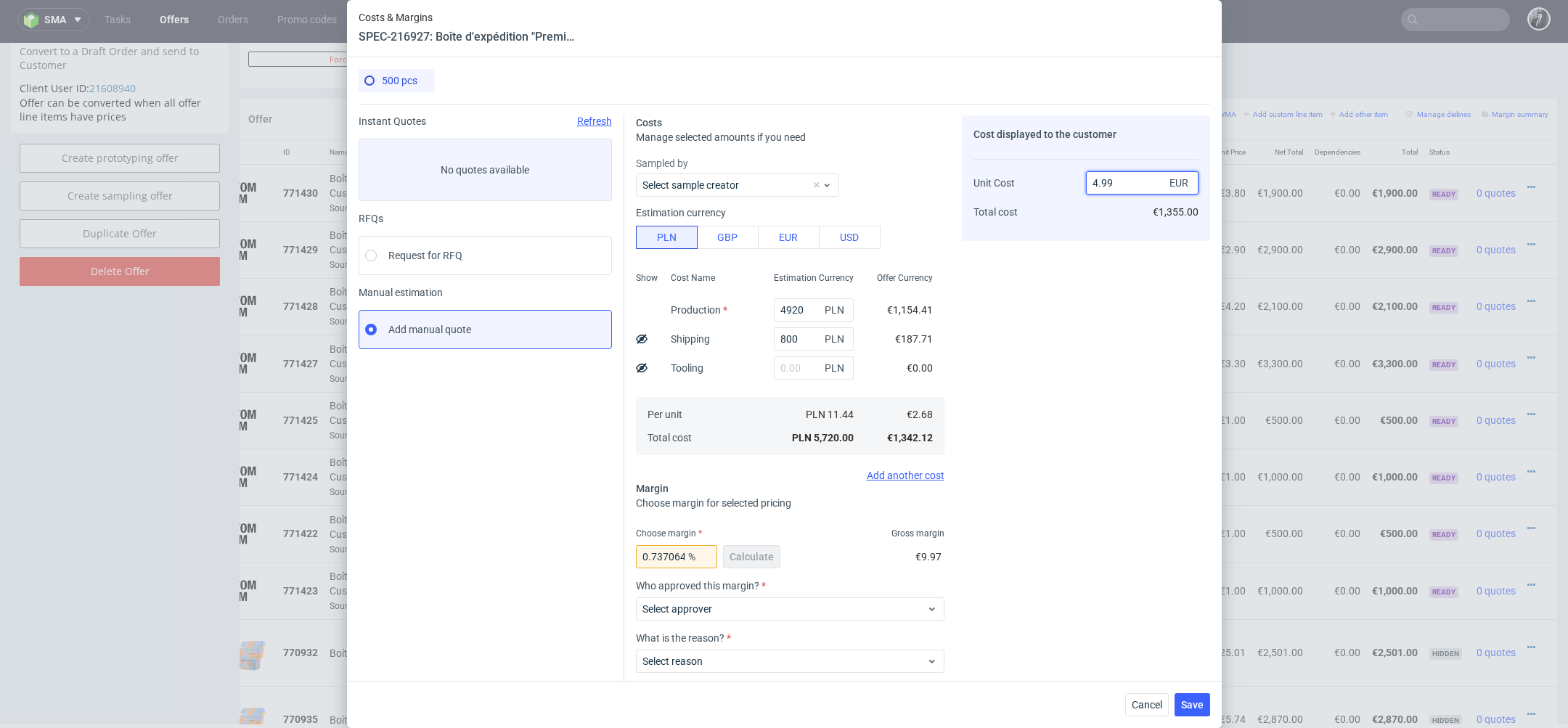
type input "5"
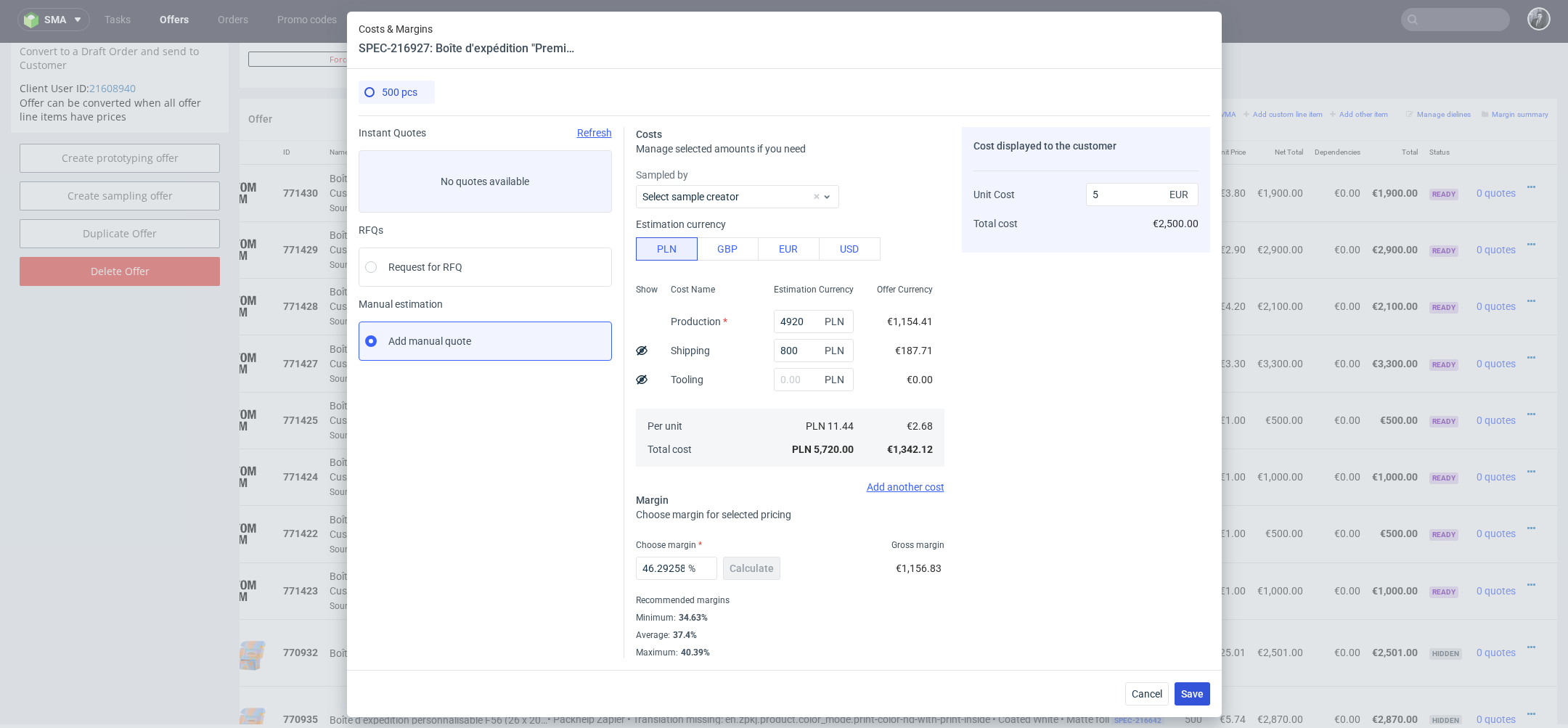
click at [1193, 692] on span "Save" at bounding box center [1192, 693] width 22 height 10
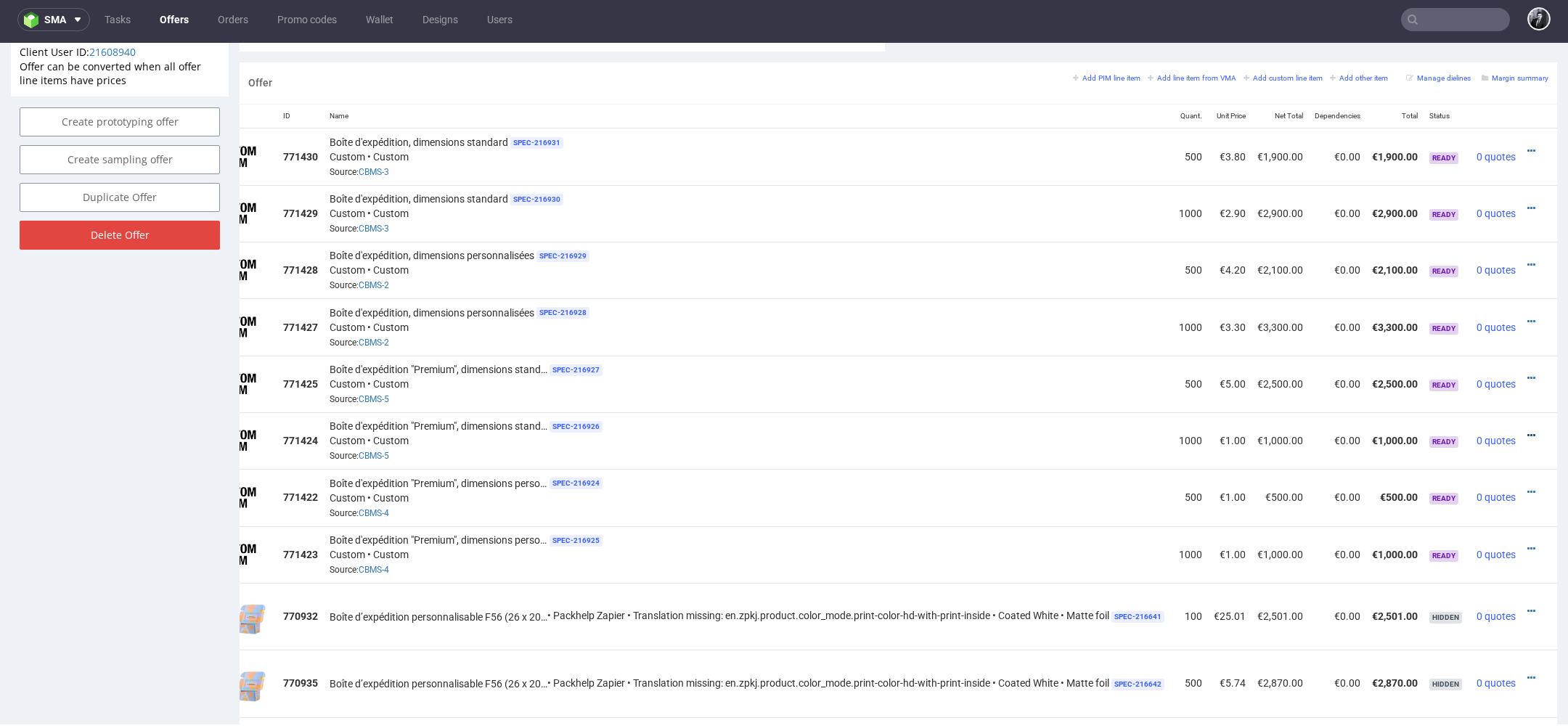
click at [1527, 431] on icon at bounding box center [1530, 435] width 8 height 10
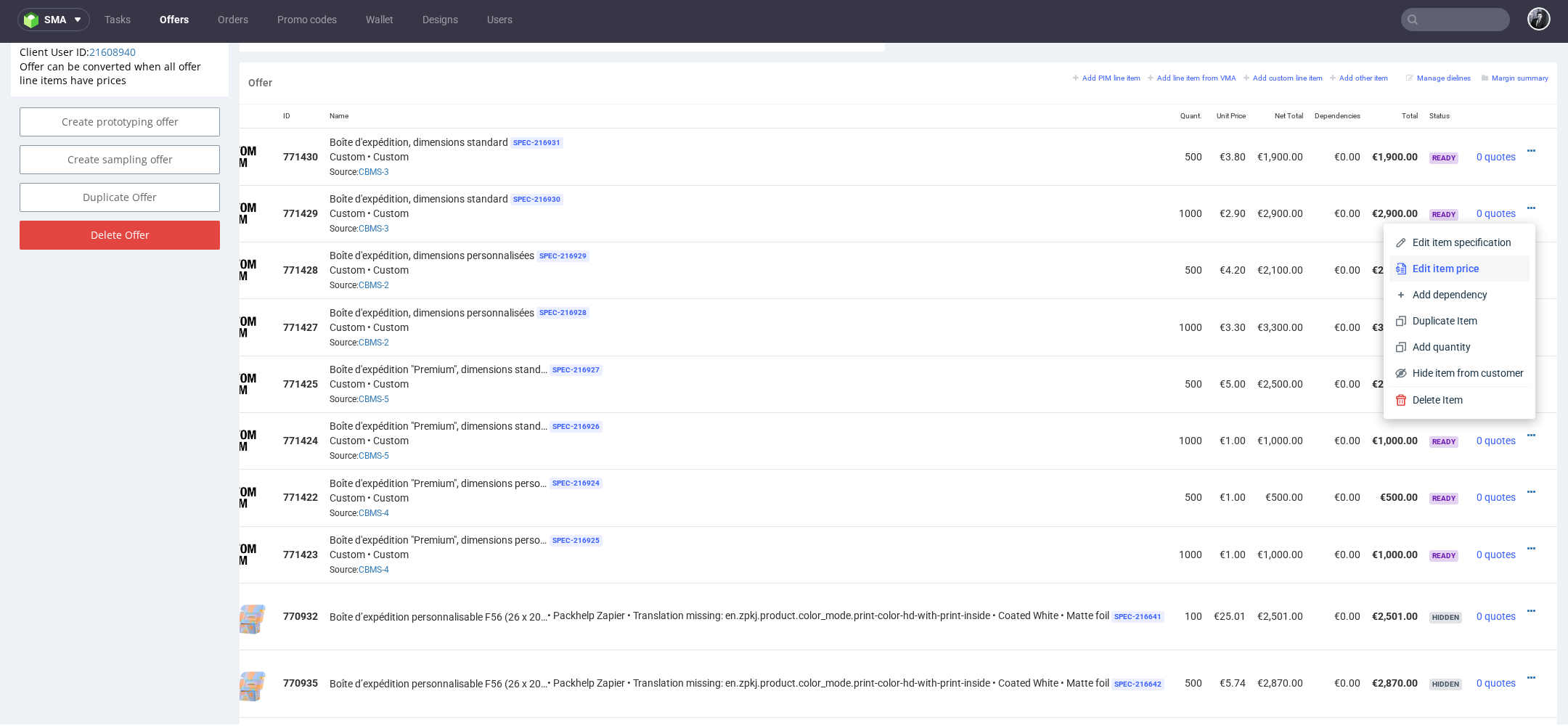
click at [1454, 273] on span "Edit item price" at bounding box center [1464, 269] width 117 height 14
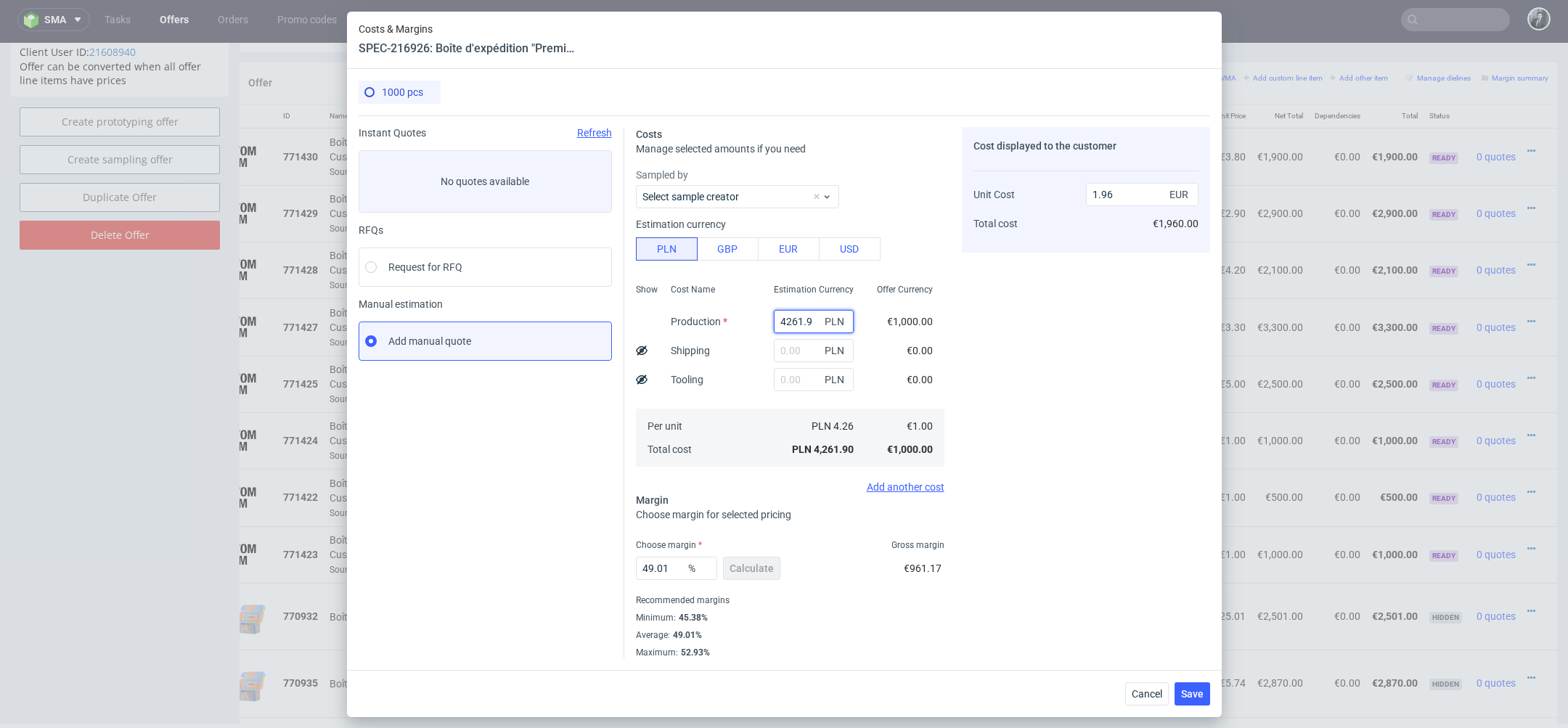
drag, startPoint x: 816, startPoint y: 318, endPoint x: 773, endPoint y: 318, distance: 43.0
click at [774, 318] on input "4261.9" at bounding box center [813, 322] width 79 height 23
paste input "7320"
type input "7320"
type input "3.37"
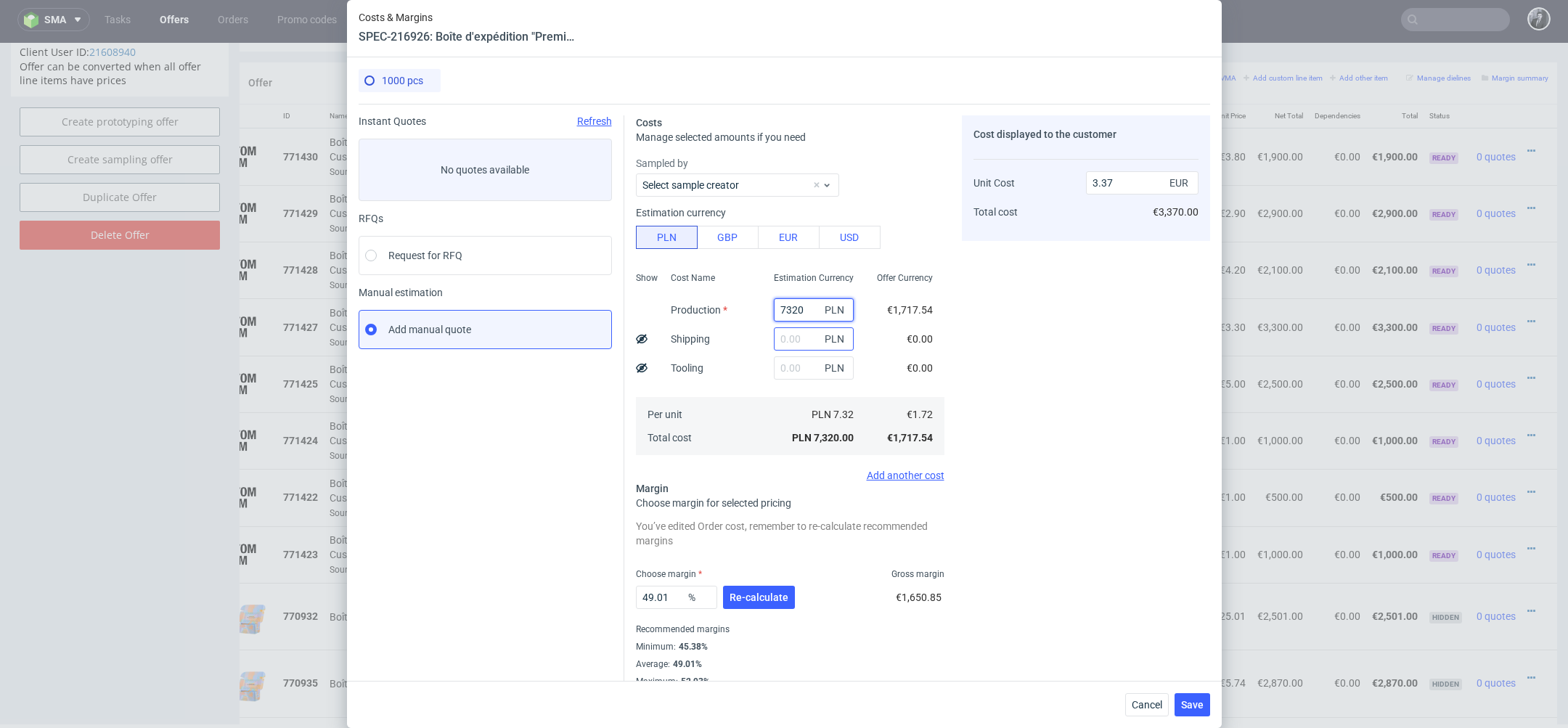
type input "7320"
click at [796, 348] on input "text" at bounding box center [813, 339] width 79 height 23
type input "800"
type input "3.74"
type input "800"
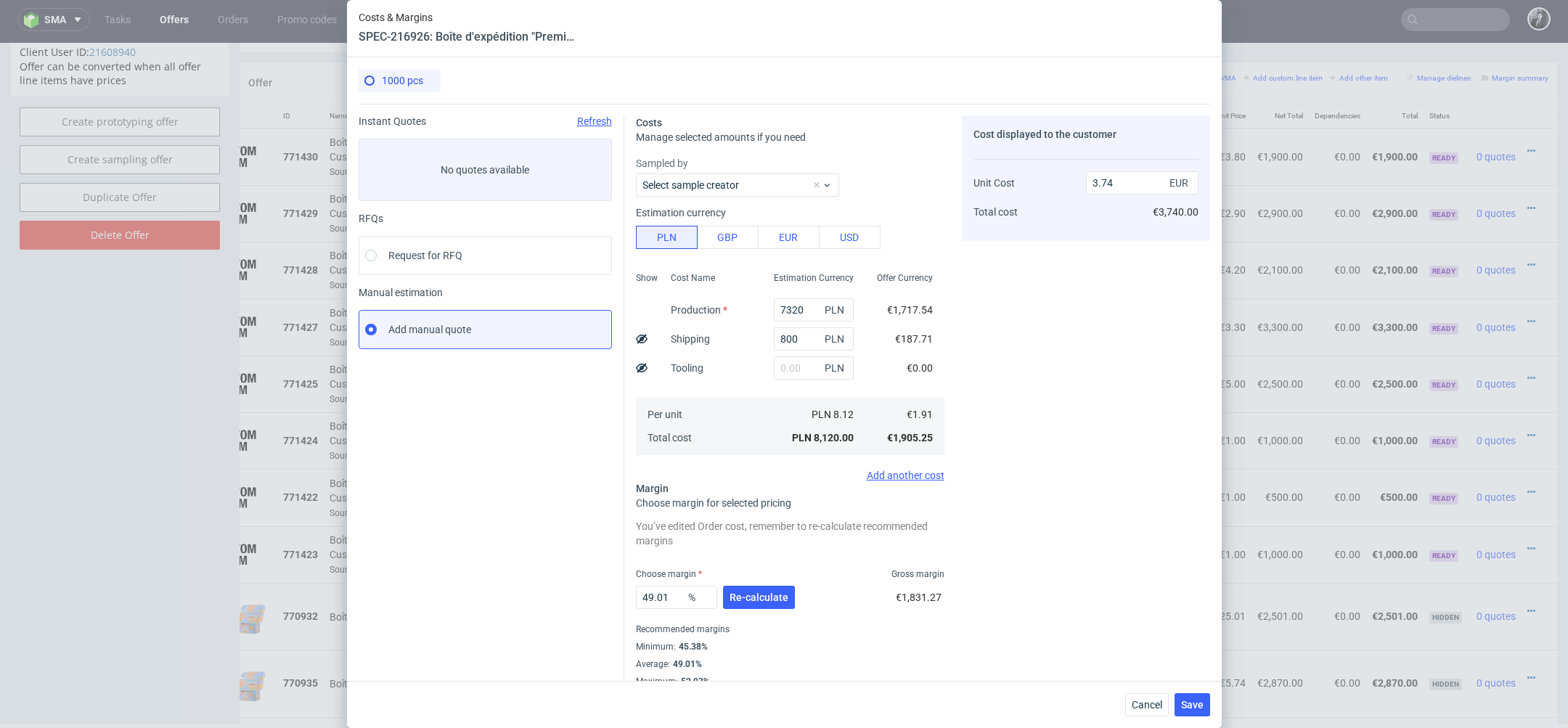
click at [997, 433] on div "Cost displayed to the customer Unit Cost Total cost 3.74 EUR €3,740.00" at bounding box center [1086, 401] width 248 height 573
click at [763, 604] on button "Re-calculate" at bounding box center [759, 598] width 71 height 23
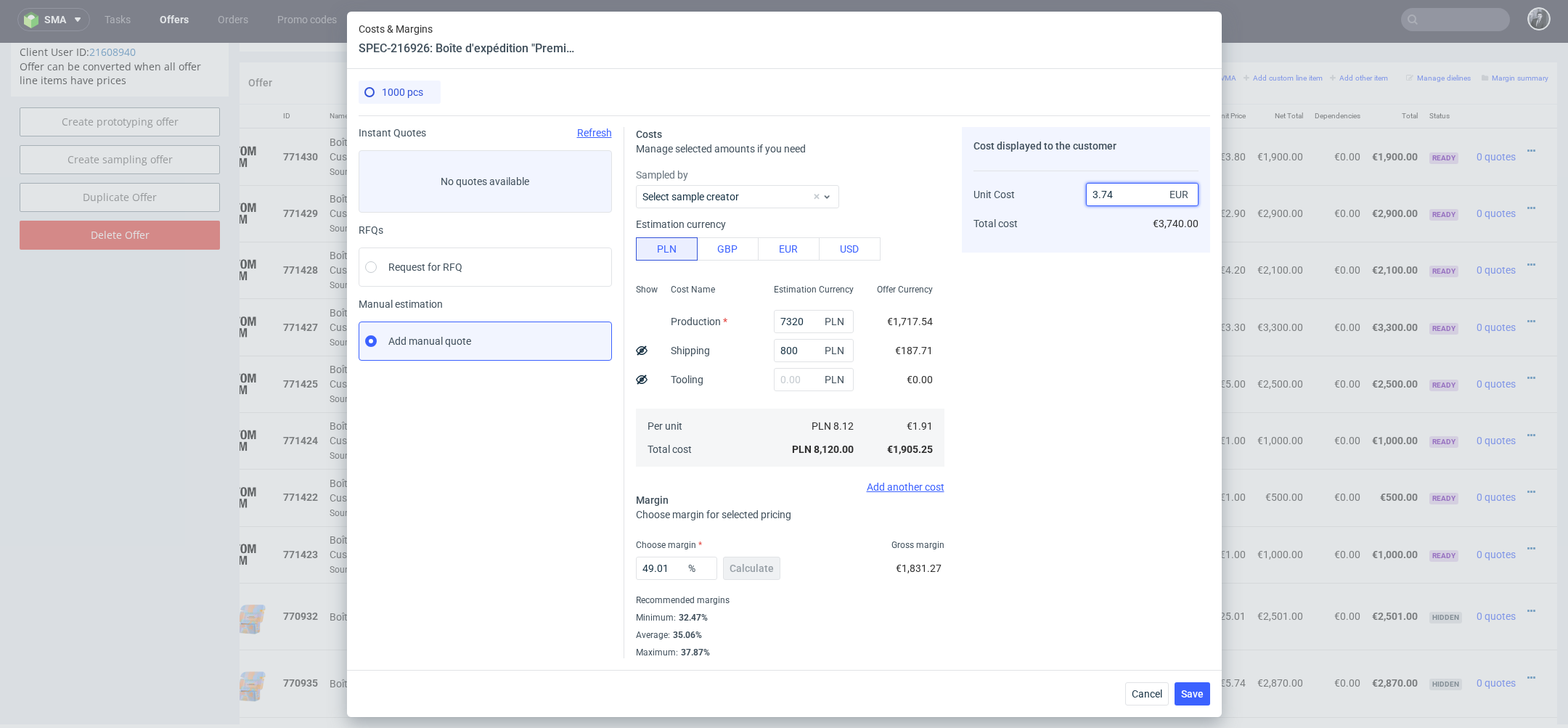
click at [1144, 190] on input "3.74" at bounding box center [1142, 195] width 113 height 23
type input "3.90"
type input "51.02564102564102"
type input "3.8"
type input "49.73684210526316"
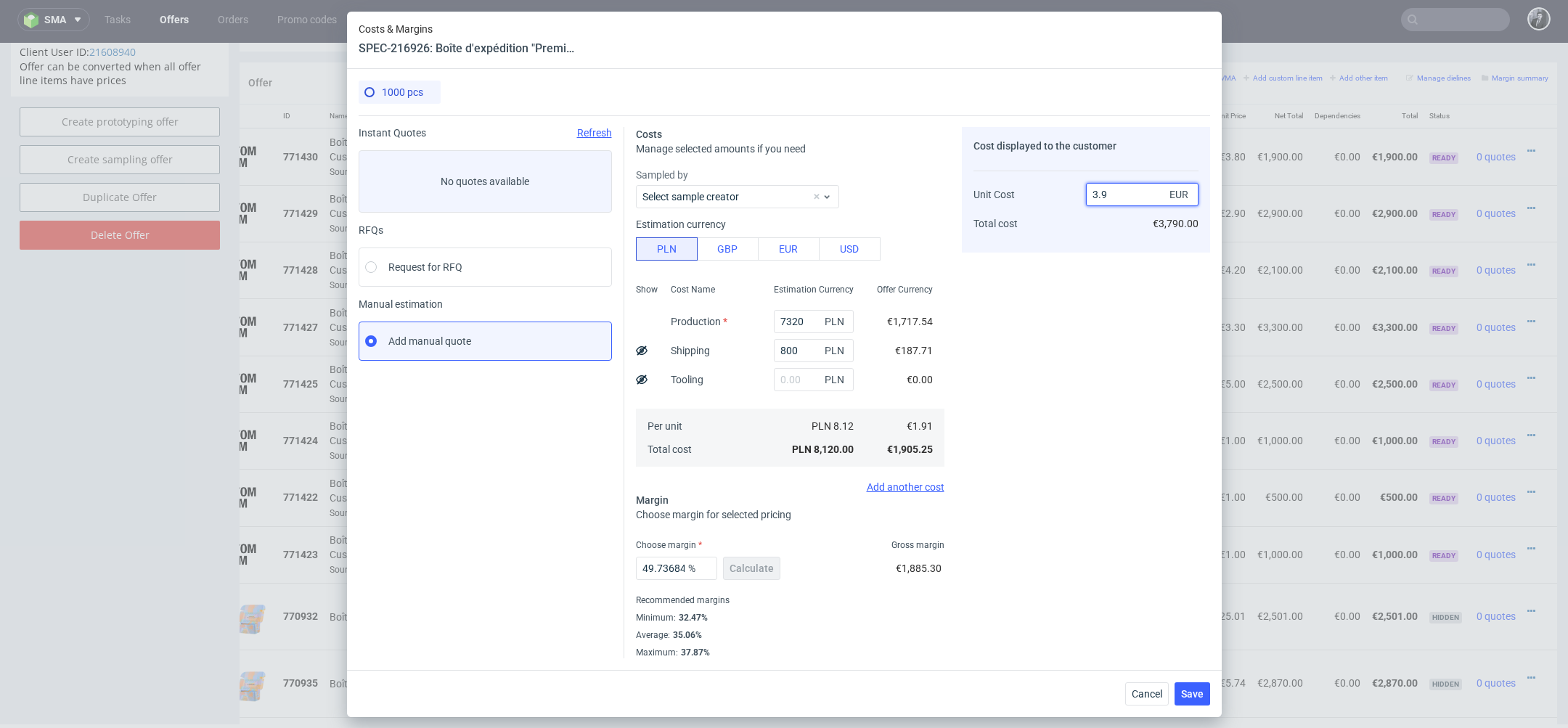
type input "3.91"
type input "51.150895140664964"
type input "3.9"
click at [1108, 430] on div "Cost displayed to the customer Unit Cost Total cost 3.9 EUR €3,900.00" at bounding box center [1086, 392] width 248 height 531
click at [1200, 701] on button "Save" at bounding box center [1192, 694] width 36 height 23
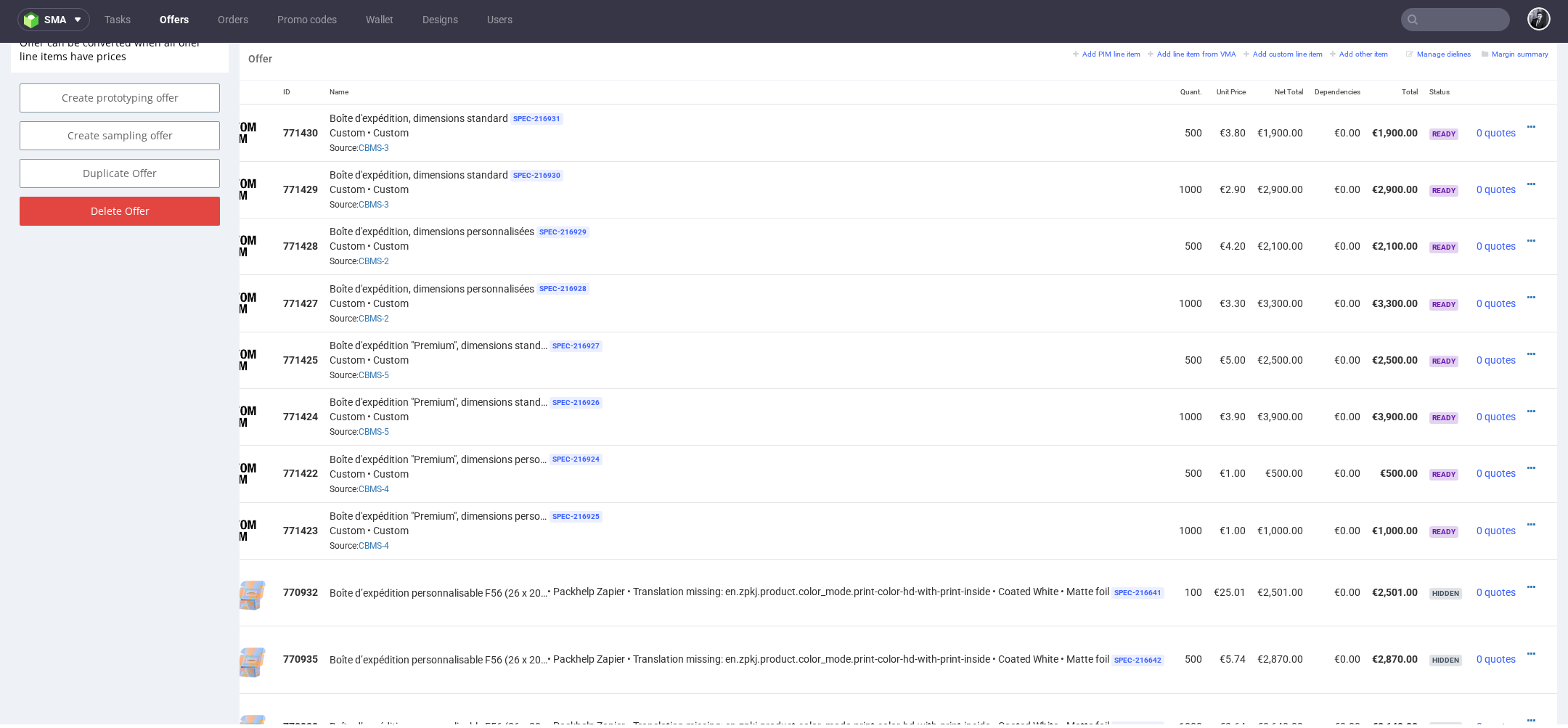
scroll to position [0, 62]
click at [1528, 349] on icon at bounding box center [1530, 354] width 8 height 10
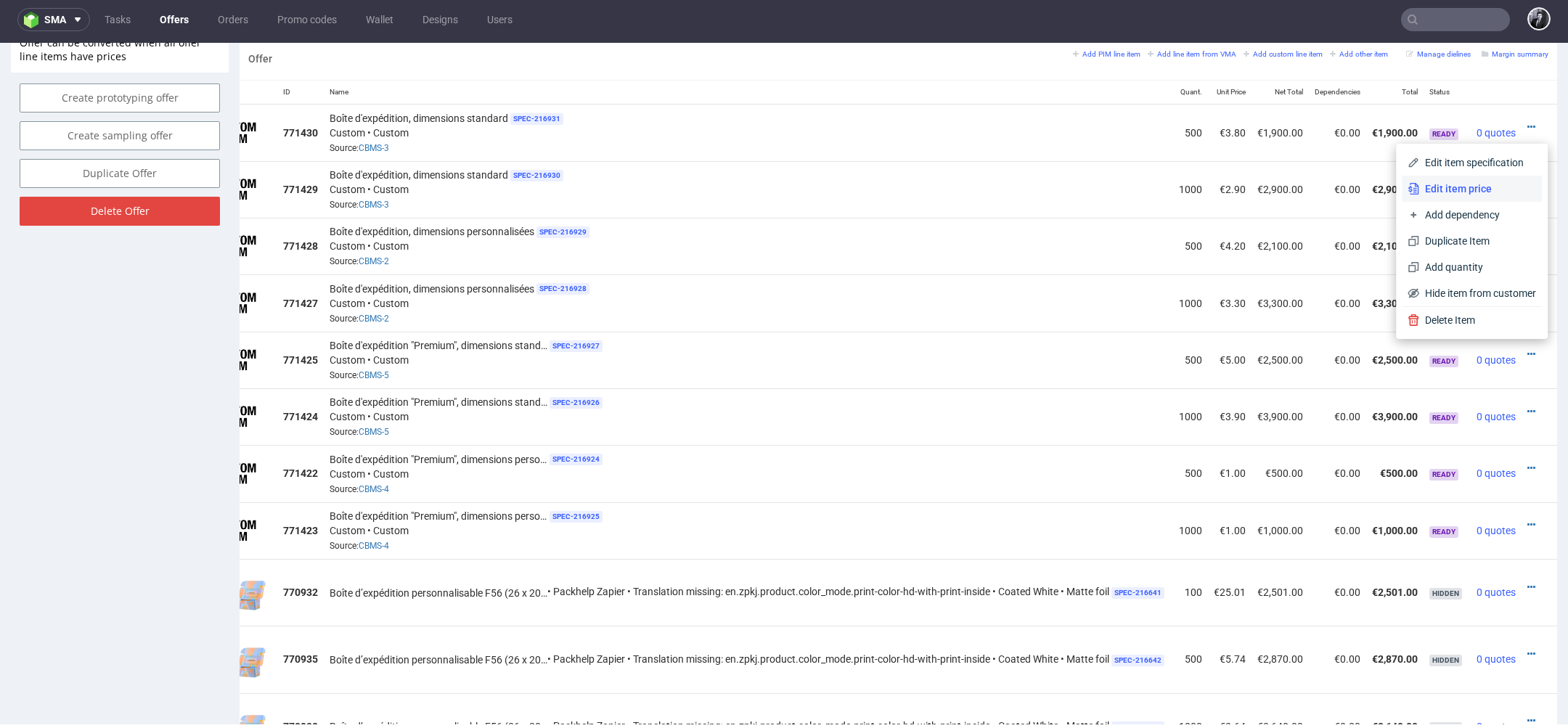
click at [1482, 199] on li "Edit item price" at bounding box center [1472, 188] width 140 height 26
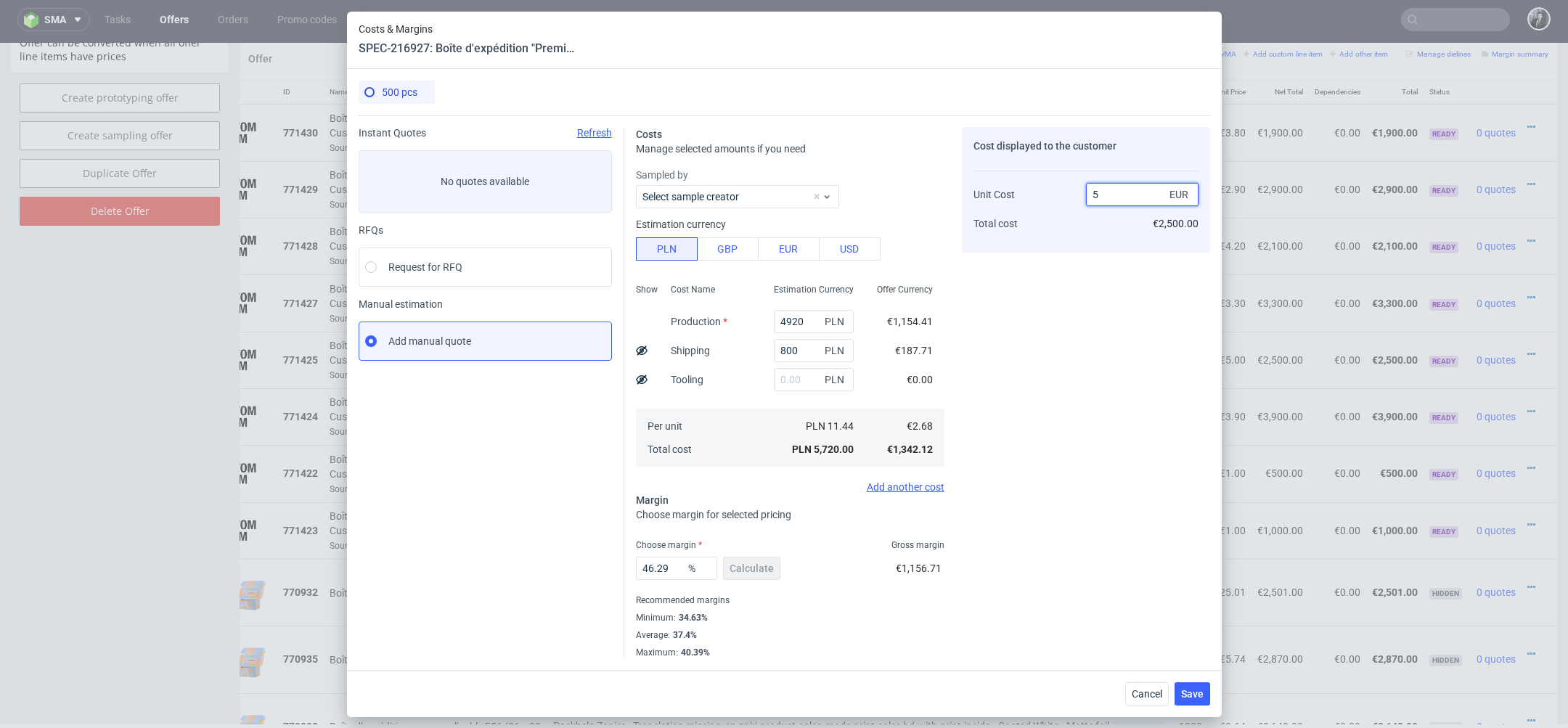
click at [1138, 196] on input "5" at bounding box center [1142, 195] width 113 height 23
type input "4."
type input "33"
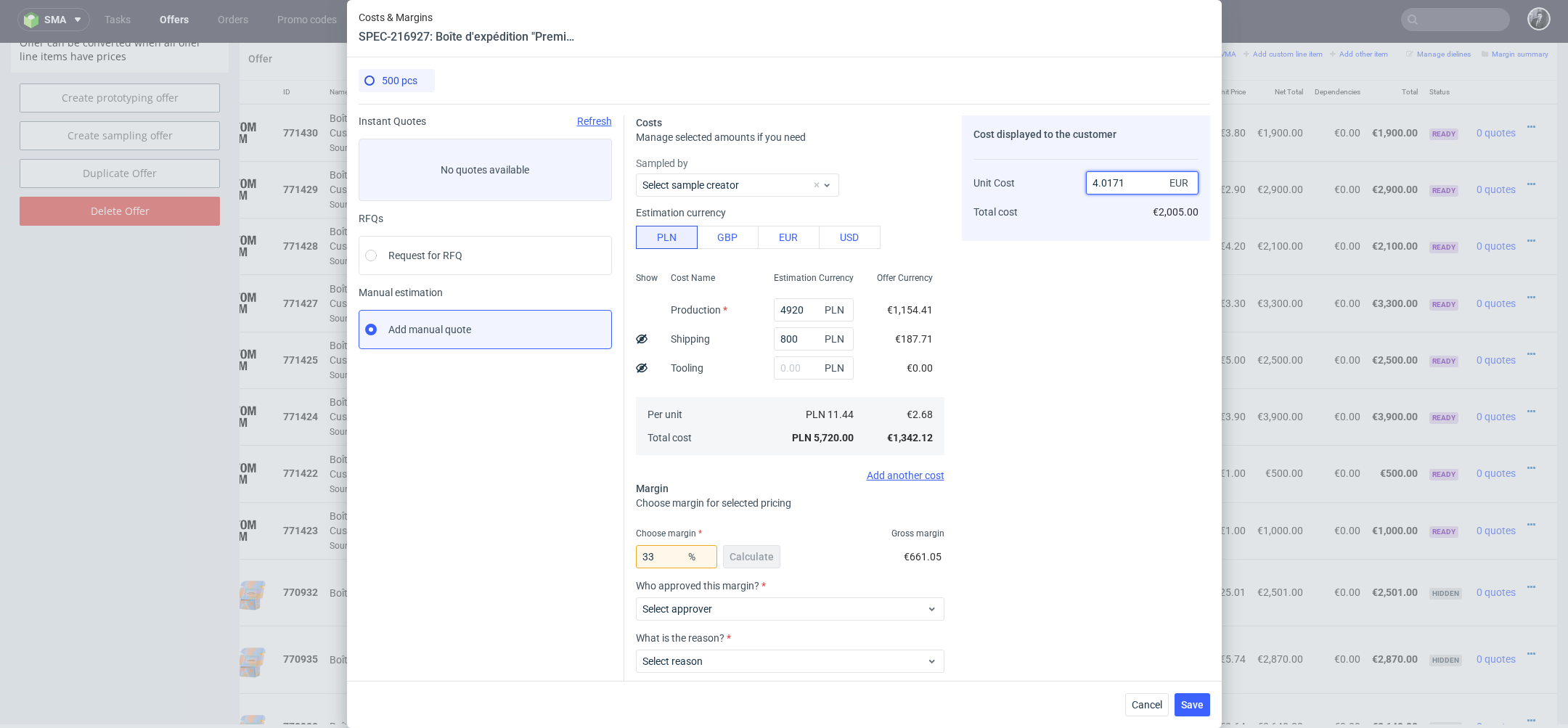
type input "4.03"
type input "33.28520574543825"
type input "4"
type input "33"
type input "4.71"
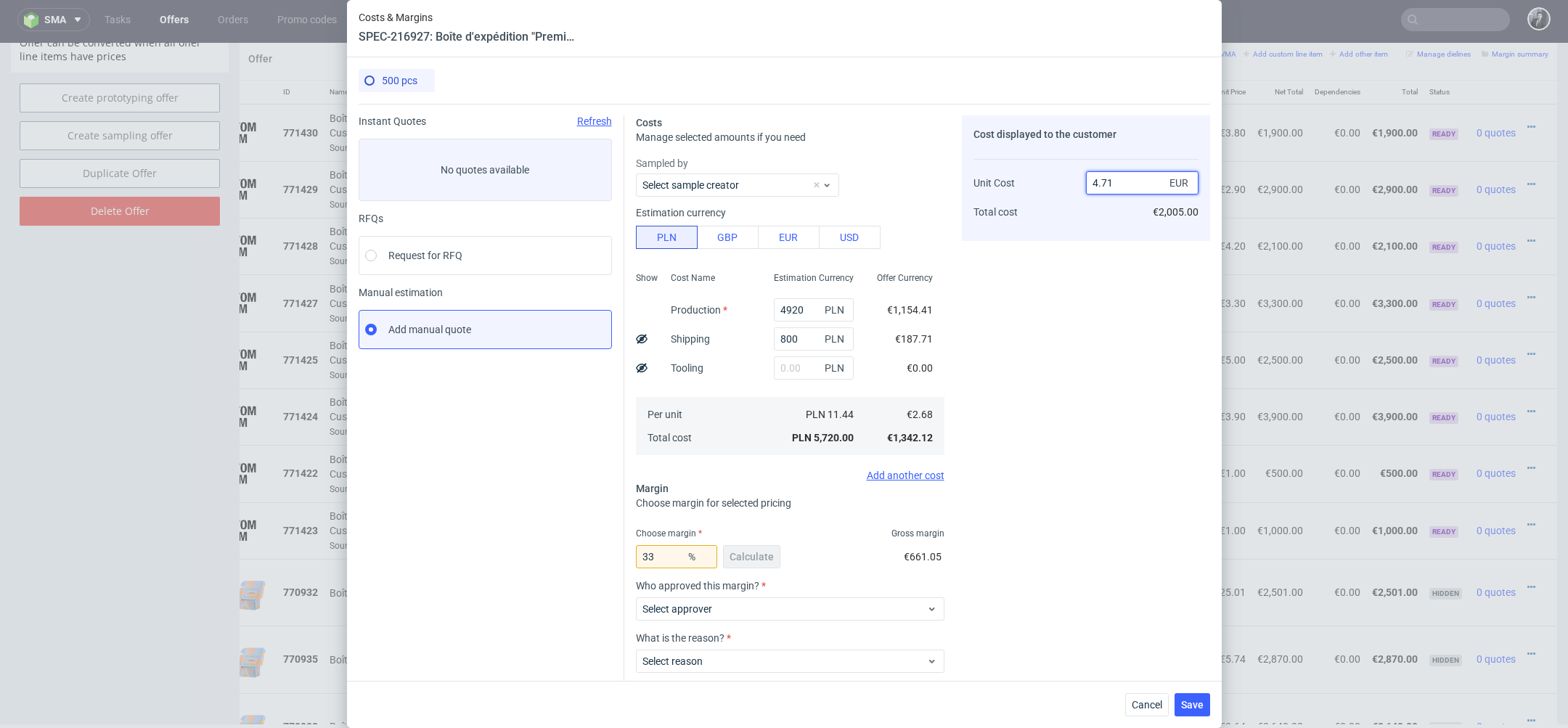
type input "43.09978768577495"
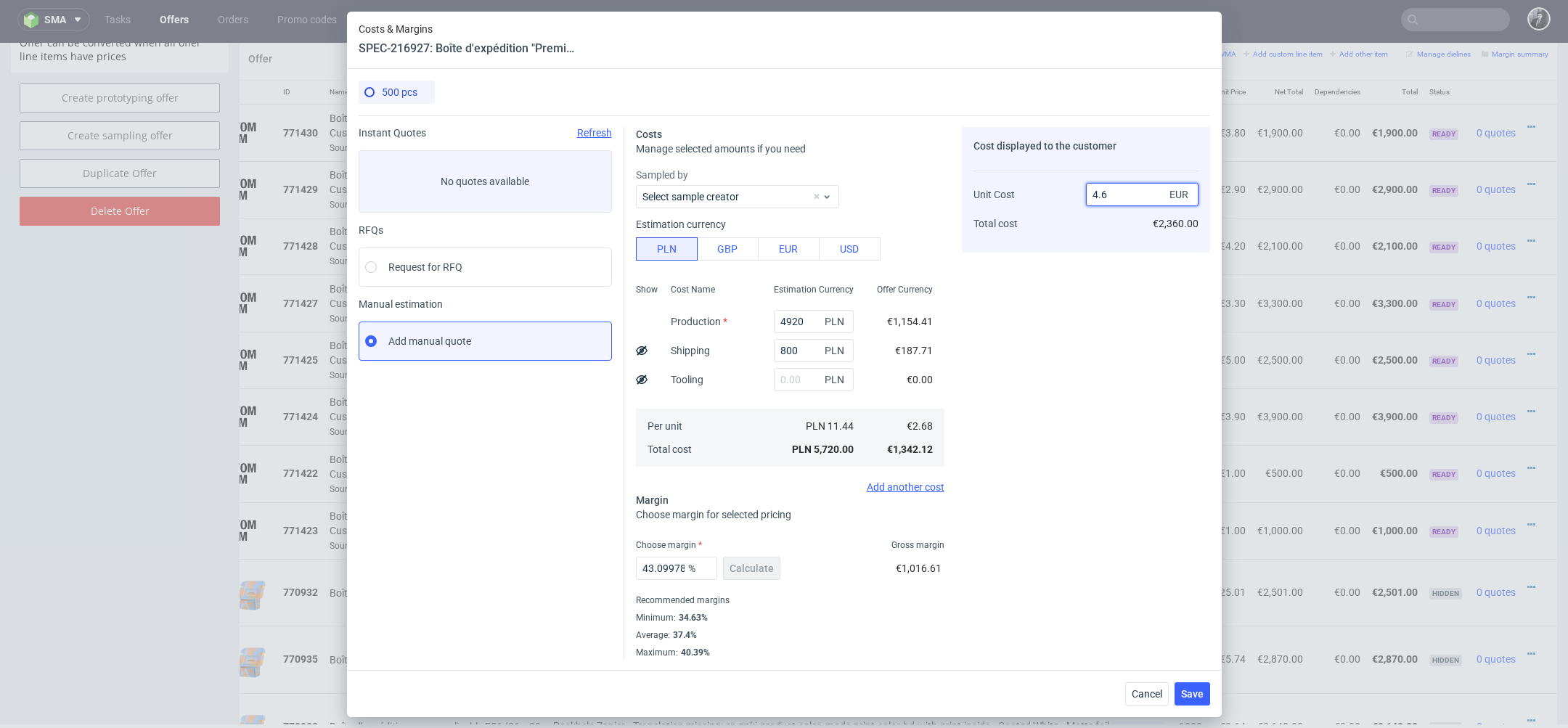
type input "4.69"
type input "42.857142857142854"
type input "4.7"
click at [1116, 456] on div "Cost displayed to the customer Unit Cost Total cost 4.7 EUR €2,350.00" at bounding box center [1086, 392] width 248 height 531
click at [1189, 694] on span "Save" at bounding box center [1192, 693] width 22 height 10
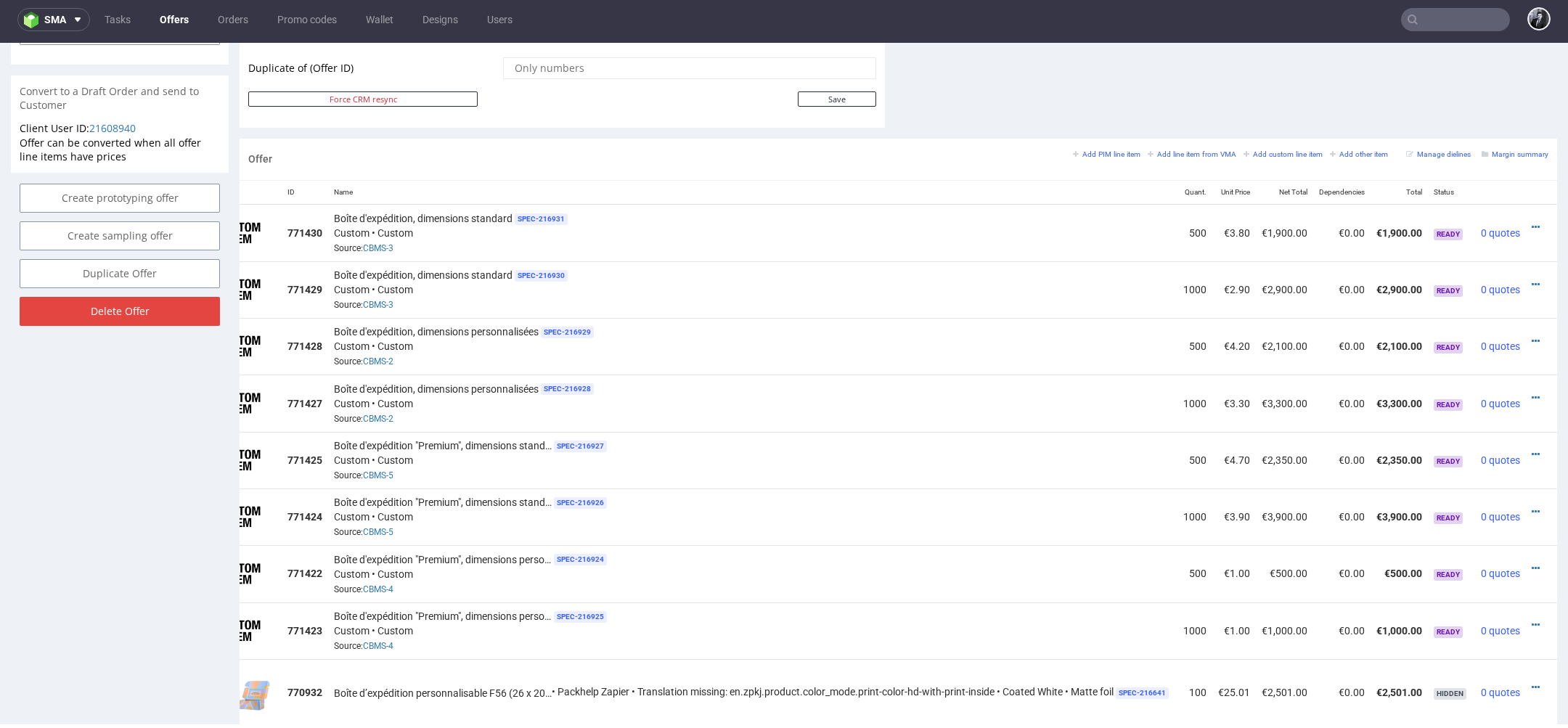
scroll to position [0, 74]
click at [1527, 564] on icon at bounding box center [1530, 568] width 8 height 10
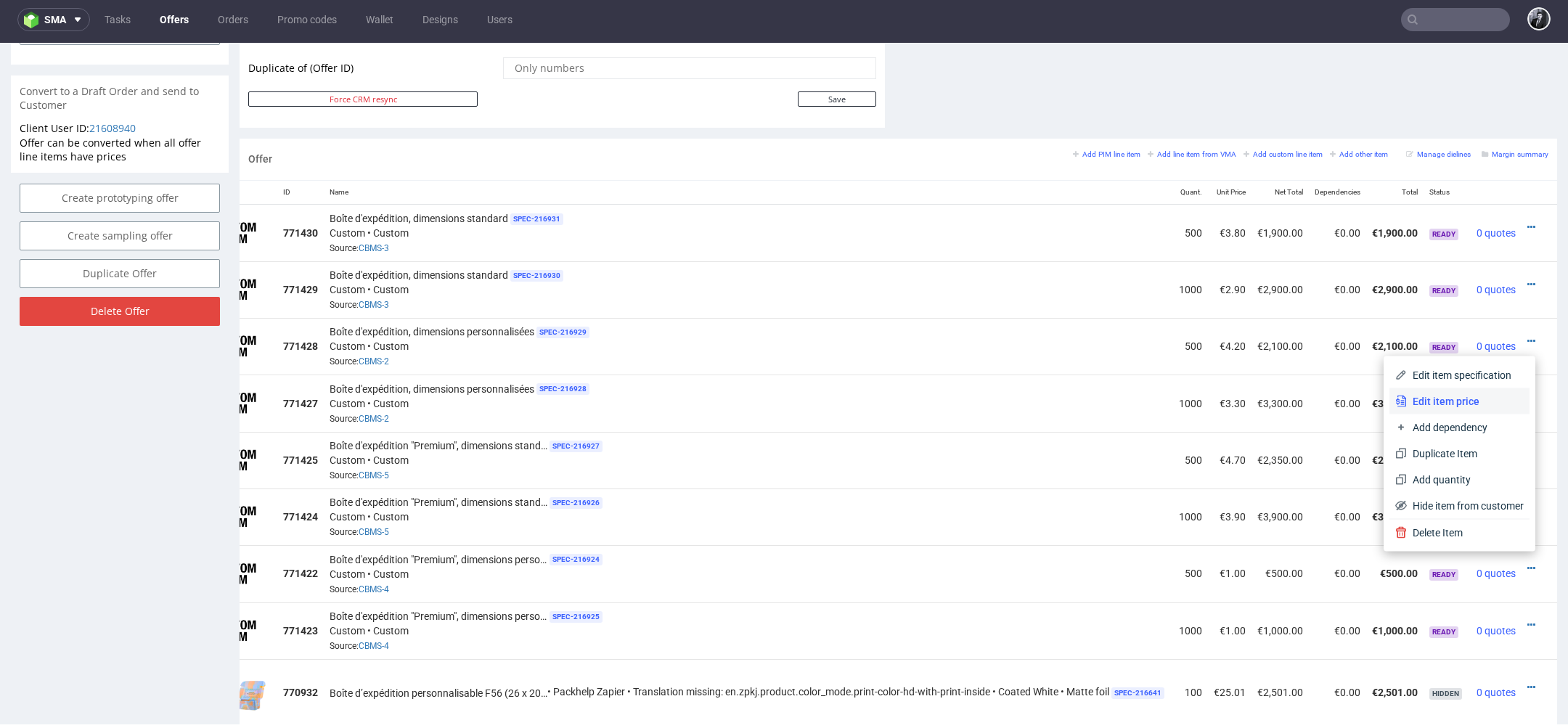
click at [1462, 408] on span "Edit item price" at bounding box center [1464, 401] width 117 height 14
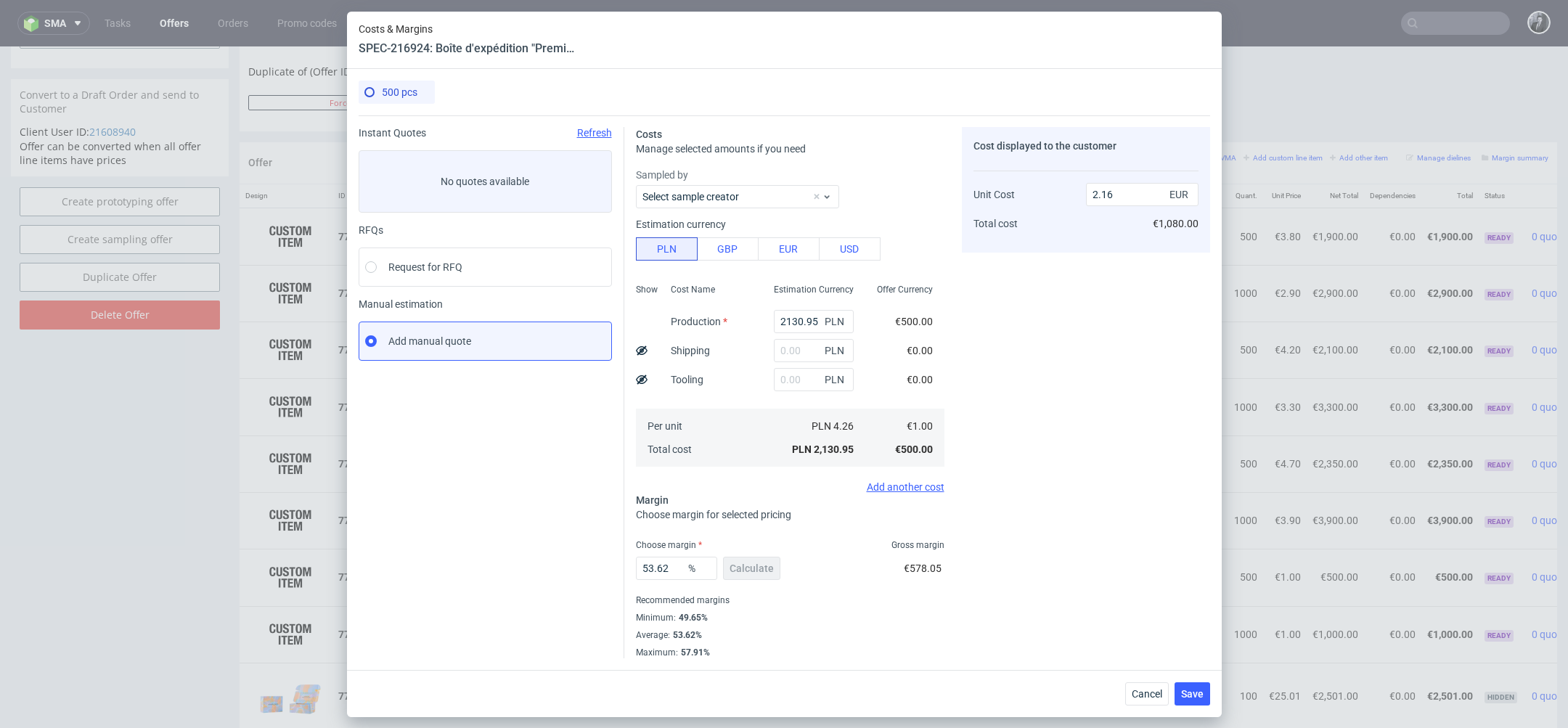
scroll to position [0, 74]
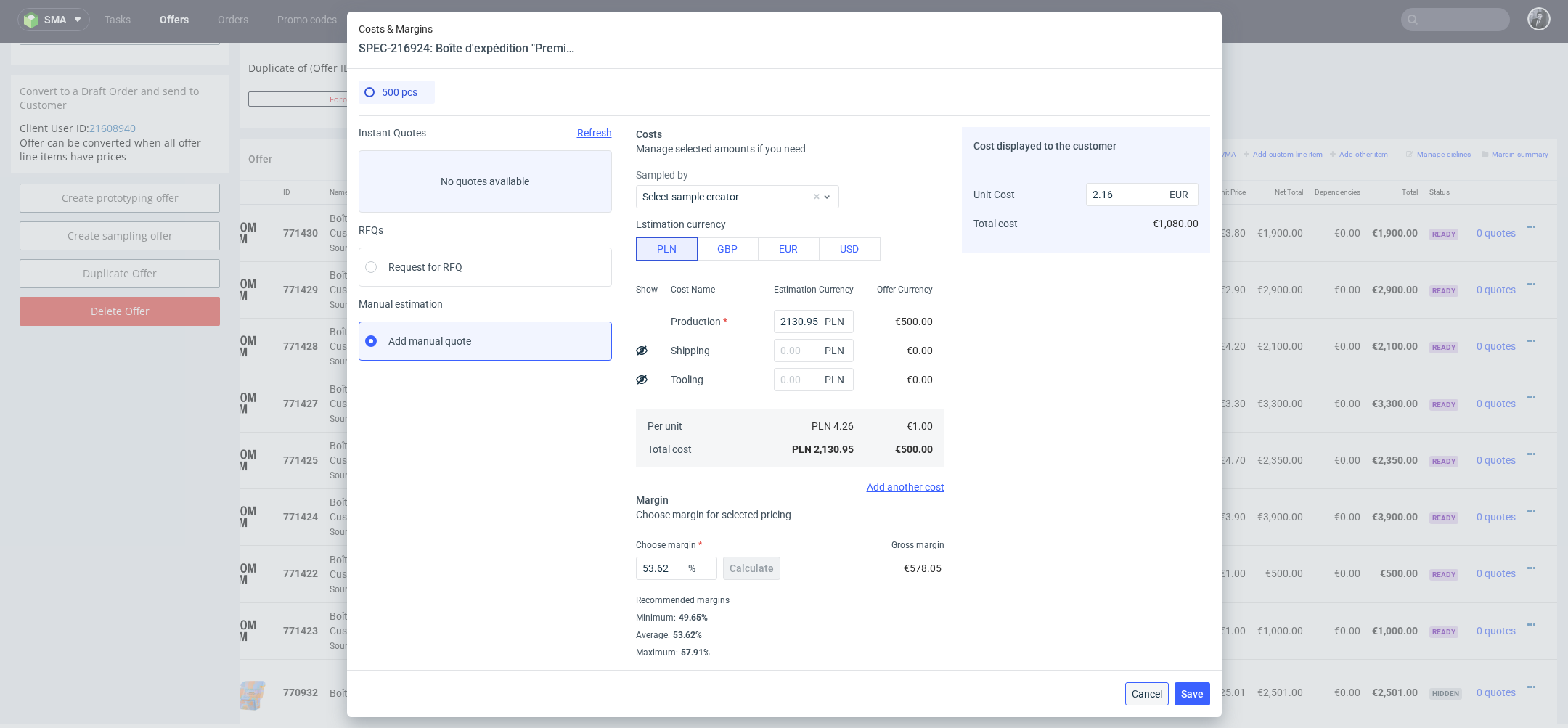
click at [1146, 695] on span "Cancel" at bounding box center [1147, 693] width 30 height 10
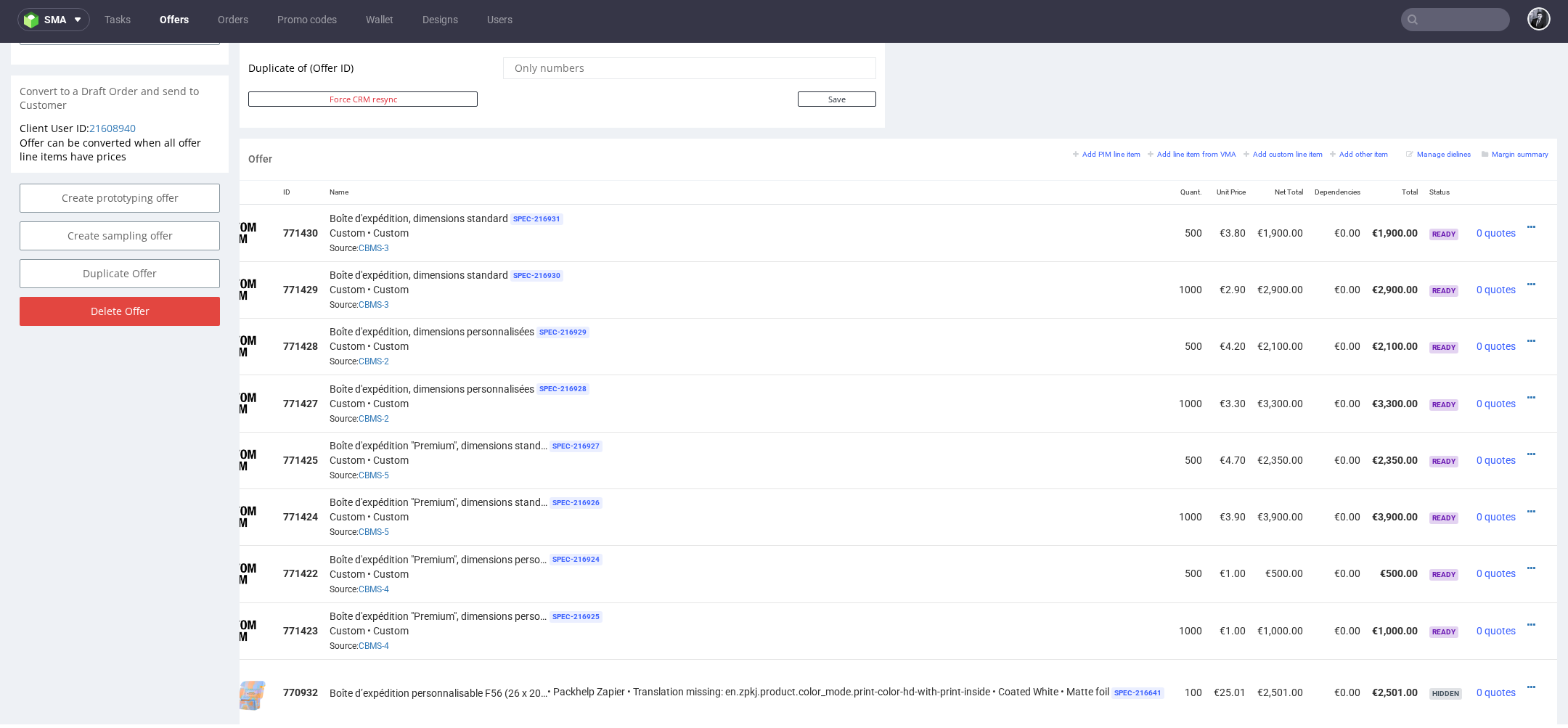
scroll to position [774, 0]
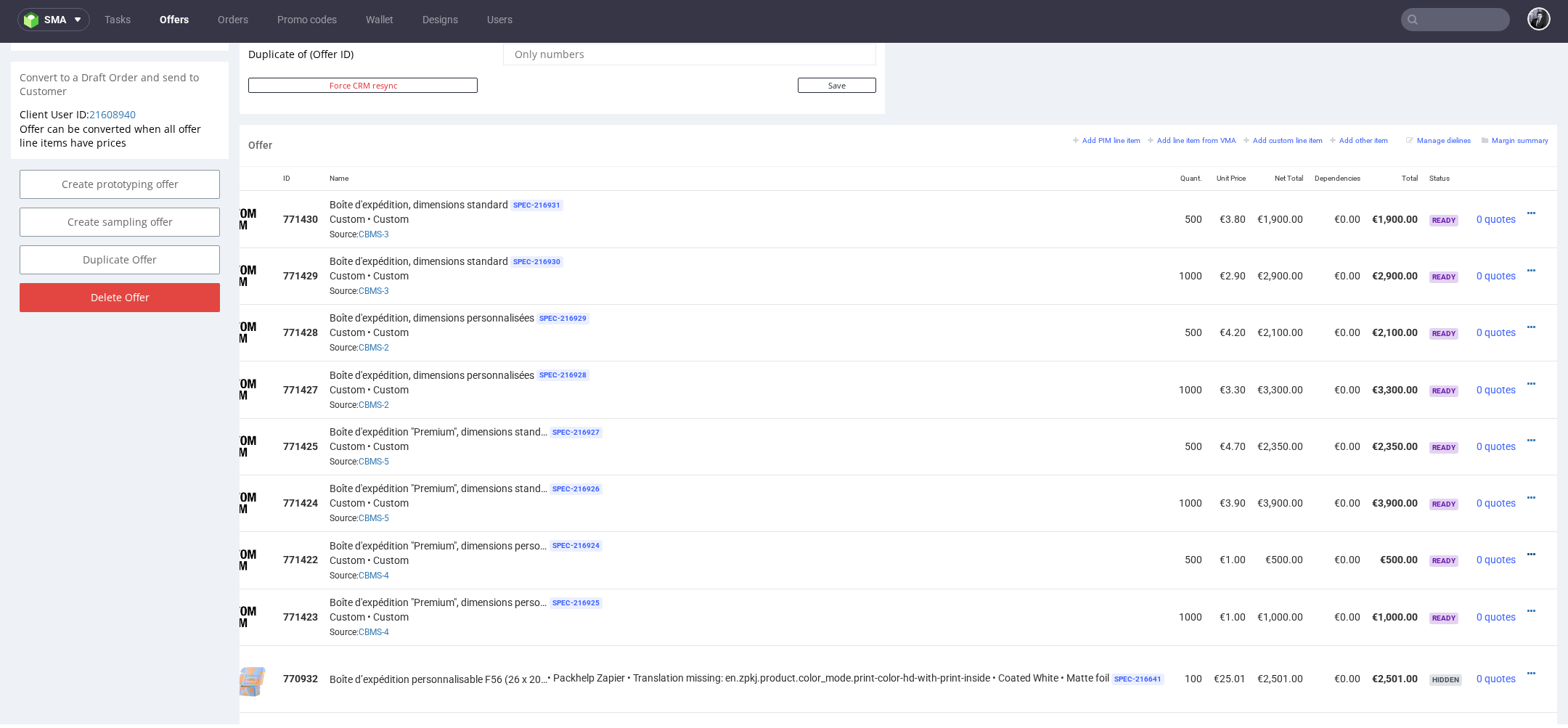
click at [1527, 549] on icon at bounding box center [1530, 554] width 8 height 10
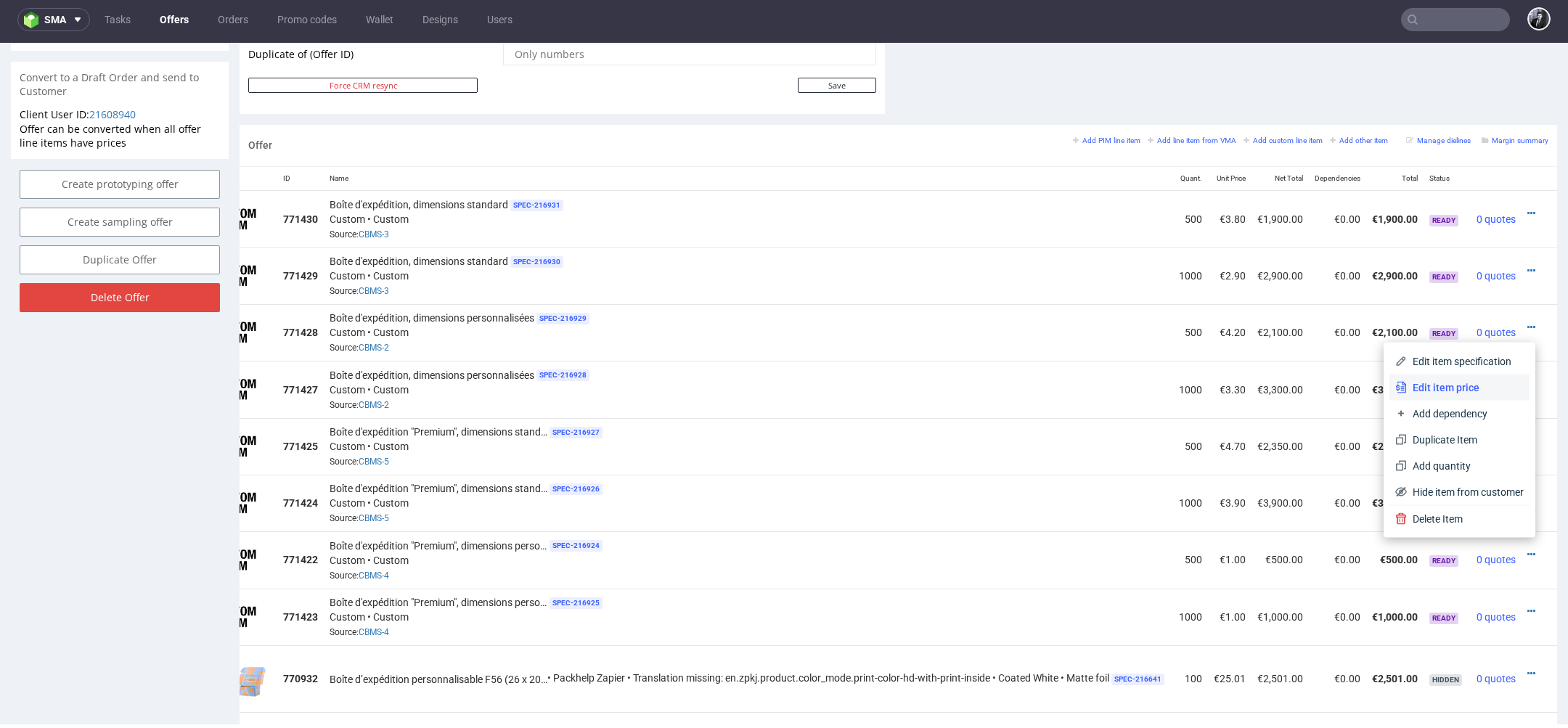
click at [1452, 392] on span "Edit item price" at bounding box center [1464, 388] width 117 height 14
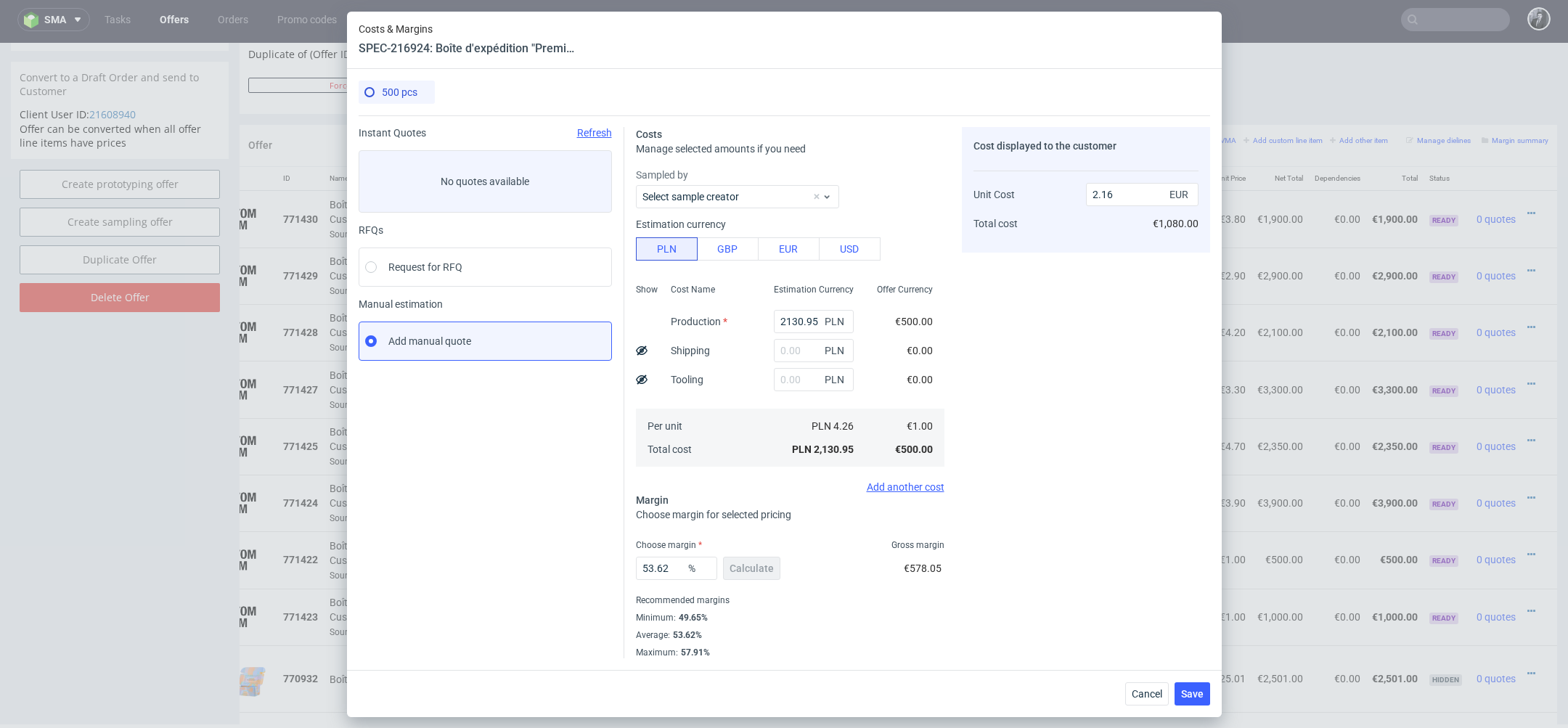
click at [822, 320] on span "PLN" at bounding box center [836, 322] width 29 height 21
drag, startPoint x: 820, startPoint y: 320, endPoint x: 738, endPoint y: 320, distance: 82.0
click at [738, 320] on div "Show Cost Name Production Shipping Tooling Per unit Total cost Estimation Curre…" at bounding box center [789, 373] width 308 height 192
type input "0"
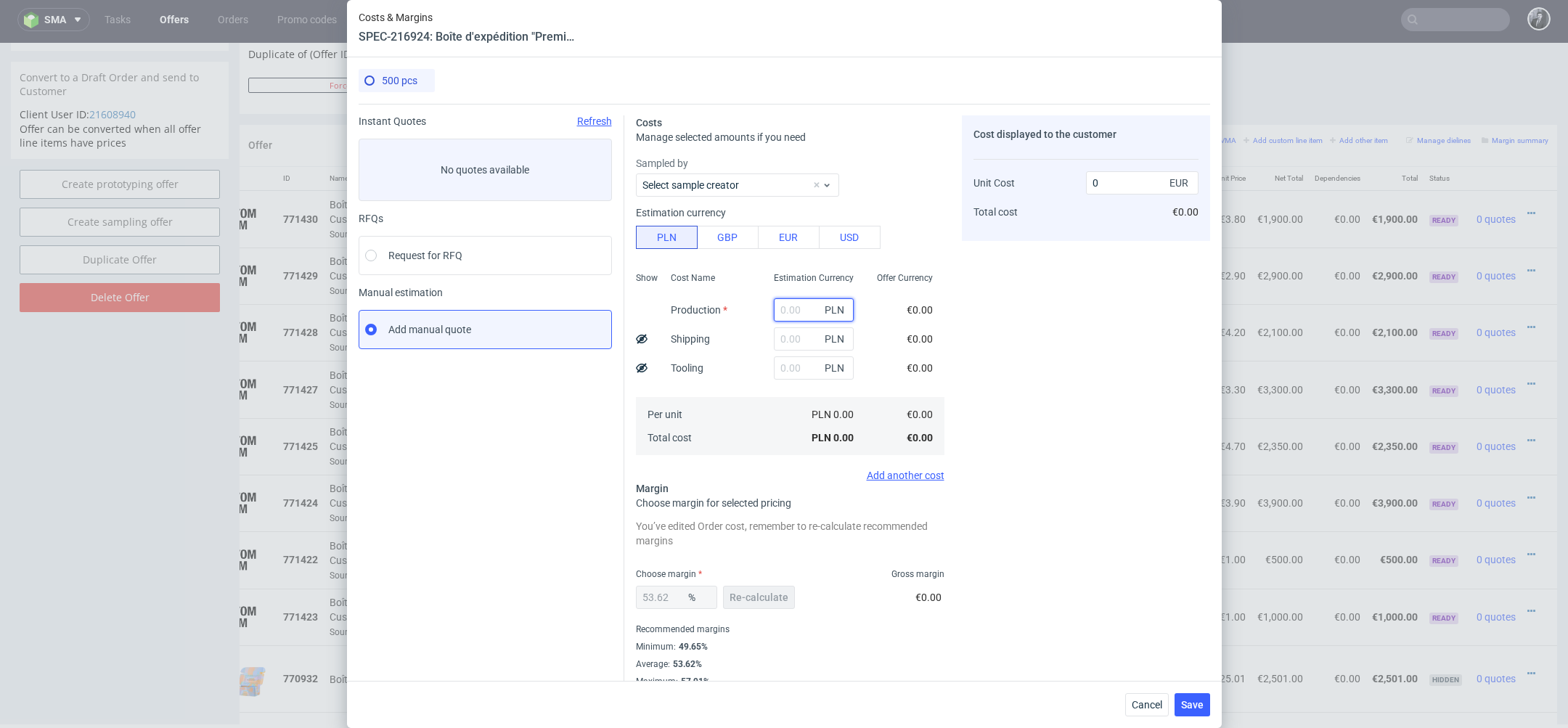
paste input "5610.00"
type input "5610"
type input "5.68"
type input "5610"
click at [803, 343] on input "text" at bounding box center [813, 339] width 79 height 23
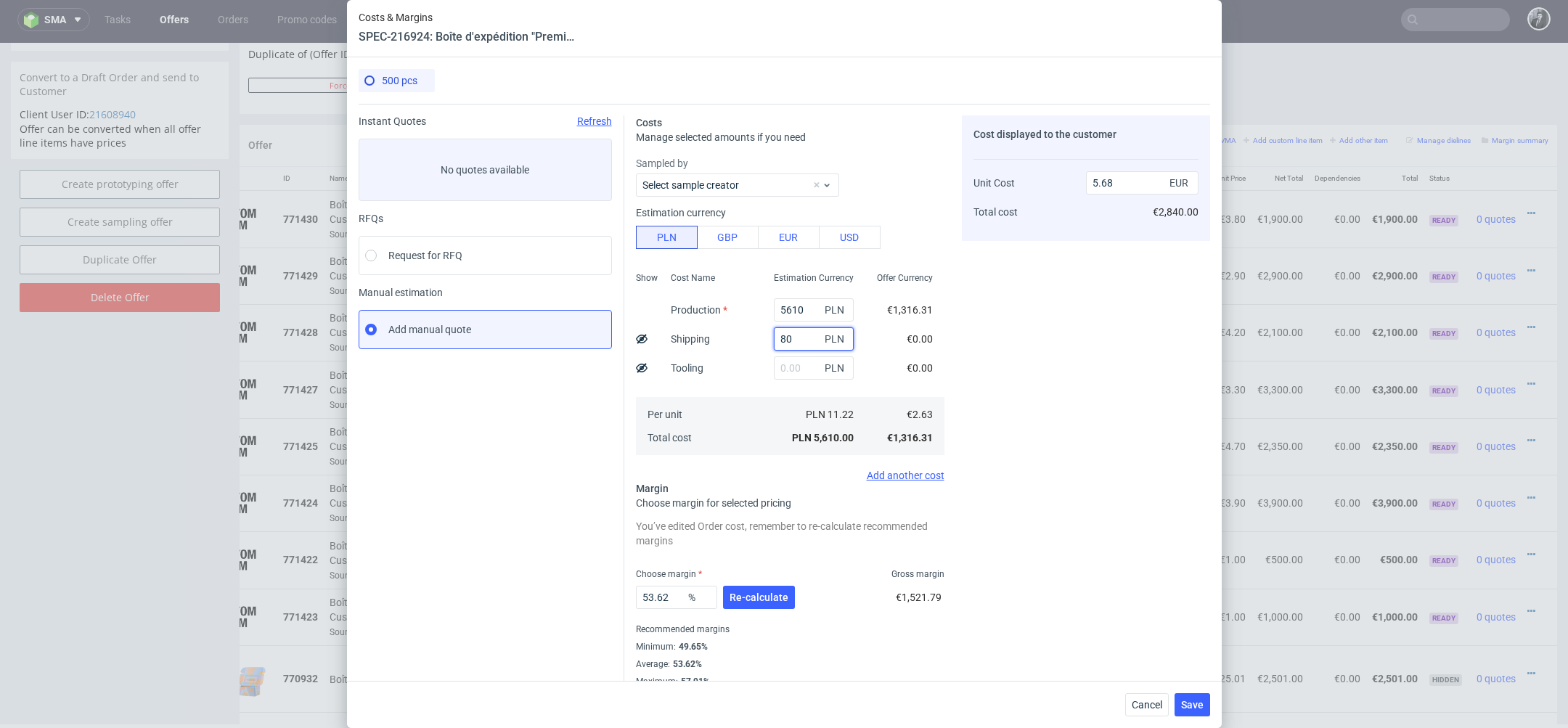
type input "800"
type input "6.49"
type input "800"
click at [995, 414] on div "Cost displayed to the customer Unit Cost Total cost 6.49 EUR €3,245.00" at bounding box center [1086, 401] width 248 height 573
click at [764, 590] on button "Re-calculate" at bounding box center [759, 598] width 71 height 23
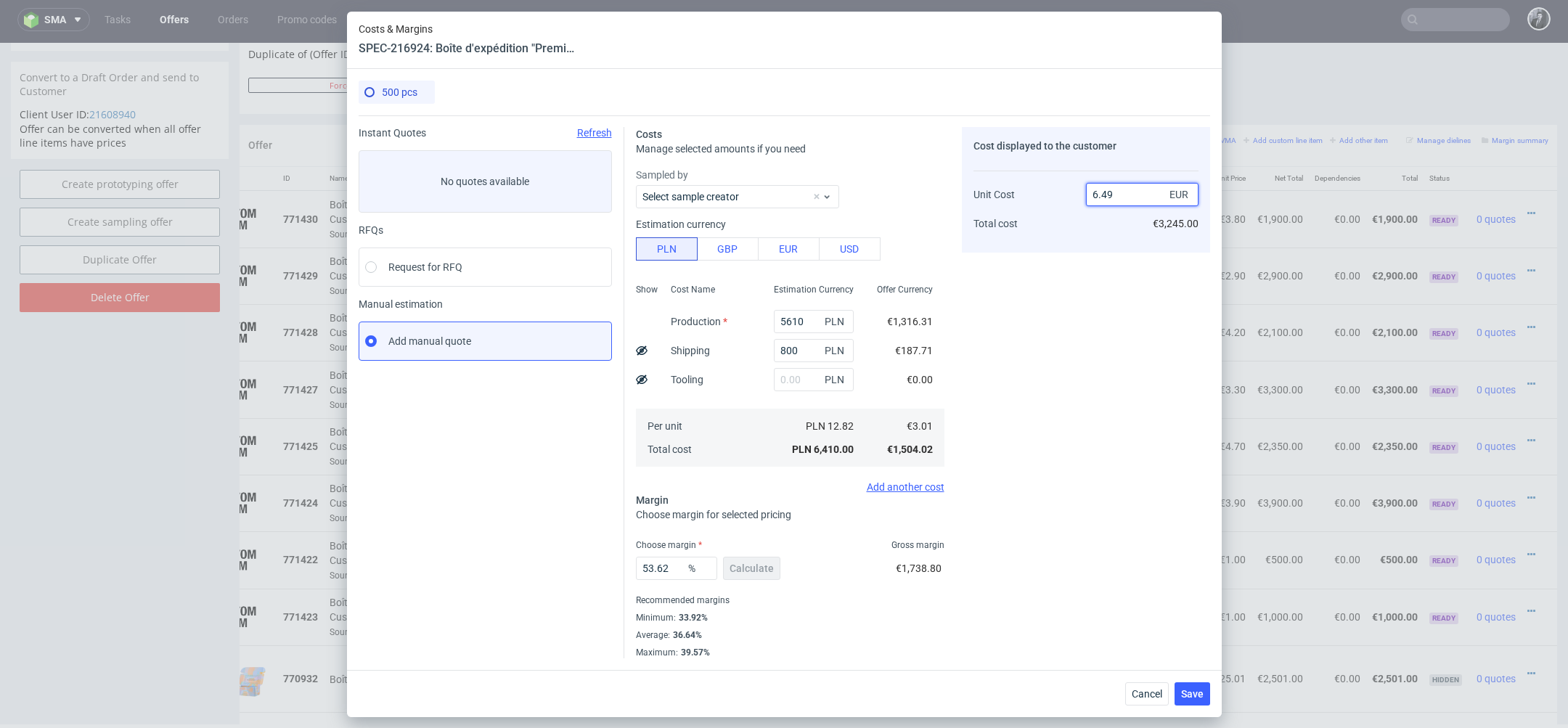
click at [1130, 197] on input "6.49" at bounding box center [1142, 195] width 113 height 23
type input "6"
type input "49.833333333333336"
type input "6"
click at [1069, 432] on div "Cost displayed to the customer Unit Cost Total cost 6 EUR €3,000.00" at bounding box center [1086, 392] width 248 height 531
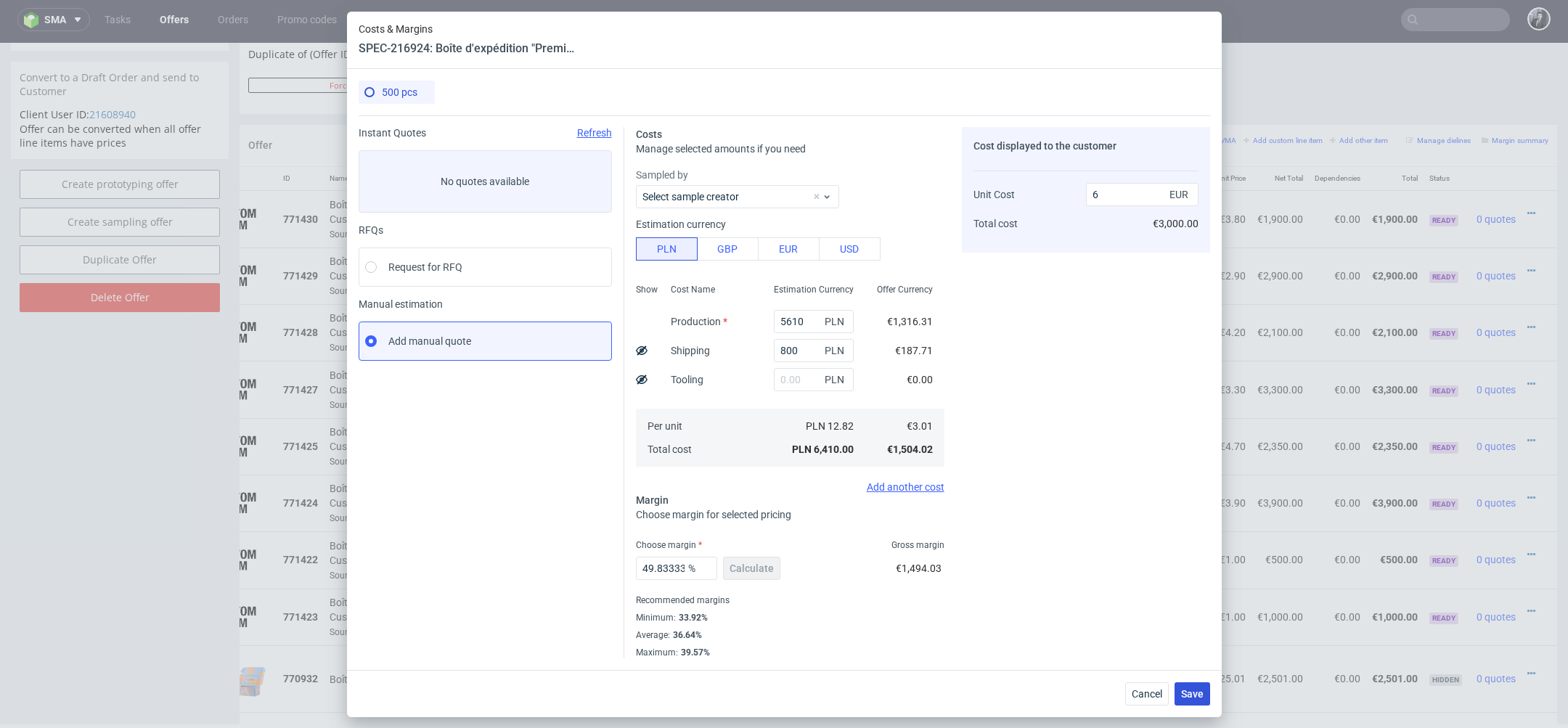
click at [1188, 699] on span "Save" at bounding box center [1192, 693] width 22 height 10
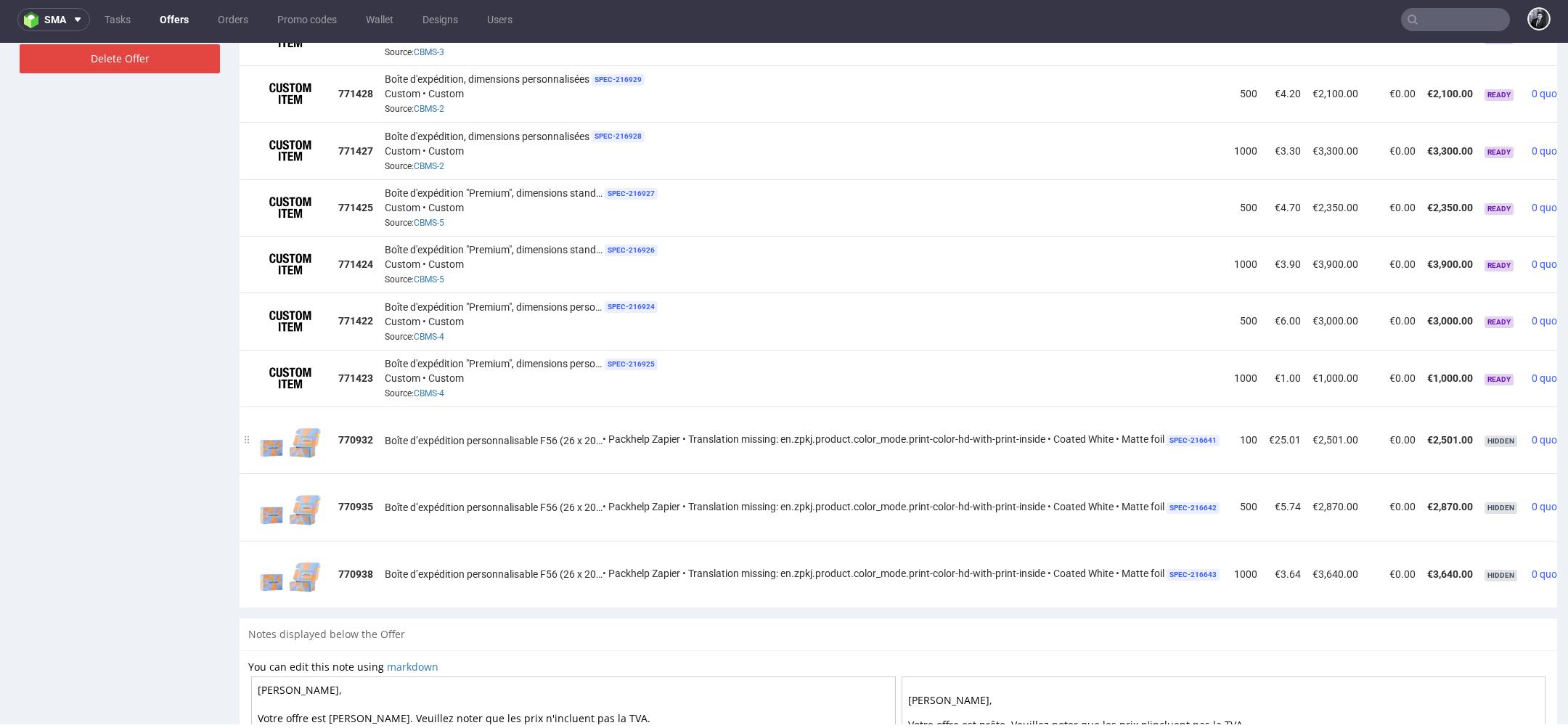
scroll to position [0, 74]
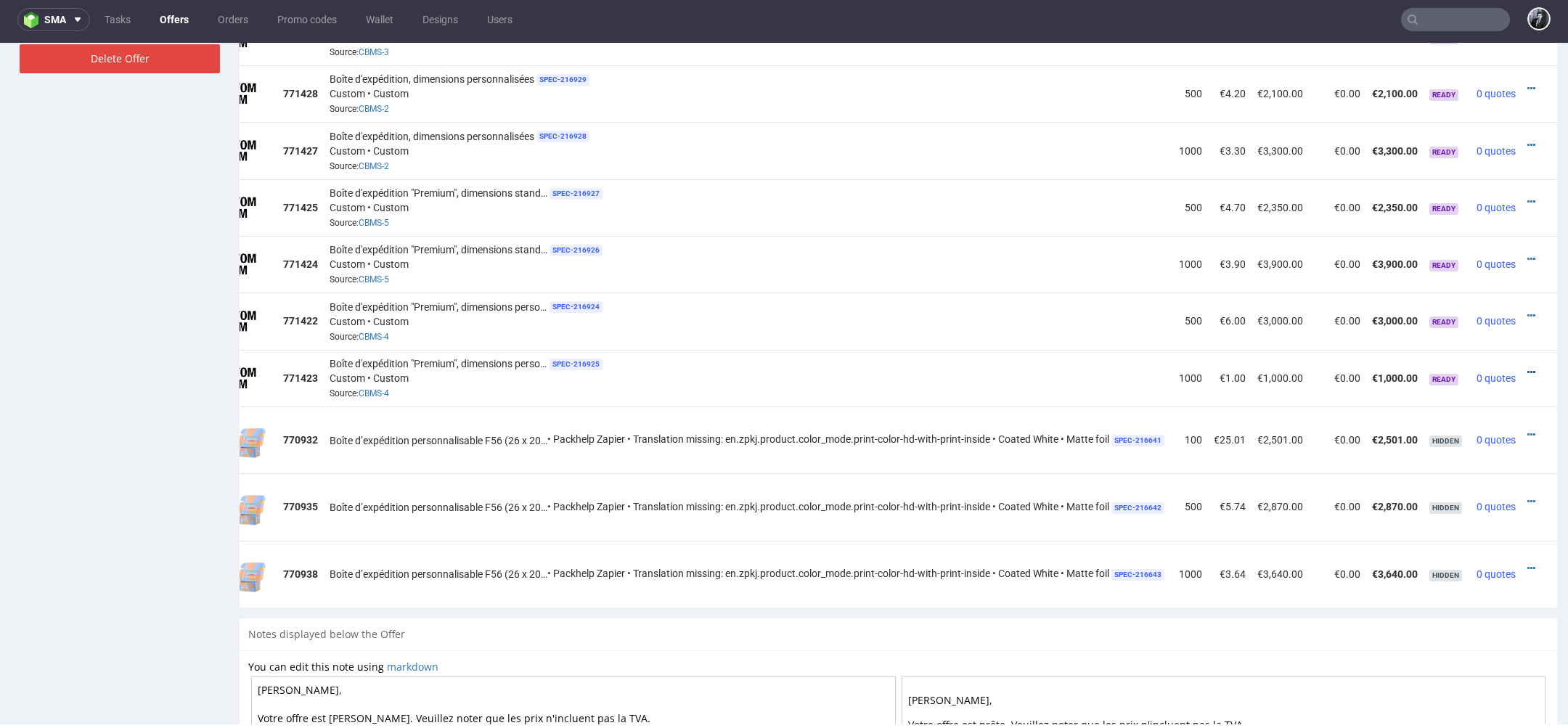
click at [1527, 367] on icon at bounding box center [1530, 372] width 8 height 10
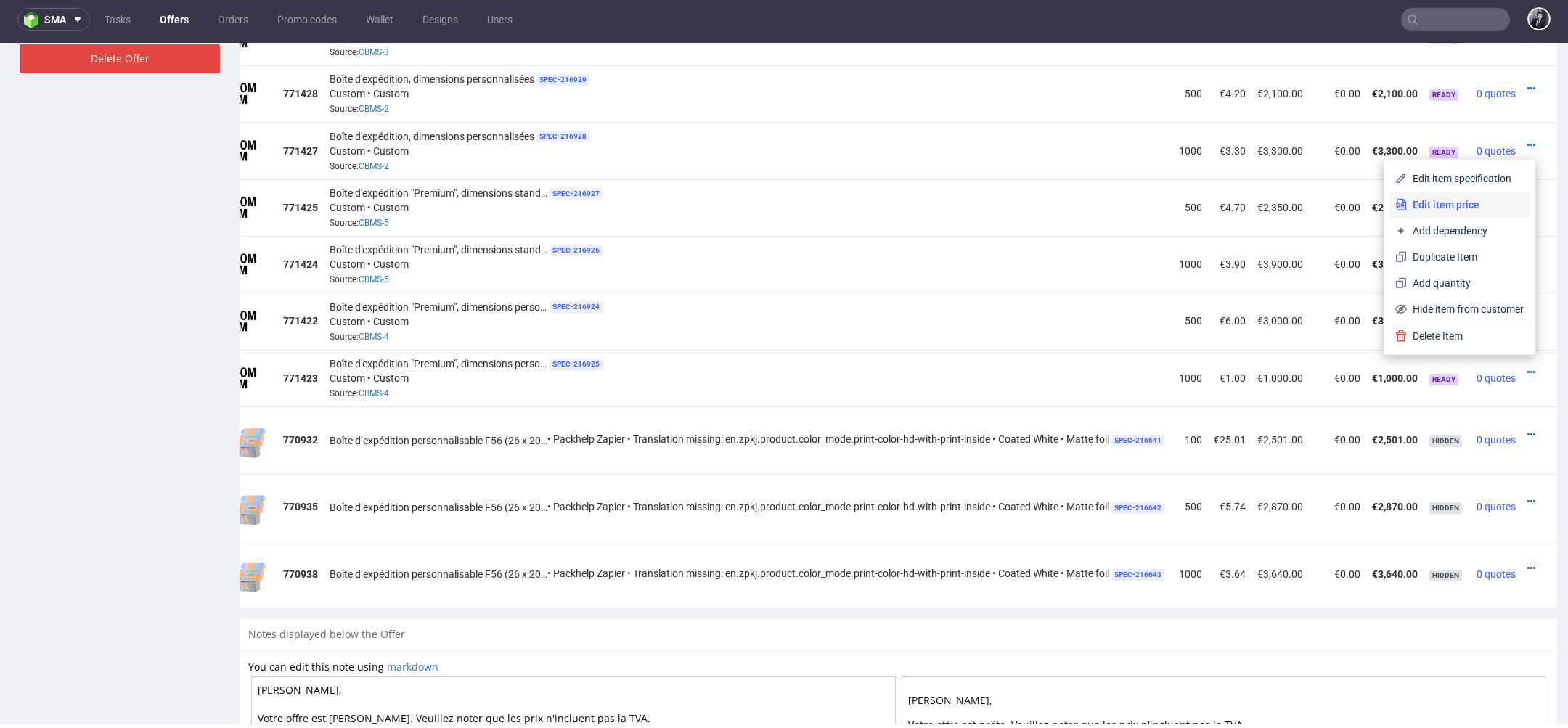
click at [1456, 197] on span "Edit item price" at bounding box center [1464, 205] width 117 height 14
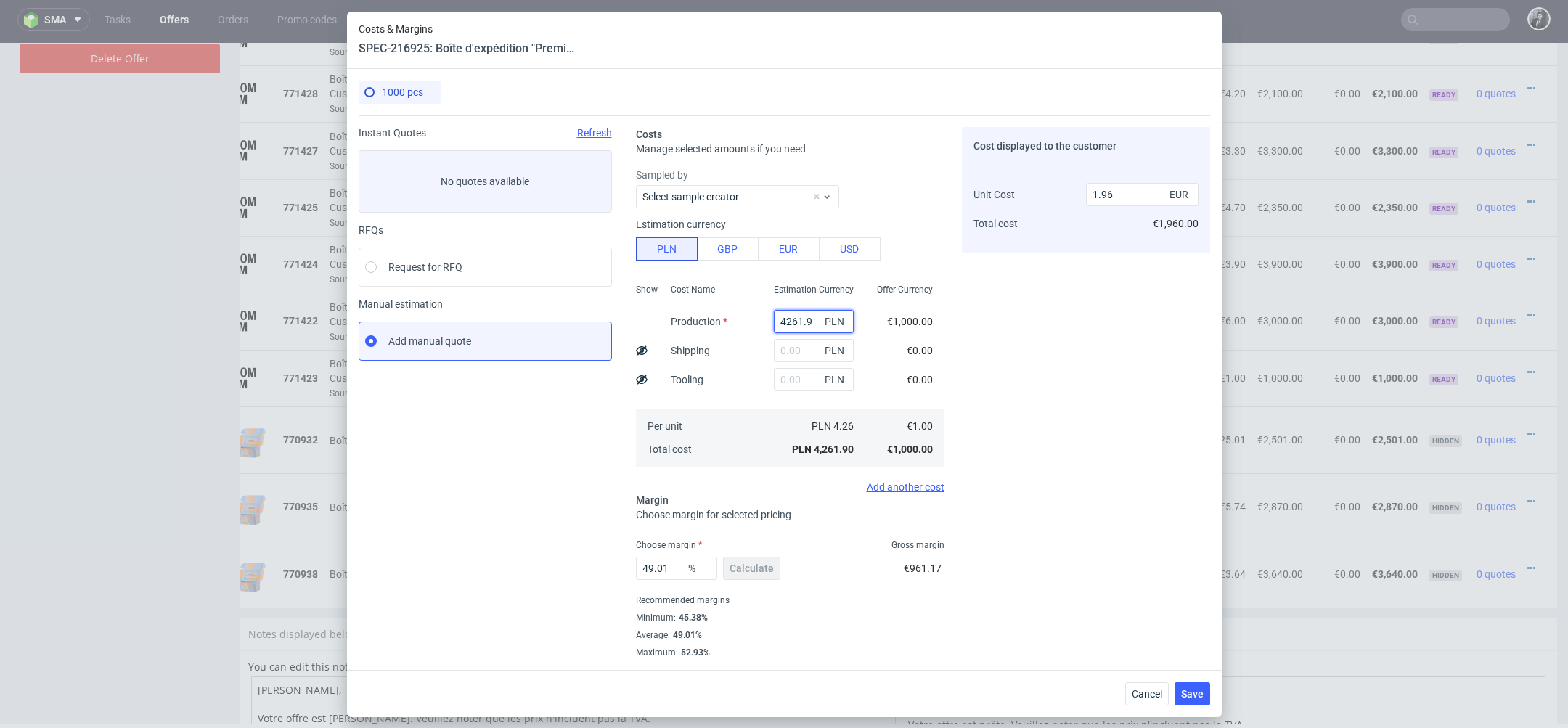
drag, startPoint x: 813, startPoint y: 315, endPoint x: 737, endPoint y: 315, distance: 76.0
click at [737, 315] on div "Show Cost Name Production Shipping Tooling Per unit Total cost Estimation Curre…" at bounding box center [789, 373] width 308 height 192
drag, startPoint x: 816, startPoint y: 325, endPoint x: 757, endPoint y: 325, distance: 59.0
click at [757, 325] on div "Show Cost Name Production Shipping Tooling Per unit Total cost Estimation Curre…" at bounding box center [789, 373] width 308 height 192
paste input "7950.00"
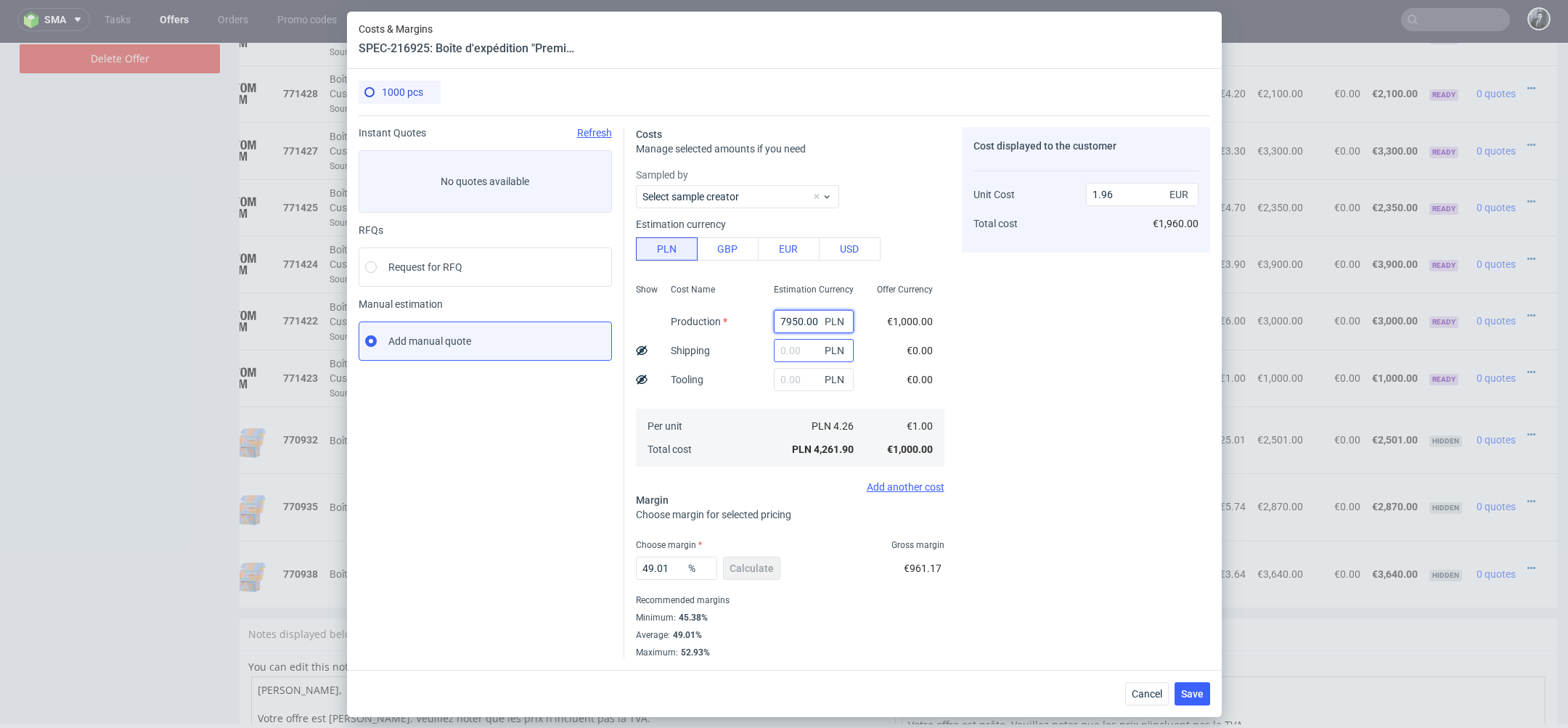
type input "7950"
type input "3.66"
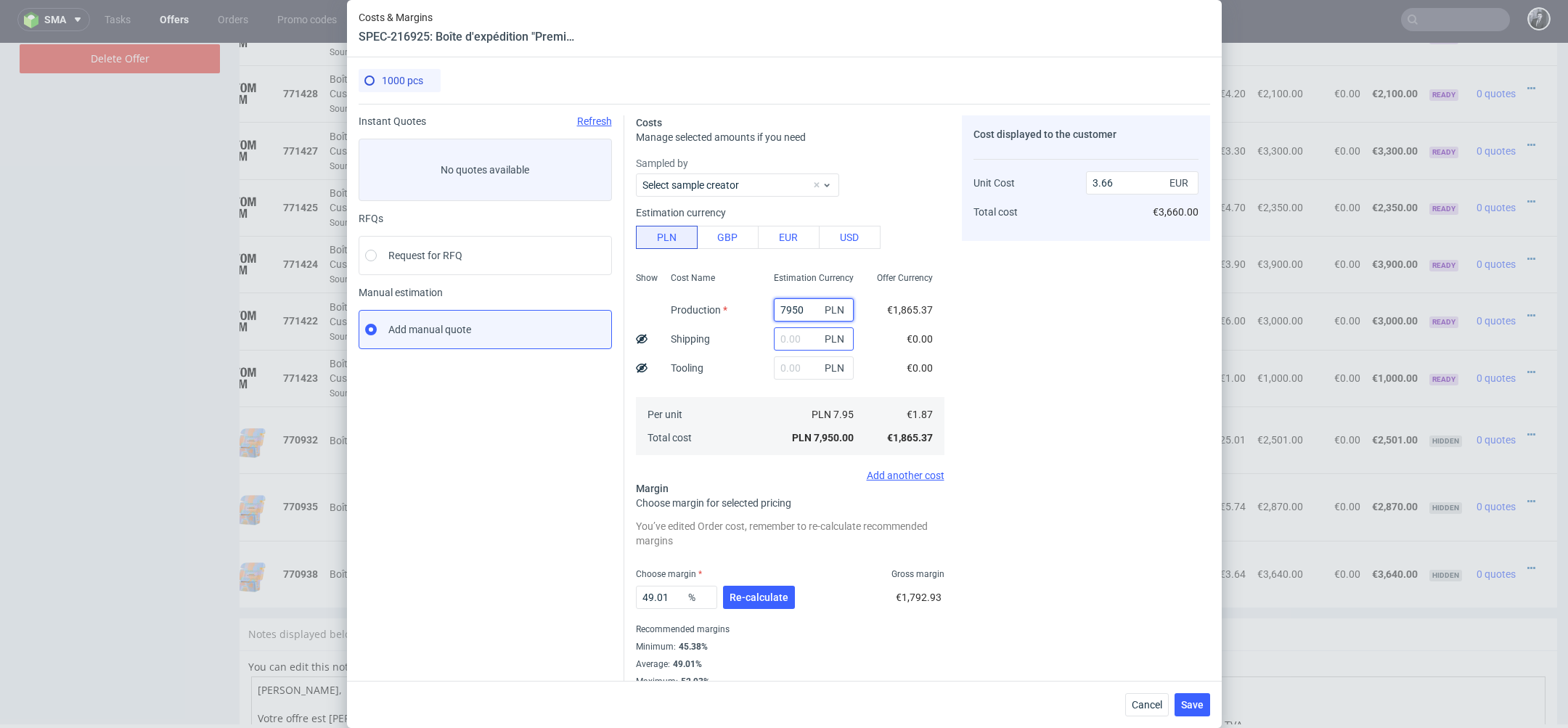
type input "7950"
click at [793, 343] on input "text" at bounding box center [813, 339] width 79 height 23
type input "800"
type input "4.03"
type input "800"
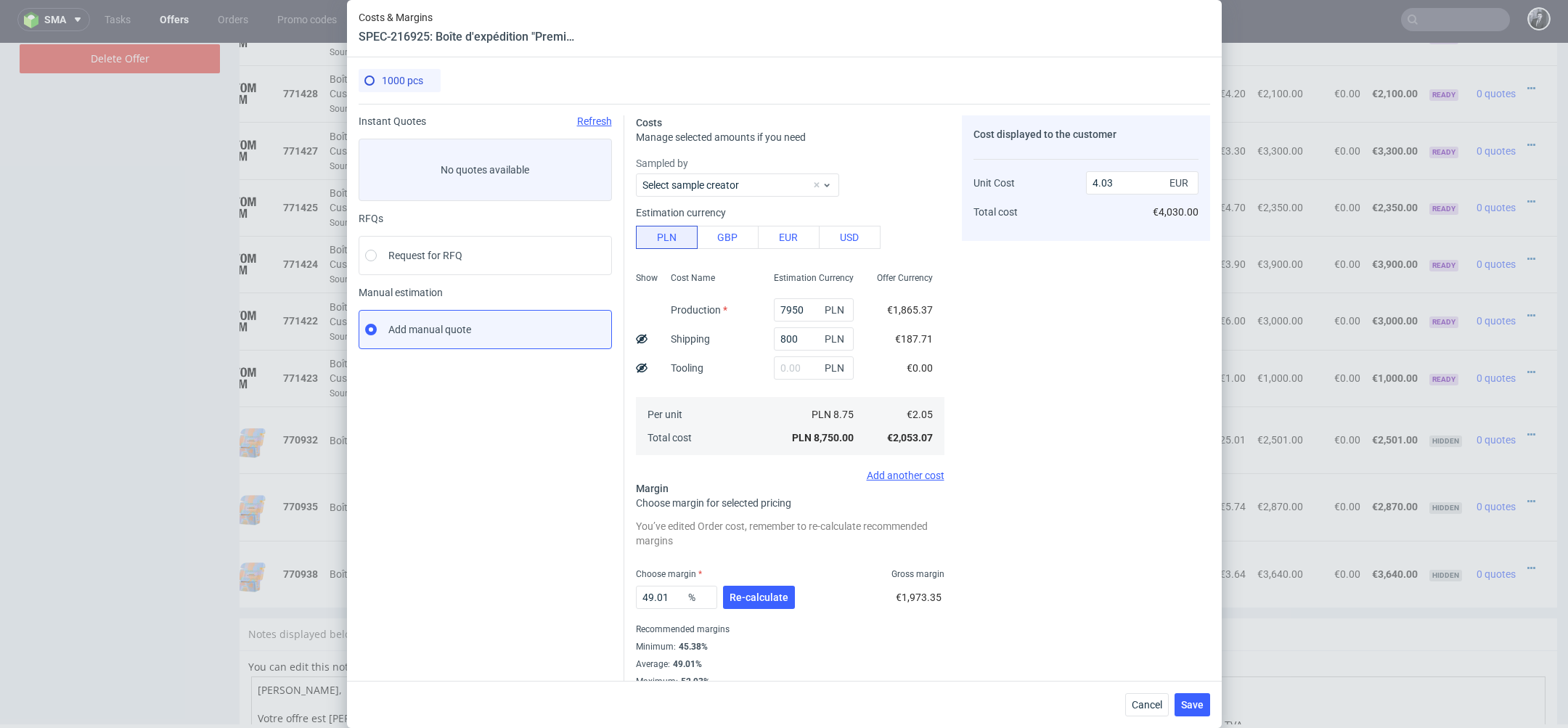
click at [994, 433] on div "Cost displayed to the customer Unit Cost Total cost 4.03 EUR €4,030.00" at bounding box center [1086, 401] width 248 height 573
click at [751, 593] on span "Re-calculate" at bounding box center [759, 597] width 59 height 10
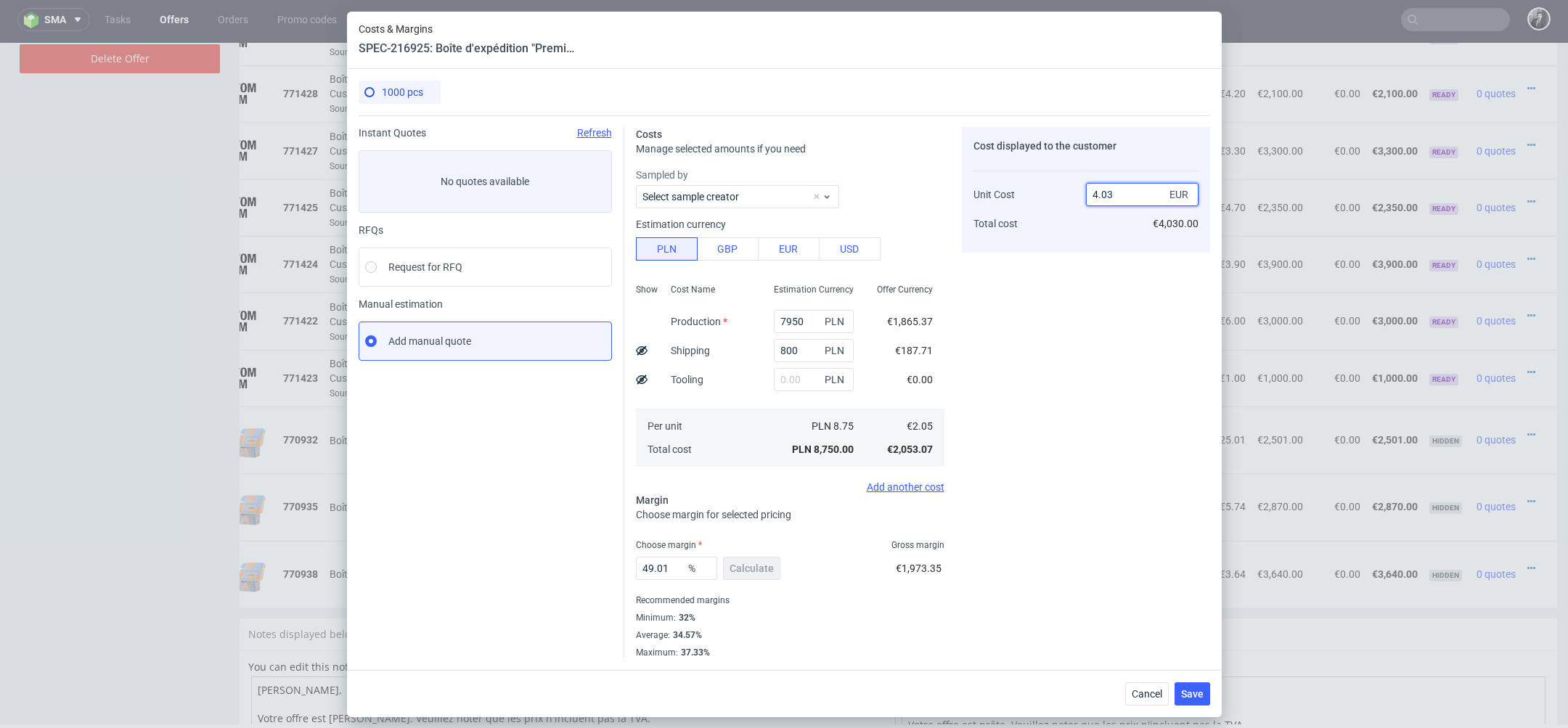
click at [1140, 198] on input "4.03" at bounding box center [1142, 195] width 113 height 23
type input "4.50"
type input "54.44444444444444"
type input "4.49"
type input "54.342984409799556"
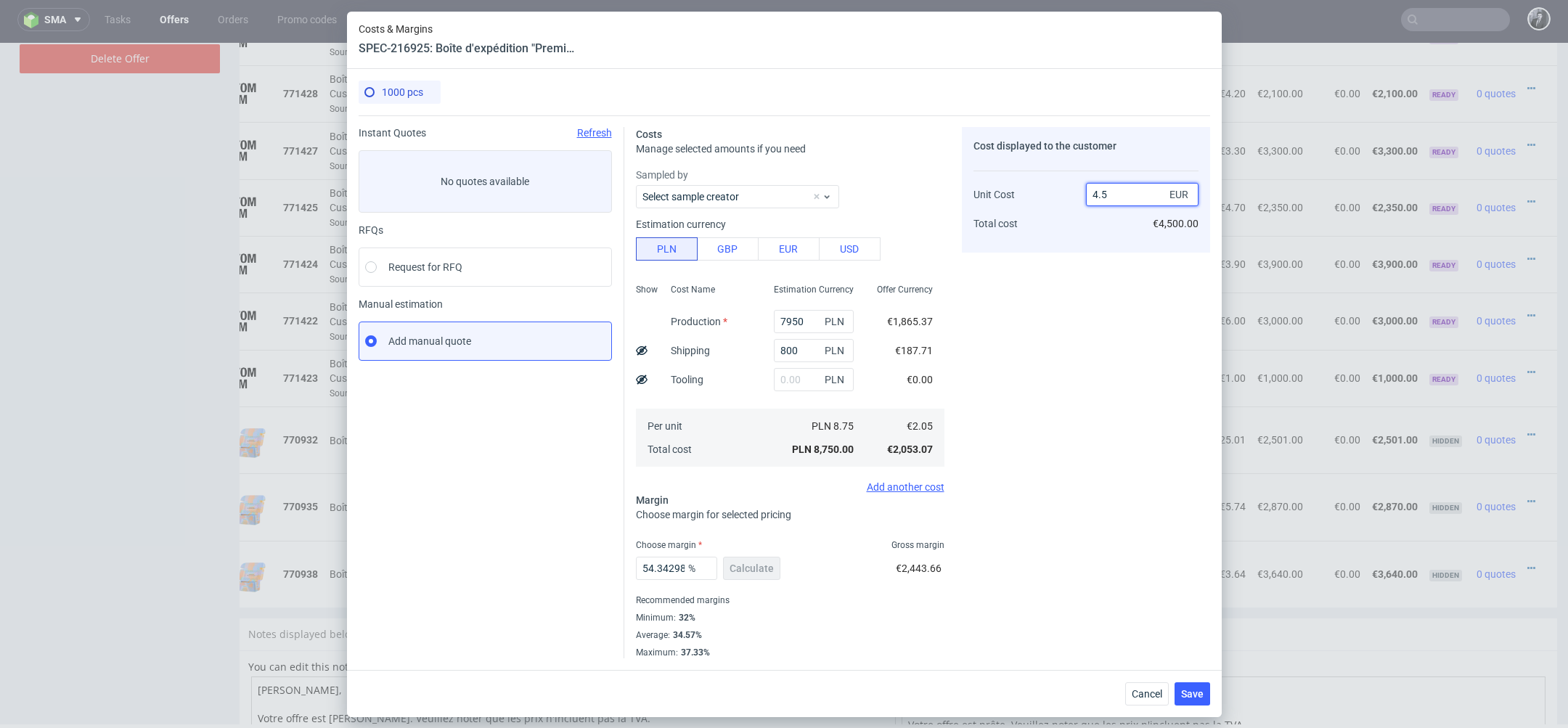
type input "4.5"
click at [1116, 385] on div "Cost displayed to the customer Unit Cost Total cost 4.5 EUR €4,500.00" at bounding box center [1086, 392] width 248 height 531
click at [1189, 692] on span "Save" at bounding box center [1192, 693] width 22 height 10
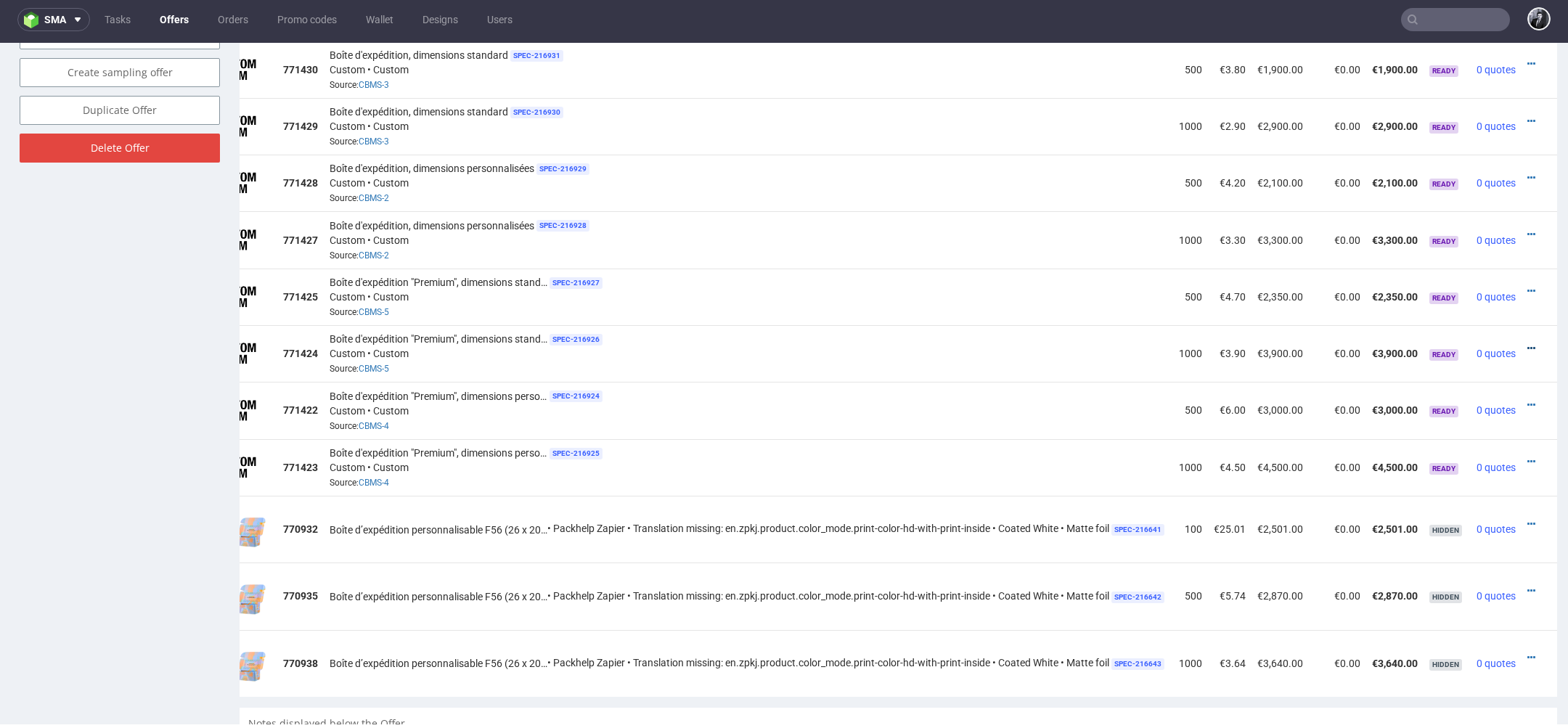
click at [1527, 343] on icon at bounding box center [1530, 347] width 8 height 10
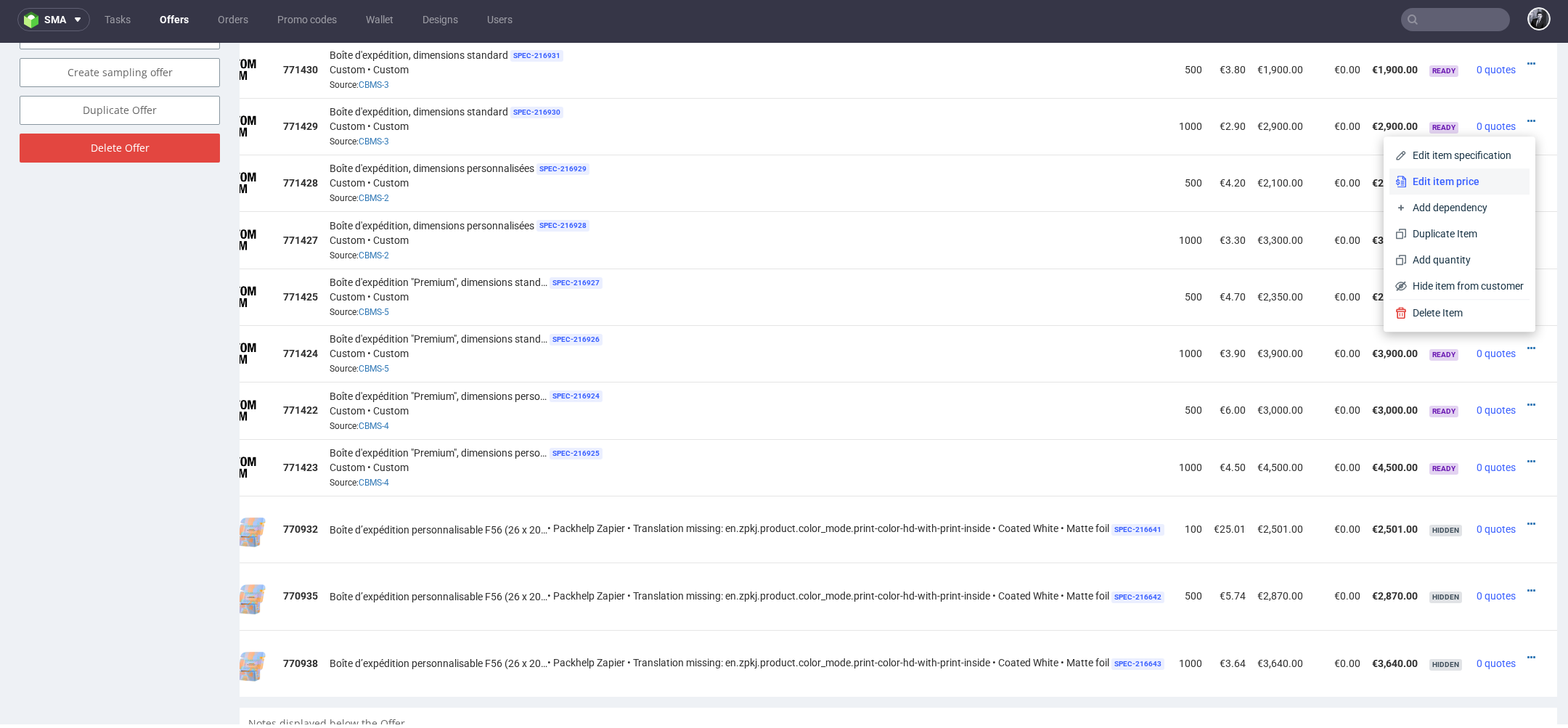
click at [1445, 186] on span "Edit item price" at bounding box center [1464, 181] width 117 height 14
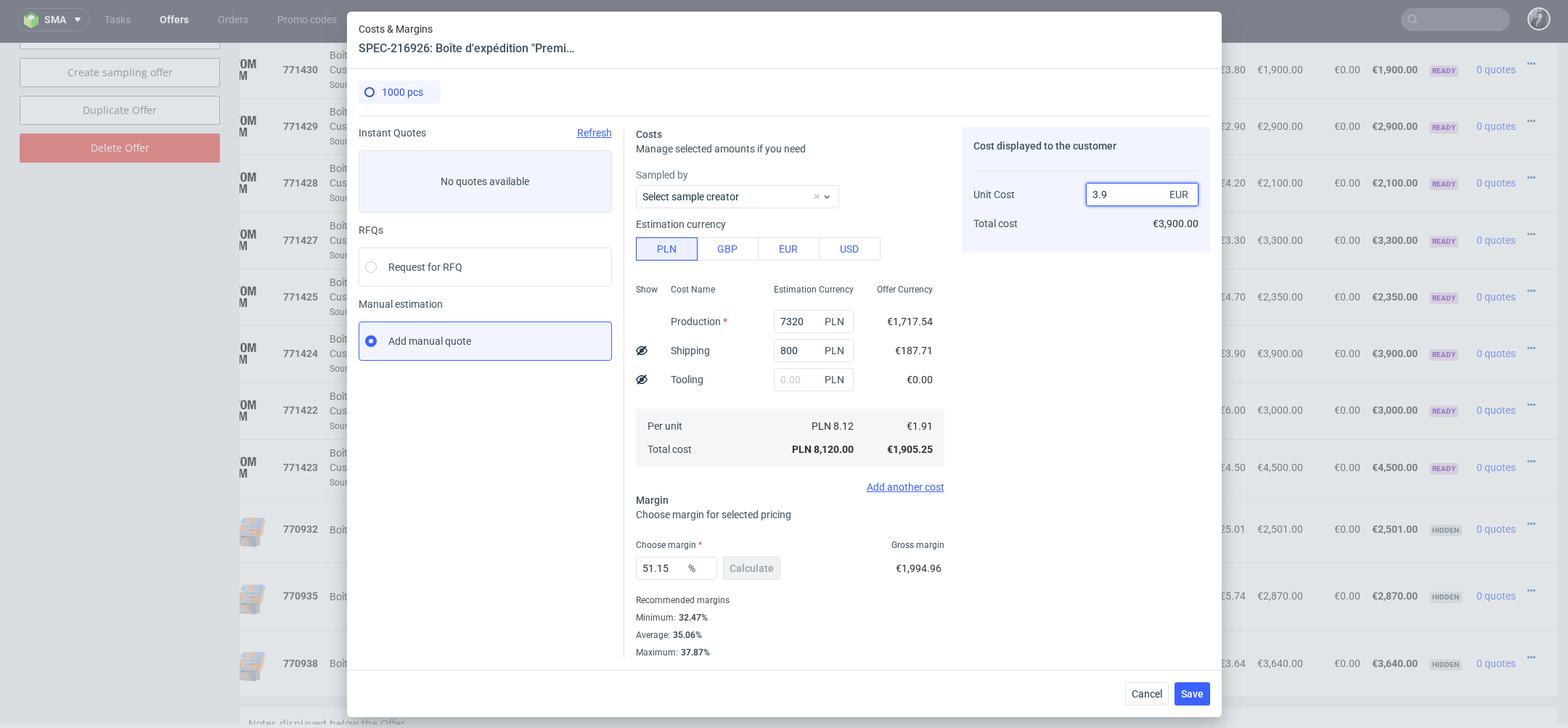
click at [1129, 189] on input "3.9" at bounding box center [1142, 195] width 113 height 23
type input "3.7"
type input "48.37837837837838"
type input "3.50"
type input "45.42857142857143"
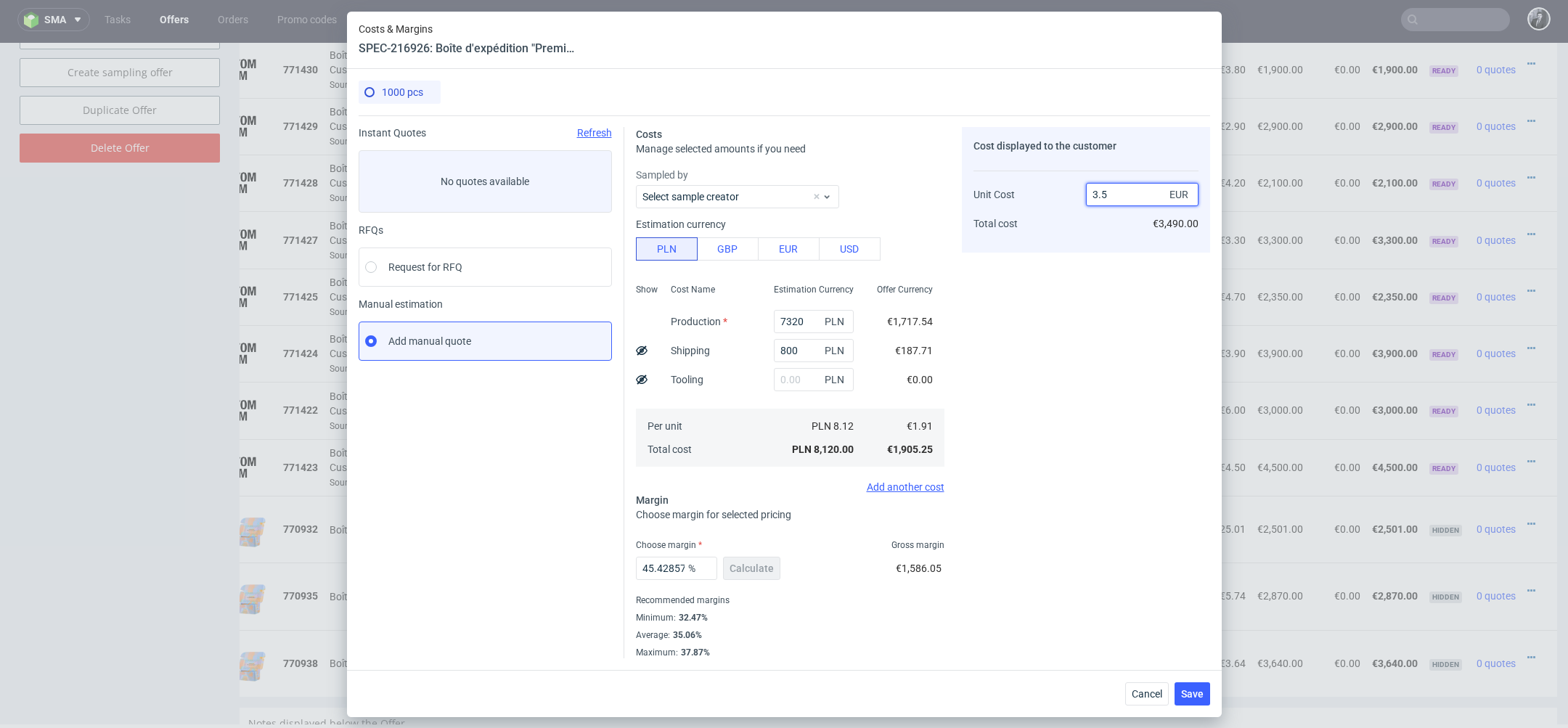
type input "3.51"
type input "45.58404558404558"
type input "3.5"
click at [1192, 689] on span "Save" at bounding box center [1192, 693] width 22 height 10
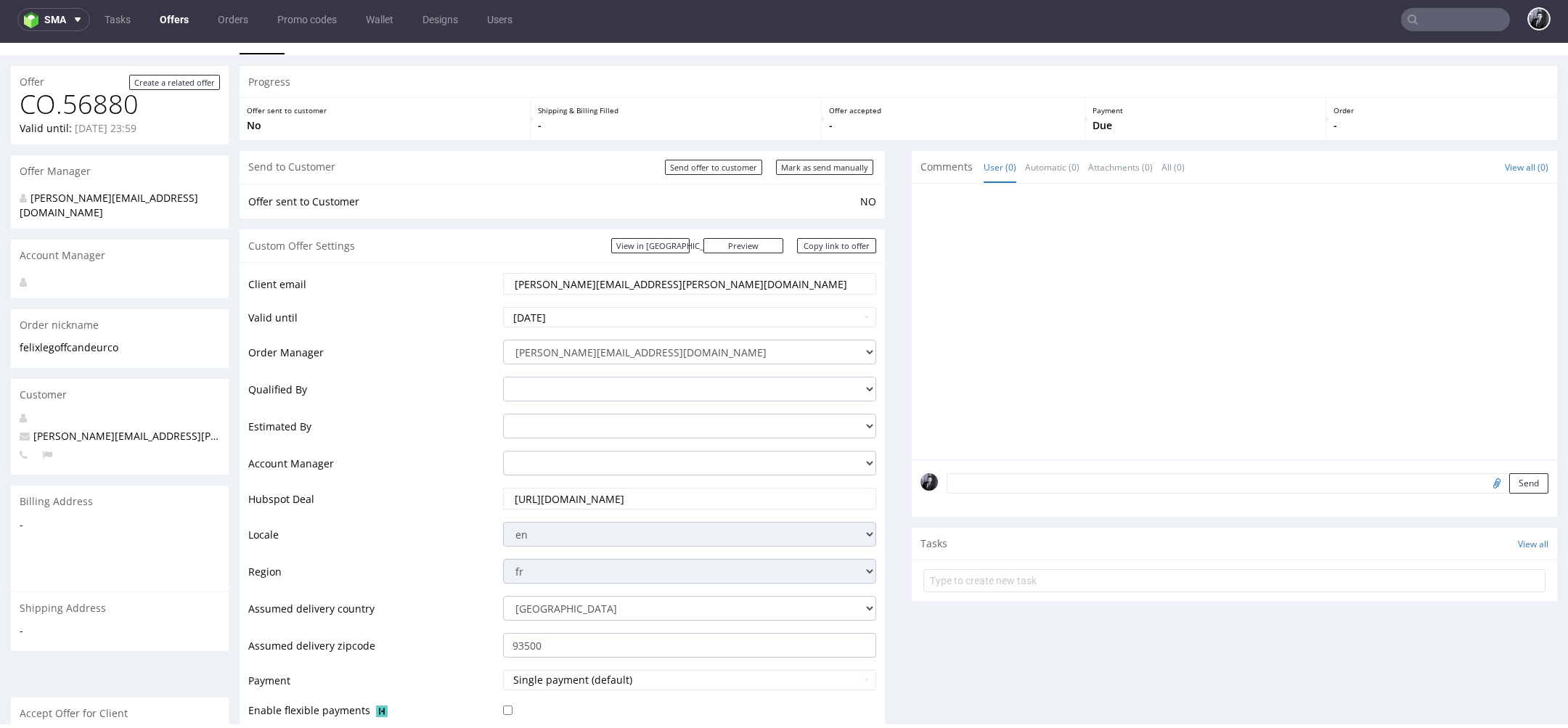
scroll to position [0, 0]
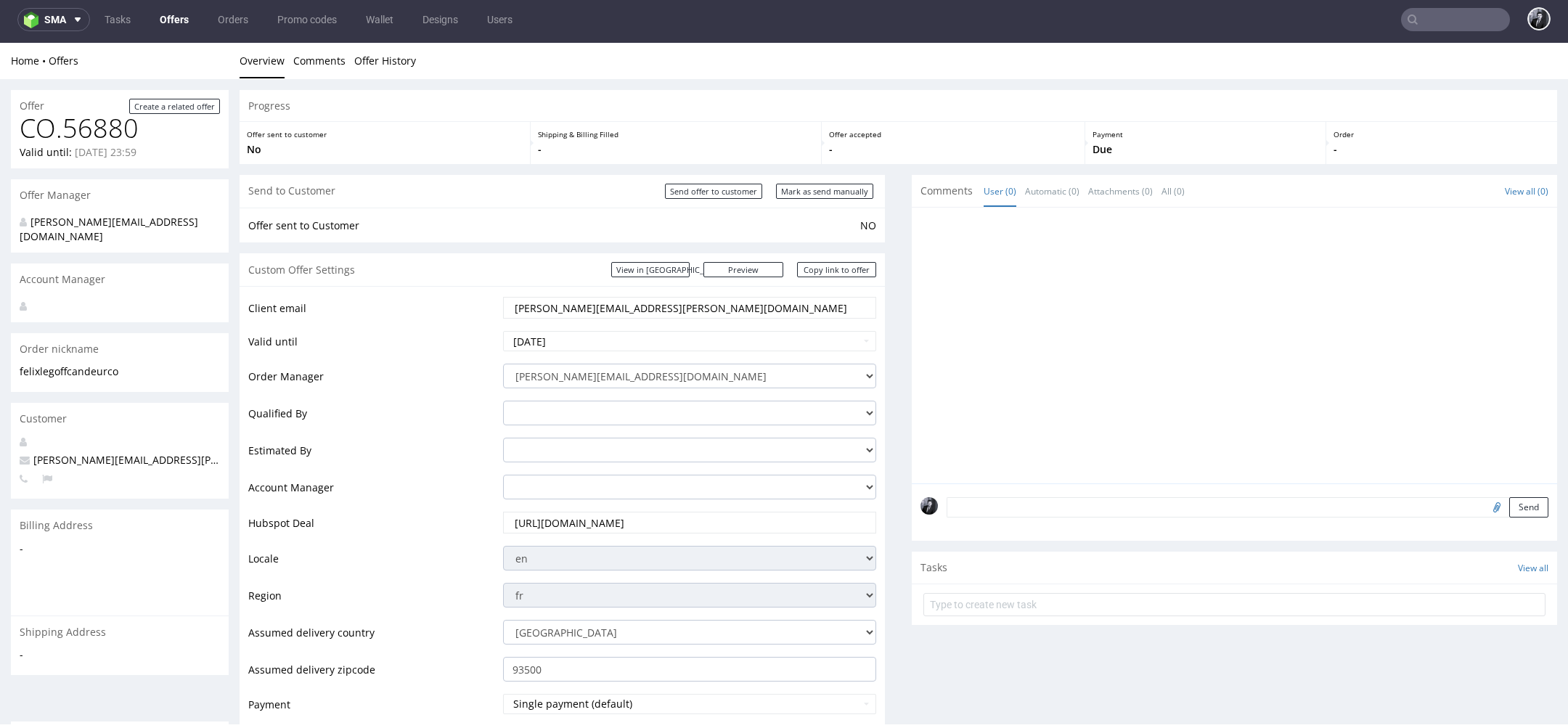
click at [668, 355] on td "2025-09-26" at bounding box center [688, 346] width 377 height 33
click at [671, 342] on input "2025-09-26" at bounding box center [689, 341] width 373 height 21
click at [629, 328] on td "10" at bounding box center [625, 320] width 21 height 21
type input "[DATE]"
click at [458, 396] on td "Order Manager" at bounding box center [373, 381] width 251 height 37
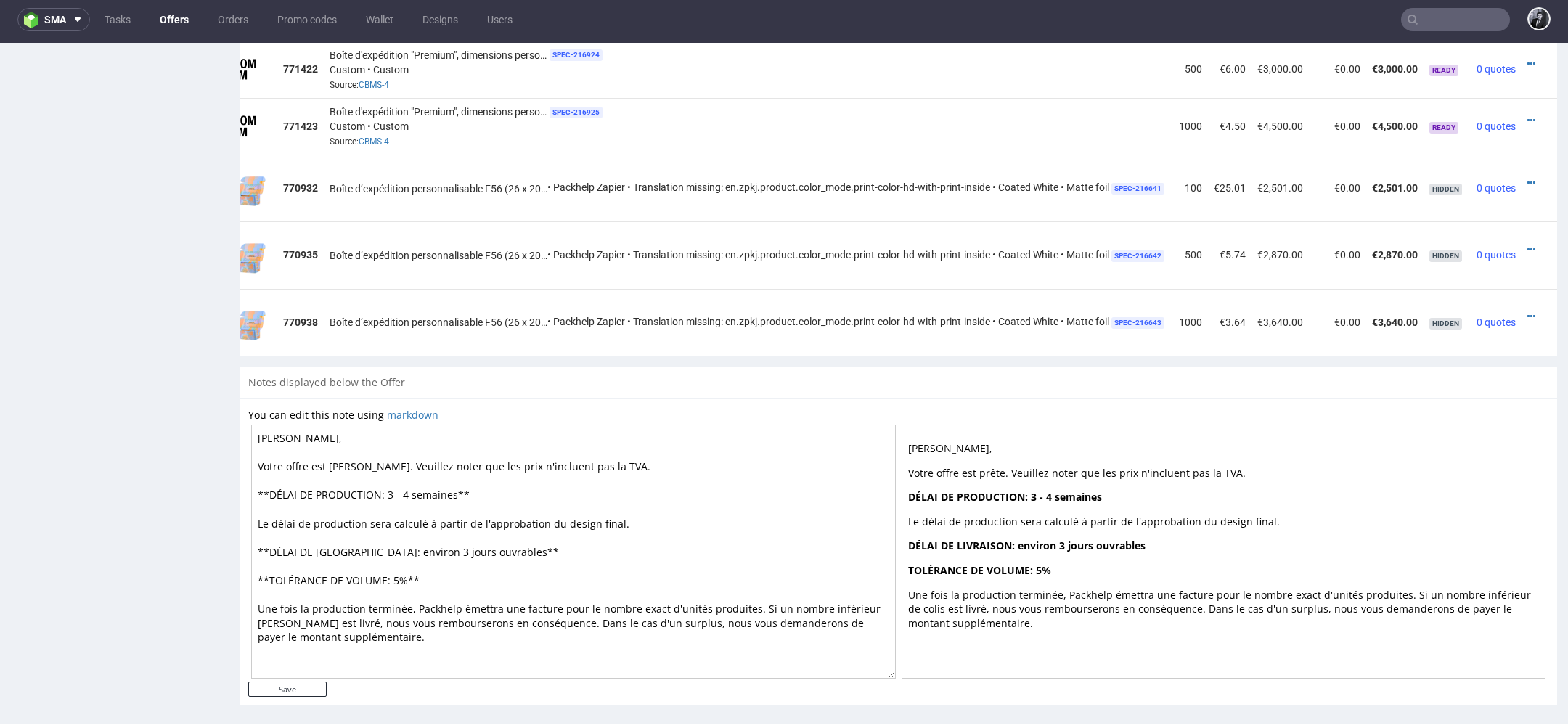
scroll to position [1266, 0]
click at [309, 684] on input "Save" at bounding box center [288, 688] width 79 height 15
type input "In progress..."
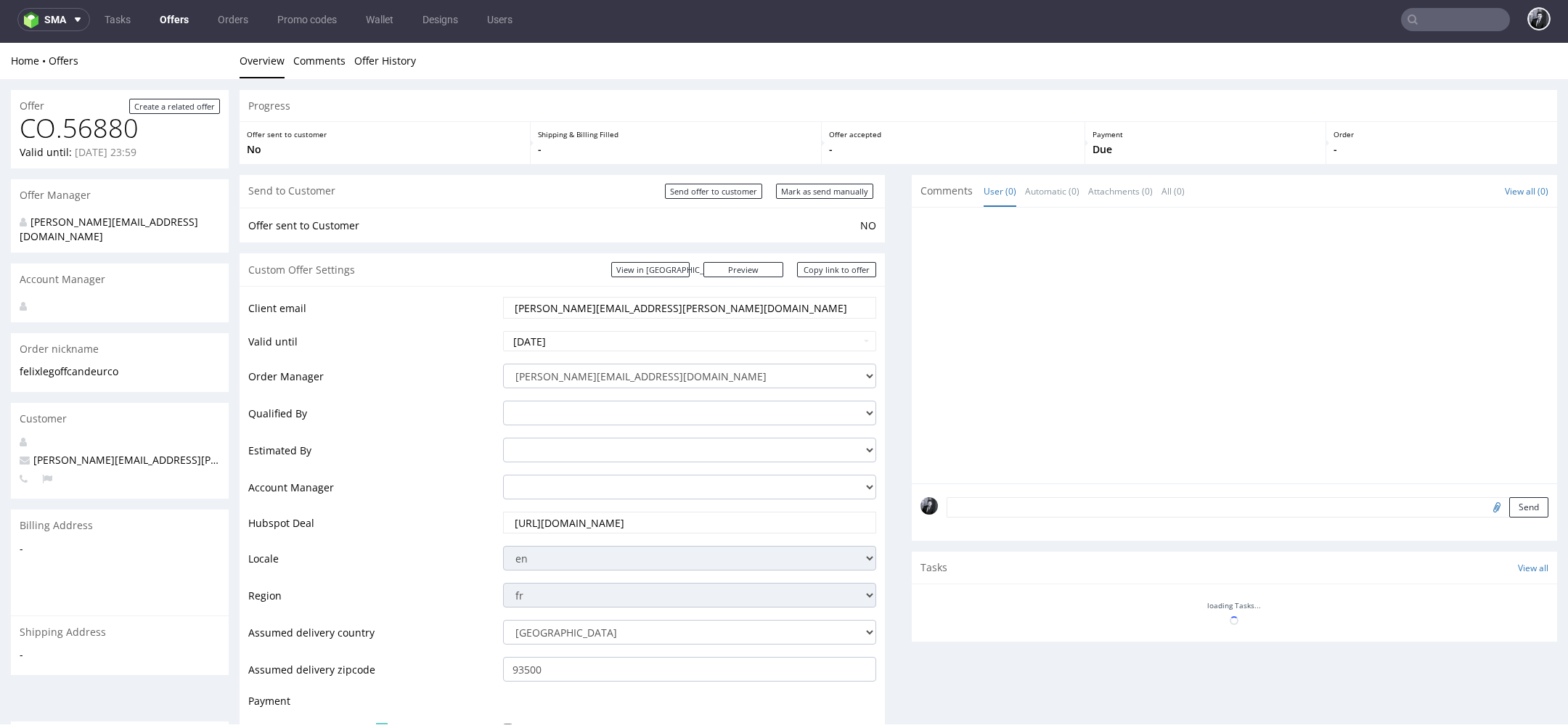
scroll to position [0, 0]
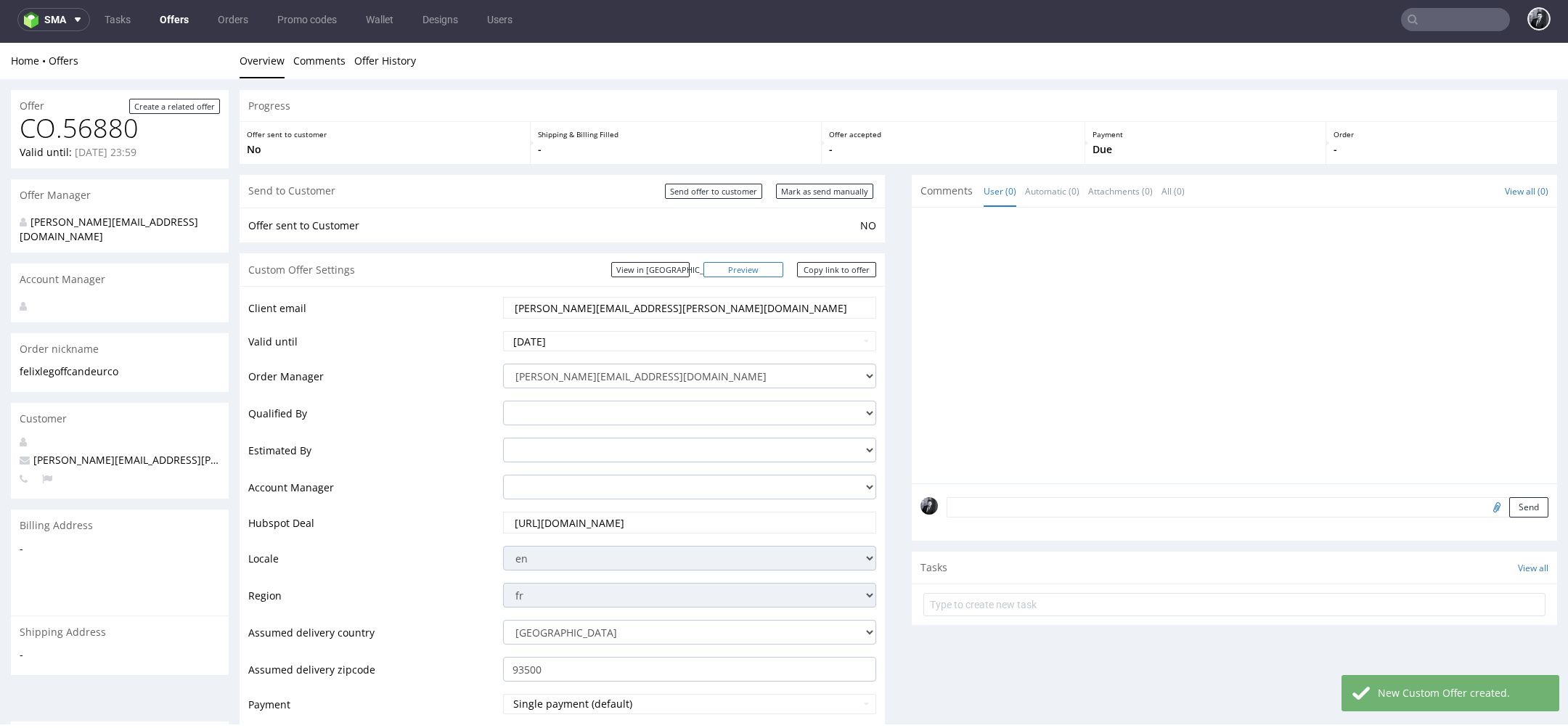
click at [768, 270] on link "Preview" at bounding box center [743, 269] width 79 height 15
click at [838, 264] on link "Copy link to offer" at bounding box center [837, 269] width 79 height 15
click at [758, 267] on link "Preview" at bounding box center [743, 269] width 79 height 15
click at [708, 228] on td "Offer sent to Customer" at bounding box center [552, 226] width 608 height 18
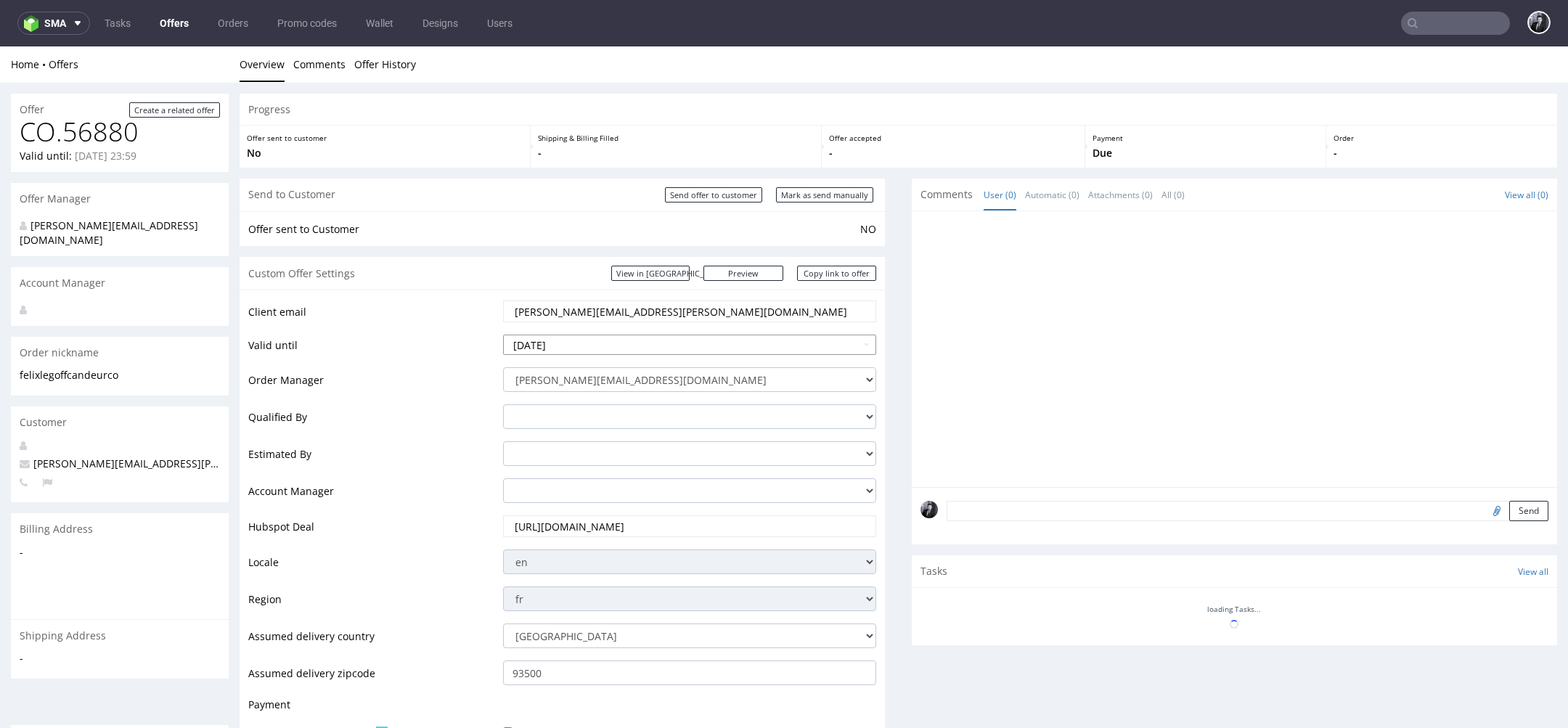
click at [572, 339] on input "[DATE]" at bounding box center [689, 345] width 373 height 21
click at [642, 347] on input "[DATE]" at bounding box center [689, 345] width 373 height 21
click at [520, 348] on input "[DATE]" at bounding box center [689, 345] width 373 height 21
click at [552, 348] on input "[DATE]" at bounding box center [689, 345] width 373 height 21
click at [591, 343] on input "[DATE]" at bounding box center [689, 345] width 373 height 21
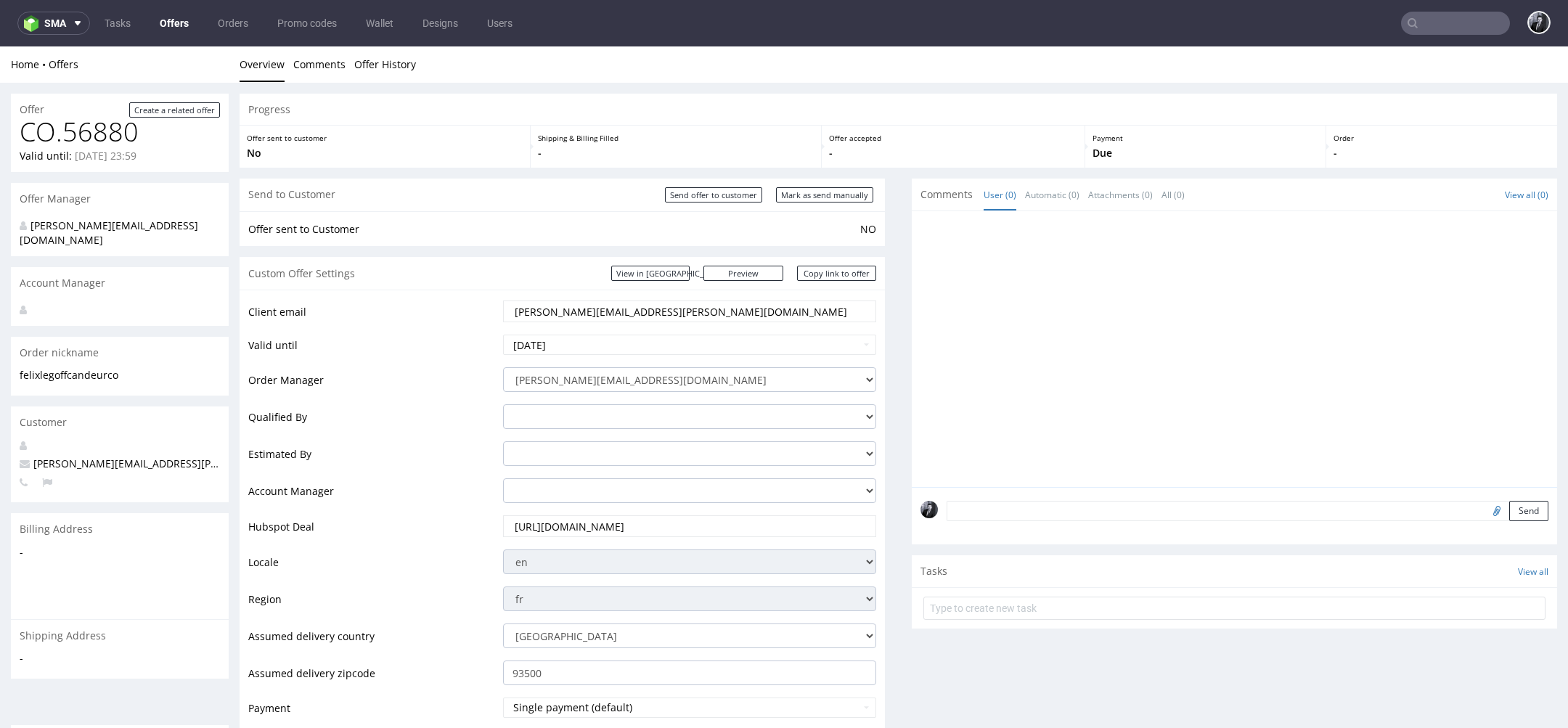
type input "[DATE]"
click at [477, 431] on td "Qualified By" at bounding box center [373, 421] width 251 height 37
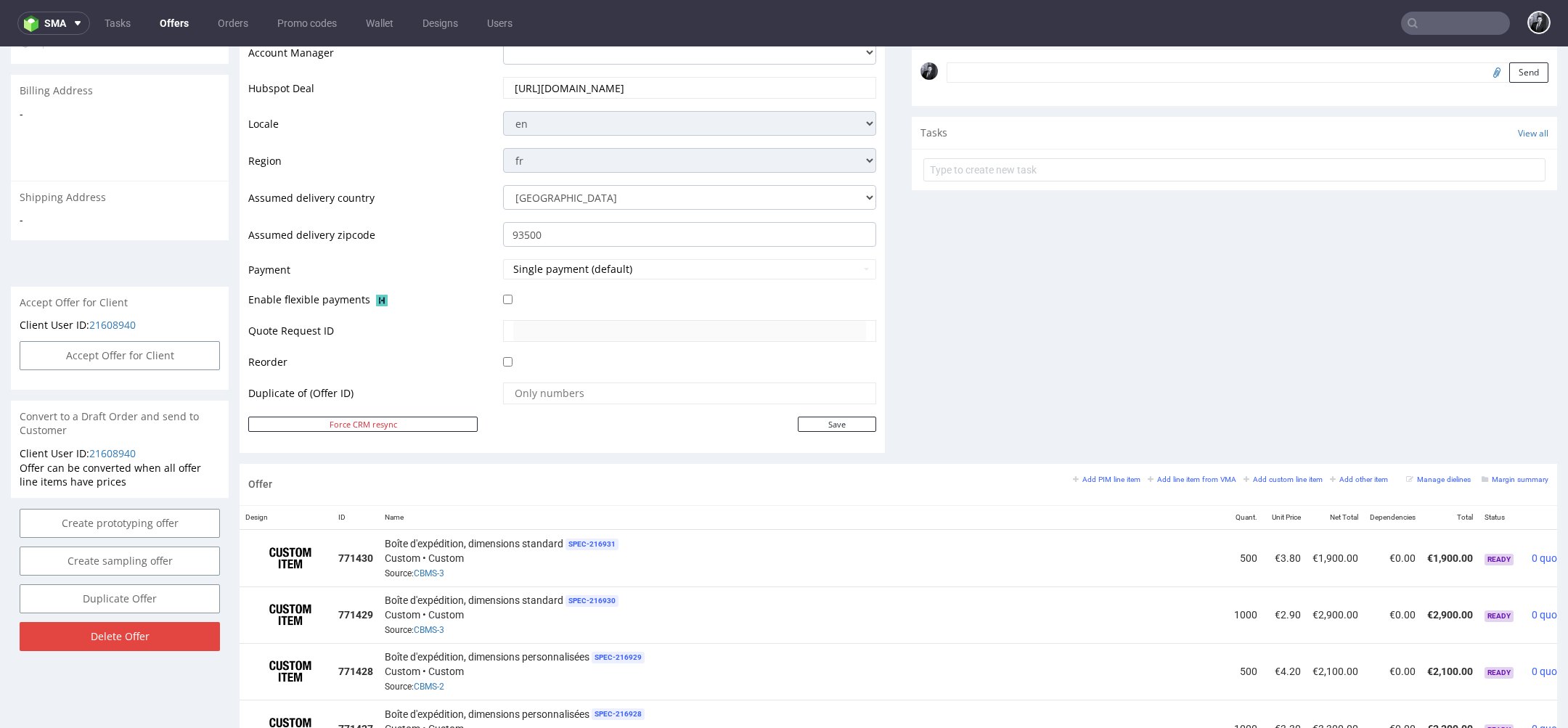
scroll to position [448, 0]
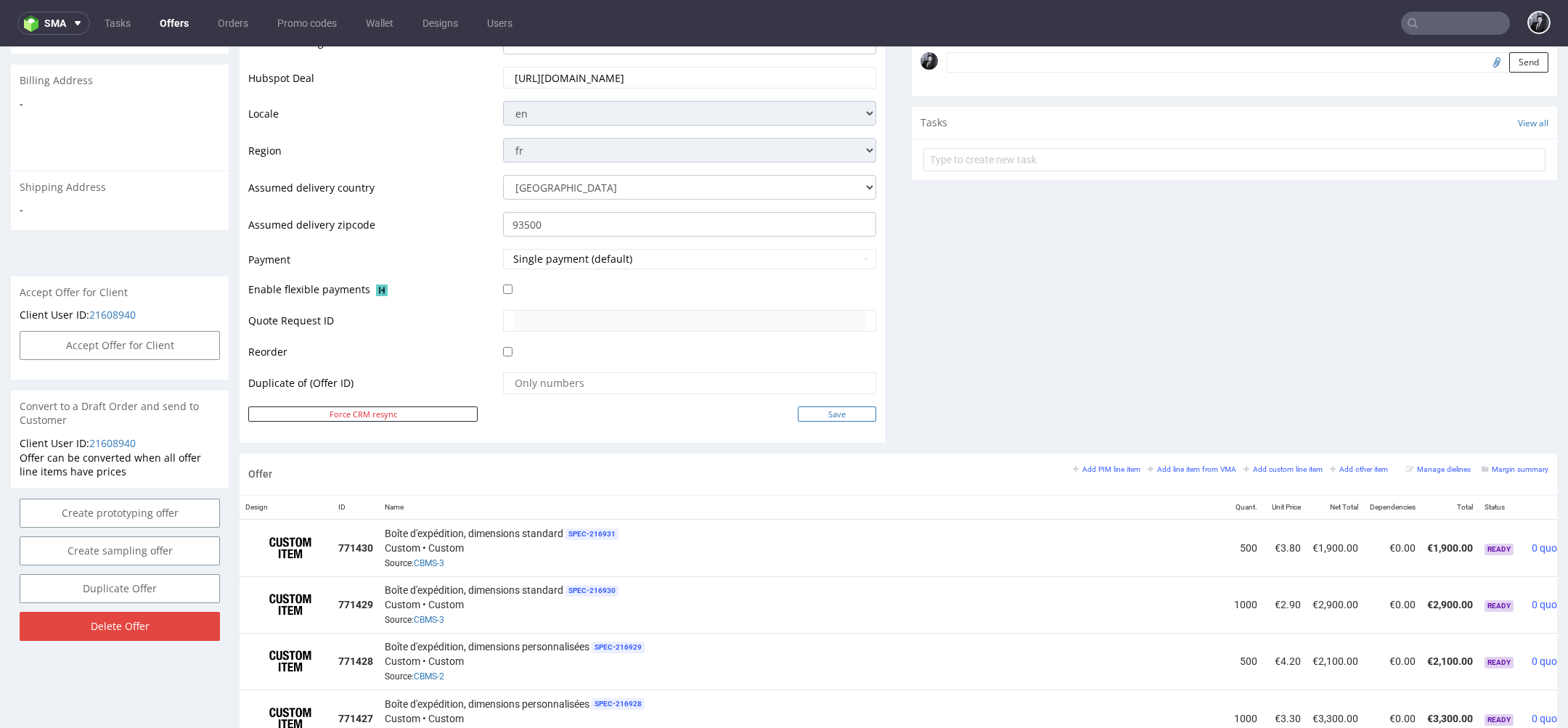
click at [848, 414] on input "Save" at bounding box center [837, 414] width 79 height 15
type input "In progress..."
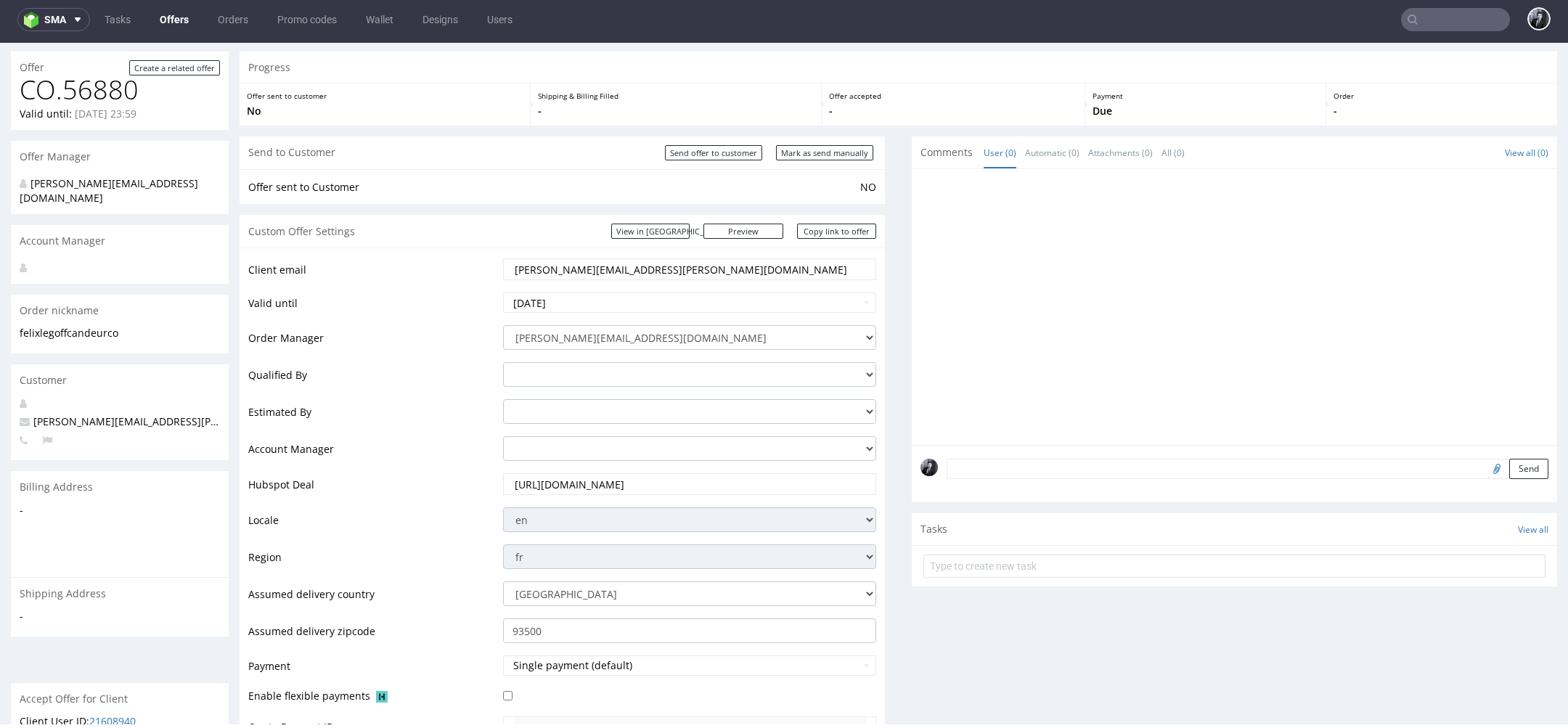
scroll to position [0, 0]
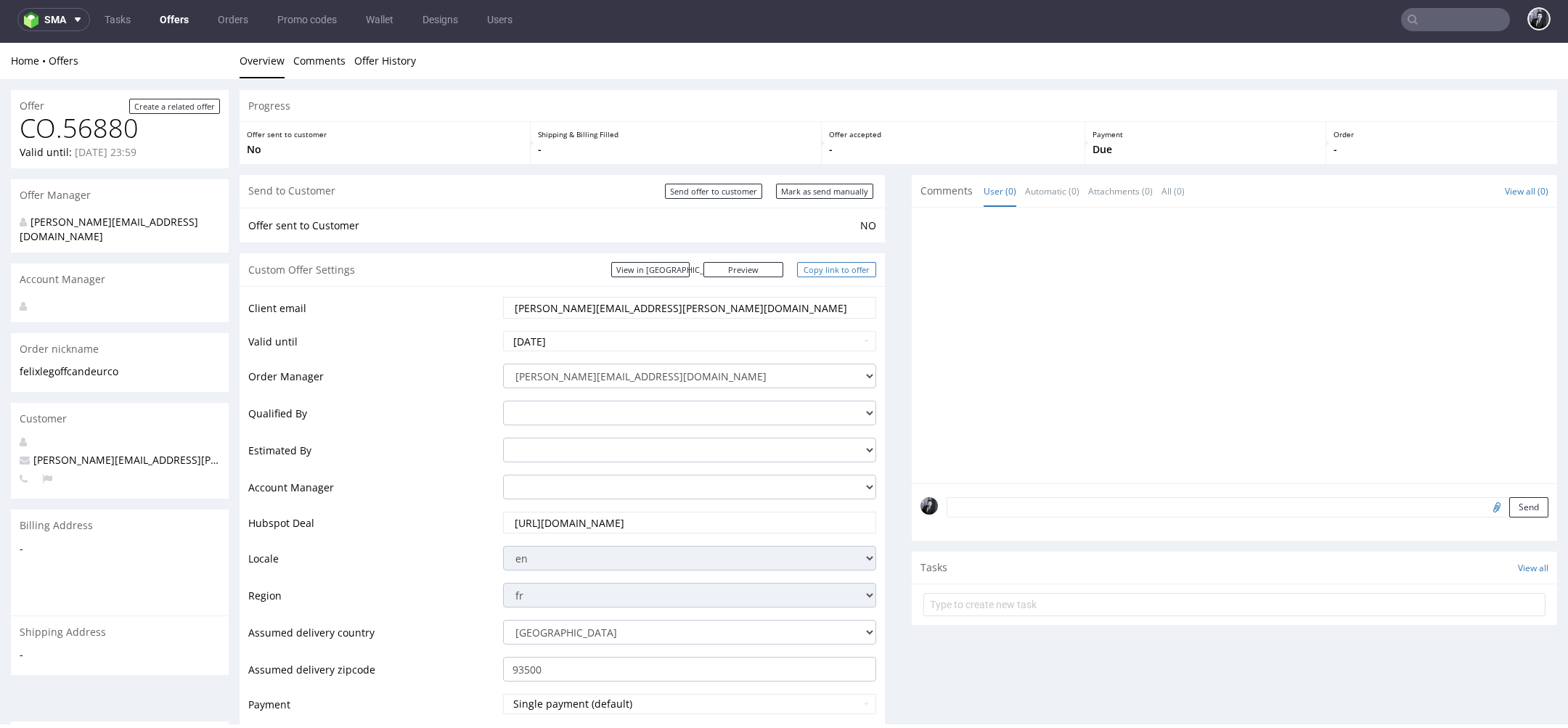
click at [835, 273] on link "Copy link to offer" at bounding box center [837, 269] width 79 height 15
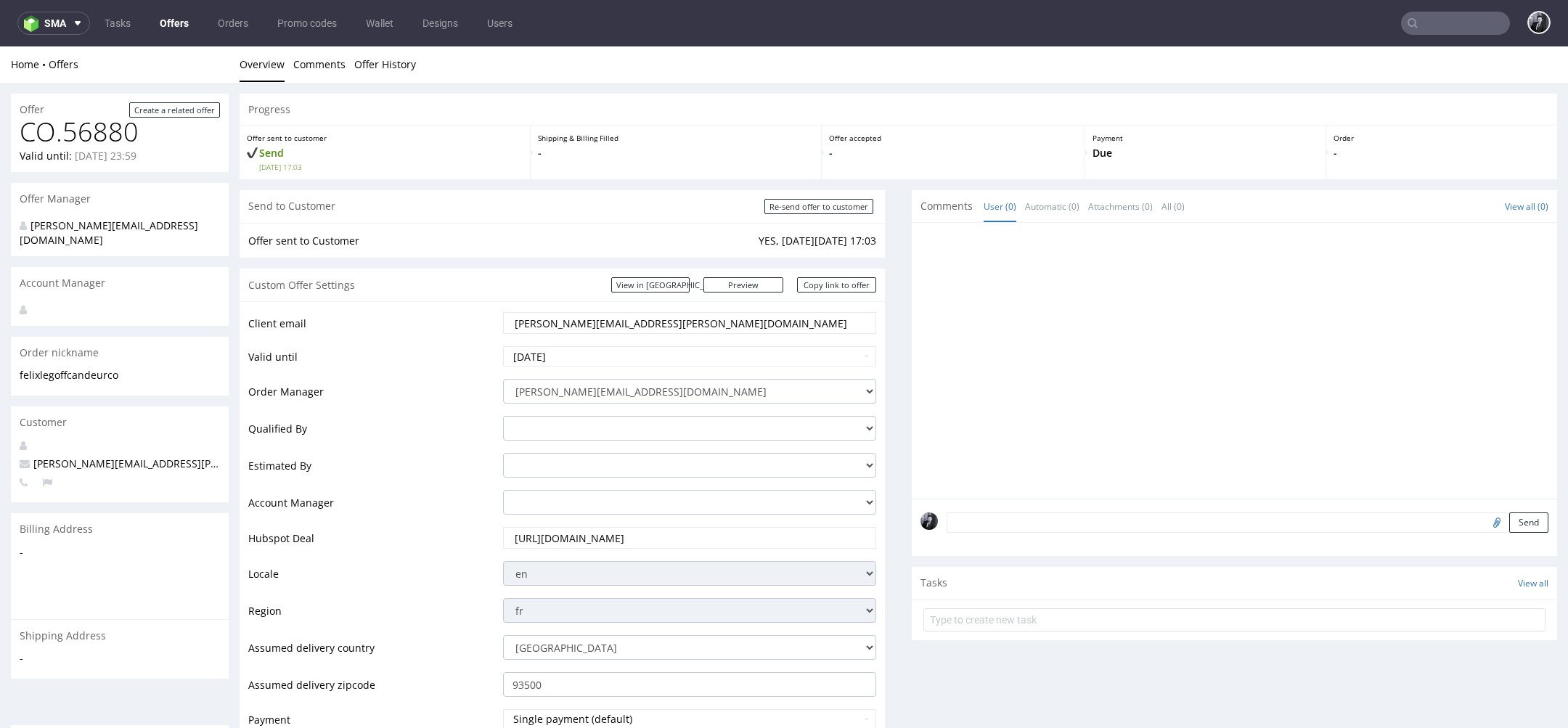
click at [175, 25] on link "Offers" at bounding box center [174, 23] width 46 height 23
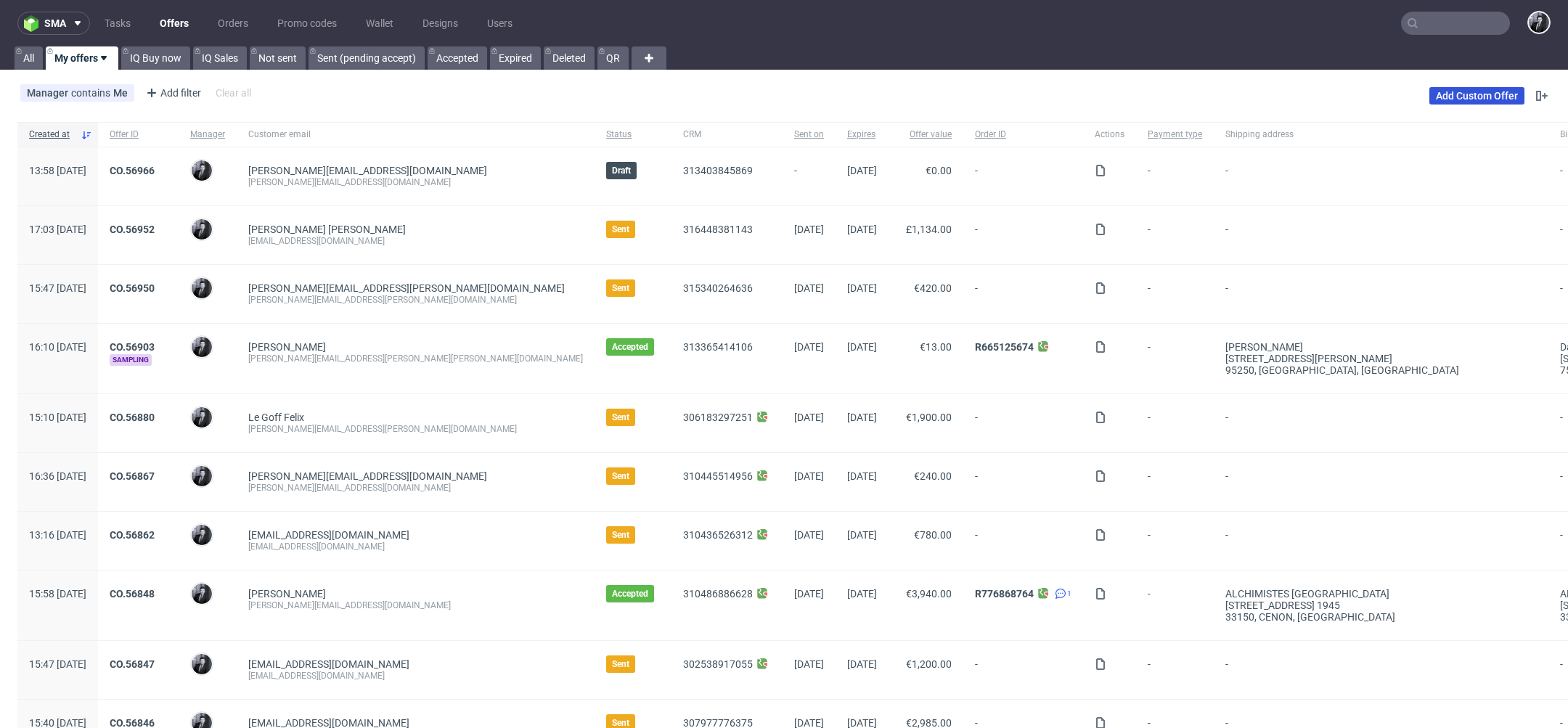
click at [1448, 101] on link "Add Custom Offer" at bounding box center [1477, 96] width 95 height 18
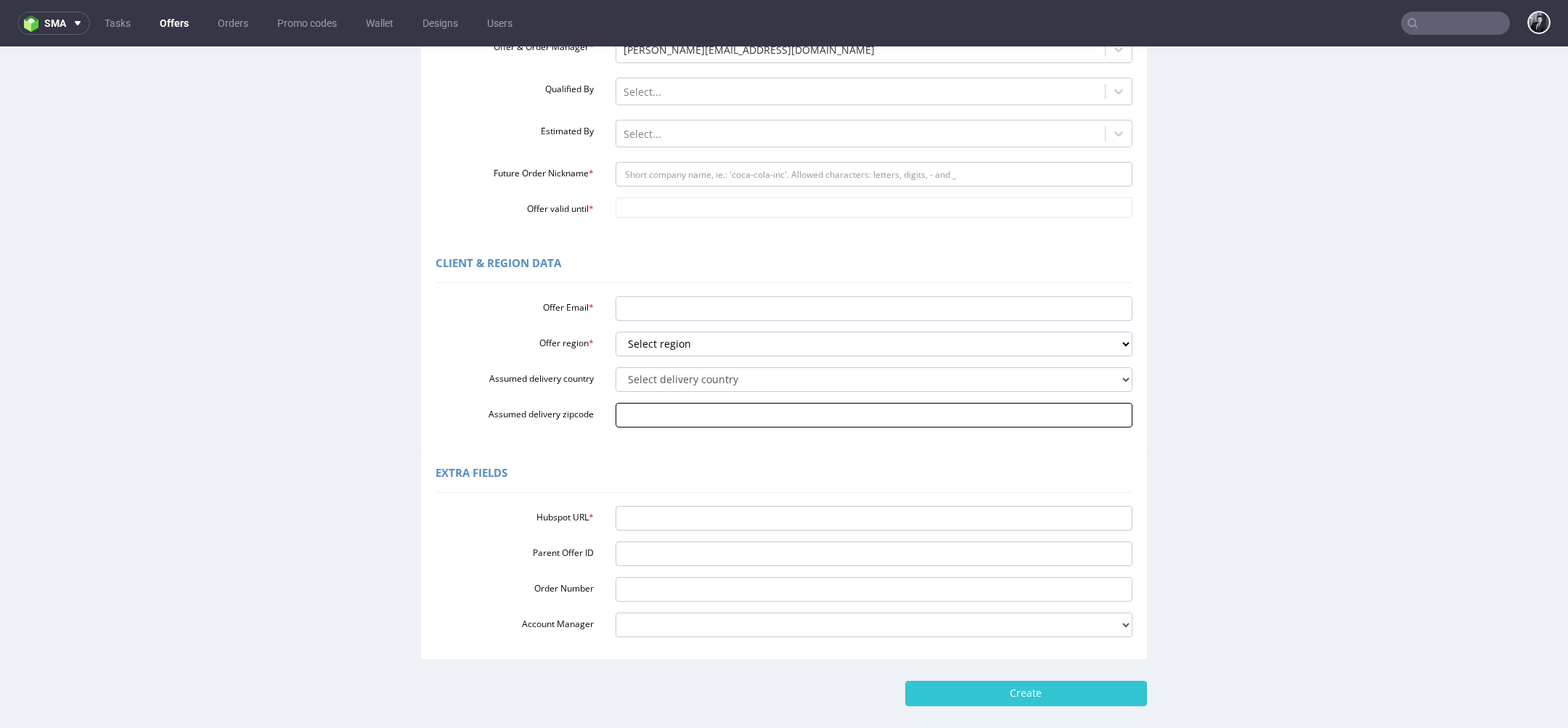
scroll to position [247, 0]
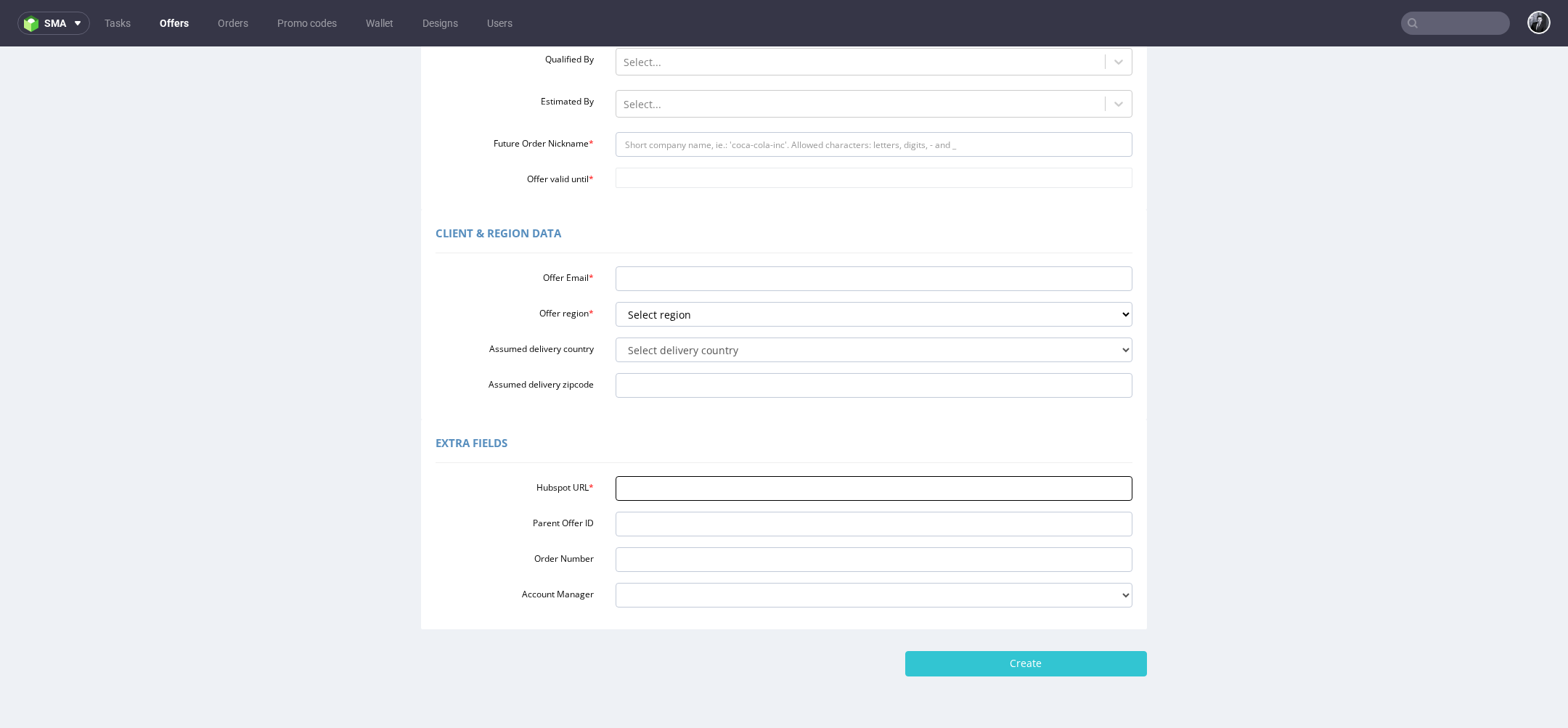
click at [689, 488] on input "Hubspot URL *" at bounding box center [874, 489] width 518 height 25
paste input "[URL][DOMAIN_NAME]"
type input "[URL][DOMAIN_NAME]"
click at [718, 305] on select "Select region eu gb de pl fr it es" at bounding box center [874, 314] width 518 height 25
select select "eu"
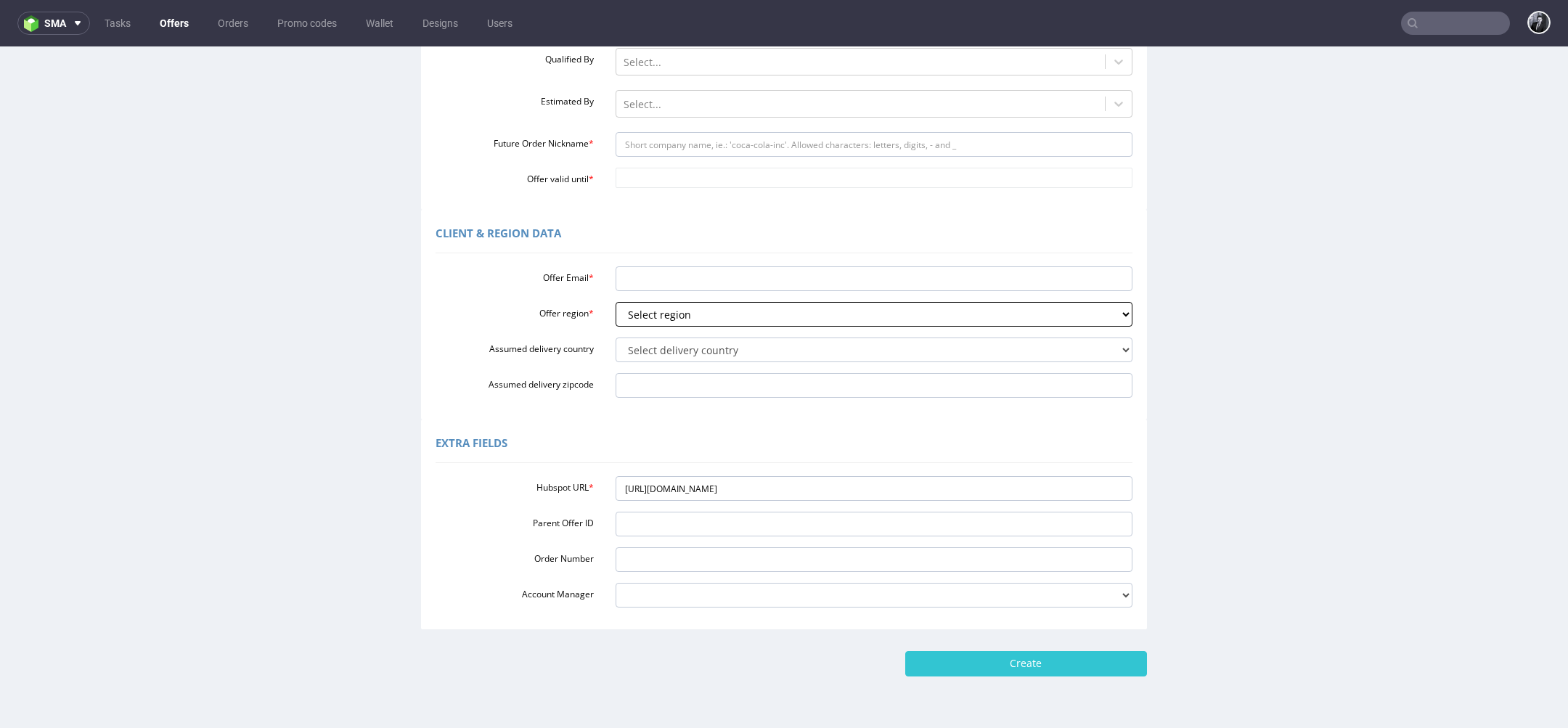
click at [615, 302] on select "Select region eu gb de pl fr it es" at bounding box center [874, 314] width 518 height 25
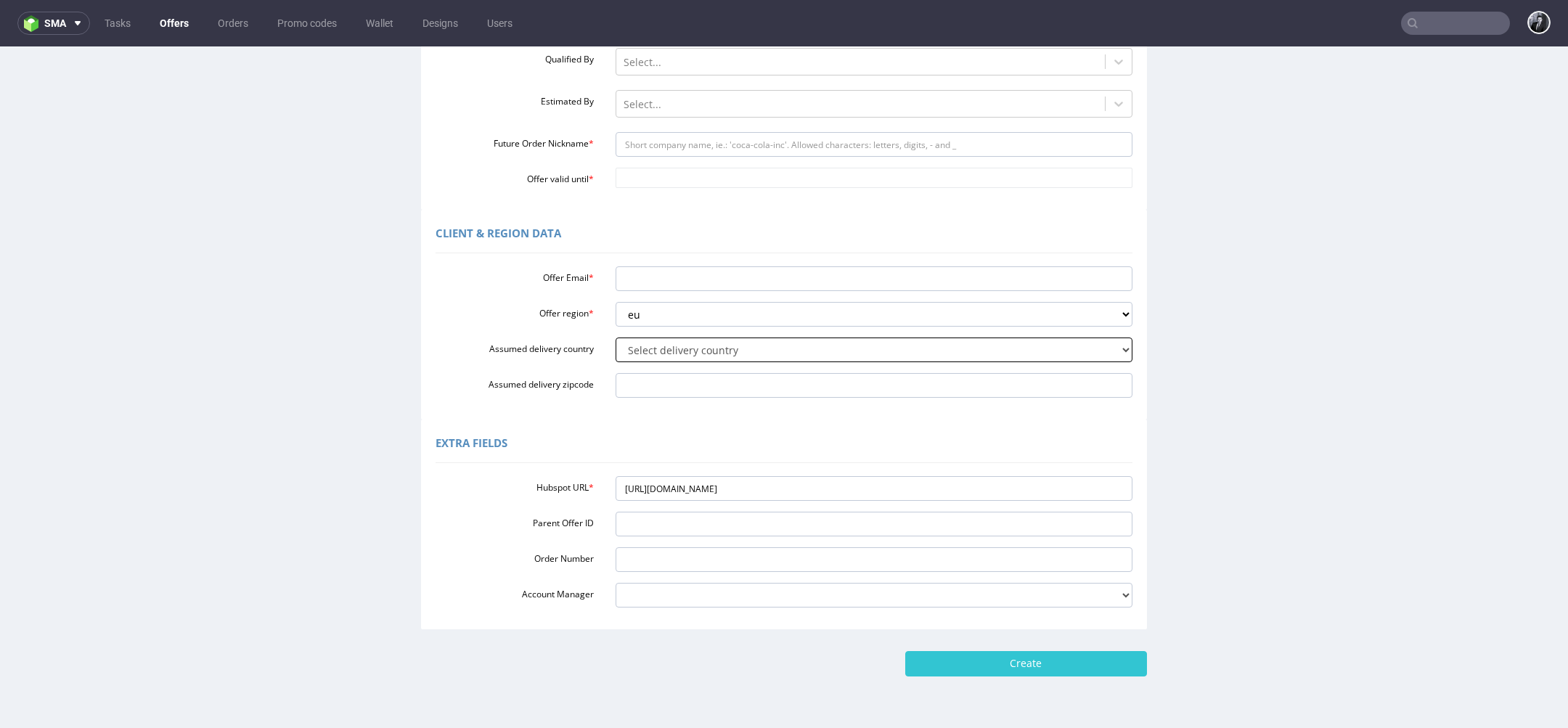
click at [712, 351] on select "Select delivery country [GEOGRAPHIC_DATA] [GEOGRAPHIC_DATA] [GEOGRAPHIC_DATA] […" at bounding box center [874, 350] width 518 height 25
select select "133"
click at [615, 338] on select "Select delivery country [GEOGRAPHIC_DATA] [GEOGRAPHIC_DATA] [GEOGRAPHIC_DATA] […" at bounding box center [874, 350] width 518 height 25
click at [690, 283] on input "Offer Email *" at bounding box center [874, 279] width 518 height 25
paste input "[PERSON_NAME][EMAIL_ADDRESS][DOMAIN_NAME]"
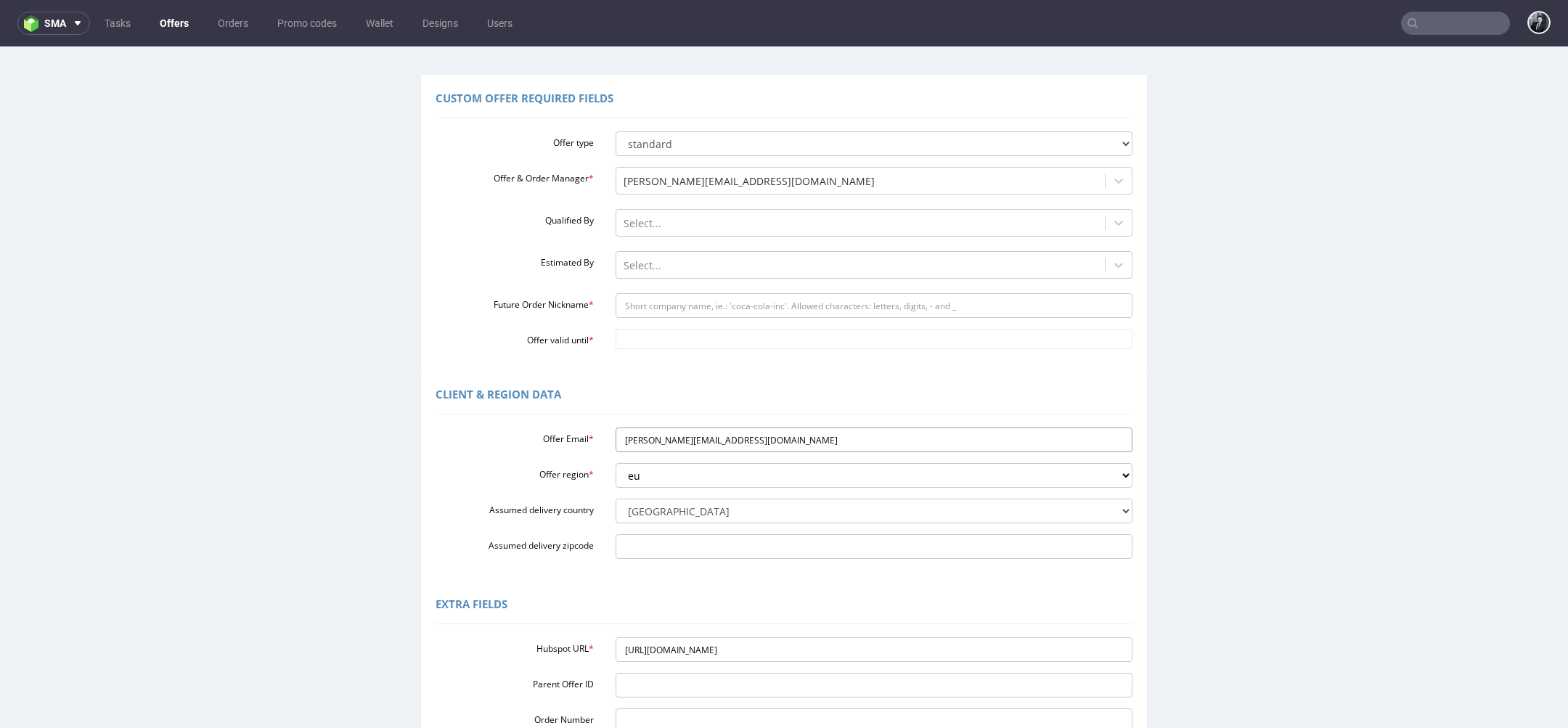
scroll to position [26, 0]
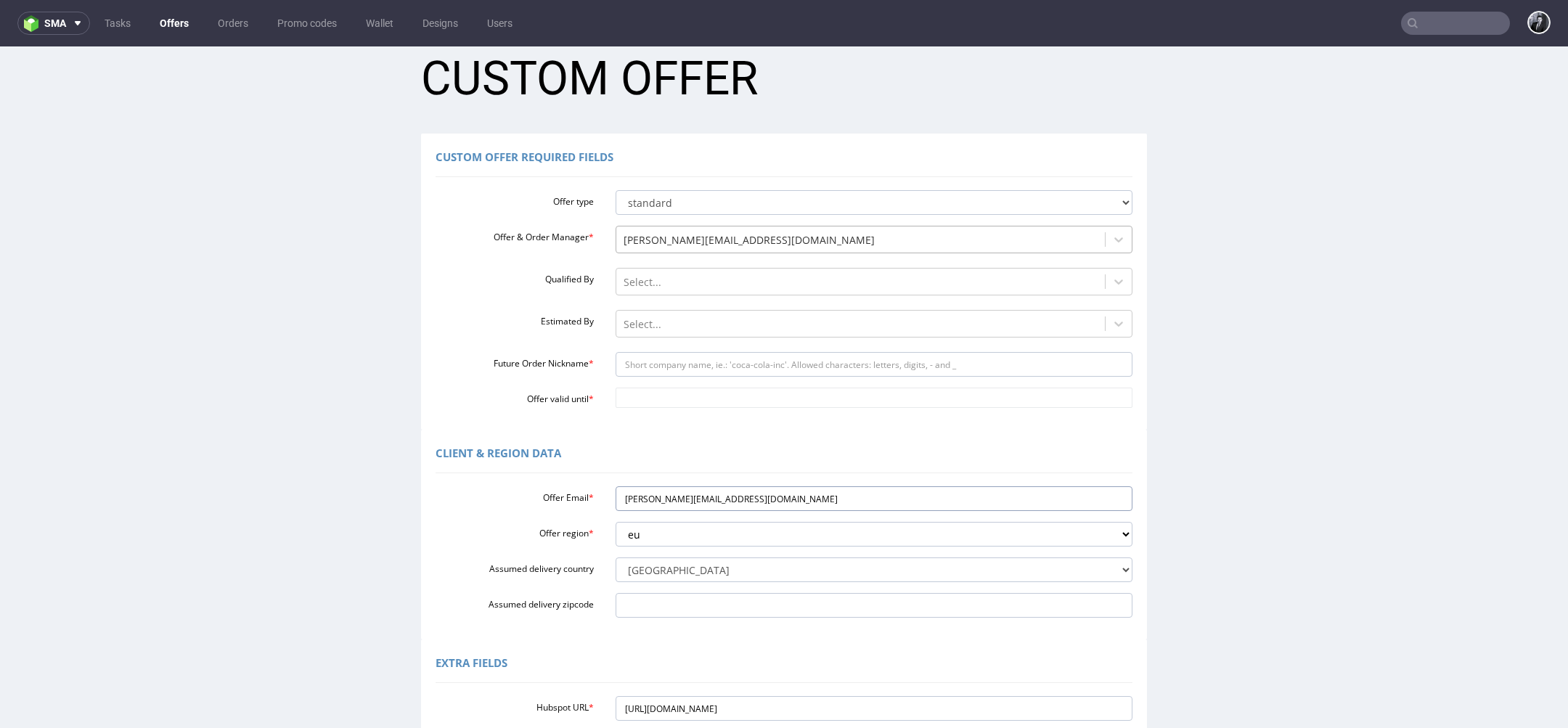
type input "[PERSON_NAME][EMAIL_ADDRESS][DOMAIN_NAME]"
click at [715, 238] on div at bounding box center [861, 240] width 475 height 18
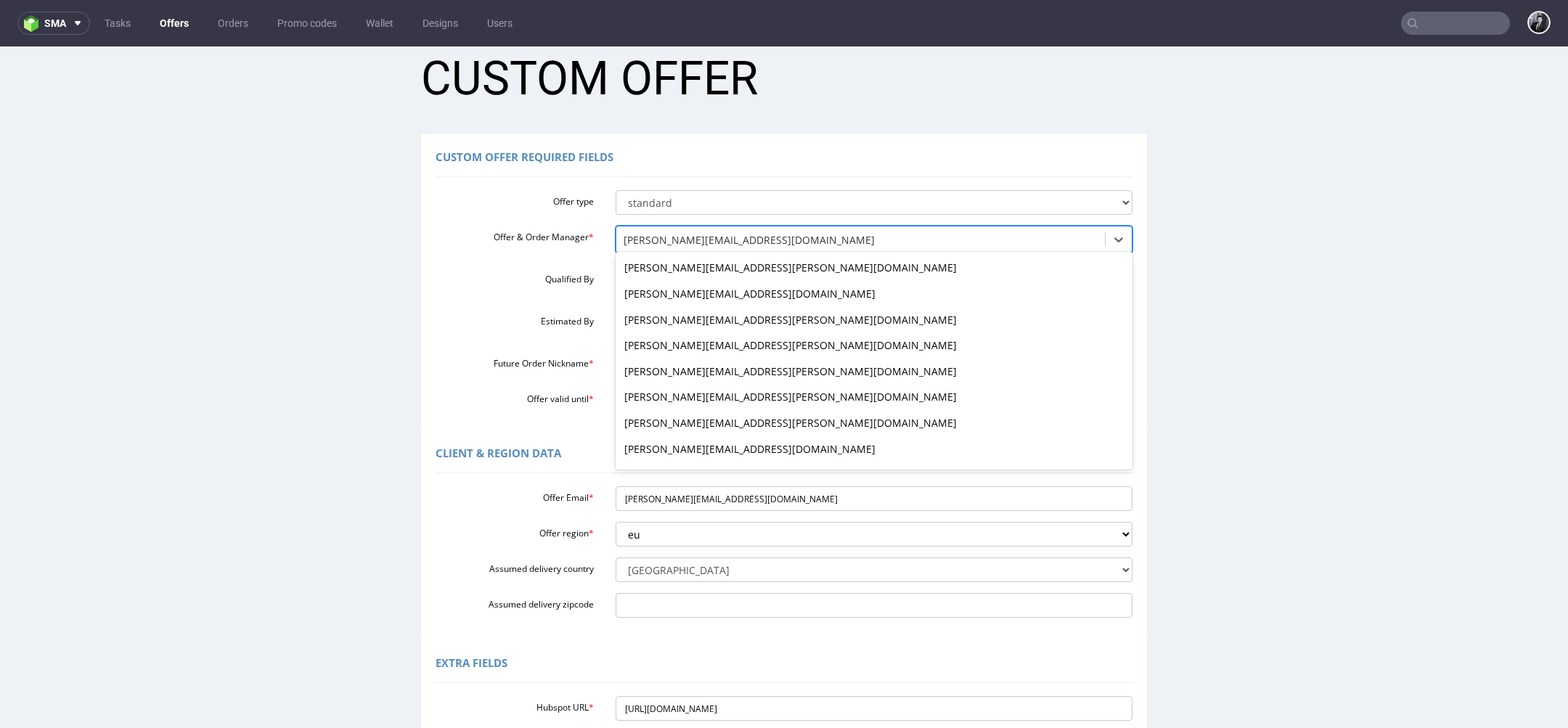
scroll to position [1241, 0]
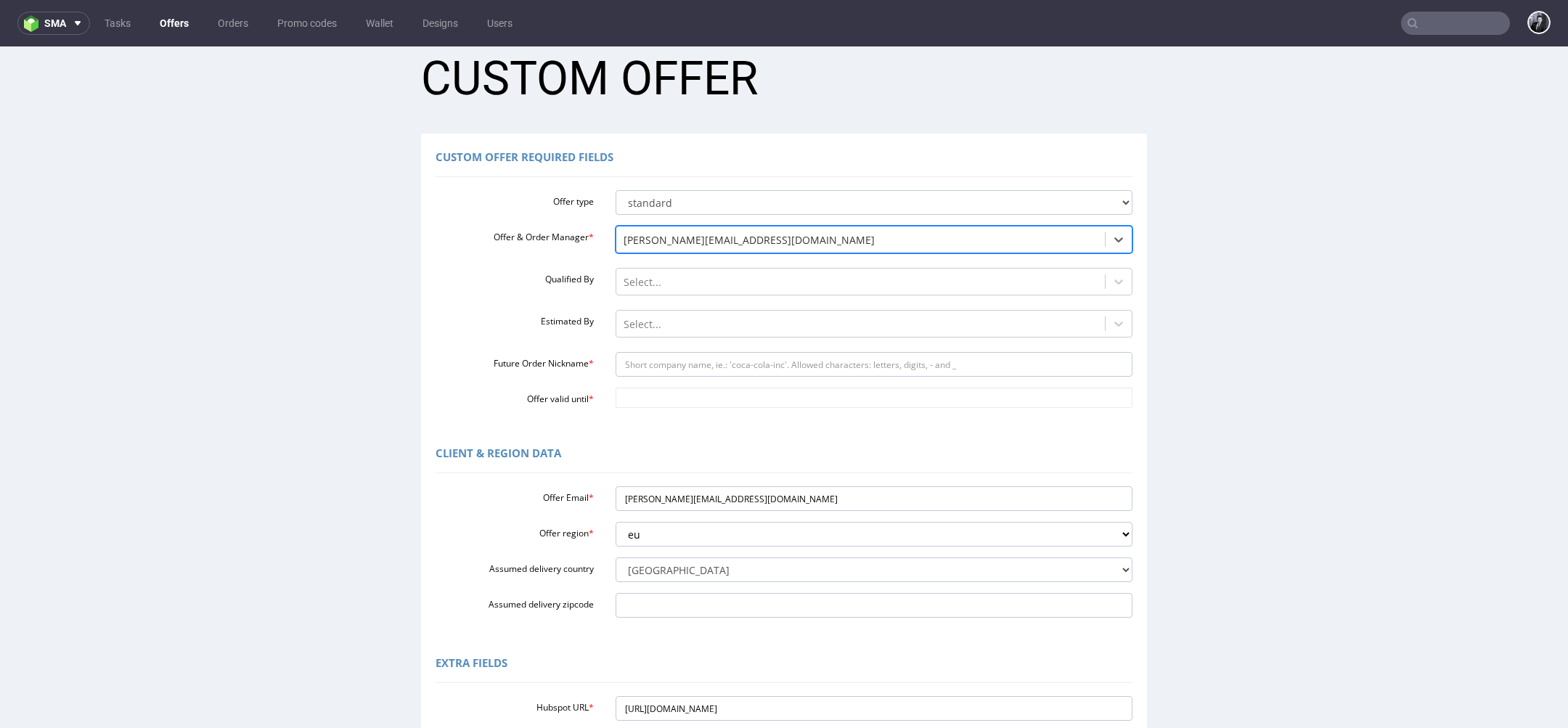
click at [704, 238] on div at bounding box center [861, 240] width 475 height 18
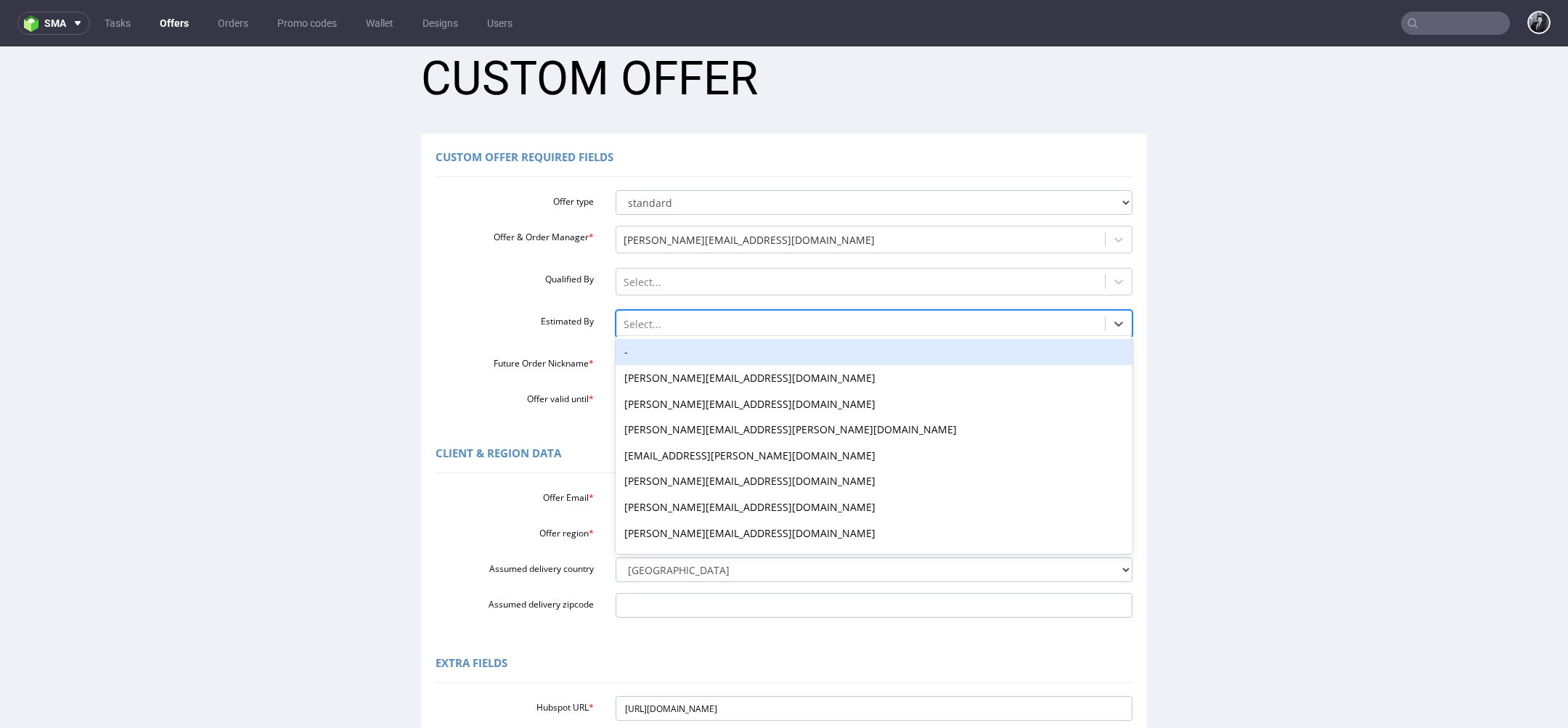
click at [677, 313] on div "Select..." at bounding box center [861, 324] width 489 height 23
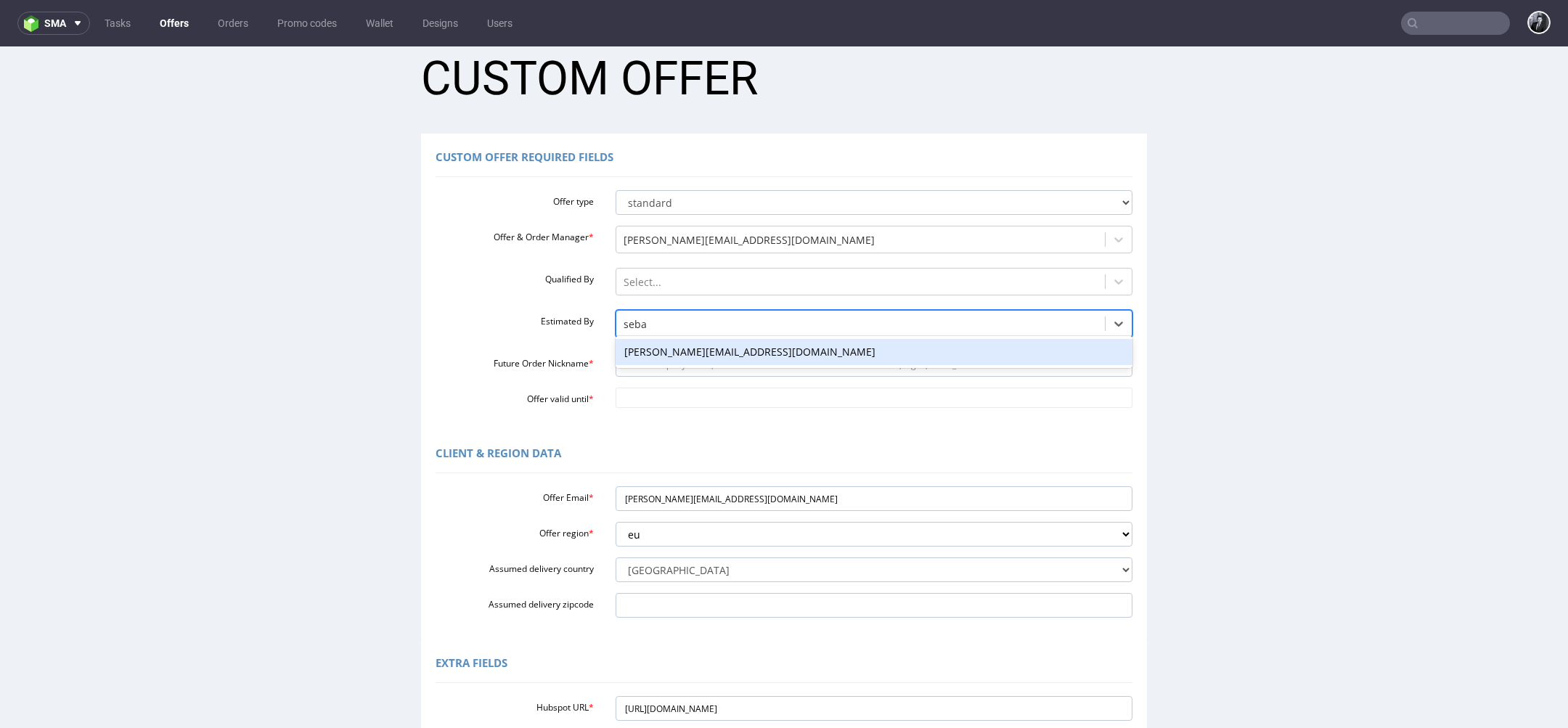
type input "sebas"
click at [705, 354] on div "[PERSON_NAME][EMAIL_ADDRESS][DOMAIN_NAME]" at bounding box center [874, 352] width 518 height 26
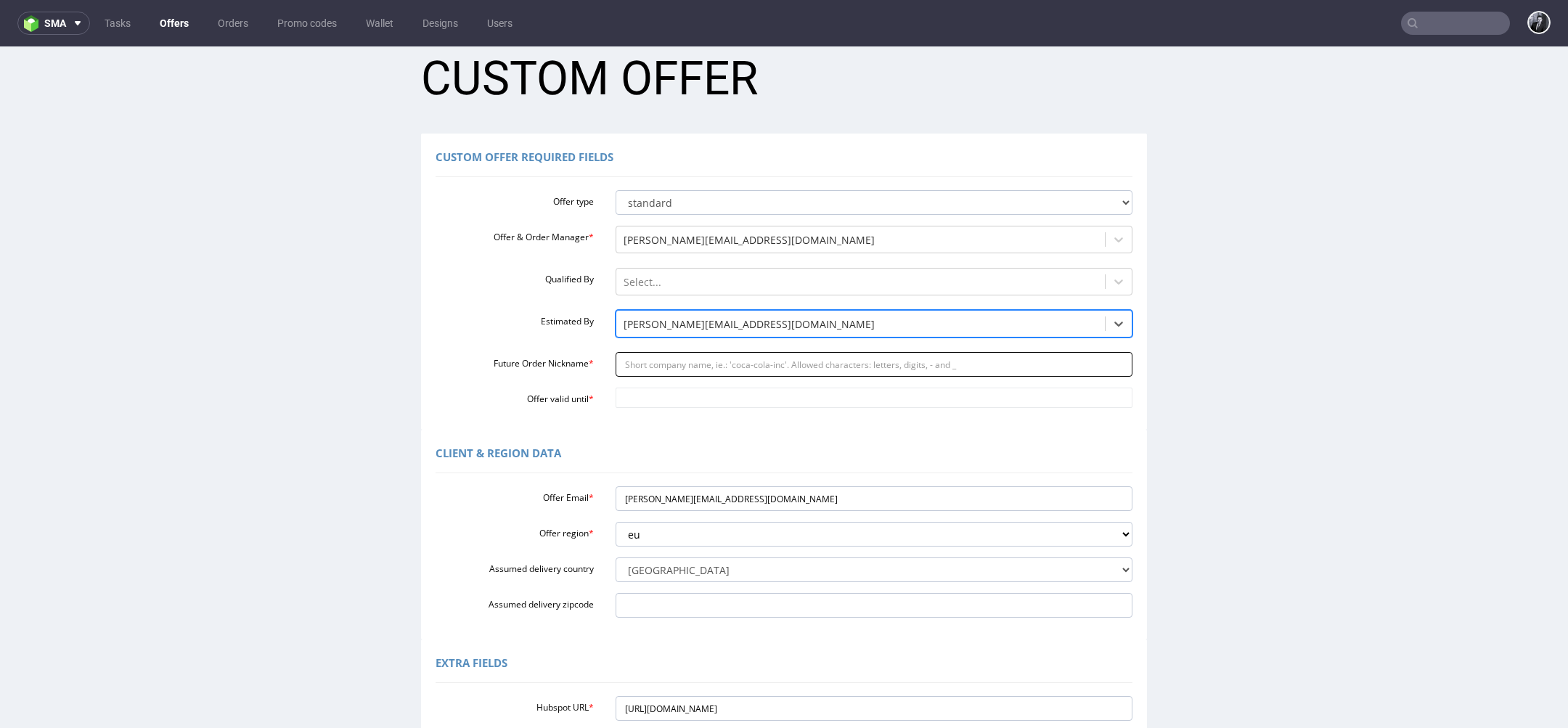
click at [694, 360] on input "Future Order Nickname *" at bounding box center [874, 364] width 518 height 25
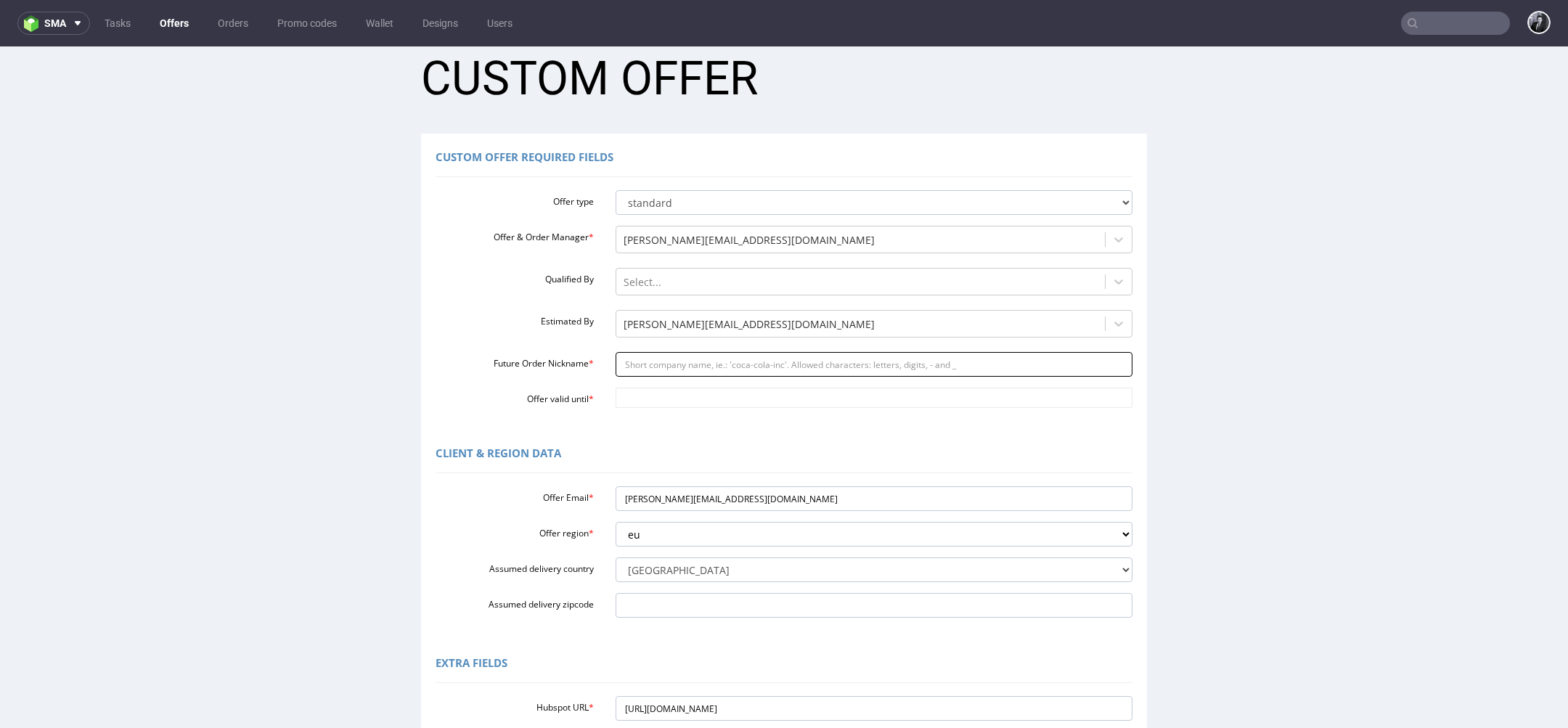
paste input "arturasspiritlt"
type input "arturasspiritlt"
click at [692, 390] on body "Production Shipped DTP Orders Offers Shipments Designs Promotions Users Jobs Ad…" at bounding box center [784, 506] width 1568 height 971
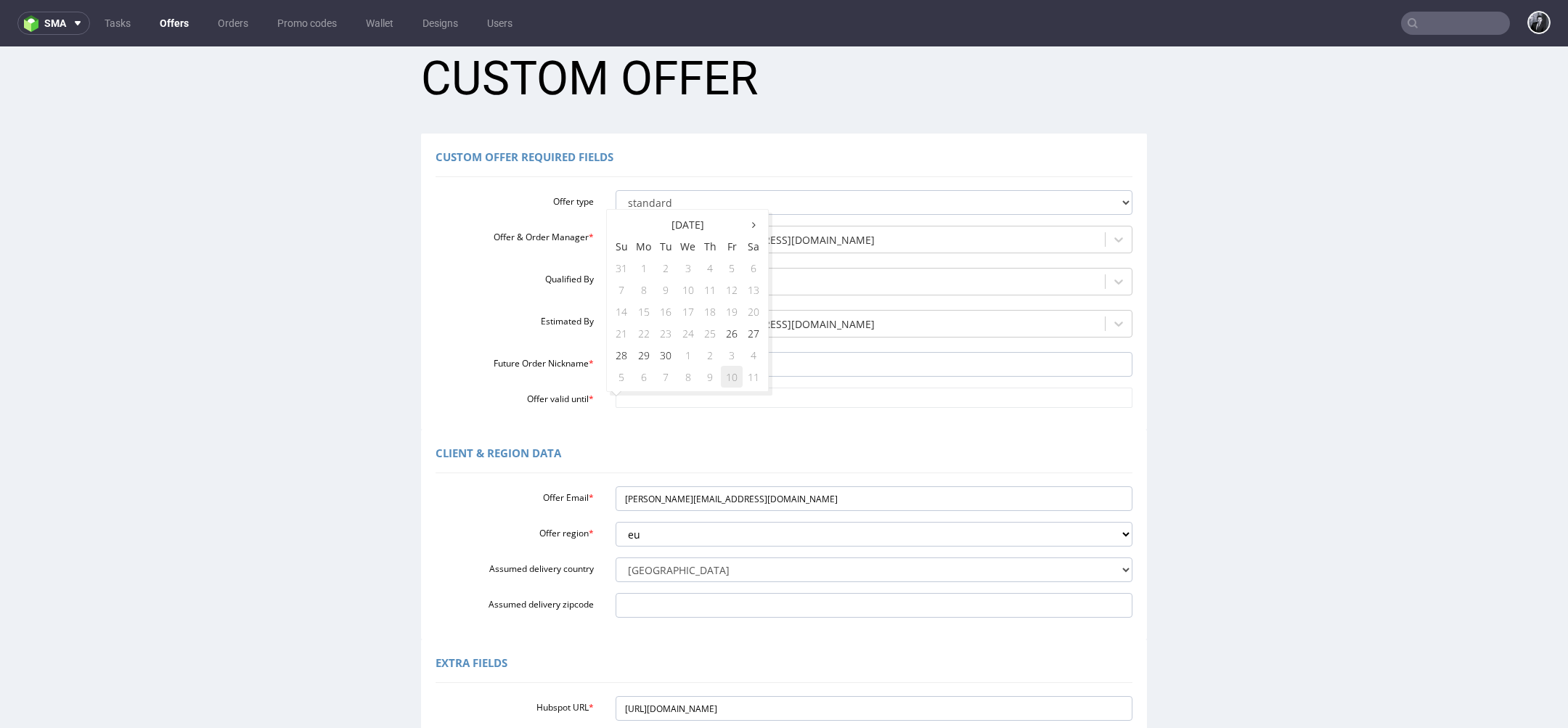
click at [732, 372] on td "10" at bounding box center [731, 377] width 21 height 21
type input "[DATE]"
click at [790, 441] on div "Client & Region data" at bounding box center [784, 456] width 696 height 35
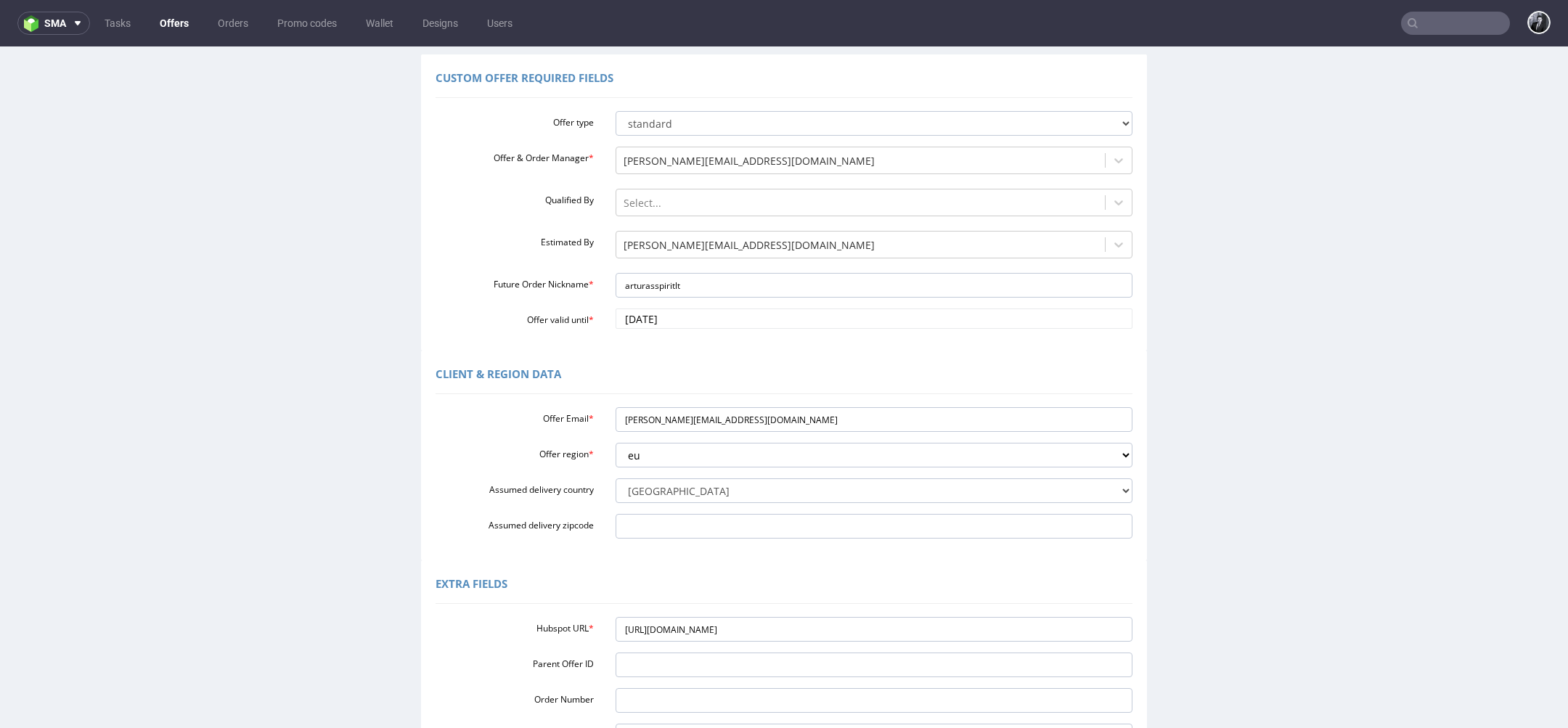
scroll to position [288, 0]
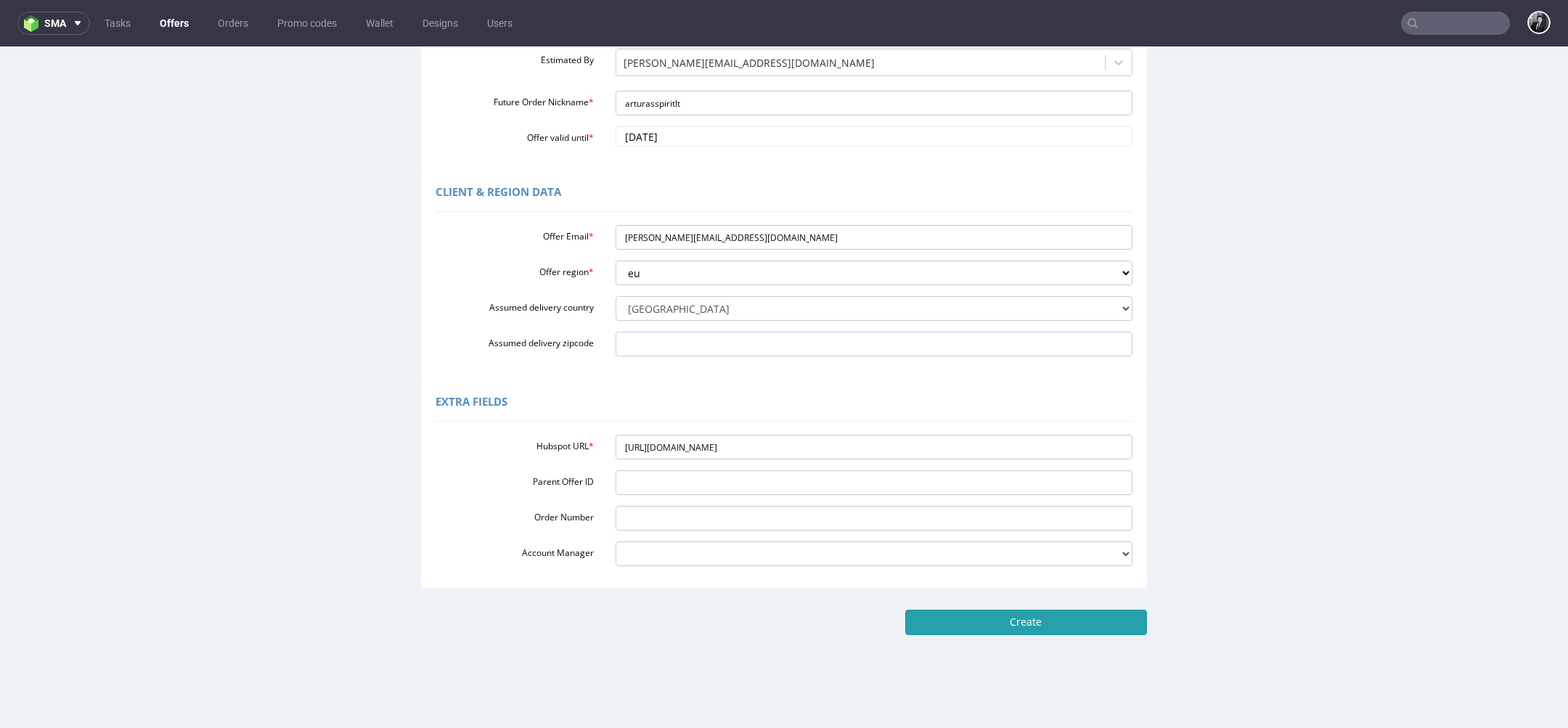
click at [944, 617] on input "Create" at bounding box center [1026, 623] width 242 height 25
type input "Please wait..."
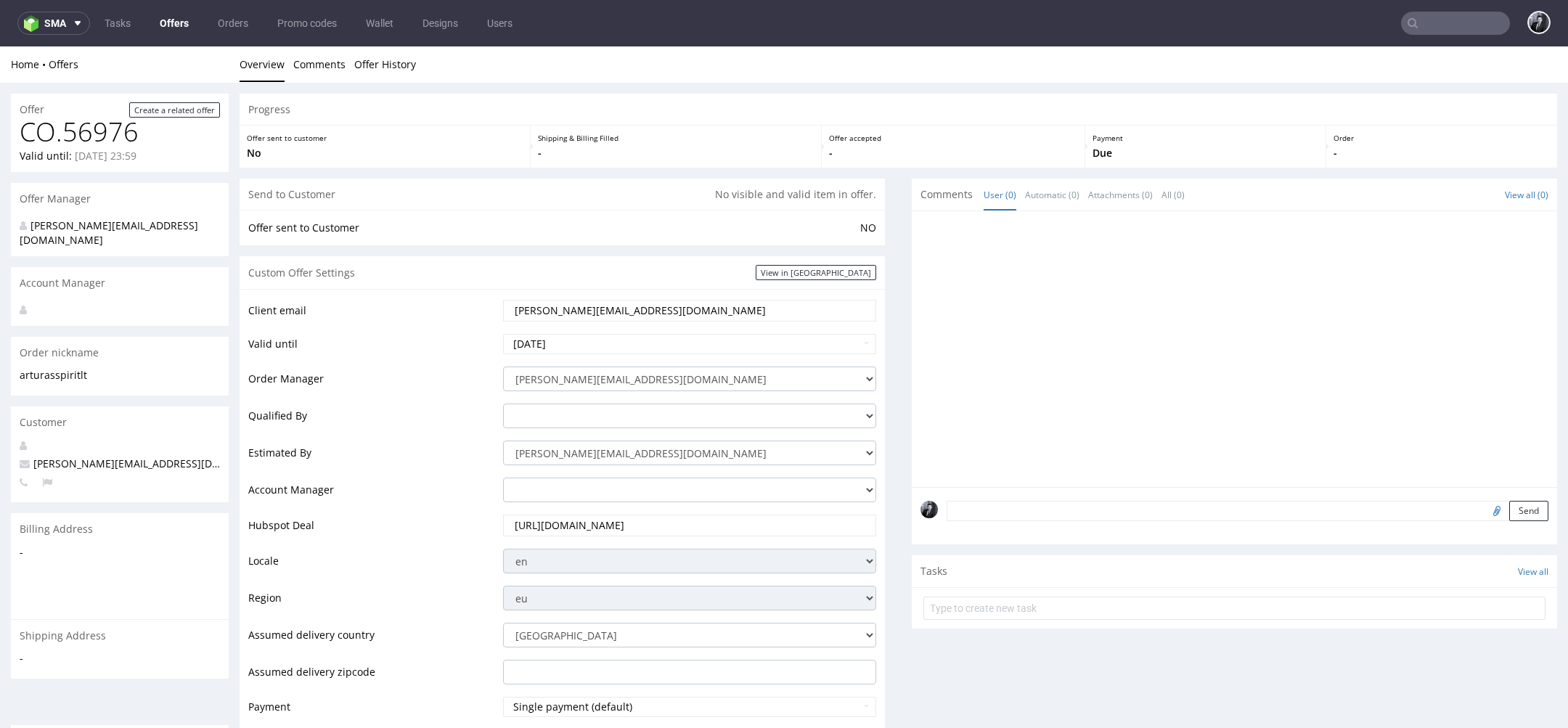
click at [180, 26] on link "Offers" at bounding box center [174, 23] width 46 height 23
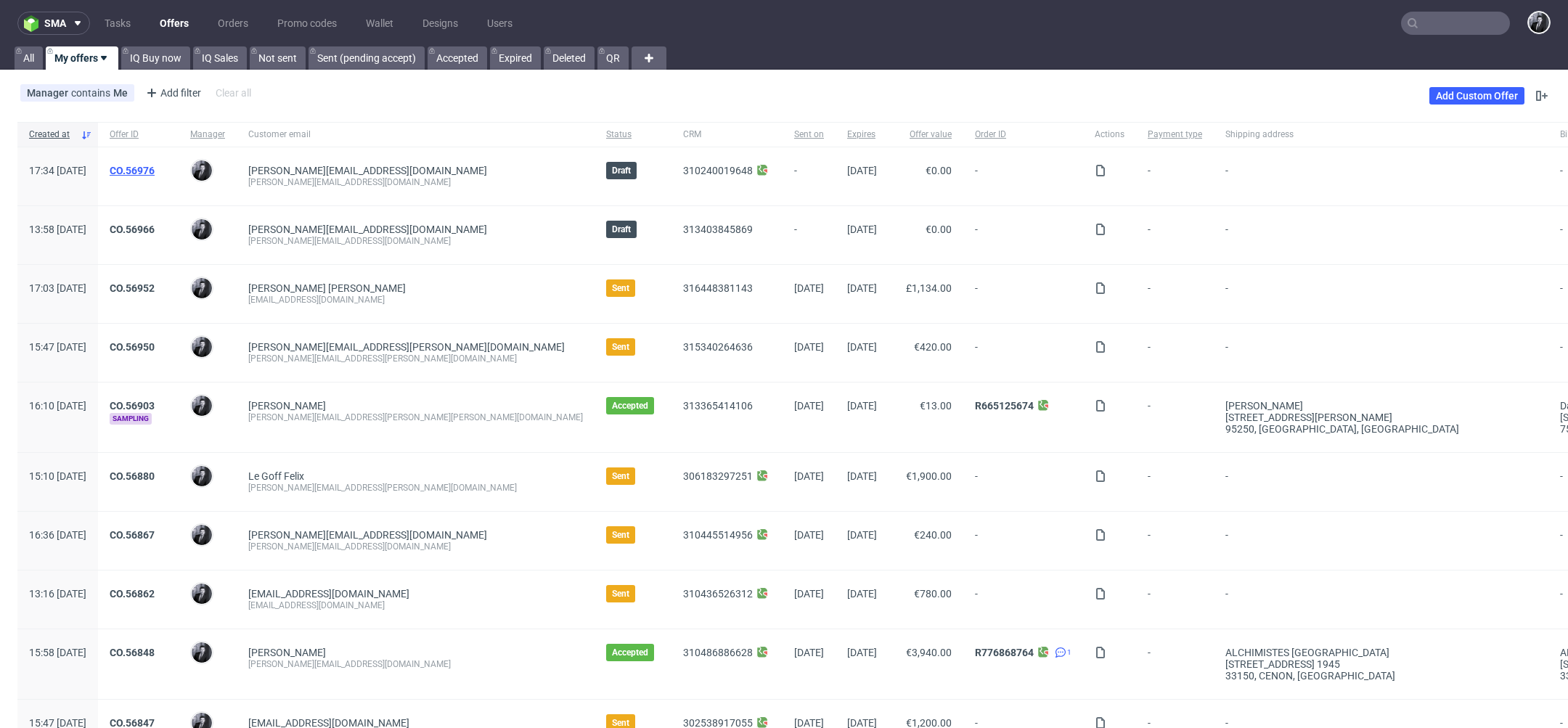
click at [154, 169] on link "CO.56976" at bounding box center [132, 171] width 45 height 12
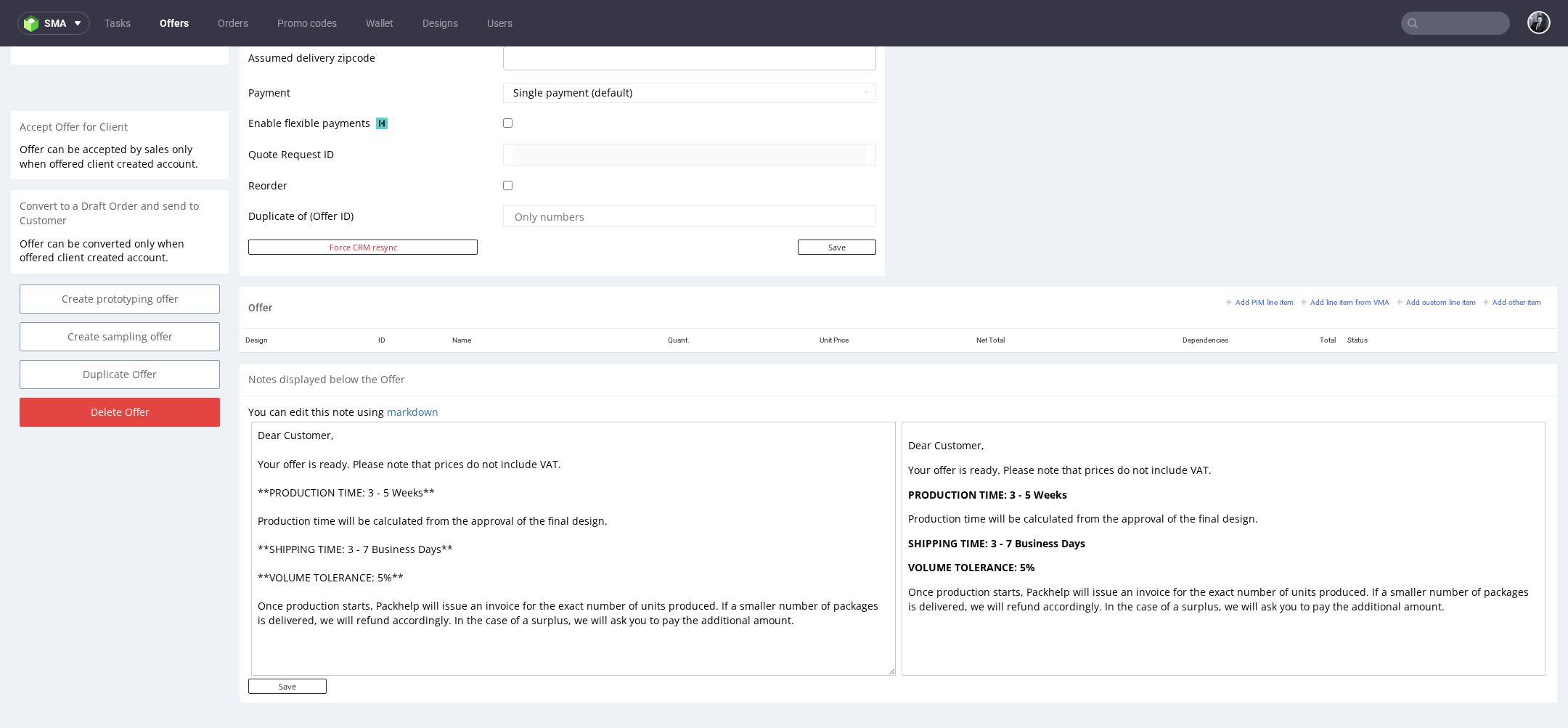
scroll to position [4, 0]
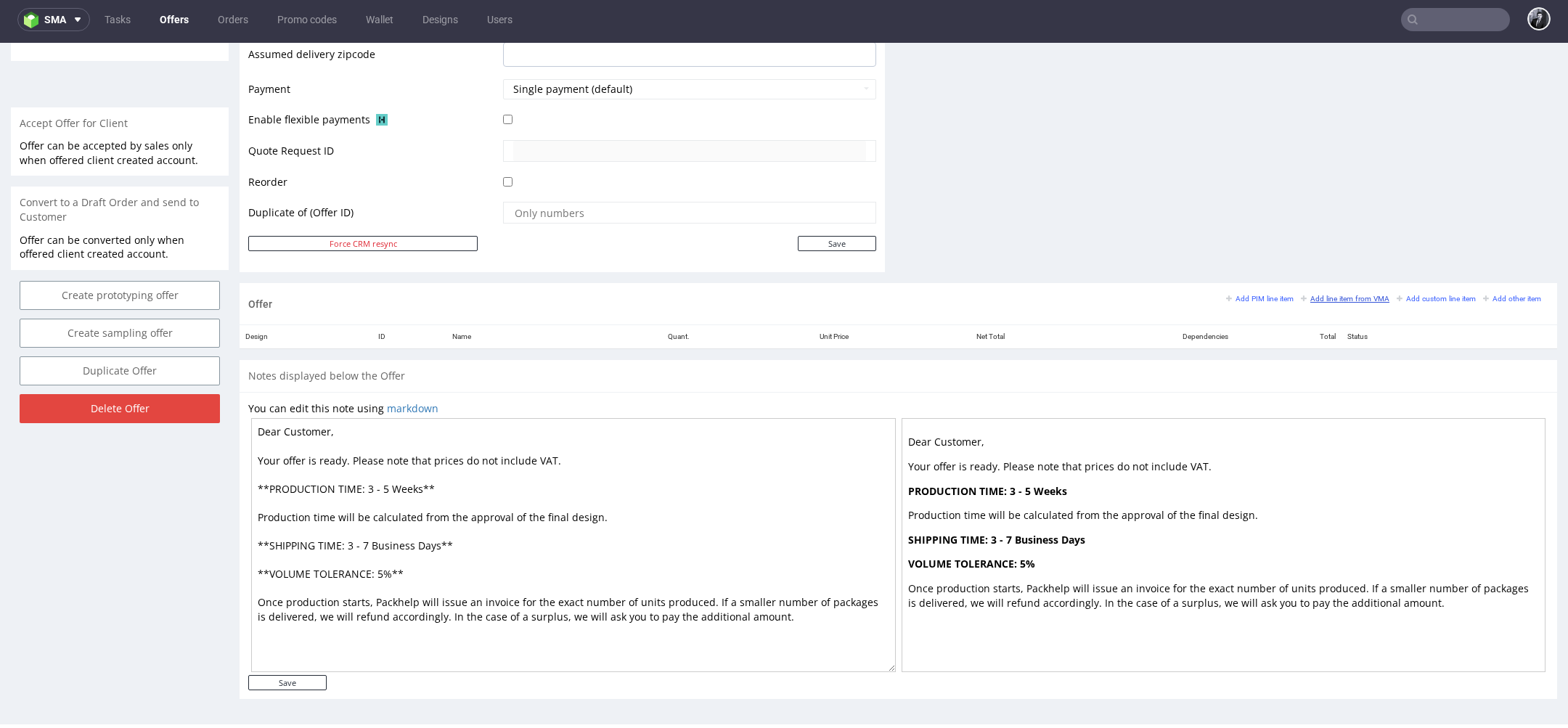
click at [1321, 297] on small "Add line item from VMA" at bounding box center [1345, 298] width 88 height 8
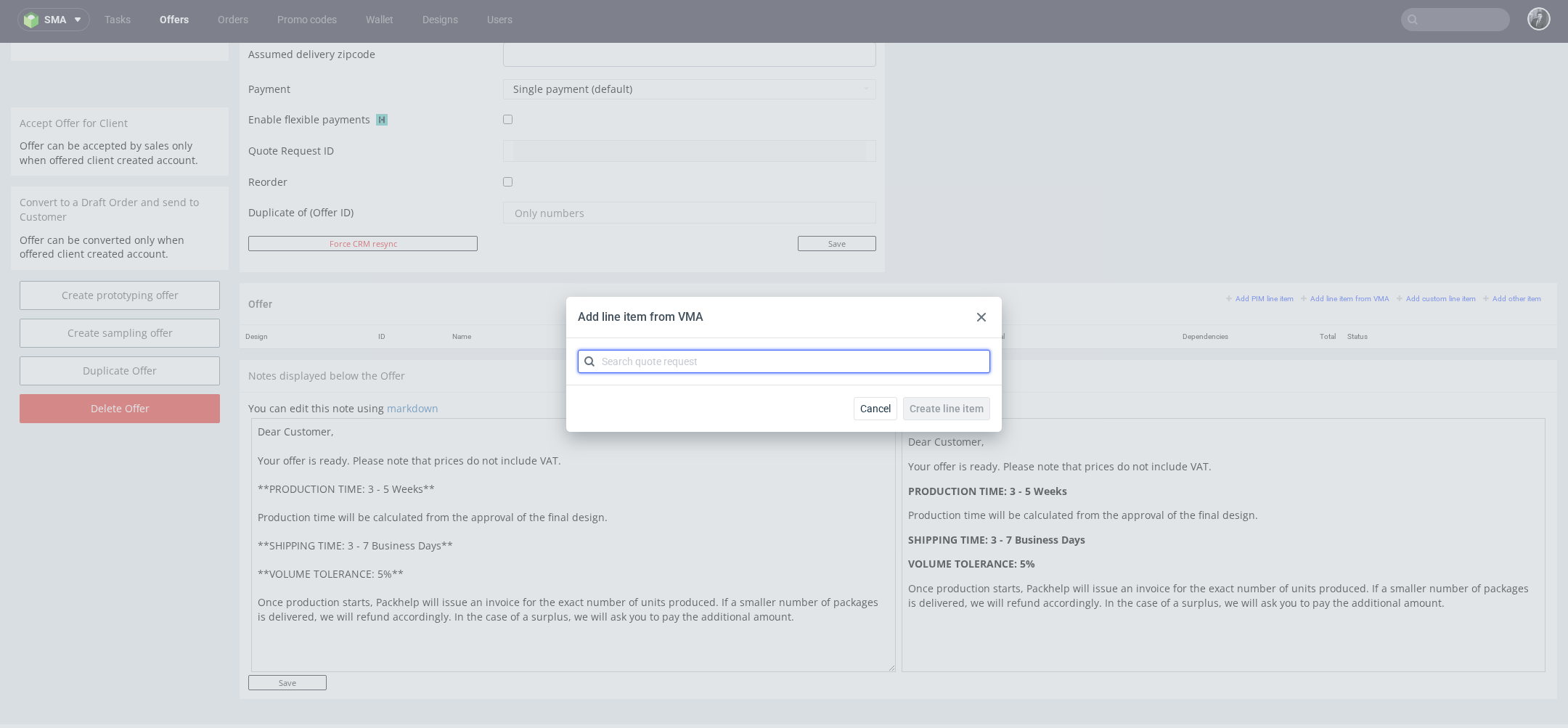
click at [746, 361] on input "text" at bounding box center [784, 362] width 413 height 23
type input "CBNQ"
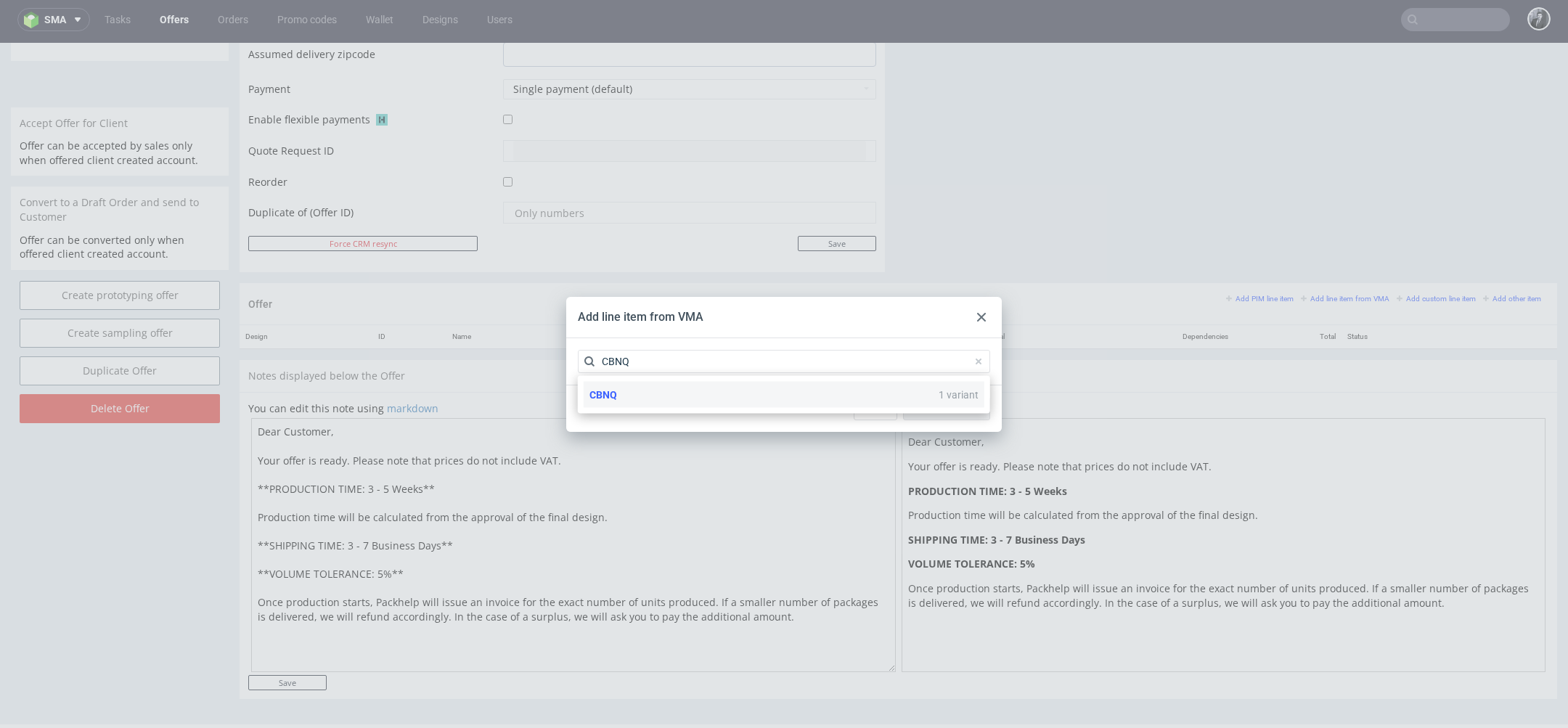
click at [717, 394] on div "CBNQ 1 variant" at bounding box center [784, 395] width 401 height 26
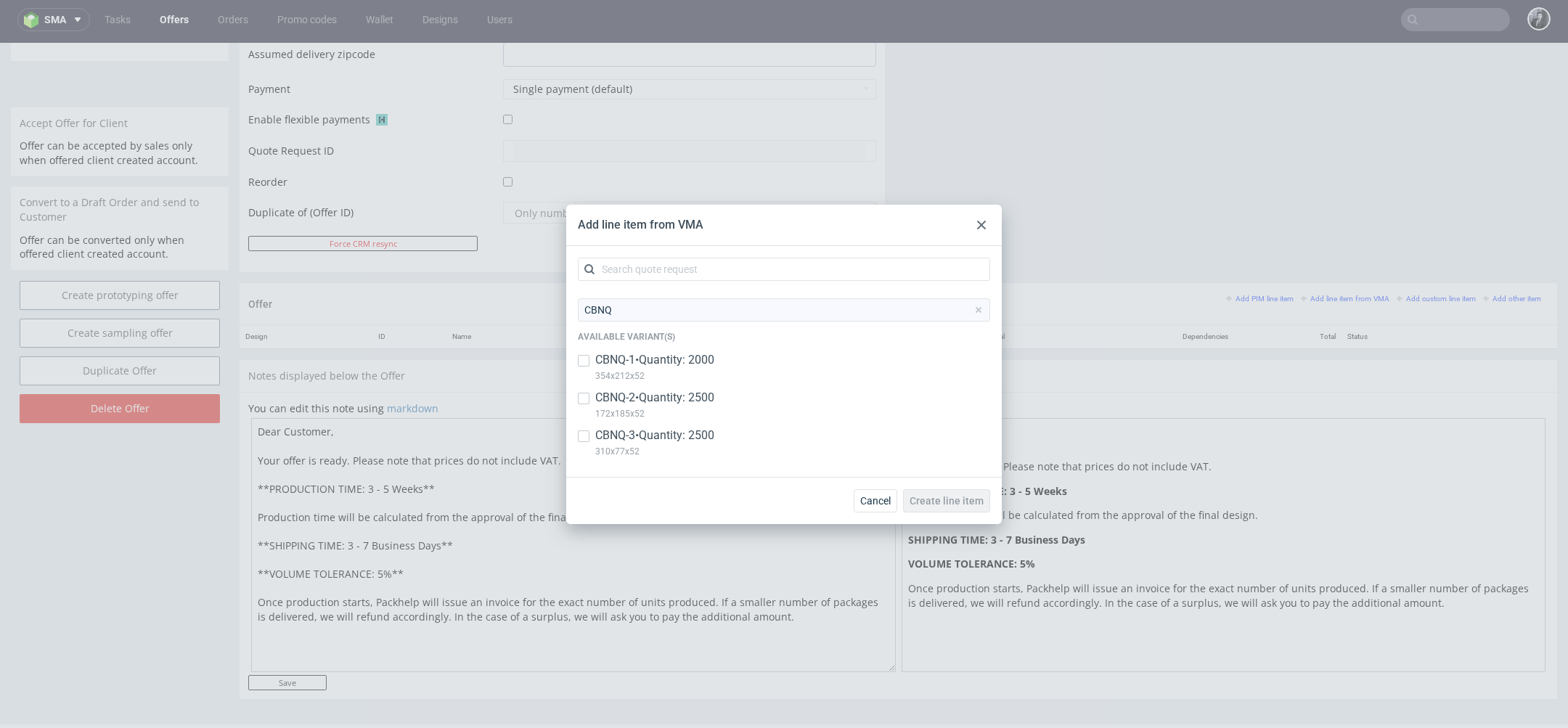
click at [590, 363] on div "CBNQ-1 • Quantity: 2000 354x212x52" at bounding box center [784, 371] width 413 height 38
checkbox input "true"
click at [587, 399] on input "checkbox" at bounding box center [583, 398] width 12 height 12
checkbox input "true"
click at [585, 433] on input "checkbox" at bounding box center [583, 436] width 12 height 12
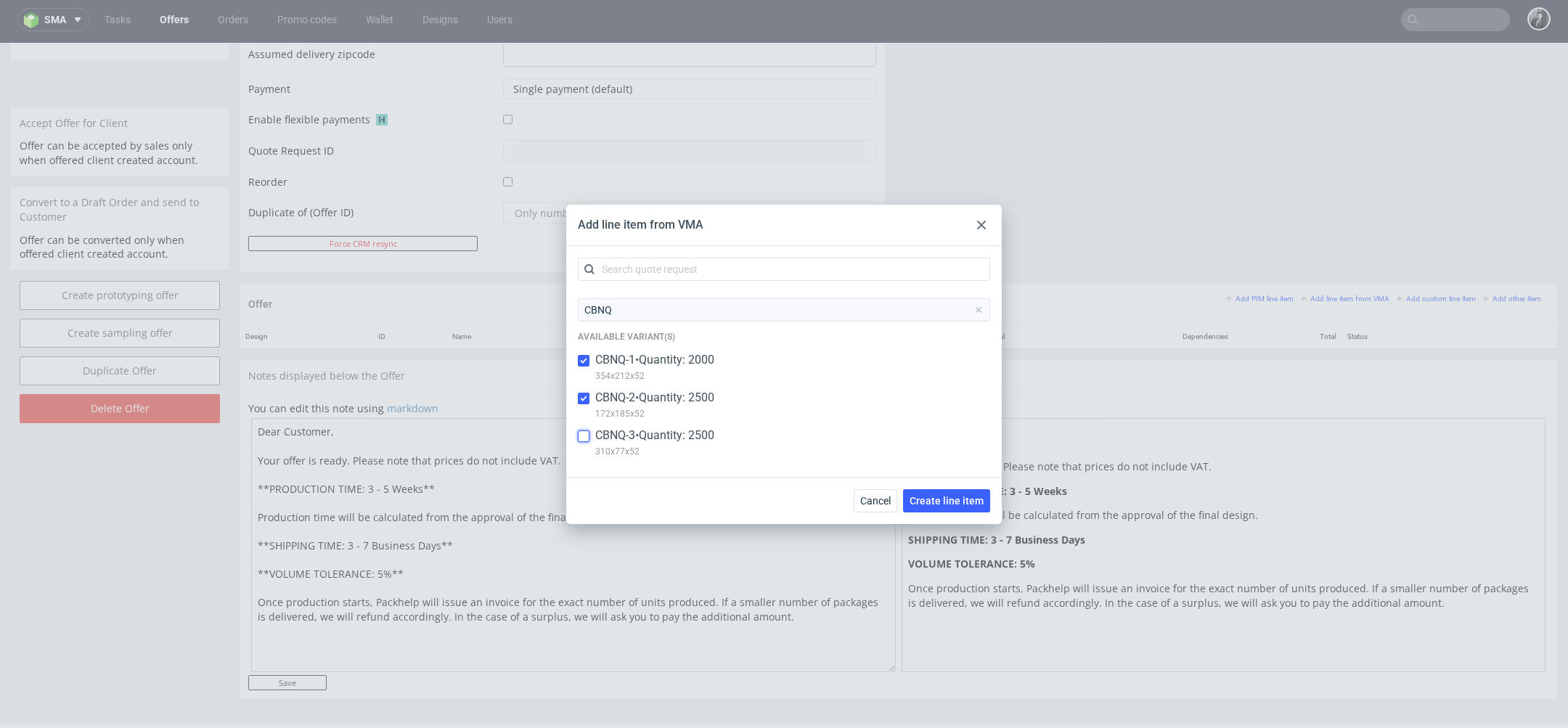
checkbox input "true"
click at [953, 506] on button "Create line item" at bounding box center [947, 501] width 88 height 23
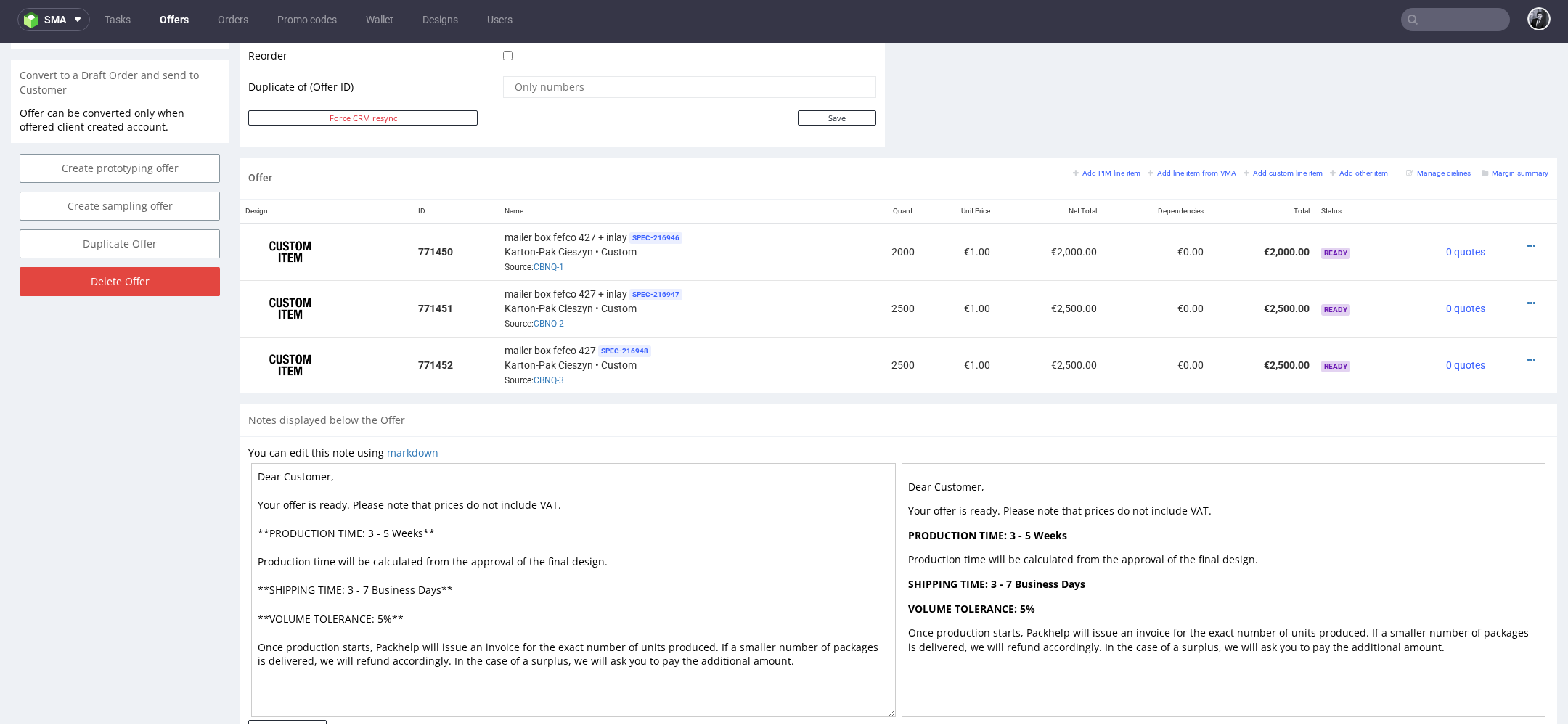
scroll to position [782, 0]
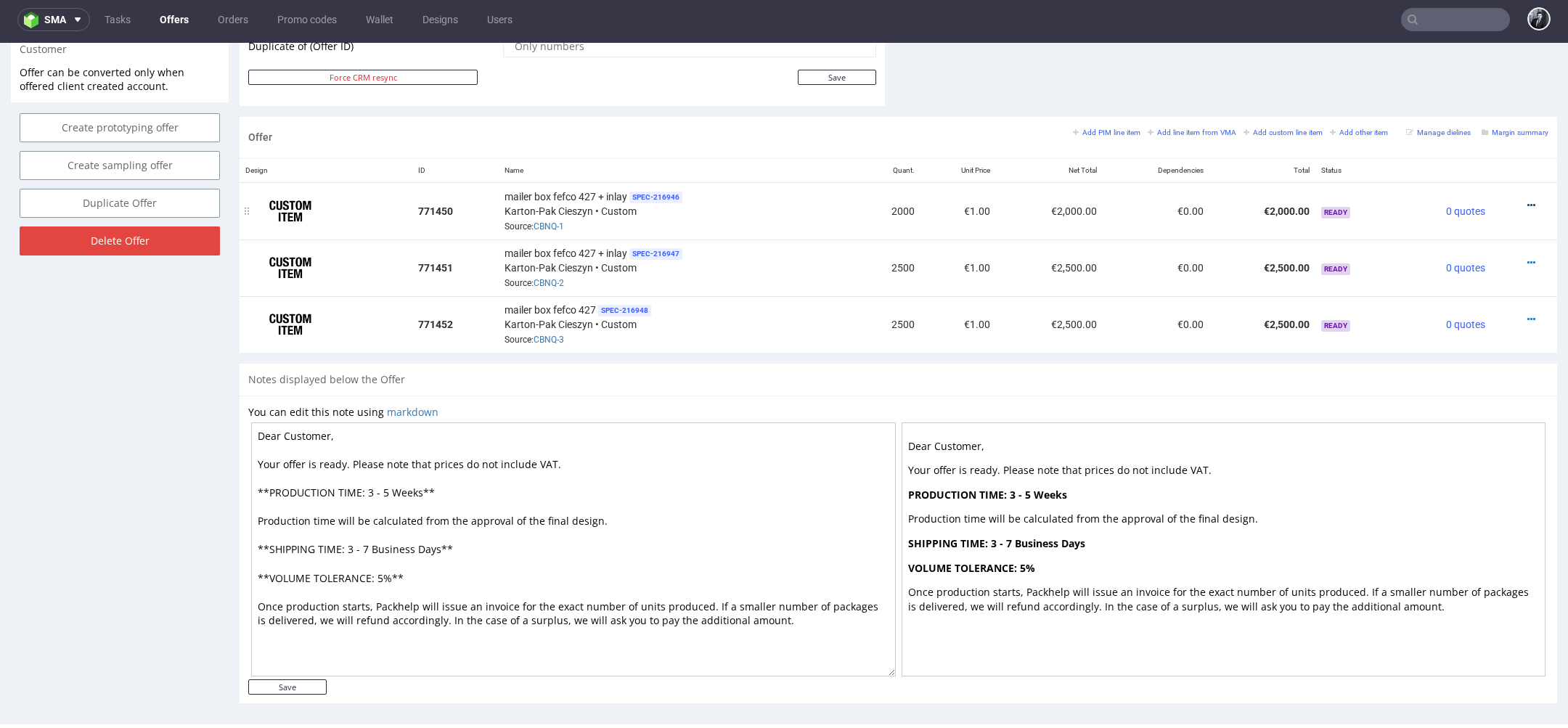
click at [1527, 205] on icon at bounding box center [1530, 205] width 8 height 10
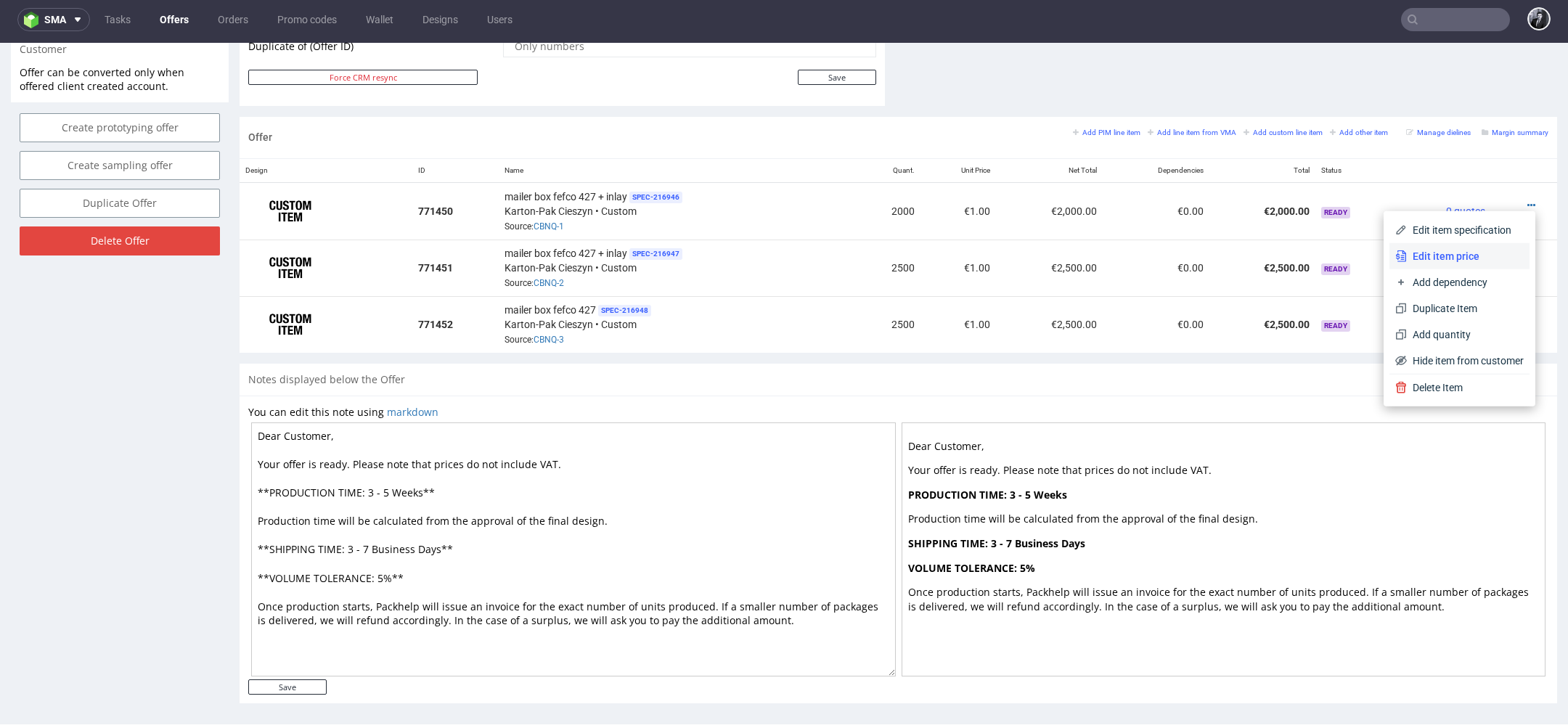
click at [1484, 262] on span "Edit item price" at bounding box center [1464, 256] width 117 height 14
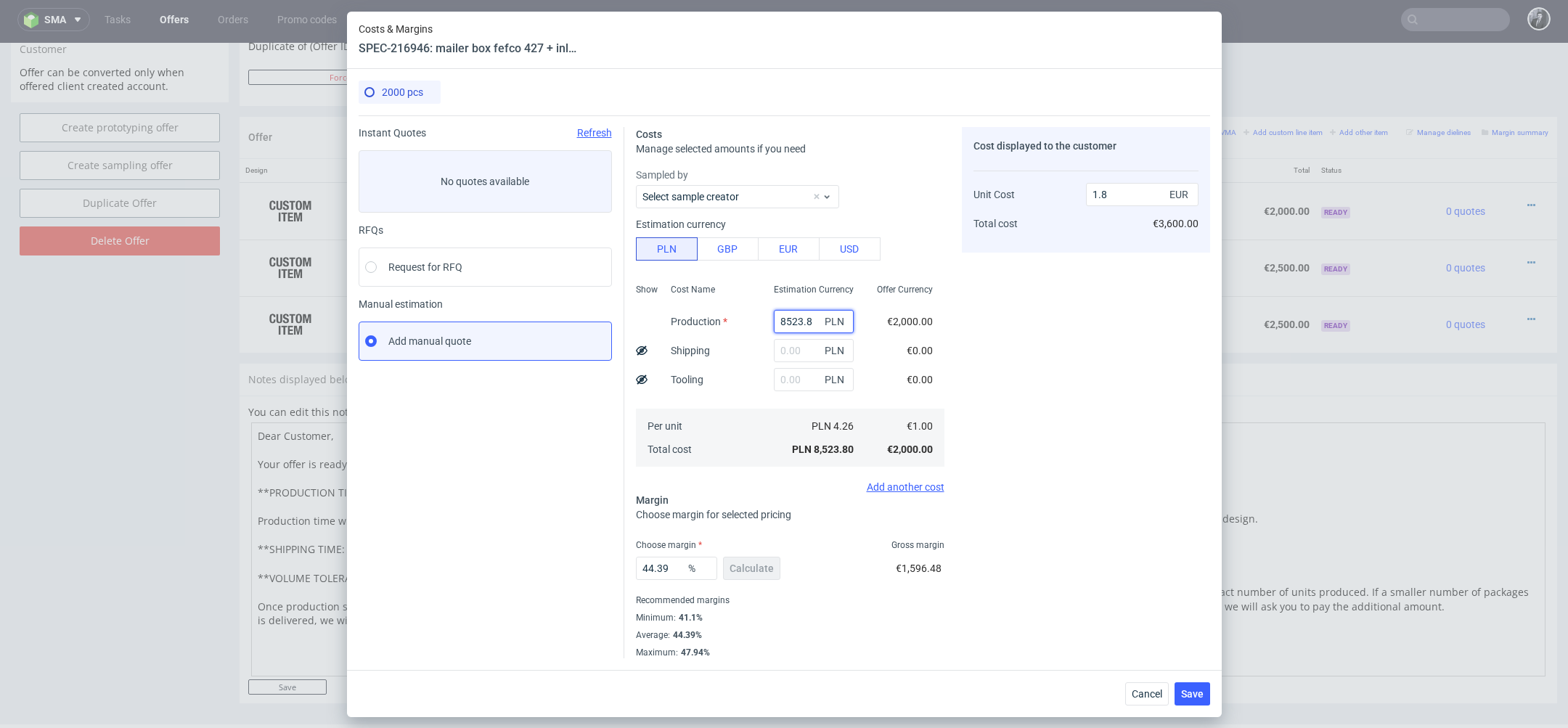
drag, startPoint x: 816, startPoint y: 317, endPoint x: 755, endPoint y: 317, distance: 61.0
click at [755, 317] on div "Show Cost Name Production Shipping Tooling Per unit Total cost Estimation Curre…" at bounding box center [789, 373] width 308 height 192
paste input "7320.00"
type input "7320"
type input "1.54"
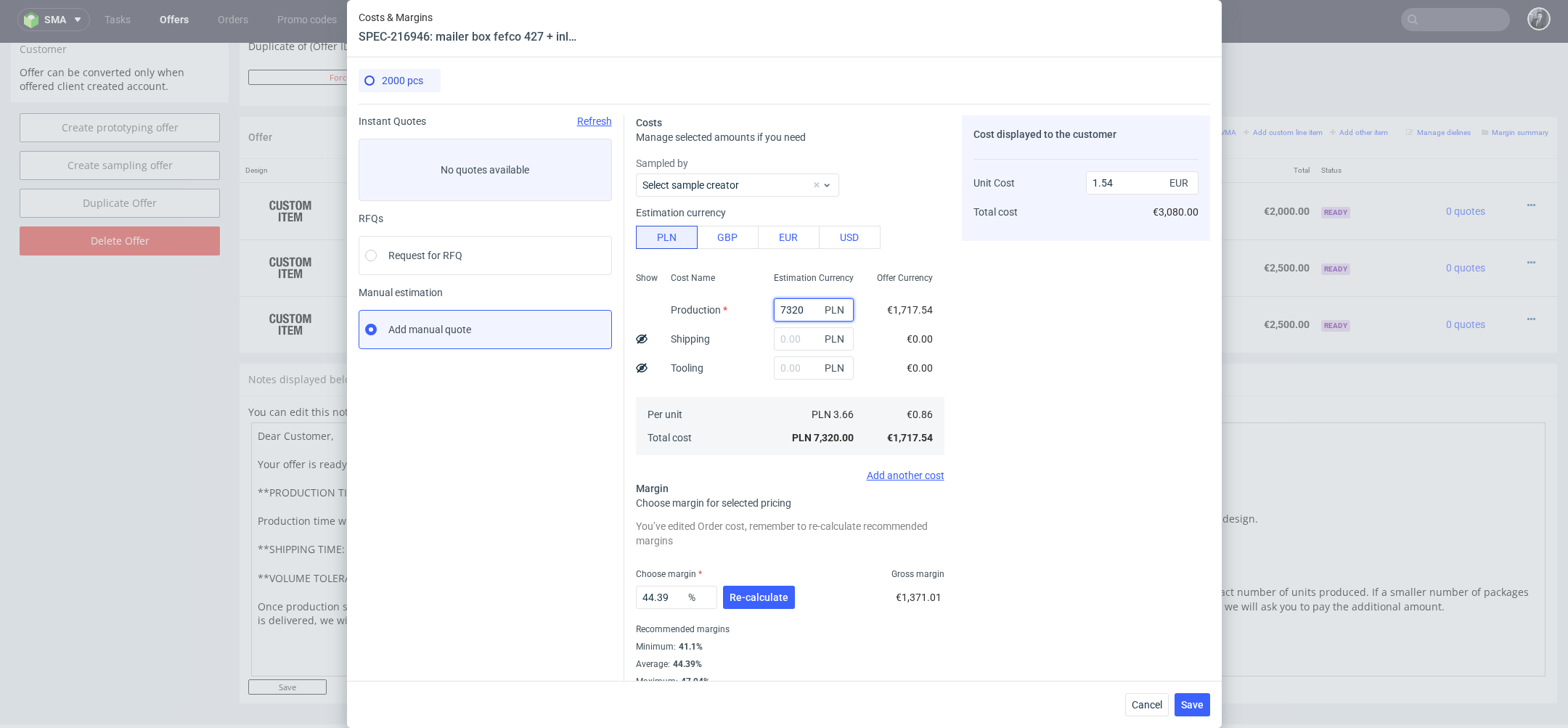
type input "7320"
click at [794, 339] on input "text" at bounding box center [813, 339] width 79 height 23
type input "42"
type input "1.55"
type input "420"
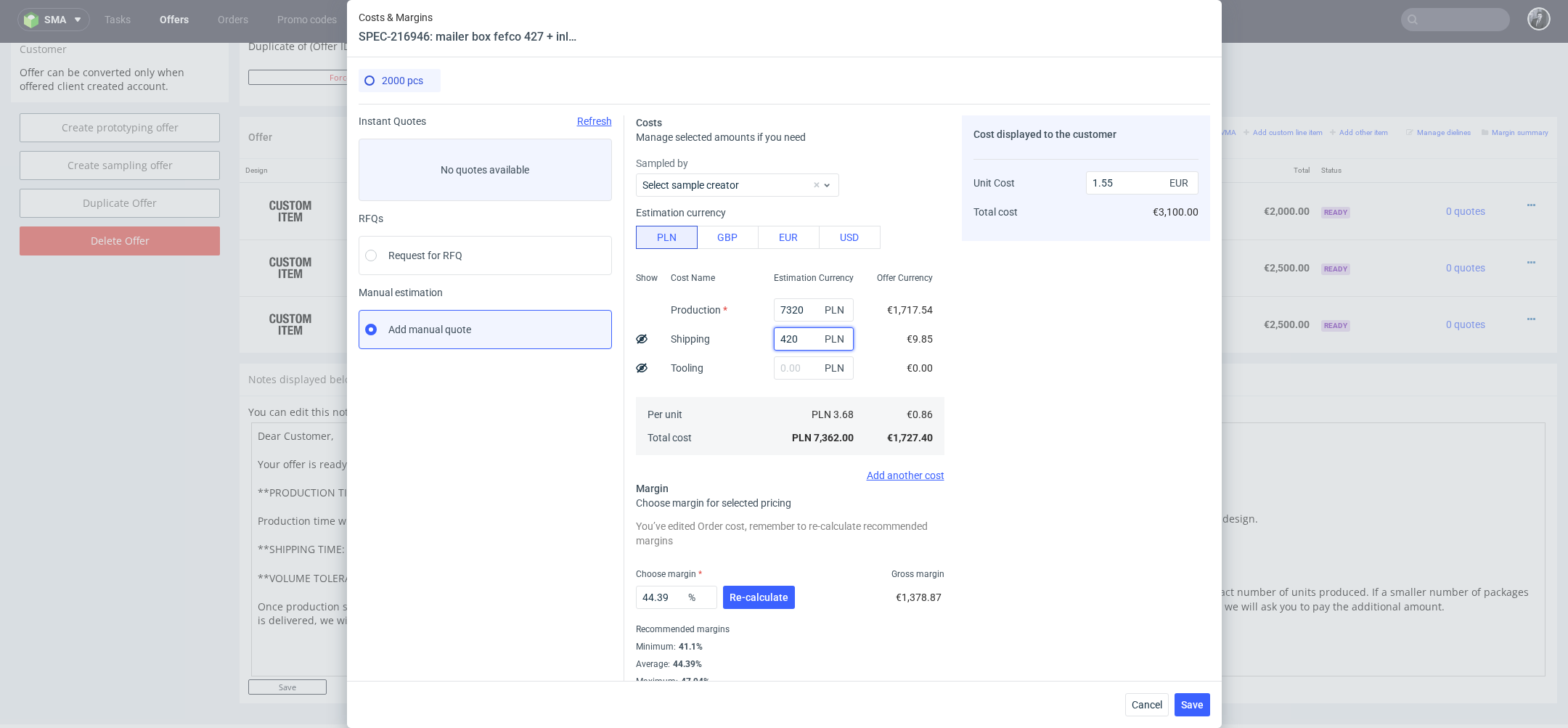
type input "1.63"
type input "425"
click at [1004, 360] on div "Cost displayed to the customer Unit Cost Total cost 1.63 EUR €3,260.00" at bounding box center [1086, 401] width 248 height 573
click at [760, 592] on span "Re-calculate" at bounding box center [759, 597] width 59 height 10
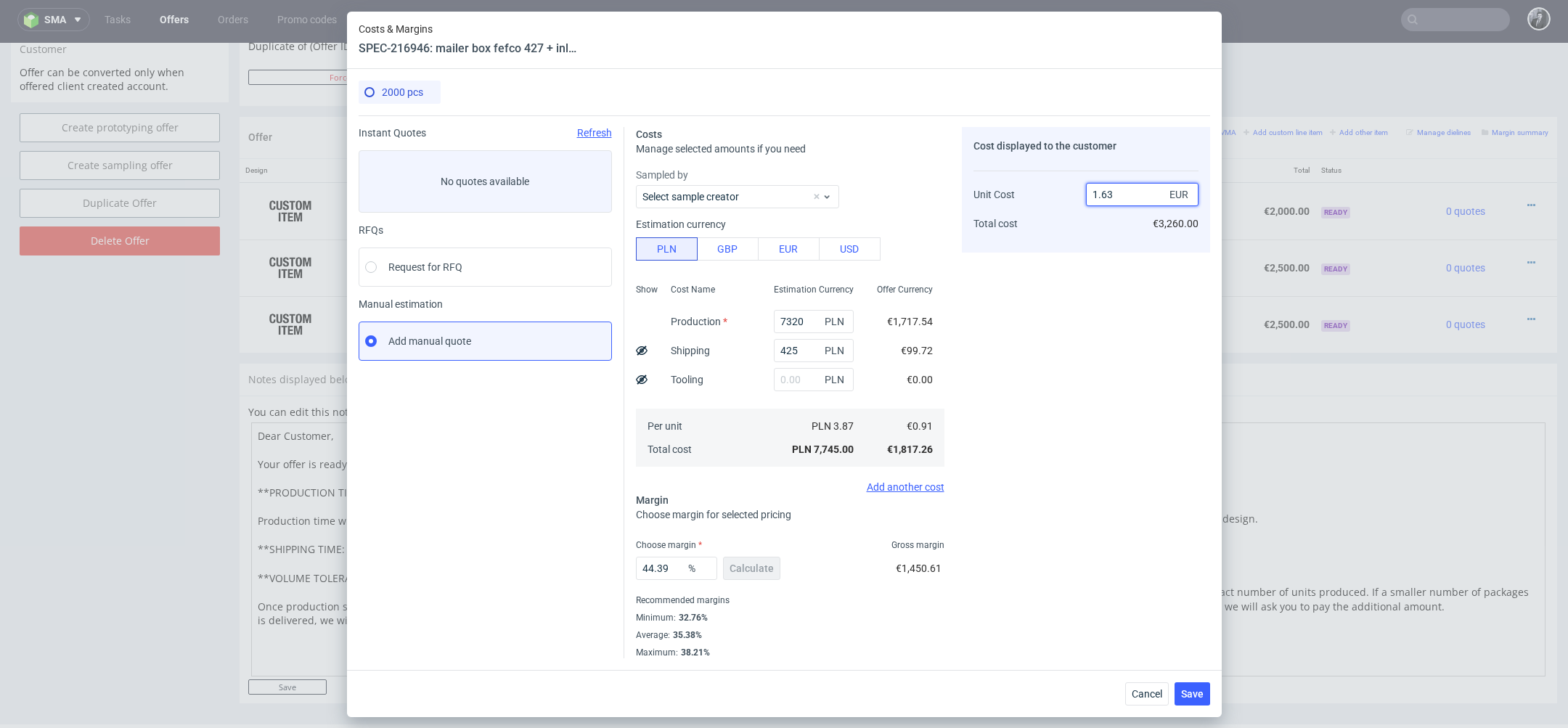
click at [1129, 192] on input "1.63" at bounding box center [1142, 195] width 113 height 23
type input "1.50"
type input "39.33333333333333"
type input "1.5"
click at [1138, 347] on div "Cost displayed to the customer Unit Cost Total cost 1.5 EUR €3,000.00" at bounding box center [1086, 392] width 248 height 531
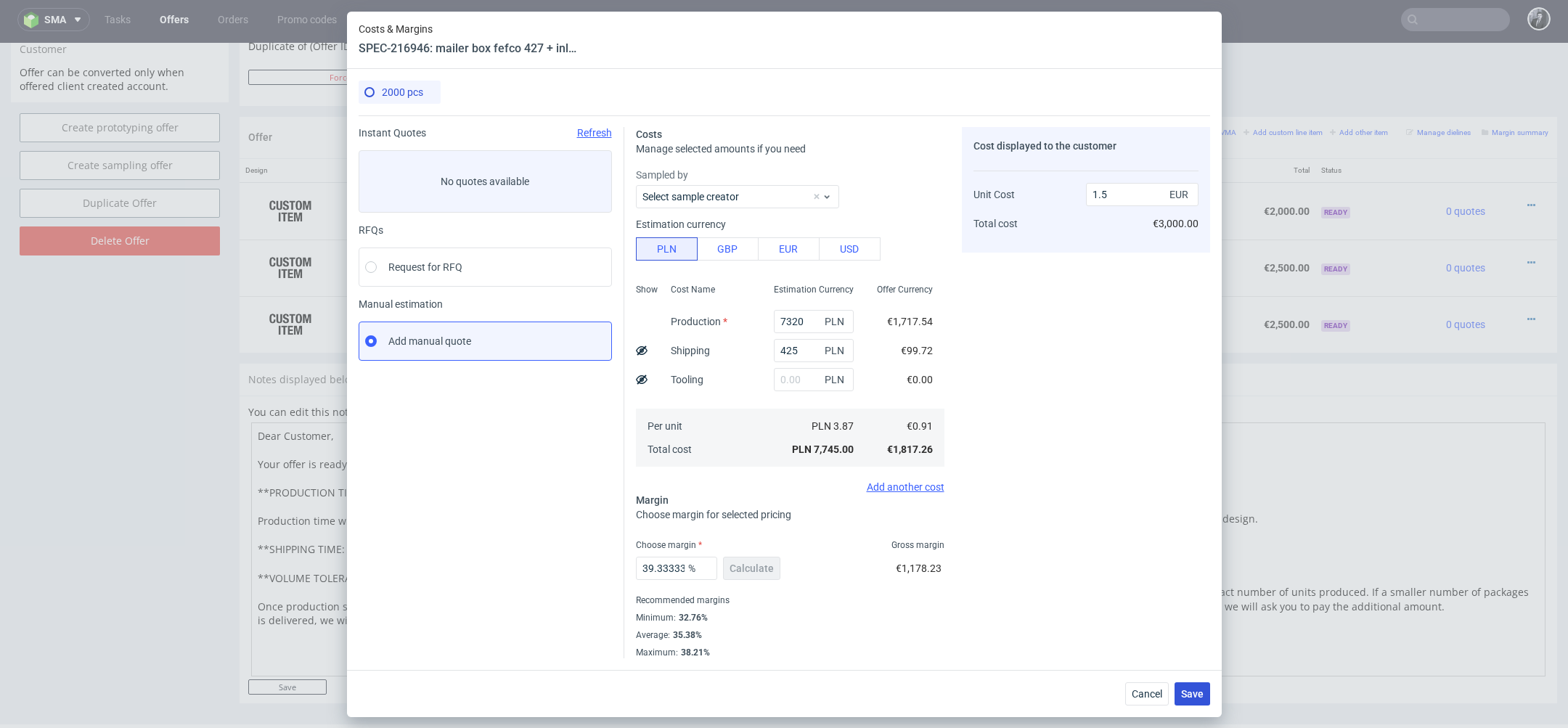
click at [1180, 690] on button "Save" at bounding box center [1192, 694] width 36 height 23
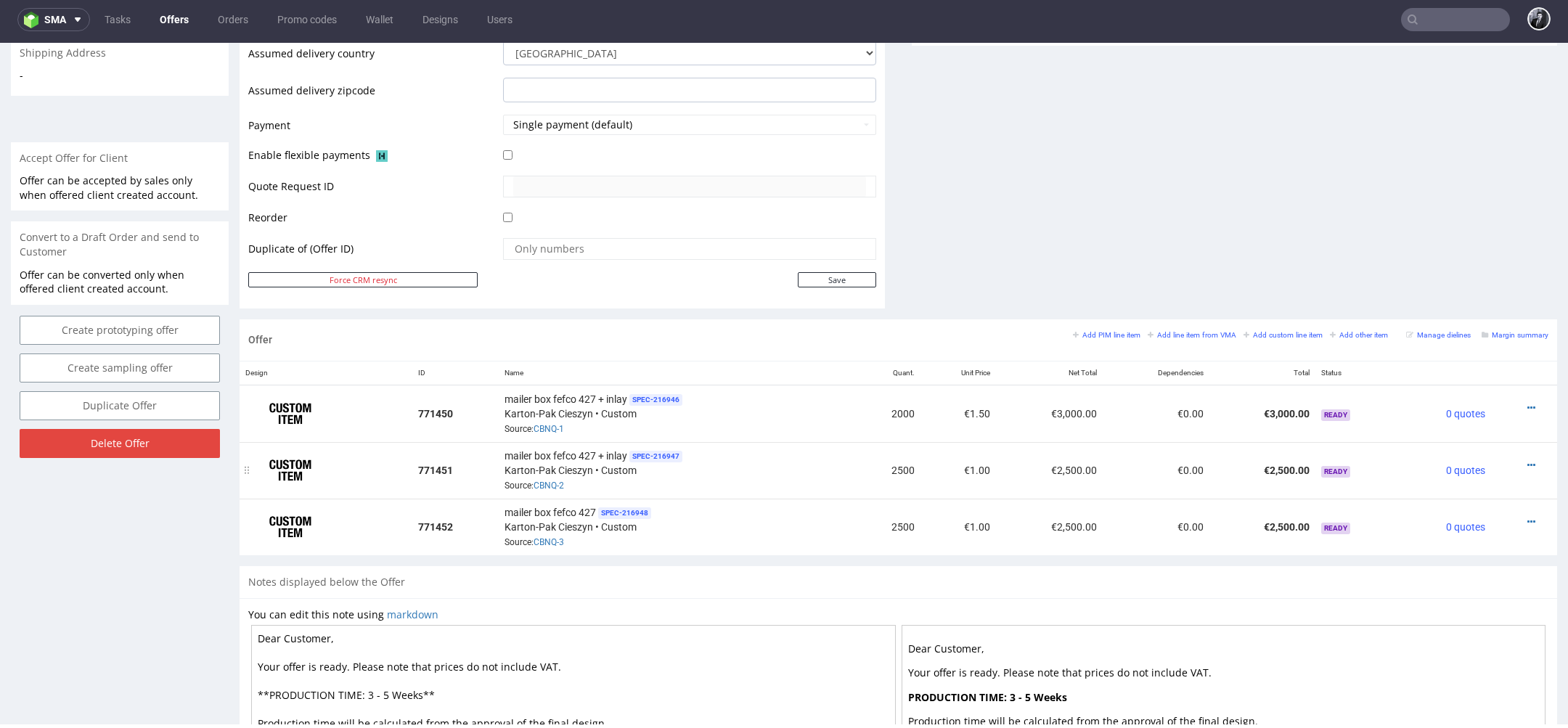
scroll to position [580, 0]
click at [1519, 457] on div at bounding box center [1519, 464] width 46 height 14
click at [1527, 460] on icon at bounding box center [1530, 464] width 8 height 10
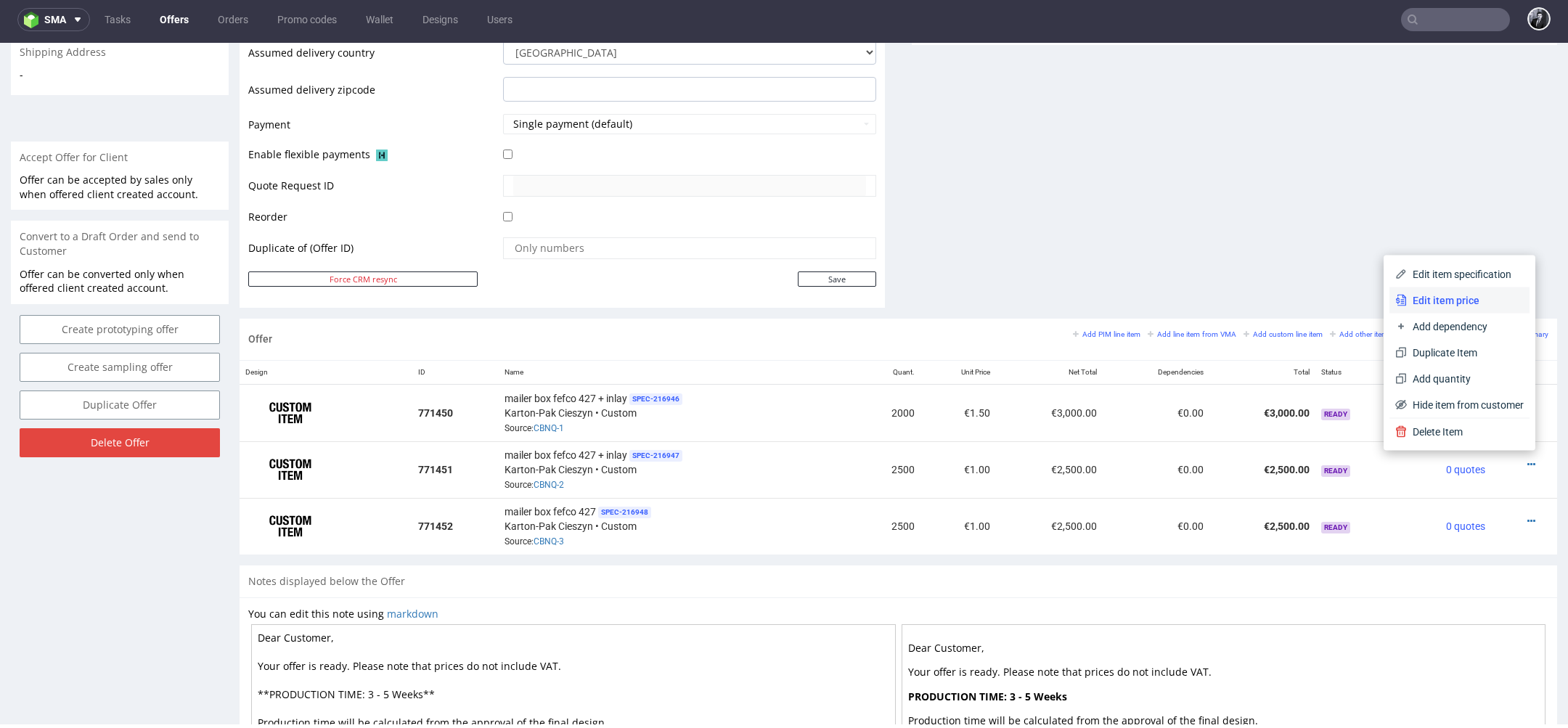
click at [1448, 308] on li "Edit item price" at bounding box center [1459, 300] width 140 height 26
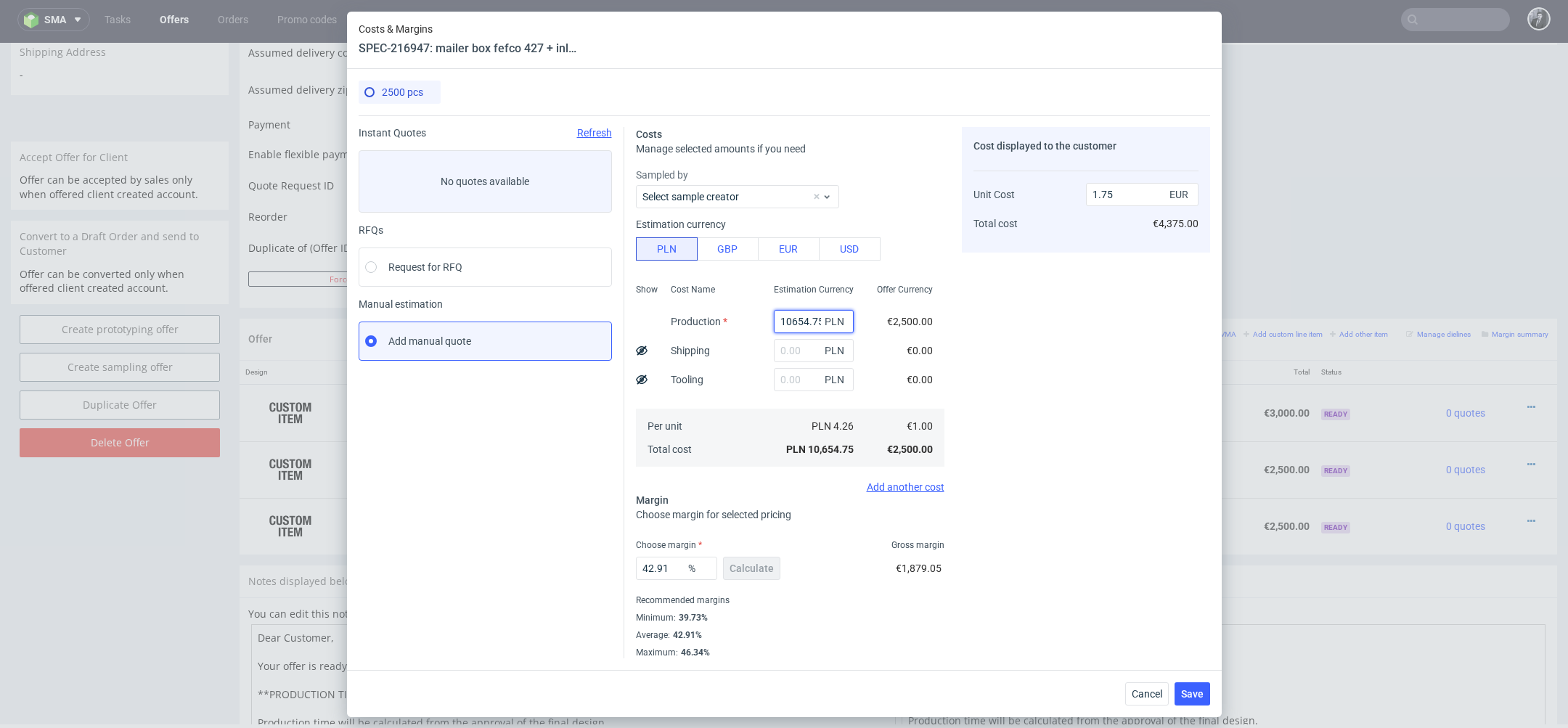
drag, startPoint x: 815, startPoint y: 317, endPoint x: 721, endPoint y: 314, distance: 94.0
click at [722, 314] on div "Show Cost Name Production Shipping Tooling Per unit Total cost Estimation Curre…" at bounding box center [789, 373] width 308 height 192
type input "5"
type input "0"
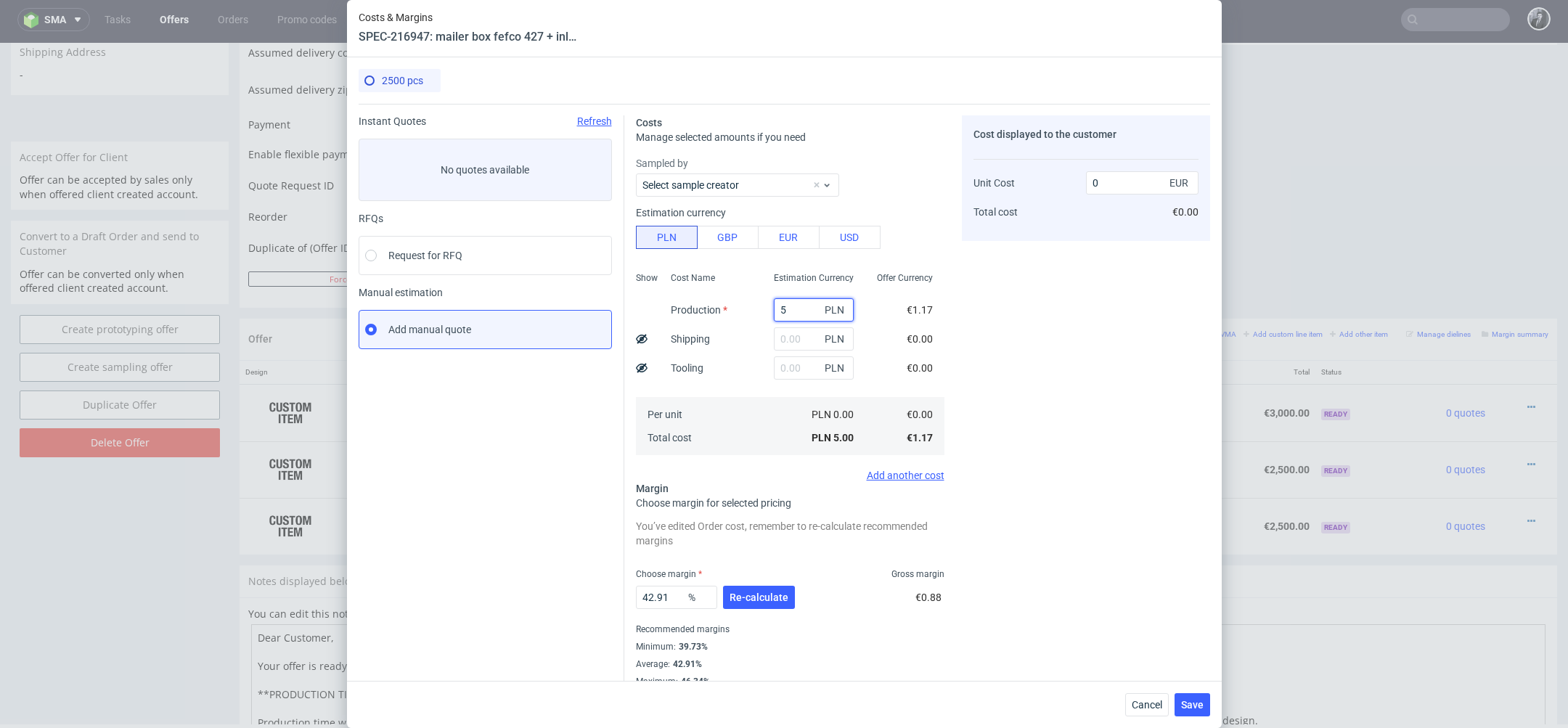
drag, startPoint x: 805, startPoint y: 310, endPoint x: 740, endPoint y: 306, distance: 65.1
click at [746, 306] on div "Show Cost Name Production Shipping Tooling Per unit Total cost Estimation Curre…" at bounding box center [789, 362] width 308 height 192
paste input "5975.00"
type input "5975"
type input "0.98"
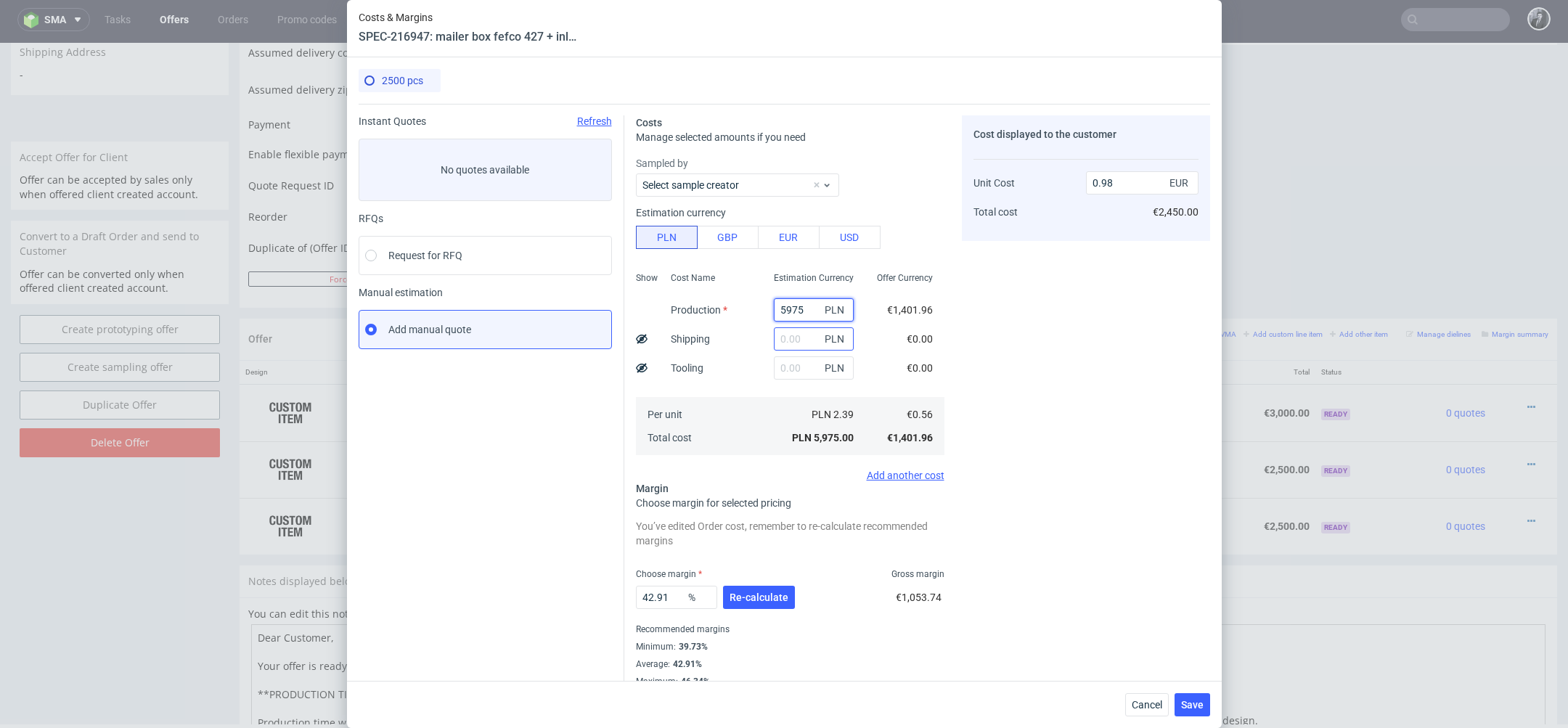
type input "5975"
click at [789, 336] on input "text" at bounding box center [813, 339] width 79 height 23
type input "425"
type input "1.05"
type input "425"
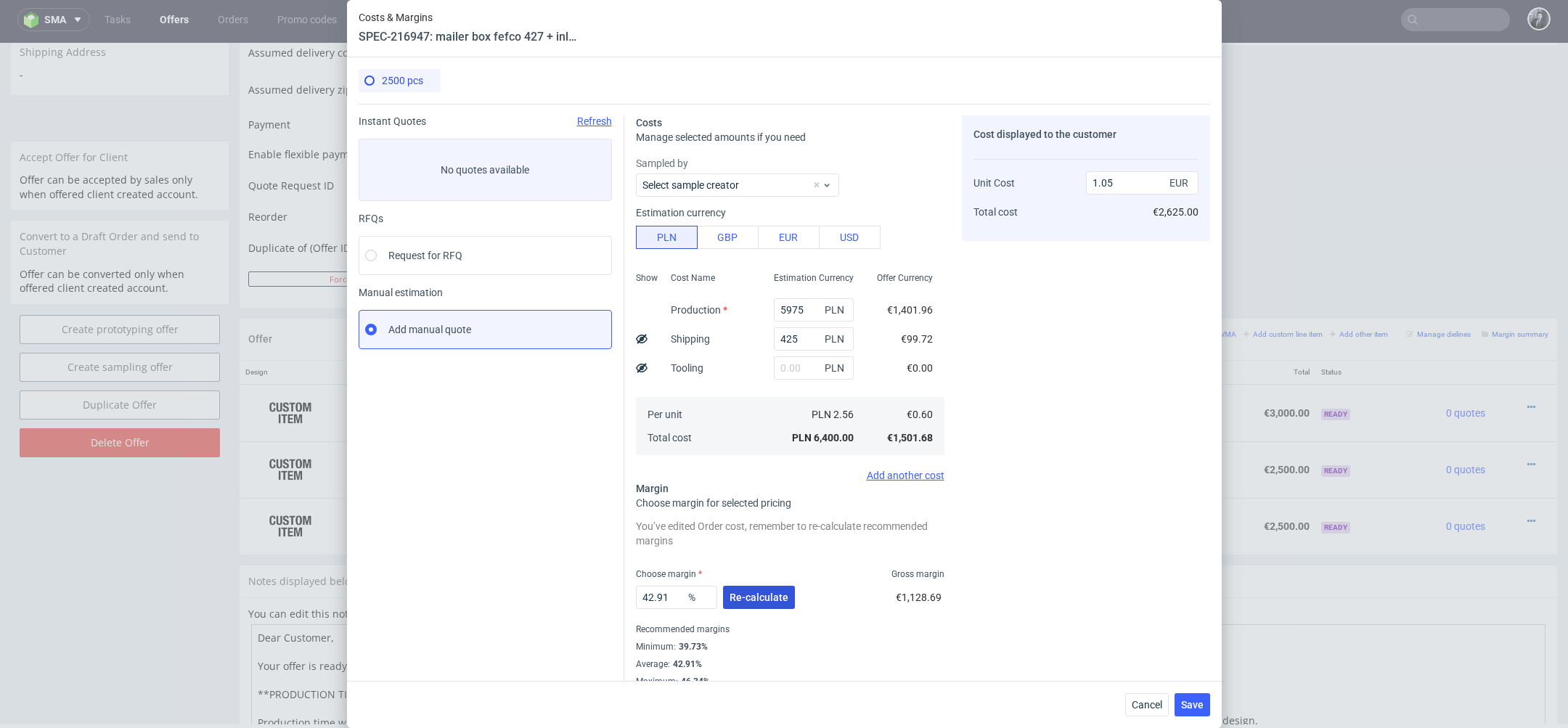
click at [755, 596] on span "Re-calculate" at bounding box center [759, 597] width 59 height 10
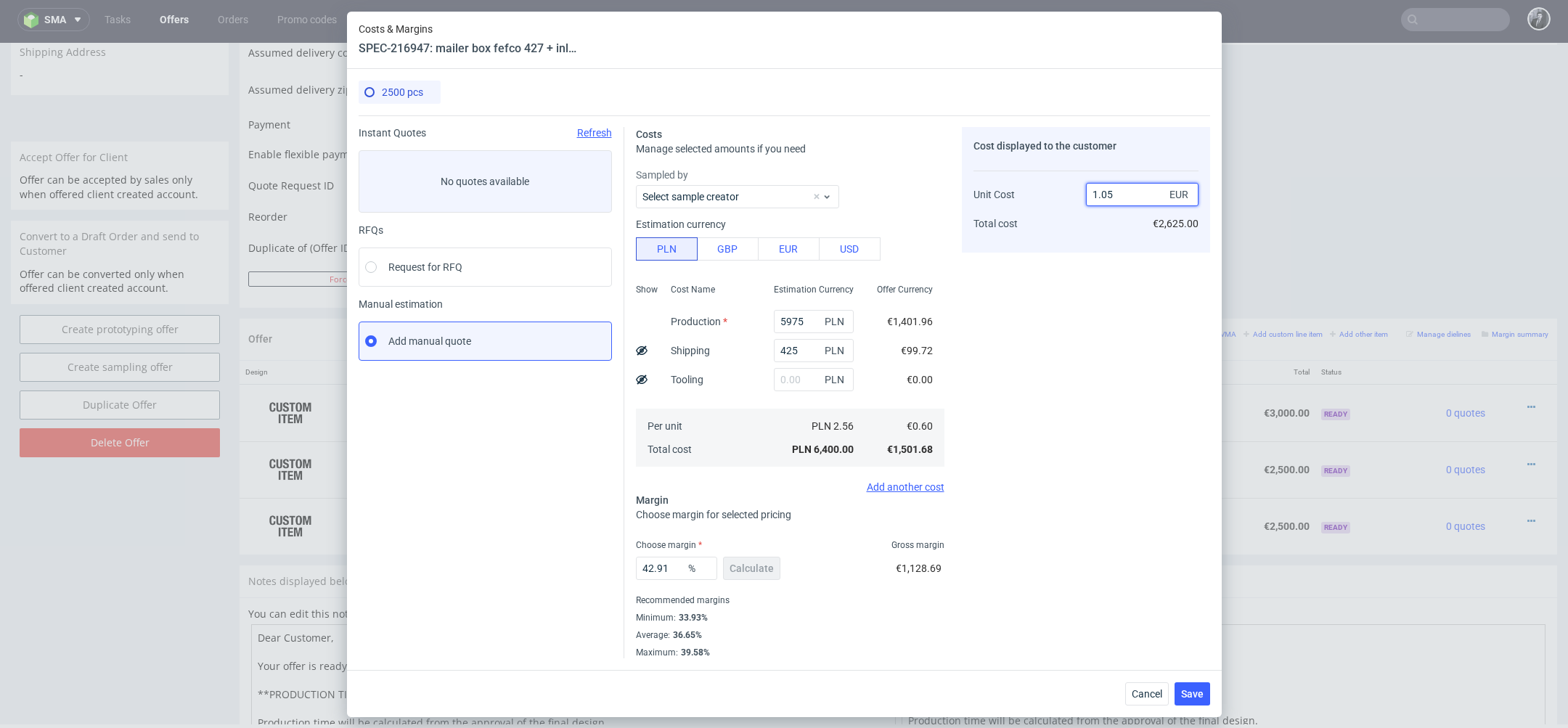
click at [1127, 192] on input "1.05" at bounding box center [1142, 195] width 113 height 23
type input "1"
type input "40"
type input "1"
click at [1088, 373] on div "Cost displayed to the customer Unit Cost Total cost 1 EUR €2,500.00" at bounding box center [1086, 392] width 248 height 531
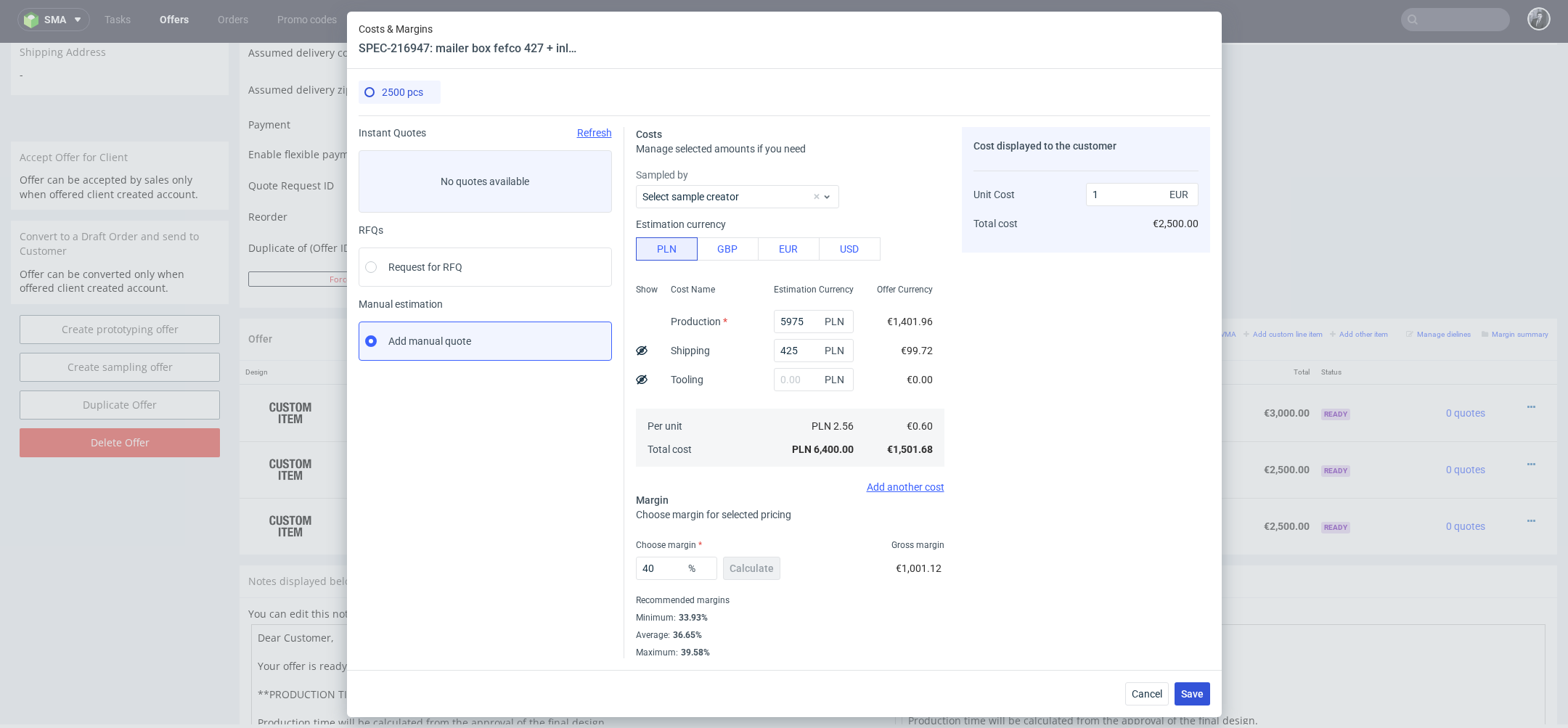
click at [1194, 692] on span "Save" at bounding box center [1192, 693] width 22 height 10
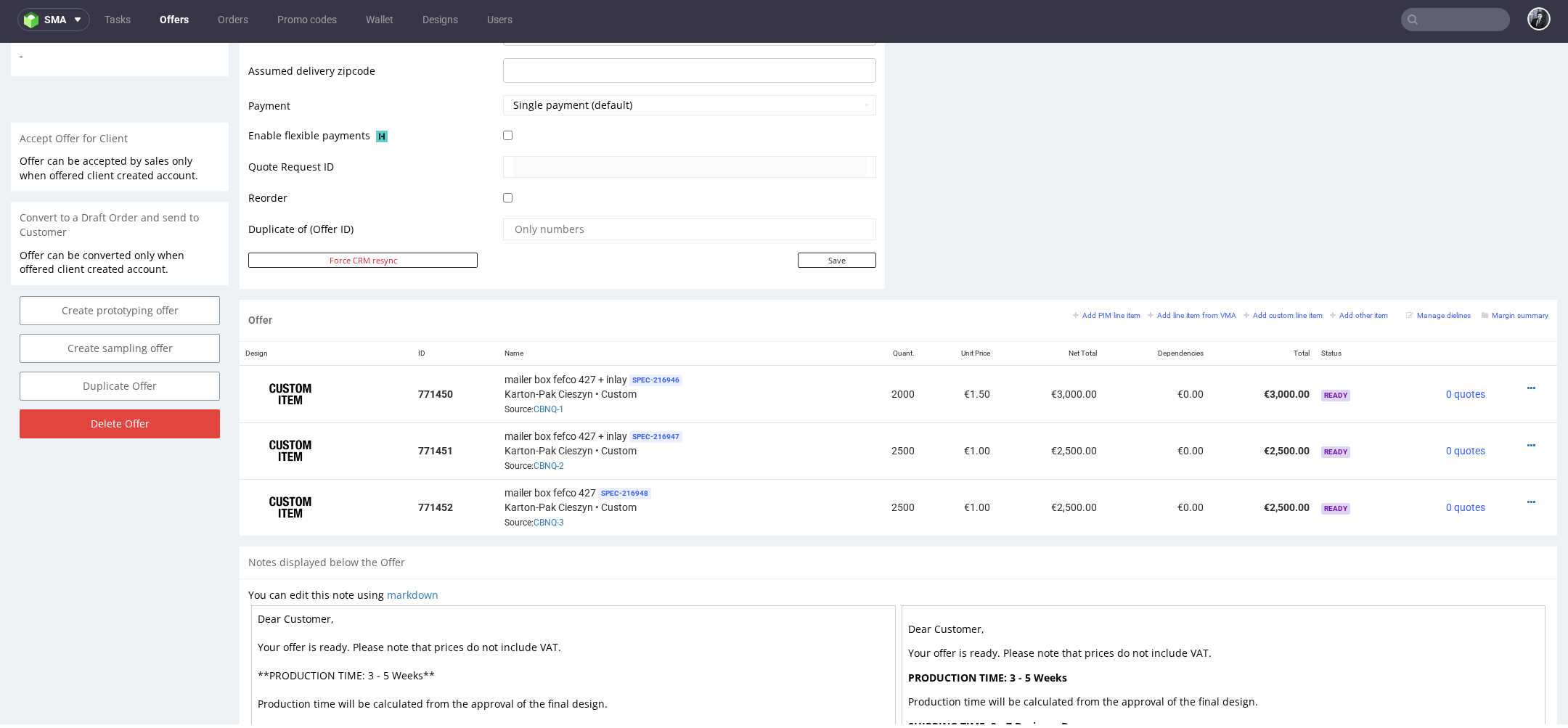
scroll to position [784, 0]
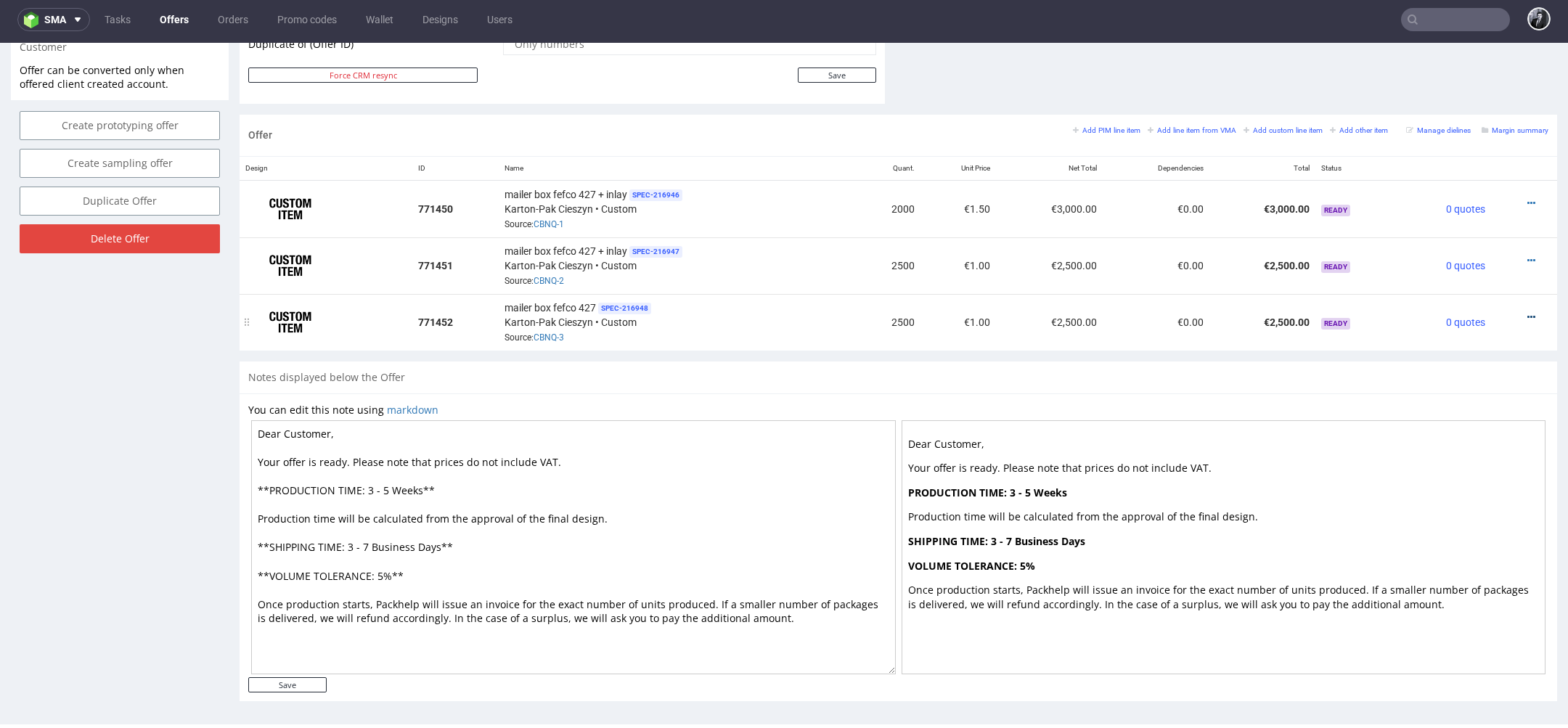
click at [1527, 314] on icon at bounding box center [1530, 317] width 8 height 10
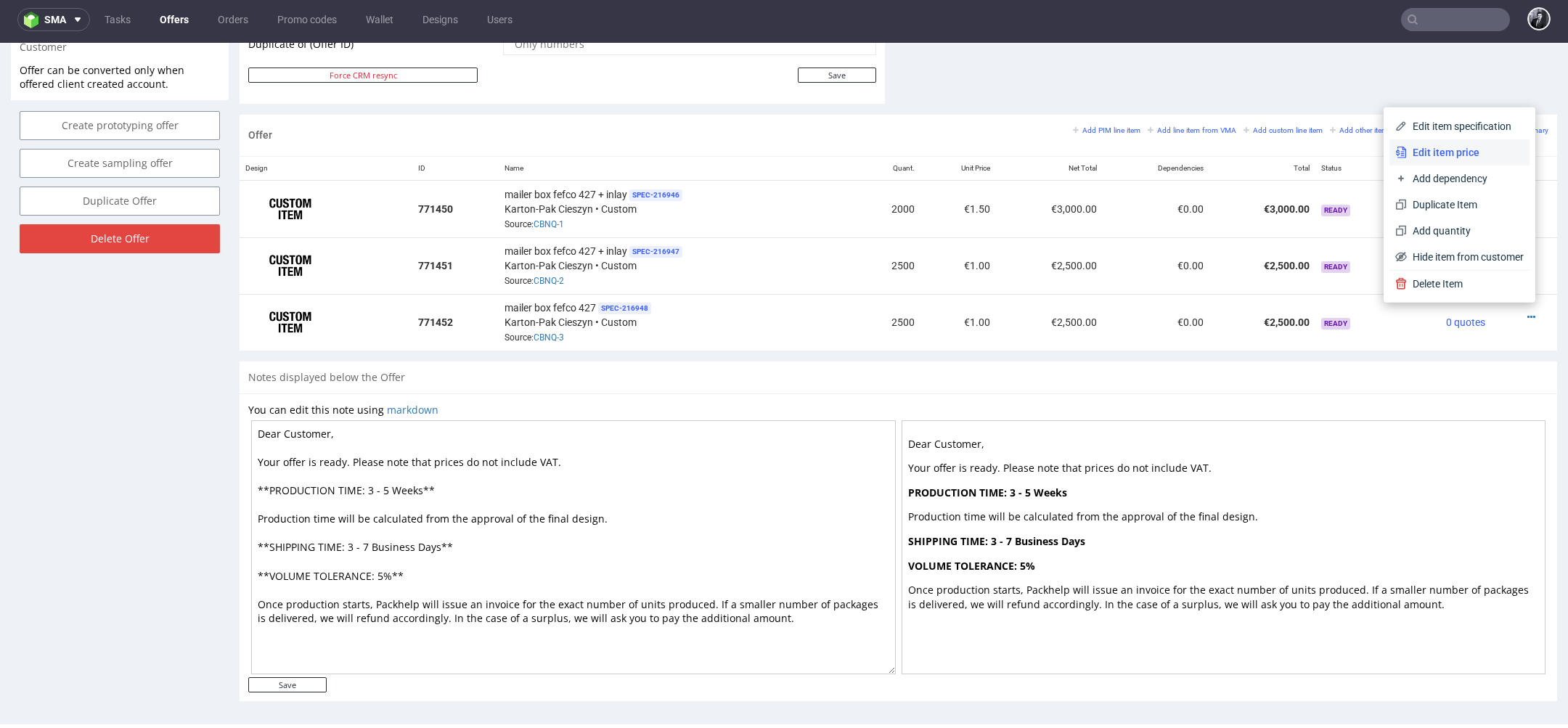
click at [1460, 157] on span "Edit item price" at bounding box center [1464, 153] width 117 height 14
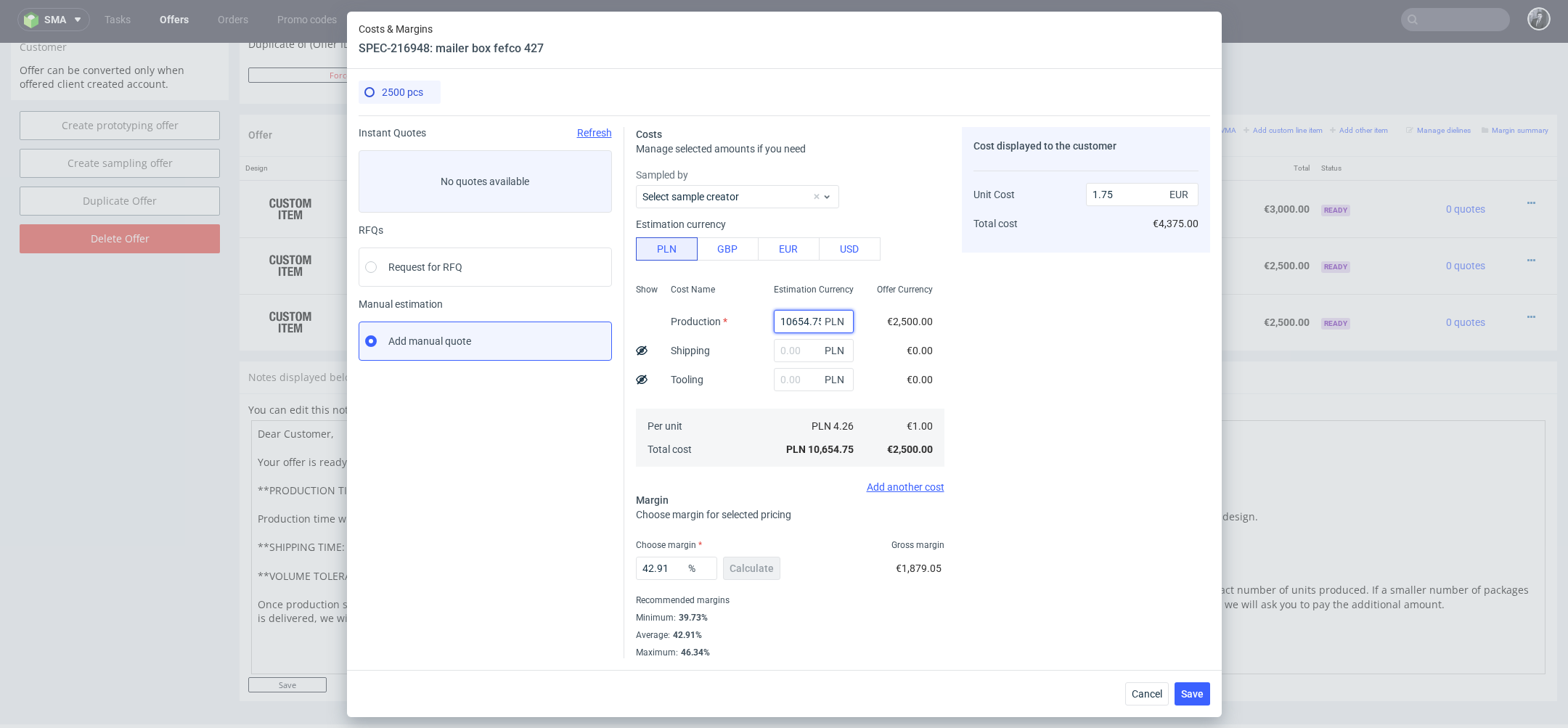
drag, startPoint x: 813, startPoint y: 326, endPoint x: 729, endPoint y: 326, distance: 84.0
click at [729, 326] on div "Show Cost Name Production Shipping Tooling Per unit Total cost Estimation Curre…" at bounding box center [789, 373] width 308 height 192
type input "75"
type input "0.01"
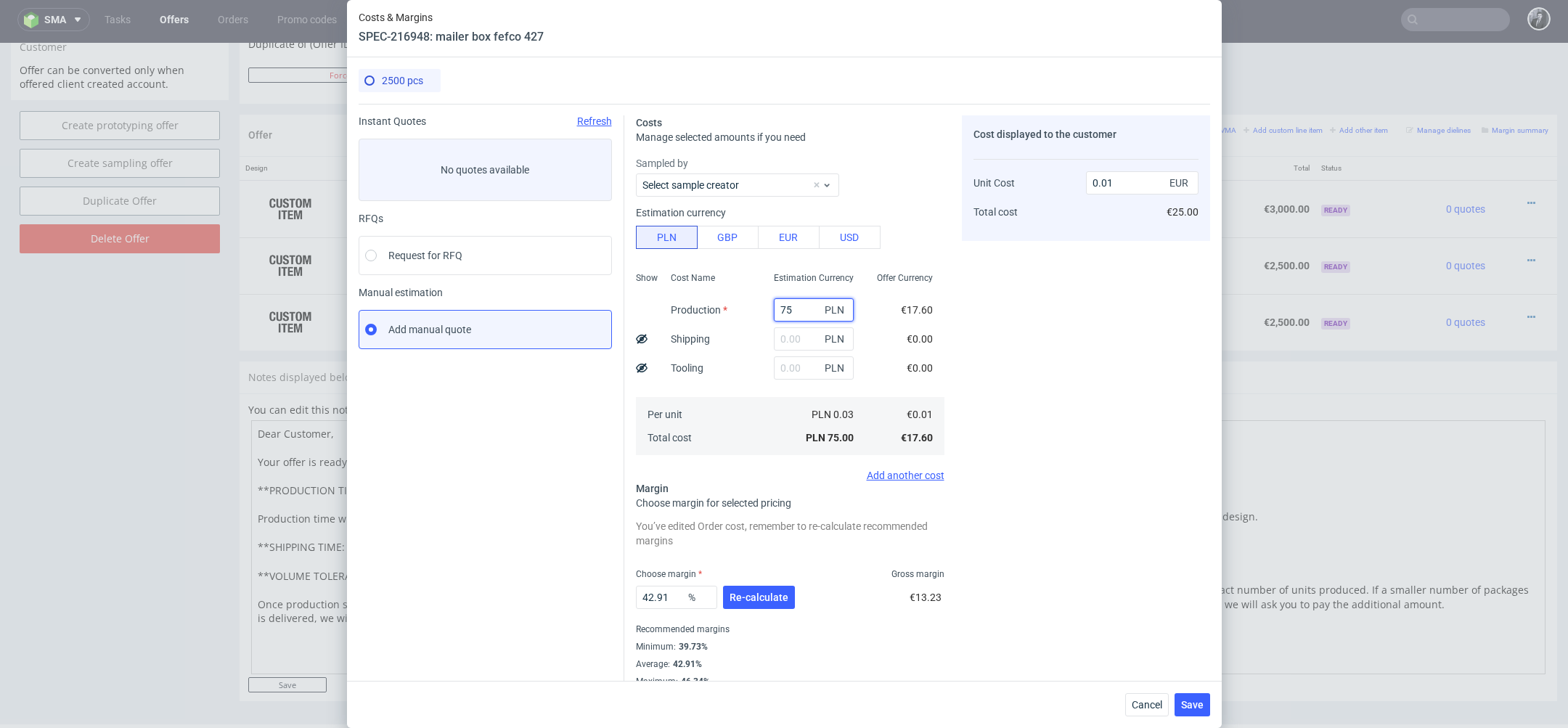
type input "7"
paste input "4825.00"
type input "4825"
type input "0.79"
type input "4825"
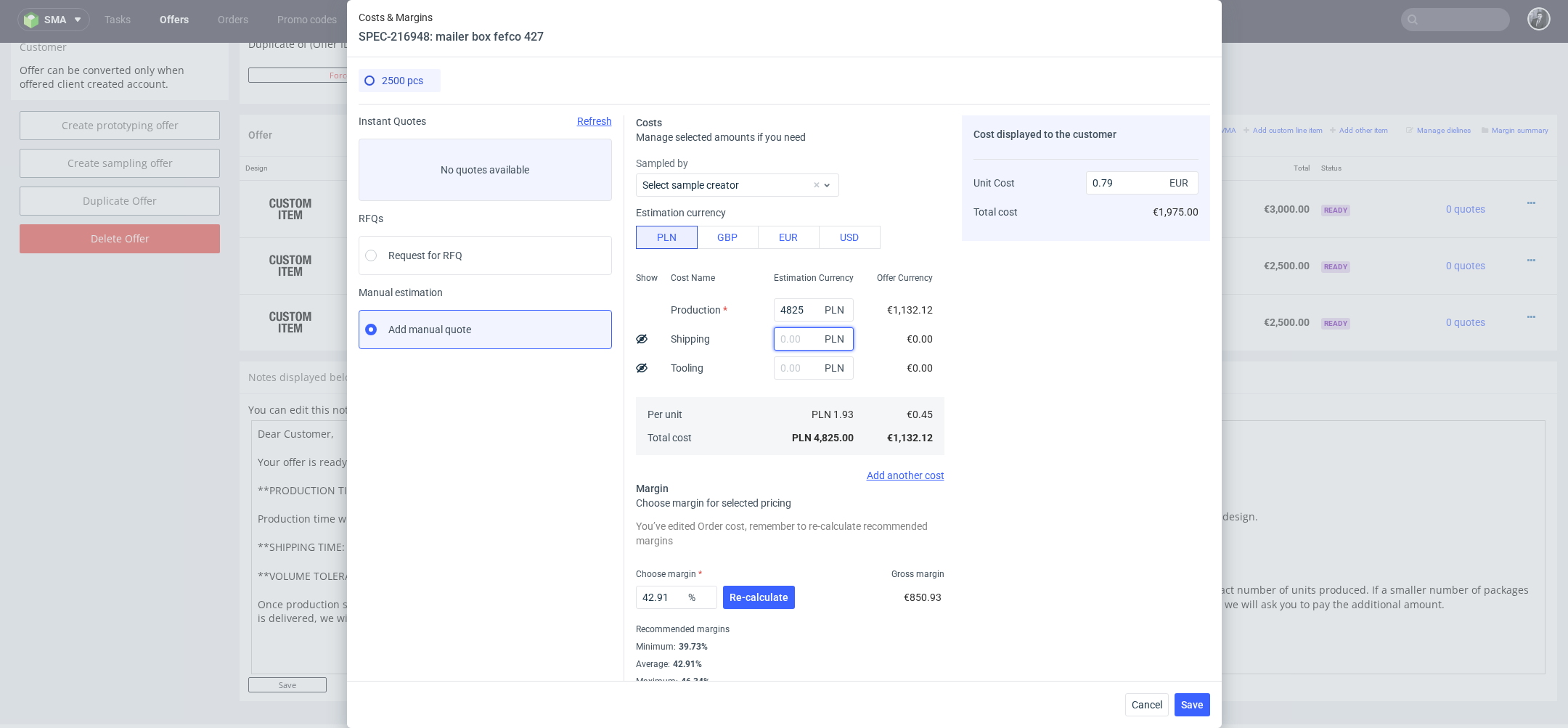
click at [805, 339] on input "text" at bounding box center [813, 339] width 79 height 23
type input "42"
type input "0.8"
type input "425"
type input "0.86"
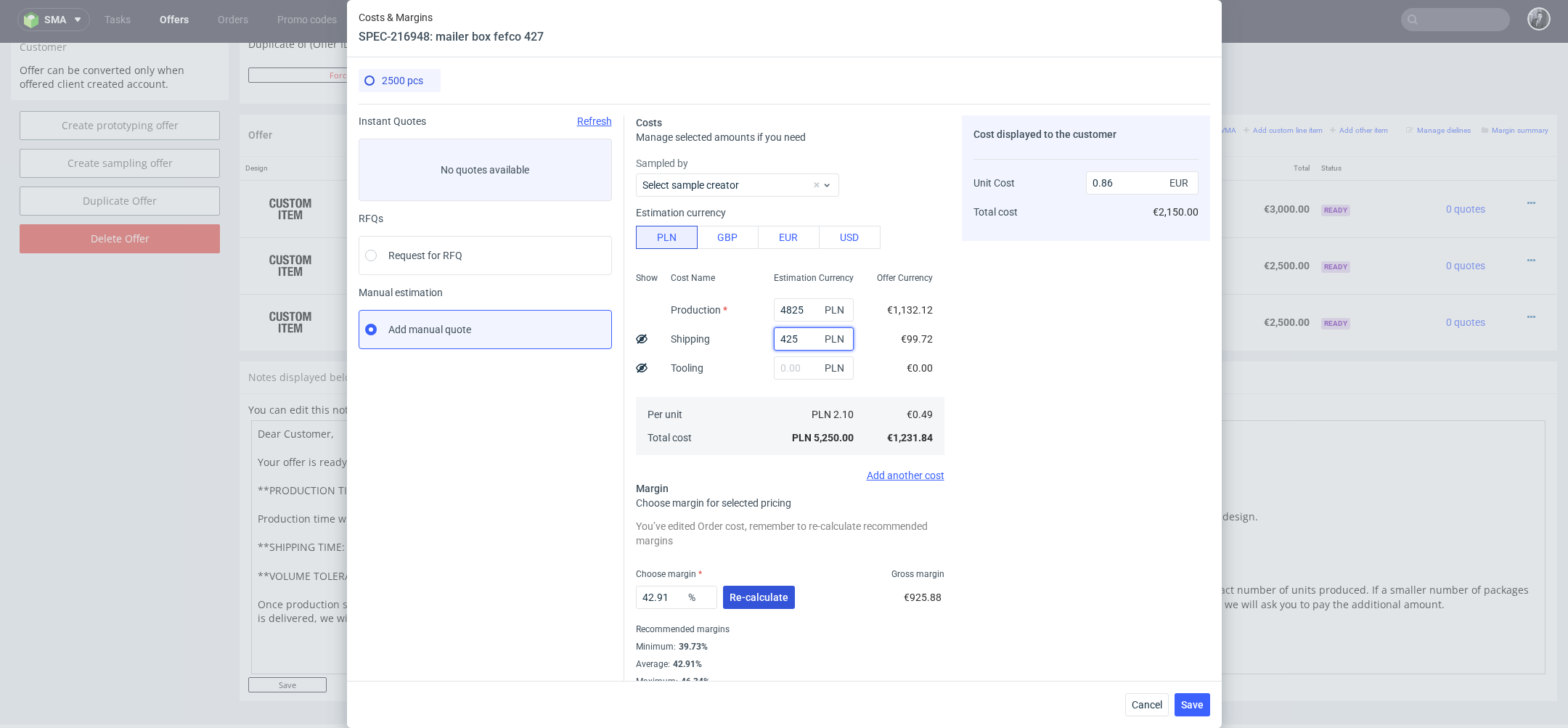
type input "425"
click at [751, 598] on span "Re-calculate" at bounding box center [759, 597] width 59 height 10
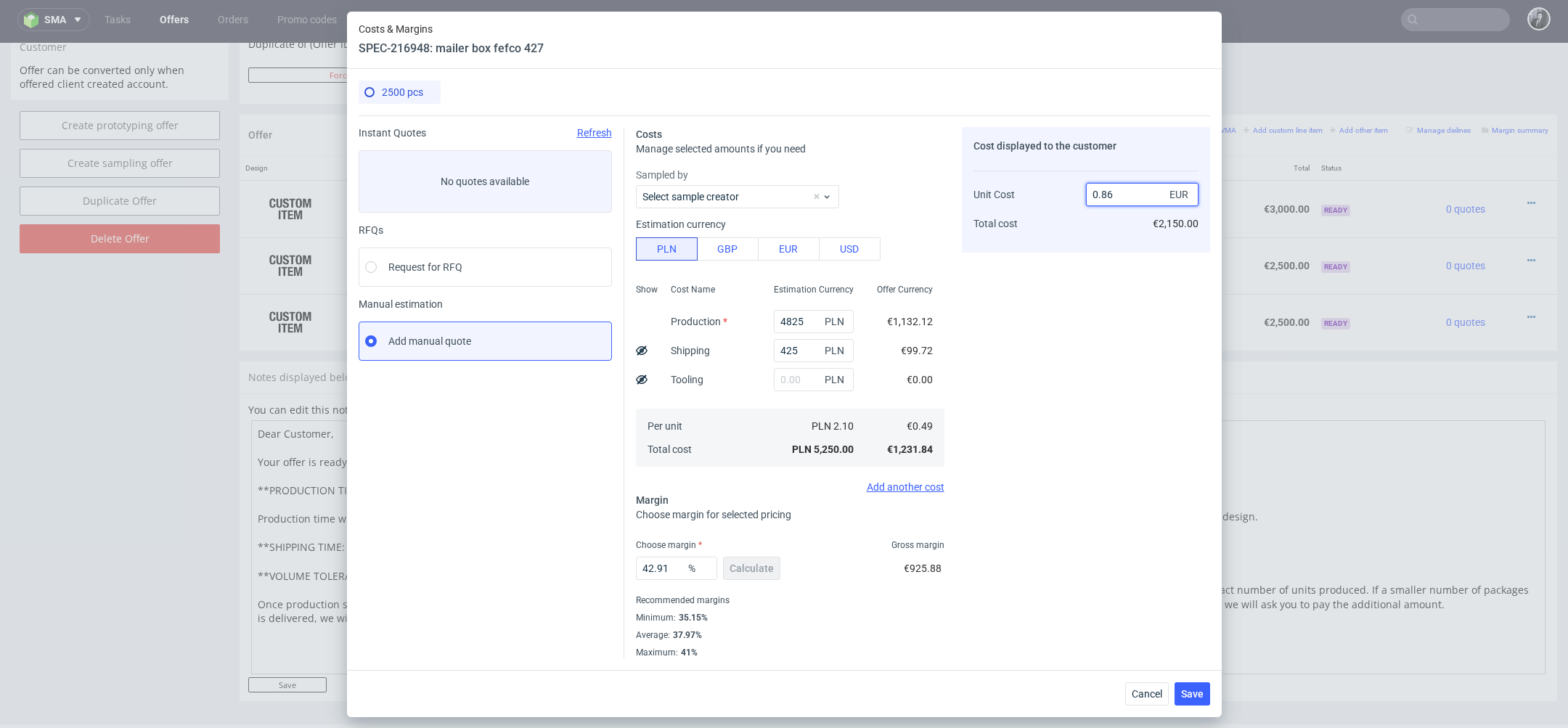
click at [1122, 190] on input "0.86" at bounding box center [1142, 195] width 113 height 23
type input "0.80"
type input "38.75"
type input "0.8"
click at [1128, 454] on div "Cost displayed to the customer Unit Cost Total cost 0.8 EUR €2,000.00" at bounding box center [1086, 392] width 248 height 531
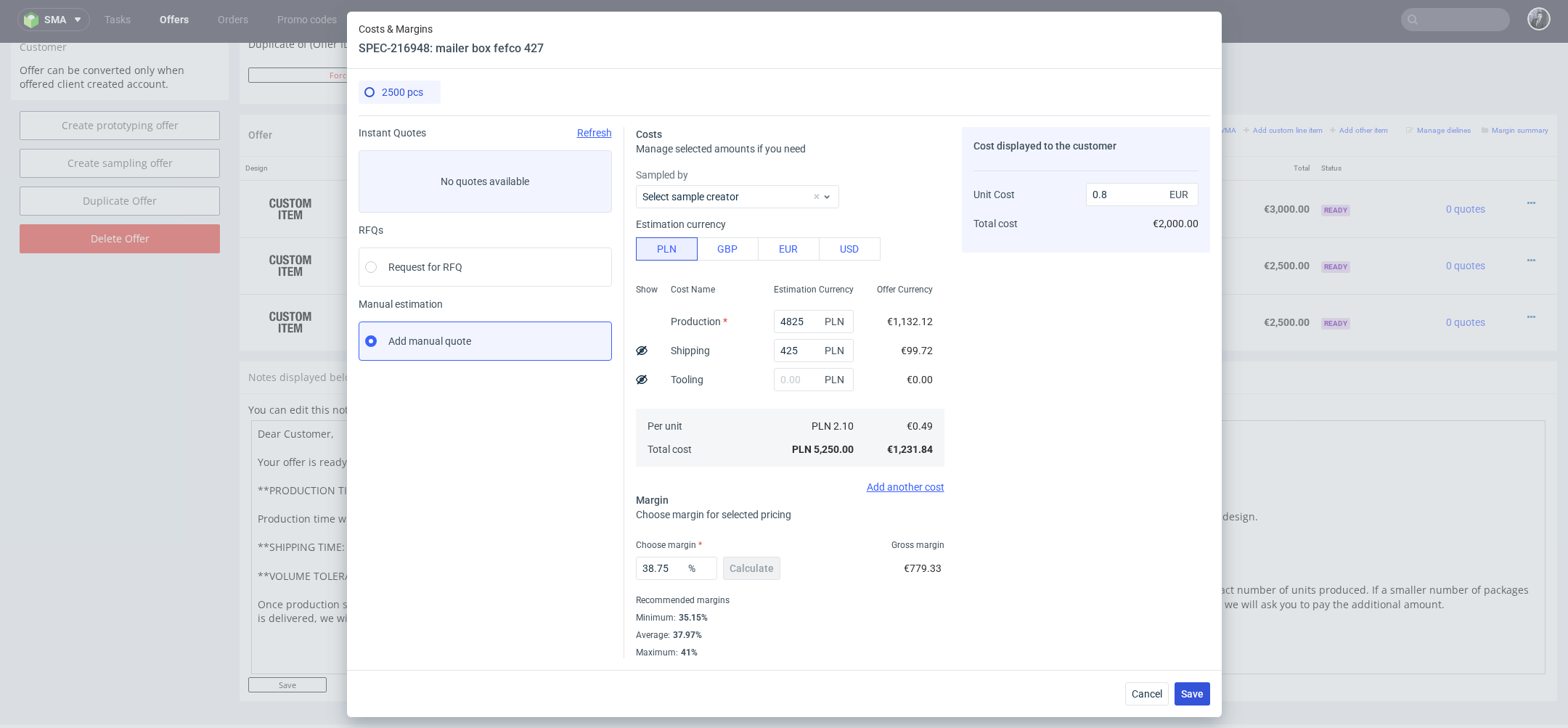
click at [1187, 699] on button "Save" at bounding box center [1192, 694] width 36 height 23
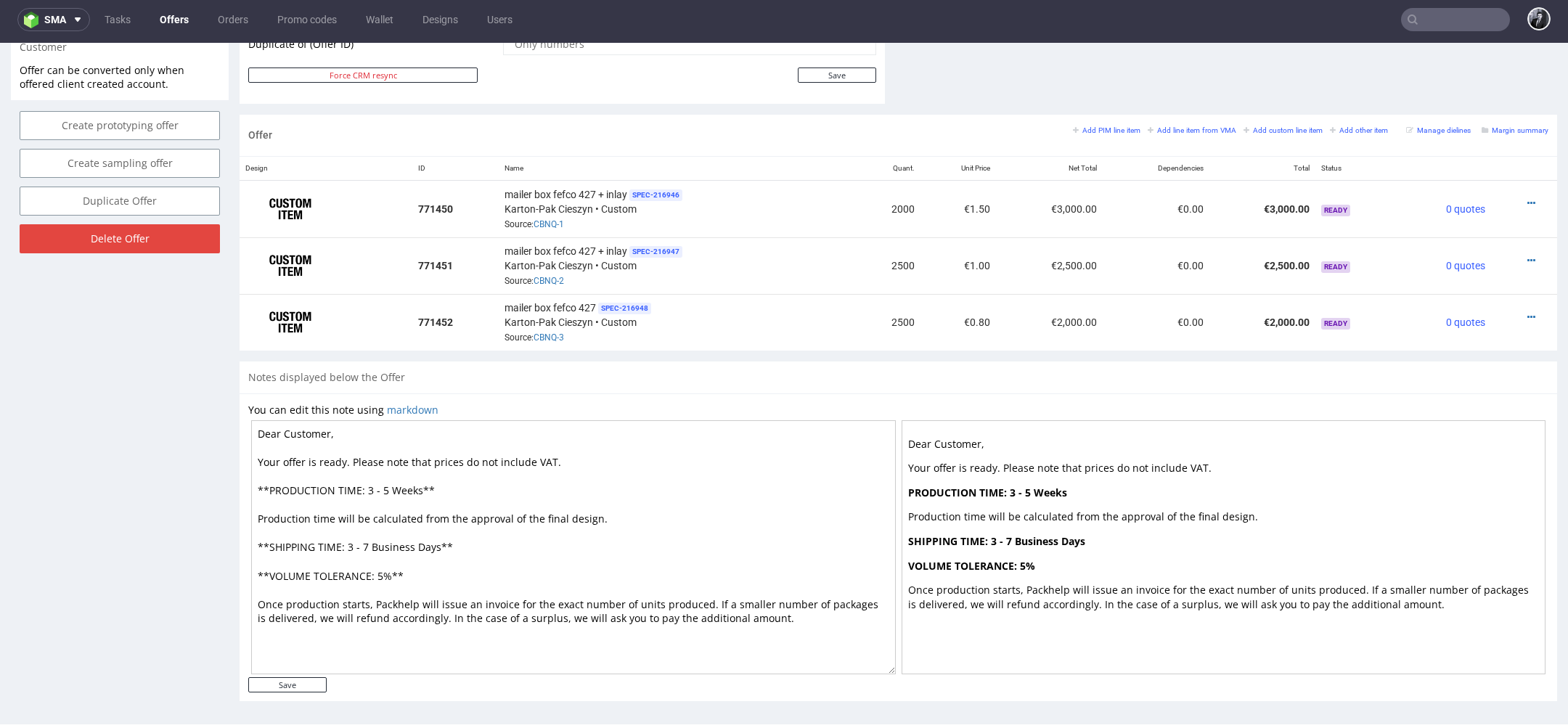
scroll to position [779, 0]
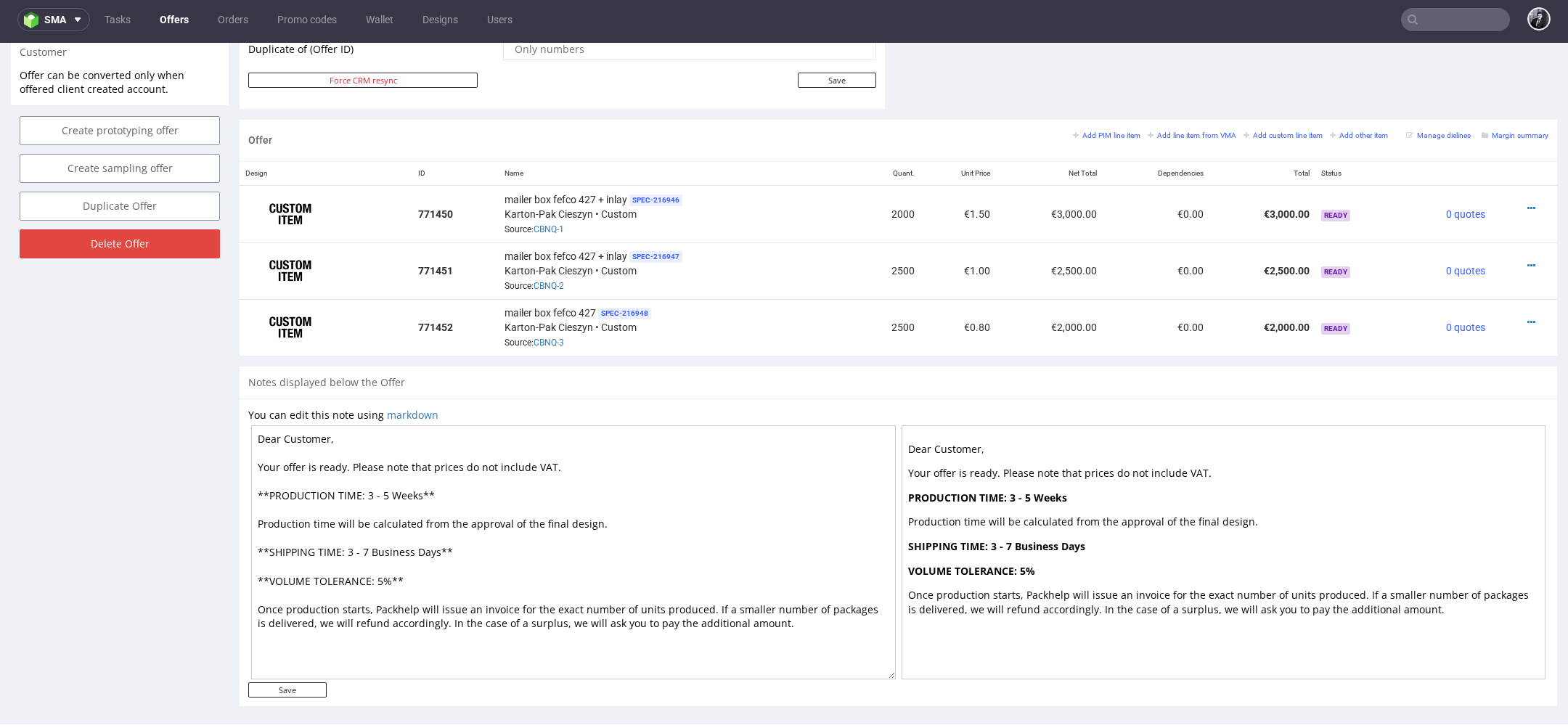
click at [331, 435] on textarea "Dear Customer, Your offer is ready. Please note that prices do not include VAT.…" at bounding box center [573, 552] width 645 height 255
drag, startPoint x: 328, startPoint y: 434, endPoint x: 285, endPoint y: 432, distance: 43.0
click at [285, 432] on textarea "Dear Customer, Your offer is ready. Please note that prices do not include VAT.…" at bounding box center [573, 552] width 645 height 255
paste textarea "Artūras"
drag, startPoint x: 420, startPoint y: 491, endPoint x: 379, endPoint y: 491, distance: 41.0
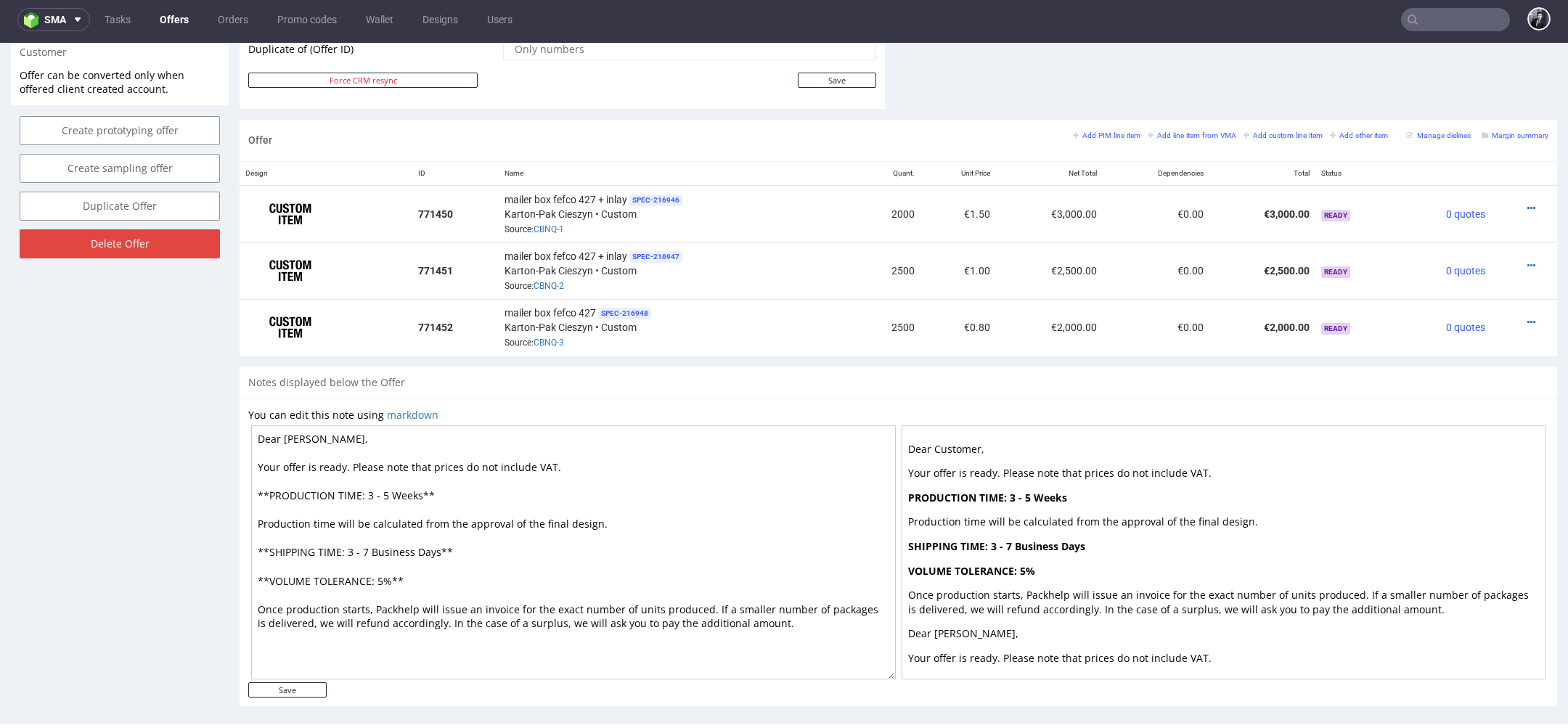
click at [379, 491] on textarea "Dear [PERSON_NAME], Your offer is ready. Please note that prices do not include…" at bounding box center [573, 552] width 645 height 255
type textarea "Dear [PERSON_NAME], Your offer is ready. Please note that prices do not include…"
click at [302, 687] on input "Save" at bounding box center [288, 690] width 79 height 15
type input "In progress..."
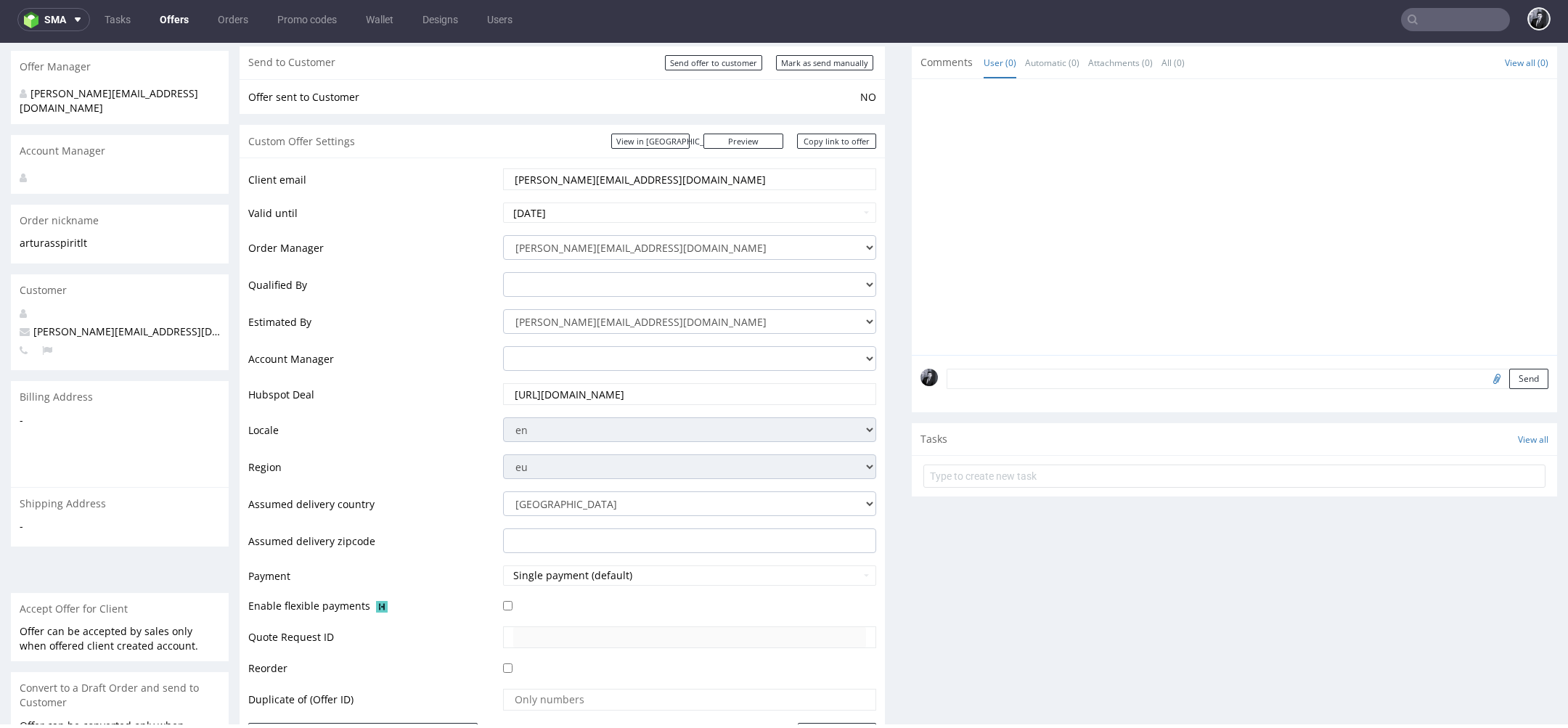
scroll to position [0, 0]
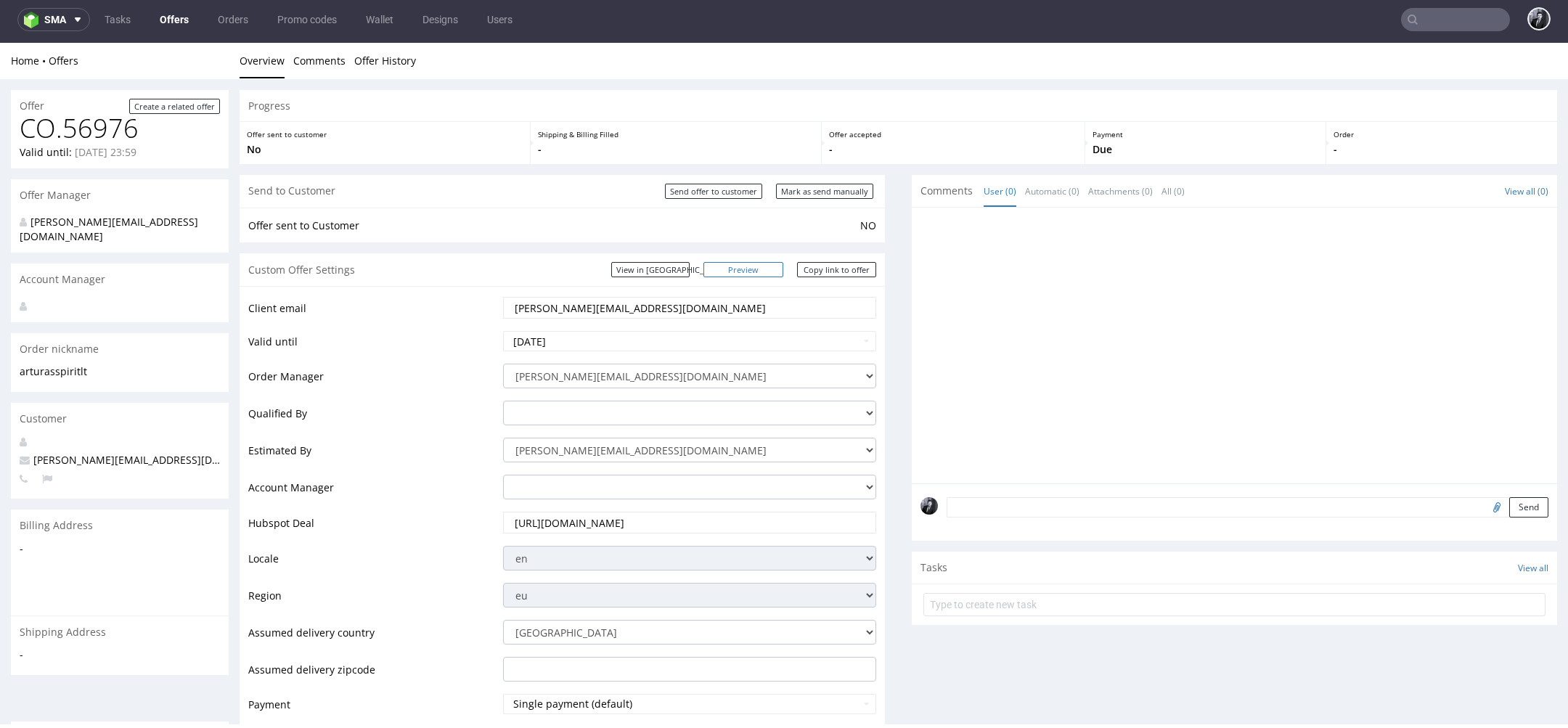
click at [755, 267] on link "Preview" at bounding box center [743, 269] width 79 height 15
click at [839, 266] on link "Copy link to offer" at bounding box center [837, 269] width 79 height 15
click at [824, 270] on link "Copy link to offer" at bounding box center [837, 269] width 79 height 15
click at [716, 192] on input "Send offer to customer" at bounding box center [713, 191] width 97 height 15
type input "In progress..."
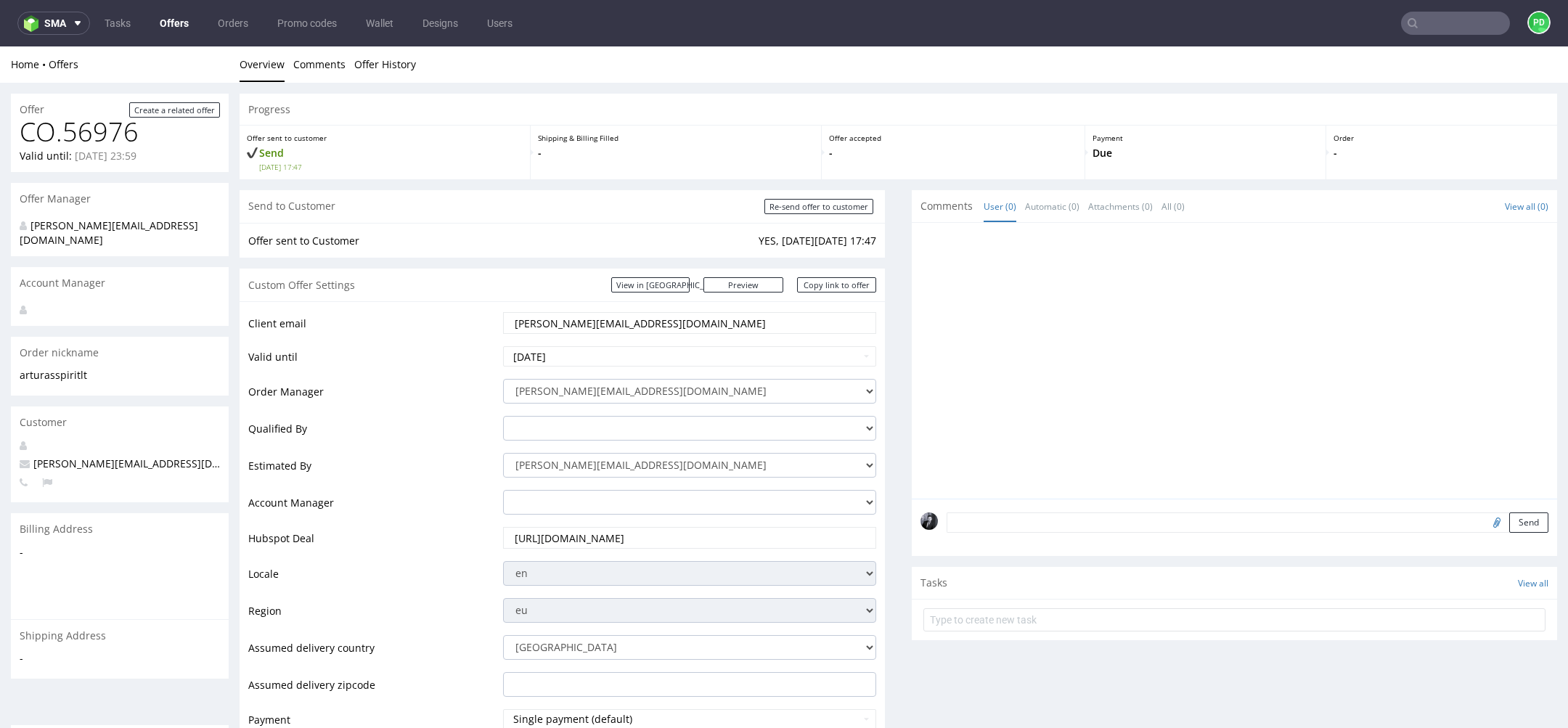
click at [169, 19] on link "Offers" at bounding box center [174, 23] width 46 height 23
